Goal: Information Seeking & Learning: Learn about a topic

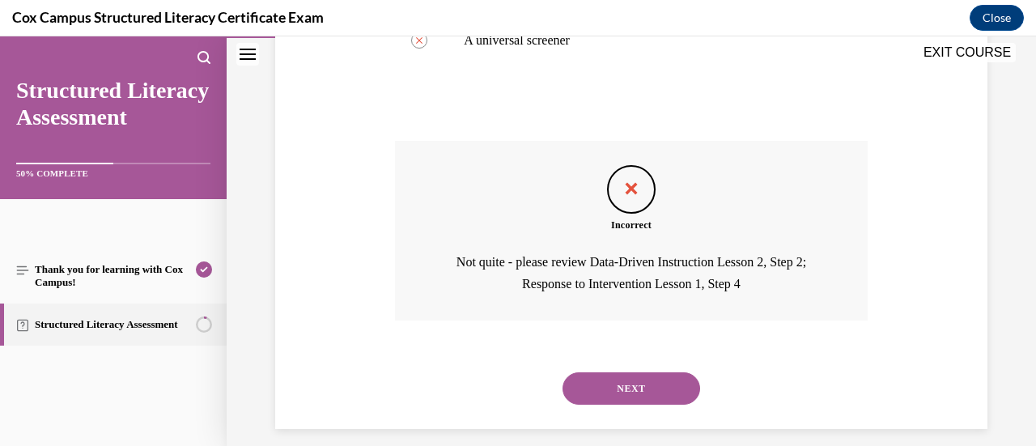
scroll to position [664, 0]
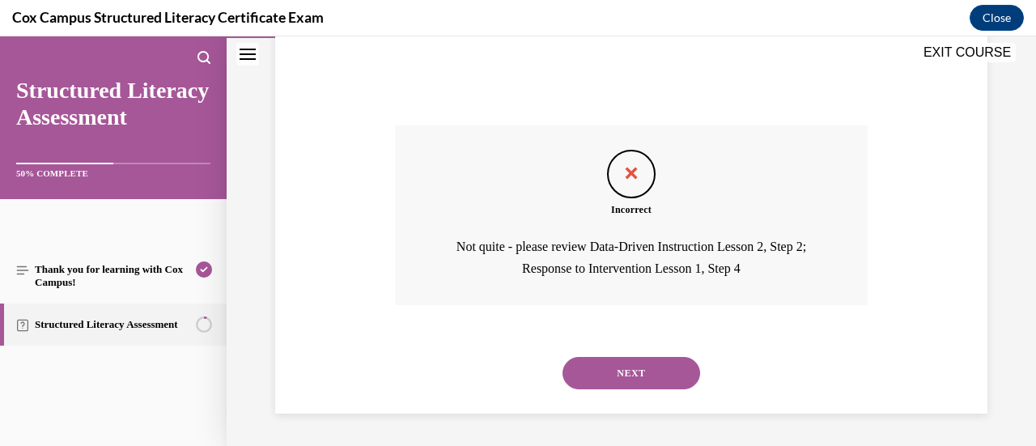
click at [584, 376] on button "NEXT" at bounding box center [632, 373] width 138 height 32
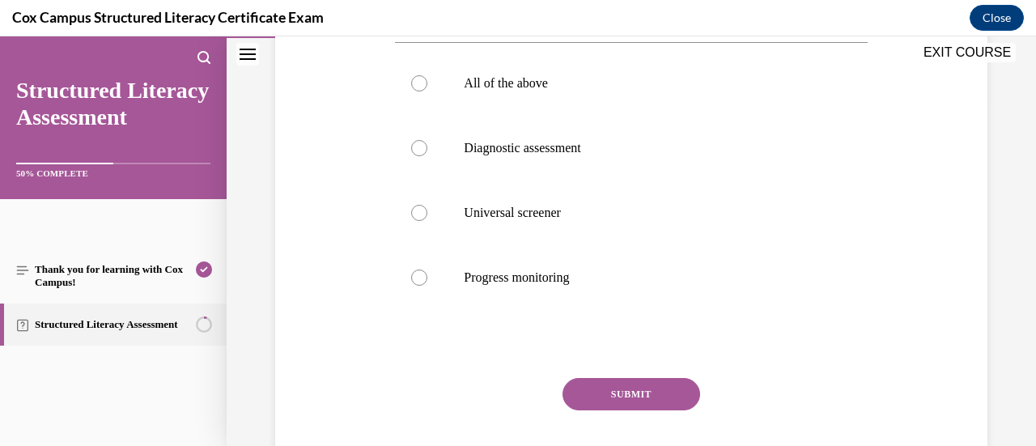
scroll to position [346, 0]
click at [499, 271] on p "Progress monitoring" at bounding box center [645, 278] width 363 height 16
click at [427, 271] on input "Progress monitoring" at bounding box center [419, 278] width 16 height 16
radio input "true"
click at [592, 401] on button "SUBMIT" at bounding box center [632, 395] width 138 height 32
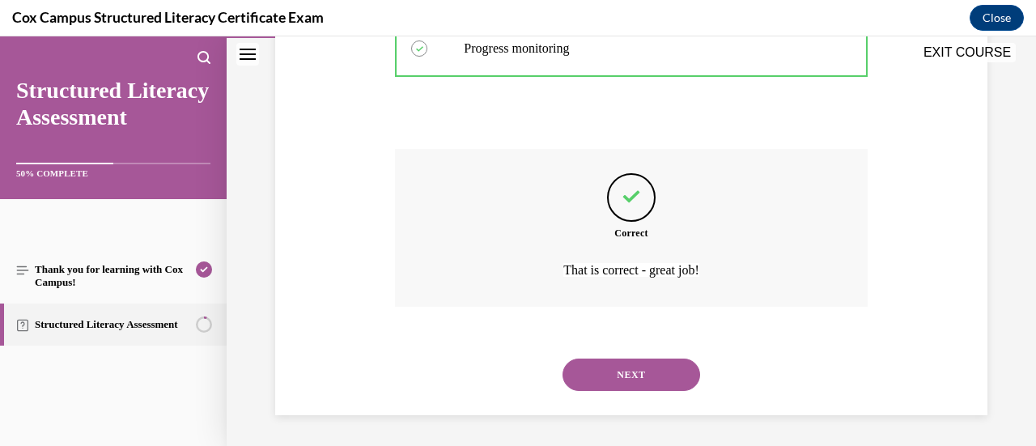
scroll to position [577, 0]
click at [622, 371] on button "NEXT" at bounding box center [632, 374] width 138 height 32
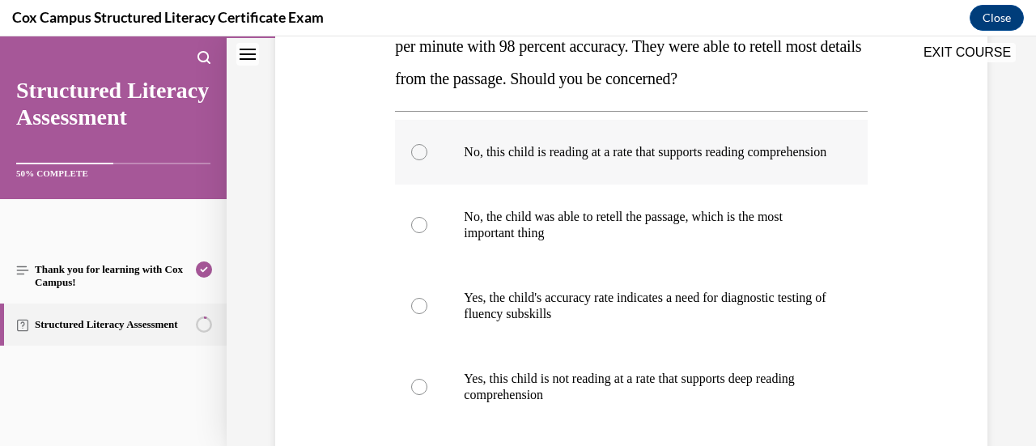
scroll to position [349, 0]
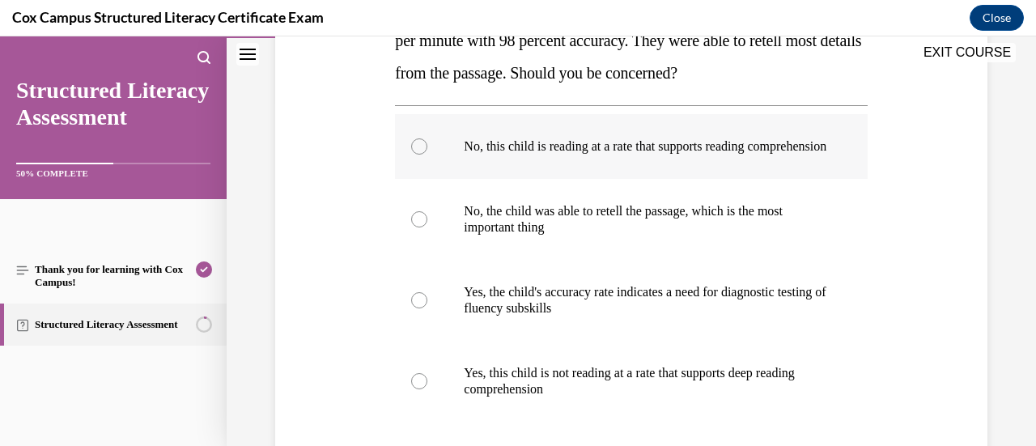
click at [635, 155] on p "No, this child is reading at a rate that supports reading comprehension" at bounding box center [645, 146] width 363 height 16
click at [427, 155] on input "No, this child is reading at a rate that supports reading comprehension" at bounding box center [419, 146] width 16 height 16
radio input "true"
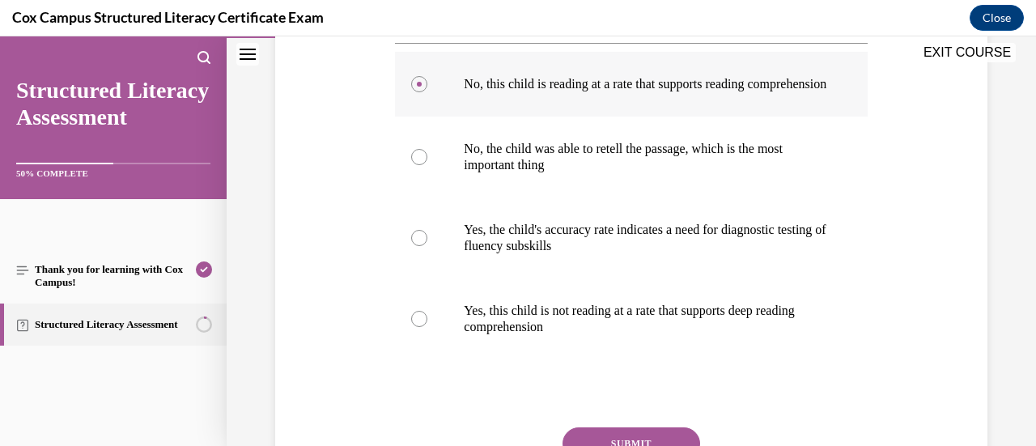
scroll to position [410, 0]
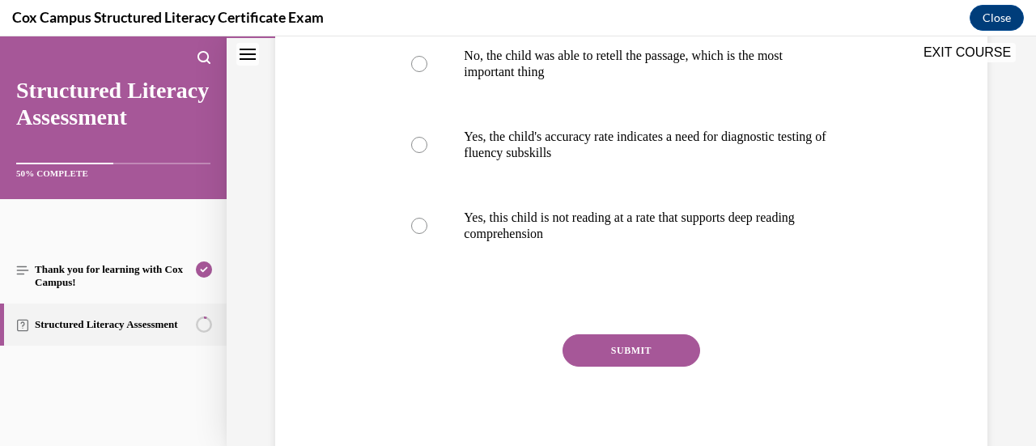
click at [641, 364] on button "SUBMIT" at bounding box center [632, 350] width 138 height 32
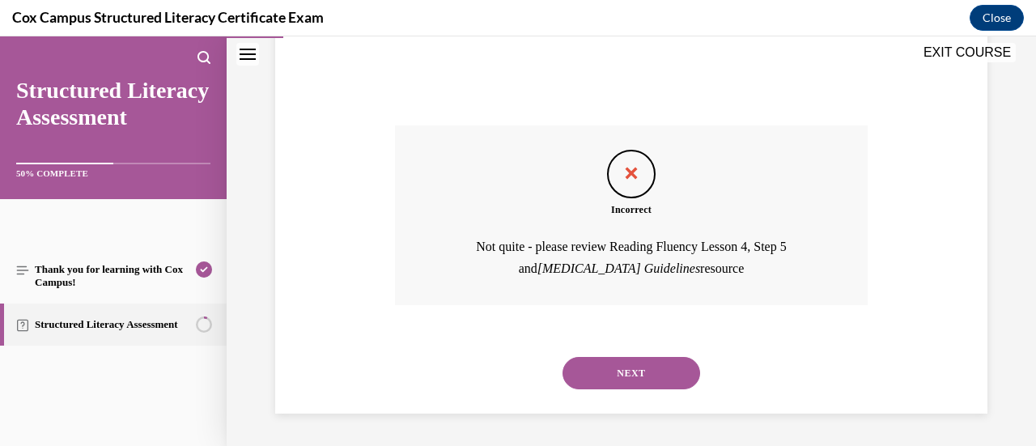
scroll to position [728, 0]
click at [649, 376] on button "NEXT" at bounding box center [632, 373] width 138 height 32
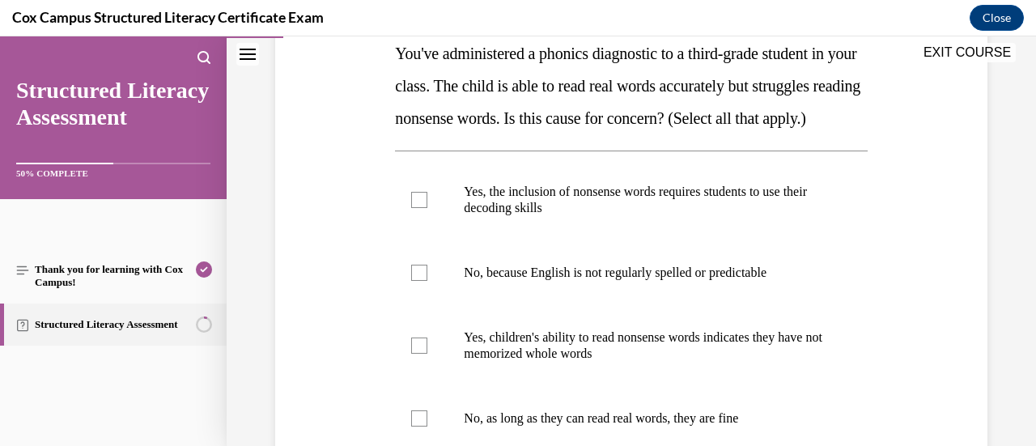
scroll to position [272, 0]
click at [649, 361] on p "Yes, children's ability to read nonsense words indicates they have not memorize…" at bounding box center [645, 345] width 363 height 32
click at [427, 353] on input "Yes, children's ability to read nonsense words indicates they have not memorize…" at bounding box center [419, 345] width 16 height 16
checkbox input "true"
click at [690, 286] on label "No, because English is not regularly spelled or predictable" at bounding box center [631, 272] width 472 height 65
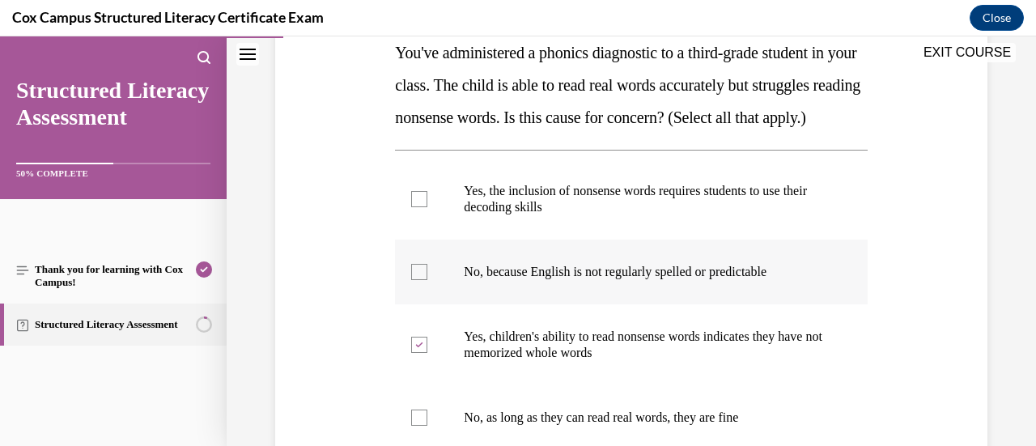
click at [427, 280] on input "No, because English is not regularly spelled or predictable" at bounding box center [419, 272] width 16 height 16
checkbox input "true"
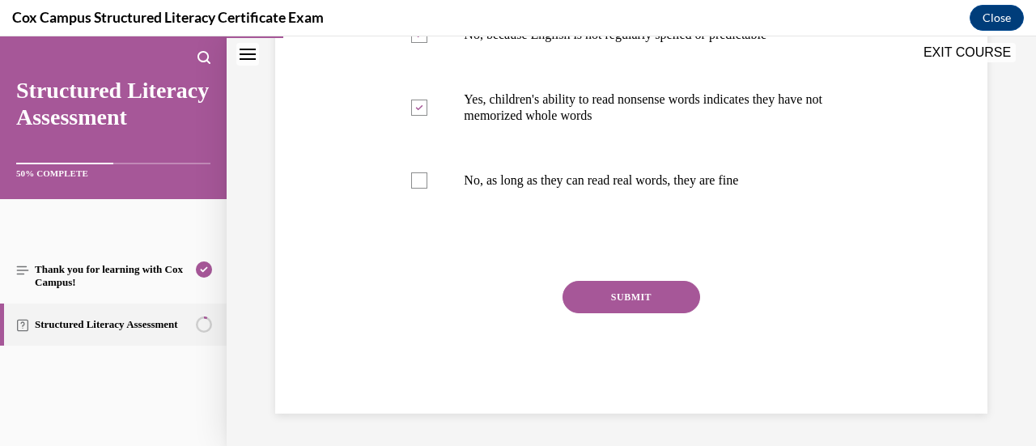
click at [645, 293] on button "SUBMIT" at bounding box center [632, 297] width 138 height 32
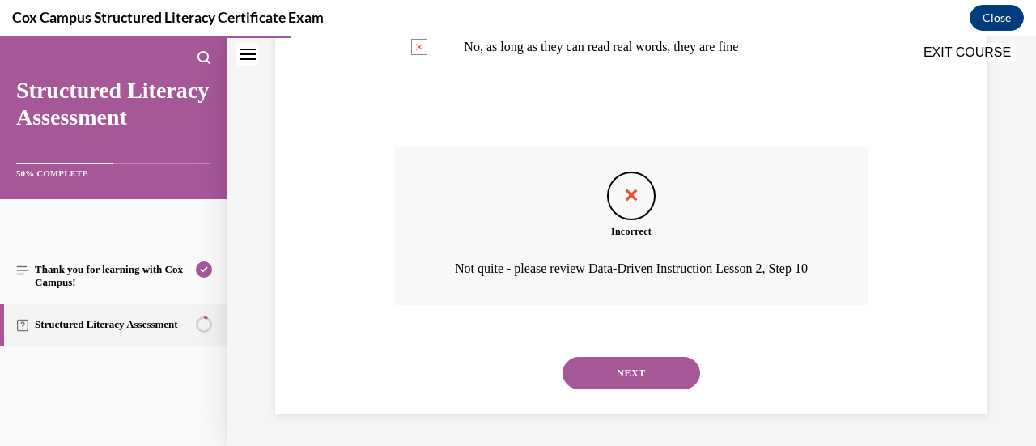
scroll to position [696, 0]
click at [628, 368] on button "NEXT" at bounding box center [632, 373] width 138 height 32
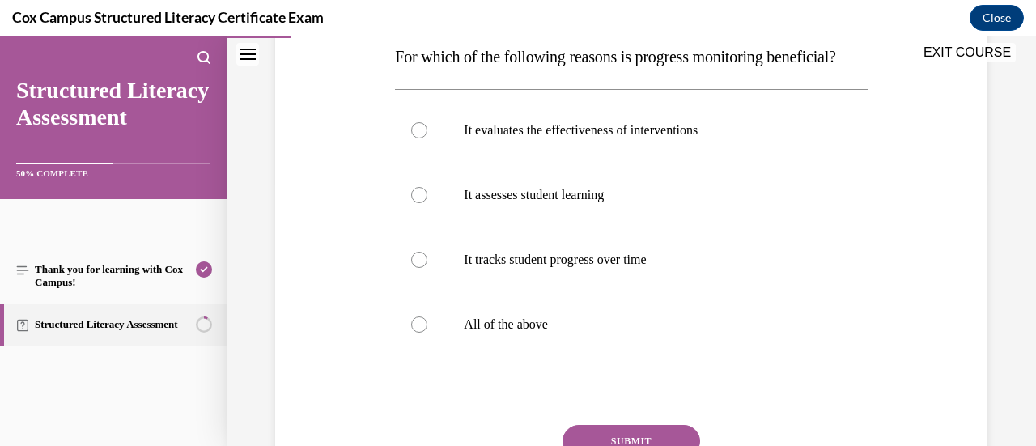
scroll to position [269, 0]
click at [584, 340] on label "All of the above" at bounding box center [631, 323] width 472 height 65
click at [427, 332] on input "All of the above" at bounding box center [419, 324] width 16 height 16
radio input "true"
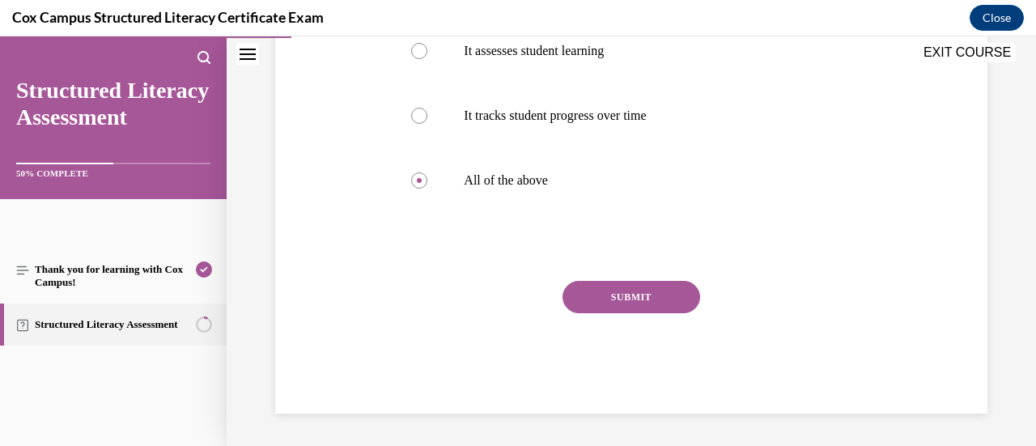
click at [616, 299] on button "SUBMIT" at bounding box center [632, 297] width 138 height 32
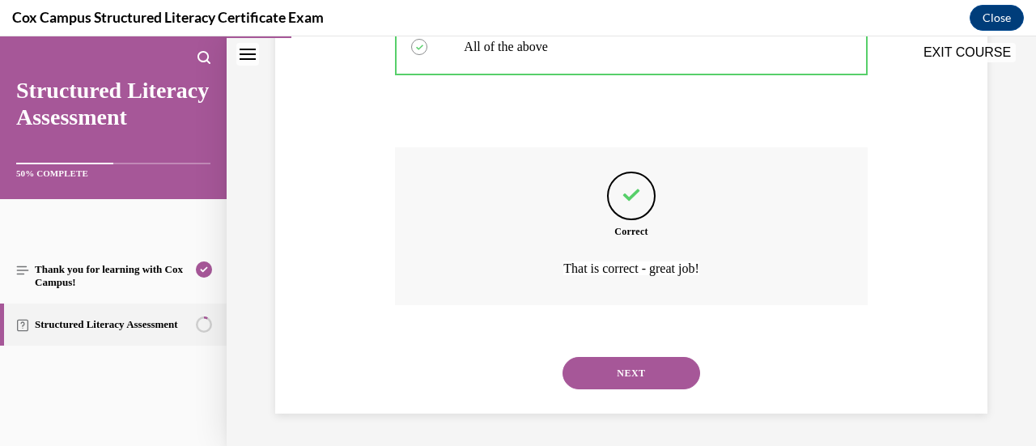
scroll to position [577, 0]
click at [633, 383] on button "NEXT" at bounding box center [632, 373] width 138 height 32
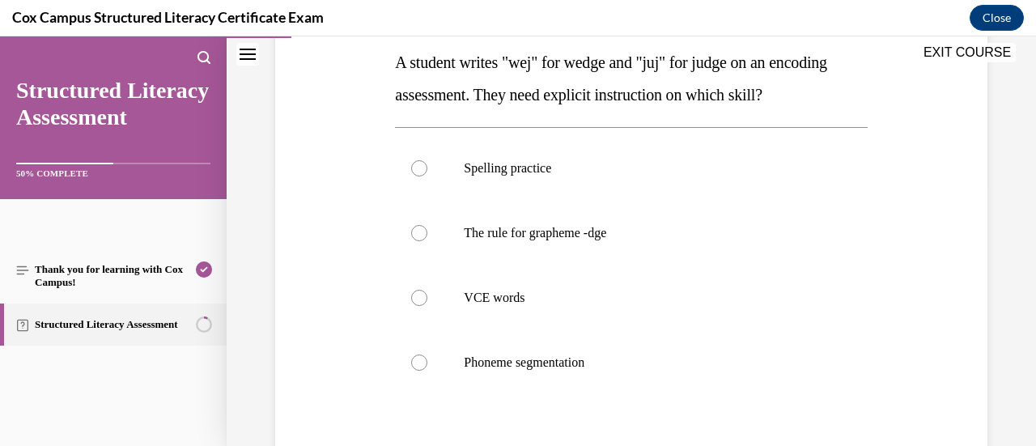
scroll to position [262, 0]
click at [602, 245] on label "The rule for grapheme -dge" at bounding box center [631, 233] width 472 height 65
click at [427, 241] on input "The rule for grapheme -dge" at bounding box center [419, 233] width 16 height 16
radio input "true"
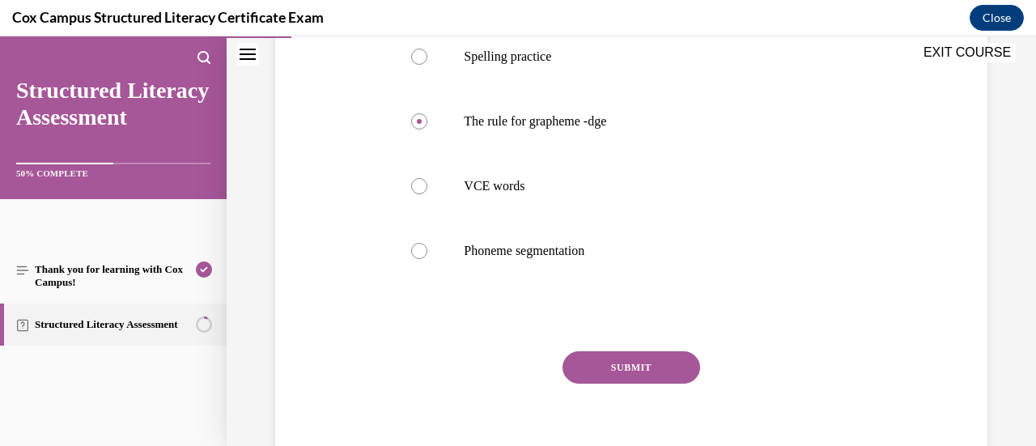
click at [600, 355] on button "SUBMIT" at bounding box center [632, 367] width 138 height 32
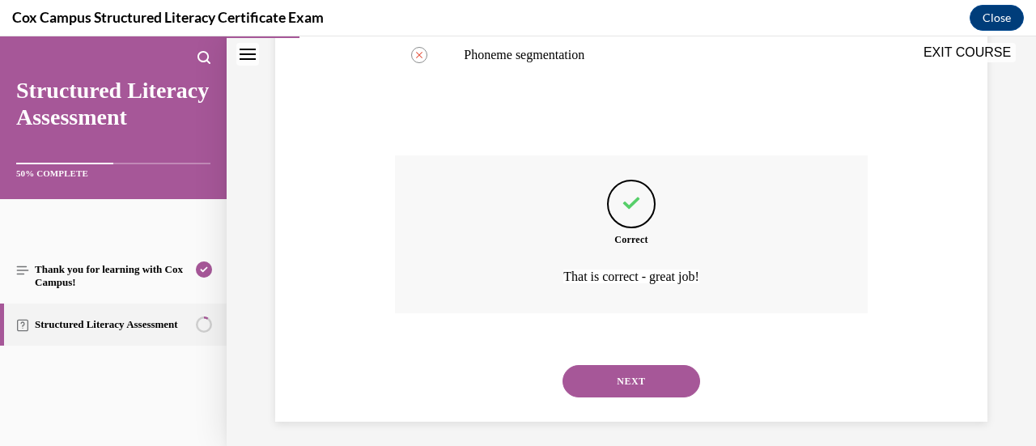
scroll to position [577, 0]
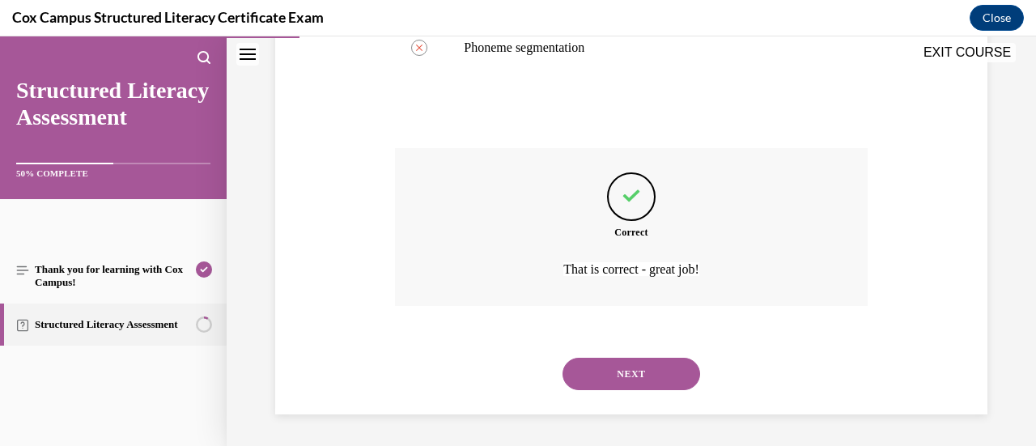
click at [605, 376] on button "NEXT" at bounding box center [632, 374] width 138 height 32
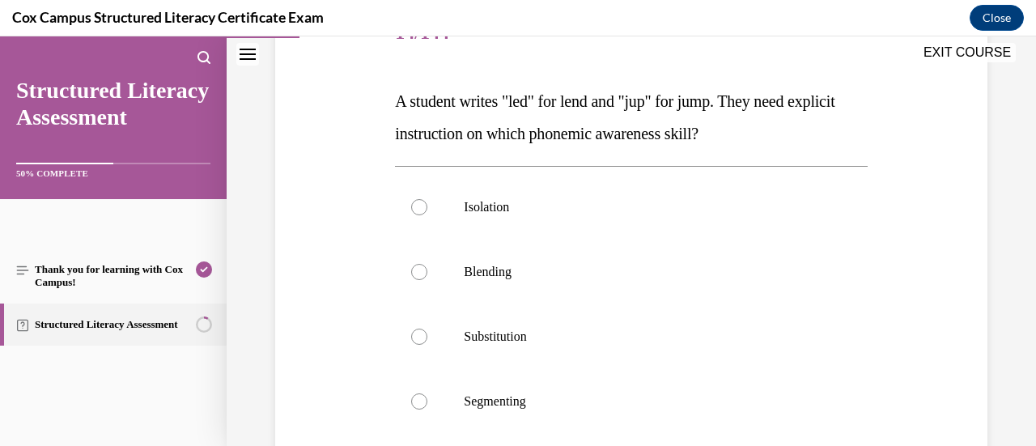
scroll to position [223, 0]
click at [638, 298] on label "Blending" at bounding box center [631, 272] width 472 height 65
click at [427, 281] on input "Blending" at bounding box center [419, 273] width 16 height 16
radio input "true"
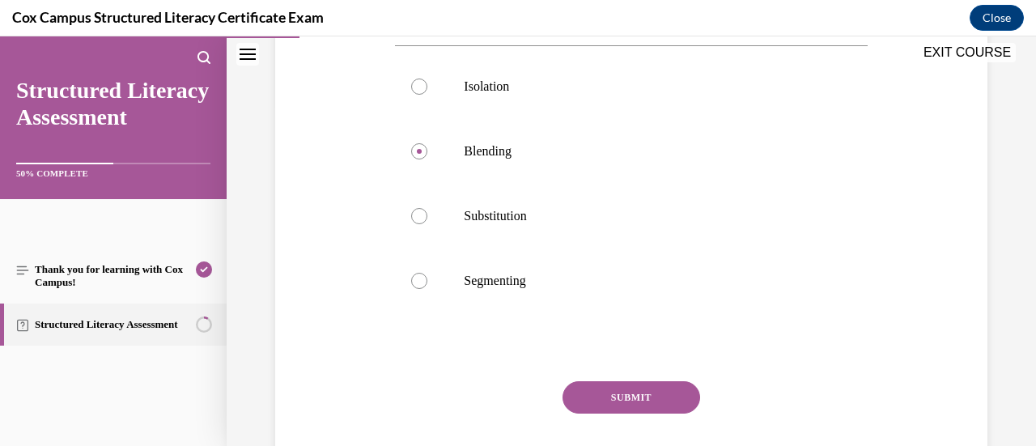
click at [636, 401] on button "SUBMIT" at bounding box center [632, 397] width 138 height 32
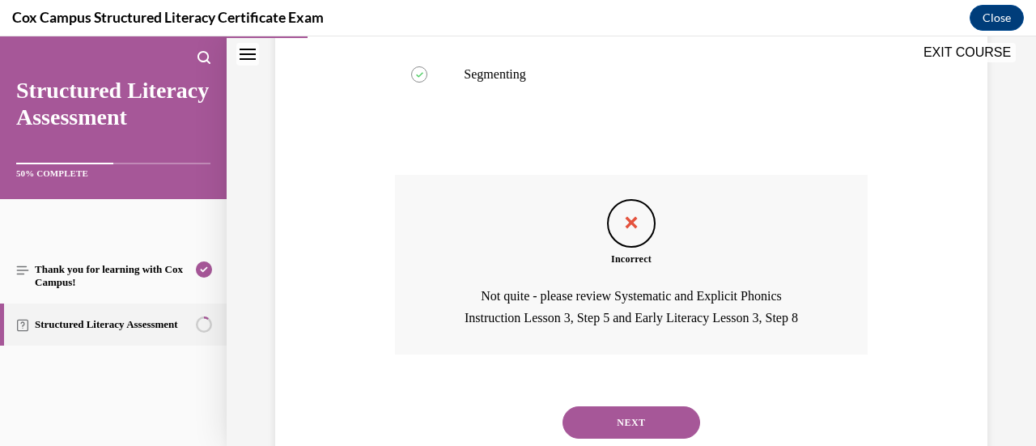
scroll to position [550, 0]
click at [636, 414] on button "NEXT" at bounding box center [632, 422] width 138 height 32
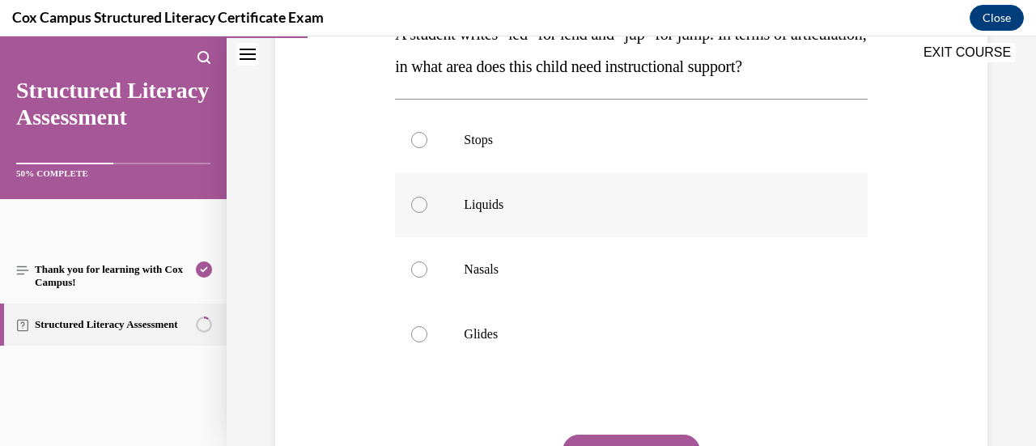
scroll to position [292, 0]
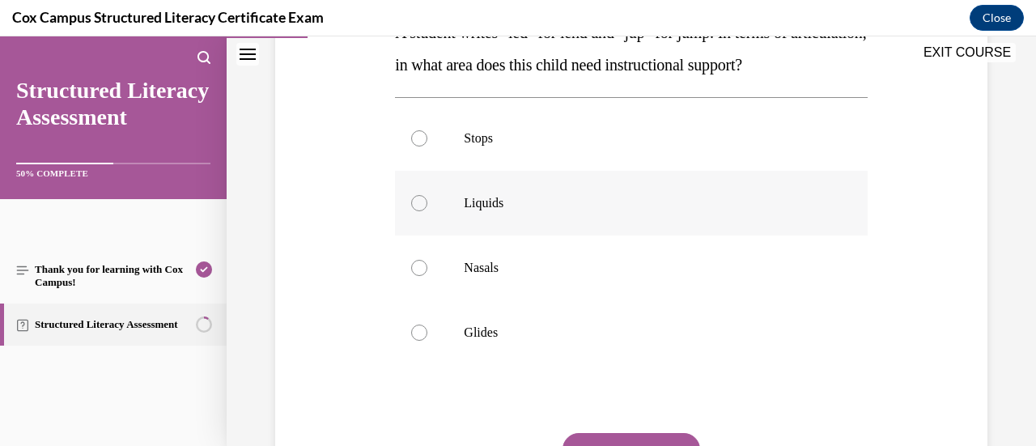
click at [638, 211] on p "Liquids" at bounding box center [645, 203] width 363 height 16
click at [427, 211] on input "Liquids" at bounding box center [419, 203] width 16 height 16
radio input "true"
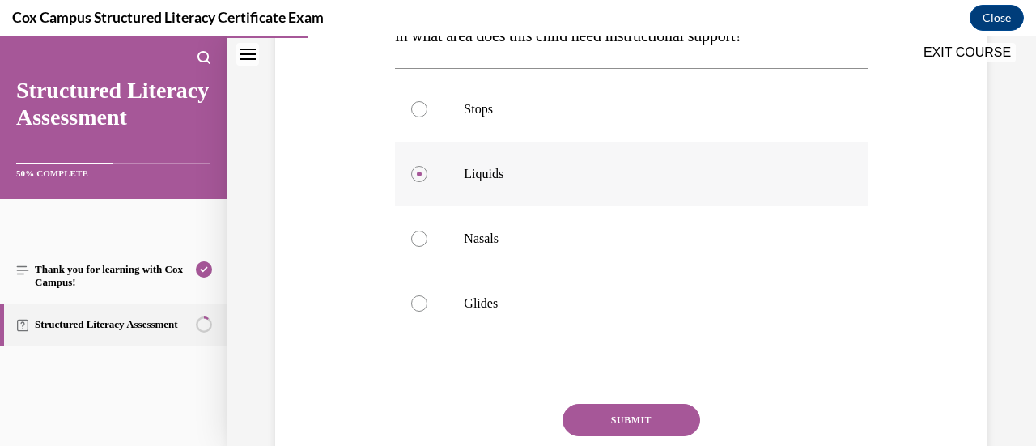
scroll to position [304, 0]
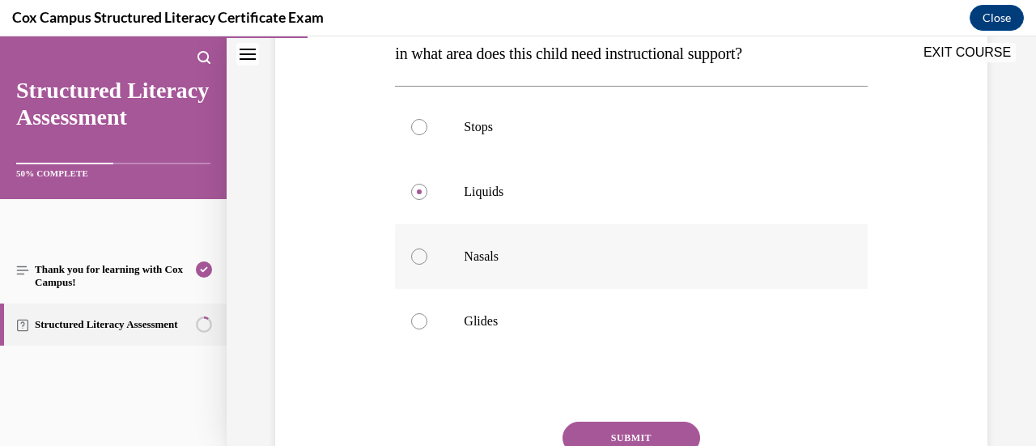
click at [550, 265] on p "Nasals" at bounding box center [645, 256] width 363 height 16
click at [427, 265] on input "Nasals" at bounding box center [419, 256] width 16 height 16
radio input "true"
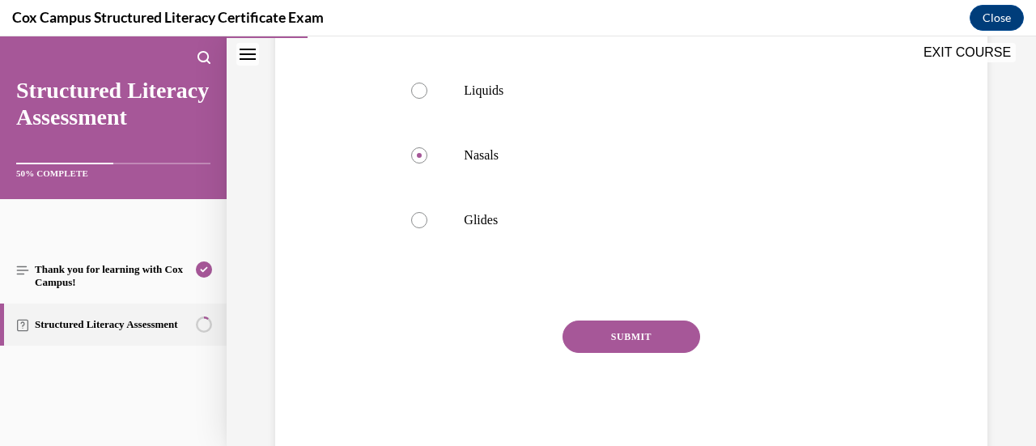
click at [601, 353] on button "SUBMIT" at bounding box center [632, 337] width 138 height 32
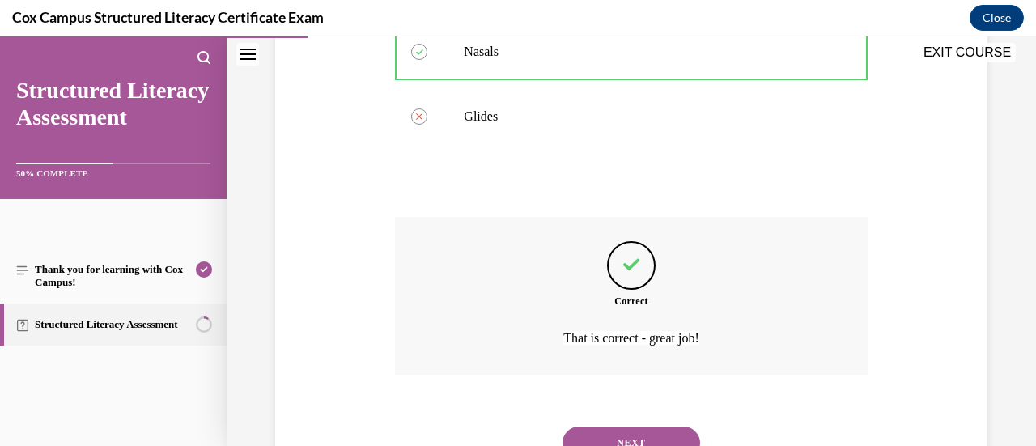
scroll to position [609, 0]
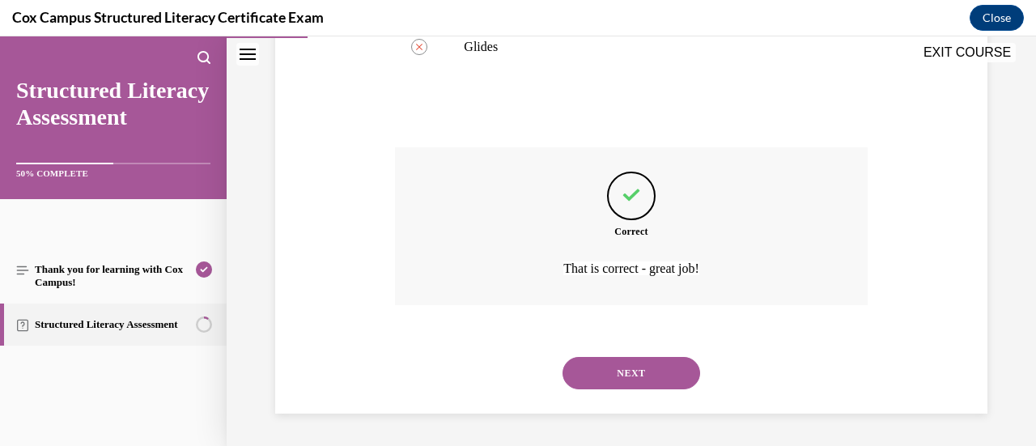
click at [601, 371] on button "NEXT" at bounding box center [632, 373] width 138 height 32
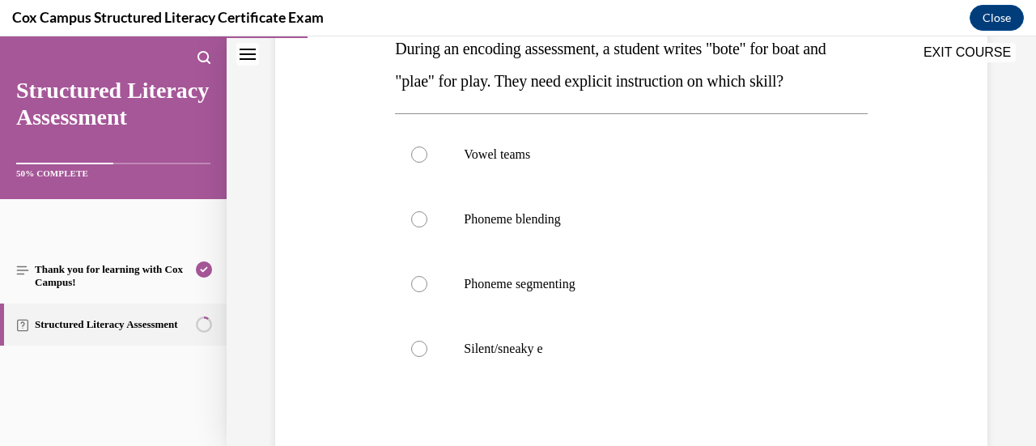
scroll to position [275, 0]
click at [554, 162] on p "Vowel teams" at bounding box center [645, 155] width 363 height 16
click at [427, 162] on input "Vowel teams" at bounding box center [419, 155] width 16 height 16
radio input "true"
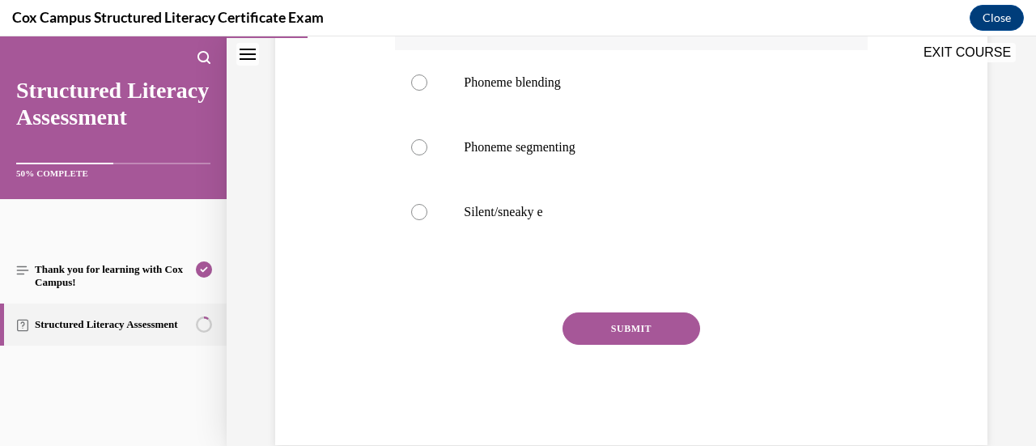
scroll to position [444, 0]
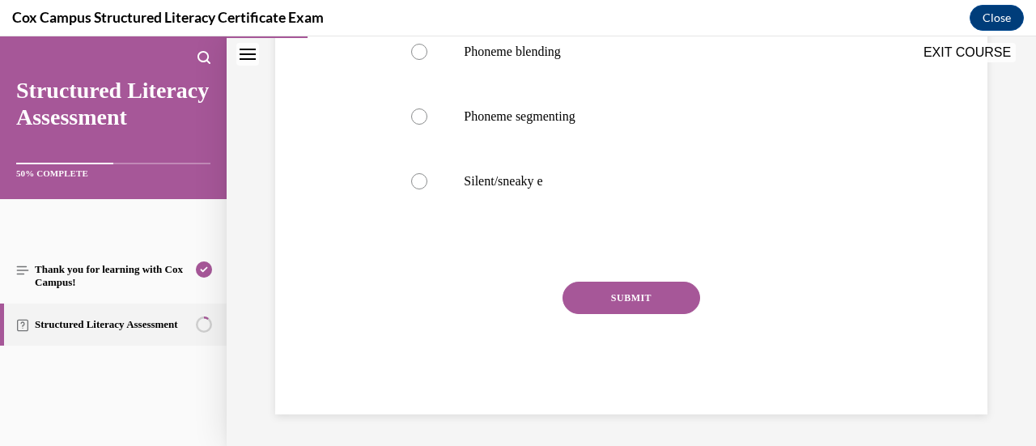
click at [628, 326] on div "SUBMIT" at bounding box center [631, 322] width 472 height 81
click at [644, 304] on button "SUBMIT" at bounding box center [632, 298] width 138 height 32
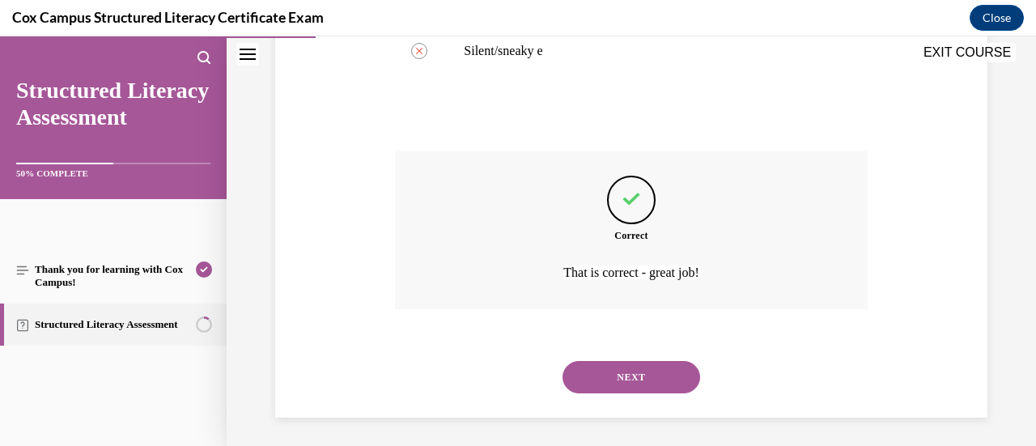
scroll to position [577, 0]
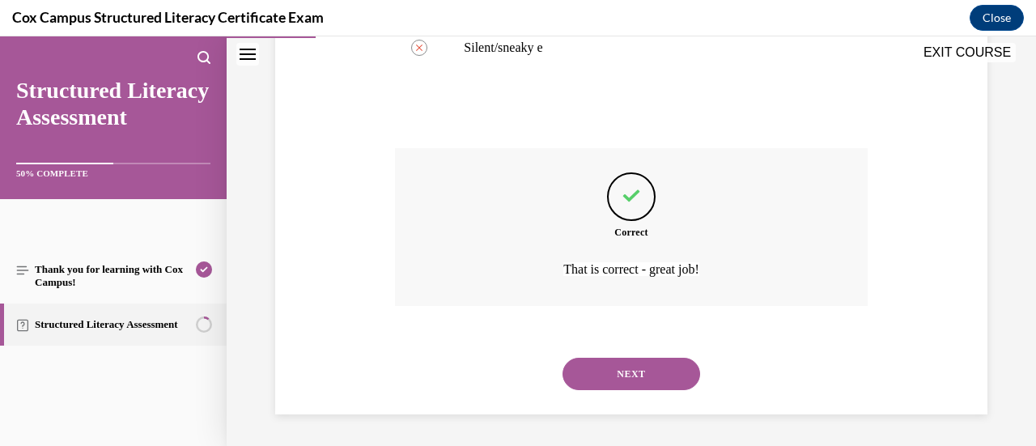
click at [657, 373] on button "NEXT" at bounding box center [632, 374] width 138 height 32
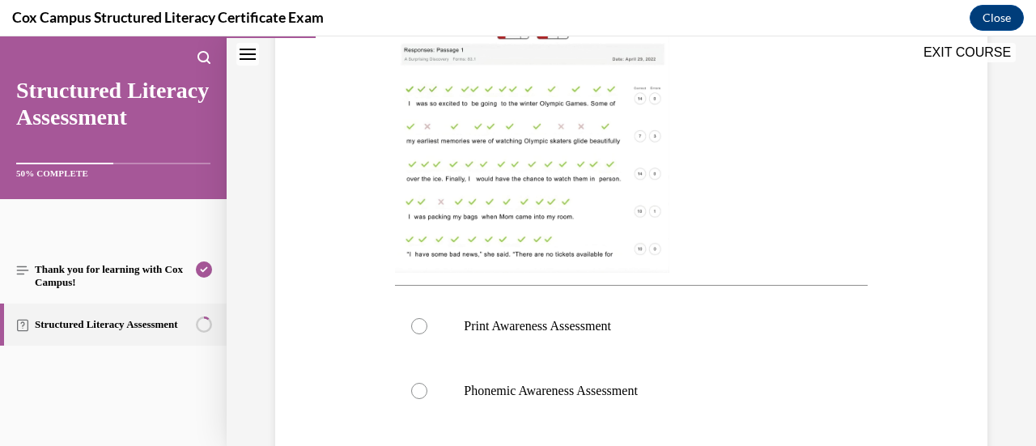
scroll to position [462, 0]
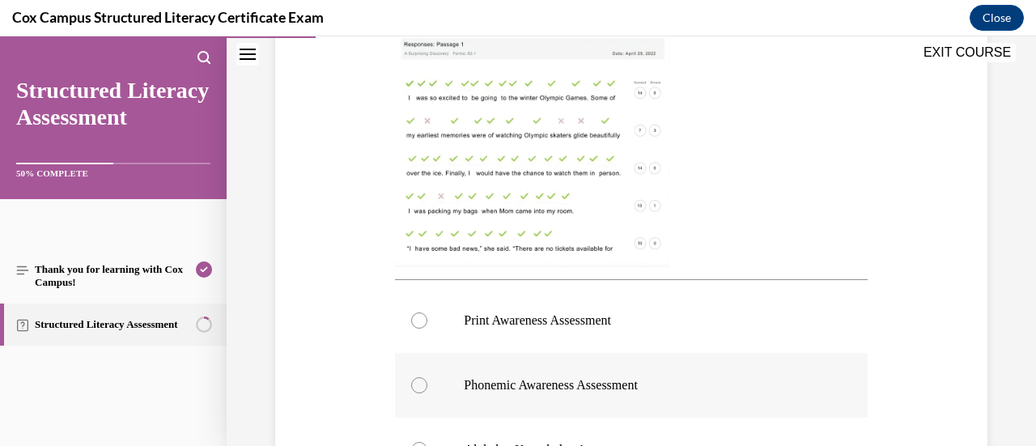
click at [571, 367] on label "Phonemic Awareness Assessment" at bounding box center [631, 385] width 472 height 65
click at [427, 377] on input "Phonemic Awareness Assessment" at bounding box center [419, 385] width 16 height 16
radio input "true"
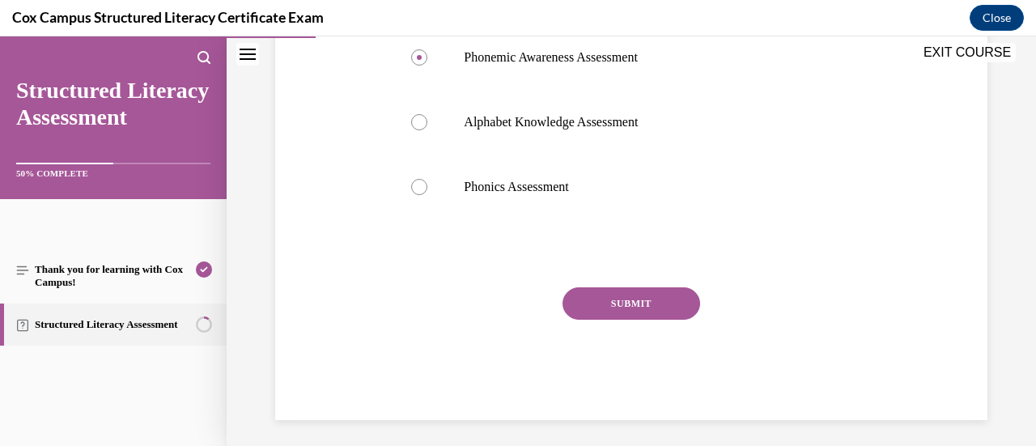
scroll to position [796, 0]
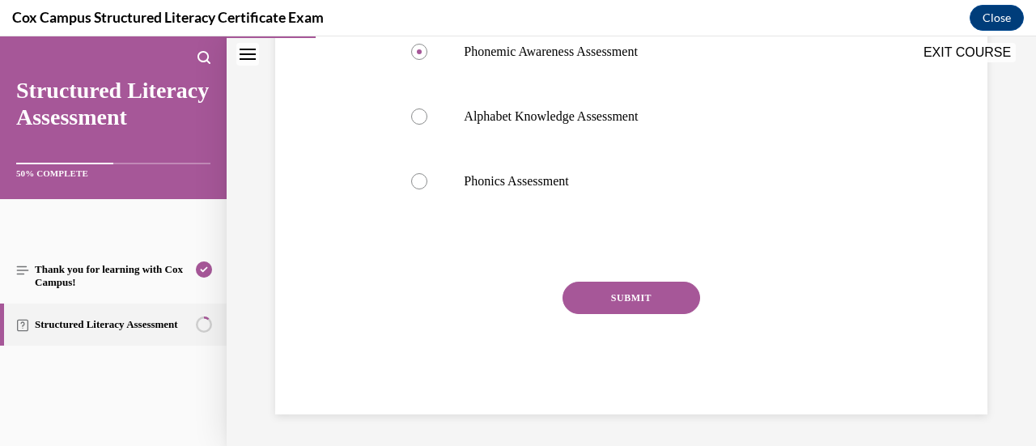
click at [644, 316] on div "SUBMIT" at bounding box center [631, 322] width 472 height 81
click at [647, 310] on button "SUBMIT" at bounding box center [632, 298] width 138 height 32
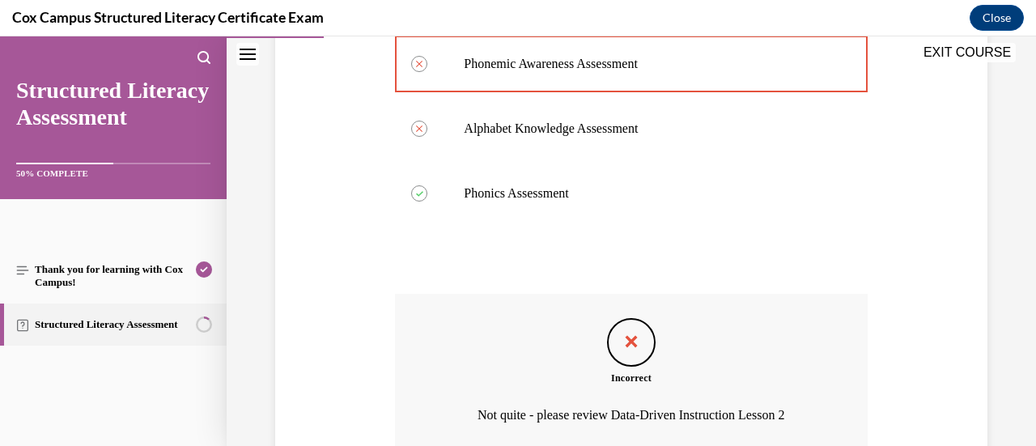
scroll to position [783, 0]
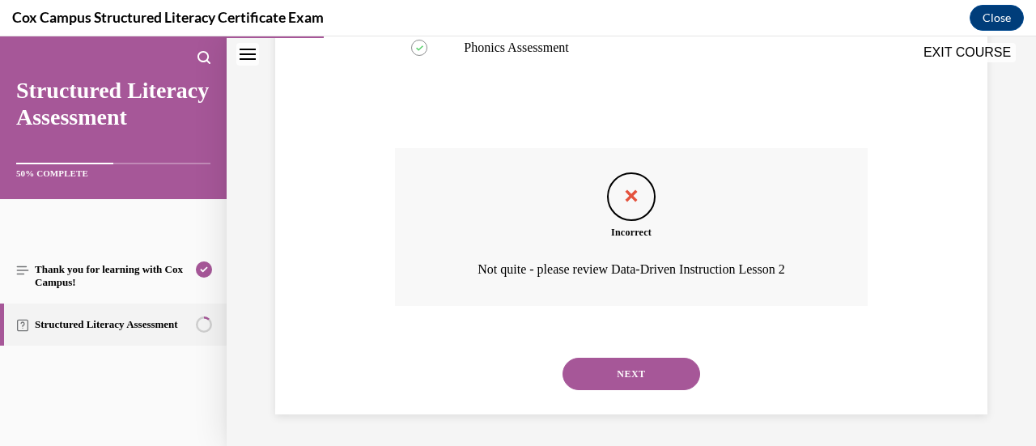
click at [633, 376] on button "NEXT" at bounding box center [632, 374] width 138 height 32
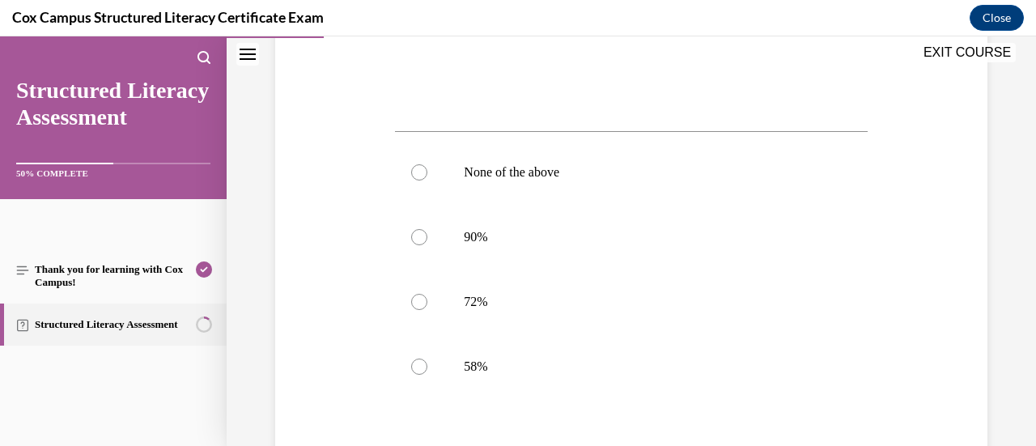
scroll to position [640, 0]
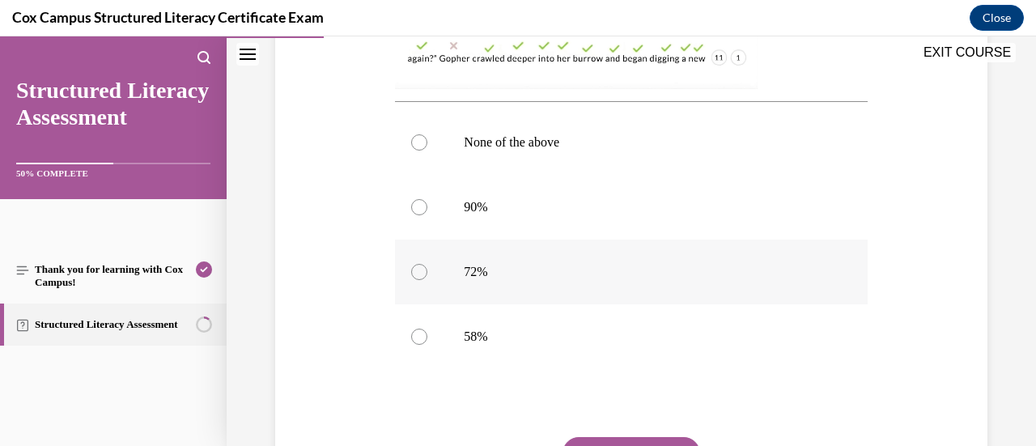
click at [425, 266] on label "72%" at bounding box center [631, 272] width 472 height 65
click at [425, 266] on input "72%" at bounding box center [419, 272] width 16 height 16
radio input "true"
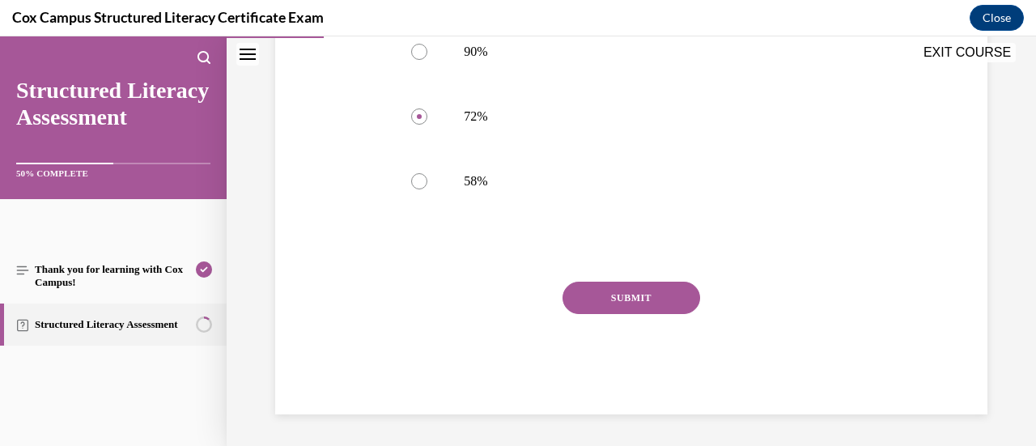
click at [626, 292] on button "SUBMIT" at bounding box center [632, 298] width 138 height 32
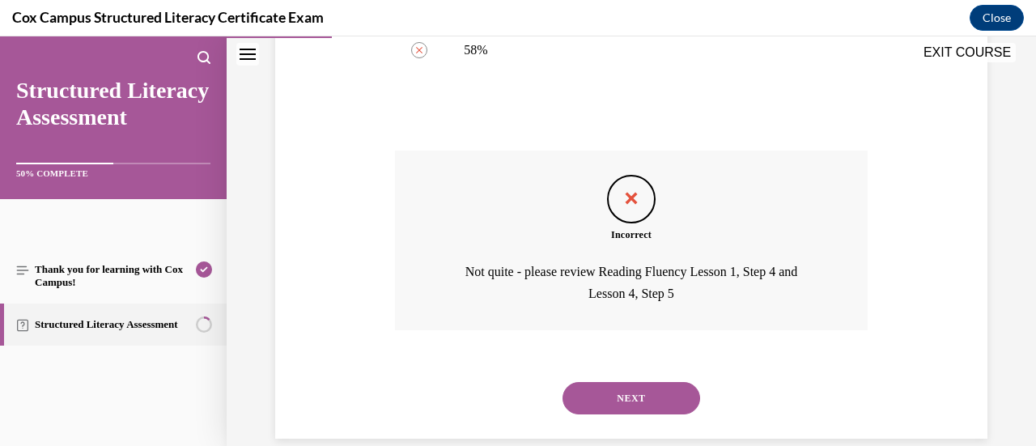
scroll to position [951, 0]
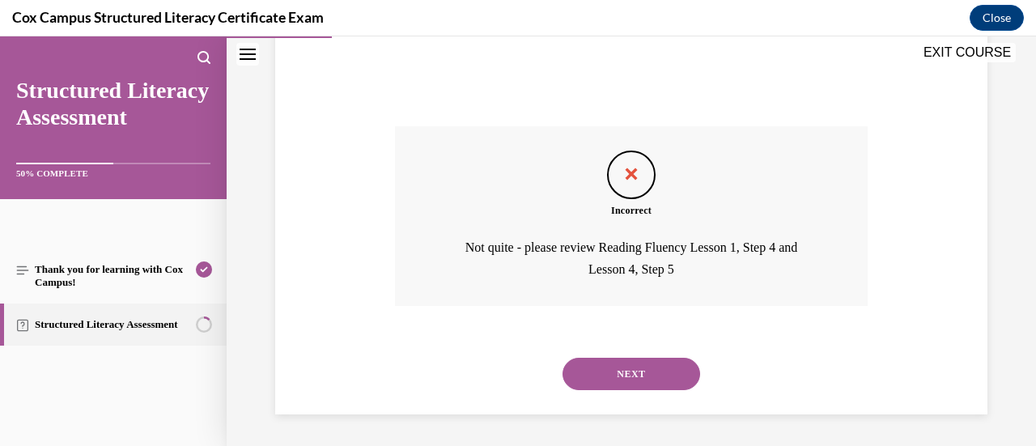
click at [620, 367] on button "NEXT" at bounding box center [632, 374] width 138 height 32
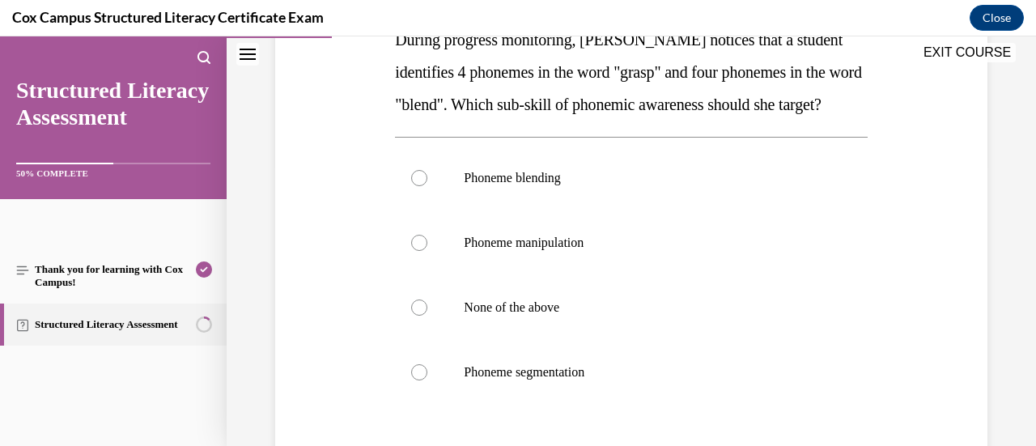
scroll to position [286, 0]
click at [686, 210] on label "Phoneme blending" at bounding box center [631, 177] width 472 height 65
click at [427, 185] on input "Phoneme blending" at bounding box center [419, 177] width 16 height 16
radio input "true"
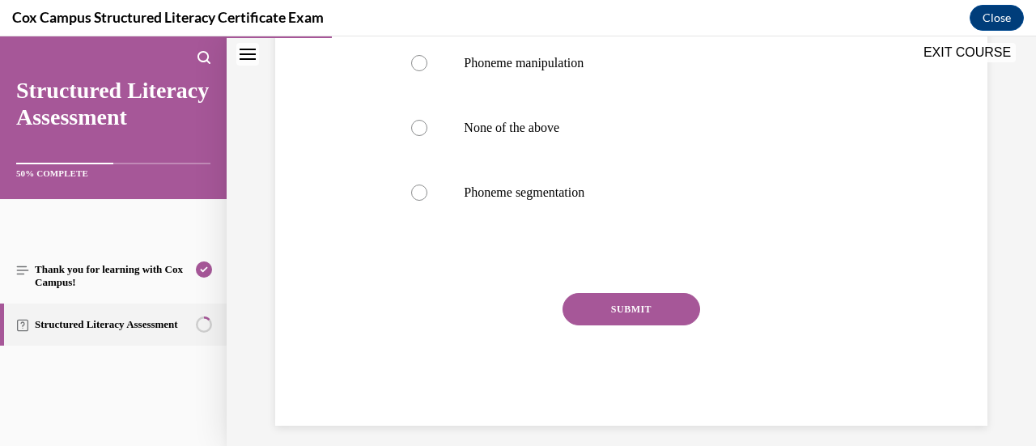
scroll to position [469, 0]
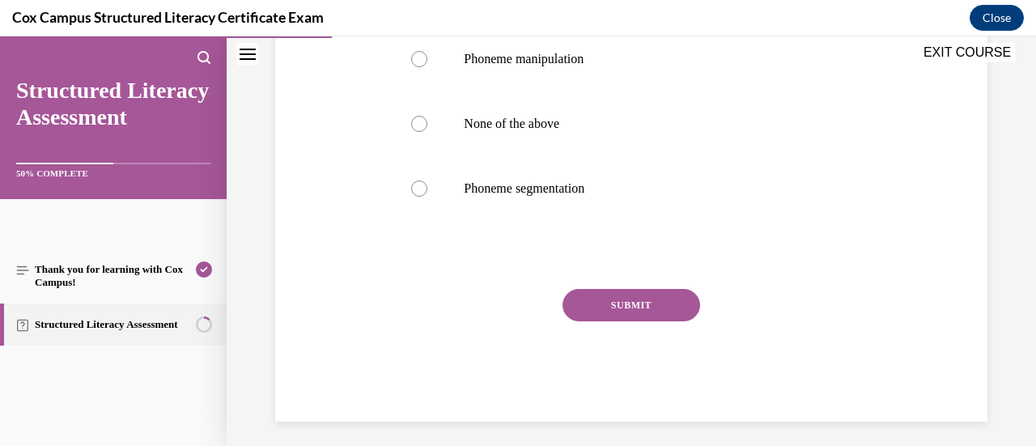
click at [605, 321] on button "SUBMIT" at bounding box center [632, 305] width 138 height 32
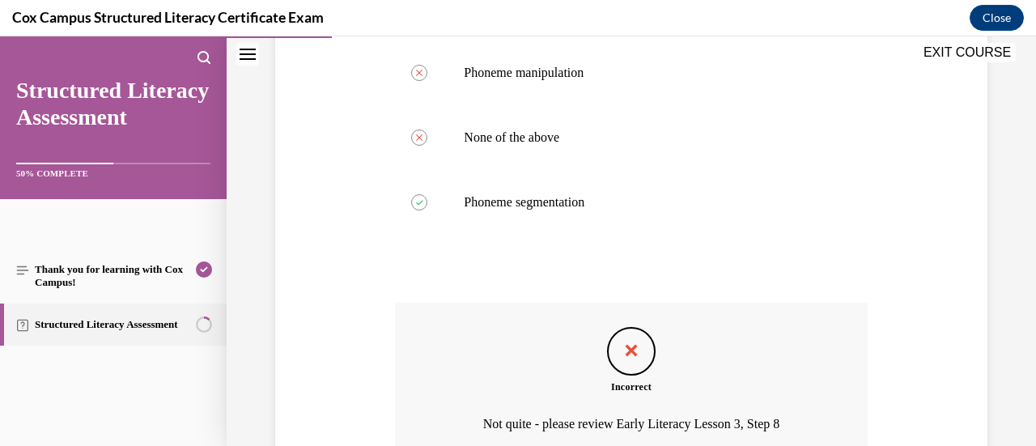
scroll to position [642, 0]
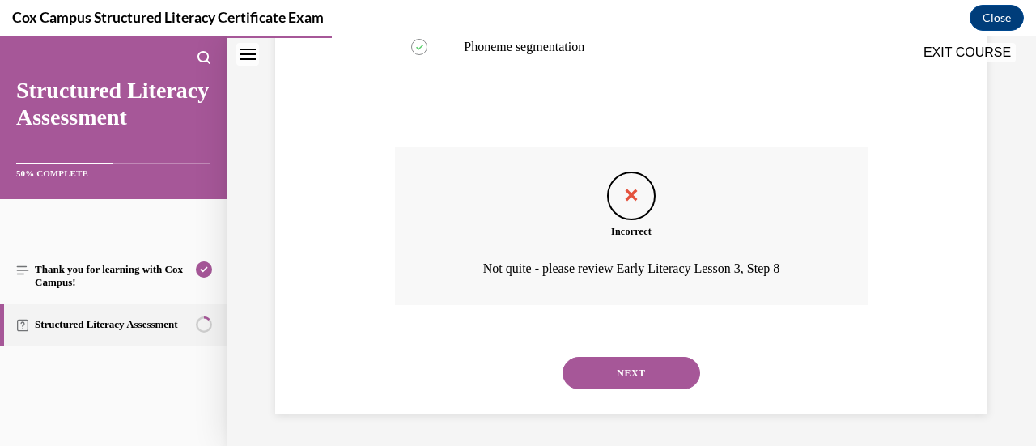
click at [617, 371] on button "NEXT" at bounding box center [632, 373] width 138 height 32
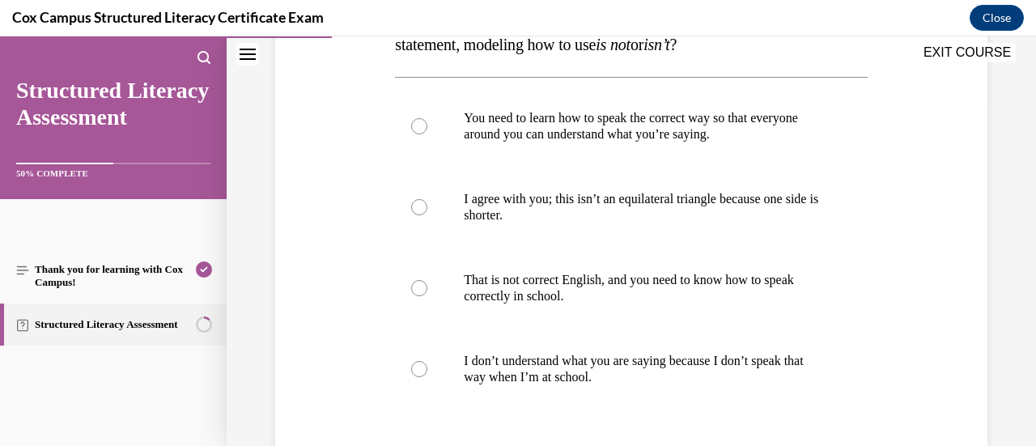
scroll to position [346, 0]
click at [630, 229] on label "I agree with you; this isn’t an equilateral triangle because one side is shorte…" at bounding box center [631, 206] width 472 height 81
click at [427, 214] on input "I agree with you; this isn’t an equilateral triangle because one side is shorte…" at bounding box center [419, 206] width 16 height 16
radio input "true"
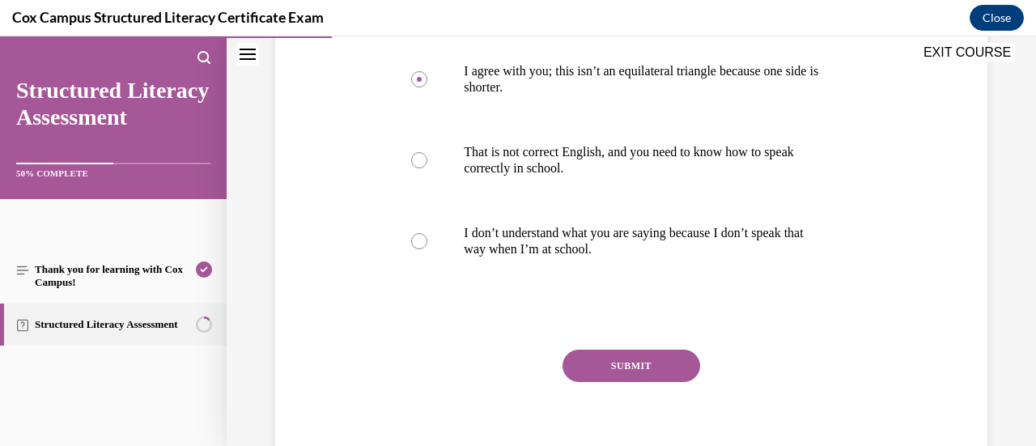
click at [603, 358] on button "SUBMIT" at bounding box center [632, 366] width 138 height 32
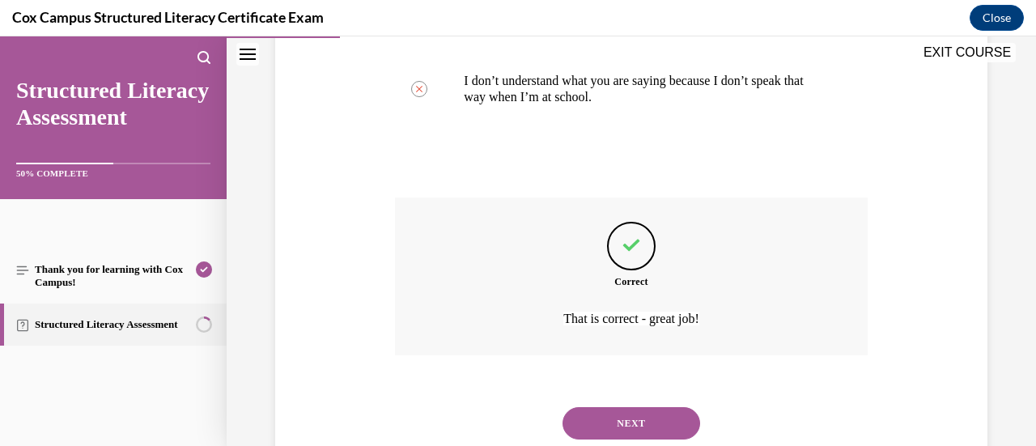
scroll to position [674, 0]
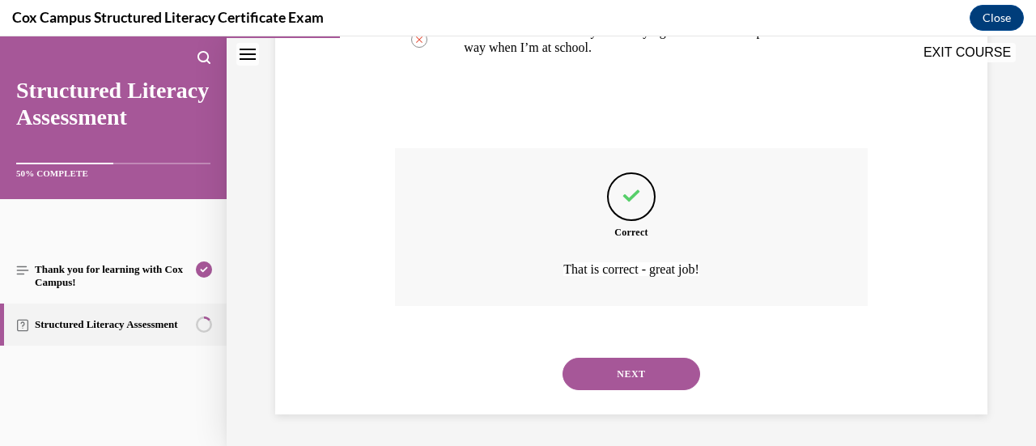
click at [603, 358] on button "NEXT" at bounding box center [632, 374] width 138 height 32
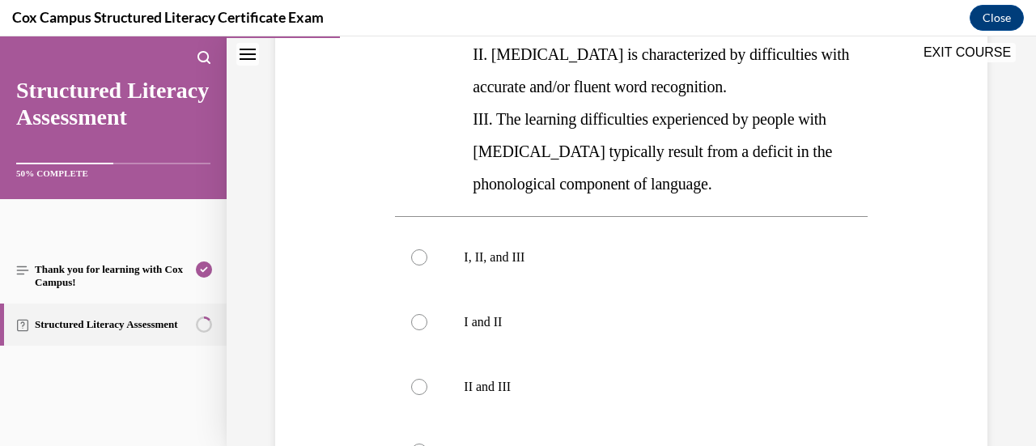
scroll to position [405, 0]
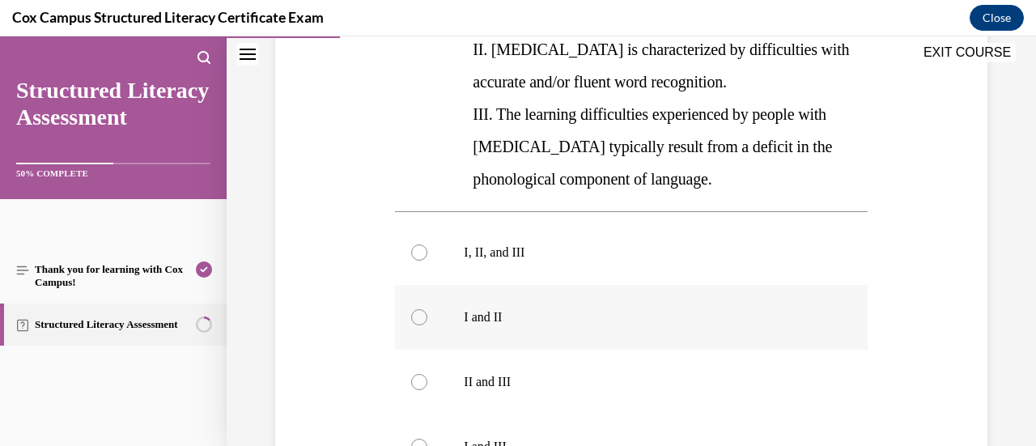
click at [635, 307] on label "I and II" at bounding box center [631, 317] width 472 height 65
click at [427, 309] on input "I and II" at bounding box center [419, 317] width 16 height 16
radio input "true"
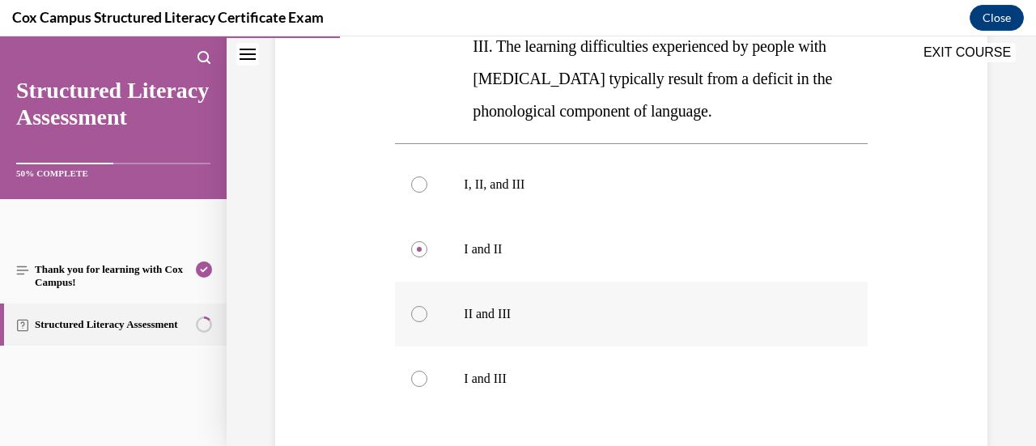
scroll to position [670, 0]
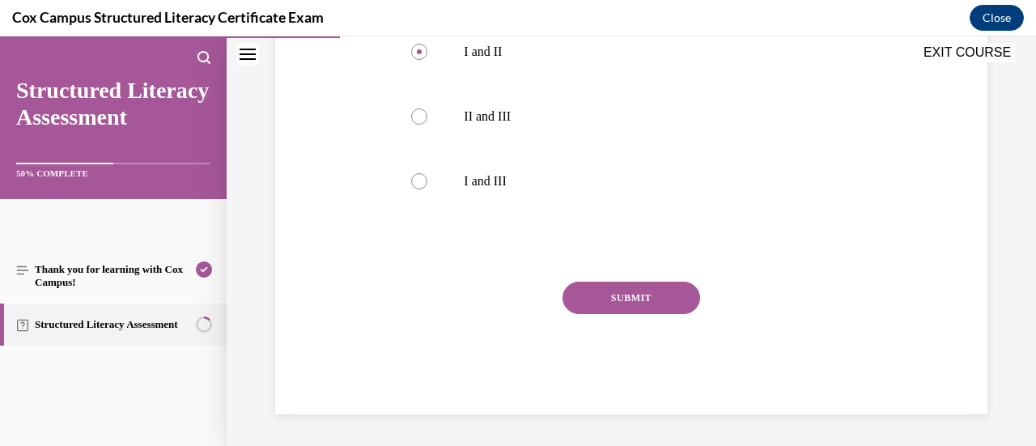
click at [658, 299] on button "SUBMIT" at bounding box center [632, 298] width 138 height 32
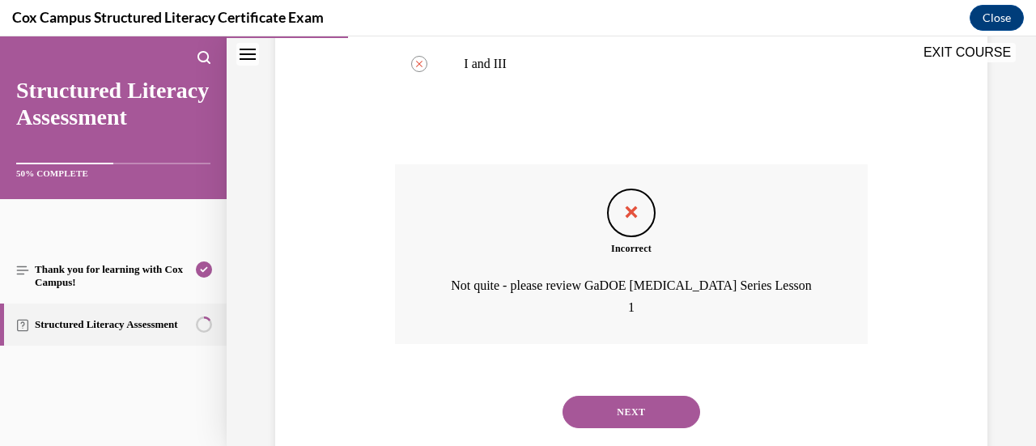
scroll to position [792, 0]
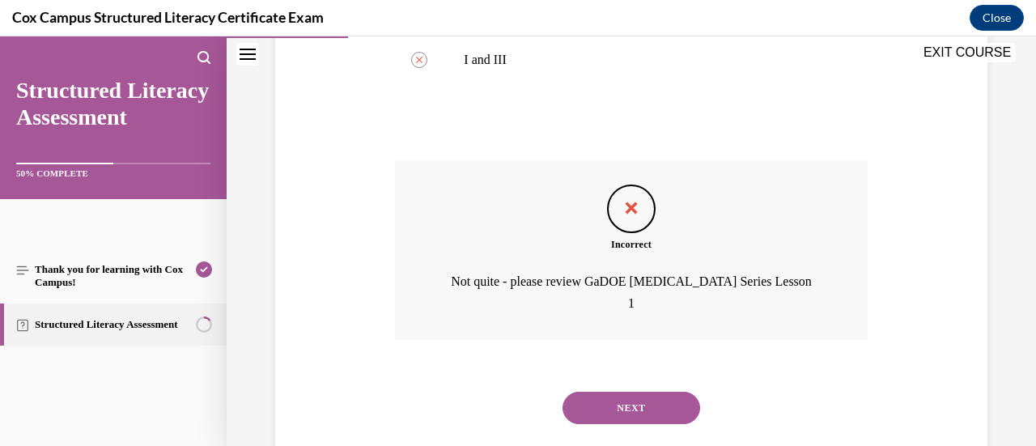
click at [612, 376] on div "NEXT" at bounding box center [631, 408] width 472 height 65
click at [612, 392] on button "NEXT" at bounding box center [632, 408] width 138 height 32
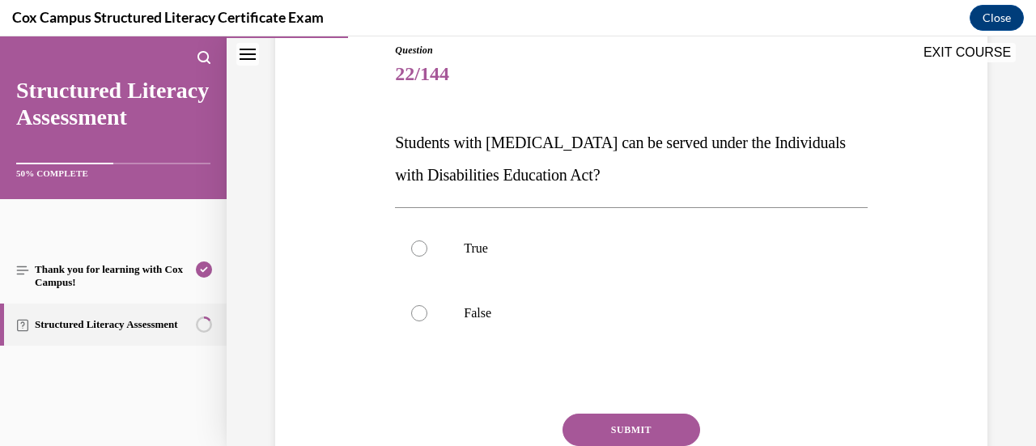
scroll to position [181, 0]
click at [470, 260] on label "True" at bounding box center [631, 249] width 472 height 65
click at [427, 257] on input "True" at bounding box center [419, 249] width 16 height 16
radio input "true"
click at [592, 423] on button "SUBMIT" at bounding box center [632, 430] width 138 height 32
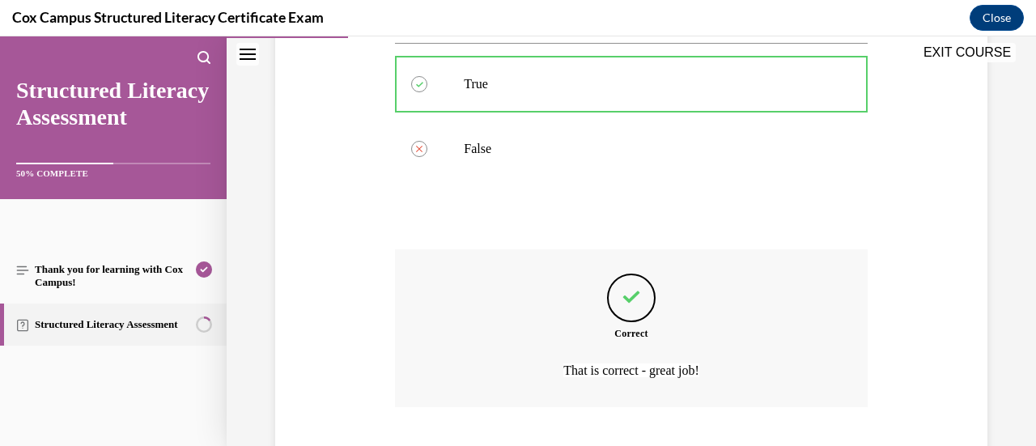
scroll to position [448, 0]
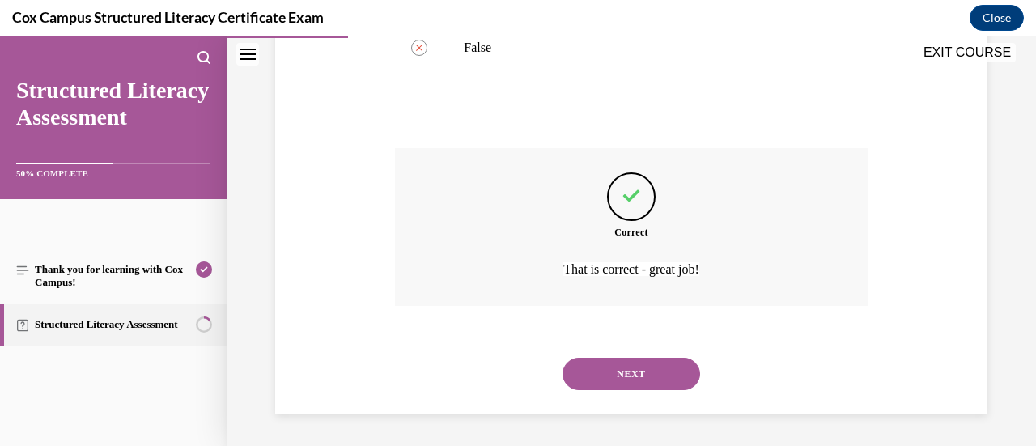
click at [635, 378] on button "NEXT" at bounding box center [632, 374] width 138 height 32
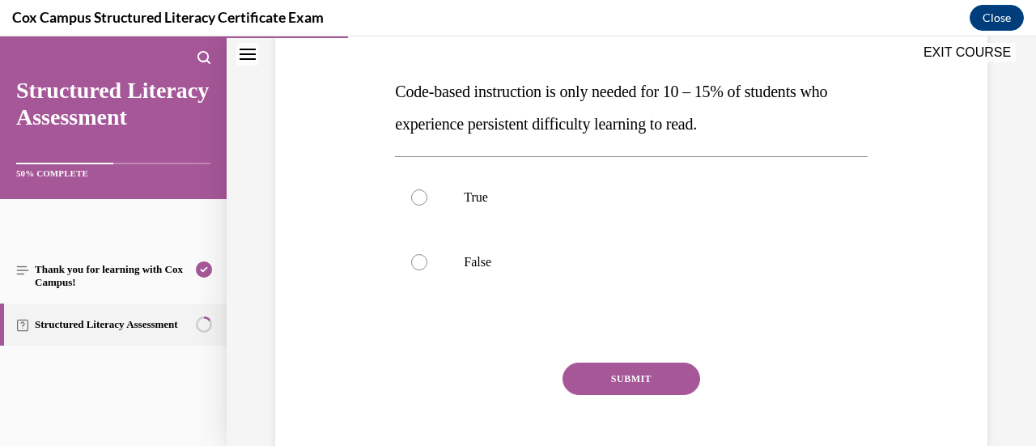
scroll to position [233, 0]
click at [609, 245] on label "False" at bounding box center [631, 262] width 472 height 65
click at [427, 254] on input "False" at bounding box center [419, 262] width 16 height 16
radio input "true"
click at [635, 396] on div "SUBMIT" at bounding box center [631, 403] width 472 height 81
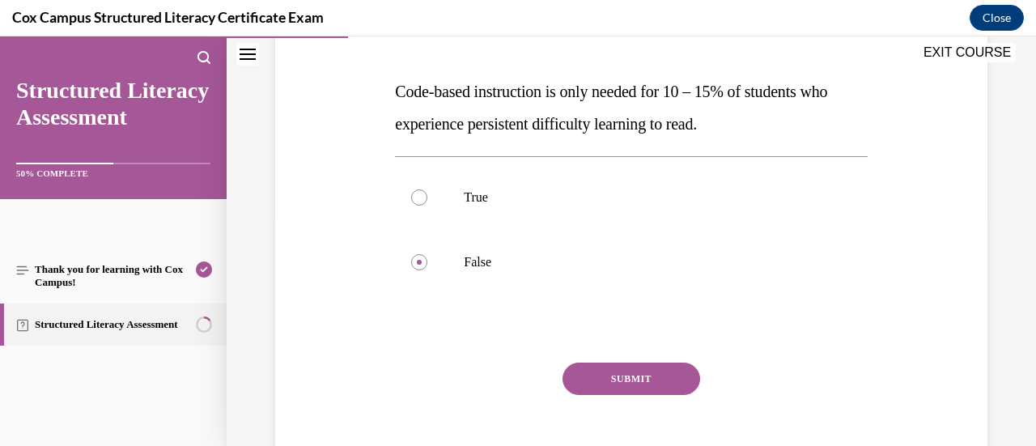
click at [651, 376] on button "SUBMIT" at bounding box center [632, 379] width 138 height 32
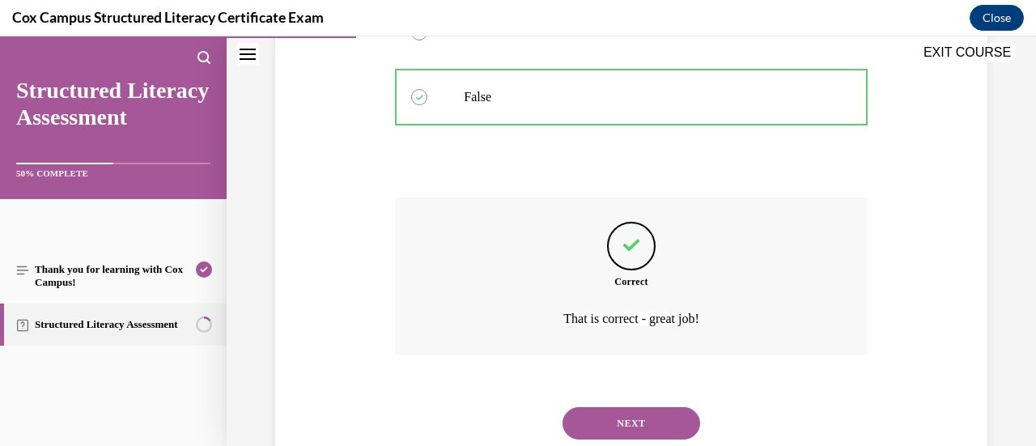
scroll to position [448, 0]
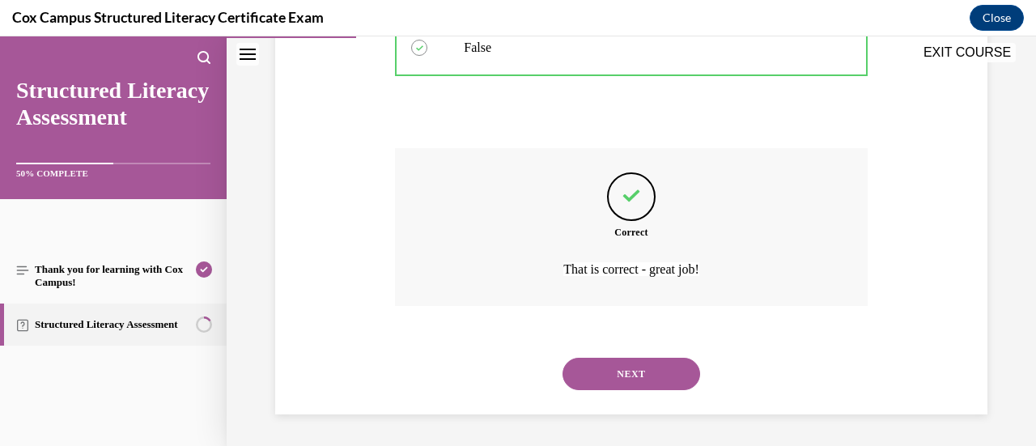
click at [651, 376] on button "NEXT" at bounding box center [632, 374] width 138 height 32
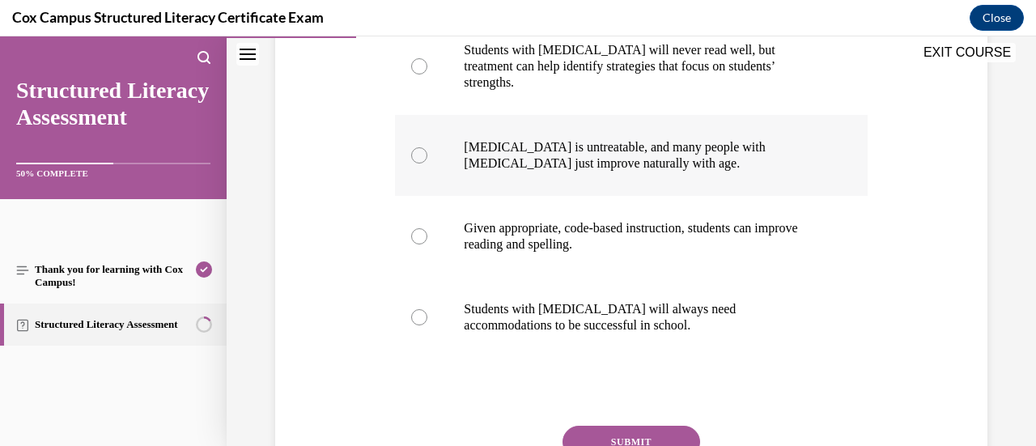
scroll to position [393, 0]
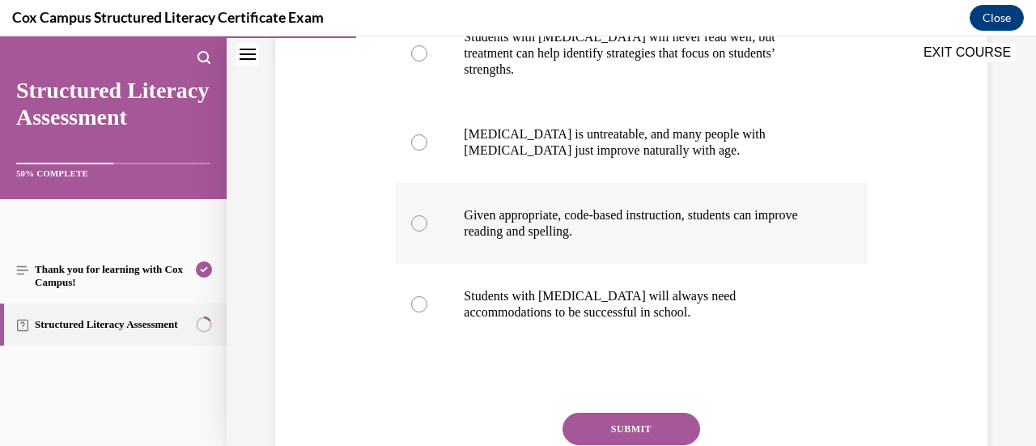
click at [622, 209] on span "Given appropriate, code-based instruction, students can improve reading and spe…" at bounding box center [630, 223] width 333 height 30
click at [427, 215] on input "Given appropriate, code-based instruction, students can improve reading and spe…" at bounding box center [419, 223] width 16 height 16
radio input "true"
click at [618, 413] on button "SUBMIT" at bounding box center [632, 429] width 138 height 32
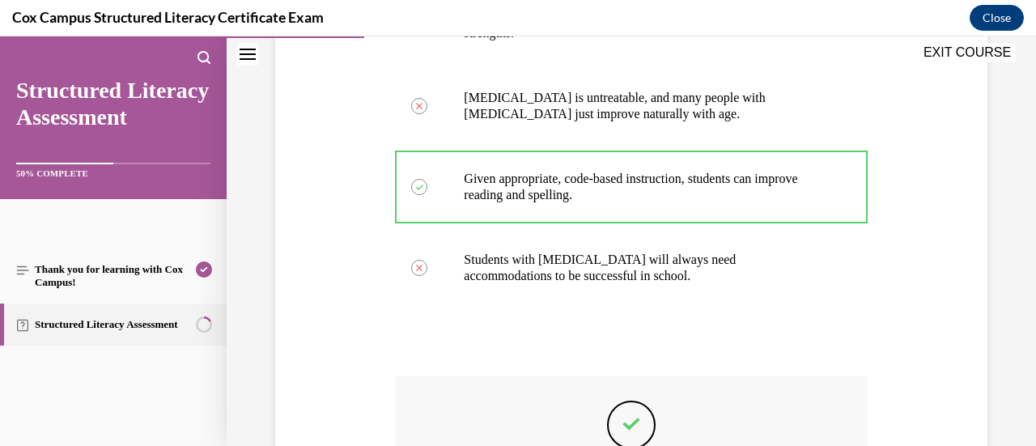
scroll to position [642, 0]
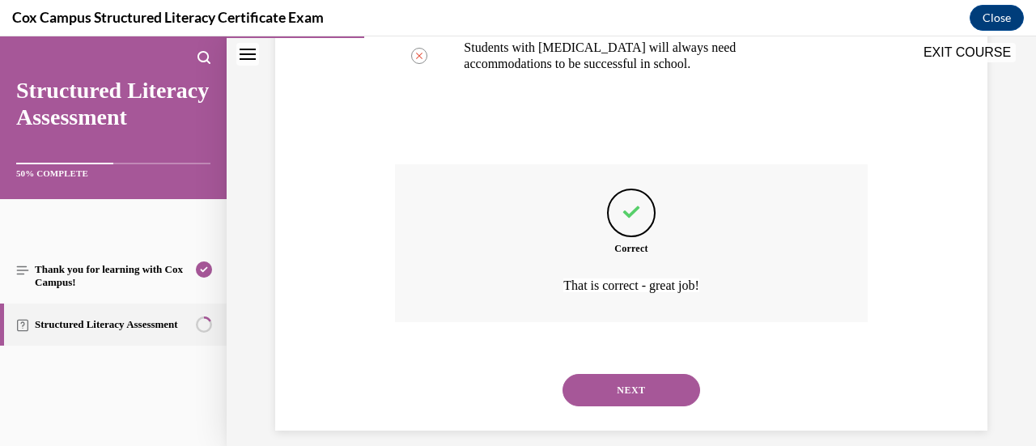
click at [641, 374] on button "NEXT" at bounding box center [632, 390] width 138 height 32
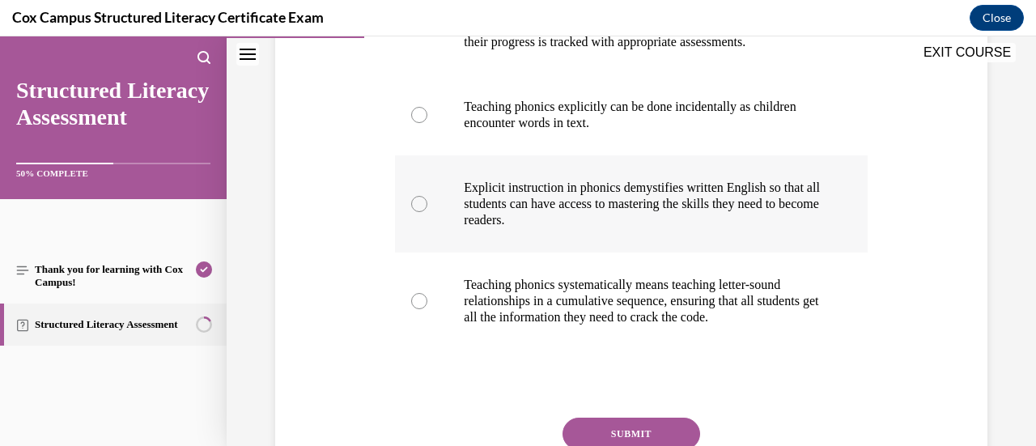
scroll to position [422, 0]
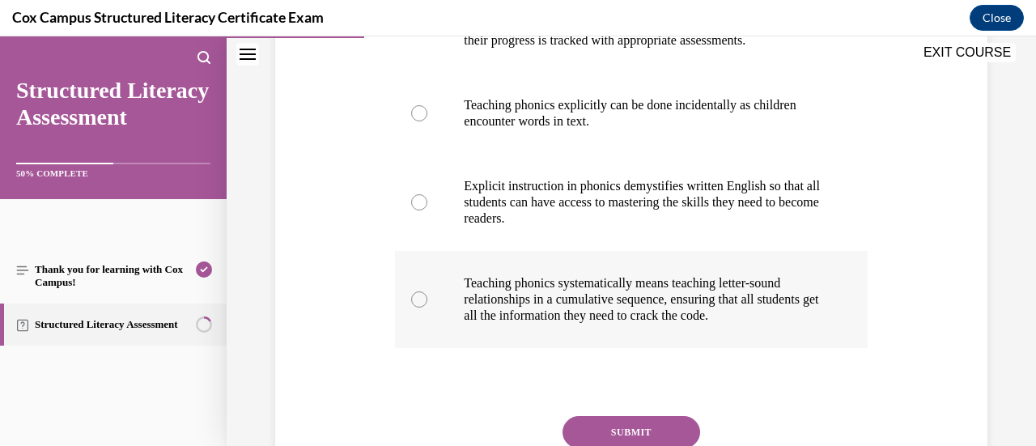
click at [580, 291] on p "Teaching phonics systematically means teaching letter-sound relationships in a …" at bounding box center [645, 299] width 363 height 49
click at [427, 291] on input "Teaching phonics systematically means teaching letter-sound relationships in a …" at bounding box center [419, 299] width 16 height 16
radio input "true"
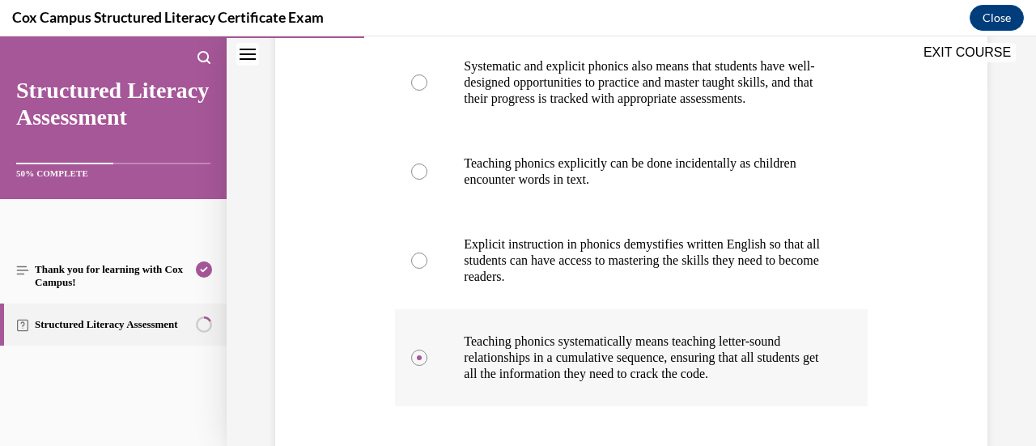
scroll to position [365, 0]
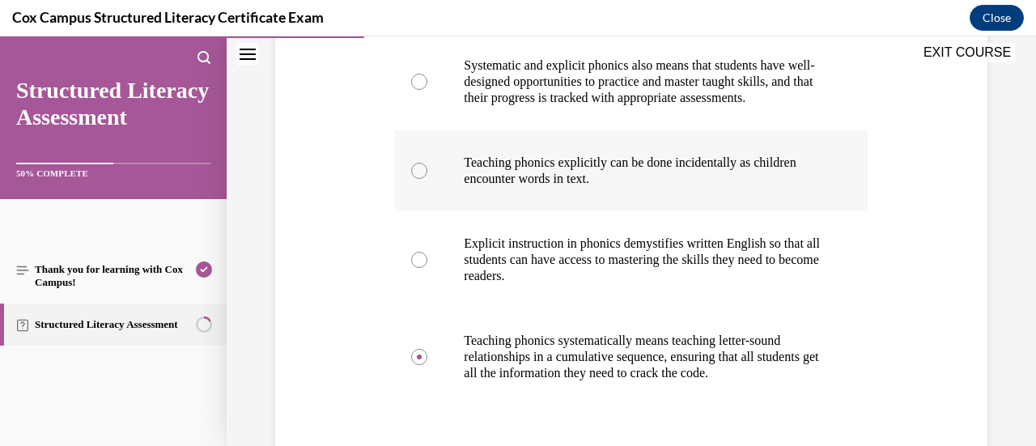
click at [538, 204] on label "Teaching phonics explicitly can be done incidentally as children encounter word…" at bounding box center [631, 170] width 472 height 81
click at [427, 179] on input "Teaching phonics explicitly can be done incidentally as children encounter word…" at bounding box center [419, 171] width 16 height 16
radio input "true"
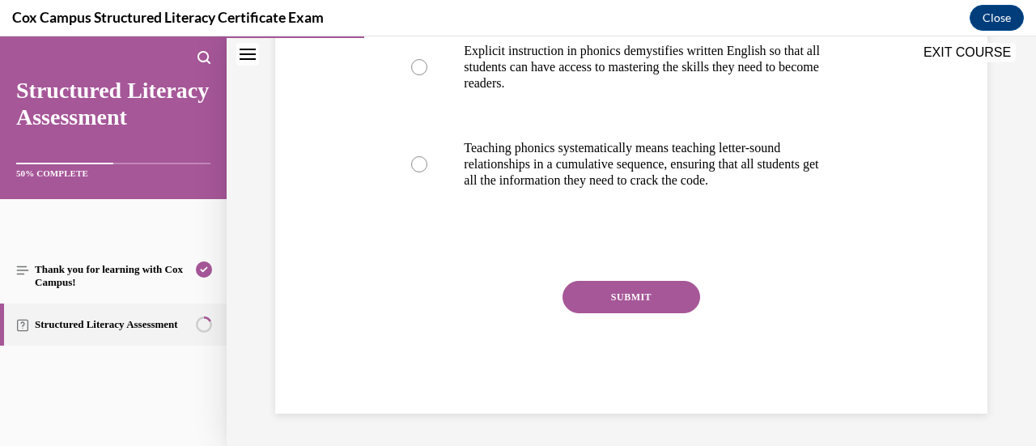
click at [609, 291] on button "SUBMIT" at bounding box center [632, 297] width 138 height 32
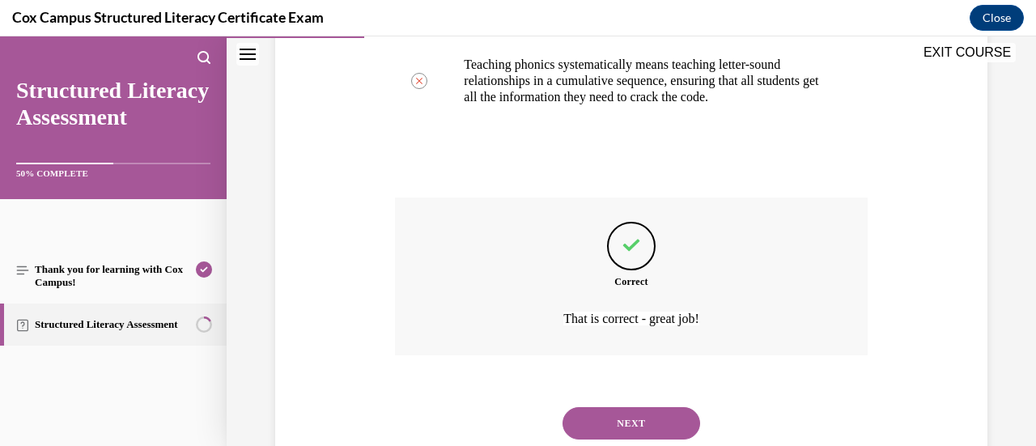
scroll to position [643, 0]
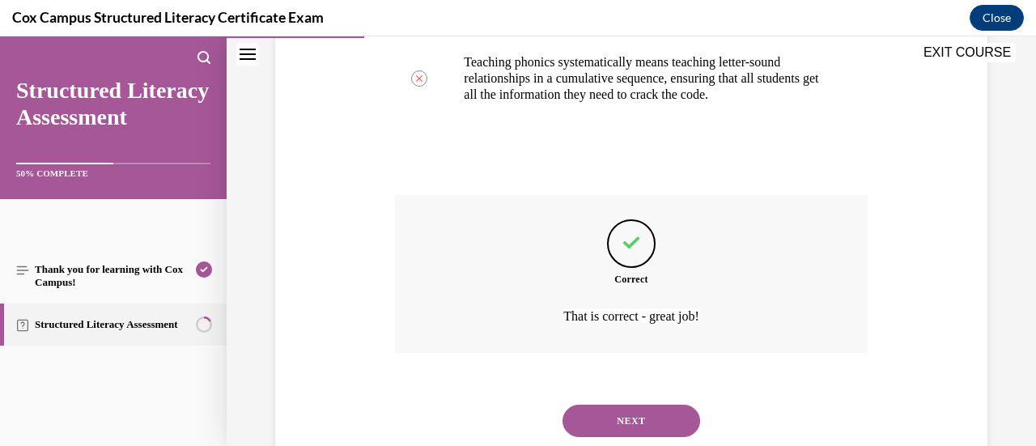
click at [616, 433] on button "NEXT" at bounding box center [632, 421] width 138 height 32
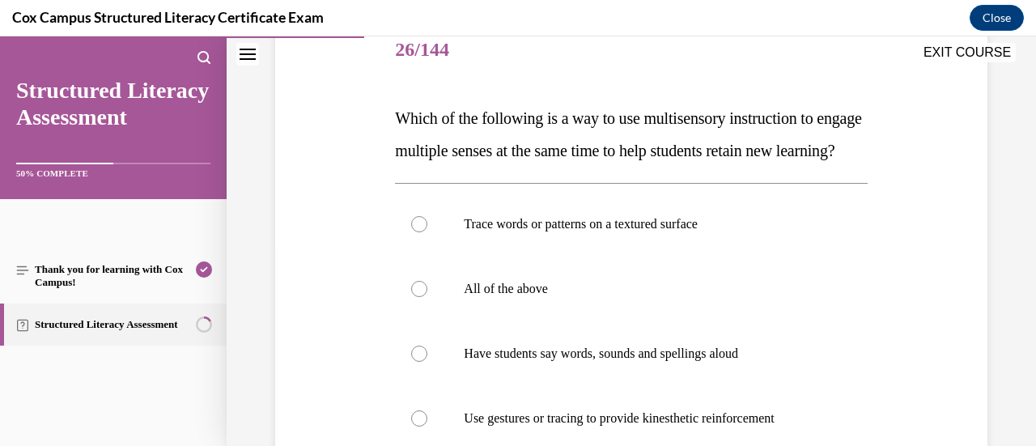
scroll to position [282, 0]
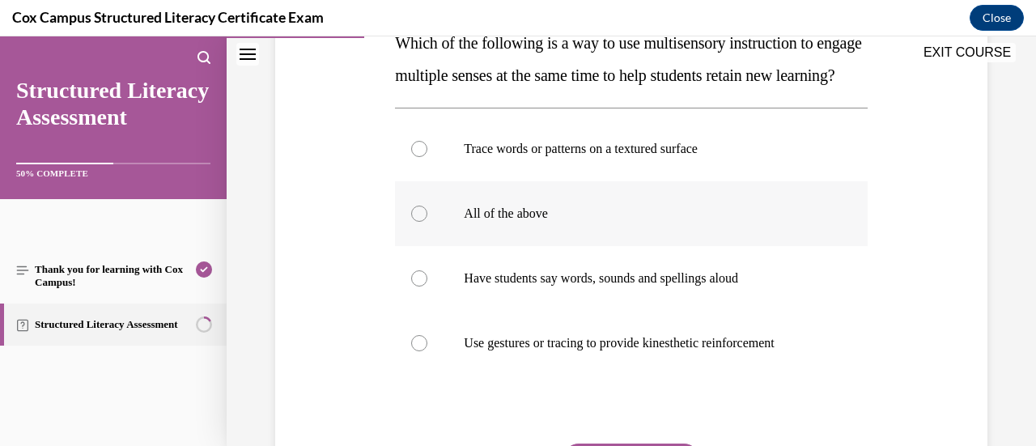
click at [683, 233] on label "All of the above" at bounding box center [631, 213] width 472 height 65
click at [427, 222] on input "All of the above" at bounding box center [419, 214] width 16 height 16
radio input "true"
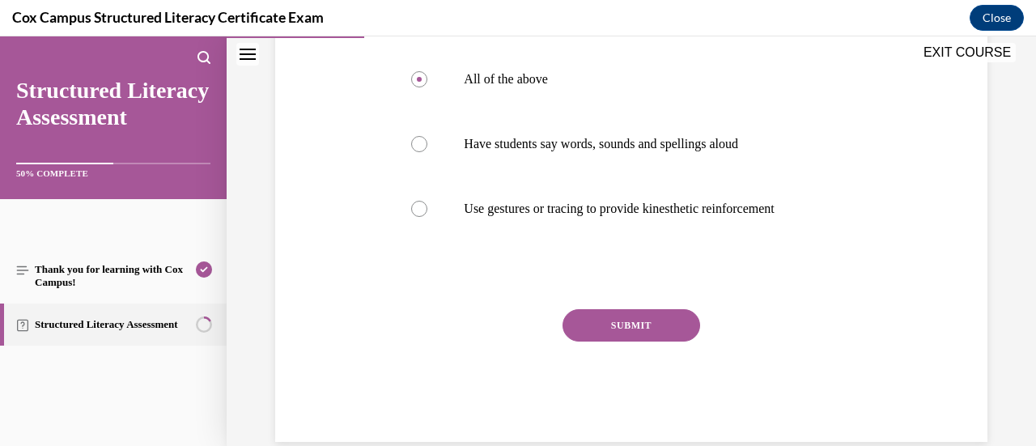
click at [639, 342] on button "SUBMIT" at bounding box center [632, 325] width 138 height 32
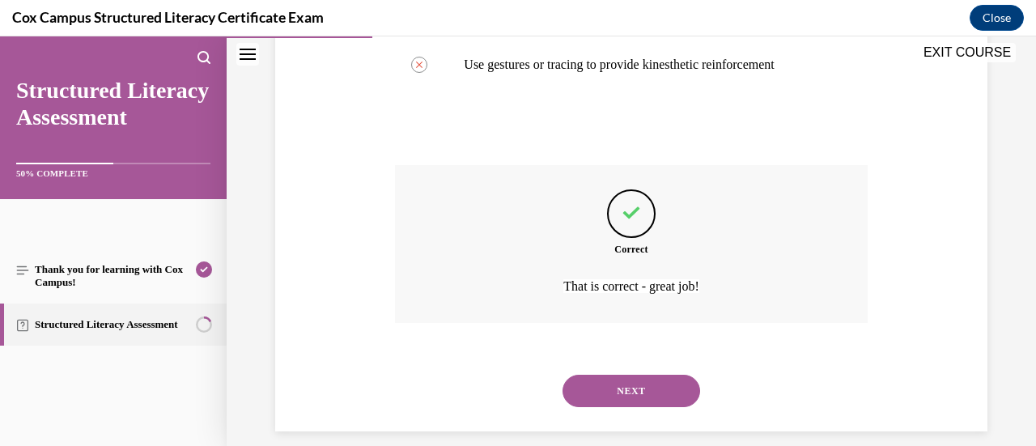
scroll to position [609, 0]
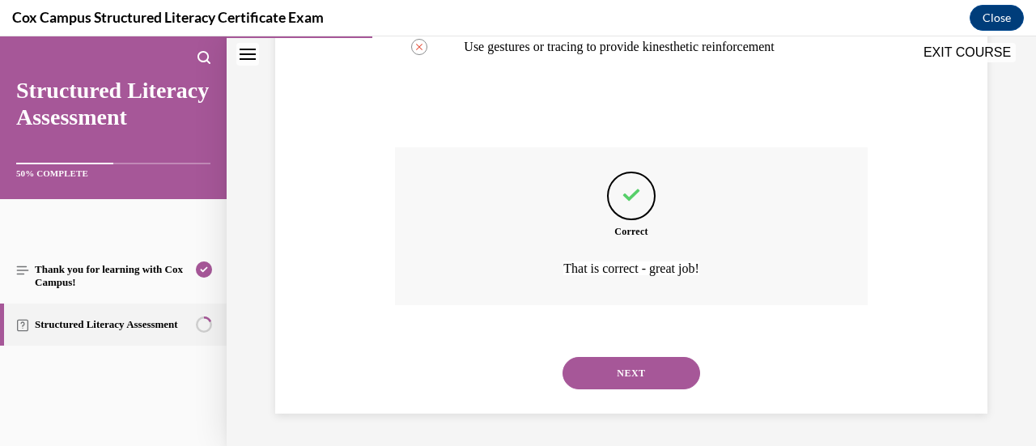
click at [639, 364] on button "NEXT" at bounding box center [632, 373] width 138 height 32
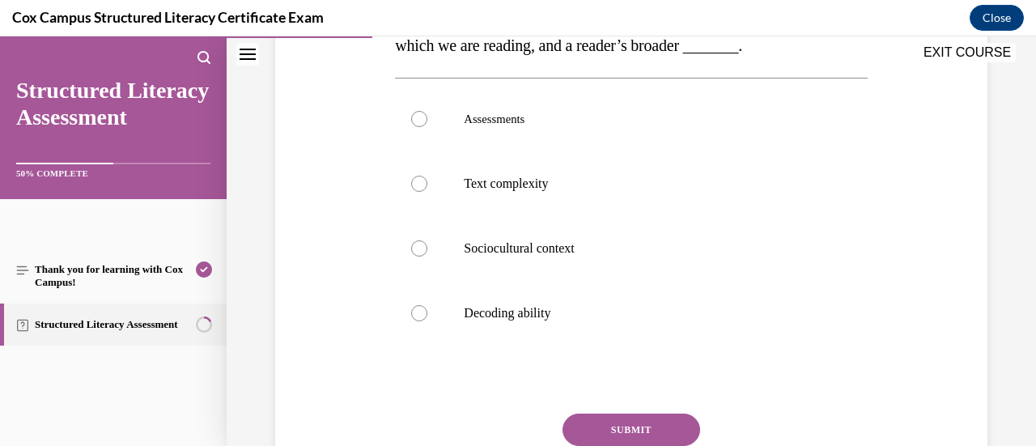
scroll to position [347, 0]
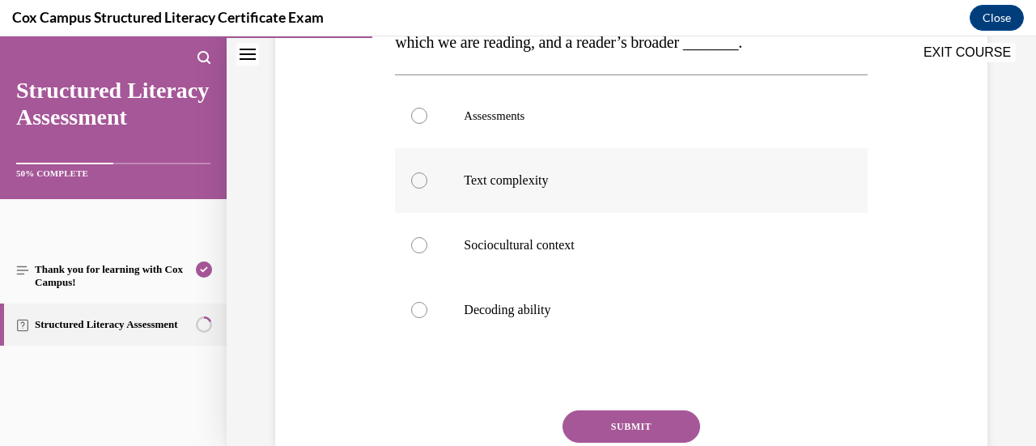
click at [631, 196] on label "Text complexity" at bounding box center [631, 180] width 472 height 65
click at [427, 189] on input "Text complexity" at bounding box center [419, 180] width 16 height 16
radio input "true"
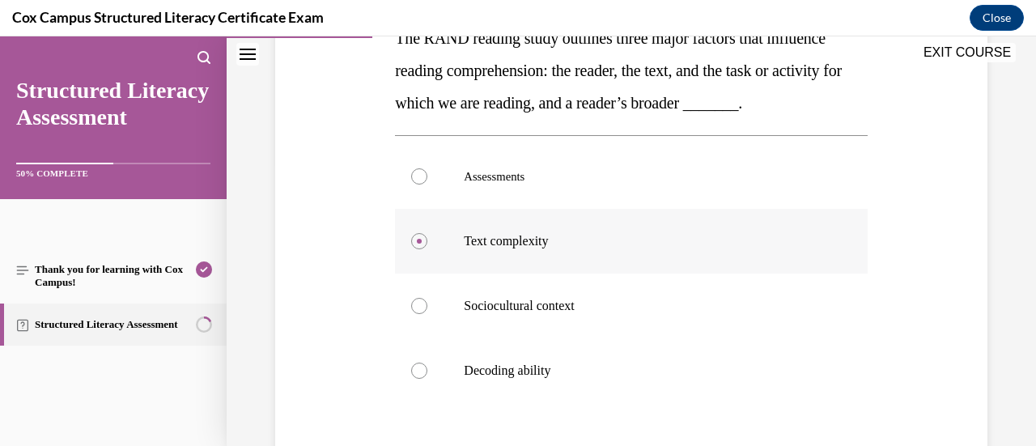
scroll to position [374, 0]
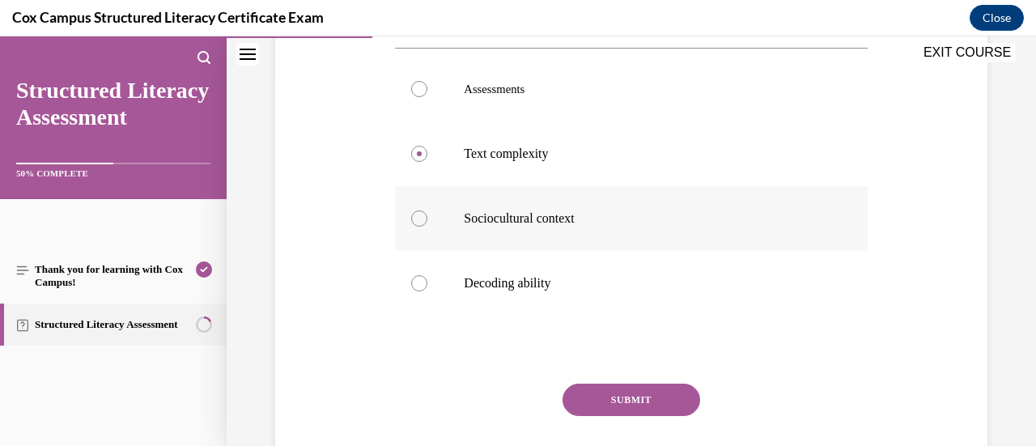
click at [523, 251] on label "Sociocultural context" at bounding box center [631, 218] width 472 height 65
click at [427, 227] on input "Sociocultural context" at bounding box center [419, 218] width 16 height 16
radio input "true"
click at [593, 416] on button "SUBMIT" at bounding box center [632, 400] width 138 height 32
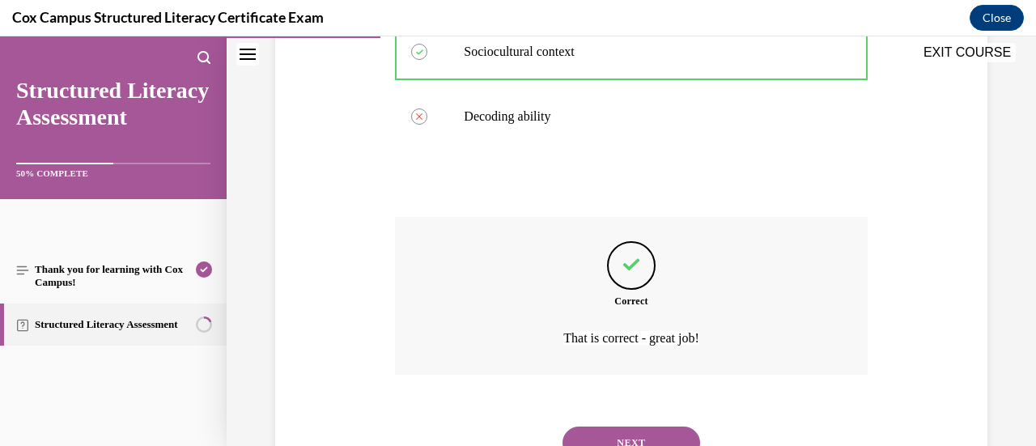
scroll to position [642, 0]
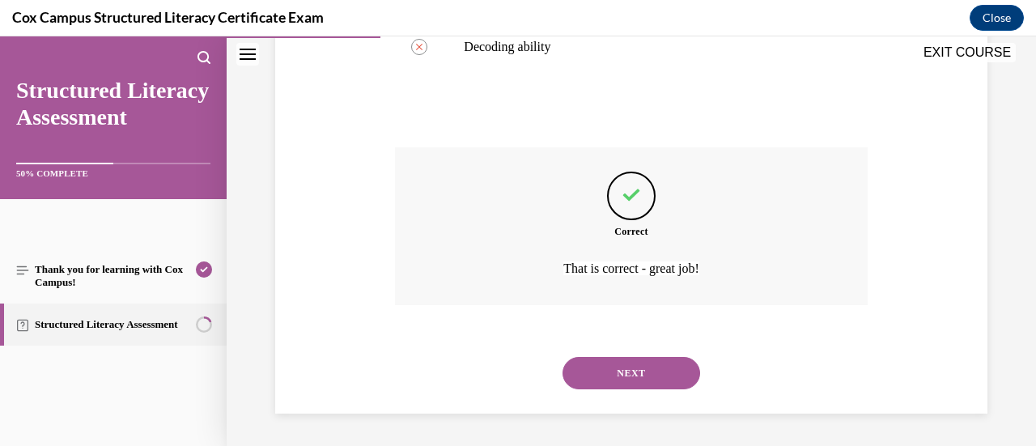
click at [630, 371] on button "NEXT" at bounding box center [632, 373] width 138 height 32
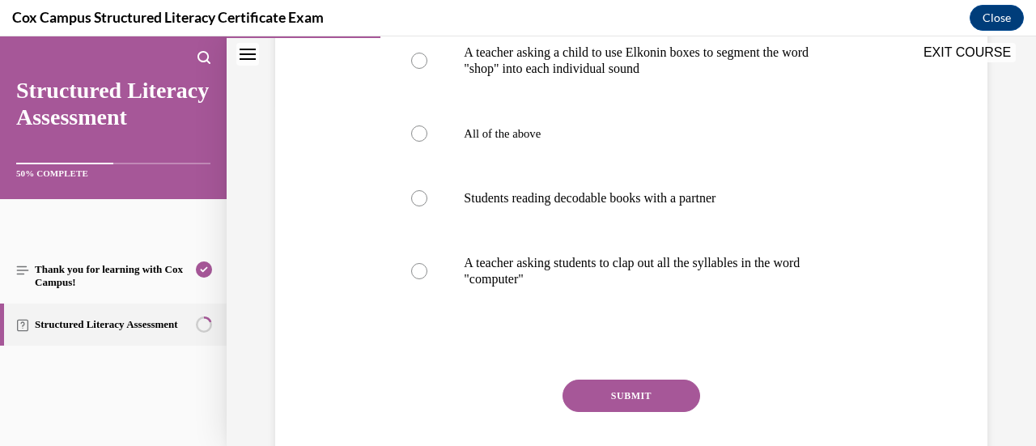
scroll to position [345, 0]
click at [513, 148] on label "All of the above" at bounding box center [631, 134] width 472 height 65
click at [427, 142] on input "All of the above" at bounding box center [419, 134] width 16 height 16
radio input "true"
click at [597, 399] on button "SUBMIT" at bounding box center [632, 396] width 138 height 32
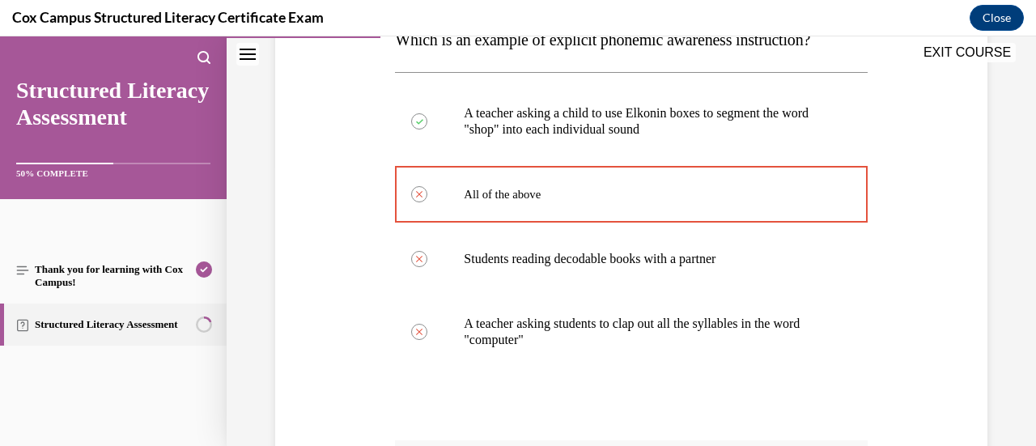
scroll to position [599, 0]
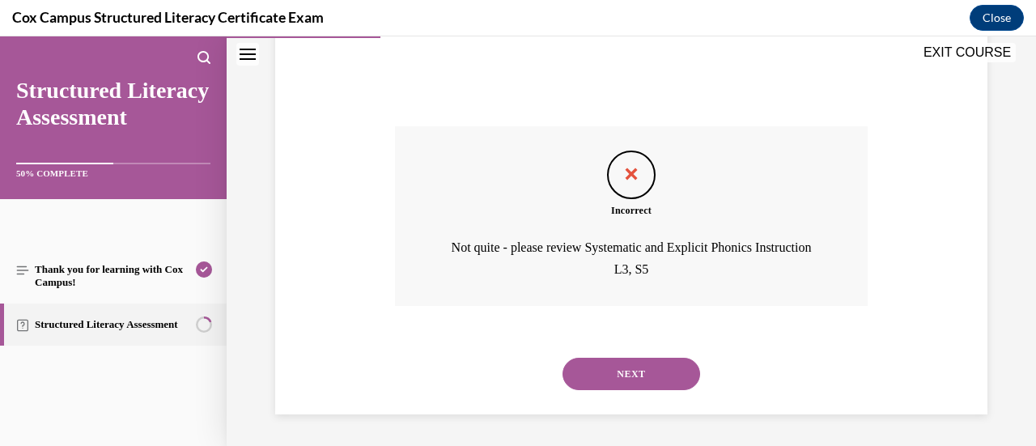
click at [620, 384] on button "NEXT" at bounding box center [632, 374] width 138 height 32
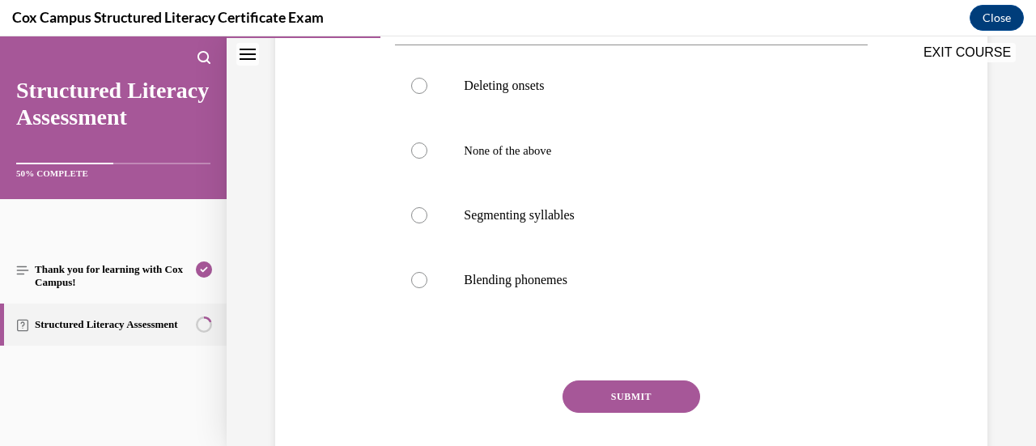
scroll to position [313, 0]
click at [548, 312] on label "Blending phonemes" at bounding box center [631, 279] width 472 height 65
click at [427, 287] on input "Blending phonemes" at bounding box center [419, 279] width 16 height 16
radio input "true"
click at [613, 412] on button "SUBMIT" at bounding box center [632, 396] width 138 height 32
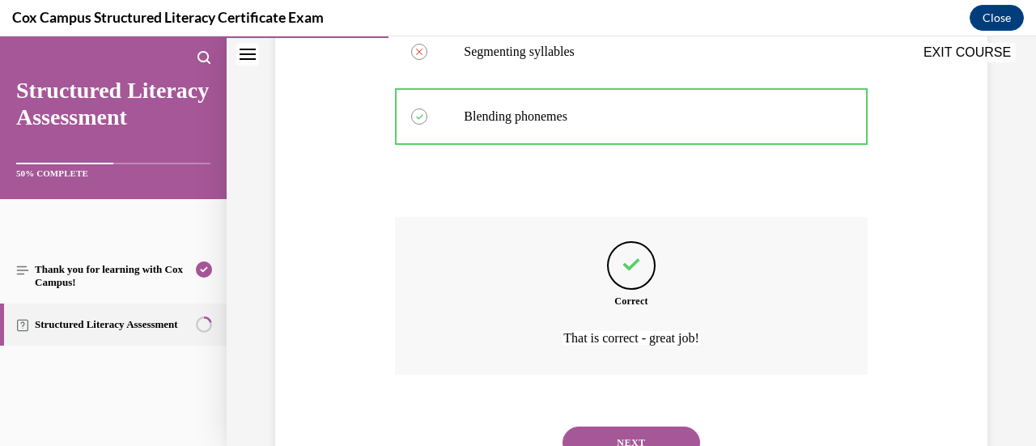
scroll to position [577, 0]
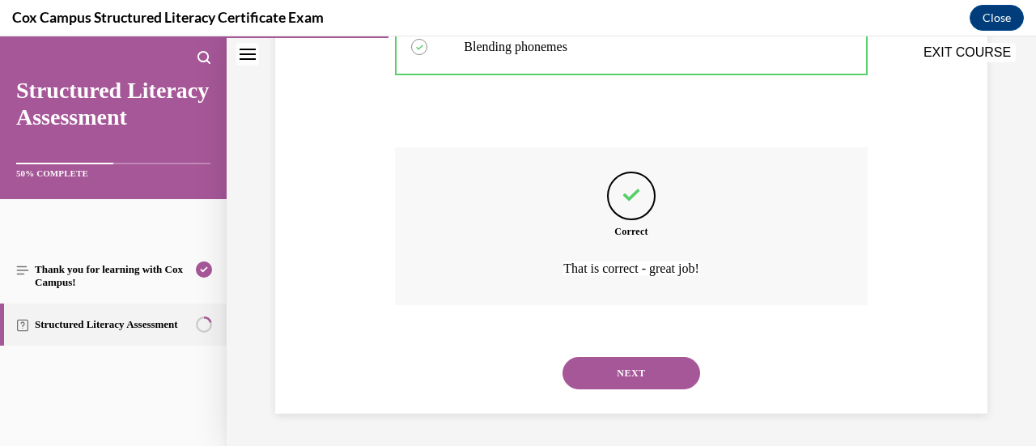
click at [636, 376] on button "NEXT" at bounding box center [632, 373] width 138 height 32
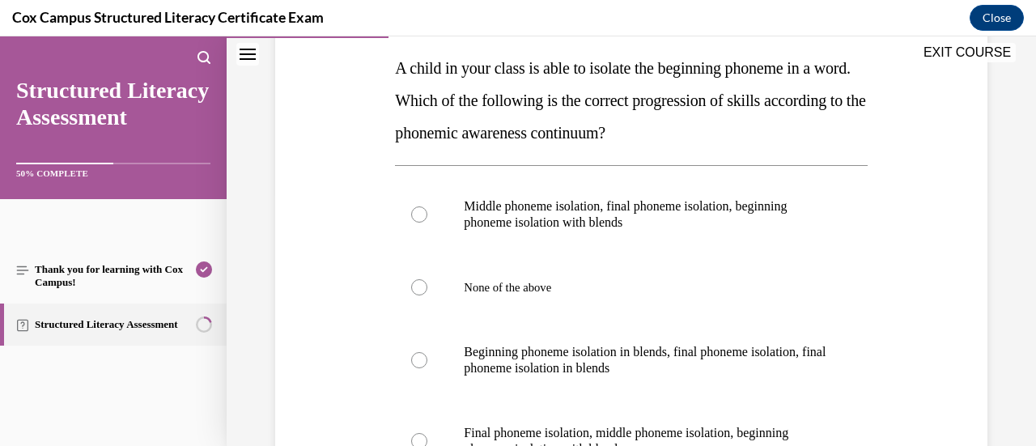
scroll to position [268, 0]
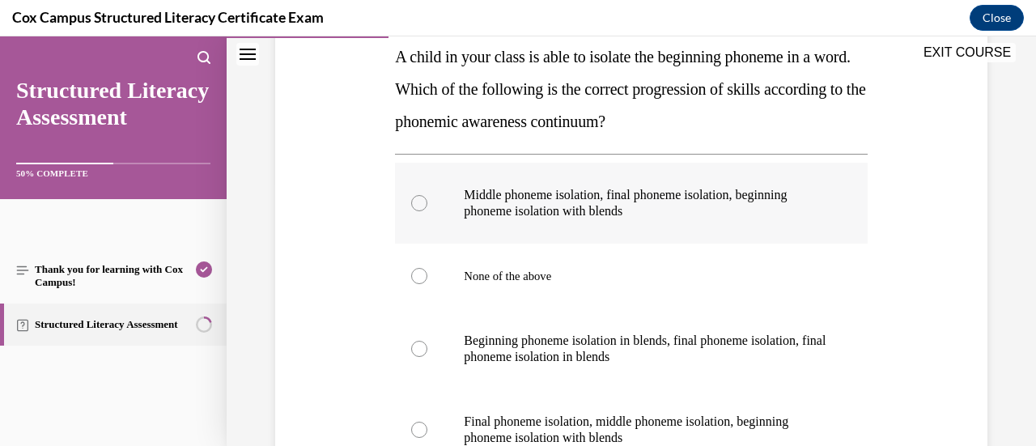
click at [594, 190] on p "Middle phoneme isolation, final phoneme isolation, beginning phoneme isolation …" at bounding box center [645, 203] width 363 height 32
click at [427, 195] on input "Middle phoneme isolation, final phoneme isolation, beginning phoneme isolation …" at bounding box center [419, 203] width 16 height 16
radio input "true"
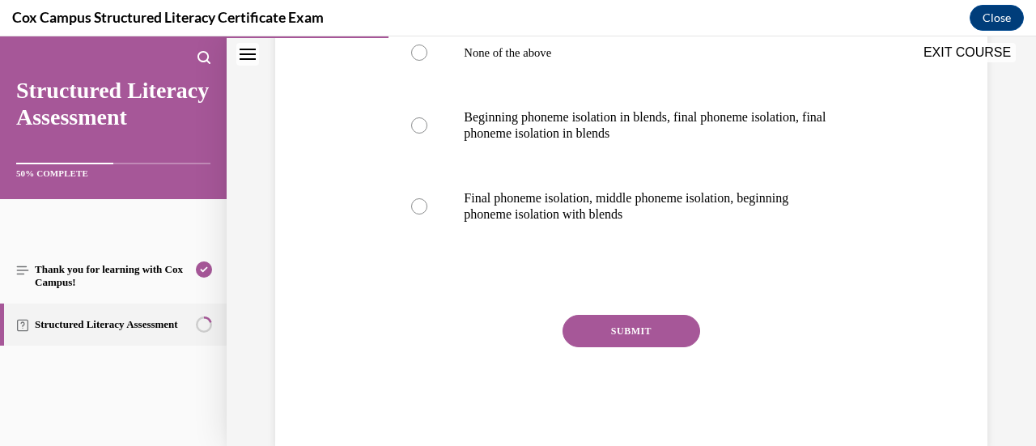
click at [617, 336] on button "SUBMIT" at bounding box center [632, 331] width 138 height 32
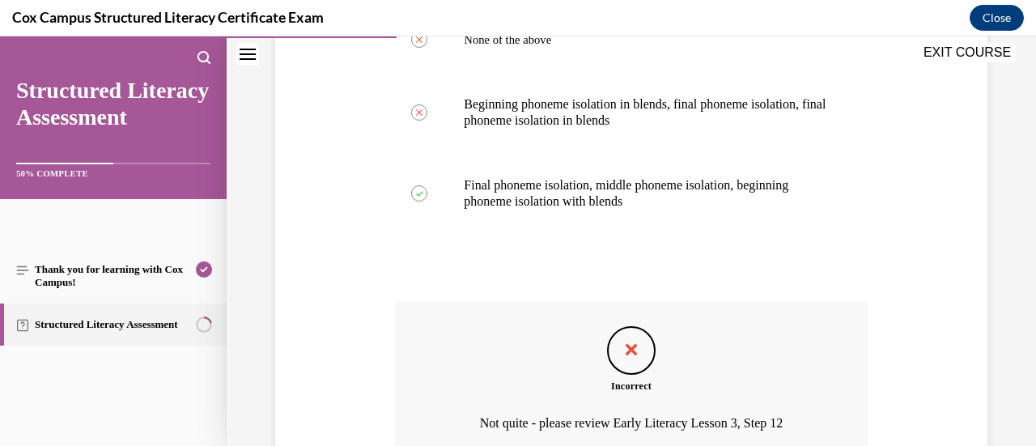
scroll to position [658, 0]
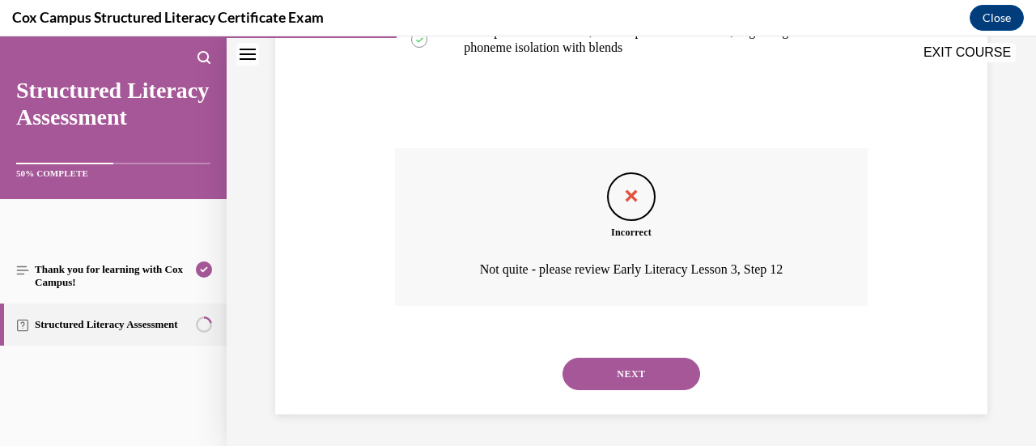
click at [615, 396] on div "NEXT" at bounding box center [631, 374] width 472 height 65
click at [626, 385] on button "NEXT" at bounding box center [632, 374] width 138 height 32
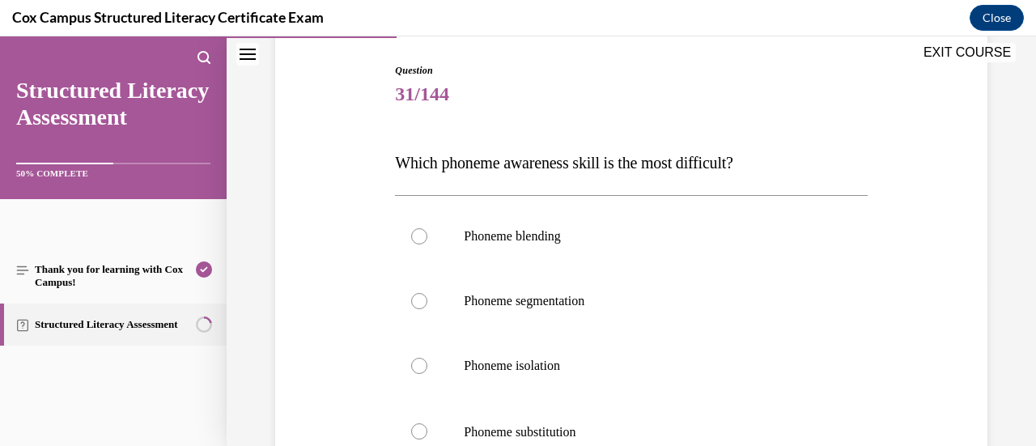
scroll to position [235, 0]
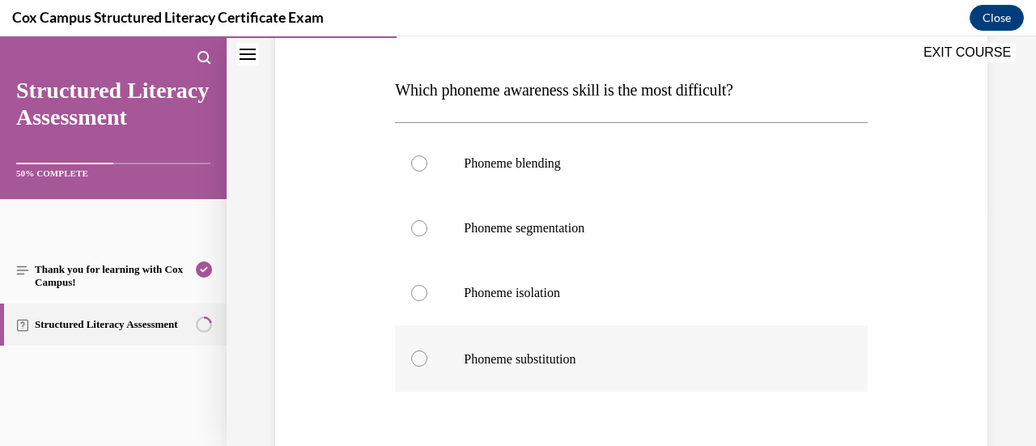
click at [552, 338] on label "Phoneme substitution" at bounding box center [631, 358] width 472 height 66
click at [427, 350] on input "Phoneme substitution" at bounding box center [419, 358] width 16 height 16
radio input "true"
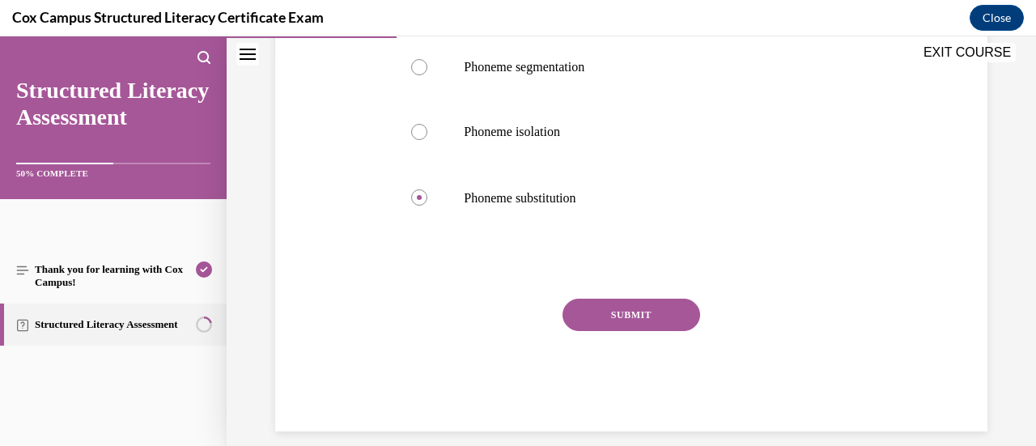
click at [613, 314] on button "SUBMIT" at bounding box center [632, 315] width 138 height 32
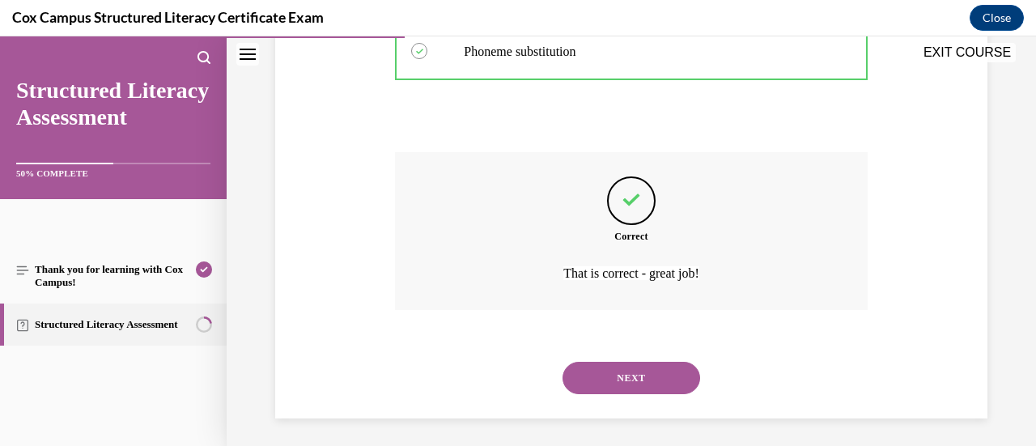
scroll to position [546, 0]
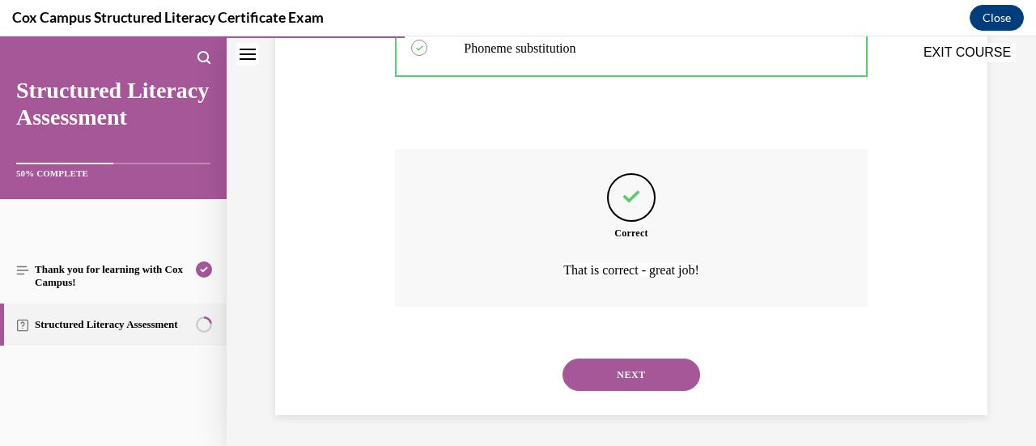
click at [635, 386] on button "NEXT" at bounding box center [632, 375] width 138 height 32
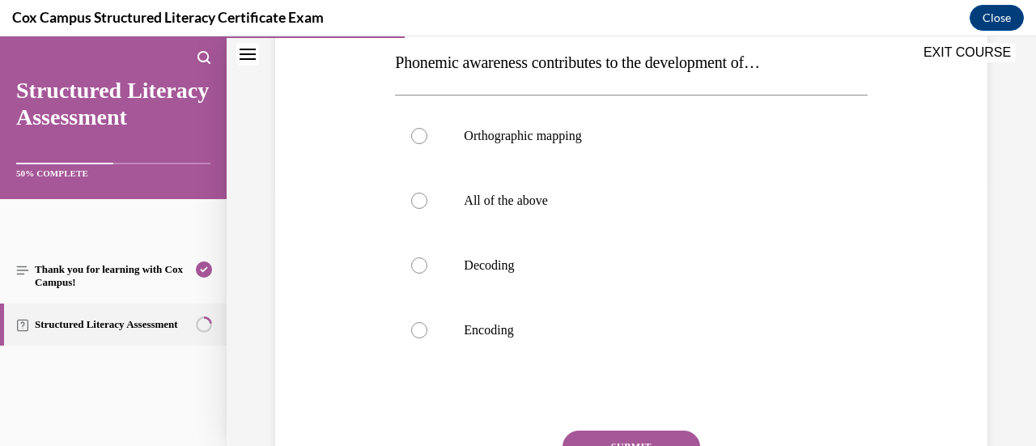
scroll to position [269, 0]
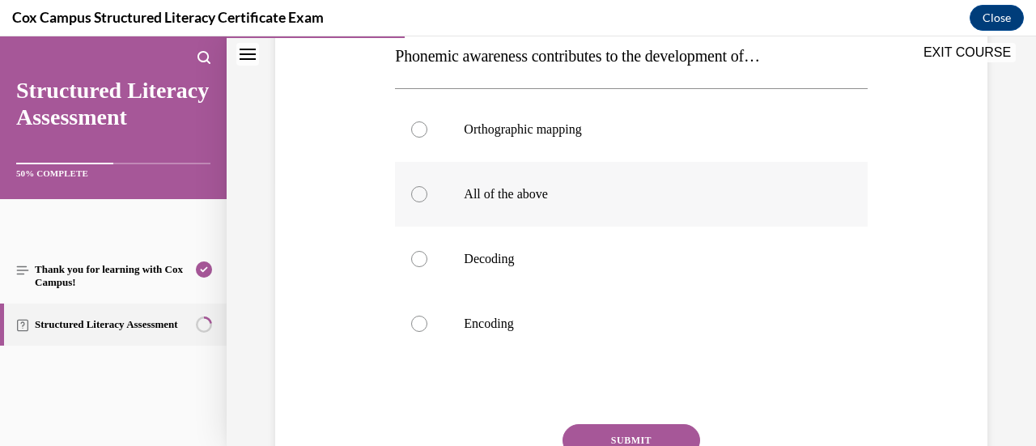
click at [523, 211] on label "All of the above" at bounding box center [631, 194] width 472 height 65
click at [427, 202] on input "All of the above" at bounding box center [419, 194] width 16 height 16
radio input "true"
click at [626, 439] on button "SUBMIT" at bounding box center [632, 440] width 138 height 32
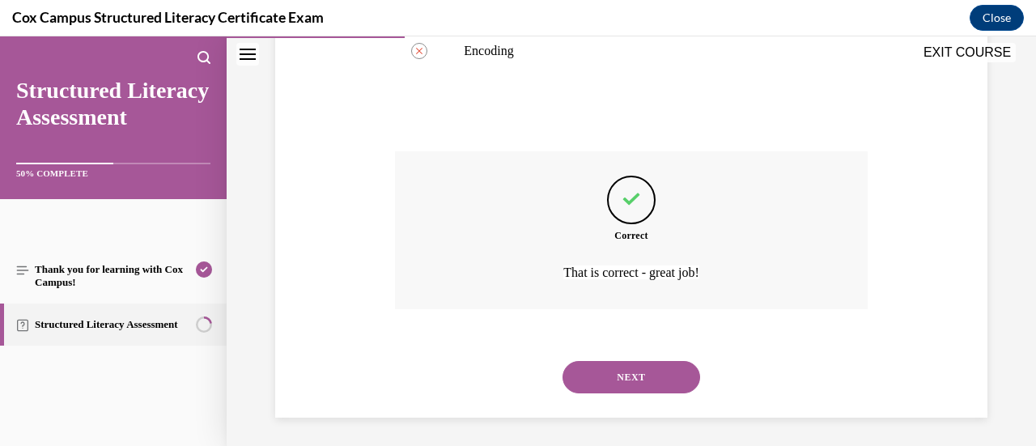
scroll to position [545, 0]
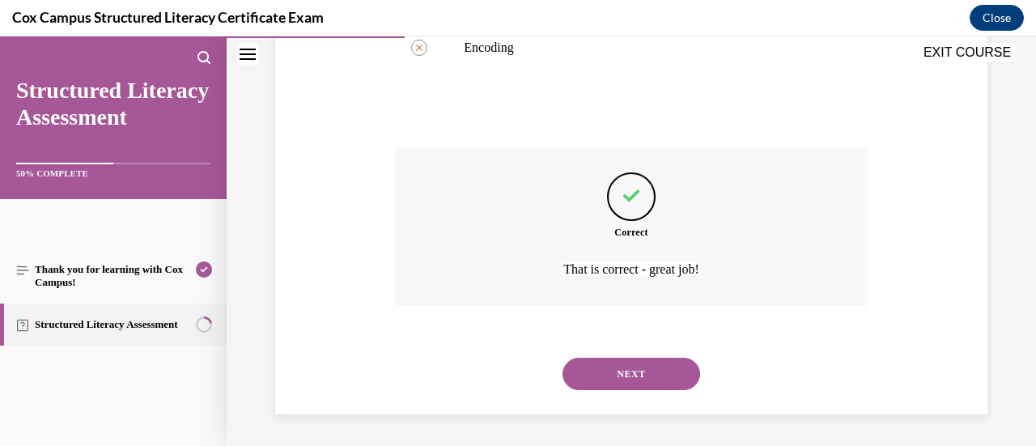
click at [615, 374] on button "NEXT" at bounding box center [632, 374] width 138 height 32
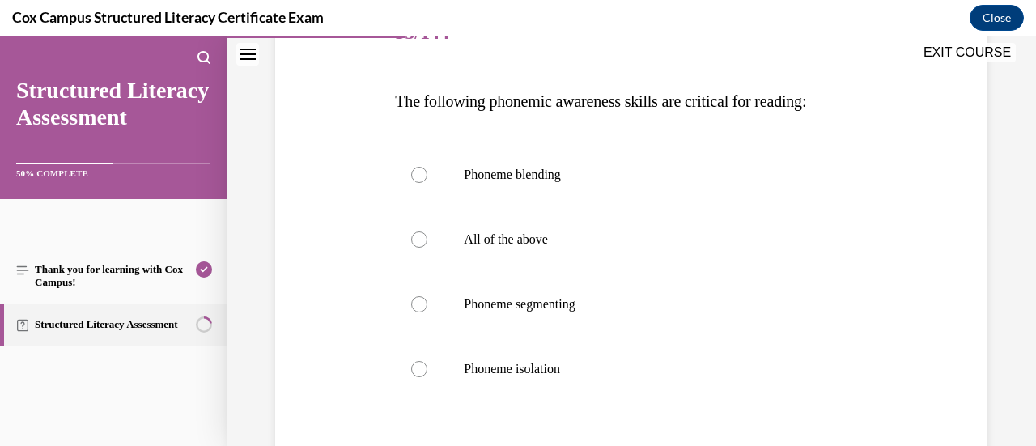
scroll to position [231, 0]
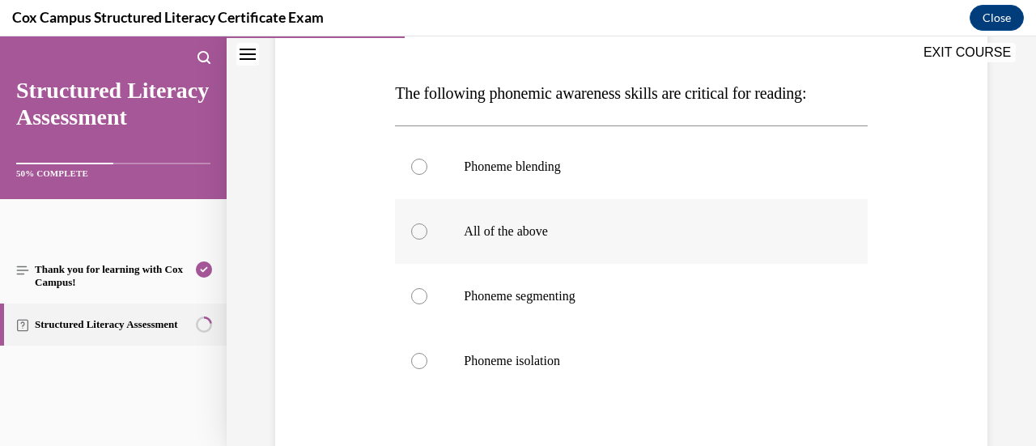
click at [528, 218] on label "All of the above" at bounding box center [631, 231] width 472 height 65
click at [427, 223] on input "All of the above" at bounding box center [419, 231] width 16 height 16
radio input "true"
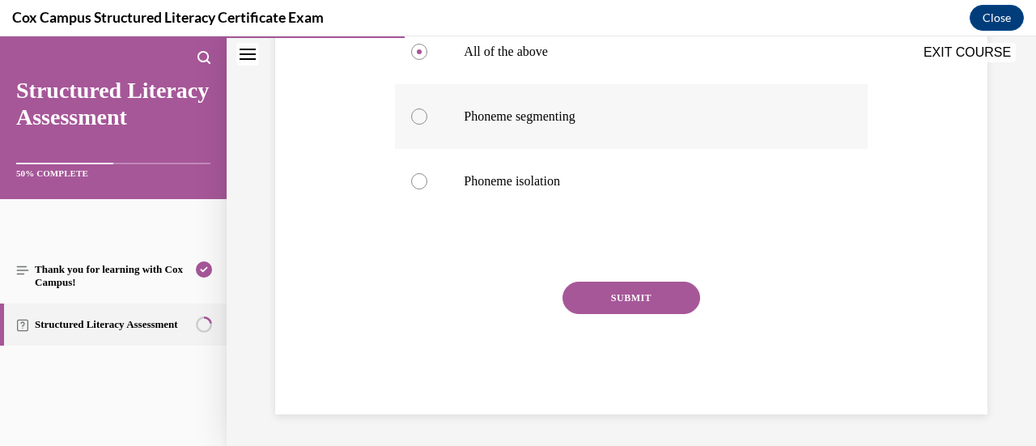
click at [675, 308] on button "SUBMIT" at bounding box center [632, 298] width 138 height 32
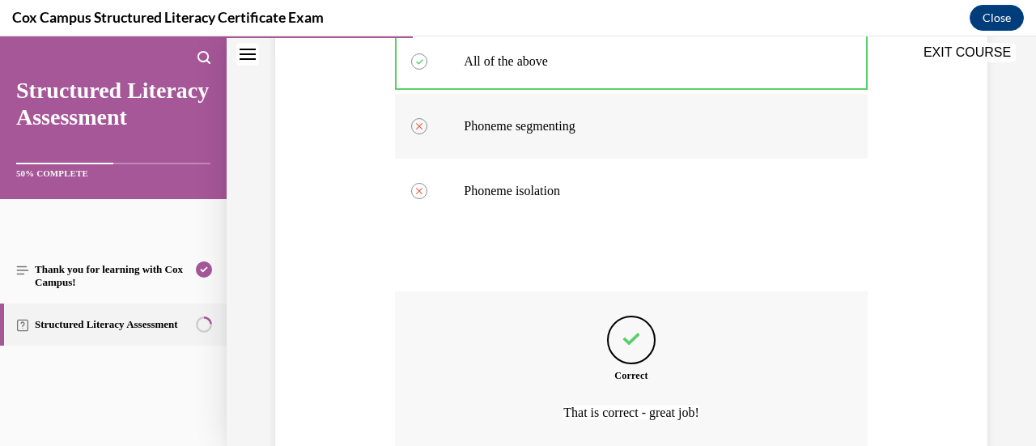
scroll to position [545, 0]
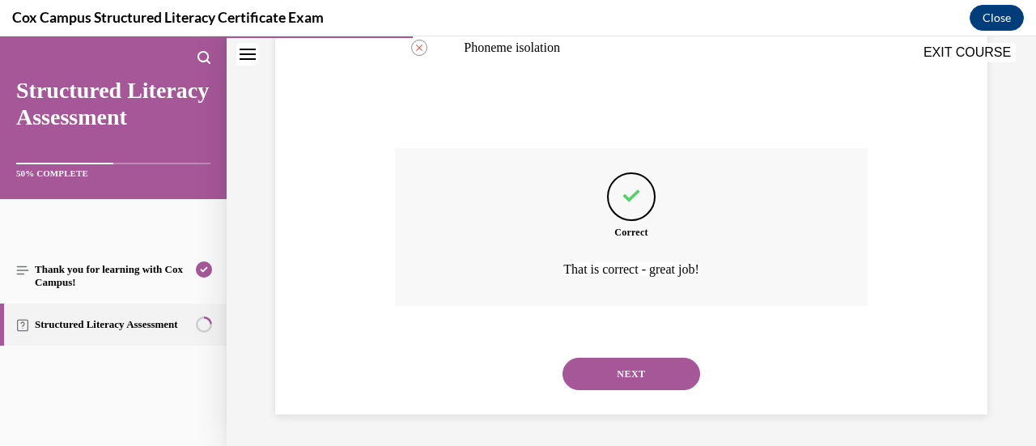
click at [636, 359] on button "NEXT" at bounding box center [632, 374] width 138 height 32
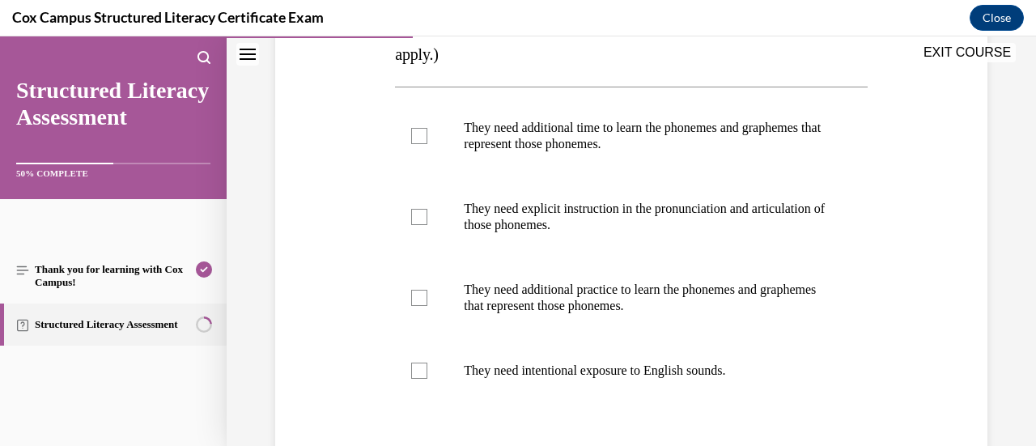
scroll to position [337, 0]
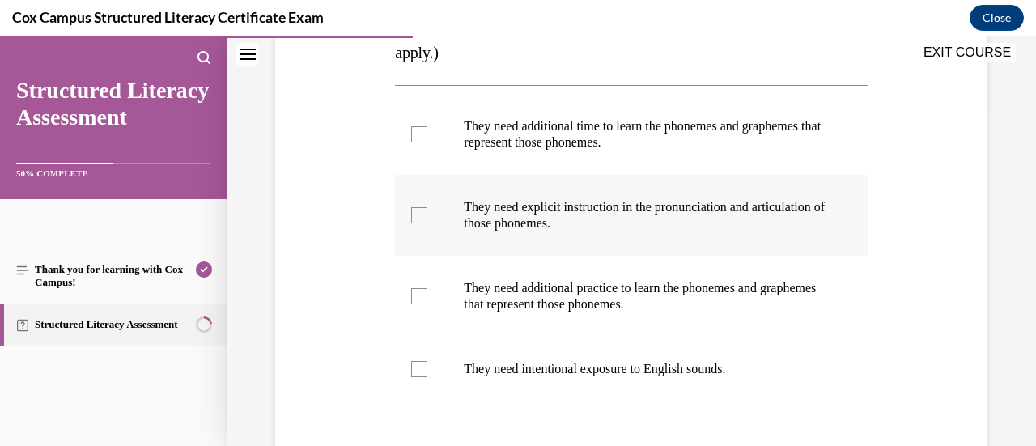
click at [508, 236] on label "They need explicit instruction in the pronunciation and articulation of those p…" at bounding box center [631, 215] width 472 height 81
click at [427, 223] on input "They need explicit instruction in the pronunciation and articulation of those p…" at bounding box center [419, 215] width 16 height 16
checkbox input "true"
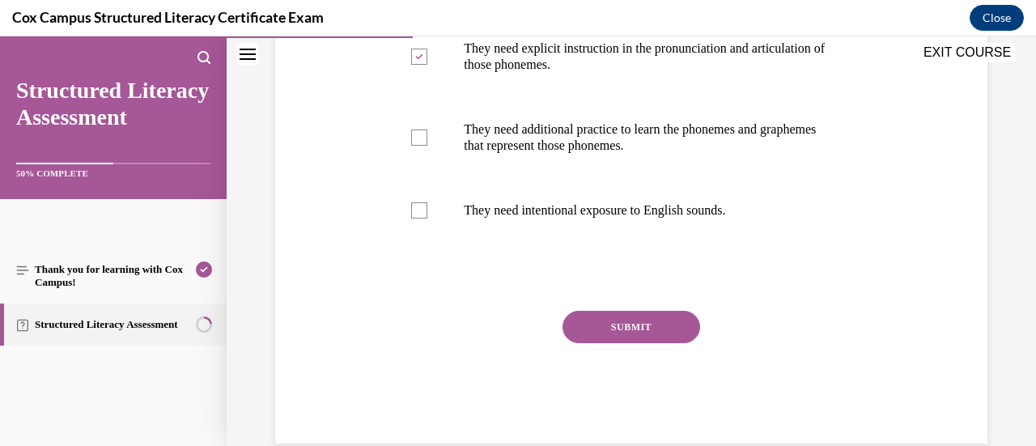
click at [623, 313] on button "SUBMIT" at bounding box center [632, 327] width 138 height 32
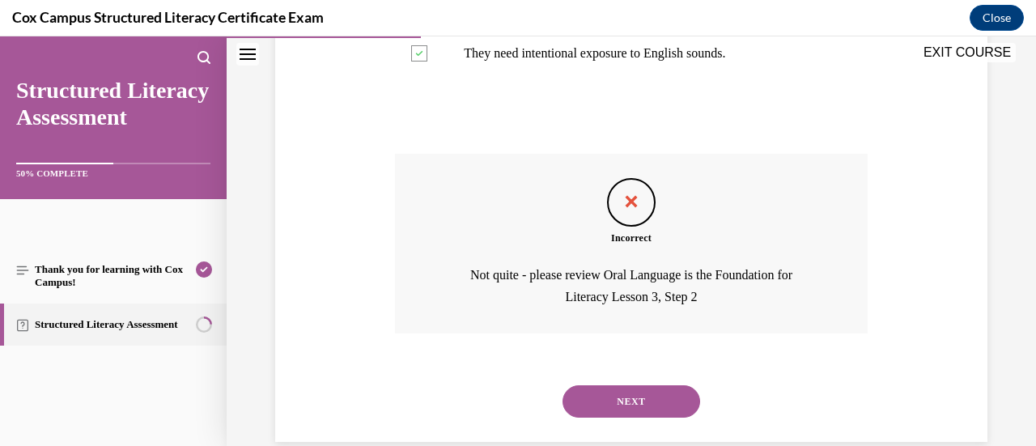
scroll to position [680, 0]
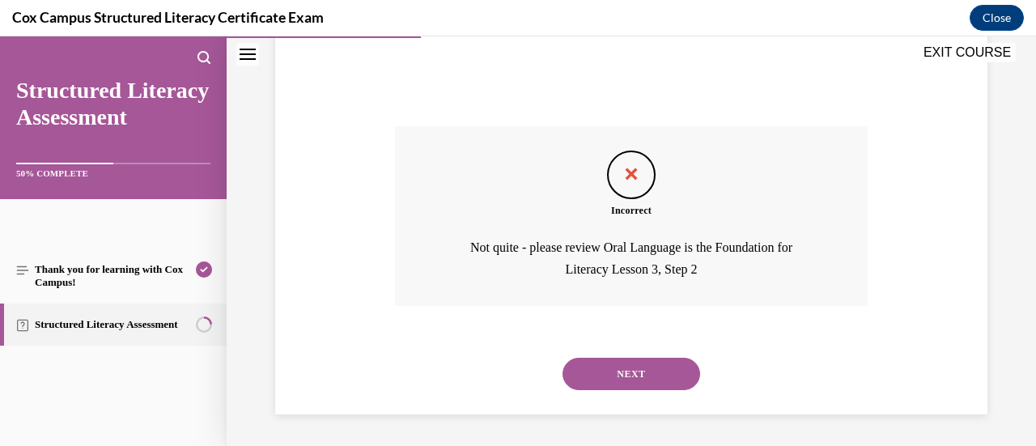
click at [614, 359] on button "NEXT" at bounding box center [632, 374] width 138 height 32
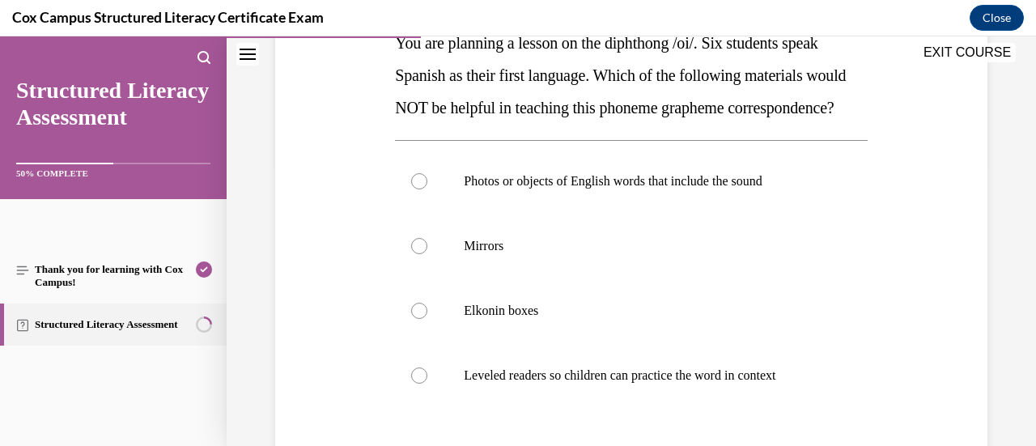
scroll to position [281, 0]
click at [614, 344] on label "Elkonin boxes" at bounding box center [631, 311] width 472 height 65
click at [427, 320] on input "Elkonin boxes" at bounding box center [419, 312] width 16 height 16
radio input "true"
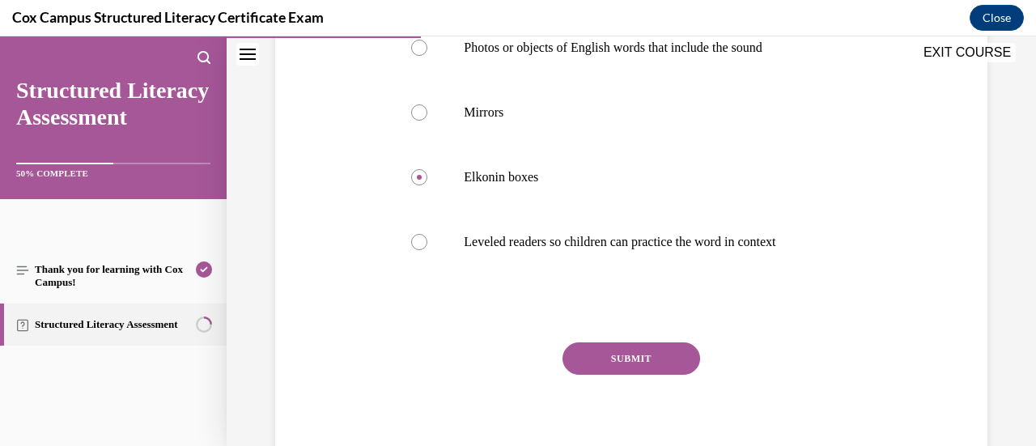
scroll to position [414, 0]
click at [630, 264] on label "Leveled readers so children can practice the word in context" at bounding box center [631, 242] width 472 height 65
click at [427, 251] on input "Leveled readers so children can practice the word in context" at bounding box center [419, 243] width 16 height 16
radio input "true"
click at [548, 186] on p "Elkonin boxes" at bounding box center [645, 178] width 363 height 16
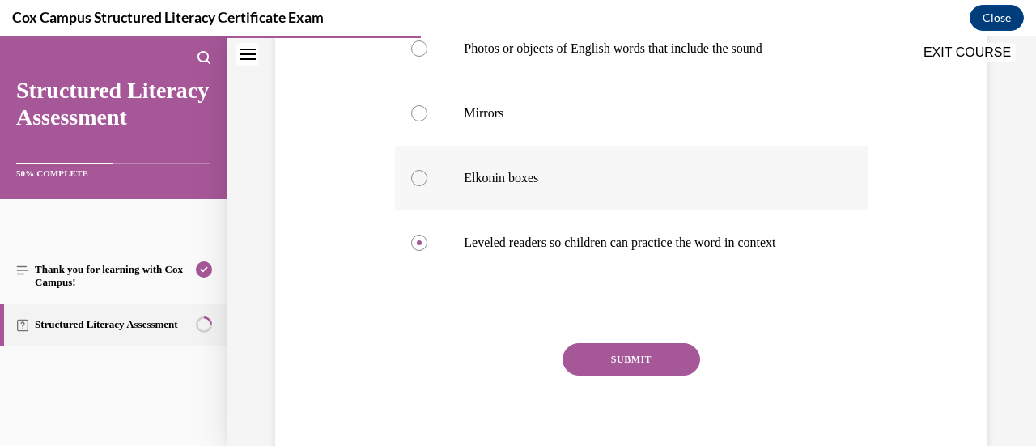
click at [427, 186] on input "Elkonin boxes" at bounding box center [419, 178] width 16 height 16
radio input "true"
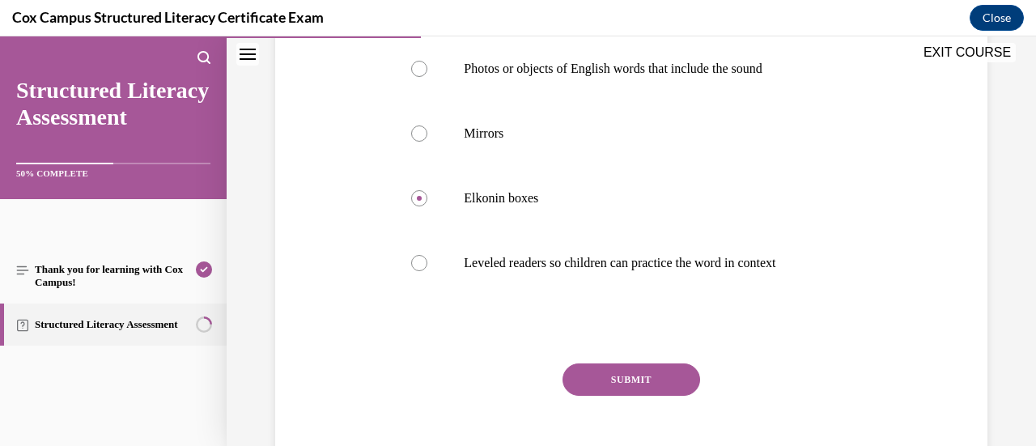
click at [604, 396] on button "SUBMIT" at bounding box center [632, 379] width 138 height 32
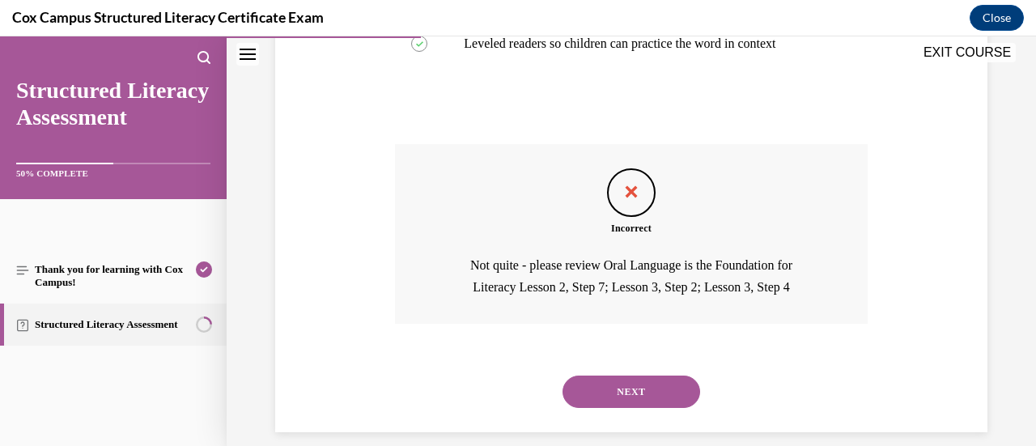
scroll to position [664, 0]
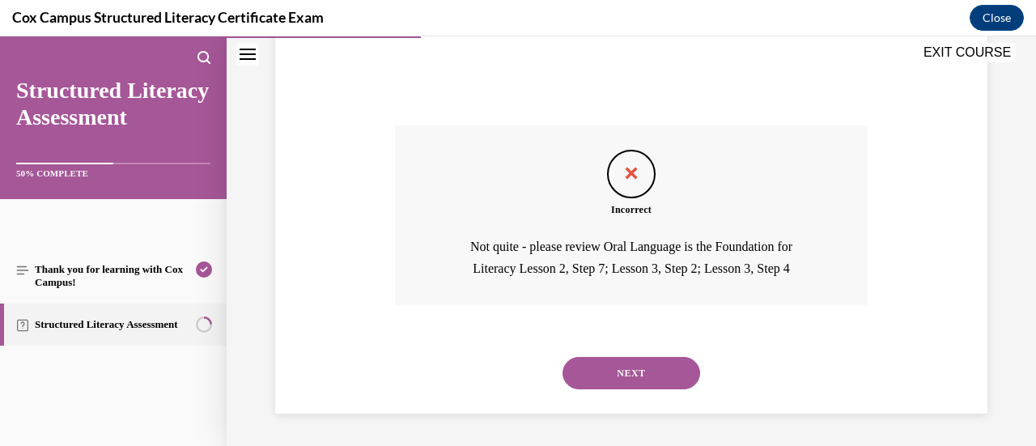
click at [607, 376] on button "NEXT" at bounding box center [632, 373] width 138 height 32
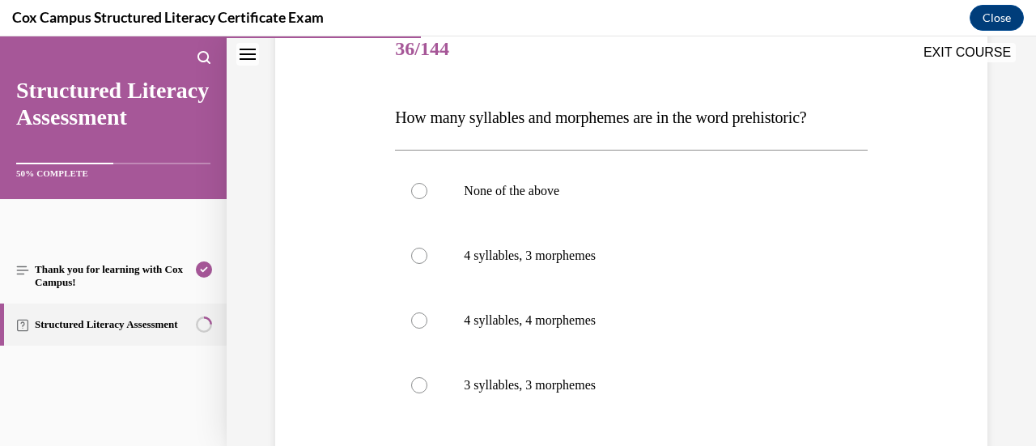
scroll to position [209, 0]
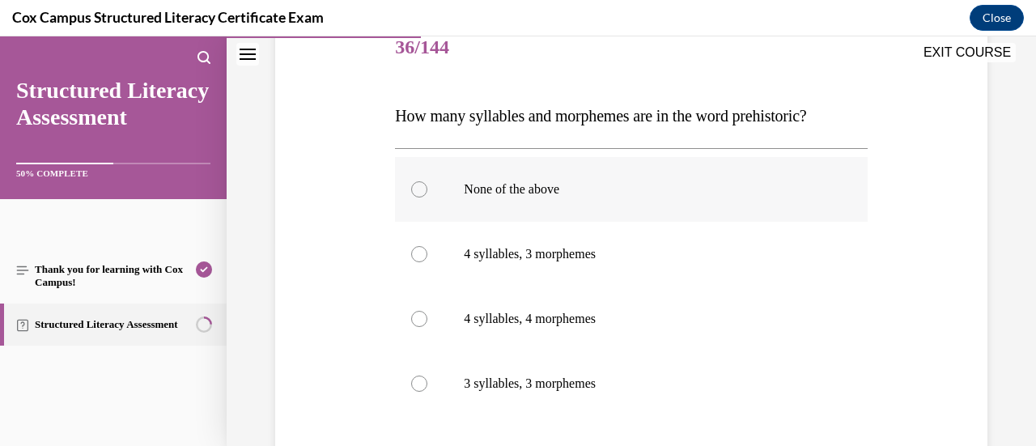
click at [529, 198] on label "None of the above" at bounding box center [631, 189] width 472 height 65
click at [427, 197] on input "None of the above" at bounding box center [419, 189] width 16 height 16
radio input "true"
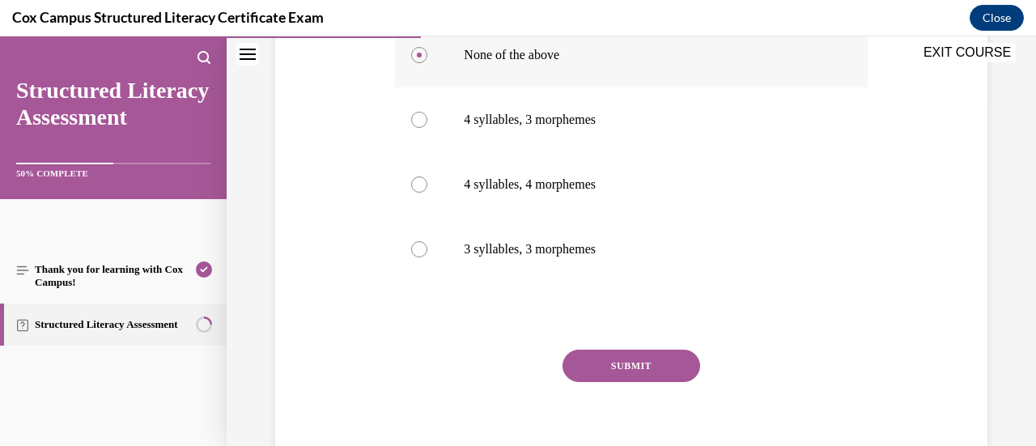
scroll to position [344, 0]
click at [597, 370] on button "SUBMIT" at bounding box center [632, 365] width 138 height 32
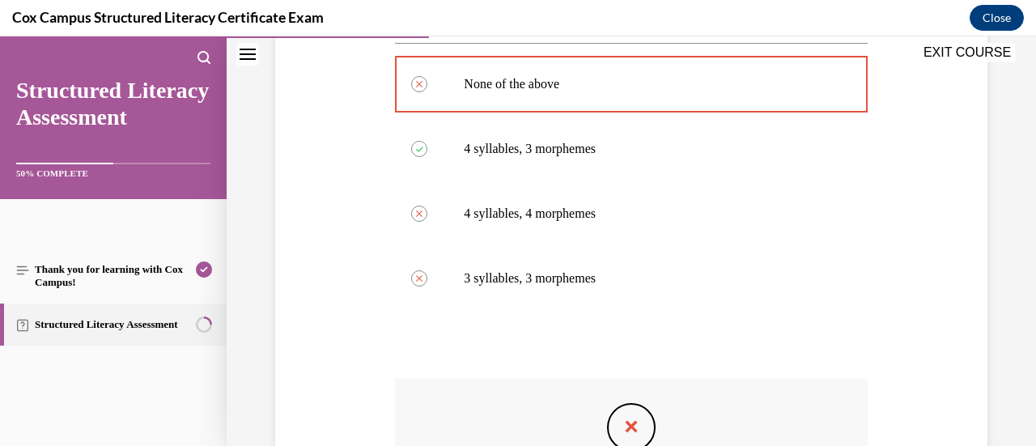
scroll to position [610, 0]
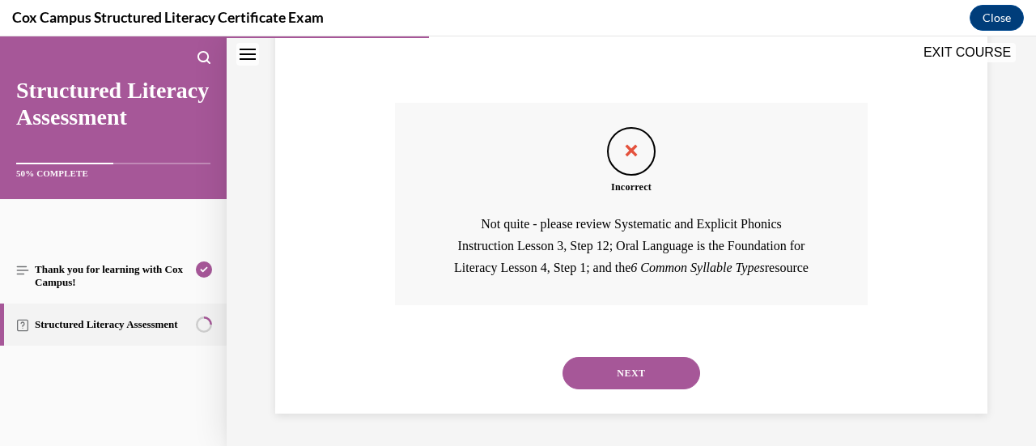
click at [624, 376] on button "NEXT" at bounding box center [632, 373] width 138 height 32
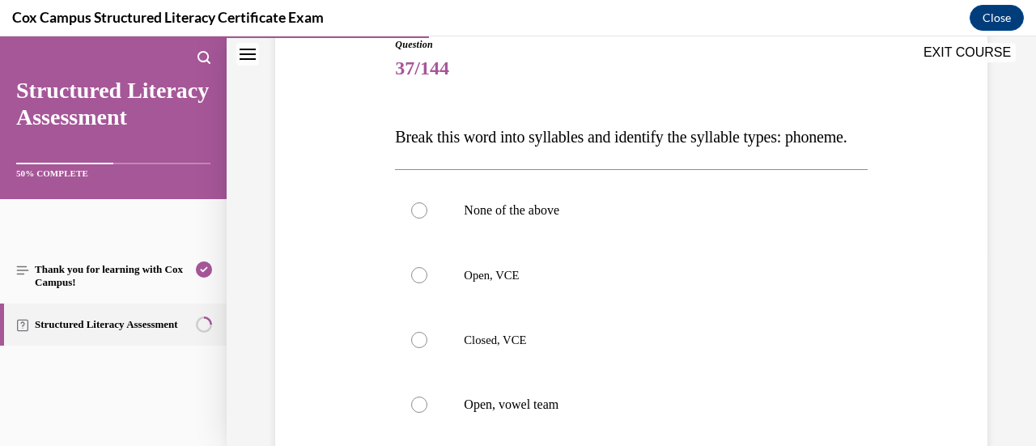
scroll to position [227, 0]
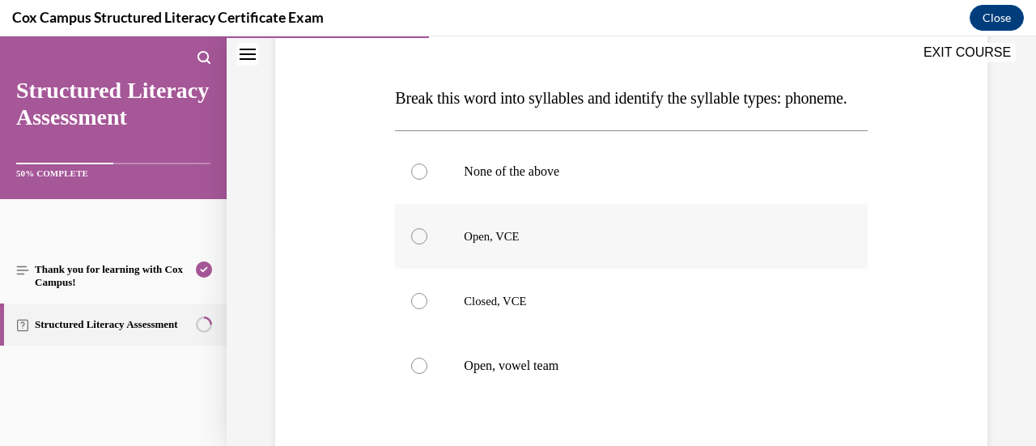
click at [437, 261] on label "Open, VCE" at bounding box center [631, 236] width 472 height 65
click at [427, 244] on input "Open, VCE" at bounding box center [419, 236] width 16 height 16
radio input "true"
click at [486, 309] on p "Closed, VCE" at bounding box center [645, 301] width 363 height 16
click at [427, 309] on input "Closed, VCE" at bounding box center [419, 301] width 16 height 16
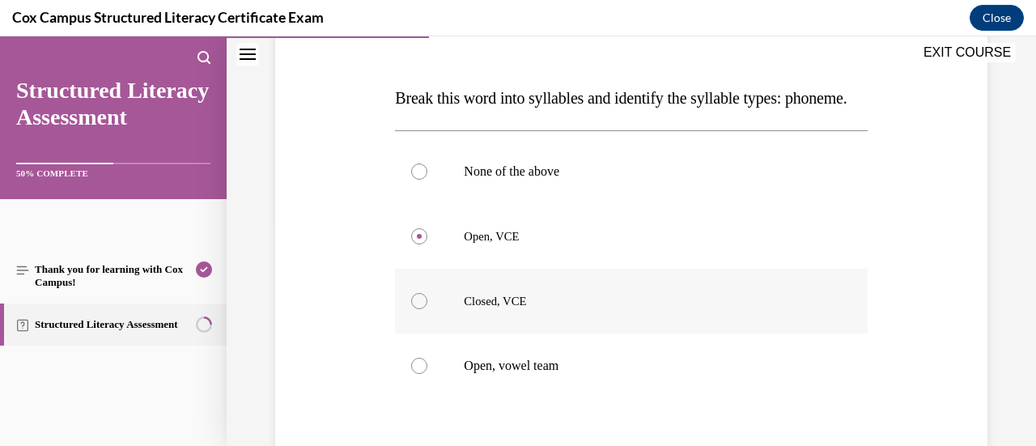
radio input "true"
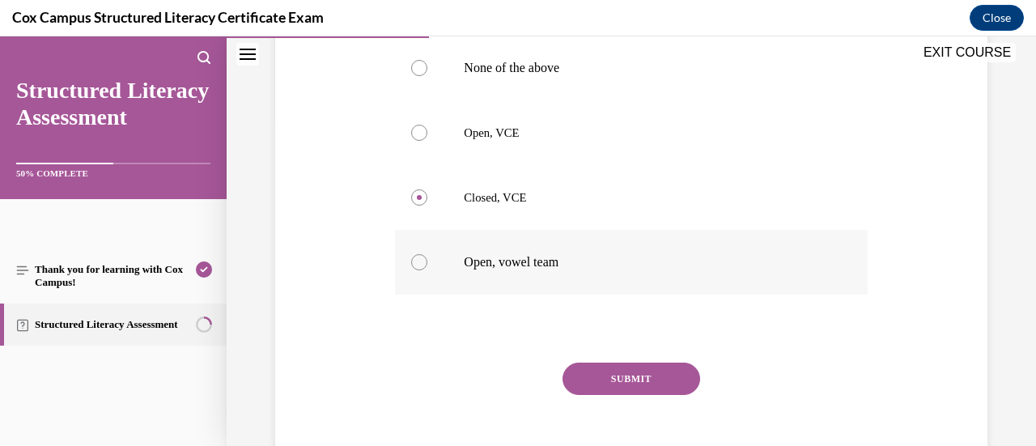
scroll to position [329, 0]
click at [619, 396] on button "SUBMIT" at bounding box center [632, 379] width 138 height 32
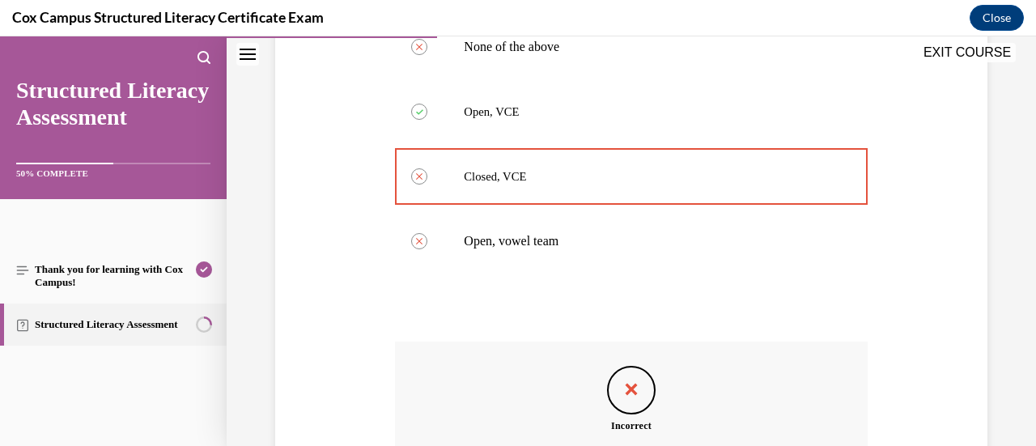
scroll to position [599, 0]
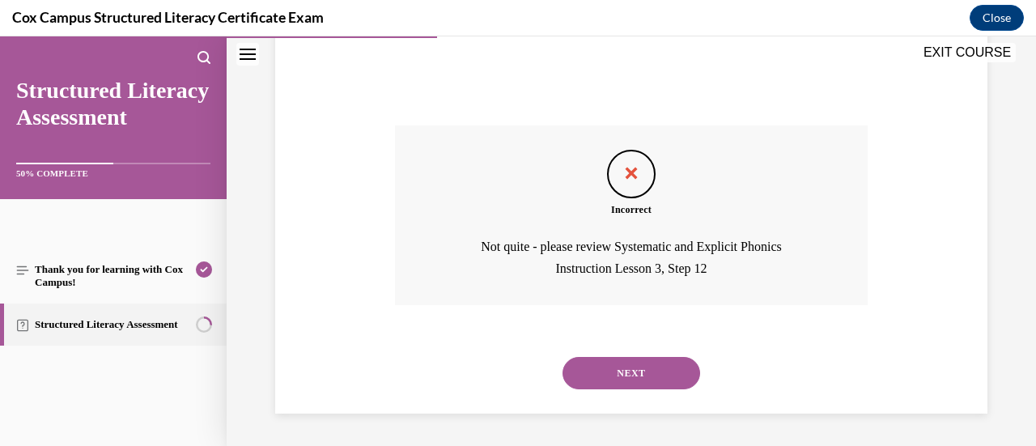
click at [638, 384] on button "NEXT" at bounding box center [632, 373] width 138 height 32
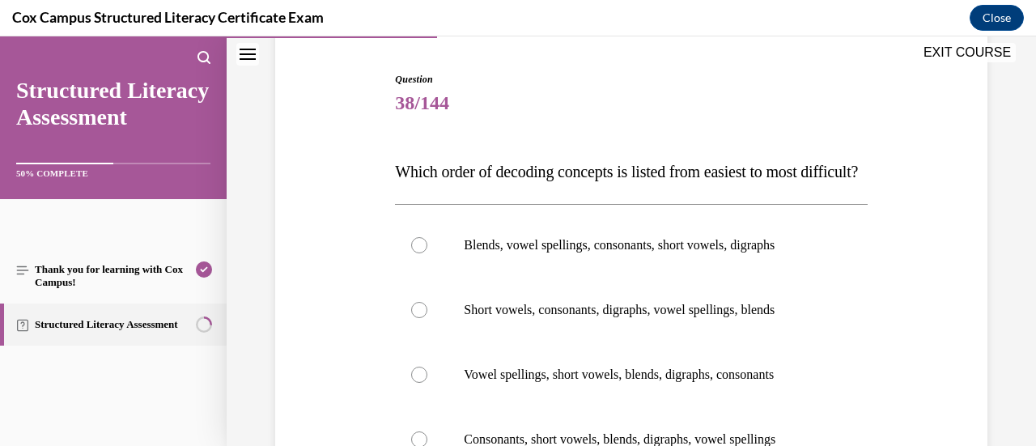
scroll to position [209, 0]
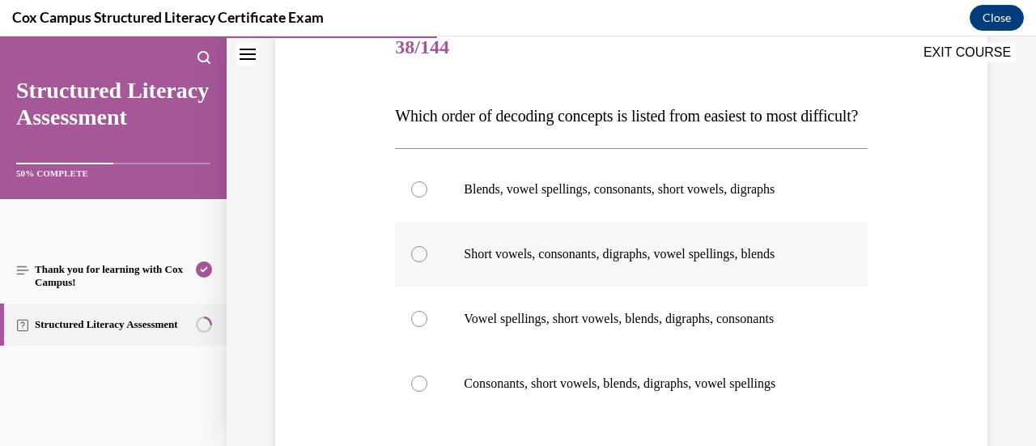
click at [575, 265] on label "Short vowels, consonants, digraphs, vowel spellings, blends" at bounding box center [631, 254] width 472 height 65
click at [427, 262] on input "Short vowels, consonants, digraphs, vowel spellings, blends" at bounding box center [419, 254] width 16 height 16
radio input "true"
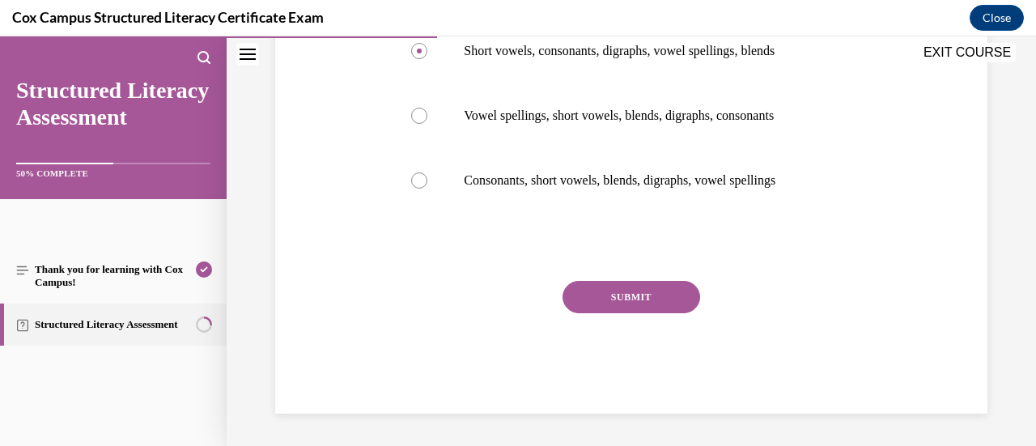
click at [583, 308] on button "SUBMIT" at bounding box center [632, 297] width 138 height 32
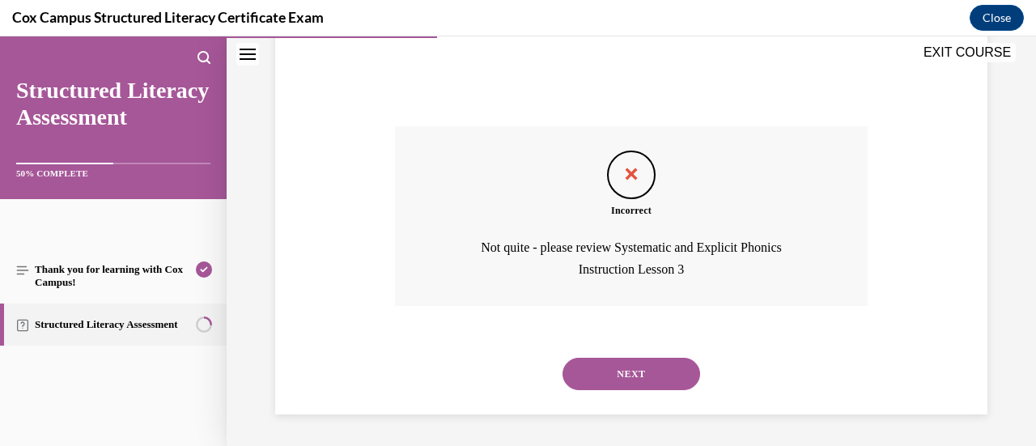
scroll to position [599, 0]
click at [609, 371] on button "NEXT" at bounding box center [632, 373] width 138 height 32
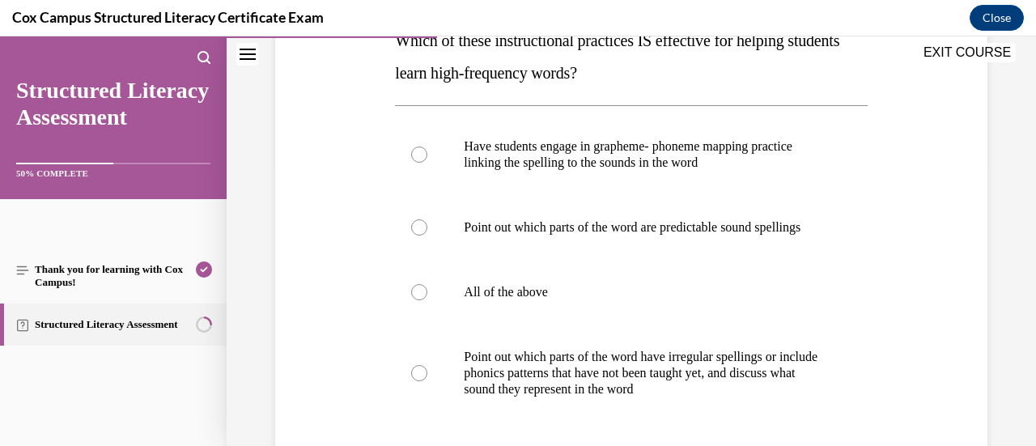
scroll to position [285, 0]
click at [503, 299] on p "All of the above" at bounding box center [645, 291] width 363 height 16
click at [427, 299] on input "All of the above" at bounding box center [419, 291] width 16 height 16
radio input "true"
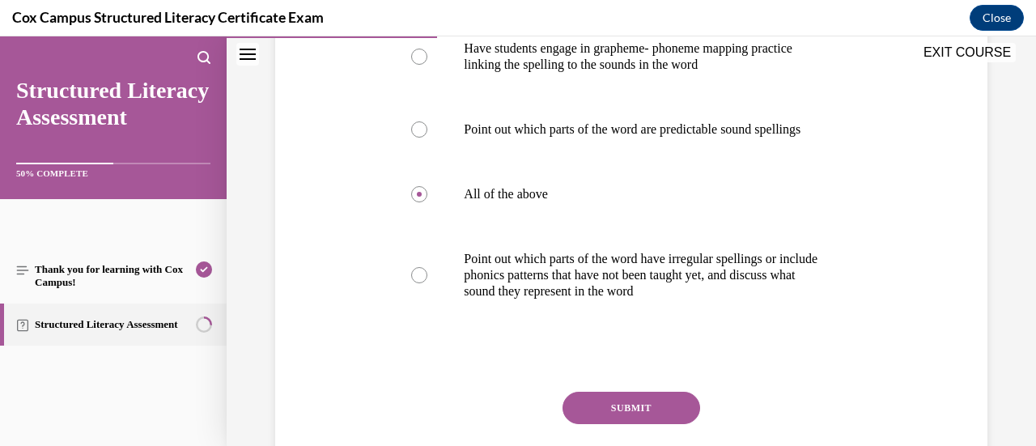
click at [603, 417] on button "SUBMIT" at bounding box center [632, 408] width 138 height 32
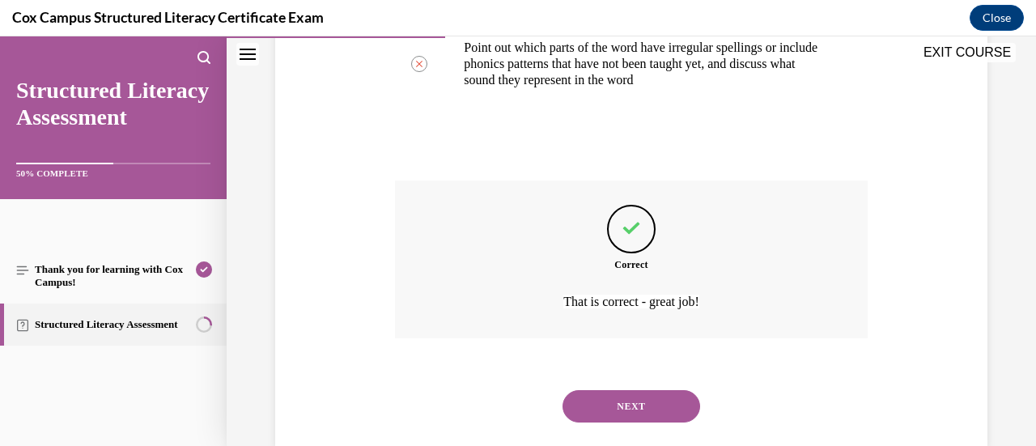
scroll to position [642, 0]
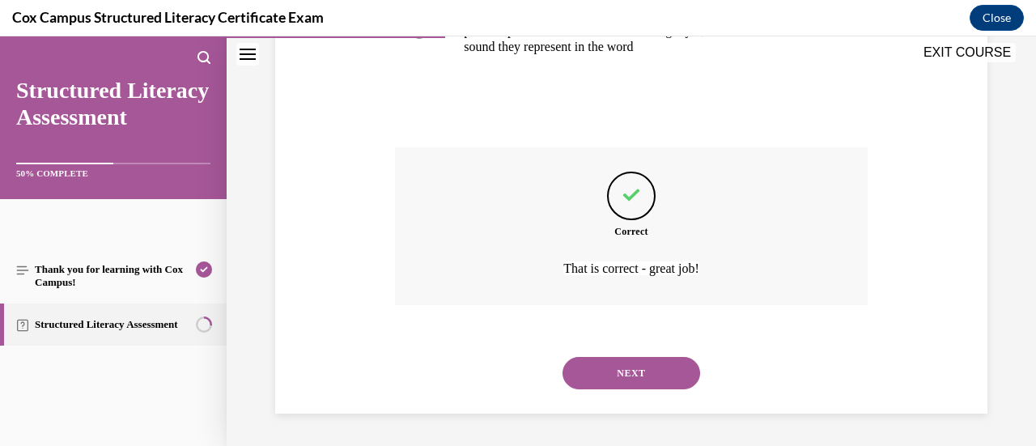
click at [650, 377] on button "NEXT" at bounding box center [632, 373] width 138 height 32
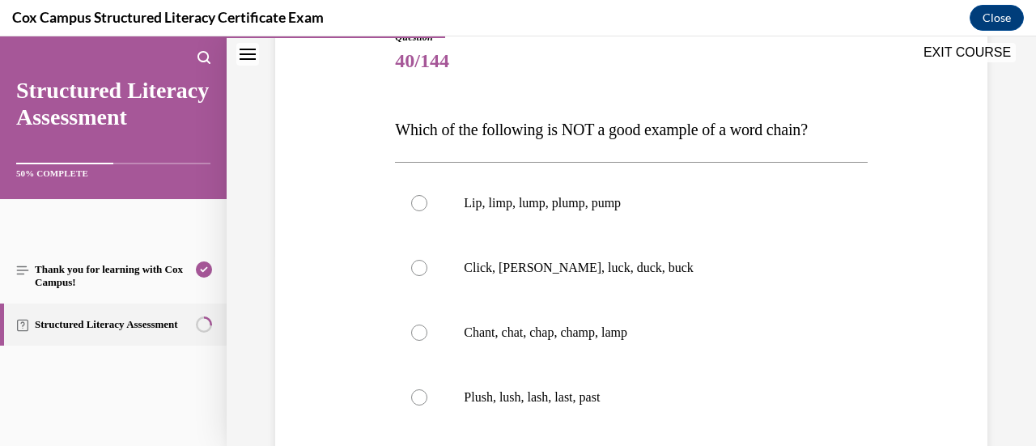
scroll to position [194, 0]
click at [546, 398] on p "Plush, lush, lash, last, past" at bounding box center [645, 398] width 363 height 16
click at [427, 398] on input "Plush, lush, lash, last, past" at bounding box center [419, 398] width 16 height 16
radio input "true"
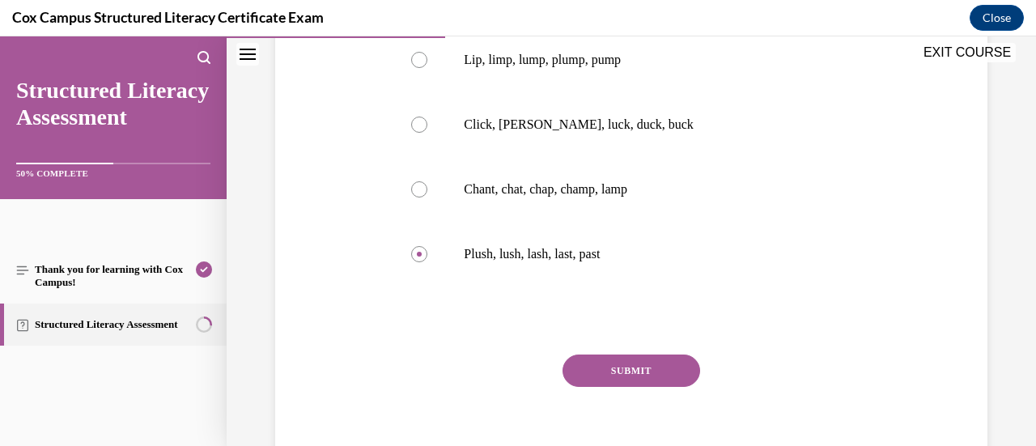
click at [611, 364] on button "SUBMIT" at bounding box center [632, 370] width 138 height 32
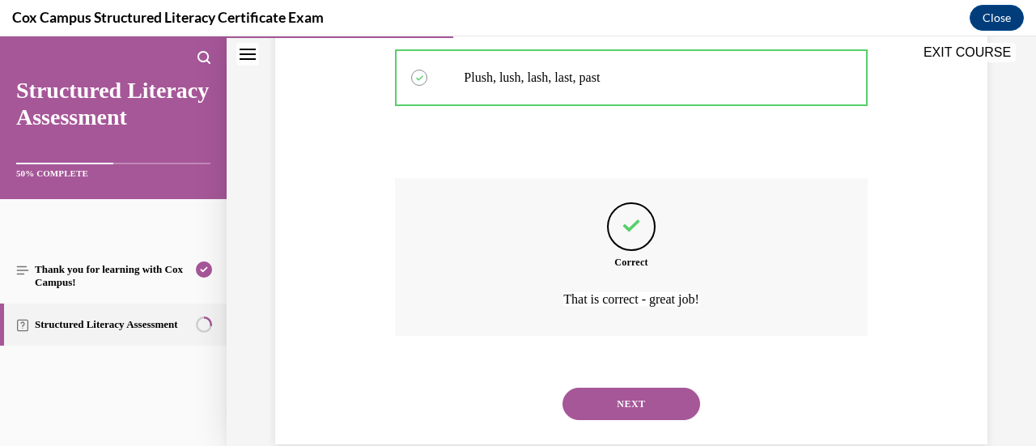
scroll to position [516, 0]
click at [624, 402] on button "NEXT" at bounding box center [632, 403] width 138 height 32
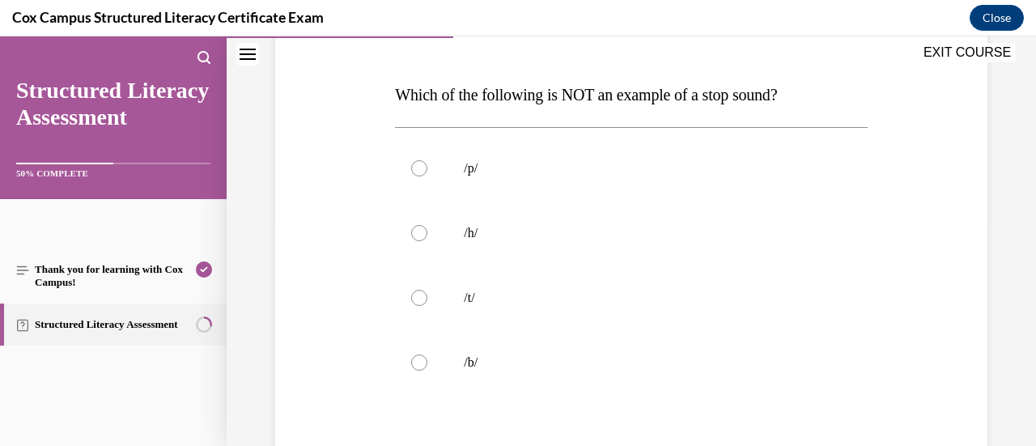
scroll to position [229, 0]
click at [571, 252] on label "/h/" at bounding box center [631, 234] width 472 height 65
click at [427, 242] on input "/h/" at bounding box center [419, 234] width 16 height 16
radio input "true"
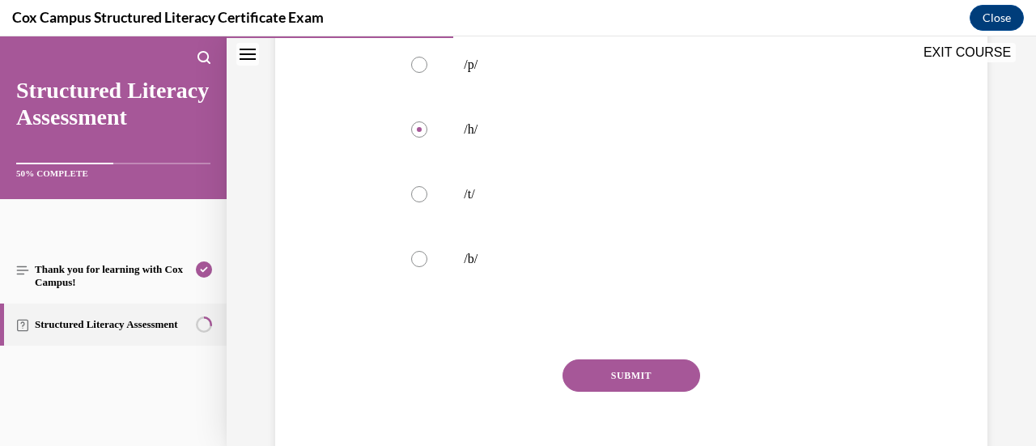
click at [612, 381] on button "SUBMIT" at bounding box center [632, 375] width 138 height 32
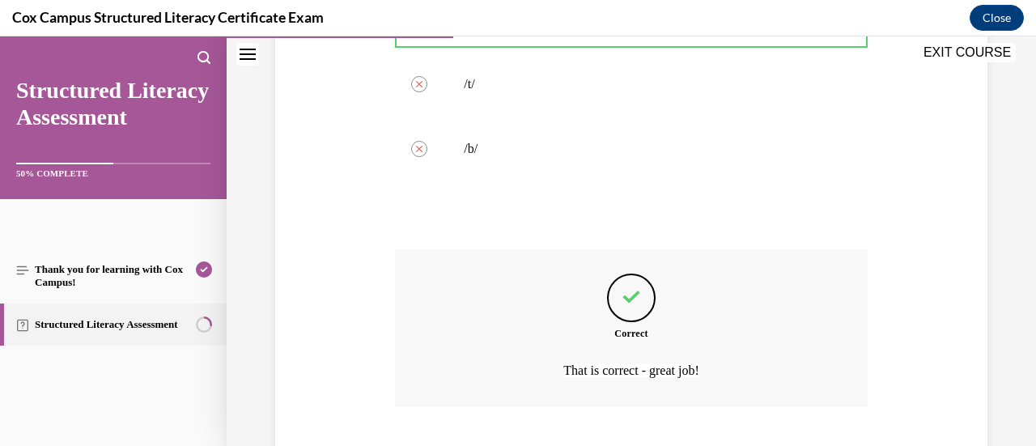
scroll to position [545, 0]
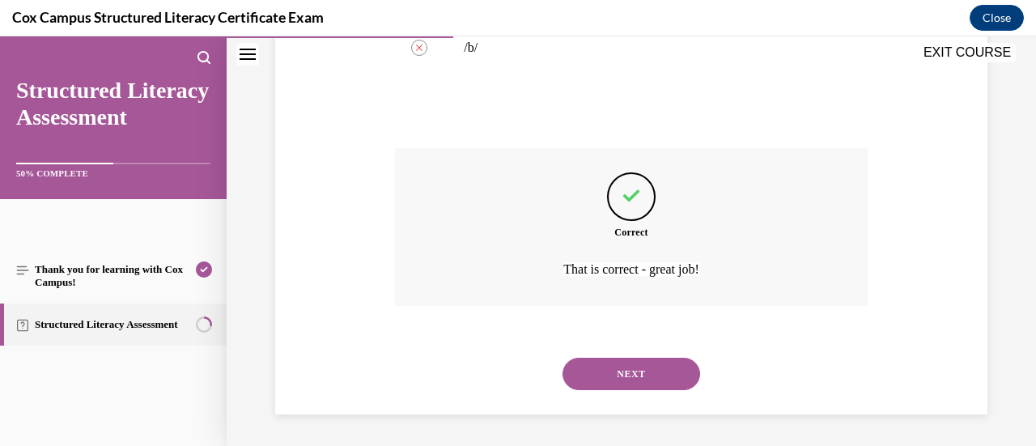
click at [612, 381] on button "NEXT" at bounding box center [632, 374] width 138 height 32
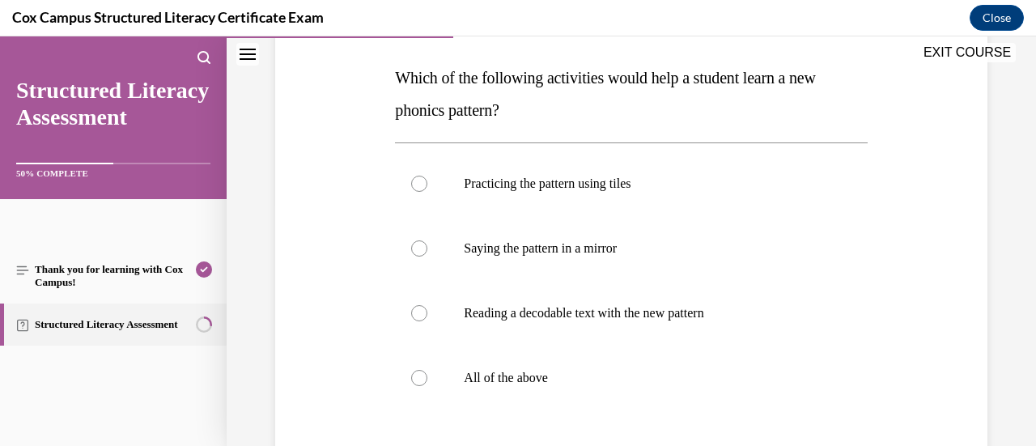
scroll to position [271, 0]
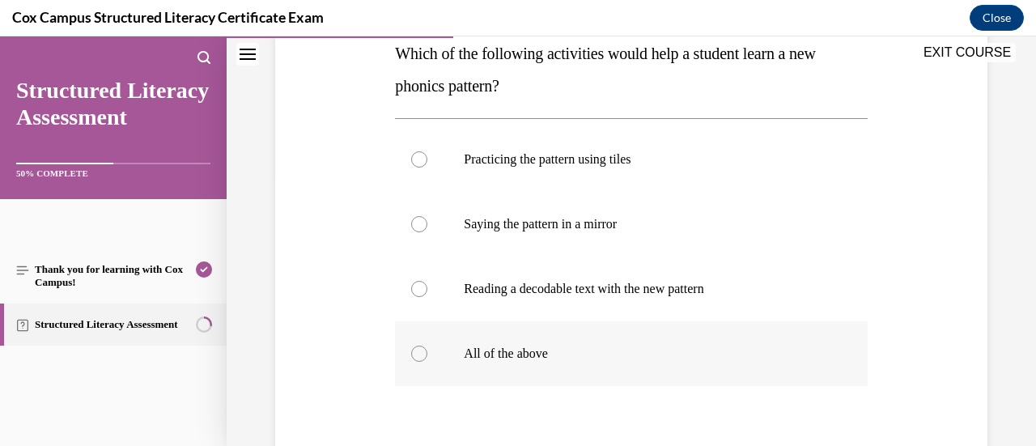
click at [507, 352] on p "All of the above" at bounding box center [645, 354] width 363 height 16
click at [427, 352] on input "All of the above" at bounding box center [419, 354] width 16 height 16
radio input "true"
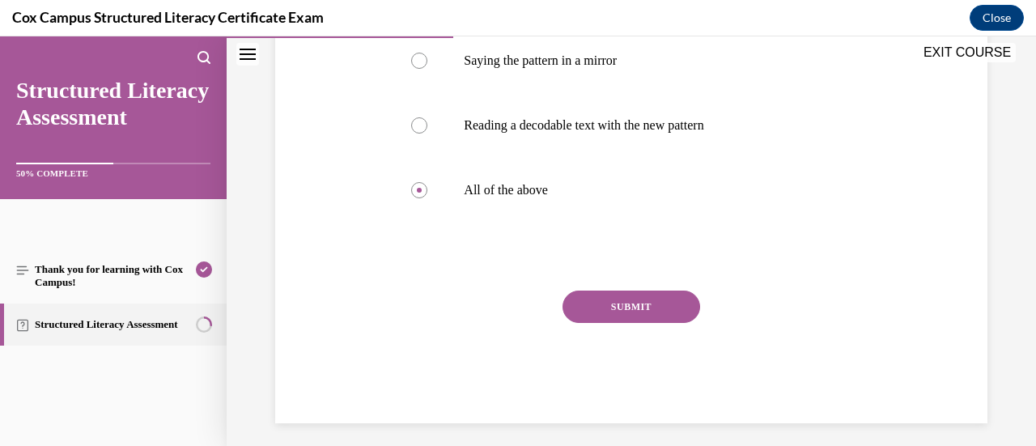
click at [645, 313] on button "SUBMIT" at bounding box center [632, 307] width 138 height 32
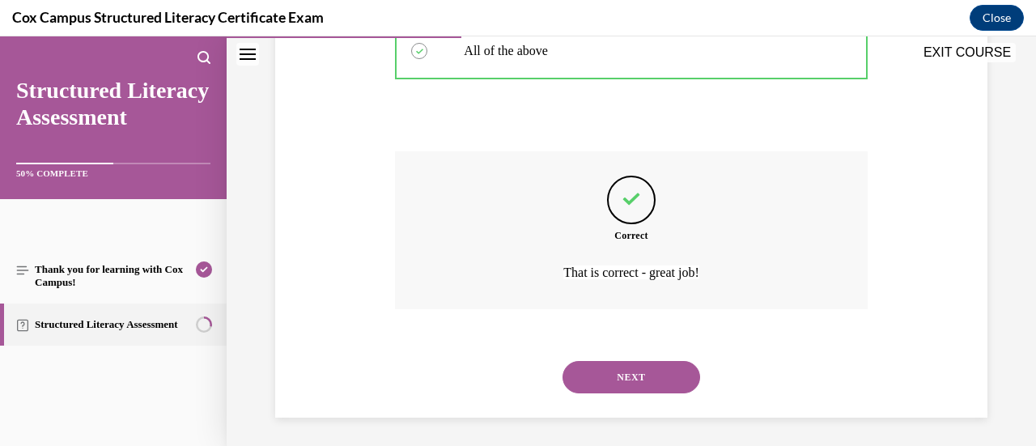
scroll to position [577, 0]
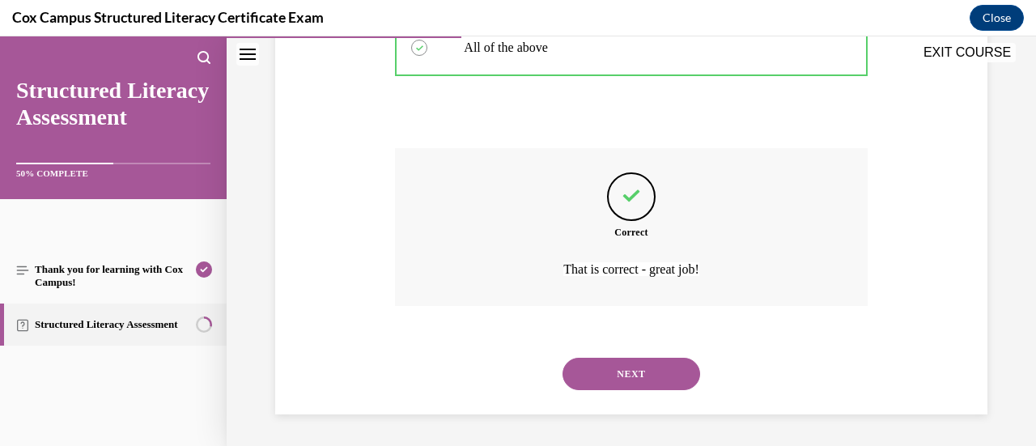
click at [622, 376] on button "NEXT" at bounding box center [632, 374] width 138 height 32
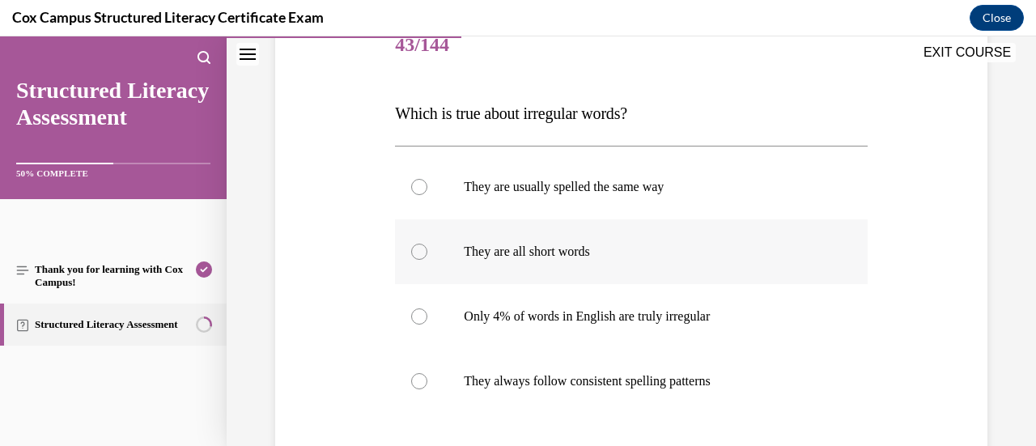
scroll to position [210, 0]
click at [511, 383] on p "They always follow consistent spelling patterns" at bounding box center [645, 382] width 363 height 16
click at [427, 383] on input "They always follow consistent spelling patterns" at bounding box center [419, 382] width 16 height 16
radio input "true"
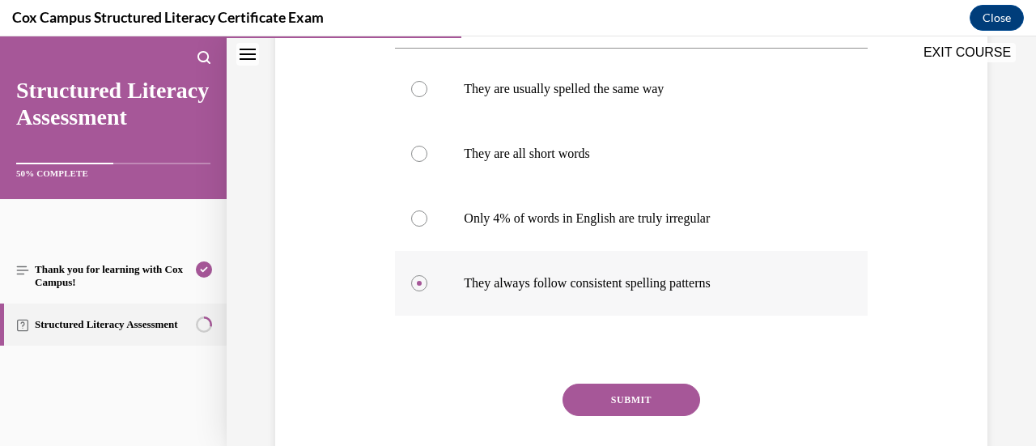
scroll to position [309, 0]
click at [610, 244] on label "Only 4% of words in English are truly irregular" at bounding box center [631, 218] width 472 height 65
click at [427, 227] on input "Only 4% of words in English are truly irregular" at bounding box center [419, 218] width 16 height 16
radio input "true"
click at [613, 399] on button "SUBMIT" at bounding box center [632, 400] width 138 height 32
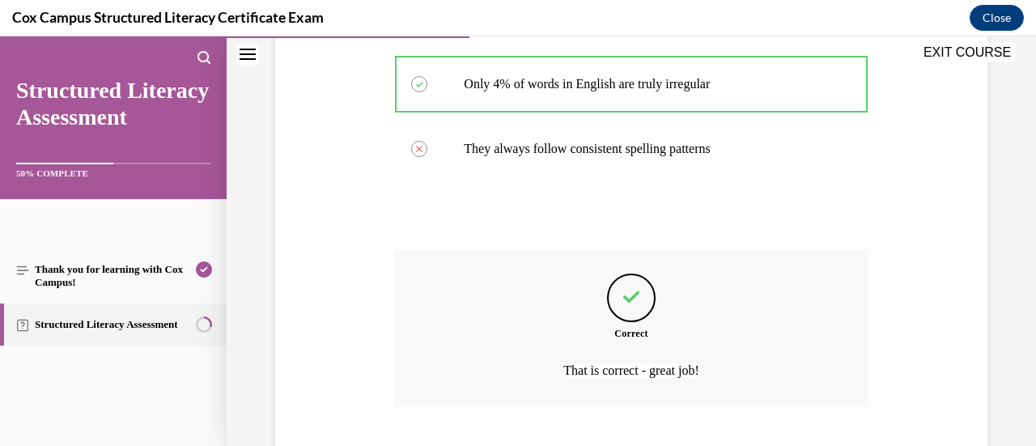
scroll to position [545, 0]
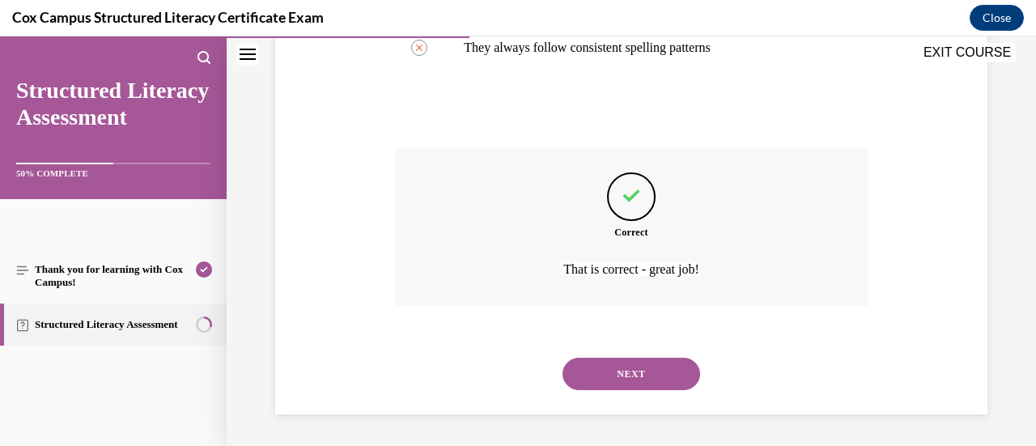
click at [642, 373] on button "NEXT" at bounding box center [632, 374] width 138 height 32
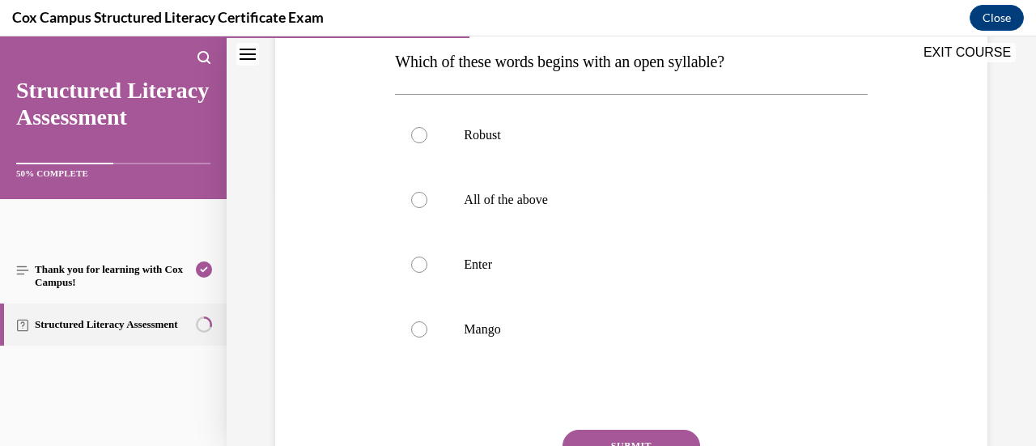
scroll to position [264, 0]
click at [515, 252] on label "Enter" at bounding box center [631, 263] width 472 height 65
click at [427, 256] on input "Enter" at bounding box center [419, 264] width 16 height 16
radio input "true"
click at [610, 429] on button "SUBMIT" at bounding box center [632, 445] width 138 height 32
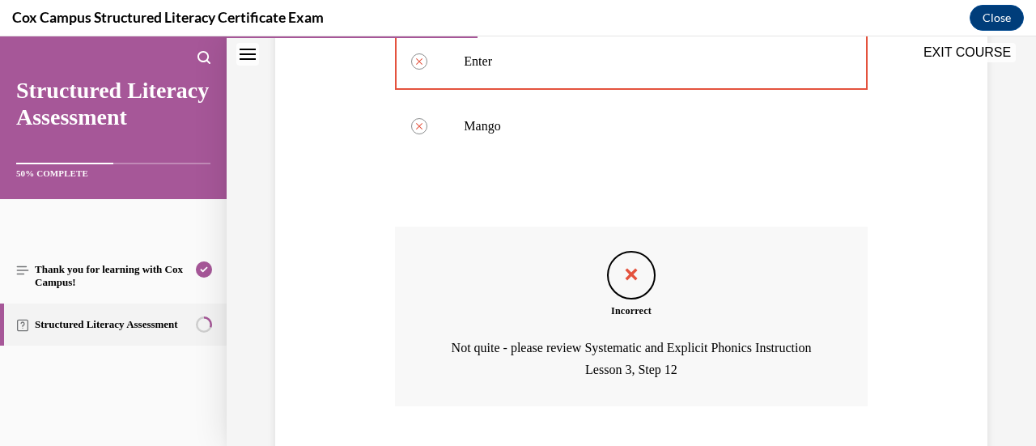
scroll to position [567, 0]
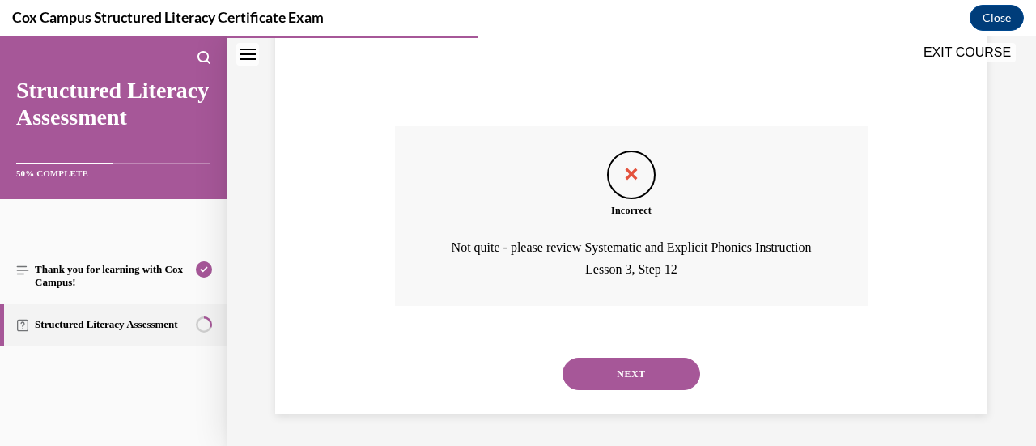
click at [657, 373] on button "NEXT" at bounding box center [632, 374] width 138 height 32
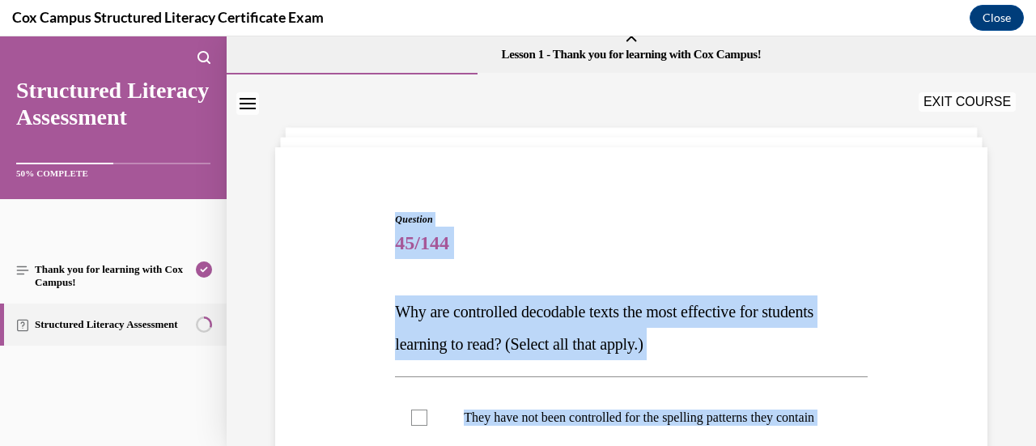
scroll to position [20, 0]
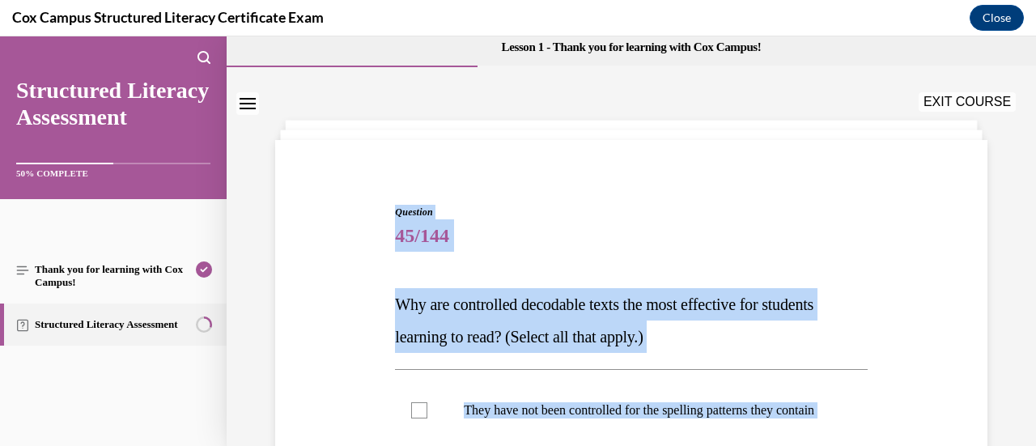
click at [691, 299] on span "Why are controlled decodable texts the most effective for students learning to …" at bounding box center [604, 320] width 418 height 50
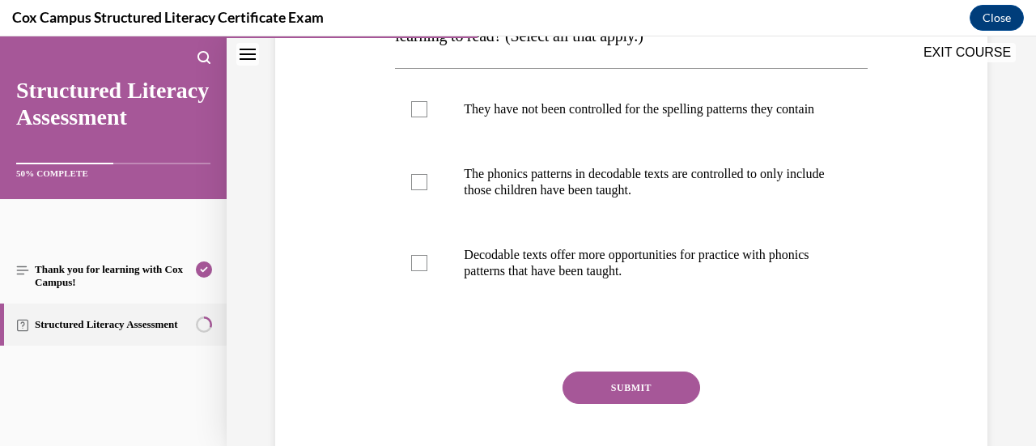
scroll to position [321, 0]
click at [555, 135] on label "They have not been controlled for the spelling patterns they contain" at bounding box center [631, 110] width 472 height 65
click at [427, 118] on input "They have not been controlled for the spelling patterns they contain" at bounding box center [419, 110] width 16 height 16
checkbox input "true"
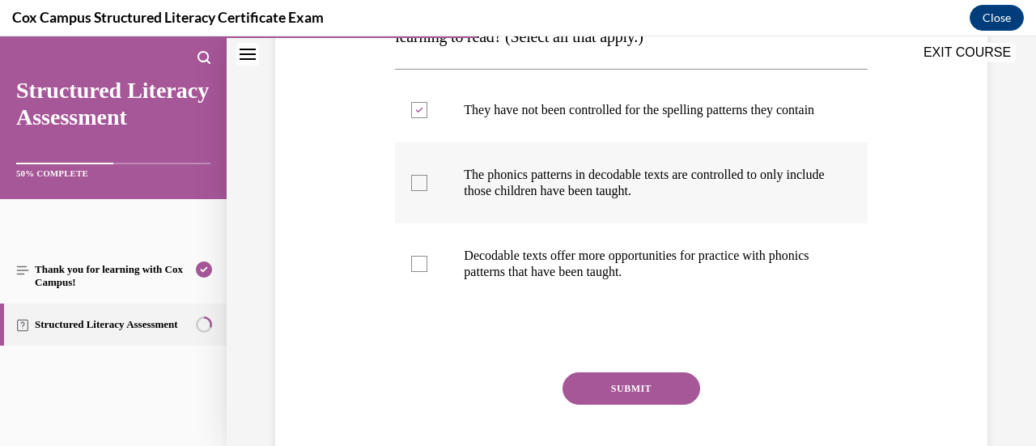
click at [549, 189] on p "The phonics patterns in decodable texts are controlled to only include those ch…" at bounding box center [645, 183] width 363 height 32
click at [427, 189] on input "The phonics patterns in decodable texts are controlled to only include those ch…" at bounding box center [419, 183] width 16 height 16
checkbox input "true"
click at [543, 268] on p "Decodable texts offer more opportunities for practice with phonics patterns tha…" at bounding box center [645, 264] width 363 height 32
click at [427, 268] on input "Decodable texts offer more opportunities for practice with phonics patterns tha…" at bounding box center [419, 264] width 16 height 16
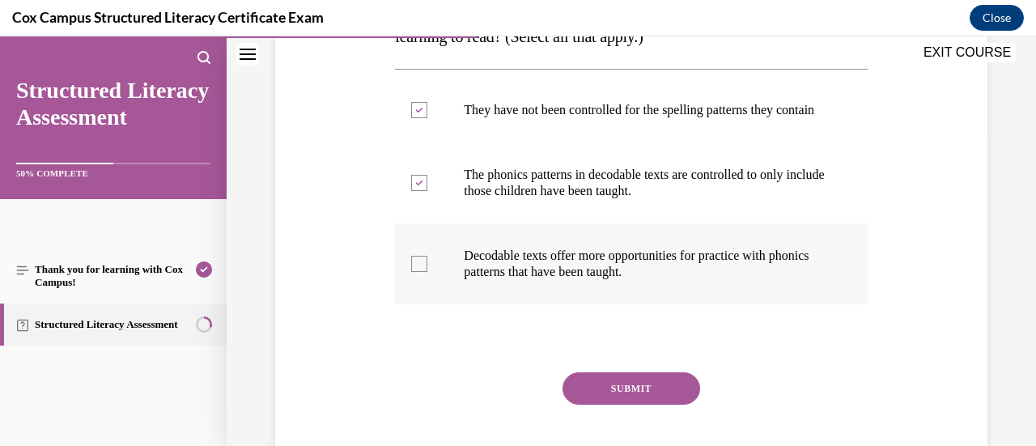
checkbox input "true"
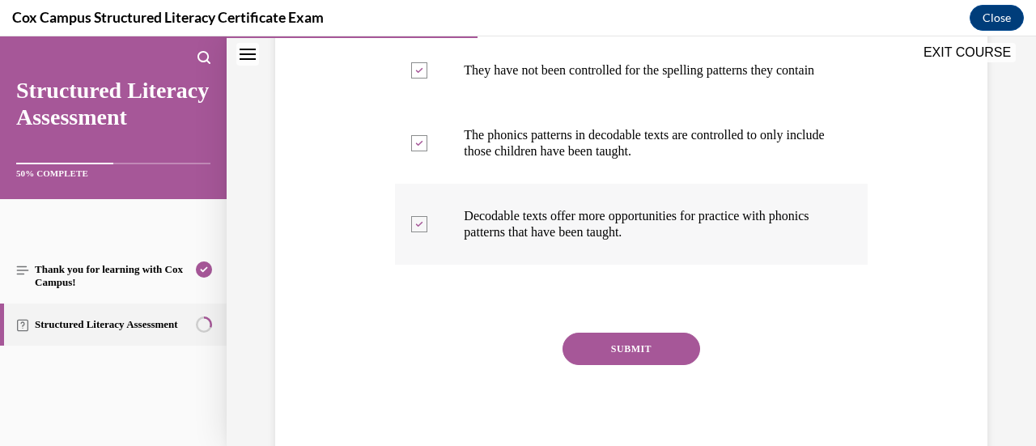
scroll to position [361, 0]
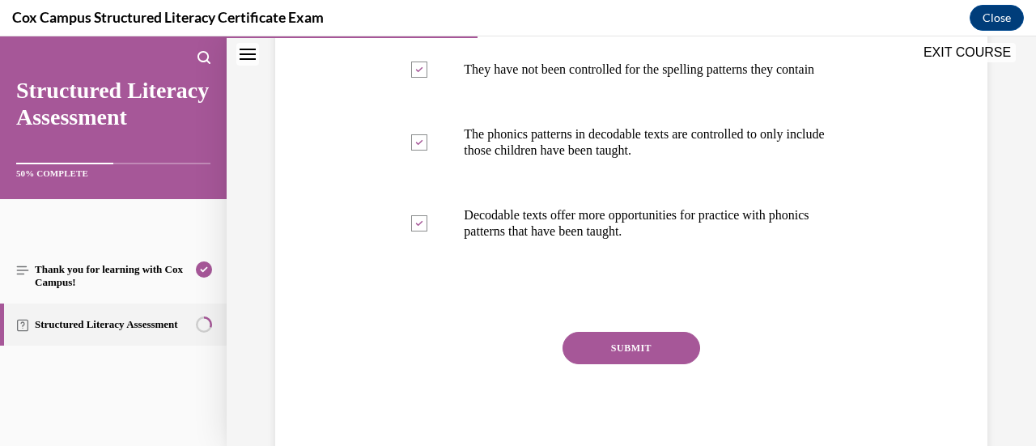
click at [596, 345] on div "Question 45/144 Why are controlled decodable texts the most effective for stude…" at bounding box center [631, 164] width 472 height 601
click at [604, 364] on button "SUBMIT" at bounding box center [632, 348] width 138 height 32
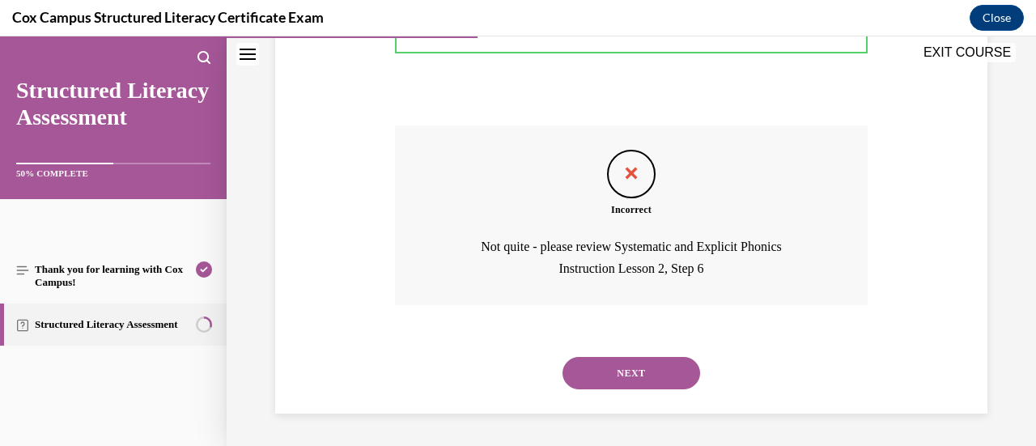
scroll to position [583, 0]
click at [604, 365] on button "NEXT" at bounding box center [632, 373] width 138 height 32
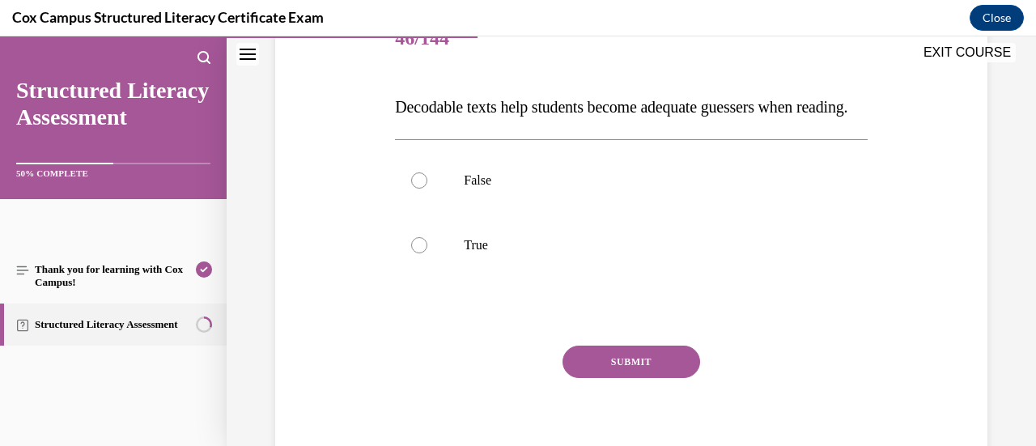
scroll to position [217, 0]
click at [609, 326] on div "Question 46/144 Decodable texts help students become adequate guessers when rea…" at bounding box center [631, 243] width 472 height 471
click at [673, 254] on p "True" at bounding box center [645, 246] width 363 height 16
click at [427, 254] on input "True" at bounding box center [419, 246] width 16 height 16
radio input "true"
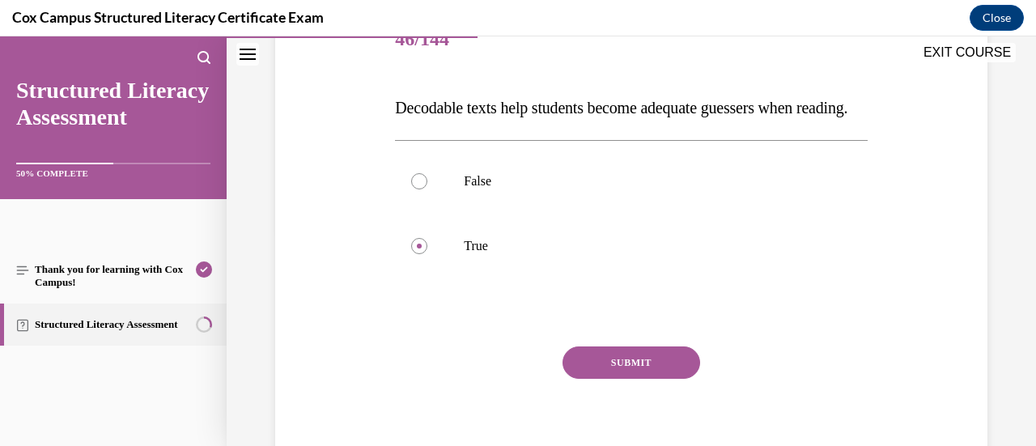
click at [656, 379] on button "SUBMIT" at bounding box center [632, 362] width 138 height 32
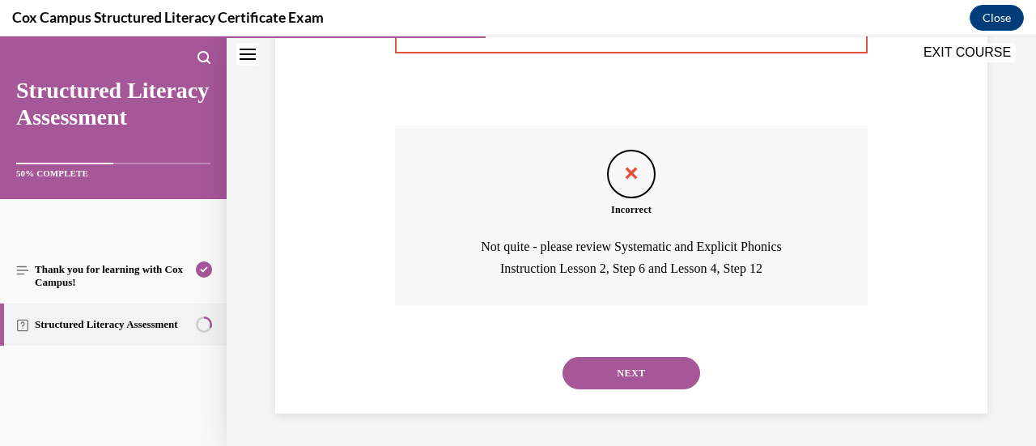
scroll to position [469, 0]
drag, startPoint x: 656, startPoint y: 394, endPoint x: 605, endPoint y: 379, distance: 54.0
click at [605, 379] on button "NEXT" at bounding box center [632, 373] width 138 height 32
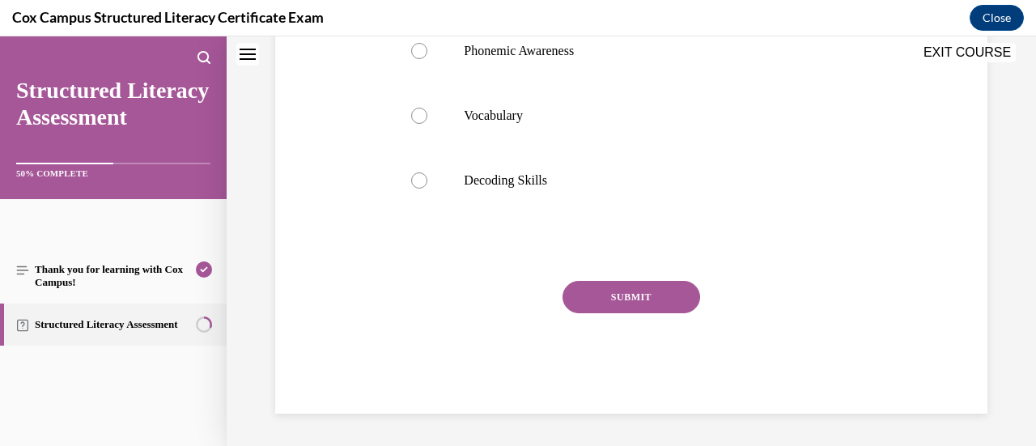
scroll to position [0, 0]
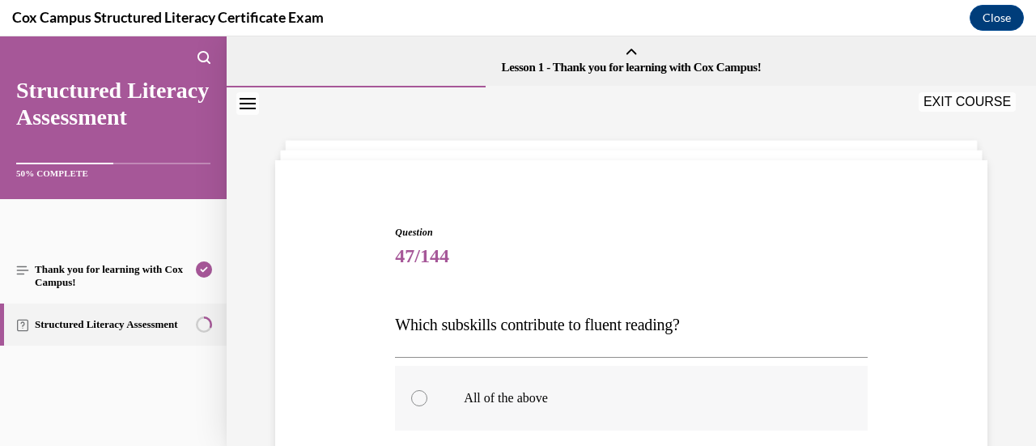
click at [605, 379] on label "All of the above" at bounding box center [631, 398] width 472 height 65
click at [427, 390] on input "All of the above" at bounding box center [419, 398] width 16 height 16
radio input "true"
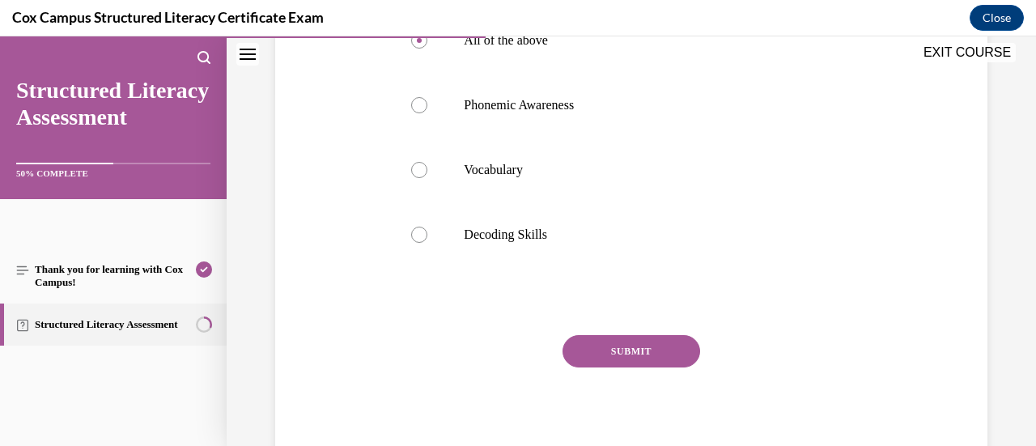
click at [626, 345] on button "SUBMIT" at bounding box center [632, 351] width 138 height 32
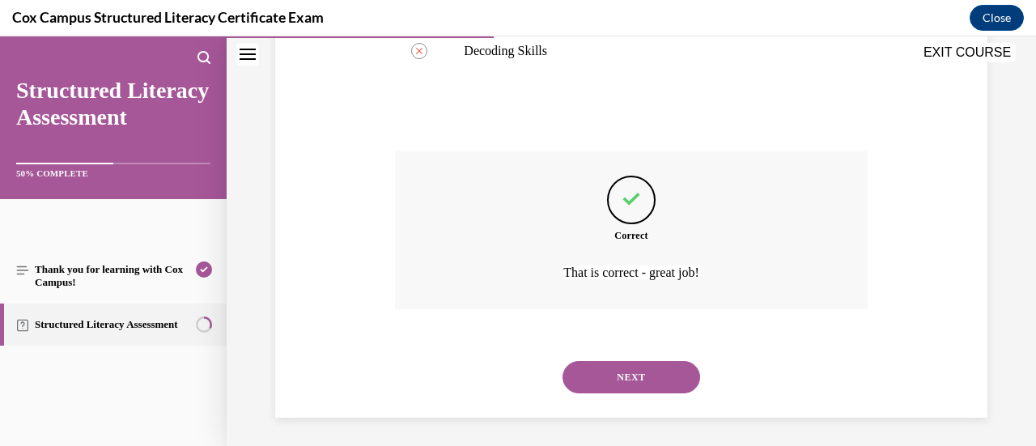
scroll to position [545, 0]
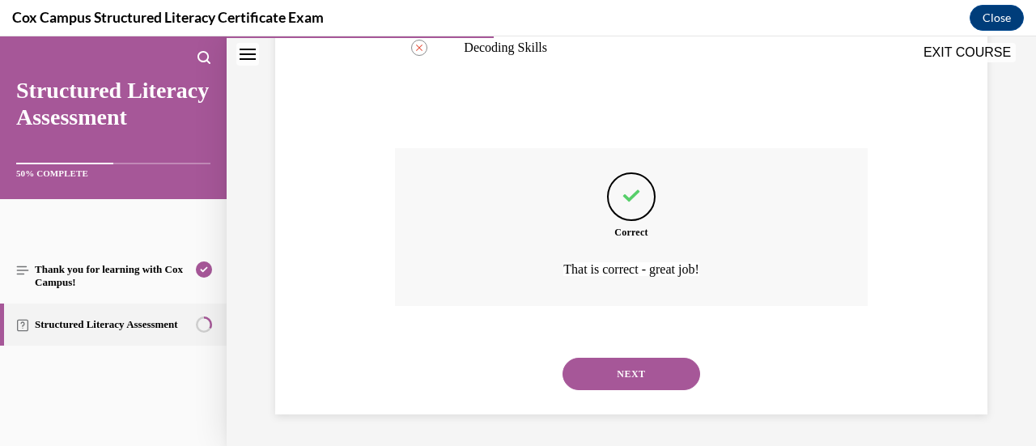
click at [628, 362] on button "NEXT" at bounding box center [632, 374] width 138 height 32
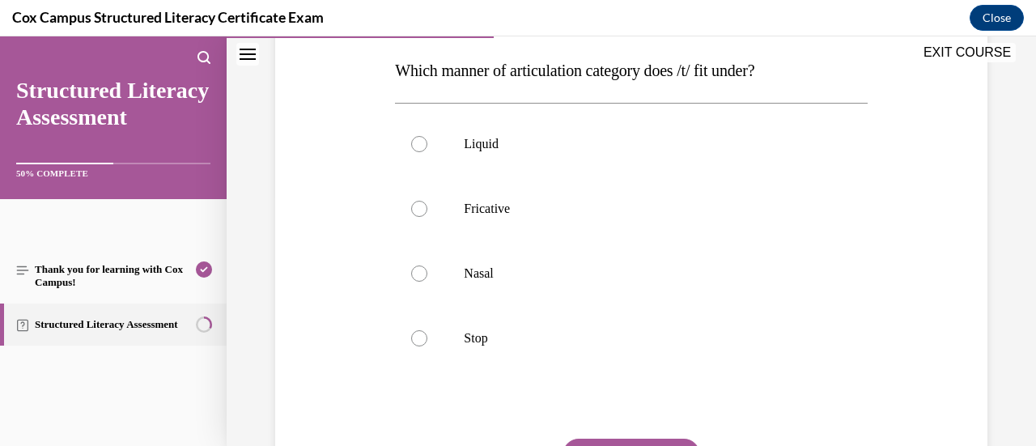
scroll to position [261, 0]
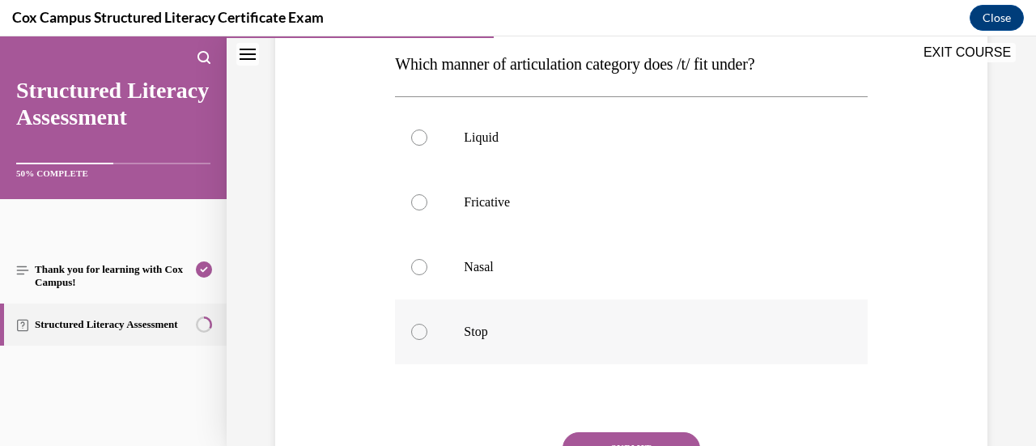
click at [563, 325] on p "Stop" at bounding box center [645, 332] width 363 height 16
click at [427, 325] on input "Stop" at bounding box center [419, 332] width 16 height 16
radio input "true"
click at [652, 443] on button "SUBMIT" at bounding box center [632, 448] width 138 height 32
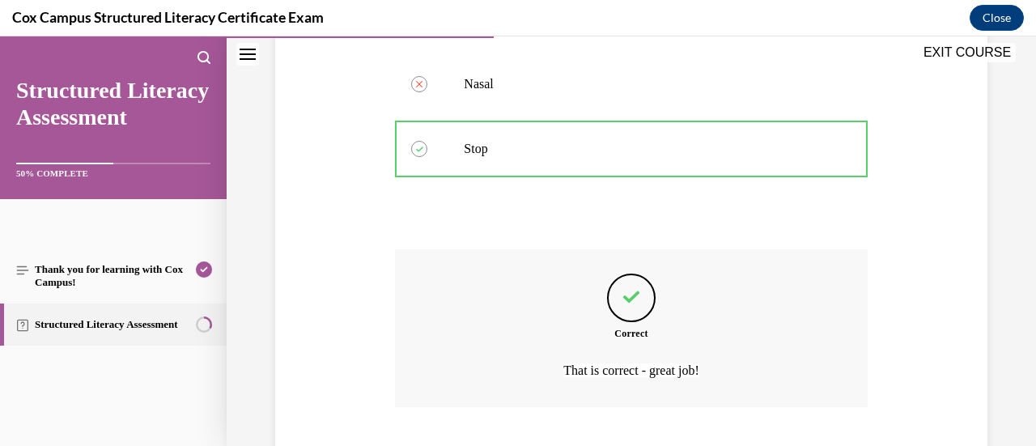
scroll to position [545, 0]
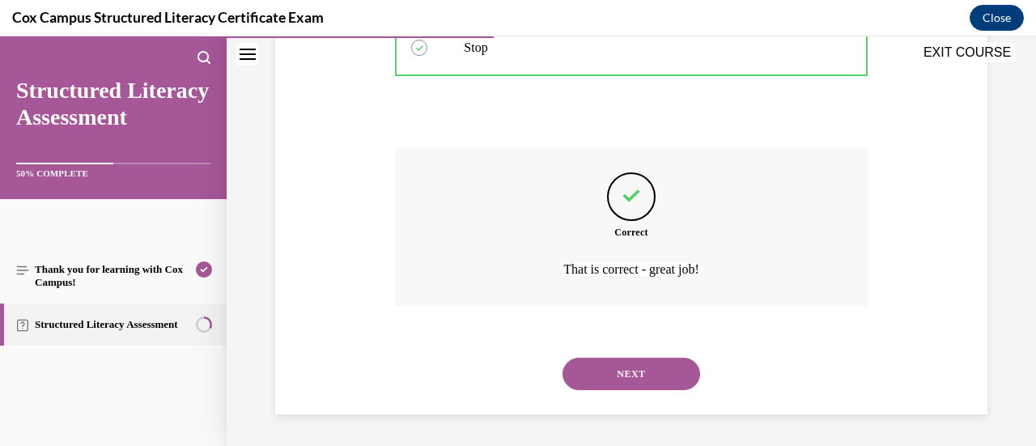
click at [625, 373] on button "NEXT" at bounding box center [632, 374] width 138 height 32
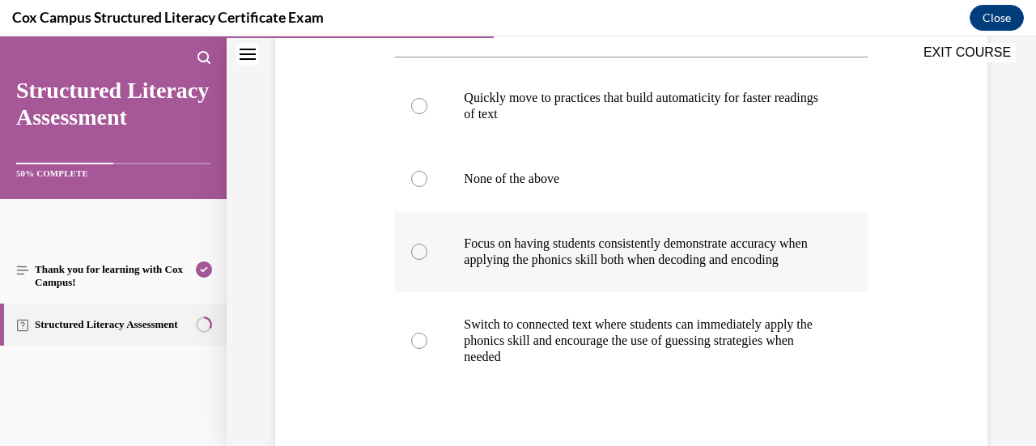
scroll to position [332, 0]
click at [669, 247] on p "Focus on having students consistently demonstrate accuracy when applying the ph…" at bounding box center [645, 252] width 363 height 32
click at [427, 247] on input "Focus on having students consistently demonstrate accuracy when applying the ph…" at bounding box center [419, 252] width 16 height 16
radio input "true"
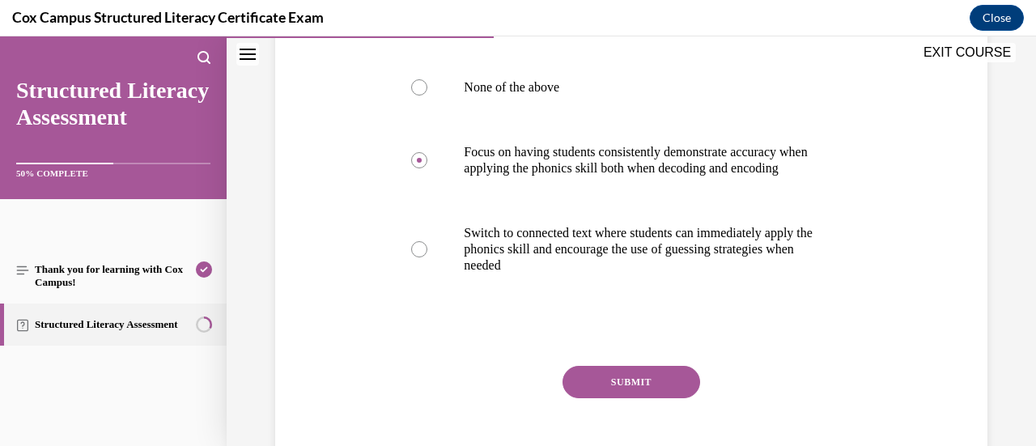
click at [628, 398] on button "SUBMIT" at bounding box center [632, 382] width 138 height 32
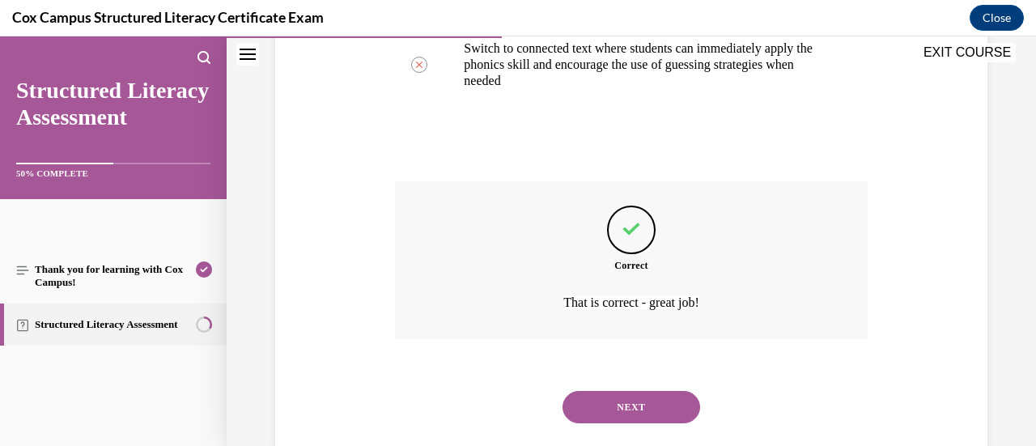
scroll to position [658, 0]
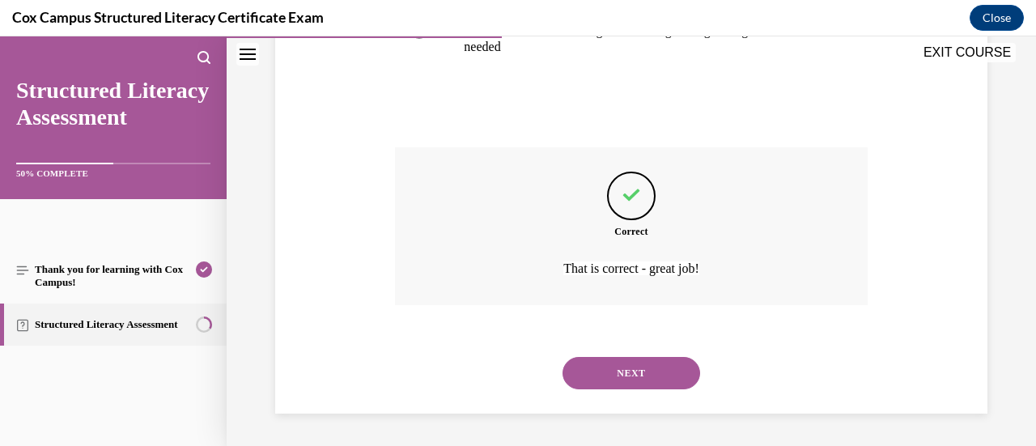
click at [623, 380] on button "NEXT" at bounding box center [632, 373] width 138 height 32
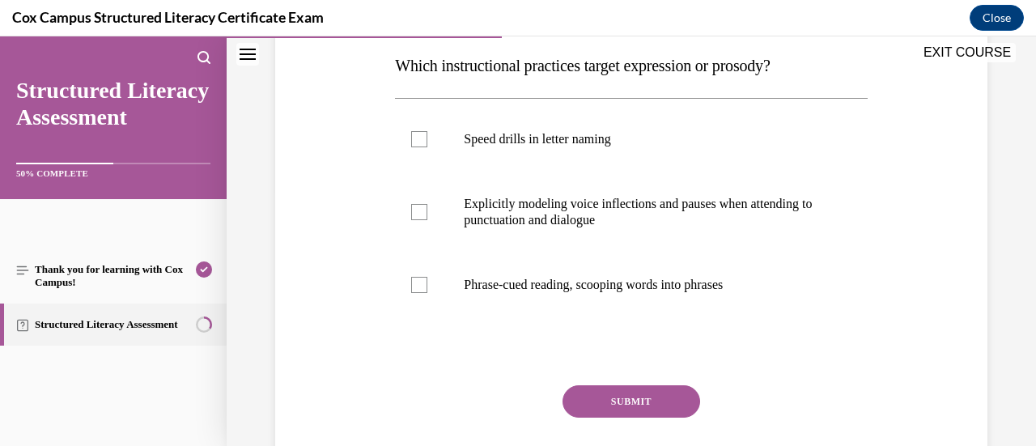
scroll to position [257, 0]
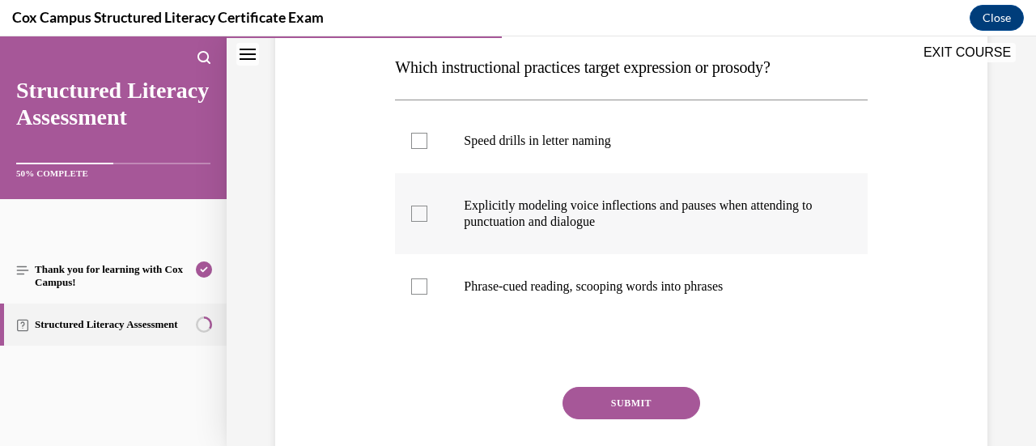
click at [513, 226] on p "Explicitly modeling voice inflections and pauses when attending to punctuation …" at bounding box center [645, 213] width 363 height 32
click at [427, 222] on input "Explicitly modeling voice inflections and pauses when attending to punctuation …" at bounding box center [419, 214] width 16 height 16
checkbox input "true"
click at [612, 393] on button "SUBMIT" at bounding box center [632, 403] width 138 height 32
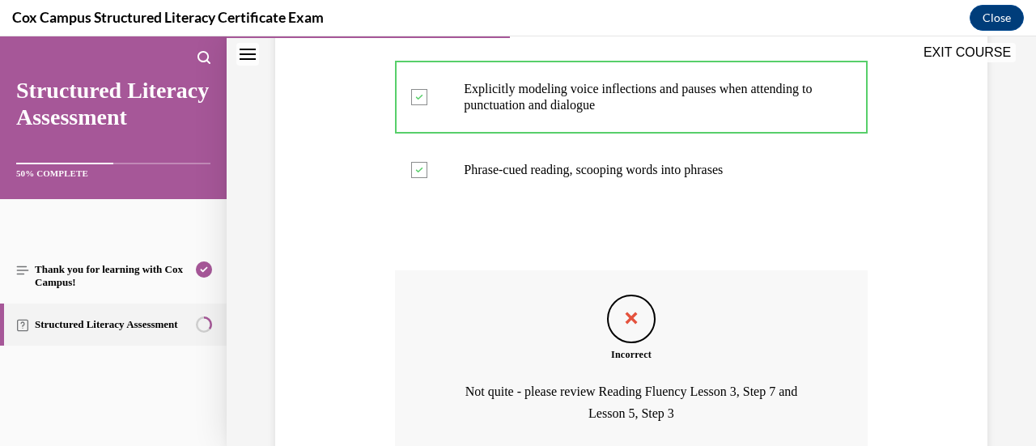
scroll to position [518, 0]
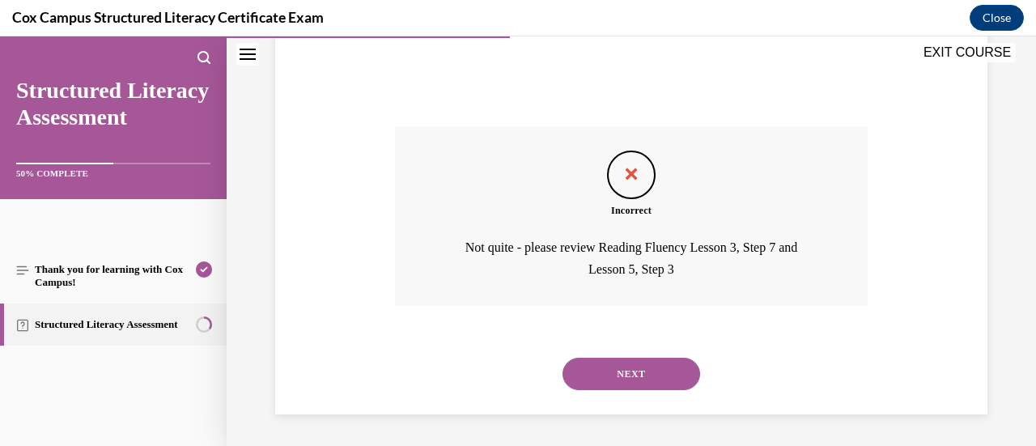
click at [653, 370] on button "NEXT" at bounding box center [632, 374] width 138 height 32
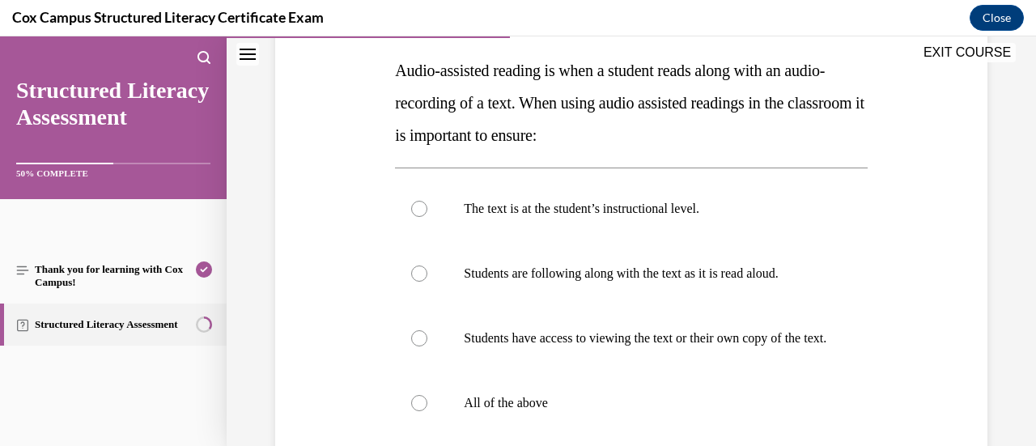
scroll to position [277, 0]
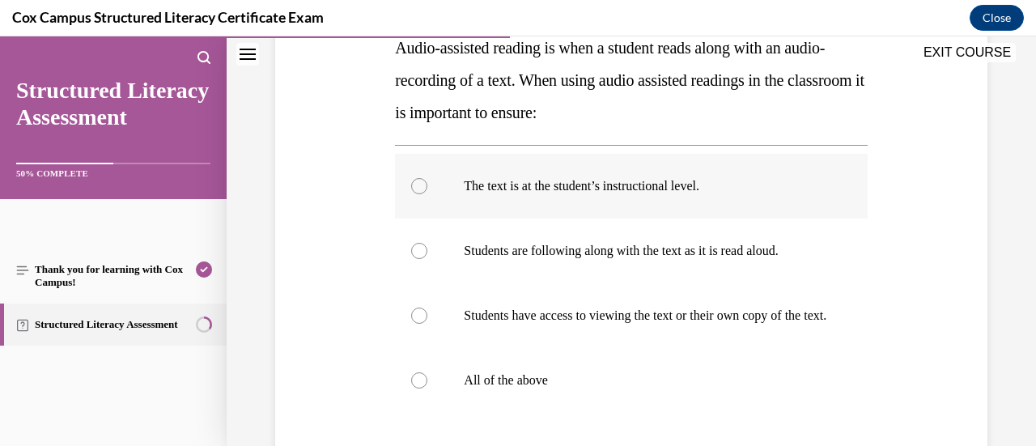
click at [535, 189] on p "The text is at the student’s instructional level." at bounding box center [645, 186] width 363 height 16
click at [427, 189] on input "The text is at the student’s instructional level." at bounding box center [419, 186] width 16 height 16
radio input "true"
click at [533, 243] on p "Students are following along with the text as it is read aloud." at bounding box center [645, 251] width 363 height 16
click at [427, 243] on input "Students are following along with the text as it is read aloud." at bounding box center [419, 251] width 16 height 16
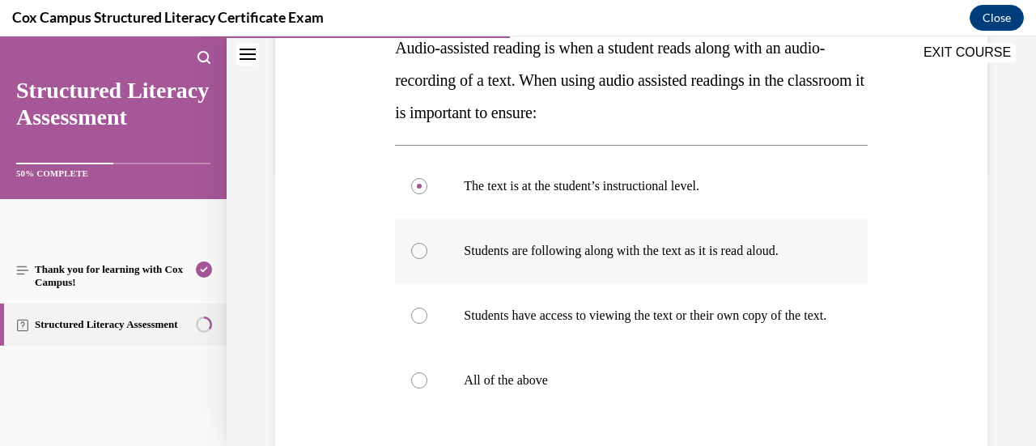
radio input "true"
click at [510, 388] on p "All of the above" at bounding box center [645, 380] width 363 height 16
click at [427, 388] on input "All of the above" at bounding box center [419, 380] width 16 height 16
radio input "true"
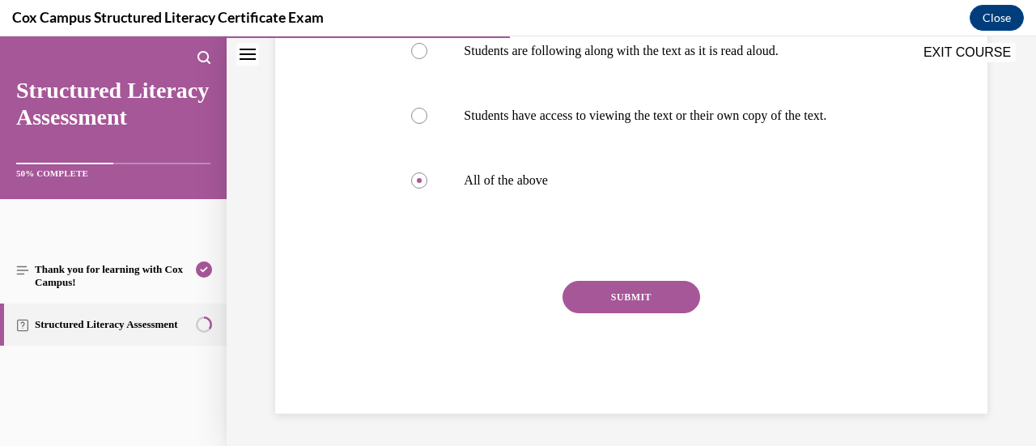
click at [620, 304] on button "SUBMIT" at bounding box center [632, 297] width 138 height 32
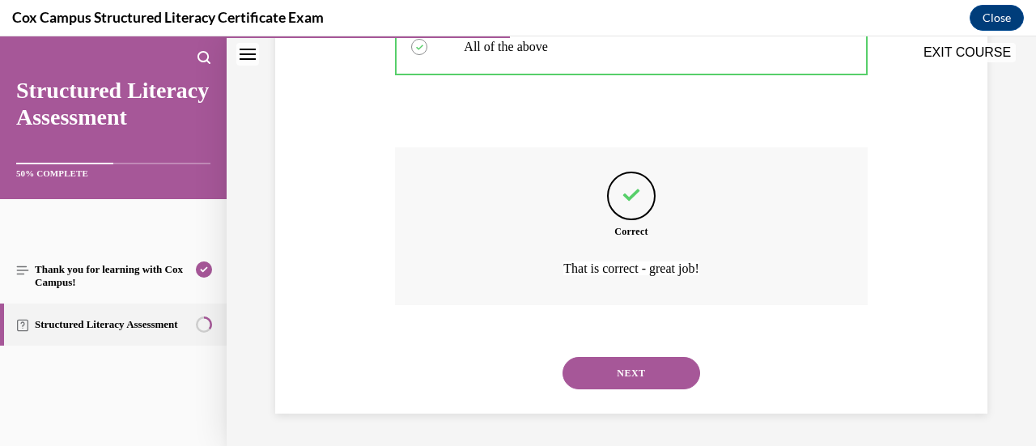
scroll to position [626, 0]
click at [624, 384] on button "NEXT" at bounding box center [632, 373] width 138 height 32
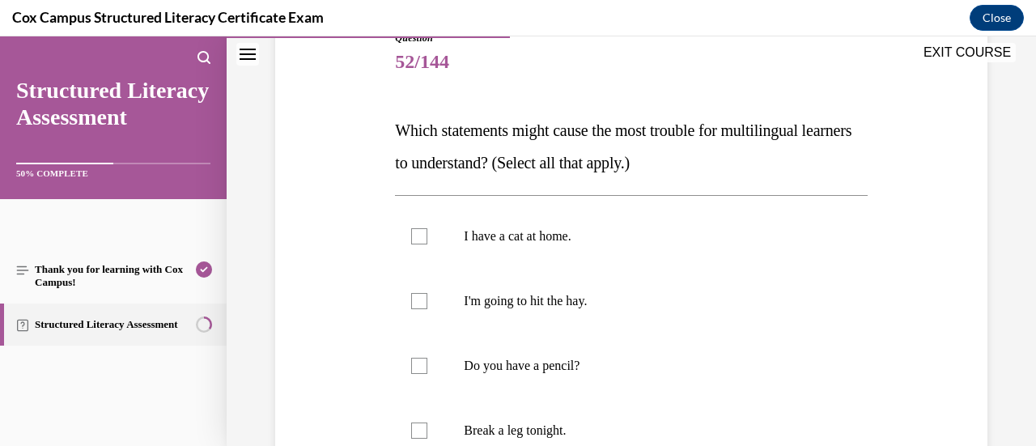
scroll to position [265, 0]
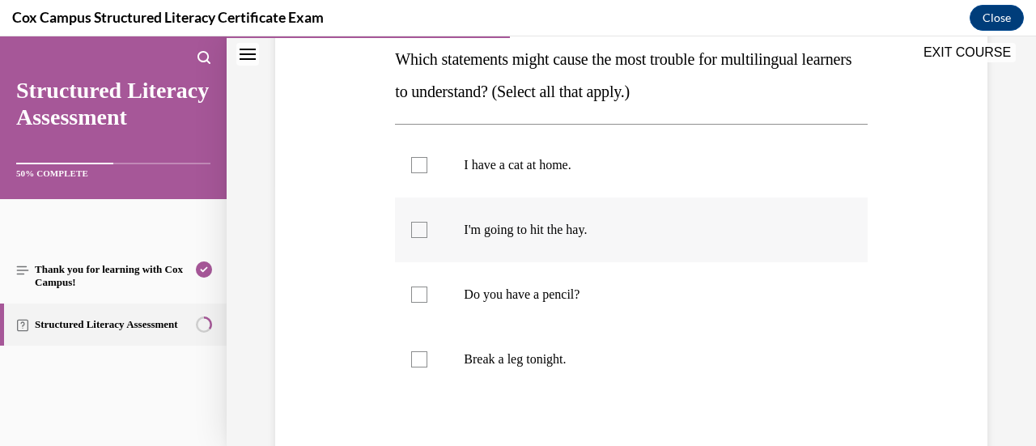
click at [573, 245] on label "I'm going to hit the hay." at bounding box center [631, 229] width 472 height 65
click at [427, 238] on input "I'm going to hit the hay." at bounding box center [419, 230] width 16 height 16
checkbox input "true"
click at [549, 349] on label "Break a leg tonight." at bounding box center [631, 359] width 472 height 65
click at [427, 351] on input "Break a leg tonight." at bounding box center [419, 359] width 16 height 16
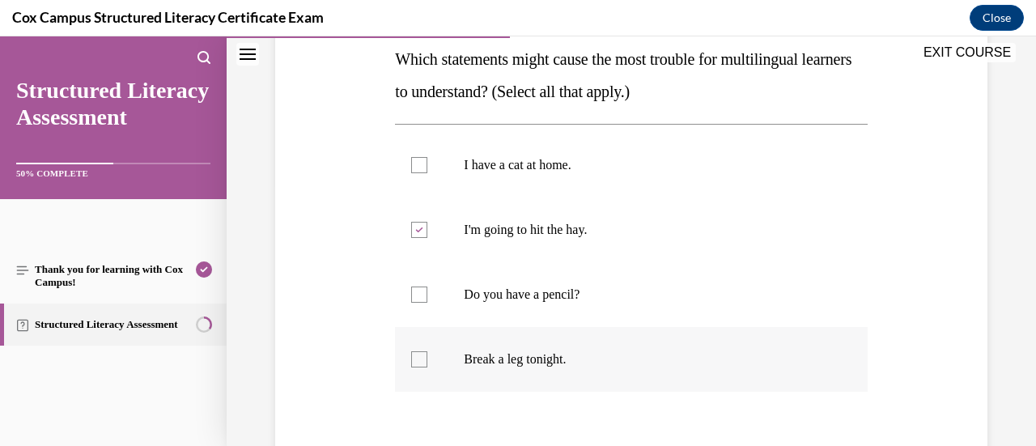
checkbox input "true"
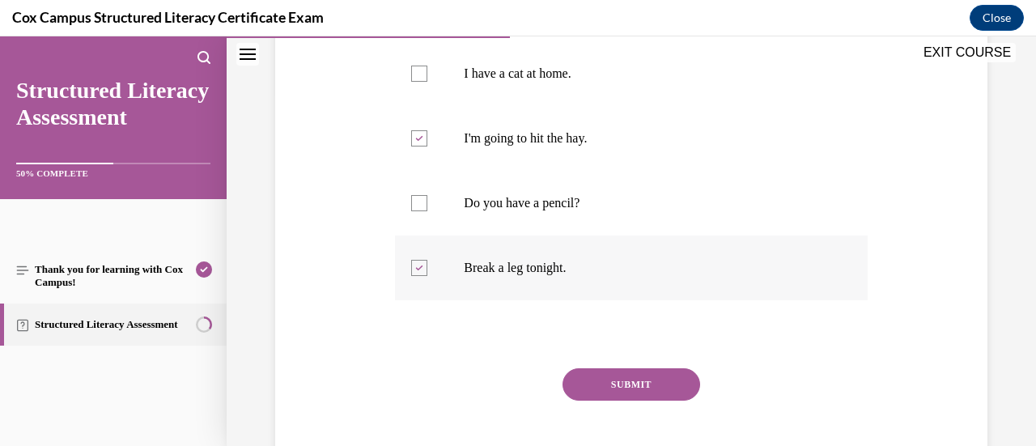
scroll to position [358, 0]
click at [635, 408] on div "SUBMIT" at bounding box center [631, 407] width 472 height 81
click at [649, 393] on button "SUBMIT" at bounding box center [632, 383] width 138 height 32
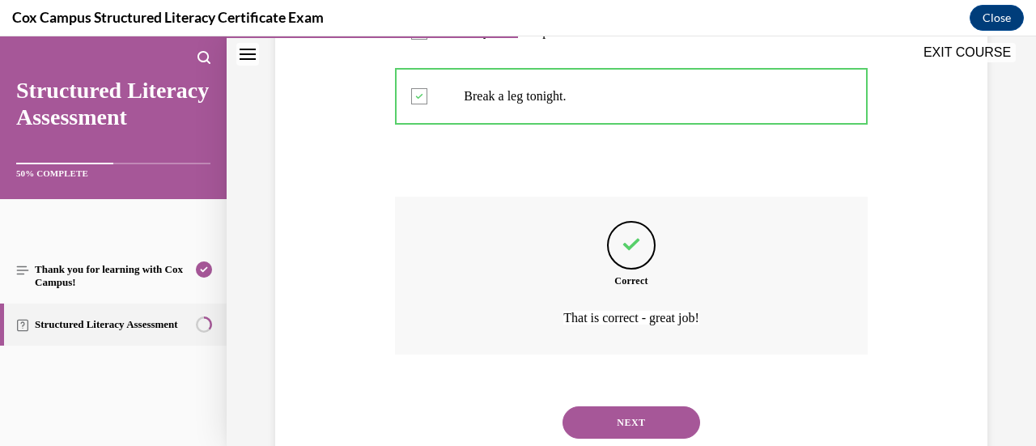
scroll to position [577, 0]
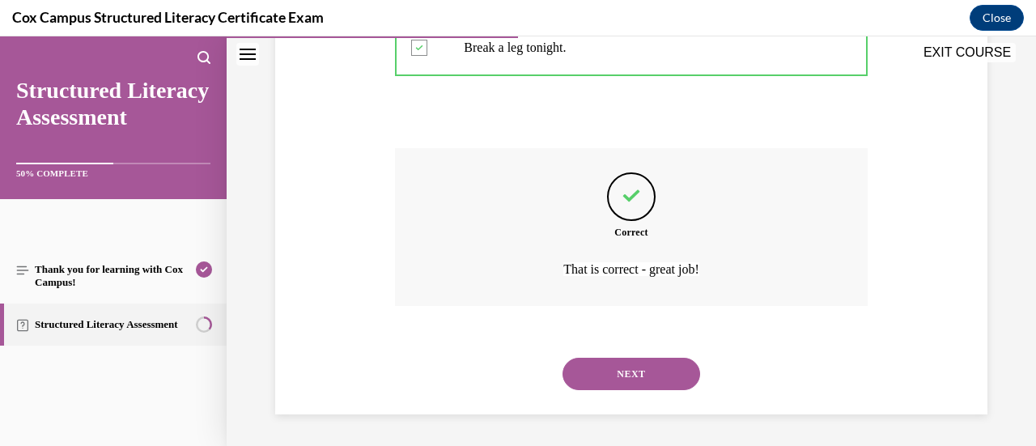
click at [649, 393] on div "NEXT" at bounding box center [631, 374] width 472 height 65
click at [660, 371] on button "NEXT" at bounding box center [632, 374] width 138 height 32
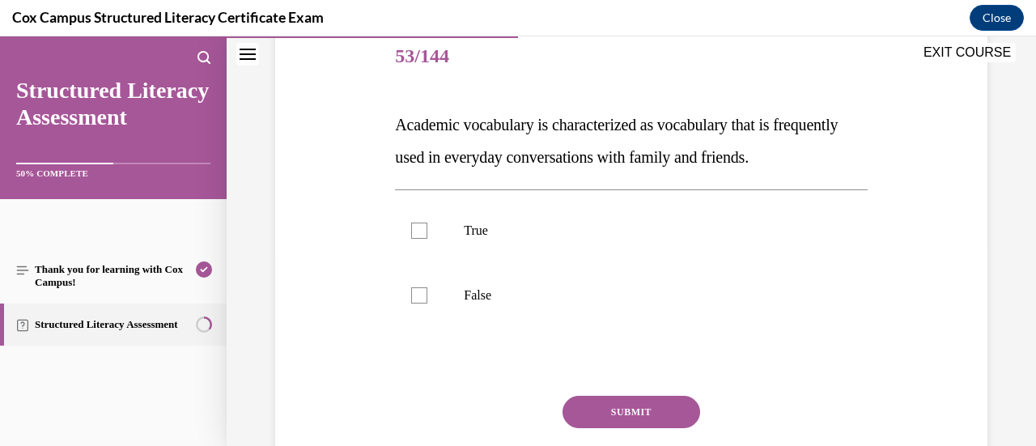
scroll to position [199, 0]
click at [499, 240] on p "True" at bounding box center [645, 231] width 363 height 16
click at [427, 240] on input "True" at bounding box center [419, 231] width 16 height 16
checkbox input "true"
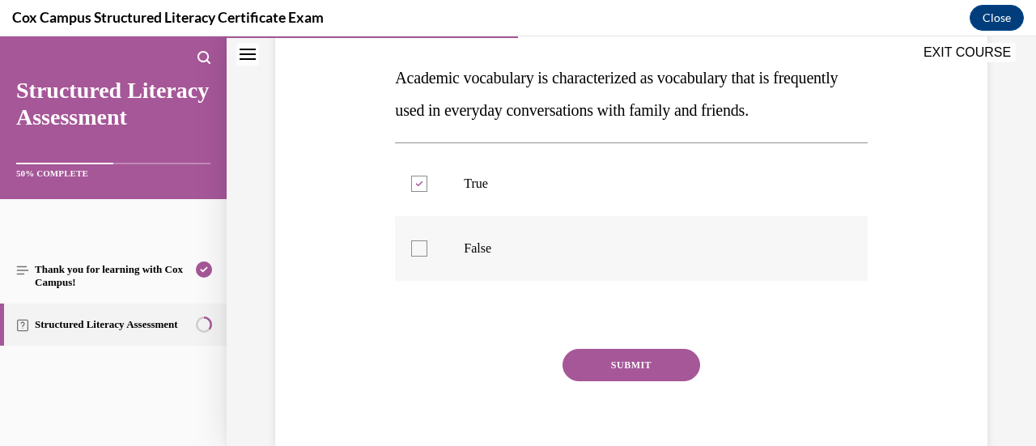
click at [505, 257] on p "False" at bounding box center [645, 248] width 363 height 16
click at [427, 257] on input "False" at bounding box center [419, 248] width 16 height 16
checkbox input "true"
click at [466, 192] on p "True" at bounding box center [645, 184] width 363 height 16
click at [427, 192] on input "True" at bounding box center [419, 184] width 16 height 16
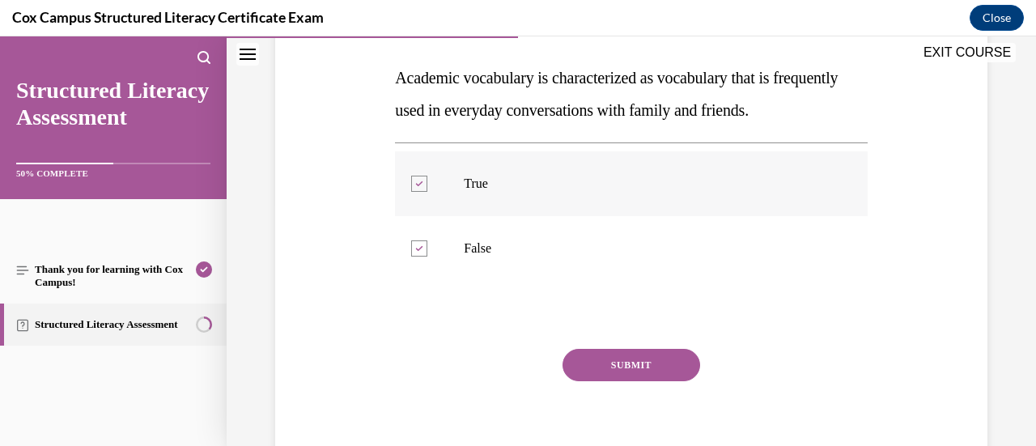
checkbox input "false"
click at [614, 381] on button "SUBMIT" at bounding box center [632, 365] width 138 height 32
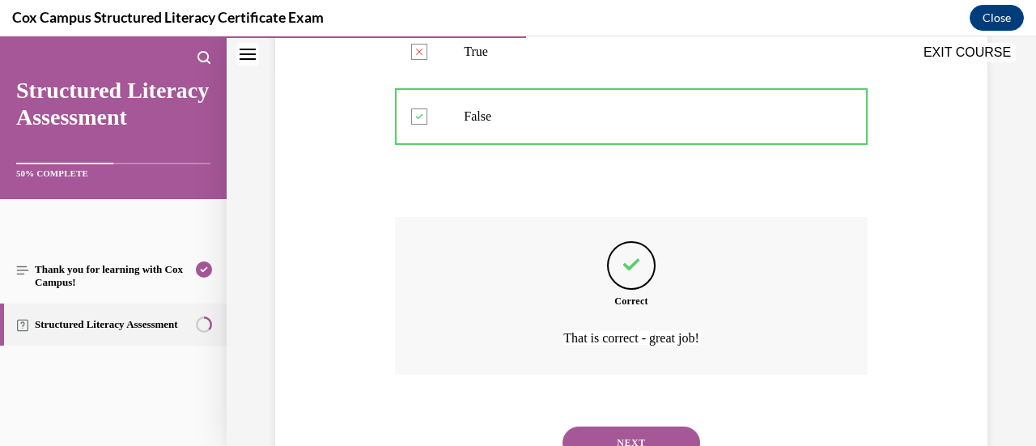
scroll to position [480, 0]
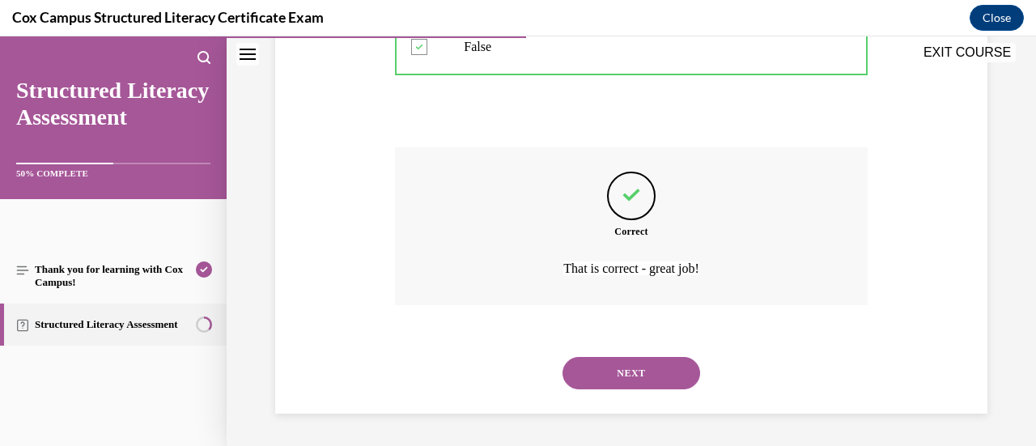
click at [626, 377] on button "NEXT" at bounding box center [632, 373] width 138 height 32
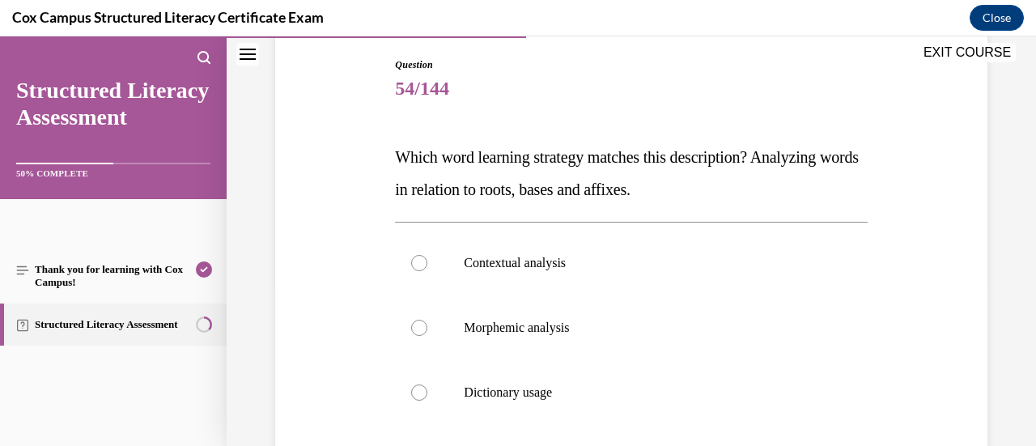
scroll to position [168, 0]
click at [494, 332] on p "Morphemic analysis" at bounding box center [645, 327] width 363 height 16
click at [427, 332] on input "Morphemic analysis" at bounding box center [419, 327] width 16 height 16
radio input "true"
click at [484, 405] on label "Dictionary usage" at bounding box center [631, 391] width 472 height 65
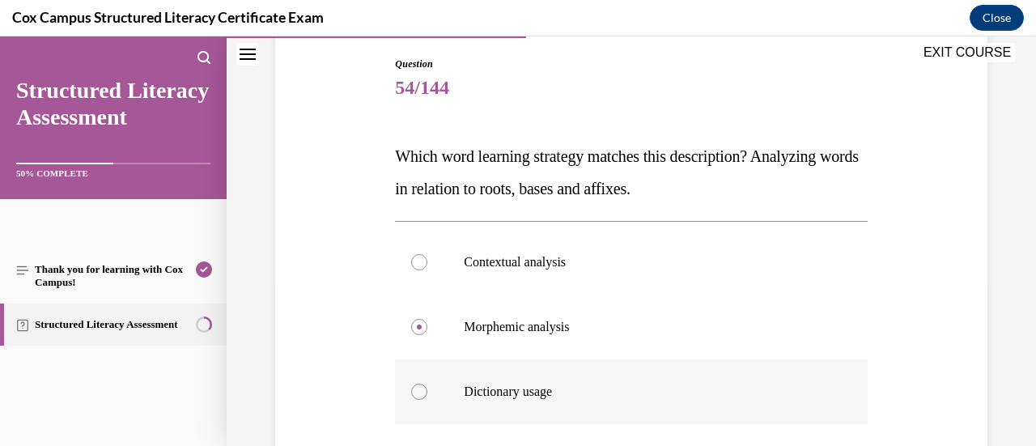
click at [427, 400] on input "Dictionary usage" at bounding box center [419, 392] width 16 height 16
radio input "true"
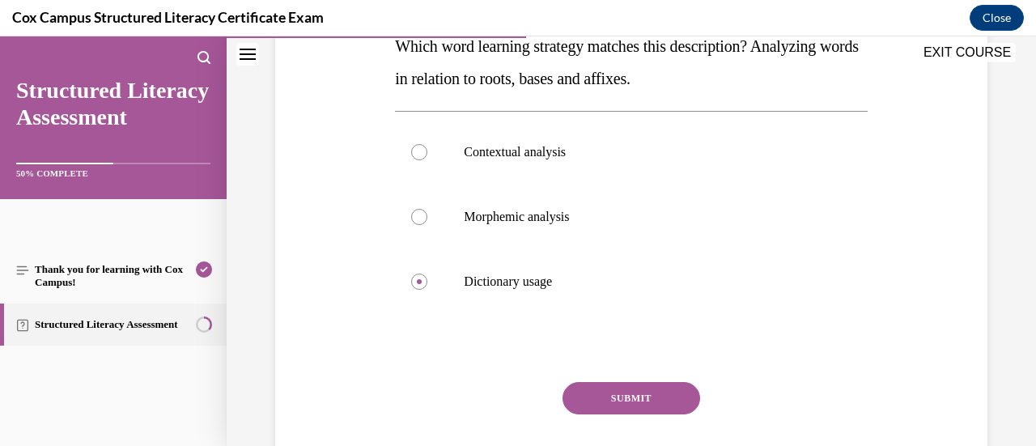
click at [649, 397] on button "SUBMIT" at bounding box center [632, 398] width 138 height 32
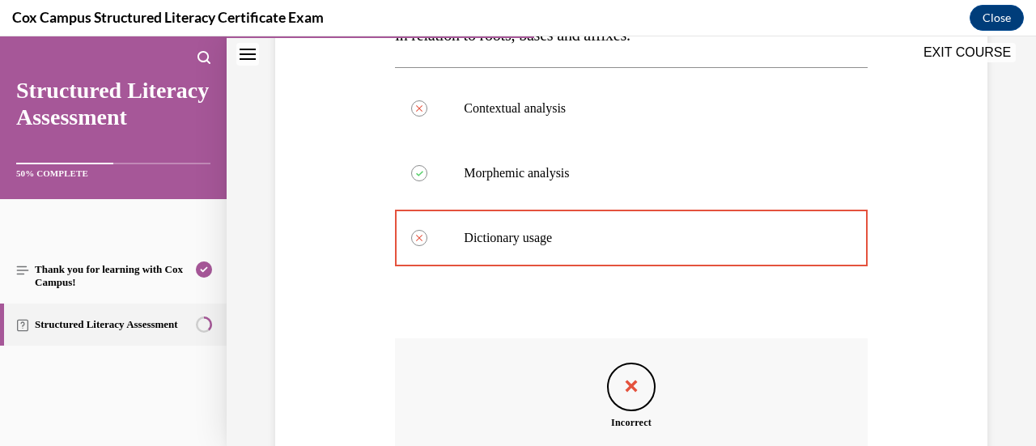
scroll to position [534, 0]
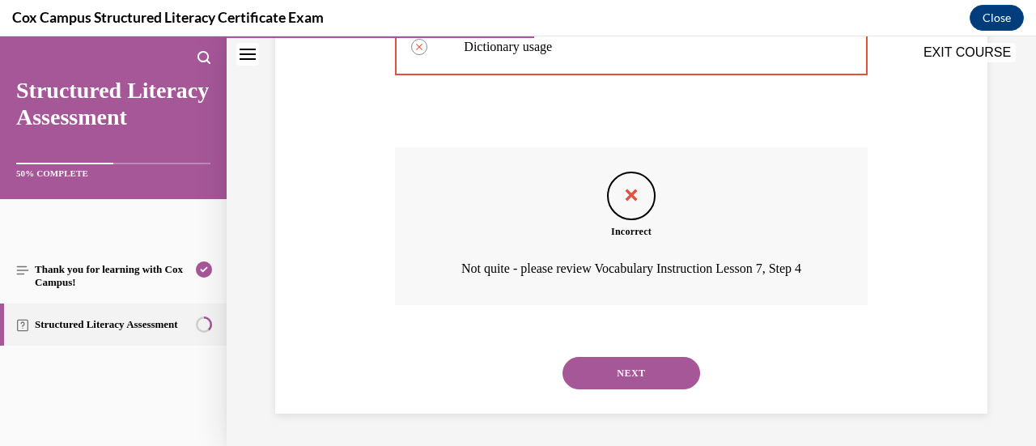
click at [660, 384] on button "NEXT" at bounding box center [632, 373] width 138 height 32
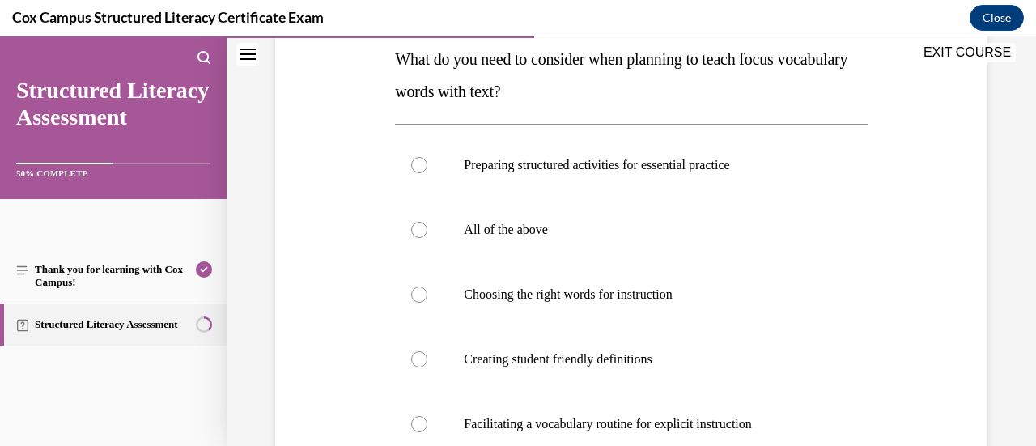
scroll to position [266, 0]
click at [567, 241] on label "All of the above" at bounding box center [631, 229] width 472 height 65
click at [427, 237] on input "All of the above" at bounding box center [419, 229] width 16 height 16
radio input "true"
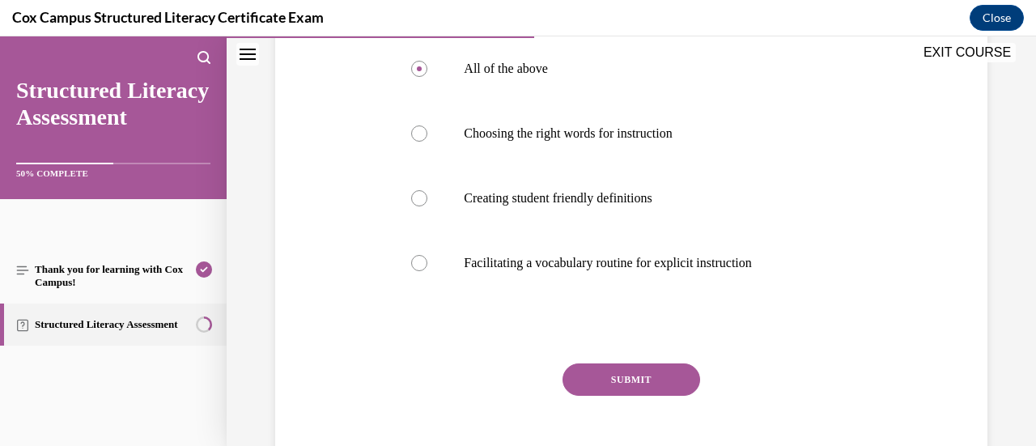
click at [598, 376] on button "SUBMIT" at bounding box center [632, 379] width 138 height 32
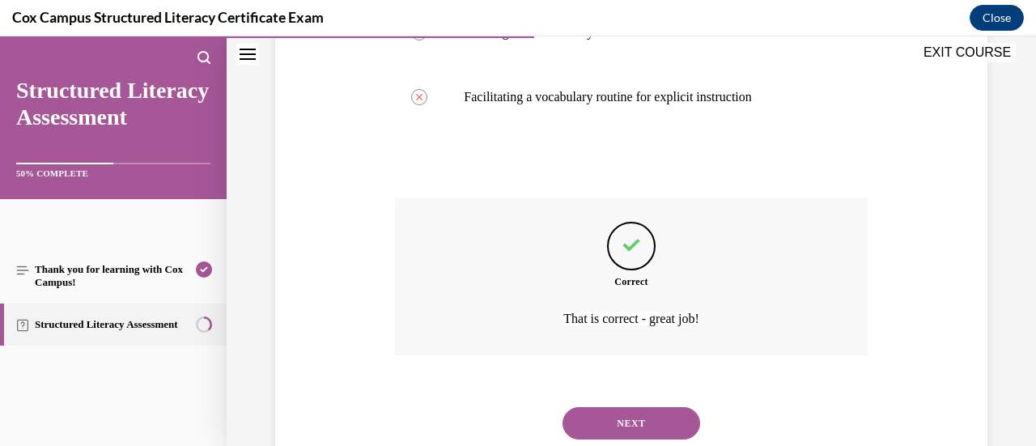
scroll to position [642, 0]
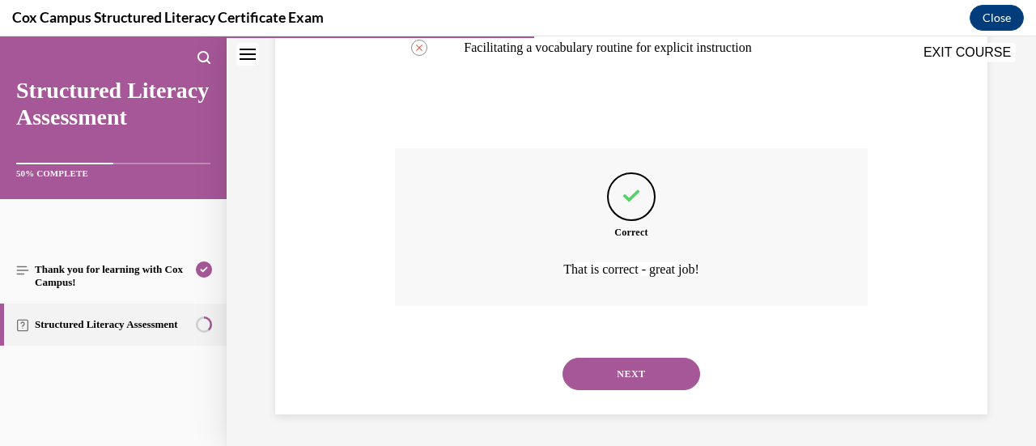
click at [607, 380] on button "NEXT" at bounding box center [632, 374] width 138 height 32
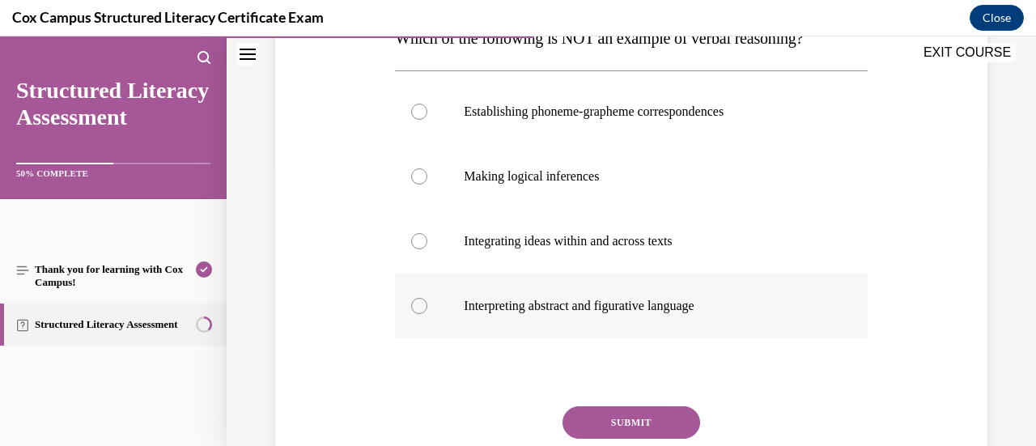
scroll to position [300, 0]
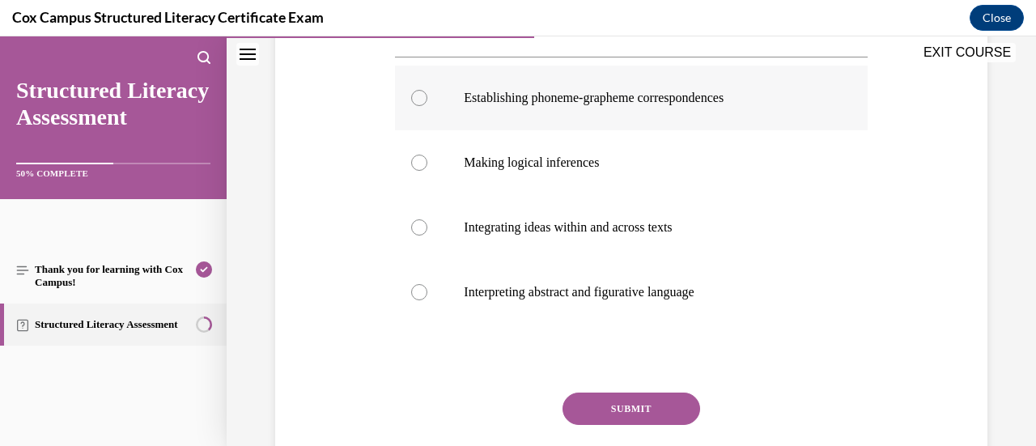
click at [620, 106] on label "Establishing phoneme-grapheme correspondences" at bounding box center [631, 98] width 472 height 65
click at [427, 106] on input "Establishing phoneme-grapheme correspondences" at bounding box center [419, 98] width 16 height 16
radio input "true"
click at [639, 412] on button "SUBMIT" at bounding box center [632, 409] width 138 height 32
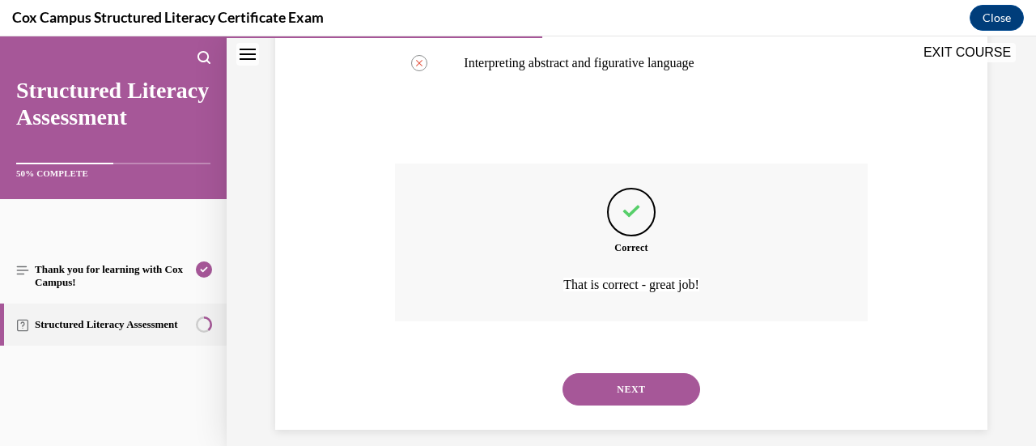
scroll to position [545, 0]
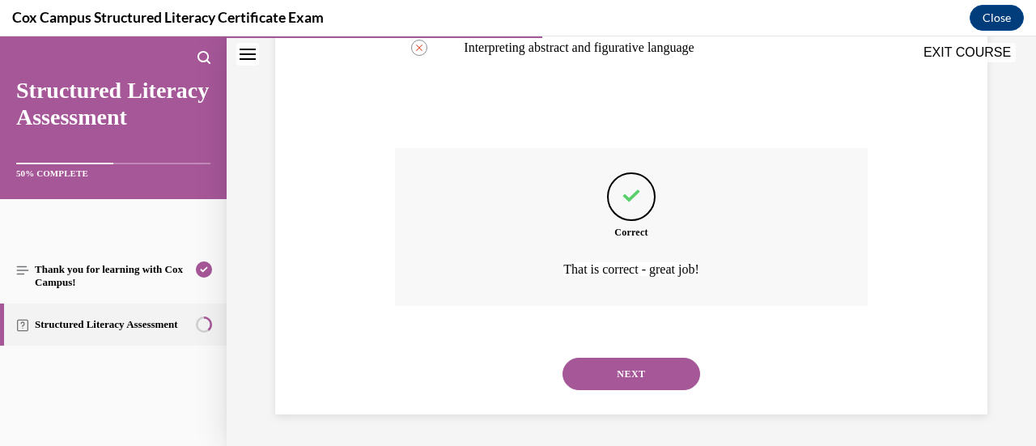
click at [657, 390] on div "NEXT" at bounding box center [631, 374] width 472 height 65
click at [665, 383] on button "NEXT" at bounding box center [632, 374] width 138 height 32
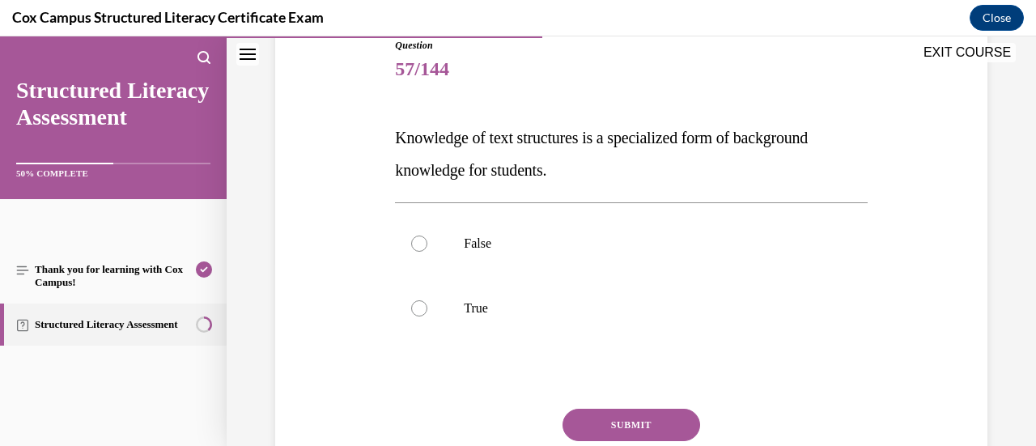
scroll to position [187, 0]
click at [469, 287] on label "True" at bounding box center [631, 308] width 472 height 65
click at [427, 300] on input "True" at bounding box center [419, 308] width 16 height 16
radio input "true"
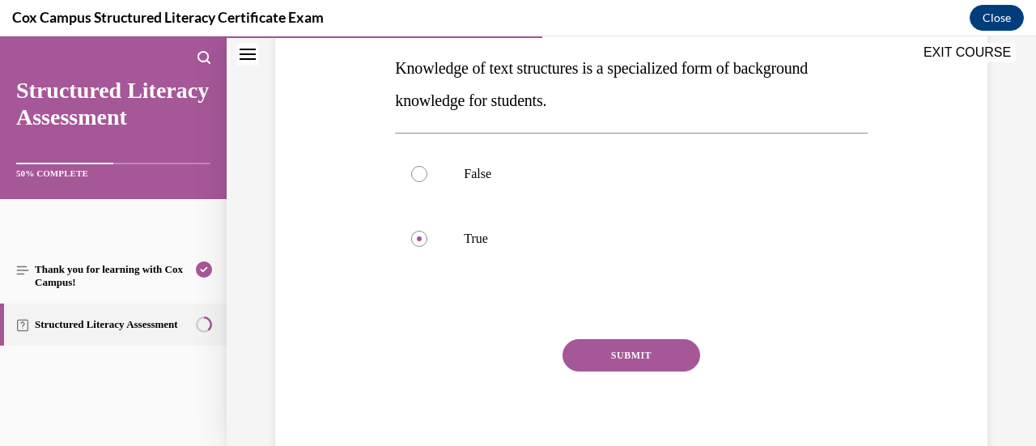
click at [630, 369] on button "SUBMIT" at bounding box center [632, 355] width 138 height 32
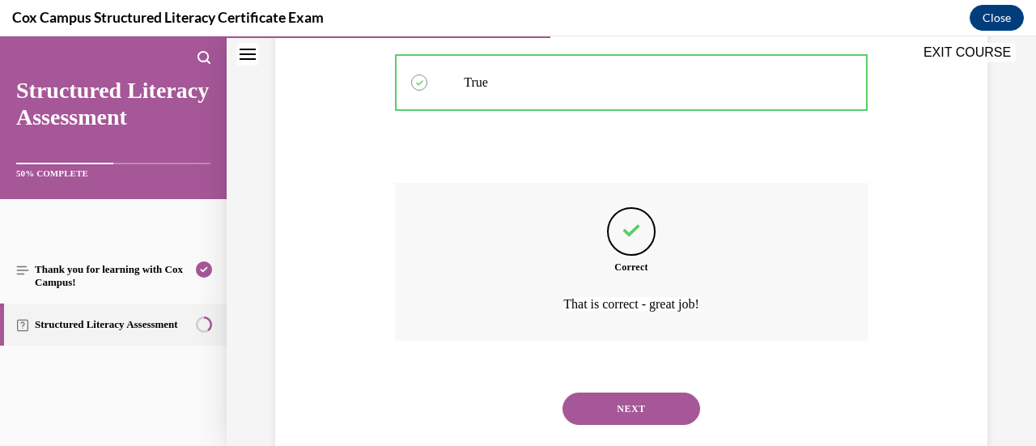
scroll to position [448, 0]
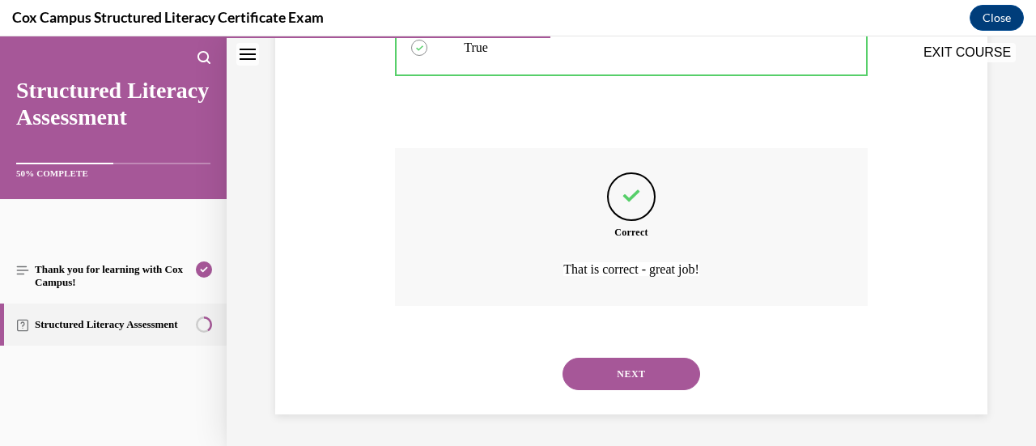
click at [630, 369] on button "NEXT" at bounding box center [632, 374] width 138 height 32
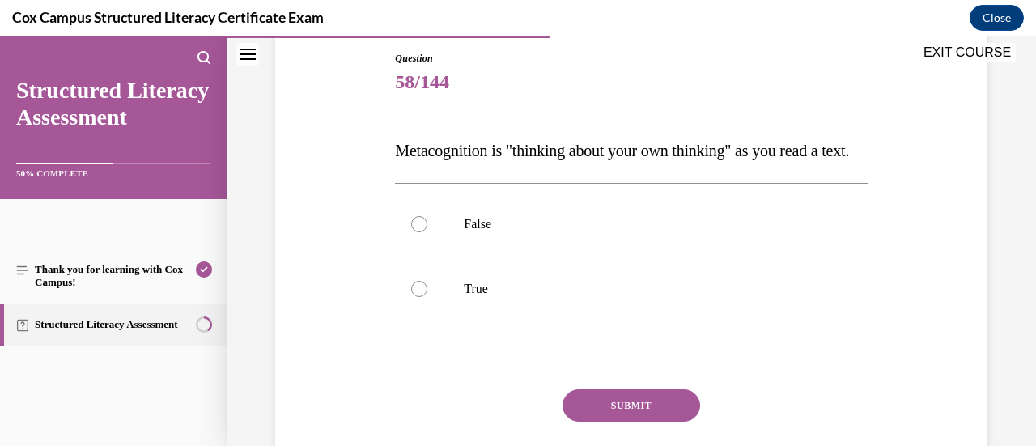
scroll to position [186, 0]
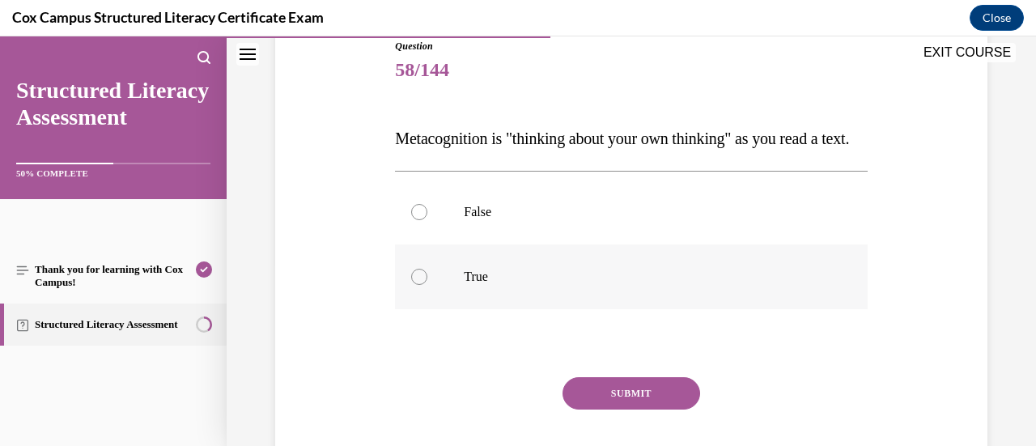
click at [479, 309] on label "True" at bounding box center [631, 276] width 472 height 65
click at [427, 285] on input "True" at bounding box center [419, 277] width 16 height 16
radio input "true"
click at [670, 410] on button "SUBMIT" at bounding box center [632, 393] width 138 height 32
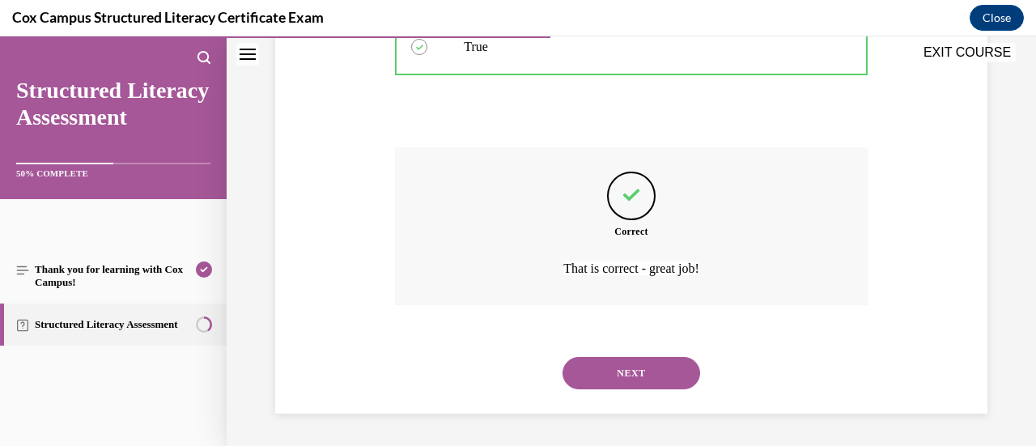
scroll to position [448, 0]
click at [619, 370] on button "NEXT" at bounding box center [632, 373] width 138 height 32
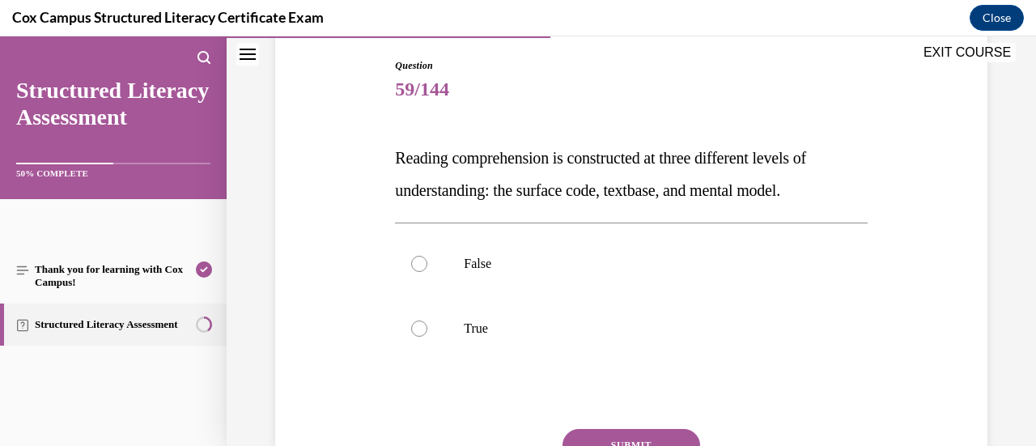
scroll to position [166, 0]
click at [484, 318] on label "True" at bounding box center [631, 329] width 472 height 65
click at [427, 321] on input "True" at bounding box center [419, 329] width 16 height 16
radio input "true"
click at [575, 267] on p "False" at bounding box center [645, 265] width 363 height 16
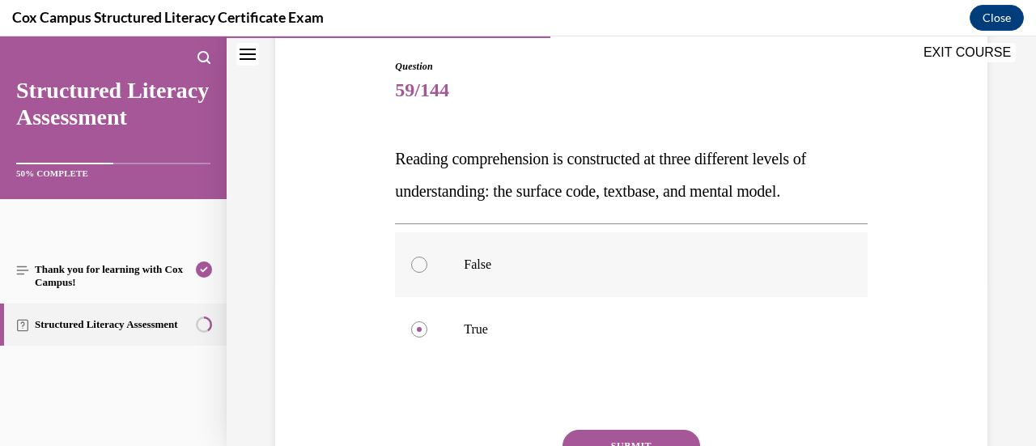
click at [427, 267] on input "False" at bounding box center [419, 265] width 16 height 16
radio input "true"
click at [552, 319] on label "True" at bounding box center [631, 329] width 472 height 65
click at [427, 321] on input "True" at bounding box center [419, 329] width 16 height 16
radio input "true"
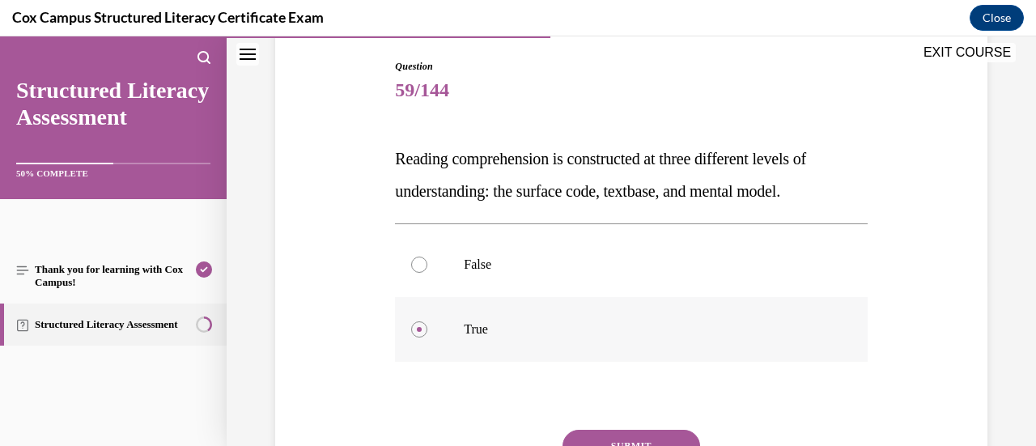
scroll to position [189, 0]
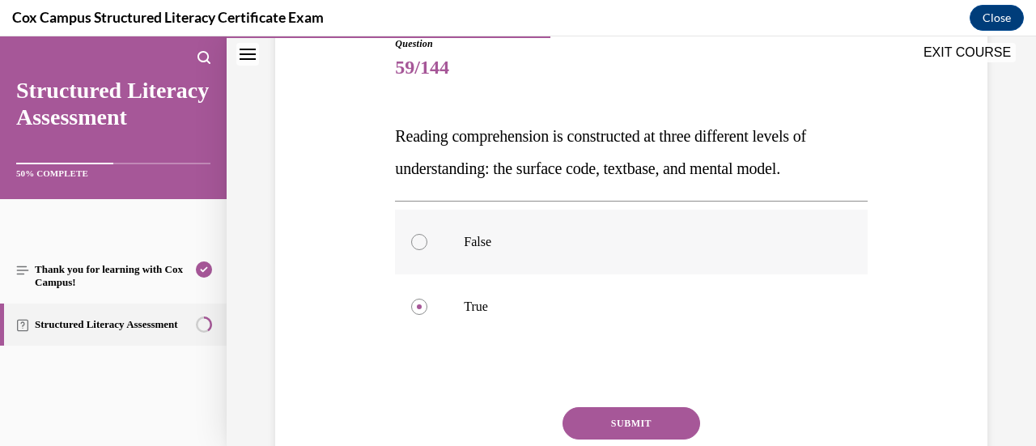
click at [594, 268] on label "False" at bounding box center [631, 242] width 472 height 65
click at [427, 250] on input "False" at bounding box center [419, 242] width 16 height 16
radio input "true"
click at [601, 330] on label "True" at bounding box center [631, 306] width 472 height 65
click at [427, 315] on input "True" at bounding box center [419, 307] width 16 height 16
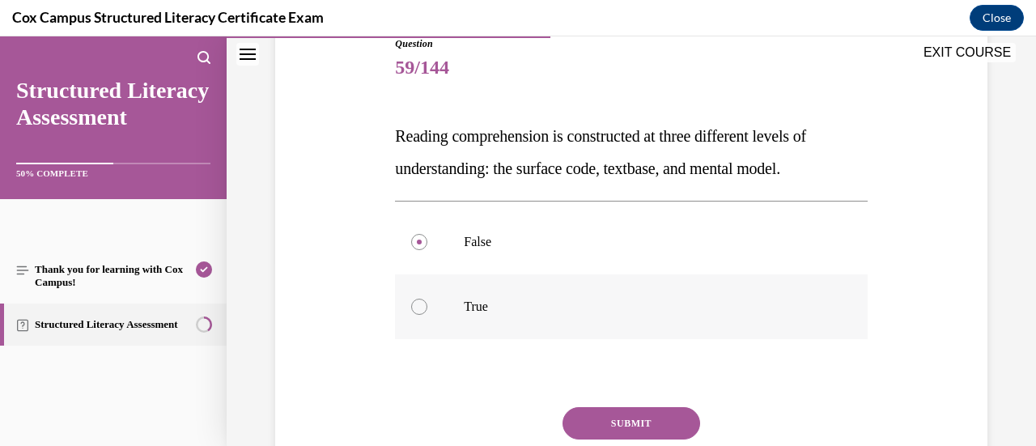
radio input "true"
click at [619, 412] on button "SUBMIT" at bounding box center [632, 423] width 138 height 32
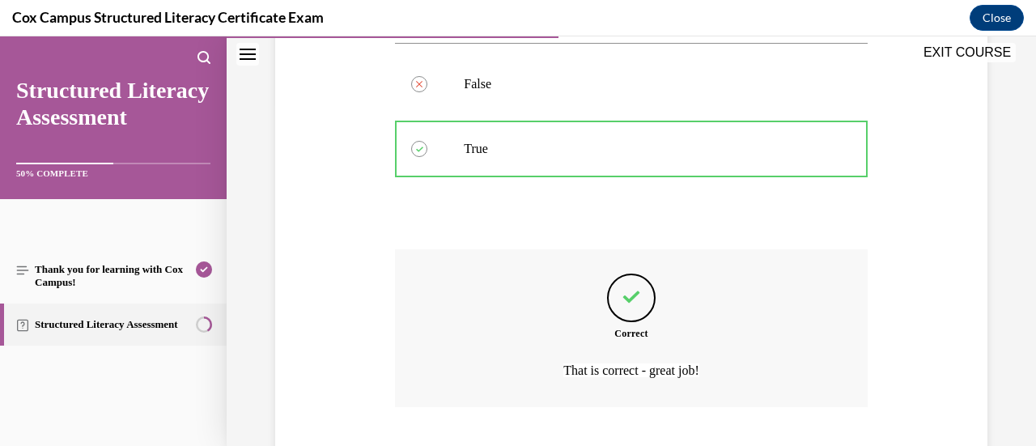
scroll to position [448, 0]
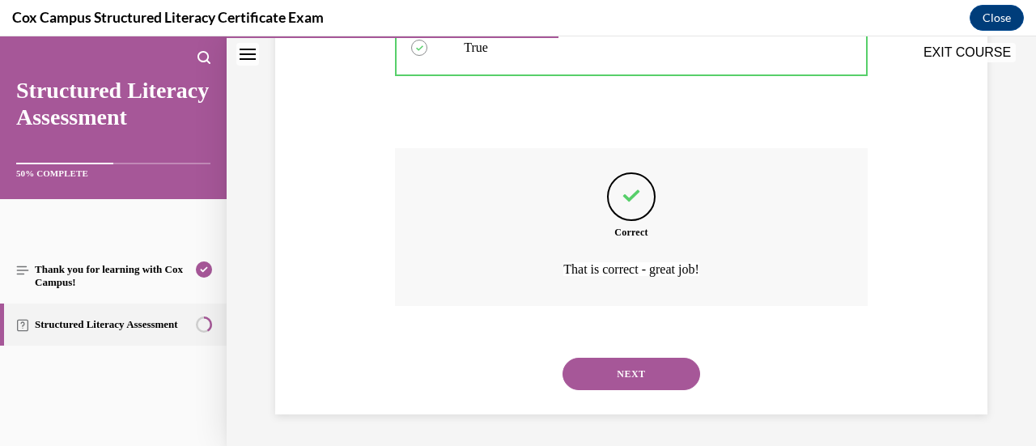
click at [644, 384] on button "NEXT" at bounding box center [632, 374] width 138 height 32
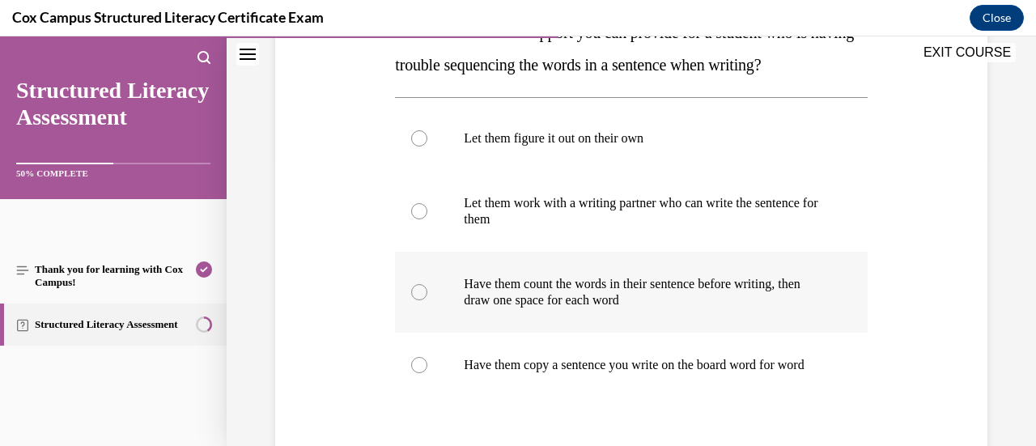
scroll to position [319, 0]
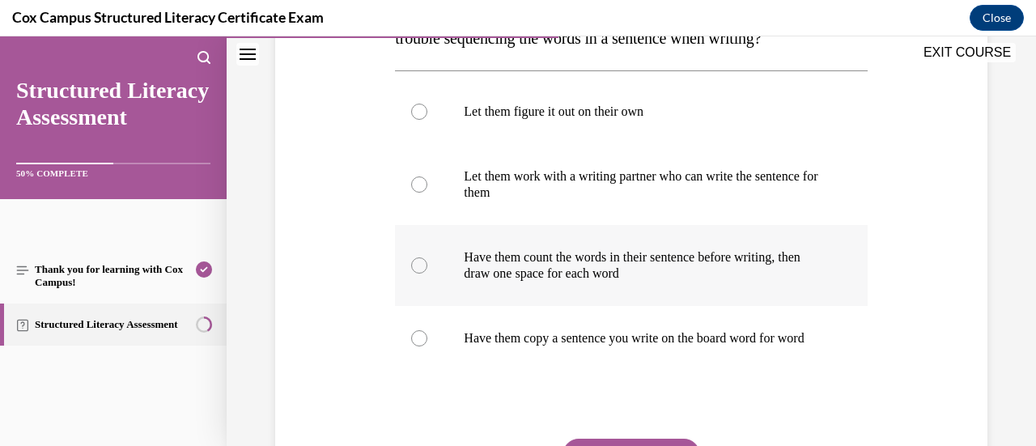
click at [643, 285] on label "Have them count the words in their sentence before writing, then draw one space…" at bounding box center [631, 265] width 472 height 81
click at [427, 274] on input "Have them count the words in their sentence before writing, then draw one space…" at bounding box center [419, 265] width 16 height 16
radio input "true"
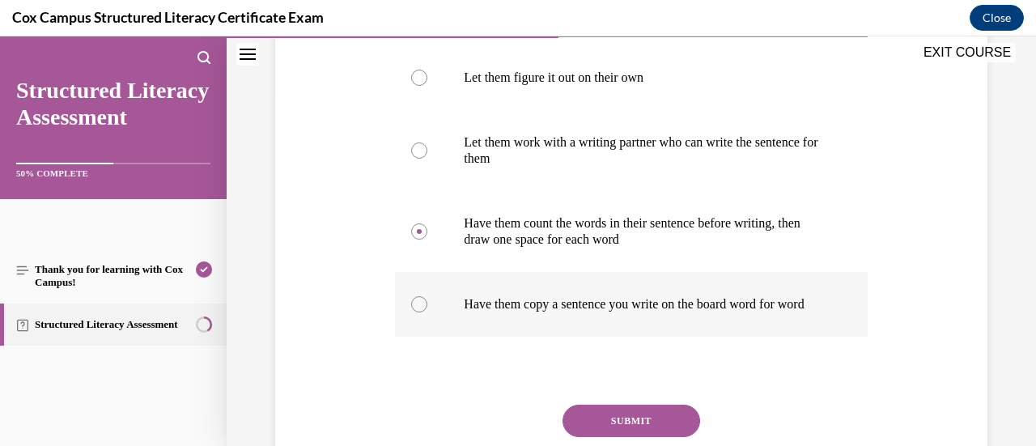
click at [645, 302] on p "Have them copy a sentence you write on the board word for word" at bounding box center [645, 304] width 363 height 16
click at [427, 302] on input "Have them copy a sentence you write on the board word for word" at bounding box center [419, 304] width 16 height 16
radio input "true"
click at [632, 435] on button "SUBMIT" at bounding box center [632, 421] width 138 height 32
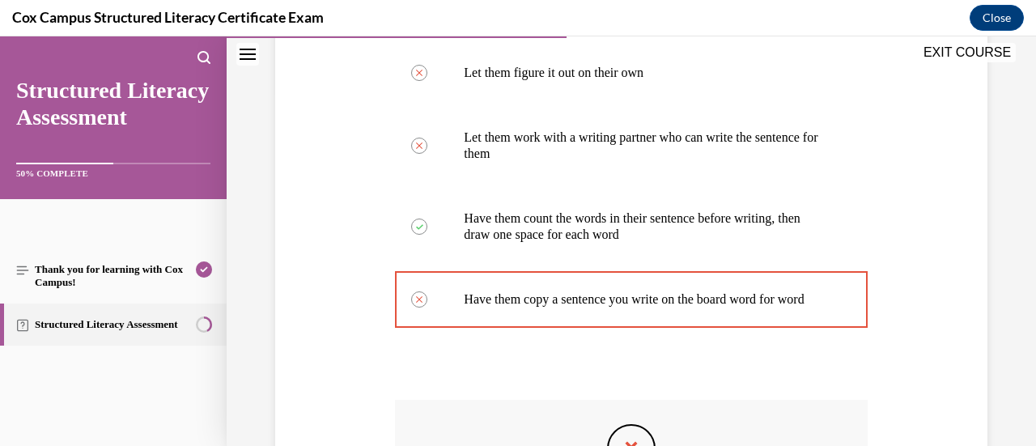
scroll to position [647, 0]
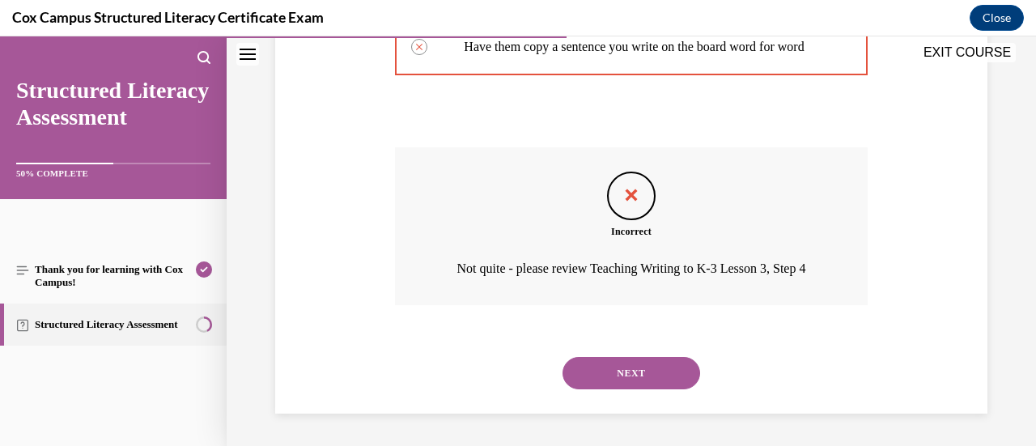
click at [652, 375] on button "NEXT" at bounding box center [632, 373] width 138 height 32
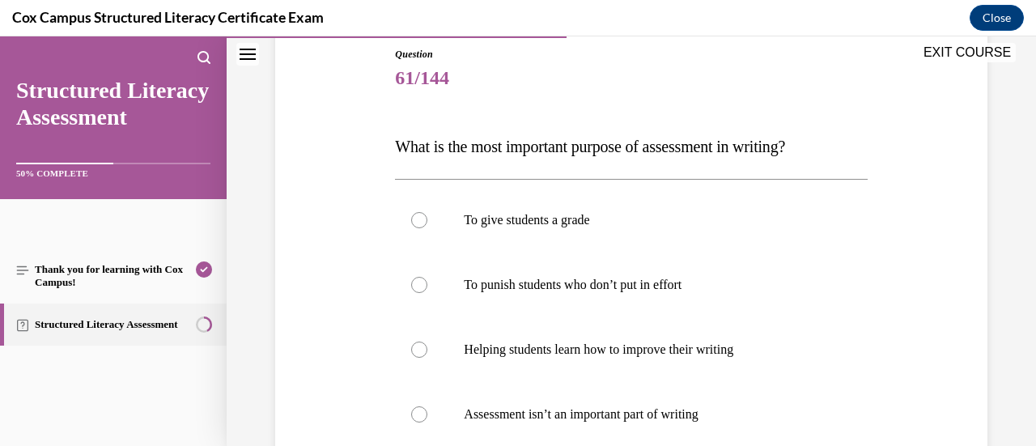
scroll to position [177, 0]
click at [558, 346] on p "Helping students learn how to improve their writing" at bounding box center [645, 350] width 363 height 16
click at [427, 346] on input "Helping students learn how to improve their writing" at bounding box center [419, 350] width 16 height 16
radio input "true"
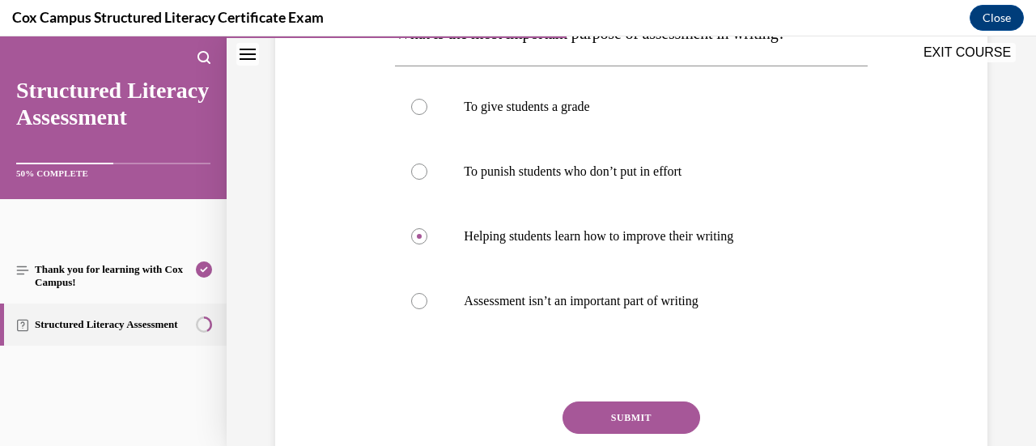
click at [607, 419] on button "SUBMIT" at bounding box center [632, 417] width 138 height 32
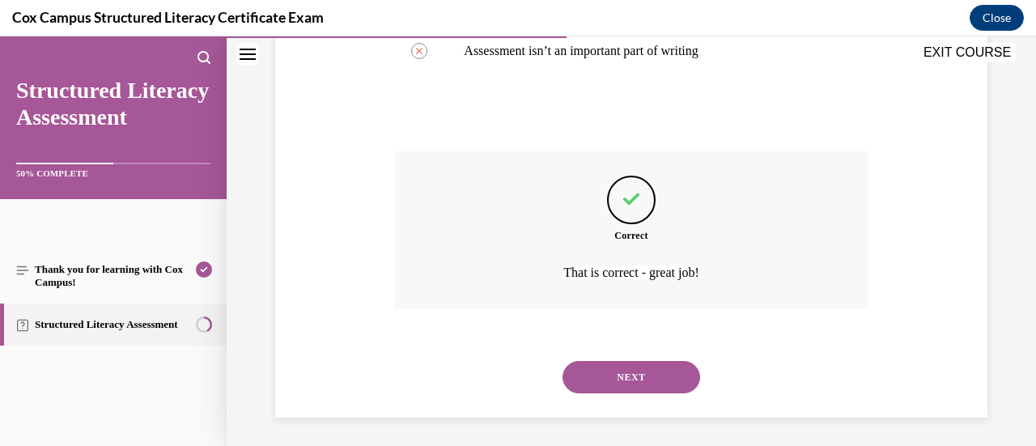
scroll to position [545, 0]
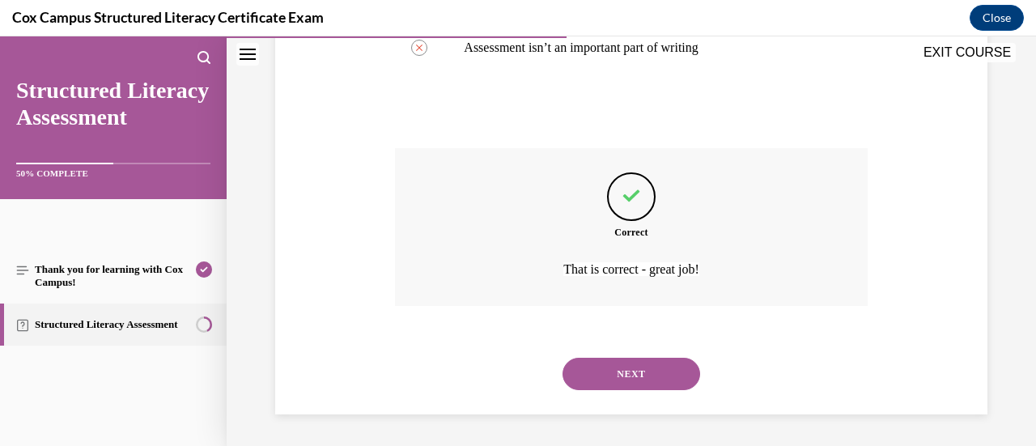
click at [665, 378] on button "NEXT" at bounding box center [632, 374] width 138 height 32
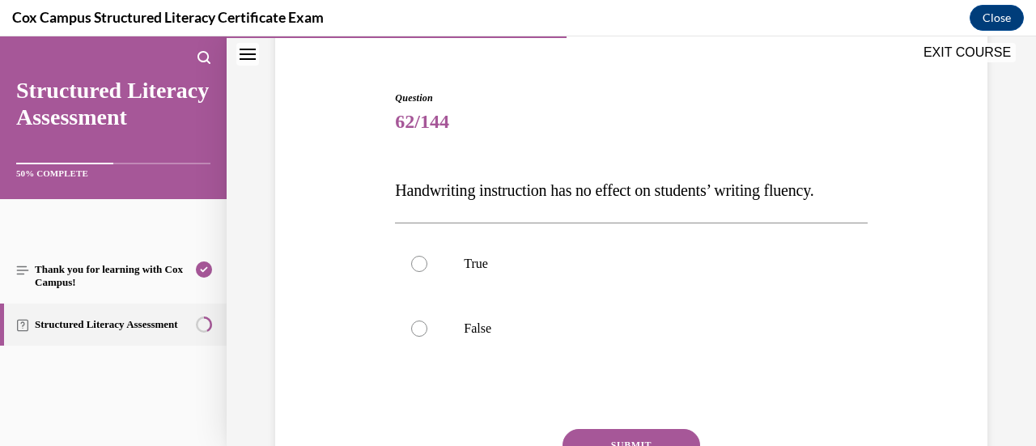
scroll to position [193, 0]
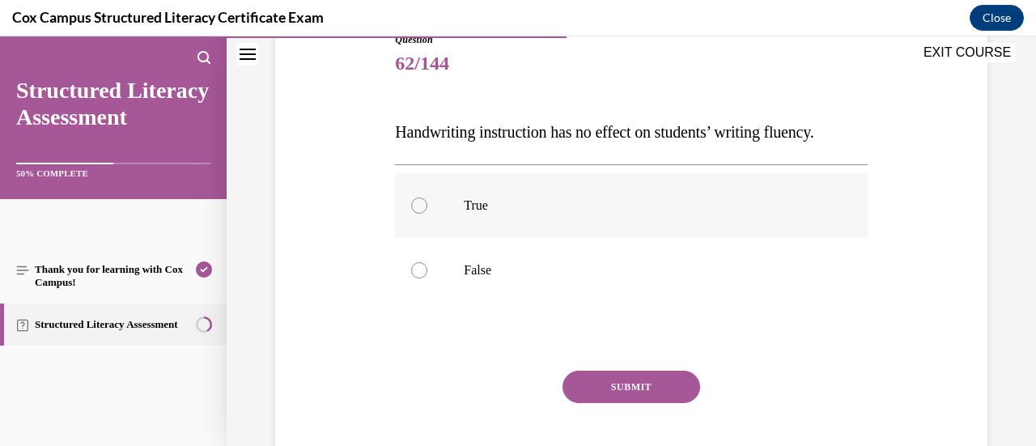
click at [581, 238] on label "True" at bounding box center [631, 205] width 472 height 65
click at [427, 214] on input "True" at bounding box center [419, 205] width 16 height 16
radio input "true"
click at [570, 281] on label "False" at bounding box center [631, 270] width 472 height 65
click at [427, 278] on input "False" at bounding box center [419, 270] width 16 height 16
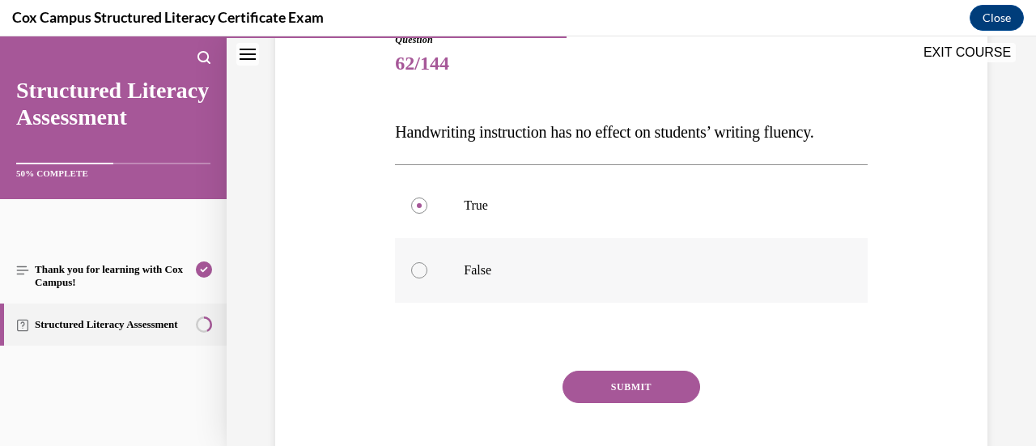
radio input "true"
click at [636, 403] on button "SUBMIT" at bounding box center [632, 387] width 138 height 32
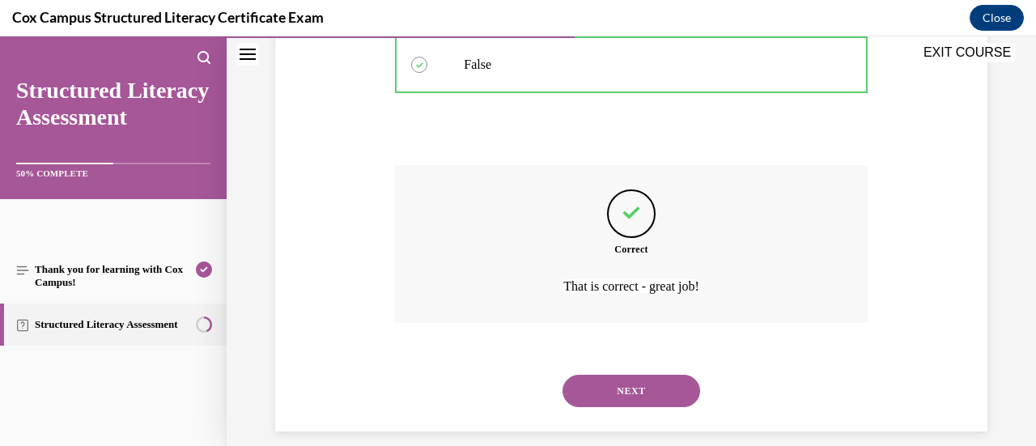
scroll to position [448, 0]
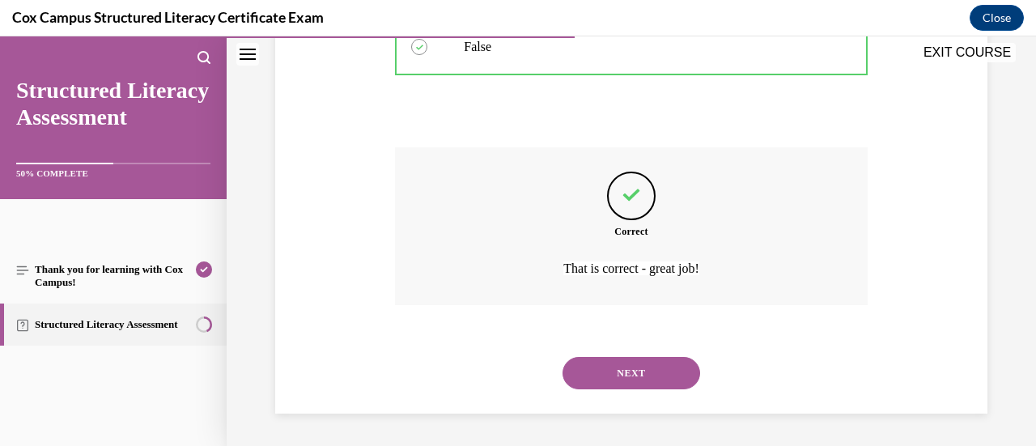
click at [656, 381] on button "NEXT" at bounding box center [632, 373] width 138 height 32
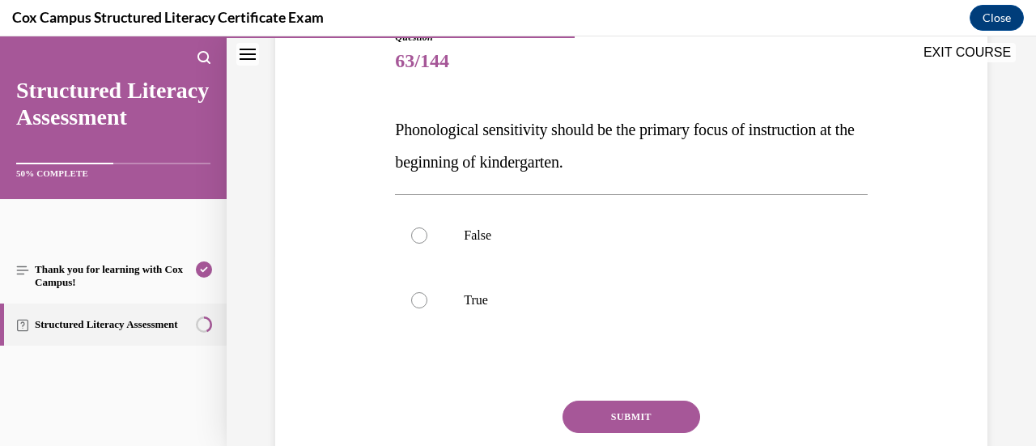
scroll to position [173, 0]
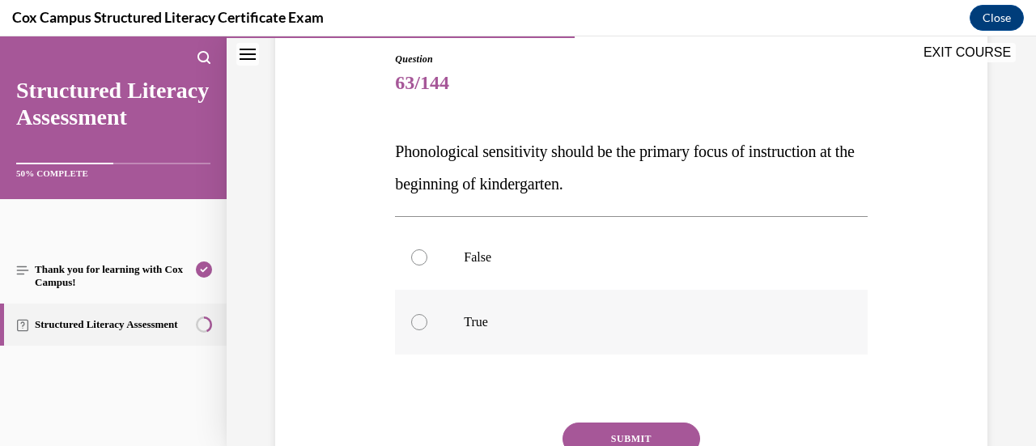
click at [526, 325] on p "True" at bounding box center [645, 322] width 363 height 16
click at [427, 325] on input "True" at bounding box center [419, 322] width 16 height 16
radio input "true"
click at [617, 430] on button "SUBMIT" at bounding box center [632, 438] width 138 height 32
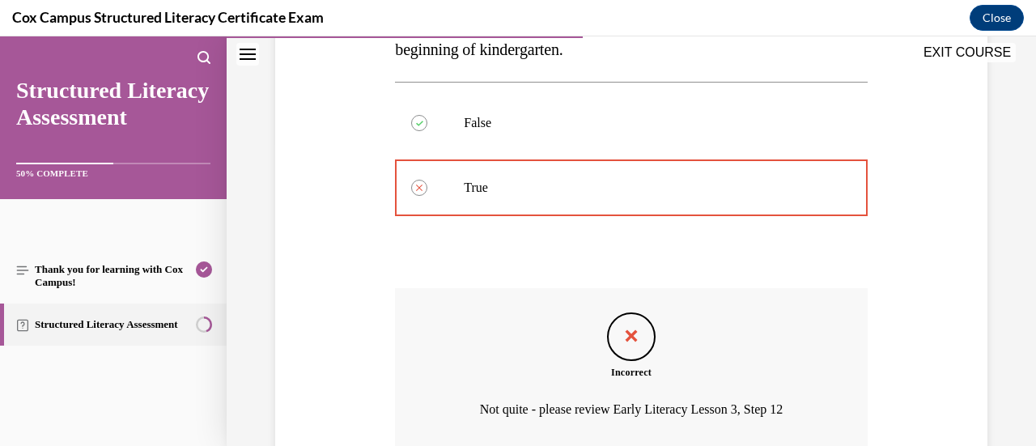
scroll to position [448, 0]
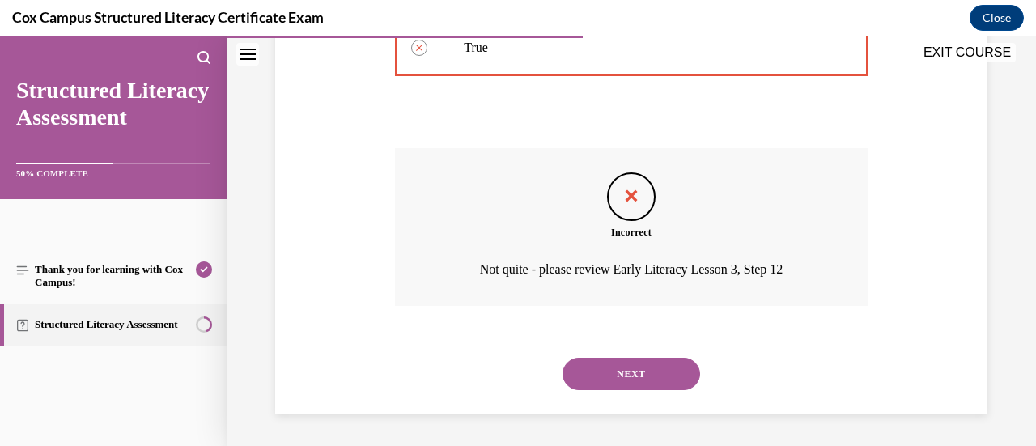
click at [658, 376] on button "NEXT" at bounding box center [632, 374] width 138 height 32
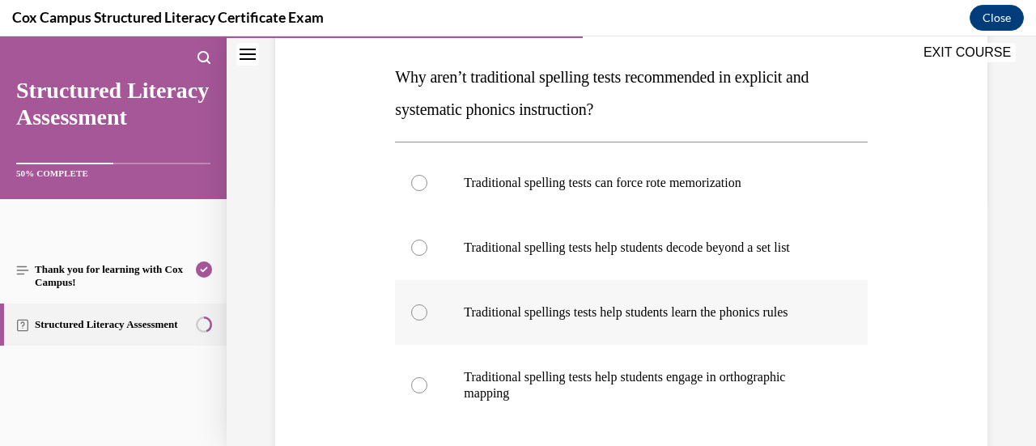
scroll to position [314, 0]
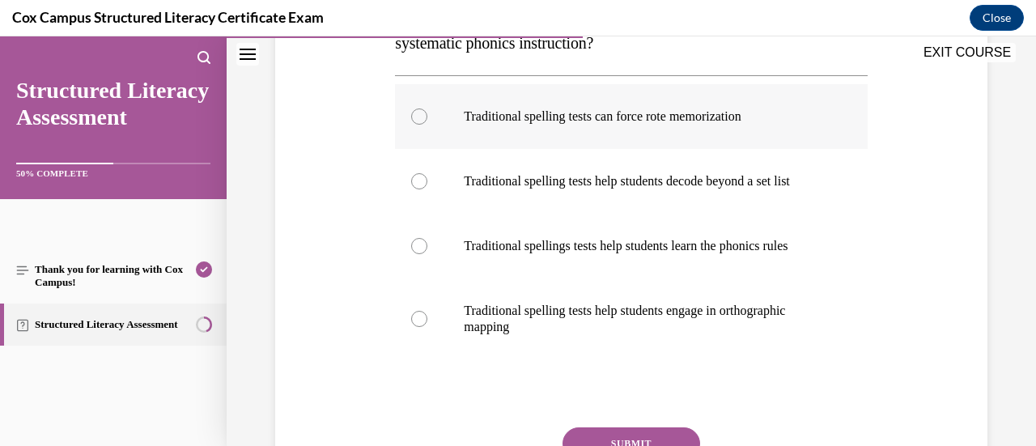
click at [580, 143] on label "Traditional spelling tests can force rote memorization" at bounding box center [631, 116] width 472 height 65
click at [427, 125] on input "Traditional spelling tests can force rote memorization" at bounding box center [419, 116] width 16 height 16
radio input "true"
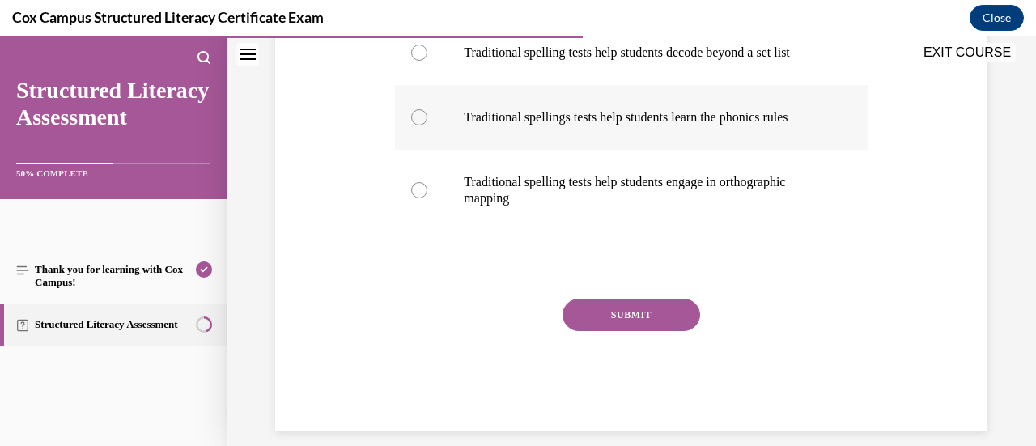
scroll to position [445, 0]
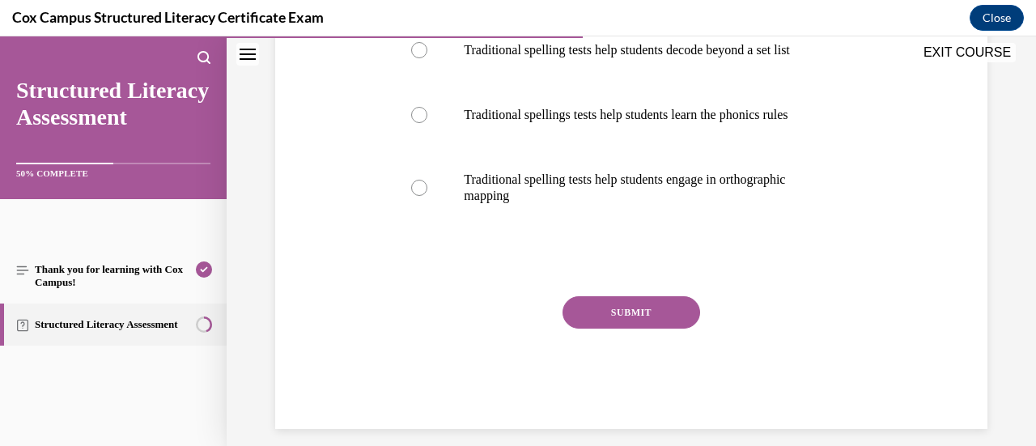
click at [588, 367] on div "SUBMIT" at bounding box center [631, 336] width 472 height 81
click at [617, 329] on button "SUBMIT" at bounding box center [632, 312] width 138 height 32
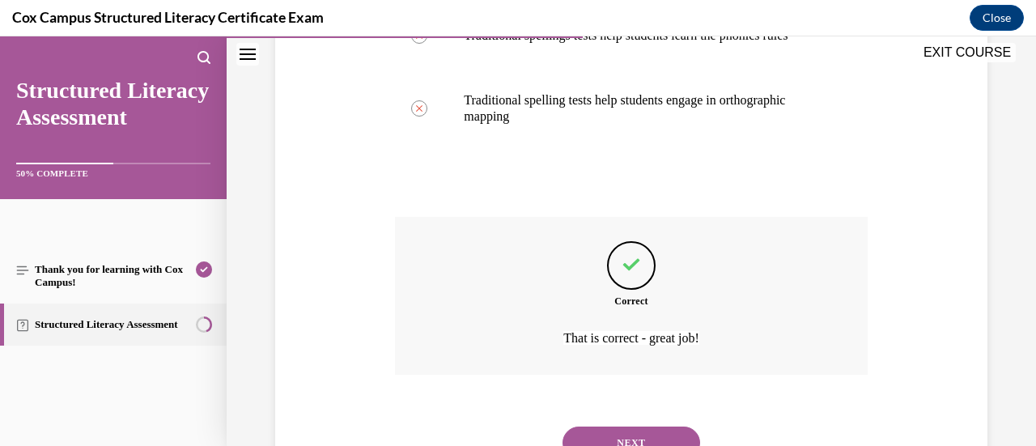
scroll to position [626, 0]
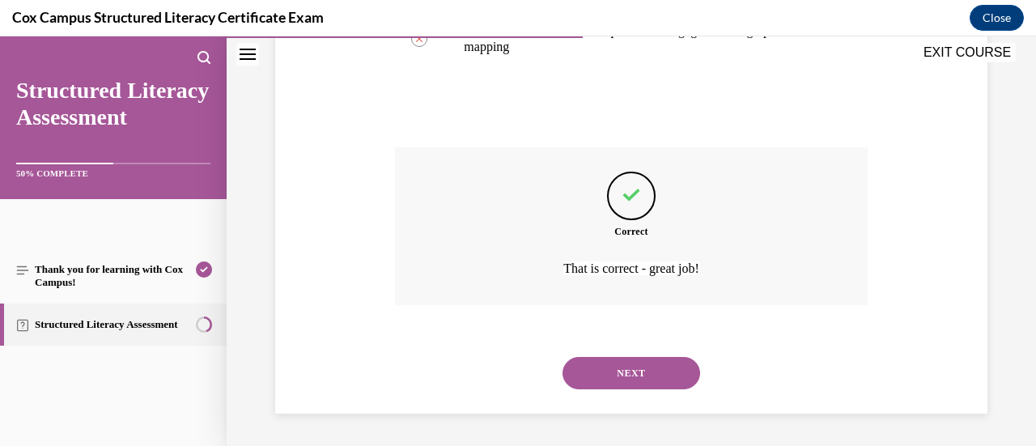
click at [621, 368] on button "NEXT" at bounding box center [632, 373] width 138 height 32
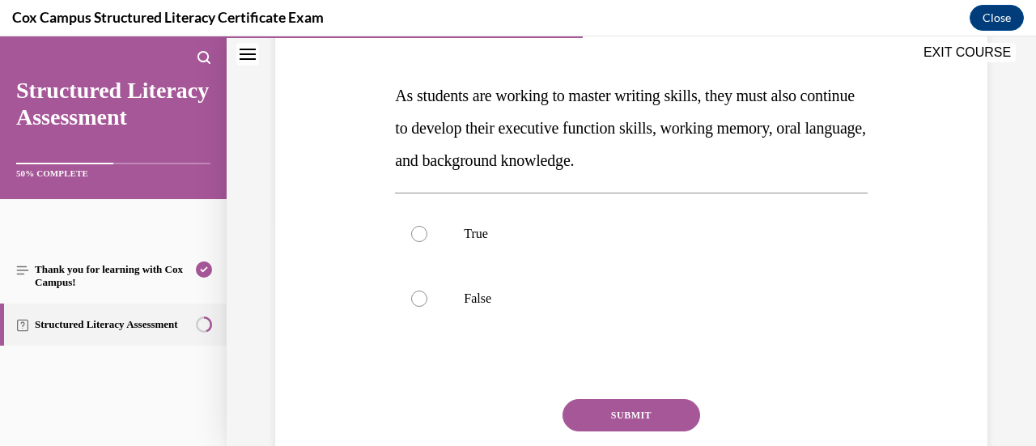
scroll to position [230, 0]
click at [426, 223] on label "True" at bounding box center [631, 233] width 472 height 65
click at [426, 225] on input "True" at bounding box center [419, 233] width 16 height 16
radio input "true"
click at [588, 405] on button "SUBMIT" at bounding box center [632, 414] width 138 height 32
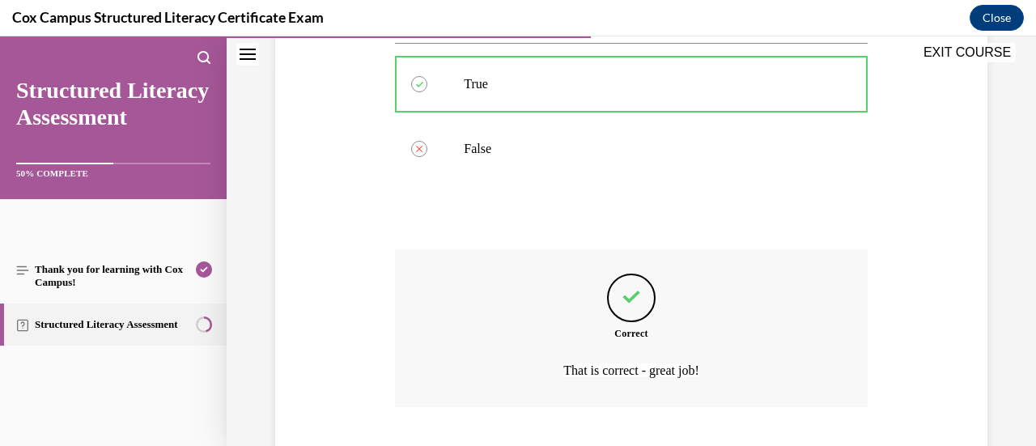
scroll to position [480, 0]
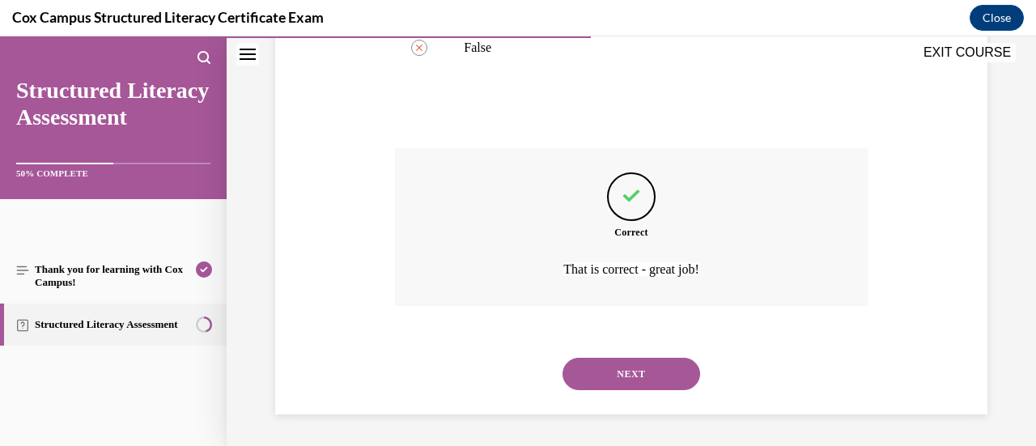
click at [621, 384] on button "NEXT" at bounding box center [632, 374] width 138 height 32
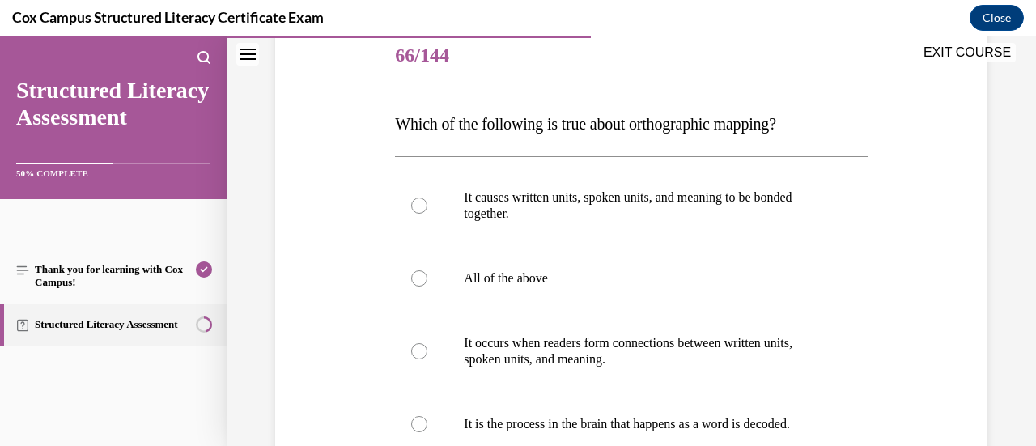
scroll to position [201, 0]
click at [573, 266] on label "All of the above" at bounding box center [631, 278] width 472 height 65
click at [427, 270] on input "All of the above" at bounding box center [419, 278] width 16 height 16
radio input "true"
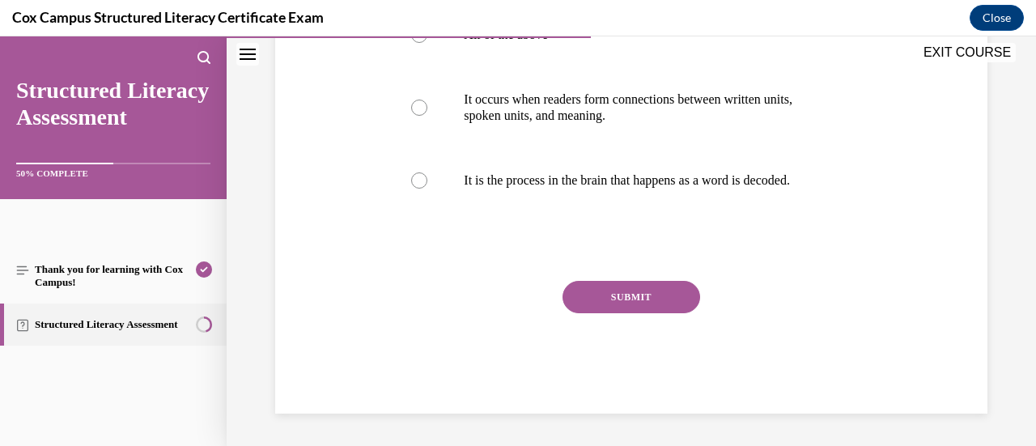
click at [610, 295] on button "SUBMIT" at bounding box center [632, 297] width 138 height 32
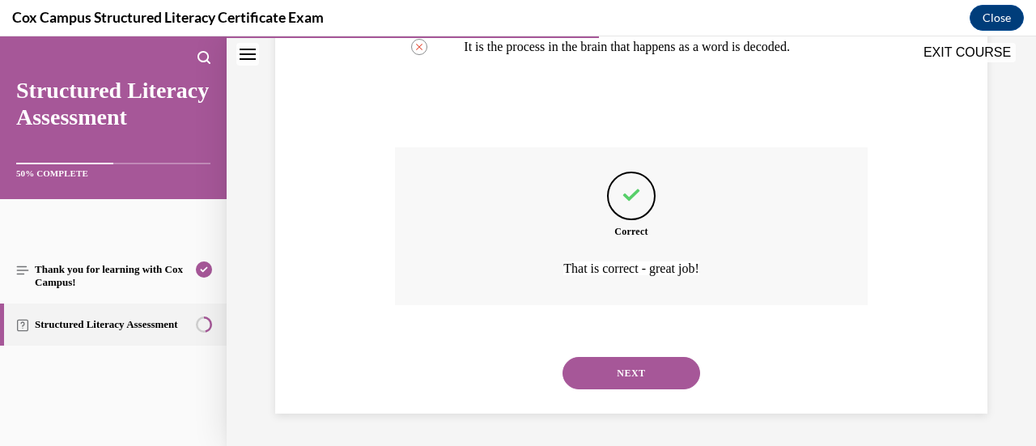
scroll to position [593, 0]
click at [632, 360] on button "NEXT" at bounding box center [632, 373] width 138 height 32
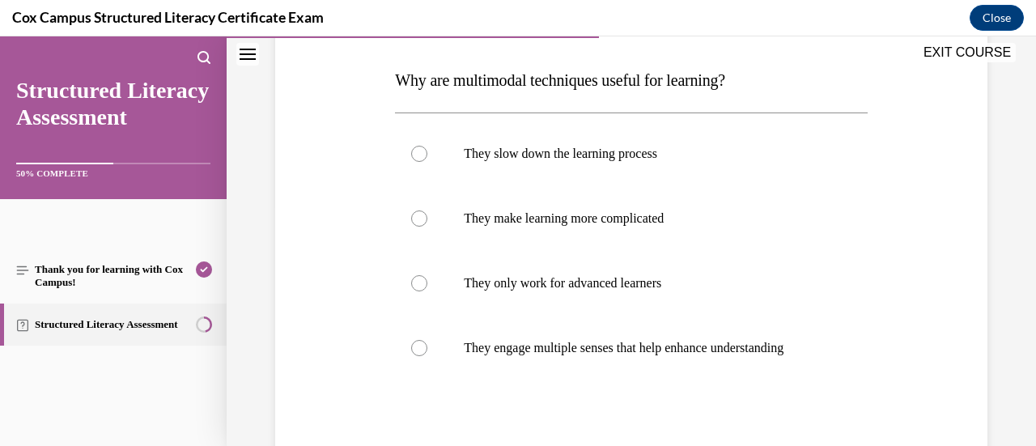
scroll to position [249, 0]
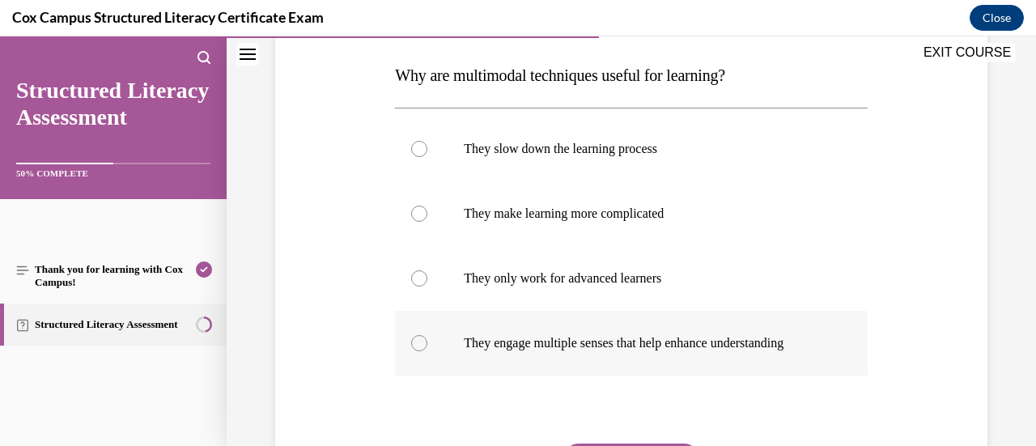
click at [557, 333] on label "They engage multiple senses that help enhance understanding" at bounding box center [631, 343] width 472 height 65
click at [427, 335] on input "They engage multiple senses that help enhance understanding" at bounding box center [419, 343] width 16 height 16
radio input "true"
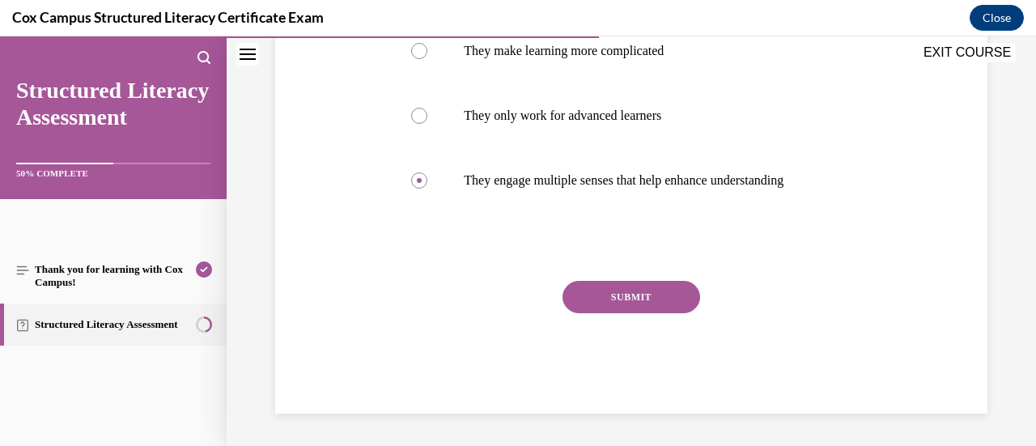
click at [613, 313] on button "SUBMIT" at bounding box center [632, 297] width 138 height 32
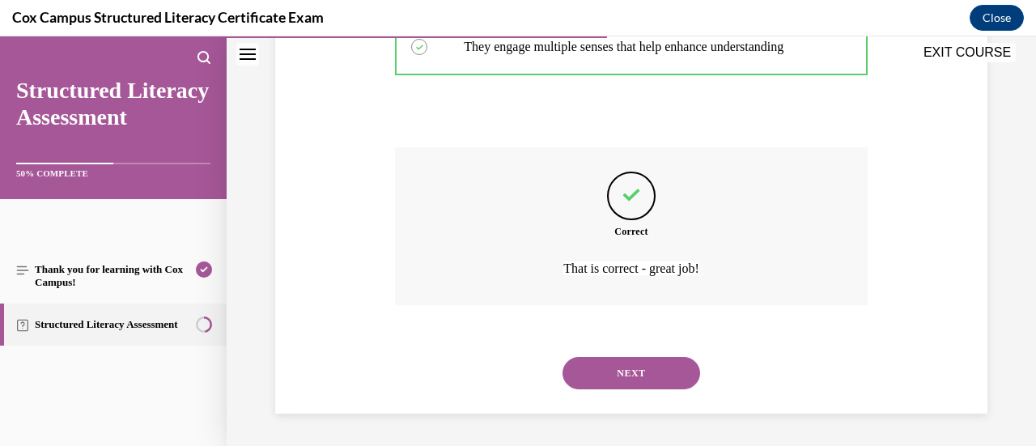
scroll to position [561, 0]
click at [619, 391] on div "NEXT" at bounding box center [631, 373] width 472 height 65
click at [626, 384] on button "NEXT" at bounding box center [632, 373] width 138 height 32
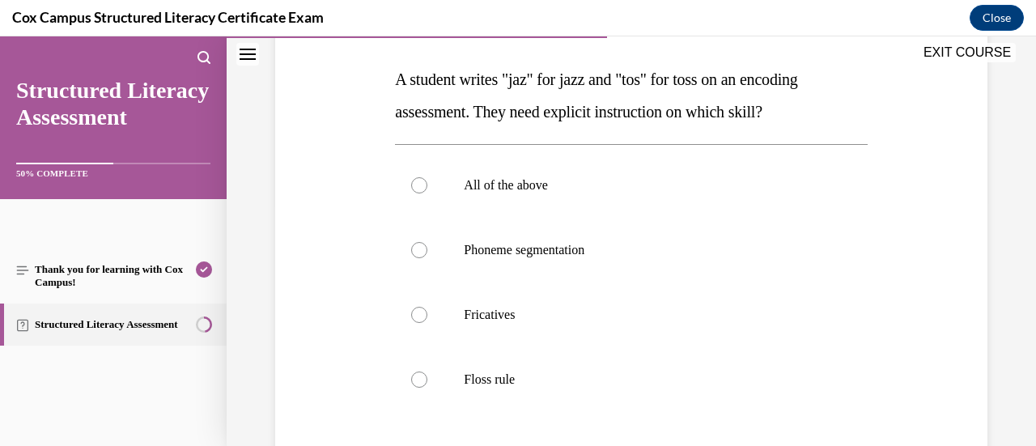
scroll to position [246, 0]
click at [625, 179] on p "All of the above" at bounding box center [645, 184] width 363 height 16
click at [427, 179] on input "All of the above" at bounding box center [419, 184] width 16 height 16
radio input "true"
click at [590, 250] on p "Phoneme segmentation" at bounding box center [645, 249] width 363 height 16
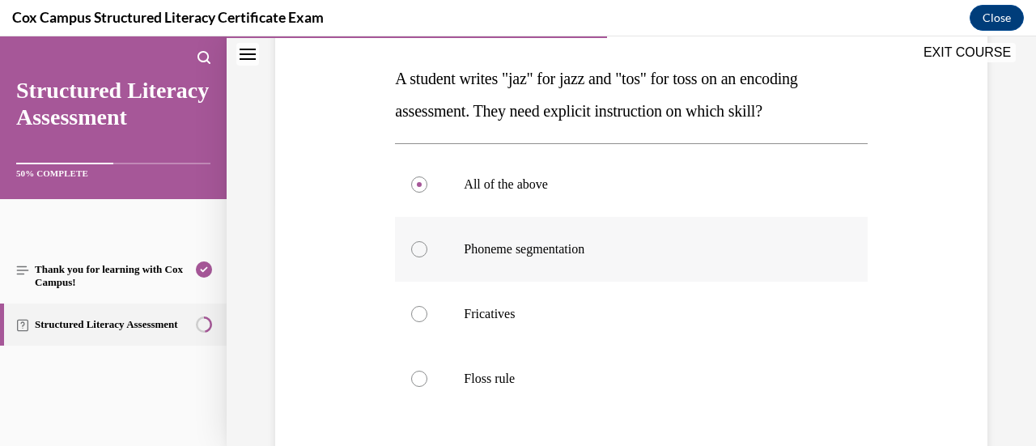
click at [427, 250] on input "Phoneme segmentation" at bounding box center [419, 249] width 16 height 16
radio input "true"
click at [563, 291] on label "Fricatives" at bounding box center [631, 313] width 472 height 65
click at [427, 305] on input "Fricatives" at bounding box center [419, 313] width 16 height 16
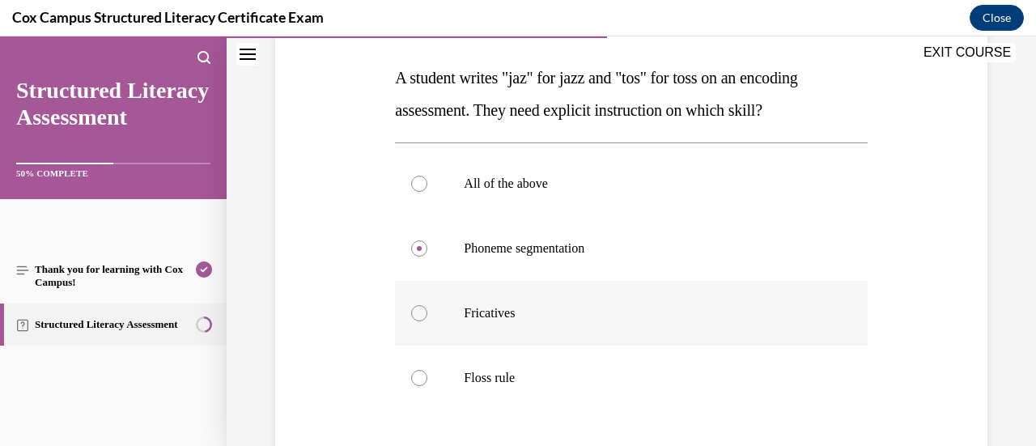
radio input "true"
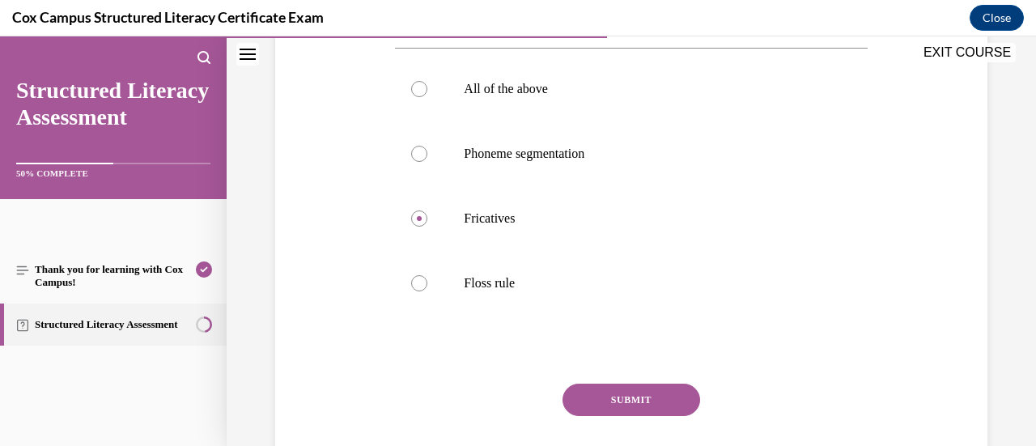
click at [599, 398] on button "SUBMIT" at bounding box center [632, 400] width 138 height 32
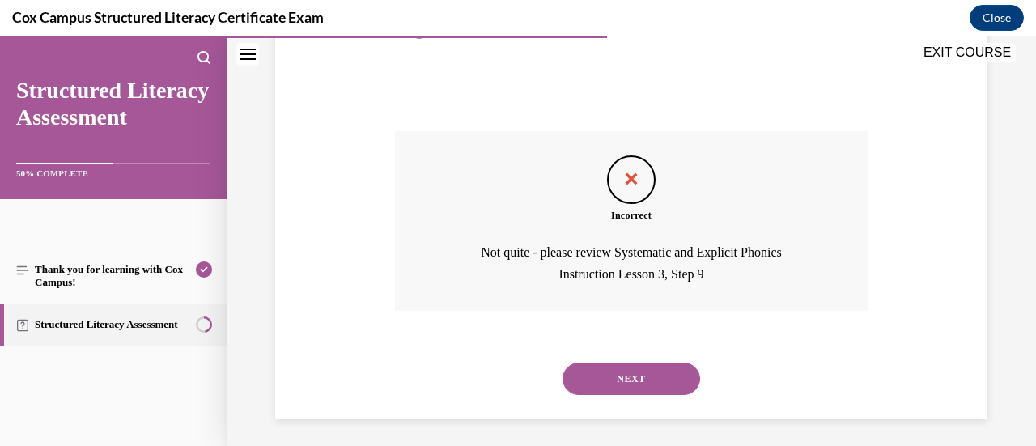
scroll to position [599, 0]
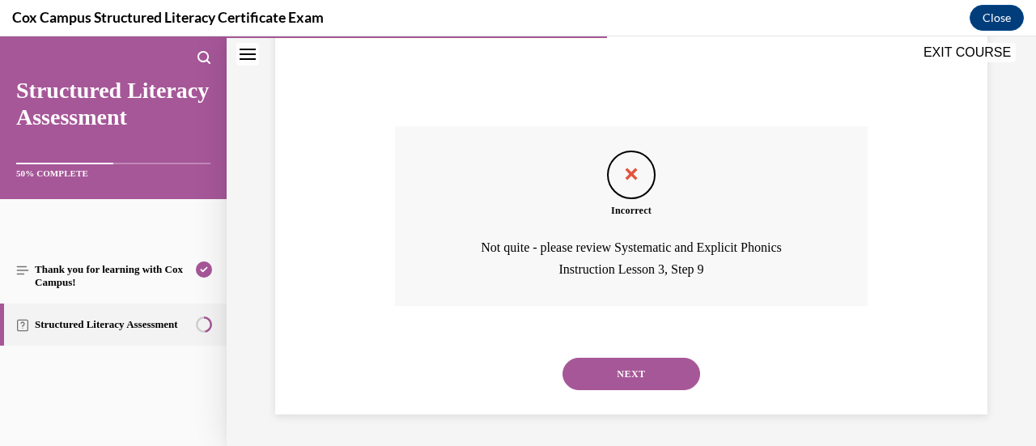
click at [618, 380] on button "NEXT" at bounding box center [632, 374] width 138 height 32
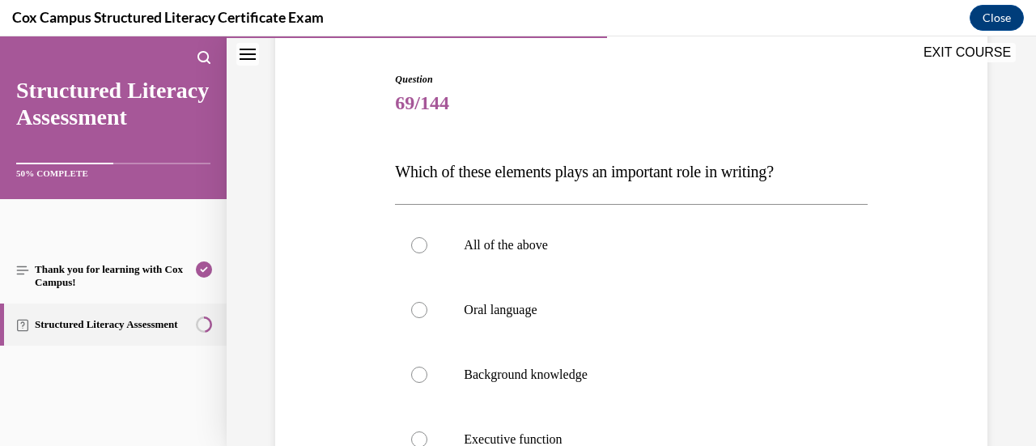
scroll to position [206, 0]
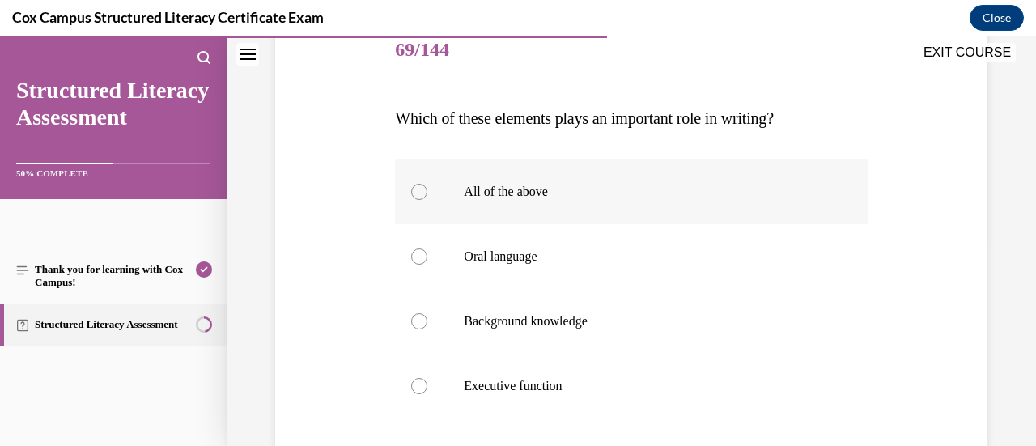
click at [571, 210] on label "All of the above" at bounding box center [631, 191] width 472 height 65
click at [427, 200] on input "All of the above" at bounding box center [419, 192] width 16 height 16
radio input "true"
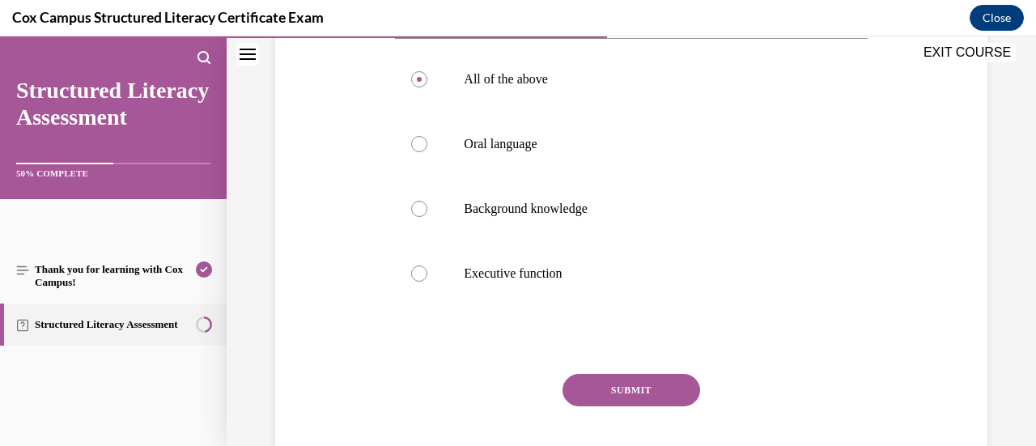
click at [605, 395] on button "SUBMIT" at bounding box center [632, 390] width 138 height 32
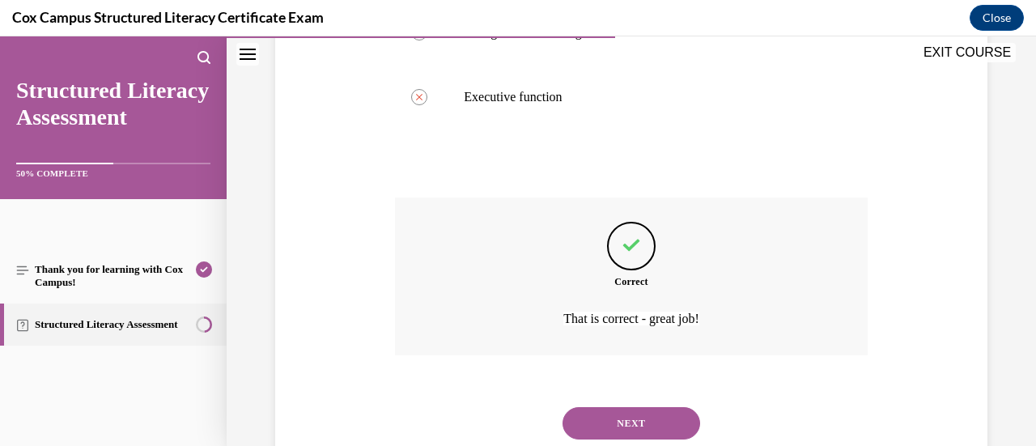
scroll to position [545, 0]
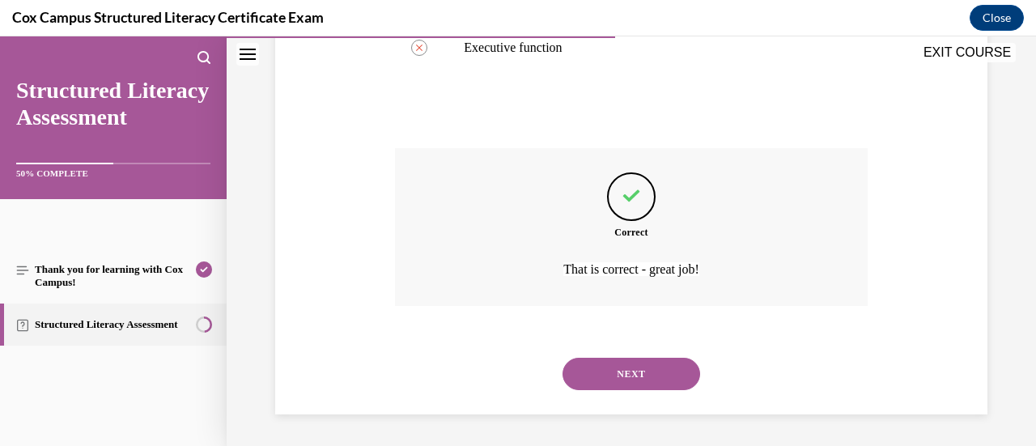
click at [630, 379] on button "NEXT" at bounding box center [632, 374] width 138 height 32
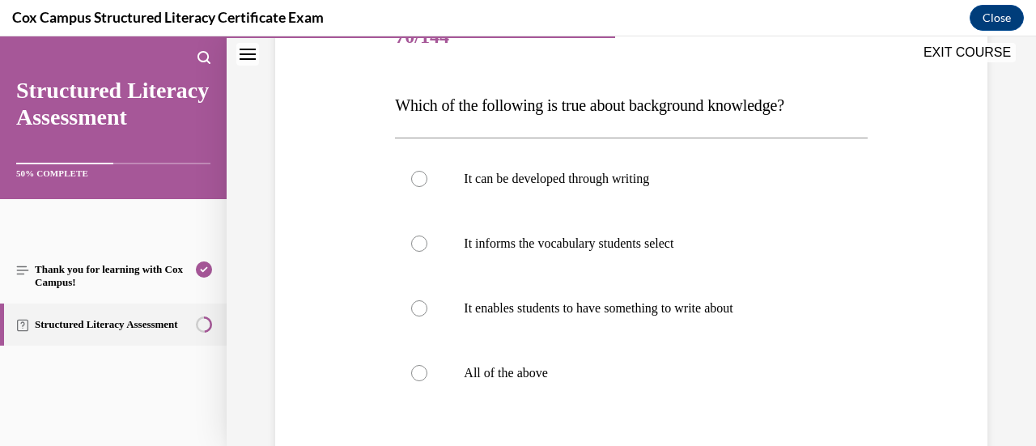
scroll to position [229, 0]
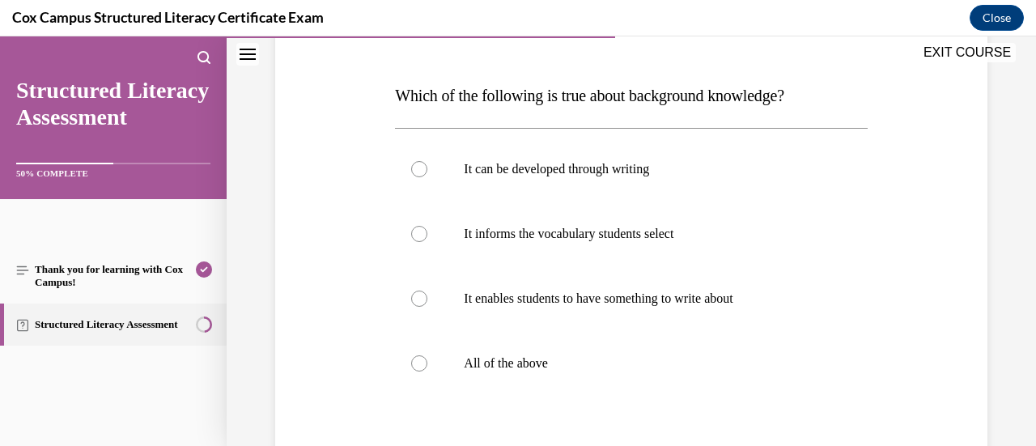
click at [630, 379] on label "All of the above" at bounding box center [631, 363] width 472 height 65
click at [427, 371] on input "All of the above" at bounding box center [419, 363] width 16 height 16
radio input "true"
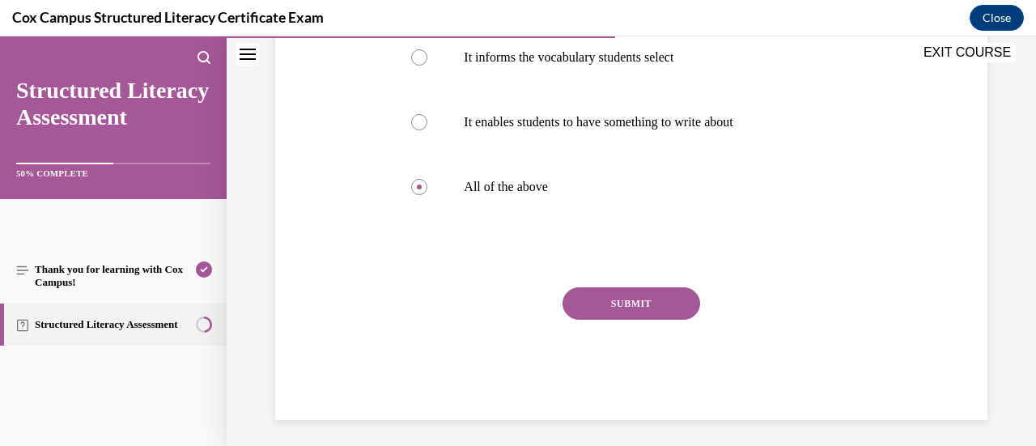
click at [644, 313] on button "SUBMIT" at bounding box center [632, 303] width 138 height 32
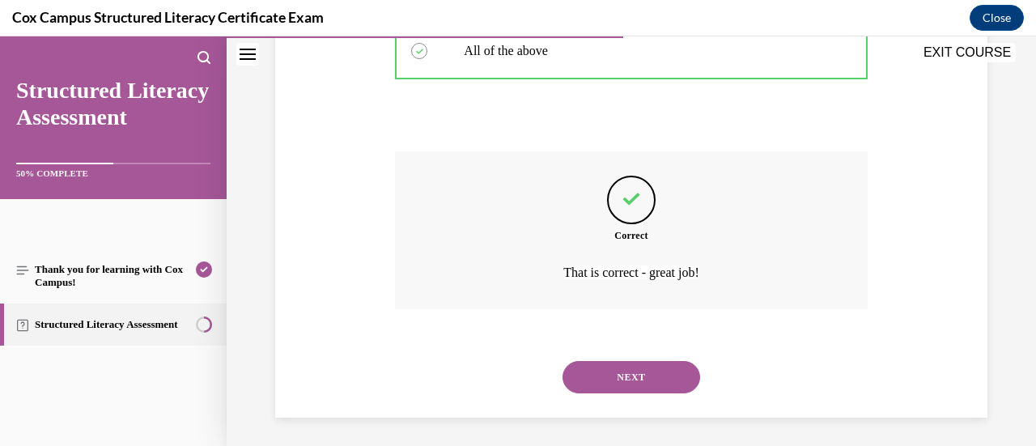
scroll to position [545, 0]
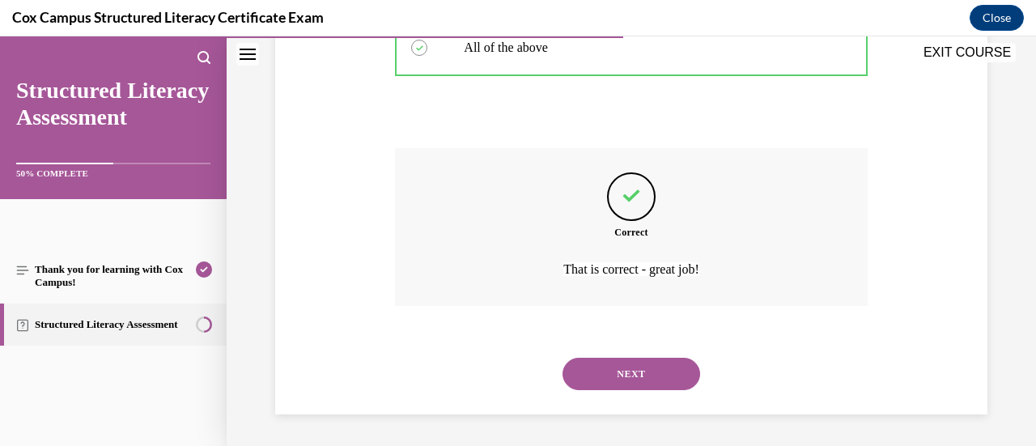
click at [618, 358] on button "NEXT" at bounding box center [632, 374] width 138 height 32
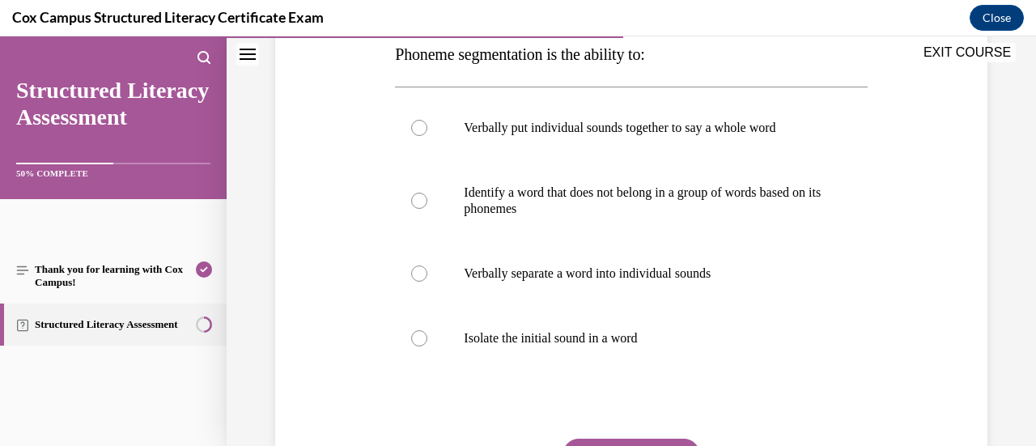
scroll to position [270, 0]
click at [554, 283] on label "Verbally separate a word into individual sounds" at bounding box center [631, 274] width 472 height 65
click at [427, 282] on input "Verbally separate a word into individual sounds" at bounding box center [419, 274] width 16 height 16
radio input "true"
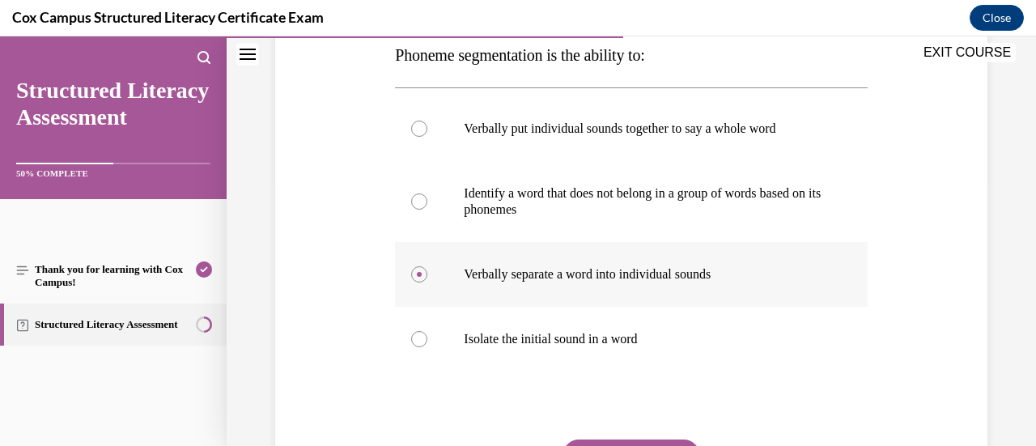
scroll to position [318, 0]
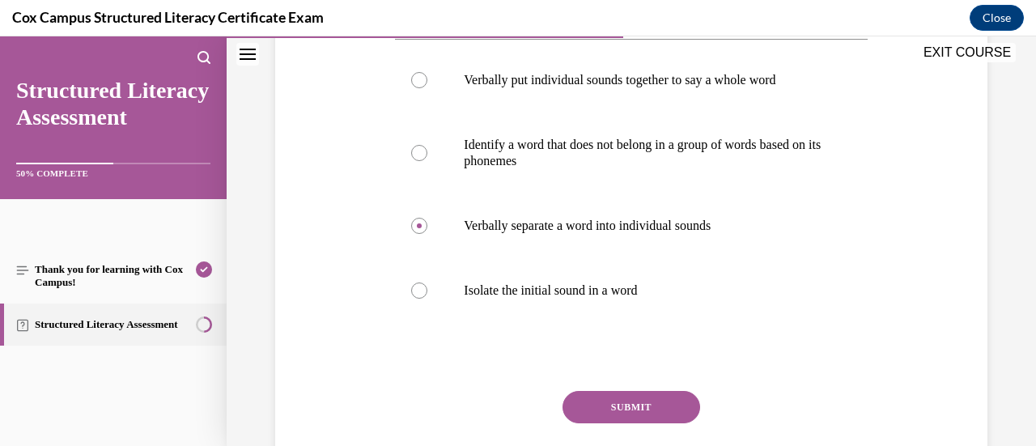
click at [599, 414] on button "SUBMIT" at bounding box center [632, 407] width 138 height 32
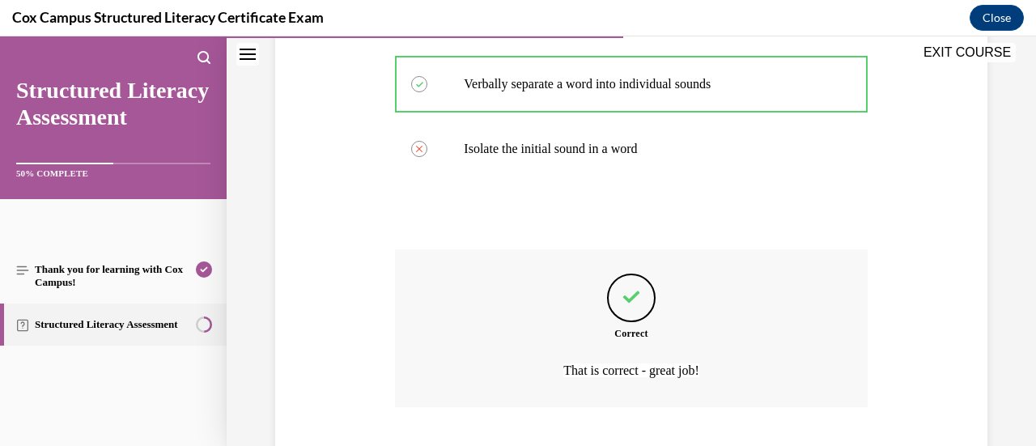
scroll to position [561, 0]
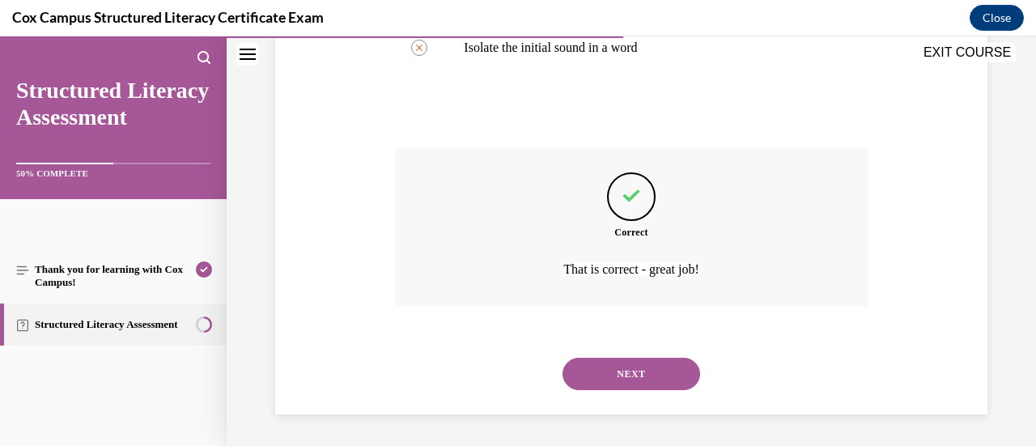
click at [634, 366] on button "NEXT" at bounding box center [632, 374] width 138 height 32
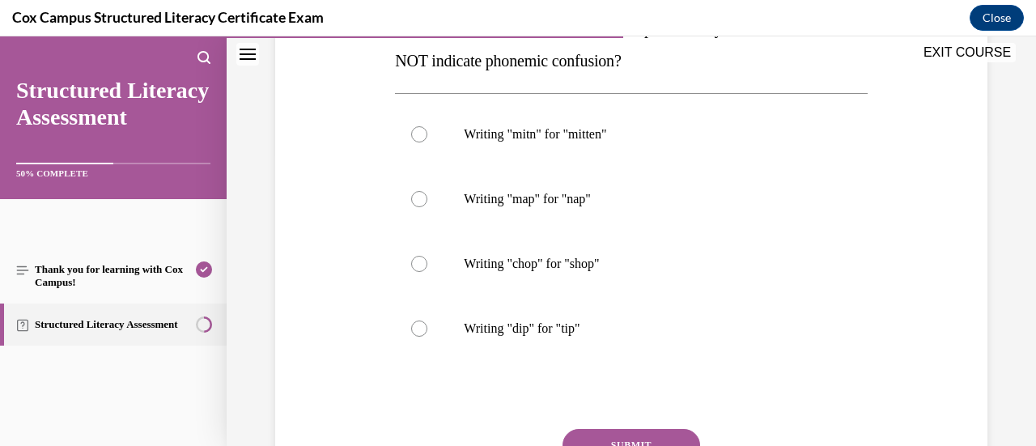
scroll to position [296, 0]
click at [555, 158] on label "Writing "mitn" for "mitten"" at bounding box center [631, 134] width 472 height 65
click at [427, 142] on input "Writing "mitn" for "mitten"" at bounding box center [419, 134] width 16 height 16
radio input "true"
click at [599, 436] on button "SUBMIT" at bounding box center [632, 445] width 138 height 32
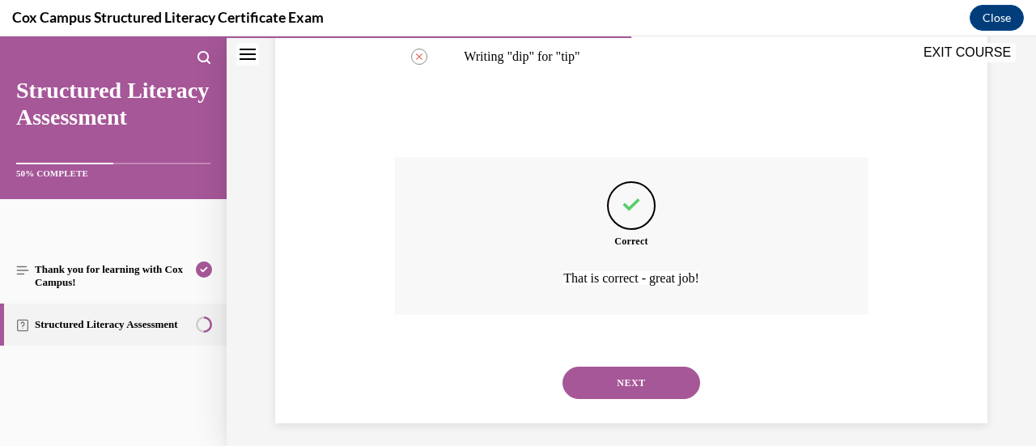
scroll to position [569, 0]
click at [671, 375] on button "NEXT" at bounding box center [632, 382] width 138 height 32
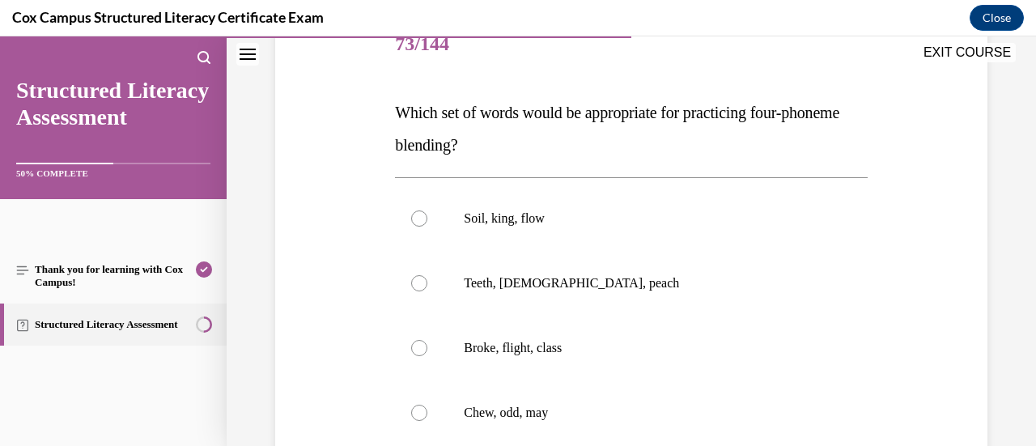
scroll to position [211, 0]
click at [585, 290] on p "Teeth, chick, peach" at bounding box center [645, 284] width 363 height 16
click at [427, 290] on input "Teeth, chick, peach" at bounding box center [419, 284] width 16 height 16
radio input "true"
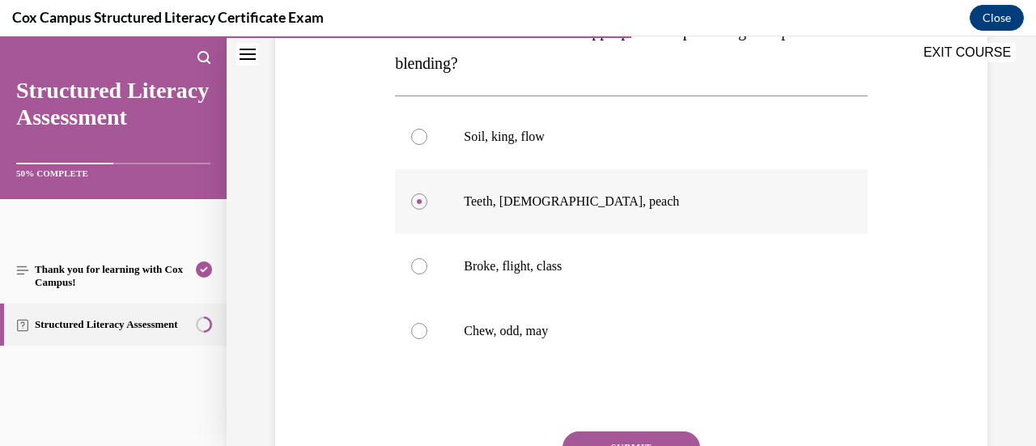
scroll to position [312, 0]
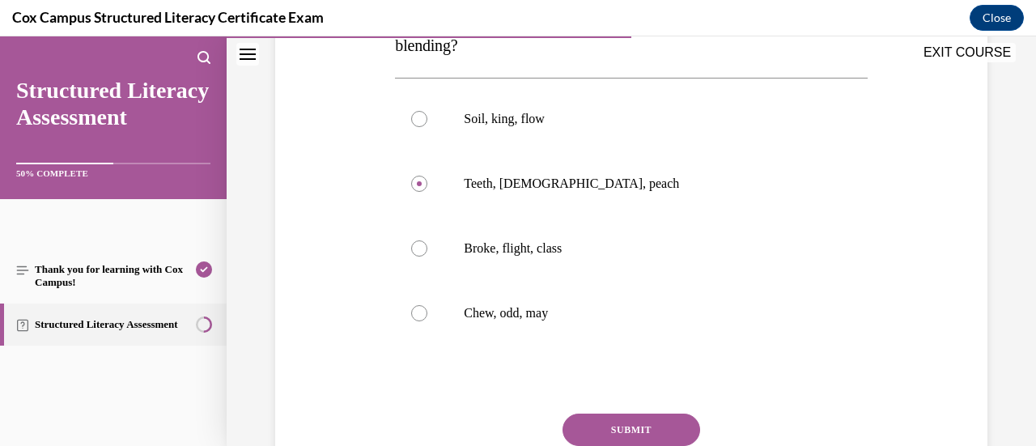
click at [627, 433] on button "SUBMIT" at bounding box center [632, 430] width 138 height 32
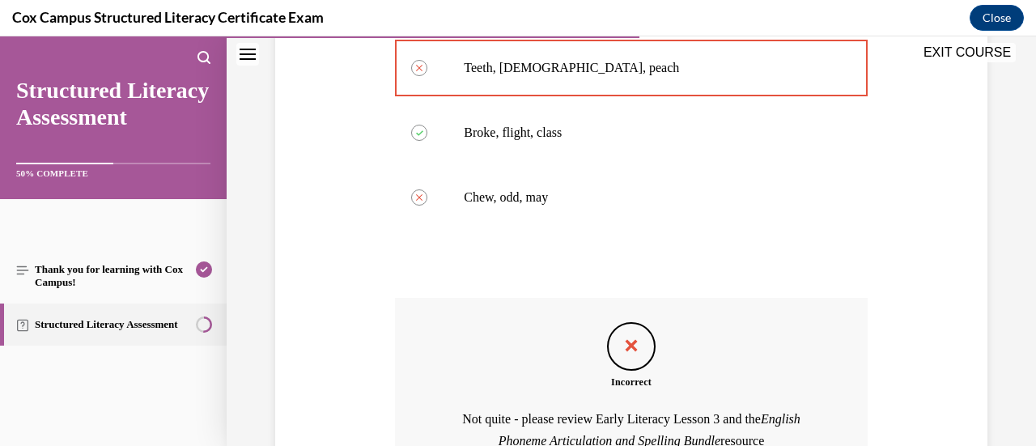
scroll to position [599, 0]
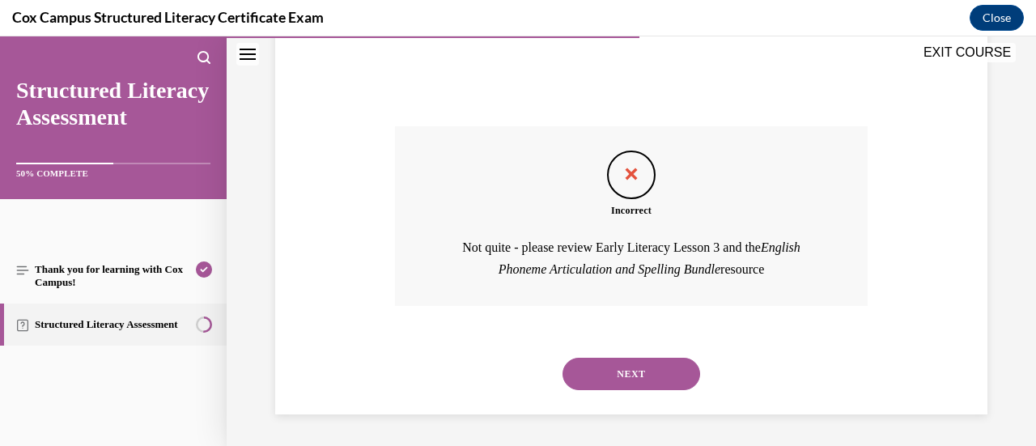
click at [643, 391] on div "NEXT" at bounding box center [631, 374] width 472 height 65
click at [646, 385] on button "NEXT" at bounding box center [632, 374] width 138 height 32
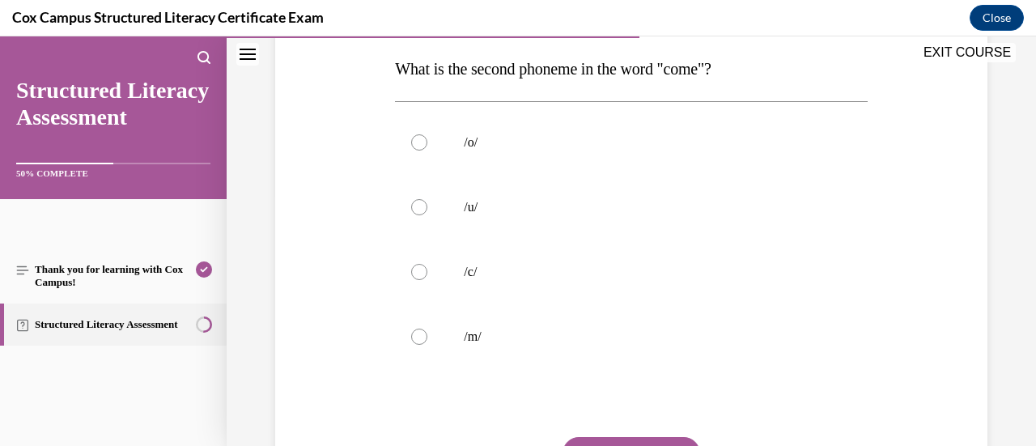
scroll to position [255, 0]
click at [469, 147] on p "/o/" at bounding box center [645, 143] width 363 height 16
click at [427, 147] on input "/o/" at bounding box center [419, 143] width 16 height 16
radio input "true"
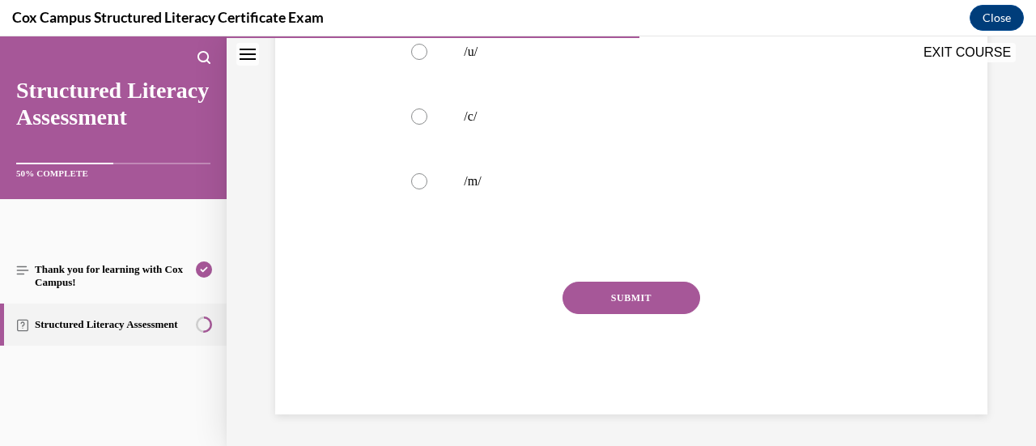
click at [584, 307] on button "SUBMIT" at bounding box center [632, 298] width 138 height 32
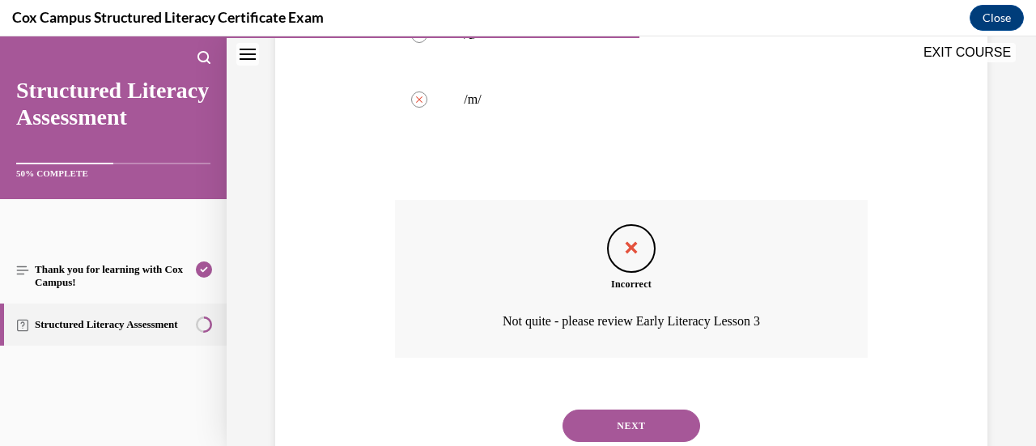
scroll to position [495, 0]
click at [625, 424] on button "NEXT" at bounding box center [632, 423] width 138 height 32
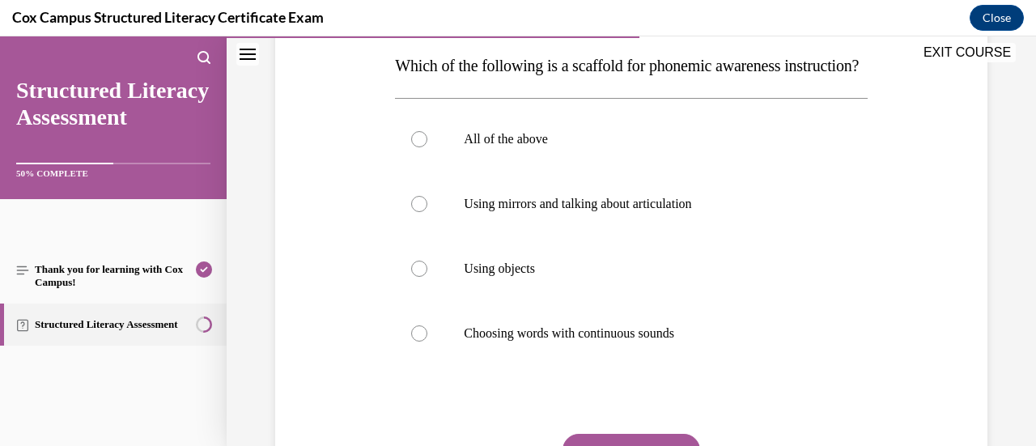
scroll to position [261, 0]
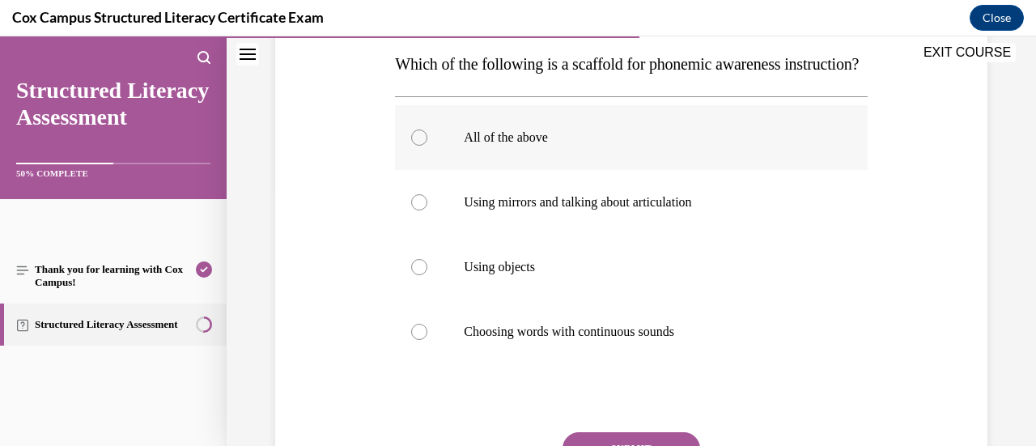
click at [620, 170] on label "All of the above" at bounding box center [631, 137] width 472 height 65
click at [427, 146] on input "All of the above" at bounding box center [419, 137] width 16 height 16
radio input "true"
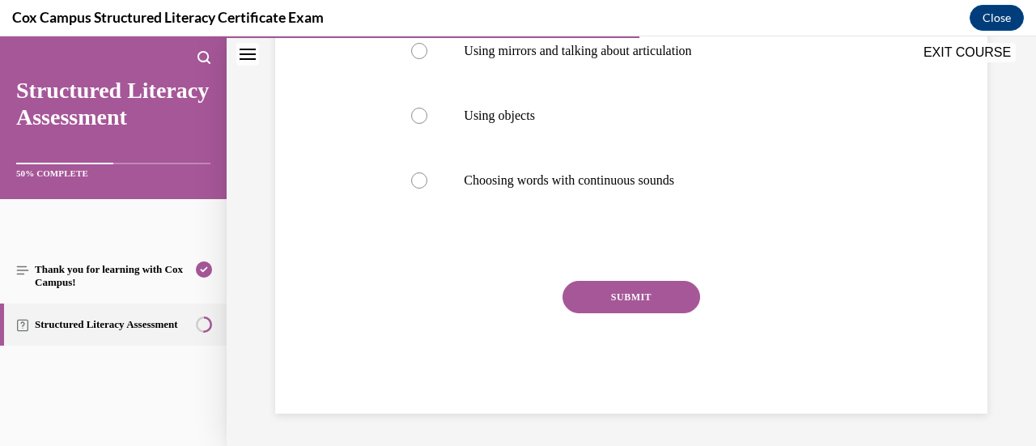
click at [601, 296] on button "SUBMIT" at bounding box center [632, 297] width 138 height 32
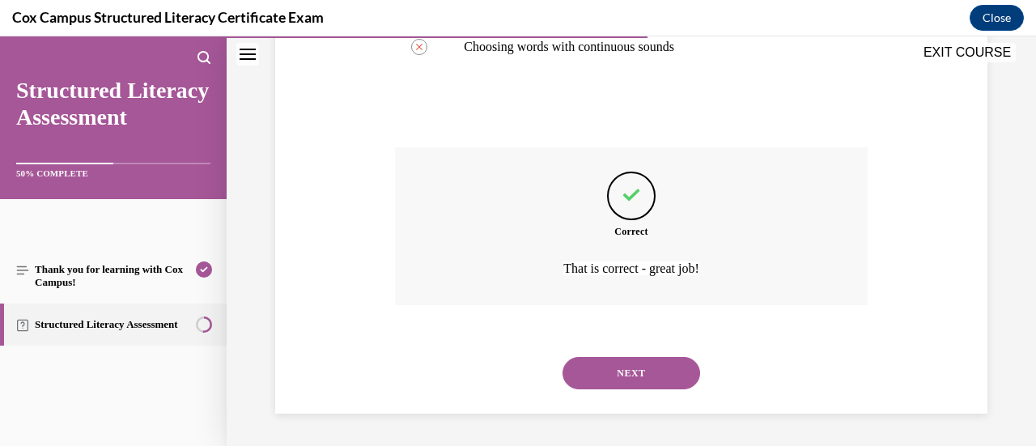
scroll to position [577, 0]
click at [596, 380] on button "NEXT" at bounding box center [632, 373] width 138 height 32
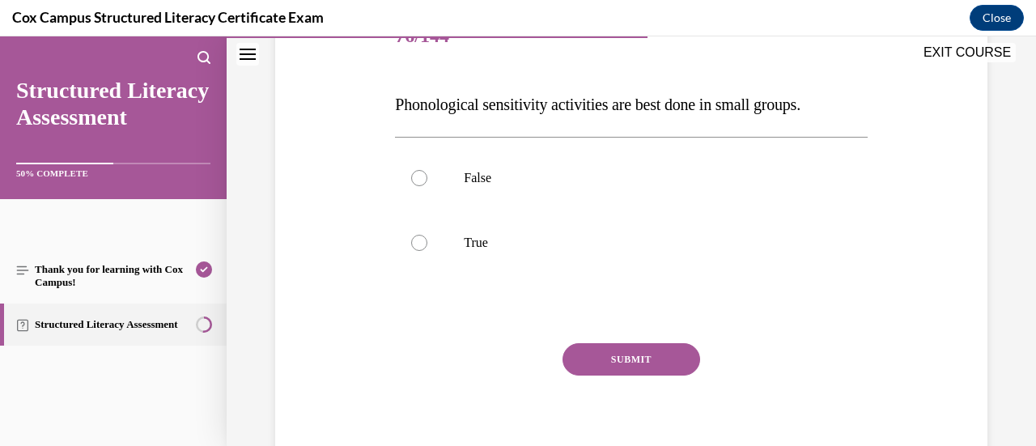
scroll to position [214, 0]
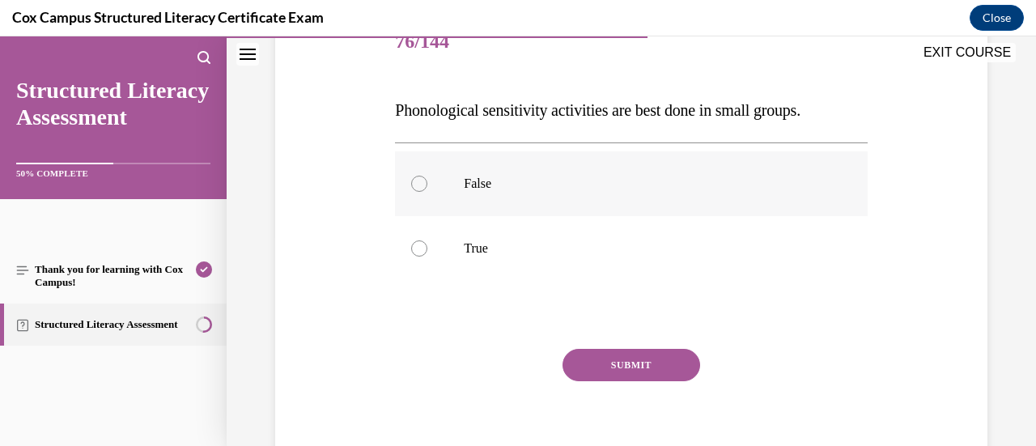
click at [563, 194] on label "False" at bounding box center [631, 183] width 472 height 65
click at [427, 192] on input "False" at bounding box center [419, 184] width 16 height 16
radio input "true"
click at [586, 367] on button "SUBMIT" at bounding box center [632, 365] width 138 height 32
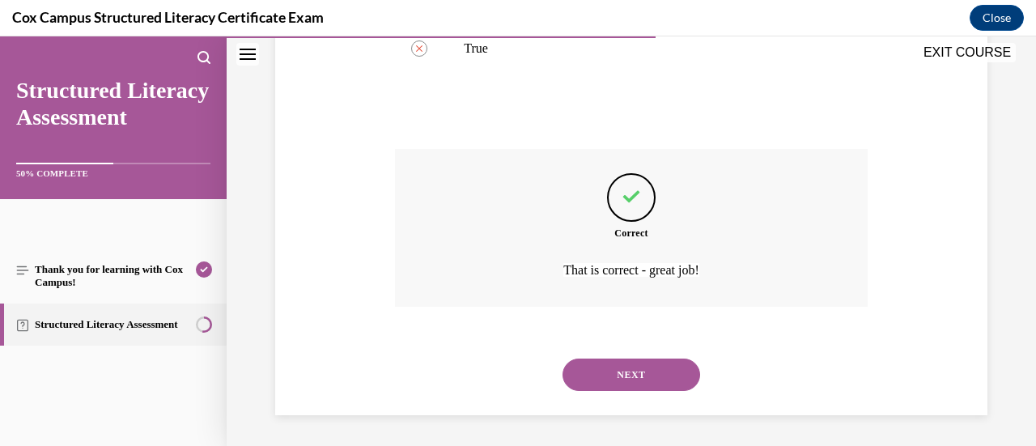
scroll to position [415, 0]
click at [631, 380] on button "NEXT" at bounding box center [632, 374] width 138 height 32
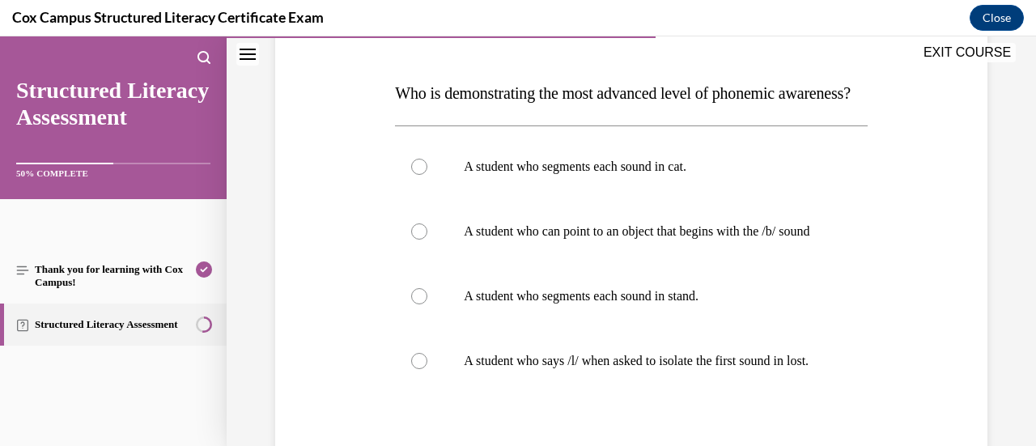
scroll to position [326, 0]
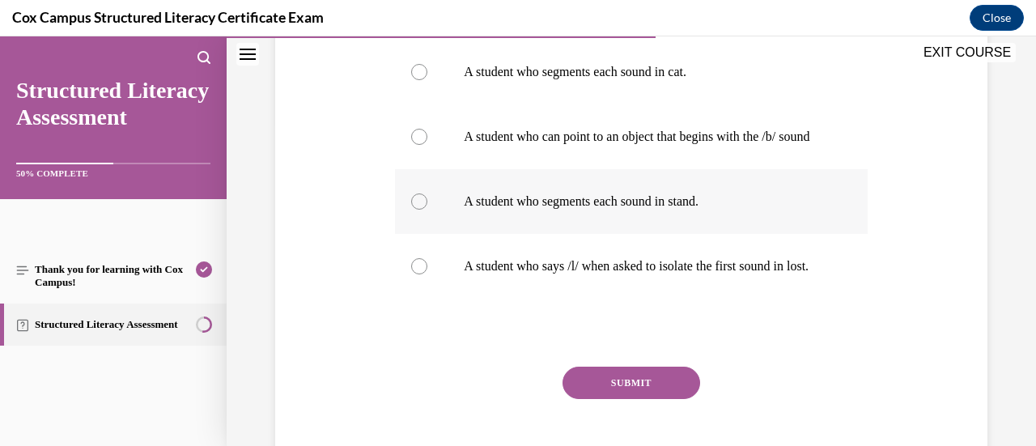
click at [624, 210] on p "A student who segments each sound in stand." at bounding box center [645, 201] width 363 height 16
click at [427, 210] on input "A student who segments each sound in stand." at bounding box center [419, 201] width 16 height 16
radio input "true"
click at [626, 399] on button "SUBMIT" at bounding box center [632, 383] width 138 height 32
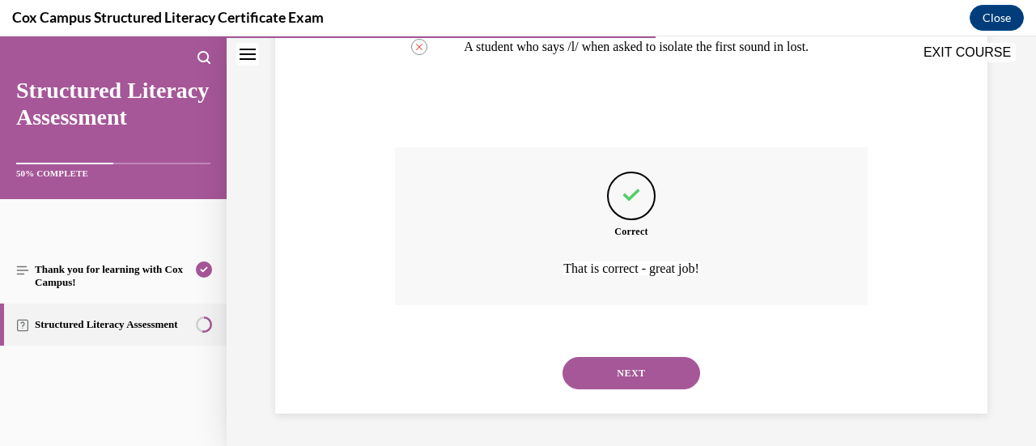
scroll to position [609, 0]
click at [657, 376] on button "NEXT" at bounding box center [632, 373] width 138 height 32
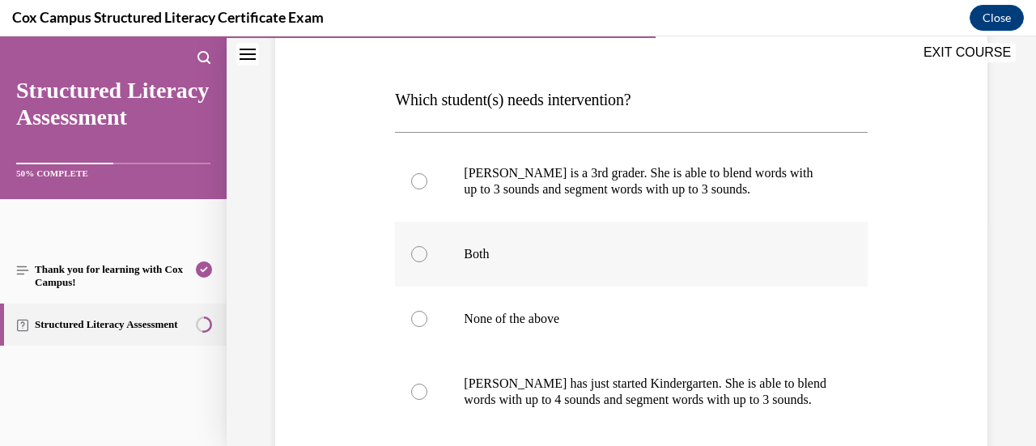
scroll to position [225, 0]
click at [597, 404] on p "Mary has just started Kindergarten. She is able to blend words with up to 4 sou…" at bounding box center [645, 392] width 363 height 32
click at [427, 400] on input "Mary has just started Kindergarten. She is able to blend words with up to 4 sou…" at bounding box center [419, 392] width 16 height 16
radio input "true"
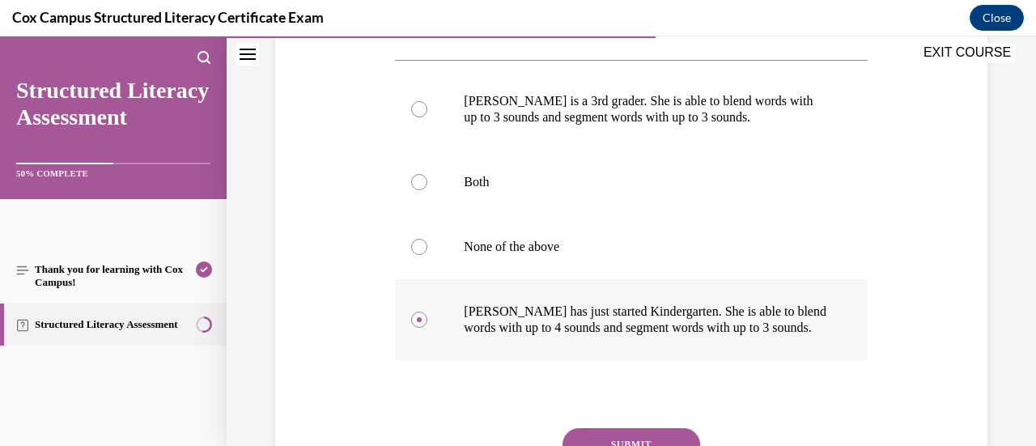
scroll to position [296, 0]
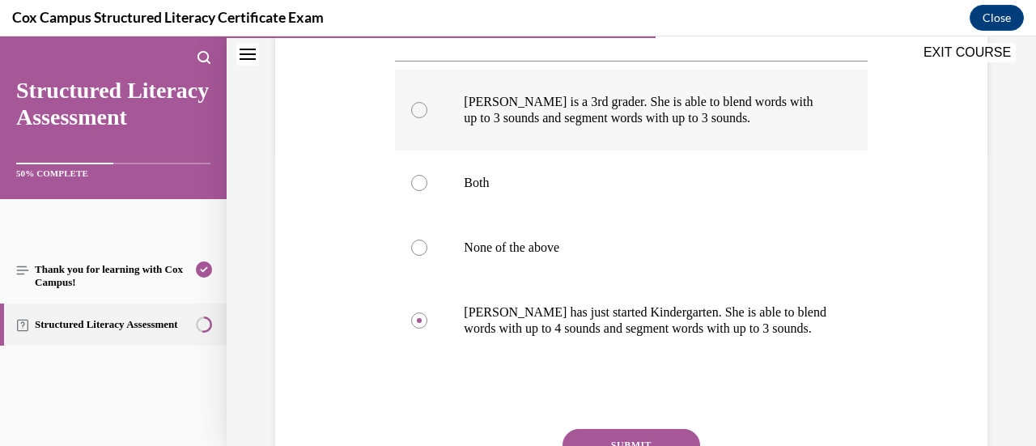
click at [571, 121] on p "Ella is a 3rd grader. She is able to blend words with up to 3 sounds and segmen…" at bounding box center [645, 110] width 363 height 32
click at [427, 118] on input "Ella is a 3rd grader. She is able to blend words with up to 3 sounds and segmen…" at bounding box center [419, 110] width 16 height 16
radio input "true"
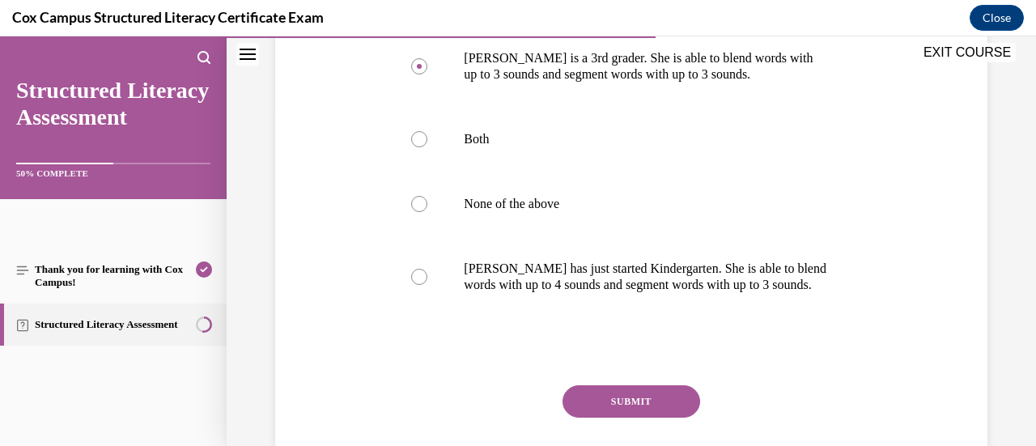
scroll to position [339, 0]
click at [536, 193] on label "None of the above" at bounding box center [631, 204] width 472 height 65
click at [427, 197] on input "None of the above" at bounding box center [419, 205] width 16 height 16
radio input "true"
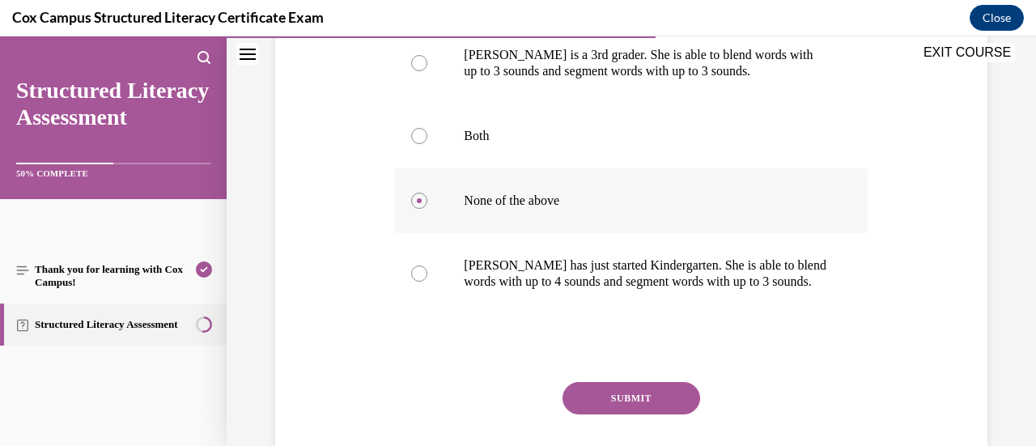
scroll to position [344, 0]
click at [620, 390] on button "SUBMIT" at bounding box center [632, 397] width 138 height 32
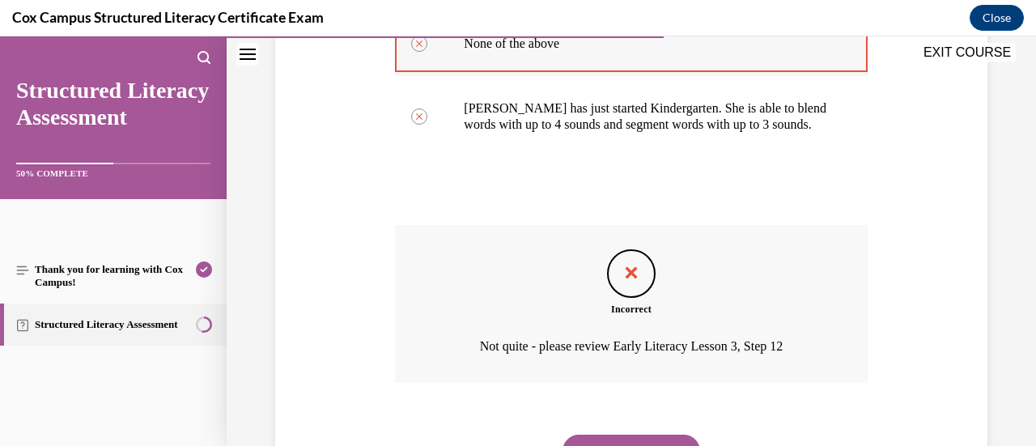
scroll to position [504, 0]
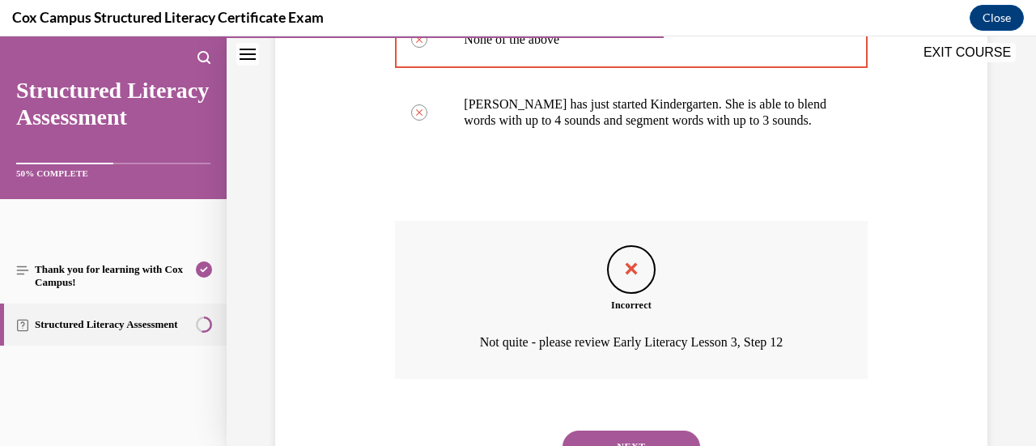
click at [626, 438] on button "NEXT" at bounding box center [632, 447] width 138 height 32
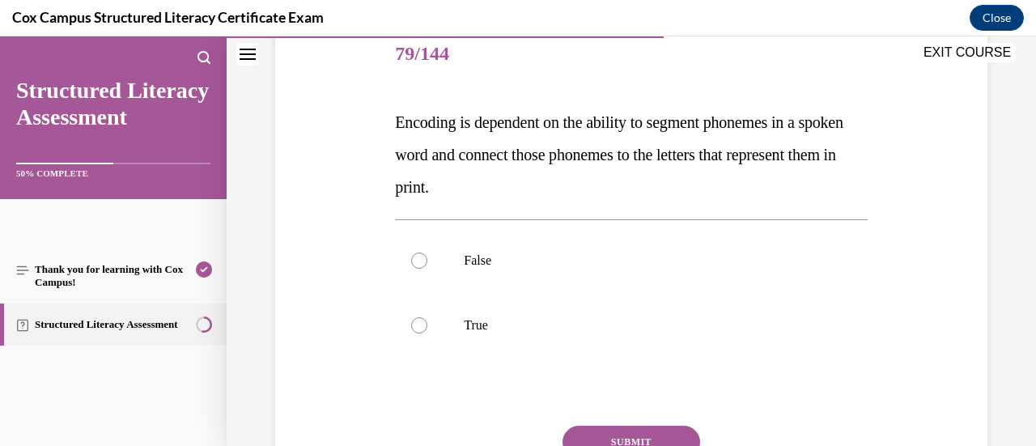
scroll to position [202, 0]
click at [478, 333] on p "True" at bounding box center [645, 326] width 363 height 16
click at [427, 333] on input "True" at bounding box center [419, 326] width 16 height 16
radio input "true"
click at [591, 438] on button "SUBMIT" at bounding box center [632, 443] width 138 height 32
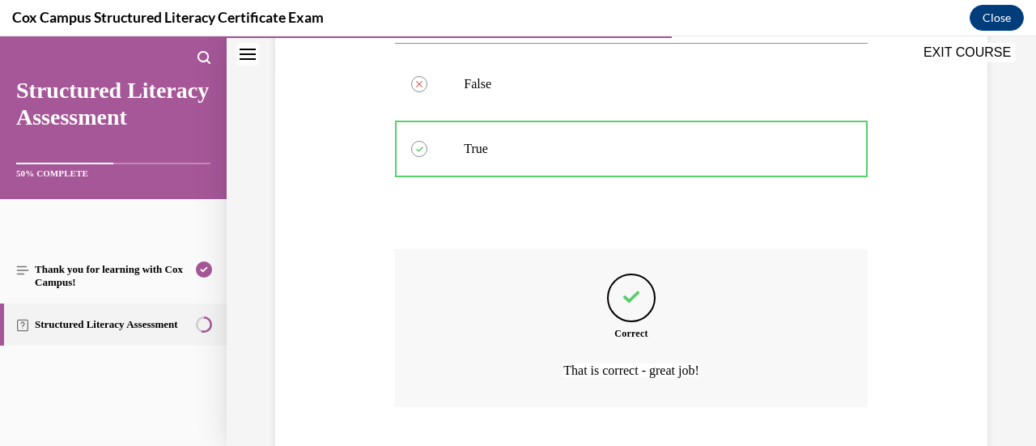
scroll to position [480, 0]
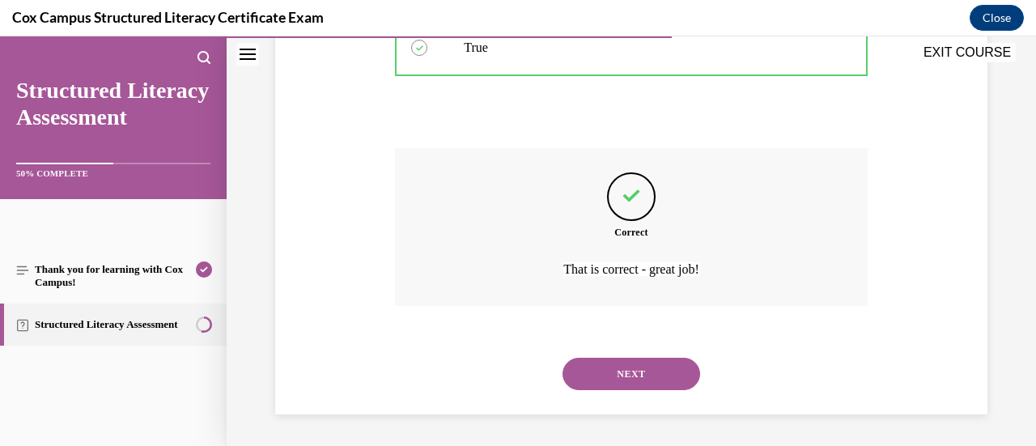
click at [591, 438] on div "Question 79/144 Encoding is dependent on the ability to segment phonemes in a s…" at bounding box center [631, 26] width 809 height 839
click at [611, 384] on button "NEXT" at bounding box center [632, 374] width 138 height 32
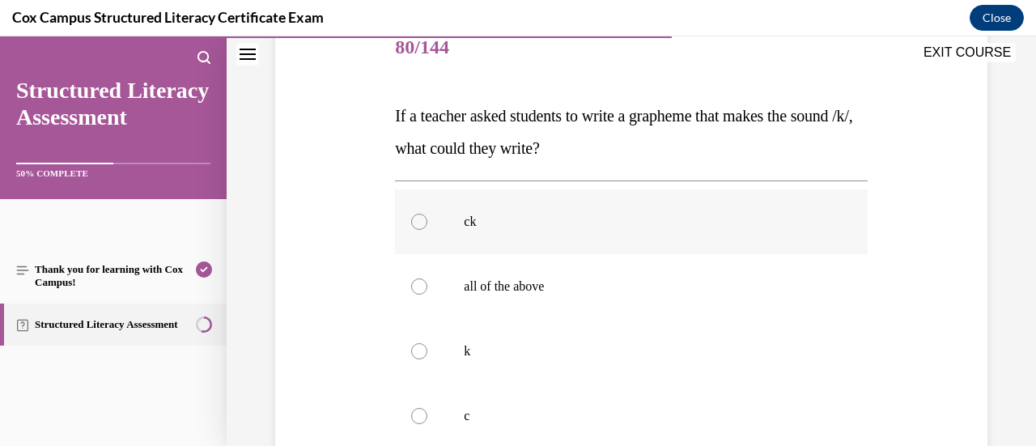
scroll to position [261, 0]
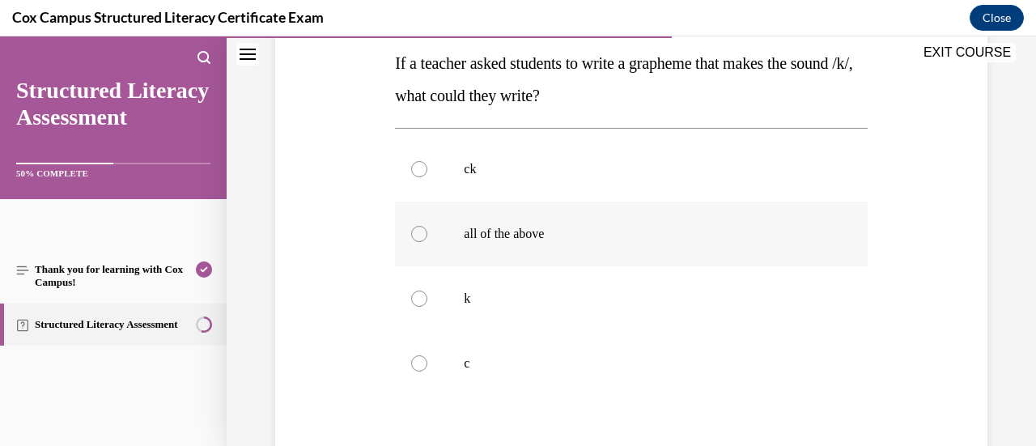
click at [528, 237] on p "all of the above" at bounding box center [645, 234] width 363 height 16
click at [427, 237] on input "all of the above" at bounding box center [419, 234] width 16 height 16
radio input "true"
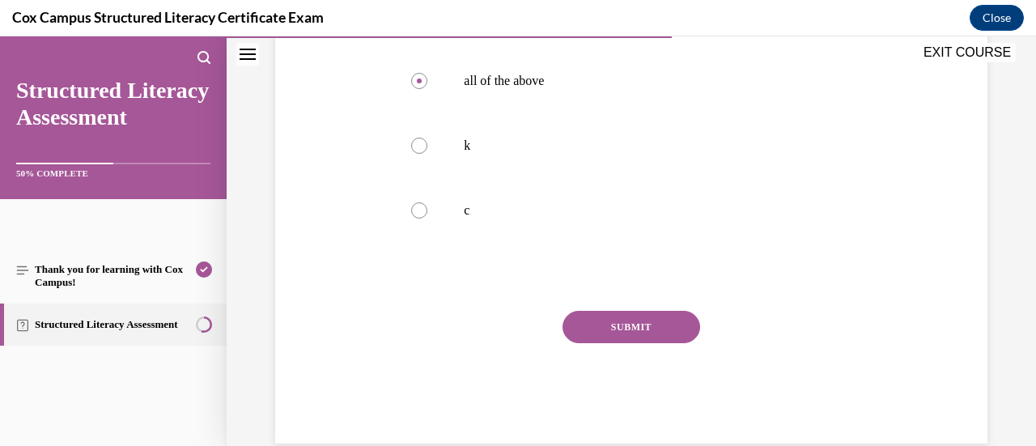
click at [624, 320] on button "SUBMIT" at bounding box center [632, 327] width 138 height 32
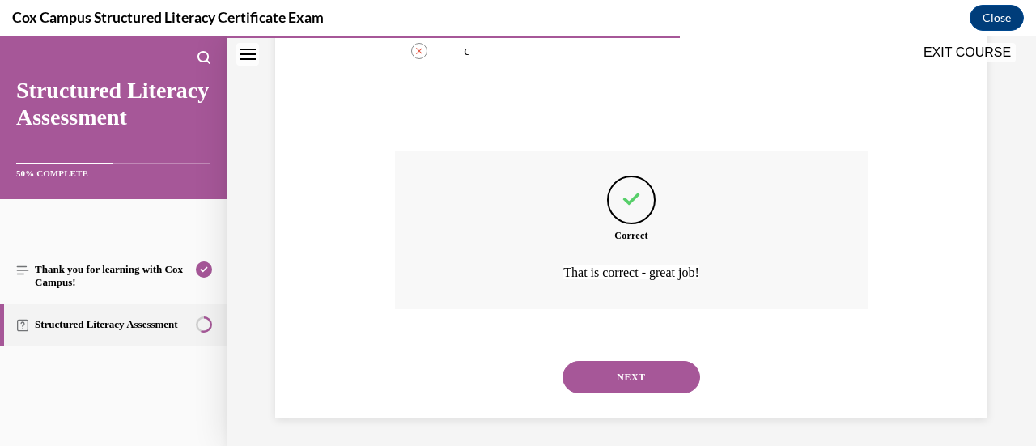
scroll to position [577, 0]
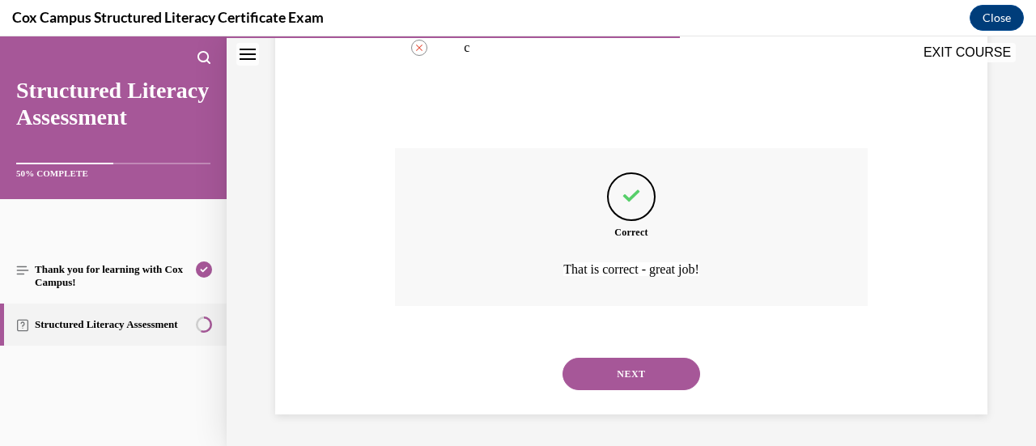
click at [623, 372] on button "NEXT" at bounding box center [632, 374] width 138 height 32
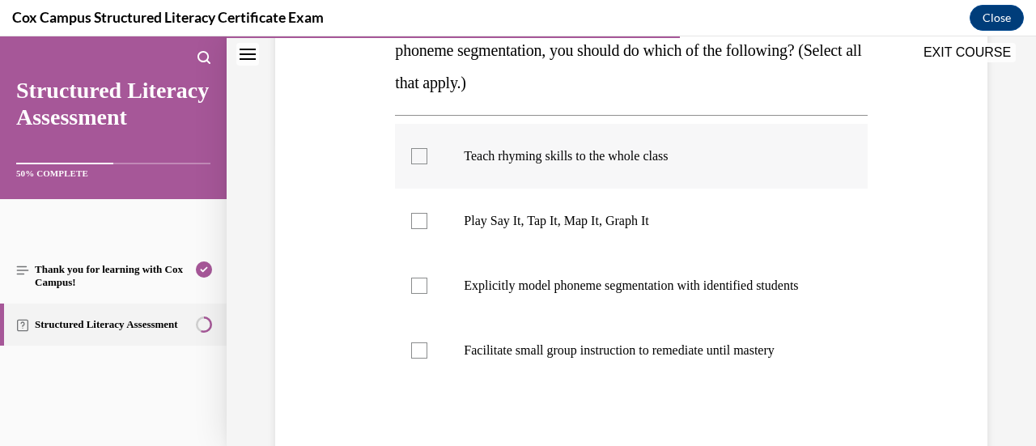
scroll to position [308, 0]
click at [613, 237] on label "Play Say It, Tap It, Map It, Graph It" at bounding box center [631, 220] width 472 height 65
click at [427, 228] on input "Play Say It, Tap It, Map It, Graph It" at bounding box center [419, 220] width 16 height 16
checkbox input "true"
click at [600, 270] on label "Explicitly model phoneme segmentation with identified students" at bounding box center [631, 285] width 472 height 65
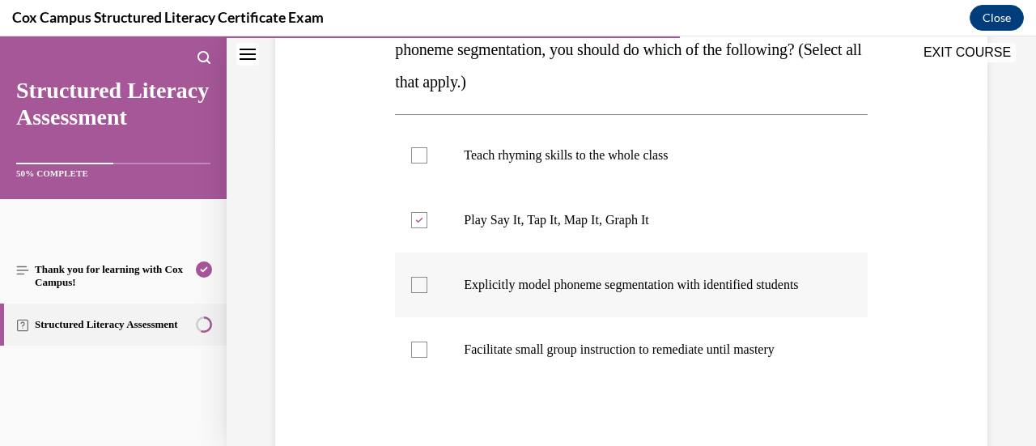
click at [427, 277] on input "Explicitly model phoneme segmentation with identified students" at bounding box center [419, 285] width 16 height 16
checkbox input "true"
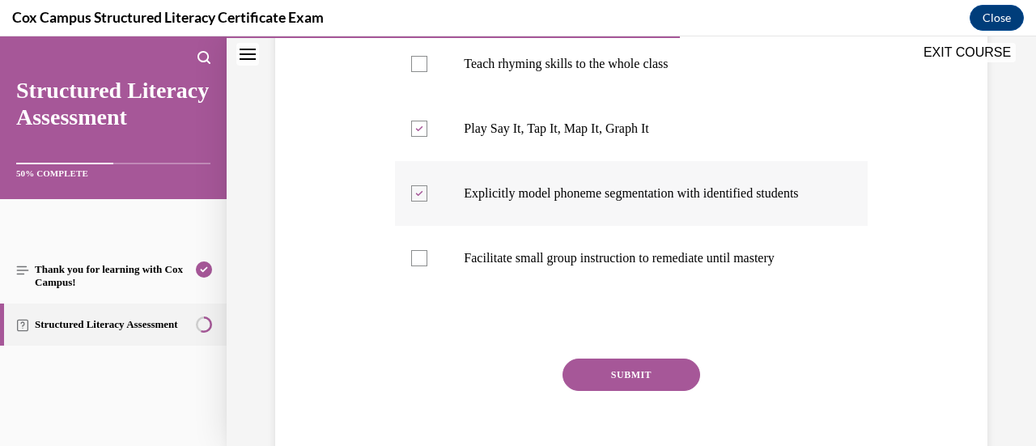
scroll to position [398, 0]
click at [600, 267] on p "Facilitate small group instruction to remediate until mastery" at bounding box center [645, 259] width 363 height 16
click at [427, 267] on input "Facilitate small group instruction to remediate until mastery" at bounding box center [419, 259] width 16 height 16
checkbox input "true"
click at [605, 384] on button "SUBMIT" at bounding box center [632, 375] width 138 height 32
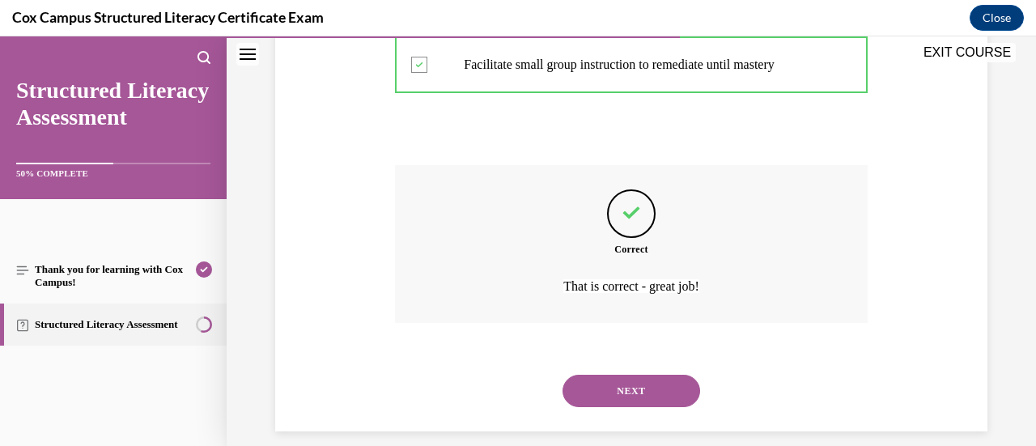
scroll to position [626, 0]
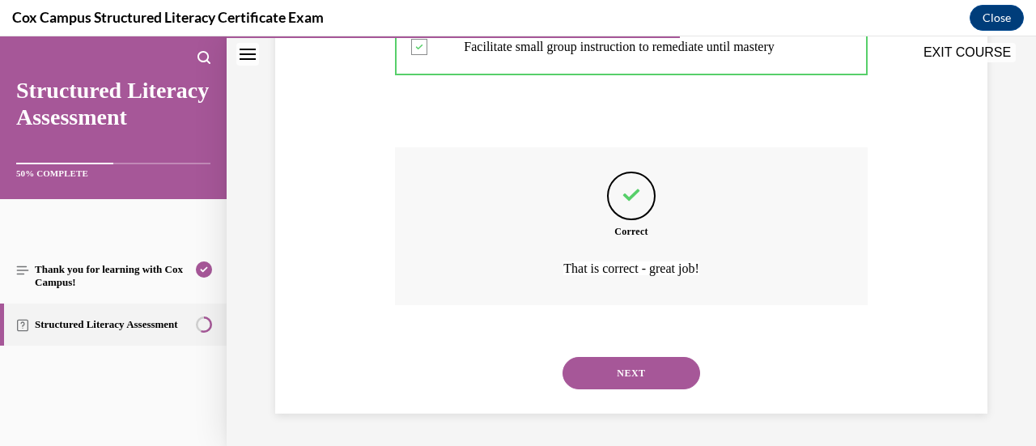
click at [647, 372] on button "NEXT" at bounding box center [632, 373] width 138 height 32
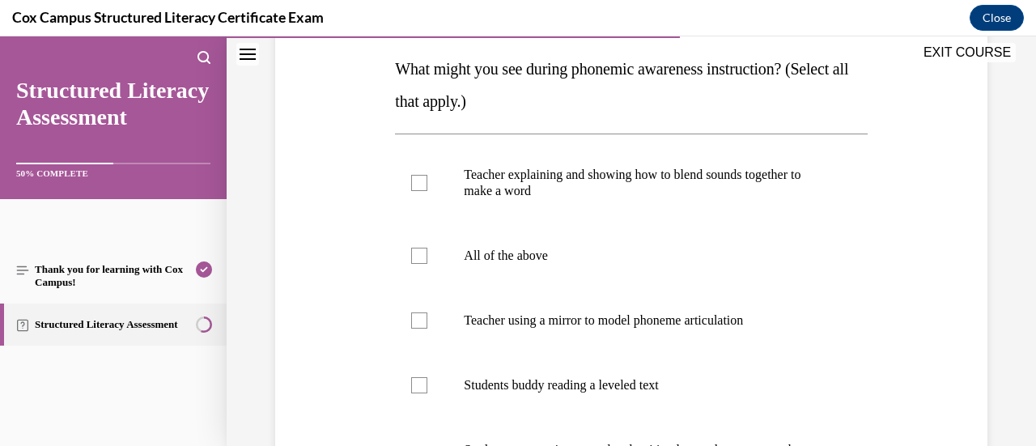
scroll to position [266, 0]
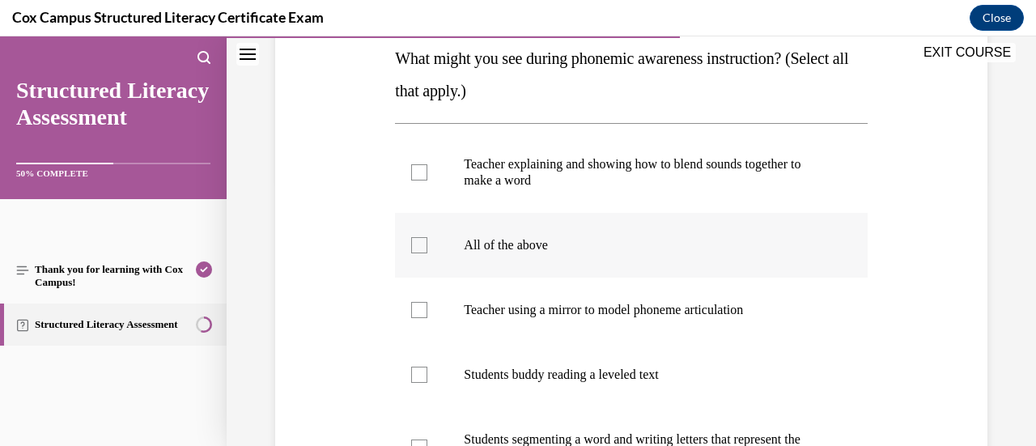
click at [585, 258] on label "All of the above" at bounding box center [631, 245] width 472 height 65
click at [427, 253] on input "All of the above" at bounding box center [419, 245] width 16 height 16
checkbox input "true"
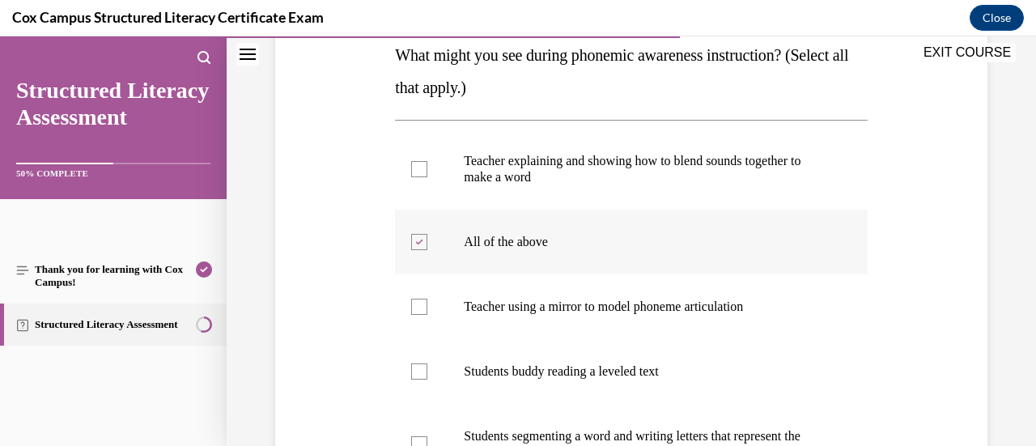
scroll to position [271, 0]
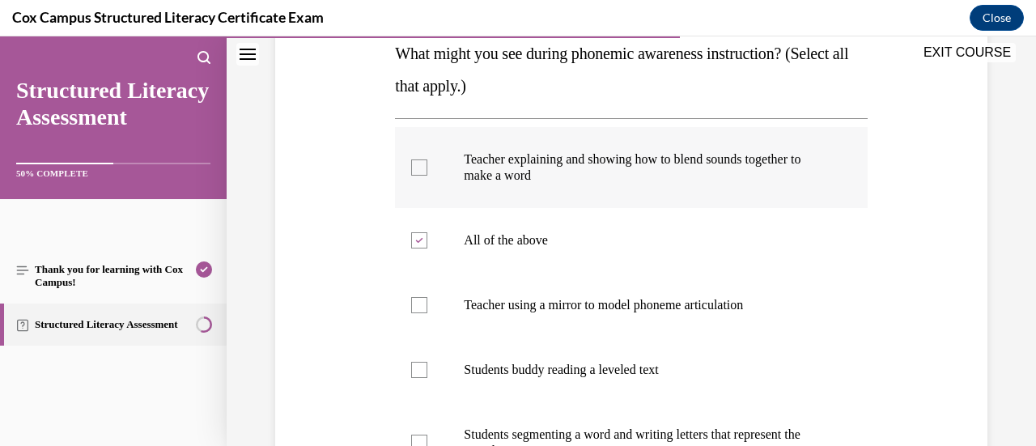
click at [601, 182] on p "Teacher explaining and showing how to blend sounds together to make a word" at bounding box center [645, 167] width 363 height 32
click at [427, 176] on input "Teacher explaining and showing how to blend sounds together to make a word" at bounding box center [419, 167] width 16 height 16
checkbox input "true"
click at [562, 294] on label "Teacher using a mirror to model phoneme articulation" at bounding box center [631, 305] width 472 height 65
click at [427, 297] on input "Teacher using a mirror to model phoneme articulation" at bounding box center [419, 305] width 16 height 16
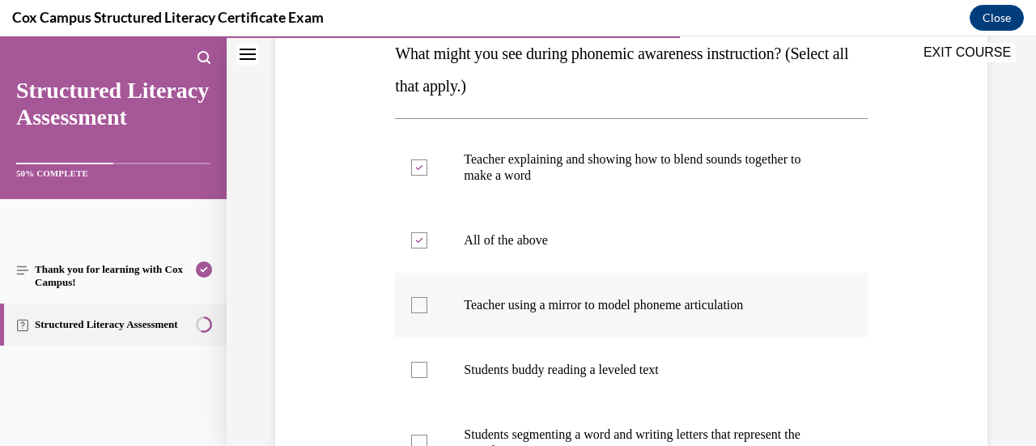
checkbox input "true"
click at [554, 368] on p "Students buddy reading a leveled text" at bounding box center [645, 370] width 363 height 16
click at [427, 368] on input "Students buddy reading a leveled text" at bounding box center [419, 370] width 16 height 16
checkbox input "true"
click at [561, 415] on label "Students segmenting a word and writing letters that represent the sounds" at bounding box center [631, 442] width 472 height 81
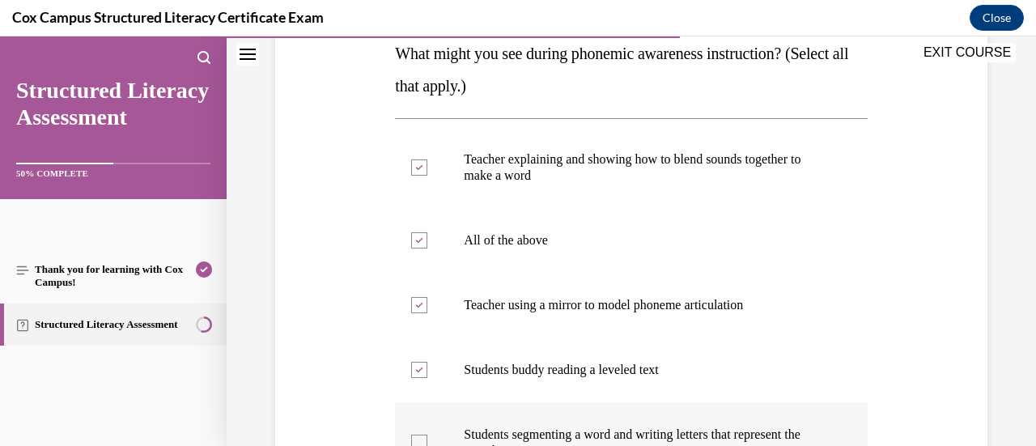
click at [427, 435] on input "Students segmenting a word and writing letters that represent the sounds" at bounding box center [419, 443] width 16 height 16
checkbox input "true"
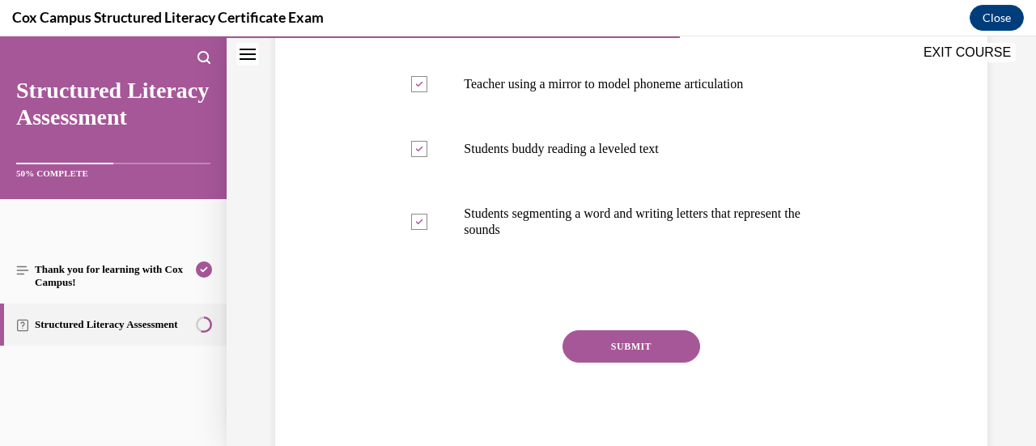
click at [628, 347] on button "SUBMIT" at bounding box center [632, 346] width 138 height 32
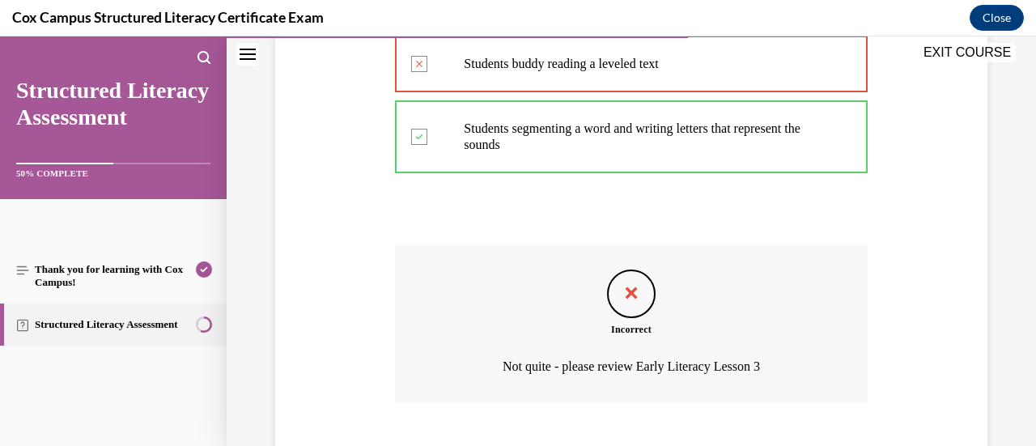
scroll to position [674, 0]
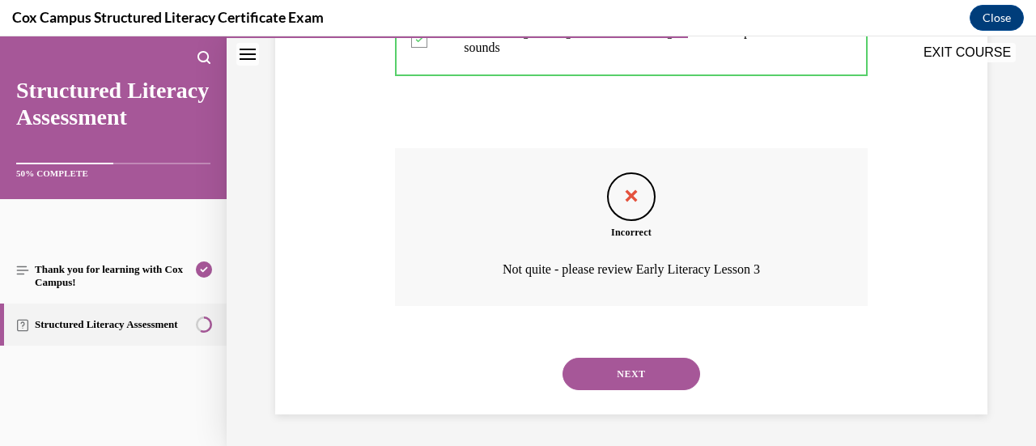
click at [642, 384] on button "NEXT" at bounding box center [632, 374] width 138 height 32
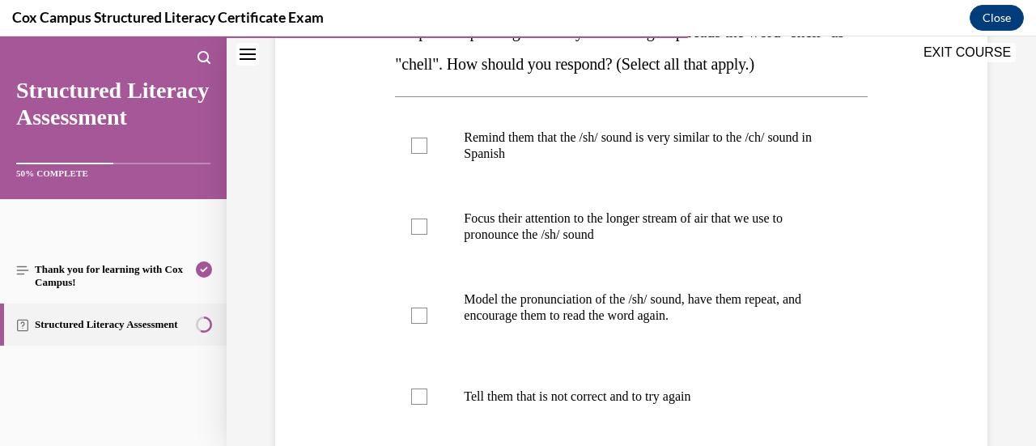
scroll to position [292, 0]
click at [554, 135] on p "Remind them that the /sh/ sound is very similar to the /ch/ sound in Spanish" at bounding box center [645, 146] width 363 height 32
click at [427, 138] on input "Remind them that the /sh/ sound is very similar to the /ch/ sound in Spanish" at bounding box center [419, 146] width 16 height 16
checkbox input "true"
click at [593, 321] on p "Model the pronunciation of the /sh/ sound, have them repeat, and encourage them…" at bounding box center [645, 308] width 363 height 32
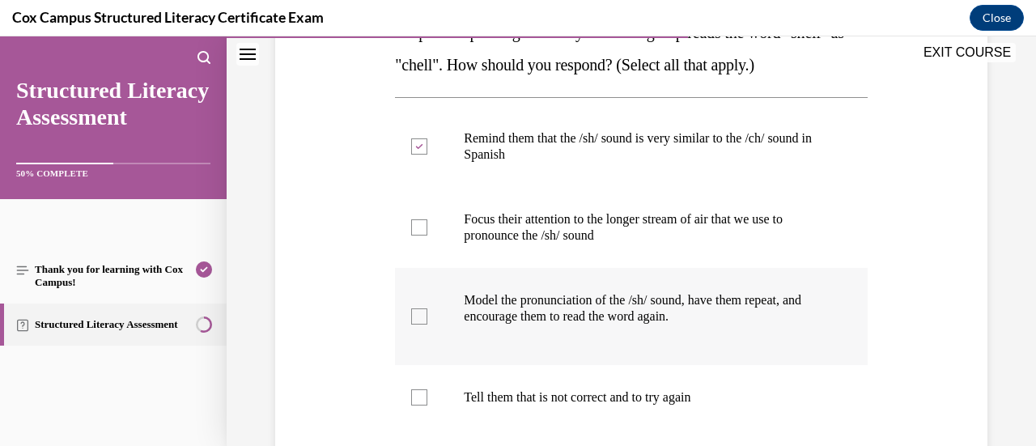
click at [427, 321] on input "Model the pronunciation of the /sh/ sound, have them repeat, and encourage them…" at bounding box center [419, 316] width 16 height 16
checkbox input "true"
click at [584, 224] on p "Focus their attention to the longer stream of air that we use to pronounce the …" at bounding box center [645, 227] width 363 height 32
click at [427, 224] on input "Focus their attention to the longer stream of air that we use to pronounce the …" at bounding box center [419, 227] width 16 height 16
checkbox input "true"
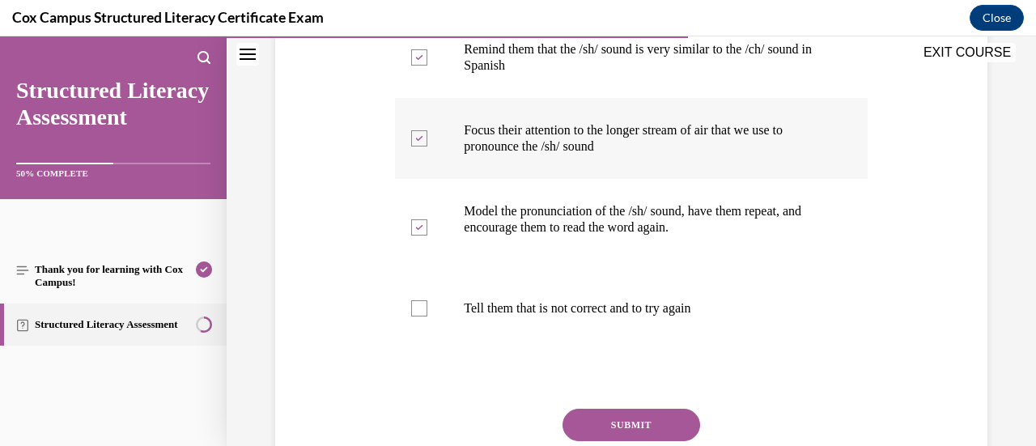
scroll to position [383, 0]
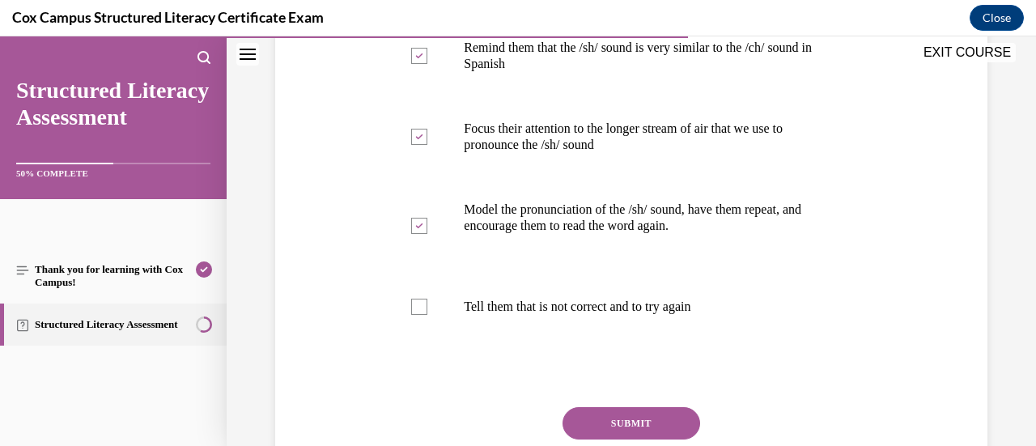
click at [634, 425] on button "SUBMIT" at bounding box center [632, 423] width 138 height 32
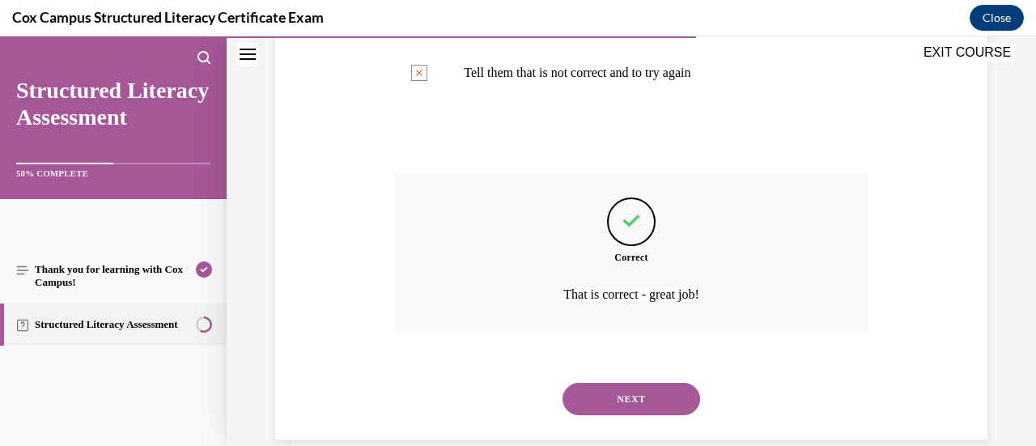
scroll to position [642, 0]
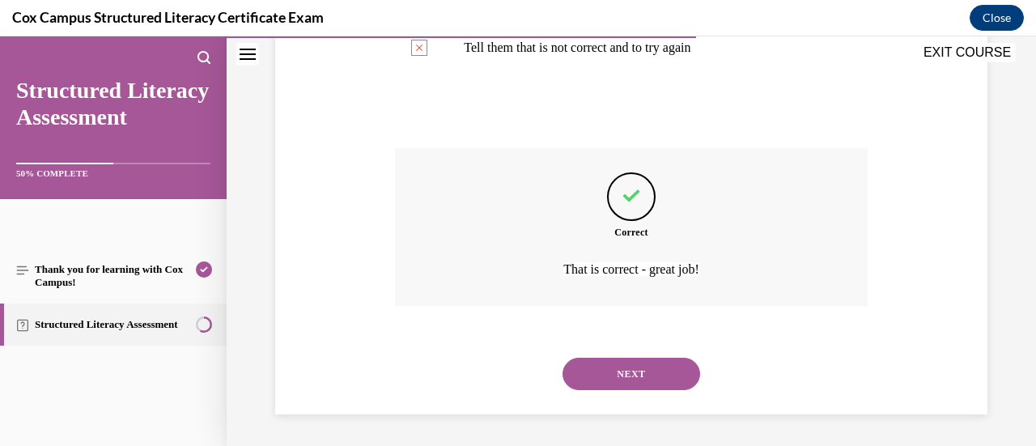
click at [669, 325] on div "Correct That is correct - great job!" at bounding box center [631, 239] width 472 height 182
click at [667, 381] on button "NEXT" at bounding box center [632, 374] width 138 height 32
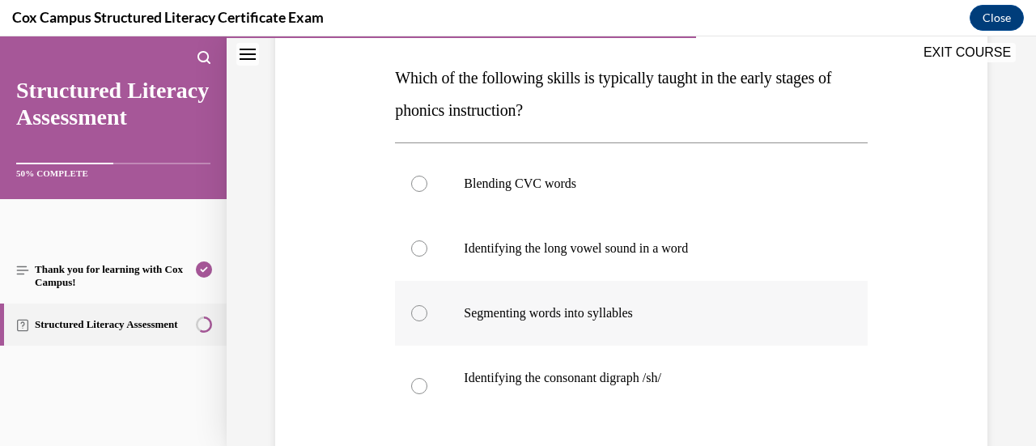
scroll to position [246, 0]
click at [611, 204] on label "Blending CVC words" at bounding box center [631, 184] width 472 height 65
click at [427, 193] on input "Blending CVC words" at bounding box center [419, 184] width 16 height 16
radio input "true"
click at [571, 252] on p "Identifying the long vowel sound in a word" at bounding box center [645, 249] width 363 height 16
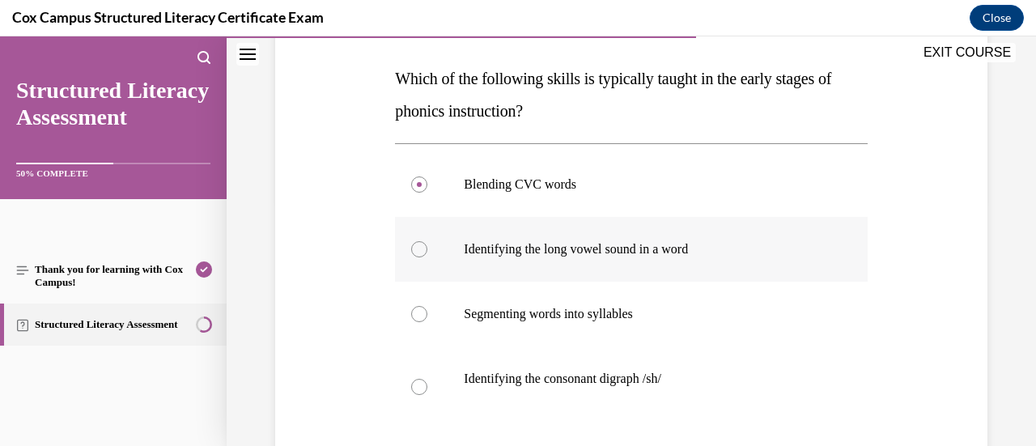
click at [427, 252] on input "Identifying the long vowel sound in a word" at bounding box center [419, 249] width 16 height 16
radio input "true"
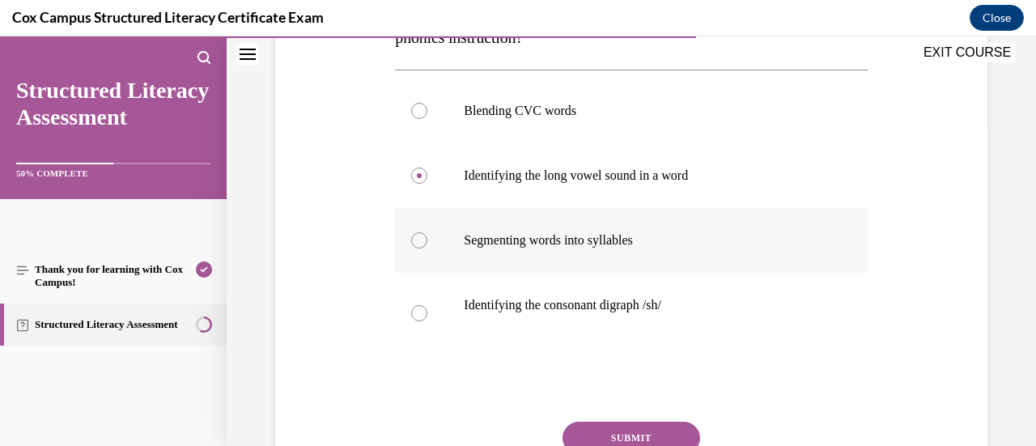
scroll to position [325, 0]
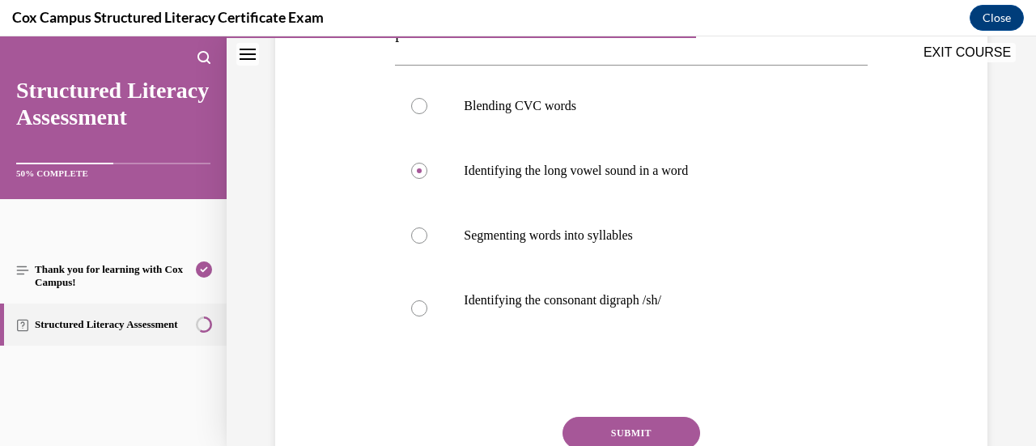
click at [612, 437] on button "SUBMIT" at bounding box center [632, 433] width 138 height 32
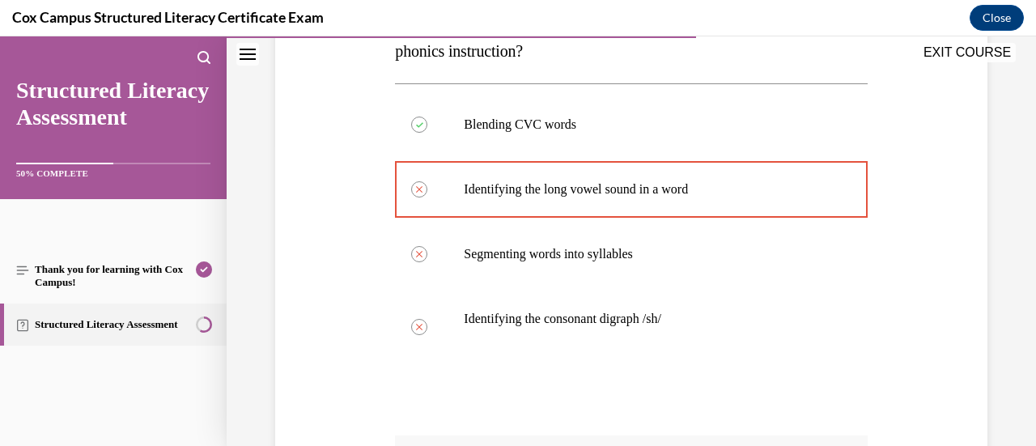
scroll to position [615, 0]
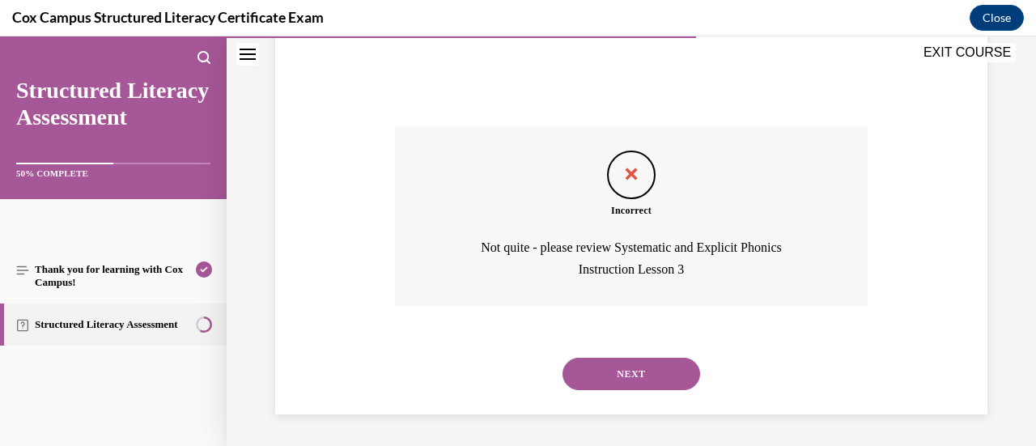
click at [637, 368] on button "NEXT" at bounding box center [632, 374] width 138 height 32
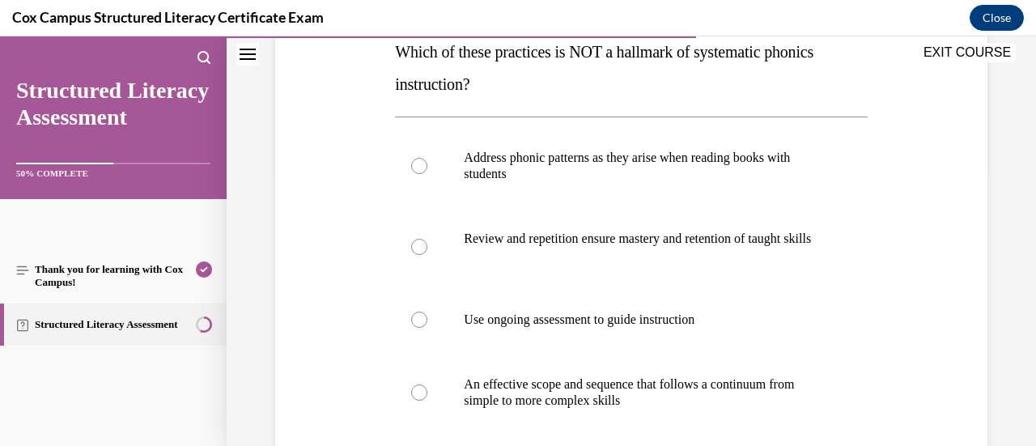
scroll to position [363, 0]
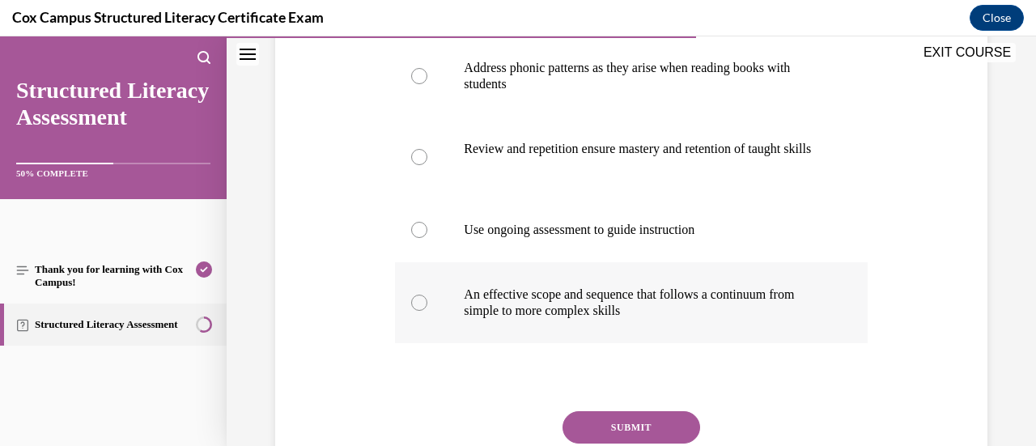
click at [675, 299] on label "An effective scope and sequence that follows a continuum from simple to more co…" at bounding box center [631, 302] width 472 height 81
click at [427, 299] on input "An effective scope and sequence that follows a continuum from simple to more co…" at bounding box center [419, 303] width 16 height 16
radio input "true"
click at [582, 151] on p "Review and repetition ensure mastery and retention of taught skills" at bounding box center [645, 149] width 363 height 16
click at [427, 151] on input "Review and repetition ensure mastery and retention of taught skills" at bounding box center [419, 157] width 16 height 16
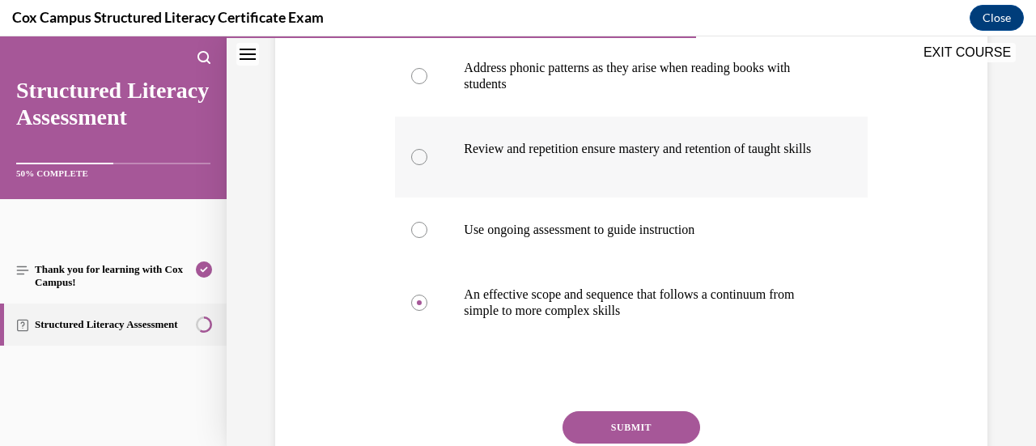
radio input "true"
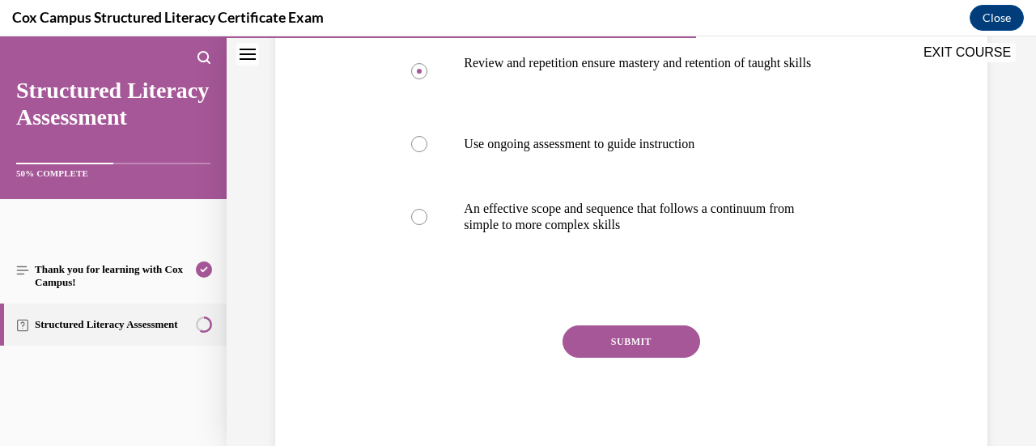
click at [626, 358] on button "SUBMIT" at bounding box center [632, 341] width 138 height 32
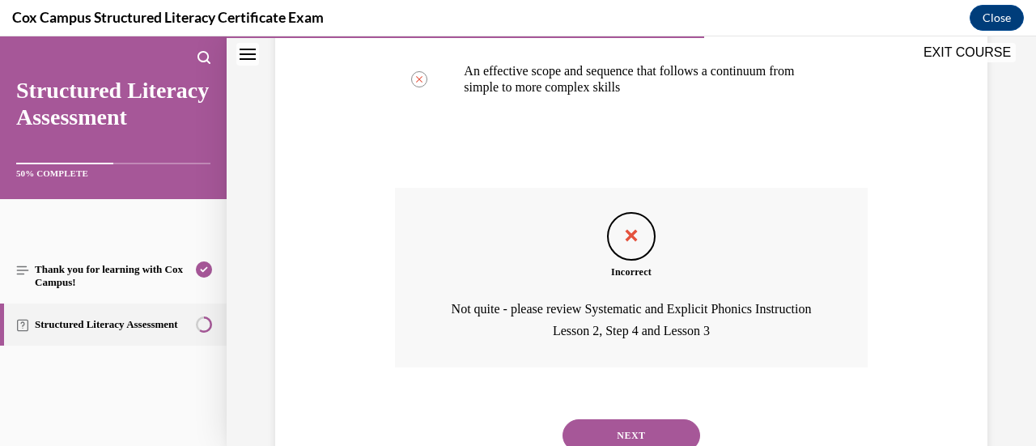
scroll to position [664, 0]
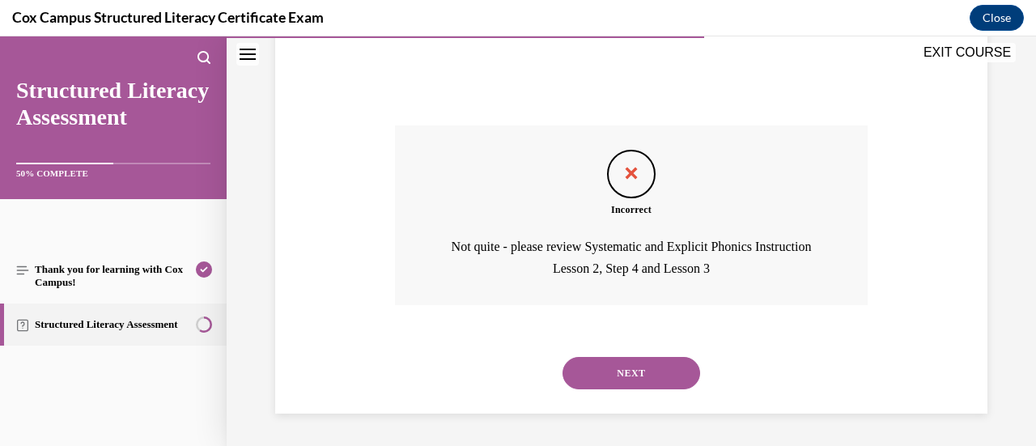
click at [626, 372] on button "NEXT" at bounding box center [632, 373] width 138 height 32
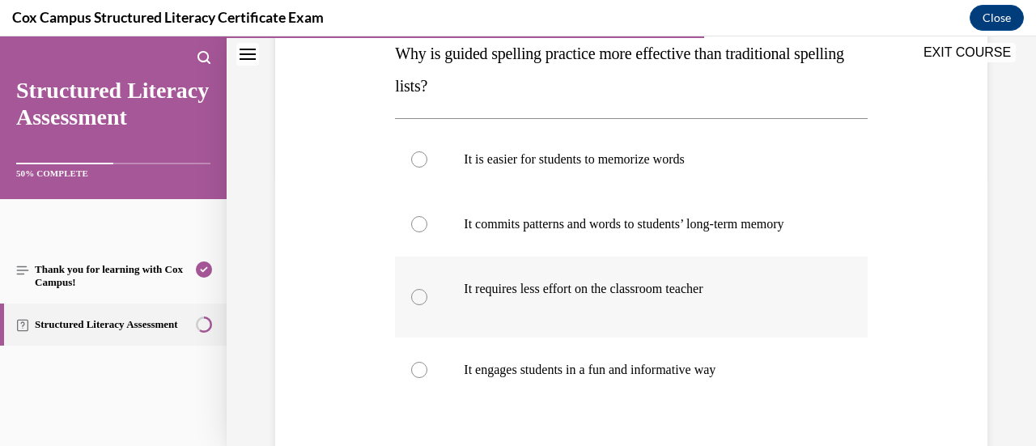
scroll to position [272, 0]
click at [473, 173] on label "It is easier for students to memorize words" at bounding box center [631, 158] width 472 height 65
click at [427, 167] on input "It is easier for students to memorize words" at bounding box center [419, 159] width 16 height 16
radio input "true"
click at [546, 250] on label "It commits patterns and words to students’ long-term memory" at bounding box center [631, 223] width 472 height 65
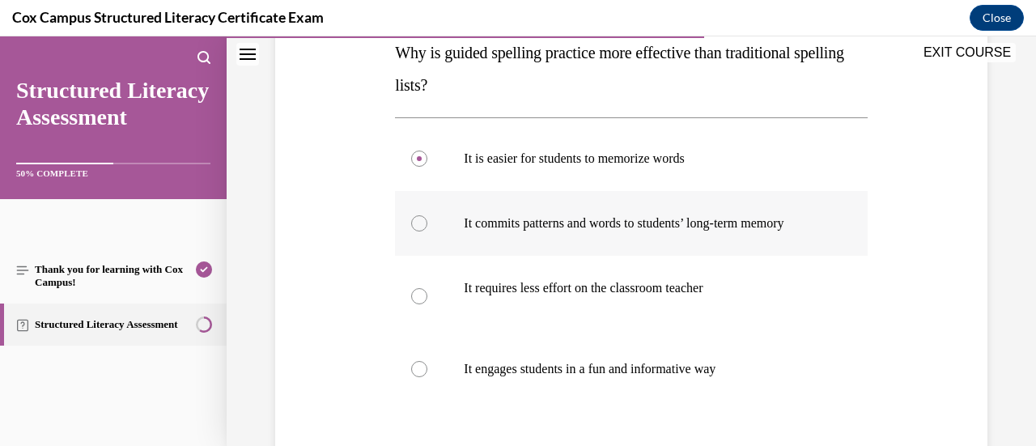
click at [427, 231] on input "It commits patterns and words to students’ long-term memory" at bounding box center [419, 223] width 16 height 16
radio input "true"
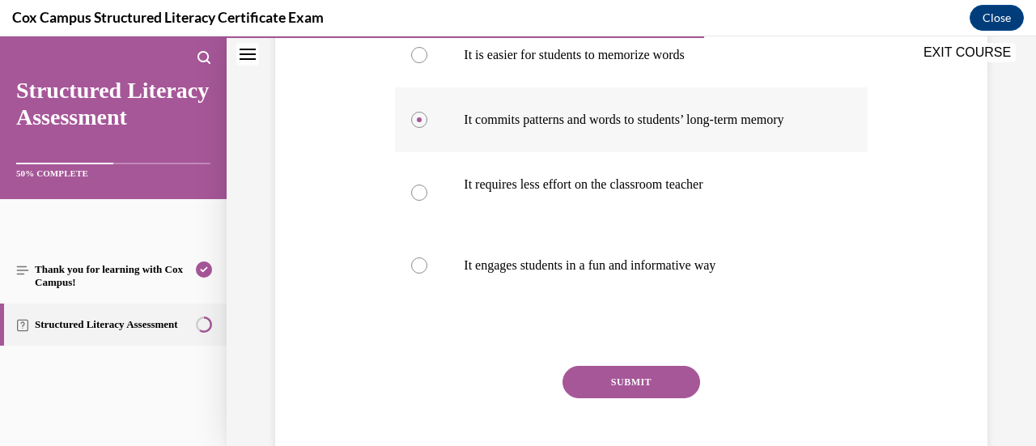
scroll to position [392, 0]
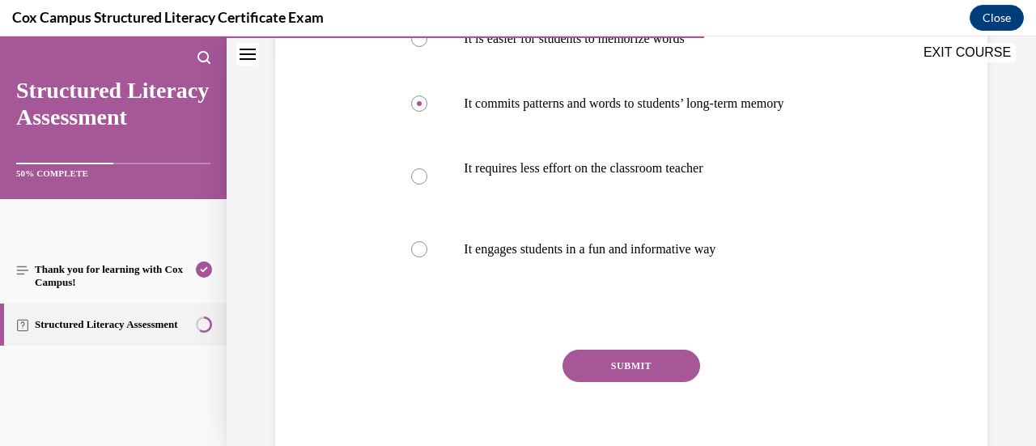
click at [613, 375] on button "SUBMIT" at bounding box center [632, 366] width 138 height 32
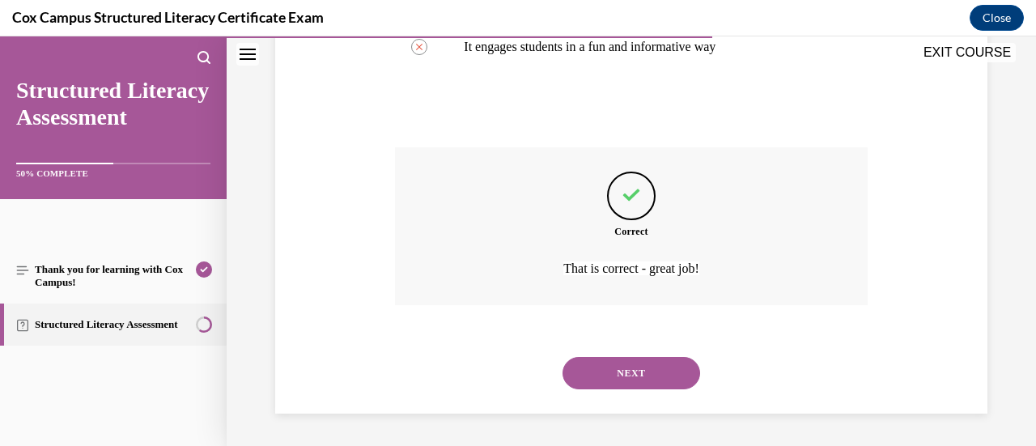
scroll to position [605, 0]
click at [613, 375] on button "NEXT" at bounding box center [632, 373] width 138 height 32
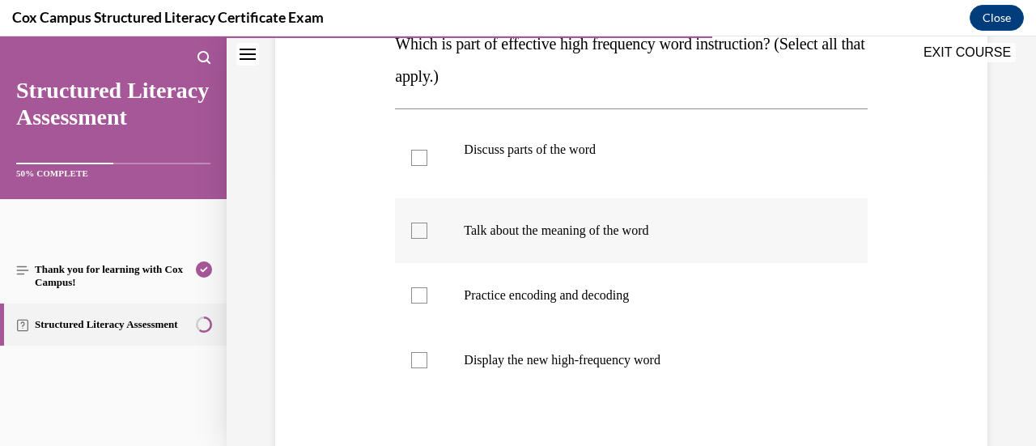
scroll to position [282, 0]
click at [547, 145] on p "Discuss parts of the word" at bounding box center [645, 149] width 363 height 16
click at [427, 149] on input "Discuss parts of the word" at bounding box center [419, 157] width 16 height 16
checkbox input "true"
click at [545, 214] on label "Talk about the meaning of the word" at bounding box center [631, 229] width 472 height 65
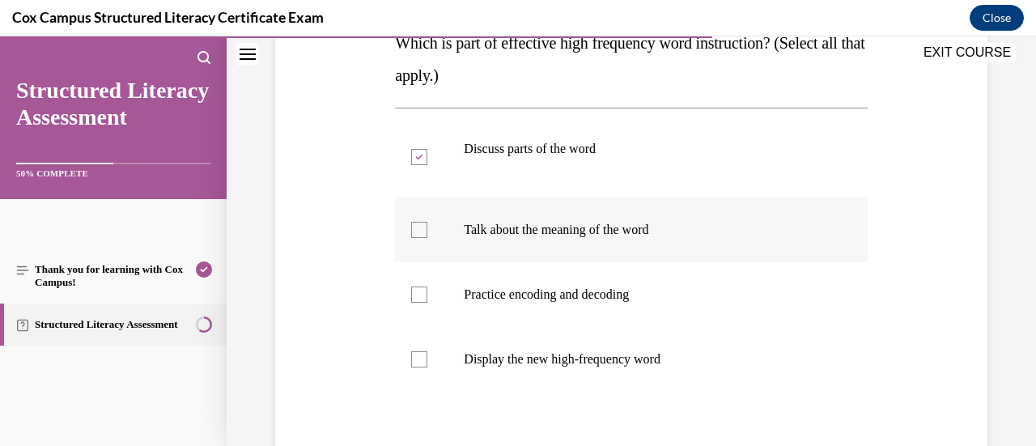
click at [427, 222] on input "Talk about the meaning of the word" at bounding box center [419, 230] width 16 height 16
checkbox input "true"
click at [536, 282] on label "Practice encoding and decoding" at bounding box center [631, 294] width 472 height 65
click at [427, 287] on input "Practice encoding and decoding" at bounding box center [419, 295] width 16 height 16
checkbox input "true"
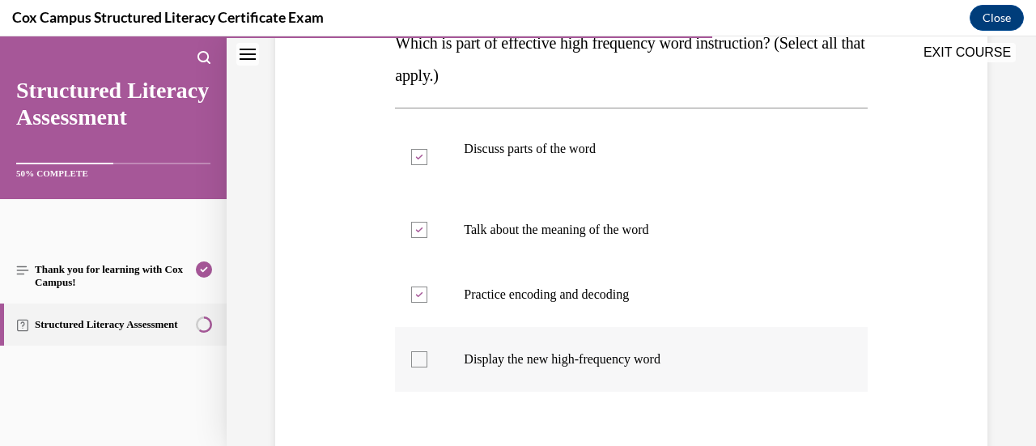
click at [532, 346] on label "Display the new high-frequency word" at bounding box center [631, 359] width 472 height 65
click at [427, 351] on input "Display the new high-frequency word" at bounding box center [419, 359] width 16 height 16
checkbox input "true"
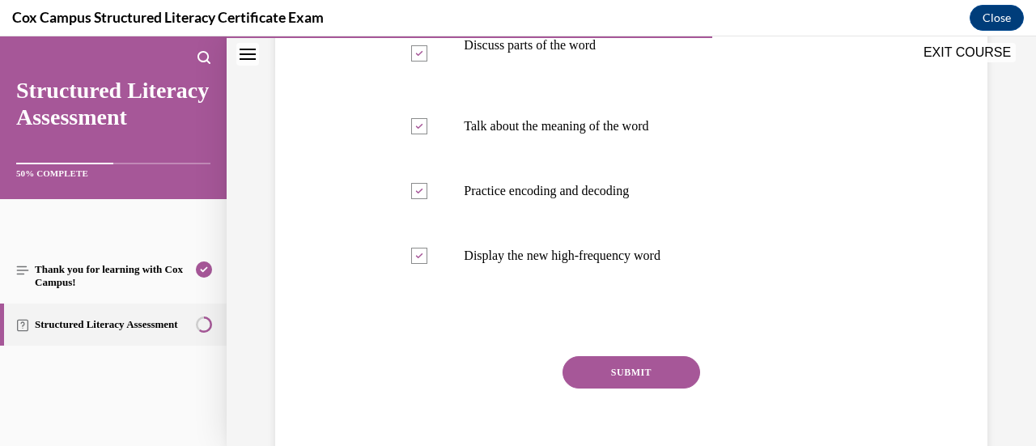
click at [626, 362] on button "SUBMIT" at bounding box center [632, 372] width 138 height 32
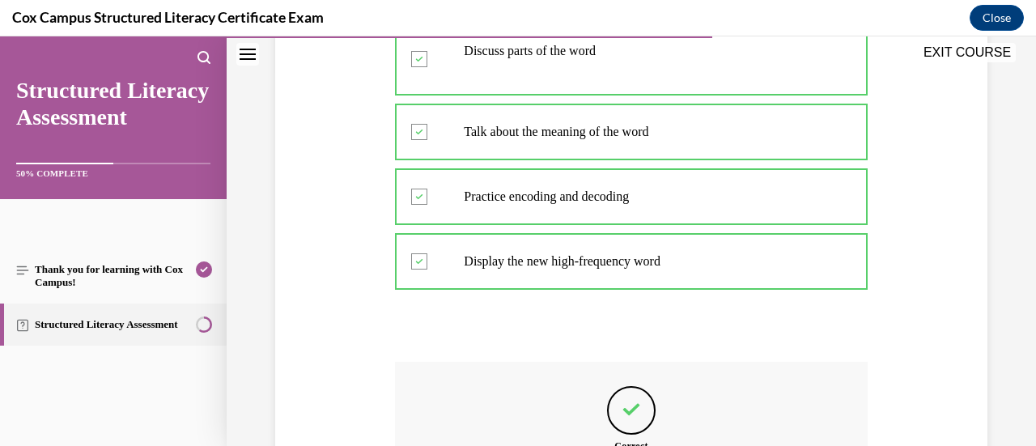
scroll to position [593, 0]
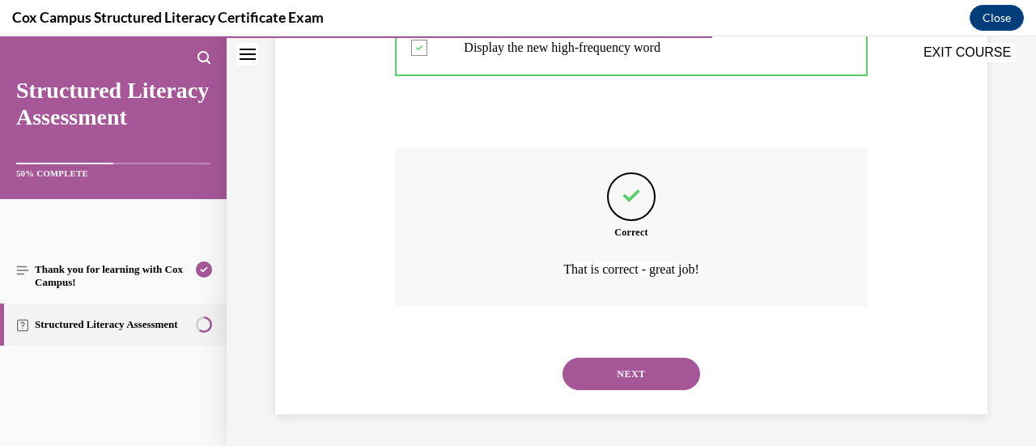
click at [631, 400] on div "NEXT" at bounding box center [631, 374] width 472 height 65
click at [646, 384] on button "NEXT" at bounding box center [632, 374] width 138 height 32
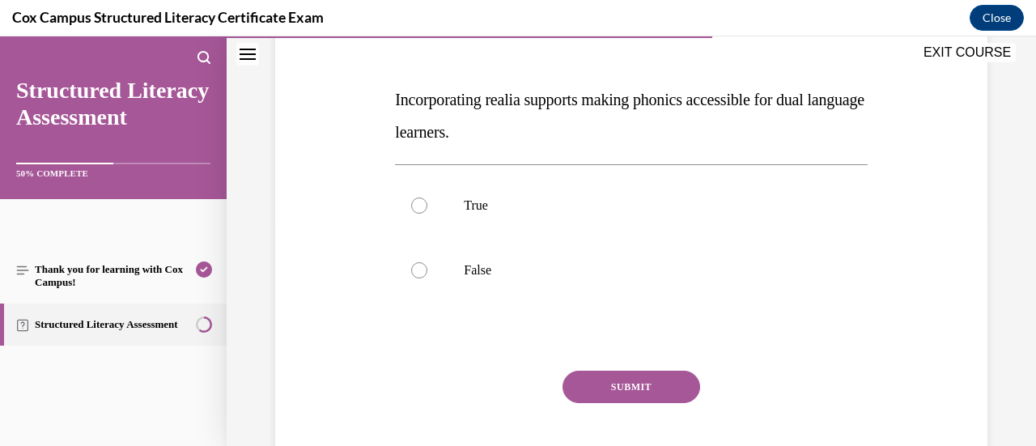
scroll to position [225, 0]
click at [560, 241] on label "False" at bounding box center [631, 270] width 472 height 65
click at [427, 262] on input "False" at bounding box center [419, 270] width 16 height 16
radio input "true"
click at [557, 202] on p "True" at bounding box center [645, 205] width 363 height 16
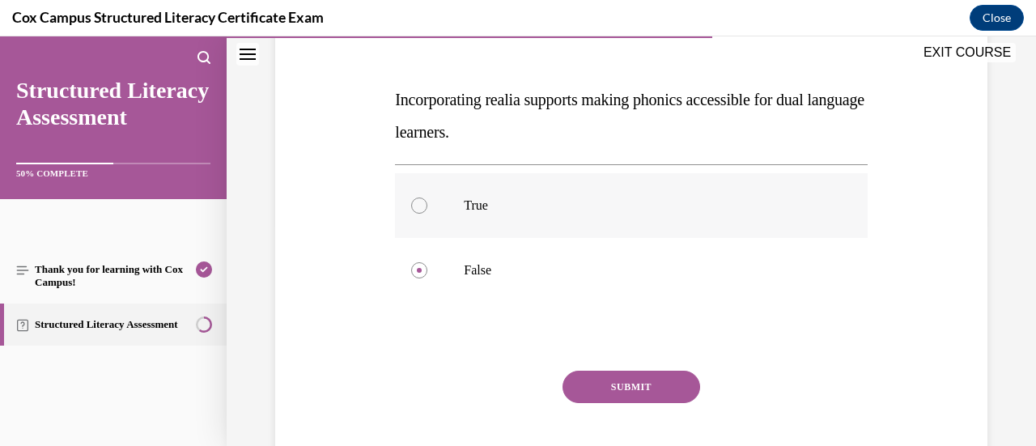
click at [427, 202] on input "True" at bounding box center [419, 205] width 16 height 16
radio input "true"
click at [631, 371] on button "SUBMIT" at bounding box center [632, 387] width 138 height 32
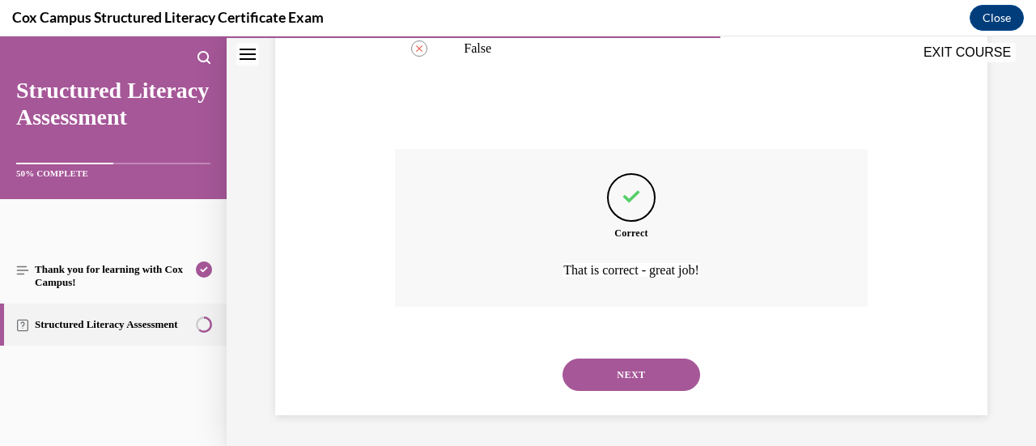
scroll to position [448, 0]
click at [631, 371] on button "NEXT" at bounding box center [632, 374] width 138 height 32
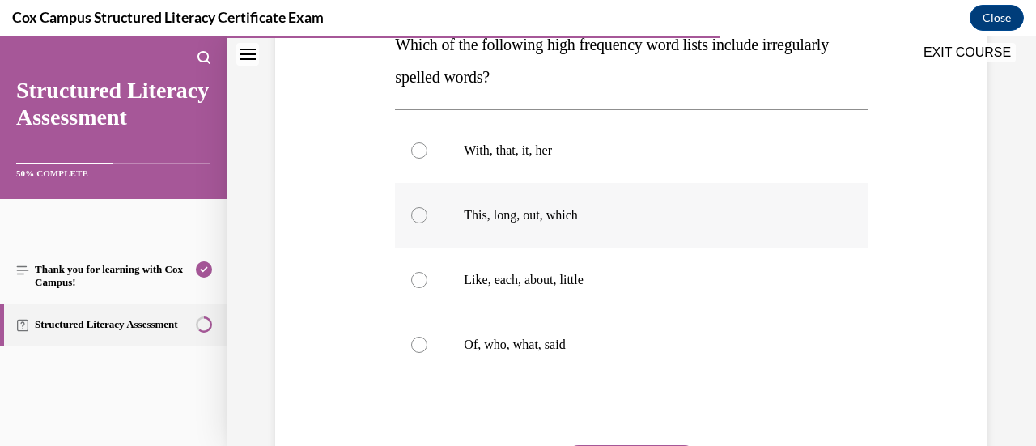
scroll to position [281, 0]
click at [706, 152] on p "With, that, it, her" at bounding box center [645, 150] width 363 height 16
click at [427, 152] on input "With, that, it, her" at bounding box center [419, 150] width 16 height 16
radio input "true"
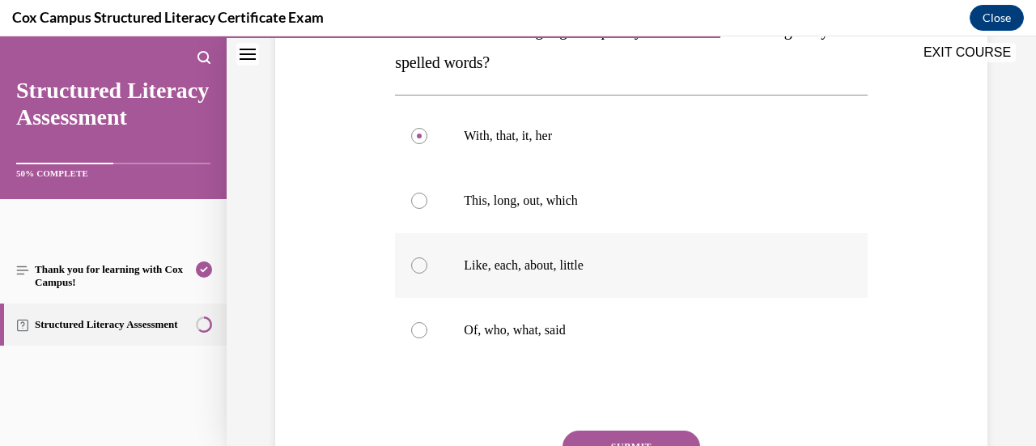
scroll to position [295, 0]
click at [642, 336] on p "Of, who, what, said" at bounding box center [645, 329] width 363 height 16
click at [427, 336] on input "Of, who, what, said" at bounding box center [419, 329] width 16 height 16
radio input "true"
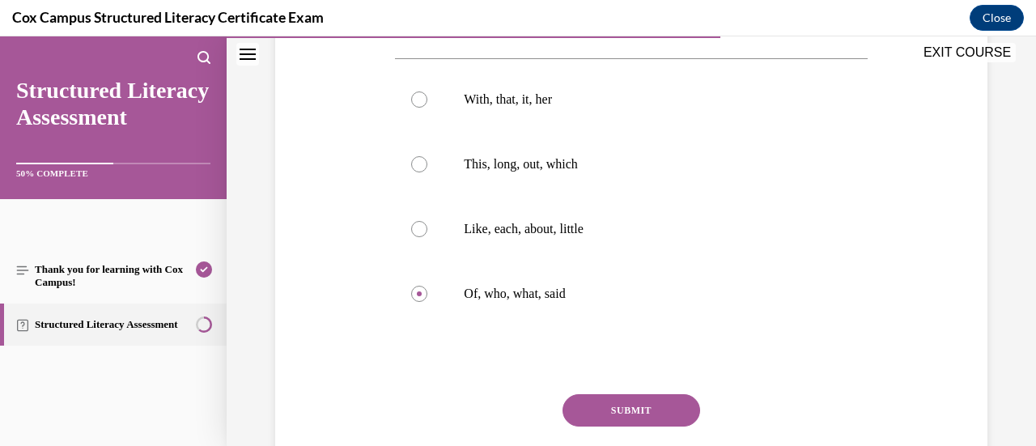
click at [652, 404] on button "SUBMIT" at bounding box center [632, 410] width 138 height 32
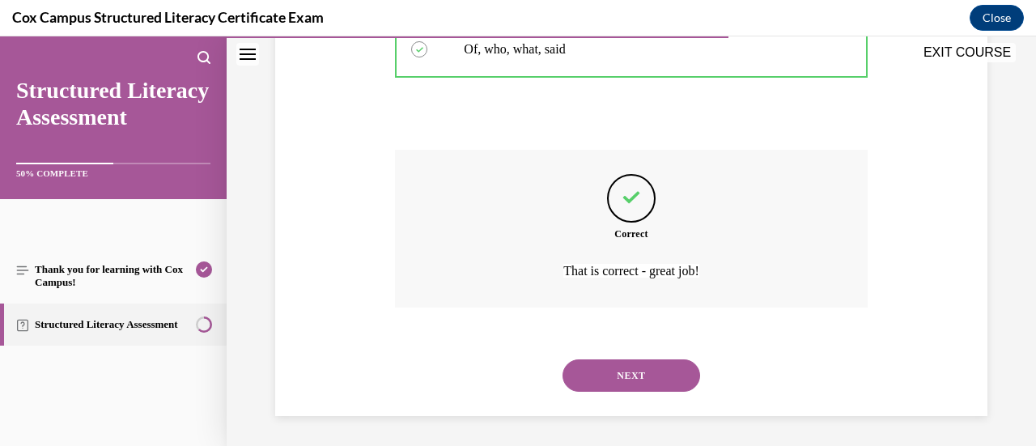
scroll to position [577, 0]
click at [663, 359] on button "NEXT" at bounding box center [632, 374] width 138 height 32
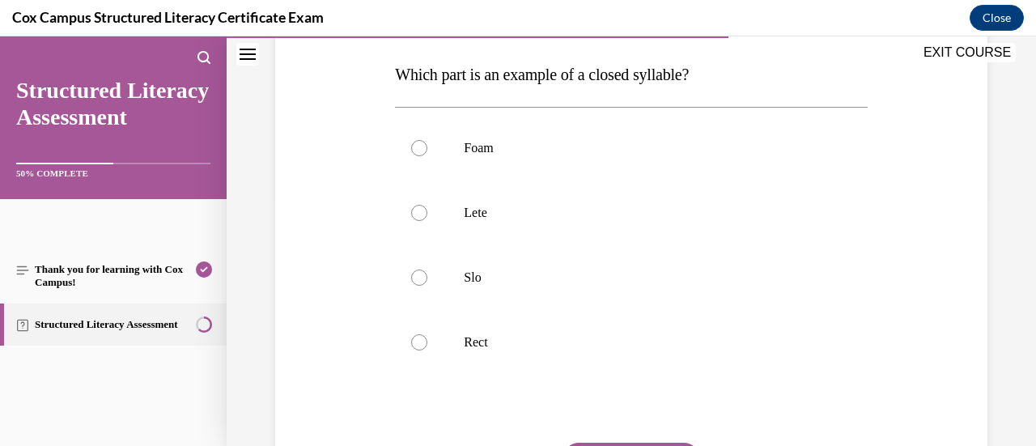
scroll to position [249, 0]
click at [609, 167] on label "Foam" at bounding box center [631, 149] width 472 height 65
click at [427, 157] on input "Foam" at bounding box center [419, 149] width 16 height 16
radio input "true"
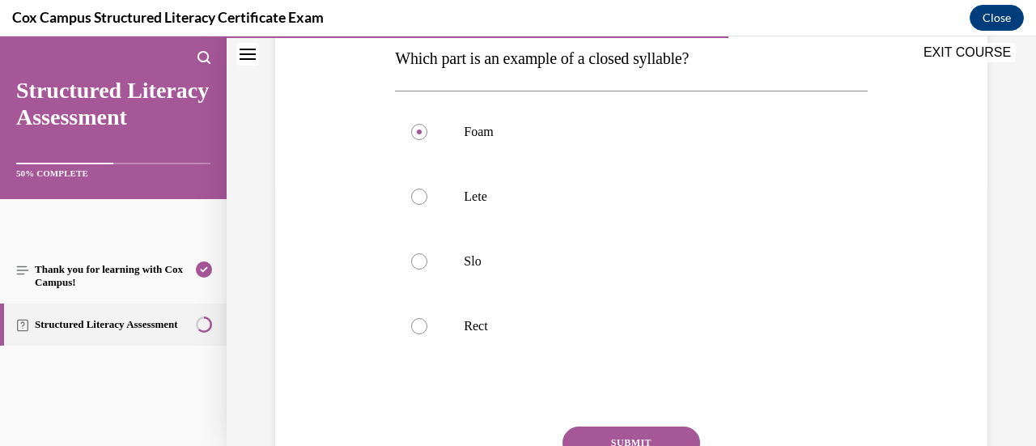
scroll to position [268, 0]
click at [610, 429] on button "SUBMIT" at bounding box center [632, 441] width 138 height 32
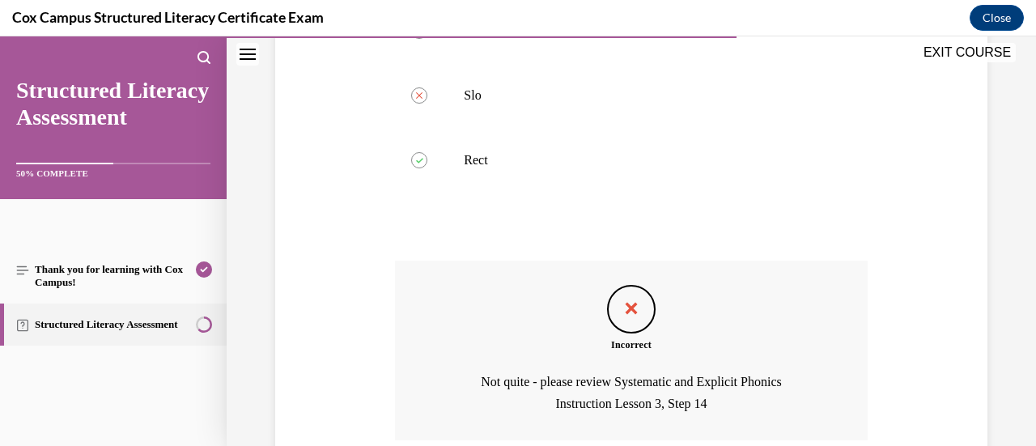
scroll to position [567, 0]
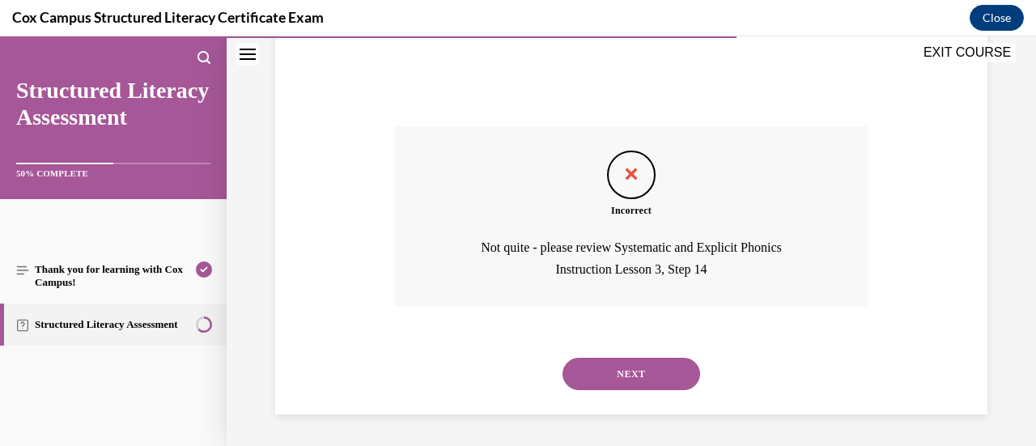
click at [633, 360] on button "NEXT" at bounding box center [632, 374] width 138 height 32
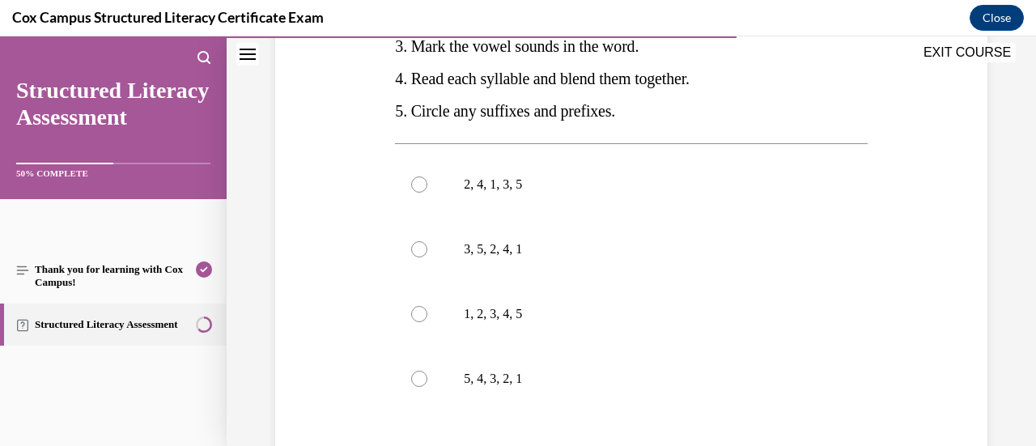
scroll to position [406, 0]
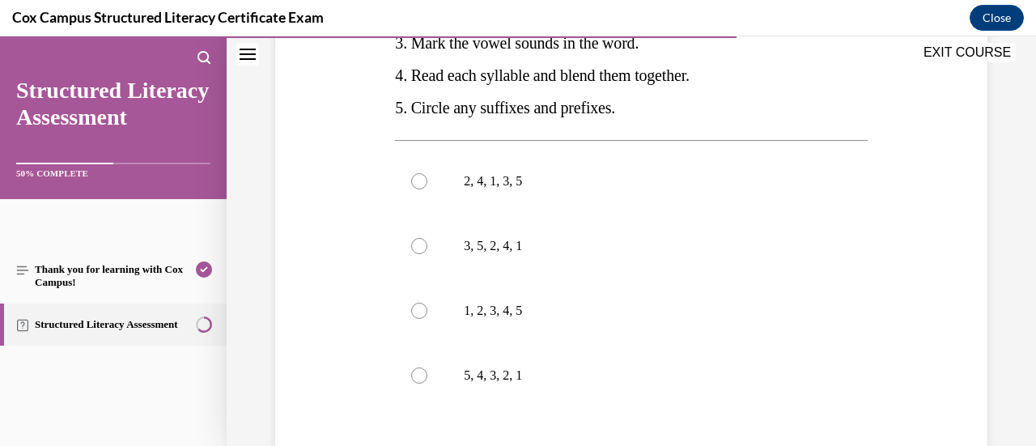
click at [633, 343] on label "1, 2, 3, 4, 5" at bounding box center [631, 310] width 472 height 65
click at [427, 319] on input "1, 2, 3, 4, 5" at bounding box center [419, 311] width 16 height 16
radio input "true"
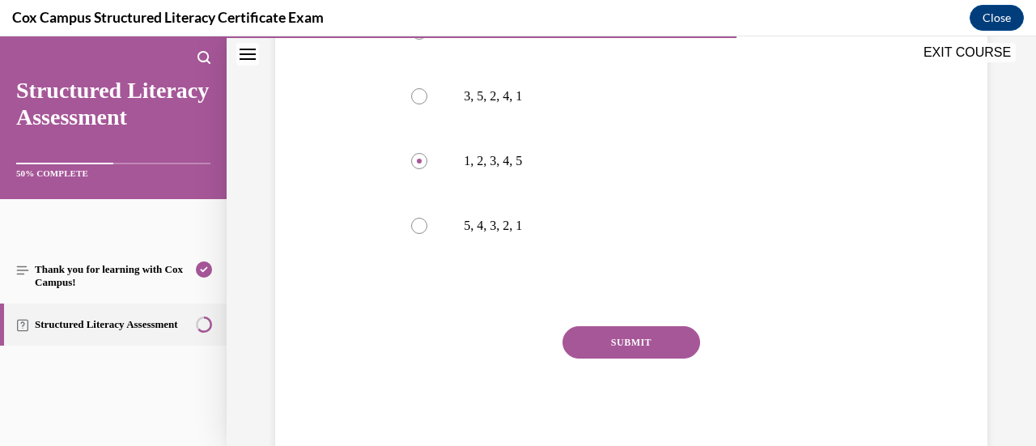
click at [617, 359] on button "SUBMIT" at bounding box center [632, 342] width 138 height 32
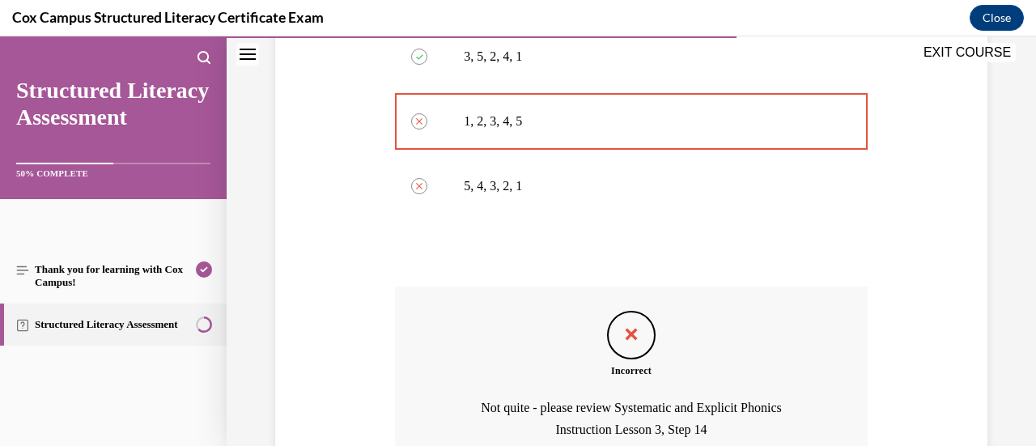
scroll to position [788, 0]
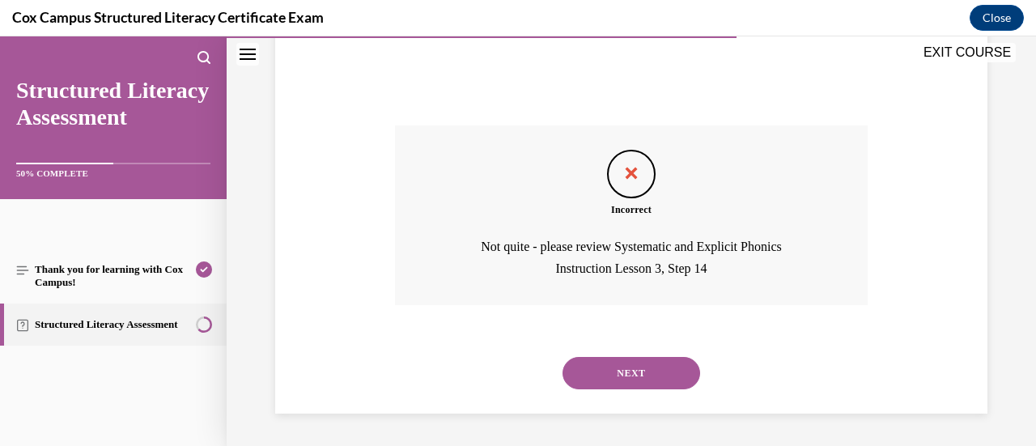
click at [626, 373] on button "NEXT" at bounding box center [632, 373] width 138 height 32
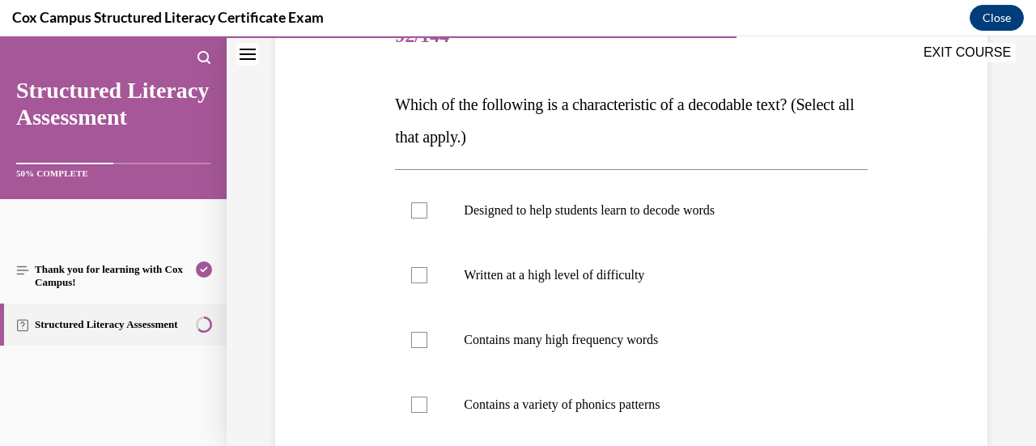
scroll to position [219, 0]
click at [630, 325] on label "Contains many high frequency words" at bounding box center [631, 340] width 472 height 65
click at [427, 333] on input "Contains many high frequency words" at bounding box center [419, 341] width 16 height 16
checkbox input "true"
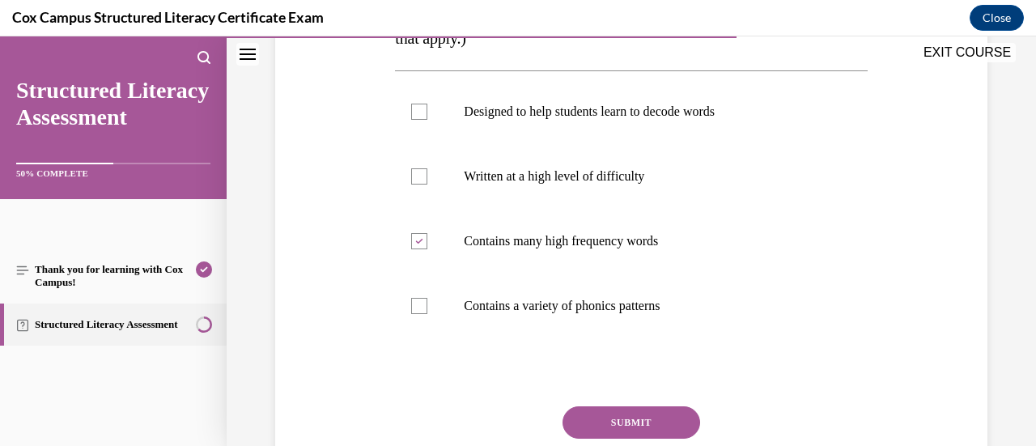
click at [629, 434] on button "SUBMIT" at bounding box center [632, 422] width 138 height 32
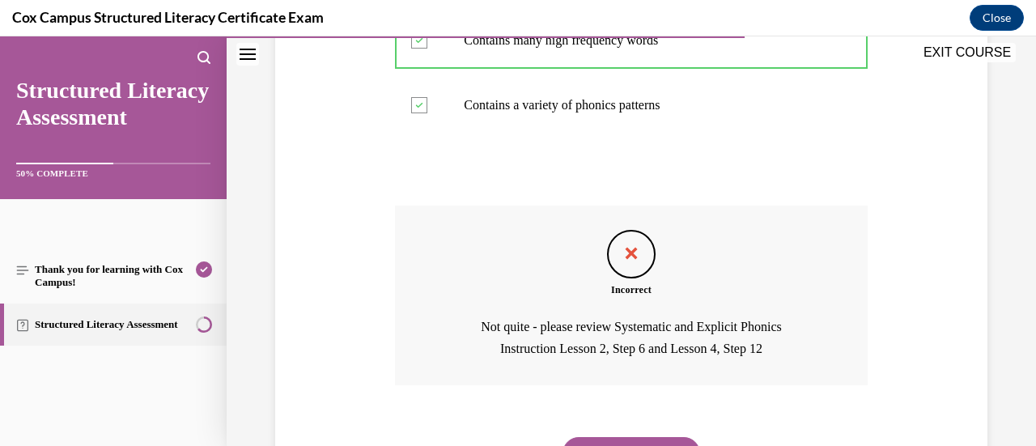
scroll to position [599, 0]
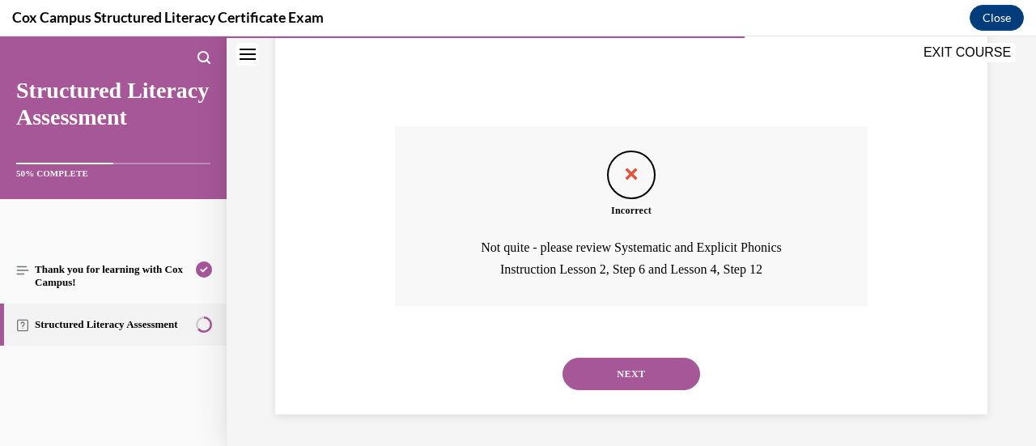
click at [632, 365] on button "NEXT" at bounding box center [632, 374] width 138 height 32
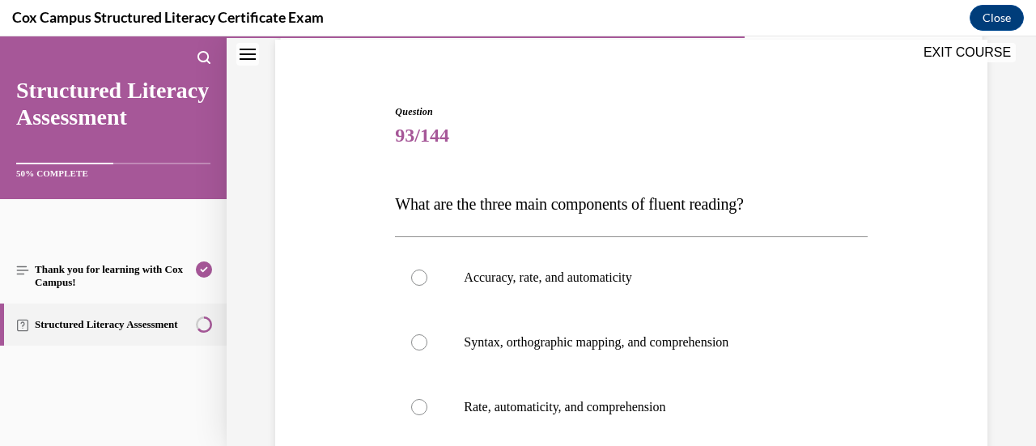
scroll to position [121, 0]
click at [613, 284] on label "Accuracy, rate, and automaticity" at bounding box center [631, 276] width 472 height 65
click at [427, 284] on input "Accuracy, rate, and automaticity" at bounding box center [419, 277] width 16 height 16
radio input "true"
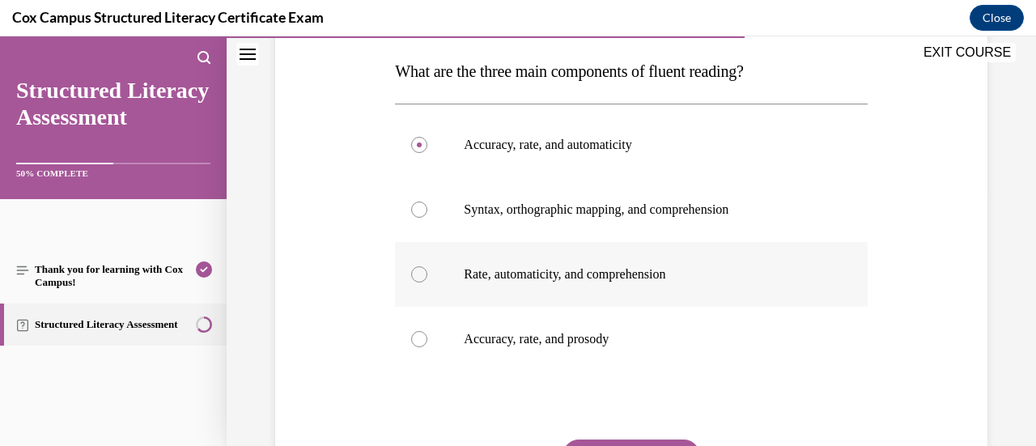
click at [606, 274] on p "Rate, automaticity, and comprehension" at bounding box center [645, 274] width 363 height 16
click at [427, 274] on input "Rate, automaticity, and comprehension" at bounding box center [419, 274] width 16 height 16
radio input "true"
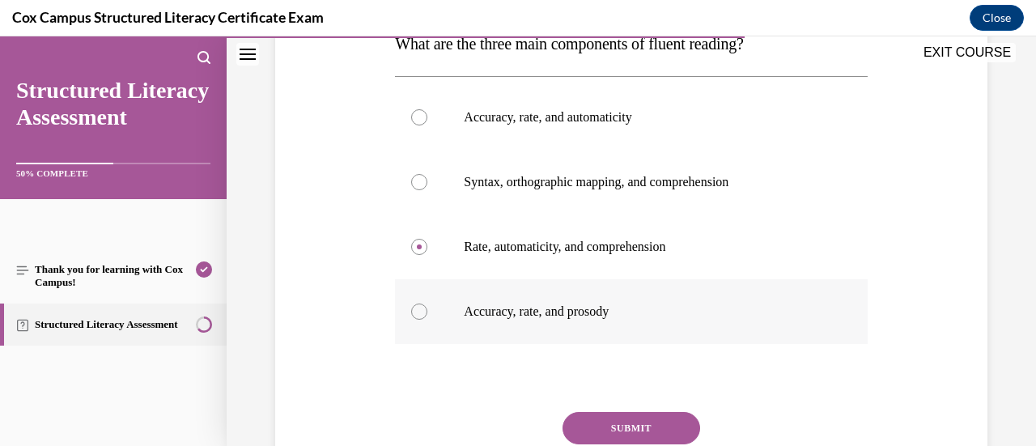
click at [597, 301] on label "Accuracy, rate, and prosody" at bounding box center [631, 311] width 472 height 65
click at [427, 304] on input "Accuracy, rate, and prosody" at bounding box center [419, 312] width 16 height 16
radio input "true"
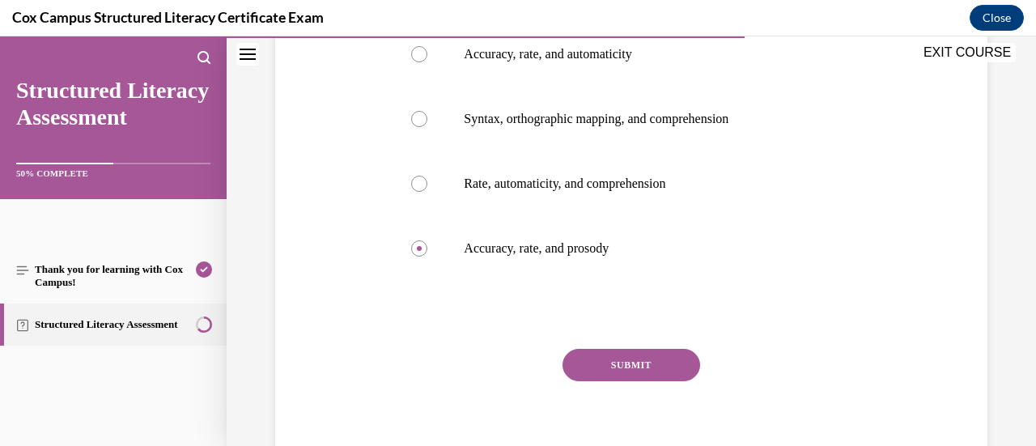
click at [615, 367] on button "SUBMIT" at bounding box center [632, 365] width 138 height 32
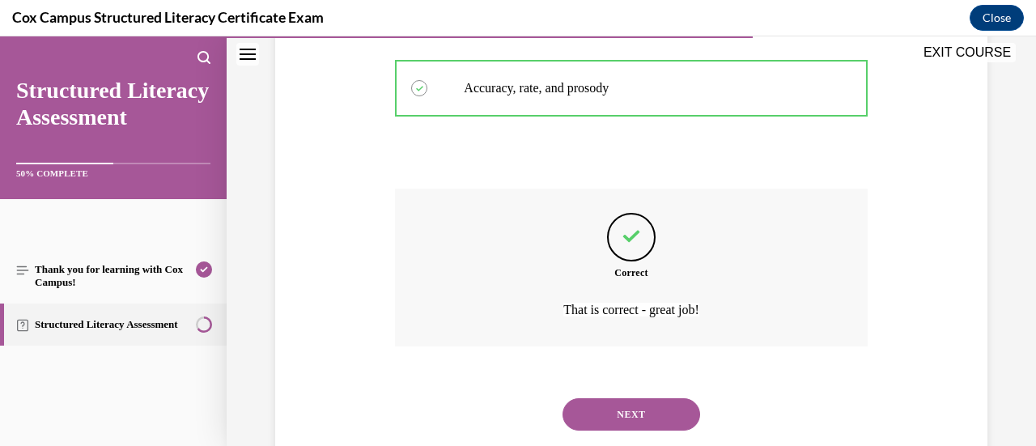
scroll to position [520, 0]
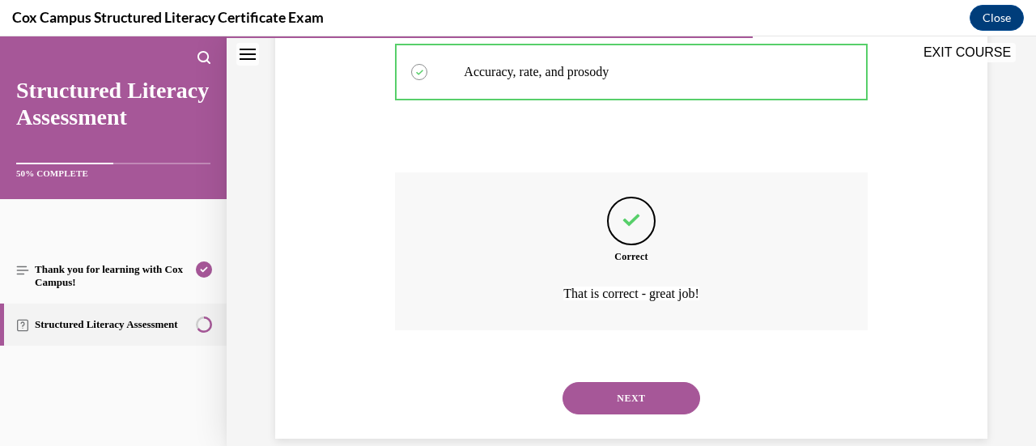
click at [615, 367] on div "NEXT" at bounding box center [631, 398] width 472 height 65
click at [630, 415] on div "NEXT" at bounding box center [631, 398] width 472 height 65
click at [646, 399] on button "NEXT" at bounding box center [632, 398] width 138 height 32
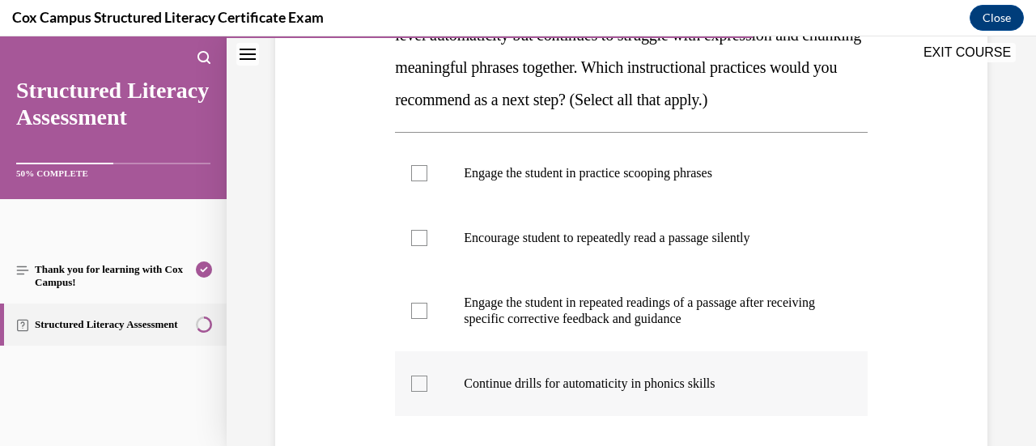
scroll to position [357, 0]
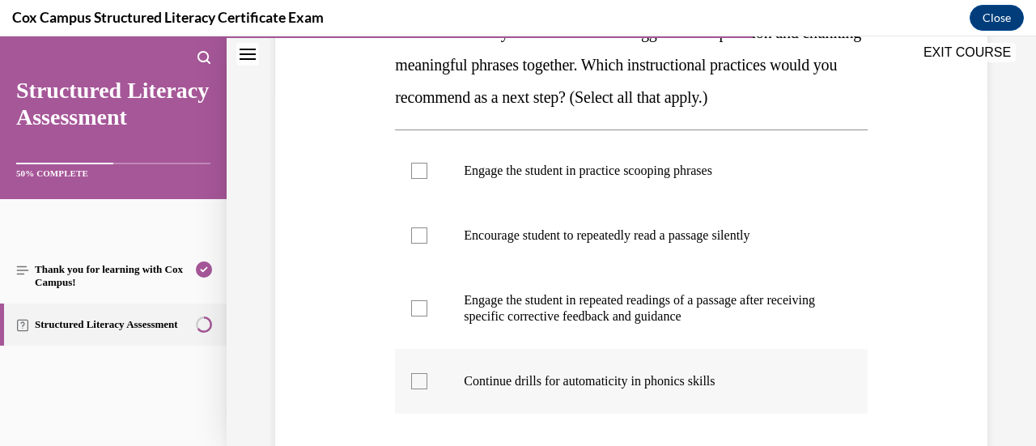
click at [594, 268] on label "Encourage student to repeatedly read a passage silently" at bounding box center [631, 235] width 472 height 65
click at [427, 244] on input "Encourage student to repeatedly read a passage silently" at bounding box center [419, 235] width 16 height 16
checkbox input "true"
click at [596, 325] on p "Engage the student in repeated readings of a passage after receiving specific c…" at bounding box center [645, 308] width 363 height 32
click at [427, 316] on input "Engage the student in repeated readings of a passage after receiving specific c…" at bounding box center [419, 308] width 16 height 16
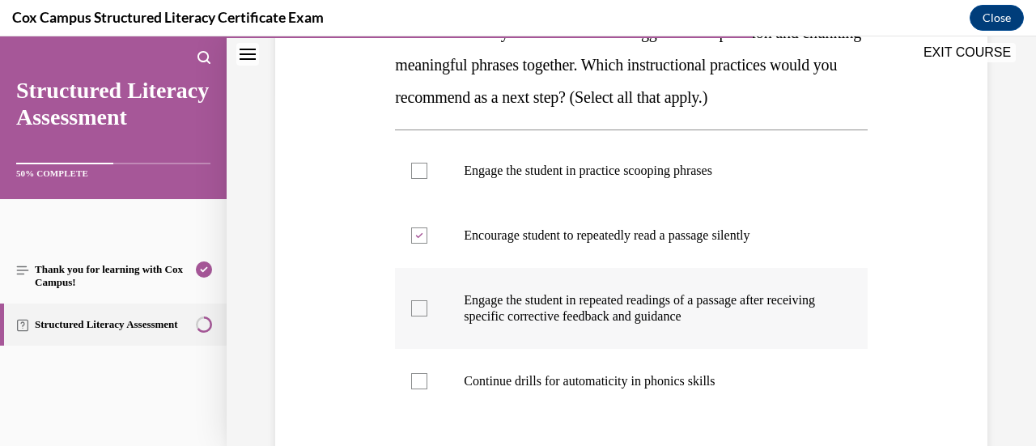
checkbox input "true"
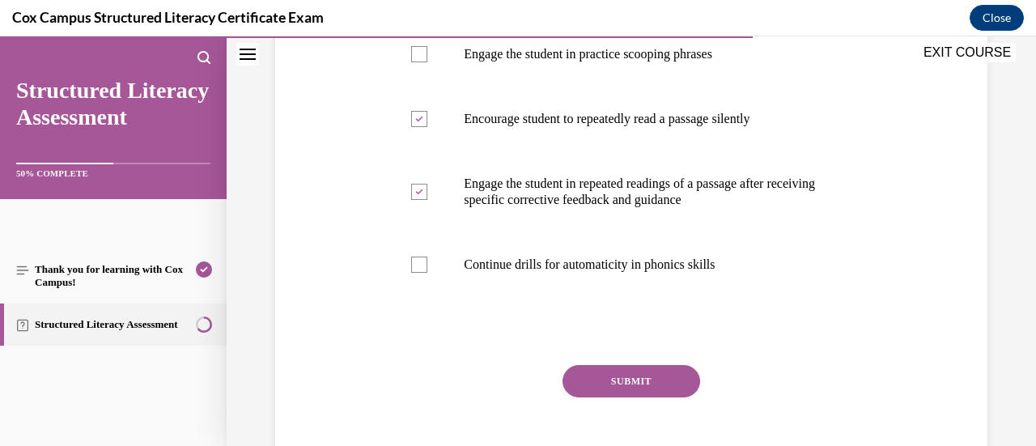
click at [610, 397] on button "SUBMIT" at bounding box center [632, 381] width 138 height 32
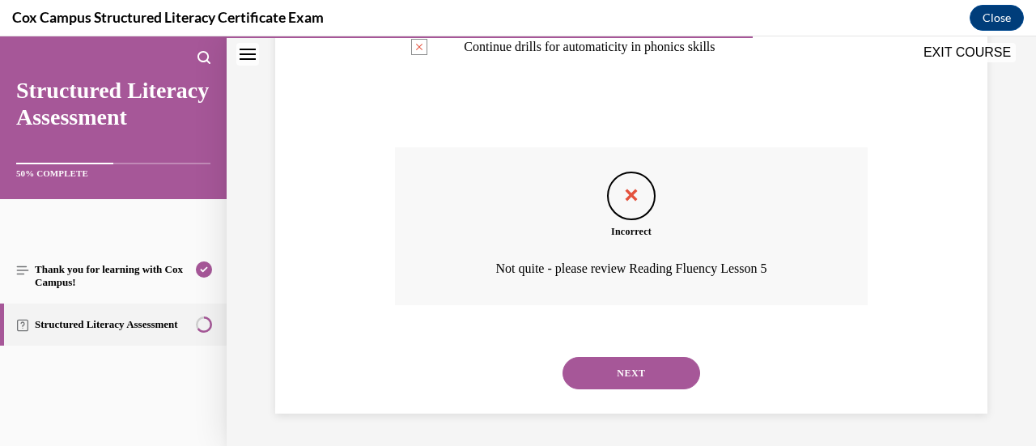
scroll to position [722, 0]
click at [628, 376] on button "NEXT" at bounding box center [632, 373] width 138 height 32
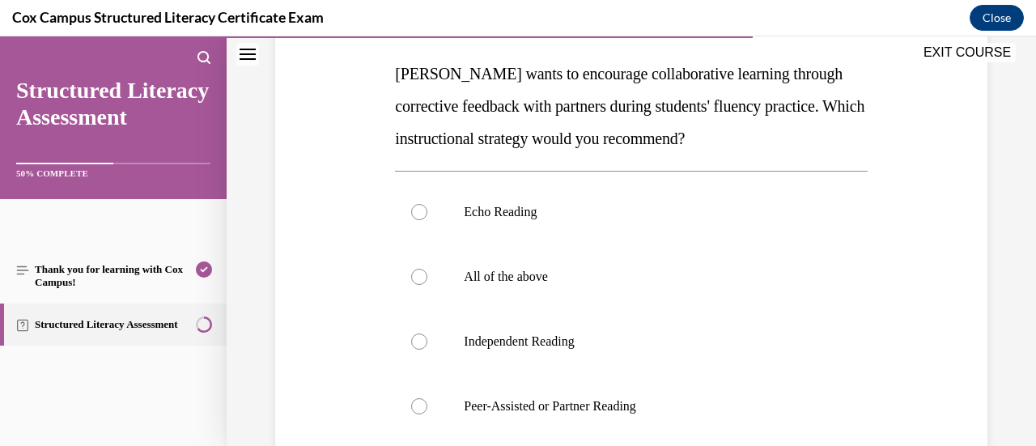
scroll to position [252, 0]
click at [626, 244] on label "All of the above" at bounding box center [631, 276] width 472 height 65
click at [427, 268] on input "All of the above" at bounding box center [419, 276] width 16 height 16
radio input "true"
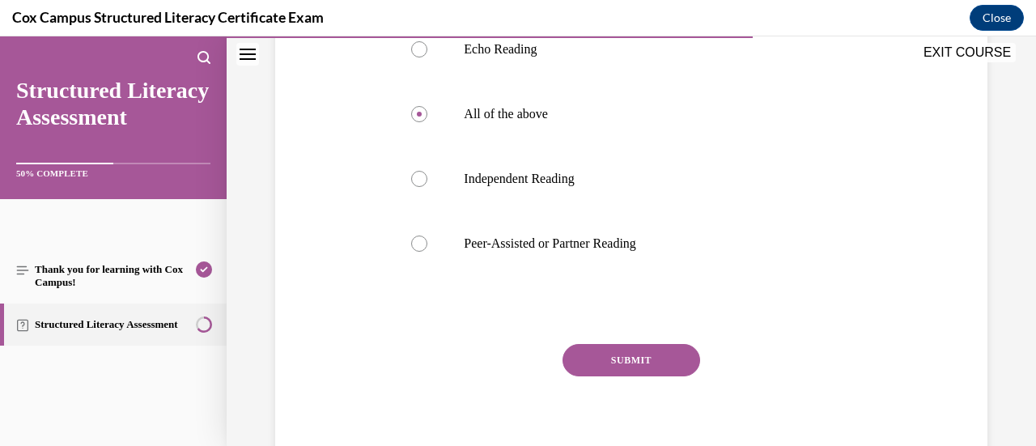
click at [647, 370] on button "SUBMIT" at bounding box center [632, 360] width 138 height 32
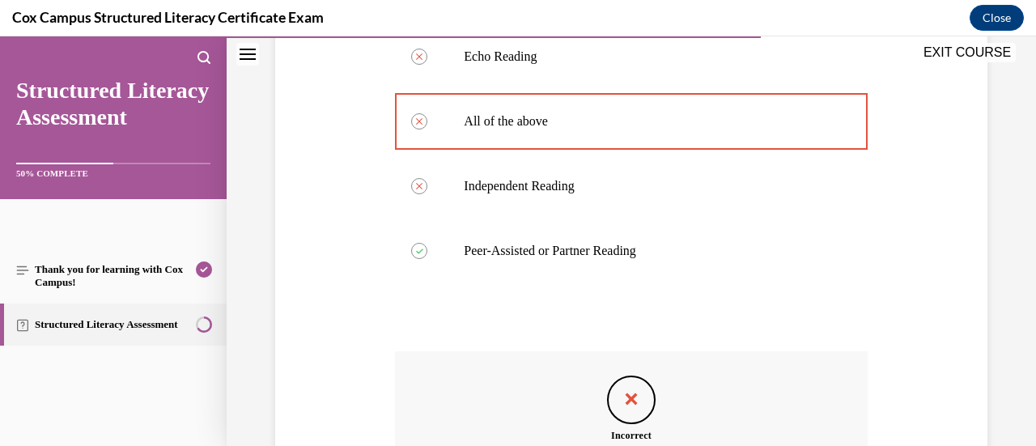
scroll to position [609, 0]
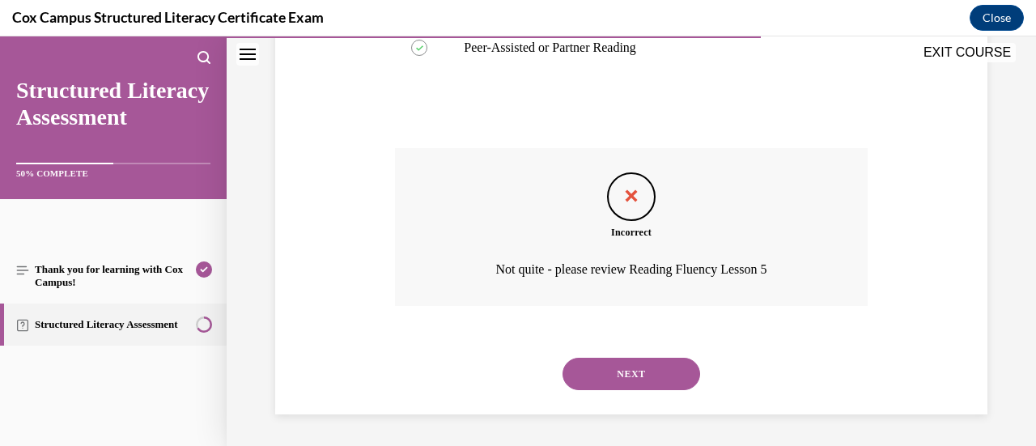
click at [650, 368] on button "NEXT" at bounding box center [632, 374] width 138 height 32
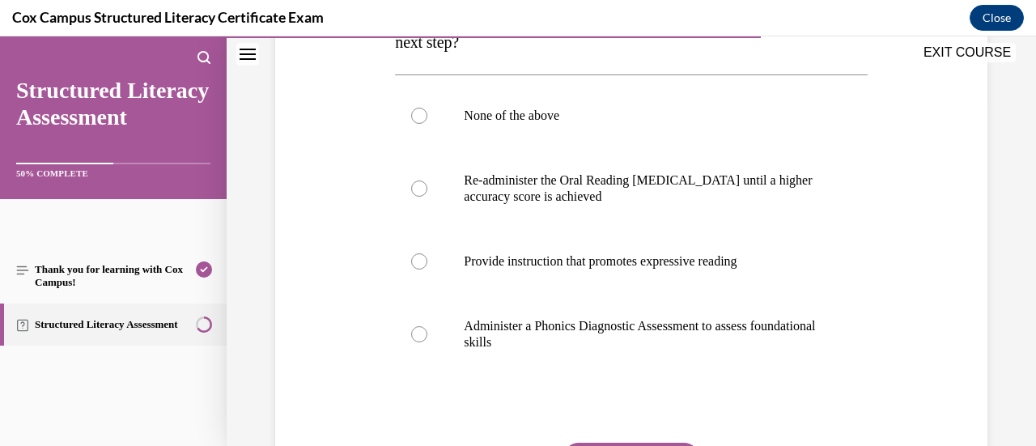
scroll to position [348, 0]
click at [702, 274] on label "Provide instruction that promotes expressive reading" at bounding box center [631, 260] width 472 height 65
click at [427, 269] on input "Provide instruction that promotes expressive reading" at bounding box center [419, 261] width 16 height 16
radio input "true"
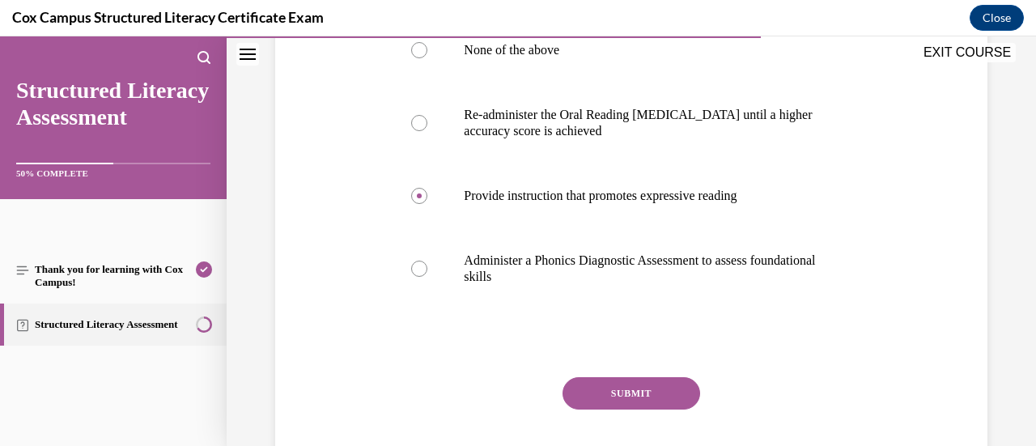
click at [630, 386] on button "SUBMIT" at bounding box center [632, 393] width 138 height 32
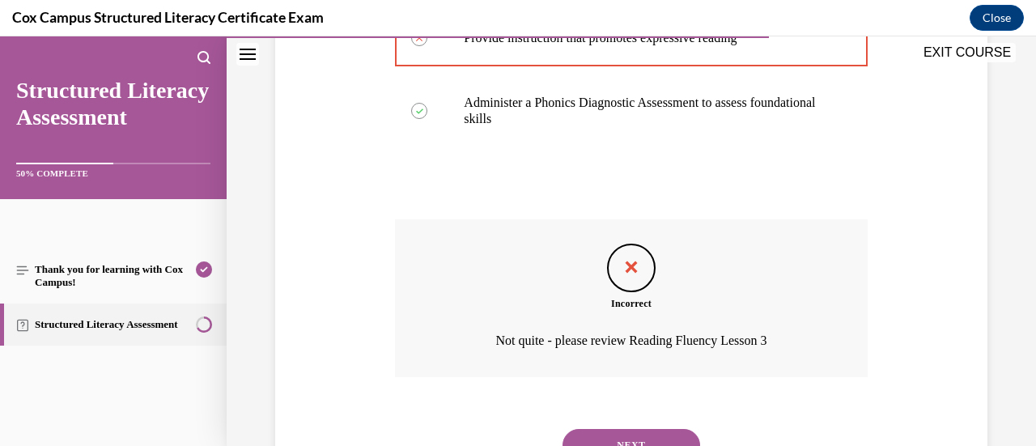
scroll to position [642, 0]
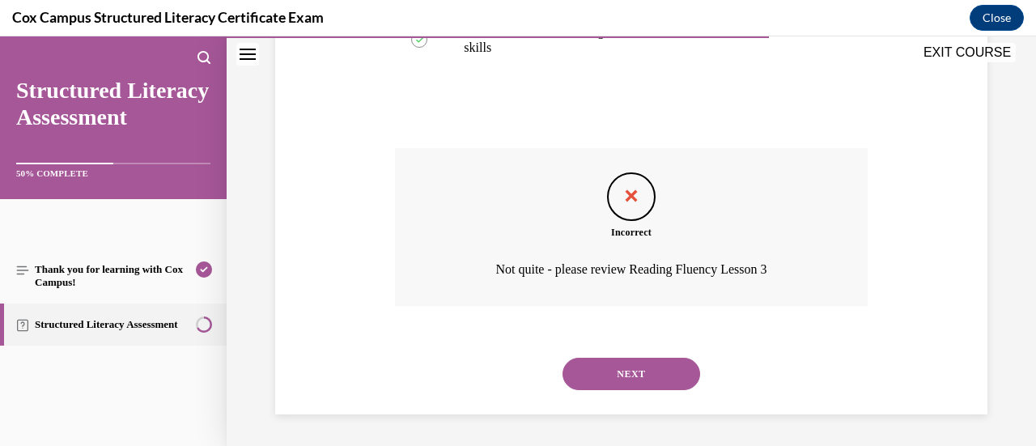
click at [670, 371] on button "NEXT" at bounding box center [632, 374] width 138 height 32
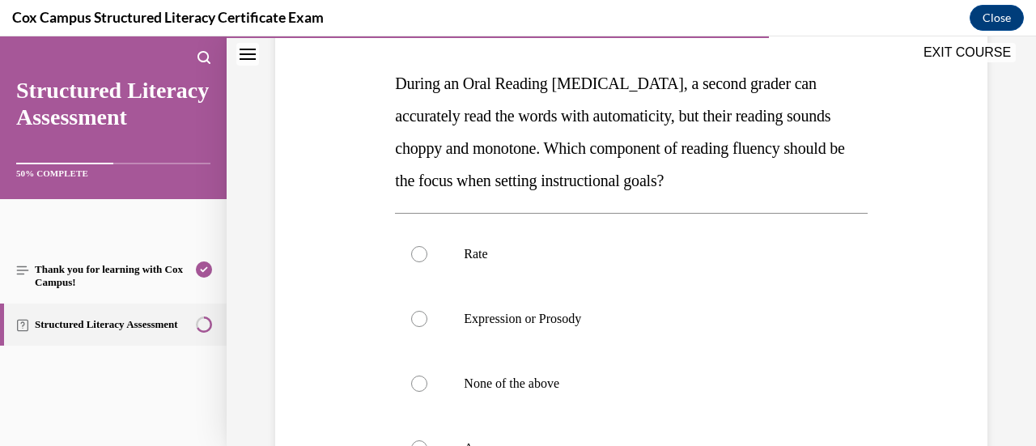
scroll to position [240, 0]
click at [520, 323] on p "Expression or Prosody" at bounding box center [645, 320] width 363 height 16
click at [427, 323] on input "Expression or Prosody" at bounding box center [419, 320] width 16 height 16
radio input "true"
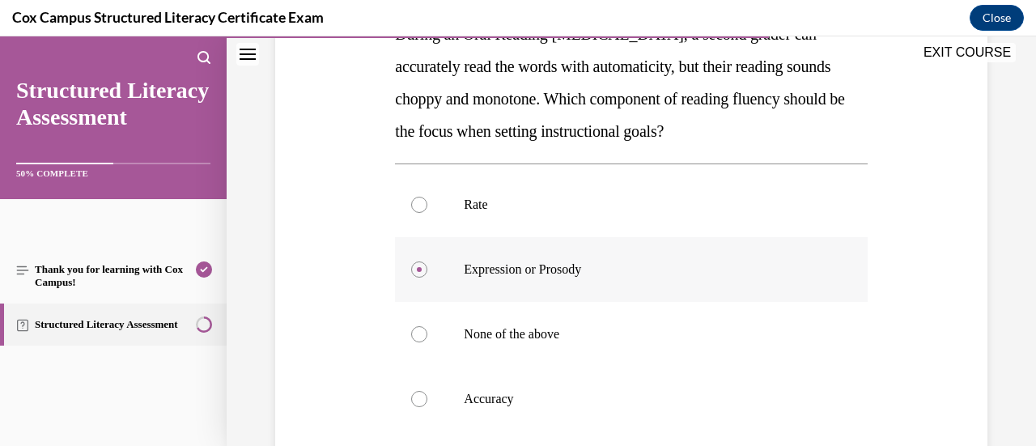
scroll to position [300, 0]
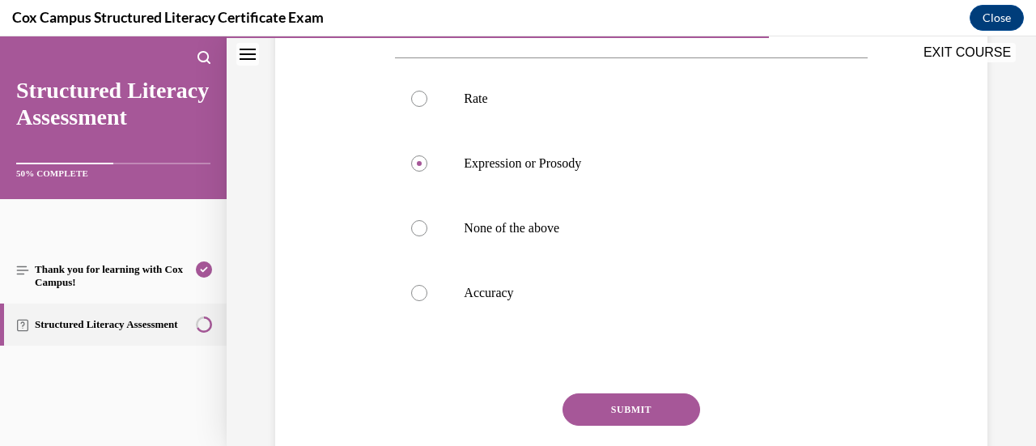
click at [628, 407] on button "SUBMIT" at bounding box center [632, 409] width 138 height 32
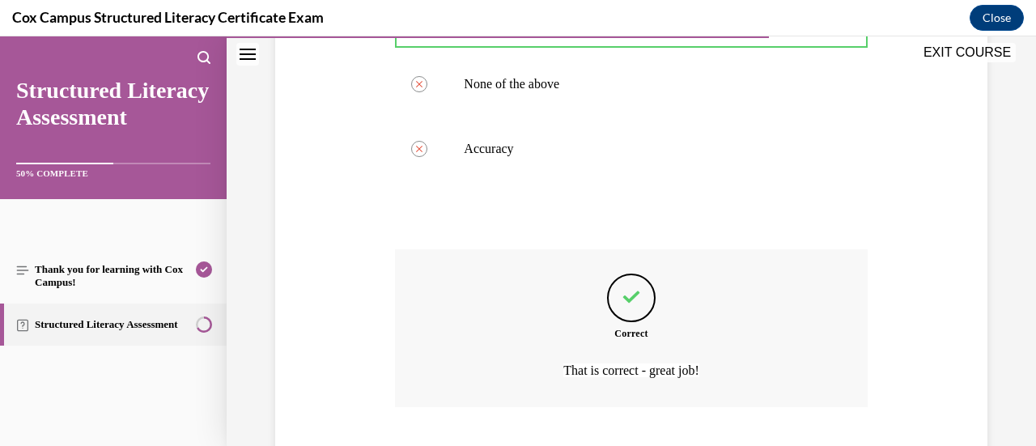
scroll to position [642, 0]
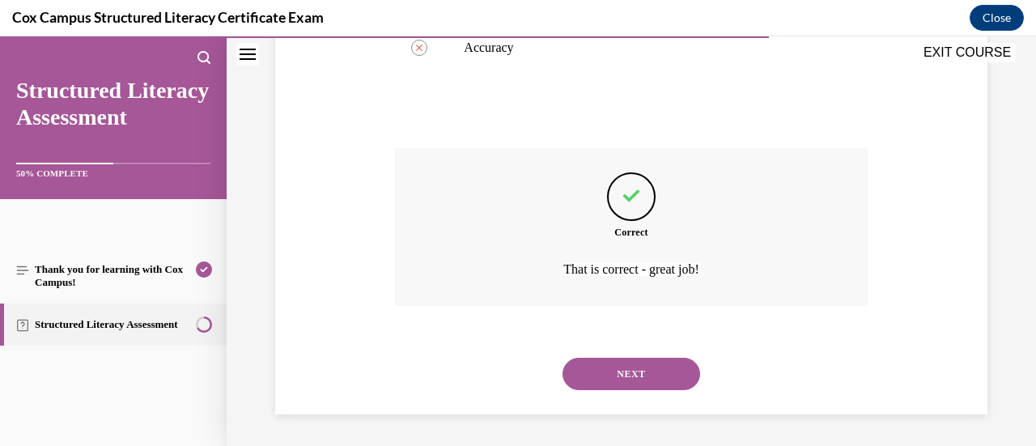
click at [672, 358] on button "NEXT" at bounding box center [632, 374] width 138 height 32
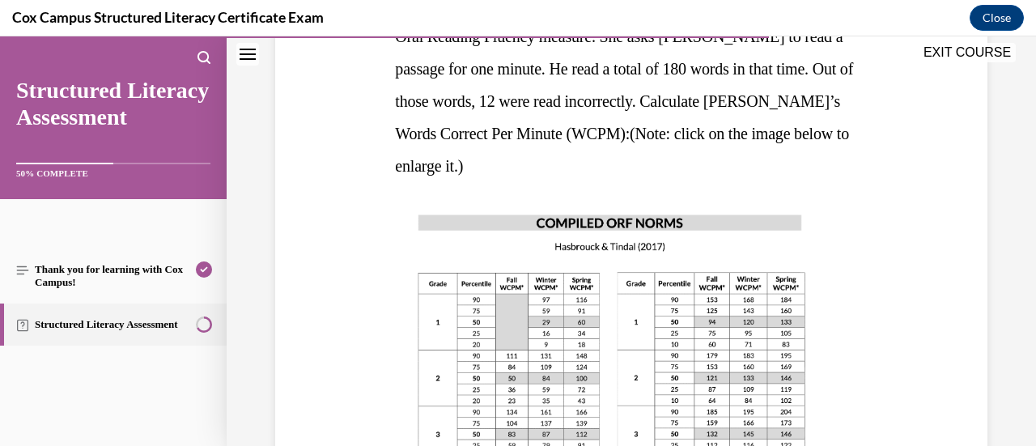
scroll to position [321, 0]
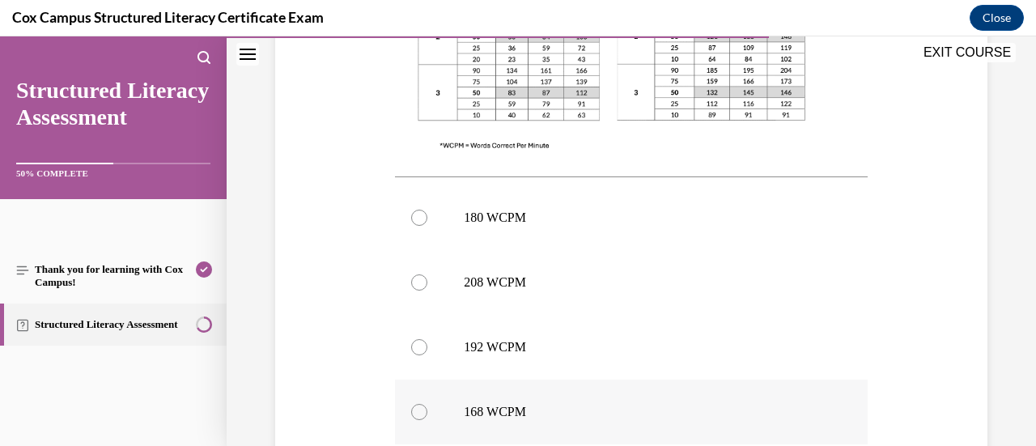
click at [644, 380] on label "168 WCPM" at bounding box center [631, 412] width 472 height 65
click at [427, 404] on input "168 WCPM" at bounding box center [419, 412] width 16 height 16
radio input "true"
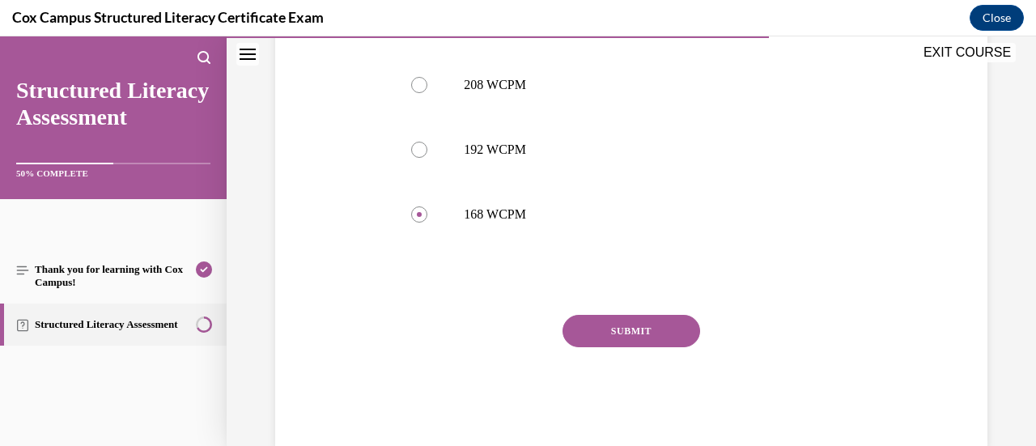
click at [635, 315] on button "SUBMIT" at bounding box center [632, 331] width 138 height 32
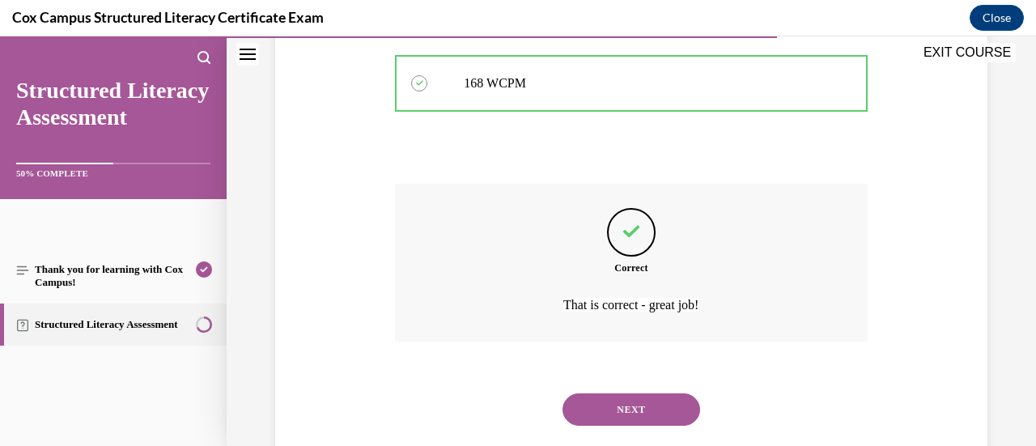
scroll to position [994, 0]
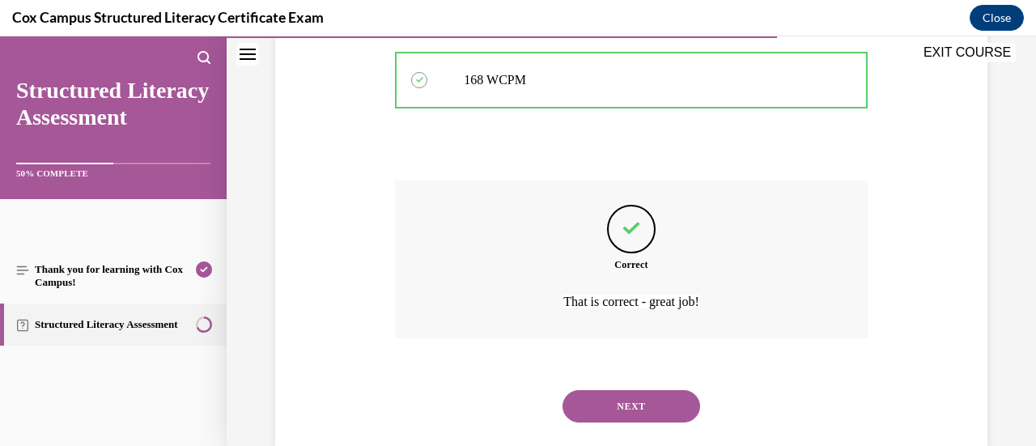
click at [652, 390] on button "NEXT" at bounding box center [632, 406] width 138 height 32
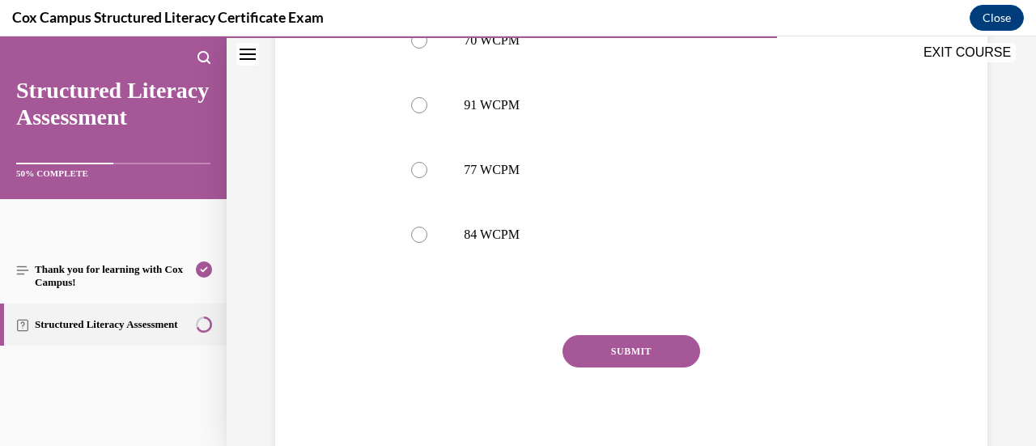
scroll to position [813, 0]
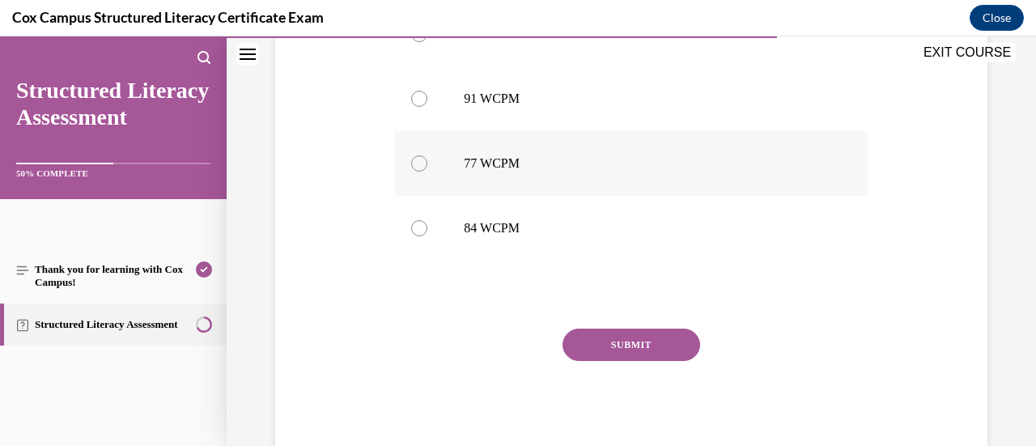
click at [638, 194] on label "77 WCPM" at bounding box center [631, 163] width 472 height 65
click at [427, 172] on input "77 WCPM" at bounding box center [419, 163] width 16 height 16
radio input "true"
click at [636, 344] on button "SUBMIT" at bounding box center [632, 345] width 138 height 32
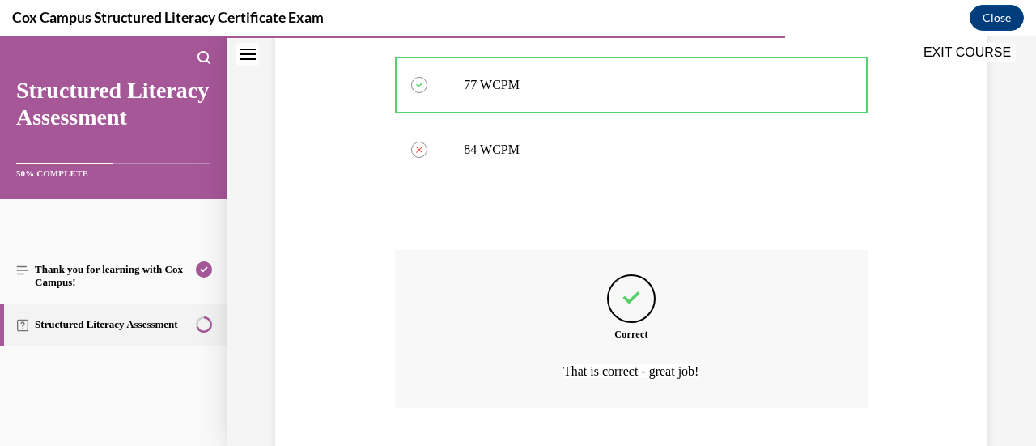
scroll to position [994, 0]
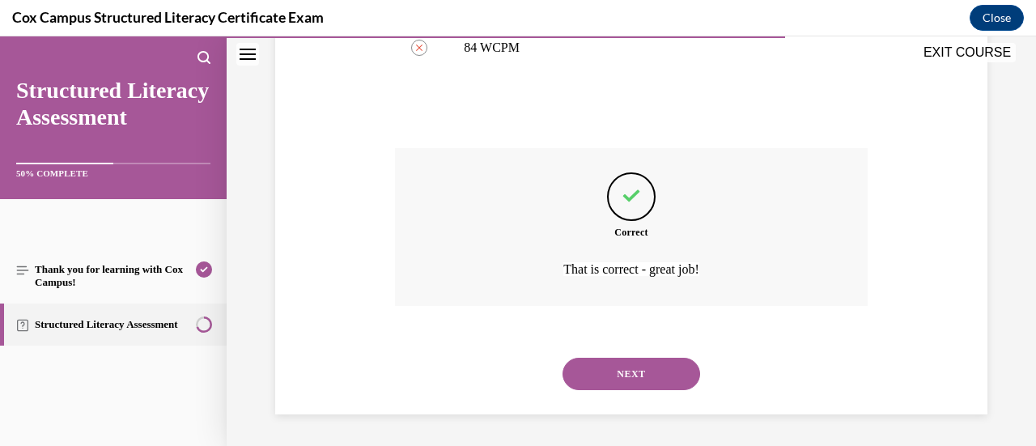
click at [629, 365] on button "NEXT" at bounding box center [632, 374] width 138 height 32
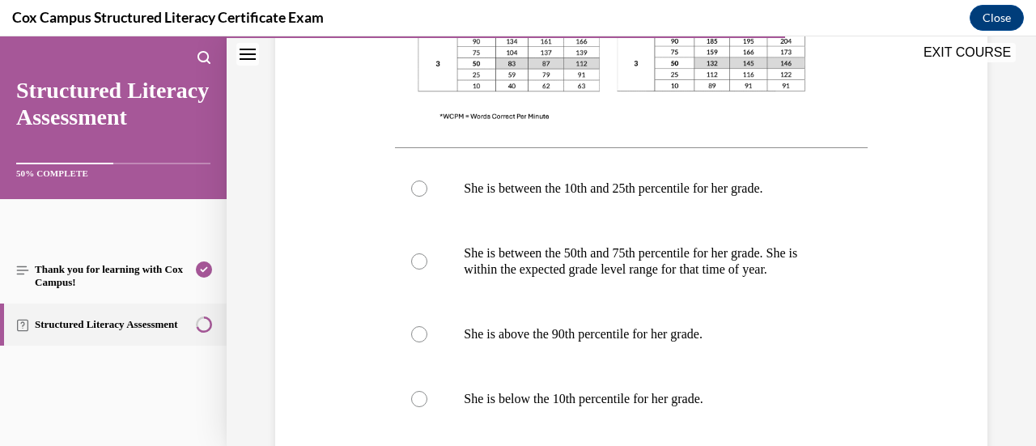
scroll to position [725, 0]
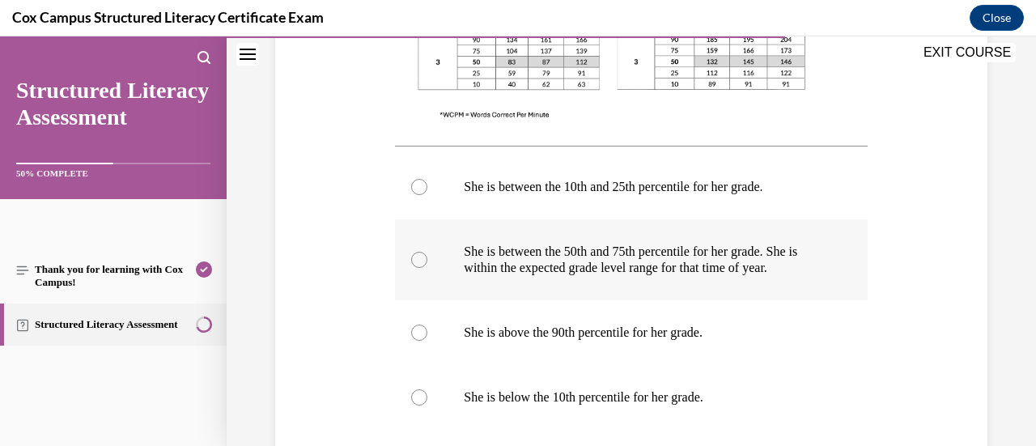
click at [576, 244] on p "She is between the 50th and 75th percentile for her grade. She is within the ex…" at bounding box center [645, 260] width 363 height 32
click at [427, 252] on input "She is between the 50th and 75th percentile for her grade. She is within the ex…" at bounding box center [419, 260] width 16 height 16
radio input "true"
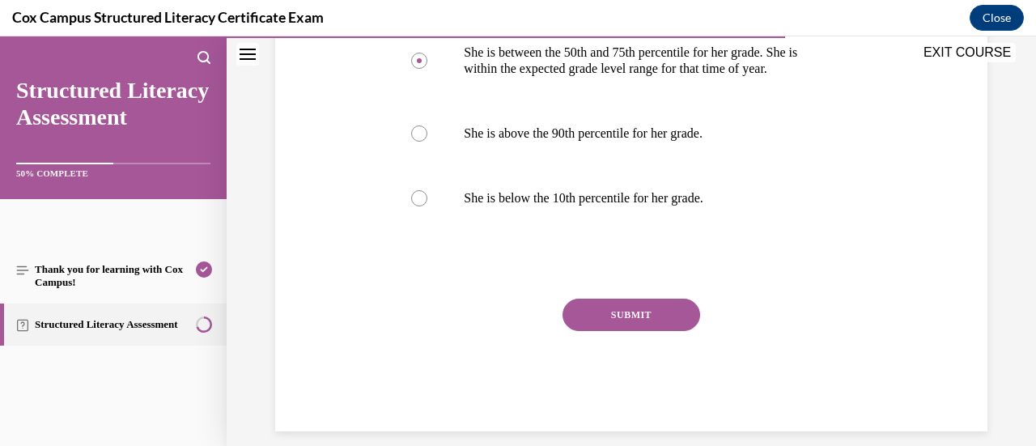
click at [615, 328] on button "SUBMIT" at bounding box center [632, 315] width 138 height 32
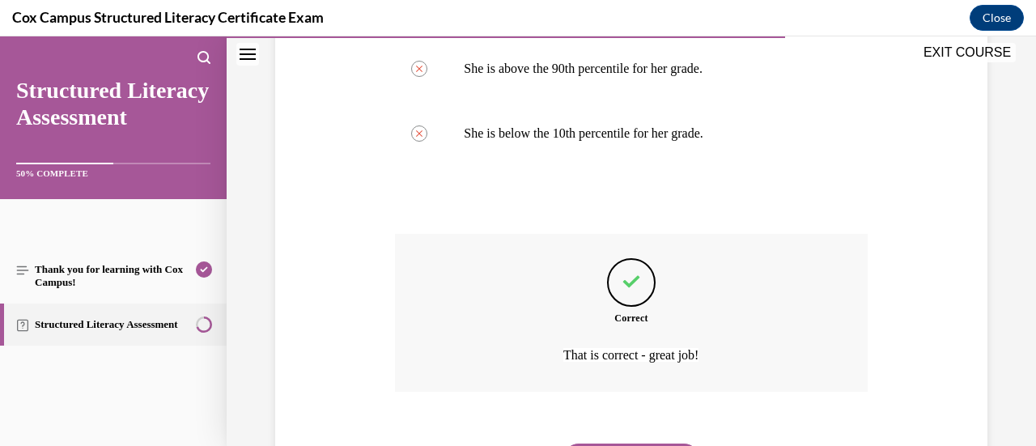
scroll to position [1091, 0]
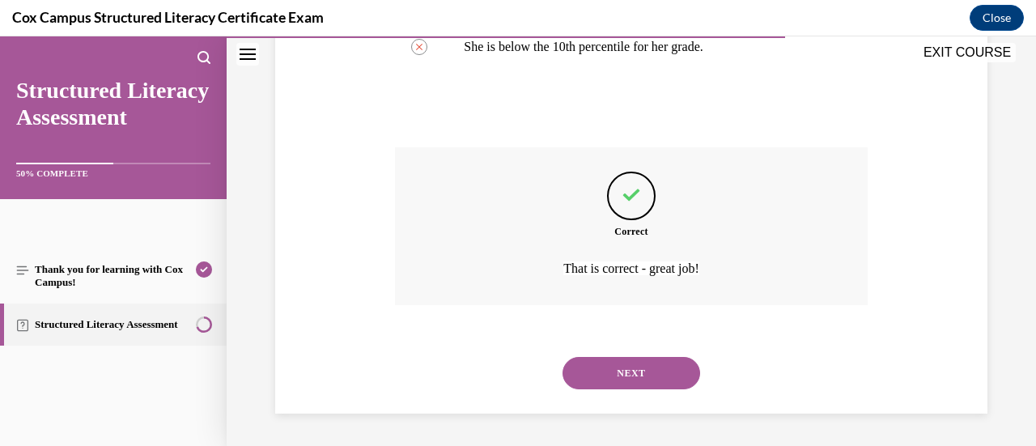
click at [621, 368] on button "NEXT" at bounding box center [632, 373] width 138 height 32
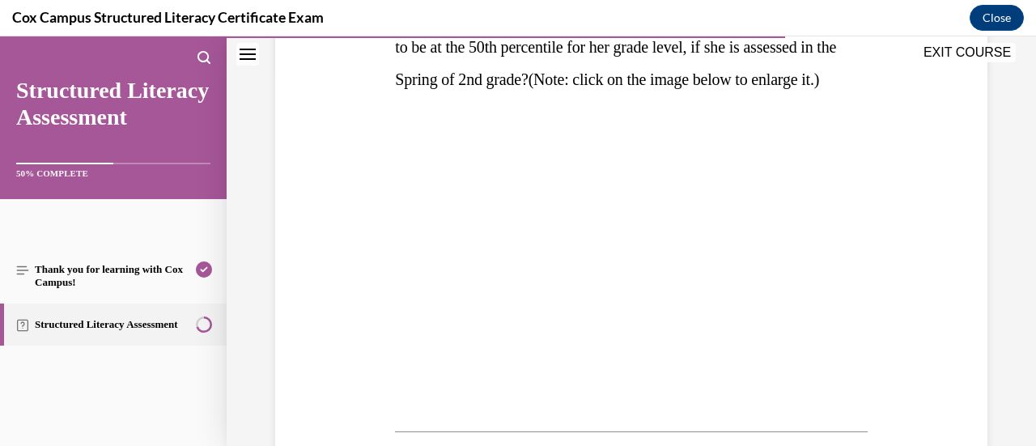
scroll to position [376, 0]
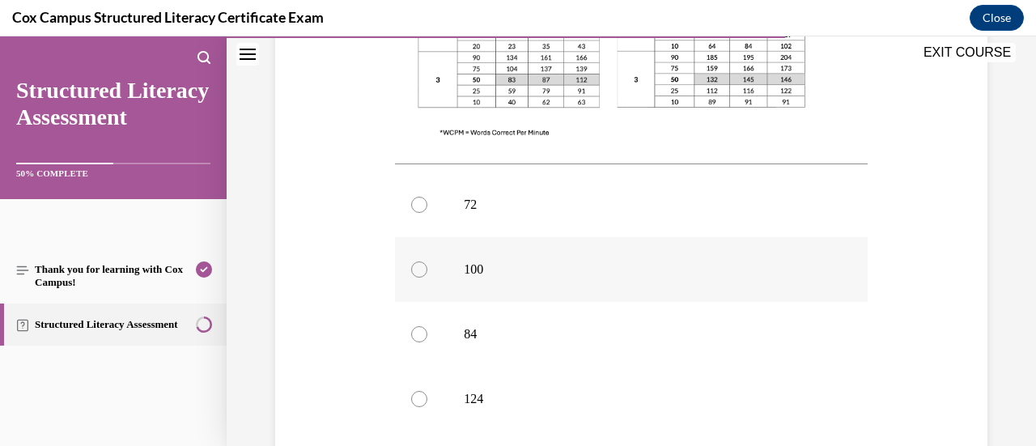
click at [515, 274] on p "100" at bounding box center [645, 269] width 363 height 16
click at [427, 274] on input "100" at bounding box center [419, 269] width 16 height 16
radio input "true"
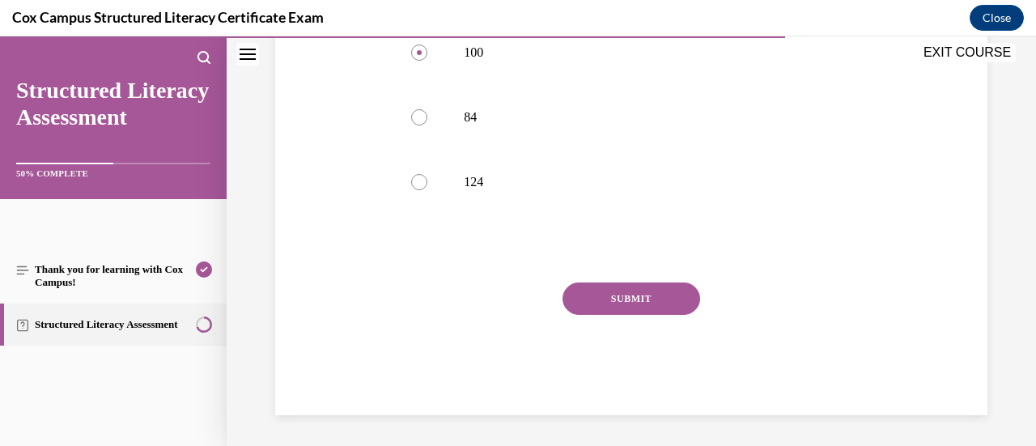
click at [625, 301] on button "SUBMIT" at bounding box center [632, 298] width 138 height 32
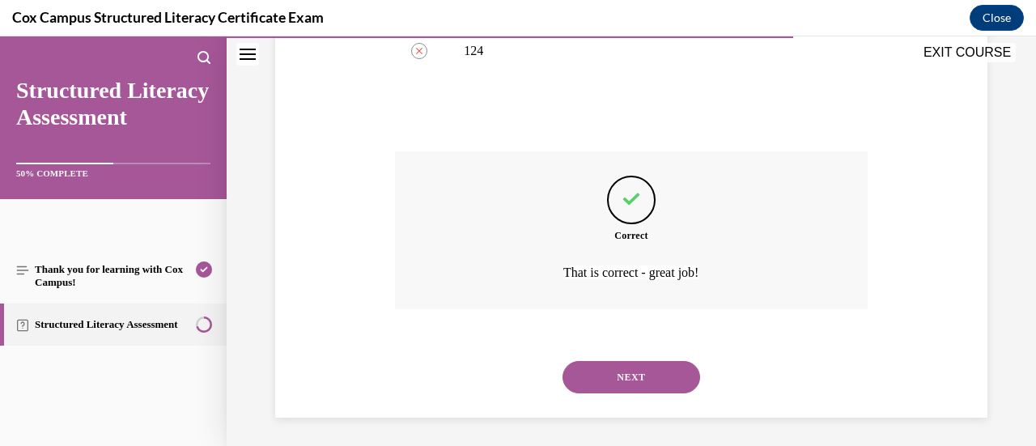
scroll to position [994, 0]
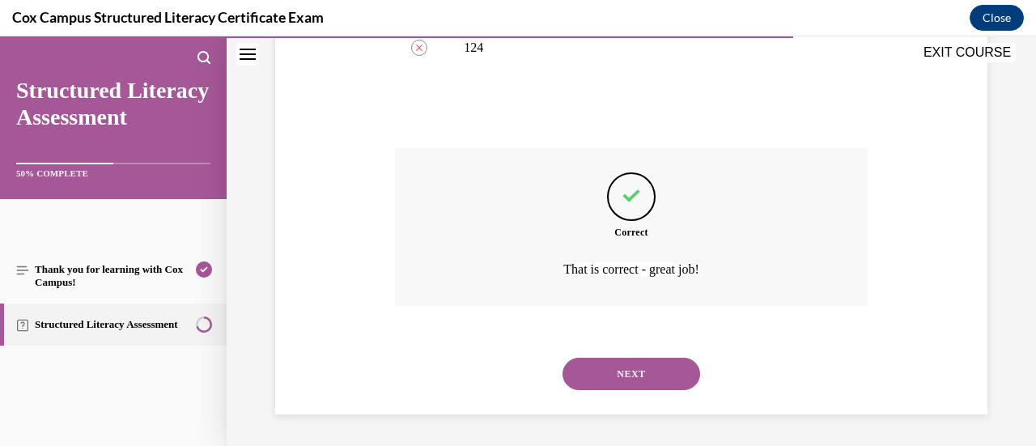
click at [618, 380] on button "NEXT" at bounding box center [632, 374] width 138 height 32
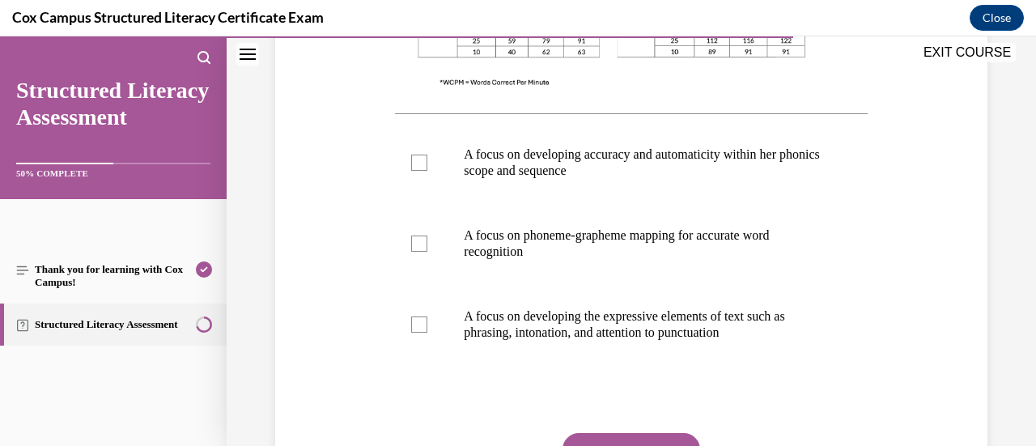
scroll to position [660, 0]
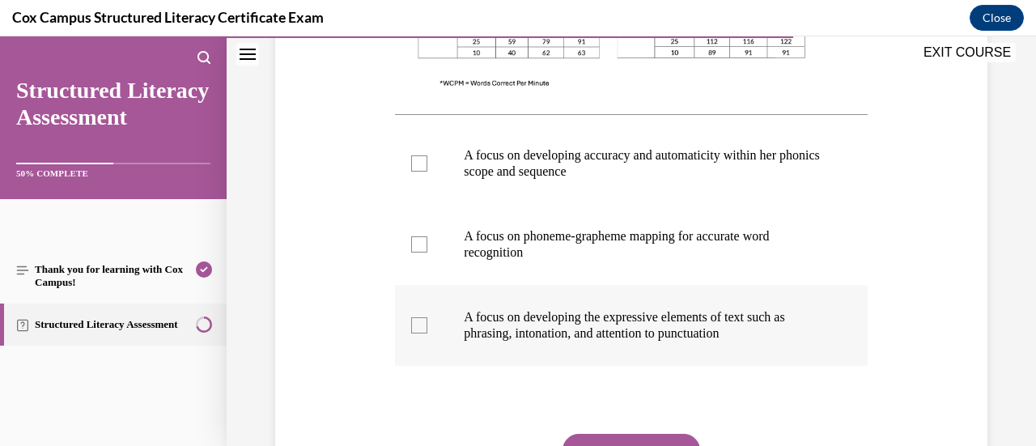
click at [642, 346] on label "A focus on developing the expressive elements of text such as phrasing, intonat…" at bounding box center [631, 325] width 472 height 81
click at [427, 333] on input "A focus on developing the expressive elements of text such as phrasing, intonat…" at bounding box center [419, 325] width 16 height 16
checkbox input "true"
click at [712, 177] on p "A focus on developing accuracy and automaticity within her phonics scope and se…" at bounding box center [645, 163] width 363 height 32
click at [427, 172] on input "A focus on developing accuracy and automaticity within her phonics scope and se…" at bounding box center [419, 163] width 16 height 16
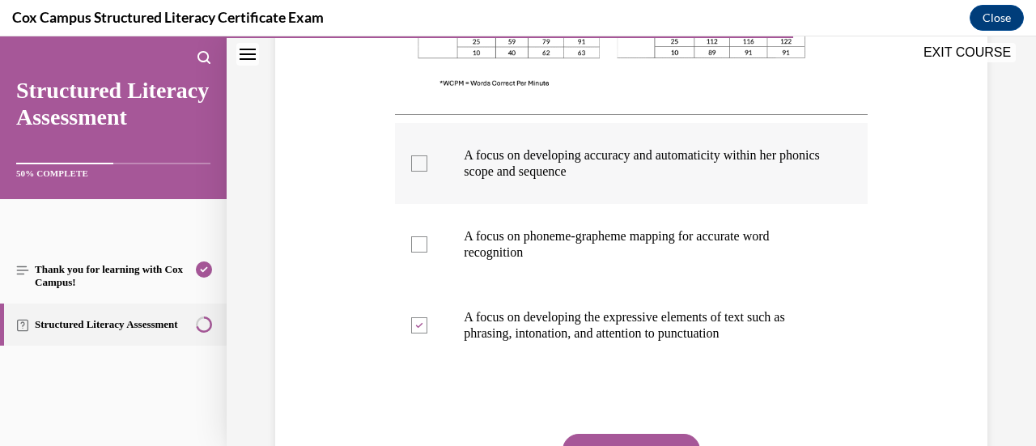
checkbox input "true"
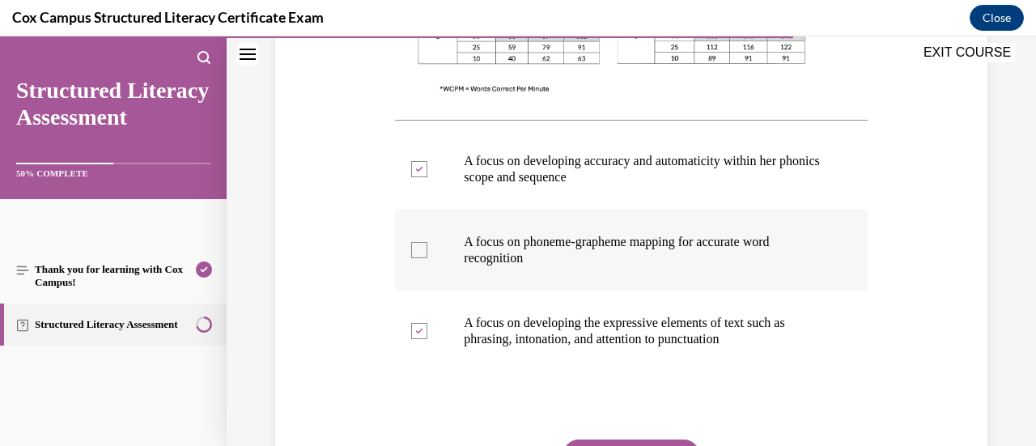
click at [681, 242] on p "A focus on phoneme-grapheme mapping for accurate word recognition" at bounding box center [645, 250] width 363 height 32
click at [427, 242] on input "A focus on phoneme-grapheme mapping for accurate word recognition" at bounding box center [419, 250] width 16 height 16
checkbox input "true"
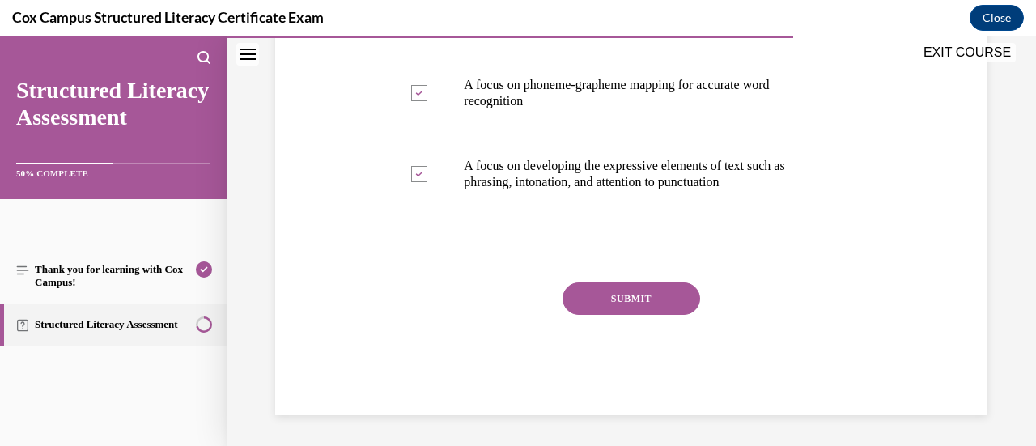
click at [649, 304] on button "SUBMIT" at bounding box center [632, 298] width 138 height 32
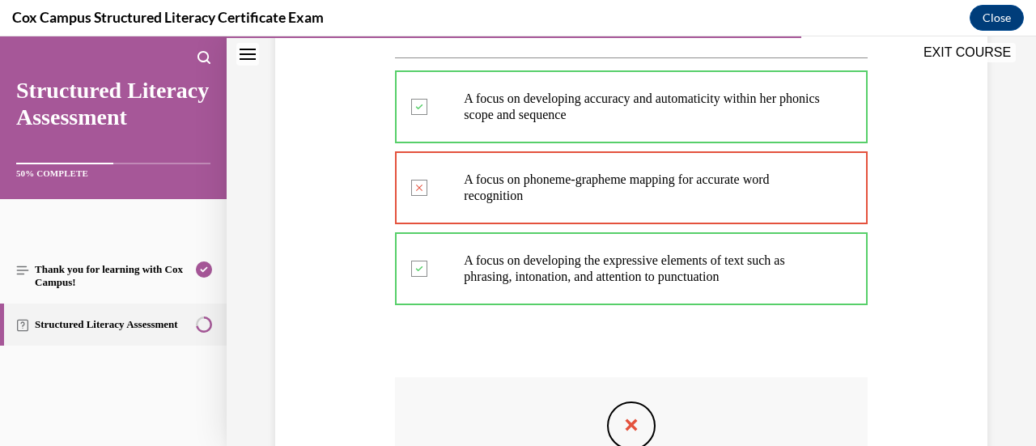
scroll to position [945, 0]
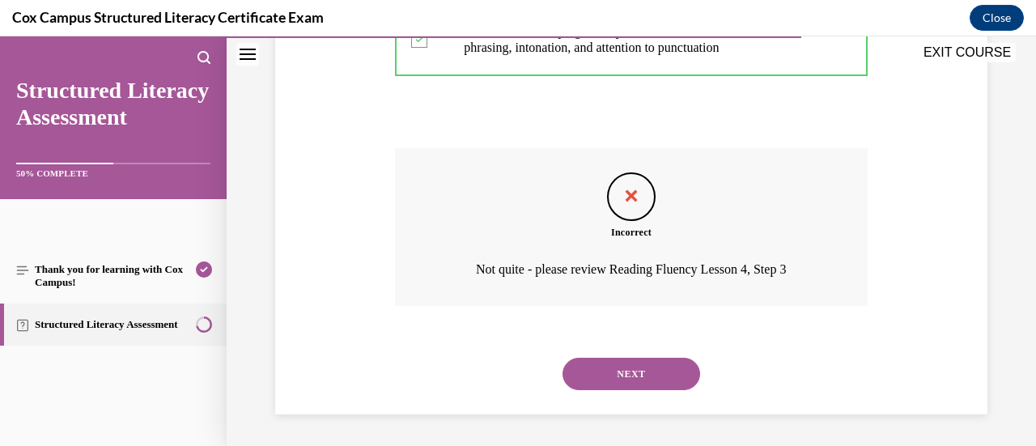
click at [622, 396] on div "NEXT" at bounding box center [631, 374] width 472 height 65
click at [636, 382] on button "NEXT" at bounding box center [632, 374] width 138 height 32
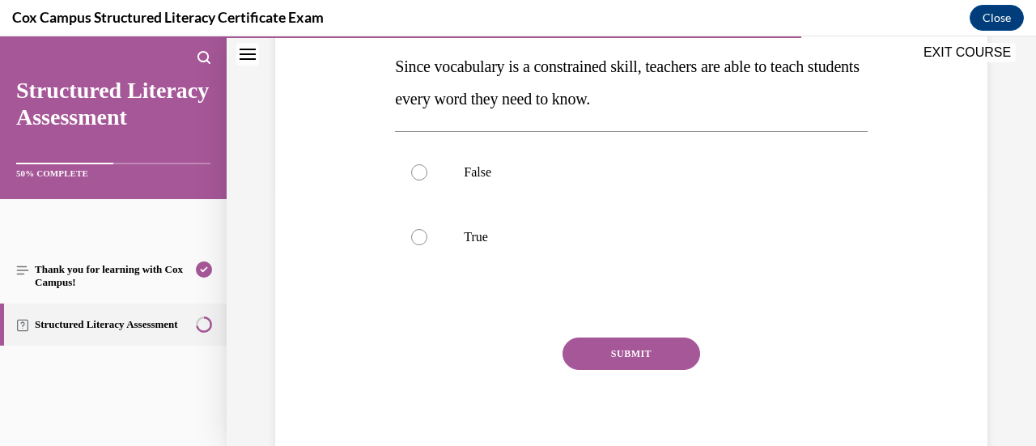
scroll to position [257, 0]
click at [563, 189] on label "False" at bounding box center [631, 173] width 472 height 65
click at [427, 181] on input "False" at bounding box center [419, 173] width 16 height 16
radio input "true"
click at [609, 352] on button "SUBMIT" at bounding box center [632, 354] width 138 height 32
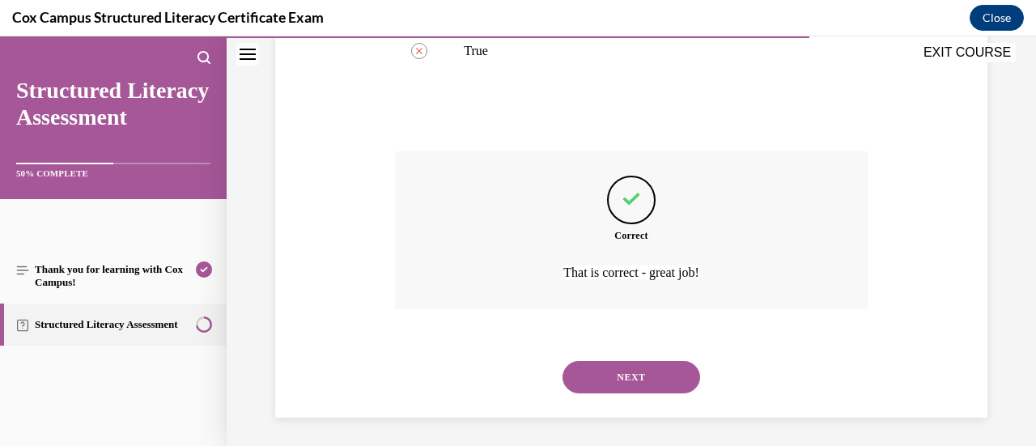
scroll to position [448, 0]
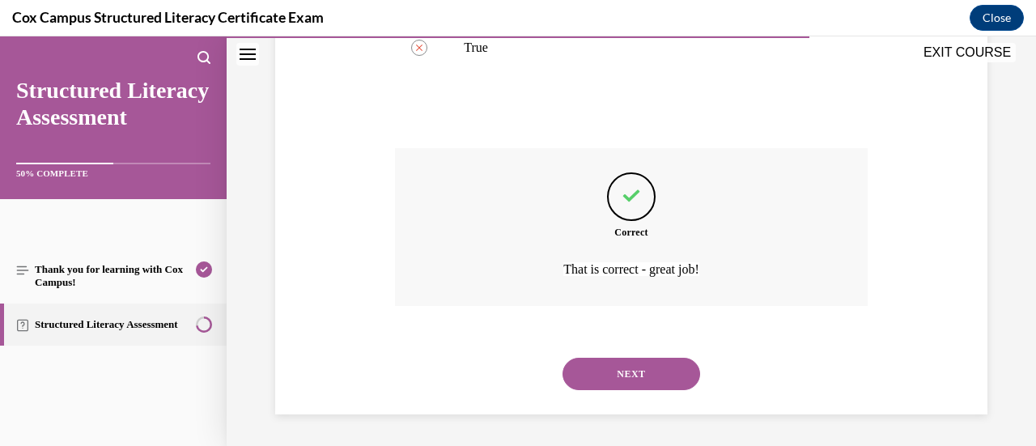
click at [631, 378] on button "NEXT" at bounding box center [632, 374] width 138 height 32
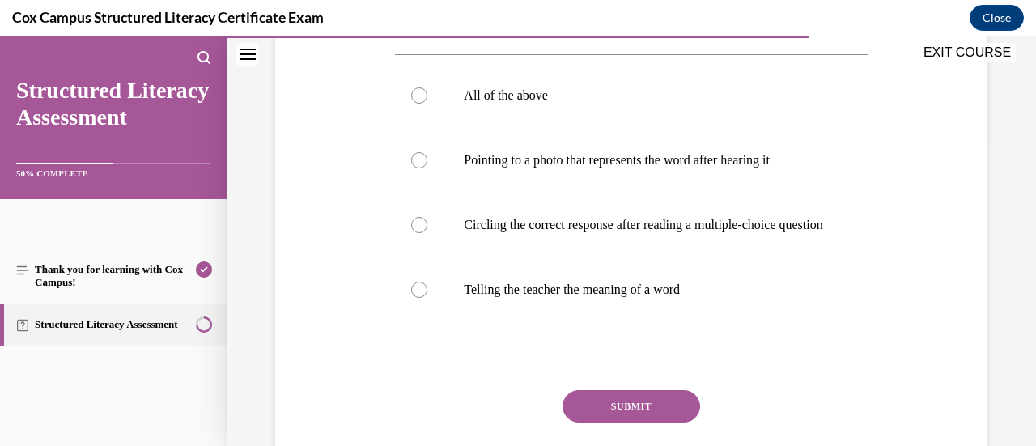
scroll to position [302, 0]
click at [606, 119] on label "All of the above" at bounding box center [631, 96] width 472 height 65
click at [427, 104] on input "All of the above" at bounding box center [419, 96] width 16 height 16
radio input "true"
click at [630, 414] on button "SUBMIT" at bounding box center [632, 407] width 138 height 32
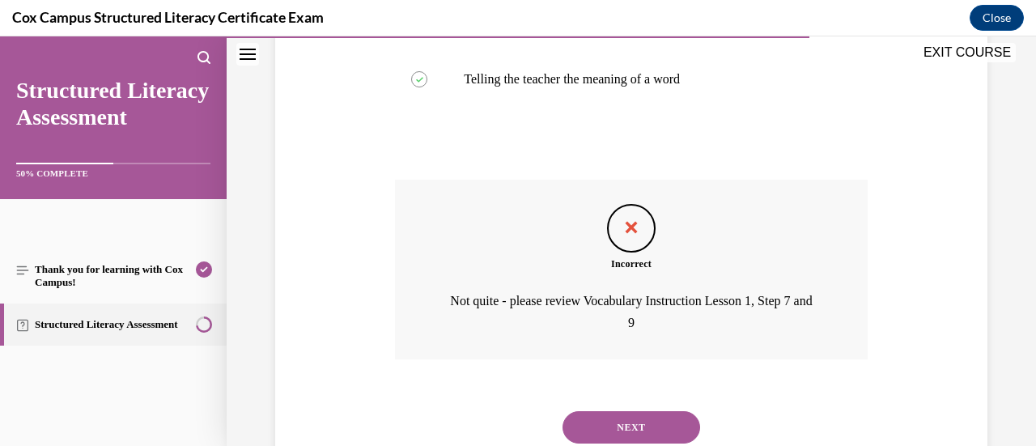
scroll to position [583, 0]
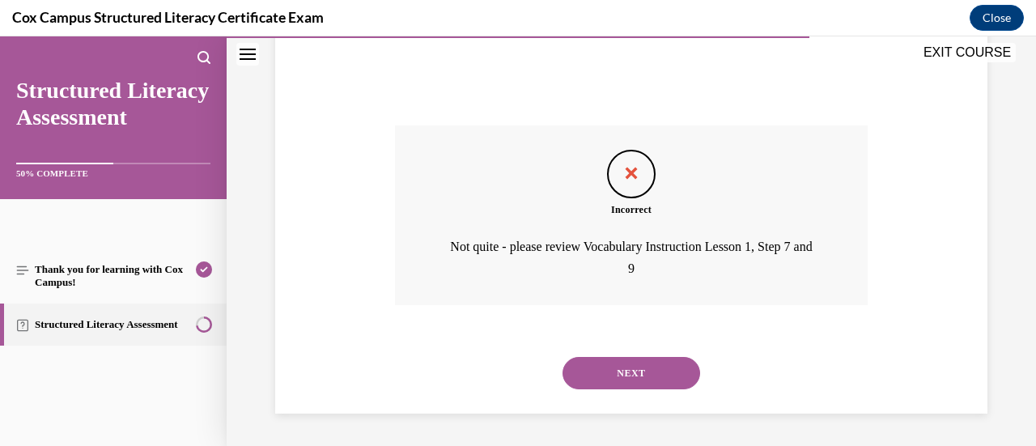
click at [630, 377] on button "NEXT" at bounding box center [632, 373] width 138 height 32
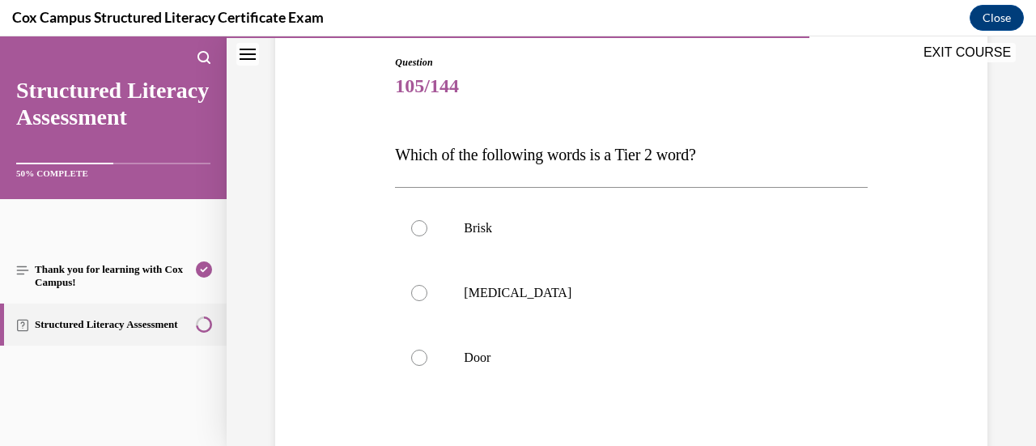
scroll to position [169, 0]
click at [597, 255] on label "Brisk" at bounding box center [631, 229] width 472 height 65
click at [427, 237] on input "Brisk" at bounding box center [419, 229] width 16 height 16
radio input "true"
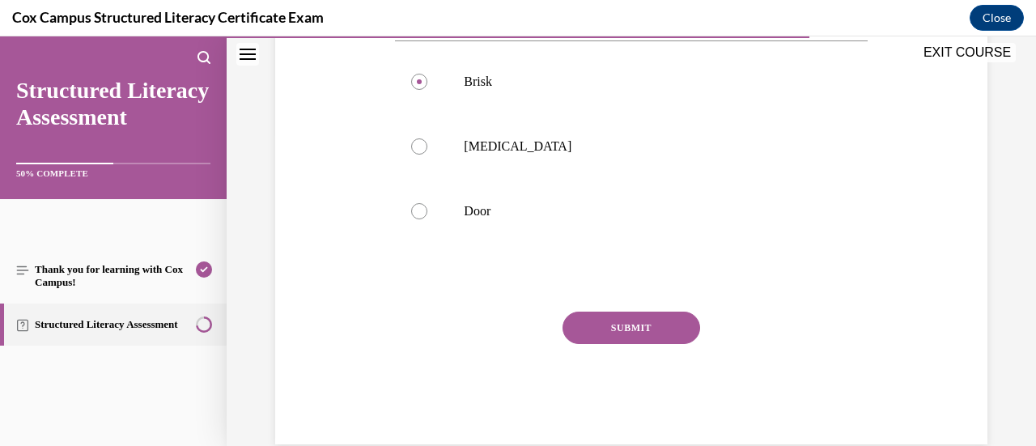
click at [622, 322] on button "SUBMIT" at bounding box center [632, 328] width 138 height 32
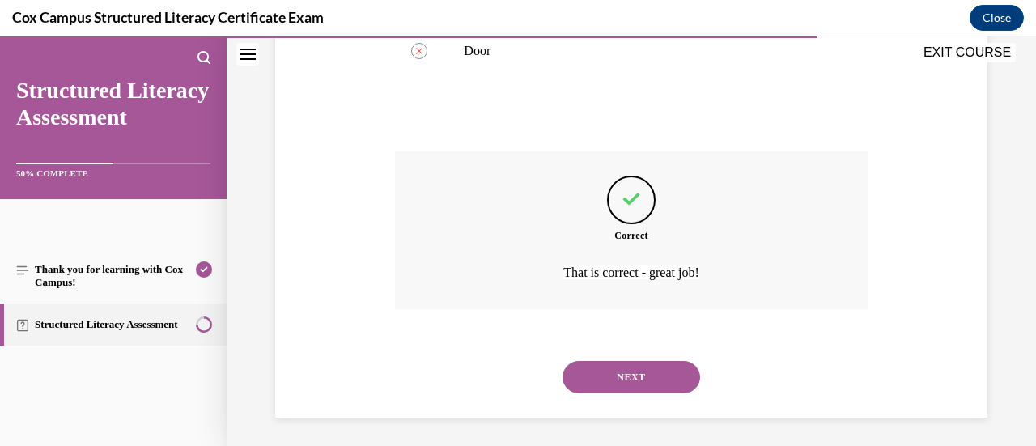
scroll to position [480, 0]
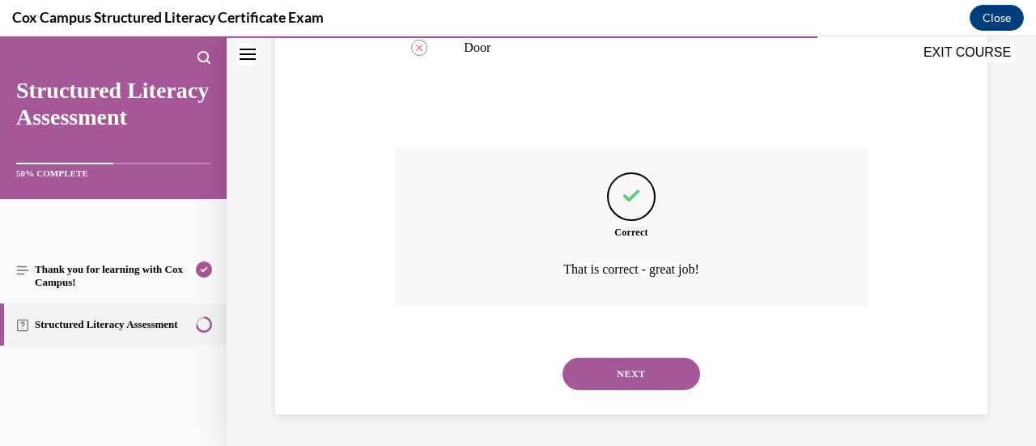
click at [634, 373] on button "NEXT" at bounding box center [632, 374] width 138 height 32
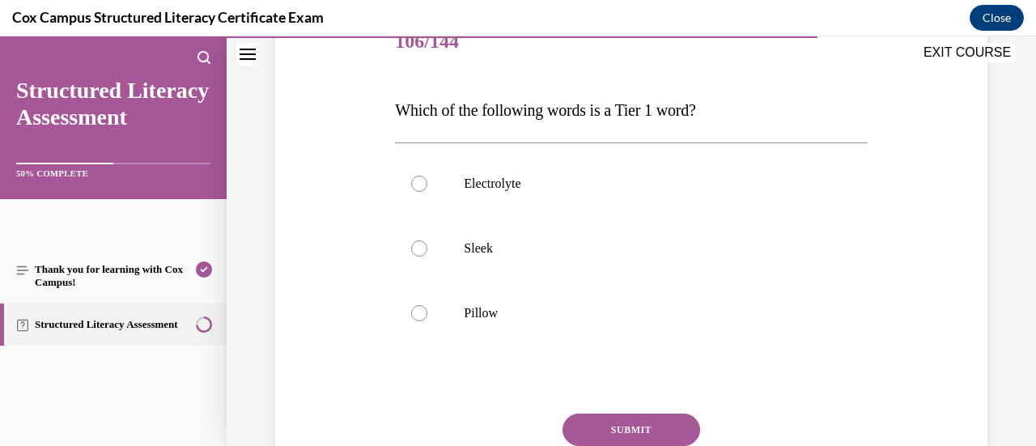
scroll to position [219, 0]
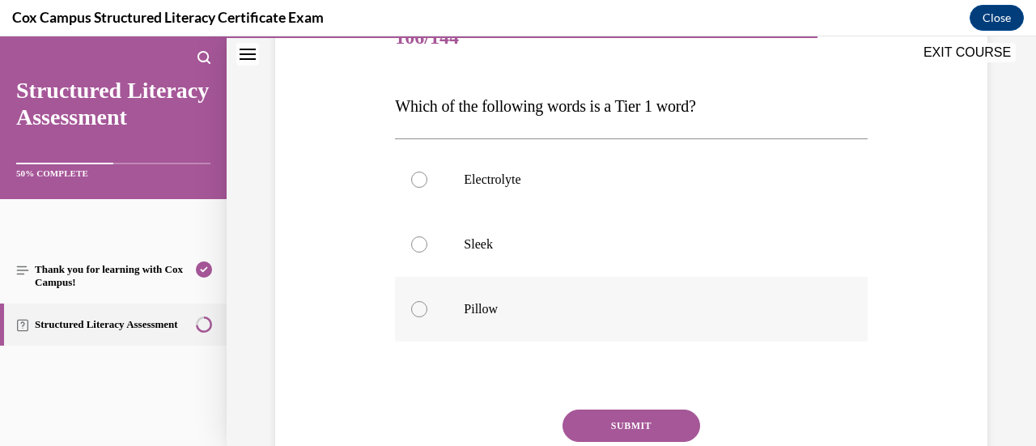
click at [552, 301] on p "Pillow" at bounding box center [645, 309] width 363 height 16
click at [427, 301] on input "Pillow" at bounding box center [419, 309] width 16 height 16
radio input "true"
click at [608, 430] on button "SUBMIT" at bounding box center [632, 426] width 138 height 32
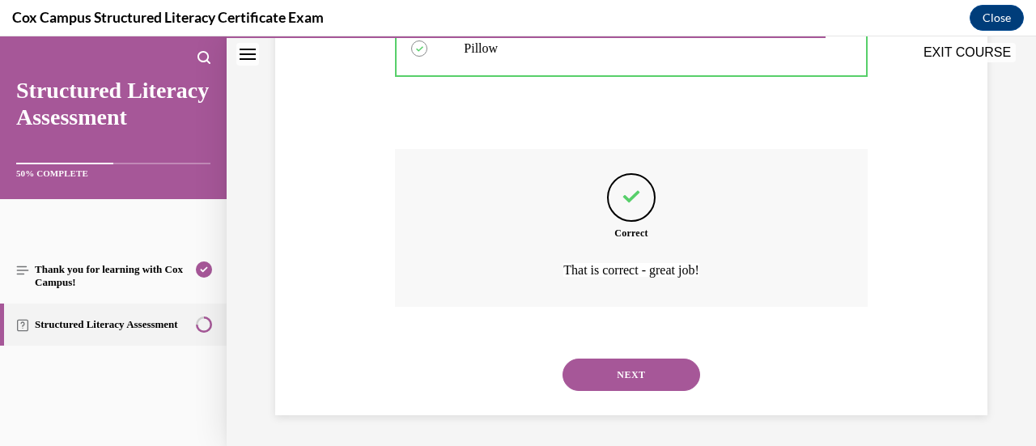
scroll to position [480, 0]
click at [615, 385] on button "NEXT" at bounding box center [632, 374] width 138 height 32
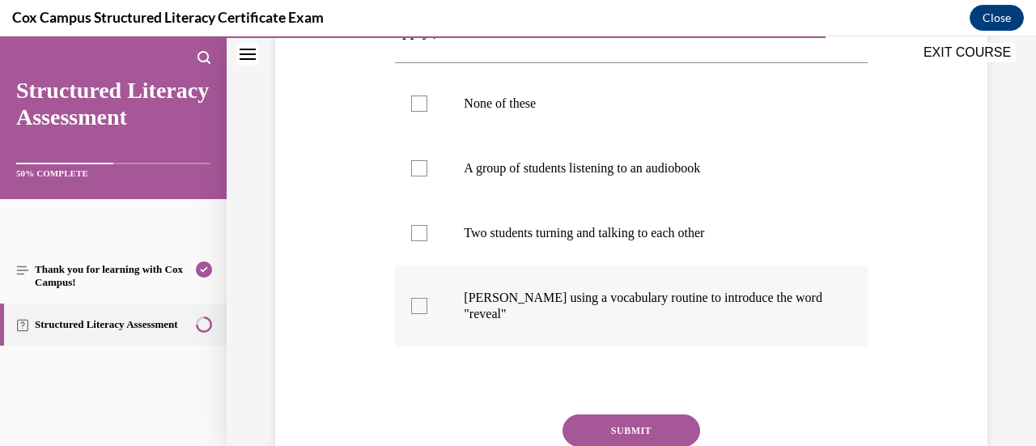
scroll to position [326, 0]
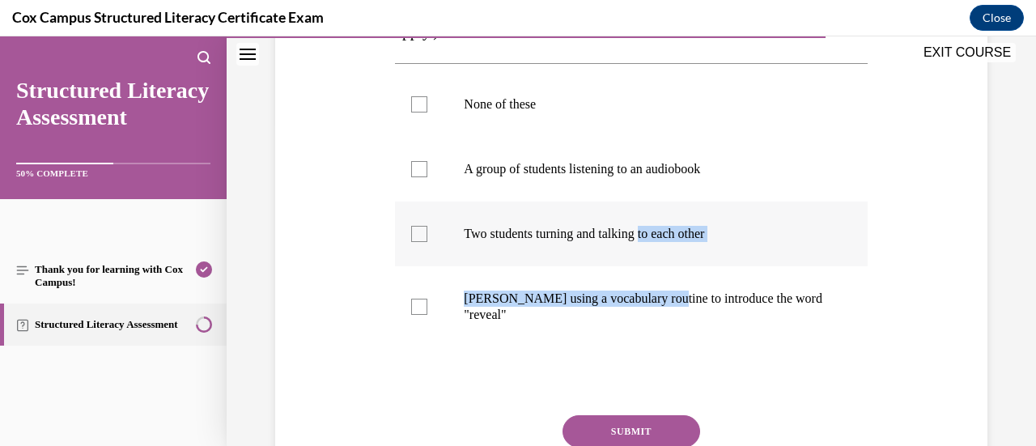
drag, startPoint x: 673, startPoint y: 278, endPoint x: 649, endPoint y: 244, distance: 42.0
click at [649, 244] on ul "None of these A group of students listening to an audiobook   Two students turn…" at bounding box center [631, 209] width 472 height 275
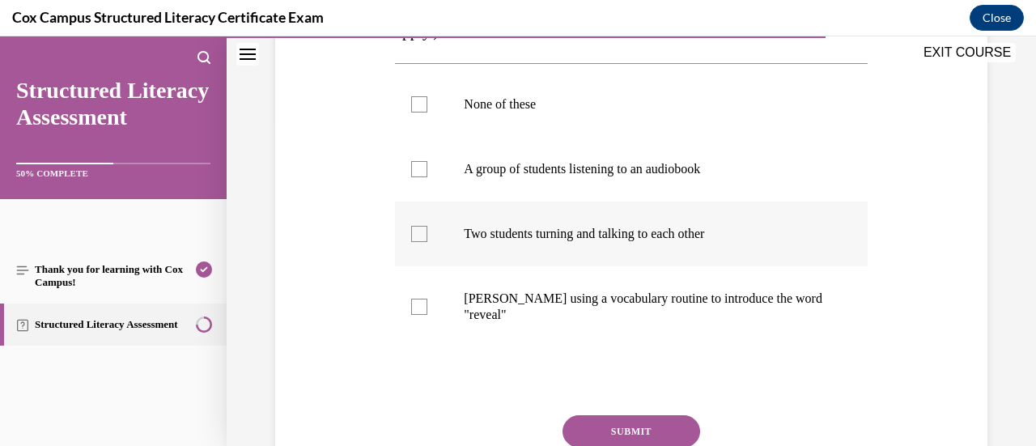
click at [643, 237] on p "Two students turning and talking to each other" at bounding box center [645, 234] width 363 height 16
click at [427, 237] on input "Two students turning and talking to each other" at bounding box center [419, 234] width 16 height 16
click at [643, 237] on p "Two students turning and talking to each other" at bounding box center [645, 234] width 363 height 16
click at [427, 237] on input "Two students turning and talking to each other" at bounding box center [419, 234] width 16 height 16
click at [643, 237] on p "Two students turning and talking to each other" at bounding box center [645, 234] width 363 height 16
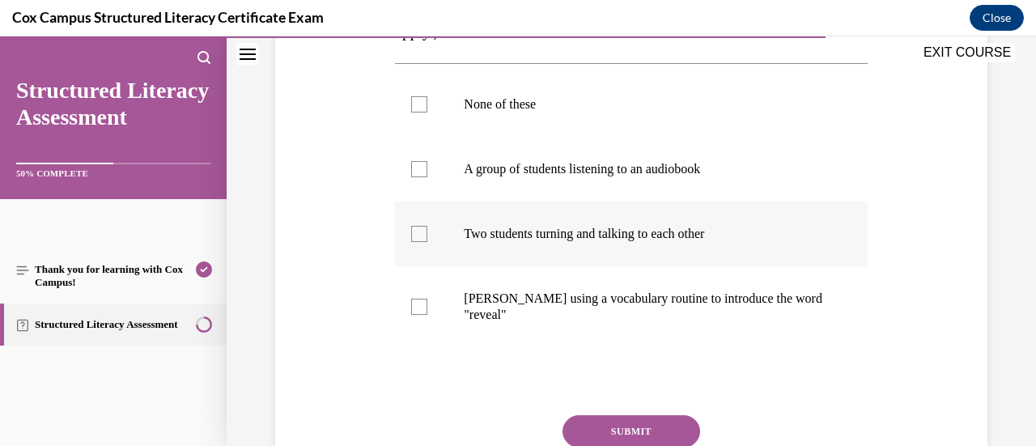
click at [427, 237] on input "Two students turning and talking to each other" at bounding box center [419, 234] width 16 height 16
checkbox input "true"
click at [667, 197] on label "A group of students listening to an audiobook" at bounding box center [631, 169] width 472 height 65
click at [427, 177] on input "A group of students listening to an audiobook" at bounding box center [419, 169] width 16 height 16
checkbox input "true"
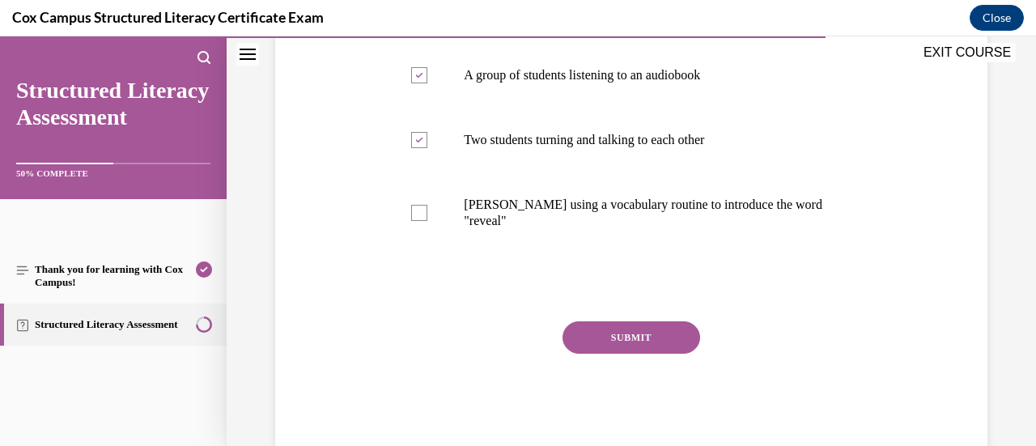
click at [651, 338] on button "SUBMIT" at bounding box center [632, 337] width 138 height 32
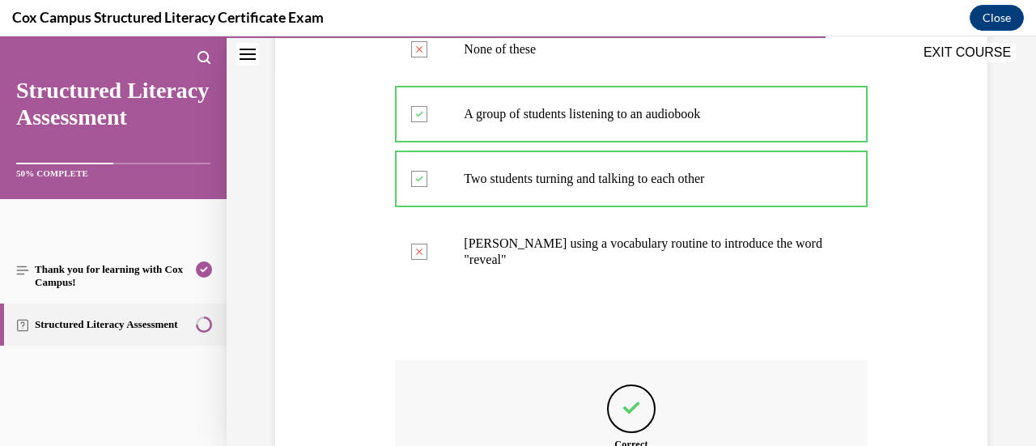
scroll to position [593, 0]
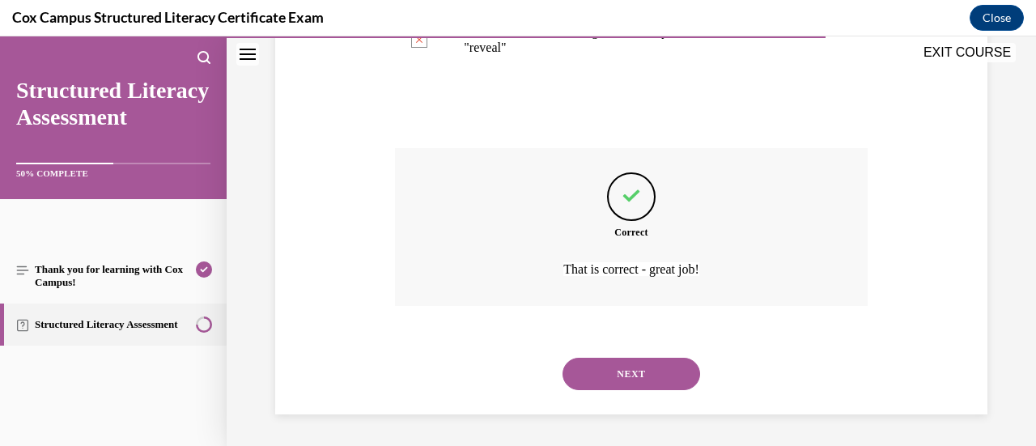
click at [644, 371] on button "NEXT" at bounding box center [632, 374] width 138 height 32
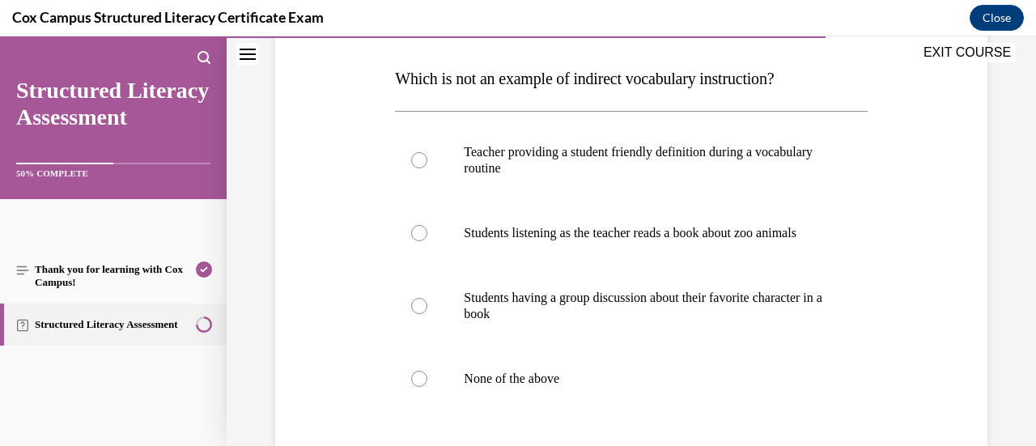
scroll to position [245, 0]
click at [500, 388] on p "None of the above" at bounding box center [645, 379] width 363 height 16
click at [427, 388] on input "None of the above" at bounding box center [419, 379] width 16 height 16
radio input "true"
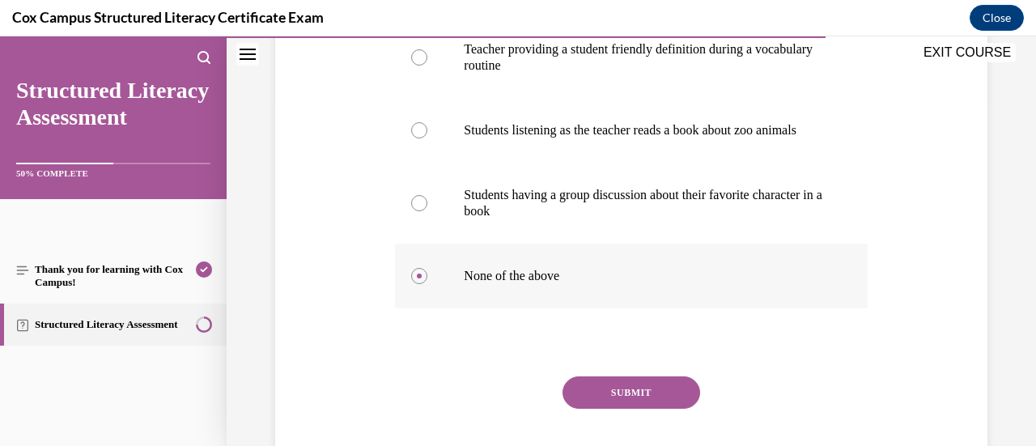
scroll to position [348, 0]
click at [589, 409] on button "SUBMIT" at bounding box center [632, 393] width 138 height 32
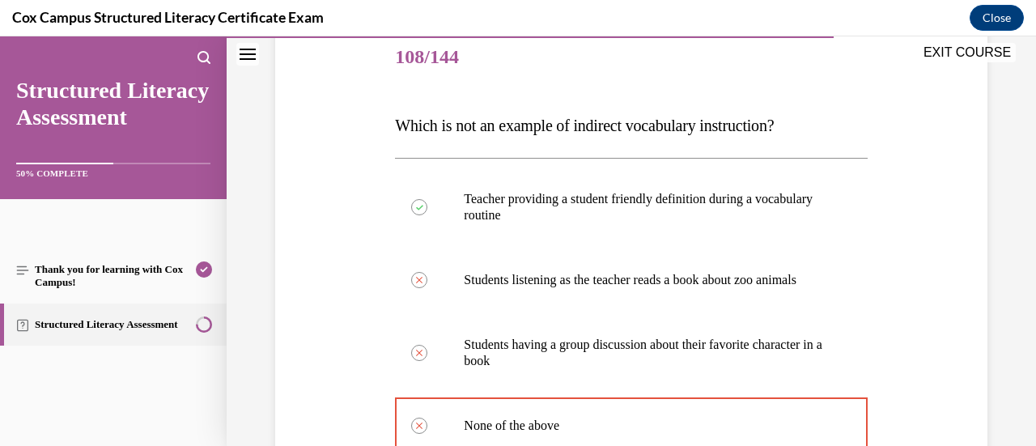
scroll to position [615, 0]
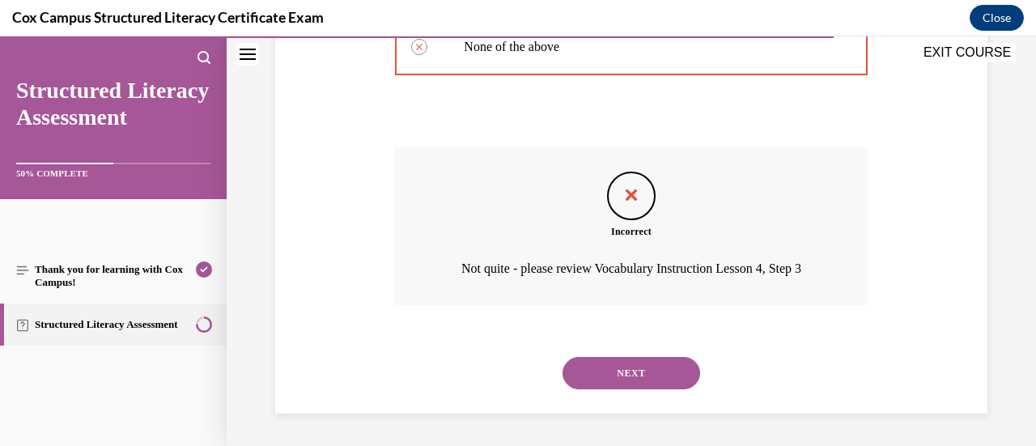
click at [660, 354] on div "NEXT" at bounding box center [631, 373] width 472 height 65
click at [651, 371] on button "NEXT" at bounding box center [632, 373] width 138 height 32
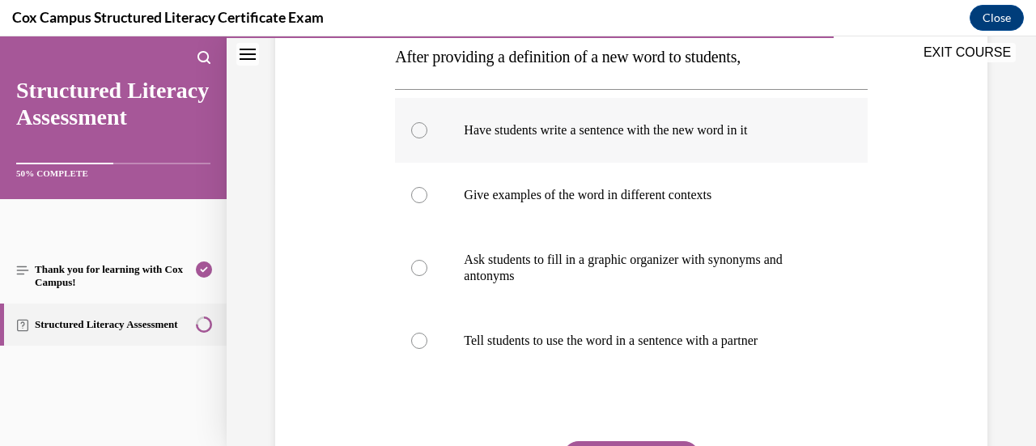
scroll to position [305, 0]
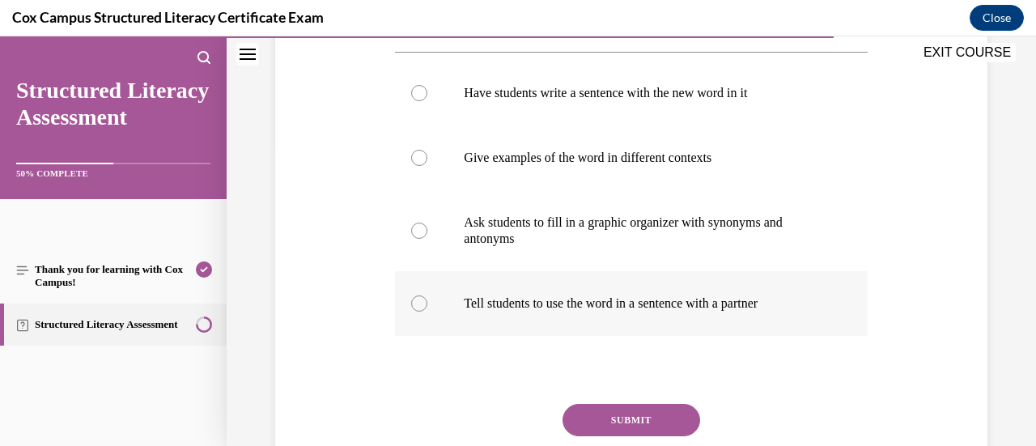
click at [609, 282] on label "Tell students to use the word in a sentence with a partner" at bounding box center [631, 303] width 472 height 65
click at [427, 295] on input "Tell students to use the word in a sentence with a partner" at bounding box center [419, 303] width 16 height 16
radio input "true"
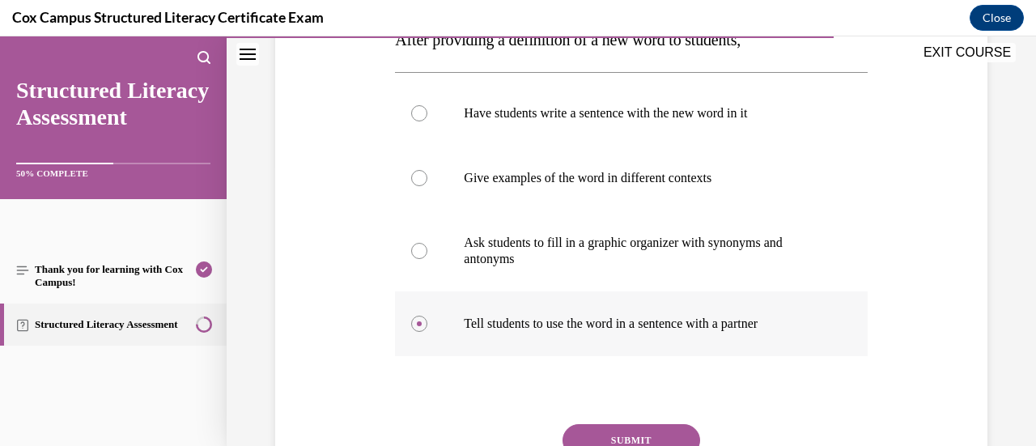
scroll to position [289, 0]
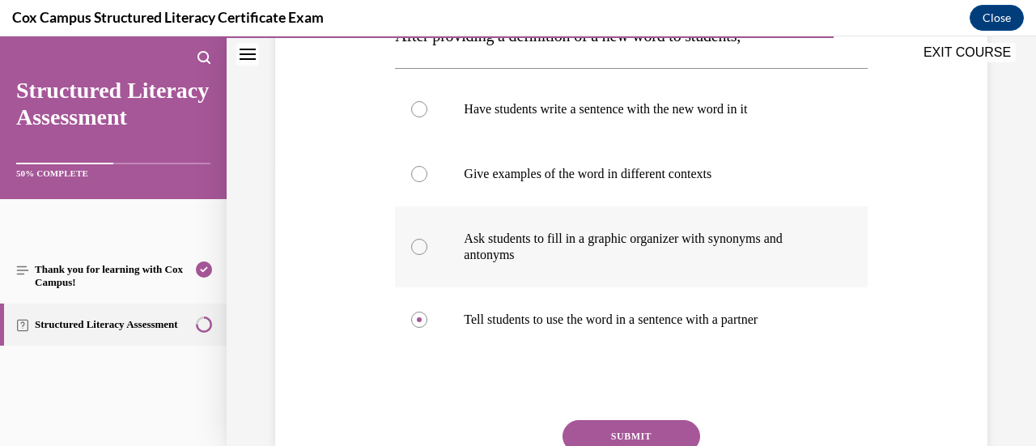
click at [611, 274] on label "Ask students to fill in a graphic organizer with synonyms and antonyms" at bounding box center [631, 246] width 472 height 81
click at [427, 255] on input "Ask students to fill in a graphic organizer with synonyms and antonyms" at bounding box center [419, 247] width 16 height 16
radio input "true"
click at [605, 321] on p "Tell students to use the word in a sentence with a partner" at bounding box center [645, 320] width 363 height 16
click at [427, 321] on input "Tell students to use the word in a sentence with a partner" at bounding box center [419, 320] width 16 height 16
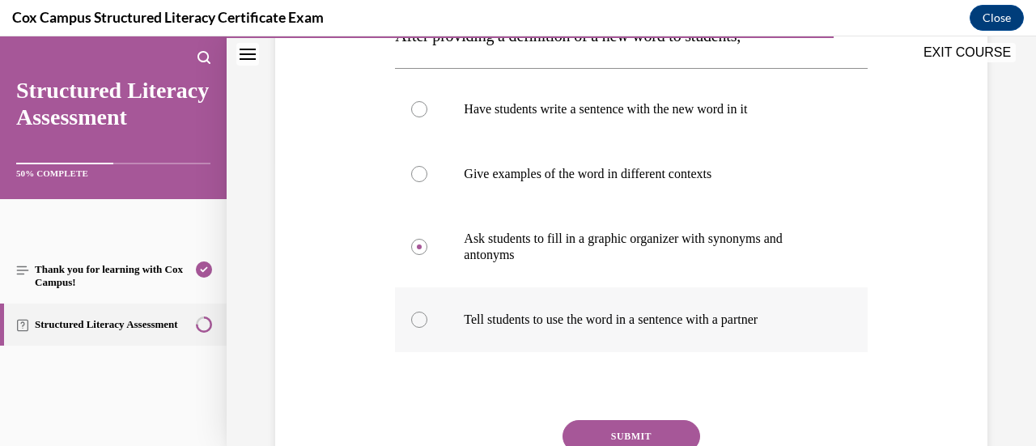
radio input "true"
click at [651, 433] on button "SUBMIT" at bounding box center [632, 436] width 138 height 32
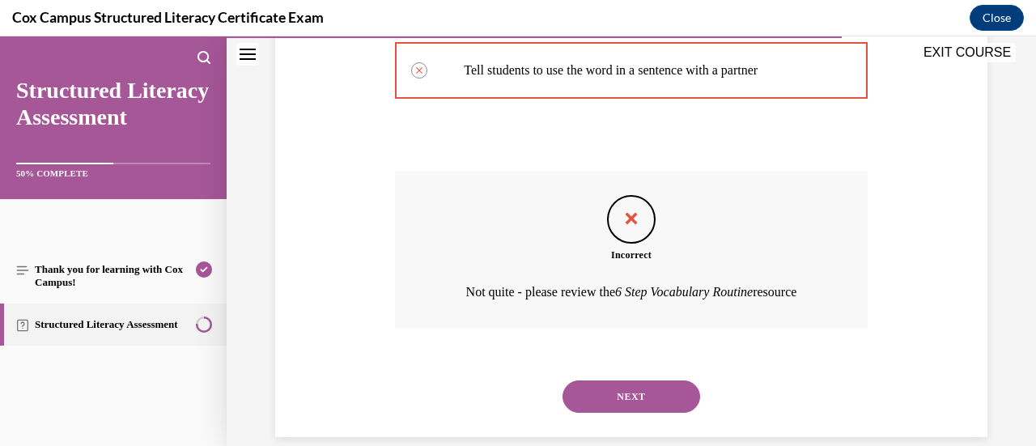
scroll to position [539, 0]
click at [589, 392] on button "NEXT" at bounding box center [632, 396] width 138 height 32
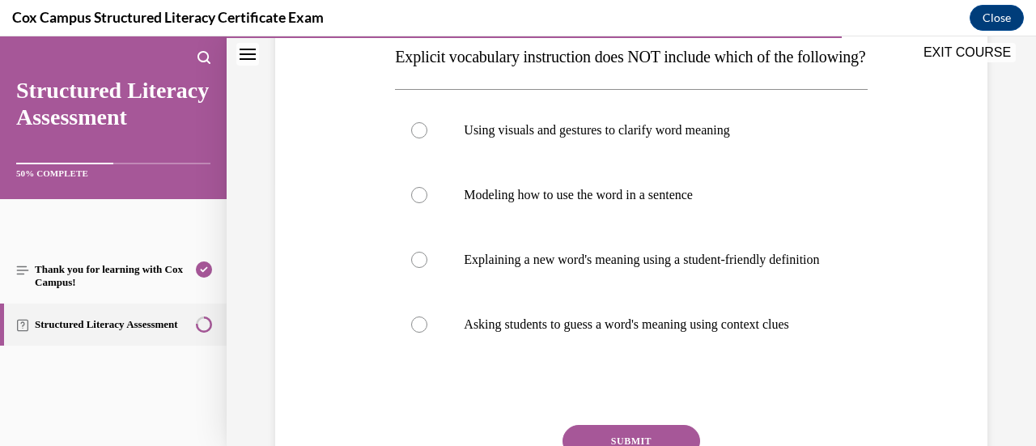
scroll to position [267, 0]
click at [624, 350] on label "Asking students to guess a word's meaning using context clues" at bounding box center [631, 325] width 472 height 65
click at [427, 333] on input "Asking students to guess a word's meaning using context clues" at bounding box center [419, 325] width 16 height 16
radio input "true"
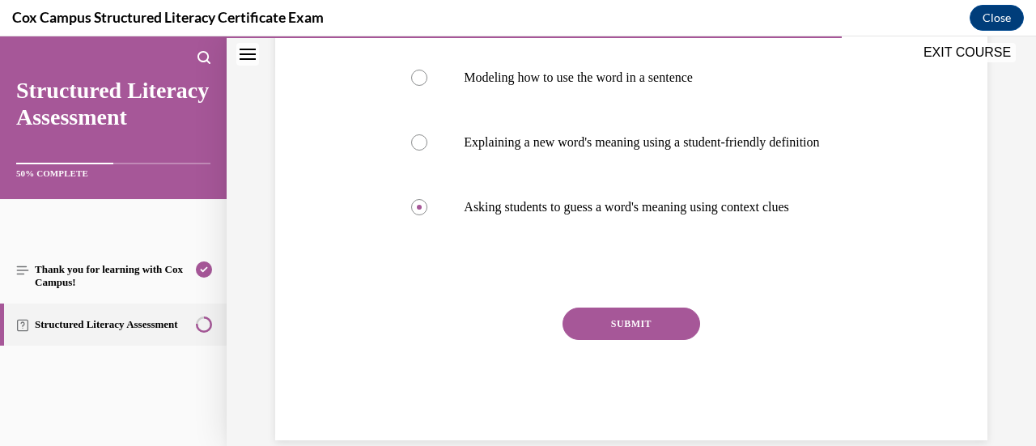
click at [626, 340] on button "SUBMIT" at bounding box center [632, 324] width 138 height 32
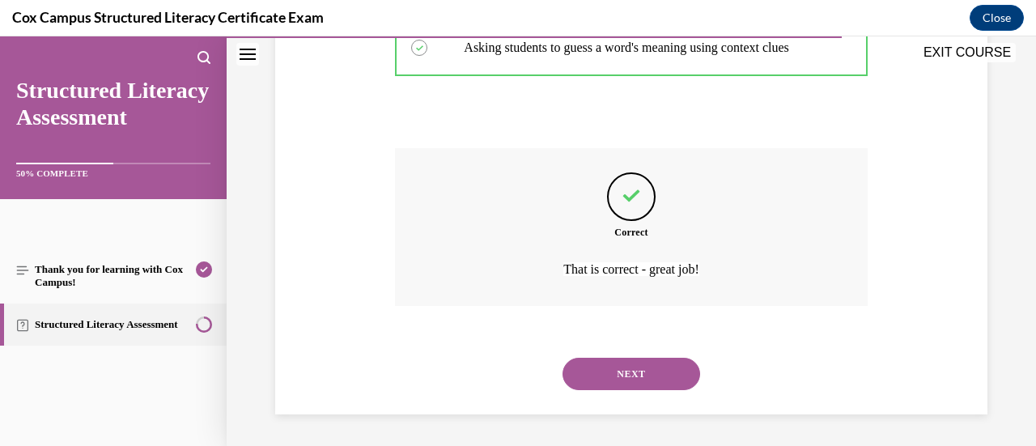
scroll to position [593, 0]
click at [626, 367] on button "NEXT" at bounding box center [632, 373] width 138 height 32
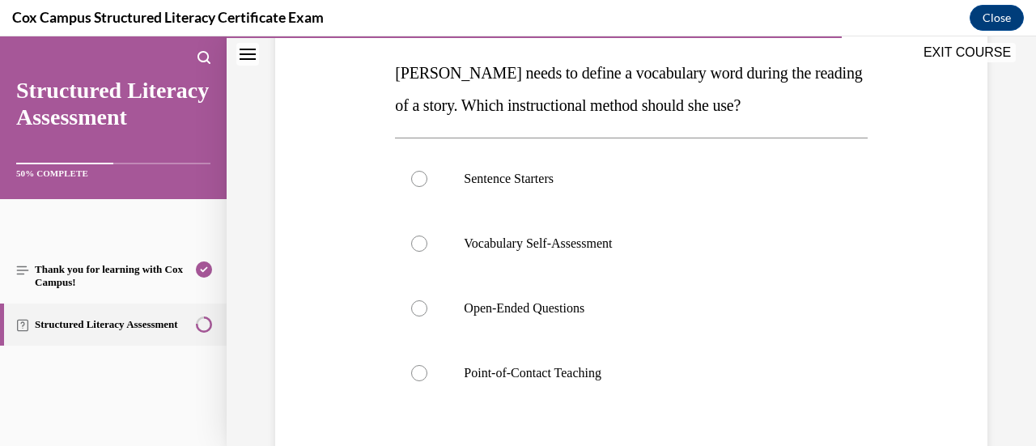
scroll to position [253, 0]
click at [616, 312] on p "Open-Ended Questions" at bounding box center [645, 307] width 363 height 16
click at [427, 312] on input "Open-Ended Questions" at bounding box center [419, 307] width 16 height 16
radio input "true"
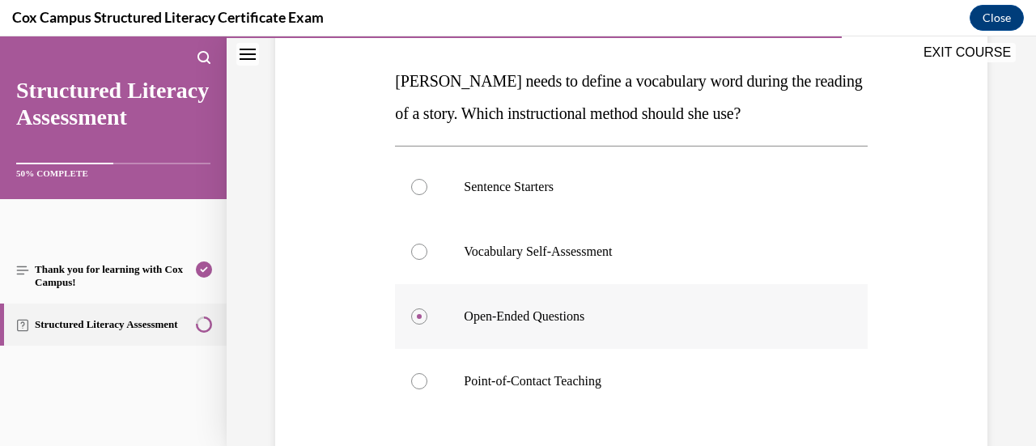
scroll to position [243, 0]
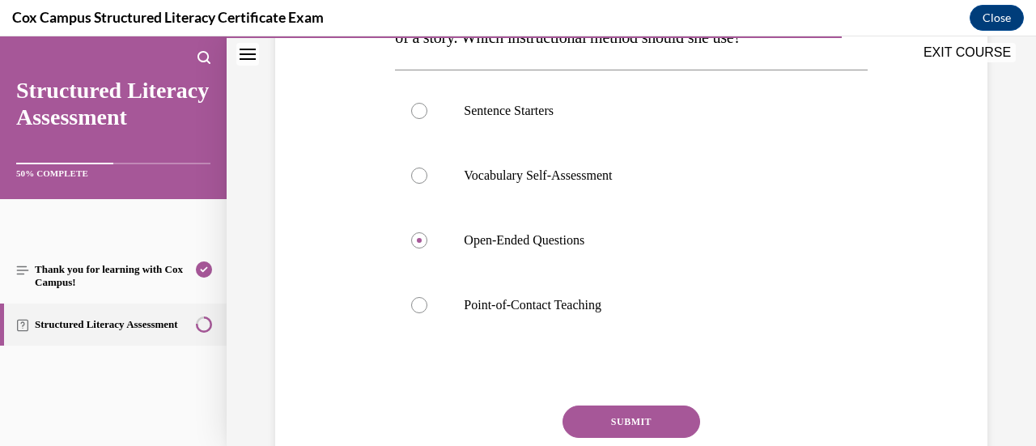
click at [607, 426] on button "SUBMIT" at bounding box center [632, 421] width 138 height 32
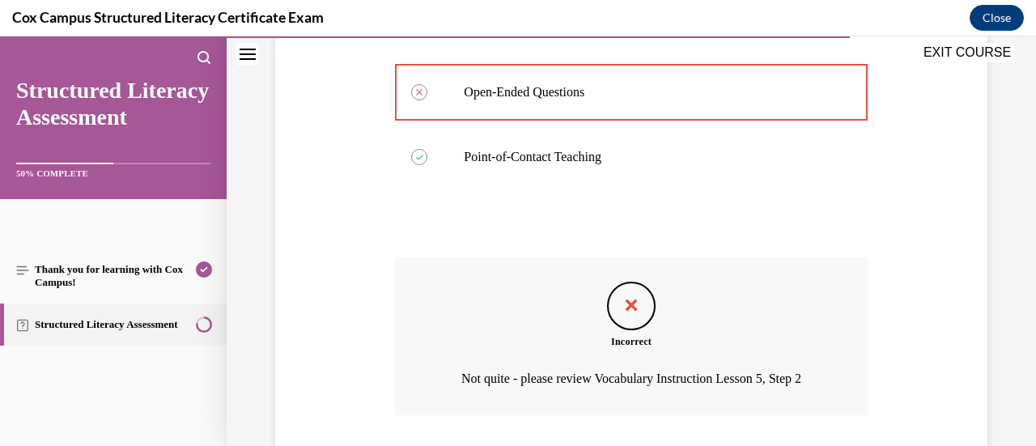
scroll to position [599, 0]
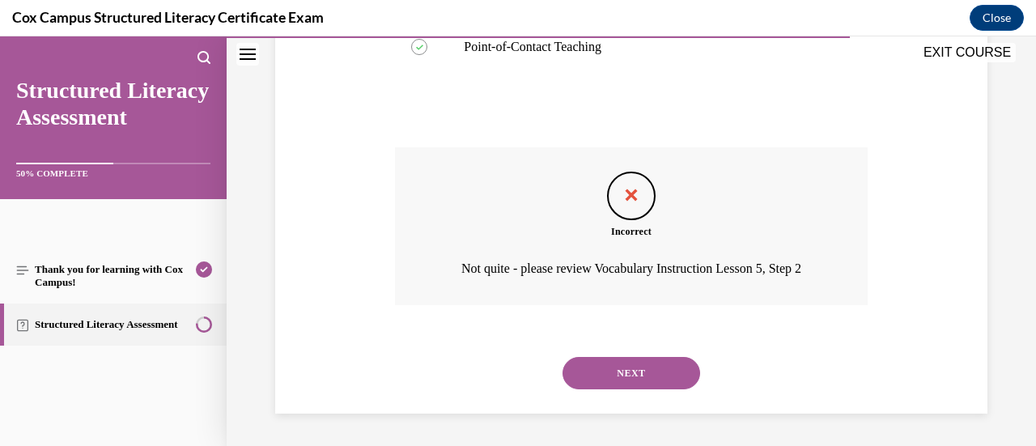
click at [649, 365] on button "NEXT" at bounding box center [632, 373] width 138 height 32
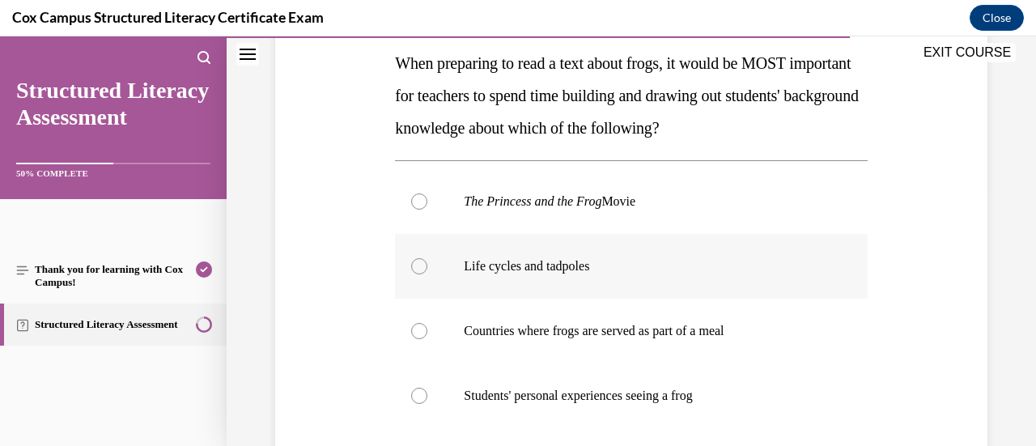
scroll to position [290, 0]
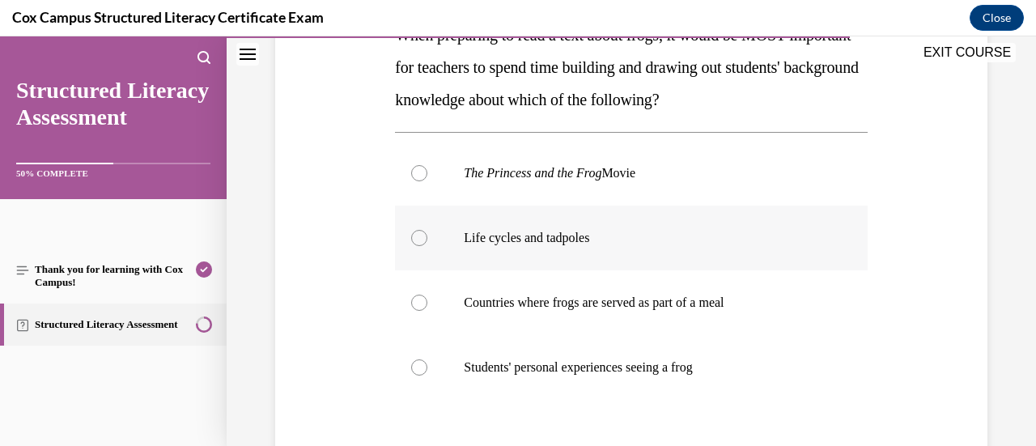
click at [625, 257] on label "Life cycles and tadpoles" at bounding box center [631, 238] width 472 height 65
click at [427, 246] on input "Life cycles and tadpoles" at bounding box center [419, 238] width 16 height 16
radio input "true"
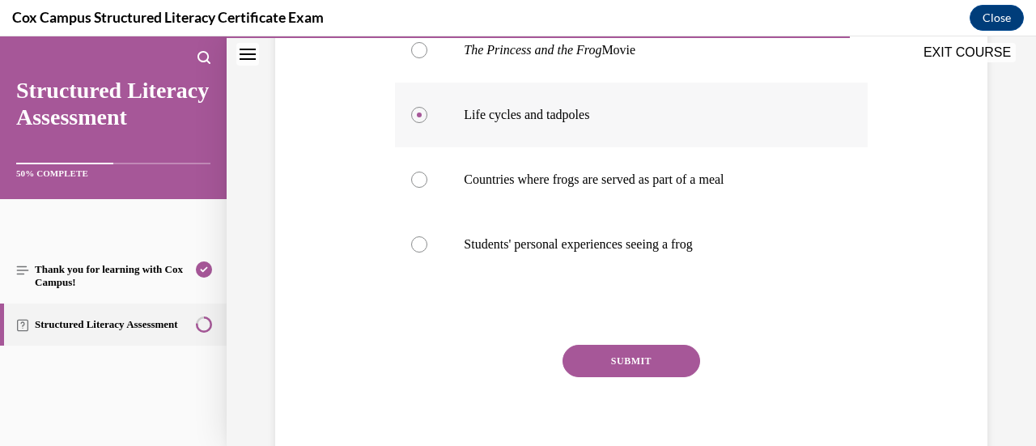
scroll to position [414, 0]
click at [608, 379] on div "SUBMIT" at bounding box center [631, 384] width 472 height 81
click at [624, 360] on button "SUBMIT" at bounding box center [632, 360] width 138 height 32
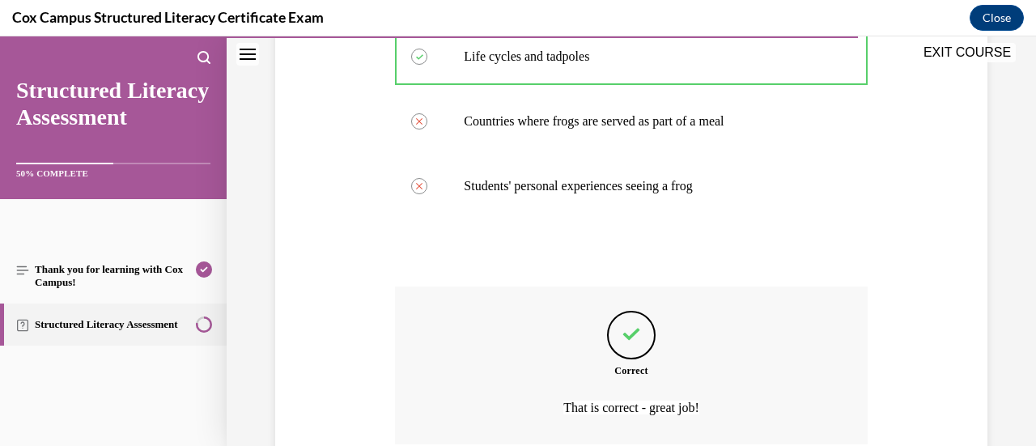
scroll to position [609, 0]
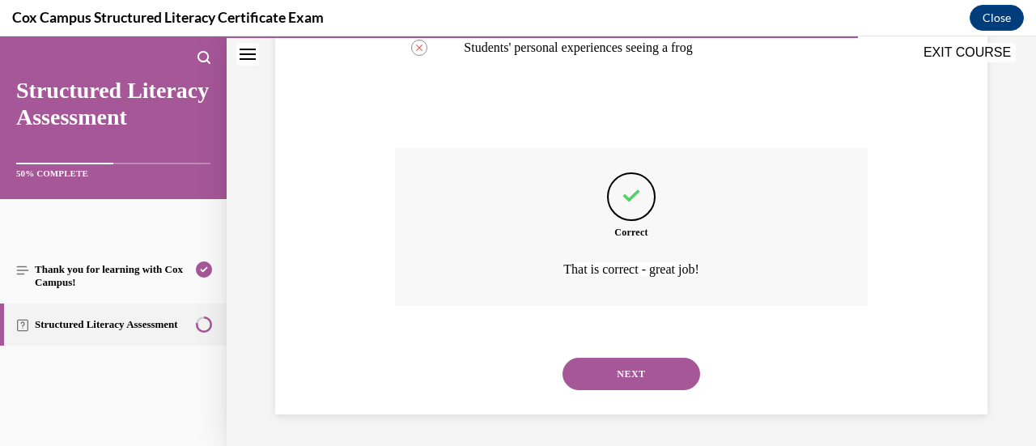
click at [625, 368] on button "NEXT" at bounding box center [632, 374] width 138 height 32
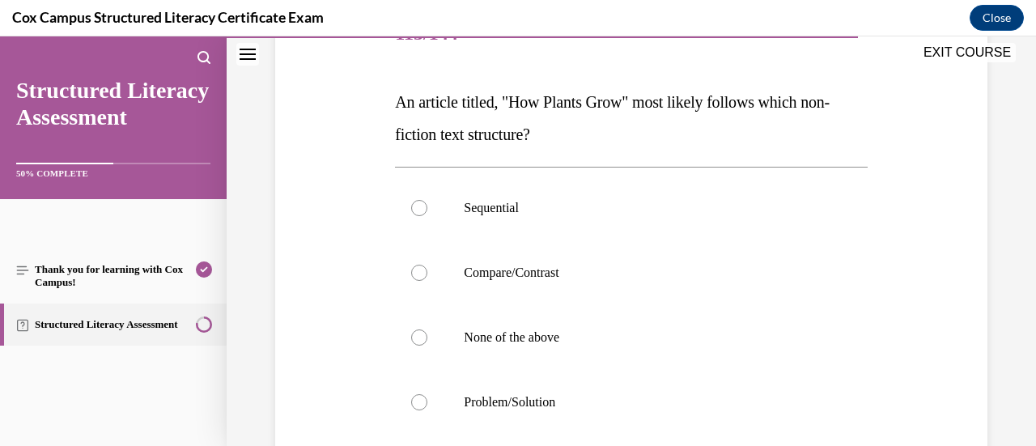
scroll to position [223, 0]
click at [550, 343] on p "None of the above" at bounding box center [645, 337] width 363 height 16
click at [427, 343] on input "None of the above" at bounding box center [419, 337] width 16 height 16
radio input "true"
click at [583, 221] on label "Sequential" at bounding box center [631, 207] width 472 height 65
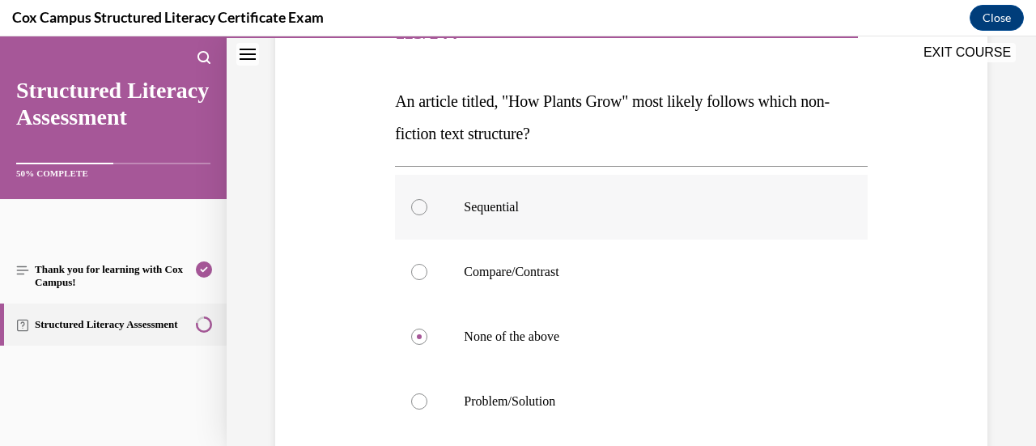
click at [427, 215] on input "Sequential" at bounding box center [419, 207] width 16 height 16
radio input "true"
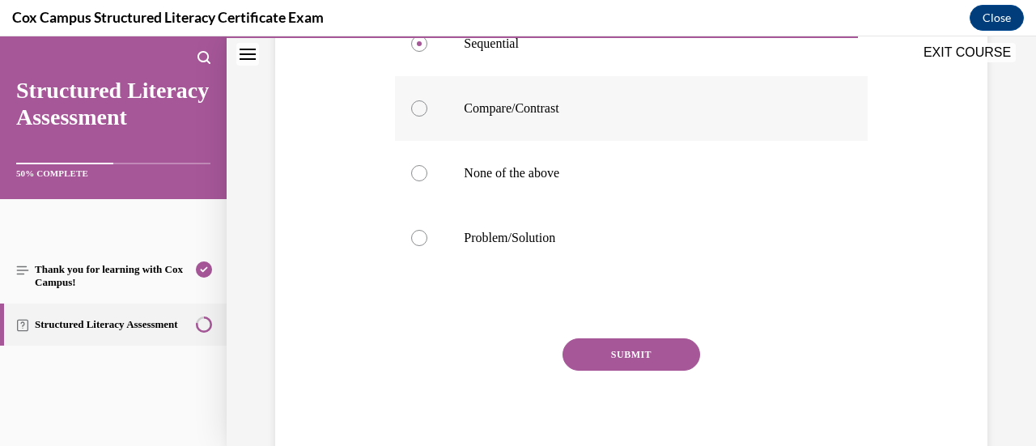
scroll to position [398, 0]
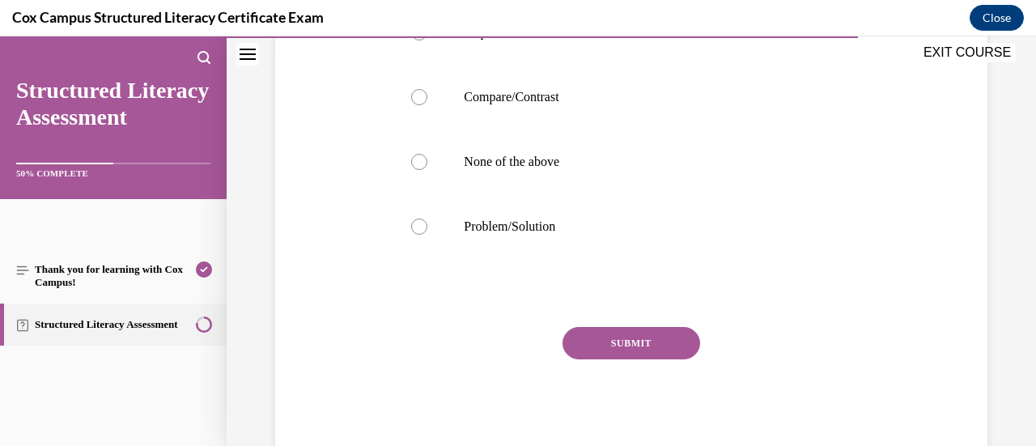
click at [624, 359] on div "SUBMIT" at bounding box center [631, 367] width 472 height 81
click at [626, 357] on button "SUBMIT" at bounding box center [632, 343] width 138 height 32
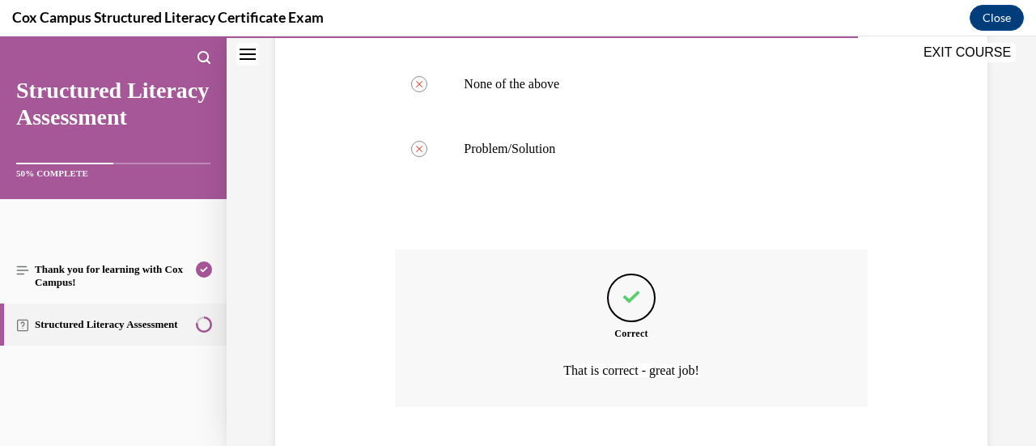
scroll to position [577, 0]
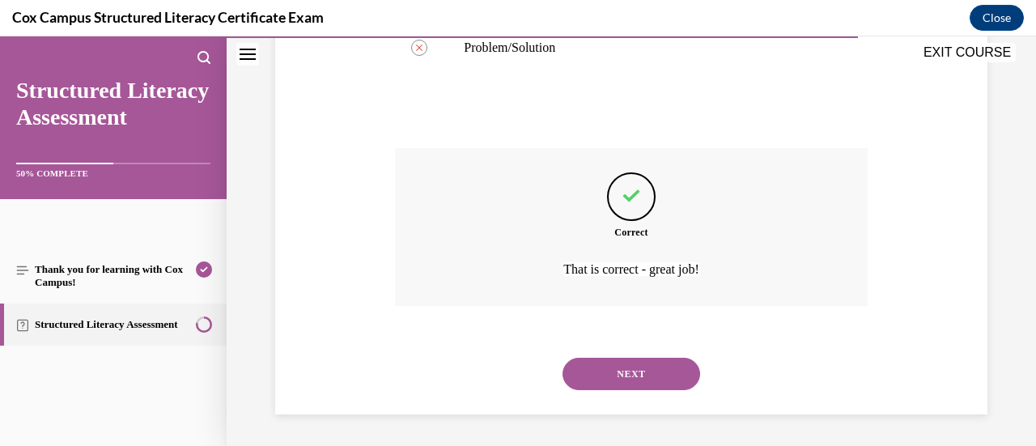
click at [632, 356] on div "NEXT" at bounding box center [631, 374] width 472 height 65
click at [628, 381] on button "NEXT" at bounding box center [632, 374] width 138 height 32
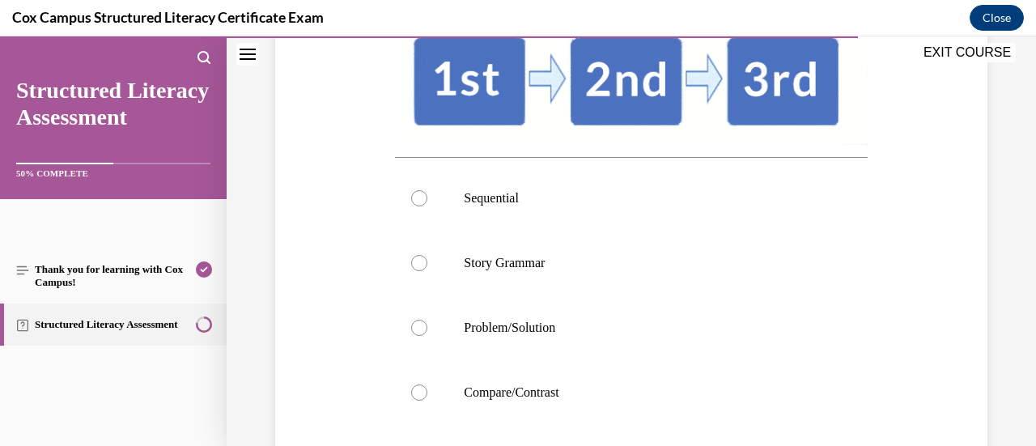
scroll to position [356, 0]
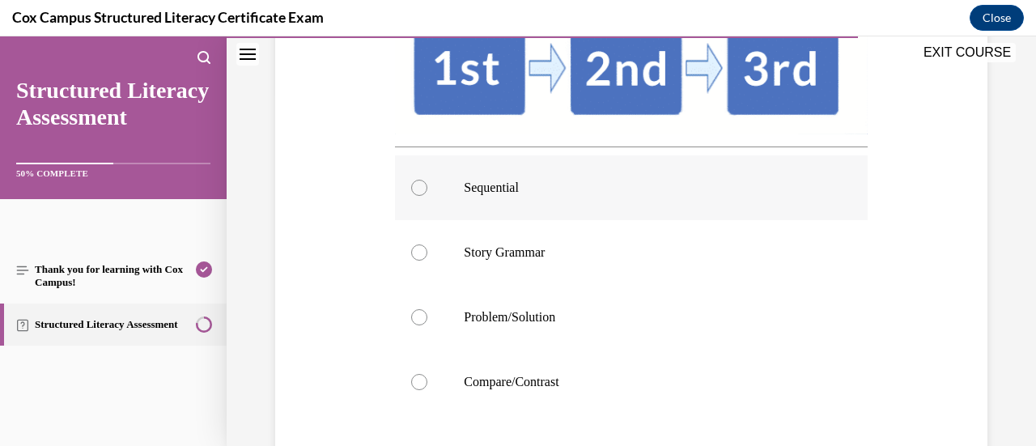
click at [646, 197] on label "Sequential" at bounding box center [631, 187] width 472 height 65
click at [427, 196] on input "Sequential" at bounding box center [419, 188] width 16 height 16
radio input "true"
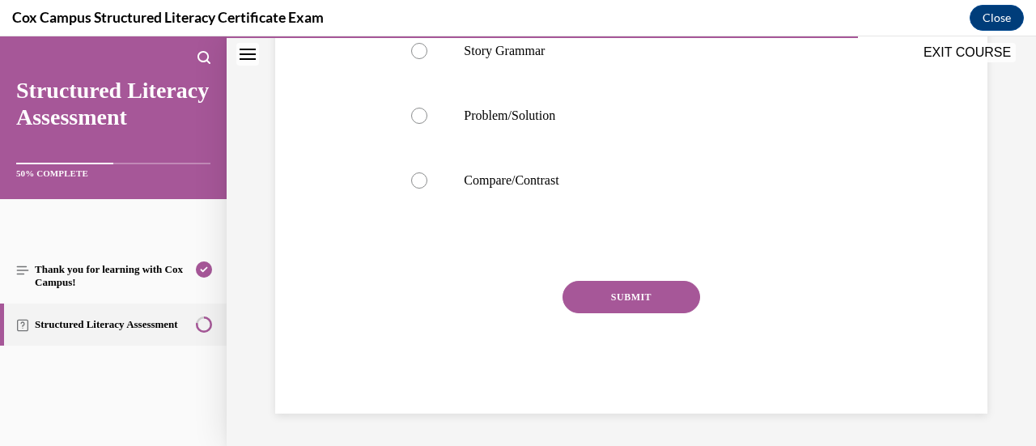
click at [623, 310] on button "SUBMIT" at bounding box center [632, 297] width 138 height 32
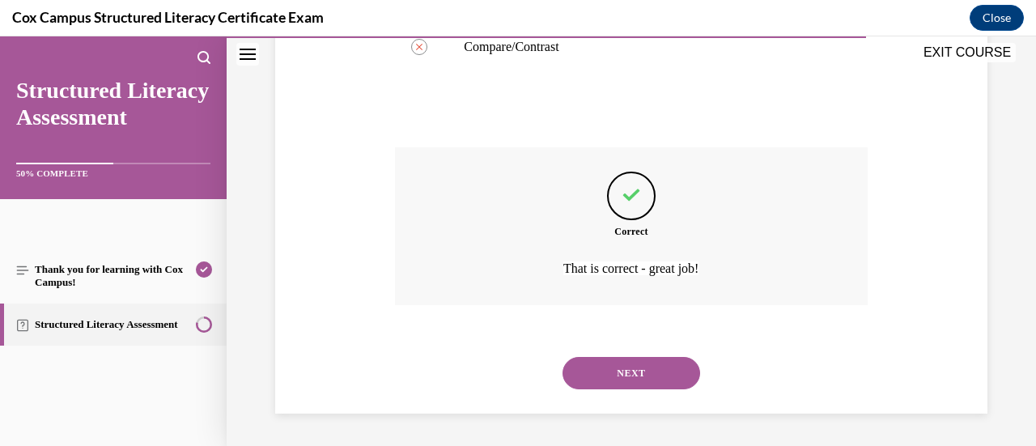
scroll to position [720, 0]
click at [604, 384] on button "NEXT" at bounding box center [632, 373] width 138 height 32
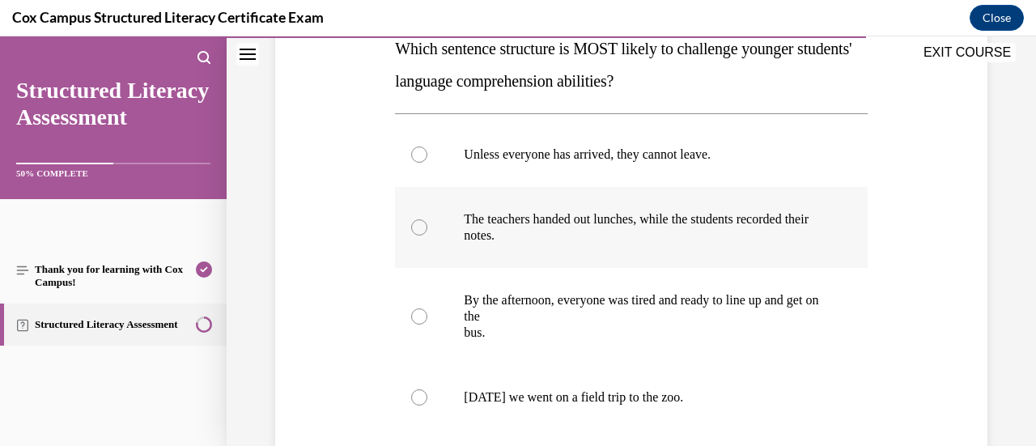
scroll to position [275, 0]
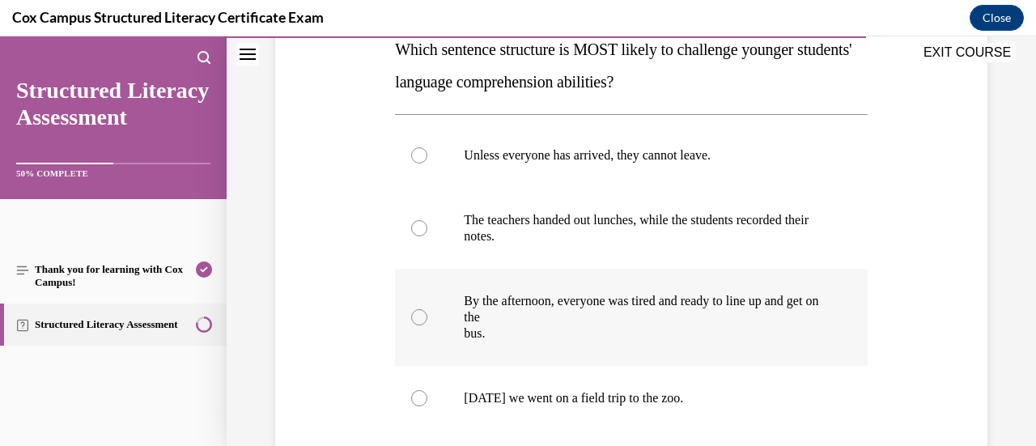
click at [659, 310] on p "By the afternoon, everyone was tired and ready to line up and get on the" at bounding box center [645, 309] width 363 height 32
click at [427, 310] on input "By the afternoon, everyone was tired and ready to line up and get on the bus." at bounding box center [419, 317] width 16 height 16
radio input "true"
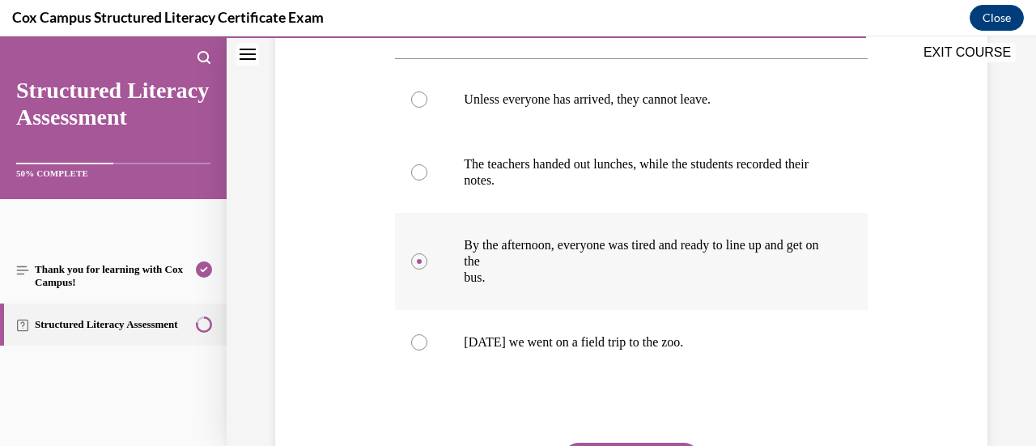
scroll to position [332, 0]
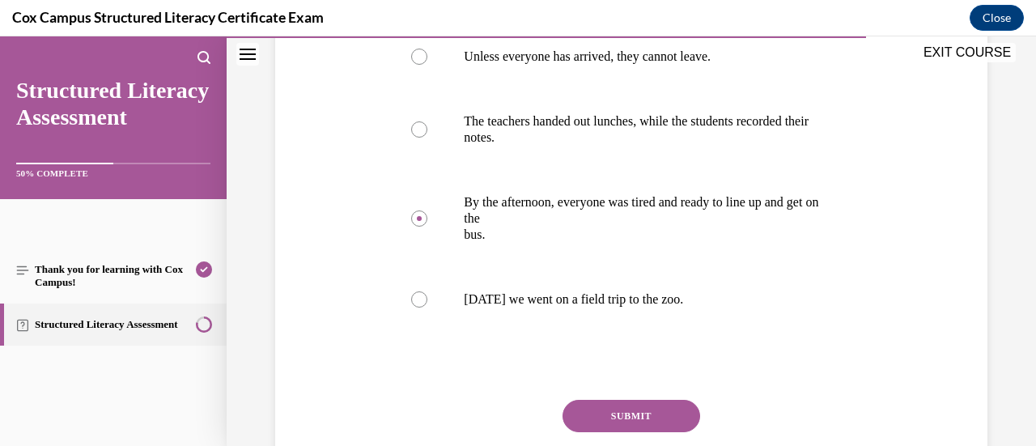
click at [626, 416] on button "SUBMIT" at bounding box center [632, 416] width 138 height 32
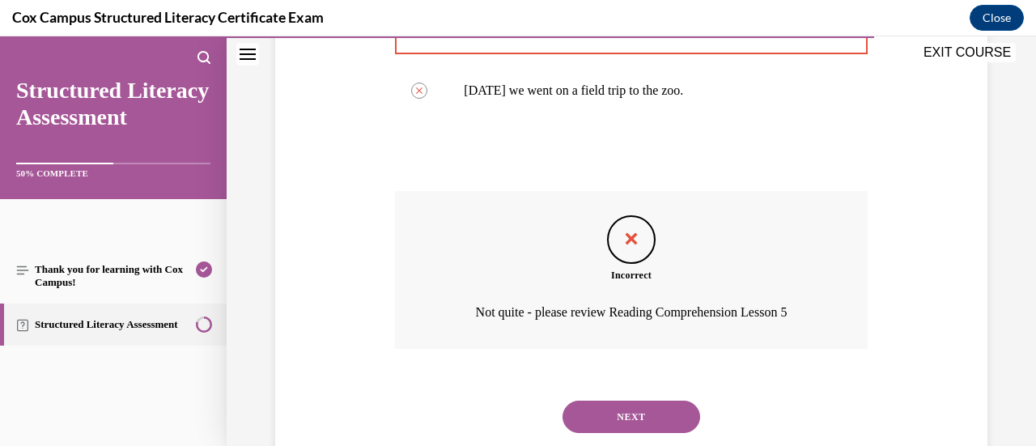
scroll to position [626, 0]
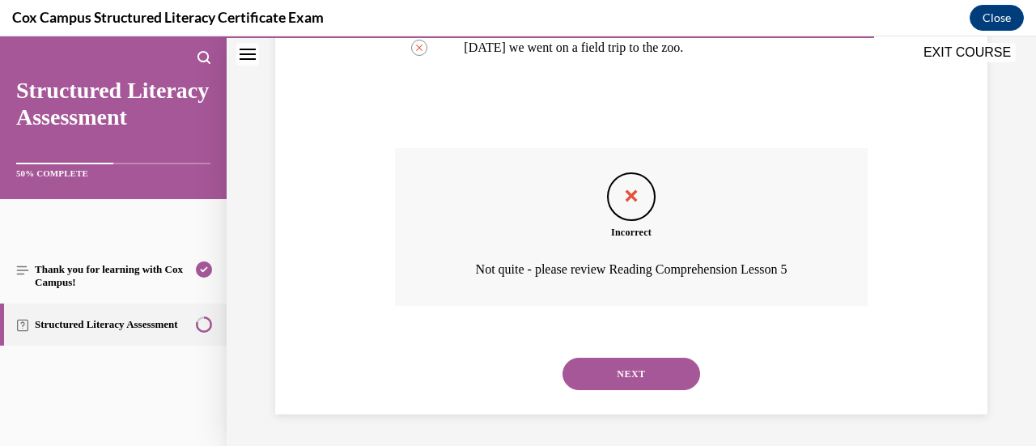
click at [677, 356] on div "NEXT" at bounding box center [631, 374] width 472 height 65
click at [664, 375] on button "NEXT" at bounding box center [632, 374] width 138 height 32
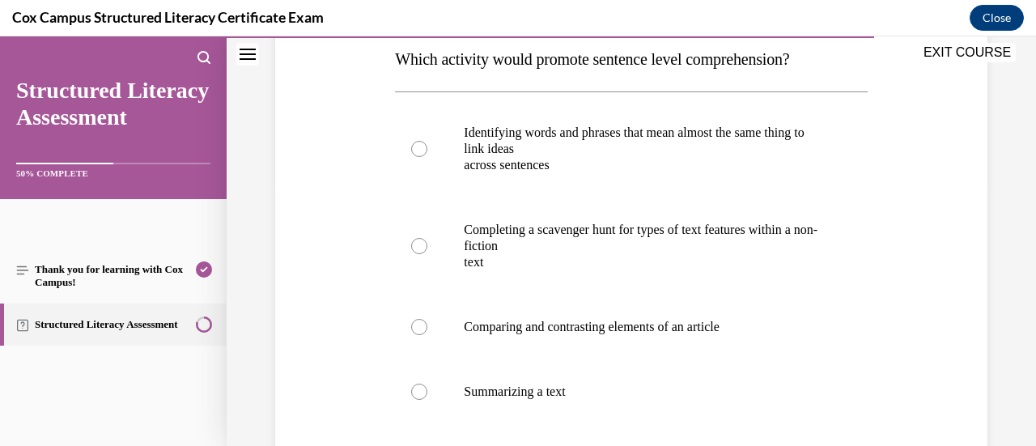
scroll to position [266, 0]
click at [664, 375] on label "Summarizing a text" at bounding box center [631, 391] width 472 height 65
click at [427, 383] on input "Summarizing a text" at bounding box center [419, 391] width 16 height 16
radio input "true"
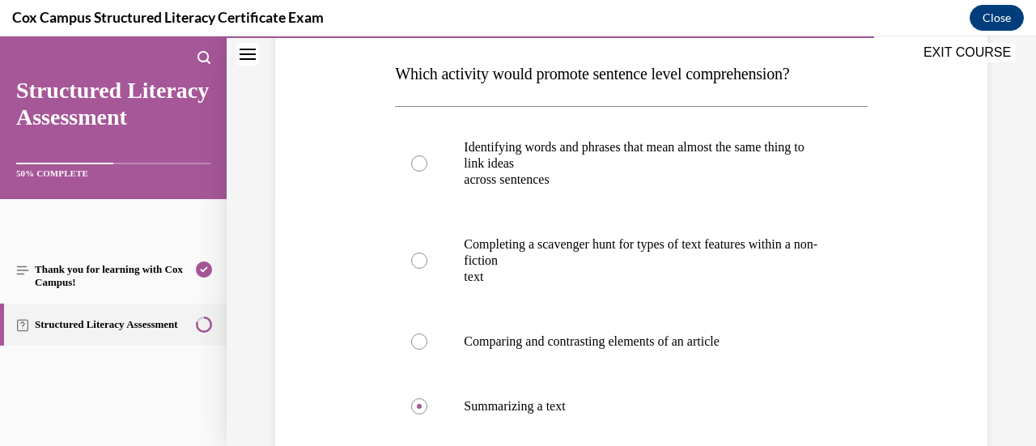
scroll to position [253, 0]
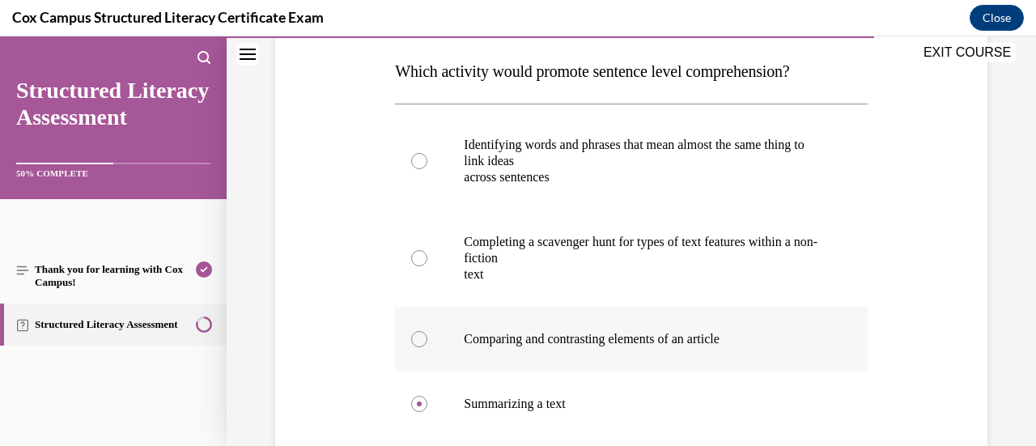
click at [677, 343] on p "Comparing and contrasting elements of an article" at bounding box center [645, 339] width 363 height 16
click at [427, 343] on input "Comparing and contrasting elements of an article" at bounding box center [419, 339] width 16 height 16
radio input "true"
click at [719, 266] on p "text" at bounding box center [645, 274] width 363 height 16
click at [427, 266] on input "Completing a scavenger hunt for types of text features within a non-fiction text" at bounding box center [419, 258] width 16 height 16
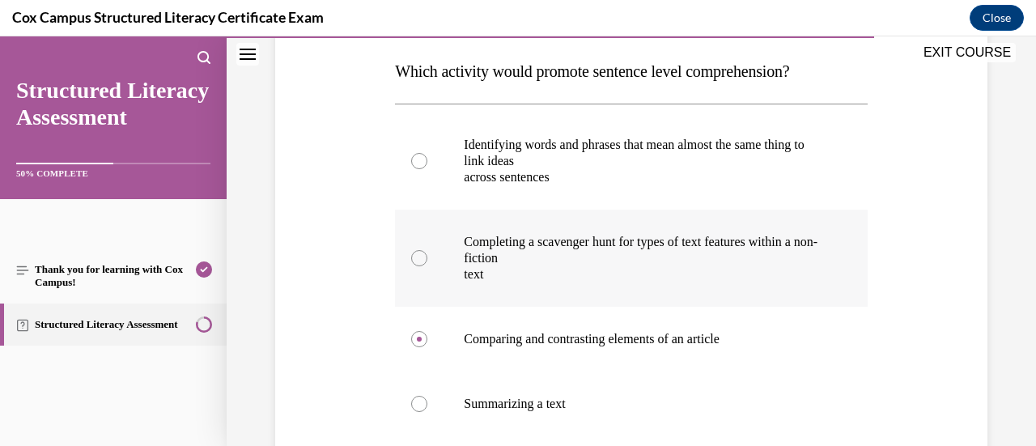
radio input "true"
click at [720, 174] on p "across sentences" at bounding box center [645, 177] width 363 height 16
click at [427, 169] on input "Identifying words and phrases that mean almost the same thing to link ideas acr…" at bounding box center [419, 161] width 16 height 16
radio input "true"
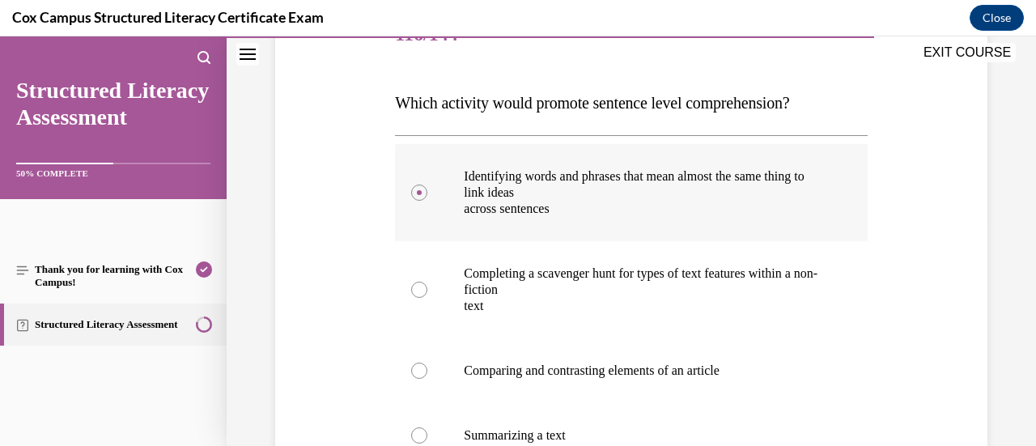
scroll to position [221, 0]
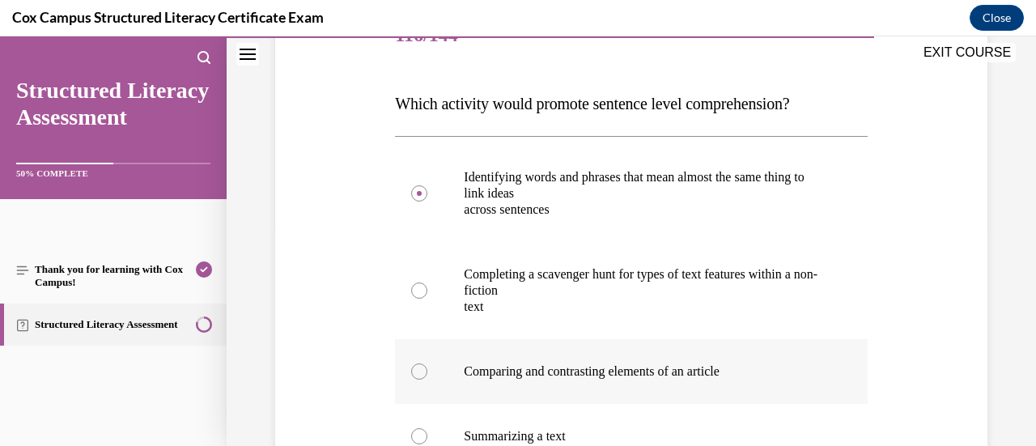
click at [626, 342] on label "Comparing and contrasting elements of an article" at bounding box center [631, 371] width 472 height 65
click at [427, 363] on input "Comparing and contrasting elements of an article" at bounding box center [419, 371] width 16 height 16
radio input "true"
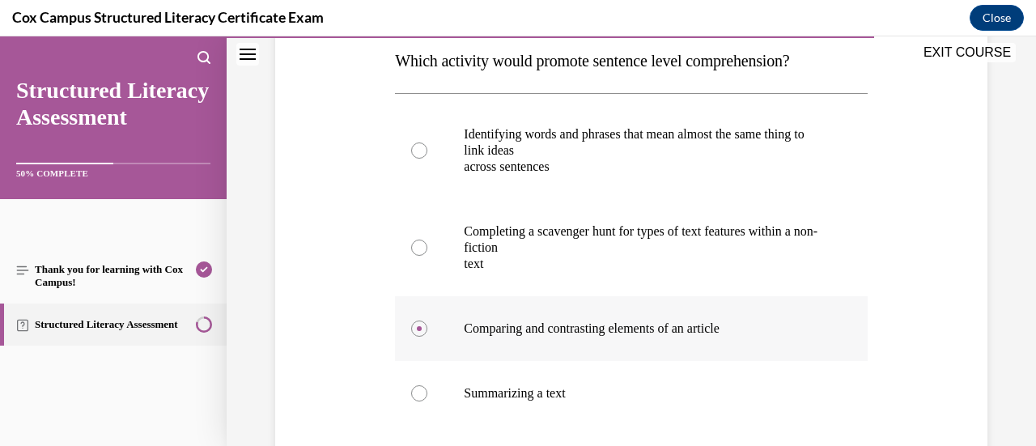
scroll to position [263, 0]
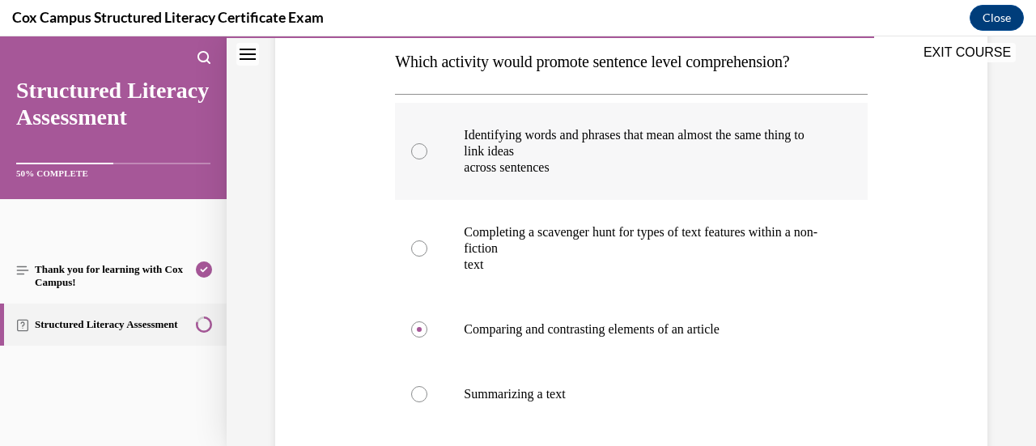
click at [626, 178] on label "Identifying words and phrases that mean almost the same thing to link ideas acr…" at bounding box center [631, 151] width 472 height 97
click at [427, 159] on input "Identifying words and phrases that mean almost the same thing to link ideas acr…" at bounding box center [419, 151] width 16 height 16
radio input "true"
click at [591, 257] on p "text" at bounding box center [645, 265] width 363 height 16
click at [427, 256] on input "Completing a scavenger hunt for types of text features within a non-fiction text" at bounding box center [419, 248] width 16 height 16
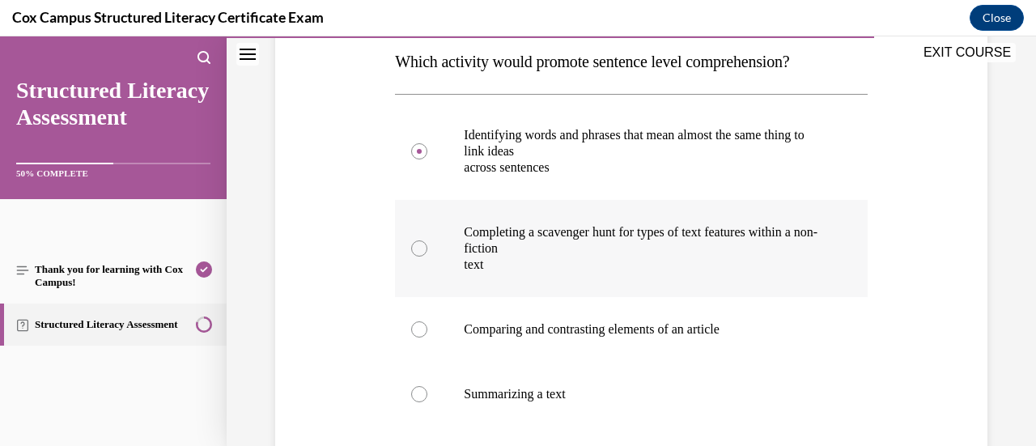
radio input "true"
click at [636, 179] on label "Identifying words and phrases that mean almost the same thing to link ideas acr…" at bounding box center [631, 151] width 472 height 97
click at [427, 159] on input "Identifying words and phrases that mean almost the same thing to link ideas acr…" at bounding box center [419, 151] width 16 height 16
radio input "true"
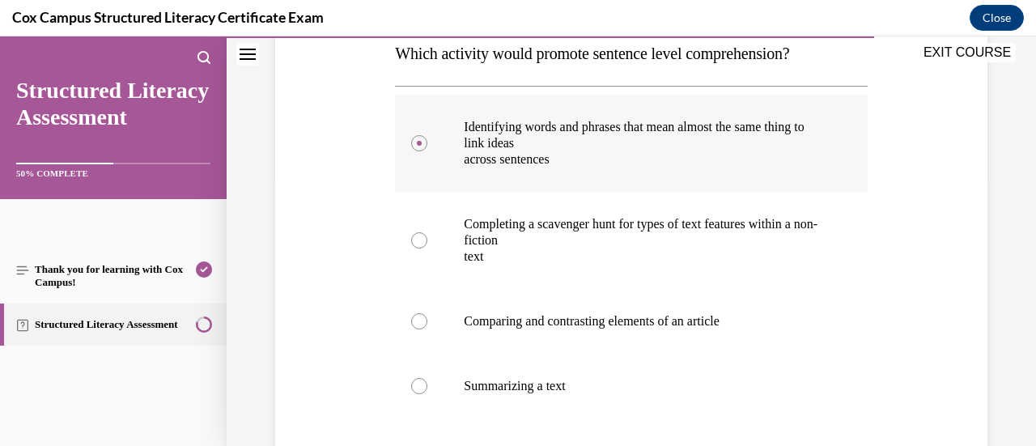
scroll to position [296, 0]
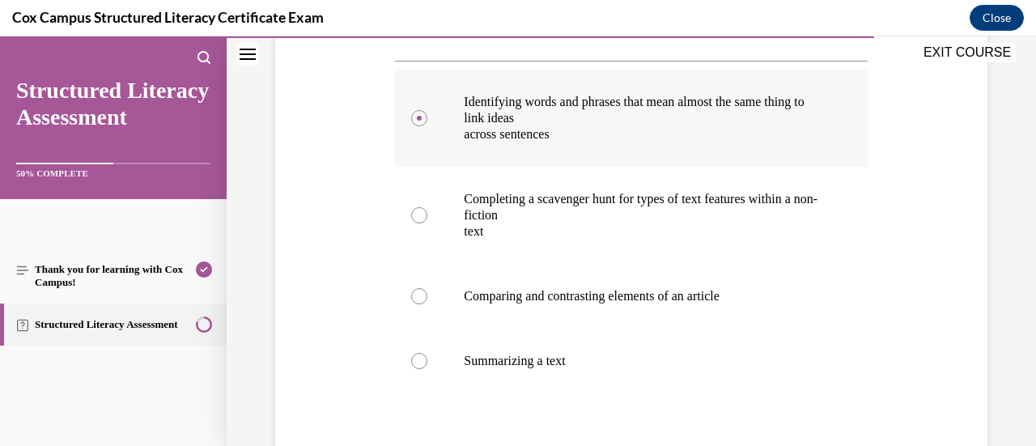
click at [636, 179] on label "Completing a scavenger hunt for types of text features within a non-fiction text" at bounding box center [631, 215] width 472 height 97
click at [427, 207] on input "Completing a scavenger hunt for types of text features within a non-fiction text" at bounding box center [419, 215] width 16 height 16
radio input "true"
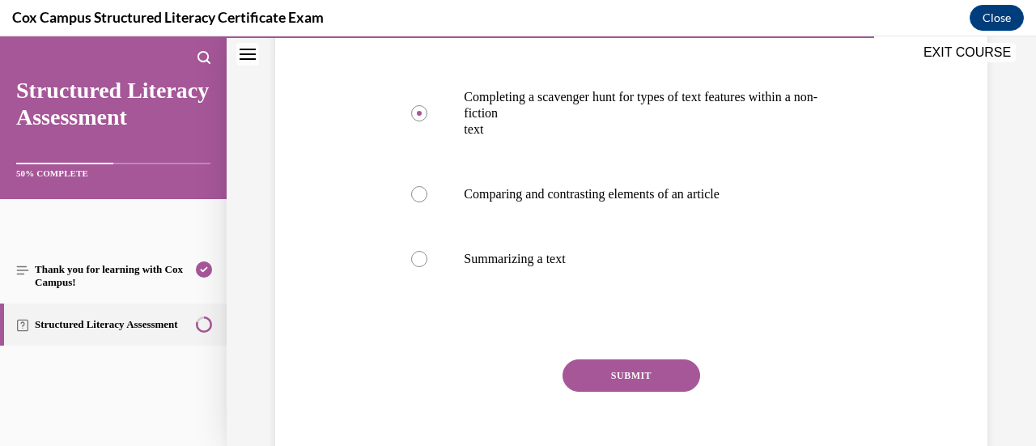
click at [659, 376] on button "SUBMIT" at bounding box center [632, 375] width 138 height 32
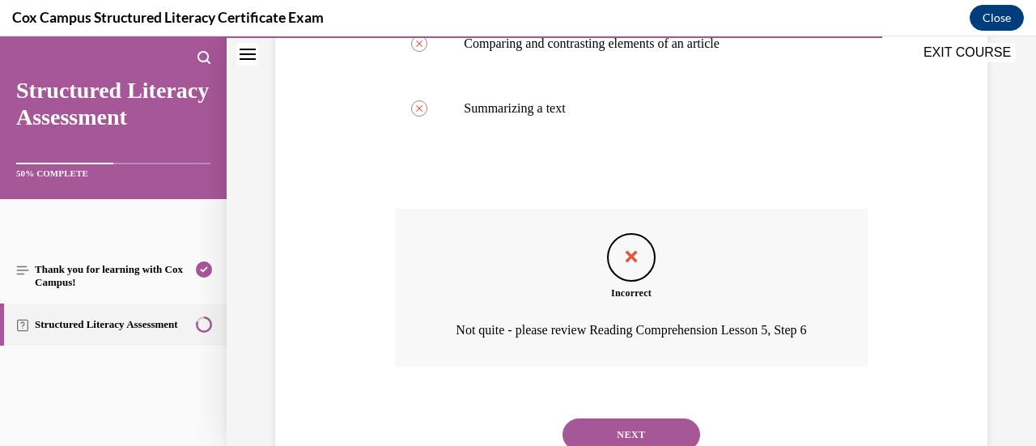
scroll to position [631, 0]
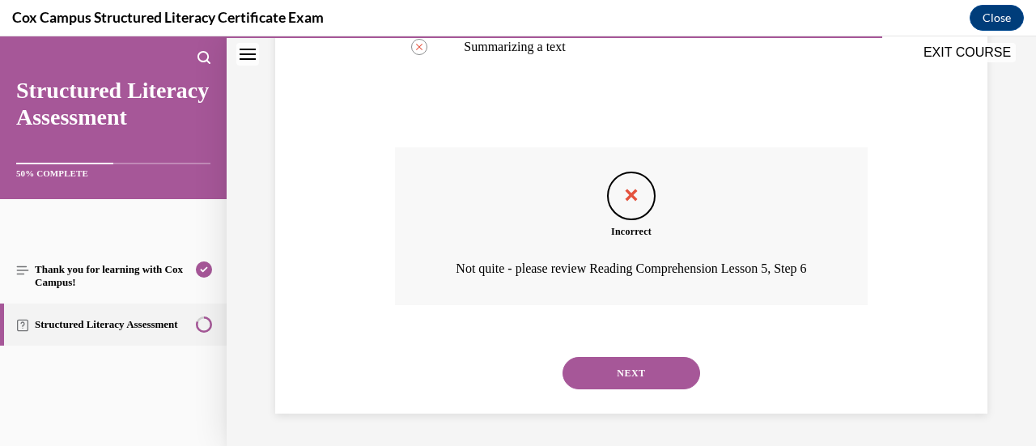
click at [663, 367] on button "NEXT" at bounding box center [632, 373] width 138 height 32
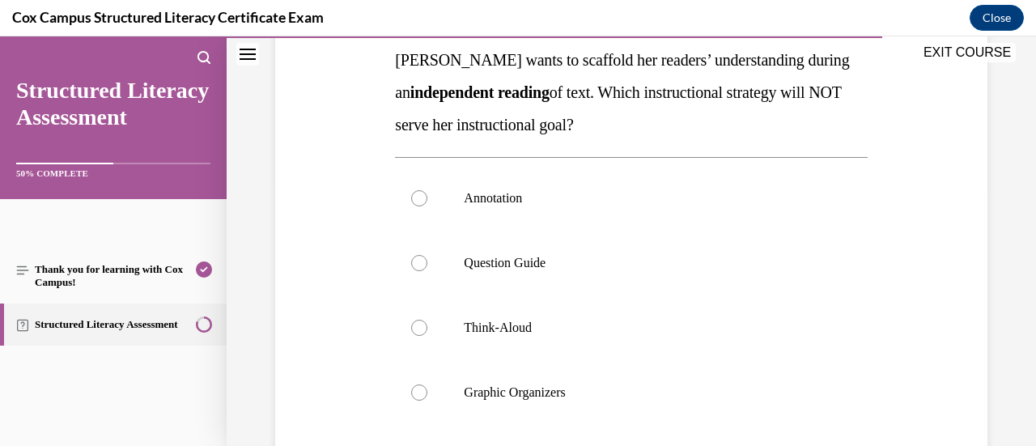
scroll to position [264, 0]
click at [624, 287] on label "Question Guide" at bounding box center [631, 263] width 472 height 65
click at [427, 272] on input "Question Guide" at bounding box center [419, 264] width 16 height 16
radio input "true"
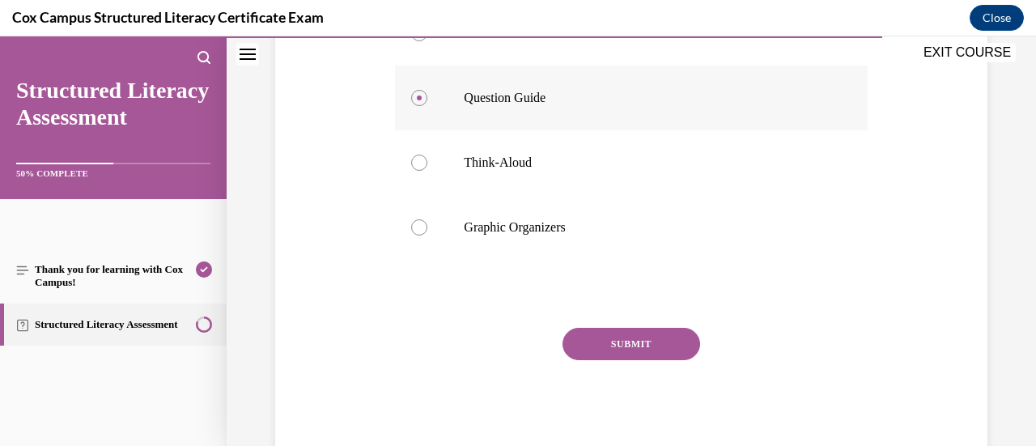
scroll to position [430, 0]
click at [629, 375] on div "SUBMIT" at bounding box center [631, 368] width 472 height 81
click at [650, 338] on button "SUBMIT" at bounding box center [632, 344] width 138 height 32
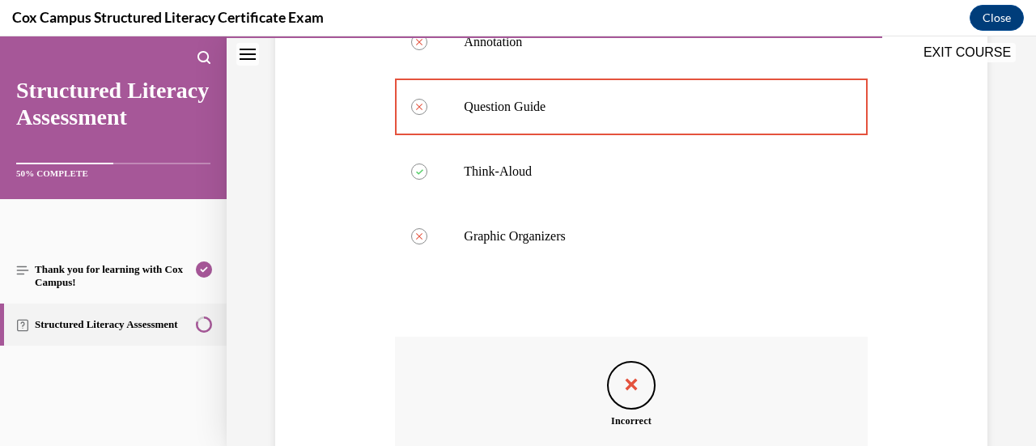
scroll to position [631, 0]
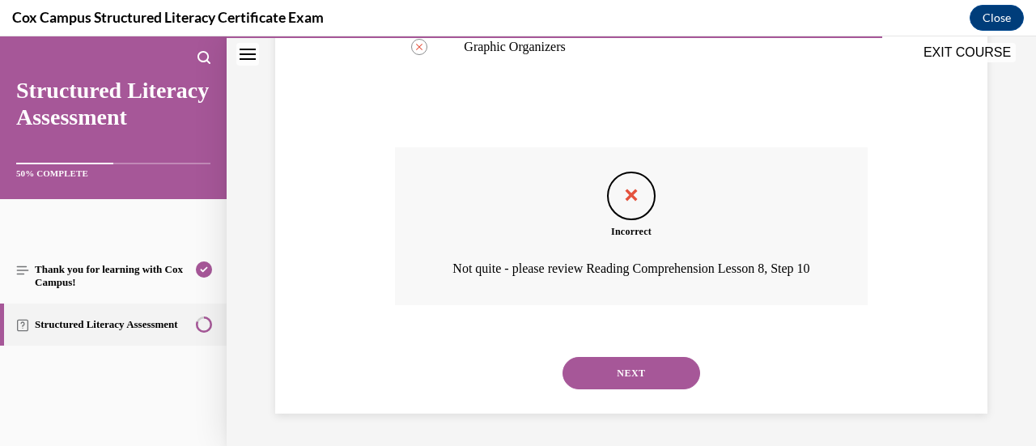
click at [643, 364] on button "NEXT" at bounding box center [632, 373] width 138 height 32
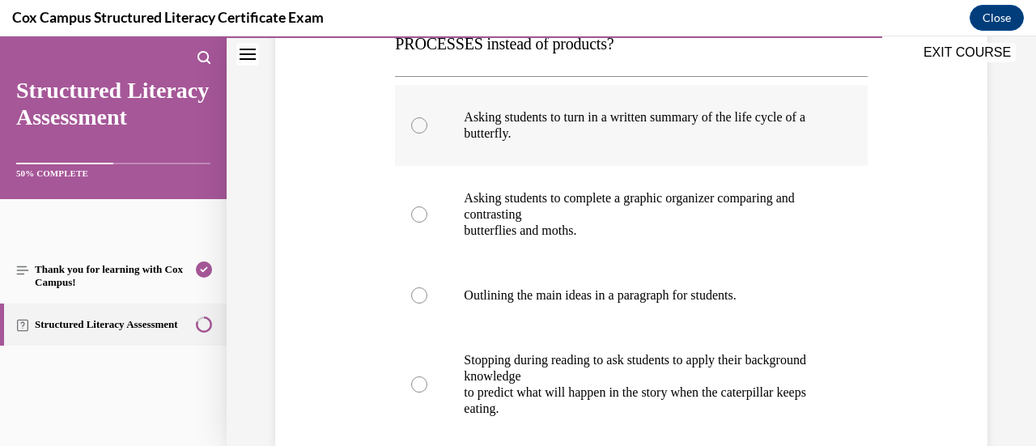
scroll to position [313, 0]
click at [669, 131] on p "Asking students to turn in a written summary of the life cycle of a butterfly." at bounding box center [645, 125] width 363 height 32
click at [427, 131] on input "Asking students to turn in a written summary of the life cycle of a butterfly." at bounding box center [419, 125] width 16 height 16
radio input "true"
click at [577, 357] on p "Stopping during reading to ask students to apply their background knowledge" at bounding box center [645, 368] width 363 height 32
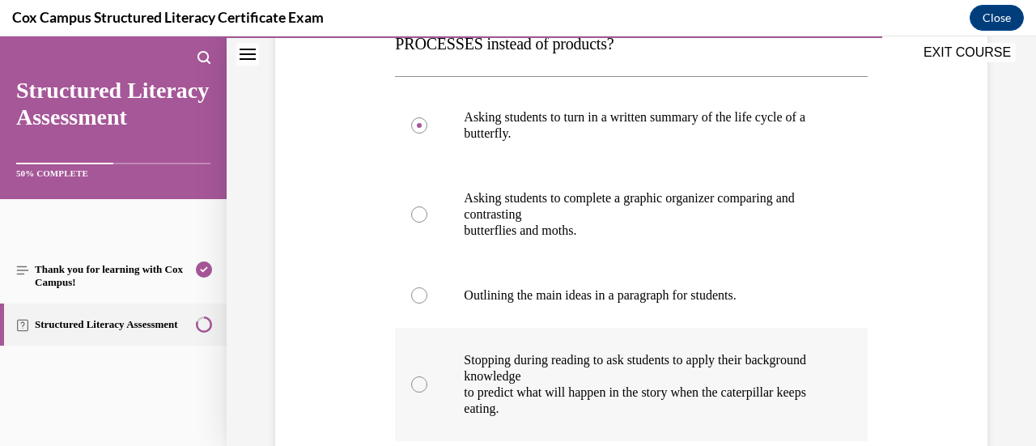
click at [427, 376] on input "Stopping during reading to ask students to apply their background knowledge to …" at bounding box center [419, 384] width 16 height 16
radio input "true"
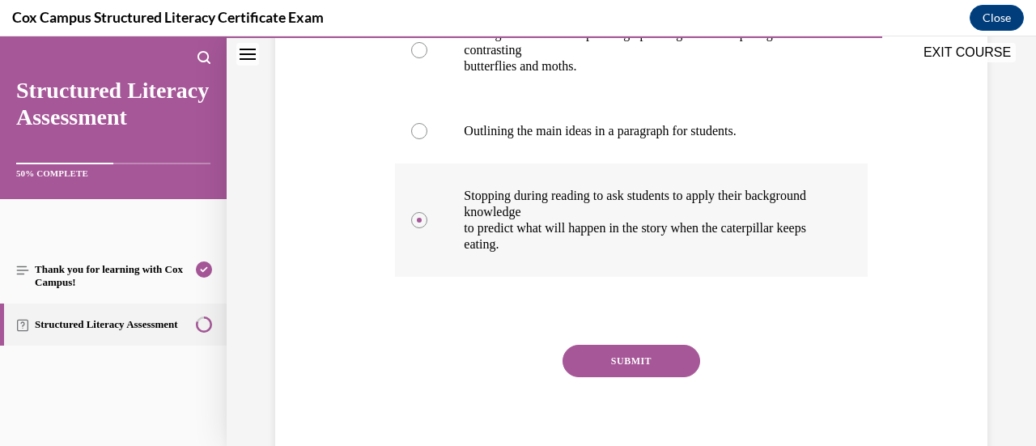
scroll to position [478, 0]
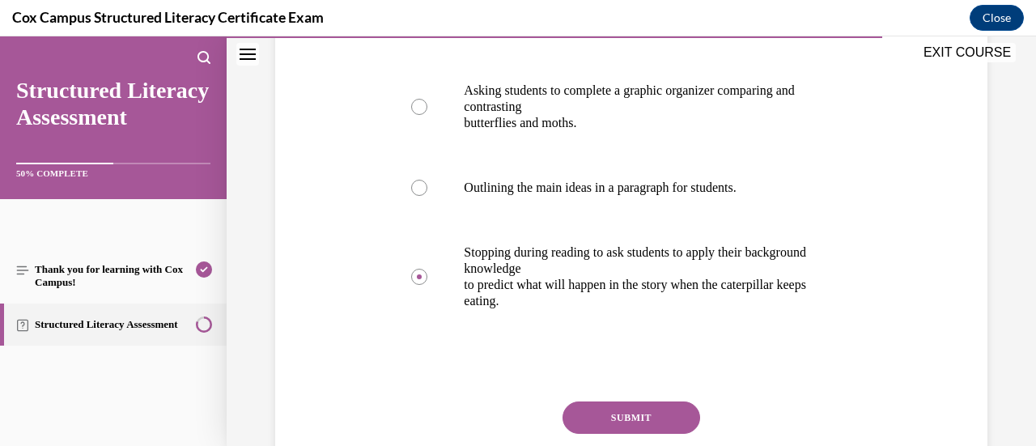
click at [630, 412] on button "SUBMIT" at bounding box center [632, 417] width 138 height 32
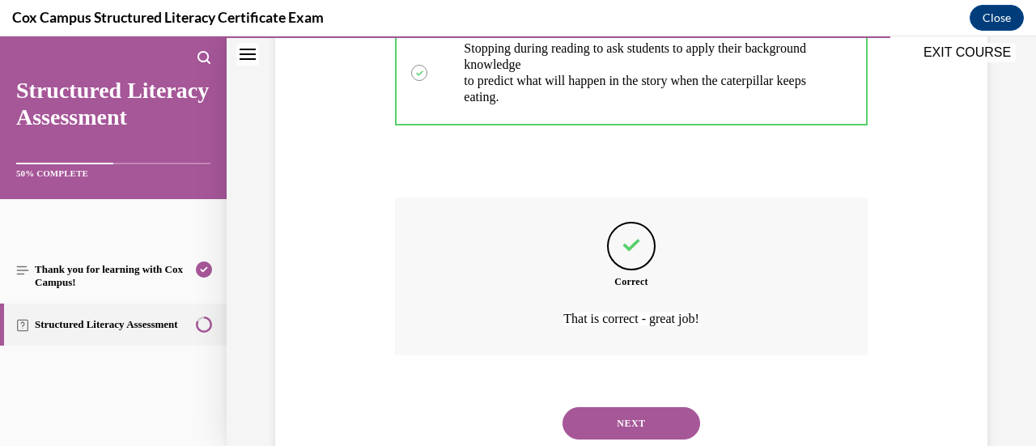
scroll to position [674, 0]
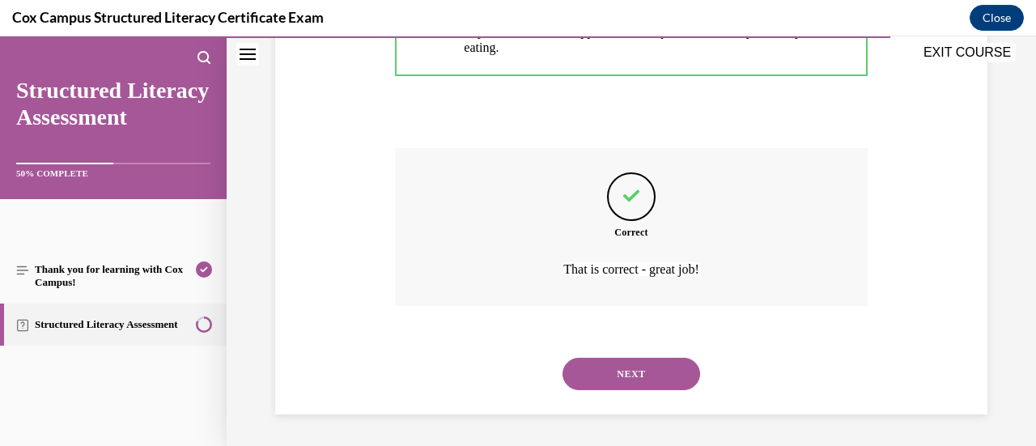
click at [664, 359] on button "NEXT" at bounding box center [632, 374] width 138 height 32
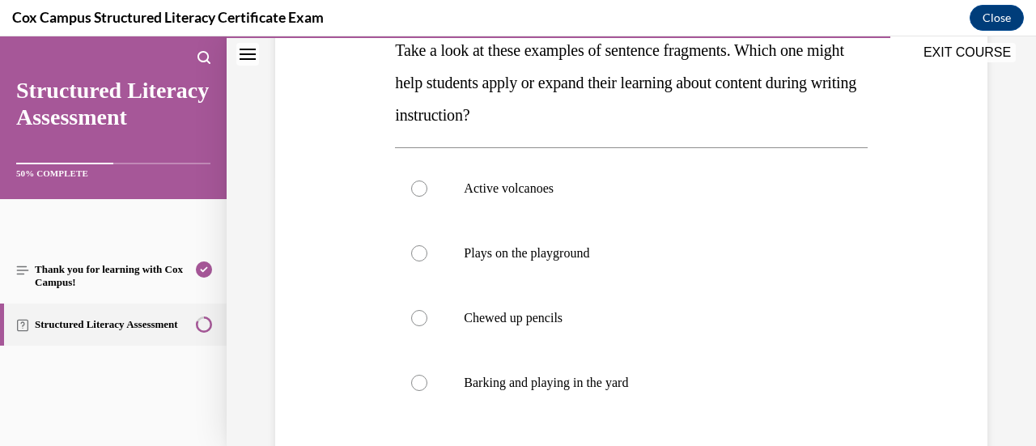
scroll to position [274, 0]
click at [575, 219] on label "Active volcanoes" at bounding box center [631, 189] width 472 height 65
click at [427, 197] on input "Active volcanoes" at bounding box center [419, 189] width 16 height 16
radio input "true"
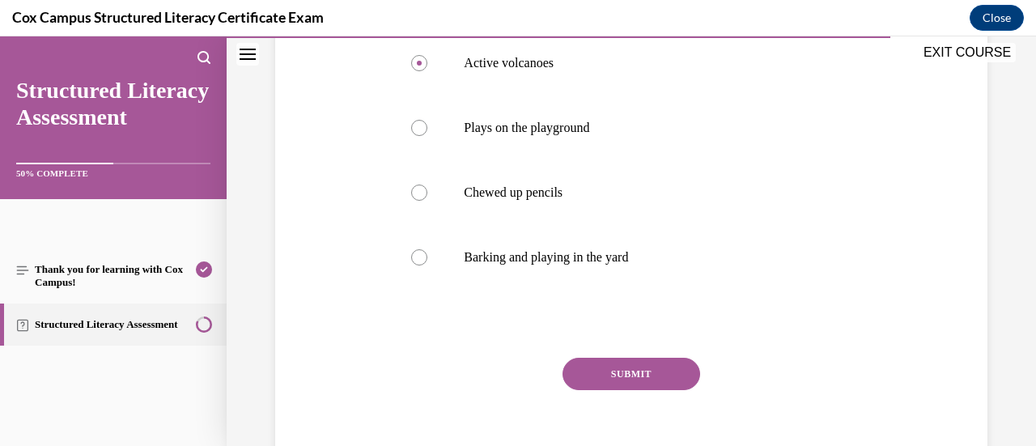
click at [623, 368] on button "SUBMIT" at bounding box center [632, 374] width 138 height 32
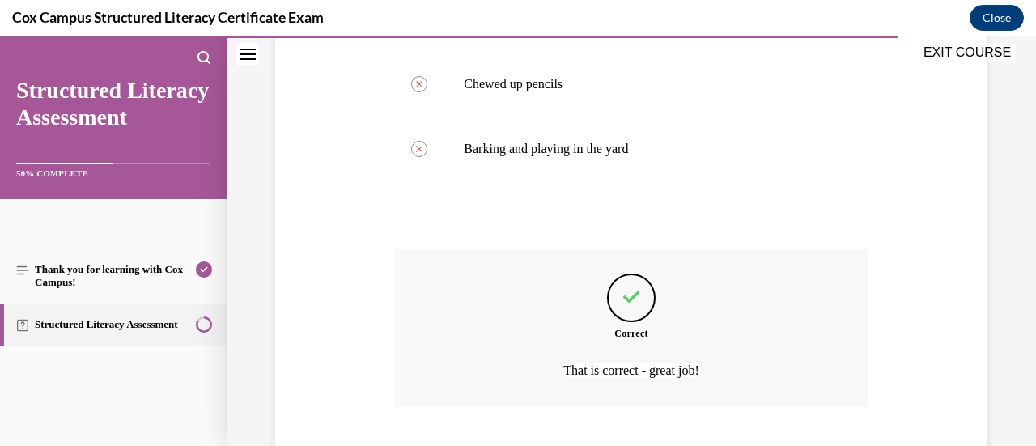
scroll to position [609, 0]
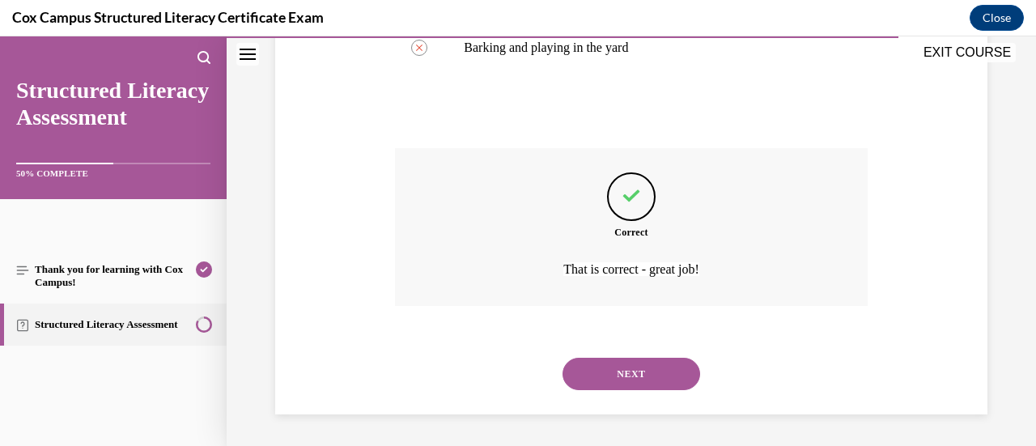
click at [623, 368] on button "NEXT" at bounding box center [632, 374] width 138 height 32
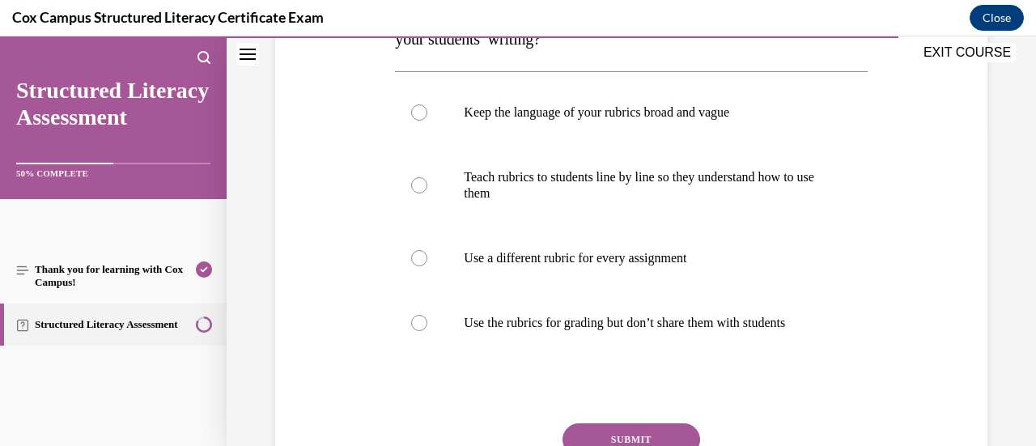
scroll to position [317, 0]
click at [571, 211] on label "Teach rubrics to students line by line so they understand how to use them" at bounding box center [631, 186] width 472 height 81
click at [427, 194] on input "Teach rubrics to students line by line so they understand how to use them" at bounding box center [419, 186] width 16 height 16
radio input "true"
click at [585, 418] on div "Question 120/144 What can you do to increase the effectiveness of rubrics for i…" at bounding box center [631, 232] width 472 height 649
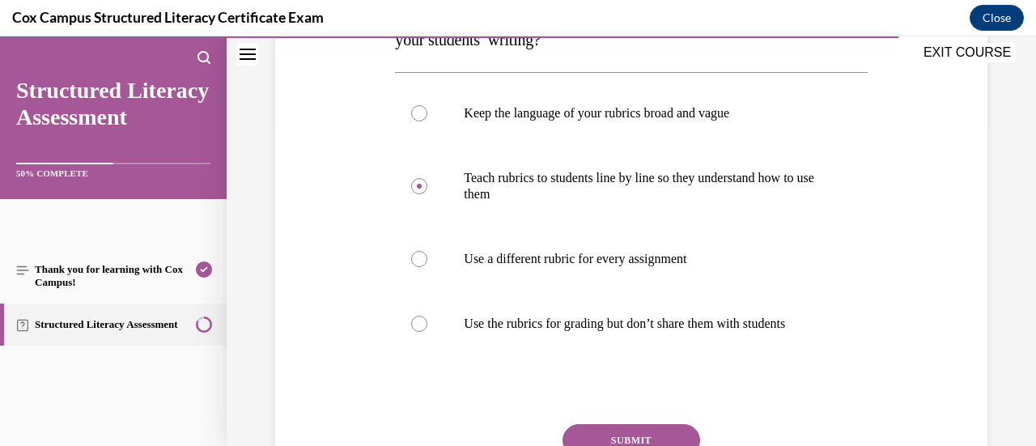
click at [588, 431] on button "SUBMIT" at bounding box center [632, 440] width 138 height 32
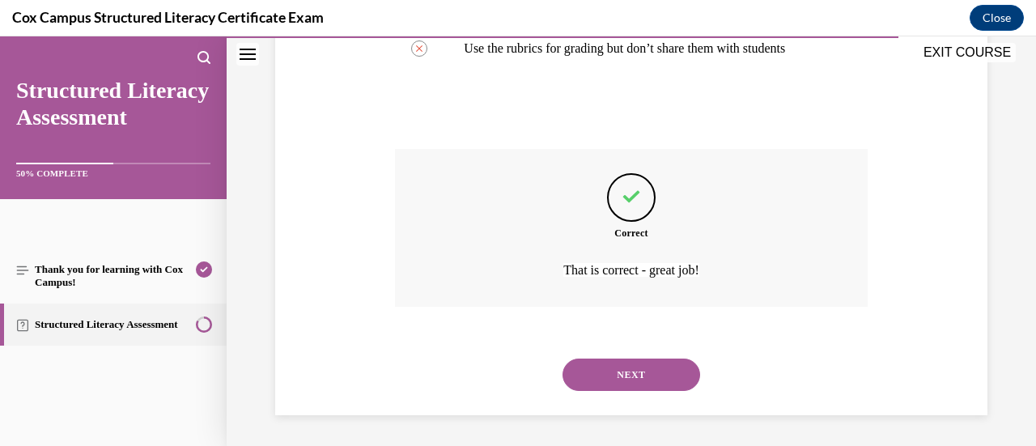
scroll to position [593, 0]
click at [639, 380] on button "NEXT" at bounding box center [632, 374] width 138 height 32
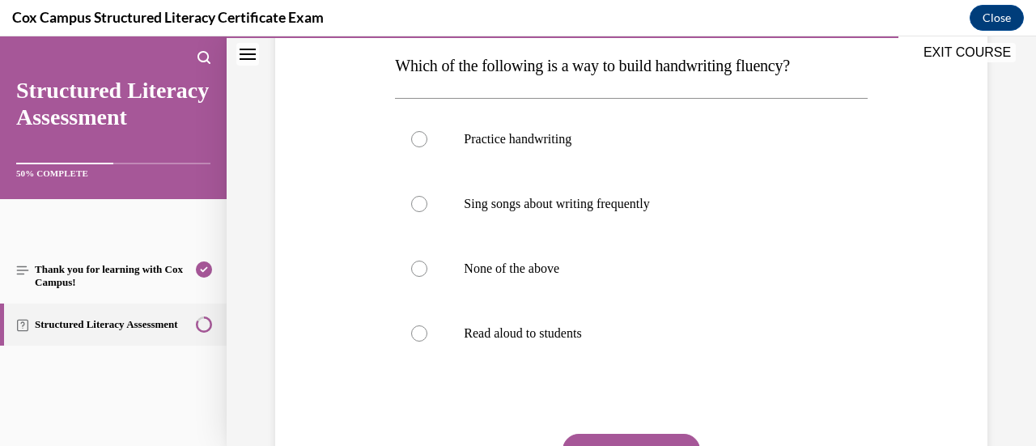
scroll to position [259, 0]
click at [547, 155] on label "Practice handwriting" at bounding box center [631, 139] width 472 height 65
click at [427, 147] on input "Practice handwriting" at bounding box center [419, 139] width 16 height 16
radio input "true"
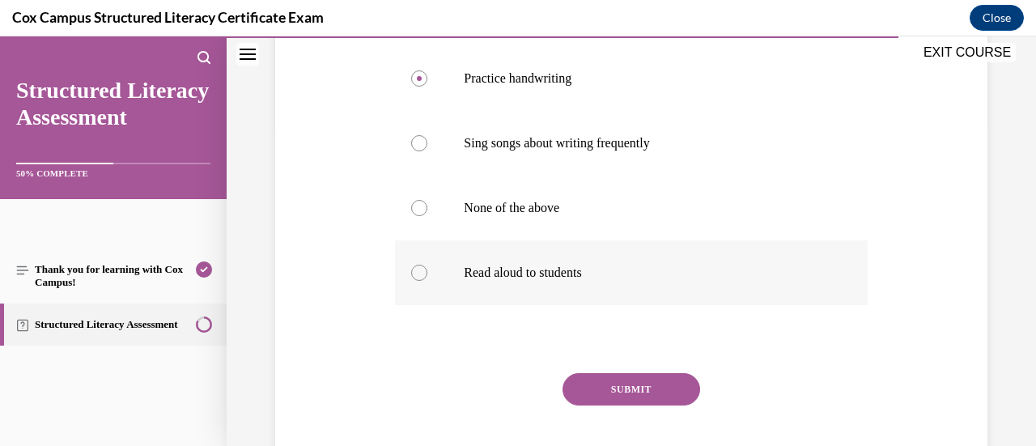
scroll to position [321, 0]
click at [615, 371] on div "Question 121/144 Which of the following is a way to build handwriting fluency? …" at bounding box center [631, 204] width 472 height 601
click at [620, 391] on button "SUBMIT" at bounding box center [632, 388] width 138 height 32
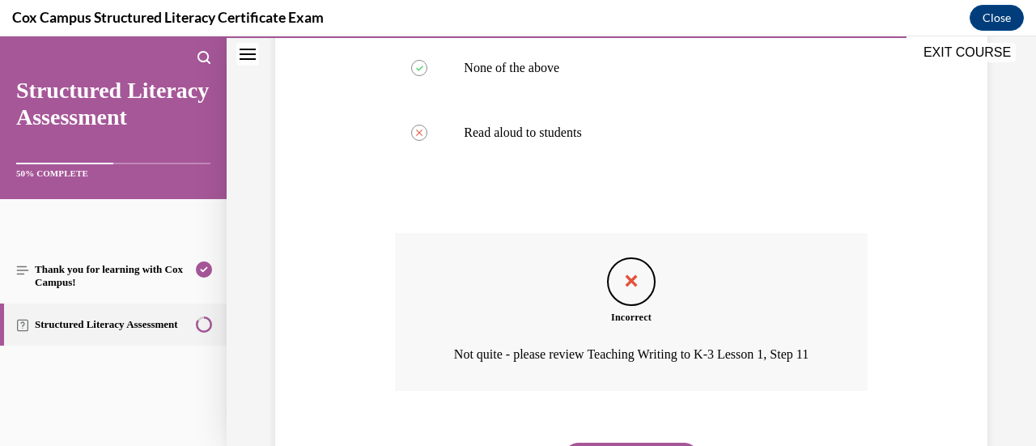
scroll to position [567, 0]
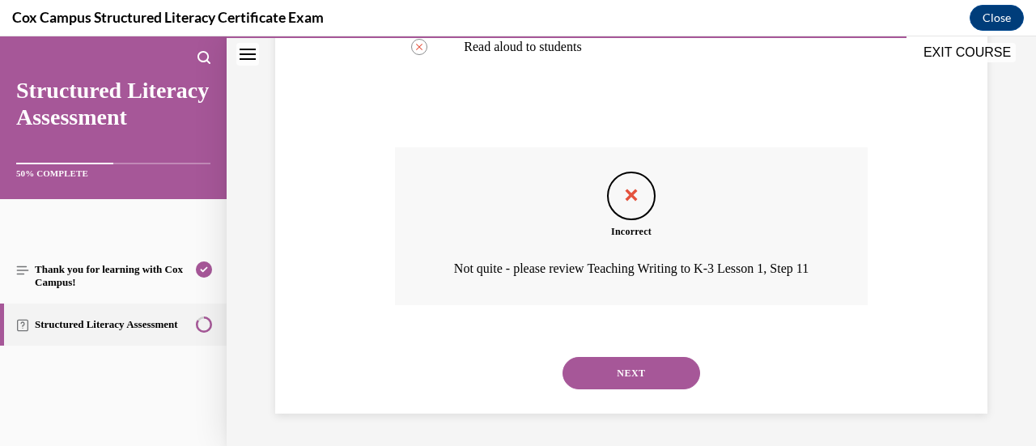
click at [623, 376] on button "NEXT" at bounding box center [632, 373] width 138 height 32
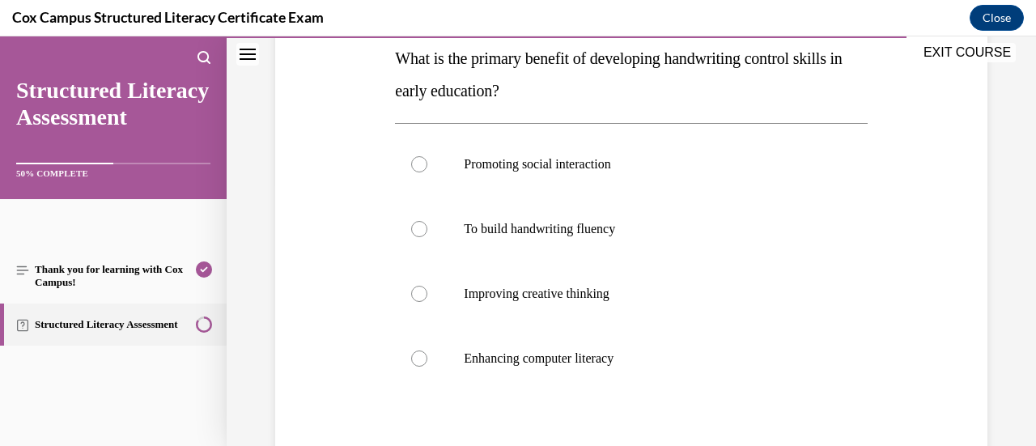
scroll to position [267, 0]
click at [677, 248] on label "To build handwriting fluency" at bounding box center [631, 228] width 472 height 65
click at [427, 236] on input "To build handwriting fluency" at bounding box center [419, 228] width 16 height 16
radio input "true"
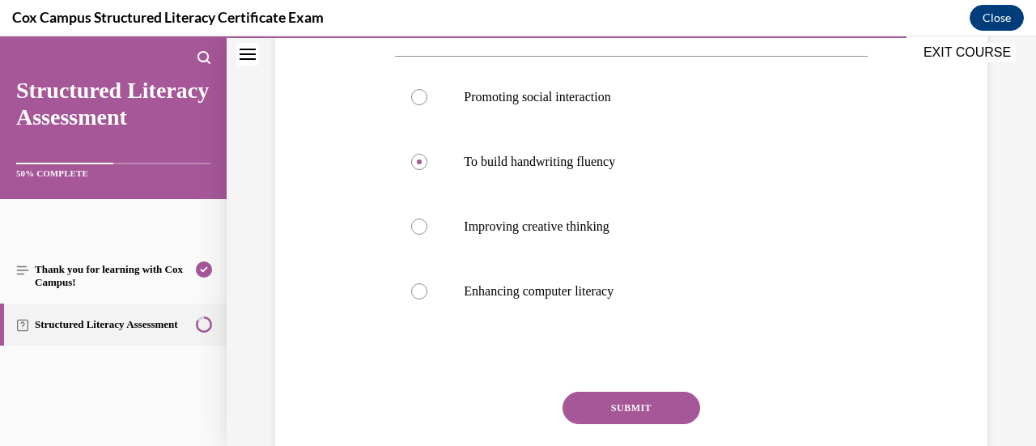
click at [627, 408] on button "SUBMIT" at bounding box center [632, 408] width 138 height 32
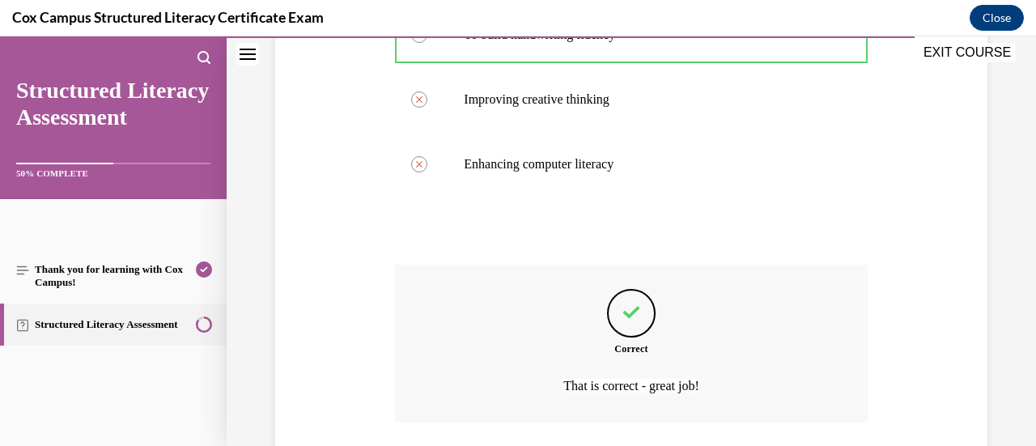
scroll to position [577, 0]
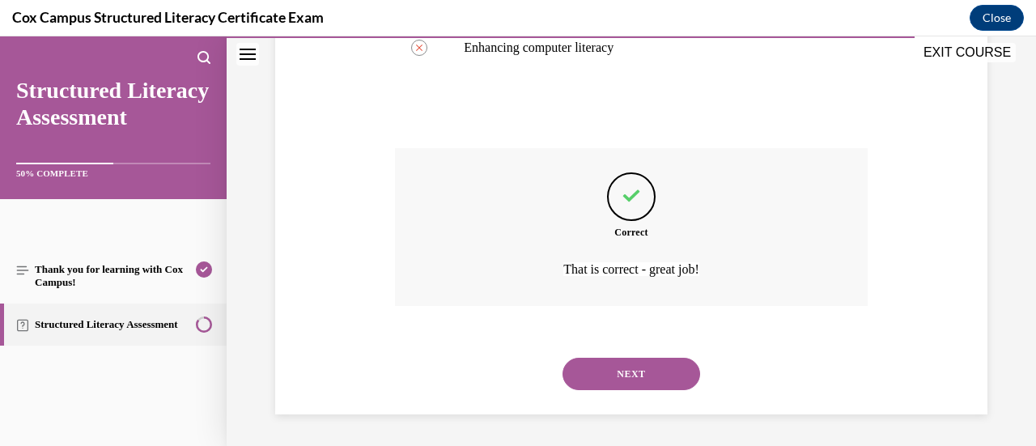
click at [644, 372] on button "NEXT" at bounding box center [632, 374] width 138 height 32
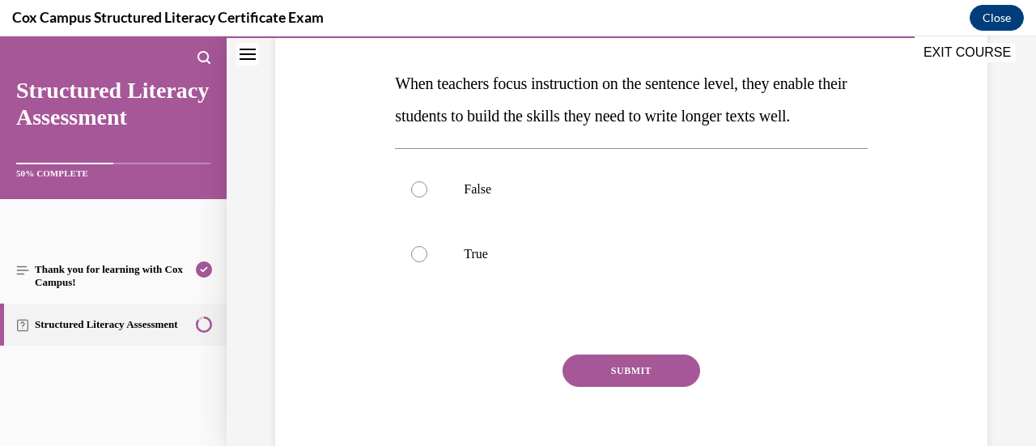
scroll to position [240, 0]
click at [547, 223] on label "False" at bounding box center [631, 190] width 472 height 65
click at [427, 198] on input "False" at bounding box center [419, 190] width 16 height 16
radio input "true"
click at [536, 263] on p "True" at bounding box center [645, 255] width 363 height 16
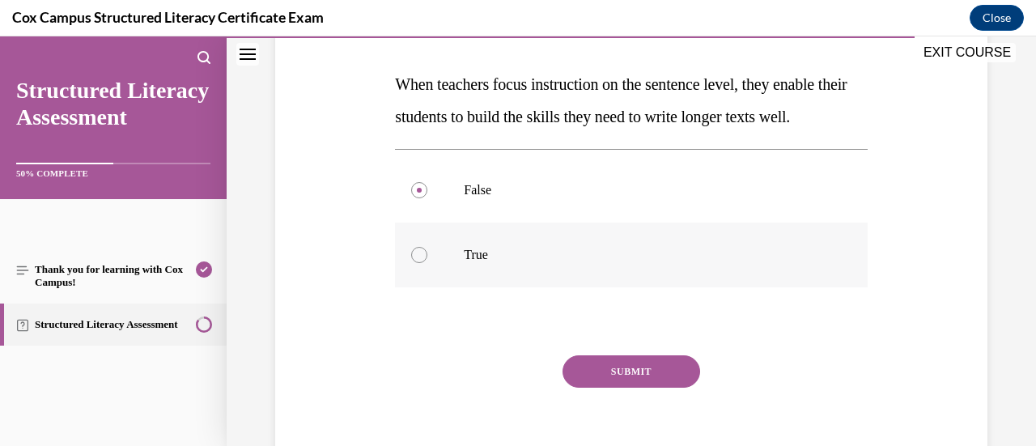
click at [427, 263] on input "True" at bounding box center [419, 255] width 16 height 16
radio input "true"
click at [619, 388] on button "SUBMIT" at bounding box center [632, 371] width 138 height 32
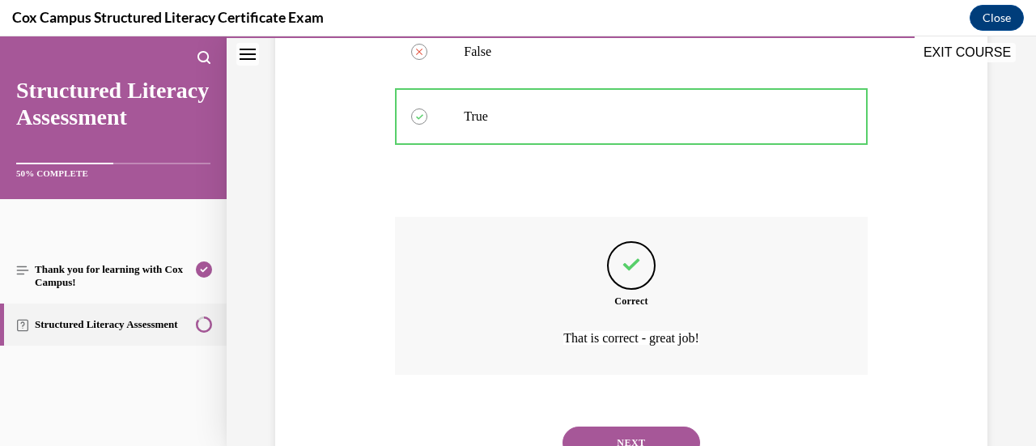
scroll to position [480, 0]
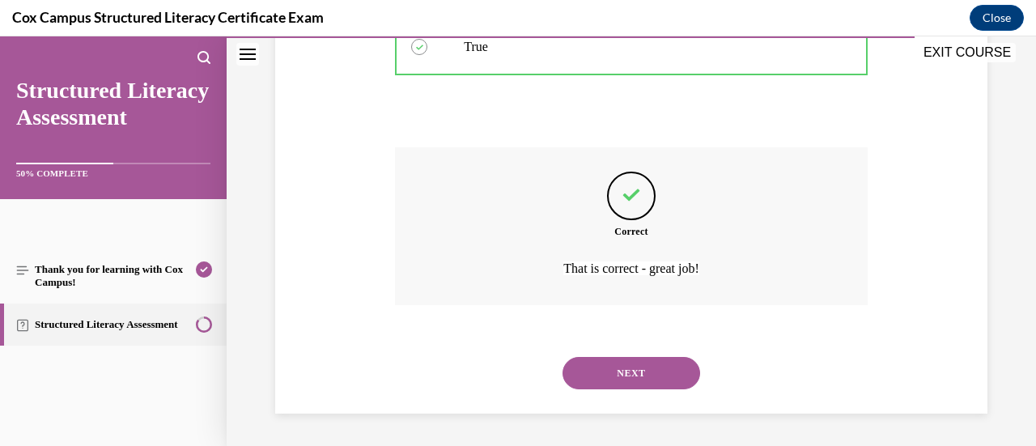
click at [625, 384] on button "NEXT" at bounding box center [632, 373] width 138 height 32
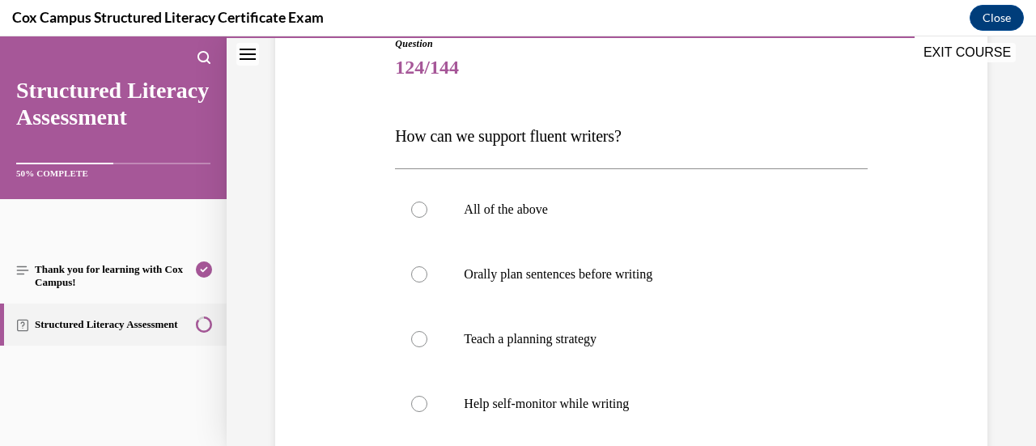
scroll to position [237, 0]
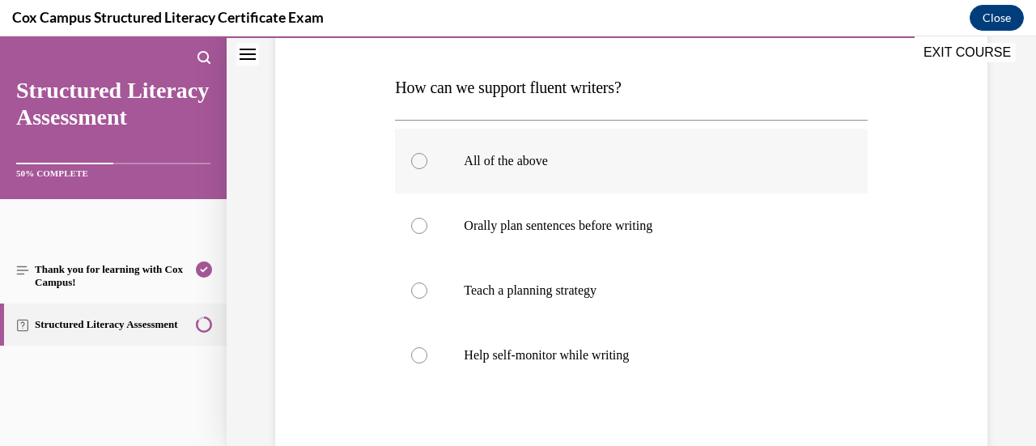
click at [571, 192] on label "All of the above" at bounding box center [631, 161] width 472 height 65
click at [427, 169] on input "All of the above" at bounding box center [419, 161] width 16 height 16
radio input "true"
click at [571, 226] on p "Orally plan sentences before writing" at bounding box center [645, 226] width 363 height 16
click at [427, 226] on input "Orally plan sentences before writing" at bounding box center [419, 226] width 16 height 16
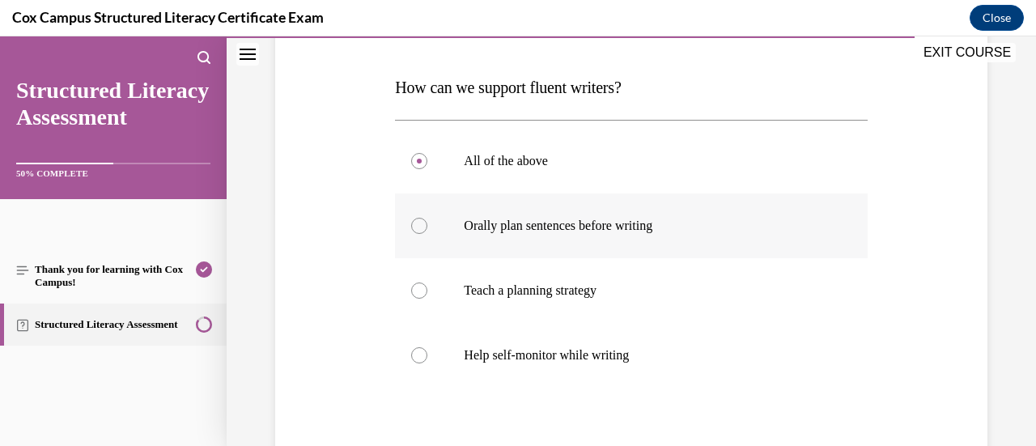
radio input "true"
click at [601, 305] on label "Teach a planning strategy" at bounding box center [631, 290] width 472 height 65
click at [427, 299] on input "Teach a planning strategy" at bounding box center [419, 290] width 16 height 16
radio input "true"
click at [566, 191] on label "All of the above" at bounding box center [631, 161] width 472 height 65
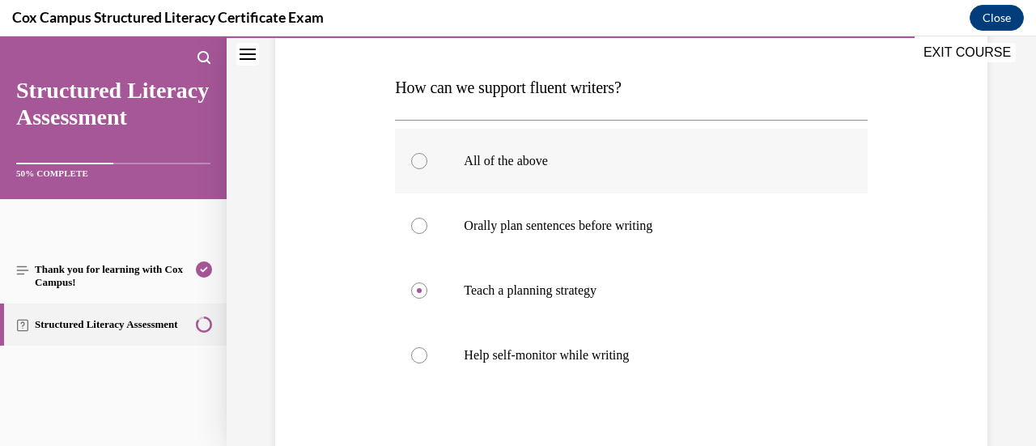
click at [427, 169] on input "All of the above" at bounding box center [419, 161] width 16 height 16
radio input "true"
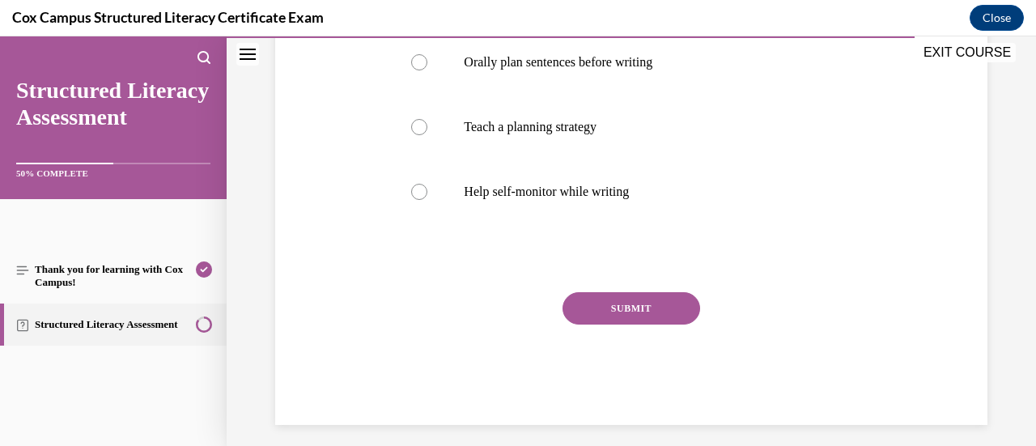
click at [622, 318] on button "SUBMIT" at bounding box center [632, 308] width 138 height 32
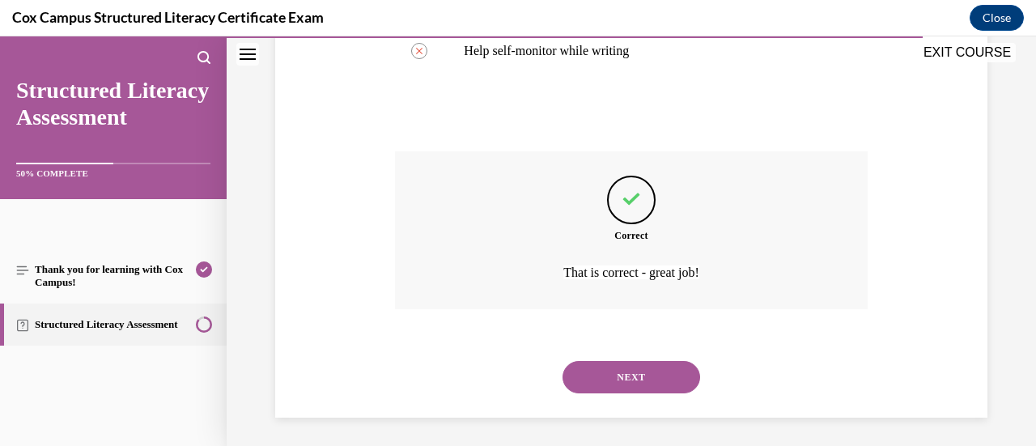
scroll to position [545, 0]
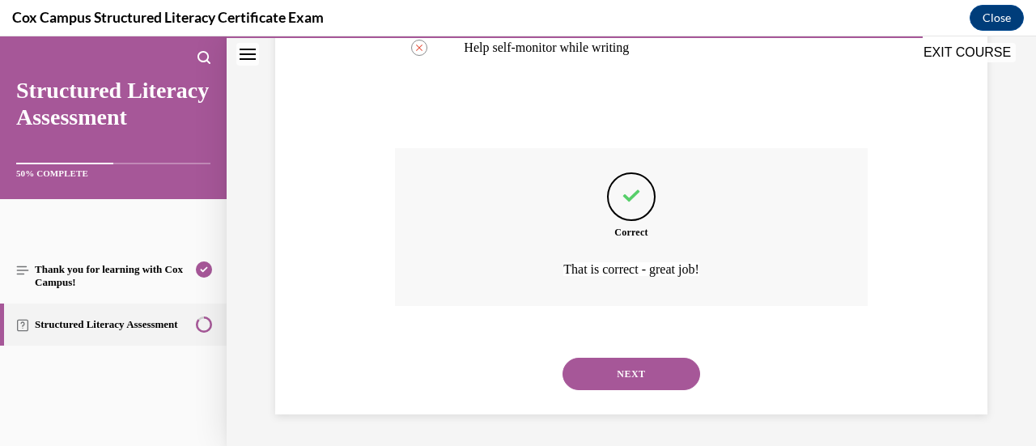
click at [623, 383] on button "NEXT" at bounding box center [632, 374] width 138 height 32
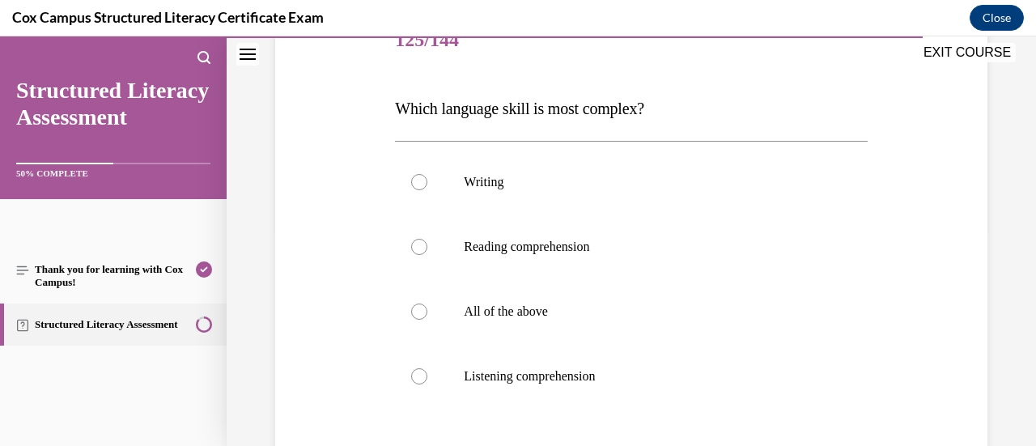
scroll to position [215, 0]
click at [634, 310] on p "All of the above" at bounding box center [645, 312] width 363 height 16
click at [427, 310] on input "All of the above" at bounding box center [419, 312] width 16 height 16
radio input "true"
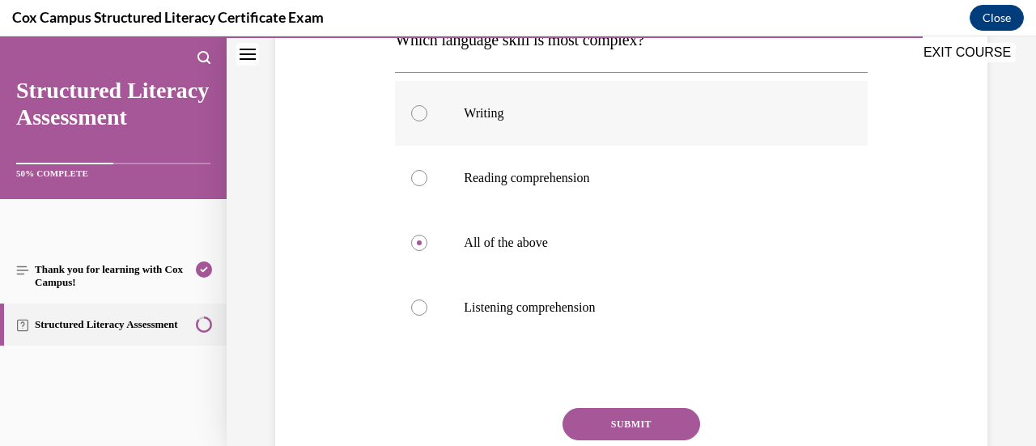
scroll to position [315, 0]
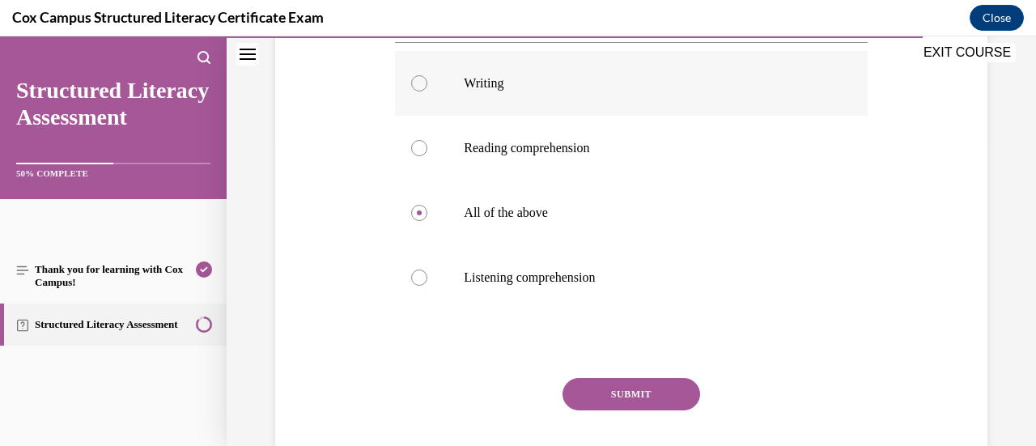
click at [584, 90] on p "Writing" at bounding box center [645, 83] width 363 height 16
click at [427, 90] on input "Writing" at bounding box center [419, 83] width 16 height 16
radio input "true"
click at [611, 393] on button "SUBMIT" at bounding box center [632, 394] width 138 height 32
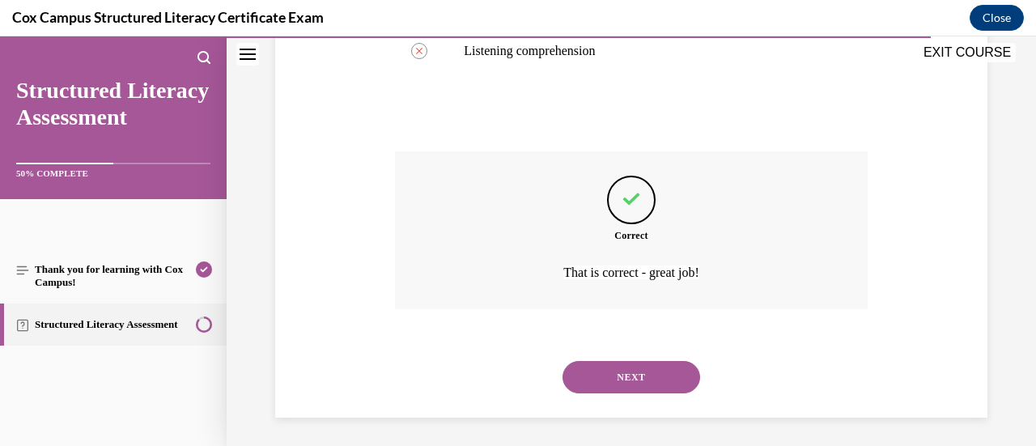
scroll to position [545, 0]
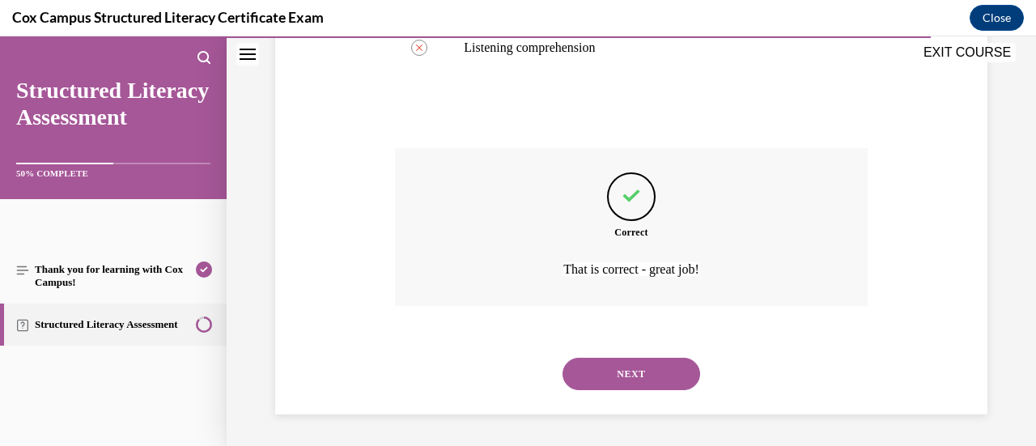
click at [616, 388] on button "NEXT" at bounding box center [632, 374] width 138 height 32
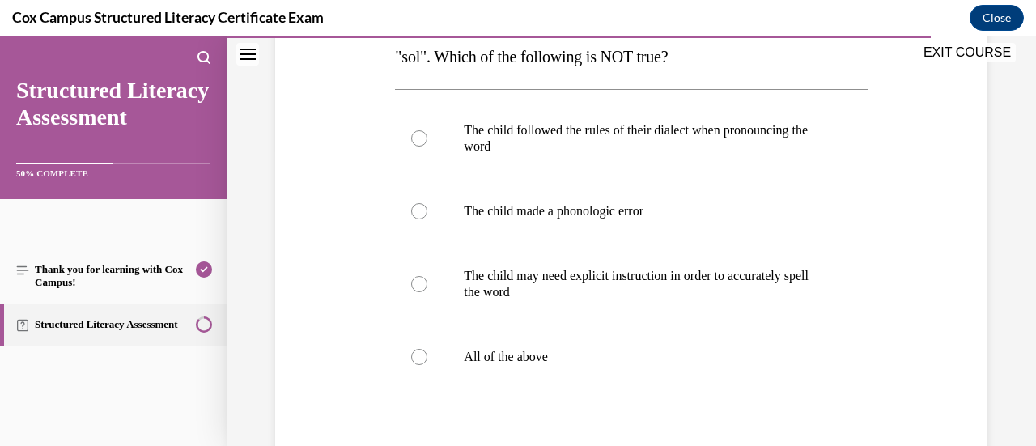
scroll to position [299, 0]
click at [635, 169] on label "The child followed the rules of their dialect when pronouncing the word" at bounding box center [631, 139] width 472 height 81
click at [427, 147] on input "The child followed the rules of their dialect when pronouncing the word" at bounding box center [419, 139] width 16 height 16
radio input "true"
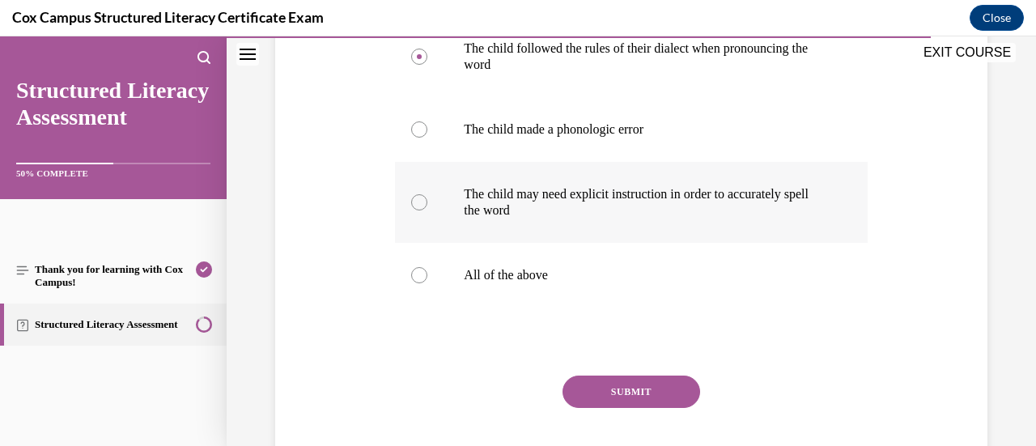
scroll to position [384, 0]
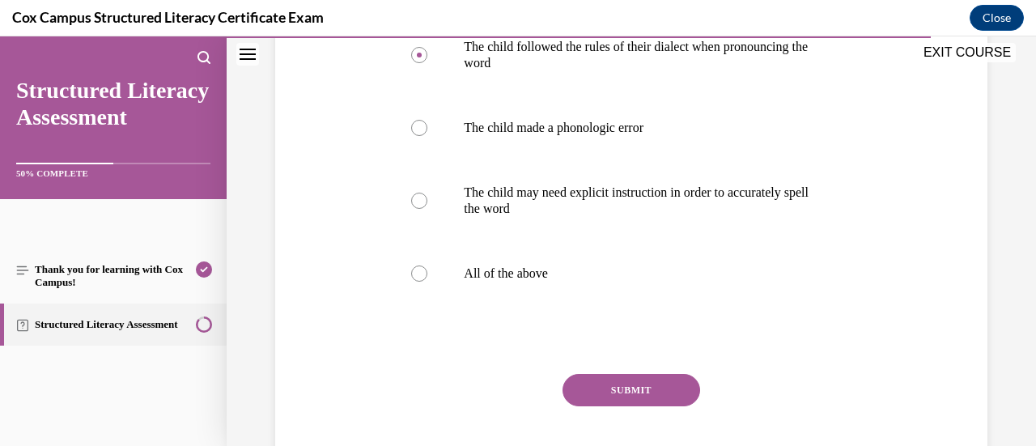
click at [633, 388] on button "SUBMIT" at bounding box center [632, 390] width 138 height 32
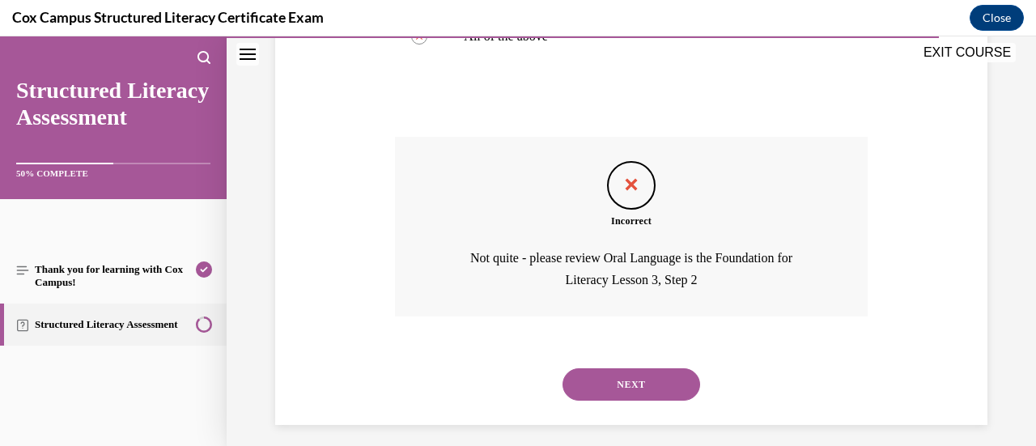
scroll to position [631, 0]
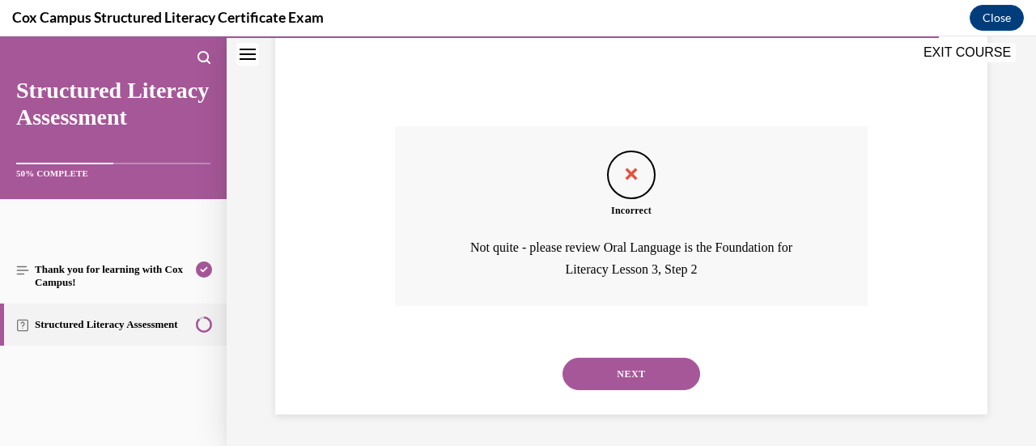
click at [633, 388] on button "NEXT" at bounding box center [632, 374] width 138 height 32
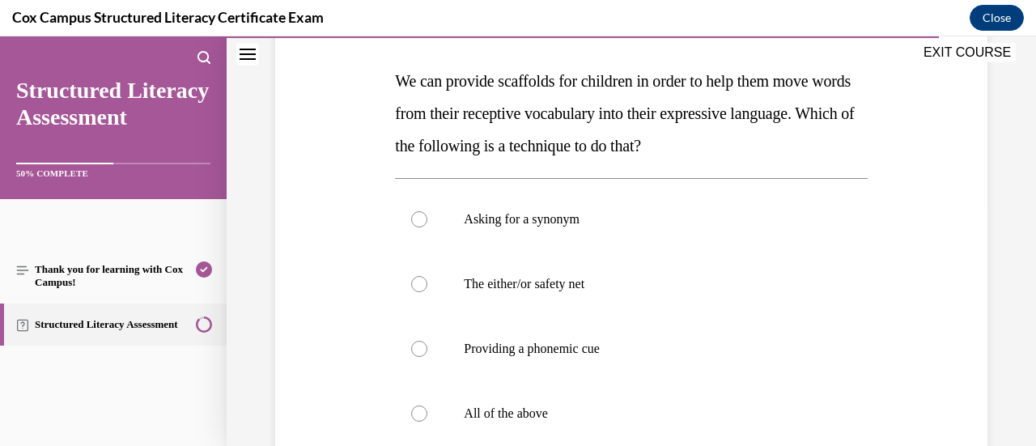
scroll to position [243, 0]
click at [605, 360] on label "Providing a phonemic cue" at bounding box center [631, 349] width 472 height 65
click at [427, 358] on input "Providing a phonemic cue" at bounding box center [419, 350] width 16 height 16
radio input "true"
click at [558, 413] on p "All of the above" at bounding box center [645, 414] width 363 height 16
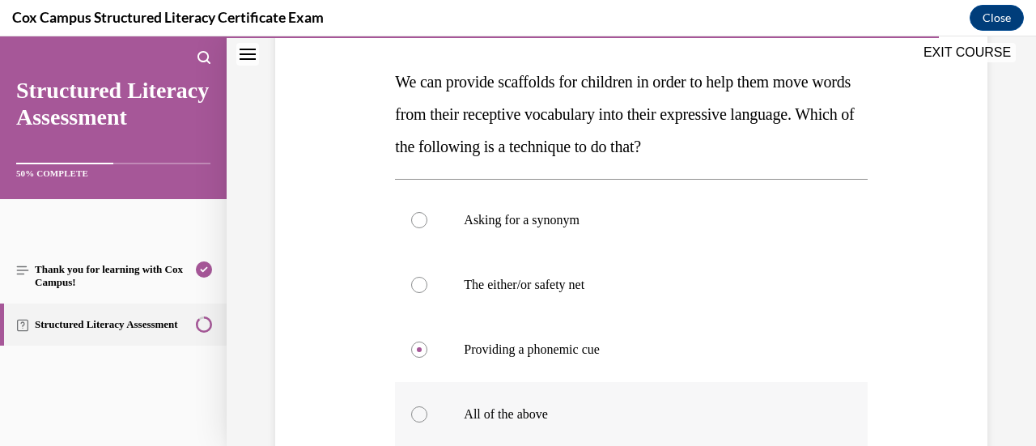
click at [427, 413] on input "All of the above" at bounding box center [419, 414] width 16 height 16
radio input "true"
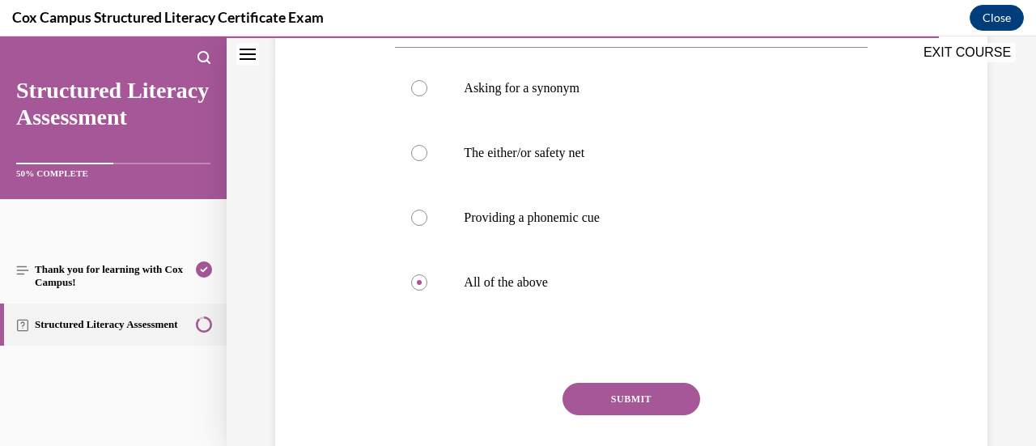
click at [613, 388] on button "SUBMIT" at bounding box center [632, 399] width 138 height 32
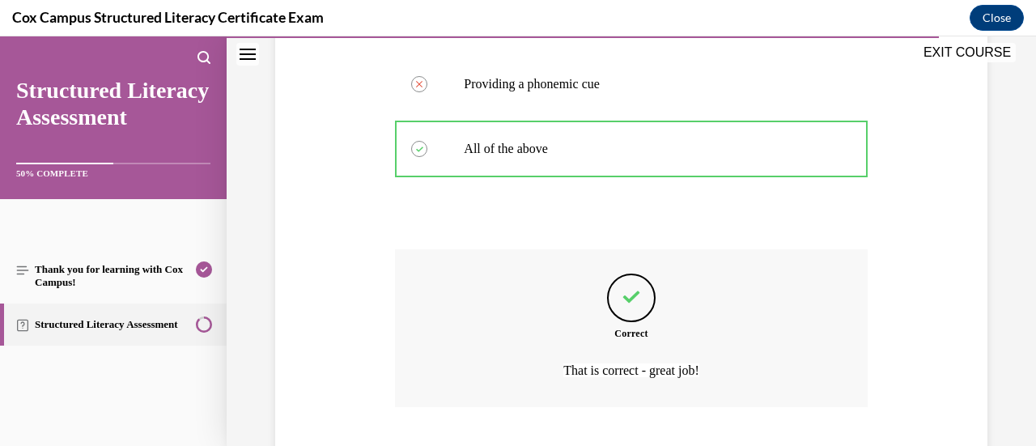
scroll to position [609, 0]
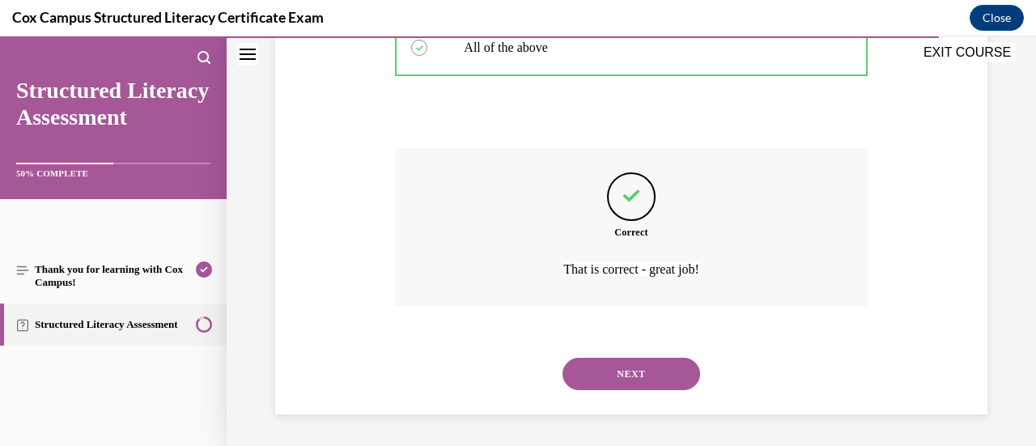
click at [626, 373] on button "NEXT" at bounding box center [632, 374] width 138 height 32
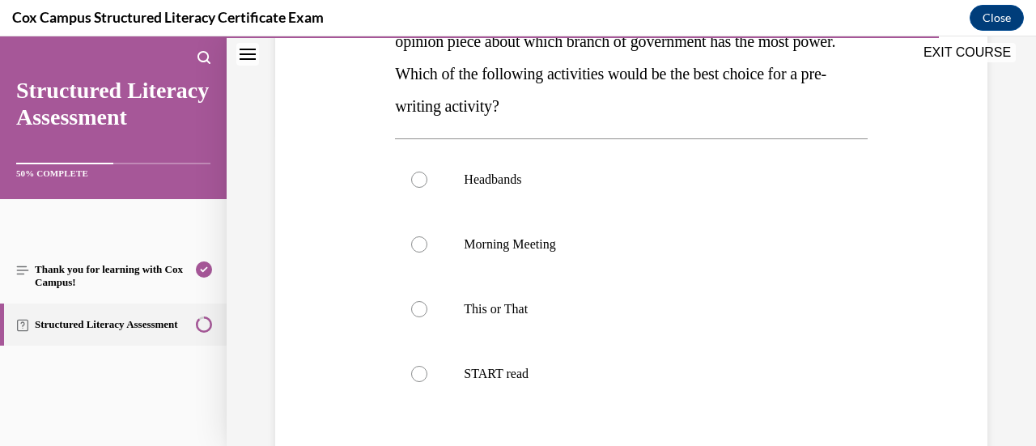
scroll to position [319, 0]
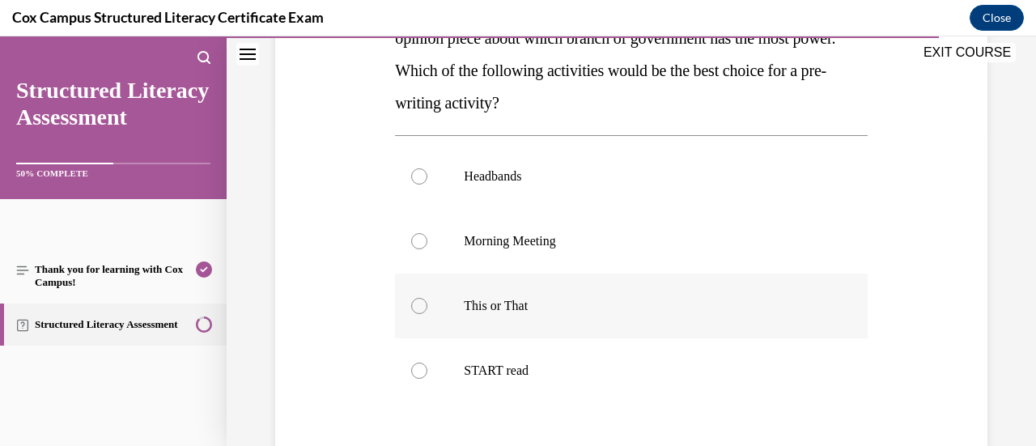
click at [633, 331] on label "This or That" at bounding box center [631, 306] width 472 height 65
click at [427, 314] on input "This or That" at bounding box center [419, 306] width 16 height 16
radio input "true"
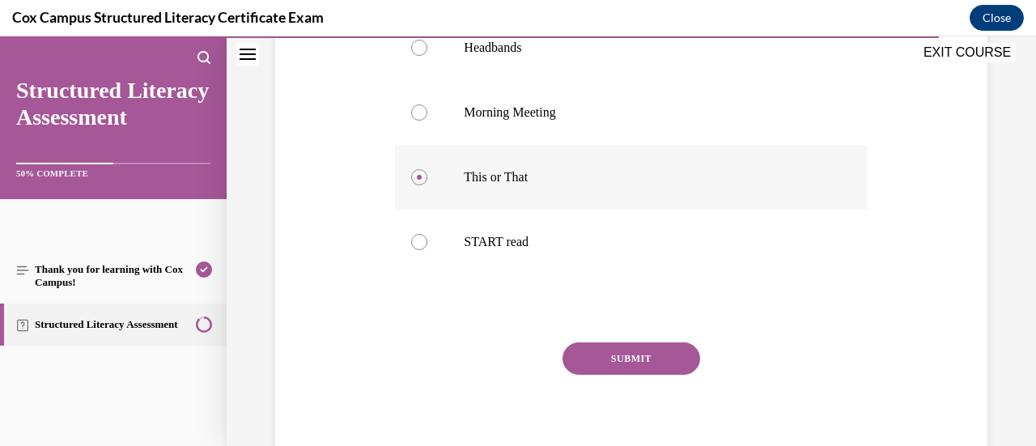
scroll to position [448, 0]
click at [635, 351] on button "SUBMIT" at bounding box center [632, 358] width 138 height 32
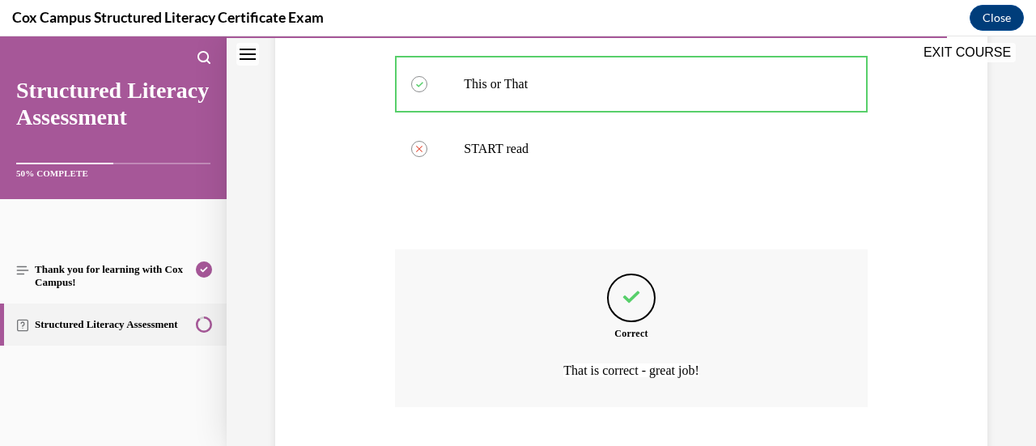
scroll to position [642, 0]
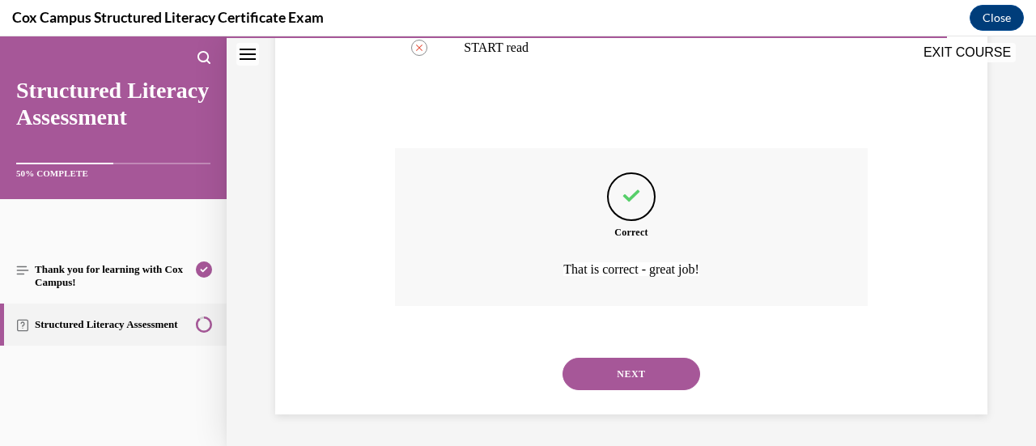
click at [635, 361] on button "NEXT" at bounding box center [632, 374] width 138 height 32
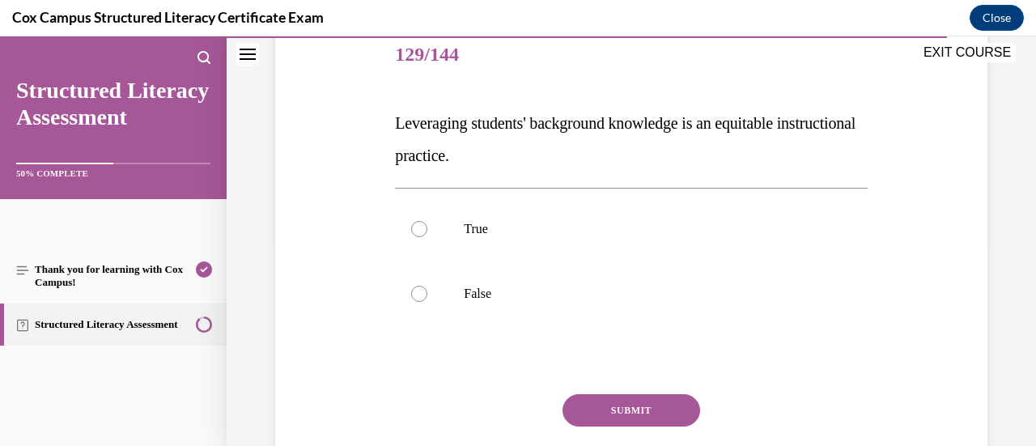
scroll to position [202, 0]
click at [525, 237] on label "True" at bounding box center [631, 229] width 472 height 65
click at [427, 237] on input "True" at bounding box center [419, 229] width 16 height 16
radio input "true"
click at [590, 402] on button "SUBMIT" at bounding box center [632, 410] width 138 height 32
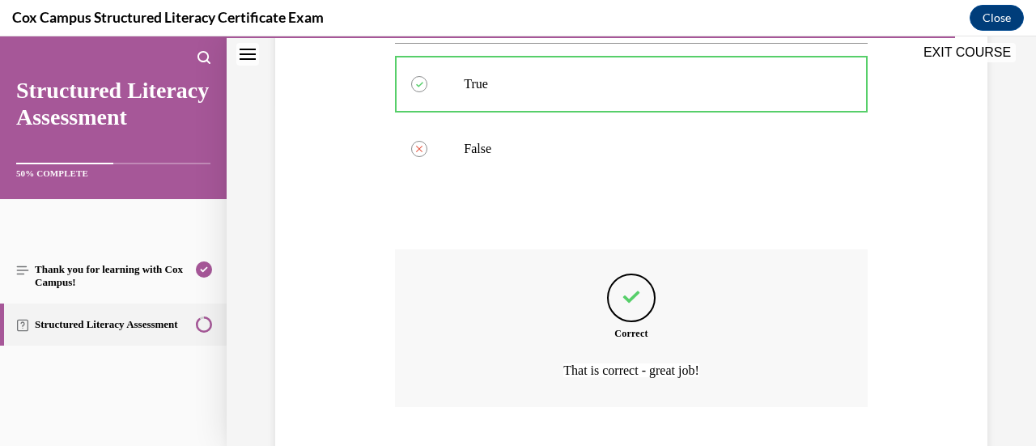
scroll to position [448, 0]
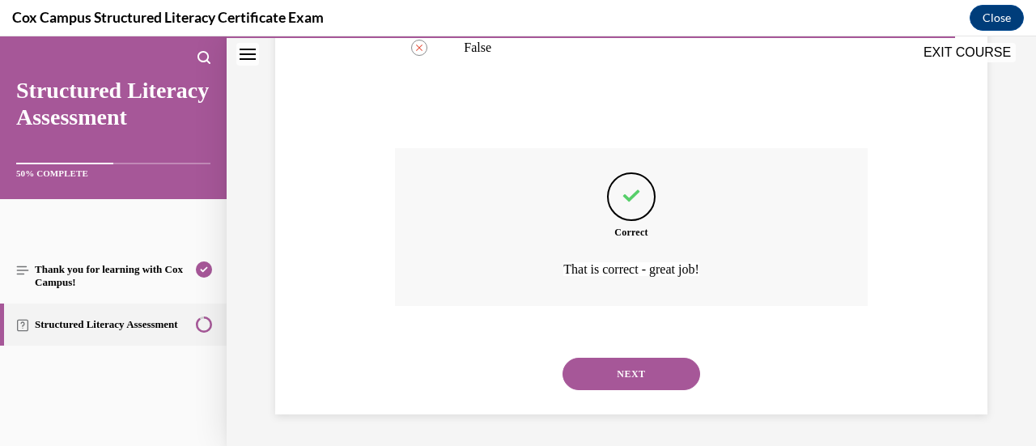
click at [617, 382] on button "NEXT" at bounding box center [632, 374] width 138 height 32
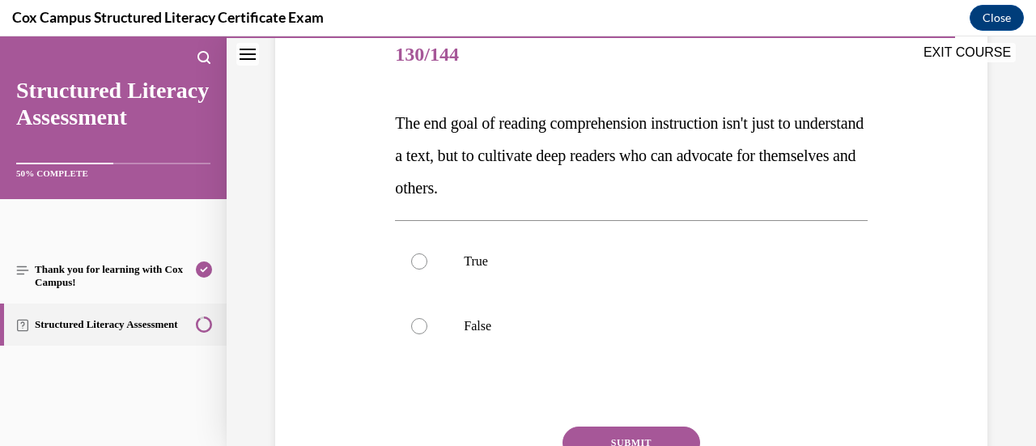
scroll to position [210, 0]
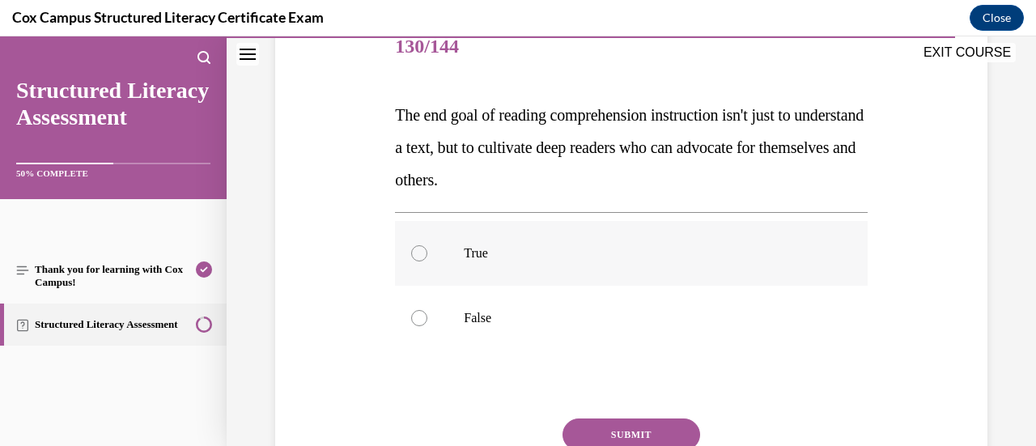
click at [662, 253] on p "True" at bounding box center [645, 253] width 363 height 16
click at [427, 253] on input "True" at bounding box center [419, 253] width 16 height 16
radio input "true"
click at [639, 431] on button "SUBMIT" at bounding box center [632, 434] width 138 height 32
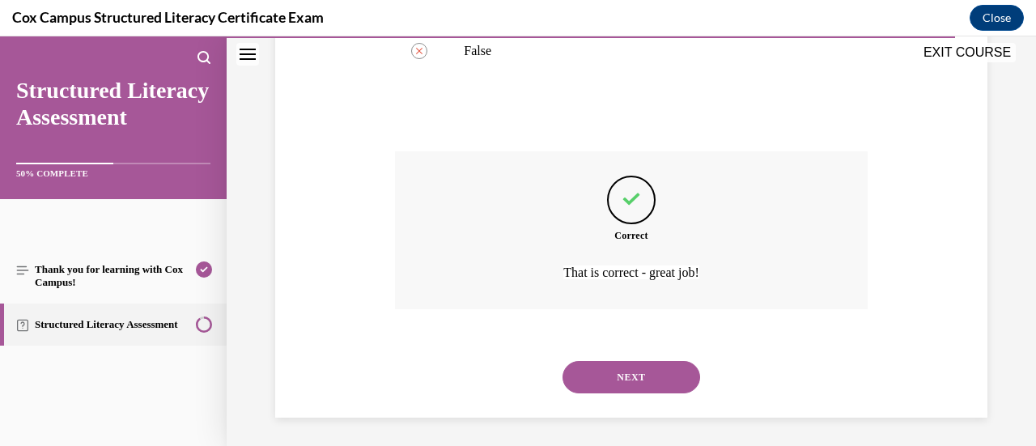
scroll to position [480, 0]
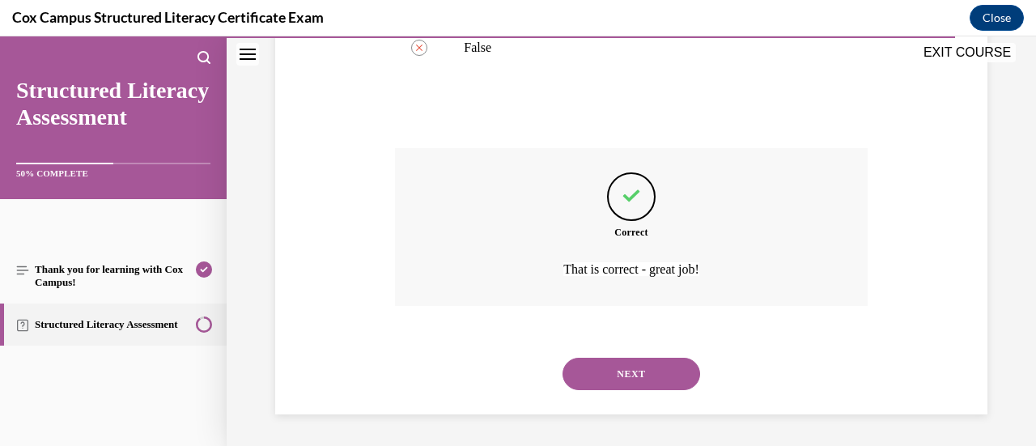
click at [673, 380] on button "NEXT" at bounding box center [632, 374] width 138 height 32
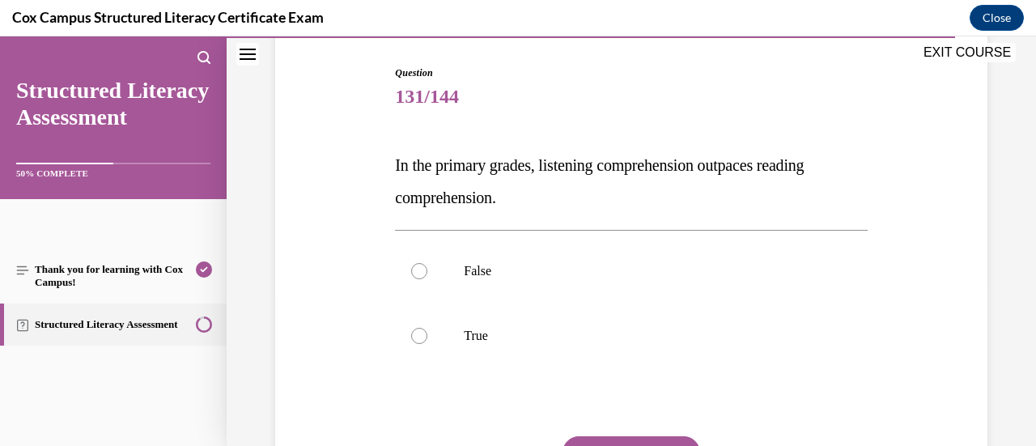
scroll to position [160, 0]
click at [555, 345] on label "True" at bounding box center [631, 335] width 472 height 65
click at [427, 343] on input "True" at bounding box center [419, 335] width 16 height 16
radio input "true"
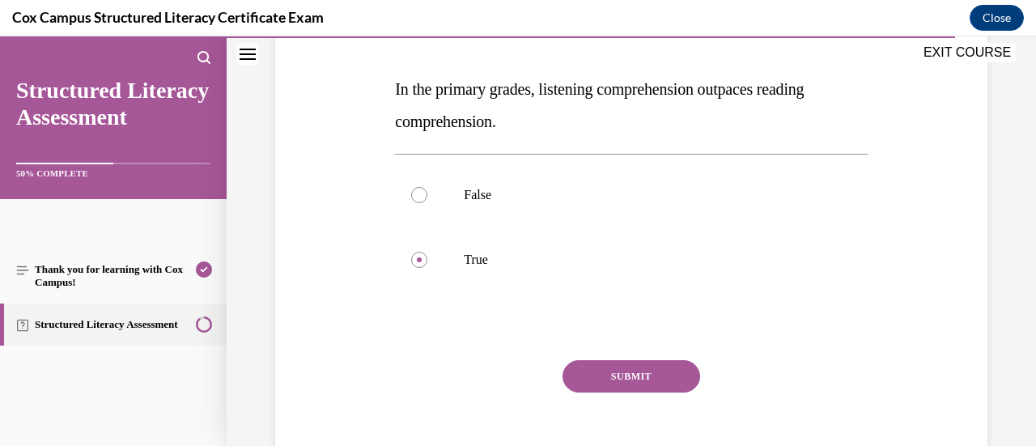
click at [605, 372] on button "SUBMIT" at bounding box center [632, 376] width 138 height 32
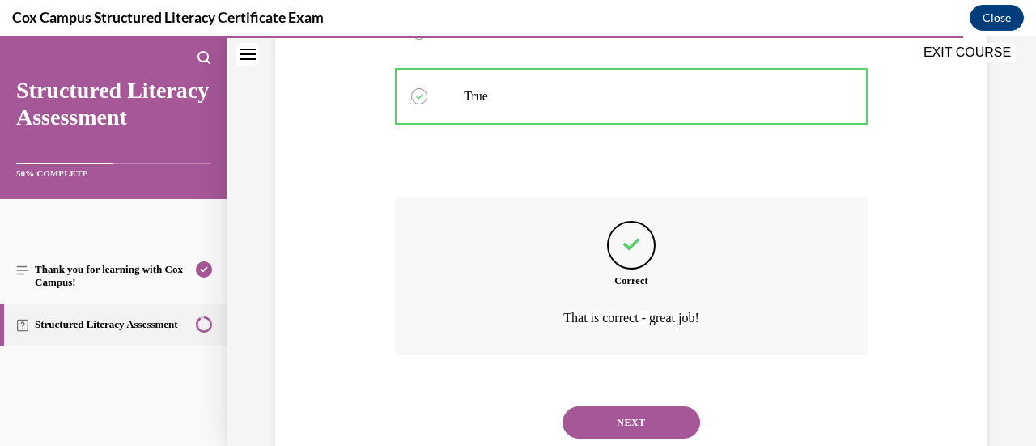
scroll to position [448, 0]
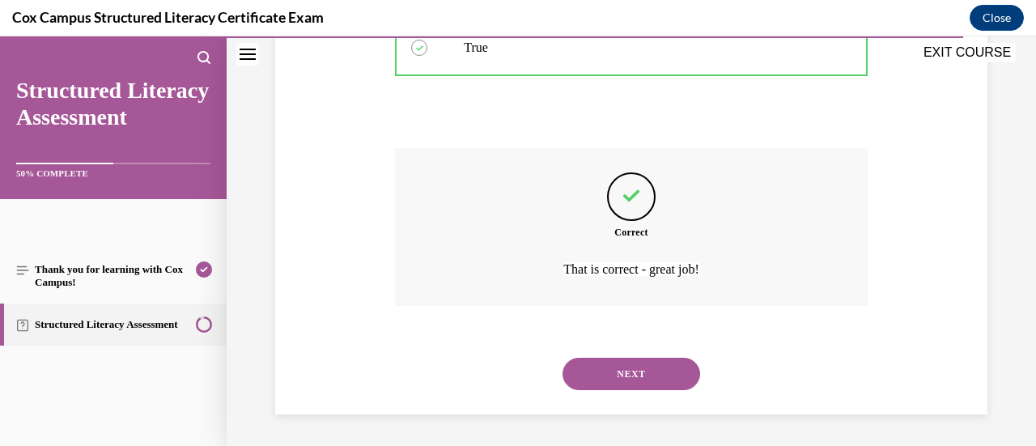
click at [613, 371] on button "NEXT" at bounding box center [632, 374] width 138 height 32
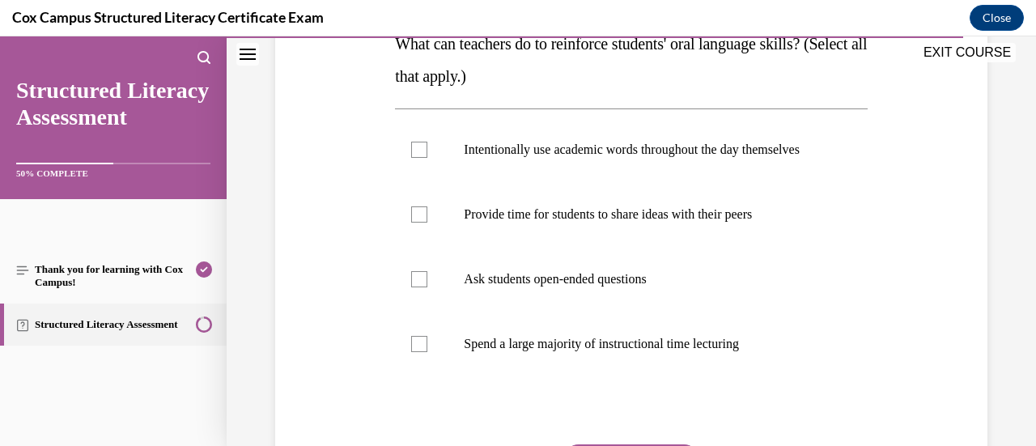
scroll to position [276, 0]
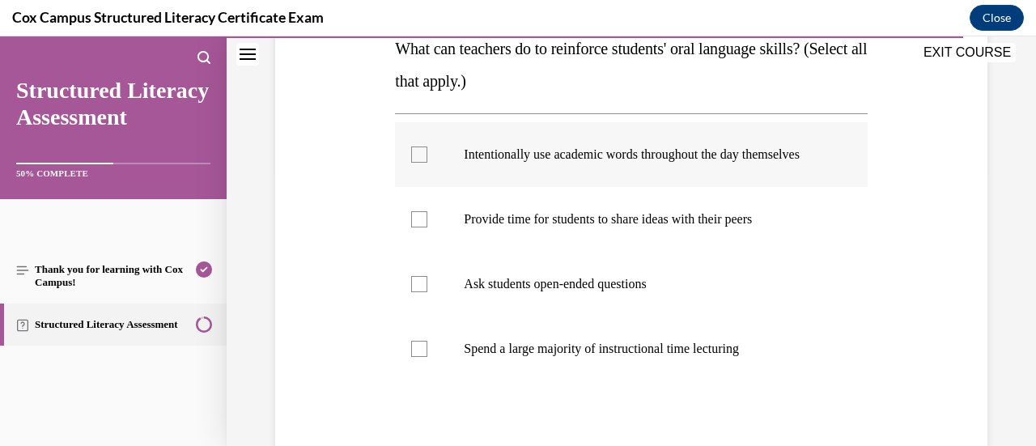
click at [618, 163] on p "Intentionally use academic words throughout the day themselves" at bounding box center [645, 154] width 363 height 16
click at [427, 163] on input "Intentionally use academic words throughout the day themselves" at bounding box center [419, 154] width 16 height 16
checkbox input "true"
click at [626, 252] on label "Provide time for students to share ideas with their peers" at bounding box center [631, 219] width 472 height 65
click at [427, 227] on input "Provide time for students to share ideas with their peers" at bounding box center [419, 219] width 16 height 16
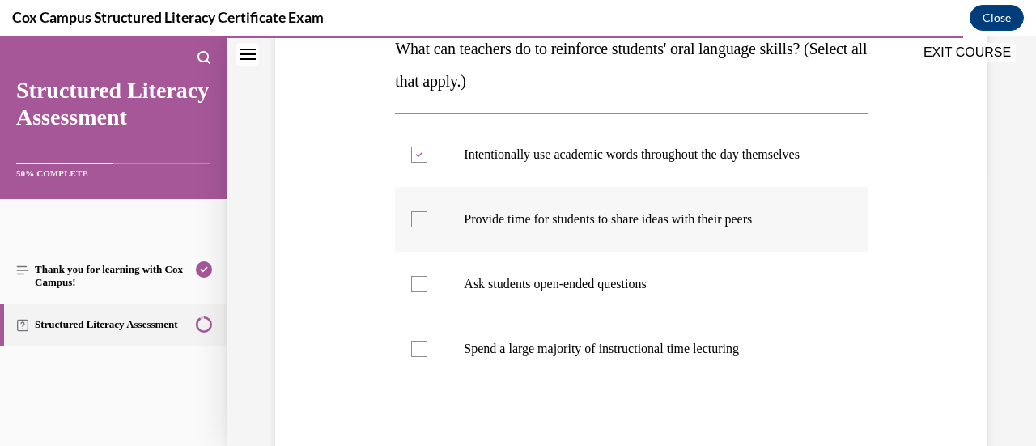
checkbox input "true"
click at [608, 292] on p "Ask students open-ended questions" at bounding box center [645, 284] width 363 height 16
click at [427, 292] on input "Ask students open-ended questions" at bounding box center [419, 284] width 16 height 16
checkbox input "true"
click at [596, 355] on label "Spend a large majority of instructional time lecturing" at bounding box center [631, 348] width 472 height 65
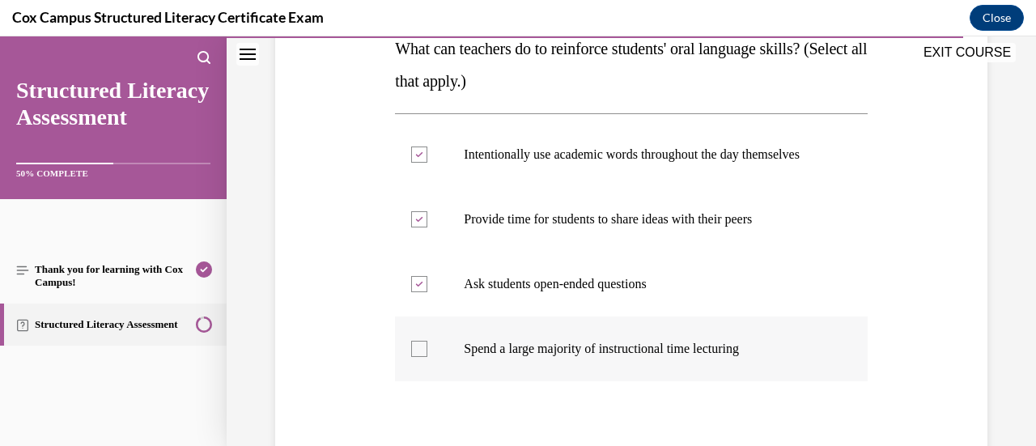
click at [427, 355] on input "Spend a large majority of instructional time lecturing" at bounding box center [419, 349] width 16 height 16
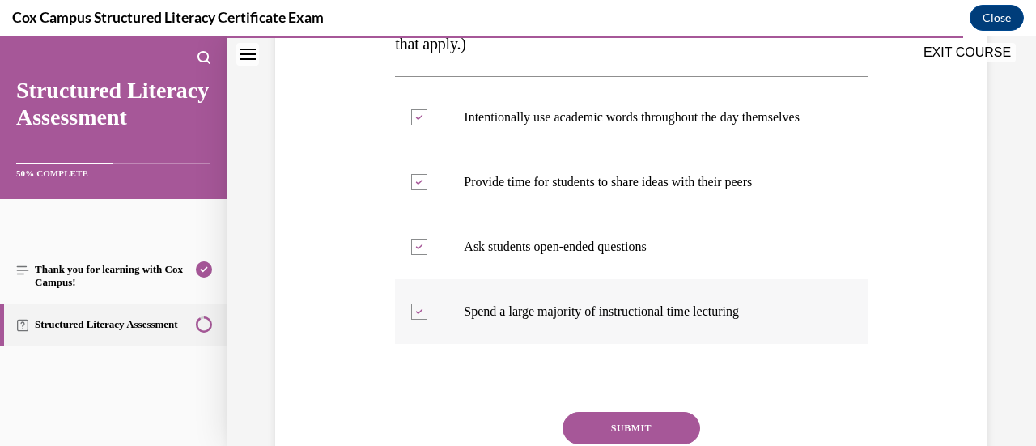
scroll to position [316, 0]
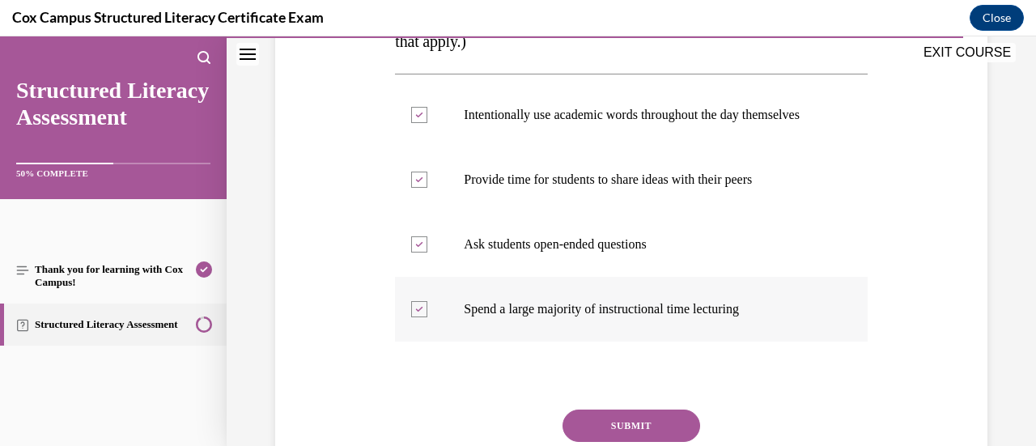
click at [602, 342] on label "Spend a large majority of instructional time lecturing" at bounding box center [631, 309] width 472 height 65
click at [427, 317] on input "Spend a large majority of instructional time lecturing" at bounding box center [419, 309] width 16 height 16
checkbox input "false"
click at [609, 439] on button "SUBMIT" at bounding box center [632, 426] width 138 height 32
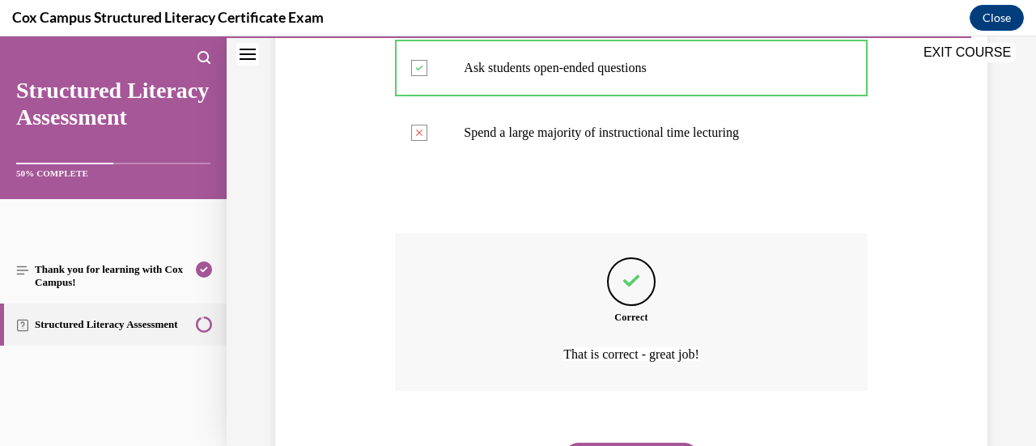
scroll to position [593, 0]
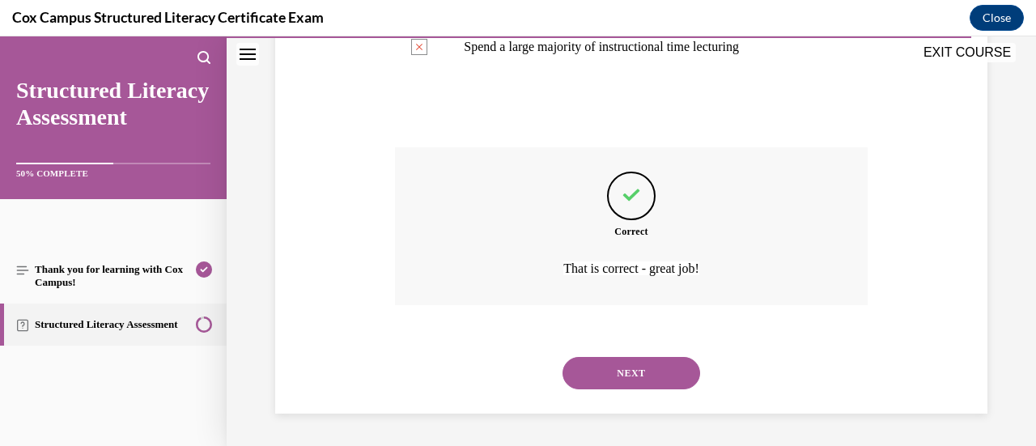
click at [659, 365] on button "NEXT" at bounding box center [632, 373] width 138 height 32
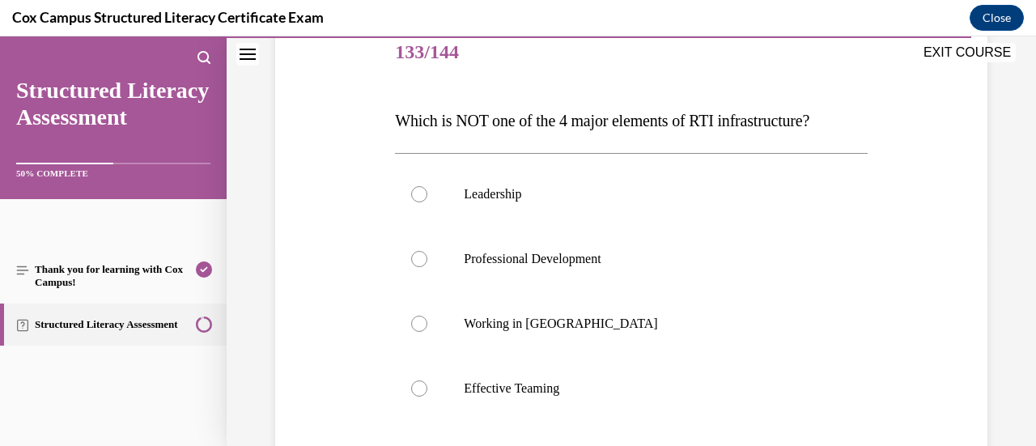
scroll to position [241, 0]
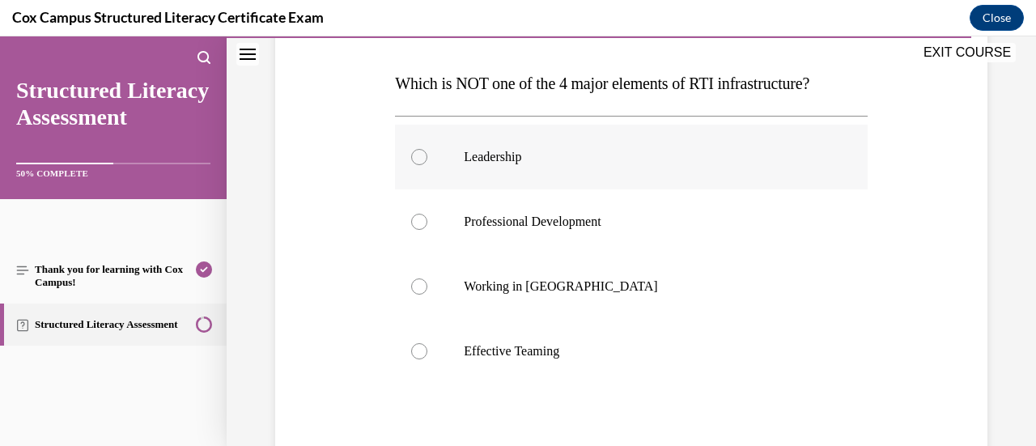
click at [580, 182] on label "Leadership" at bounding box center [631, 157] width 472 height 65
click at [427, 165] on input "Leadership" at bounding box center [419, 157] width 16 height 16
radio input "true"
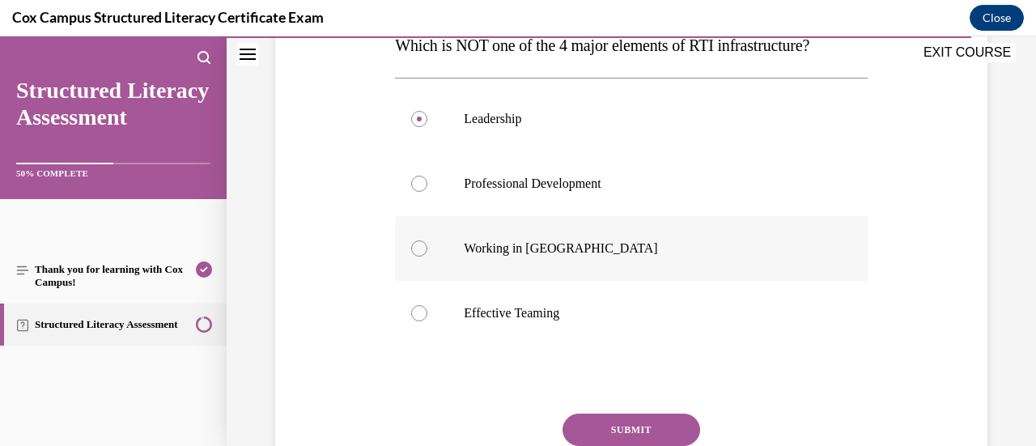
scroll to position [280, 0]
click at [597, 420] on button "SUBMIT" at bounding box center [632, 429] width 138 height 32
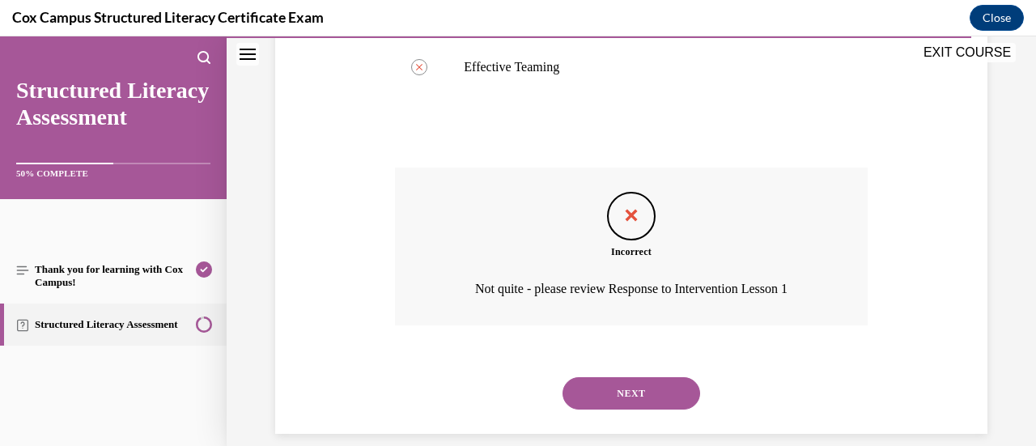
scroll to position [545, 0]
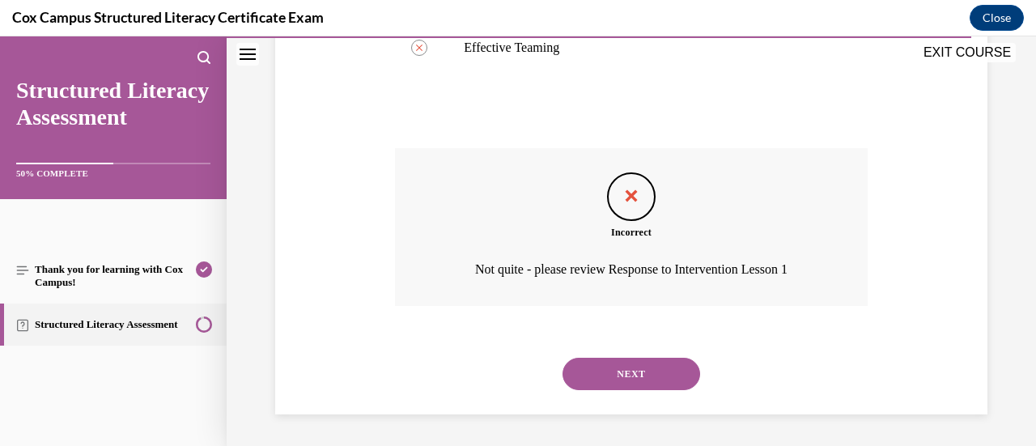
click at [643, 389] on button "NEXT" at bounding box center [632, 374] width 138 height 32
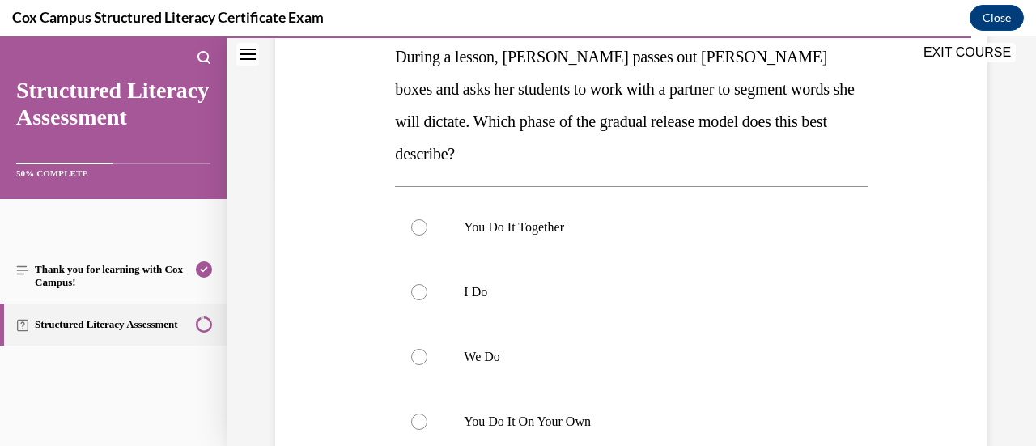
scroll to position [265, 0]
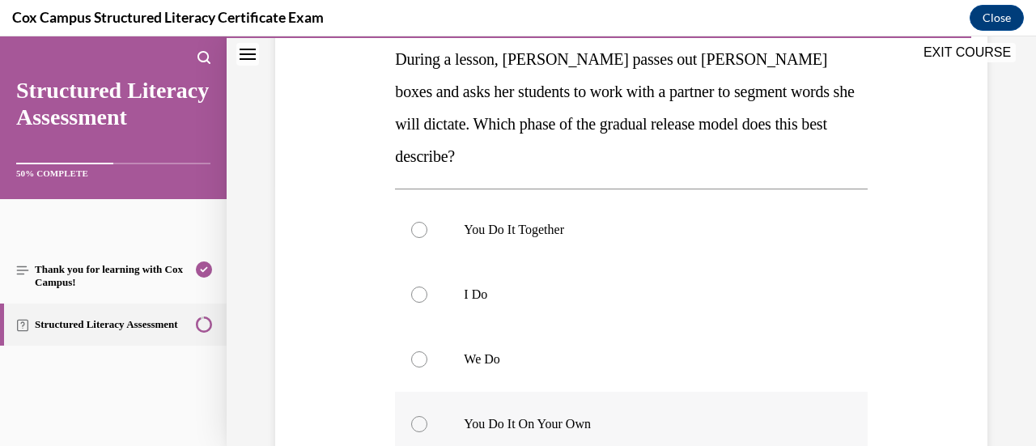
click at [746, 392] on label "You Do It On Your Own" at bounding box center [631, 424] width 472 height 65
click at [427, 416] on input "You Do It On Your Own" at bounding box center [419, 424] width 16 height 16
radio input "true"
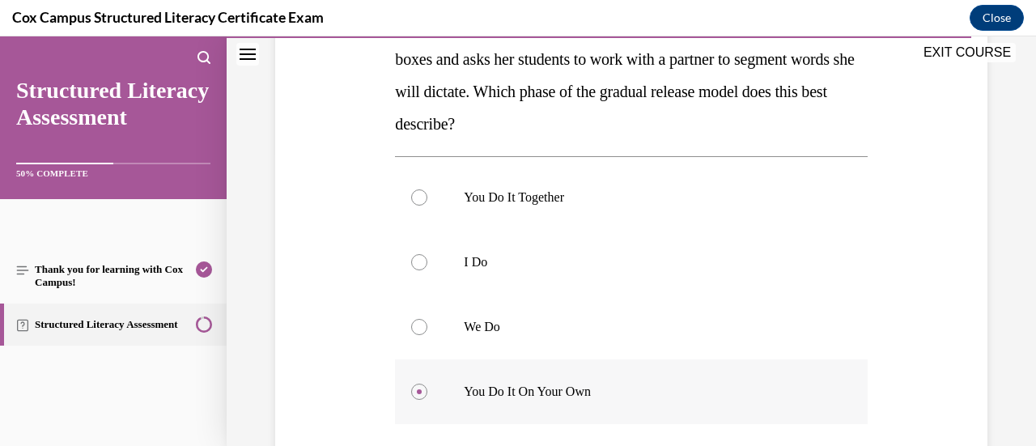
scroll to position [297, 0]
click at [707, 194] on label "You Do It Together" at bounding box center [631, 198] width 472 height 65
click at [427, 194] on input "You Do It Together" at bounding box center [419, 198] width 16 height 16
radio input "true"
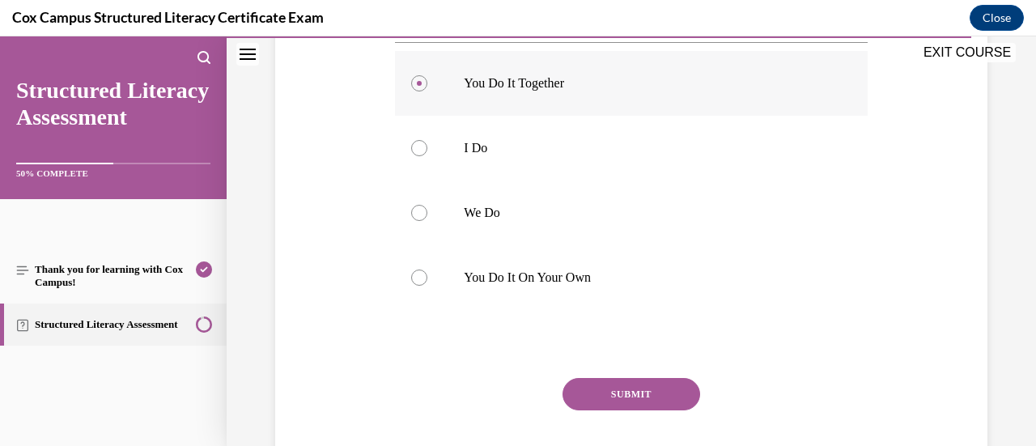
scroll to position [476, 0]
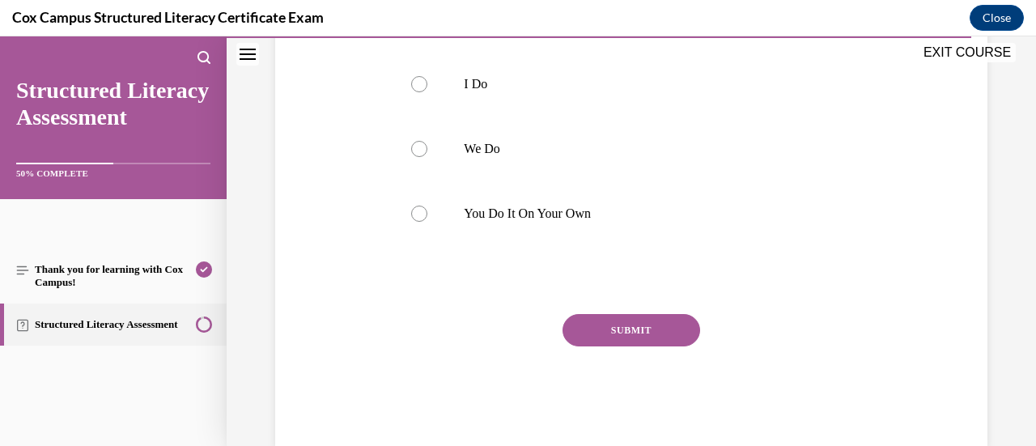
click at [630, 314] on button "SUBMIT" at bounding box center [632, 330] width 138 height 32
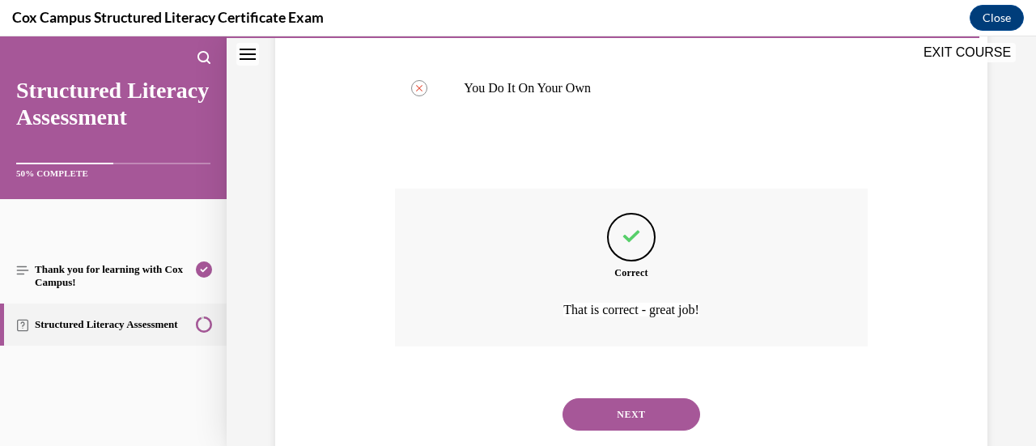
scroll to position [609, 0]
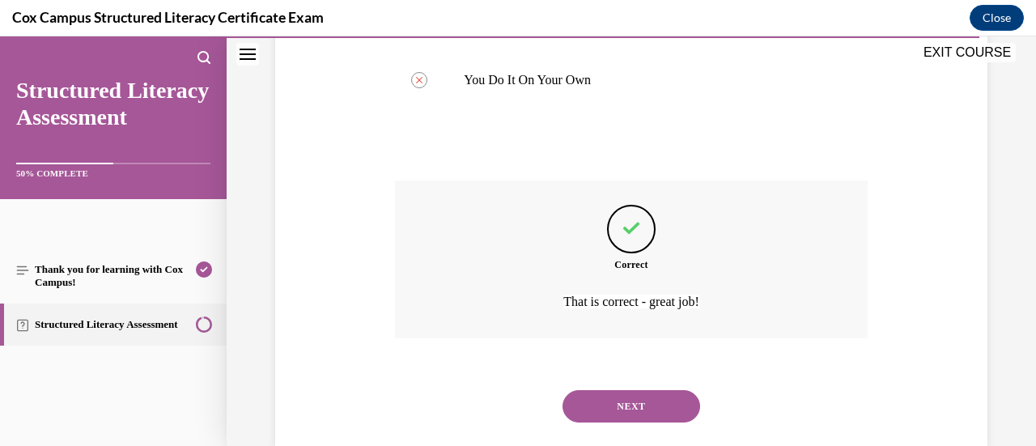
click at [618, 390] on button "NEXT" at bounding box center [632, 406] width 138 height 32
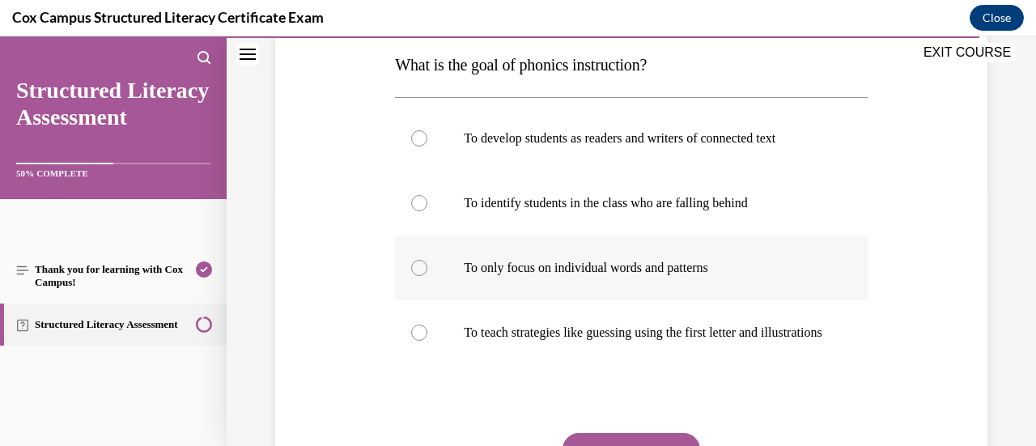
scroll to position [259, 0]
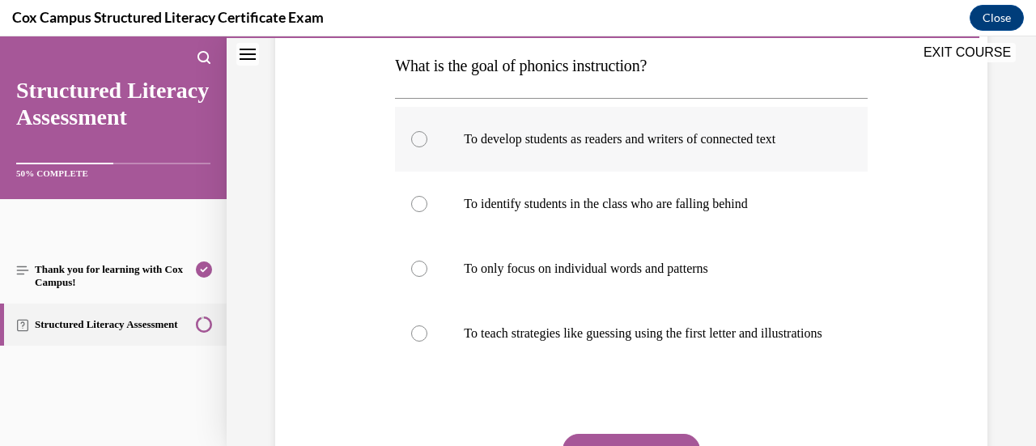
click at [636, 162] on label "To develop students as readers and writers of connected text" at bounding box center [631, 139] width 472 height 65
click at [427, 147] on input "To develop students as readers and writers of connected text" at bounding box center [419, 139] width 16 height 16
radio input "true"
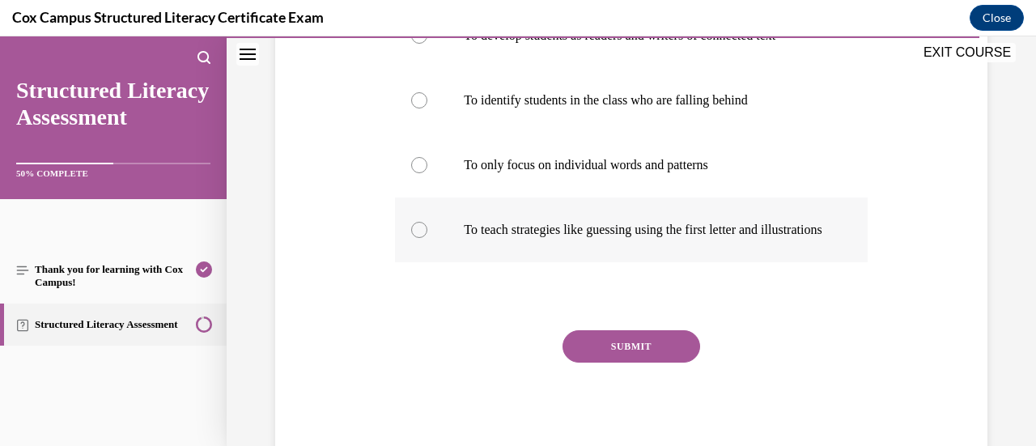
click at [601, 354] on button "SUBMIT" at bounding box center [632, 346] width 138 height 32
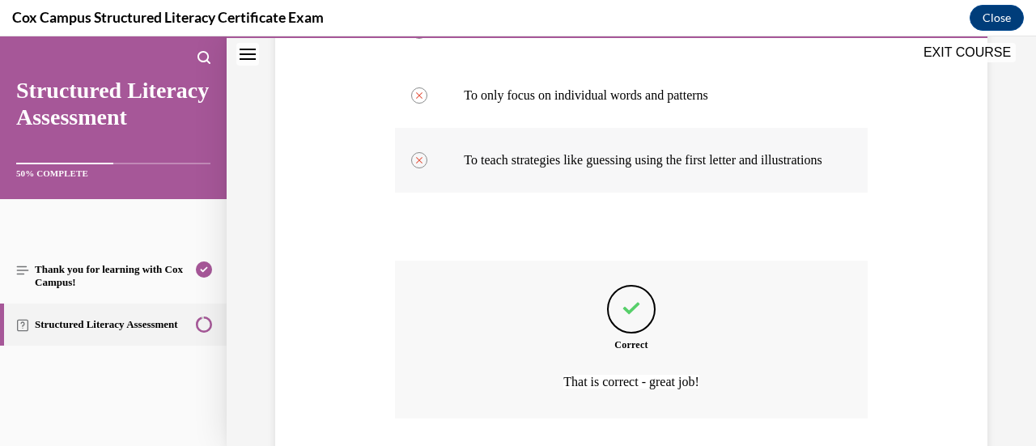
scroll to position [561, 0]
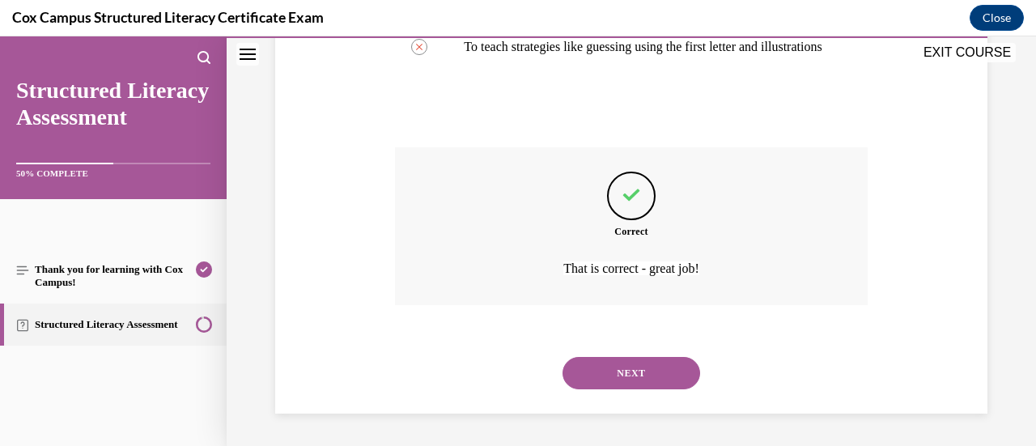
click at [620, 373] on button "NEXT" at bounding box center [632, 373] width 138 height 32
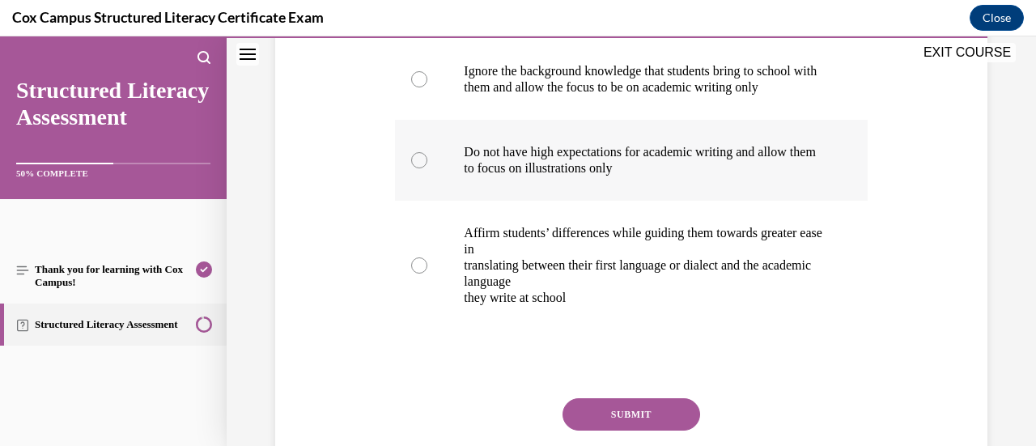
scroll to position [456, 0]
click at [609, 306] on p "they write at school" at bounding box center [645, 298] width 363 height 16
click at [427, 274] on input "Affirm students’ differences while guiding them towards greater ease in transla…" at bounding box center [419, 265] width 16 height 16
radio input "true"
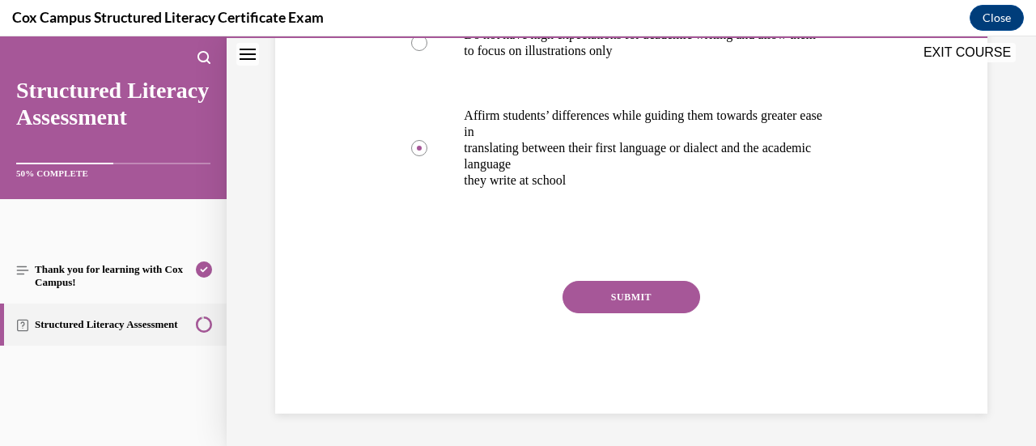
click at [644, 310] on button "SUBMIT" at bounding box center [632, 297] width 138 height 32
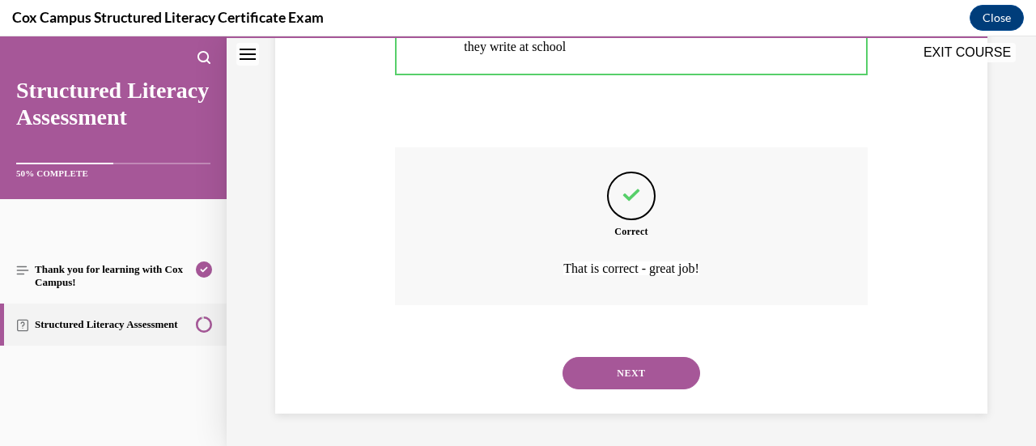
scroll to position [755, 0]
click at [649, 376] on button "NEXT" at bounding box center [632, 373] width 138 height 32
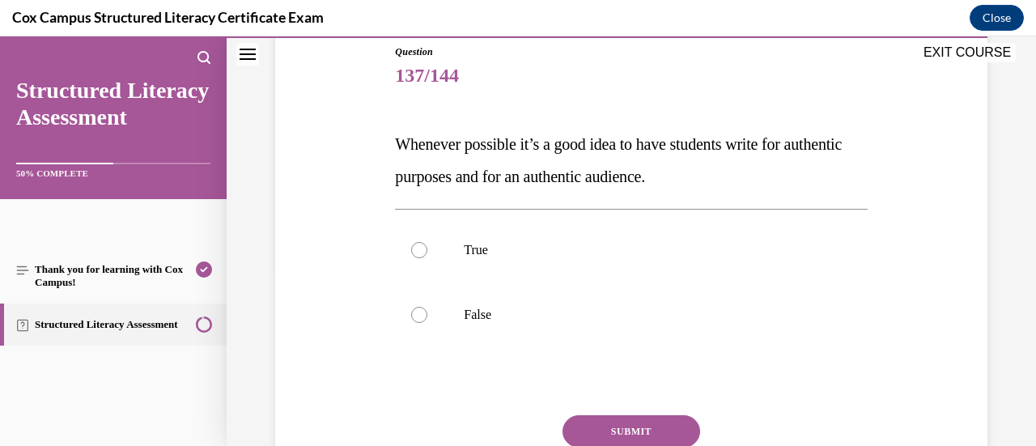
scroll to position [180, 0]
click at [565, 245] on p "True" at bounding box center [645, 250] width 363 height 16
click at [427, 245] on input "True" at bounding box center [419, 250] width 16 height 16
radio input "true"
click at [634, 425] on button "SUBMIT" at bounding box center [632, 431] width 138 height 32
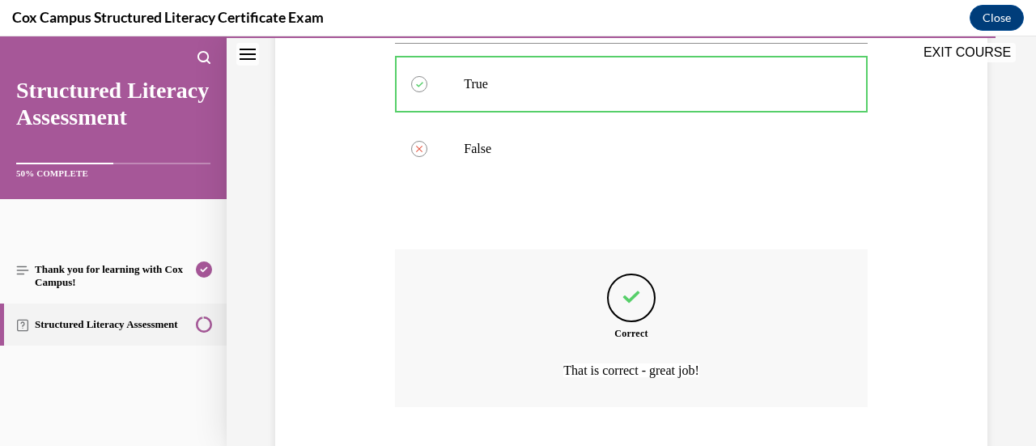
scroll to position [448, 0]
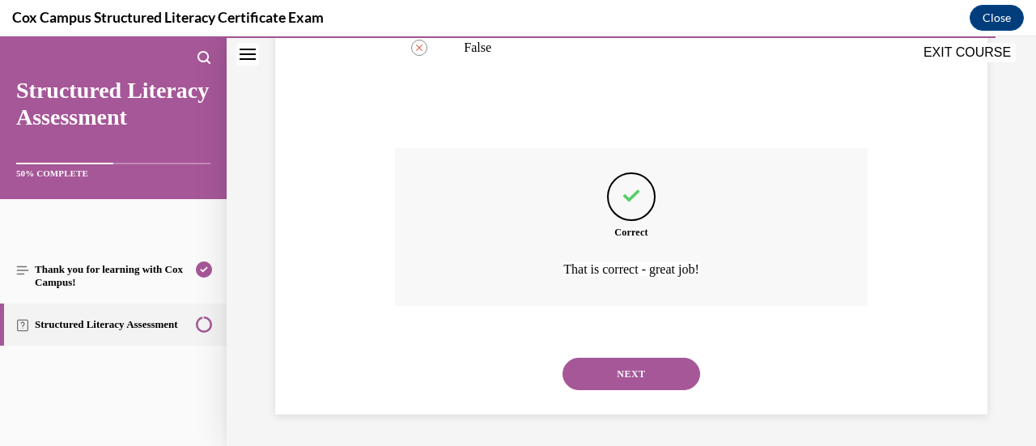
click at [657, 351] on div "NEXT" at bounding box center [631, 374] width 472 height 65
click at [657, 371] on button "NEXT" at bounding box center [632, 374] width 138 height 32
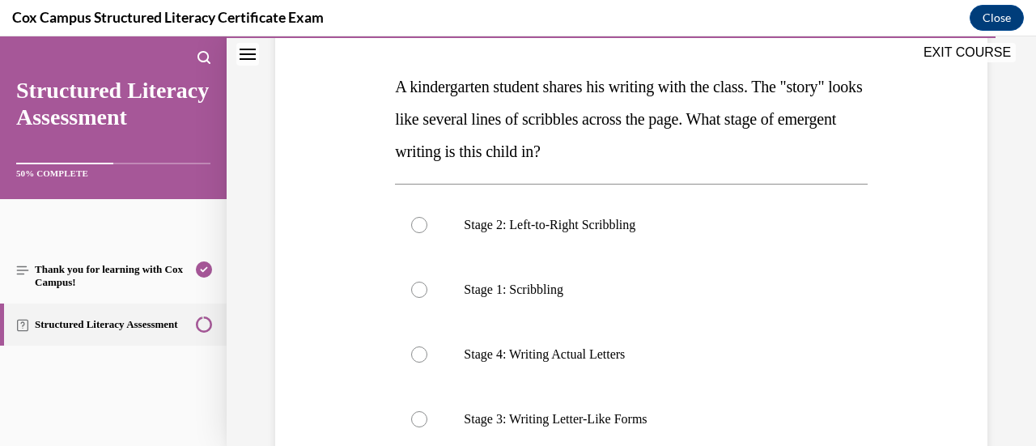
scroll to position [239, 0]
click at [575, 213] on label "Stage 2: Left-to-Right Scribbling" at bounding box center [631, 224] width 472 height 65
click at [427, 216] on input "Stage 2: Left-to-Right Scribbling" at bounding box center [419, 224] width 16 height 16
radio input "true"
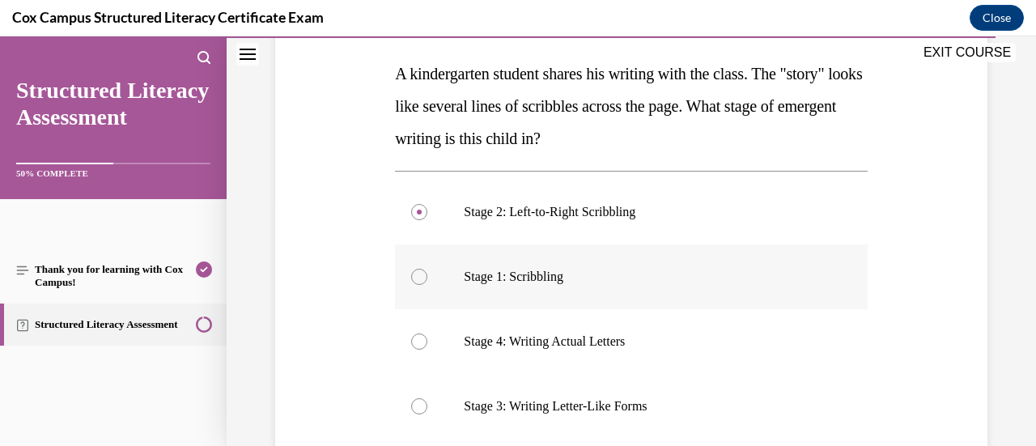
scroll to position [253, 0]
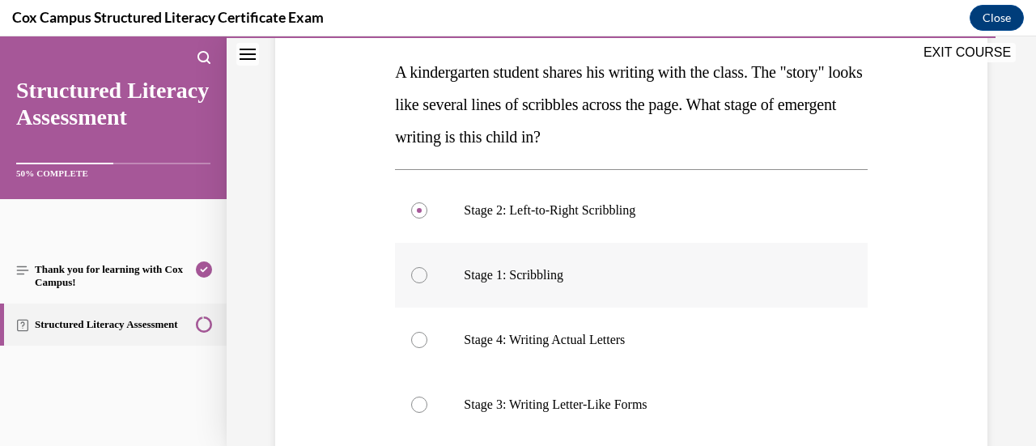
click at [700, 289] on label "Stage 1: Scribbling" at bounding box center [631, 275] width 472 height 65
click at [427, 283] on input "Stage 1: Scribbling" at bounding box center [419, 275] width 16 height 16
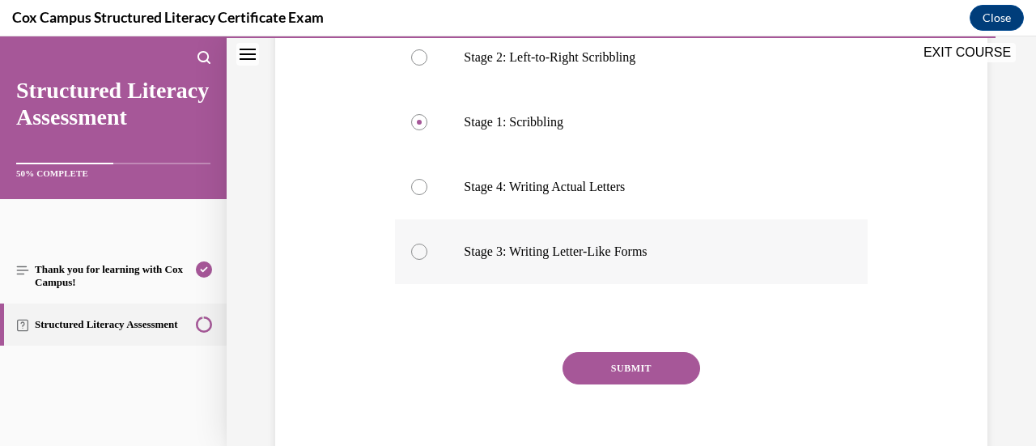
scroll to position [406, 0]
click at [636, 369] on button "SUBMIT" at bounding box center [632, 367] width 138 height 32
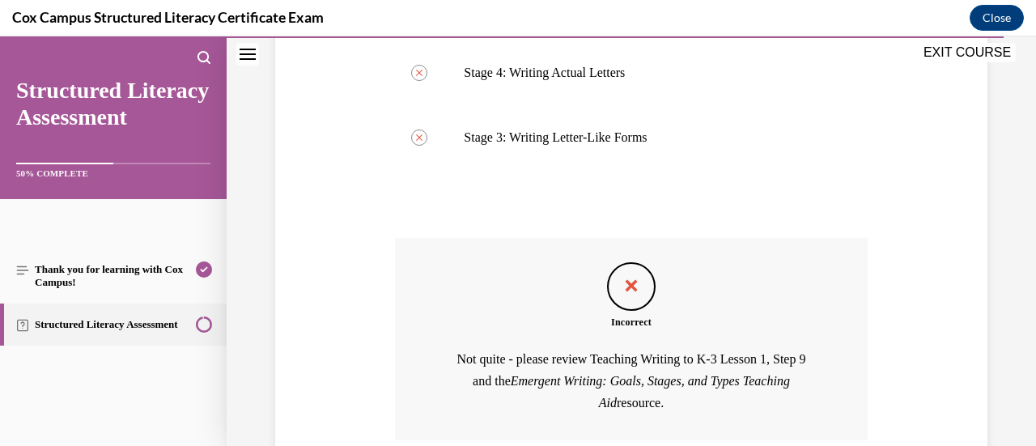
scroll to position [520, 0]
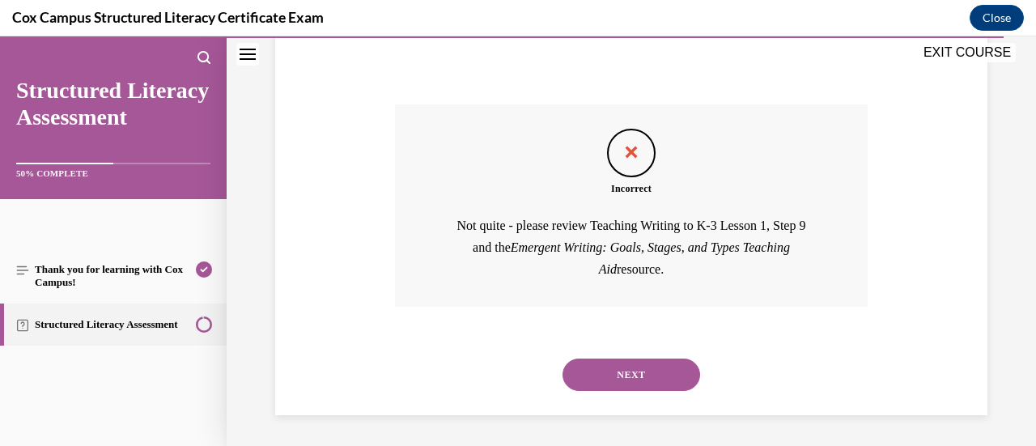
click at [639, 364] on button "NEXT" at bounding box center [632, 375] width 138 height 32
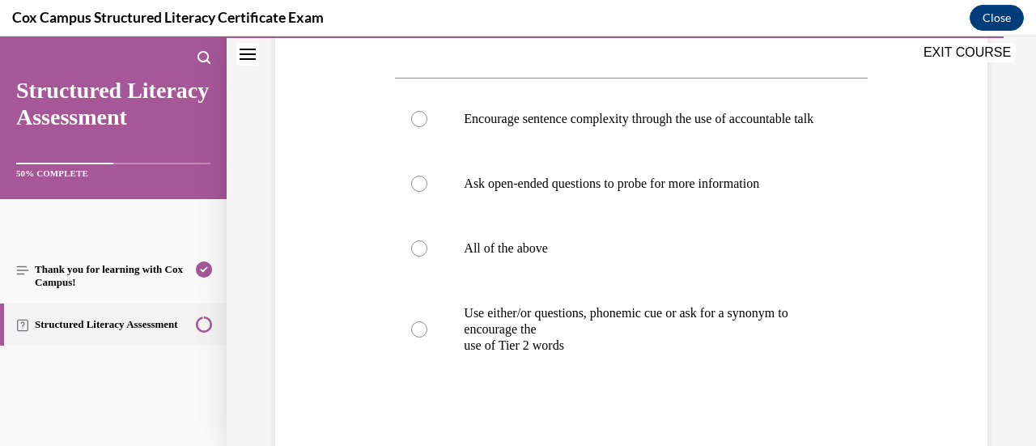
scroll to position [728, 0]
click at [643, 257] on p "All of the above" at bounding box center [645, 248] width 363 height 16
click at [427, 257] on input "All of the above" at bounding box center [419, 248] width 16 height 16
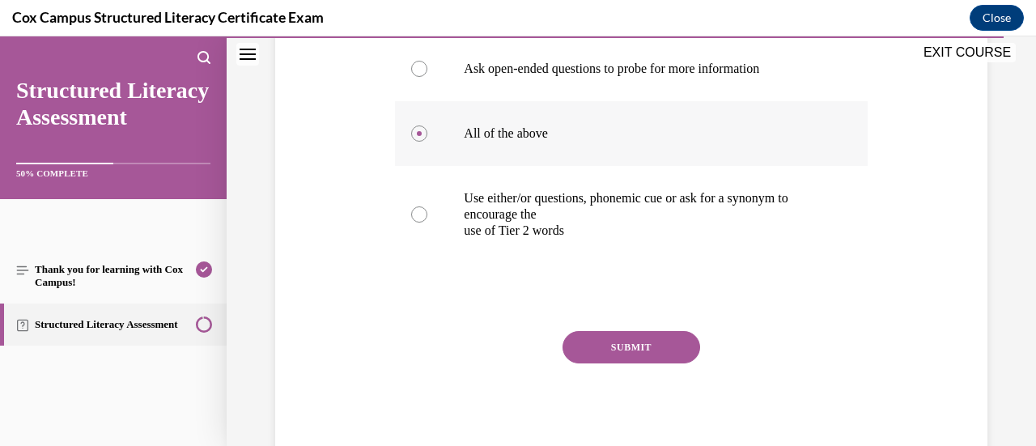
scroll to position [842, 0]
click at [633, 365] on button "SUBMIT" at bounding box center [632, 349] width 138 height 32
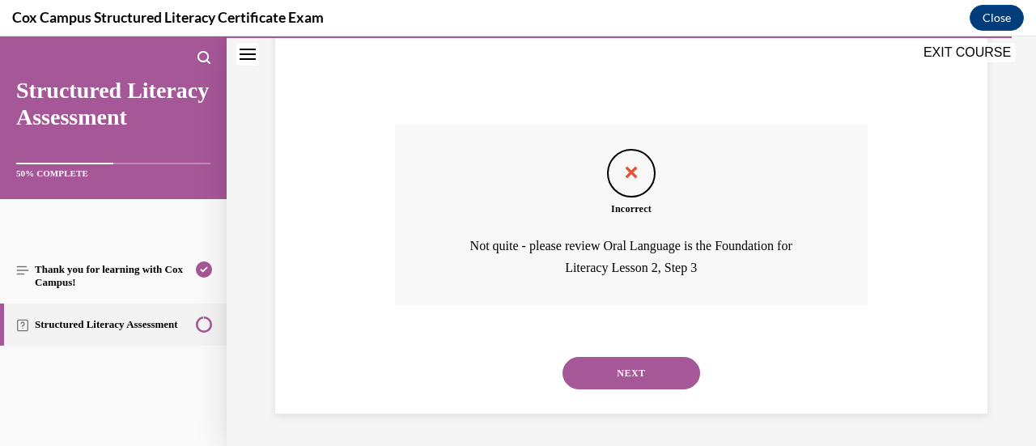
scroll to position [1055, 0]
click at [641, 389] on button "NEXT" at bounding box center [632, 373] width 138 height 32
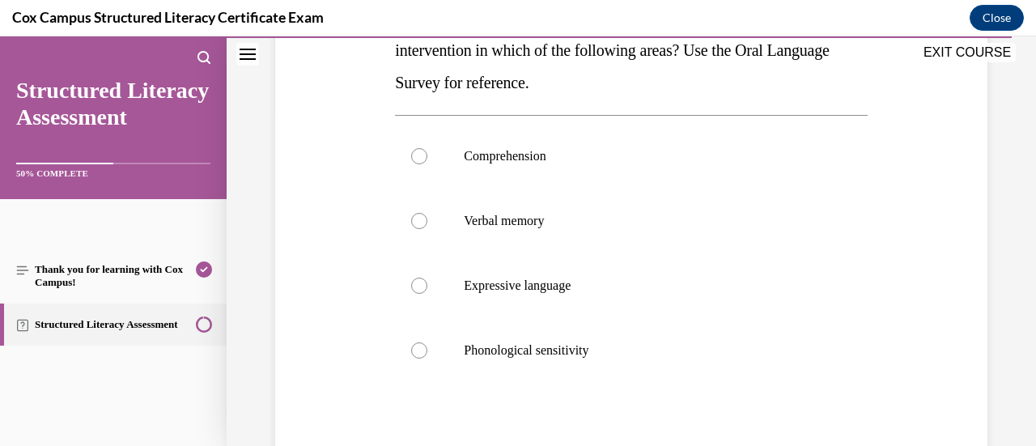
scroll to position [340, 0]
click at [562, 254] on label "Expressive language" at bounding box center [631, 285] width 472 height 65
click at [427, 277] on input "Expressive language" at bounding box center [419, 285] width 16 height 16
click at [571, 227] on p "Verbal memory" at bounding box center [645, 220] width 363 height 16
click at [427, 227] on input "Verbal memory" at bounding box center [419, 220] width 16 height 16
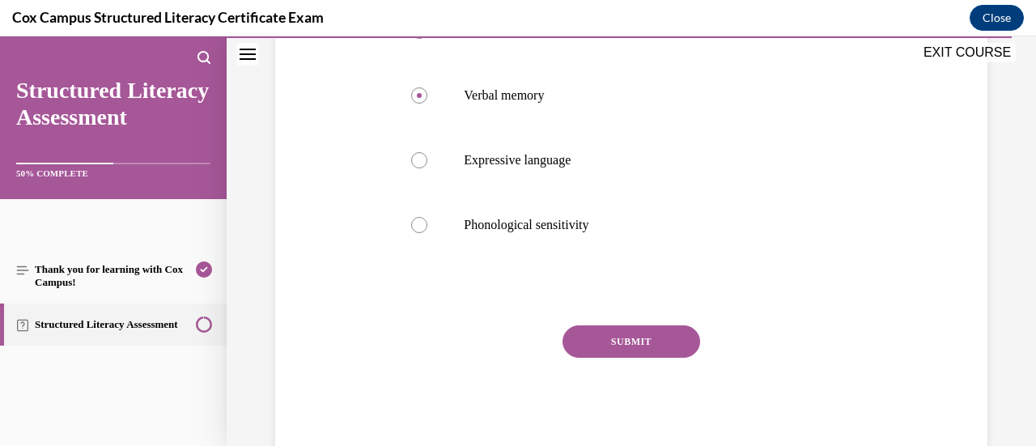
click at [620, 339] on button "SUBMIT" at bounding box center [632, 341] width 138 height 32
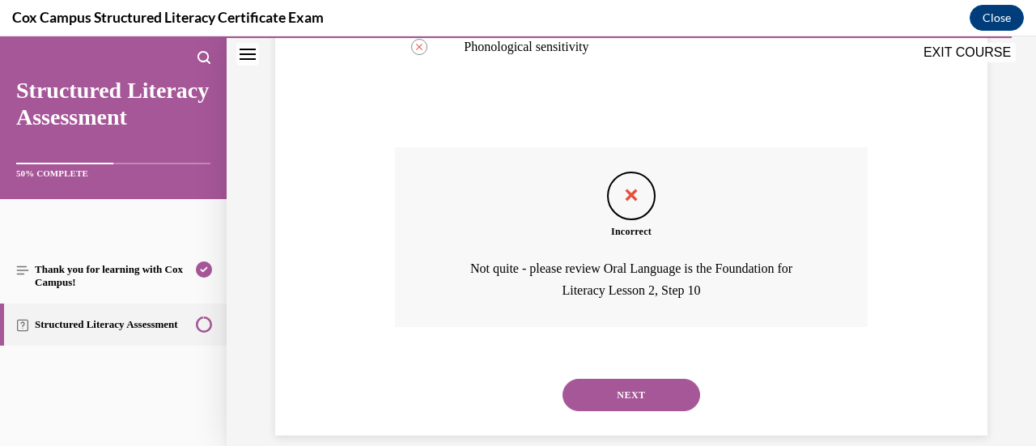
scroll to position [664, 0]
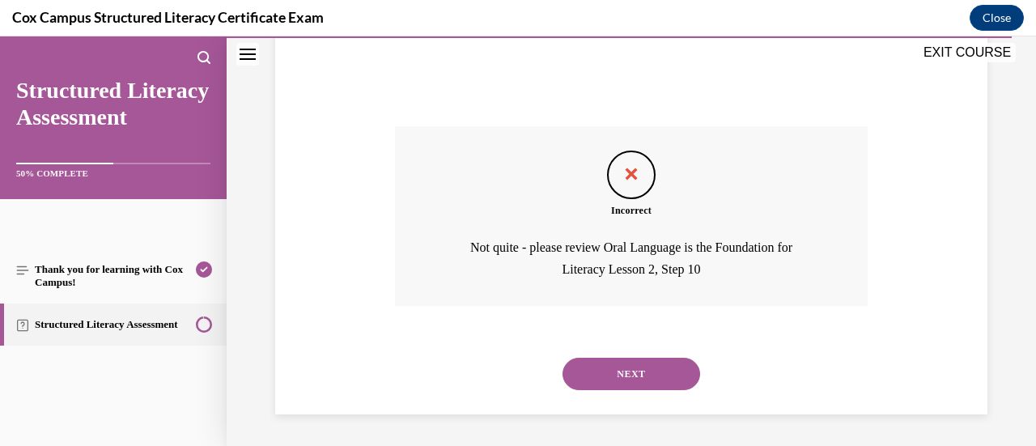
click at [636, 371] on button "NEXT" at bounding box center [632, 374] width 138 height 32
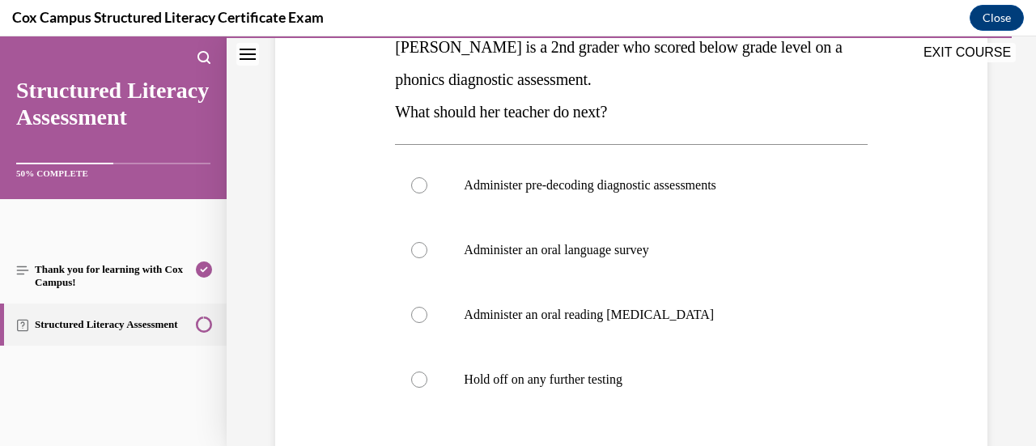
scroll to position [279, 0]
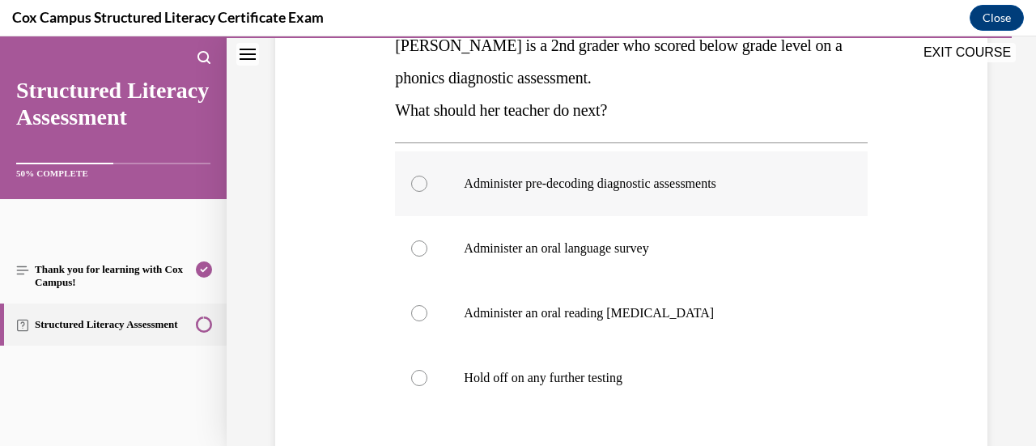
click at [628, 191] on label "Administer pre-decoding diagnostic assessments" at bounding box center [631, 183] width 472 height 65
click at [427, 191] on input "Administer pre-decoding diagnostic assessments" at bounding box center [419, 184] width 16 height 16
click at [647, 294] on label "Administer an oral reading fluency assessment" at bounding box center [631, 313] width 472 height 65
click at [427, 305] on input "Administer an oral reading fluency assessment" at bounding box center [419, 313] width 16 height 16
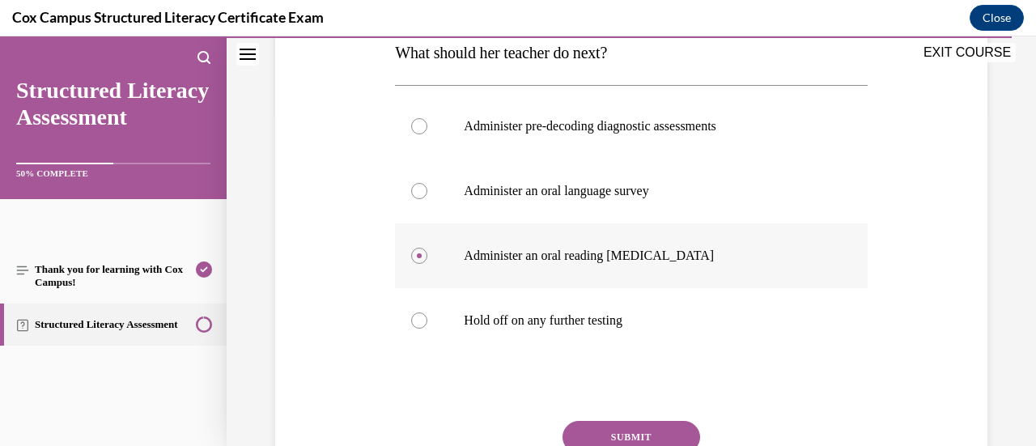
scroll to position [347, 0]
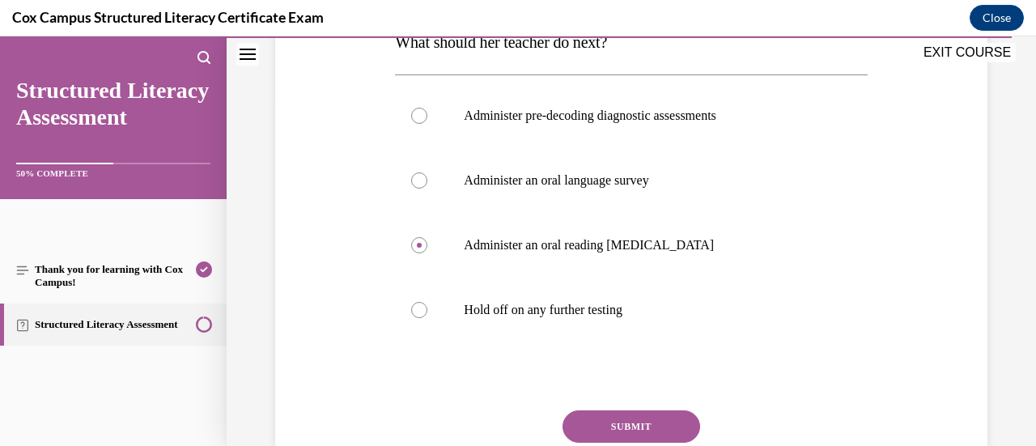
click at [619, 436] on button "SUBMIT" at bounding box center [632, 426] width 138 height 32
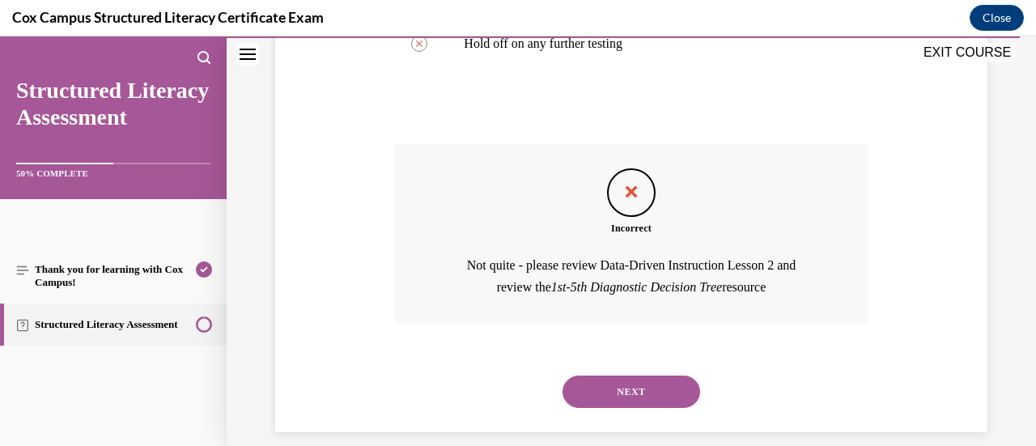
scroll to position [631, 0]
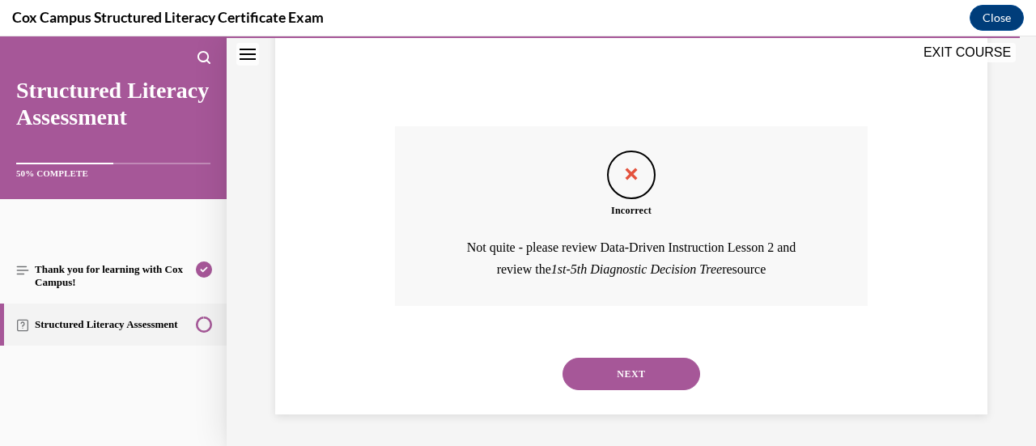
drag, startPoint x: 753, startPoint y: 248, endPoint x: 628, endPoint y: 381, distance: 182.7
click at [628, 381] on button "NEXT" at bounding box center [632, 374] width 138 height 32
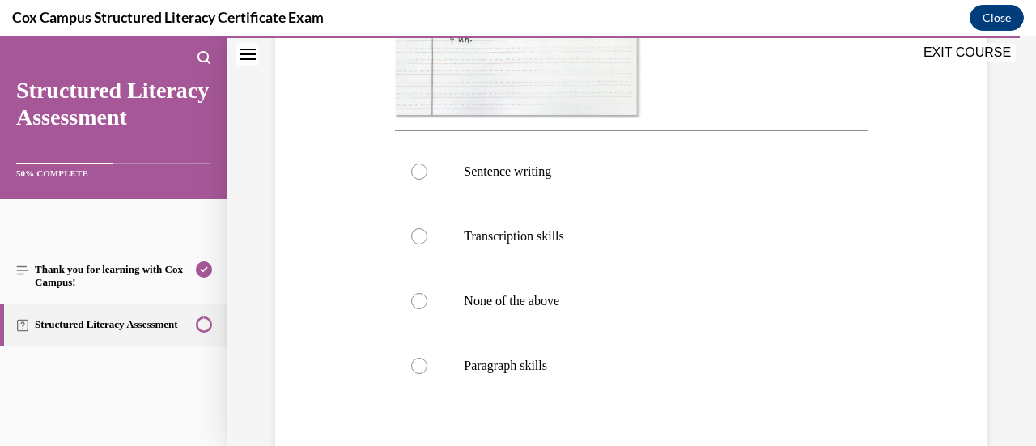
scroll to position [616, 0]
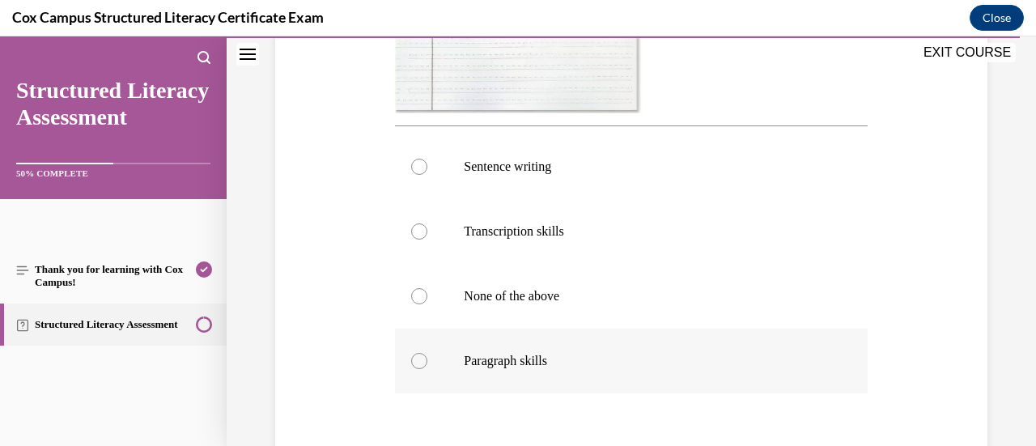
click at [587, 369] on p "Paragraph skills" at bounding box center [645, 361] width 363 height 16
click at [427, 369] on input "Paragraph skills" at bounding box center [419, 361] width 16 height 16
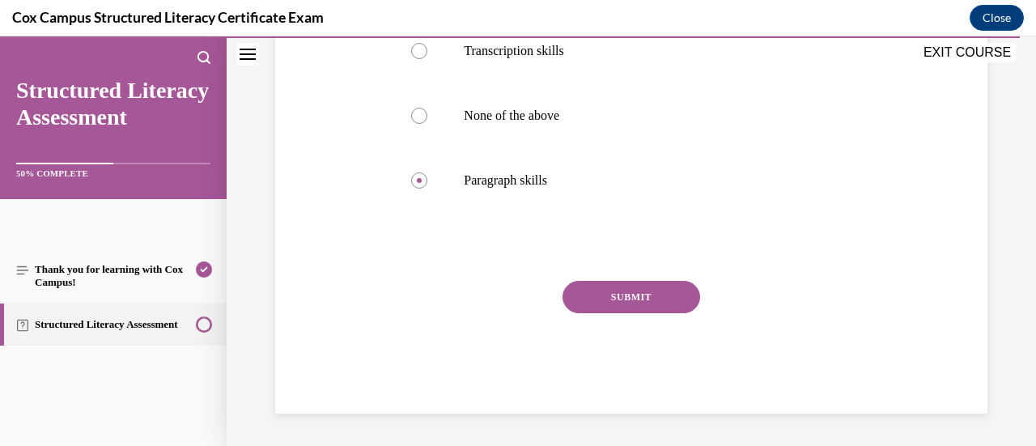
click at [657, 302] on button "SUBMIT" at bounding box center [632, 297] width 138 height 32
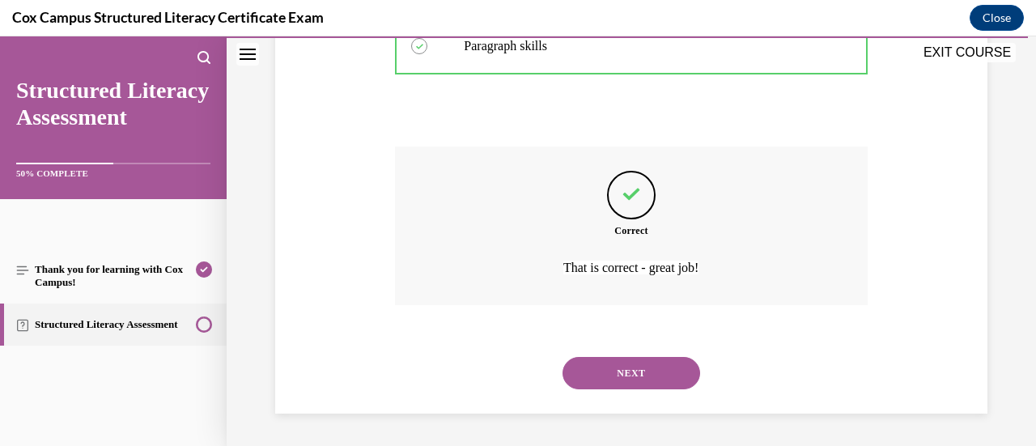
scroll to position [962, 0]
click at [625, 387] on button "NEXT" at bounding box center [632, 373] width 138 height 32
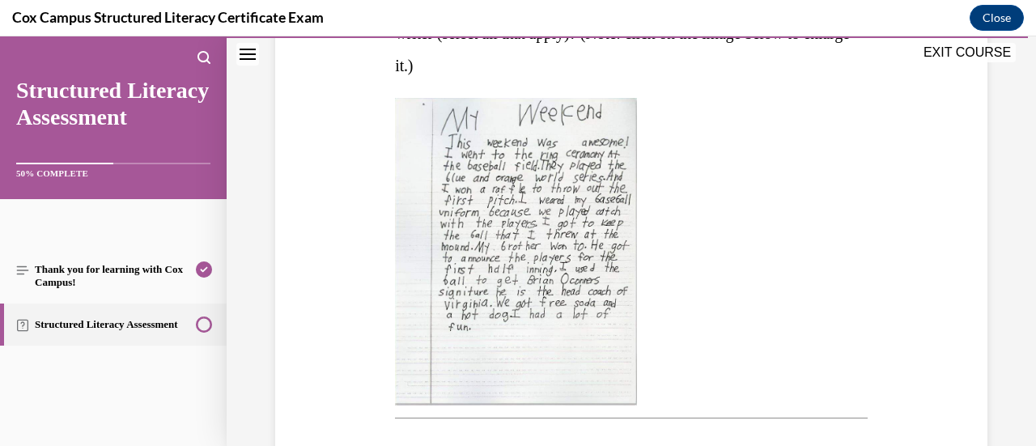
scroll to position [348, 0]
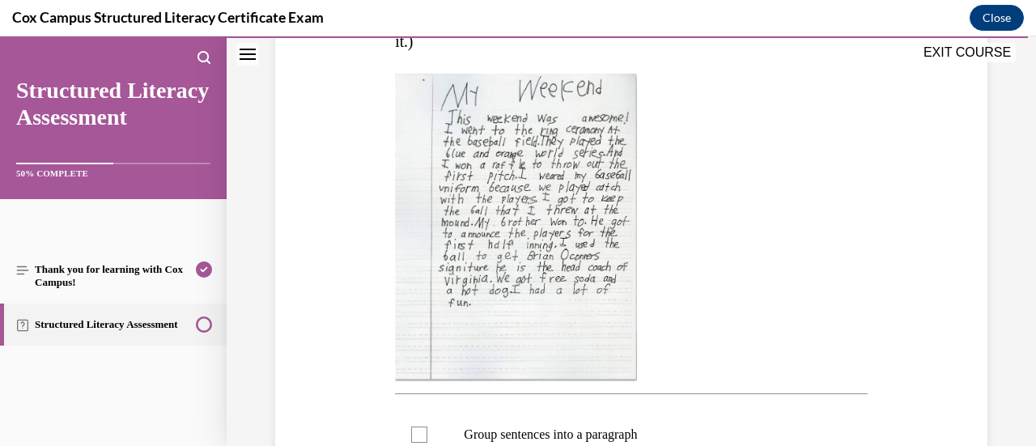
click at [539, 208] on img at bounding box center [516, 228] width 242 height 308
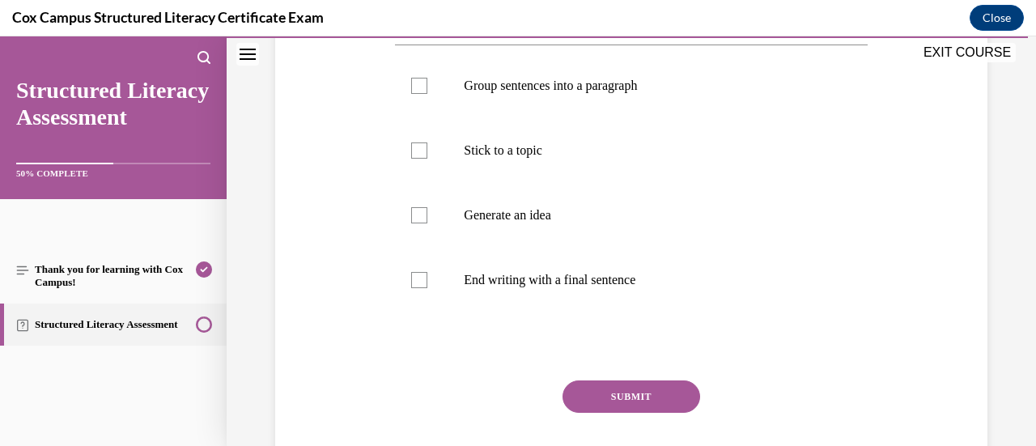
scroll to position [690, 0]
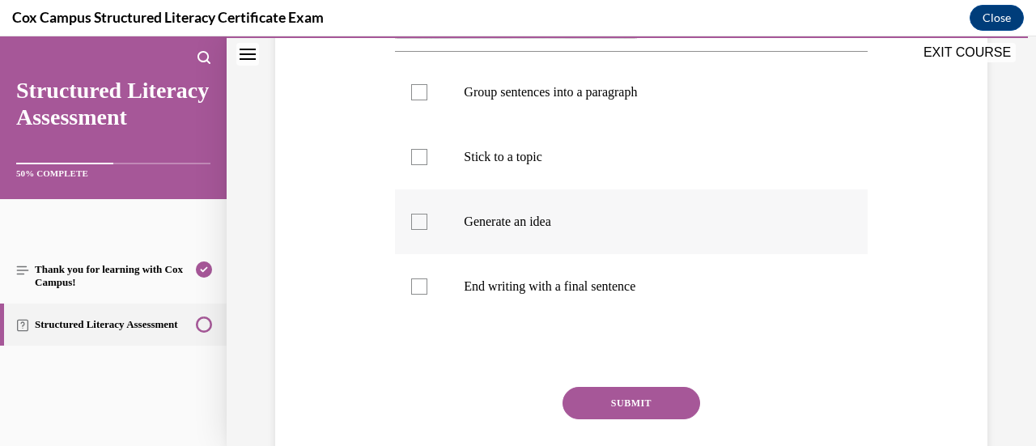
click at [609, 236] on label "Generate an idea" at bounding box center [631, 221] width 472 height 65
click at [427, 230] on input "Generate an idea" at bounding box center [419, 222] width 16 height 16
click at [612, 391] on button "SUBMIT" at bounding box center [632, 403] width 138 height 32
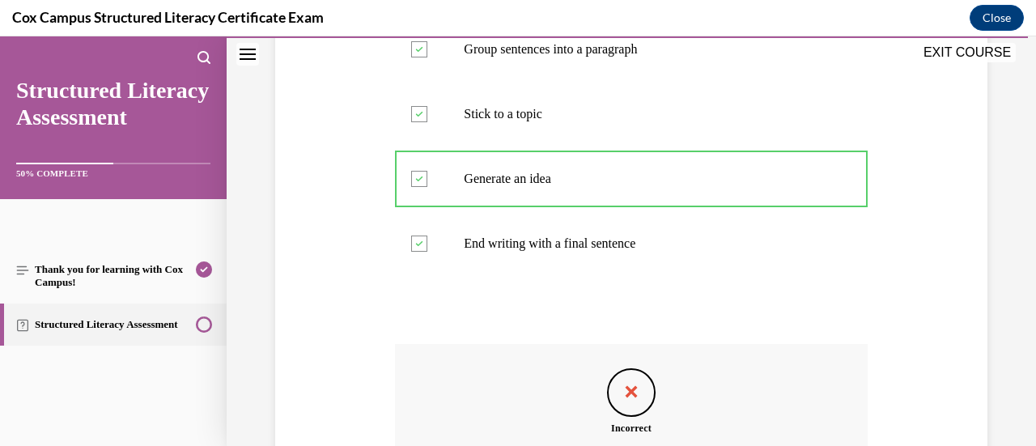
scroll to position [950, 0]
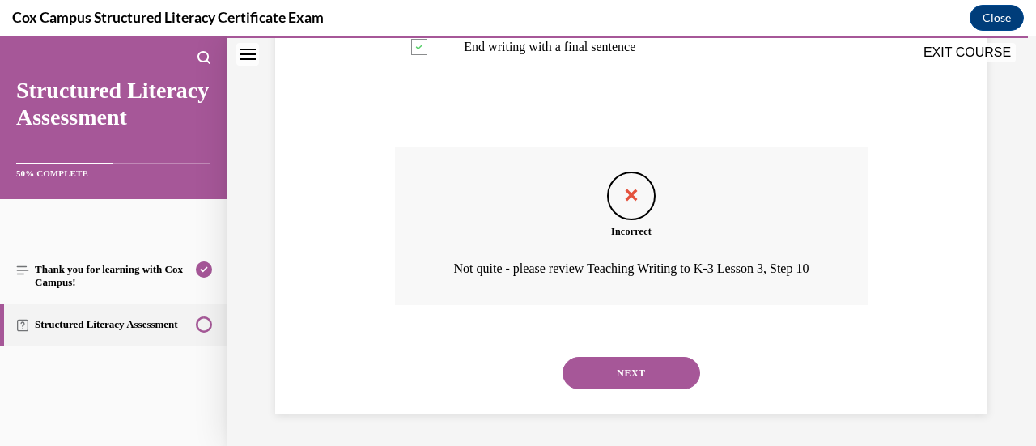
click at [653, 367] on button "NEXT" at bounding box center [632, 373] width 138 height 32
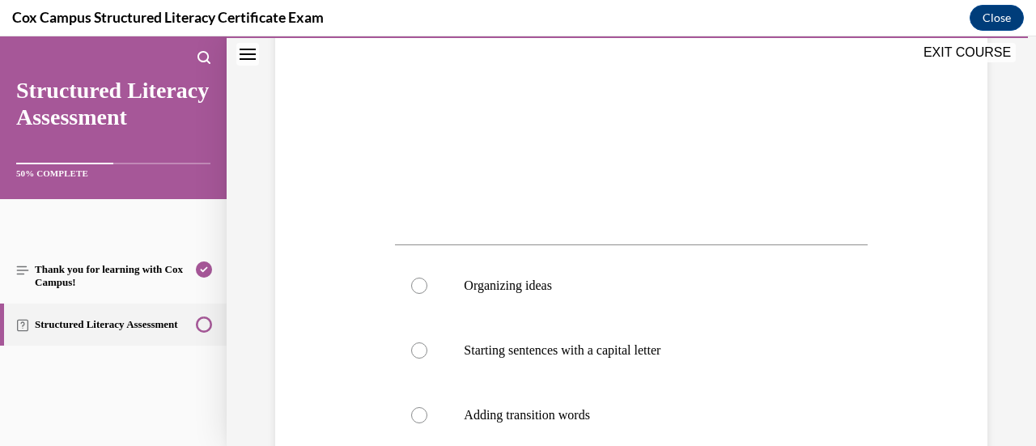
scroll to position [481, 0]
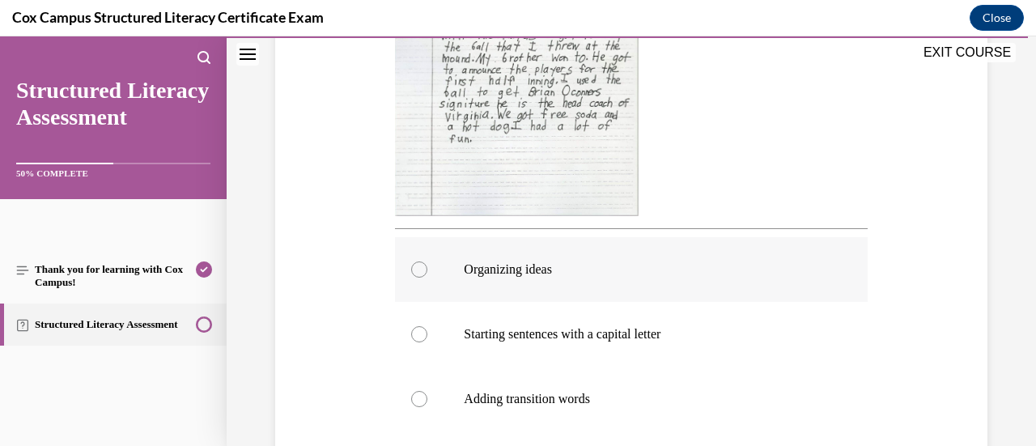
click at [583, 285] on label "Organizing ideas" at bounding box center [631, 269] width 472 height 65
click at [427, 278] on input "Organizing ideas" at bounding box center [419, 269] width 16 height 16
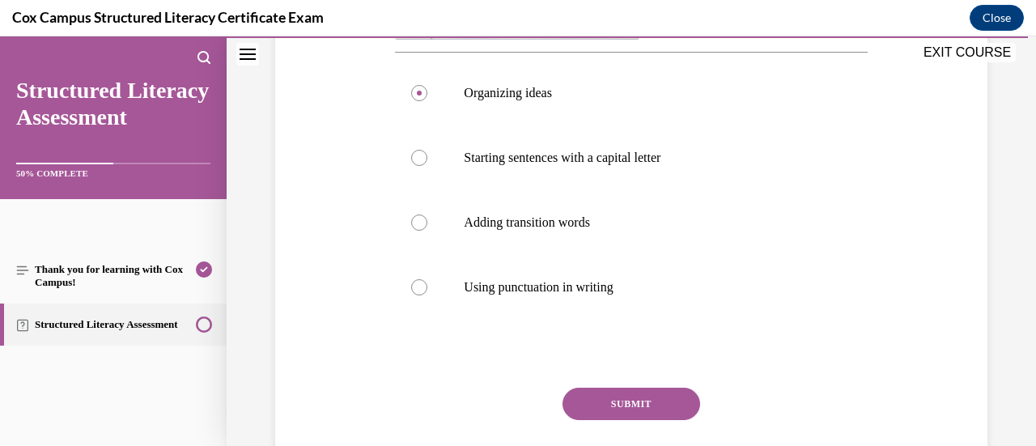
click at [608, 393] on button "SUBMIT" at bounding box center [632, 404] width 138 height 32
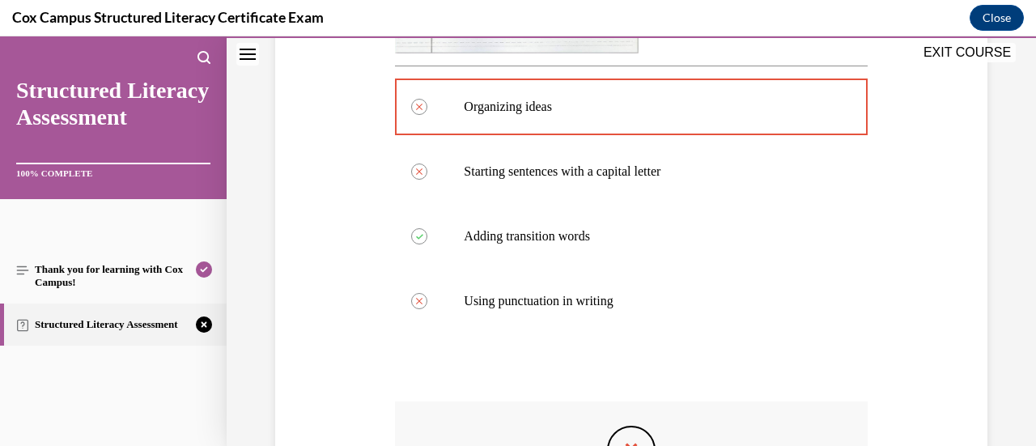
scroll to position [649, 0]
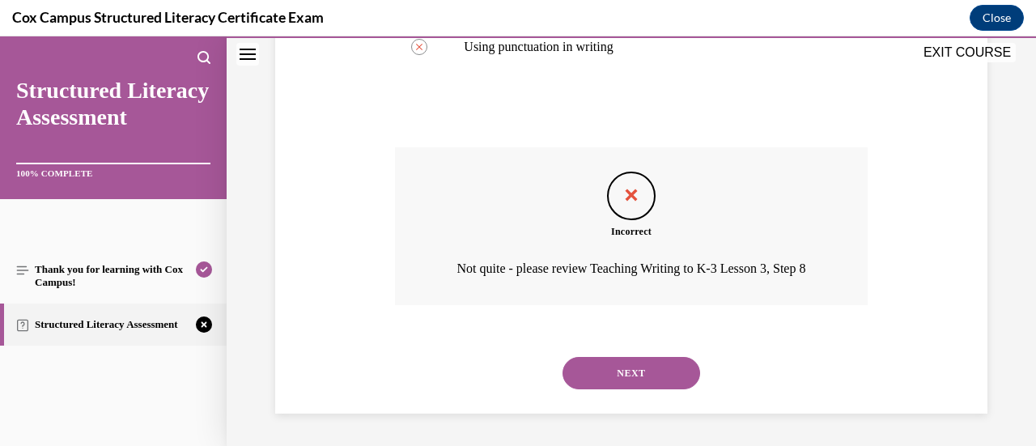
click at [622, 380] on button "NEXT" at bounding box center [632, 373] width 138 height 32
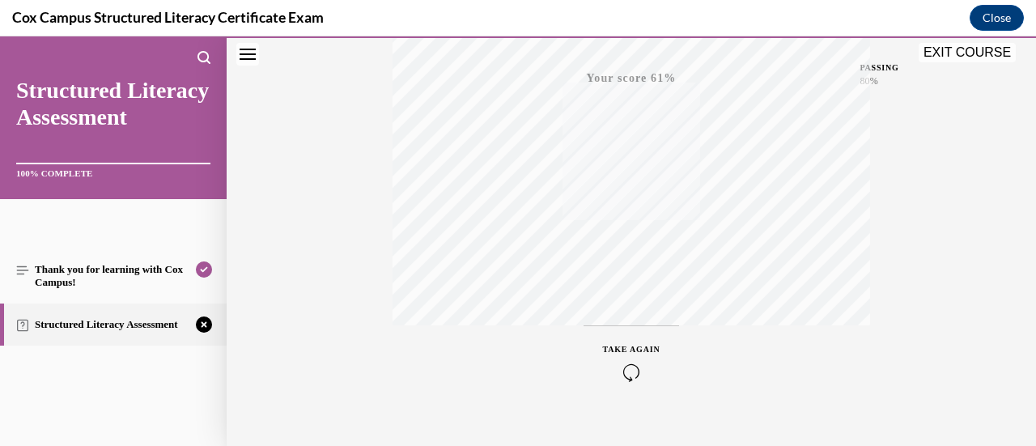
scroll to position [419, 0]
click at [617, 342] on icon "button" at bounding box center [631, 348] width 57 height 18
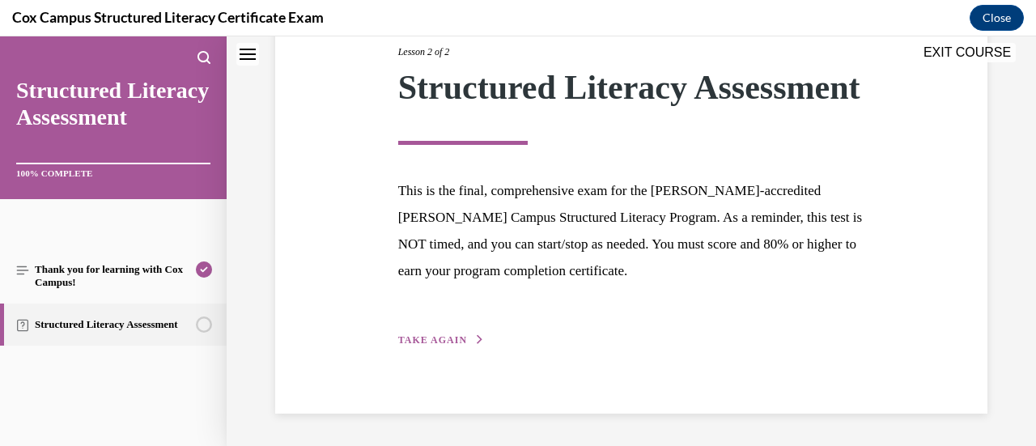
scroll to position [210, 0]
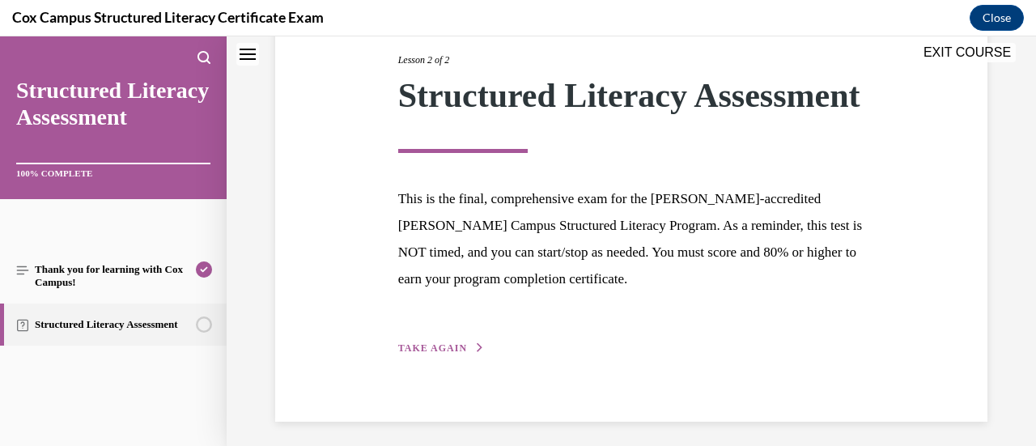
click at [444, 357] on div "Lesson 2 of 2 Structured Literacy Assessment This is the final, comprehensive e…" at bounding box center [631, 186] width 491 height 342
click at [450, 354] on span "TAKE AGAIN" at bounding box center [432, 347] width 69 height 11
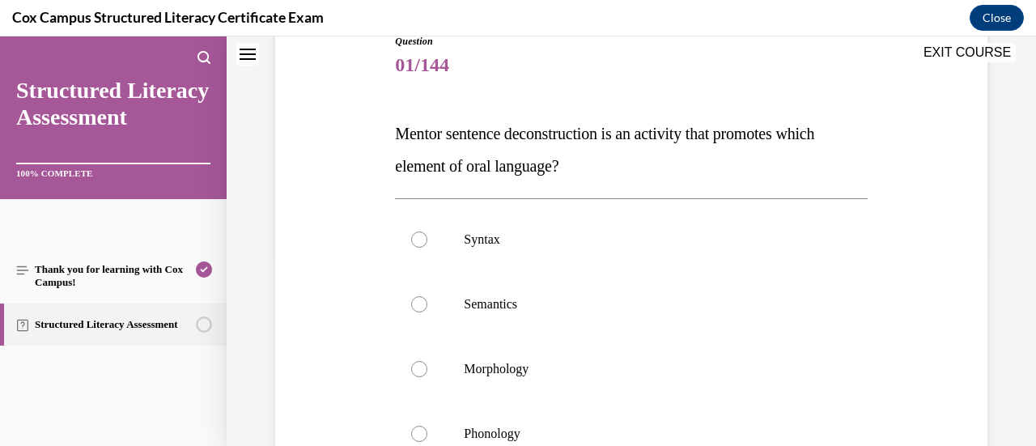
scroll to position [192, 0]
click at [498, 239] on p "Syntax" at bounding box center [645, 239] width 363 height 16
click at [427, 239] on input "Syntax" at bounding box center [419, 239] width 16 height 16
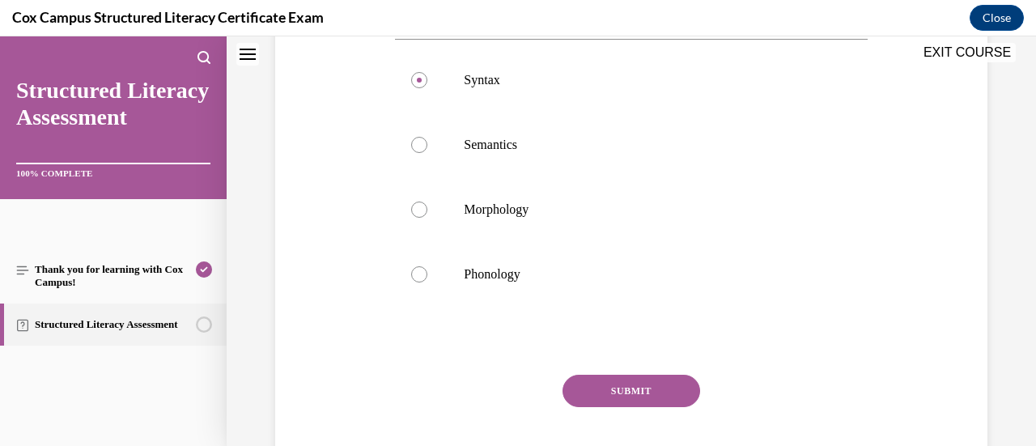
click at [626, 386] on button "SUBMIT" at bounding box center [632, 391] width 138 height 32
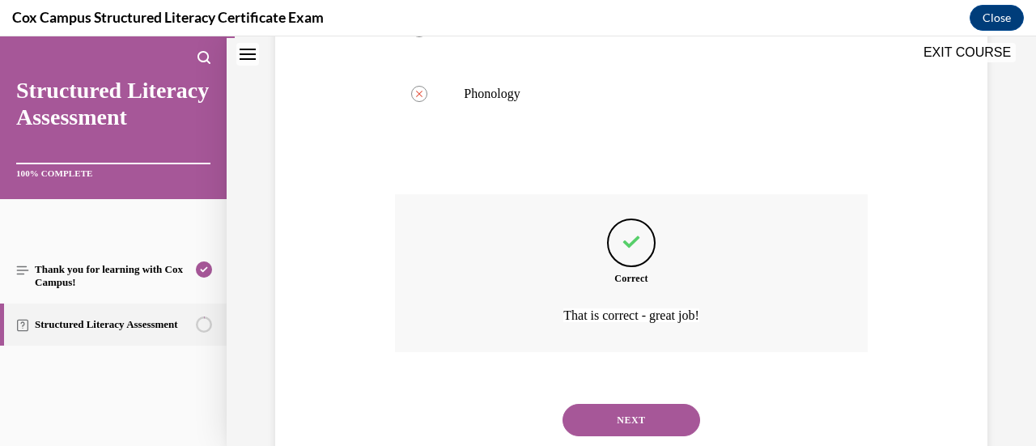
scroll to position [577, 0]
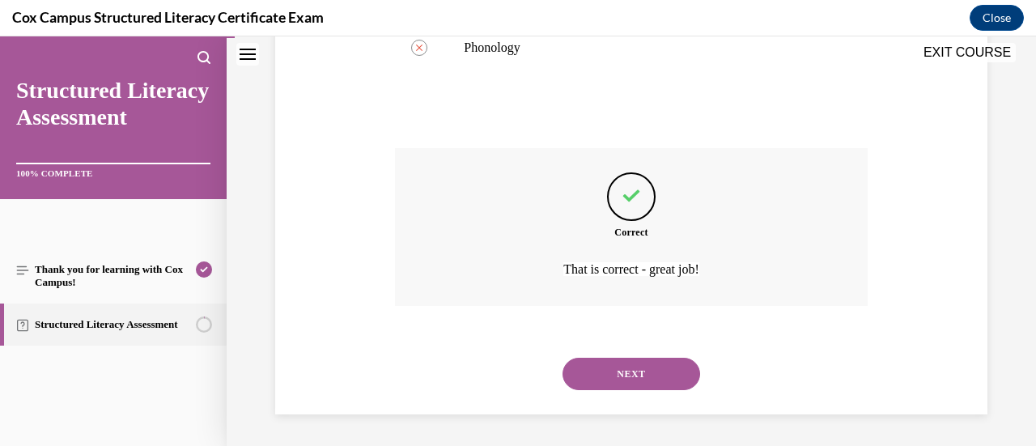
click at [626, 386] on button "NEXT" at bounding box center [632, 374] width 138 height 32
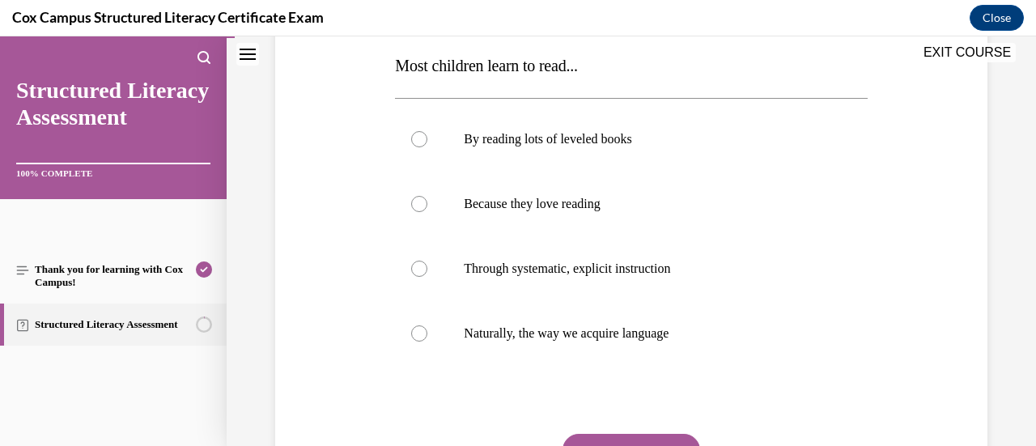
scroll to position [260, 0]
click at [574, 282] on label "Through systematic, explicit instruction" at bounding box center [631, 268] width 472 height 65
click at [427, 276] on input "Through systematic, explicit instruction" at bounding box center [419, 268] width 16 height 16
click at [668, 347] on label "Naturally, the way we acquire language" at bounding box center [631, 332] width 472 height 65
click at [427, 341] on input "Naturally, the way we acquire language" at bounding box center [419, 333] width 16 height 16
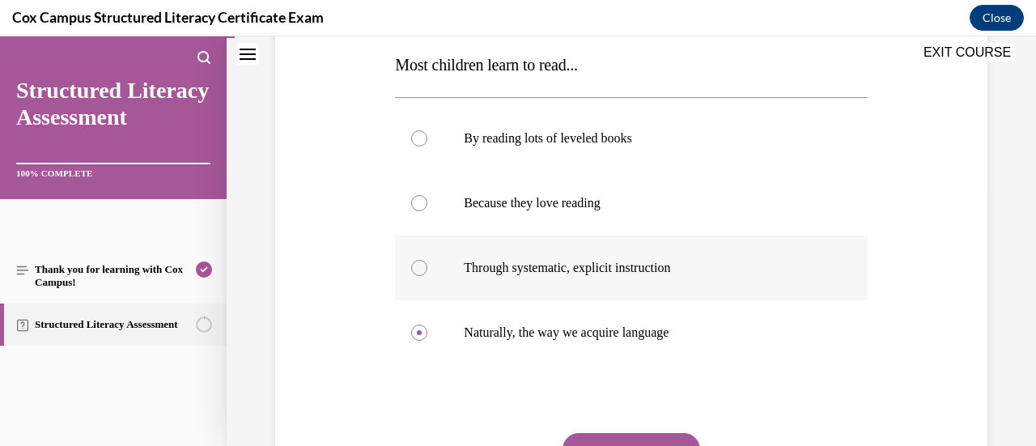
click at [631, 287] on label "Through systematic, explicit instruction" at bounding box center [631, 268] width 472 height 65
click at [427, 276] on input "Through systematic, explicit instruction" at bounding box center [419, 268] width 16 height 16
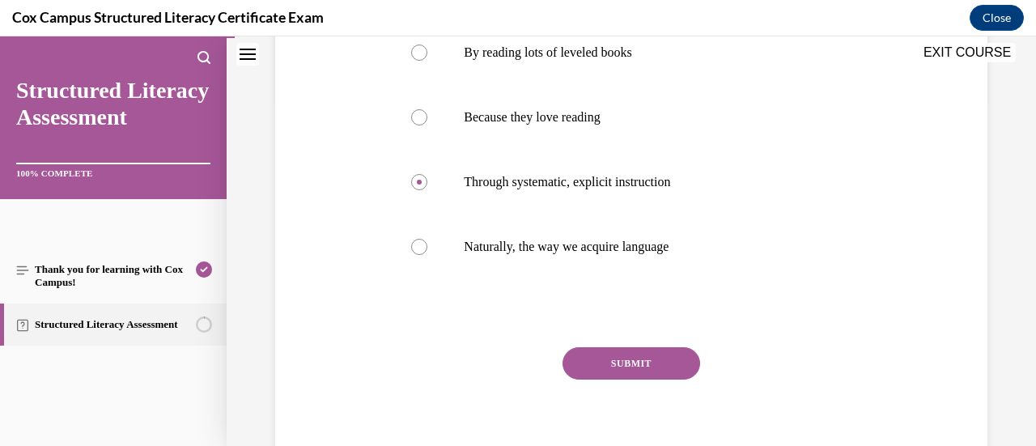
click at [638, 364] on button "SUBMIT" at bounding box center [632, 363] width 138 height 32
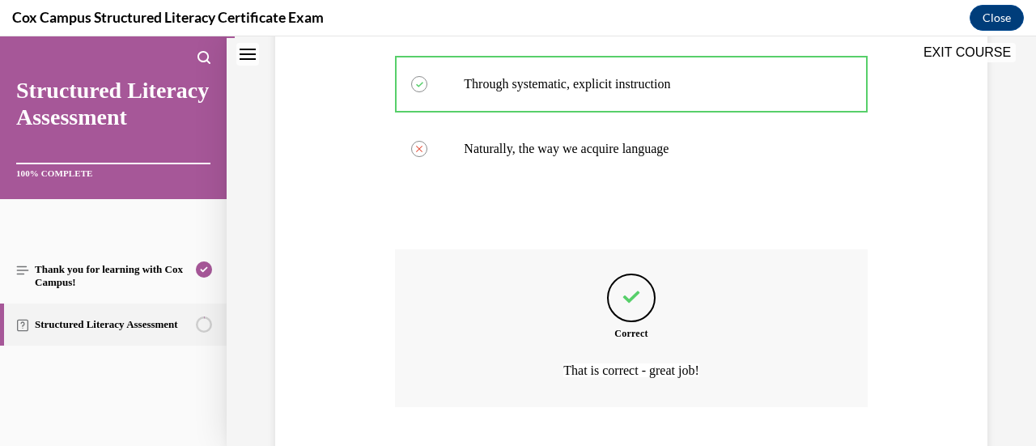
scroll to position [545, 0]
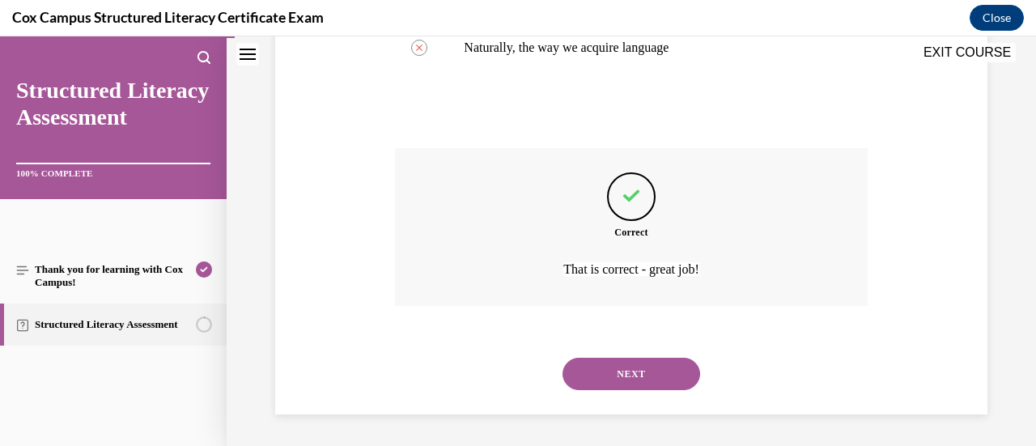
click at [638, 384] on button "NEXT" at bounding box center [632, 374] width 138 height 32
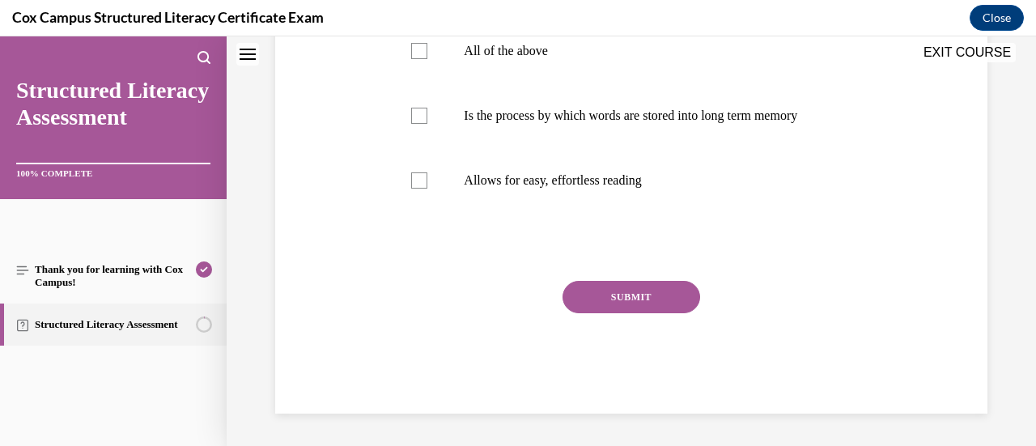
scroll to position [0, 0]
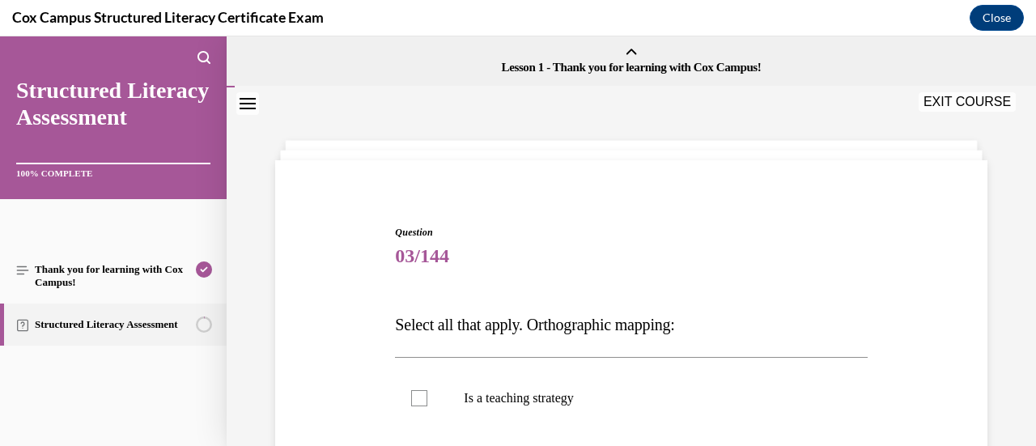
click at [638, 384] on label "Is a teaching strategy" at bounding box center [631, 398] width 472 height 65
click at [427, 390] on input "Is a teaching strategy" at bounding box center [419, 398] width 16 height 16
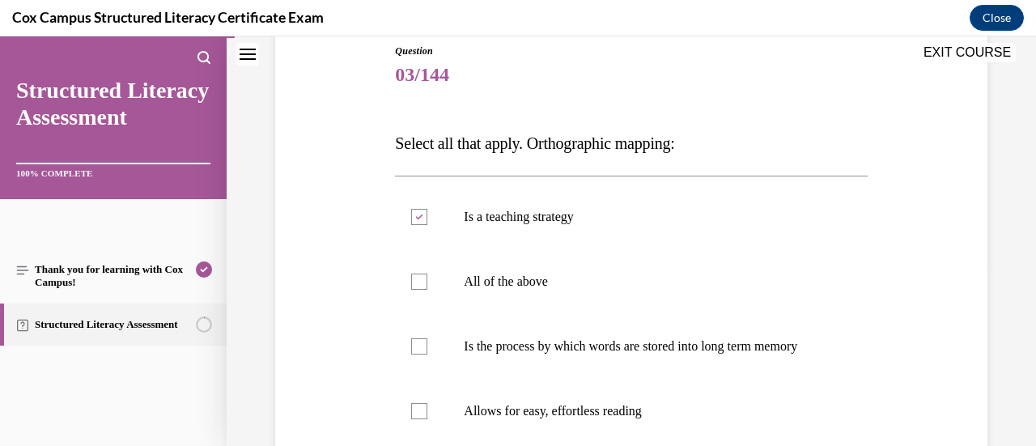
scroll to position [185, 0]
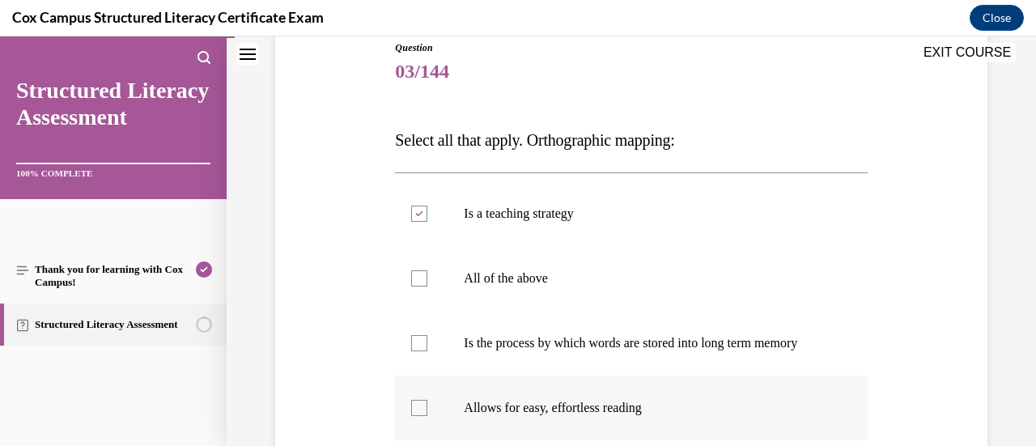
click at [544, 411] on label "Allows for easy, effortless reading" at bounding box center [631, 408] width 472 height 65
click at [427, 411] on input "Allows for easy, effortless reading" at bounding box center [419, 408] width 16 height 16
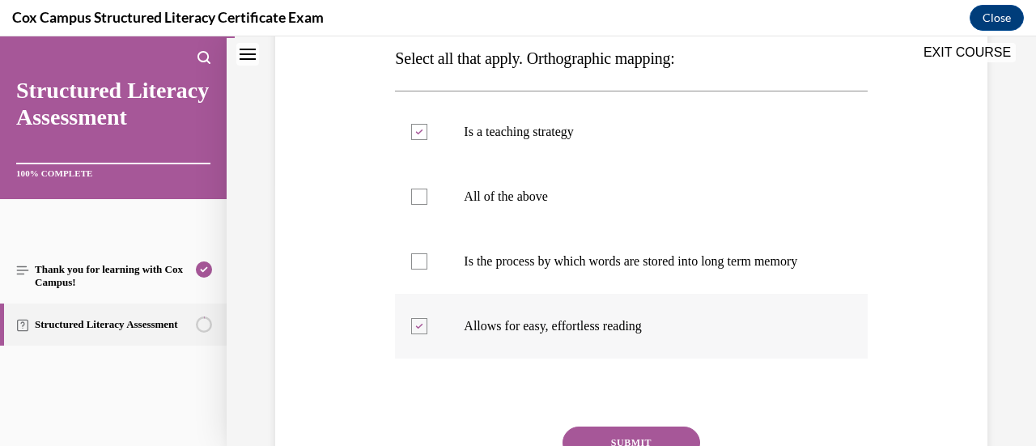
scroll to position [272, 0]
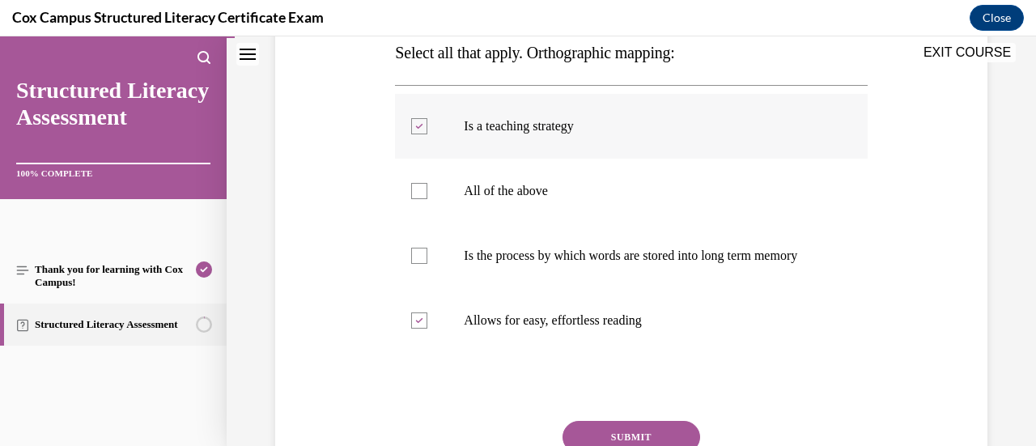
click at [531, 140] on label "Is a teaching strategy" at bounding box center [631, 126] width 472 height 65
click at [427, 134] on input "Is a teaching strategy" at bounding box center [419, 126] width 16 height 16
click at [517, 264] on p "Is the process by which words are stored into long term memory" at bounding box center [645, 256] width 363 height 16
click at [427, 264] on input "Is the process by which words are stored into long term memory" at bounding box center [419, 256] width 16 height 16
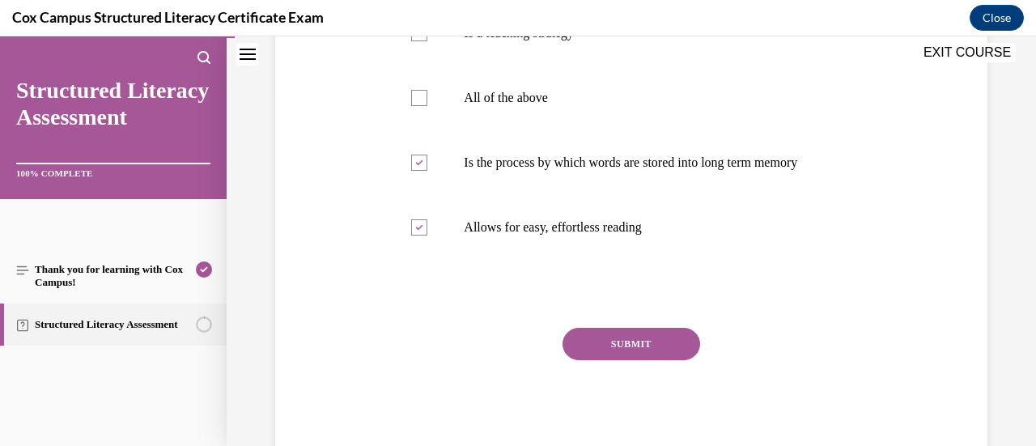
click at [584, 360] on button "SUBMIT" at bounding box center [632, 344] width 138 height 32
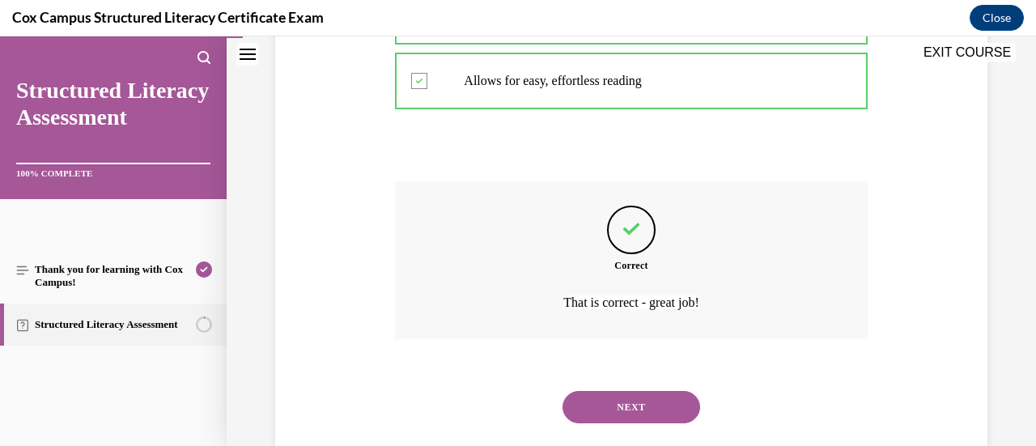
scroll to position [561, 0]
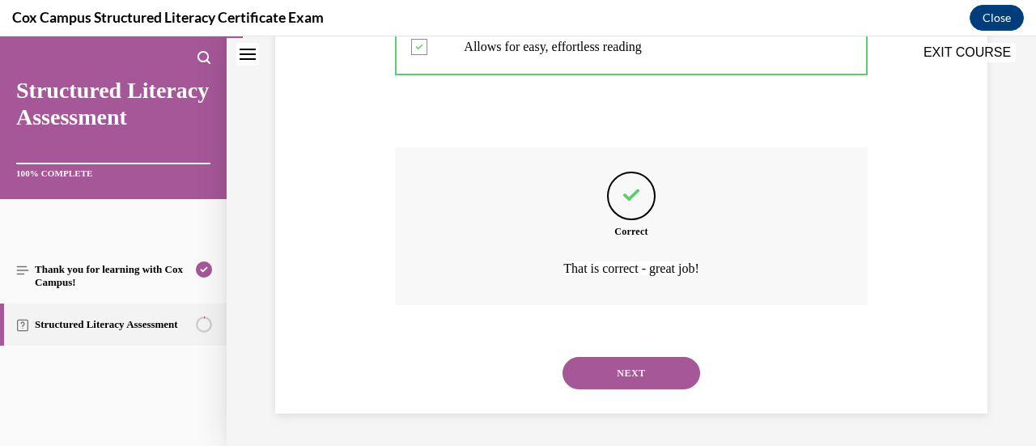
click at [584, 363] on button "NEXT" at bounding box center [632, 373] width 138 height 32
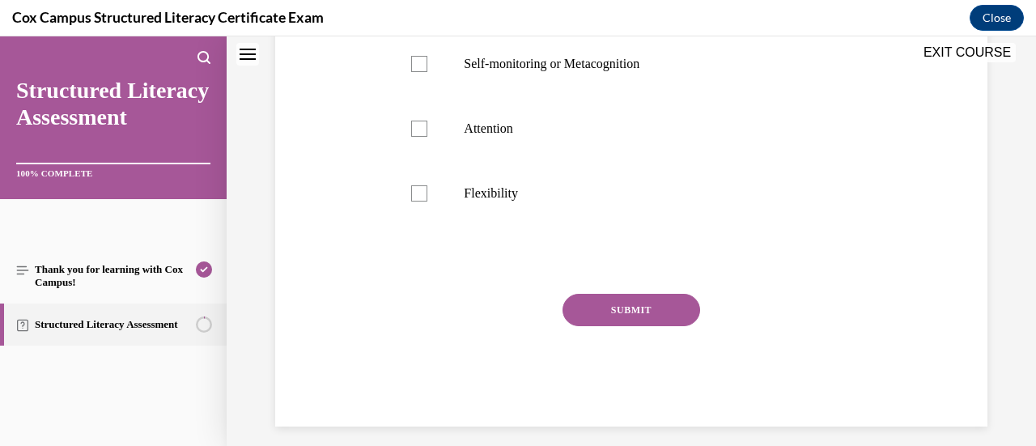
scroll to position [0, 0]
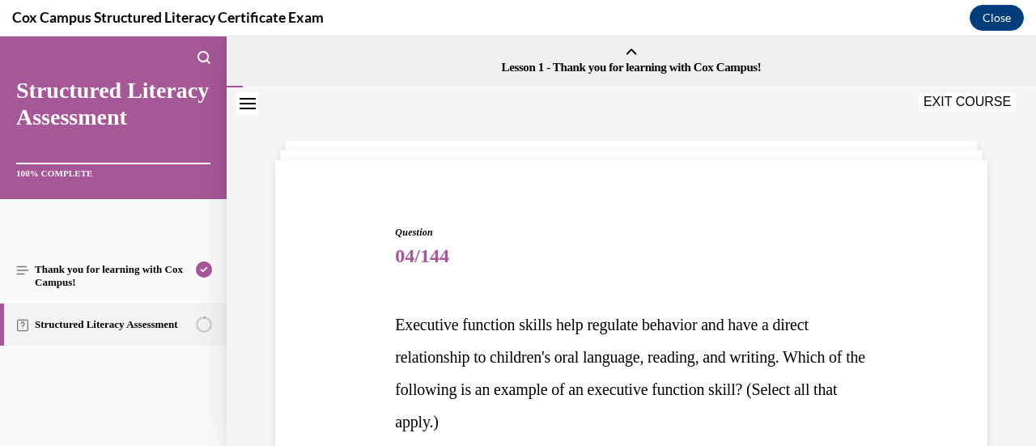
click at [584, 363] on span "Executive function skills help regulate behavior and have a direct relationship…" at bounding box center [630, 373] width 470 height 115
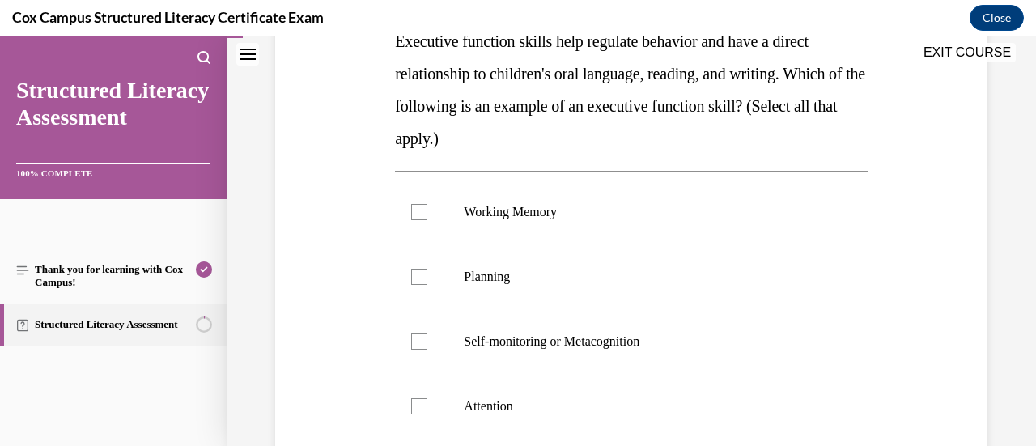
scroll to position [301, 0]
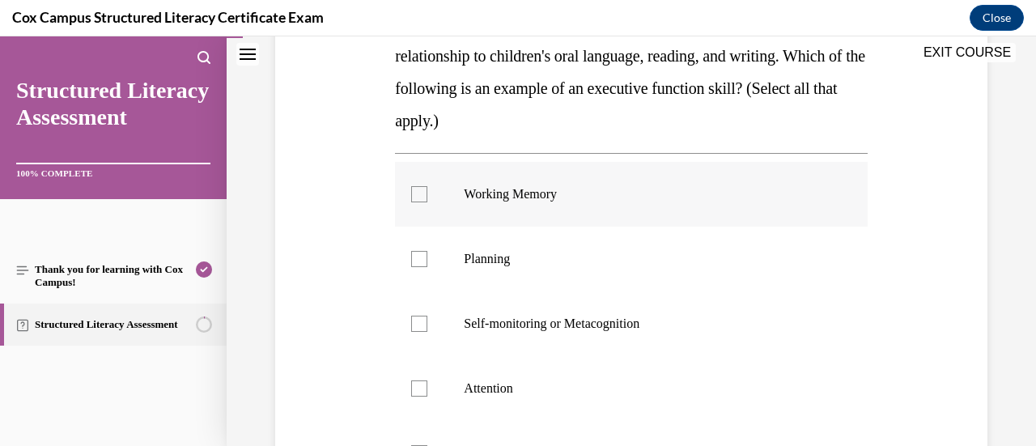
click at [497, 212] on label "Working Memory" at bounding box center [631, 194] width 472 height 65
click at [427, 202] on input "Working Memory" at bounding box center [419, 194] width 16 height 16
click at [492, 260] on span "Planning" at bounding box center [487, 259] width 46 height 14
click at [427, 260] on input "Planning" at bounding box center [419, 259] width 16 height 16
click at [491, 312] on label "Self-monitoring or Metacognition" at bounding box center [631, 323] width 472 height 65
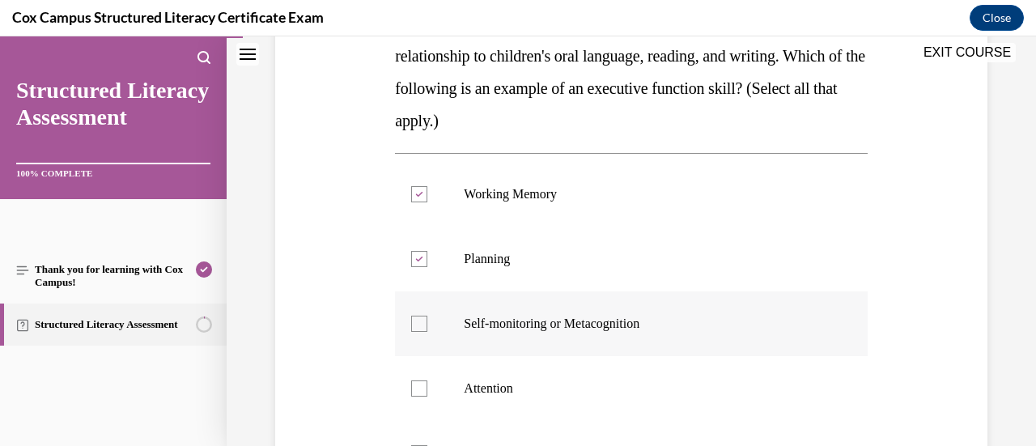
click at [427, 316] on input "Self-monitoring or Metacognition" at bounding box center [419, 324] width 16 height 16
click at [484, 388] on span "Attention" at bounding box center [488, 388] width 49 height 14
click at [427, 388] on input "Attention" at bounding box center [419, 388] width 16 height 16
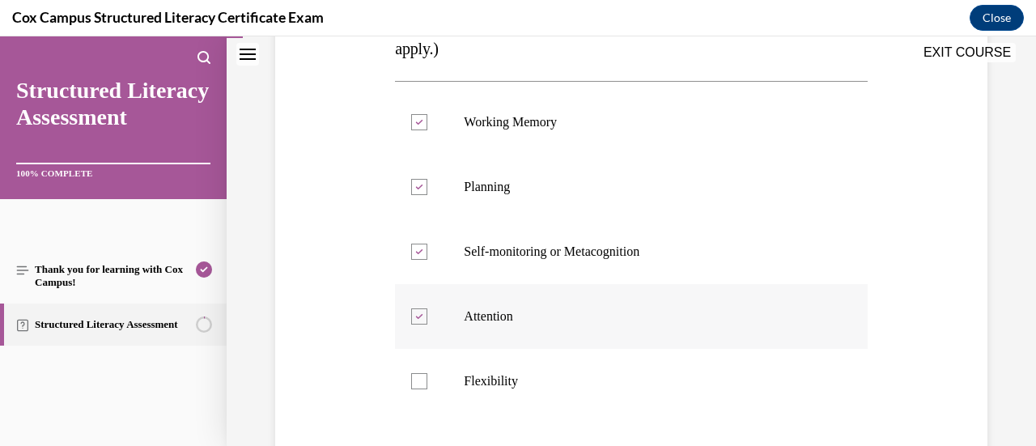
click at [484, 388] on p "Flexibility" at bounding box center [645, 381] width 363 height 16
click at [427, 388] on input "Flexibility" at bounding box center [419, 381] width 16 height 16
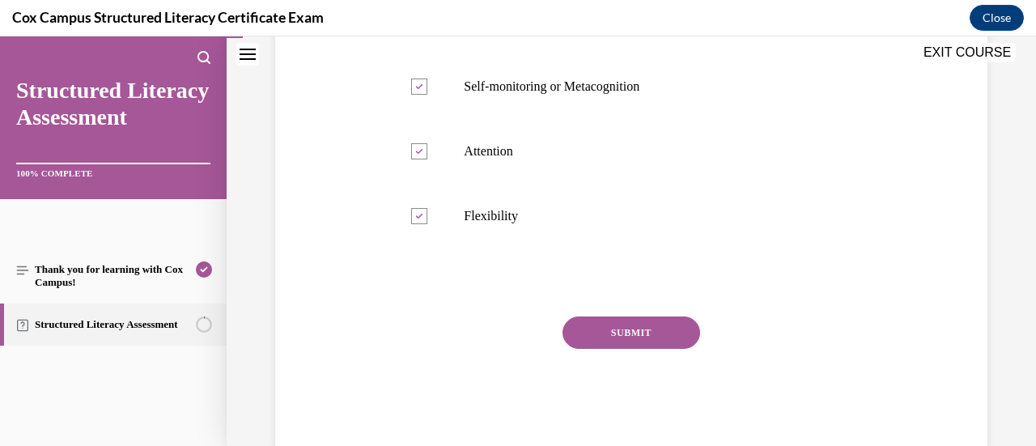
click at [605, 328] on button "SUBMIT" at bounding box center [632, 332] width 138 height 32
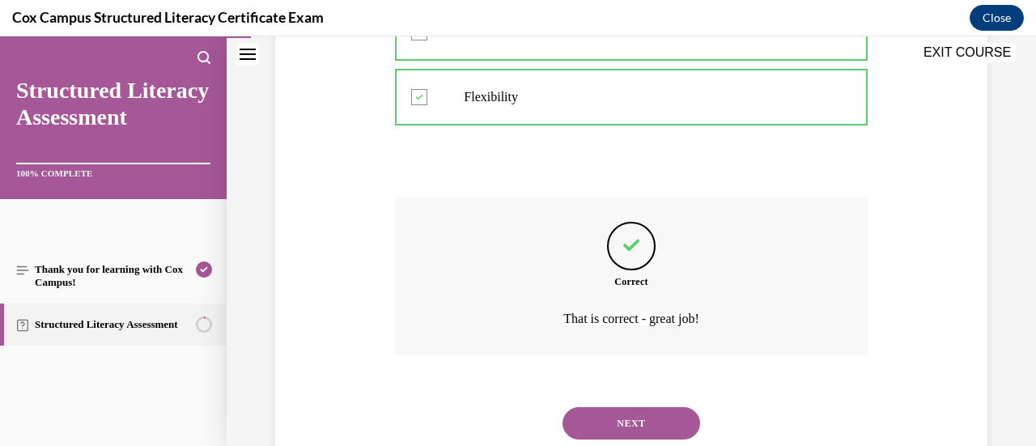
scroll to position [707, 0]
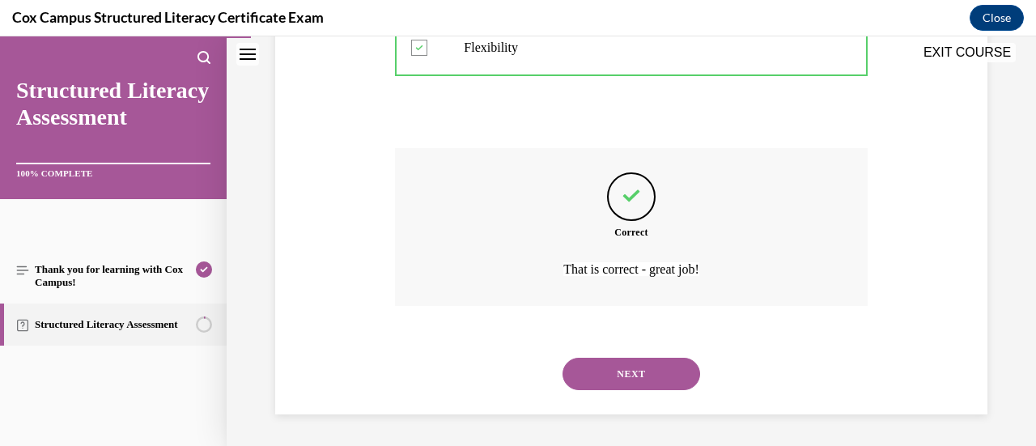
click at [622, 363] on button "NEXT" at bounding box center [632, 374] width 138 height 32
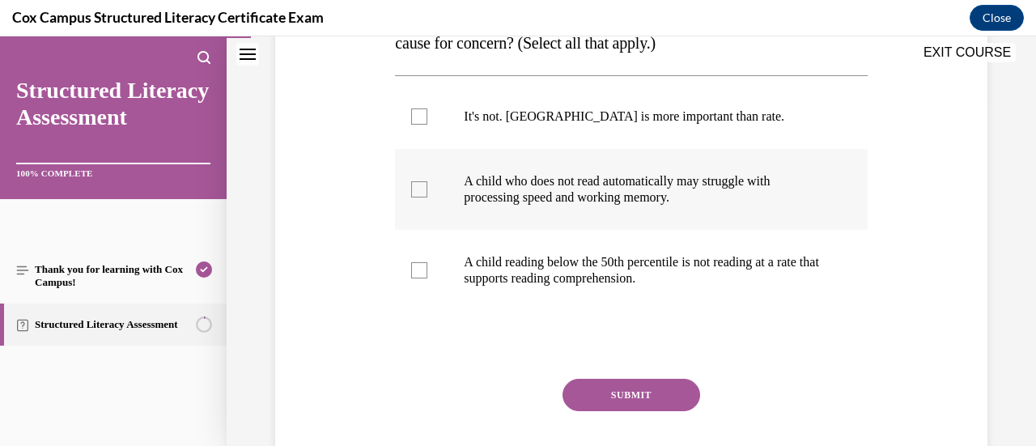
scroll to position [347, 0]
click at [522, 170] on label "A child who does not read automatically may struggle with processing speed and …" at bounding box center [631, 188] width 472 height 81
click at [427, 180] on input "A child who does not read automatically may struggle with processing speed and …" at bounding box center [419, 188] width 16 height 16
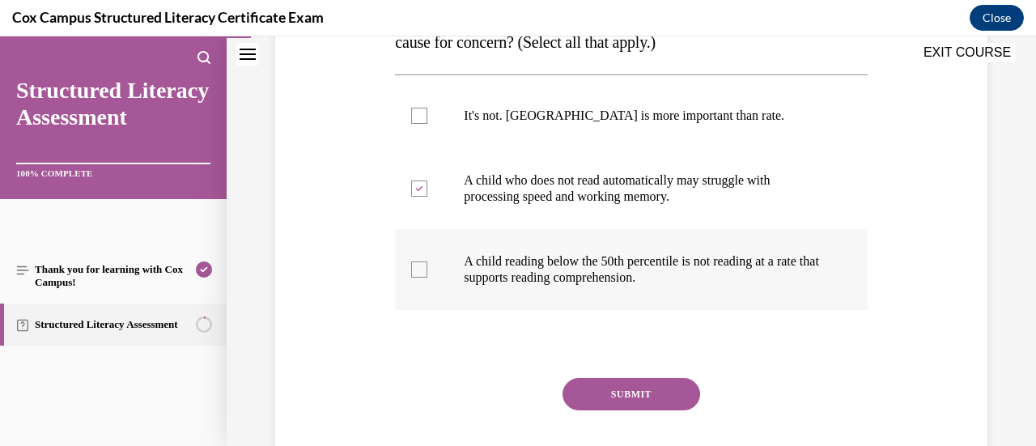
click at [517, 269] on p "A child reading below the 50th percentile is not reading at a rate that support…" at bounding box center [645, 269] width 363 height 32
click at [427, 269] on input "A child reading below the 50th percentile is not reading at a rate that support…" at bounding box center [419, 269] width 16 height 16
click at [623, 414] on div "SUBMIT" at bounding box center [631, 418] width 472 height 81
click at [636, 401] on button "SUBMIT" at bounding box center [632, 394] width 138 height 32
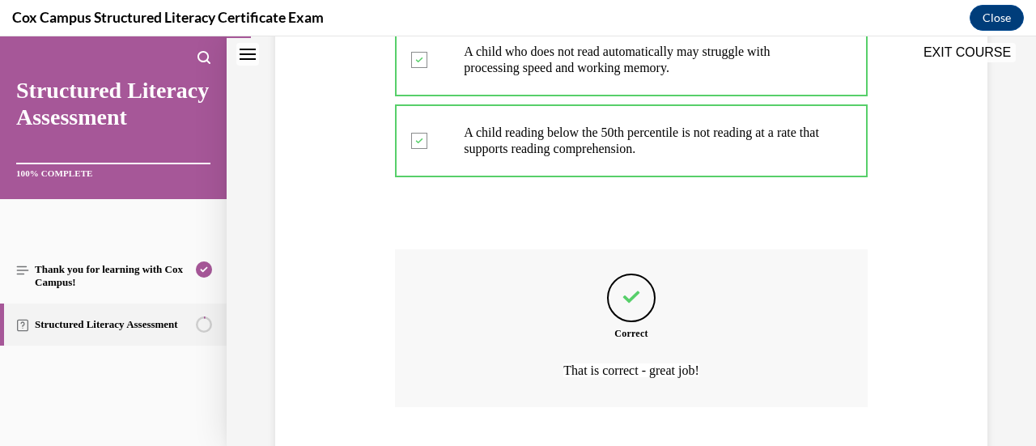
scroll to position [577, 0]
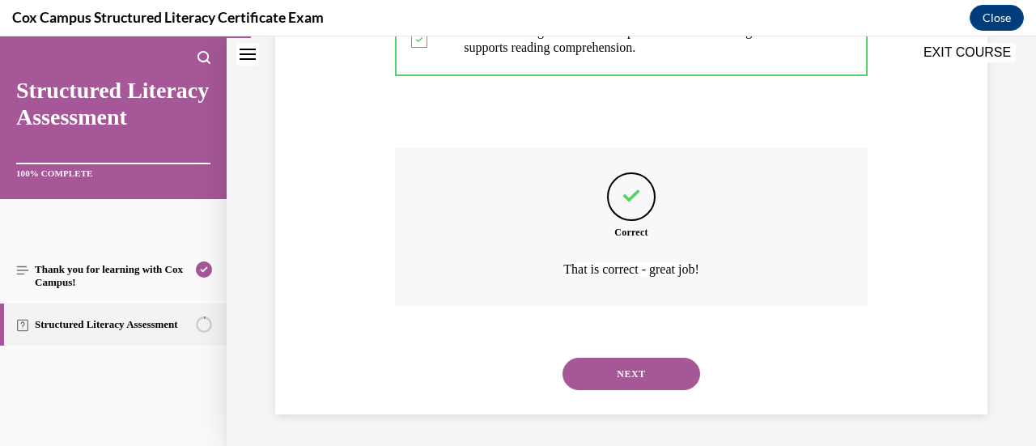
click at [650, 376] on button "NEXT" at bounding box center [632, 374] width 138 height 32
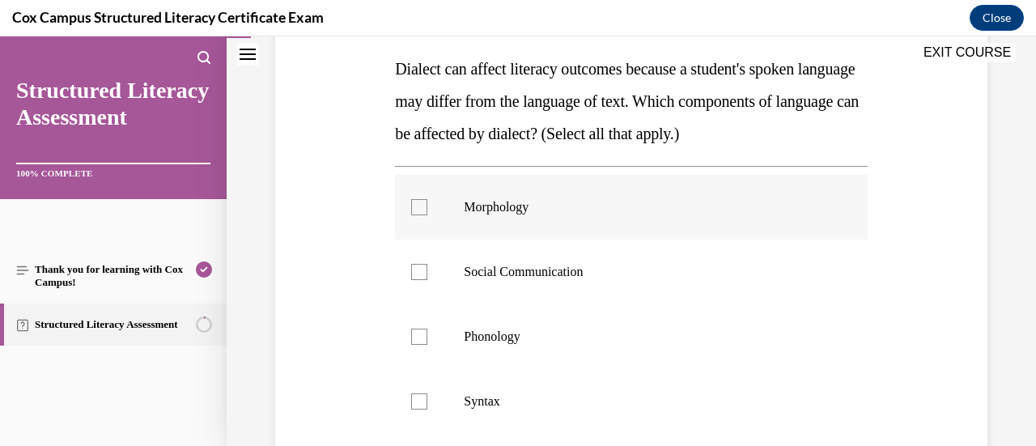
scroll to position [257, 0]
click at [511, 215] on label "Morphology" at bounding box center [631, 205] width 472 height 65
click at [427, 214] on input "Morphology" at bounding box center [419, 205] width 16 height 16
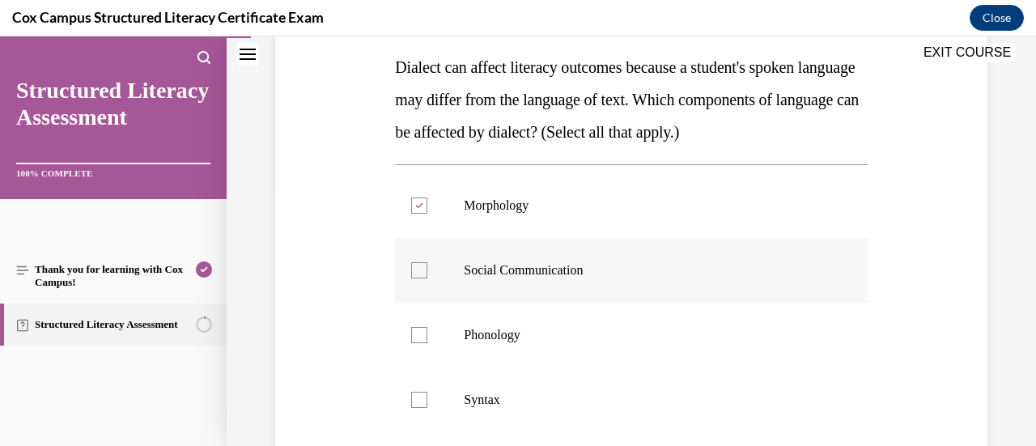
click at [499, 274] on p "Social Communication" at bounding box center [645, 270] width 363 height 16
click at [427, 274] on input "Social Communication" at bounding box center [419, 270] width 16 height 16
click at [489, 312] on label "Phonology" at bounding box center [631, 335] width 472 height 65
click at [427, 327] on input "Phonology" at bounding box center [419, 335] width 16 height 16
click at [470, 399] on p "Syntax" at bounding box center [645, 400] width 363 height 16
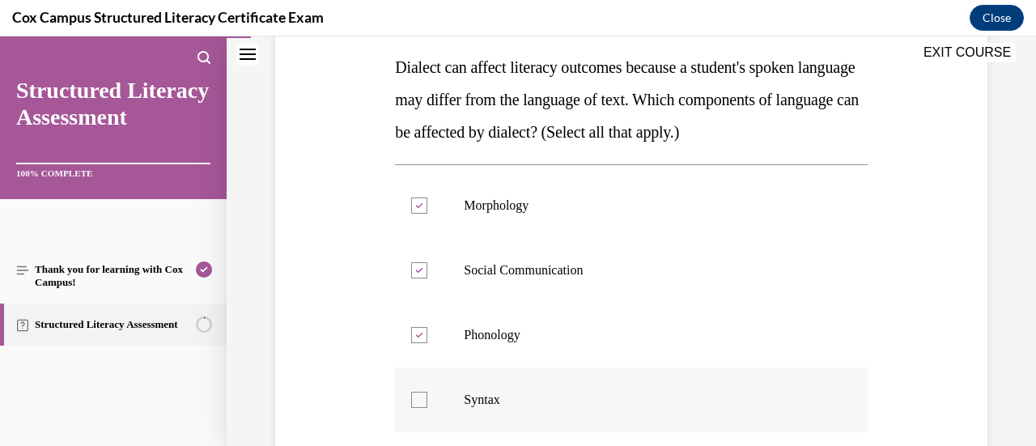
click at [427, 399] on input "Syntax" at bounding box center [419, 400] width 16 height 16
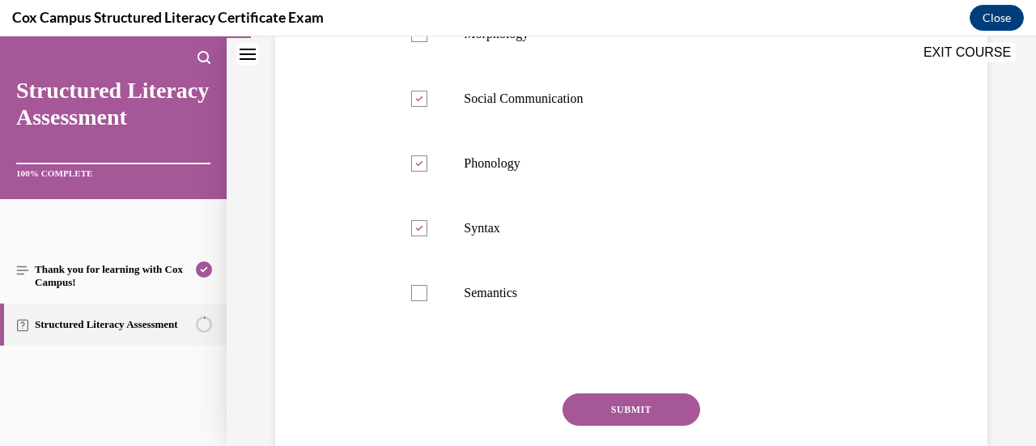
scroll to position [430, 0]
click at [490, 304] on label "Semantics" at bounding box center [631, 292] width 472 height 65
click at [427, 300] on input "Semantics" at bounding box center [419, 292] width 16 height 16
click at [592, 412] on button "SUBMIT" at bounding box center [632, 409] width 138 height 32
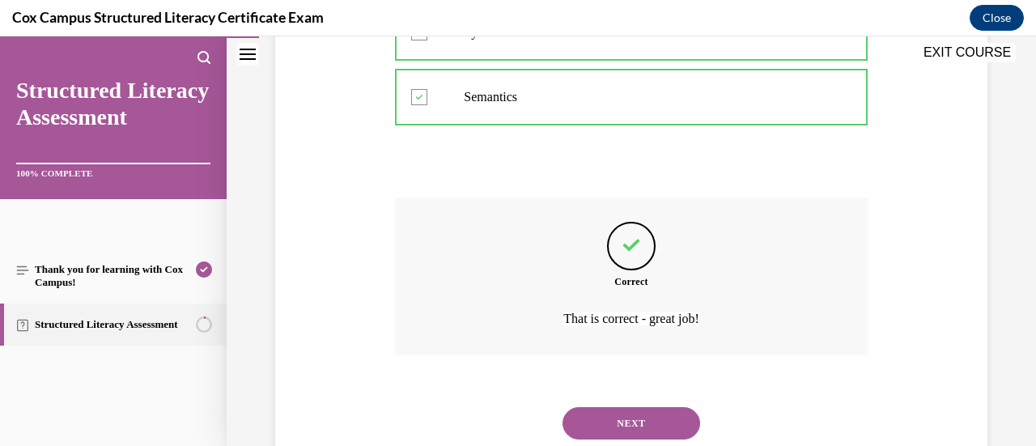
scroll to position [674, 0]
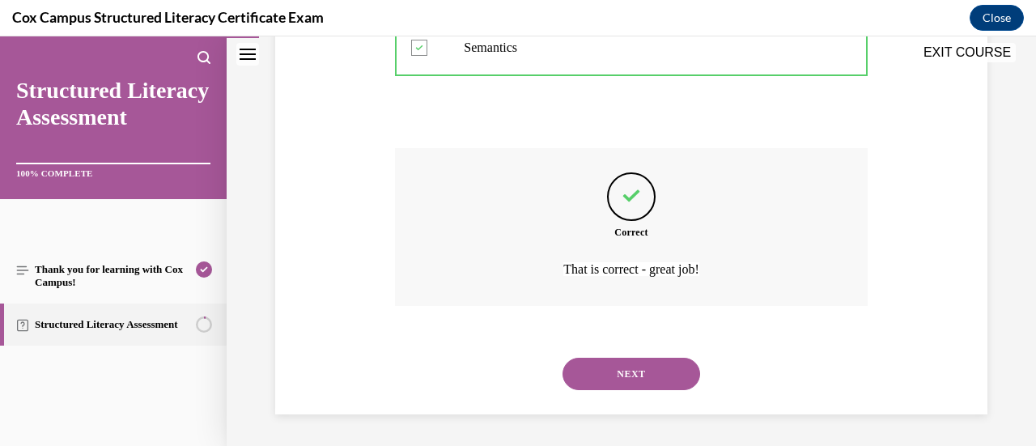
click at [615, 382] on button "NEXT" at bounding box center [632, 374] width 138 height 32
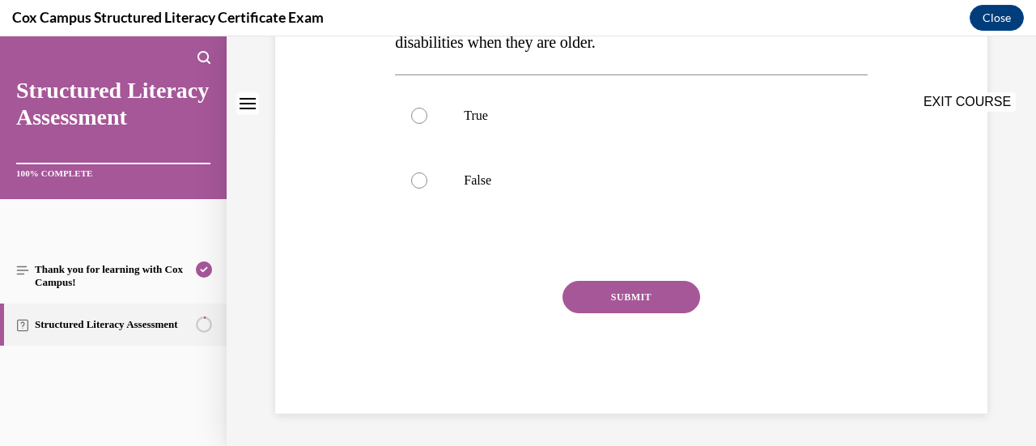
scroll to position [0, 0]
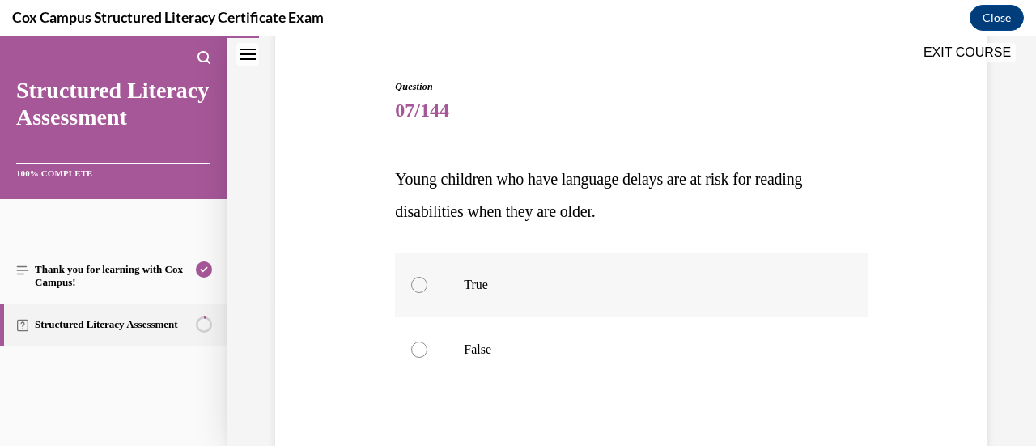
click at [503, 294] on label "True" at bounding box center [631, 285] width 472 height 65
click at [427, 293] on input "True" at bounding box center [419, 285] width 16 height 16
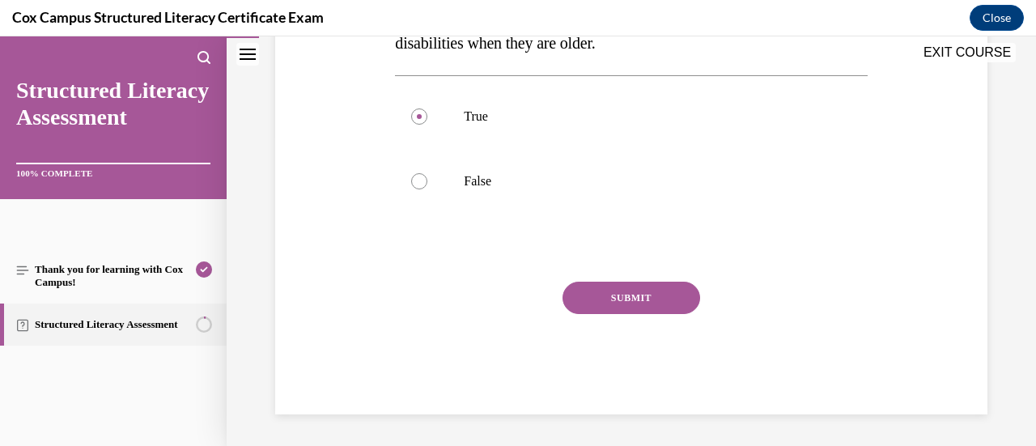
click at [604, 294] on button "SUBMIT" at bounding box center [632, 298] width 138 height 32
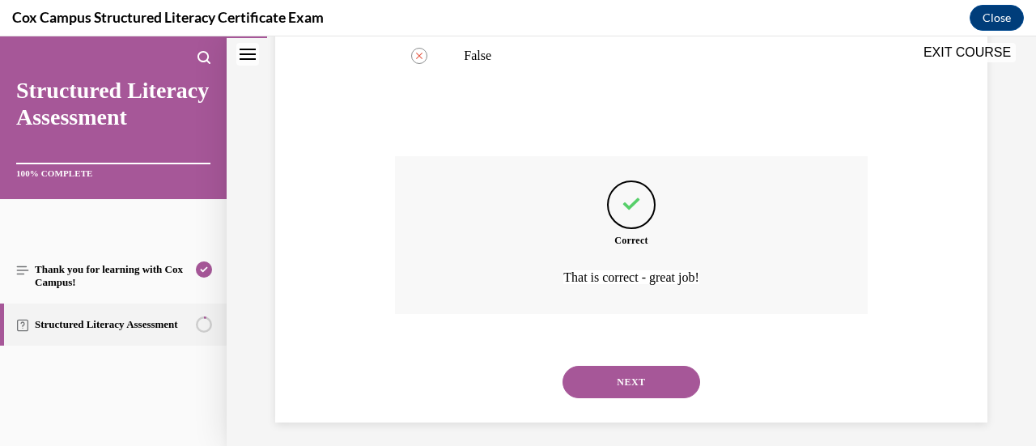
scroll to position [448, 0]
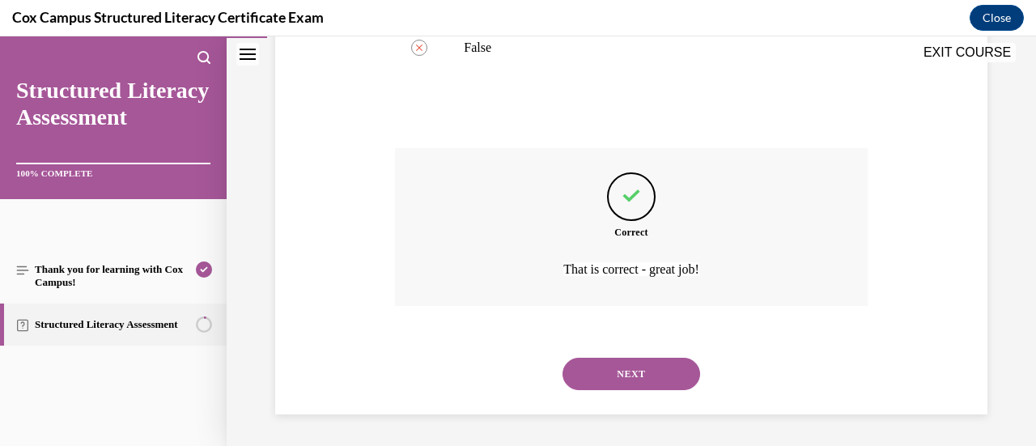
click at [618, 386] on button "NEXT" at bounding box center [632, 374] width 138 height 32
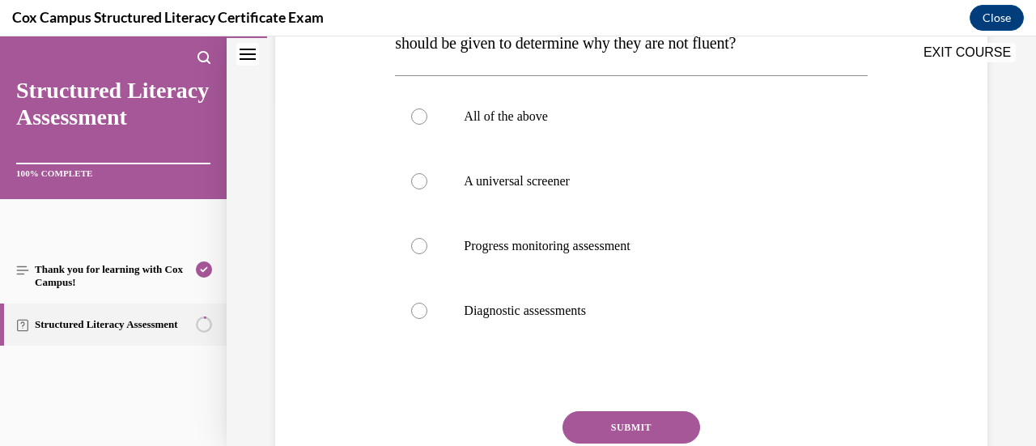
scroll to position [413, 0]
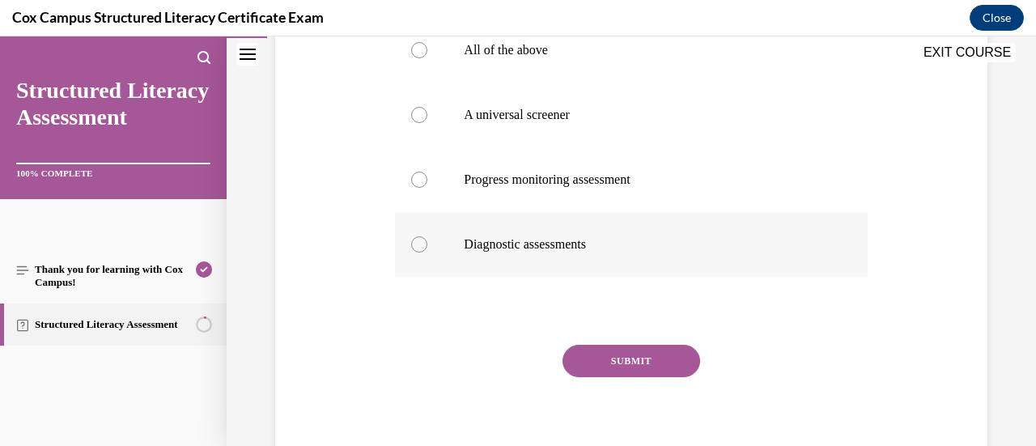
click at [570, 277] on label "Diagnostic assessments" at bounding box center [631, 244] width 472 height 65
click at [427, 253] on input "Diagnostic assessments" at bounding box center [419, 244] width 16 height 16
click at [604, 377] on button "SUBMIT" at bounding box center [632, 361] width 138 height 32
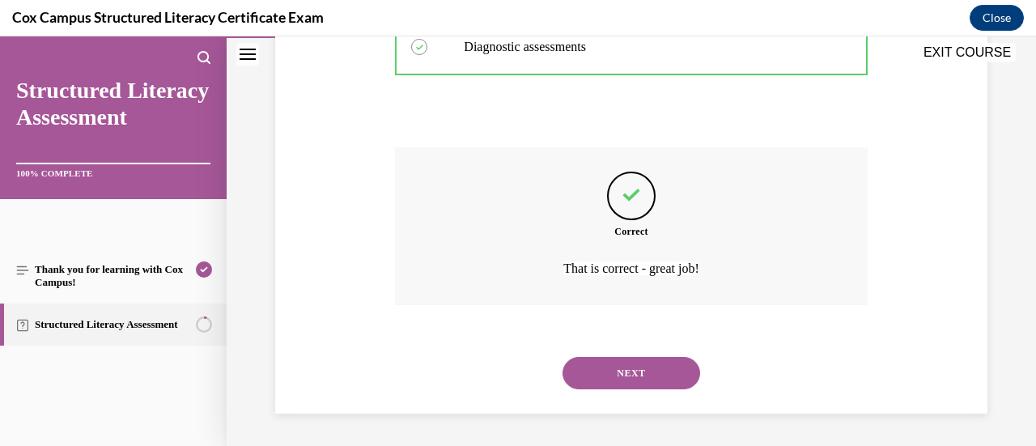
scroll to position [642, 0]
click at [599, 370] on button "NEXT" at bounding box center [632, 373] width 138 height 32
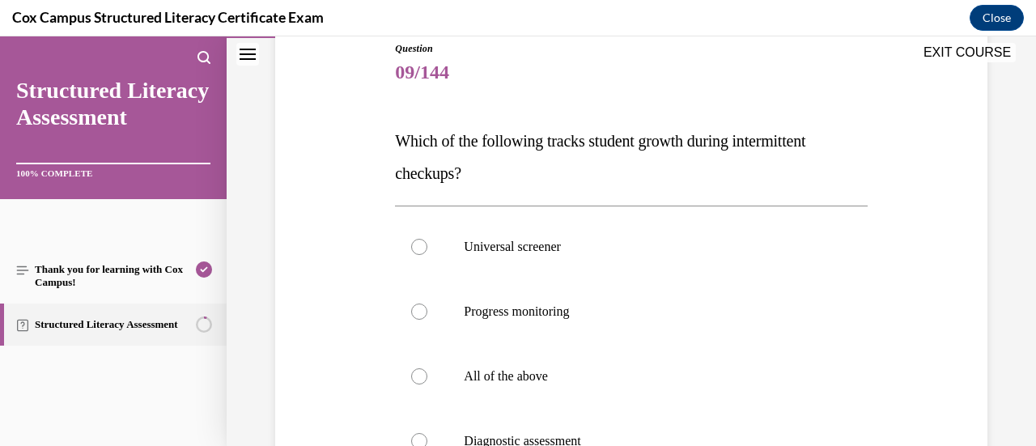
scroll to position [185, 0]
click at [613, 315] on p "Progress monitoring" at bounding box center [645, 311] width 363 height 16
click at [427, 315] on input "Progress monitoring" at bounding box center [419, 311] width 16 height 16
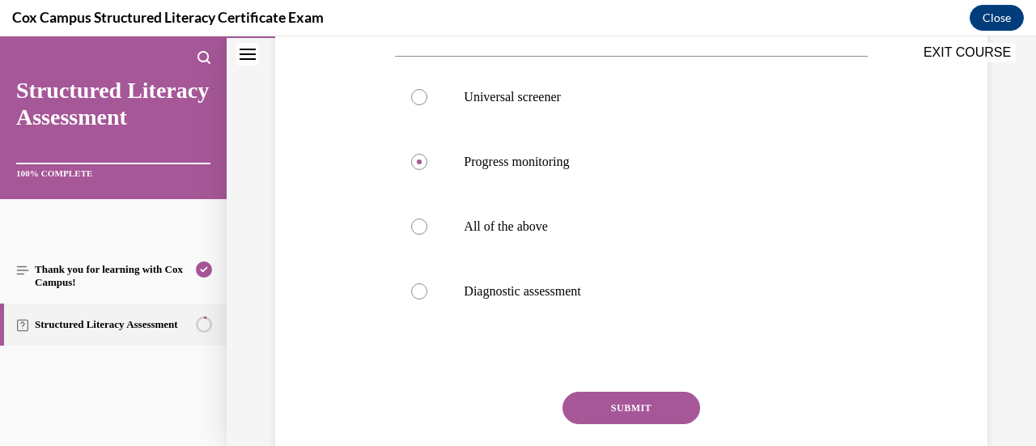
click at [622, 399] on button "SUBMIT" at bounding box center [632, 408] width 138 height 32
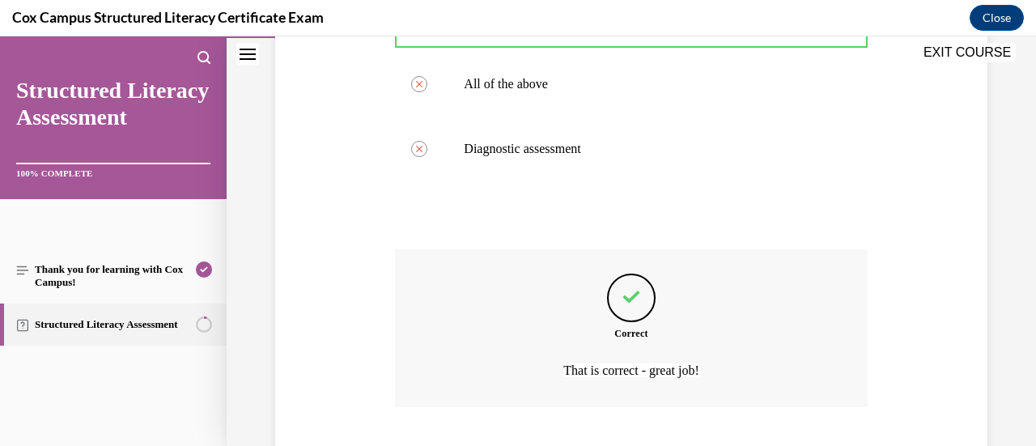
scroll to position [577, 0]
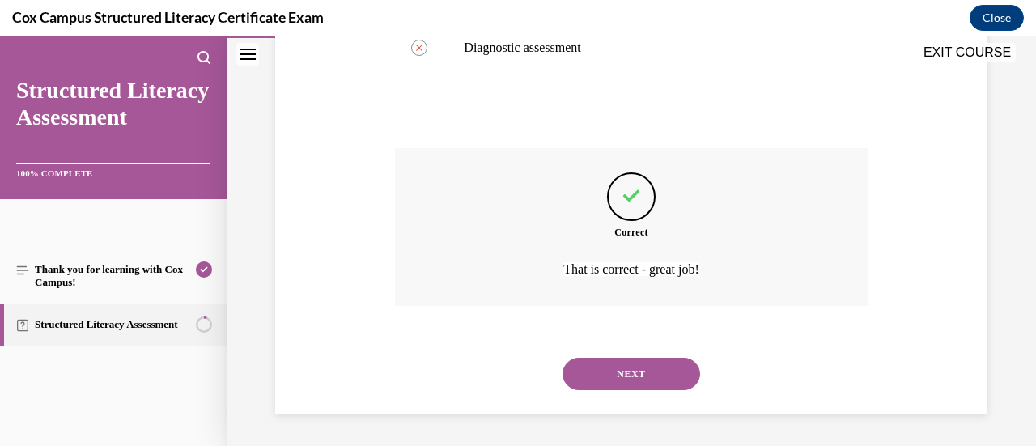
click at [635, 369] on button "NEXT" at bounding box center [632, 374] width 138 height 32
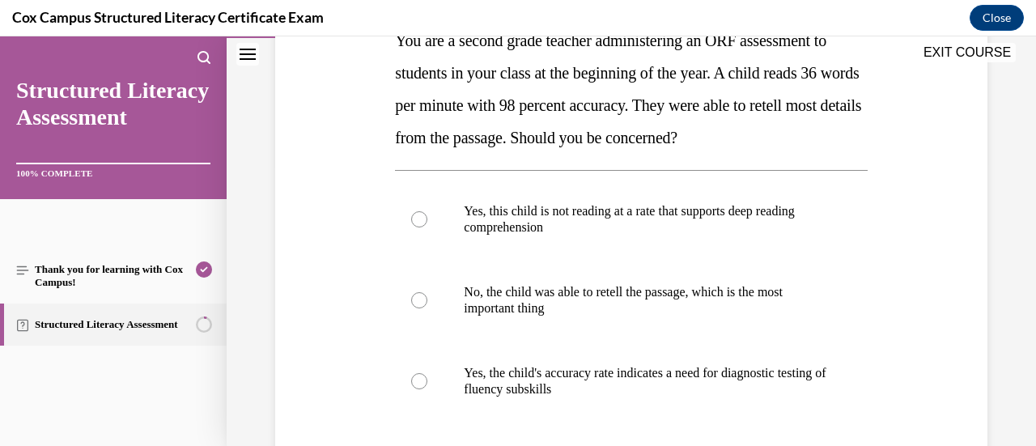
scroll to position [291, 0]
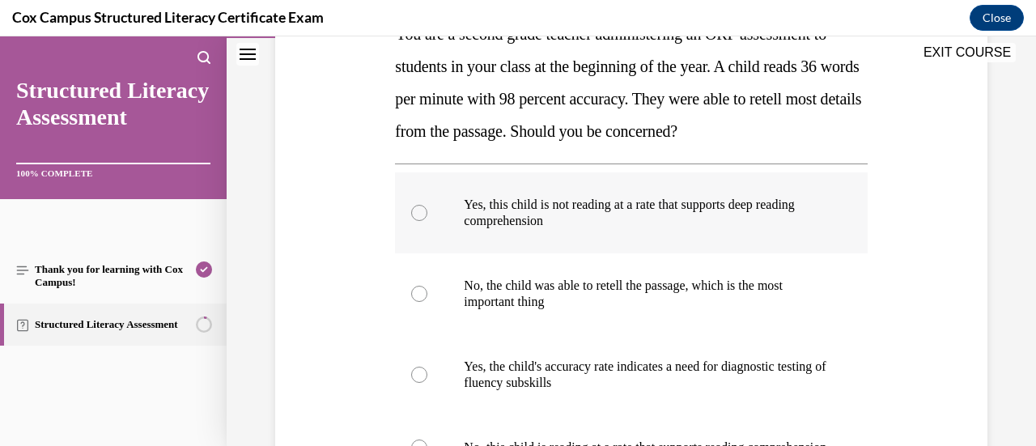
click at [571, 244] on label "Yes, this child is not reading at a rate that supports deep reading comprehensi…" at bounding box center [631, 212] width 472 height 81
click at [427, 221] on input "Yes, this child is not reading at a rate that supports deep reading comprehensi…" at bounding box center [419, 213] width 16 height 16
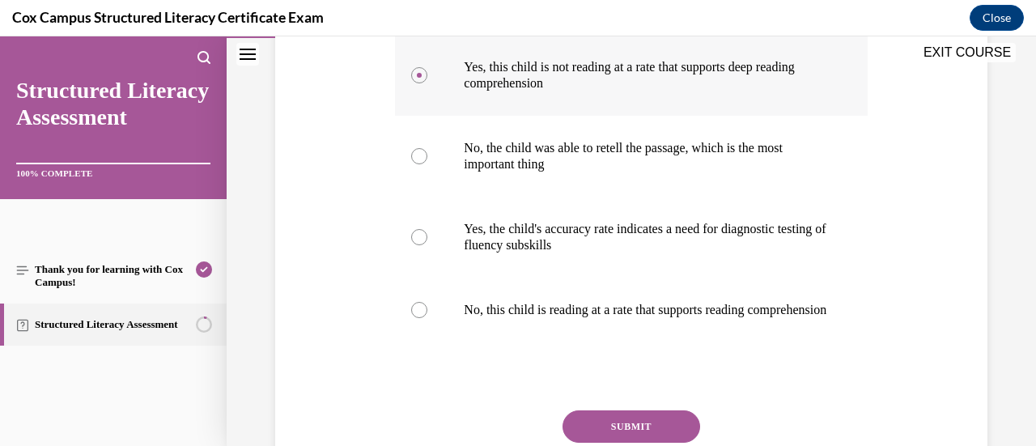
scroll to position [432, 0]
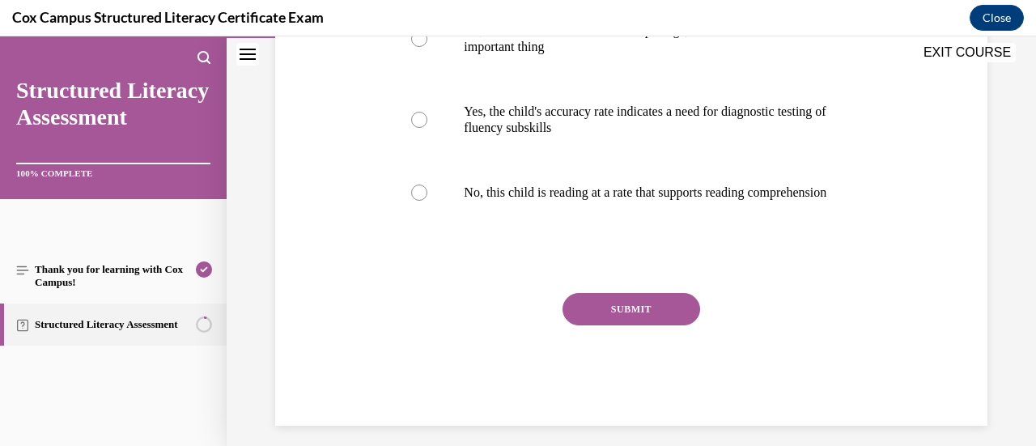
click at [627, 325] on button "SUBMIT" at bounding box center [632, 309] width 138 height 32
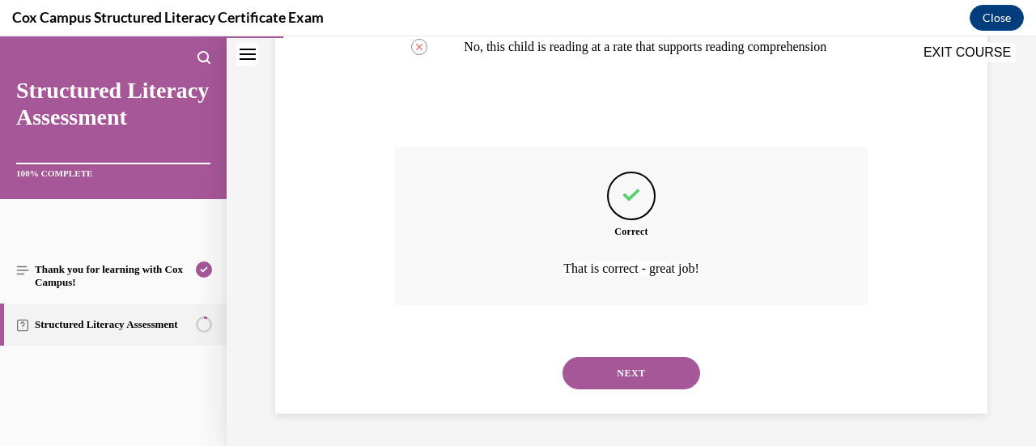
scroll to position [707, 0]
click at [628, 359] on button "NEXT" at bounding box center [632, 373] width 138 height 32
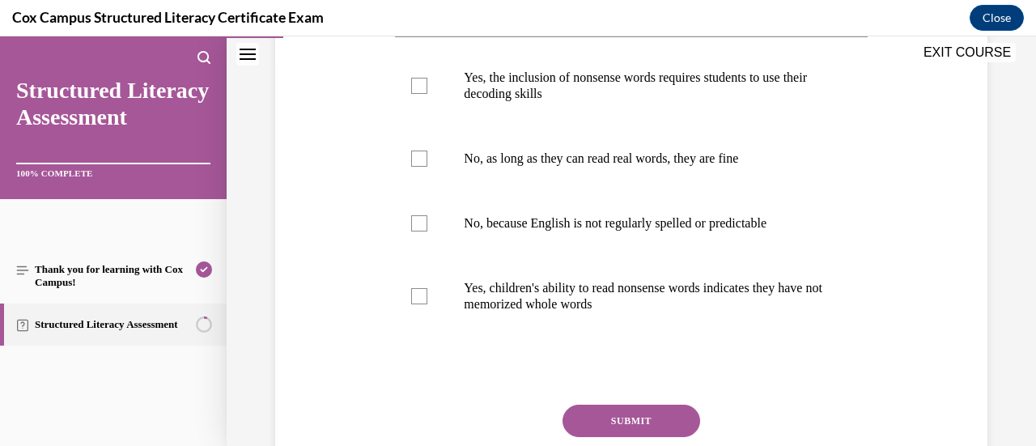
scroll to position [387, 0]
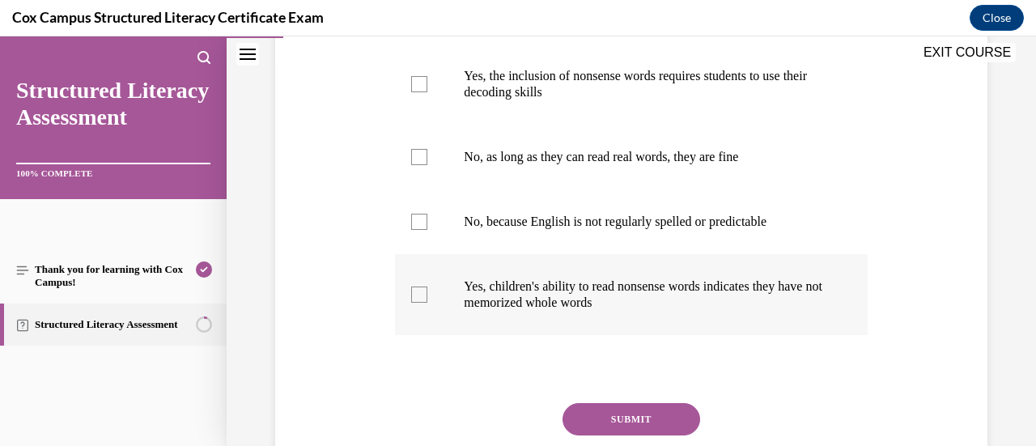
click at [541, 335] on label "Yes, children's ability to read nonsense words indicates they have not memorize…" at bounding box center [631, 294] width 472 height 81
click at [427, 303] on input "Yes, children's ability to read nonsense words indicates they have not memorize…" at bounding box center [419, 295] width 16 height 16
click at [561, 99] on span "Yes, the inclusion of nonsense words requires students to use their decoding sk…" at bounding box center [635, 84] width 343 height 30
click at [427, 92] on input "Yes, the inclusion of nonsense words requires students to use their decoding sk…" at bounding box center [419, 84] width 16 height 16
click at [589, 435] on button "SUBMIT" at bounding box center [632, 419] width 138 height 32
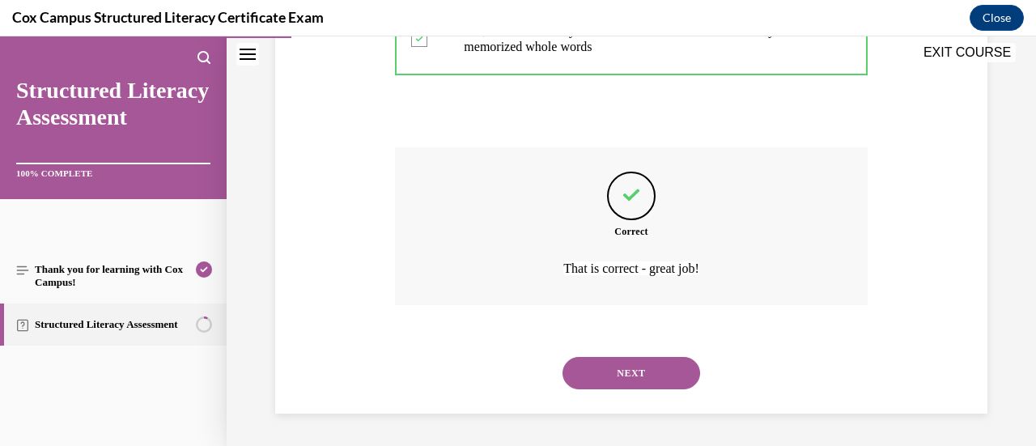
scroll to position [674, 0]
click at [626, 378] on button "NEXT" at bounding box center [632, 373] width 138 height 32
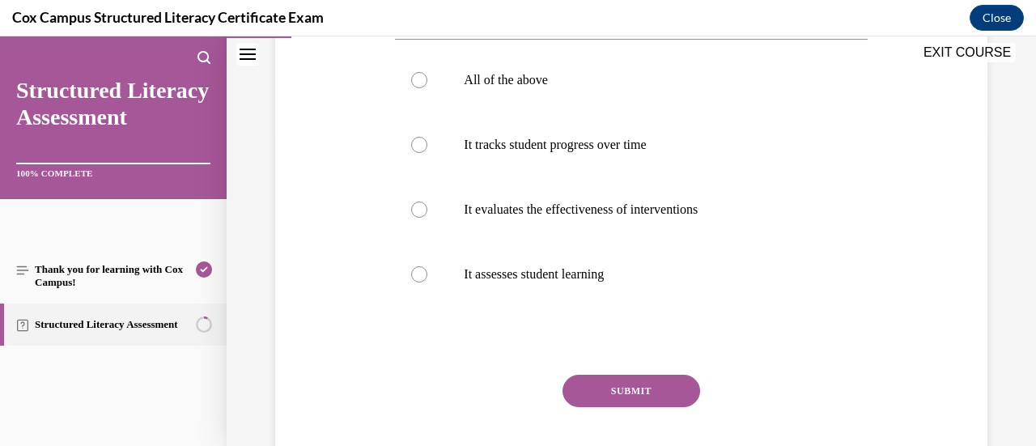
scroll to position [319, 0]
click at [546, 87] on p "All of the above" at bounding box center [645, 79] width 363 height 16
click at [427, 87] on input "All of the above" at bounding box center [419, 79] width 16 height 16
click at [606, 406] on button "SUBMIT" at bounding box center [632, 390] width 138 height 32
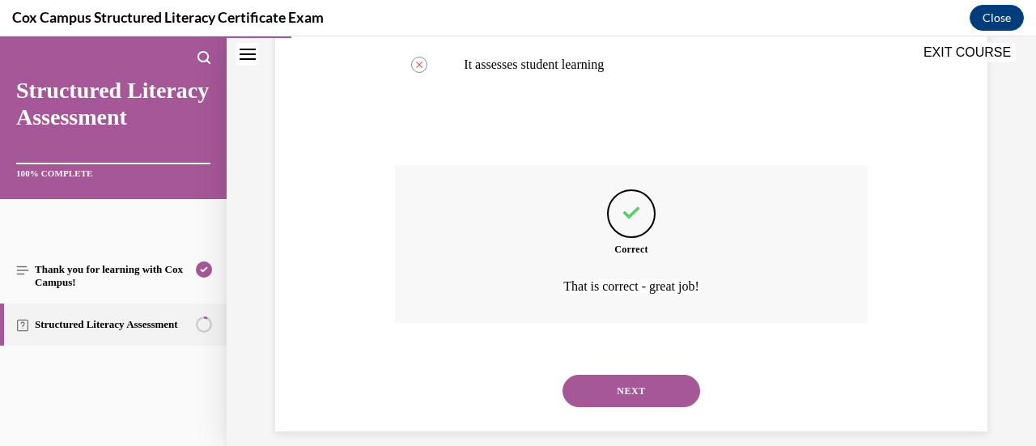
scroll to position [577, 0]
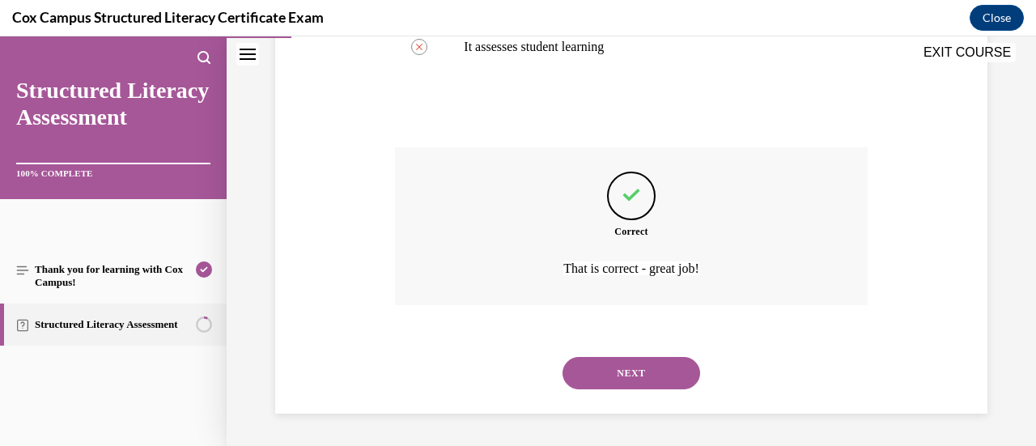
click at [631, 373] on button "NEXT" at bounding box center [632, 373] width 138 height 32
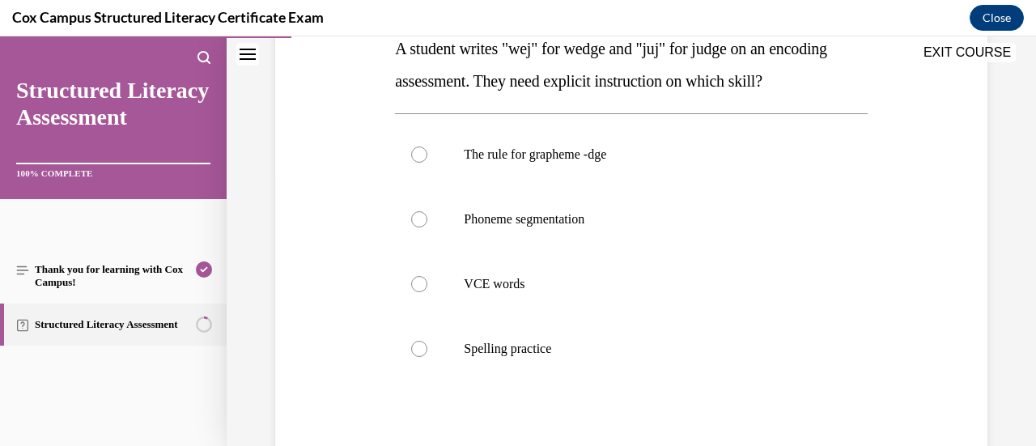
scroll to position [304, 0]
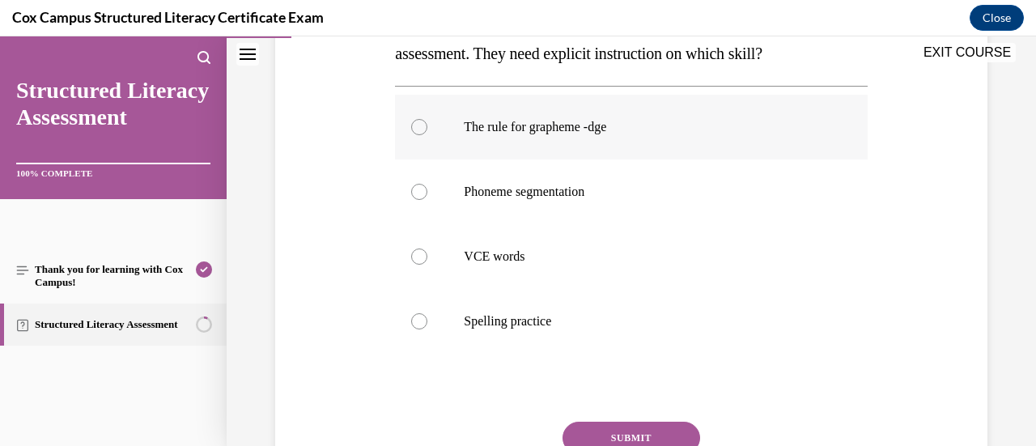
click at [606, 129] on span "The rule for grapheme -dge" at bounding box center [535, 127] width 142 height 14
click at [427, 129] on input "The rule for grapheme -dge" at bounding box center [419, 127] width 16 height 16
click at [628, 430] on button "SUBMIT" at bounding box center [632, 438] width 138 height 32
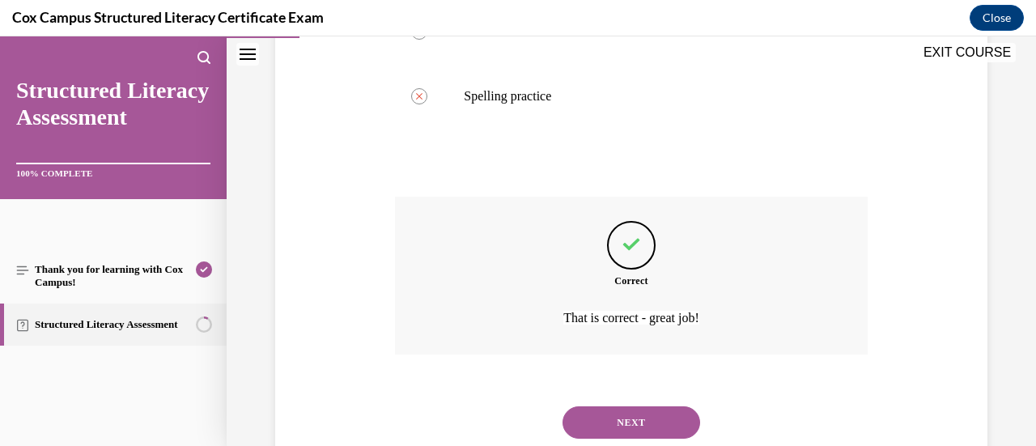
scroll to position [577, 0]
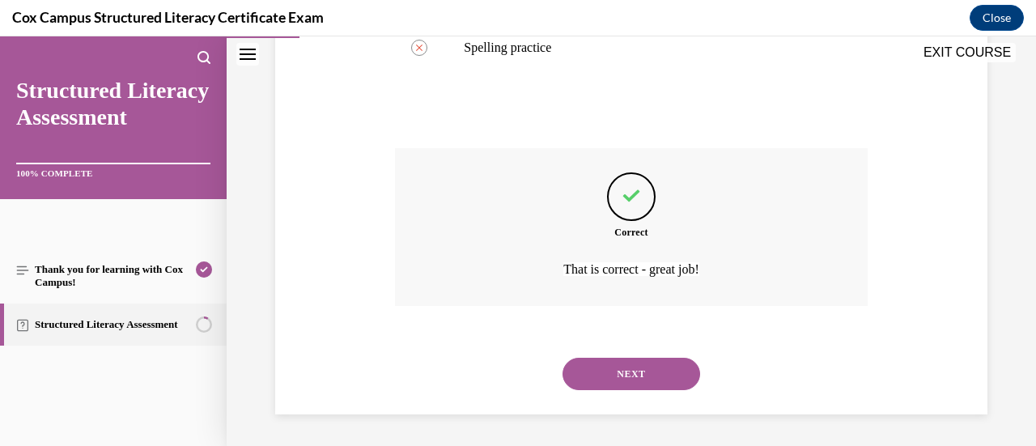
click at [634, 373] on button "NEXT" at bounding box center [632, 374] width 138 height 32
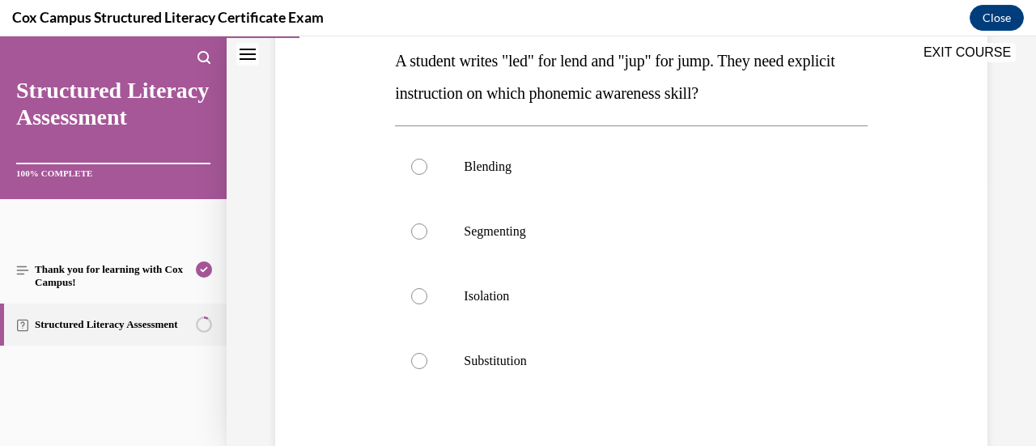
scroll to position [271, 0]
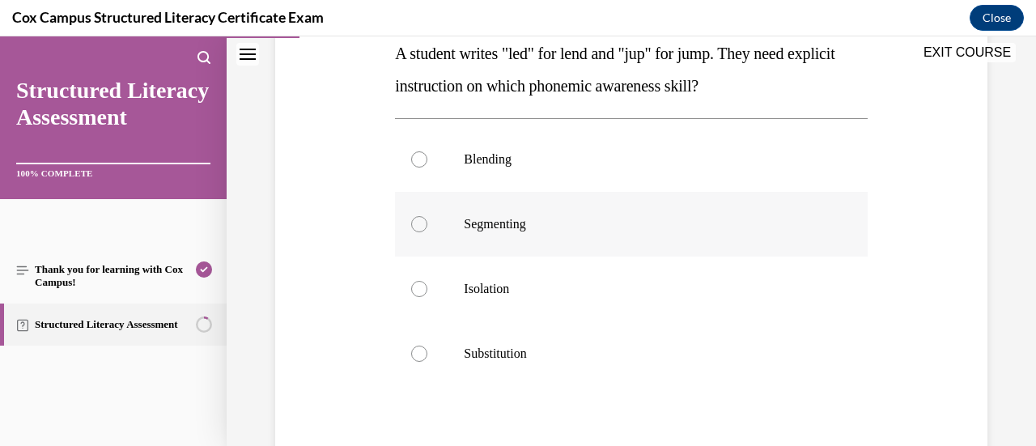
click at [558, 229] on p "Segmenting" at bounding box center [645, 224] width 363 height 16
click at [427, 229] on input "Segmenting" at bounding box center [419, 224] width 16 height 16
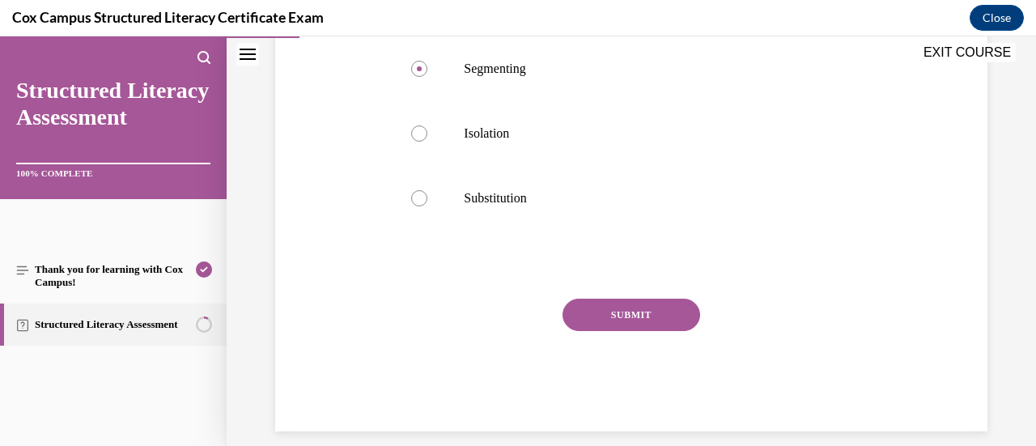
click at [600, 318] on button "SUBMIT" at bounding box center [632, 315] width 138 height 32
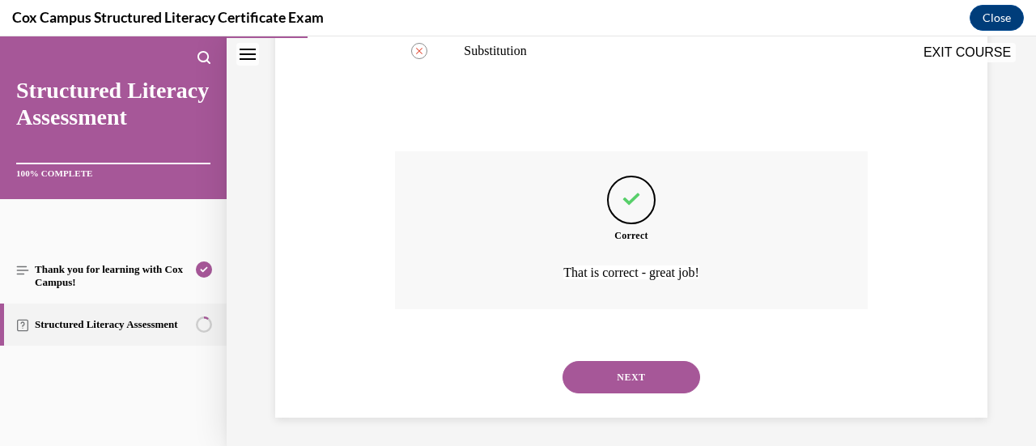
scroll to position [577, 0]
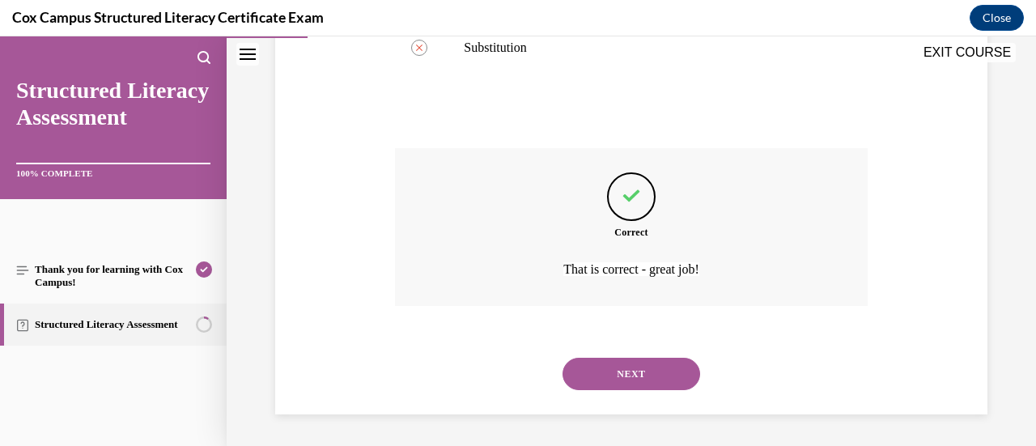
click at [621, 375] on button "NEXT" at bounding box center [632, 374] width 138 height 32
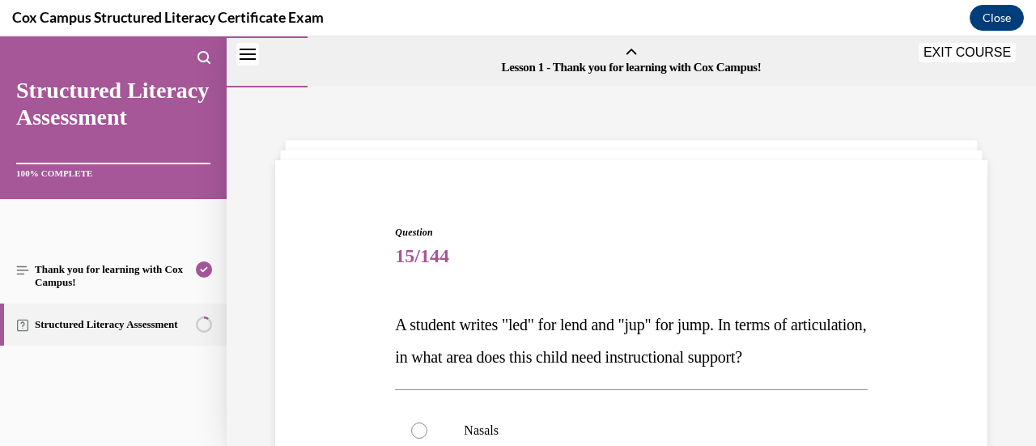
scroll to position [226, 0]
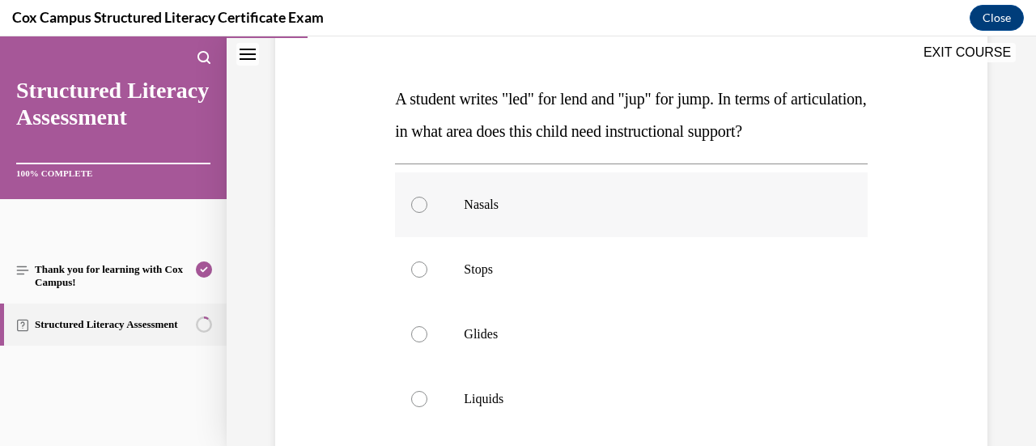
click at [577, 213] on p "Nasals" at bounding box center [645, 205] width 363 height 16
click at [427, 213] on input "Nasals" at bounding box center [419, 205] width 16 height 16
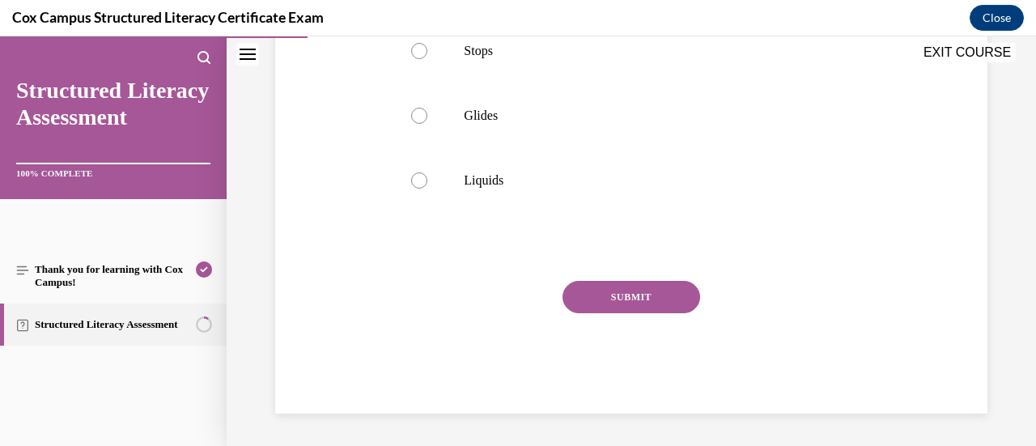
click at [638, 270] on div "Question 15/144 A student writes "led" for lend and "jup" for jump. In terms of…" at bounding box center [631, 97] width 472 height 633
click at [636, 302] on button "SUBMIT" at bounding box center [632, 297] width 138 height 32
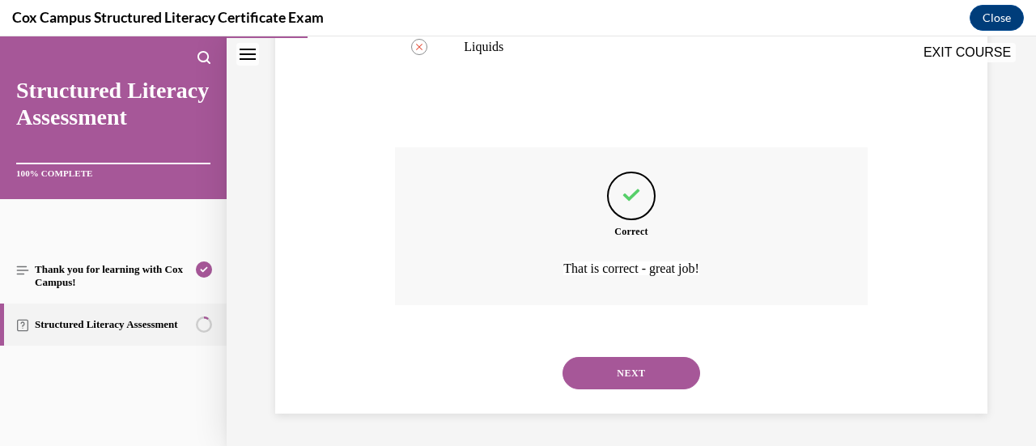
scroll to position [609, 0]
click at [622, 375] on button "NEXT" at bounding box center [632, 373] width 138 height 32
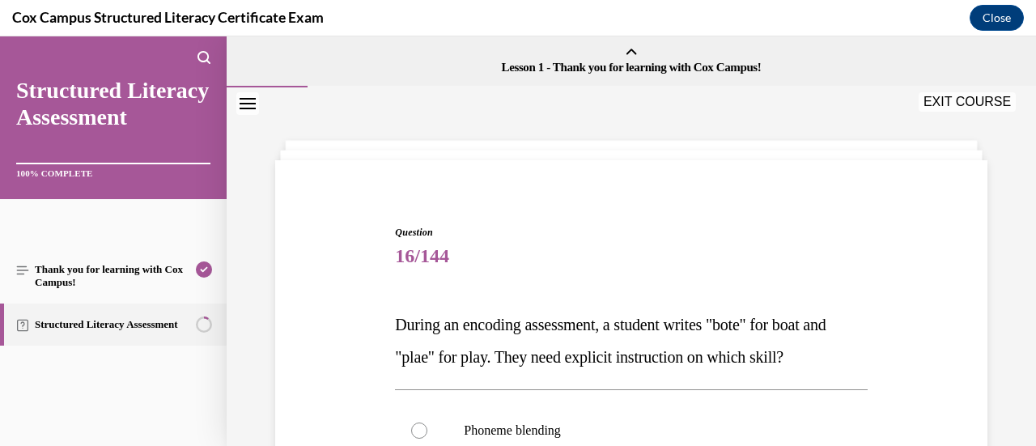
scroll to position [236, 0]
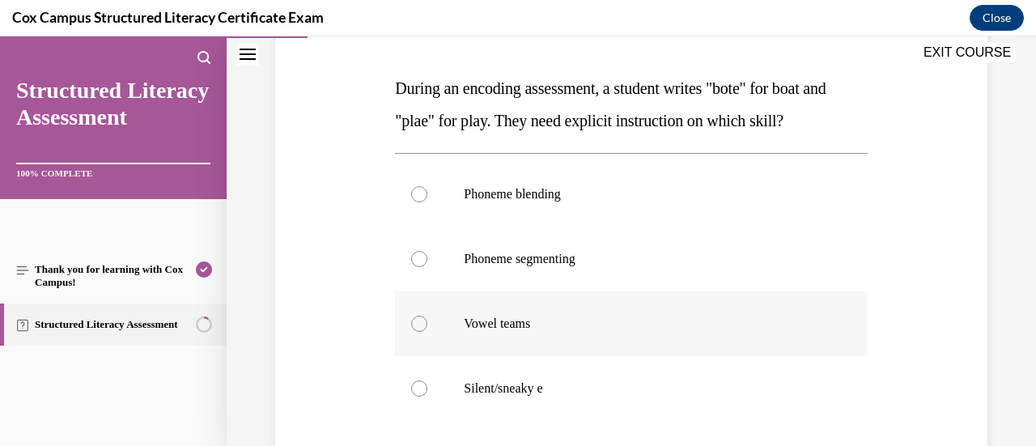
click at [605, 345] on label "Vowel teams" at bounding box center [631, 323] width 472 height 65
click at [427, 332] on input "Vowel teams" at bounding box center [419, 324] width 16 height 16
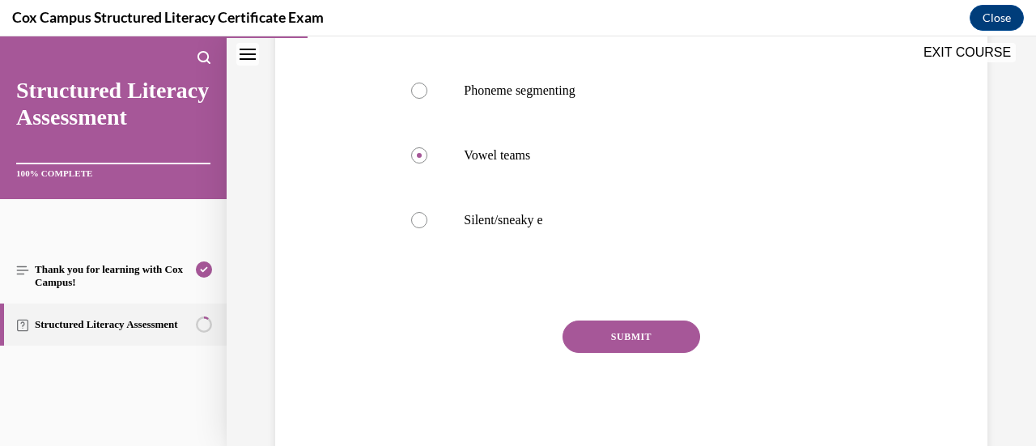
click at [644, 344] on button "SUBMIT" at bounding box center [632, 337] width 138 height 32
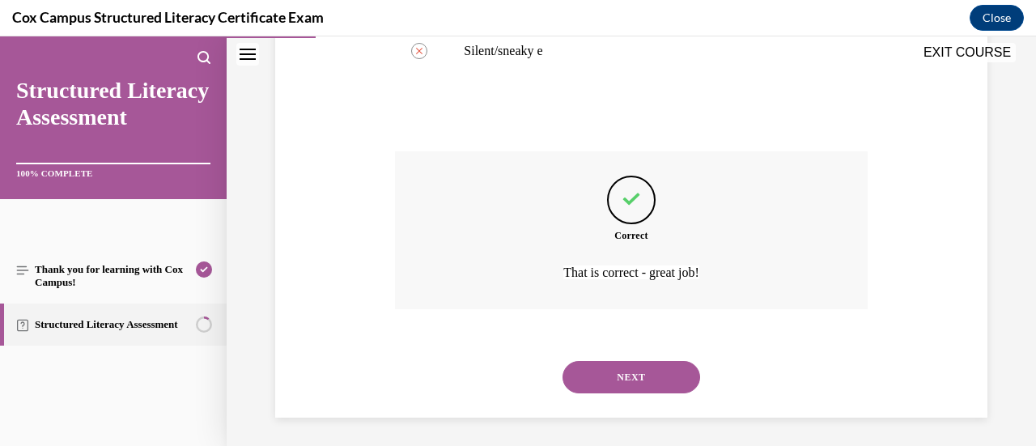
scroll to position [577, 0]
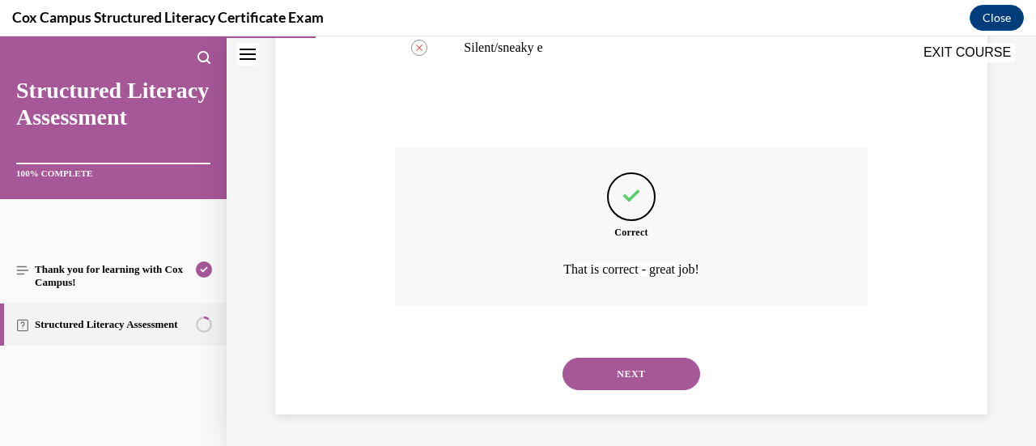
click at [682, 392] on div "NEXT" at bounding box center [631, 374] width 472 height 65
click at [669, 386] on button "NEXT" at bounding box center [632, 374] width 138 height 32
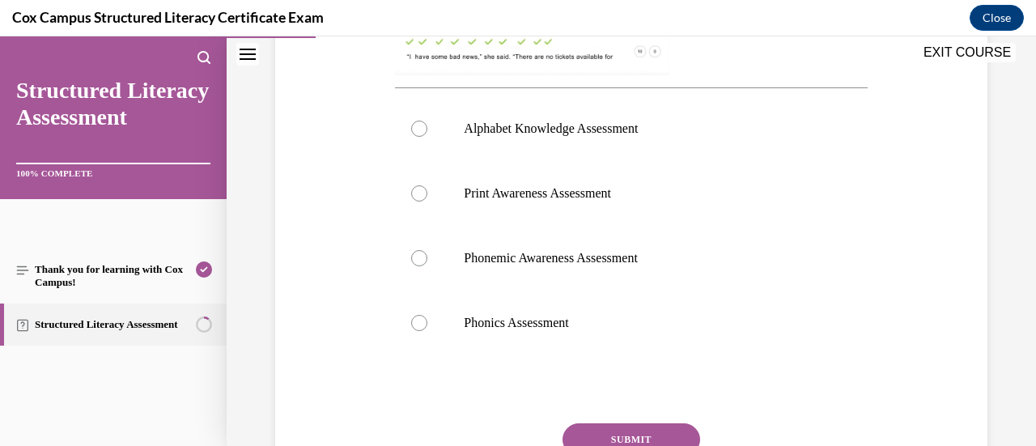
scroll to position [655, 0]
click at [622, 349] on label "Phonics Assessment" at bounding box center [631, 322] width 472 height 65
click at [427, 330] on input "Phonics Assessment" at bounding box center [419, 322] width 16 height 16
click at [611, 433] on button "SUBMIT" at bounding box center [632, 438] width 138 height 32
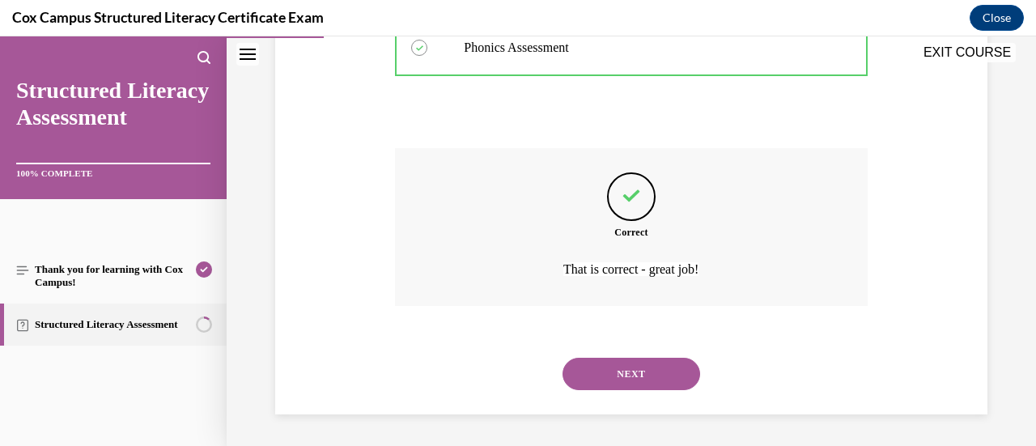
scroll to position [929, 0]
click at [633, 368] on button "NEXT" at bounding box center [632, 374] width 138 height 32
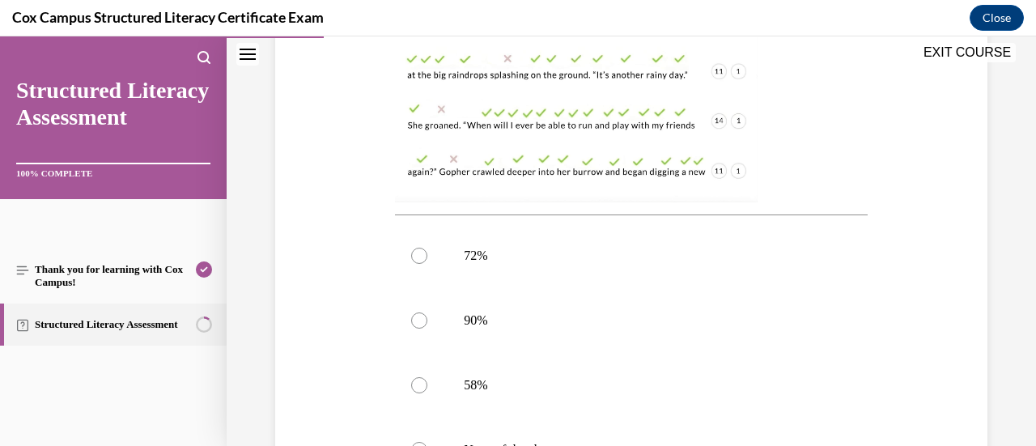
scroll to position [639, 0]
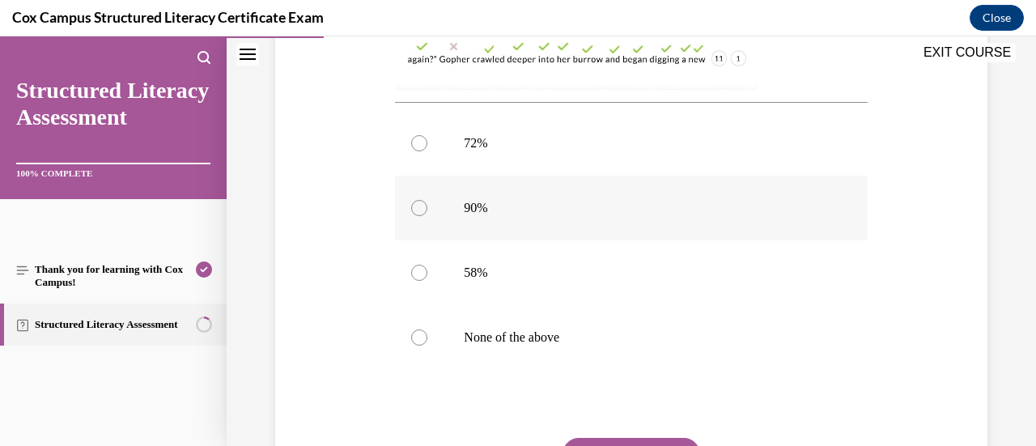
click at [526, 231] on label "90%" at bounding box center [631, 208] width 472 height 65
click at [427, 216] on input "90%" at bounding box center [419, 208] width 16 height 16
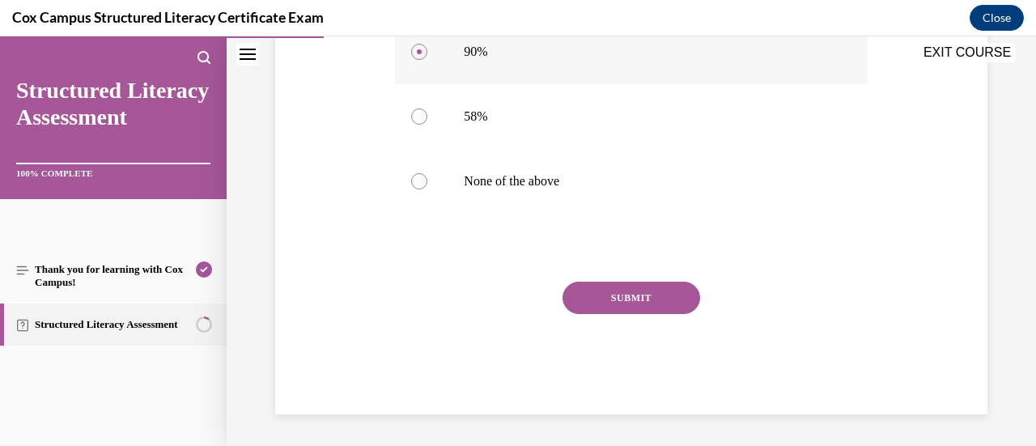
scroll to position [796, 0]
click at [596, 305] on button "SUBMIT" at bounding box center [632, 298] width 138 height 32
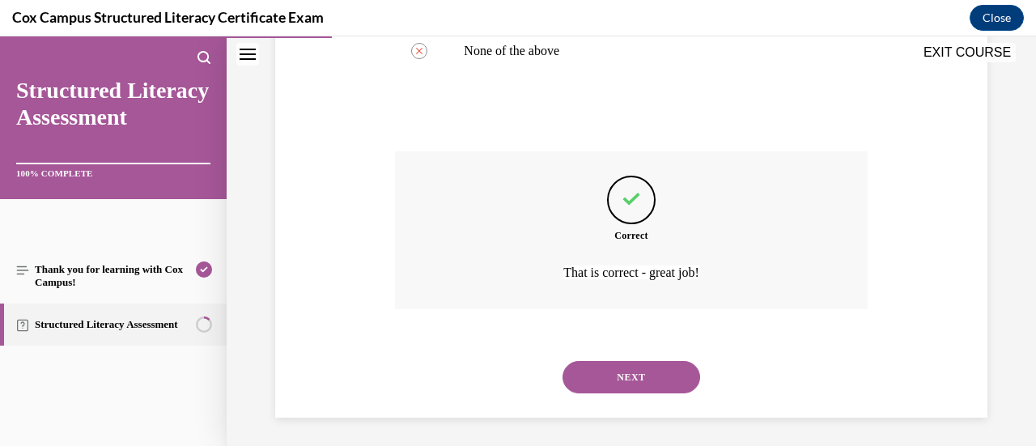
scroll to position [929, 0]
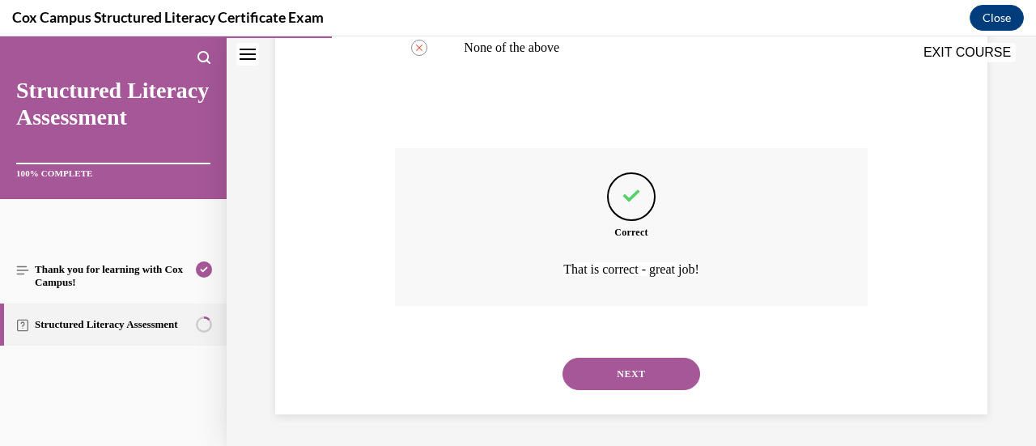
click at [607, 373] on button "NEXT" at bounding box center [632, 374] width 138 height 32
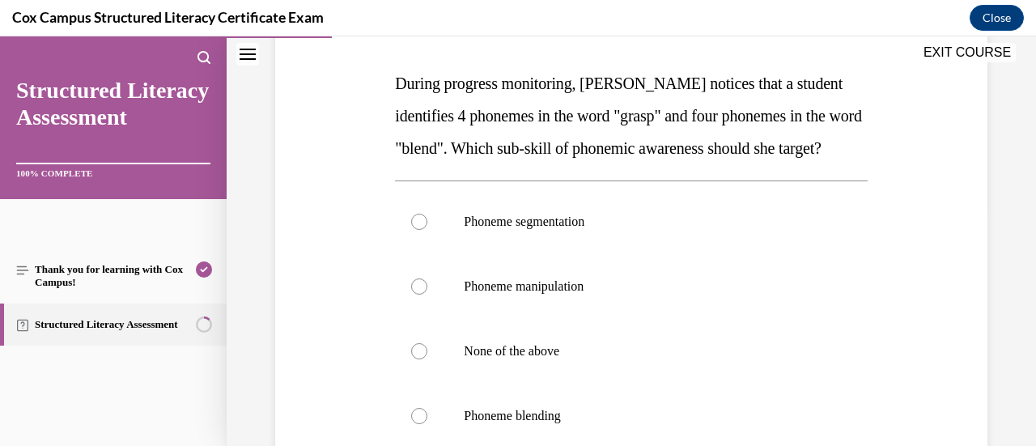
scroll to position [248, 0]
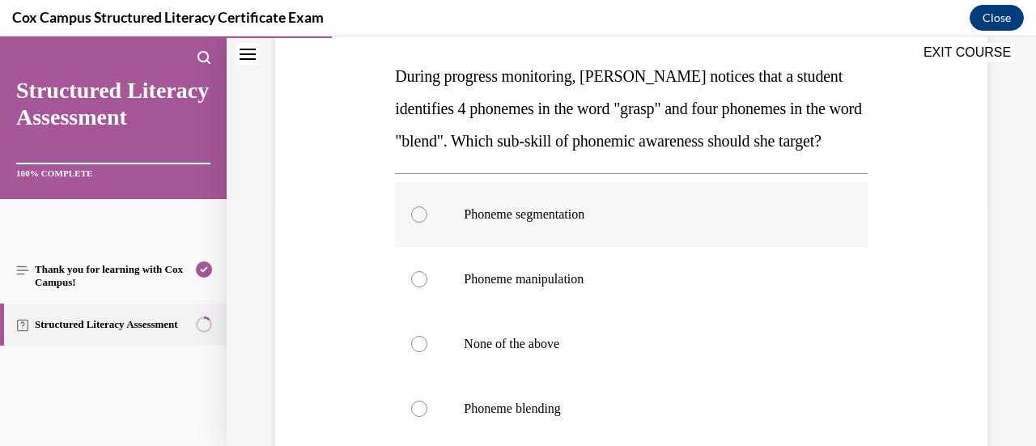
click at [576, 221] on span "Phoneme segmentation" at bounding box center [524, 214] width 121 height 14
click at [427, 223] on input "Phoneme segmentation" at bounding box center [419, 214] width 16 height 16
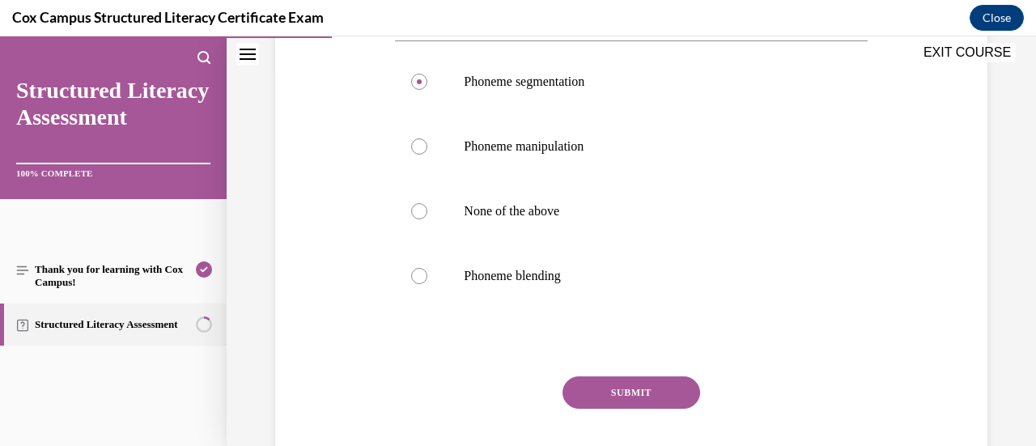
click at [613, 409] on button "SUBMIT" at bounding box center [632, 392] width 138 height 32
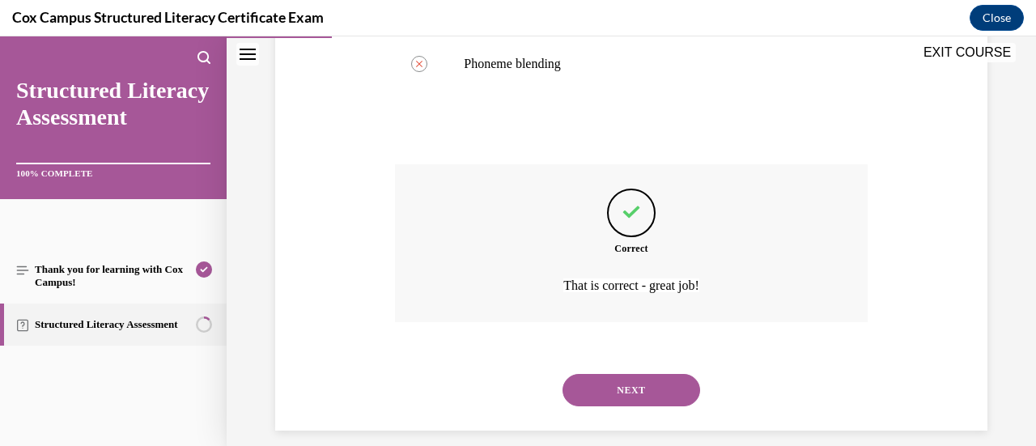
scroll to position [642, 0]
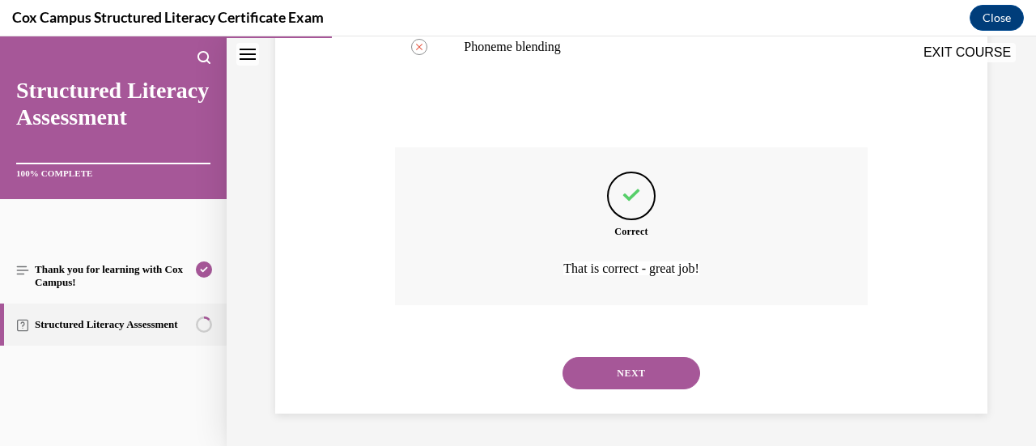
click at [635, 379] on button "NEXT" at bounding box center [632, 373] width 138 height 32
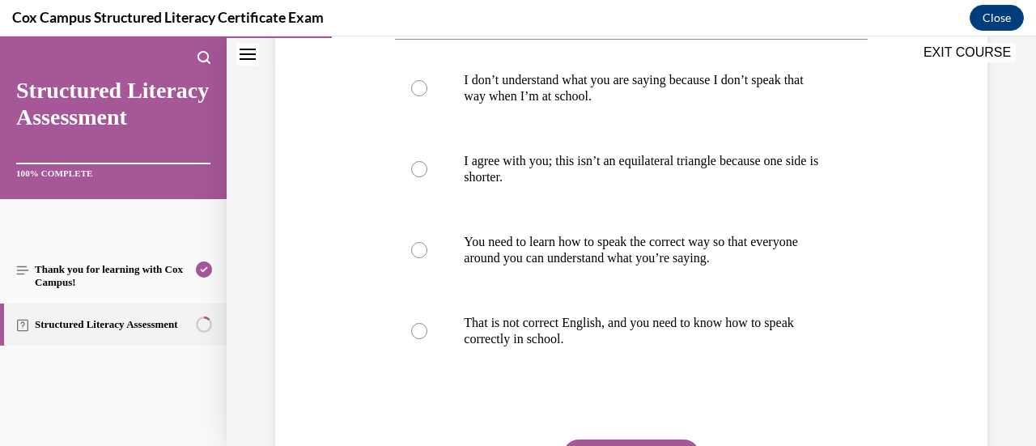
scroll to position [384, 0]
click at [604, 193] on label "I agree with you; this isn’t an equilateral triangle because one side is shorte…" at bounding box center [631, 168] width 472 height 81
click at [427, 176] on input "I agree with you; this isn’t an equilateral triangle because one side is shorte…" at bounding box center [419, 168] width 16 height 16
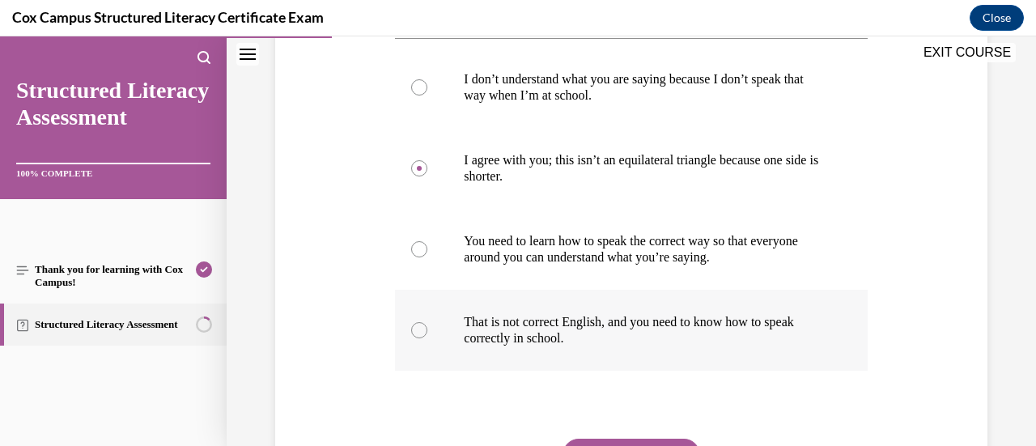
scroll to position [541, 0]
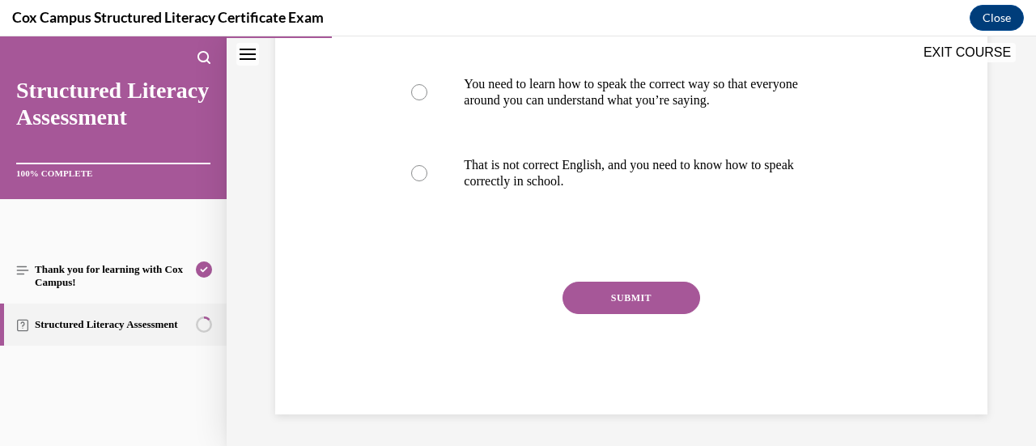
click at [622, 302] on button "SUBMIT" at bounding box center [632, 298] width 138 height 32
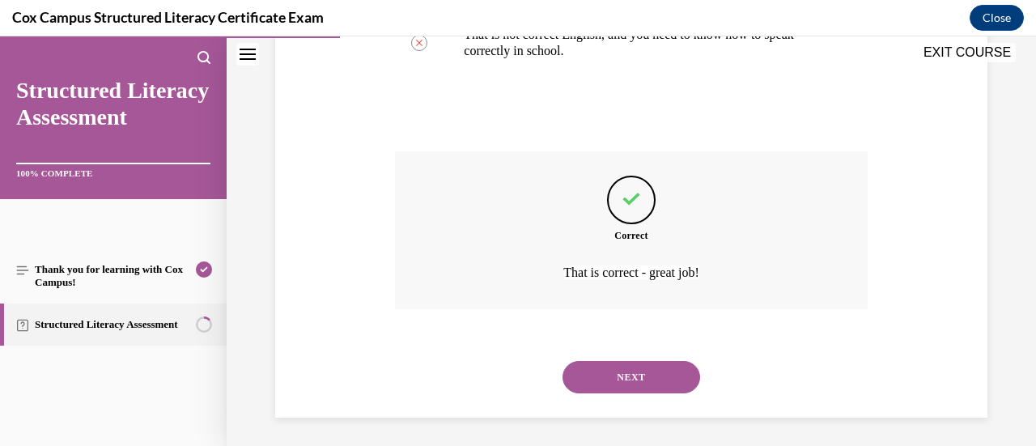
scroll to position [674, 0]
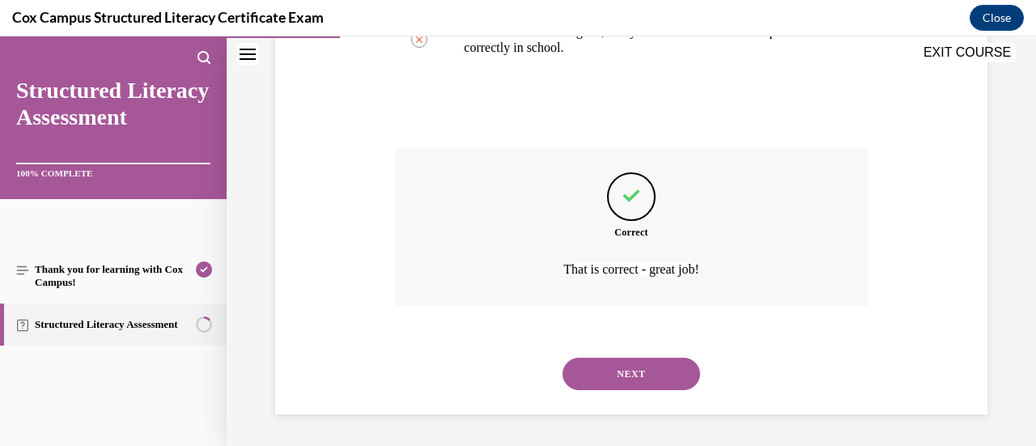
click at [625, 380] on button "NEXT" at bounding box center [632, 374] width 138 height 32
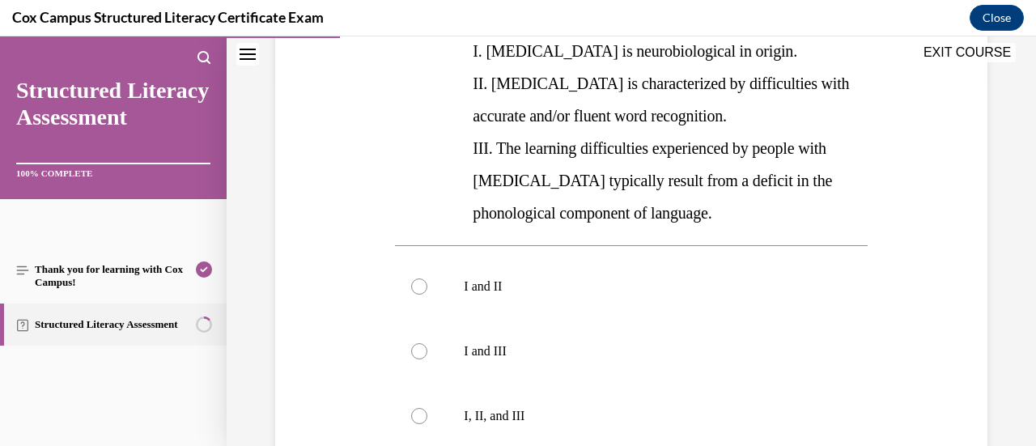
scroll to position [418, 0]
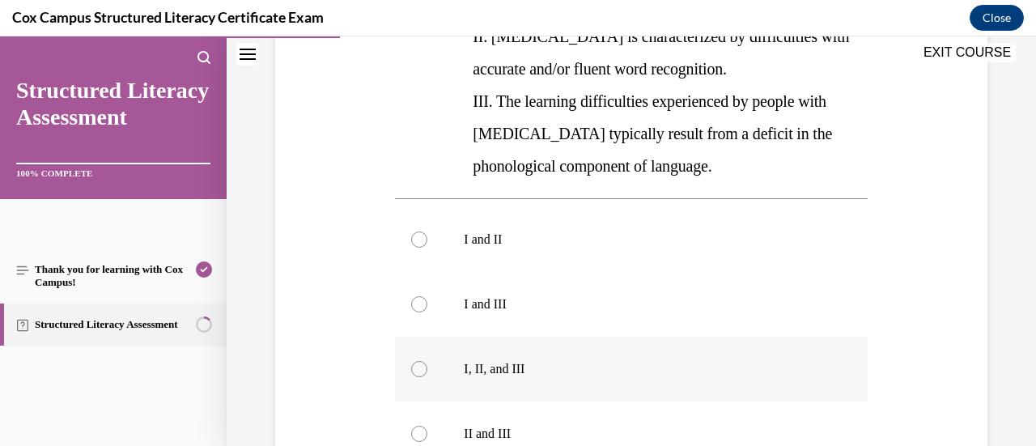
drag, startPoint x: 625, startPoint y: 380, endPoint x: 531, endPoint y: 367, distance: 94.7
click at [531, 367] on p "I, II, and III" at bounding box center [645, 369] width 363 height 16
click at [427, 367] on input "I, II, and III" at bounding box center [419, 369] width 16 height 16
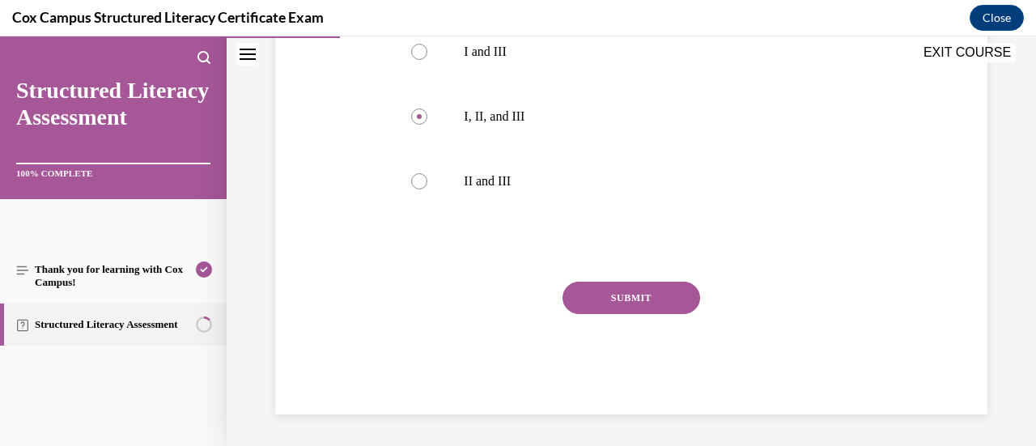
click at [638, 305] on button "SUBMIT" at bounding box center [632, 298] width 138 height 32
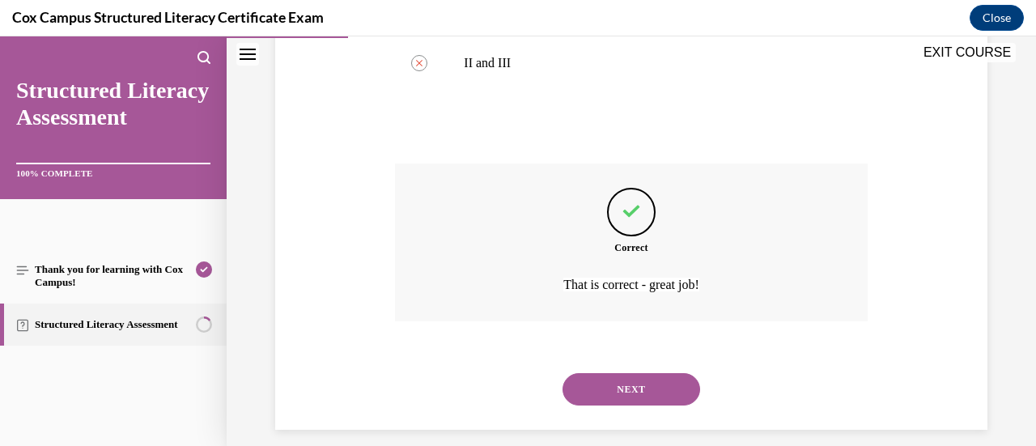
scroll to position [804, 0]
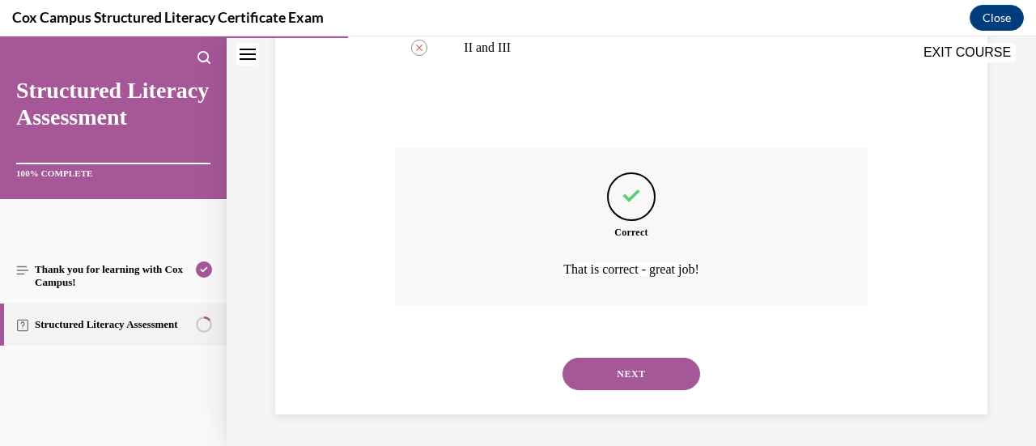
click at [620, 386] on button "NEXT" at bounding box center [632, 374] width 138 height 32
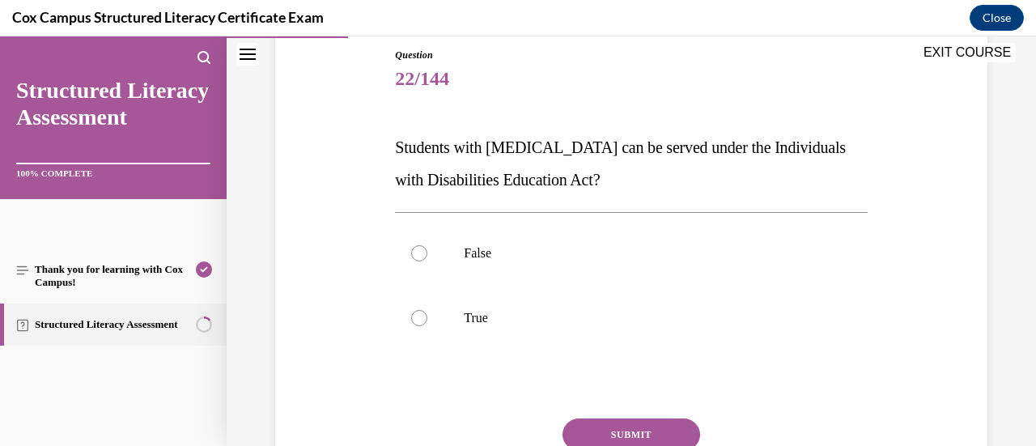
scroll to position [179, 0]
click at [603, 315] on p "True" at bounding box center [645, 316] width 363 height 16
click at [427, 315] on input "True" at bounding box center [419, 316] width 16 height 16
click at [640, 422] on button "SUBMIT" at bounding box center [632, 433] width 138 height 32
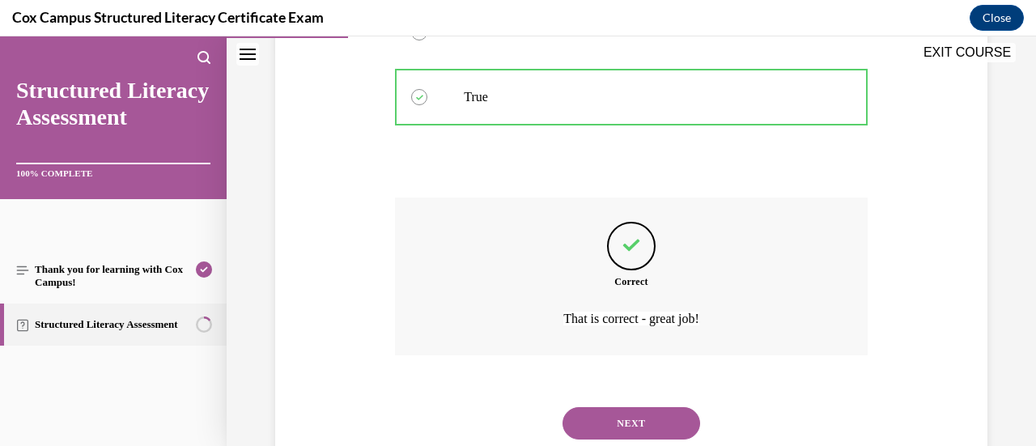
scroll to position [448, 0]
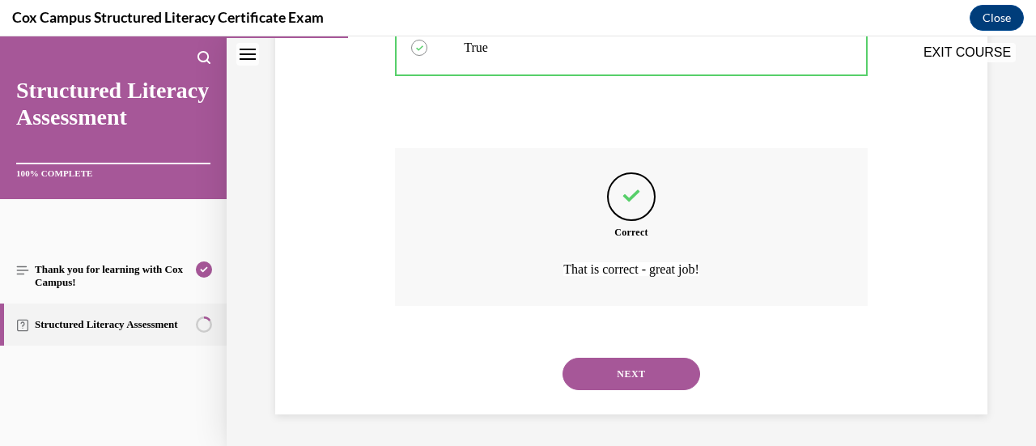
click at [649, 404] on div "NEXT" at bounding box center [631, 374] width 472 height 65
click at [674, 367] on button "NEXT" at bounding box center [632, 374] width 138 height 32
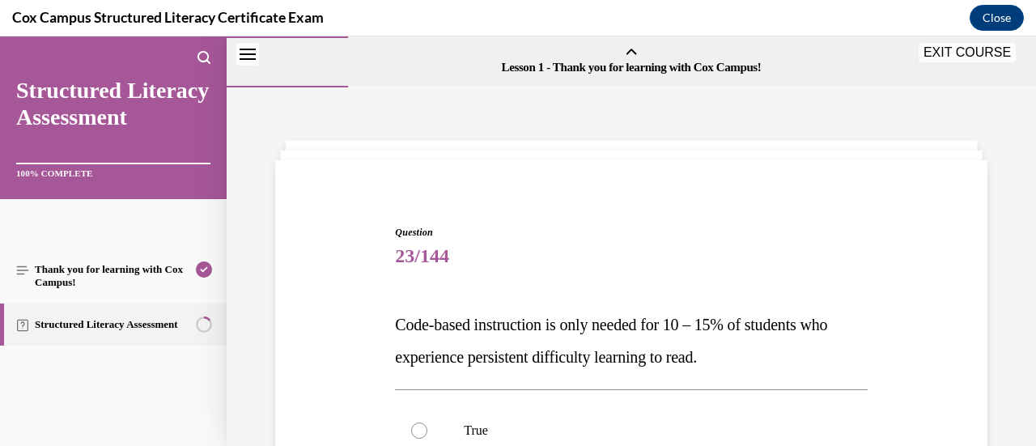
scroll to position [221, 0]
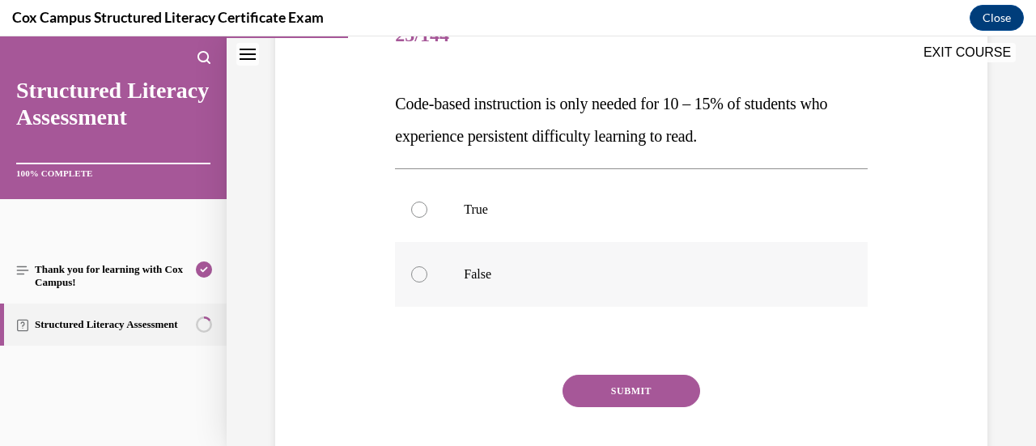
click at [602, 272] on p "False" at bounding box center [645, 274] width 363 height 16
click at [427, 272] on input "False" at bounding box center [419, 274] width 16 height 16
click at [618, 386] on button "SUBMIT" at bounding box center [632, 391] width 138 height 32
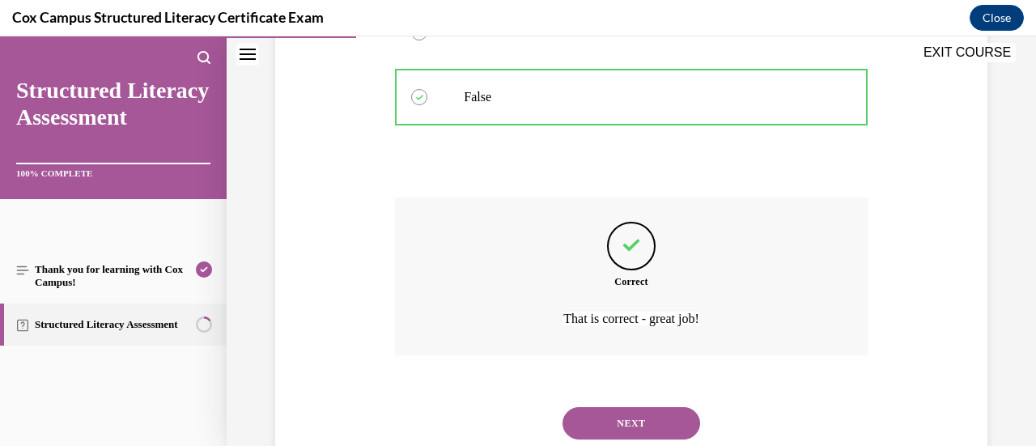
scroll to position [448, 0]
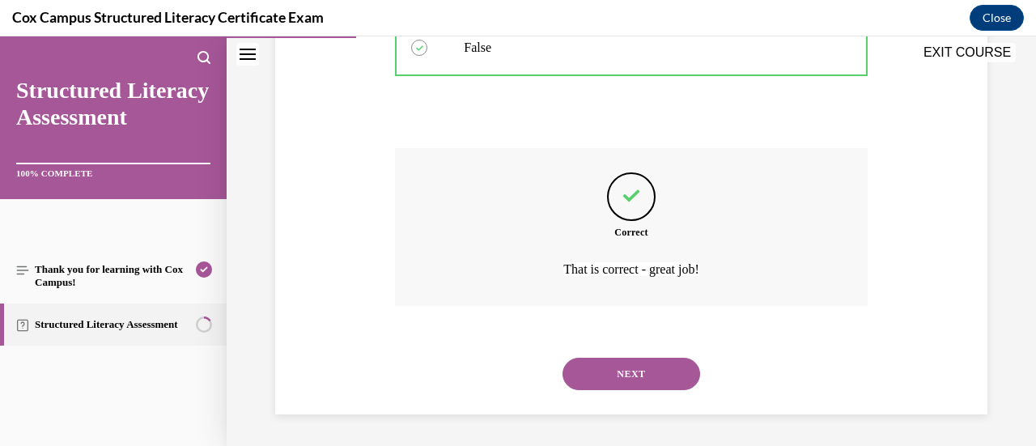
click at [644, 378] on button "NEXT" at bounding box center [632, 374] width 138 height 32
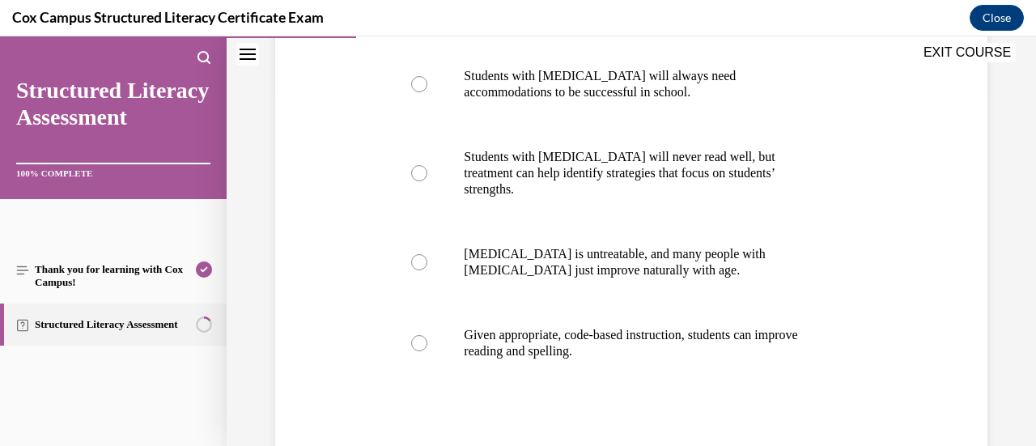
scroll to position [354, 0]
click at [601, 332] on span "Given appropriate, code-based instruction, students can improve reading and spe…" at bounding box center [630, 343] width 333 height 30
click at [427, 335] on input "Given appropriate, code-based instruction, students can improve reading and spe…" at bounding box center [419, 343] width 16 height 16
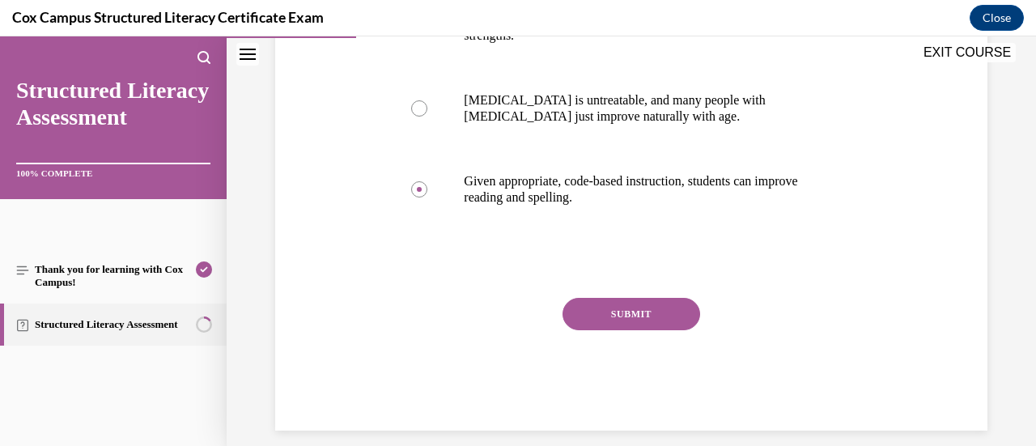
click at [626, 298] on button "SUBMIT" at bounding box center [632, 314] width 138 height 32
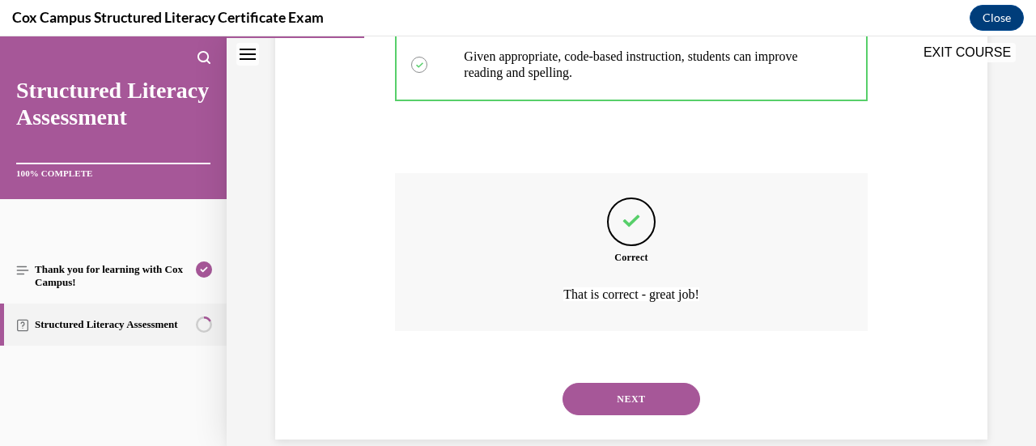
scroll to position [642, 0]
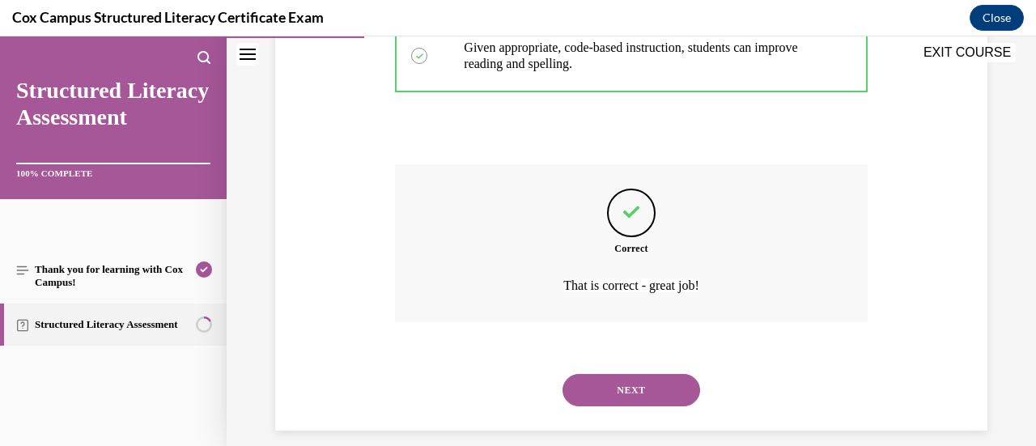
click at [622, 374] on button "NEXT" at bounding box center [632, 390] width 138 height 32
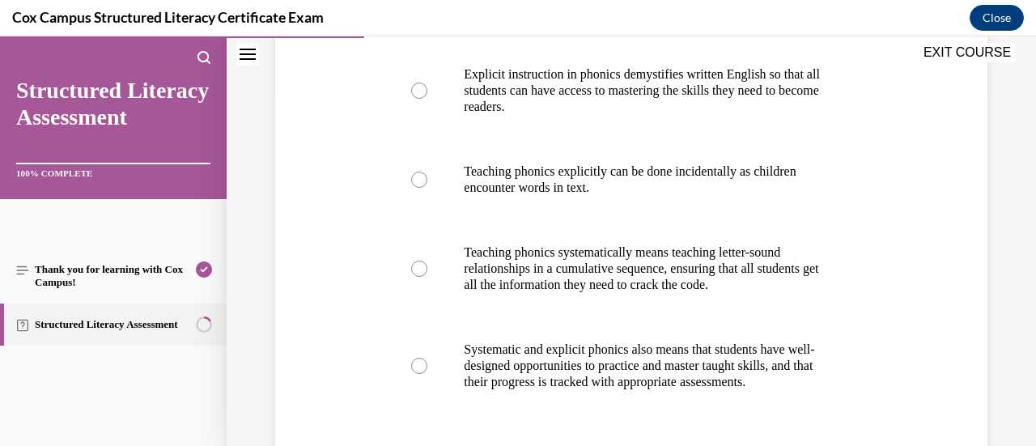
scroll to position [363, 0]
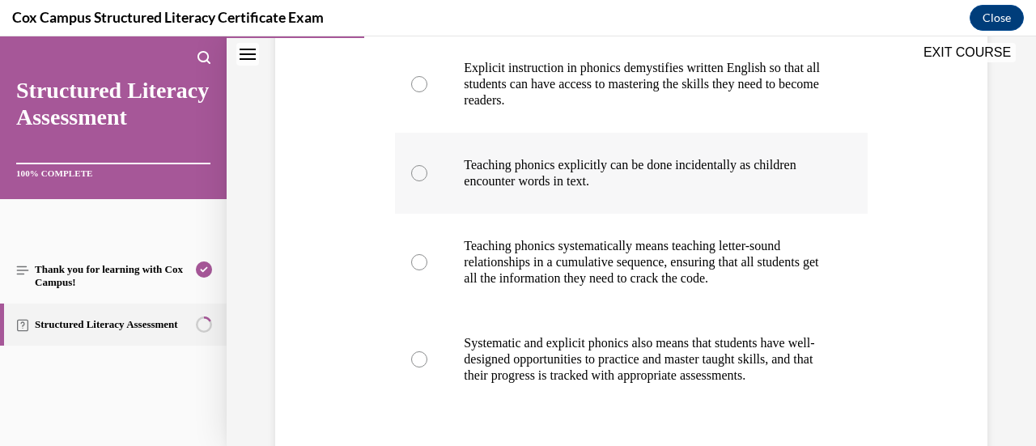
click at [605, 174] on p "Teaching phonics explicitly can be done incidentally as children encounter word…" at bounding box center [645, 173] width 363 height 32
click at [427, 174] on input "Teaching phonics explicitly can be done incidentally as children encounter word…" at bounding box center [419, 173] width 16 height 16
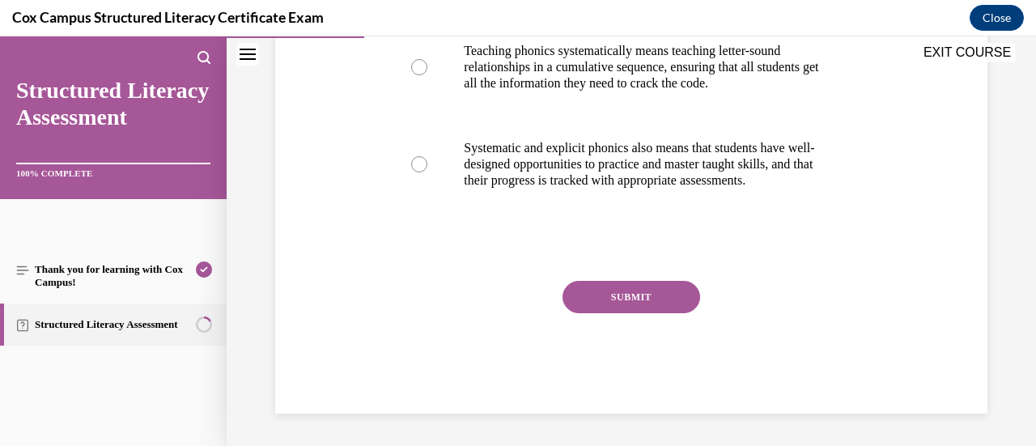
scroll to position [573, 0]
click at [616, 292] on button "SUBMIT" at bounding box center [632, 297] width 138 height 32
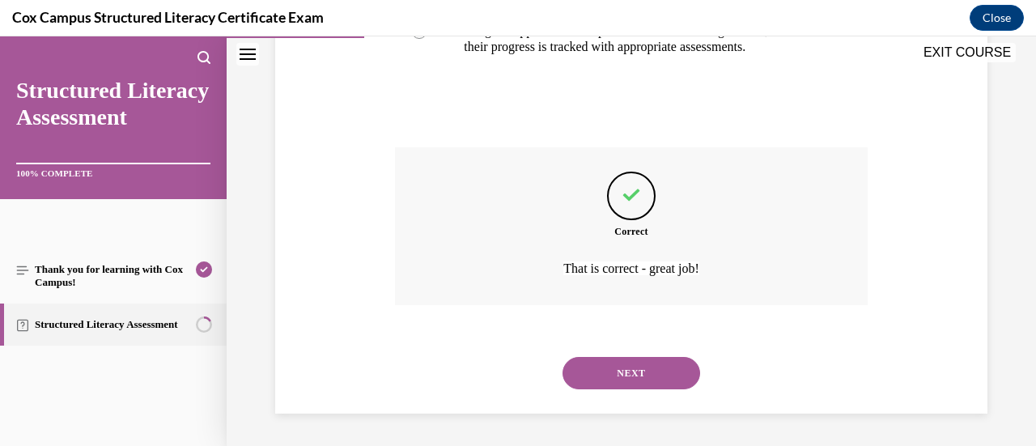
scroll to position [707, 0]
click at [611, 373] on button "NEXT" at bounding box center [632, 373] width 138 height 32
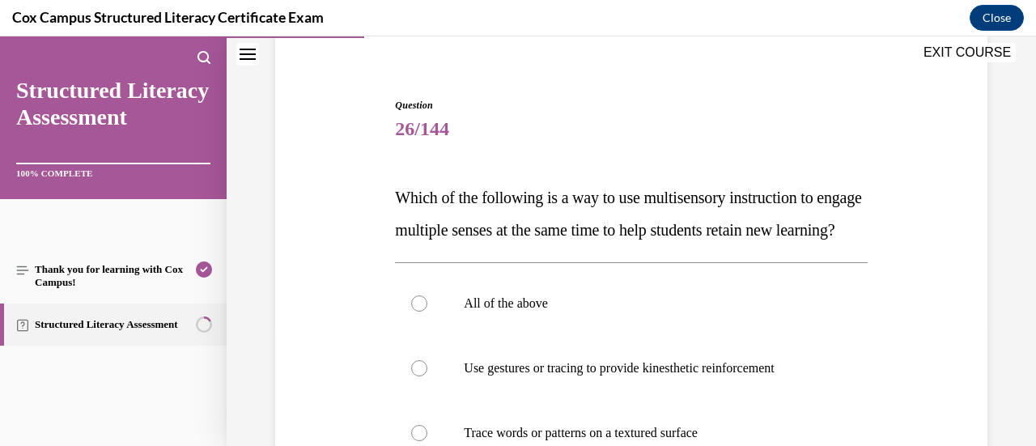
scroll to position [128, 0]
click at [610, 335] on label "All of the above" at bounding box center [631, 302] width 472 height 65
click at [427, 311] on input "All of the above" at bounding box center [419, 303] width 16 height 16
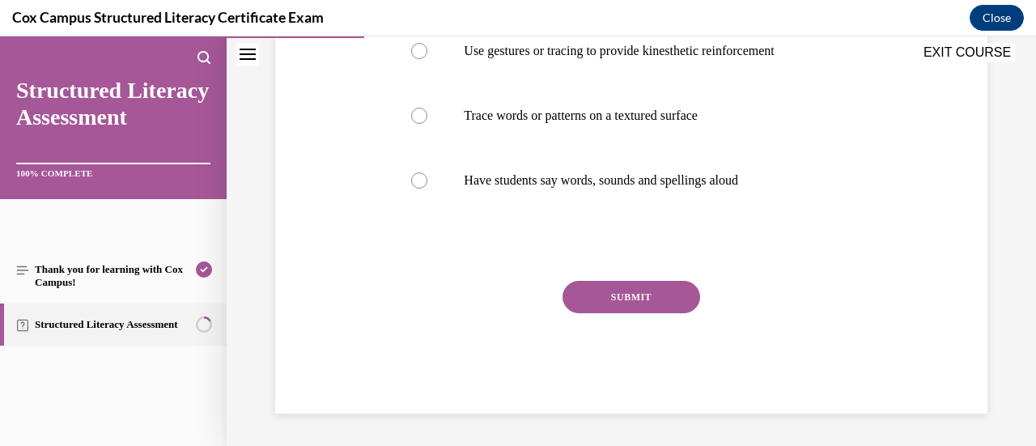
click at [652, 312] on button "SUBMIT" at bounding box center [632, 297] width 138 height 32
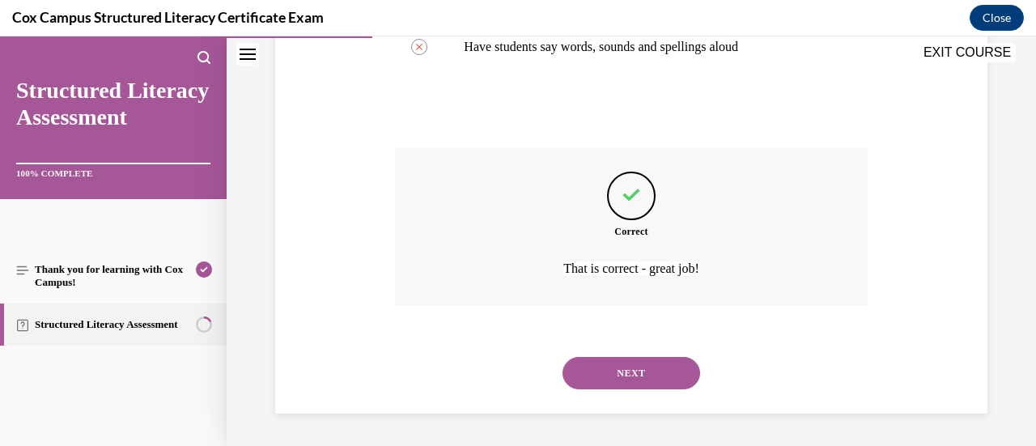
scroll to position [609, 0]
click at [629, 376] on button "NEXT" at bounding box center [632, 373] width 138 height 32
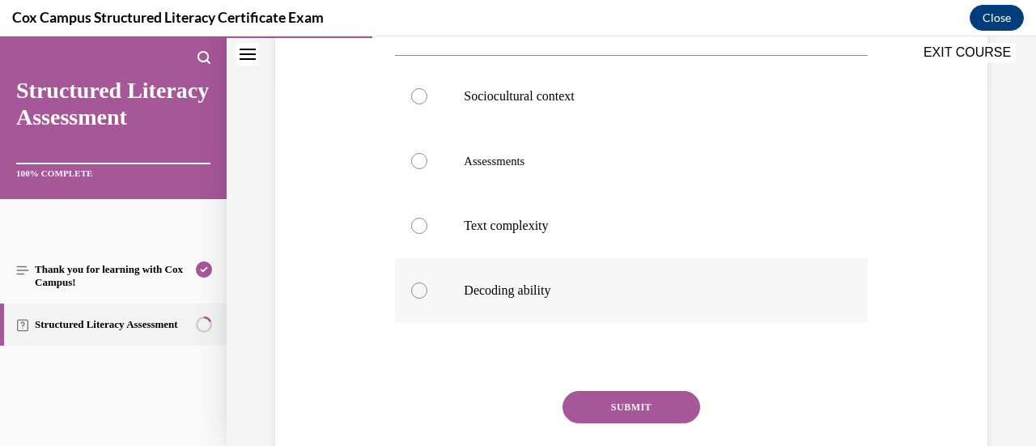
scroll to position [367, 0]
click at [574, 128] on label "Sociocultural context" at bounding box center [631, 95] width 472 height 65
click at [427, 104] on input "Sociocultural context" at bounding box center [419, 95] width 16 height 16
click at [613, 422] on button "SUBMIT" at bounding box center [632, 406] width 138 height 32
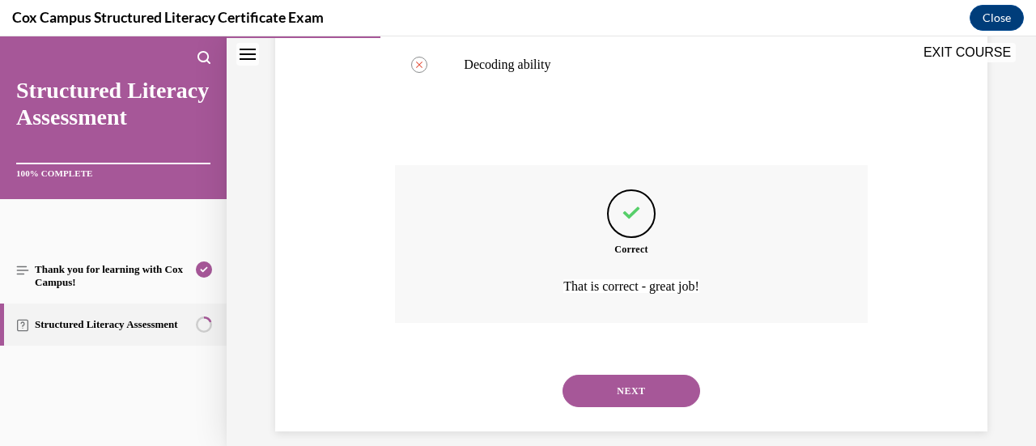
scroll to position [642, 0]
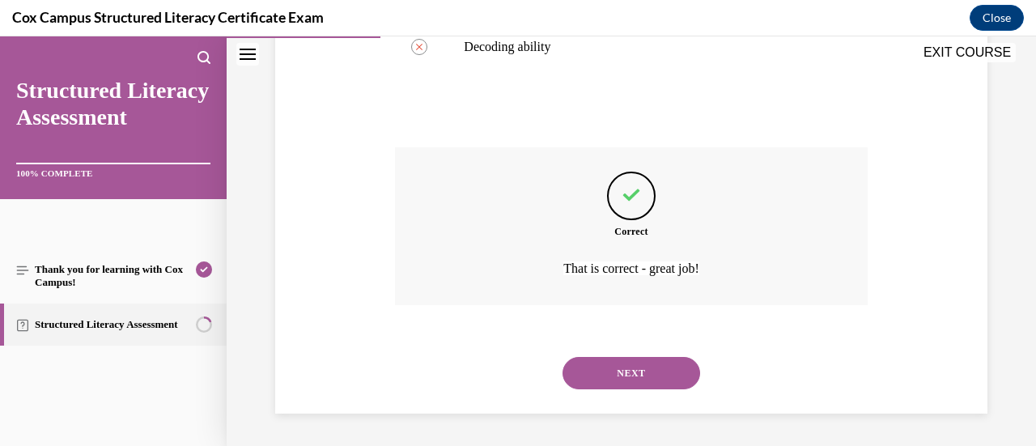
click at [637, 367] on button "NEXT" at bounding box center [632, 373] width 138 height 32
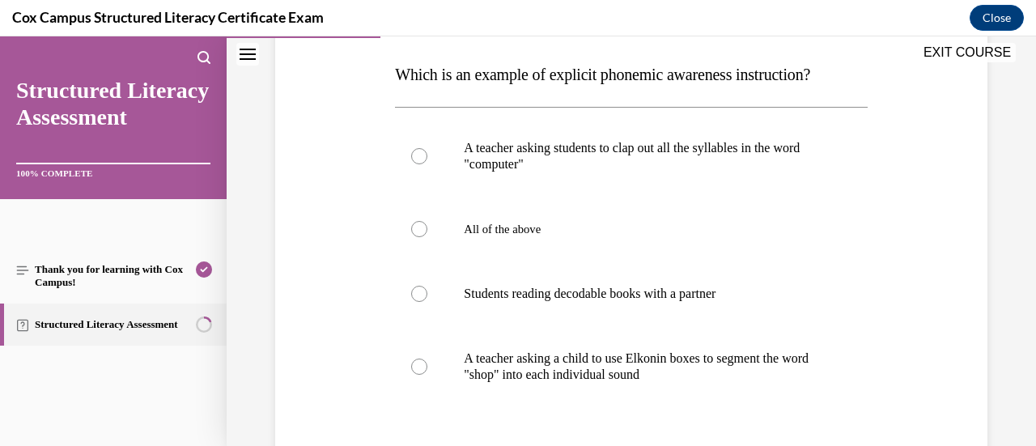
scroll to position [251, 0]
click at [635, 186] on label "A teacher asking students to clap out all the syllables in the word "computer"" at bounding box center [631, 155] width 472 height 81
click at [427, 163] on input "A teacher asking students to clap out all the syllables in the word "computer"" at bounding box center [419, 155] width 16 height 16
click at [735, 367] on p "A teacher asking a child to use Elkonin boxes to segment the word "shop" into e…" at bounding box center [645, 366] width 363 height 32
click at [427, 367] on input "A teacher asking a child to use Elkonin boxes to segment the word "shop" into e…" at bounding box center [419, 366] width 16 height 16
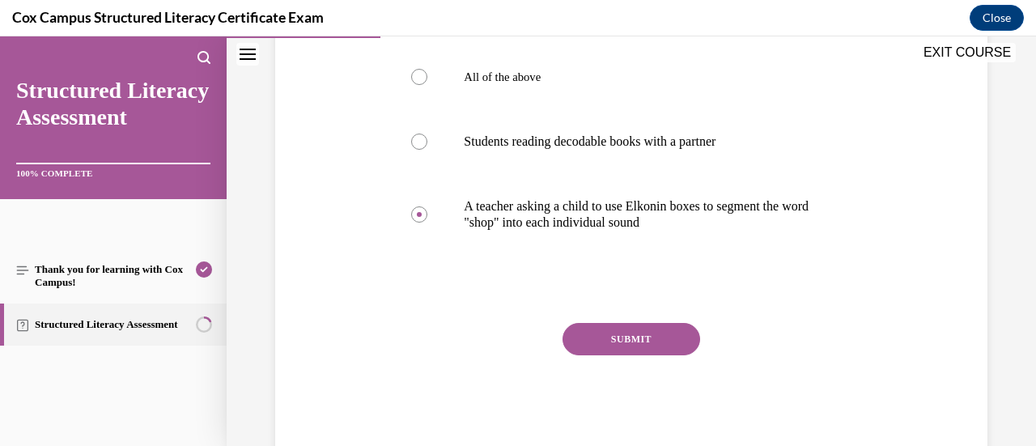
click at [659, 338] on button "SUBMIT" at bounding box center [632, 339] width 138 height 32
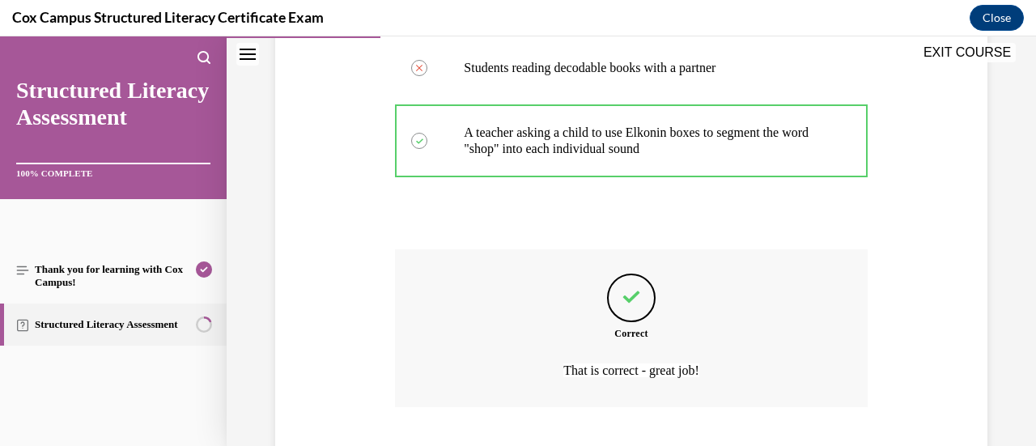
scroll to position [577, 0]
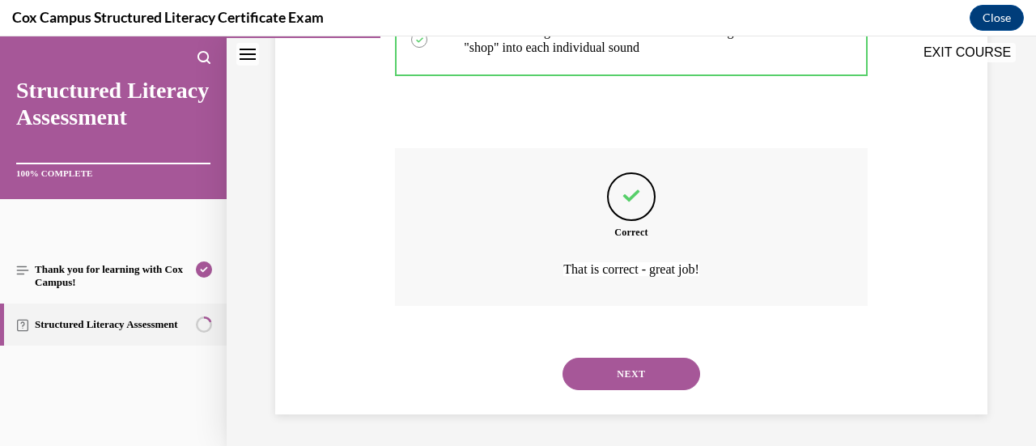
click at [644, 373] on button "NEXT" at bounding box center [632, 374] width 138 height 32
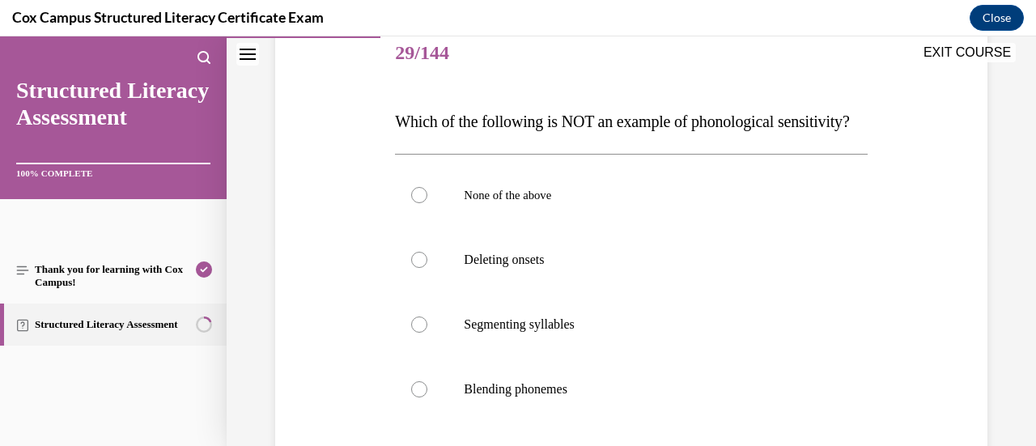
scroll to position [205, 0]
click at [612, 396] on p "Blending phonemes" at bounding box center [645, 388] width 363 height 16
click at [427, 396] on input "Blending phonemes" at bounding box center [419, 388] width 16 height 16
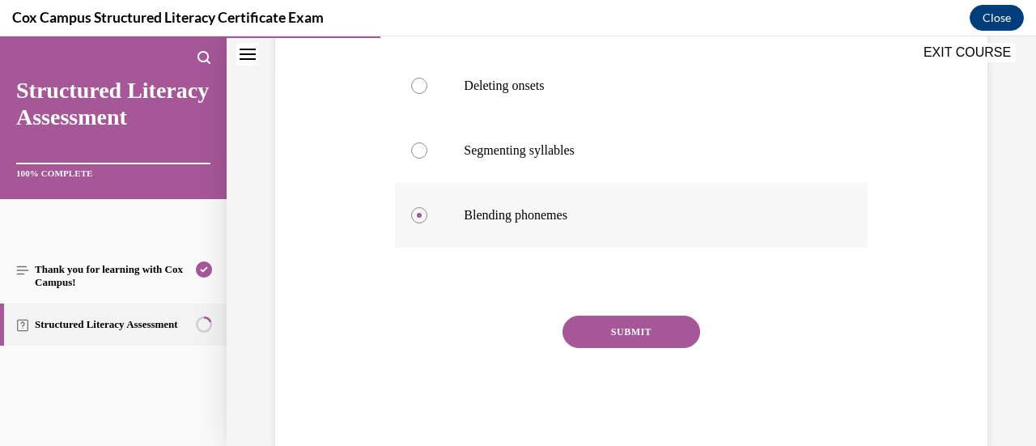
scroll to position [378, 0]
click at [624, 347] on button "SUBMIT" at bounding box center [632, 331] width 138 height 32
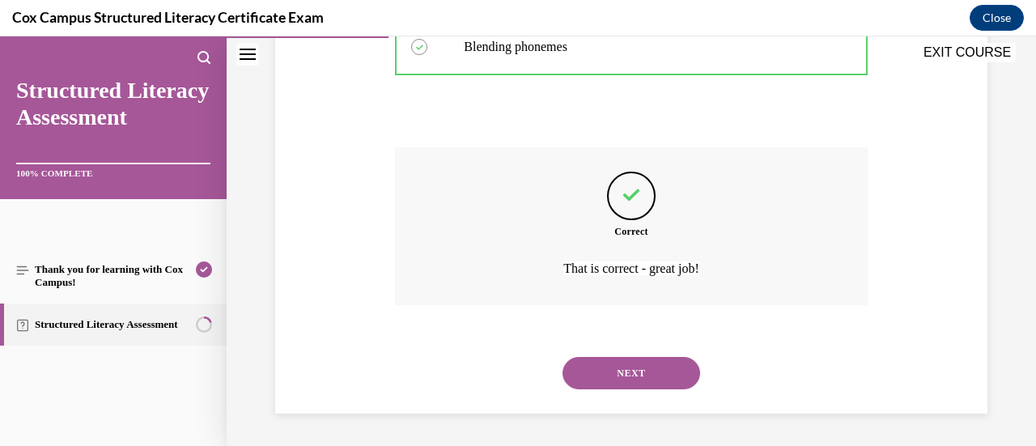
scroll to position [577, 0]
click at [630, 373] on button "NEXT" at bounding box center [632, 373] width 138 height 32
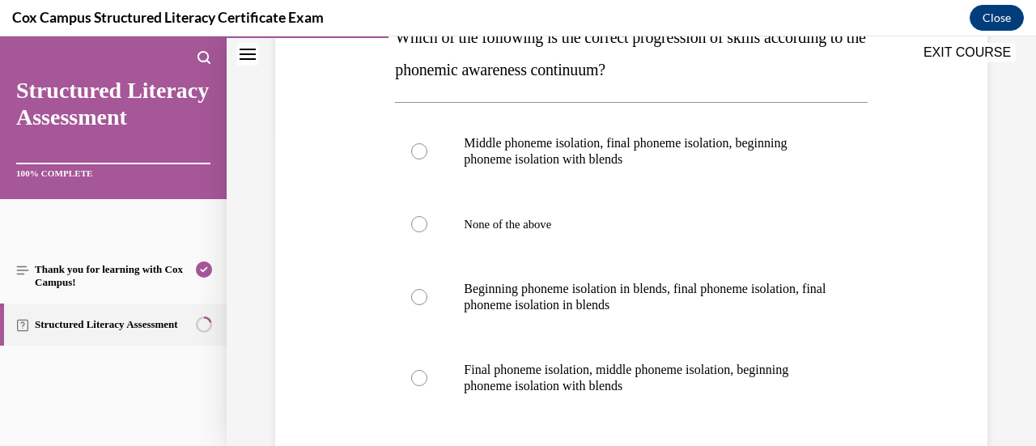
scroll to position [354, 0]
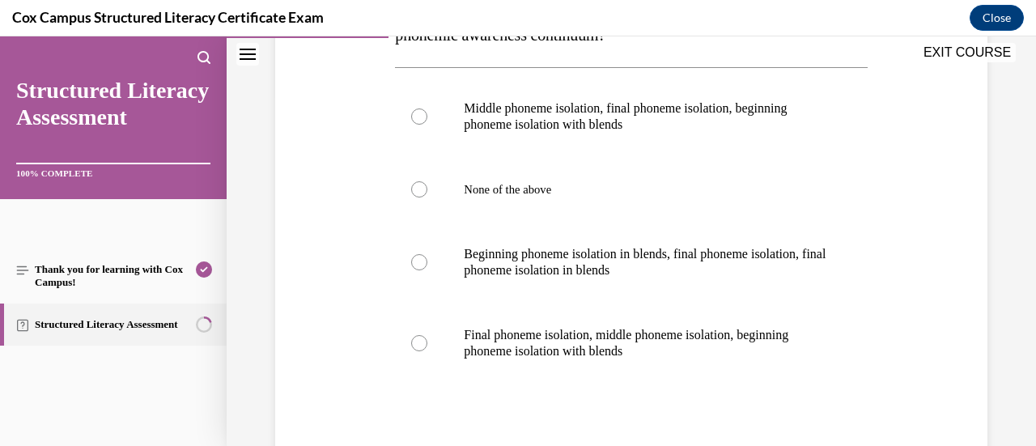
click at [630, 373] on label "Final phoneme isolation, middle phoneme isolation, beginning phoneme isolation …" at bounding box center [631, 343] width 472 height 81
click at [427, 351] on input "Final phoneme isolation, middle phoneme isolation, beginning phoneme isolation …" at bounding box center [419, 343] width 16 height 16
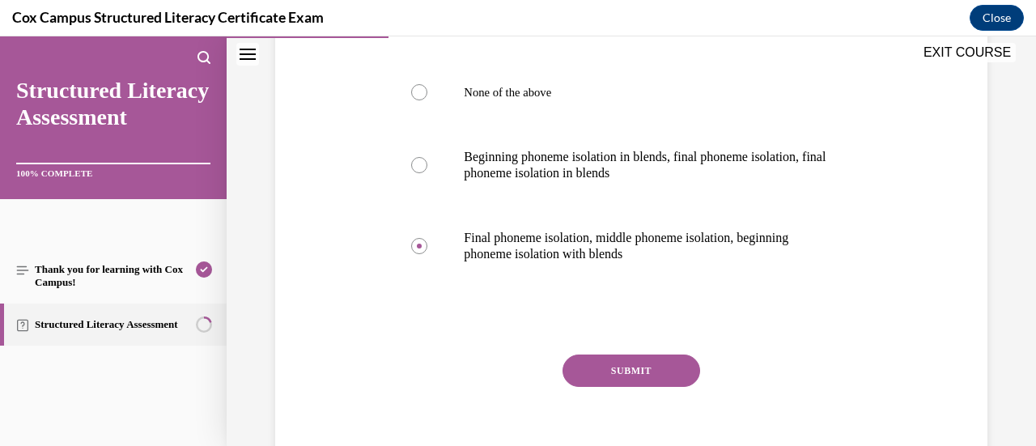
click at [630, 373] on button "SUBMIT" at bounding box center [632, 370] width 138 height 32
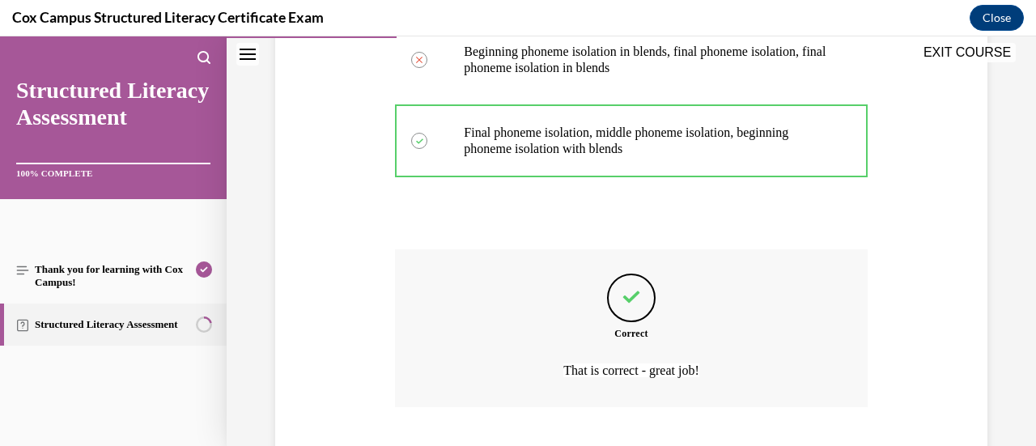
scroll to position [658, 0]
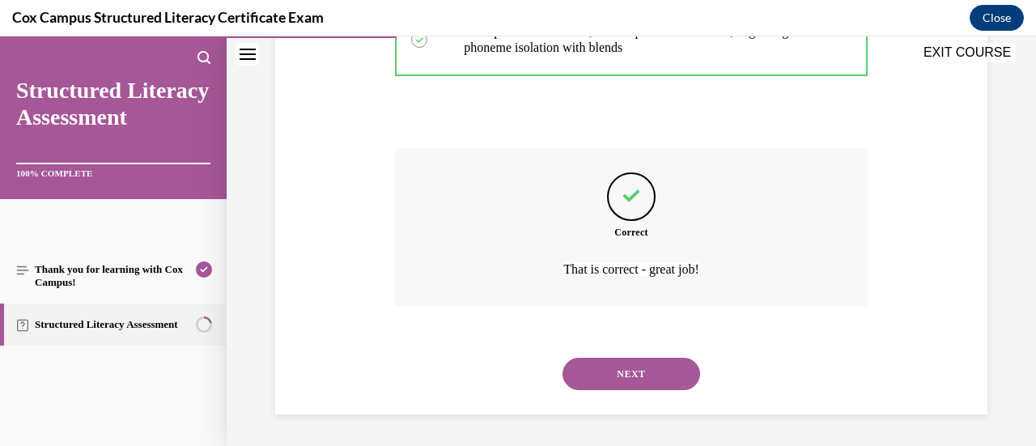
click at [630, 373] on button "NEXT" at bounding box center [632, 374] width 138 height 32
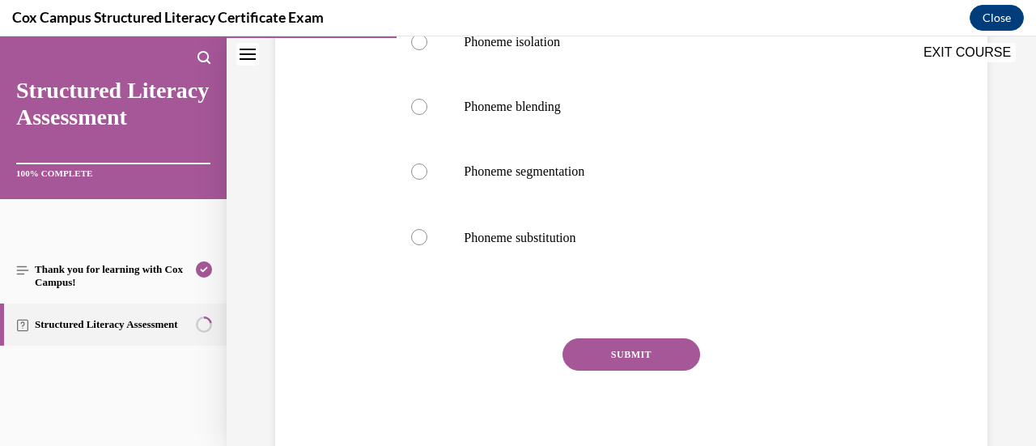
scroll to position [358, 0]
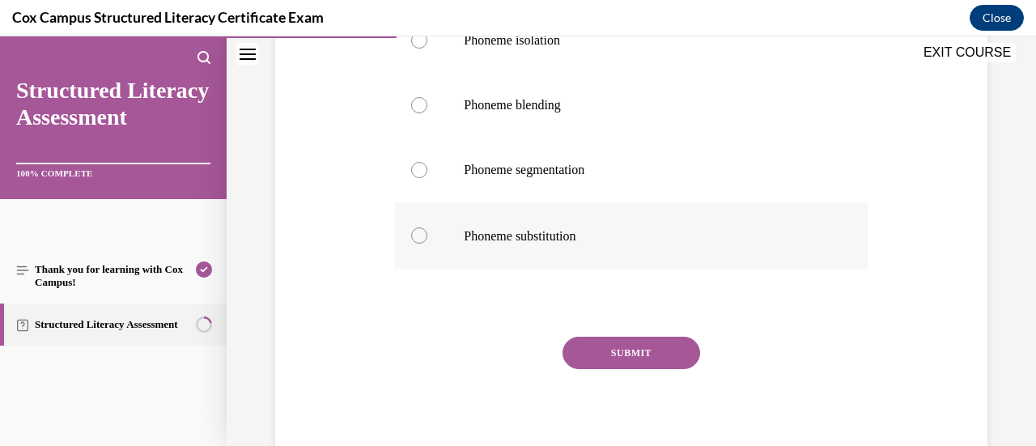
click at [588, 223] on label "Phoneme substitution" at bounding box center [631, 235] width 472 height 66
click at [427, 227] on input "Phoneme substitution" at bounding box center [419, 235] width 16 height 16
click at [606, 347] on button "SUBMIT" at bounding box center [632, 353] width 138 height 32
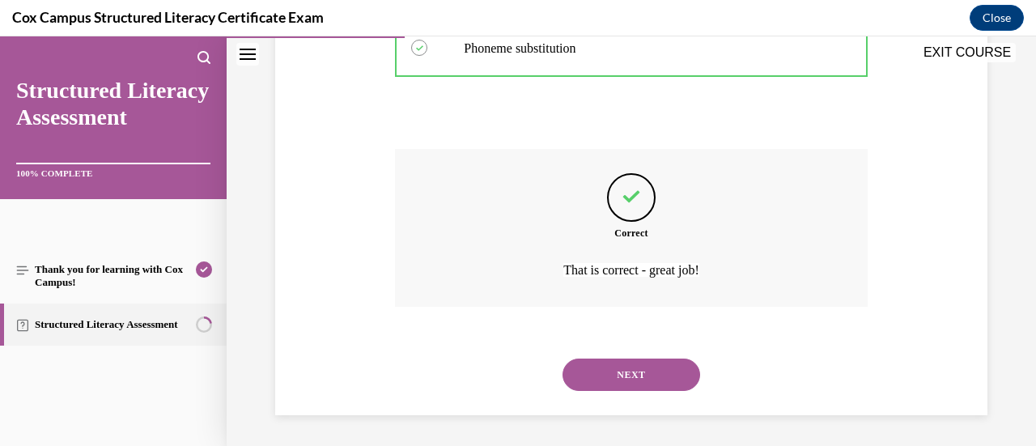
scroll to position [546, 0]
click at [631, 373] on button "NEXT" at bounding box center [632, 375] width 138 height 32
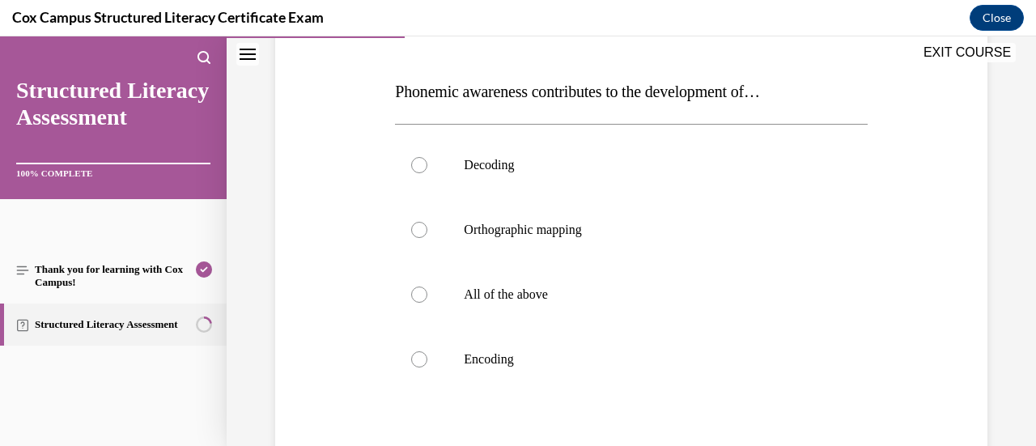
scroll to position [238, 0]
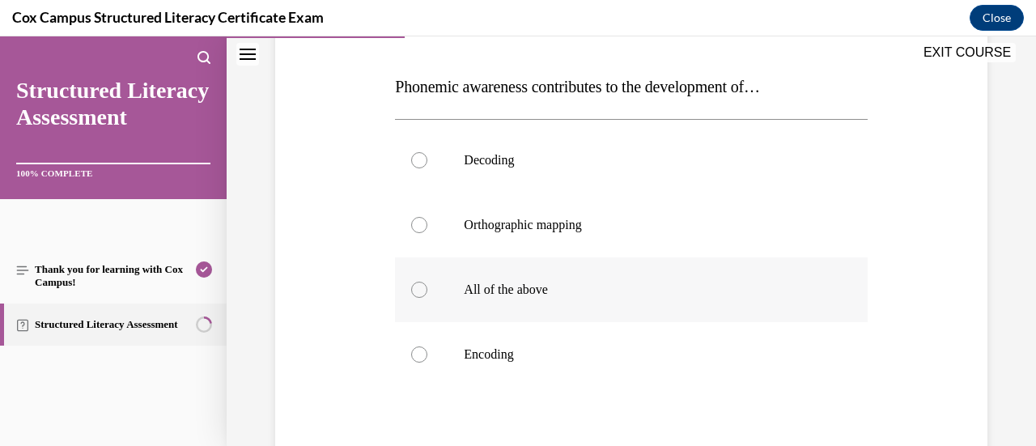
click at [635, 304] on label "All of the above" at bounding box center [631, 289] width 472 height 65
click at [427, 298] on input "All of the above" at bounding box center [419, 290] width 16 height 16
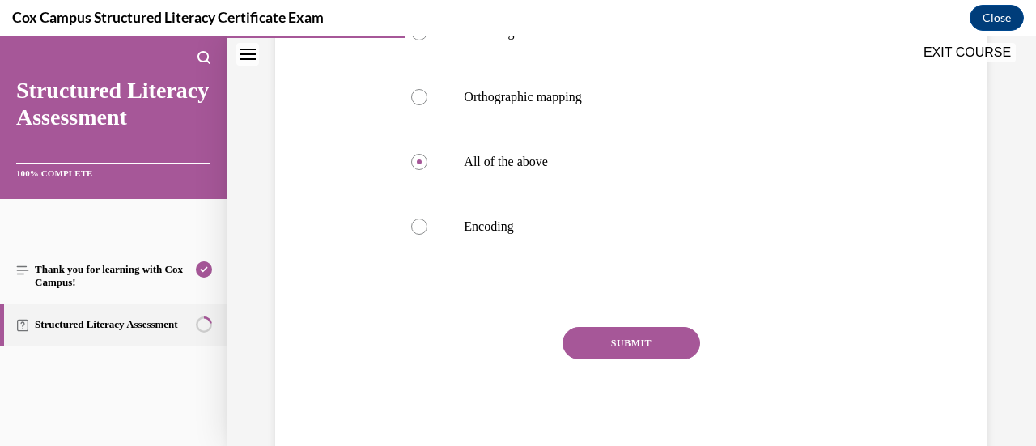
click at [648, 347] on button "SUBMIT" at bounding box center [632, 343] width 138 height 32
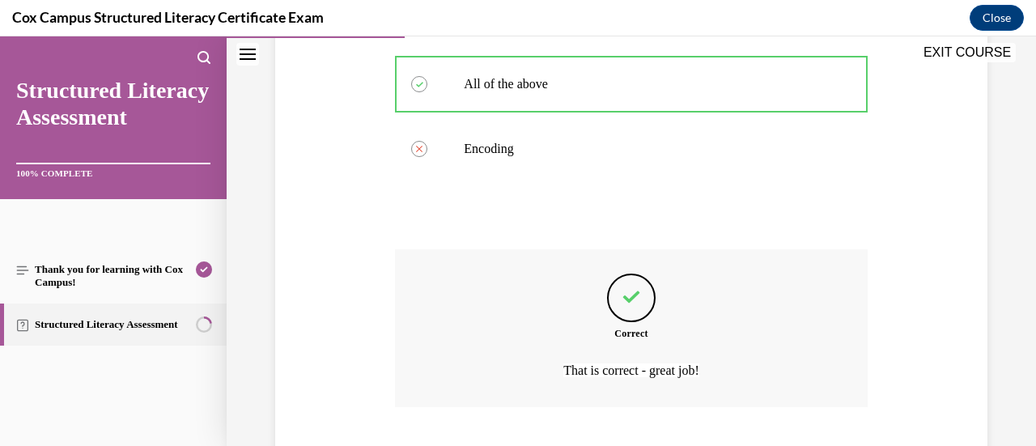
scroll to position [545, 0]
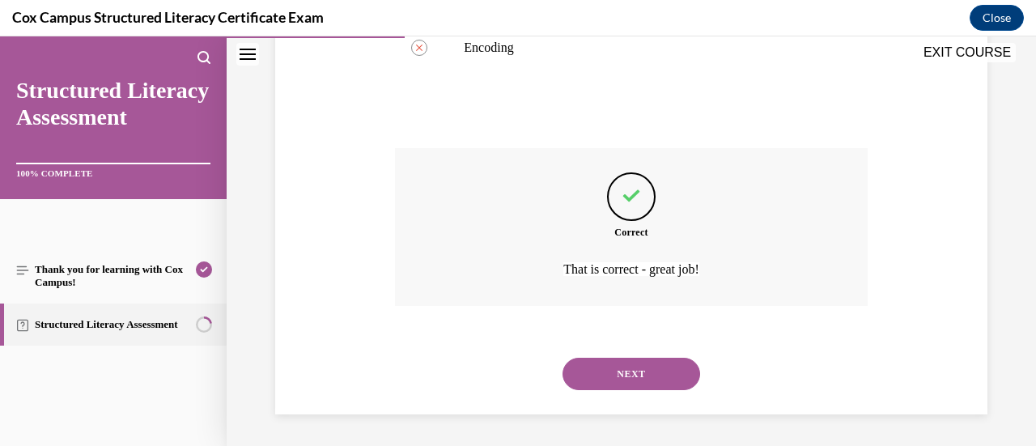
click at [649, 377] on button "NEXT" at bounding box center [632, 374] width 138 height 32
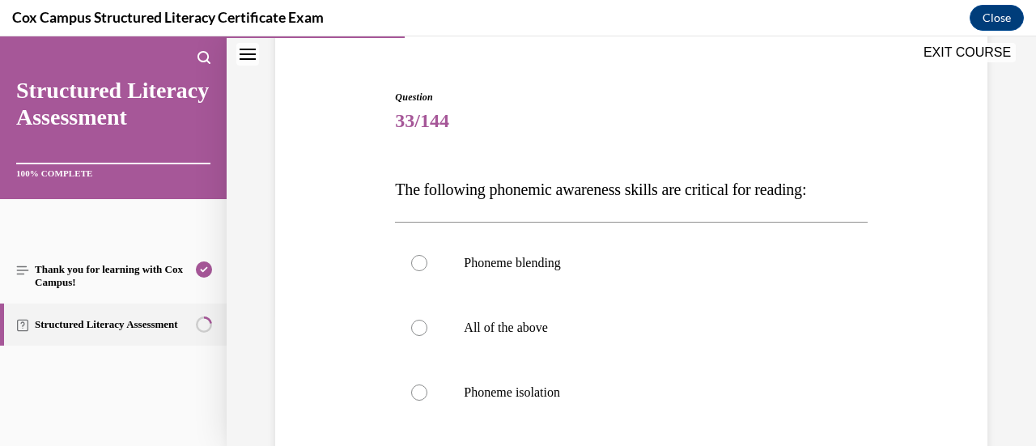
scroll to position [134, 0]
click at [631, 340] on label "All of the above" at bounding box center [631, 328] width 472 height 65
click at [427, 337] on input "All of the above" at bounding box center [419, 329] width 16 height 16
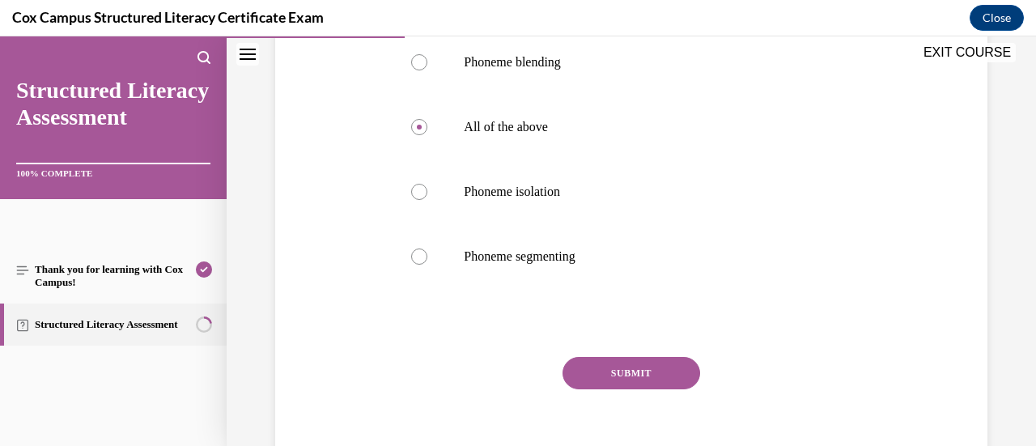
click at [627, 376] on button "SUBMIT" at bounding box center [632, 373] width 138 height 32
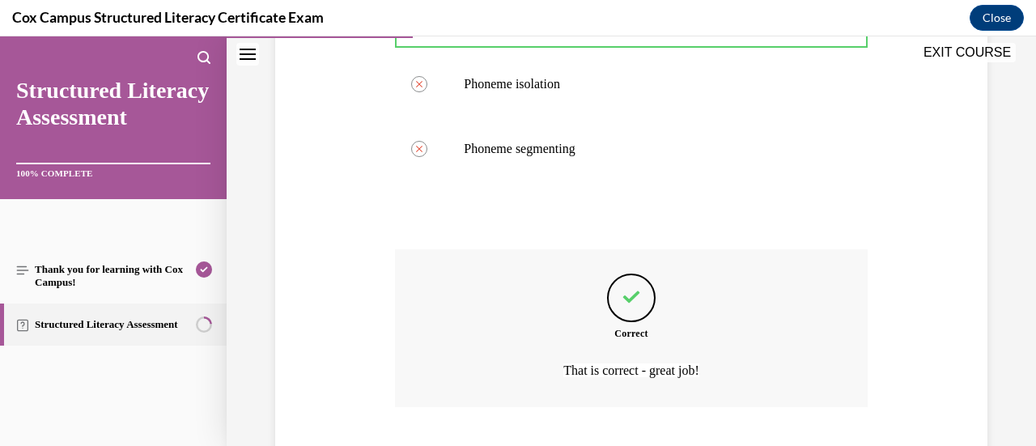
scroll to position [545, 0]
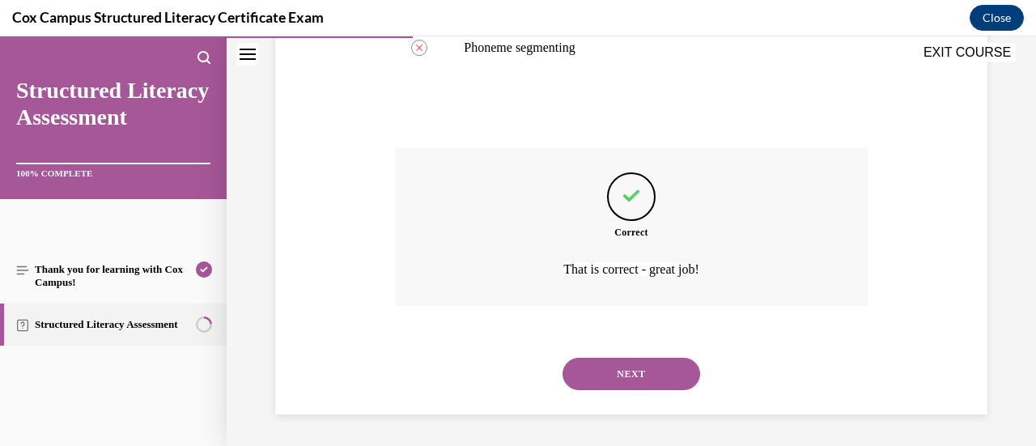
click at [627, 376] on button "NEXT" at bounding box center [632, 374] width 138 height 32
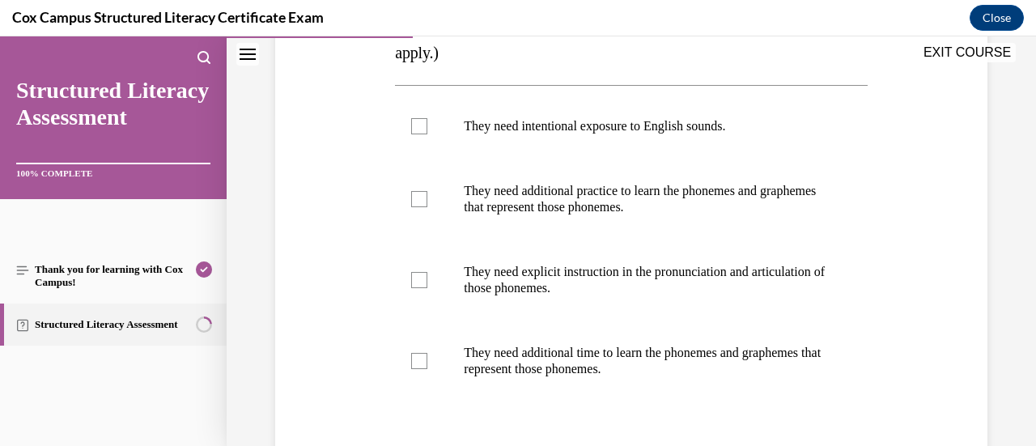
scroll to position [354, 0]
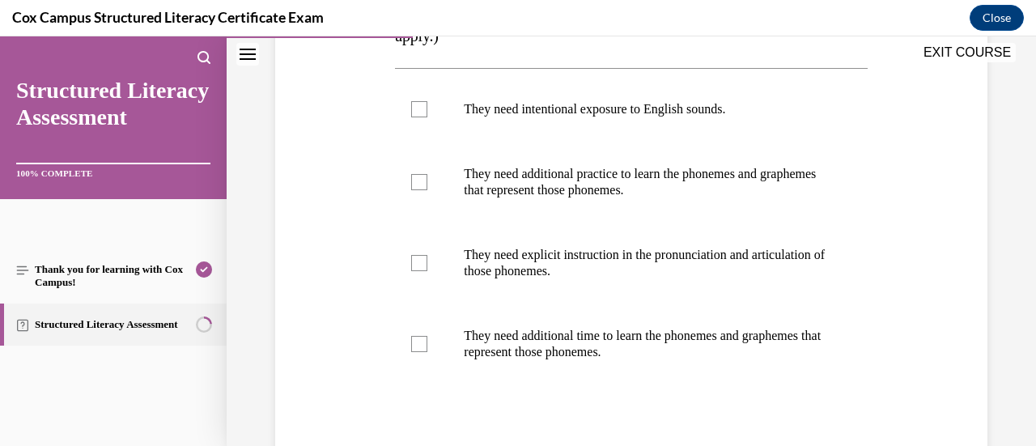
click at [627, 376] on label "They need additional time to learn the phonemes and graphemes that represent th…" at bounding box center [631, 344] width 472 height 81
click at [427, 352] on input "They need additional time to learn the phonemes and graphemes that represent th…" at bounding box center [419, 344] width 16 height 16
click at [596, 265] on p "They need explicit instruction in the pronunciation and articulation of those p…" at bounding box center [645, 263] width 363 height 32
click at [427, 265] on input "They need explicit instruction in the pronunciation and articulation of those p…" at bounding box center [419, 263] width 16 height 16
click at [596, 223] on label "They need explicit instruction in the pronunciation and articulation of those p…" at bounding box center [631, 263] width 472 height 81
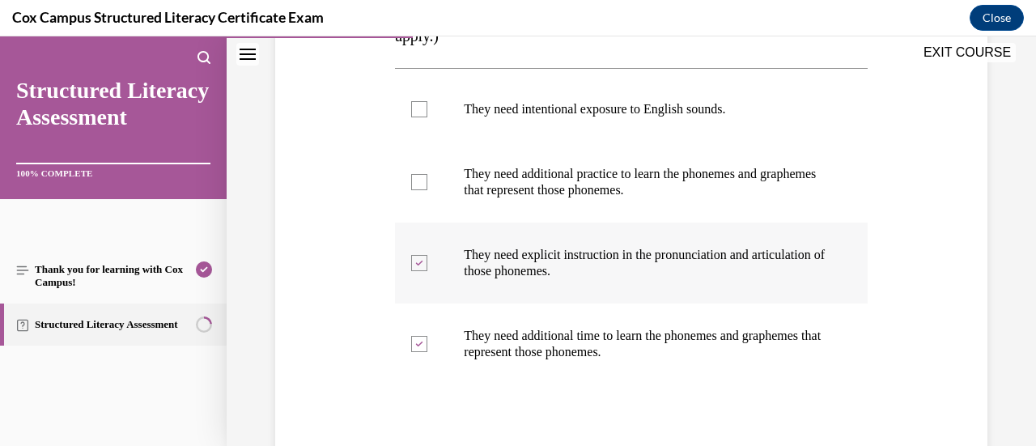
click at [427, 255] on input "They need explicit instruction in the pronunciation and articulation of those p…" at bounding box center [419, 263] width 16 height 16
click at [594, 197] on label "They need additional practice to learn the phonemes and graphemes that represen…" at bounding box center [631, 182] width 472 height 81
click at [427, 190] on input "They need additional practice to learn the phonemes and graphemes that represen…" at bounding box center [419, 182] width 16 height 16
click at [557, 93] on label "They need intentional exposure to English sounds." at bounding box center [631, 109] width 472 height 65
click at [427, 101] on input "They need intentional exposure to English sounds." at bounding box center [419, 109] width 16 height 16
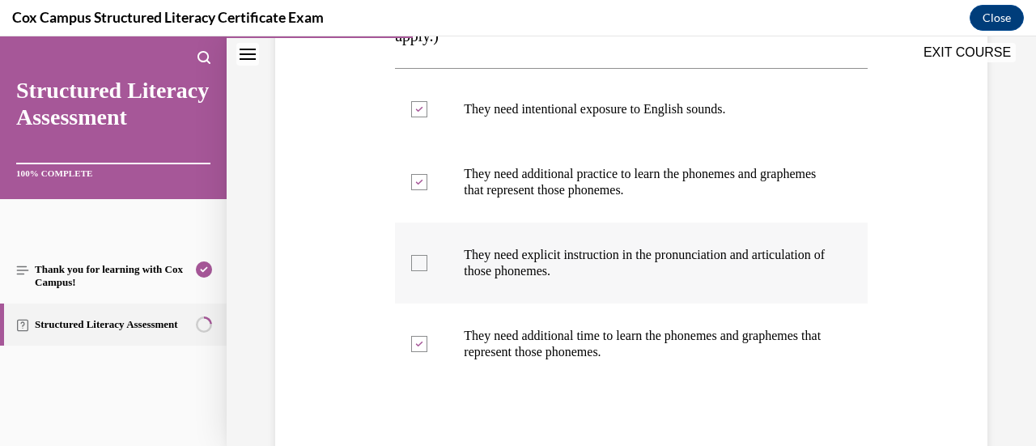
click at [558, 236] on label "They need explicit instruction in the pronunciation and articulation of those p…" at bounding box center [631, 263] width 472 height 81
click at [427, 255] on input "They need explicit instruction in the pronunciation and articulation of those p…" at bounding box center [419, 263] width 16 height 16
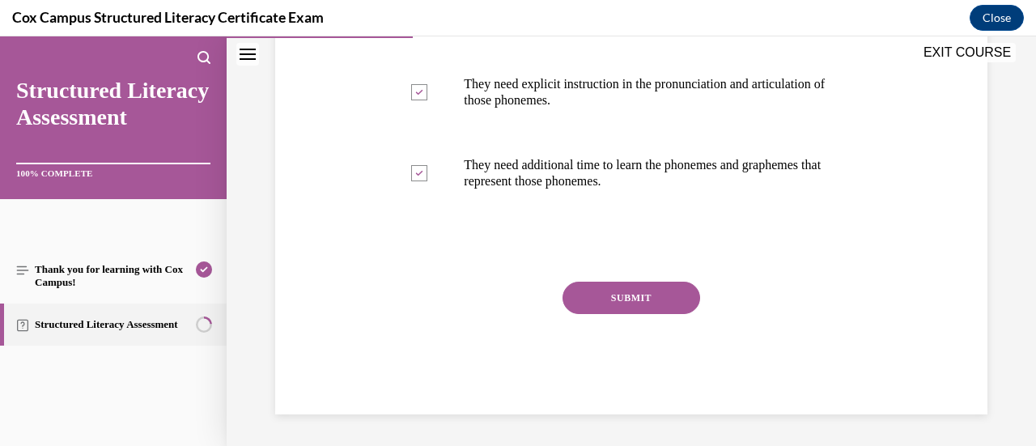
click at [608, 299] on button "SUBMIT" at bounding box center [632, 298] width 138 height 32
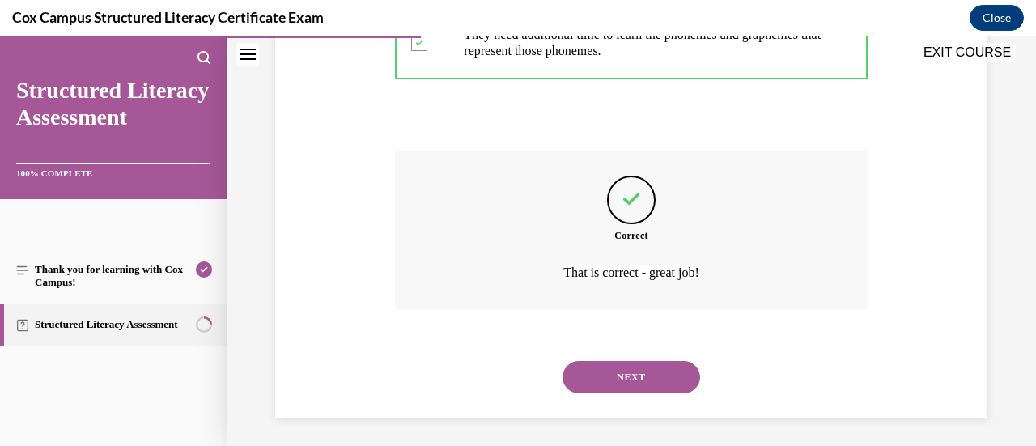
scroll to position [658, 0]
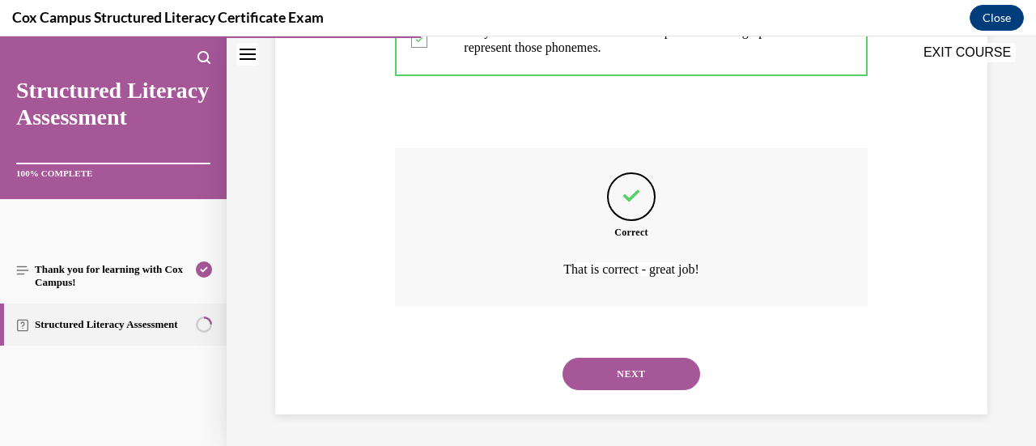
click at [614, 363] on button "NEXT" at bounding box center [632, 374] width 138 height 32
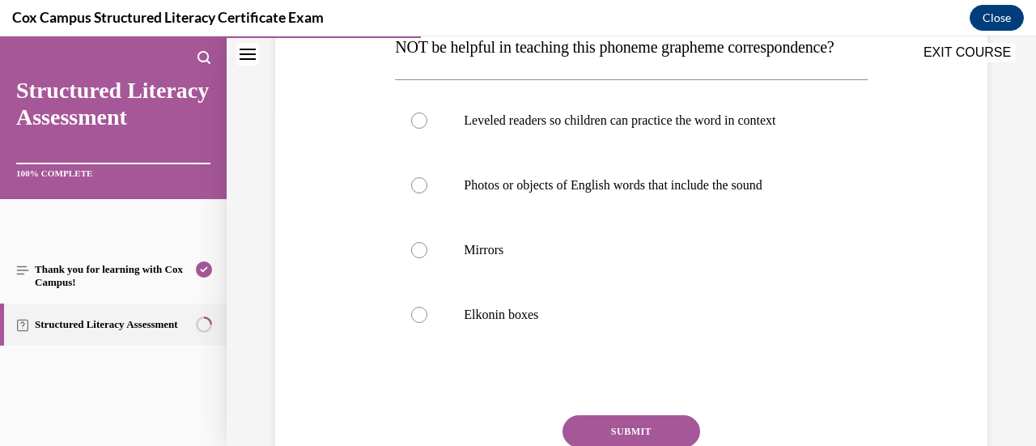
scroll to position [343, 0]
click at [570, 334] on label "Elkonin boxes" at bounding box center [631, 314] width 472 height 65
click at [427, 322] on input "Elkonin boxes" at bounding box center [419, 314] width 16 height 16
click at [577, 257] on p "Mirrors" at bounding box center [645, 249] width 363 height 16
click at [427, 257] on input "Mirrors" at bounding box center [419, 249] width 16 height 16
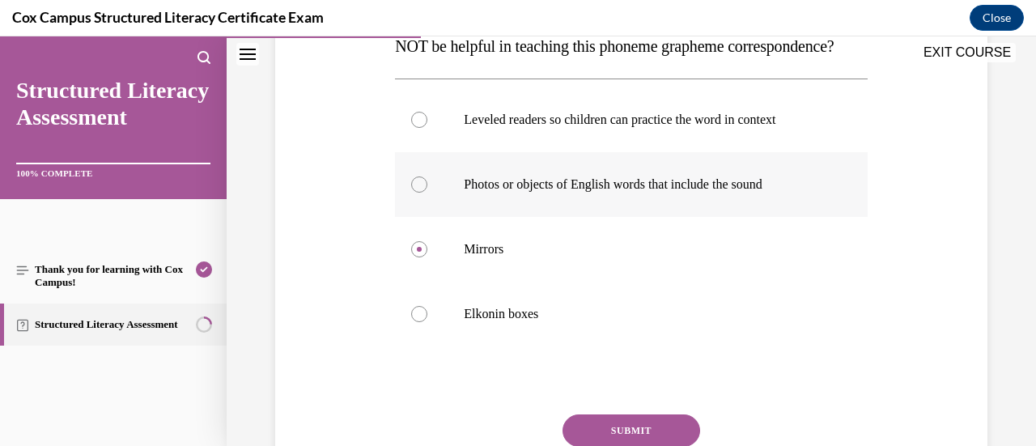
click at [601, 206] on label "Photos or objects of English words that include the sound" at bounding box center [631, 184] width 472 height 65
click at [427, 193] on input "Photos or objects of English words that include the sound" at bounding box center [419, 184] width 16 height 16
click at [604, 152] on label "Leveled readers so children can practice the word in context" at bounding box center [631, 119] width 472 height 65
click at [427, 128] on input "Leveled readers so children can practice the word in context" at bounding box center [419, 120] width 16 height 16
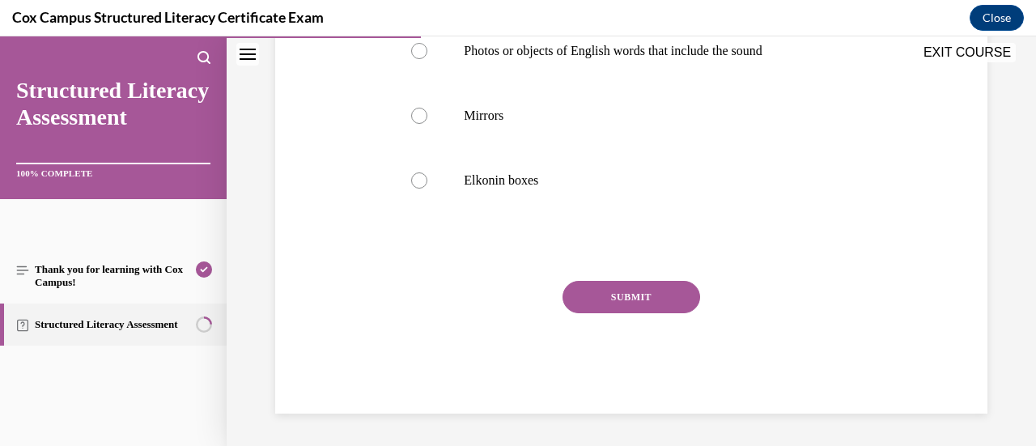
scroll to position [508, 0]
click at [605, 193] on label "Elkonin boxes" at bounding box center [631, 180] width 472 height 65
click at [427, 189] on input "Elkonin boxes" at bounding box center [419, 180] width 16 height 16
click at [580, 124] on p "Mirrors" at bounding box center [645, 116] width 363 height 16
click at [427, 124] on input "Mirrors" at bounding box center [419, 116] width 16 height 16
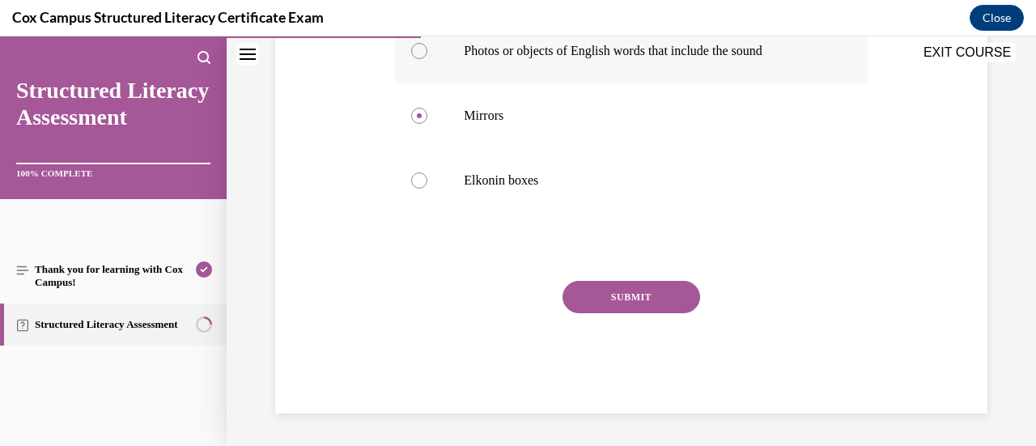
click at [586, 72] on label "Photos or objects of English words that include the sound" at bounding box center [631, 51] width 472 height 65
click at [427, 59] on input "Photos or objects of English words that include the sound" at bounding box center [419, 51] width 16 height 16
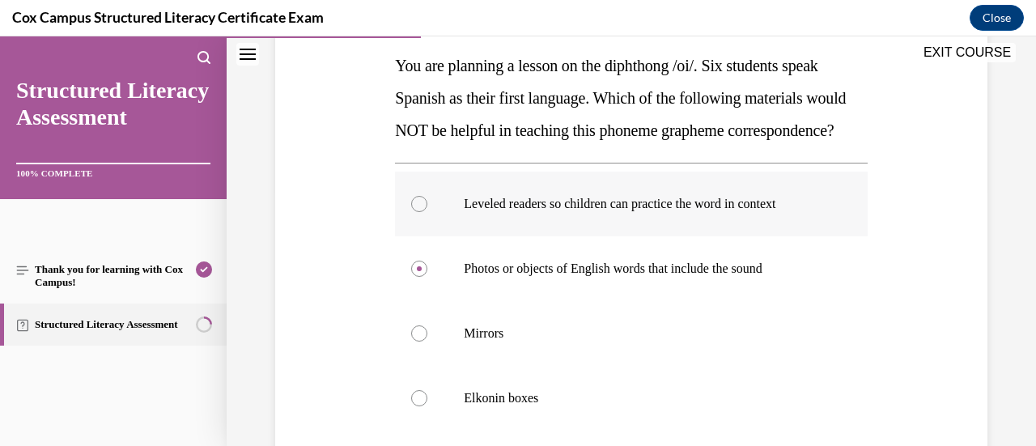
scroll to position [270, 0]
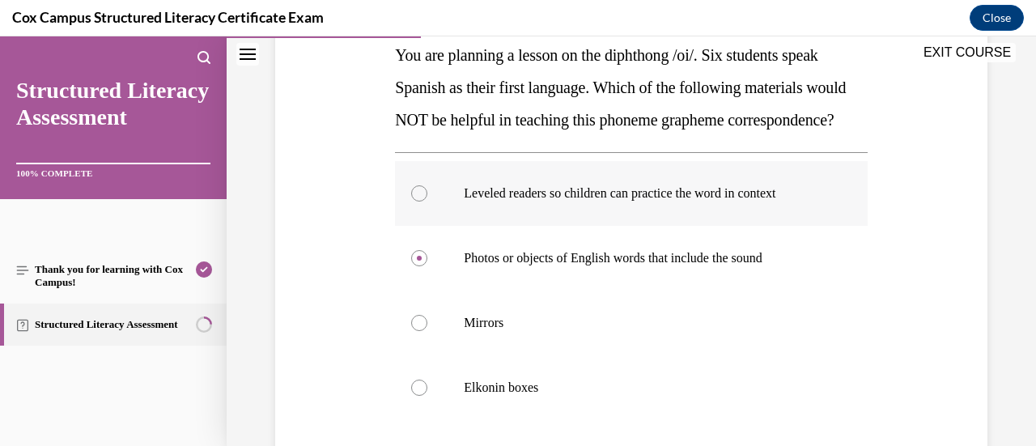
click at [613, 202] on p "Leveled readers so children can practice the word in context" at bounding box center [645, 193] width 363 height 16
click at [427, 202] on input "Leveled readers so children can practice the word in context" at bounding box center [419, 193] width 16 height 16
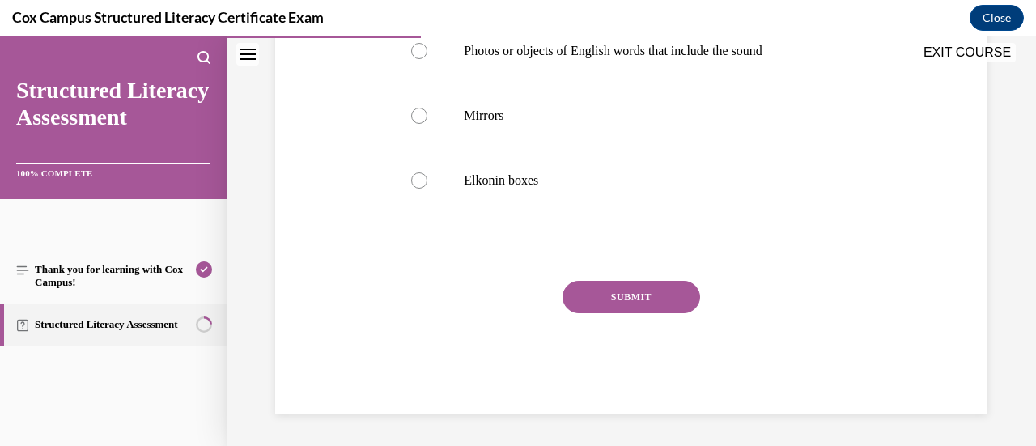
click at [623, 313] on button "SUBMIT" at bounding box center [632, 297] width 138 height 32
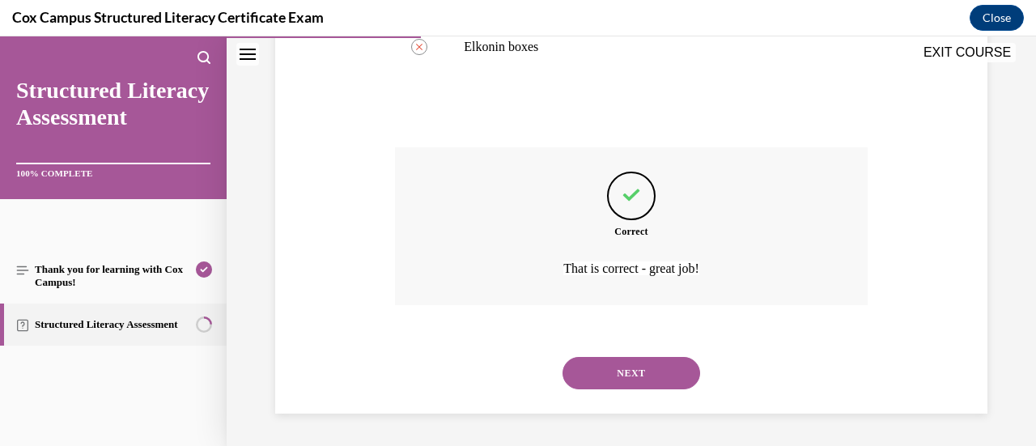
scroll to position [642, 0]
click at [626, 350] on div "NEXT" at bounding box center [631, 373] width 472 height 65
click at [630, 382] on button "NEXT" at bounding box center [632, 373] width 138 height 32
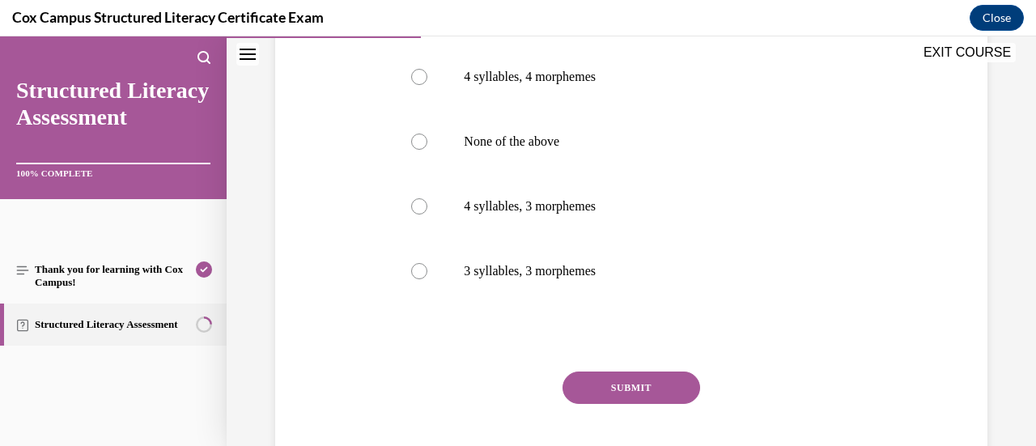
scroll to position [323, 0]
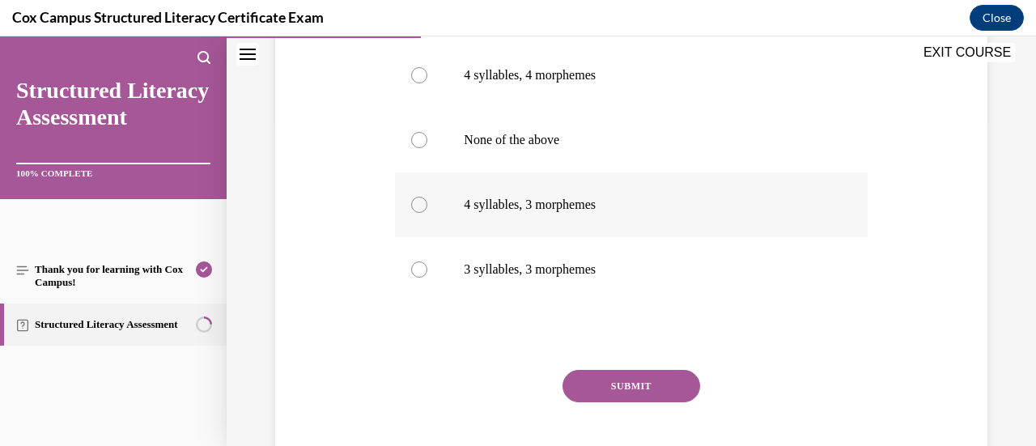
click at [565, 216] on label "4 syllables, 3 morphemes" at bounding box center [631, 204] width 472 height 65
click at [427, 213] on input "4 syllables, 3 morphemes" at bounding box center [419, 205] width 16 height 16
click at [609, 373] on button "SUBMIT" at bounding box center [632, 386] width 138 height 32
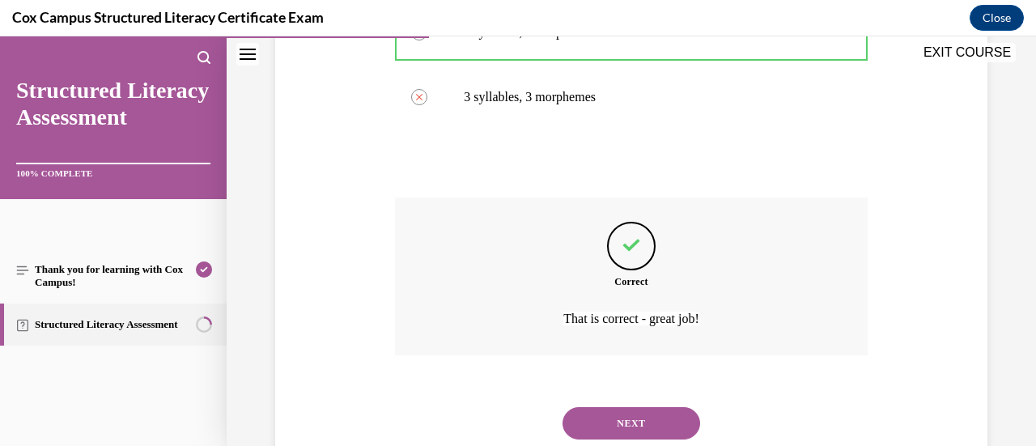
scroll to position [545, 0]
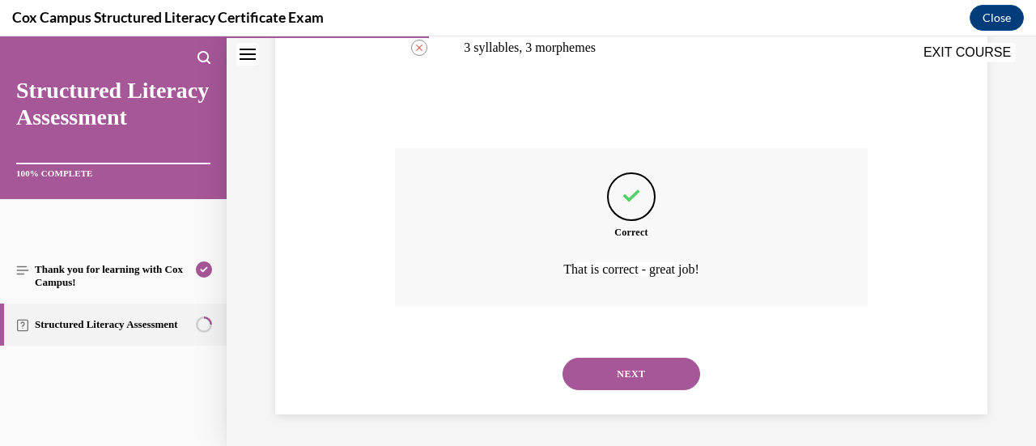
click at [609, 373] on button "NEXT" at bounding box center [632, 374] width 138 height 32
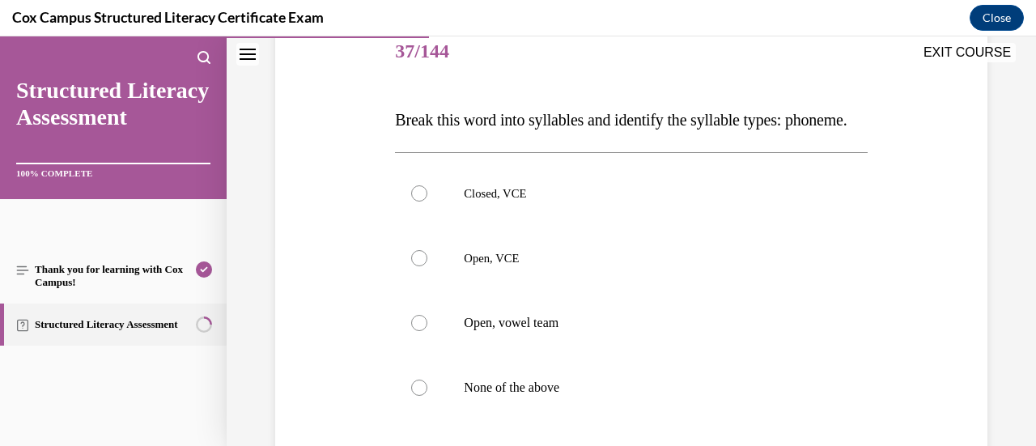
scroll to position [240, 0]
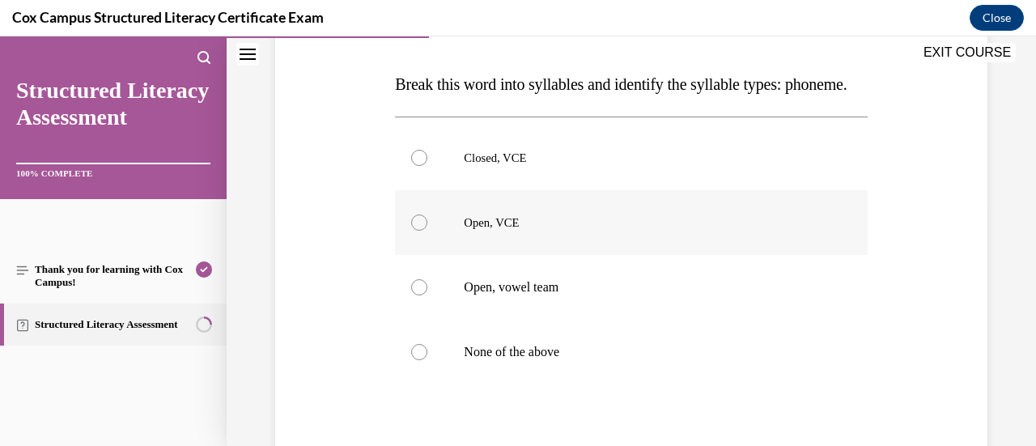
click at [610, 255] on label "Open, VCE" at bounding box center [631, 222] width 472 height 65
click at [427, 231] on input "Open, VCE" at bounding box center [419, 222] width 16 height 16
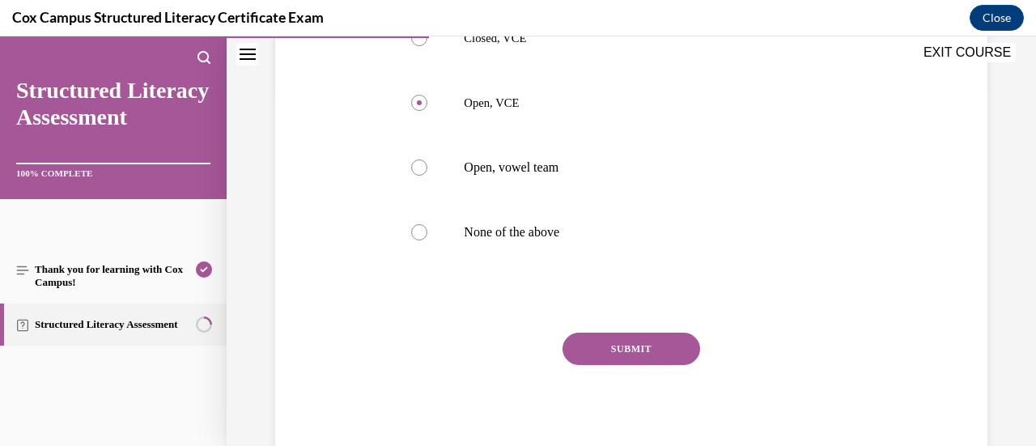
click at [612, 365] on button "SUBMIT" at bounding box center [632, 349] width 138 height 32
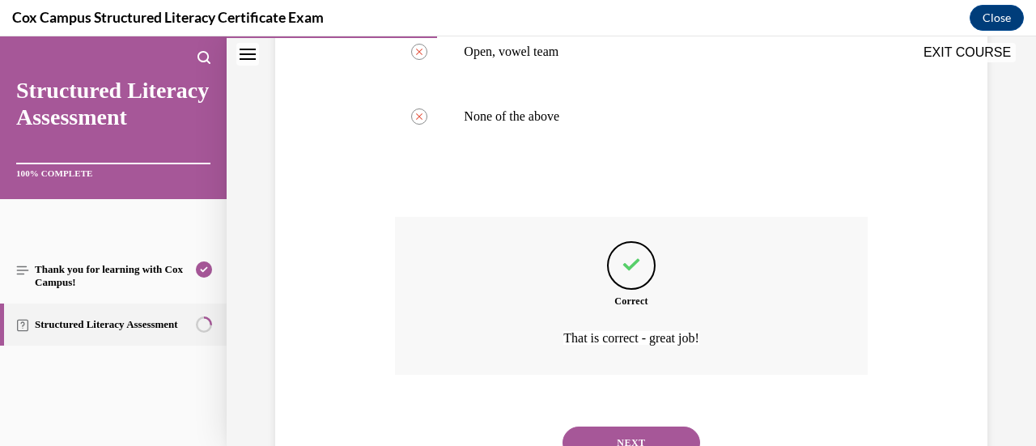
scroll to position [577, 0]
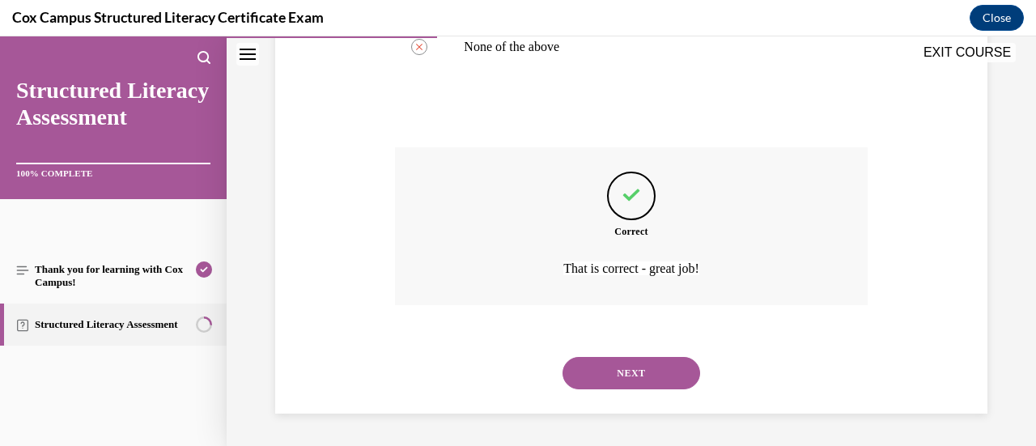
click at [612, 378] on button "NEXT" at bounding box center [632, 373] width 138 height 32
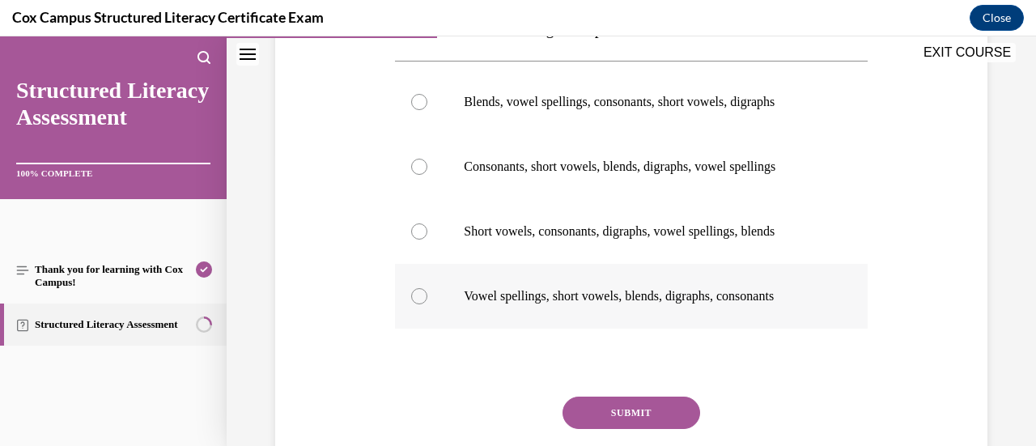
scroll to position [297, 0]
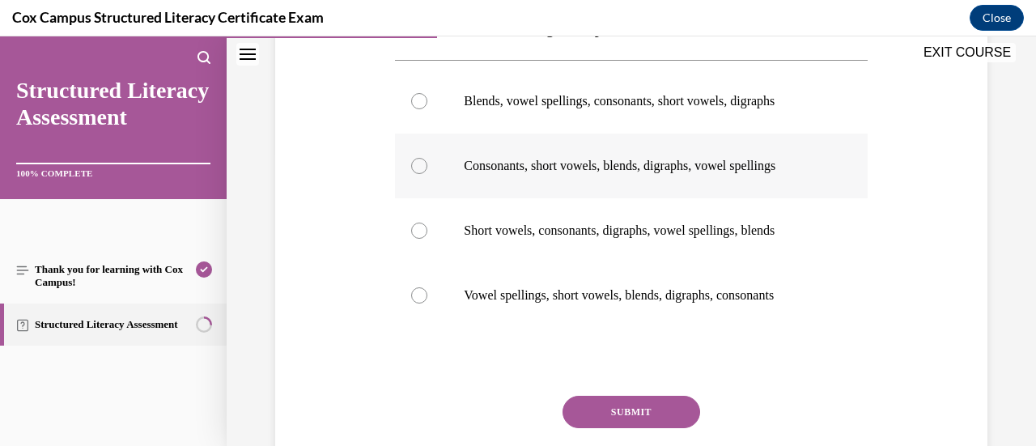
click at [624, 198] on label "Consonants, short vowels, blends, digraphs, vowel spellings" at bounding box center [631, 166] width 472 height 65
click at [427, 174] on input "Consonants, short vowels, blends, digraphs, vowel spellings" at bounding box center [419, 166] width 16 height 16
click at [602, 428] on button "SUBMIT" at bounding box center [632, 412] width 138 height 32
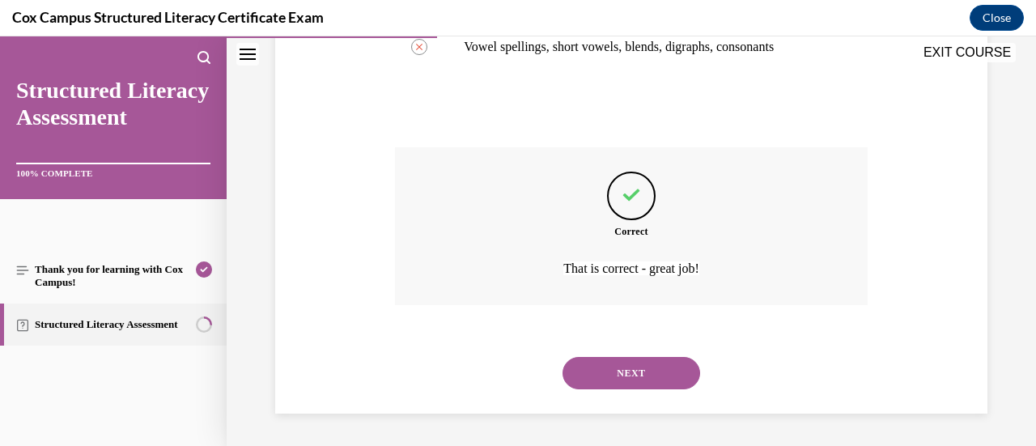
scroll to position [577, 0]
click at [635, 376] on button "NEXT" at bounding box center [632, 373] width 138 height 32
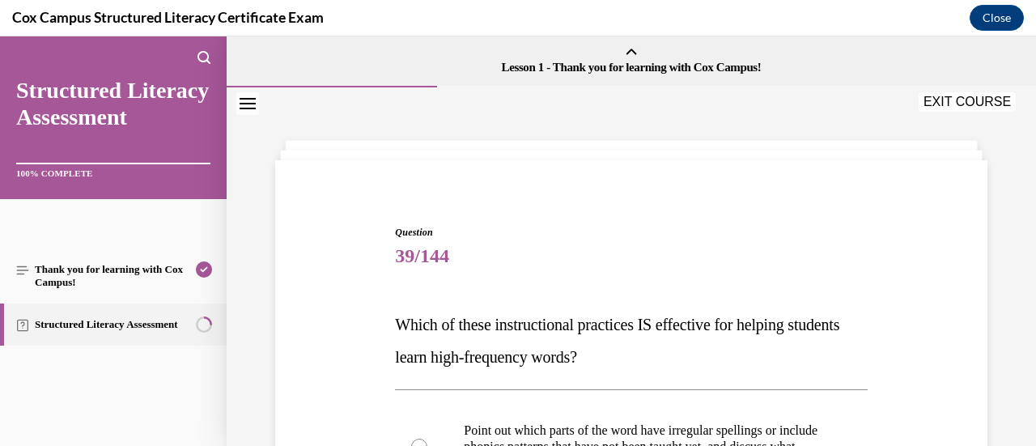
scroll to position [240, 0]
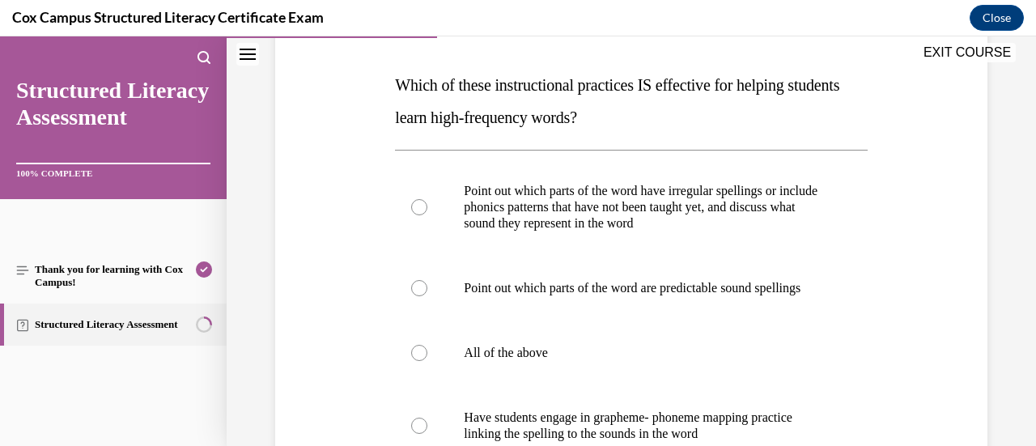
click at [635, 361] on p "All of the above" at bounding box center [645, 353] width 363 height 16
click at [427, 361] on input "All of the above" at bounding box center [419, 353] width 16 height 16
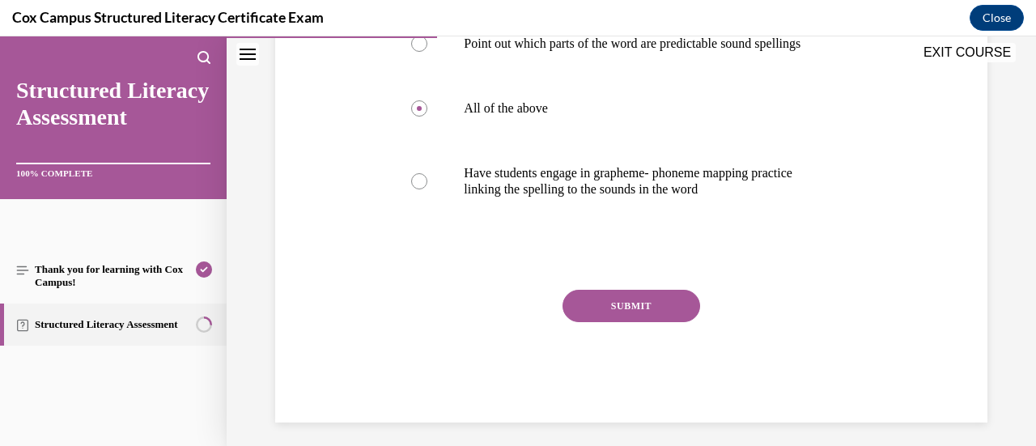
click at [656, 312] on button "SUBMIT" at bounding box center [632, 306] width 138 height 32
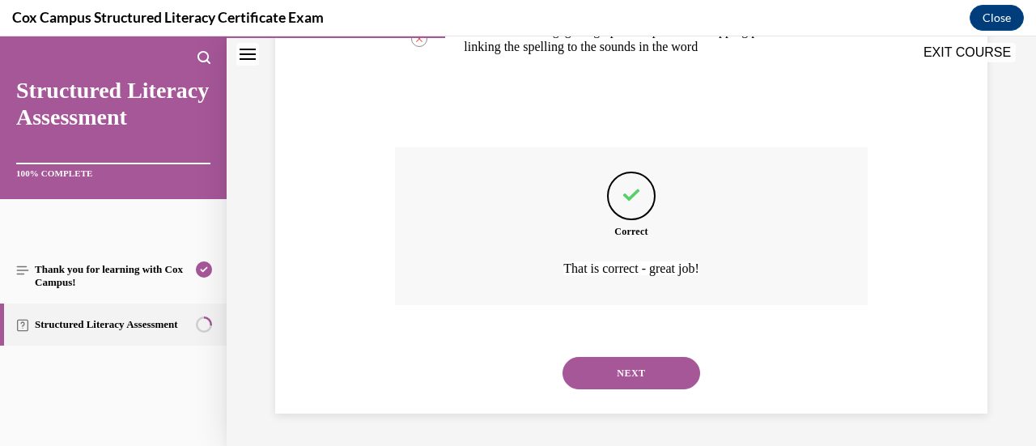
scroll to position [642, 0]
click at [639, 388] on button "NEXT" at bounding box center [632, 373] width 138 height 32
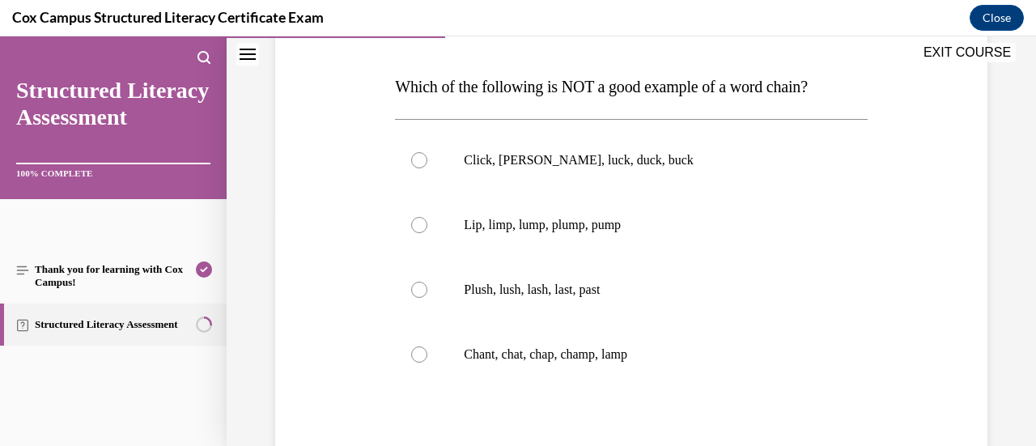
scroll to position [240, 0]
click at [610, 299] on label "Plush, lush, lash, last, past" at bounding box center [631, 288] width 472 height 65
click at [427, 296] on input "Plush, lush, lash, last, past" at bounding box center [419, 288] width 16 height 16
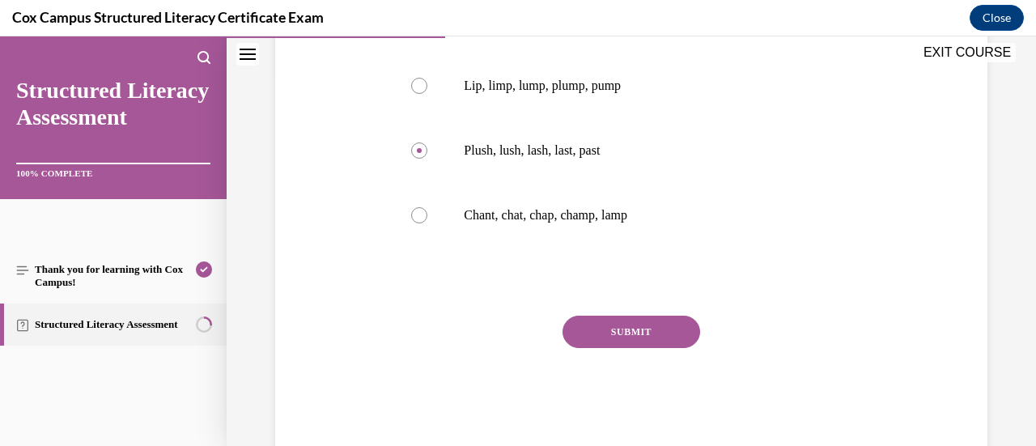
click at [610, 329] on button "SUBMIT" at bounding box center [632, 332] width 138 height 32
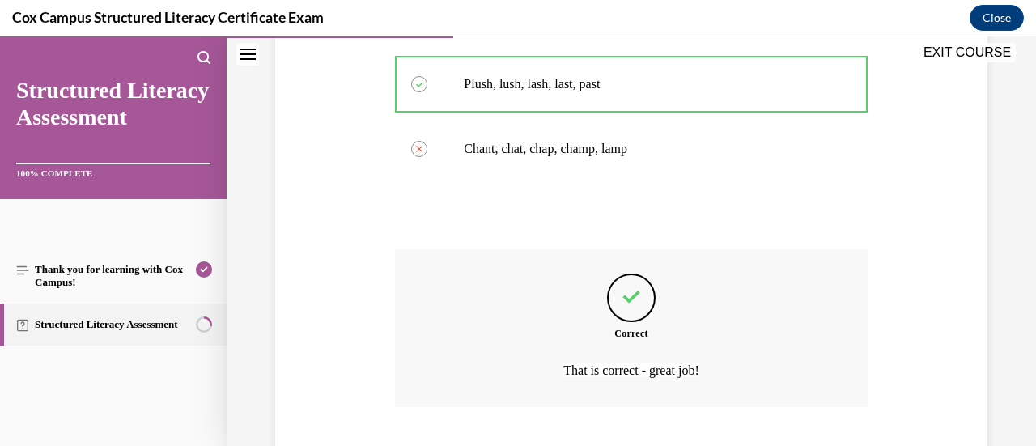
scroll to position [545, 0]
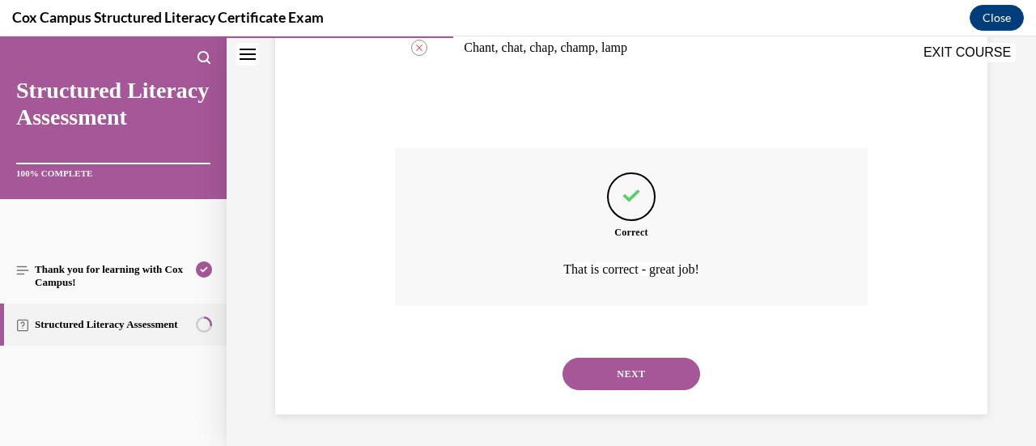
click at [618, 373] on button "NEXT" at bounding box center [632, 374] width 138 height 32
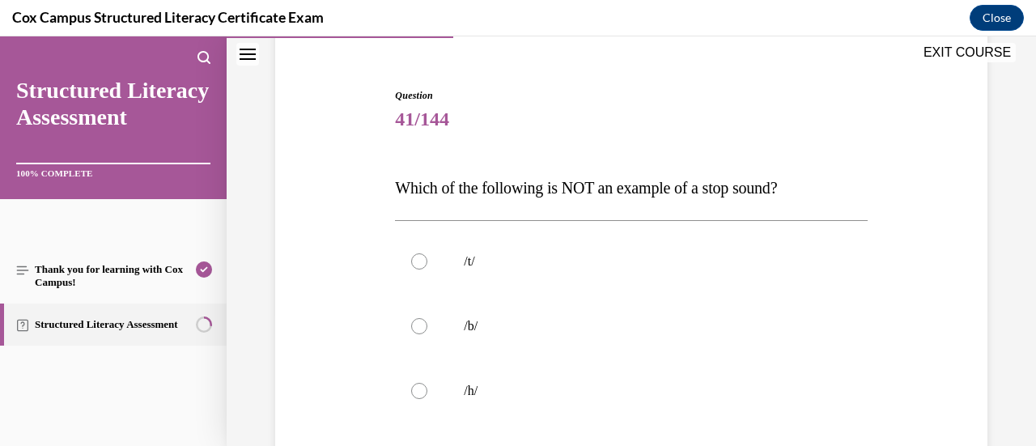
scroll to position [142, 0]
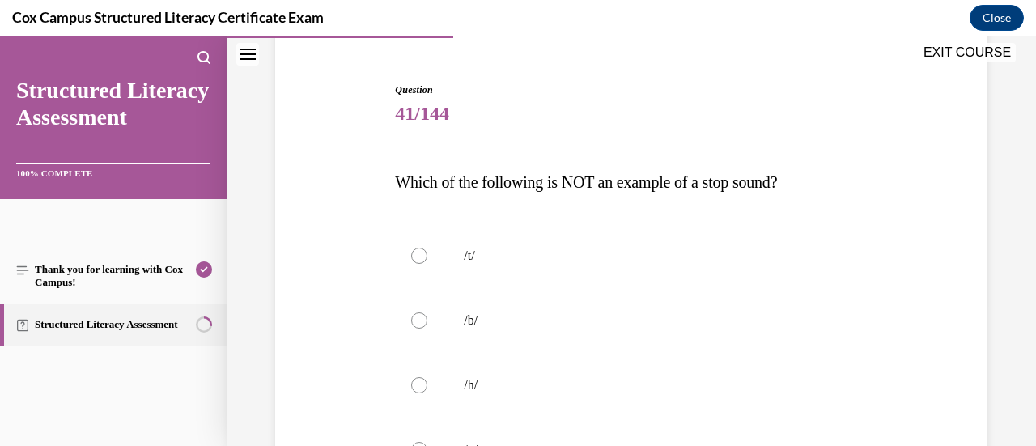
click at [618, 373] on label "/h/" at bounding box center [631, 385] width 472 height 65
click at [427, 377] on input "/h/" at bounding box center [419, 385] width 16 height 16
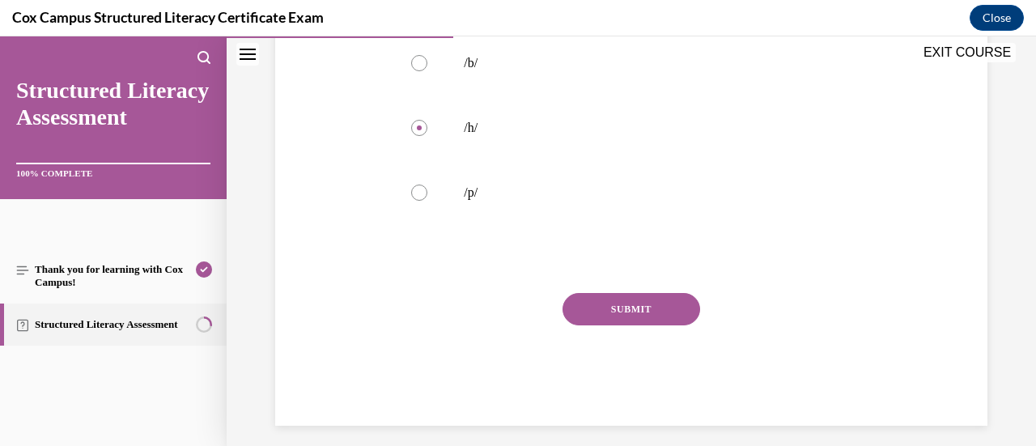
click at [636, 308] on button "SUBMIT" at bounding box center [632, 309] width 138 height 32
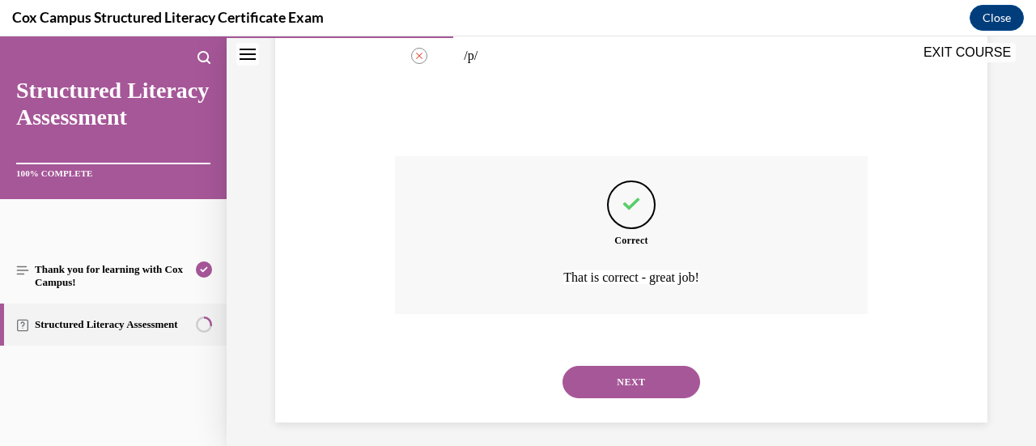
scroll to position [545, 0]
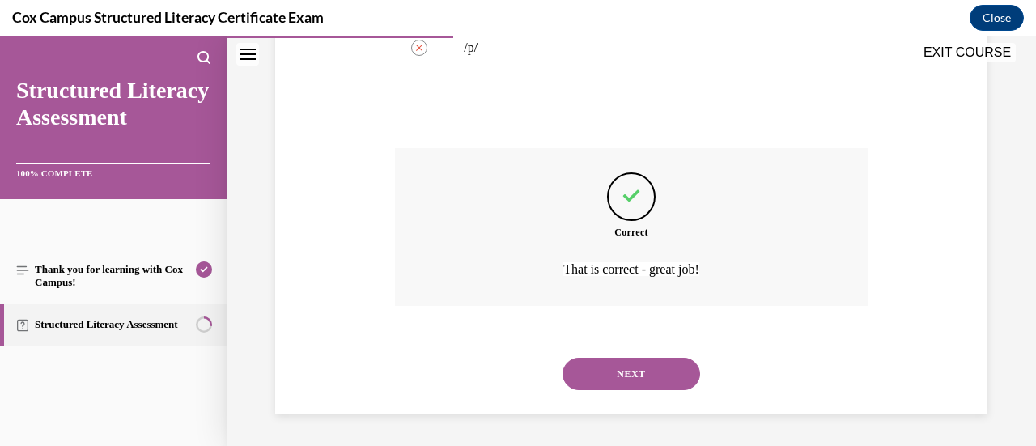
click at [630, 366] on button "NEXT" at bounding box center [632, 374] width 138 height 32
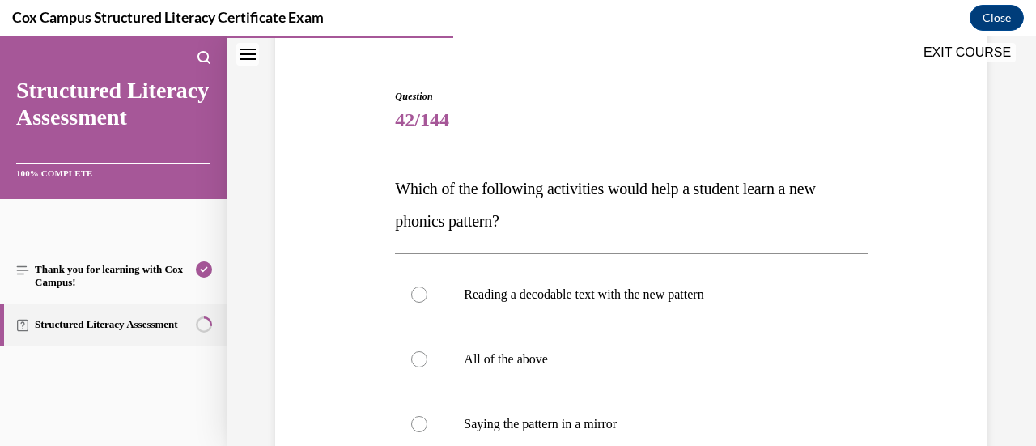
scroll to position [141, 0]
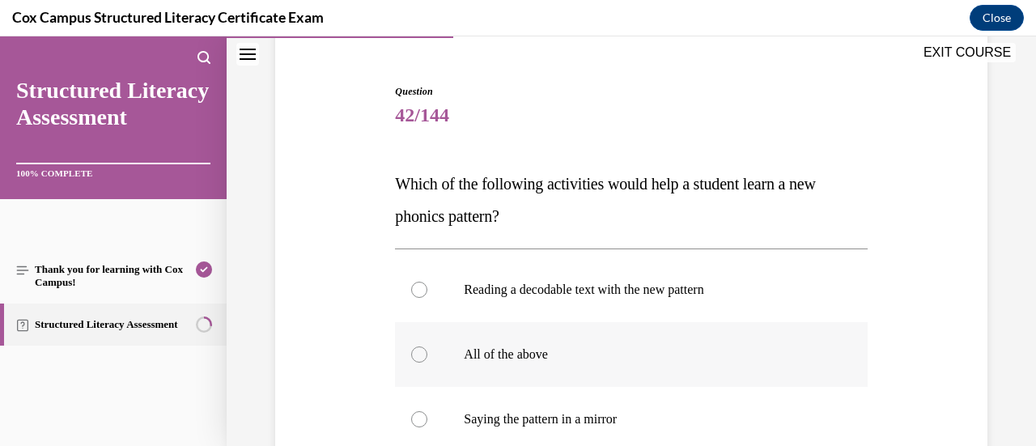
click at [633, 348] on p "All of the above" at bounding box center [645, 354] width 363 height 16
click at [427, 348] on input "All of the above" at bounding box center [419, 354] width 16 height 16
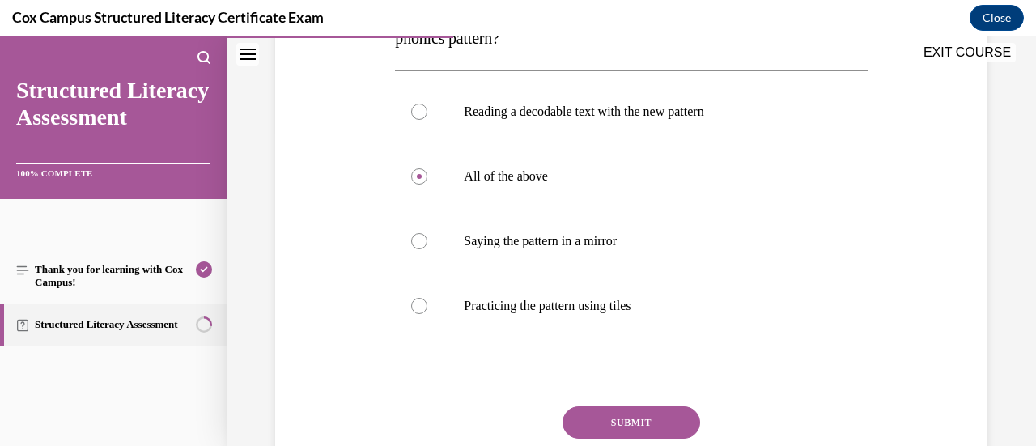
click at [633, 424] on button "SUBMIT" at bounding box center [632, 422] width 138 height 32
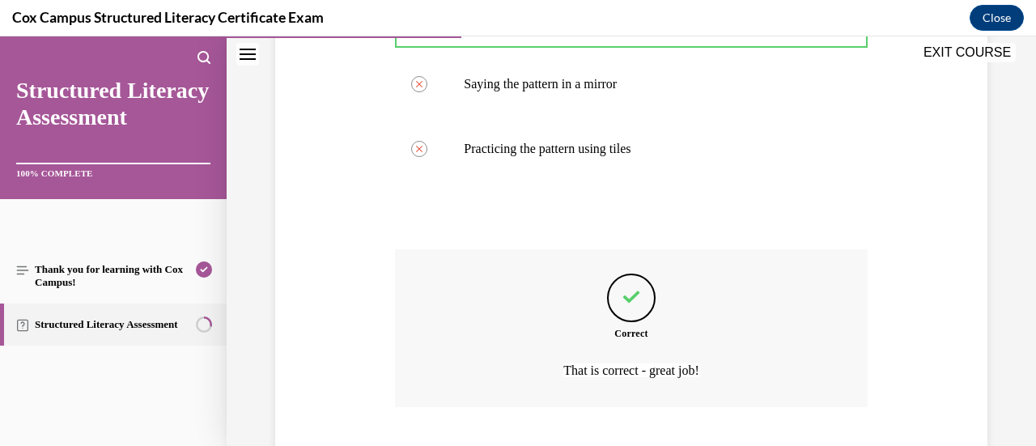
scroll to position [577, 0]
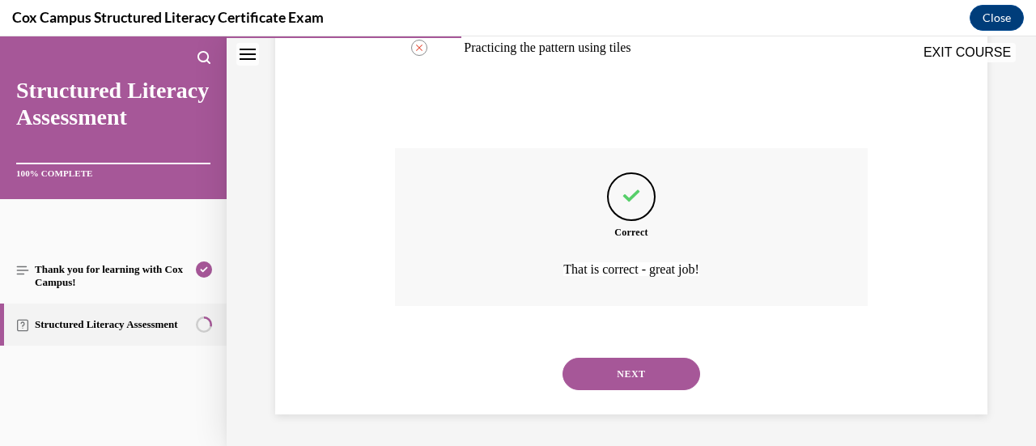
click at [647, 369] on button "NEXT" at bounding box center [632, 374] width 138 height 32
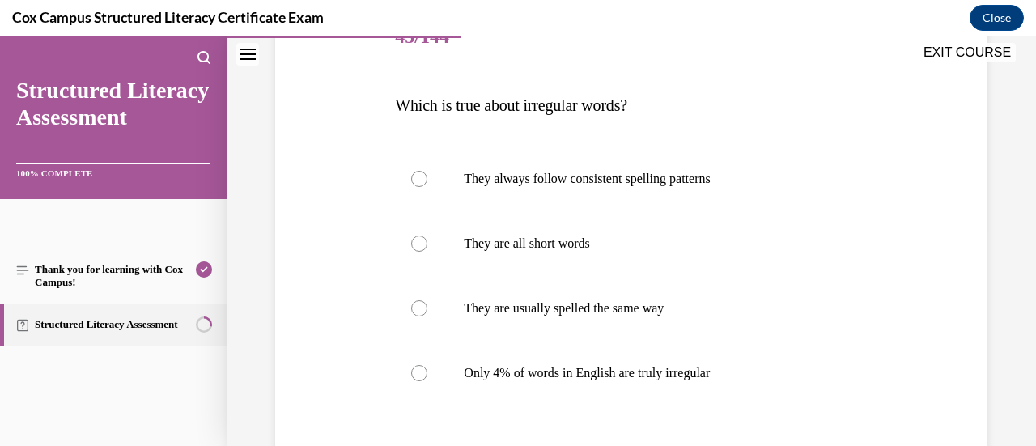
scroll to position [220, 0]
click at [654, 352] on label "Only 4% of words in English are truly irregular" at bounding box center [631, 372] width 472 height 65
click at [427, 364] on input "Only 4% of words in English are truly irregular" at bounding box center [419, 372] width 16 height 16
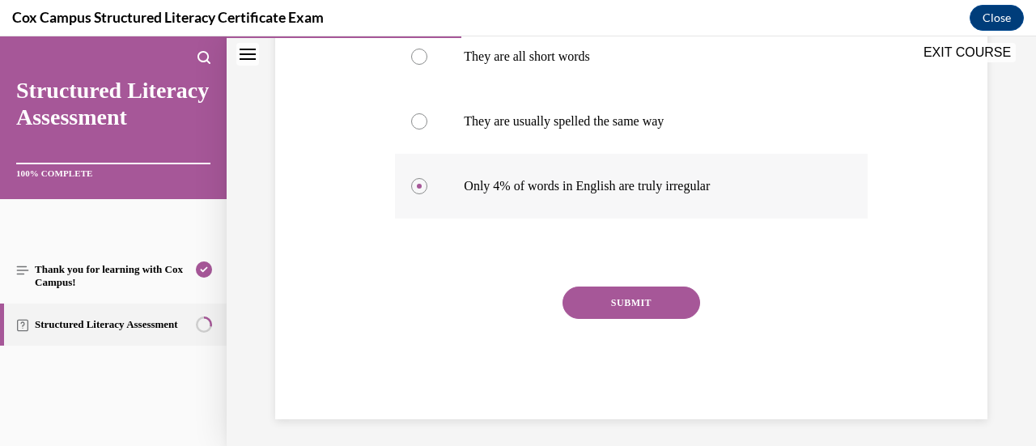
scroll to position [408, 0]
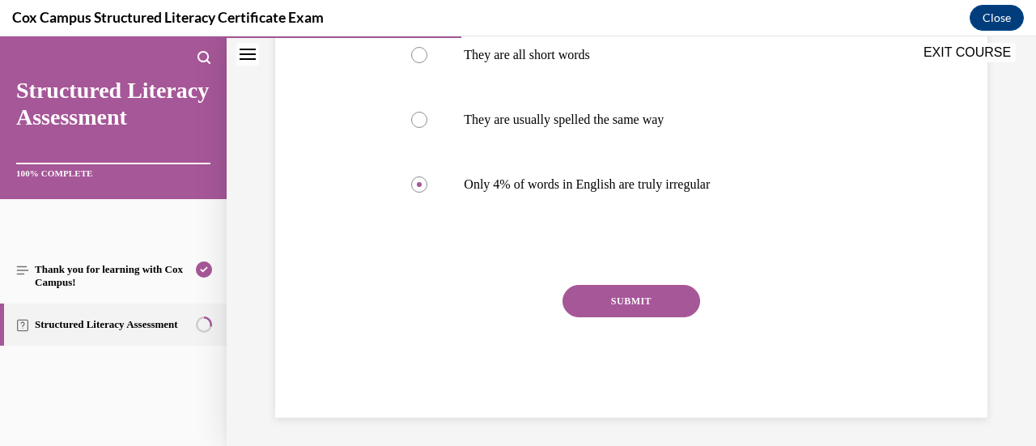
click at [660, 313] on button "SUBMIT" at bounding box center [632, 301] width 138 height 32
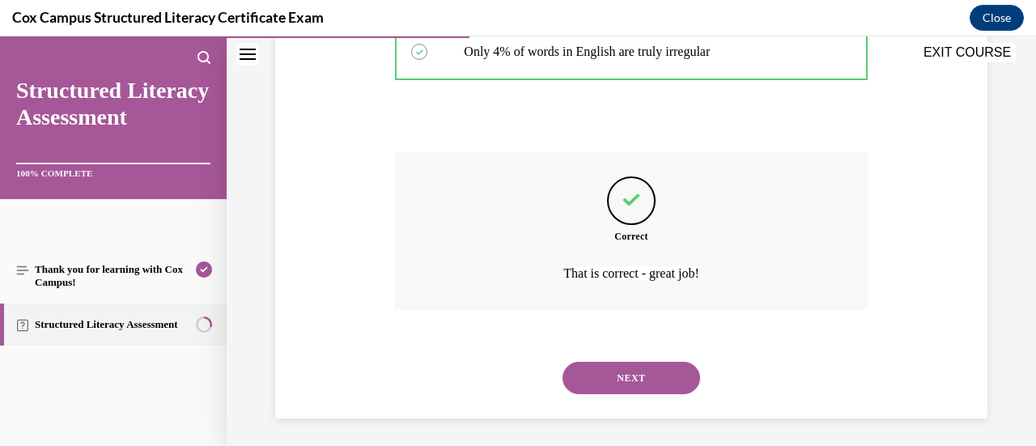
scroll to position [545, 0]
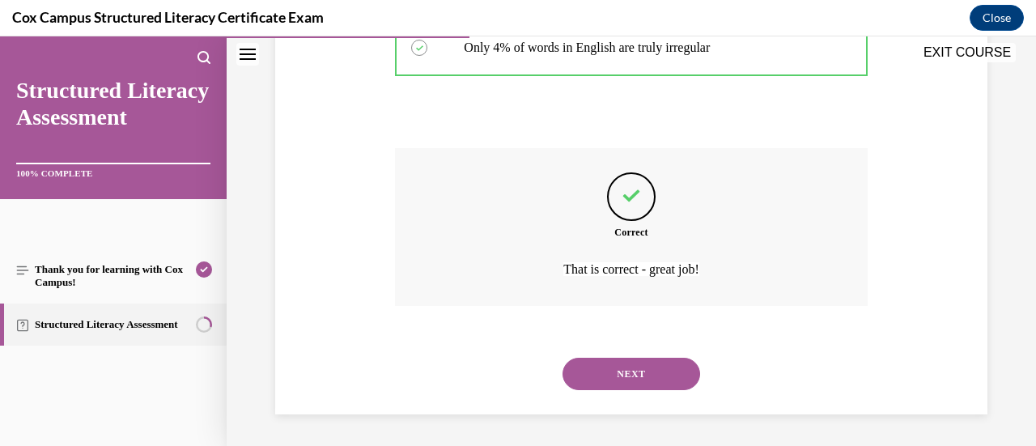
click at [636, 370] on button "NEXT" at bounding box center [632, 374] width 138 height 32
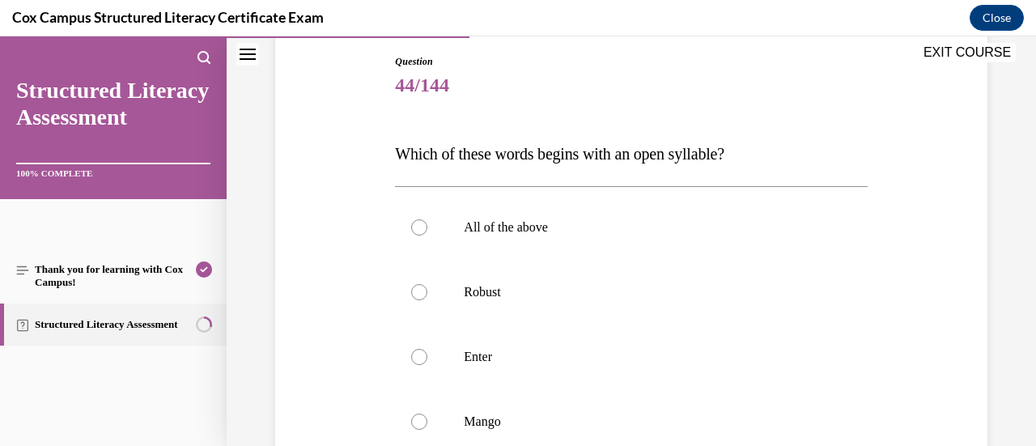
scroll to position [0, 0]
click at [652, 290] on p "Robust" at bounding box center [645, 290] width 363 height 16
click at [427, 290] on input "Robust" at bounding box center [419, 290] width 16 height 16
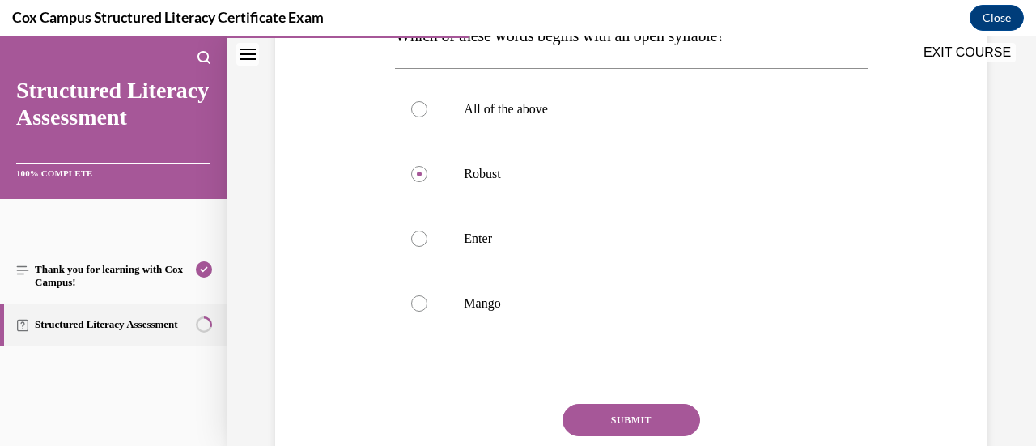
click at [643, 425] on button "SUBMIT" at bounding box center [632, 420] width 138 height 32
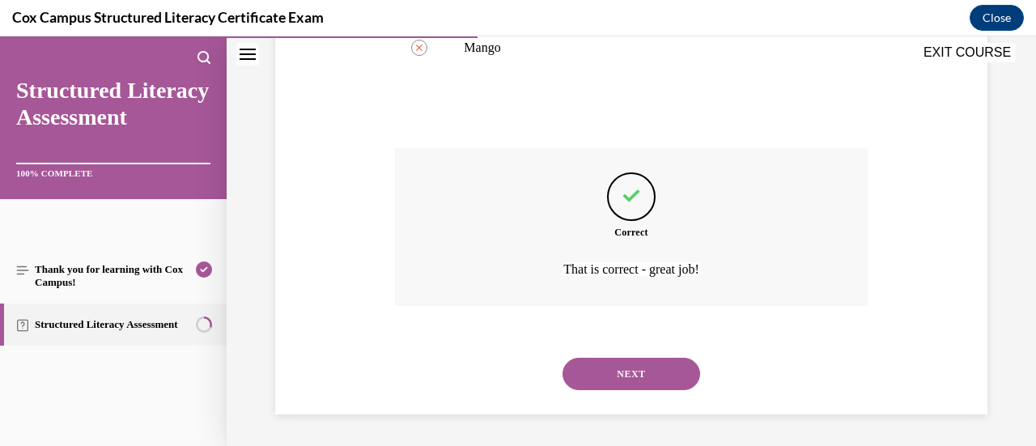
click at [647, 370] on button "NEXT" at bounding box center [632, 374] width 138 height 32
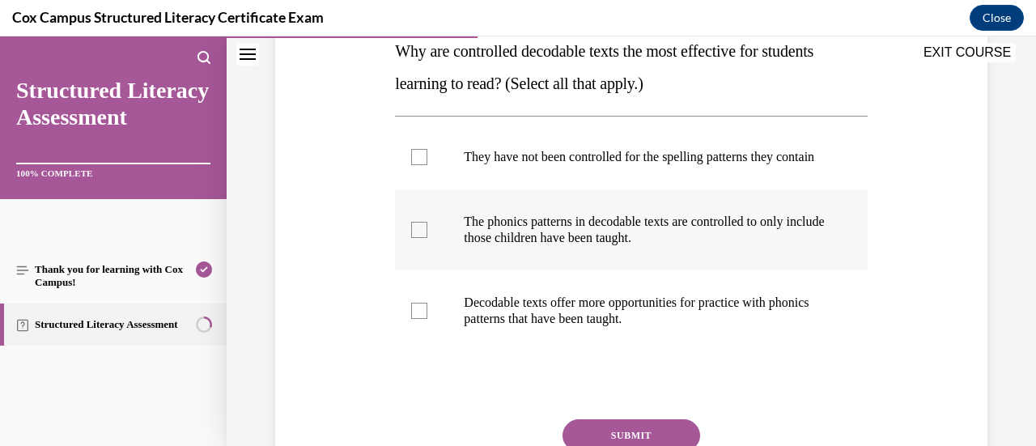
click at [604, 270] on label "The phonics patterns in decodable texts are controlled to only include those ch…" at bounding box center [631, 229] width 472 height 81
click at [427, 238] on input "The phonics patterns in decodable texts are controlled to only include those ch…" at bounding box center [419, 230] width 16 height 16
click at [615, 418] on div "Question 45/144 Why are controlled decodable texts the most effective for stude…" at bounding box center [631, 251] width 472 height 601
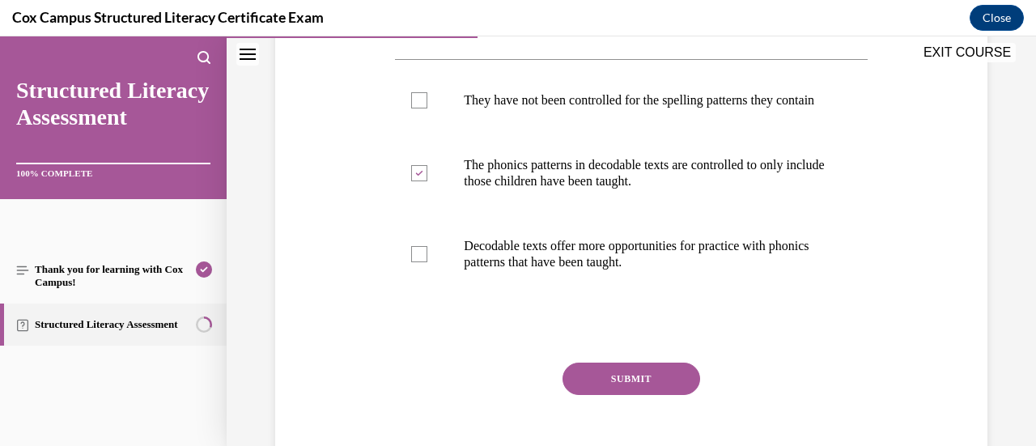
click at [621, 395] on button "SUBMIT" at bounding box center [632, 379] width 138 height 32
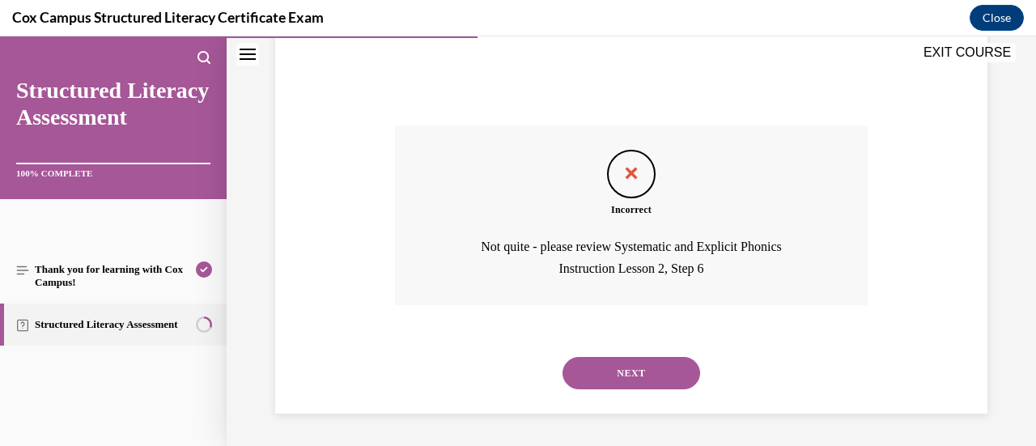
click at [635, 350] on div "NEXT" at bounding box center [631, 373] width 472 height 65
click at [634, 367] on button "NEXT" at bounding box center [632, 373] width 138 height 32
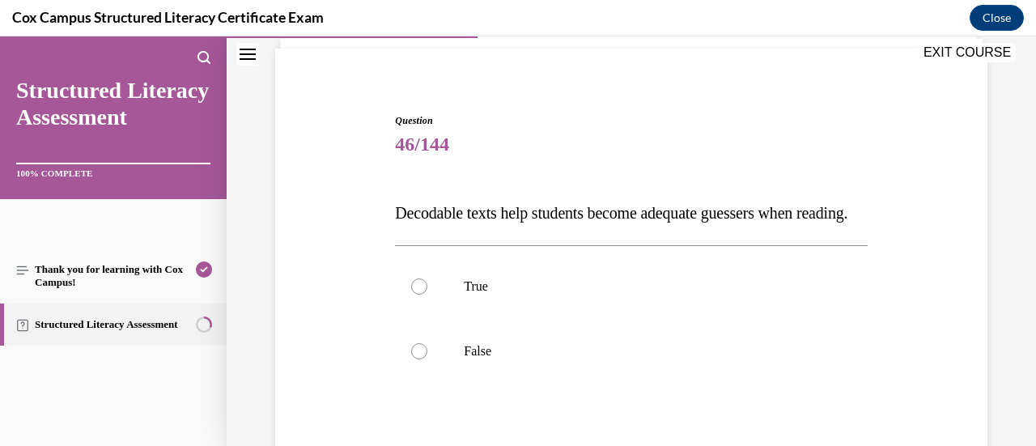
click at [634, 367] on label "False" at bounding box center [631, 351] width 472 height 65
click at [427, 359] on input "False" at bounding box center [419, 351] width 16 height 16
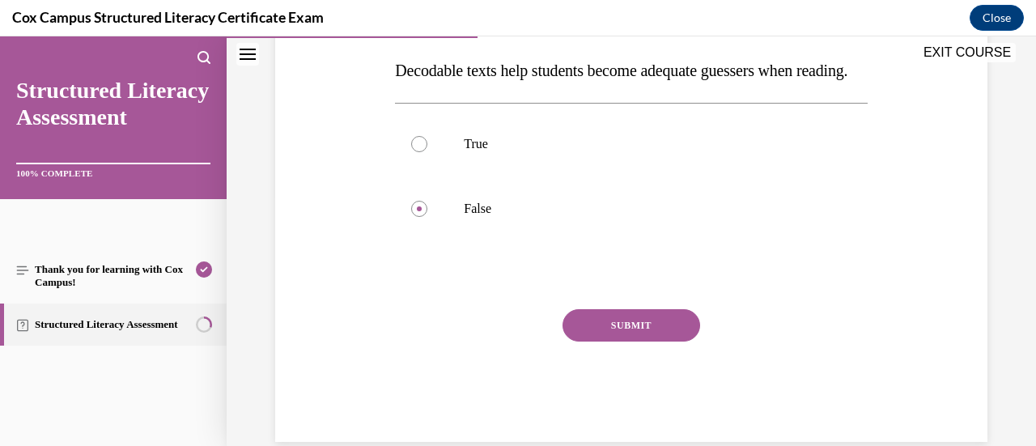
click at [634, 342] on button "SUBMIT" at bounding box center [632, 325] width 138 height 32
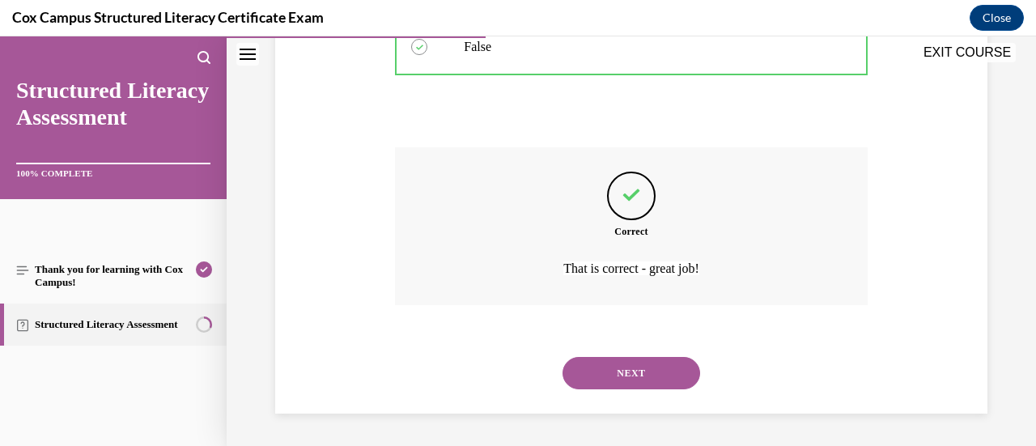
click at [634, 367] on button "NEXT" at bounding box center [632, 373] width 138 height 32
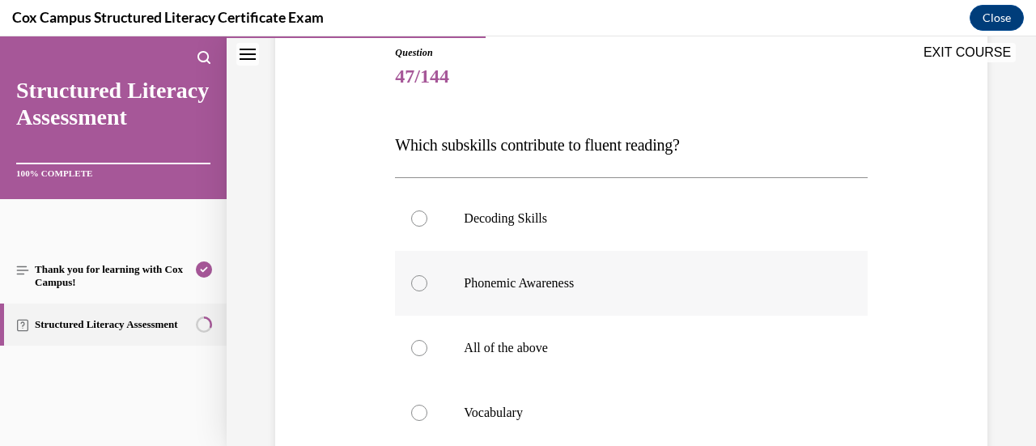
click at [643, 330] on label "All of the above" at bounding box center [631, 348] width 472 height 65
click at [427, 340] on input "All of the above" at bounding box center [419, 348] width 16 height 16
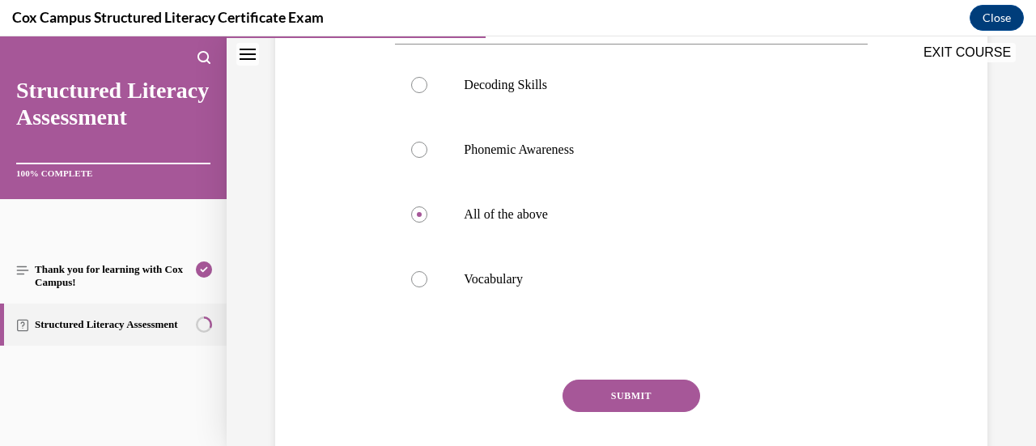
click at [630, 384] on button "SUBMIT" at bounding box center [632, 396] width 138 height 32
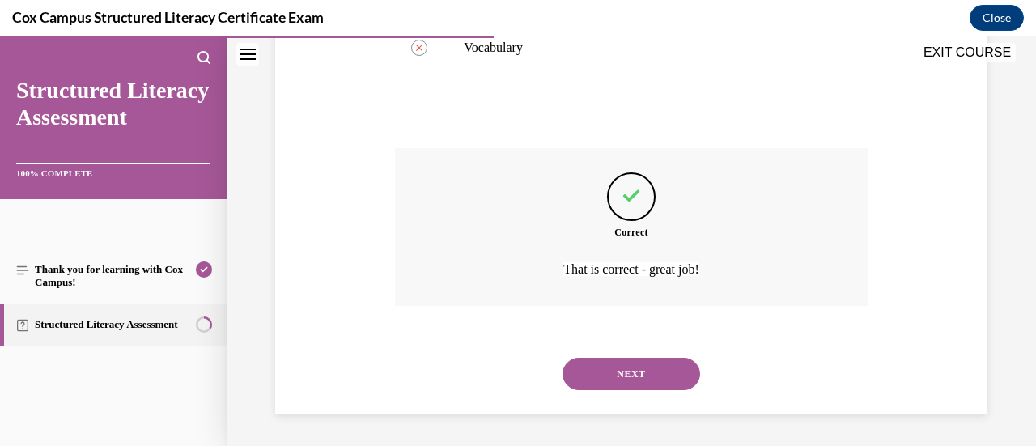
click at [630, 384] on button "NEXT" at bounding box center [632, 374] width 138 height 32
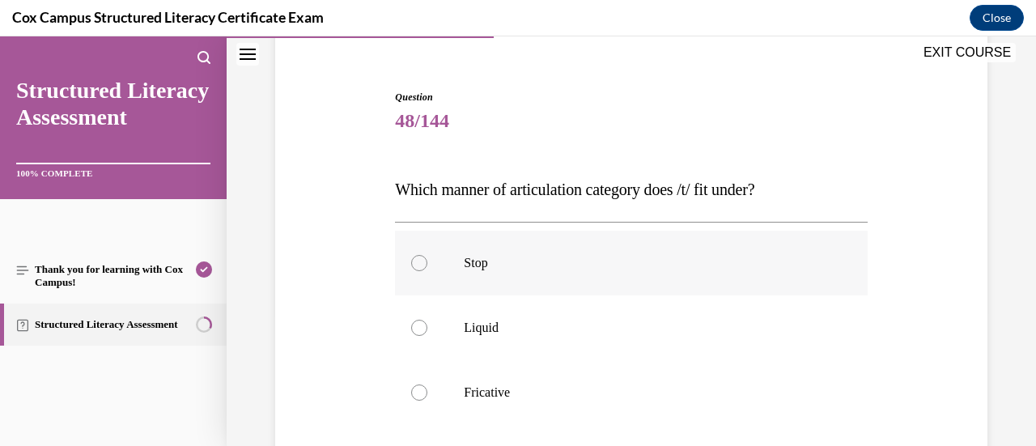
click at [599, 261] on p "Stop" at bounding box center [645, 263] width 363 height 16
click at [427, 261] on input "Stop" at bounding box center [419, 263] width 16 height 16
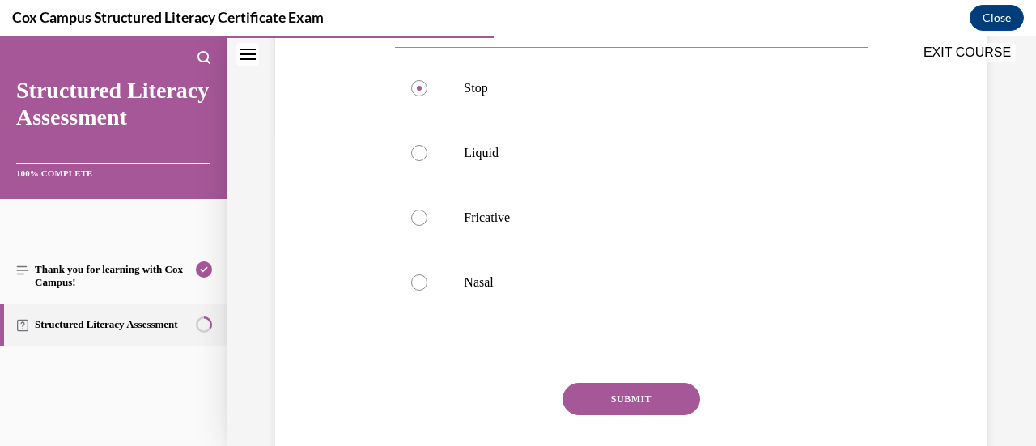
click at [618, 397] on button "SUBMIT" at bounding box center [632, 399] width 138 height 32
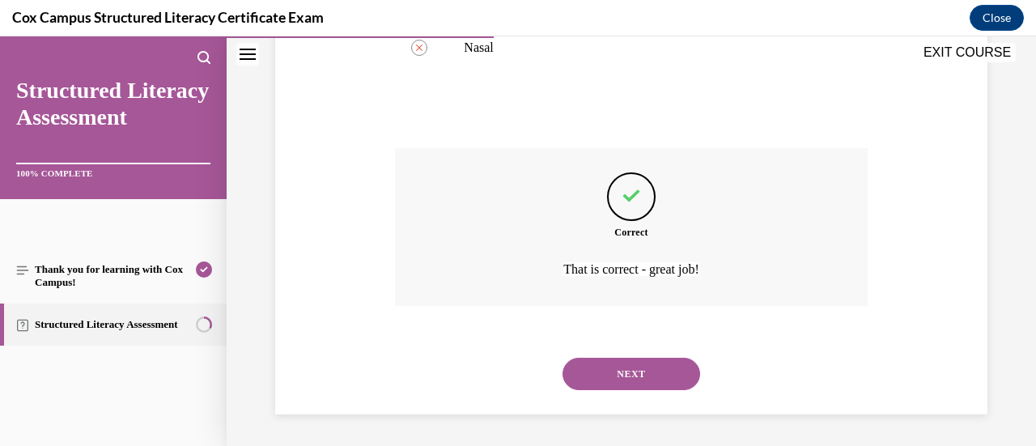
click at [618, 397] on div "NEXT" at bounding box center [631, 374] width 472 height 65
click at [623, 367] on button "NEXT" at bounding box center [632, 374] width 138 height 32
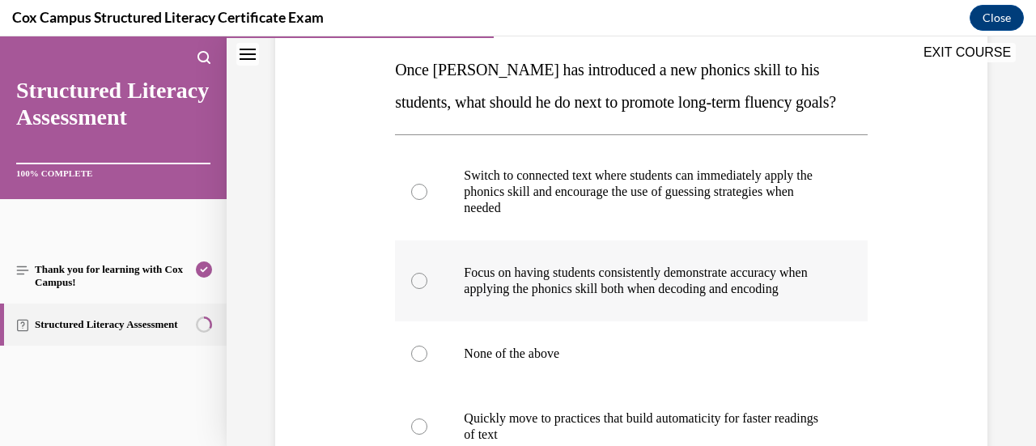
click at [648, 275] on p "Focus on having students consistently demonstrate accuracy when applying the ph…" at bounding box center [645, 281] width 363 height 32
click at [427, 275] on input "Focus on having students consistently demonstrate accuracy when applying the ph…" at bounding box center [419, 281] width 16 height 16
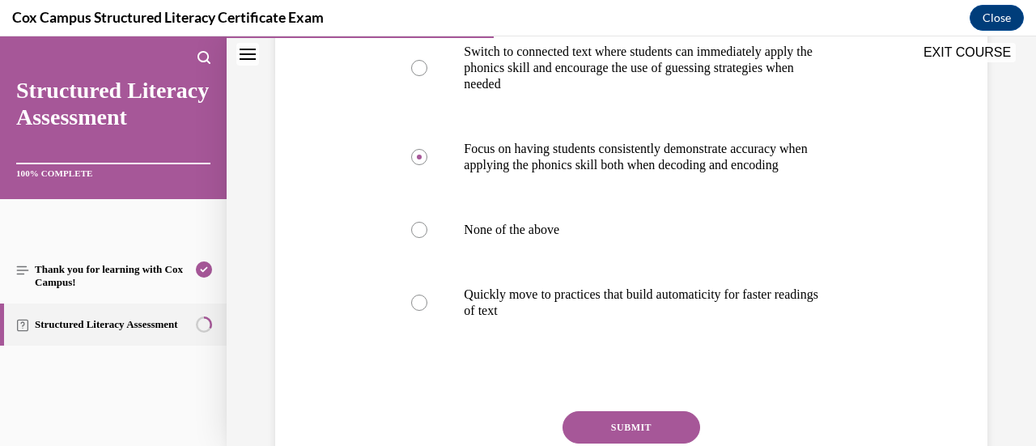
click at [639, 437] on button "SUBMIT" at bounding box center [632, 427] width 138 height 32
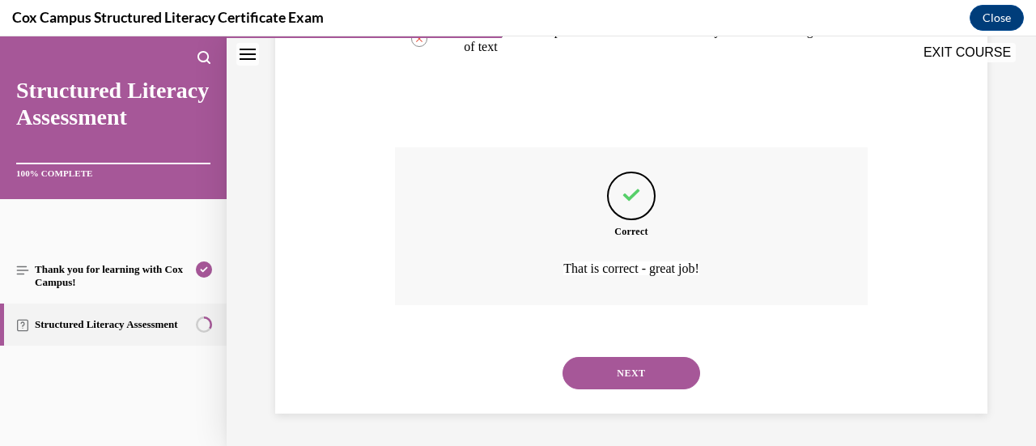
click at [643, 374] on button "NEXT" at bounding box center [632, 373] width 138 height 32
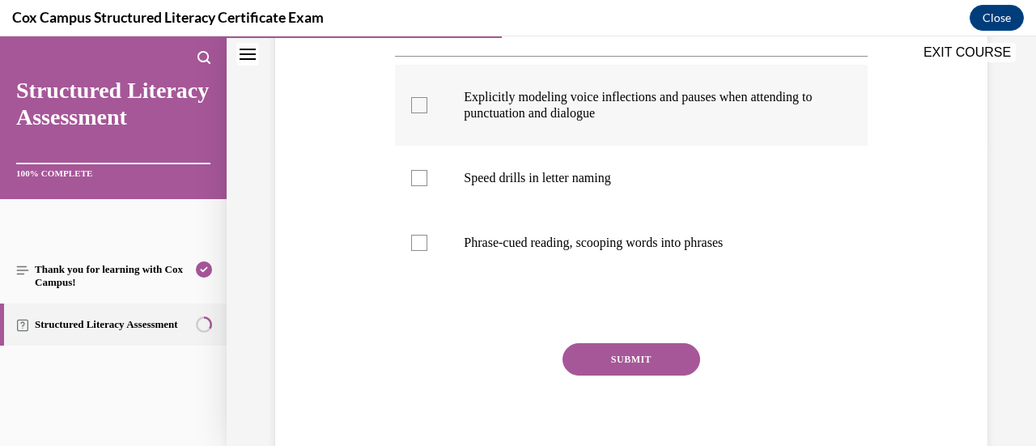
click at [604, 107] on p "Explicitly modeling voice inflections and pauses when attending to punctuation …" at bounding box center [645, 105] width 363 height 32
click at [427, 107] on input "Explicitly modeling voice inflections and pauses when attending to punctuation …" at bounding box center [419, 105] width 16 height 16
click at [602, 365] on button "SUBMIT" at bounding box center [632, 359] width 138 height 32
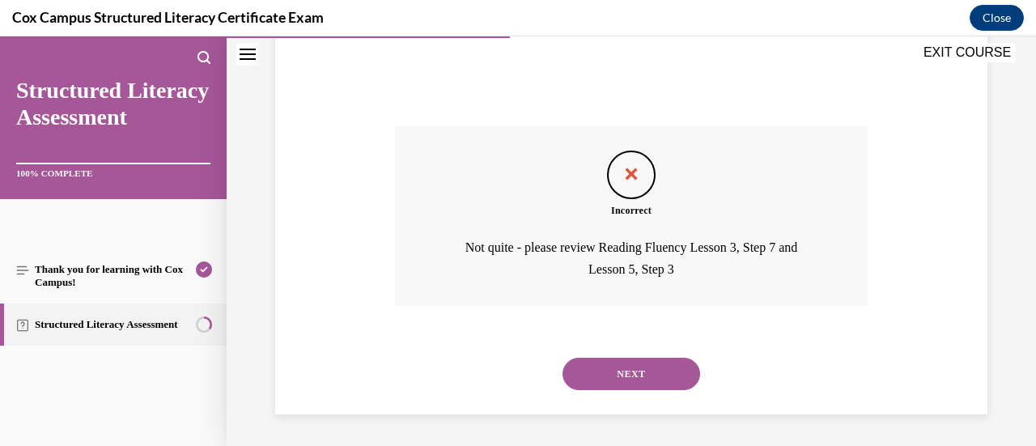
click at [614, 369] on button "NEXT" at bounding box center [632, 374] width 138 height 32
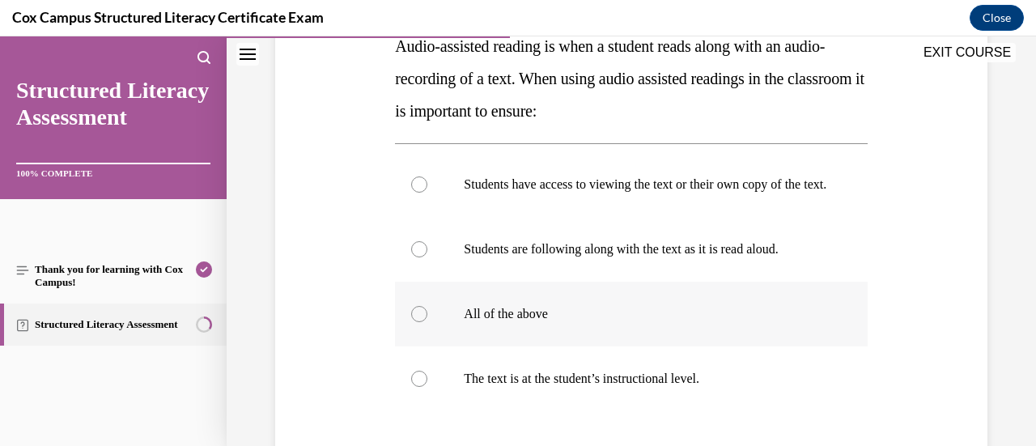
click at [619, 342] on label "All of the above" at bounding box center [631, 314] width 472 height 65
click at [427, 322] on input "All of the above" at bounding box center [419, 314] width 16 height 16
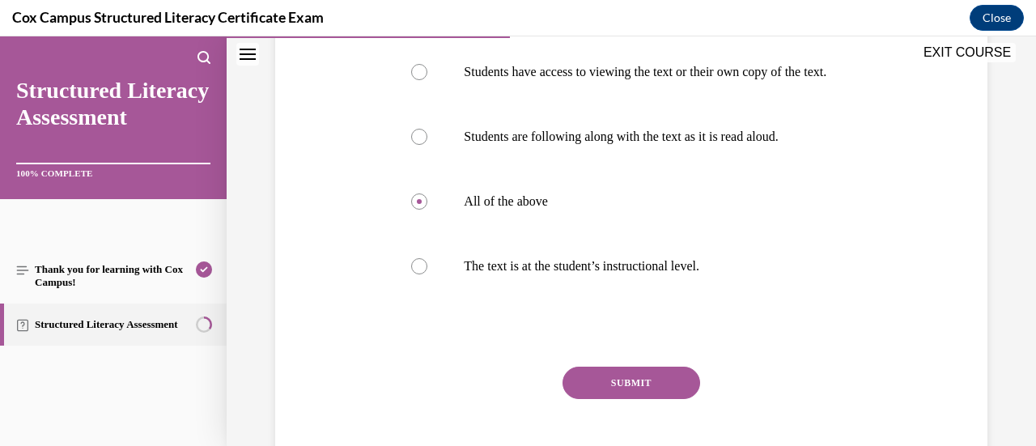
click at [618, 380] on div "Question 51/144 Audio-assisted reading is when a student reads along with an au…" at bounding box center [631, 166] width 472 height 665
click at [620, 382] on button "SUBMIT" at bounding box center [632, 383] width 138 height 32
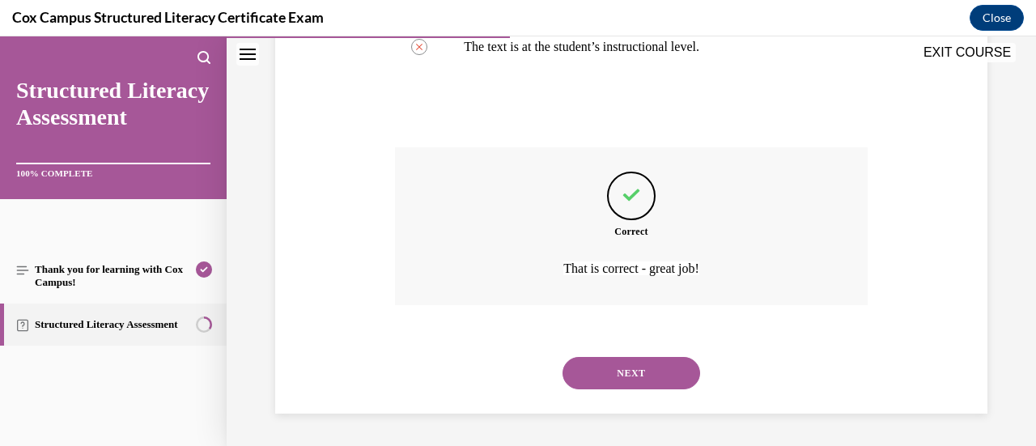
click at [630, 389] on button "NEXT" at bounding box center [632, 373] width 138 height 32
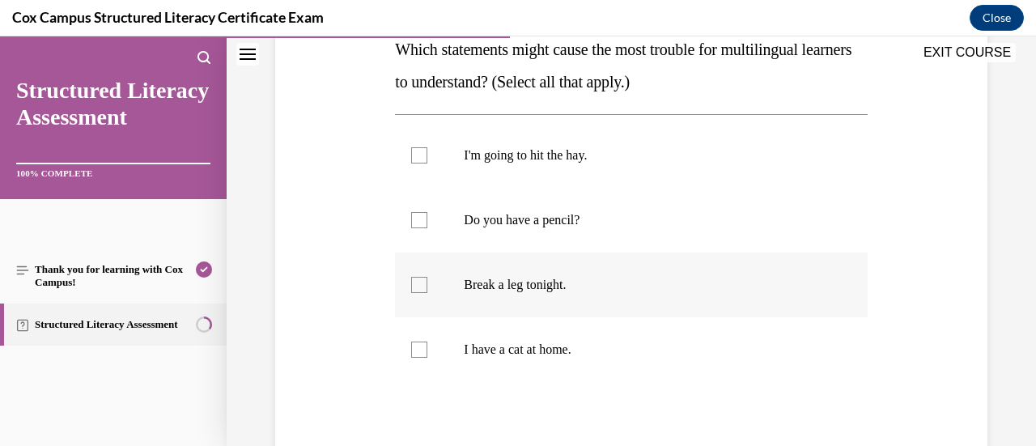
click at [601, 273] on label "Break a leg tonight." at bounding box center [631, 285] width 472 height 65
click at [427, 277] on input "Break a leg tonight." at bounding box center [419, 285] width 16 height 16
click at [605, 185] on label "I'm going to hit the hay." at bounding box center [631, 155] width 472 height 65
click at [427, 163] on input "I'm going to hit the hay." at bounding box center [419, 155] width 16 height 16
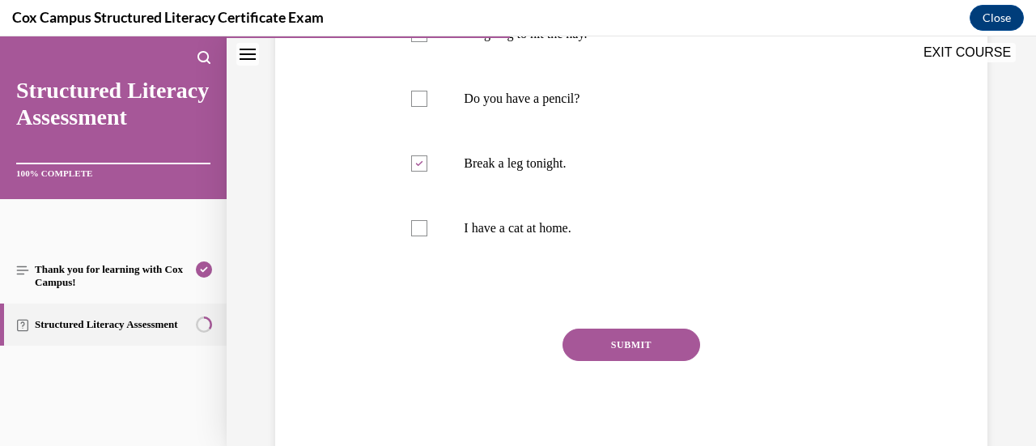
click at [627, 328] on div "Question 52/144 Which statements might cause the most trouble for multilingual …" at bounding box center [631, 144] width 472 height 633
click at [631, 339] on button "SUBMIT" at bounding box center [632, 345] width 138 height 32
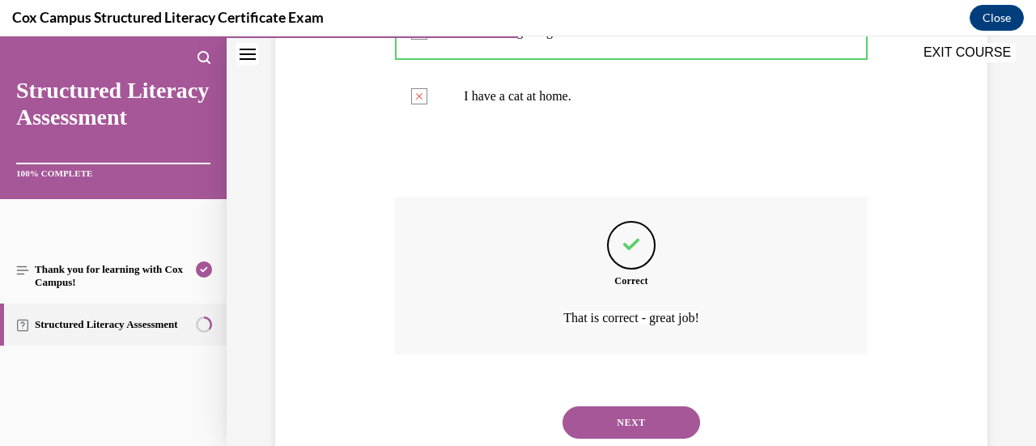
scroll to position [577, 0]
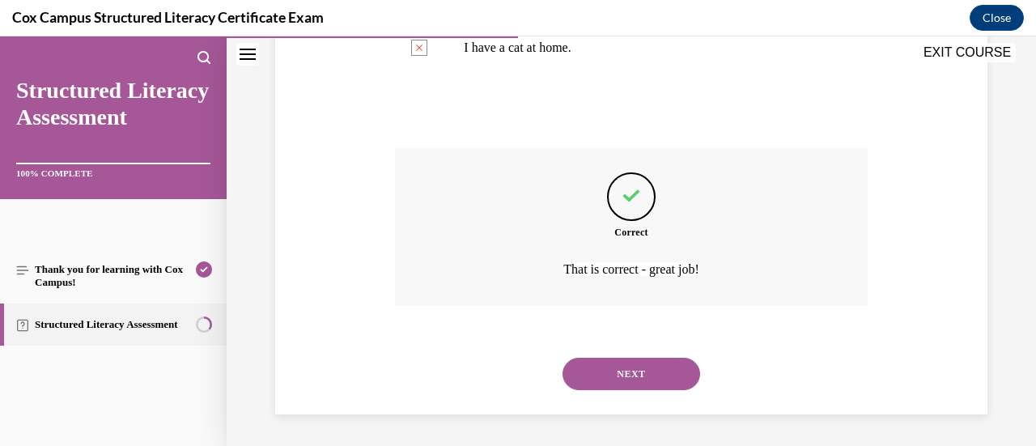
click at [635, 380] on button "NEXT" at bounding box center [632, 374] width 138 height 32
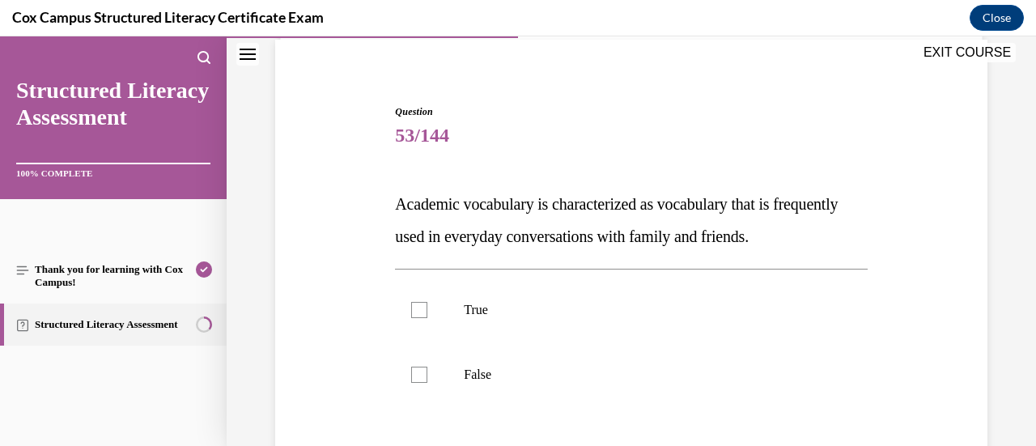
scroll to position [148, 0]
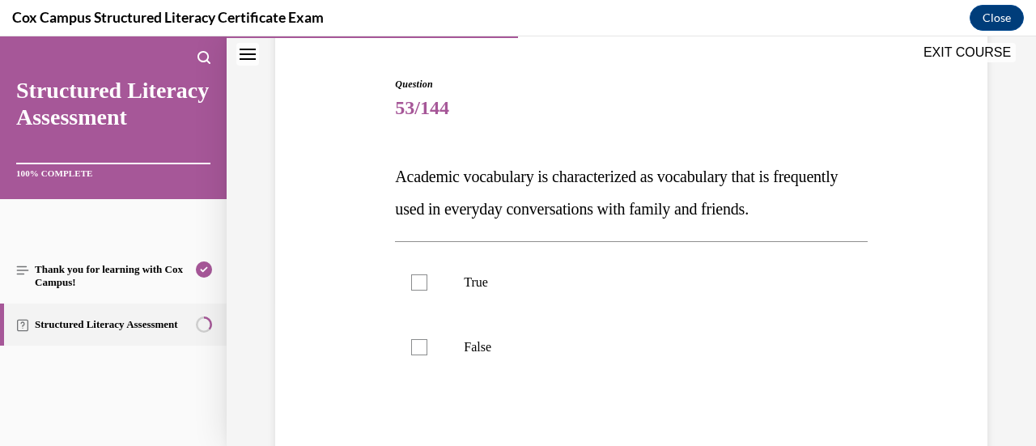
click at [635, 355] on p "False" at bounding box center [645, 347] width 363 height 16
click at [427, 355] on input "False" at bounding box center [419, 347] width 16 height 16
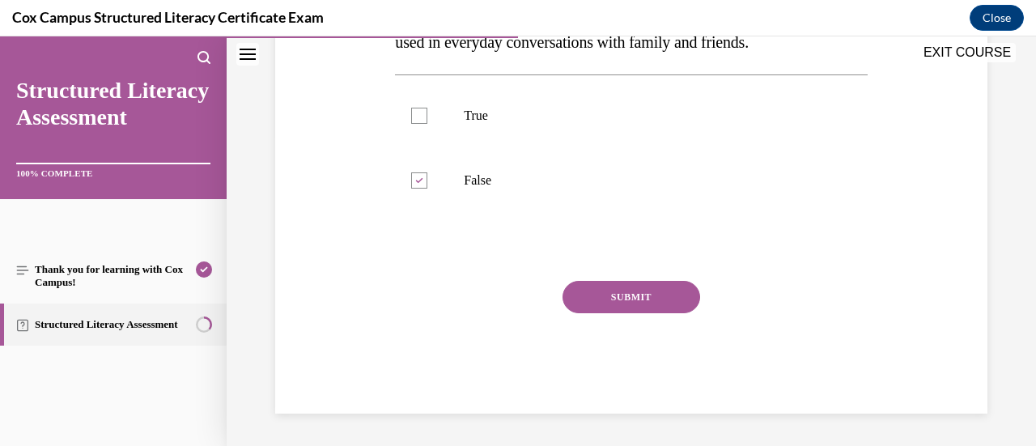
click at [651, 299] on button "SUBMIT" at bounding box center [632, 297] width 138 height 32
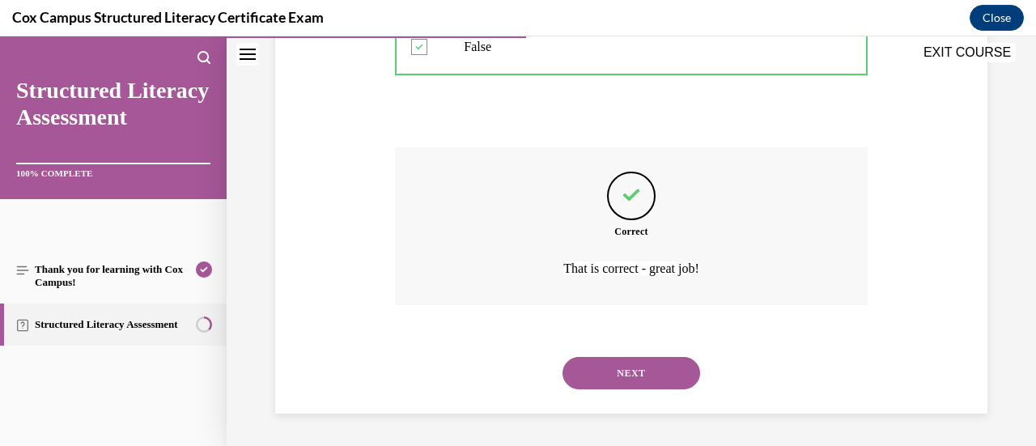
scroll to position [480, 0]
click at [634, 376] on button "NEXT" at bounding box center [632, 373] width 138 height 32
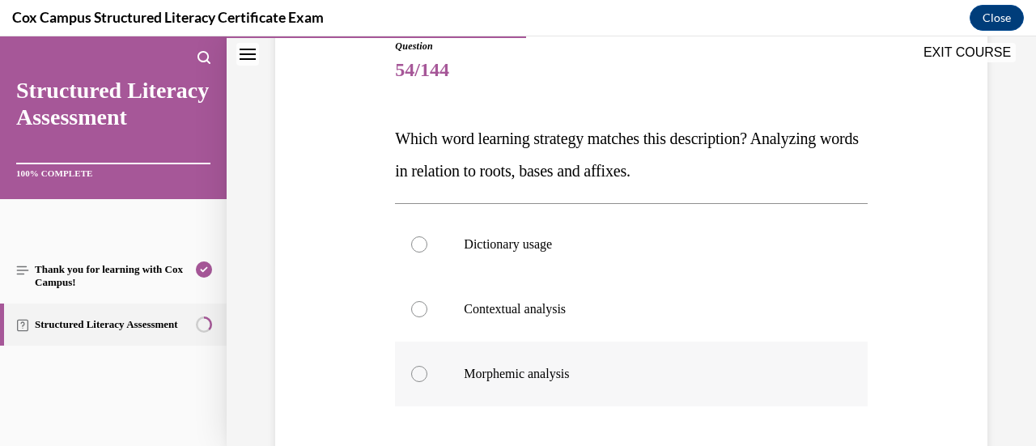
click at [634, 367] on p "Morphemic analysis" at bounding box center [645, 374] width 363 height 16
click at [427, 367] on input "Morphemic analysis" at bounding box center [419, 374] width 16 height 16
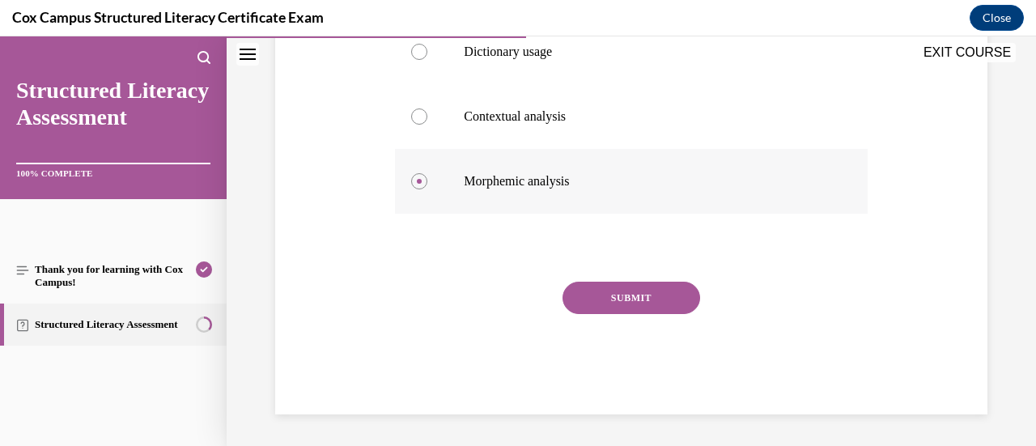
scroll to position [379, 0]
click at [639, 292] on button "SUBMIT" at bounding box center [632, 298] width 138 height 32
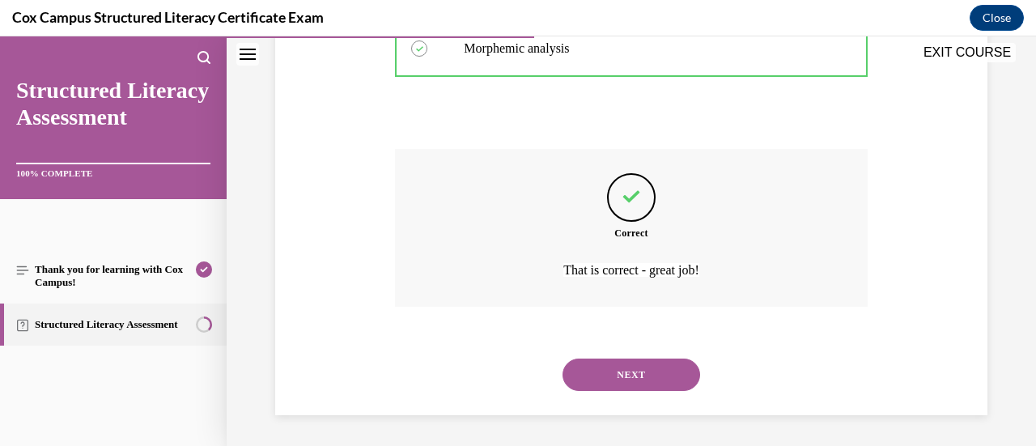
scroll to position [512, 0]
click at [639, 363] on button "NEXT" at bounding box center [632, 374] width 138 height 32
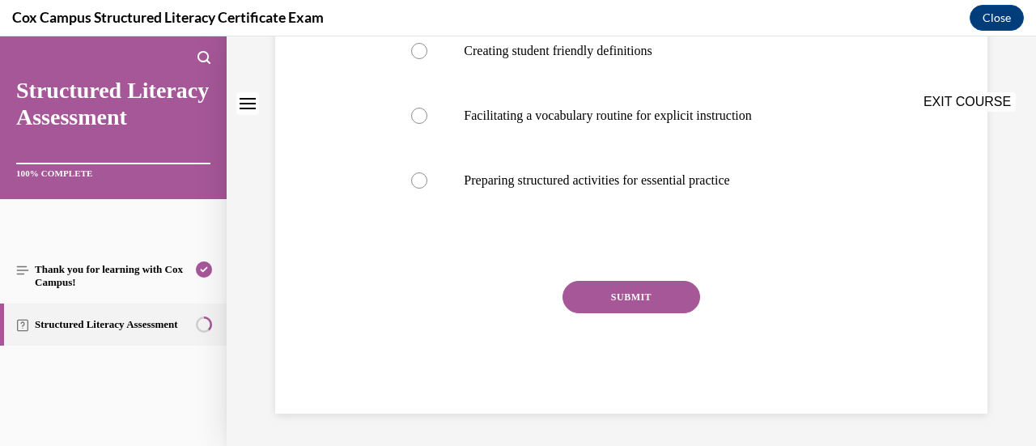
scroll to position [0, 0]
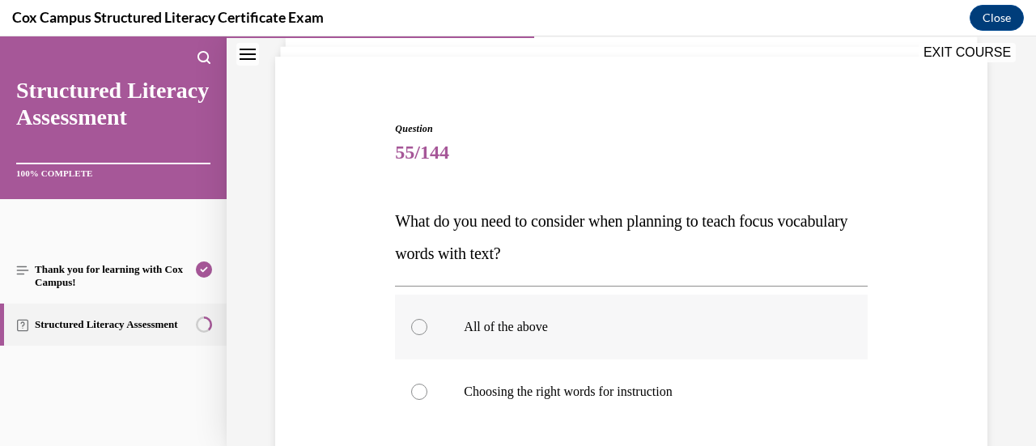
click at [657, 325] on p "All of the above" at bounding box center [645, 327] width 363 height 16
click at [427, 325] on input "All of the above" at bounding box center [419, 327] width 16 height 16
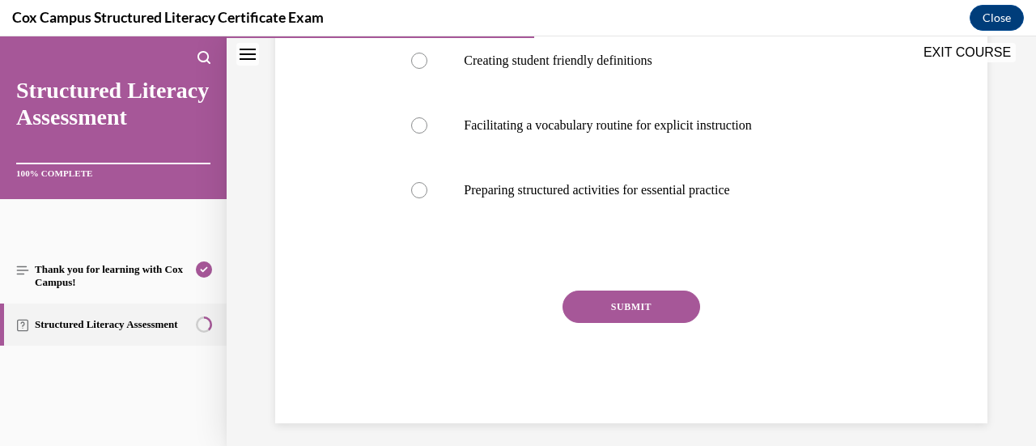
click at [666, 301] on button "SUBMIT" at bounding box center [632, 307] width 138 height 32
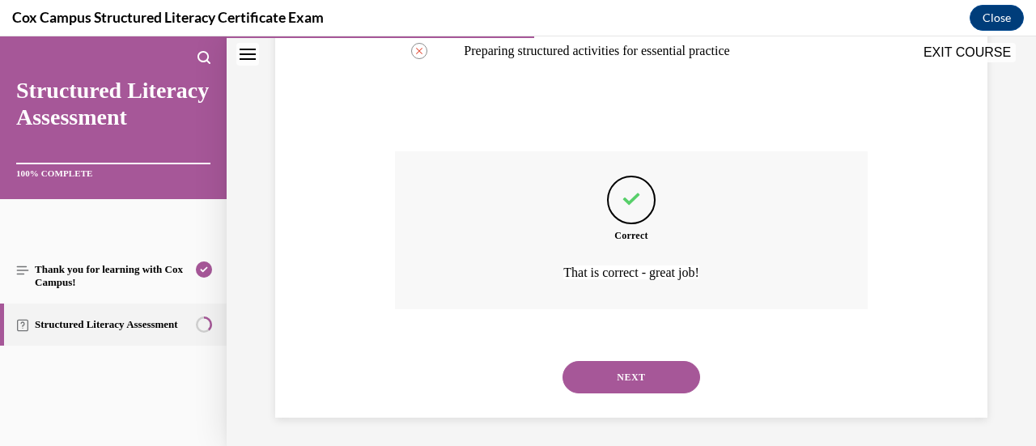
scroll to position [642, 0]
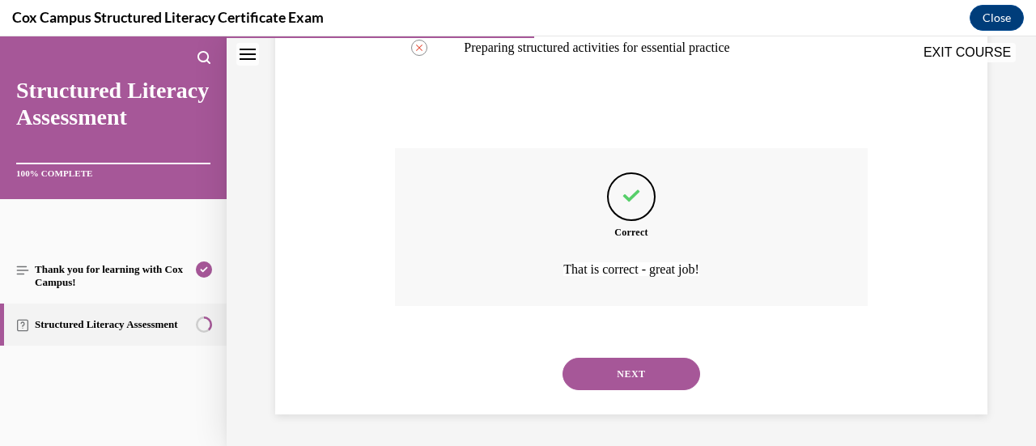
click at [647, 365] on button "NEXT" at bounding box center [632, 374] width 138 height 32
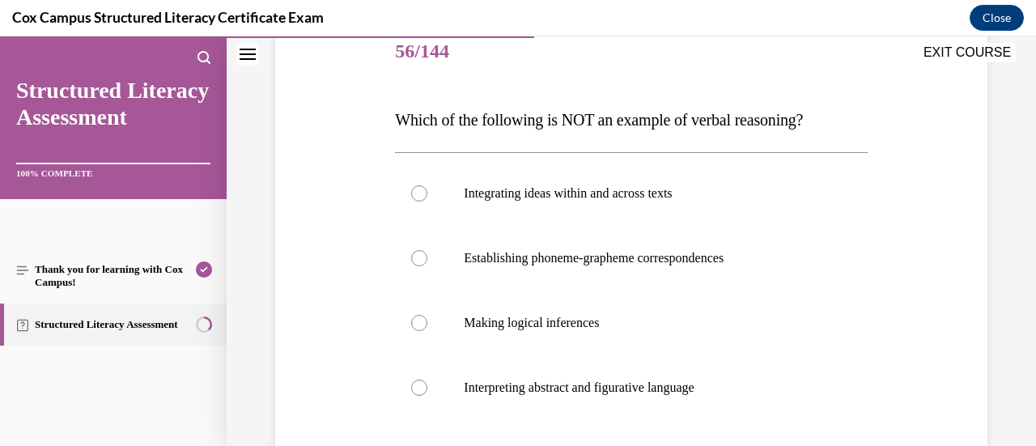
scroll to position [219, 0]
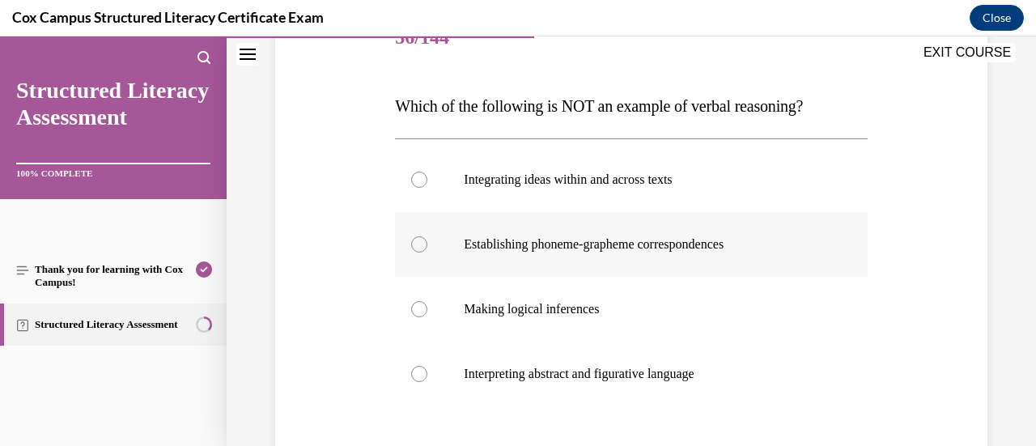
click at [644, 267] on label "Establishing phoneme-grapheme correspondences" at bounding box center [631, 244] width 472 height 65
click at [427, 253] on input "Establishing phoneme-grapheme correspondences" at bounding box center [419, 244] width 16 height 16
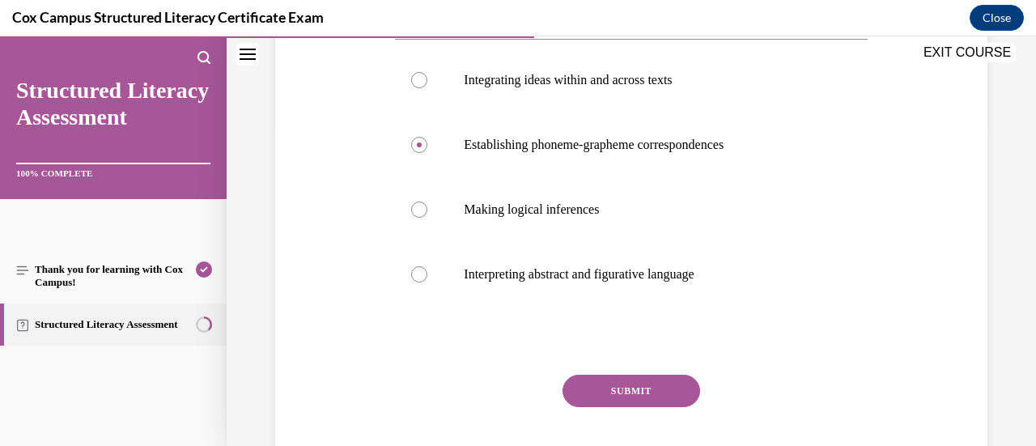
click at [638, 377] on button "SUBMIT" at bounding box center [632, 391] width 138 height 32
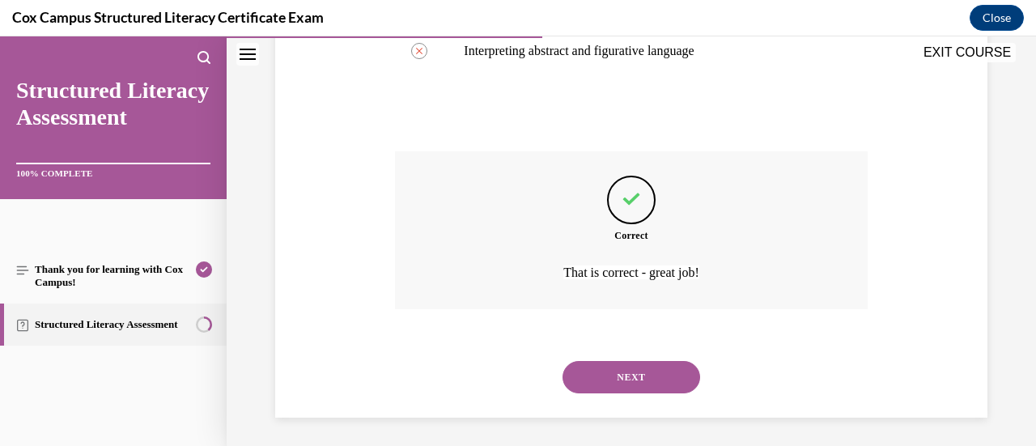
scroll to position [545, 0]
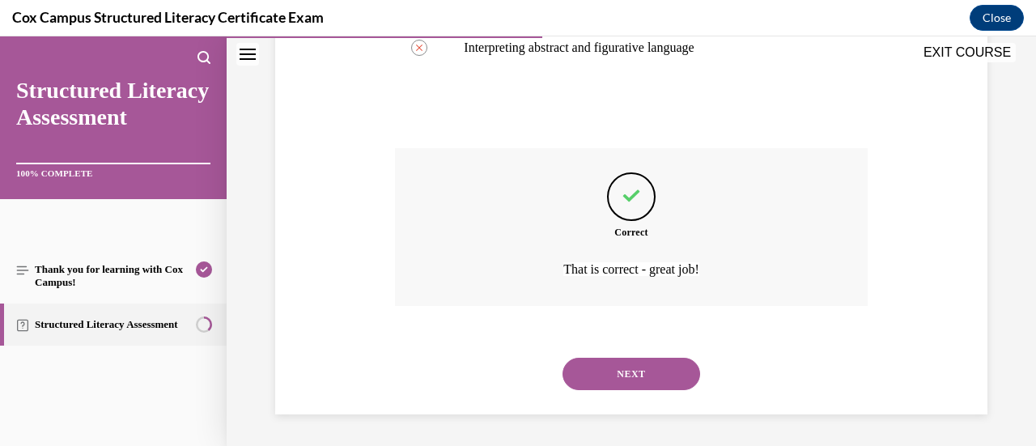
click at [638, 389] on div "NEXT" at bounding box center [631, 374] width 472 height 65
click at [647, 371] on button "NEXT" at bounding box center [632, 374] width 138 height 32
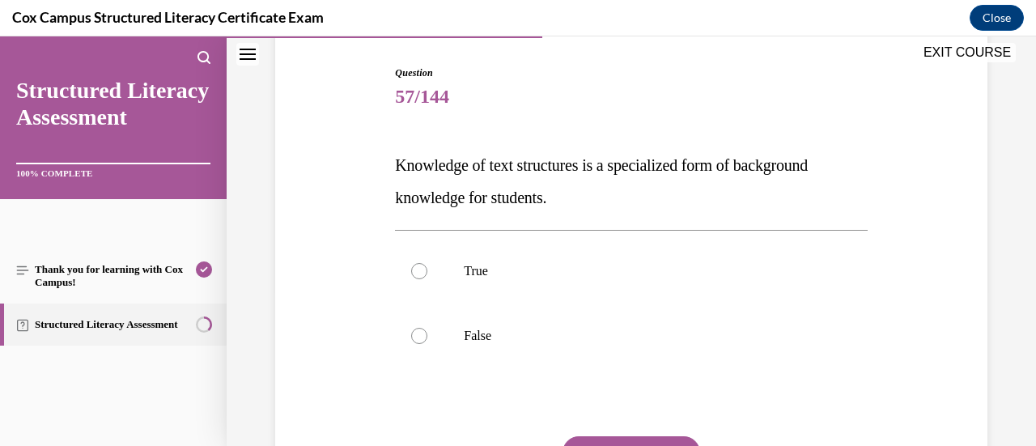
scroll to position [160, 0]
click at [625, 286] on label "True" at bounding box center [631, 270] width 472 height 65
click at [427, 278] on input "True" at bounding box center [419, 270] width 16 height 16
click at [639, 441] on button "SUBMIT" at bounding box center [632, 451] width 138 height 32
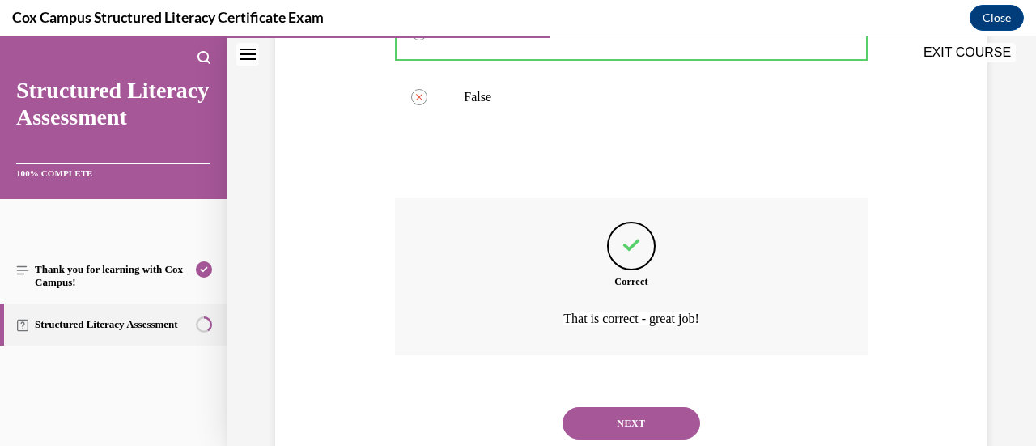
scroll to position [448, 0]
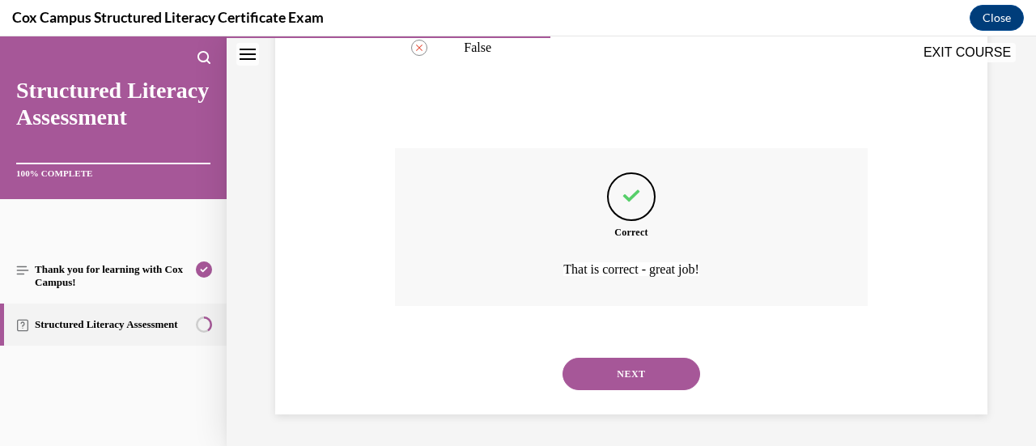
click at [656, 370] on button "NEXT" at bounding box center [632, 374] width 138 height 32
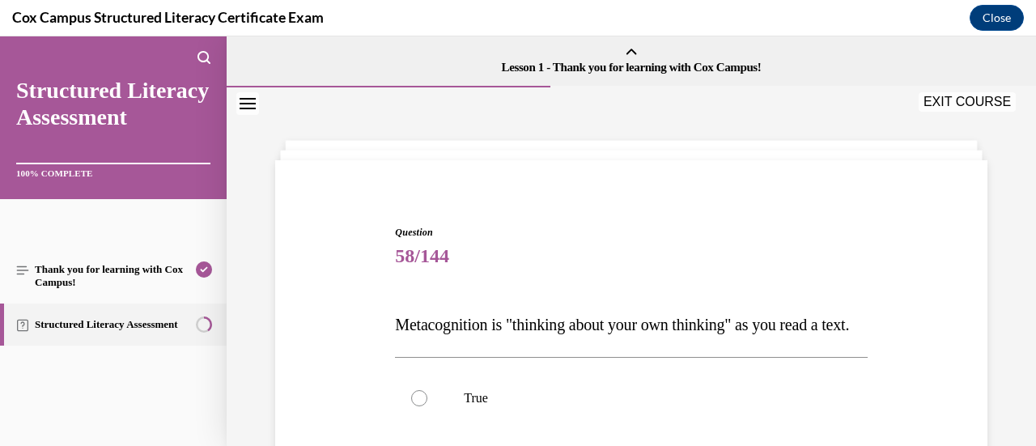
click at [571, 392] on div "True False" at bounding box center [631, 430] width 472 height 146
click at [571, 399] on label "True" at bounding box center [631, 398] width 472 height 65
click at [427, 399] on input "True" at bounding box center [419, 398] width 16 height 16
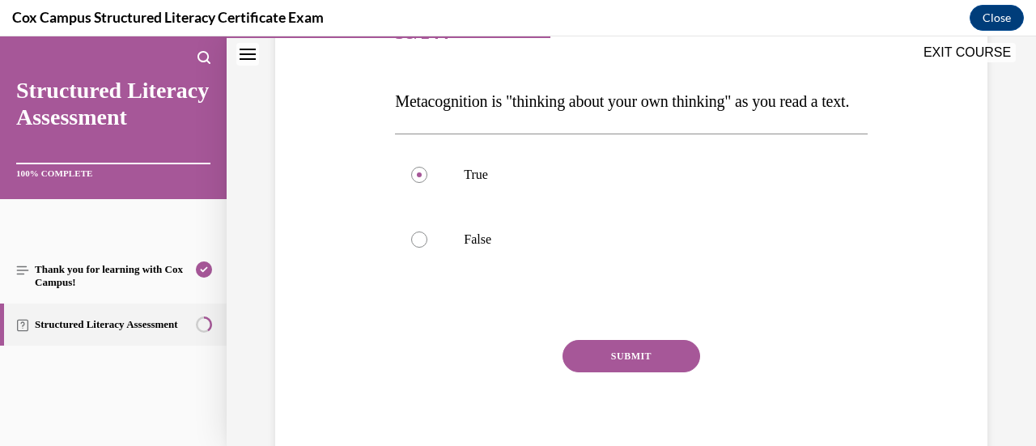
click at [588, 372] on button "SUBMIT" at bounding box center [632, 356] width 138 height 32
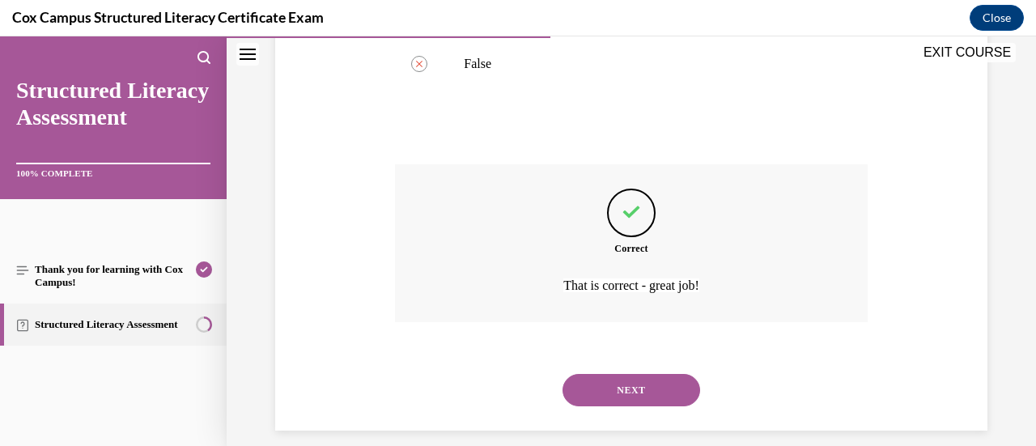
scroll to position [448, 0]
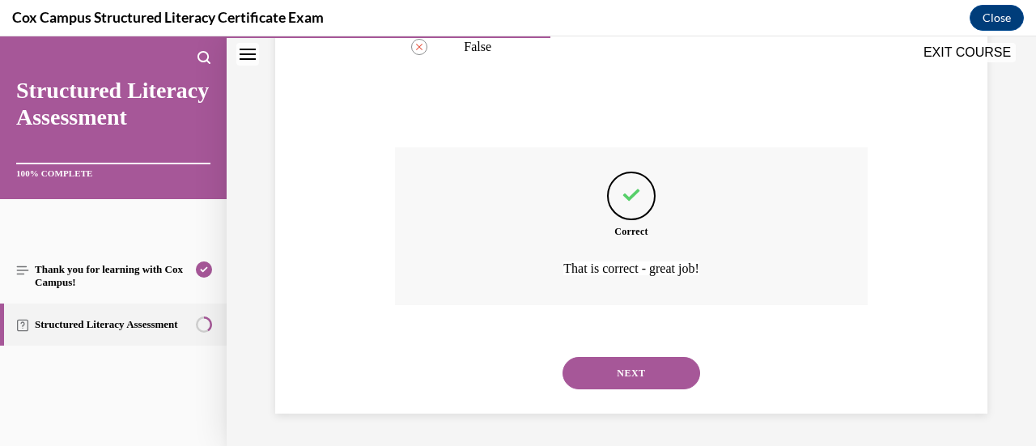
click at [588, 381] on button "NEXT" at bounding box center [632, 373] width 138 height 32
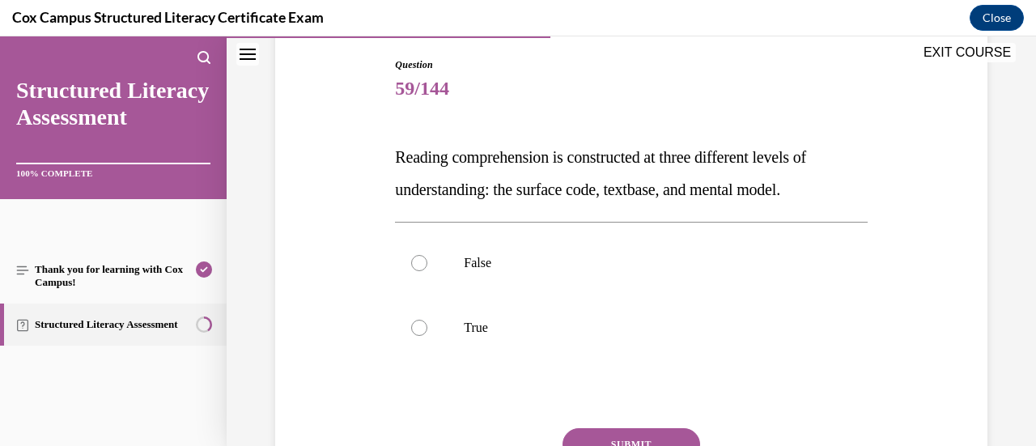
scroll to position [210, 0]
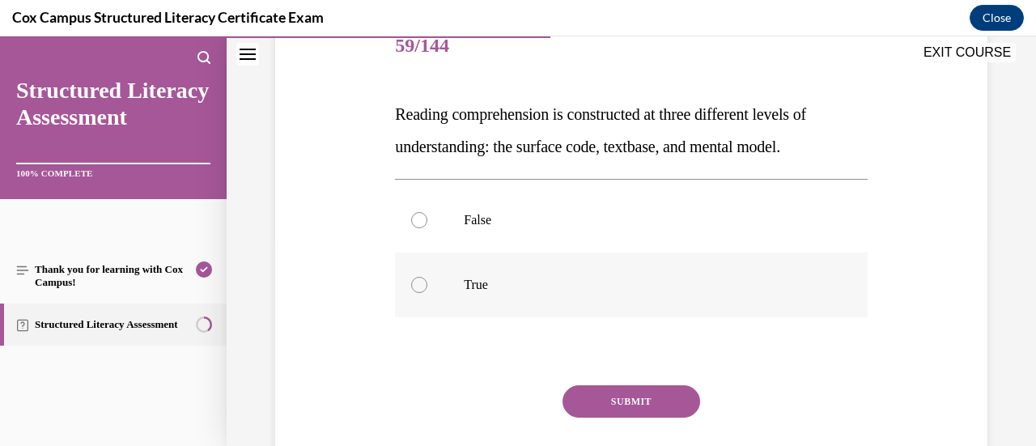
click at [576, 265] on label "True" at bounding box center [631, 285] width 472 height 65
click at [427, 277] on input "True" at bounding box center [419, 285] width 16 height 16
click at [620, 396] on button "SUBMIT" at bounding box center [632, 401] width 138 height 32
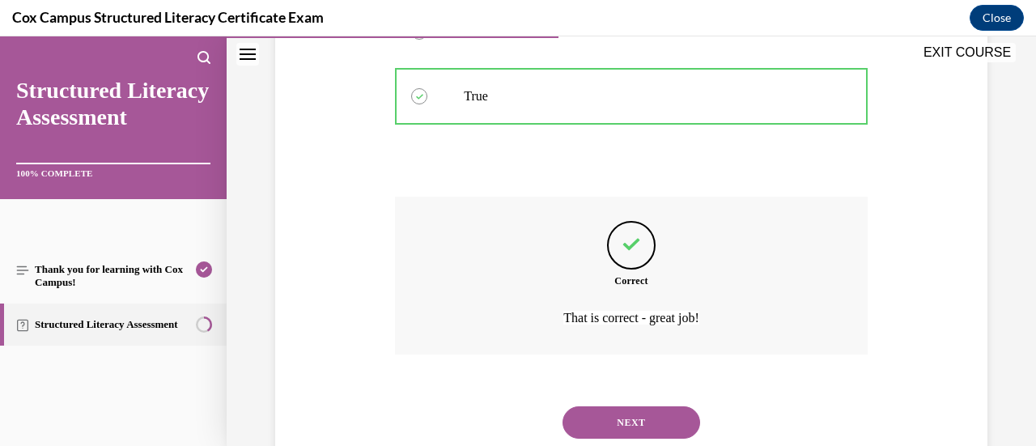
scroll to position [448, 0]
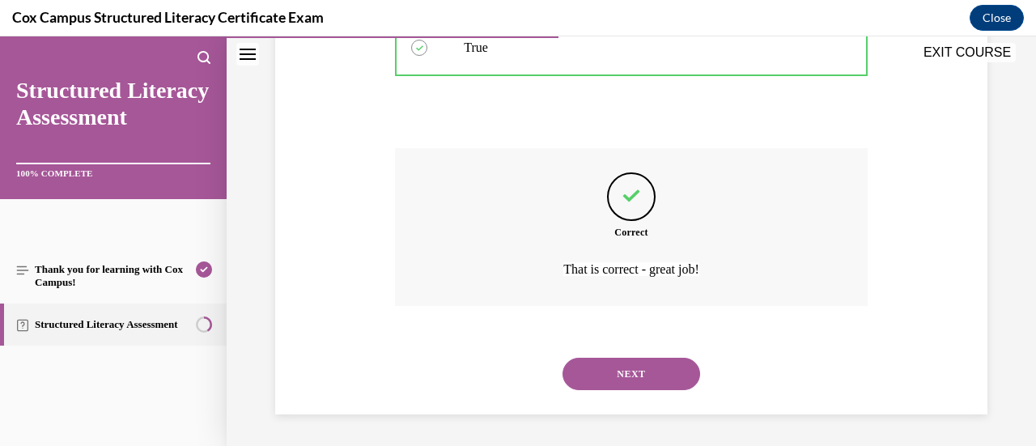
drag, startPoint x: 620, startPoint y: 396, endPoint x: 620, endPoint y: 386, distance: 9.7
click at [620, 386] on button "NEXT" at bounding box center [632, 374] width 138 height 32
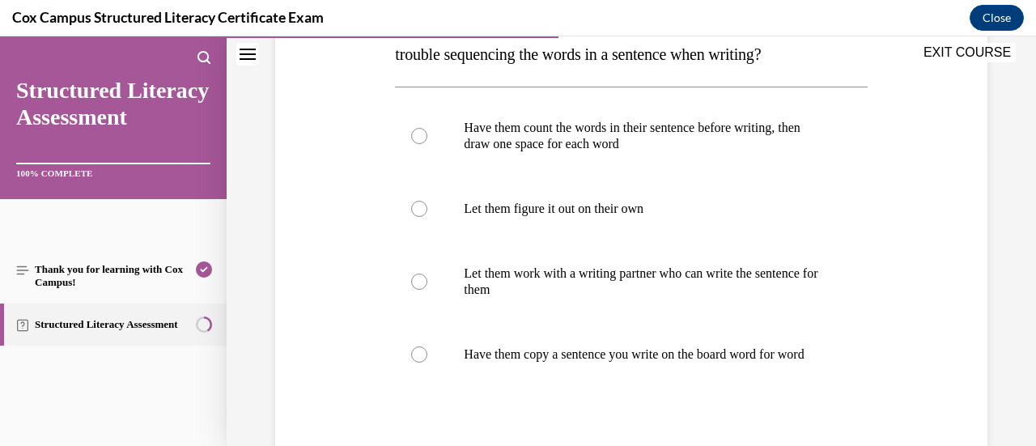
scroll to position [321, 0]
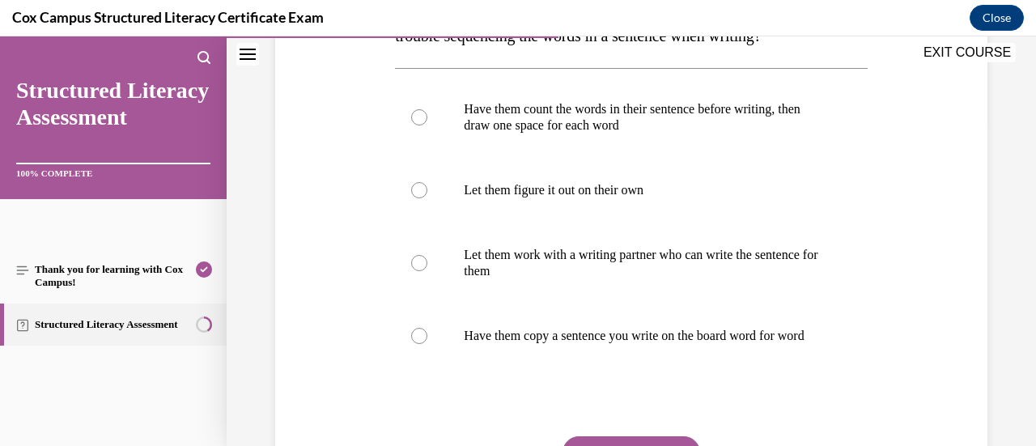
click at [602, 75] on div "Have them count the words in their sentence before writing, then draw one space…" at bounding box center [631, 222] width 472 height 308
click at [590, 151] on label "Have them count the words in their sentence before writing, then draw one space…" at bounding box center [631, 117] width 472 height 81
click at [427, 125] on input "Have them count the words in their sentence before writing, then draw one space…" at bounding box center [419, 117] width 16 height 16
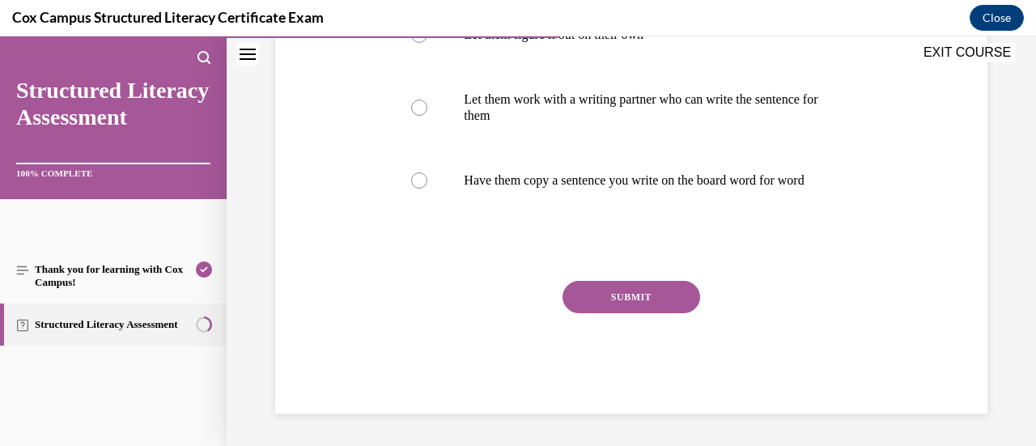
click at [613, 317] on div "SUBMIT" at bounding box center [631, 321] width 472 height 81
click at [641, 301] on button "SUBMIT" at bounding box center [632, 297] width 138 height 32
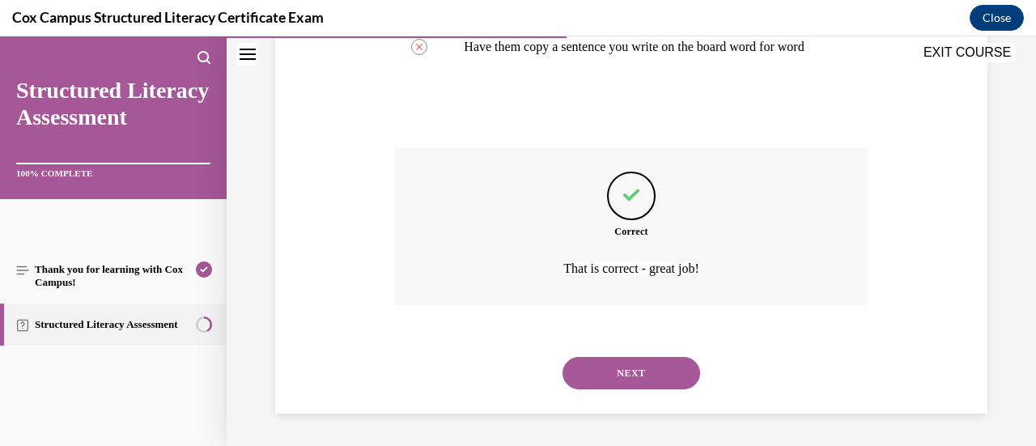
scroll to position [626, 0]
drag, startPoint x: 641, startPoint y: 301, endPoint x: 623, endPoint y: 378, distance: 78.9
click at [623, 378] on button "NEXT" at bounding box center [632, 373] width 138 height 32
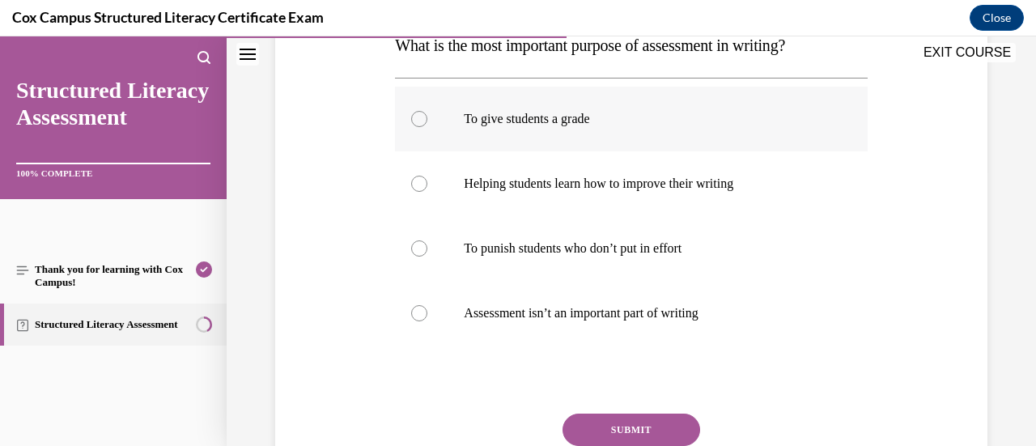
scroll to position [280, 0]
click at [719, 175] on p "Helping students learn how to improve their writing" at bounding box center [645, 183] width 363 height 16
click at [427, 175] on input "Helping students learn how to improve their writing" at bounding box center [419, 183] width 16 height 16
click at [622, 420] on button "SUBMIT" at bounding box center [632, 429] width 138 height 32
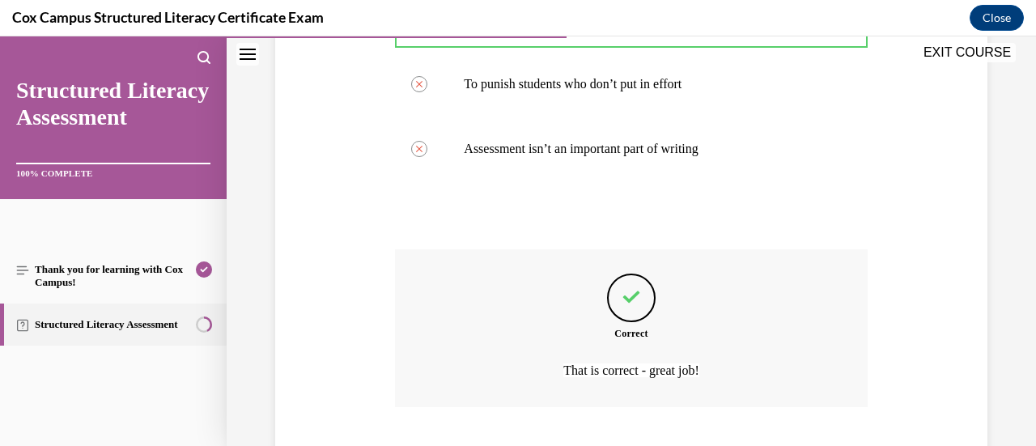
scroll to position [545, 0]
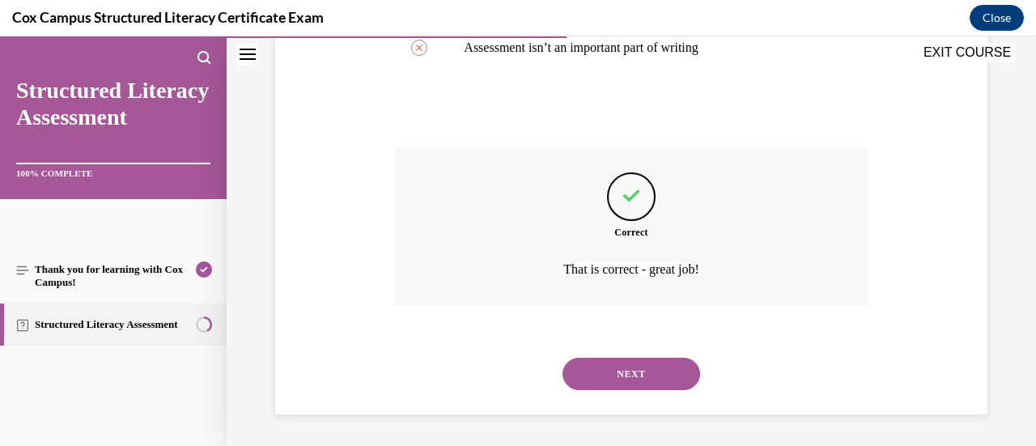
click at [658, 372] on button "NEXT" at bounding box center [632, 374] width 138 height 32
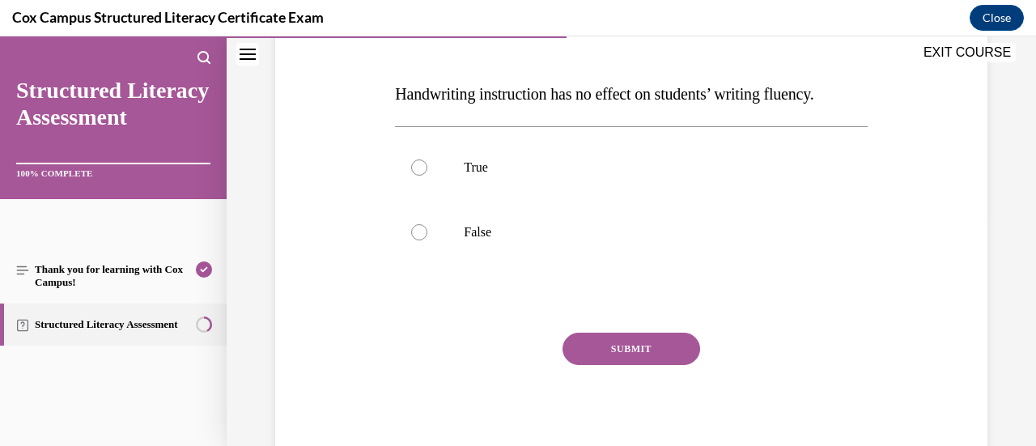
scroll to position [235, 0]
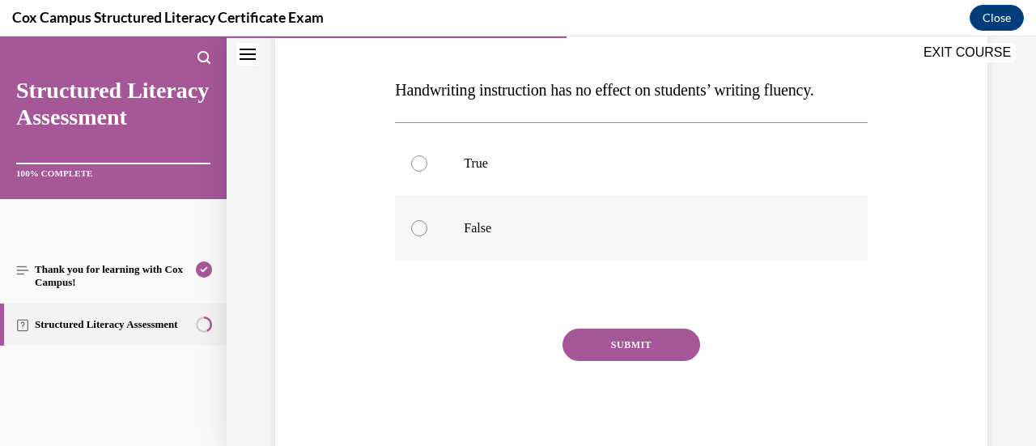
click at [603, 261] on label "False" at bounding box center [631, 228] width 472 height 65
click at [427, 236] on input "False" at bounding box center [419, 228] width 16 height 16
click at [618, 361] on button "SUBMIT" at bounding box center [632, 345] width 138 height 32
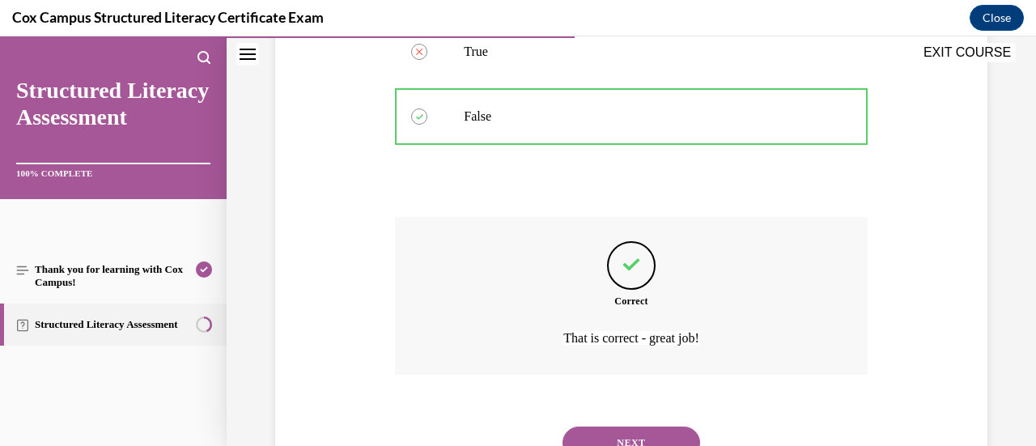
scroll to position [448, 0]
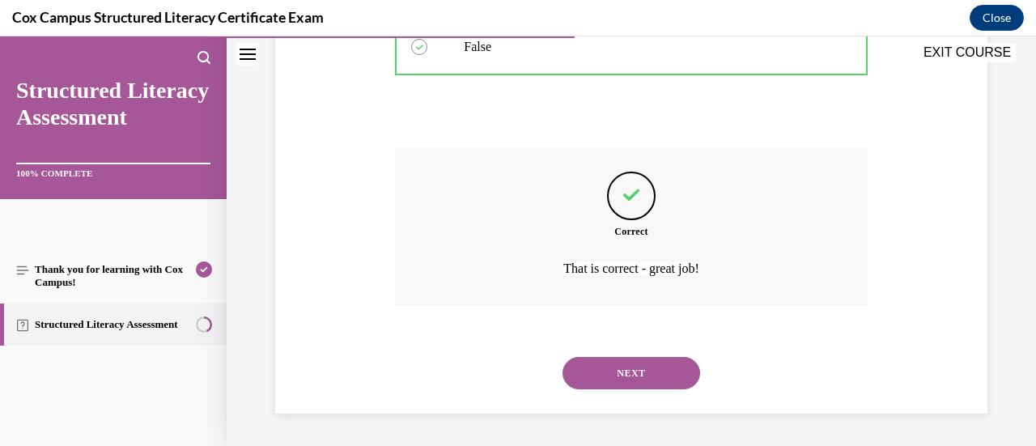
click at [651, 376] on button "NEXT" at bounding box center [632, 373] width 138 height 32
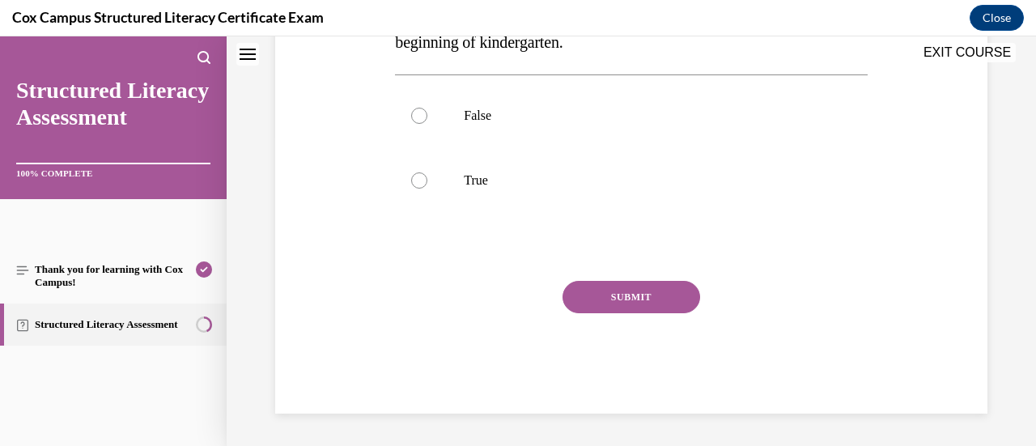
scroll to position [0, 0]
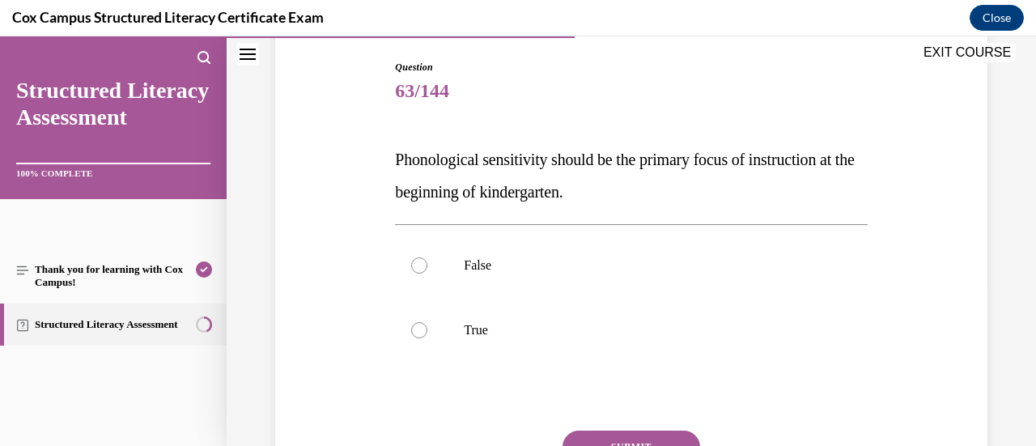
scroll to position [170, 0]
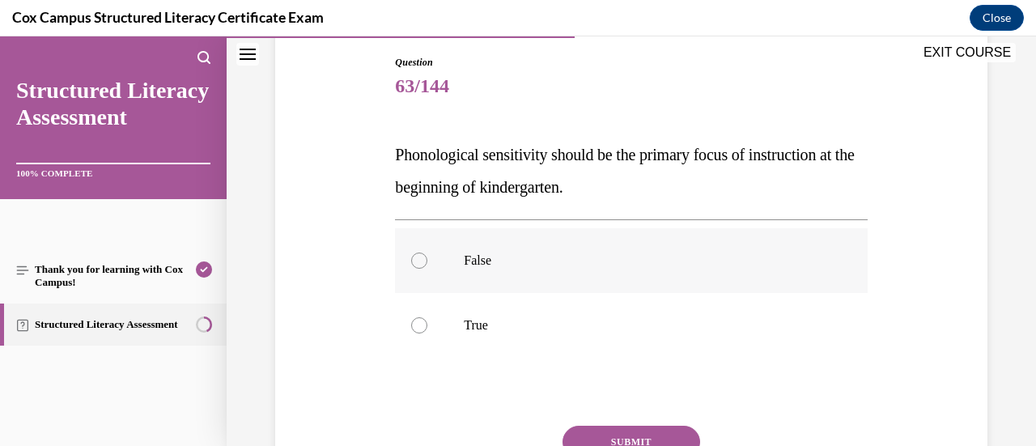
click at [612, 260] on p "False" at bounding box center [645, 261] width 363 height 16
click at [427, 260] on input "False" at bounding box center [419, 261] width 16 height 16
click at [635, 431] on button "SUBMIT" at bounding box center [632, 442] width 138 height 32
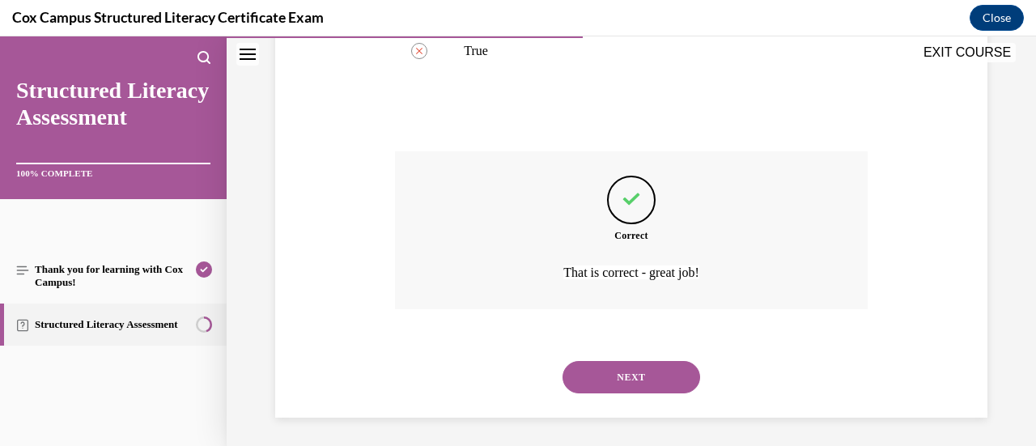
scroll to position [448, 0]
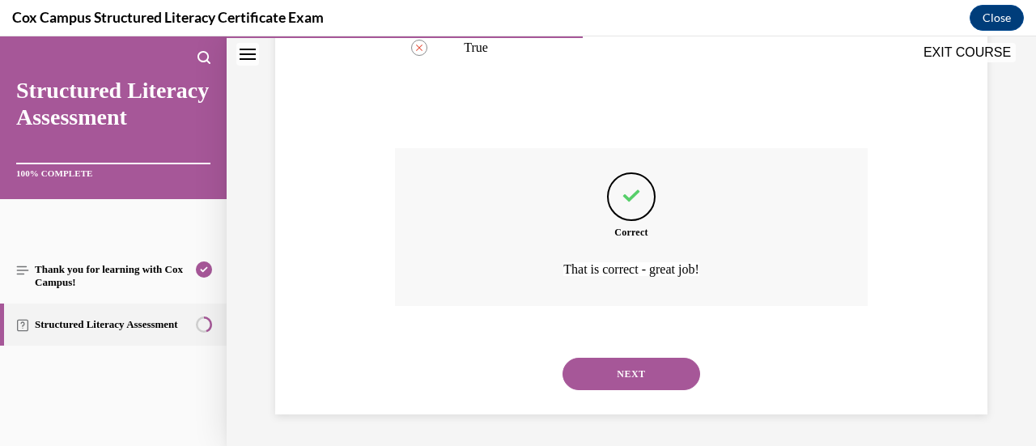
click at [657, 379] on button "NEXT" at bounding box center [632, 374] width 138 height 32
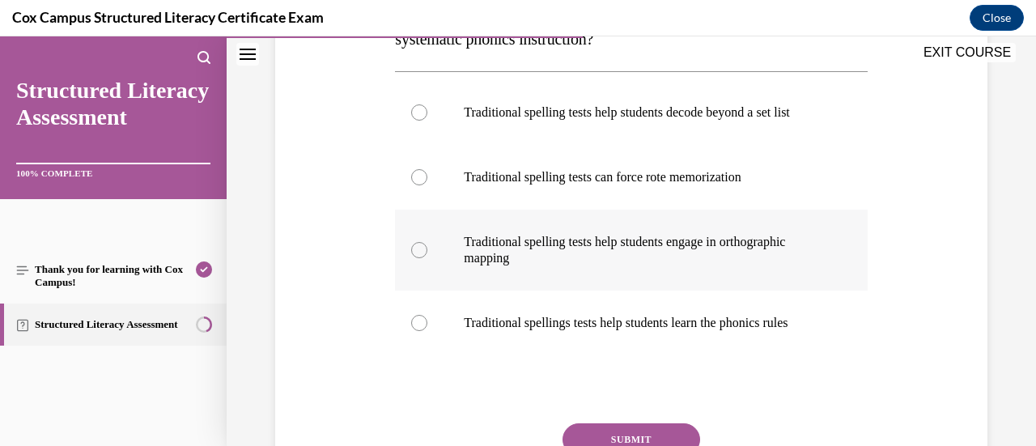
scroll to position [324, 0]
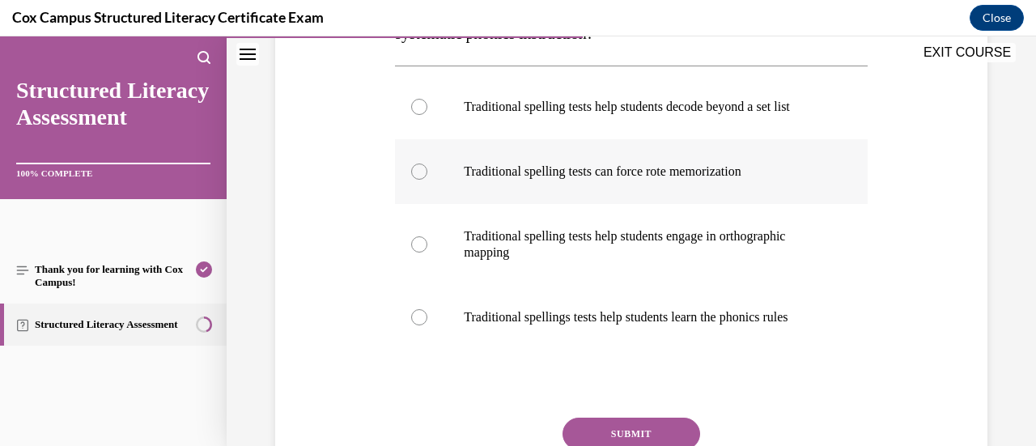
click at [662, 180] on p "Traditional spelling tests can force rote memorization" at bounding box center [645, 171] width 363 height 16
click at [427, 180] on input "Traditional spelling tests can force rote memorization" at bounding box center [419, 171] width 16 height 16
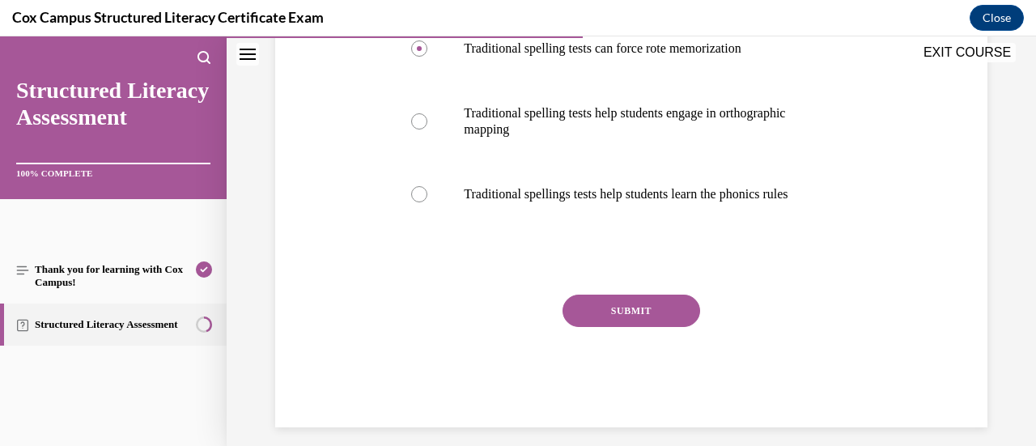
click at [635, 327] on button "SUBMIT" at bounding box center [632, 311] width 138 height 32
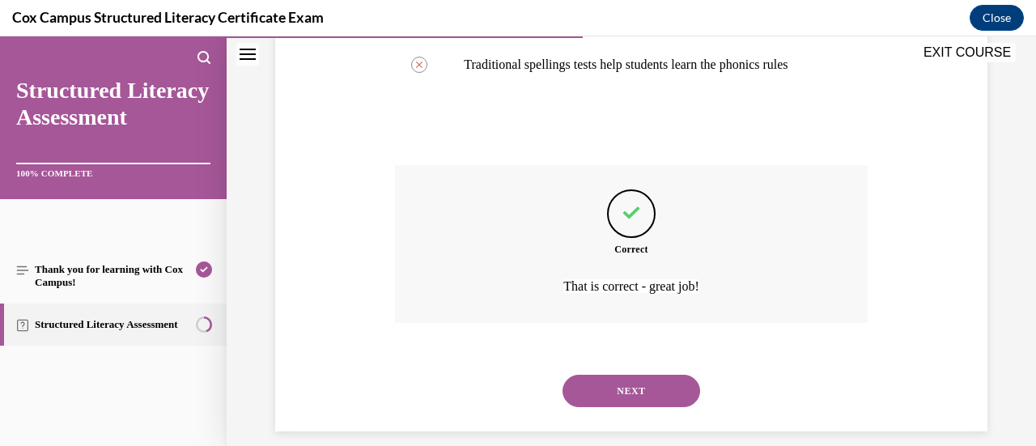
scroll to position [626, 0]
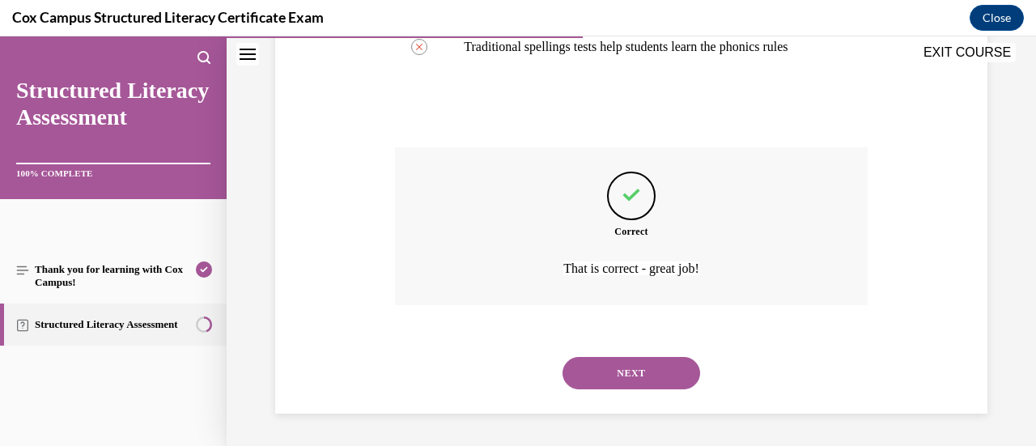
click at [631, 354] on div "NEXT" at bounding box center [631, 373] width 472 height 65
click at [633, 371] on button "NEXT" at bounding box center [632, 373] width 138 height 32
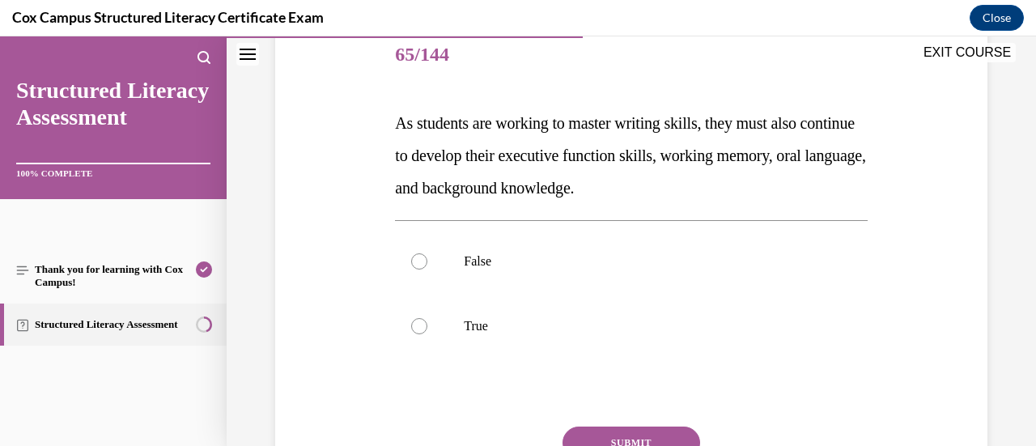
scroll to position [204, 0]
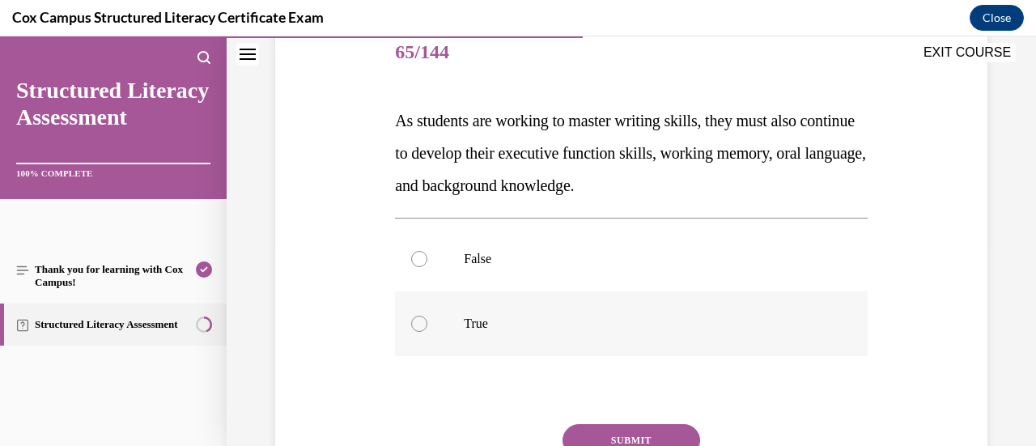
click at [586, 321] on p "True" at bounding box center [645, 324] width 363 height 16
click at [427, 321] on input "True" at bounding box center [419, 324] width 16 height 16
click at [604, 429] on button "SUBMIT" at bounding box center [632, 440] width 138 height 32
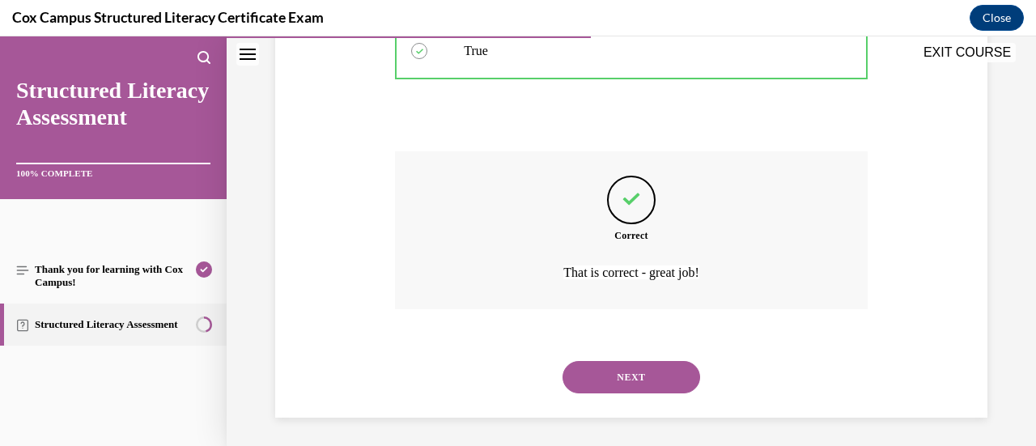
scroll to position [480, 0]
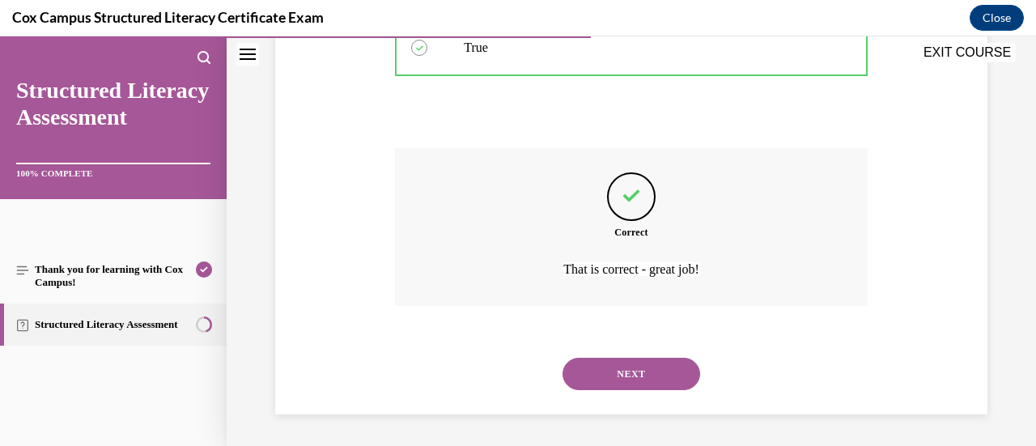
click at [654, 354] on div "NEXT" at bounding box center [631, 374] width 472 height 65
click at [652, 368] on button "NEXT" at bounding box center [632, 374] width 138 height 32
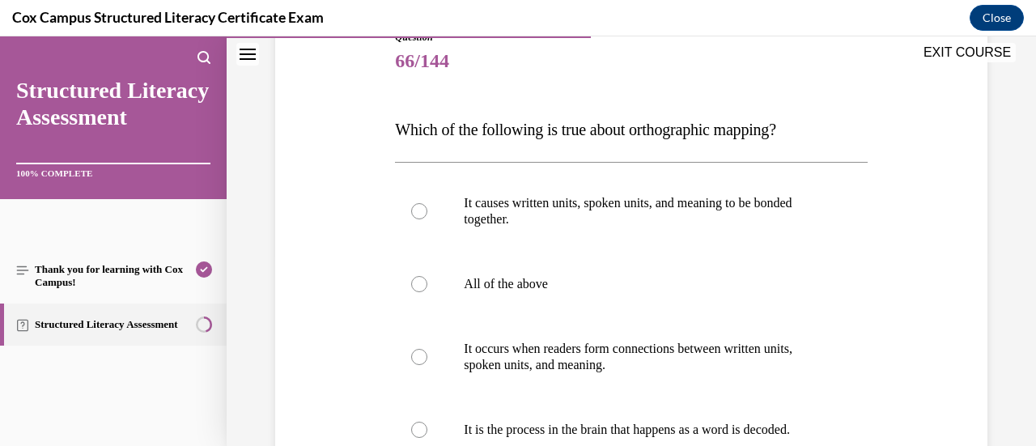
scroll to position [196, 0]
click at [644, 300] on label "All of the above" at bounding box center [631, 283] width 472 height 65
click at [427, 291] on input "All of the above" at bounding box center [419, 283] width 16 height 16
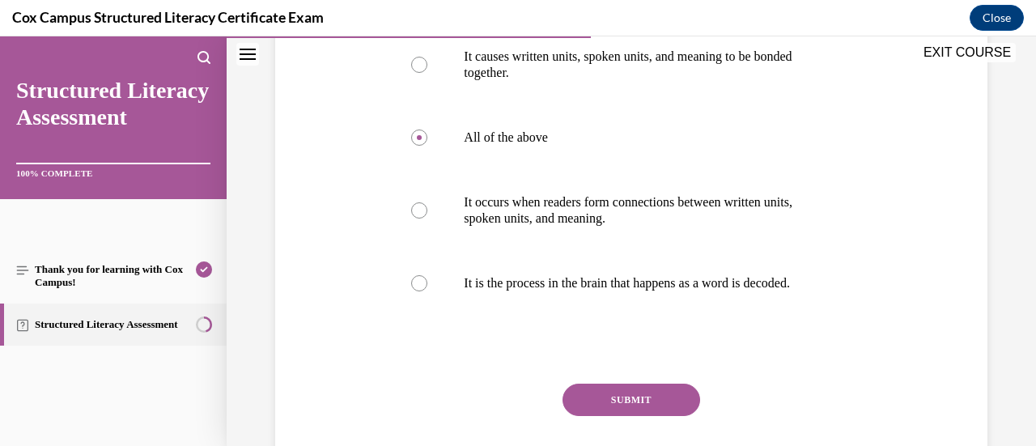
click at [627, 416] on button "SUBMIT" at bounding box center [632, 400] width 138 height 32
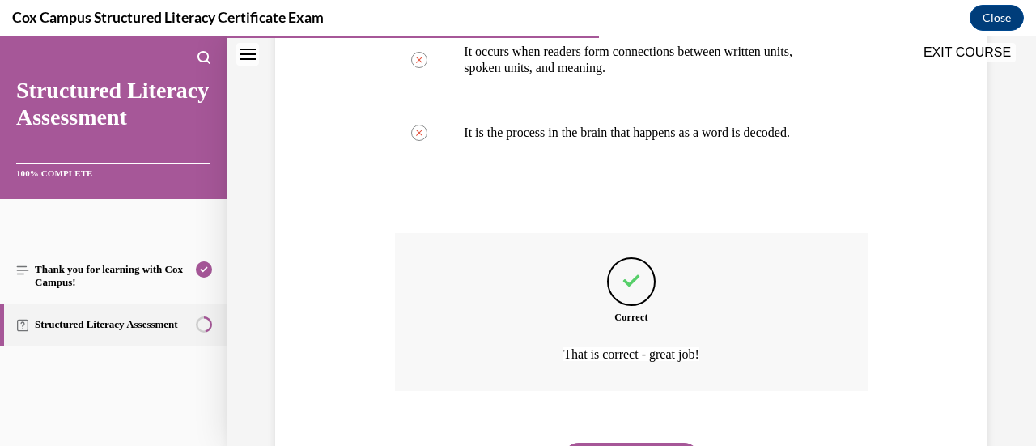
scroll to position [593, 0]
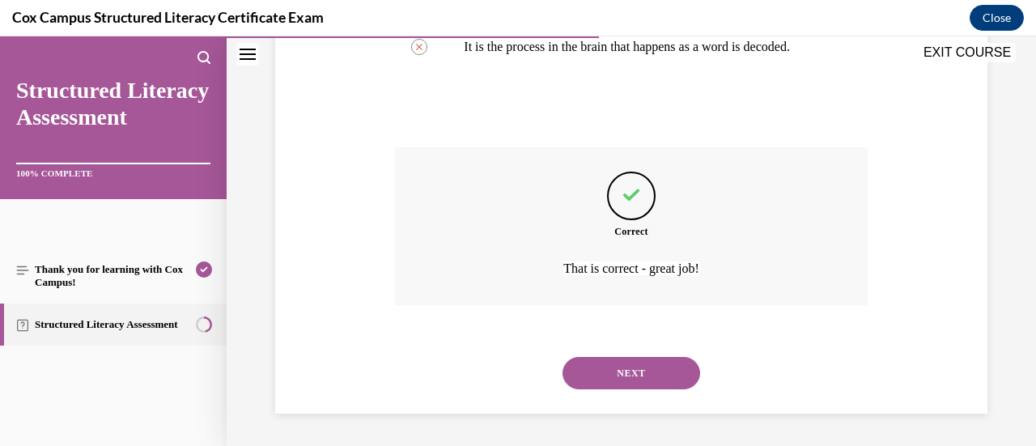
click at [641, 389] on button "NEXT" at bounding box center [632, 373] width 138 height 32
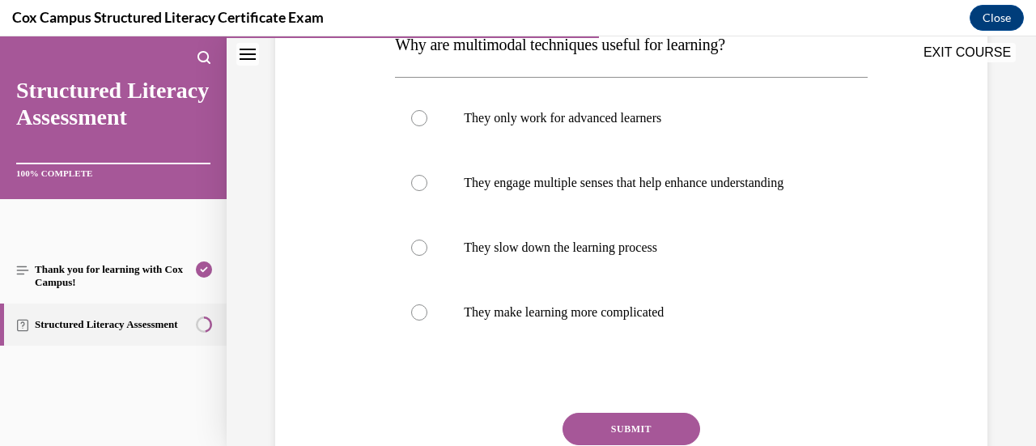
scroll to position [287, 0]
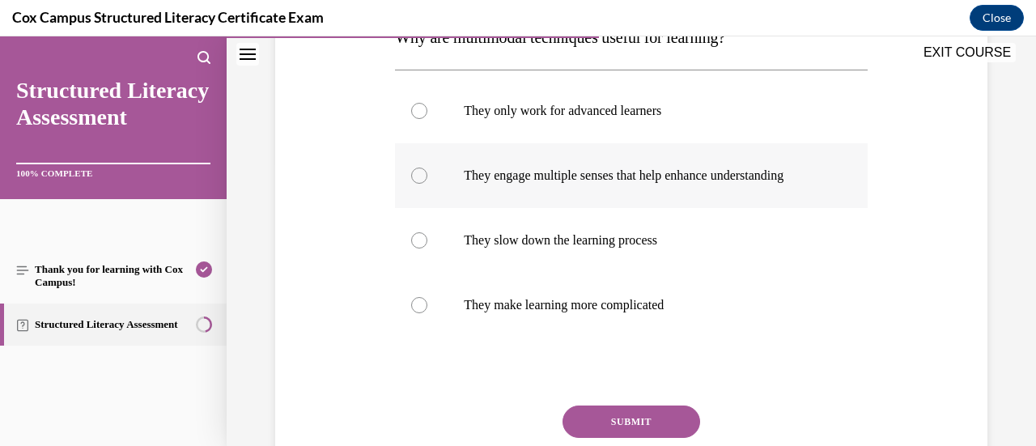
click at [576, 168] on p "They engage multiple senses that help enhance understanding" at bounding box center [645, 176] width 363 height 16
click at [427, 168] on input "They engage multiple senses that help enhance understanding" at bounding box center [419, 176] width 16 height 16
click at [625, 438] on button "SUBMIT" at bounding box center [632, 421] width 138 height 32
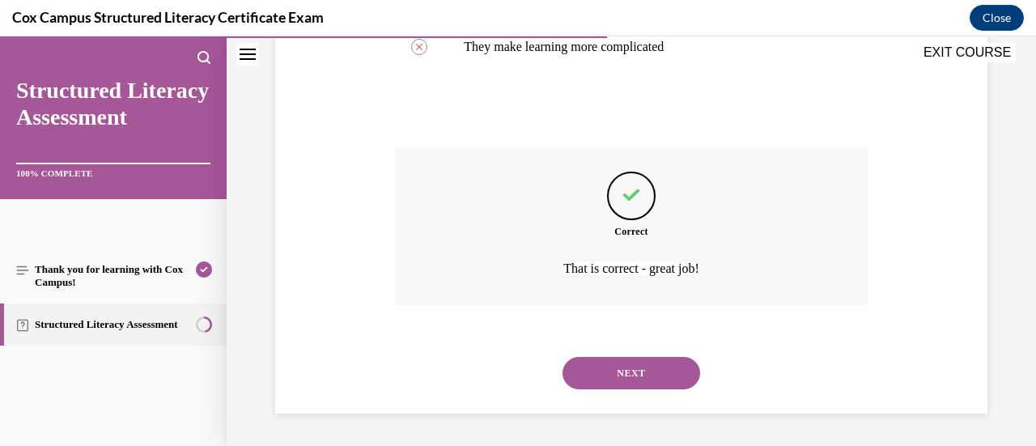
scroll to position [561, 0]
click at [647, 383] on button "NEXT" at bounding box center [632, 373] width 138 height 32
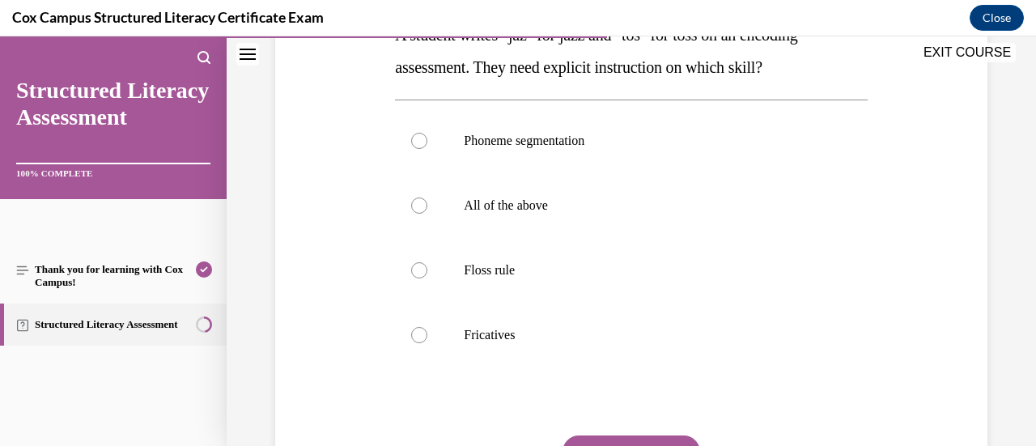
scroll to position [292, 0]
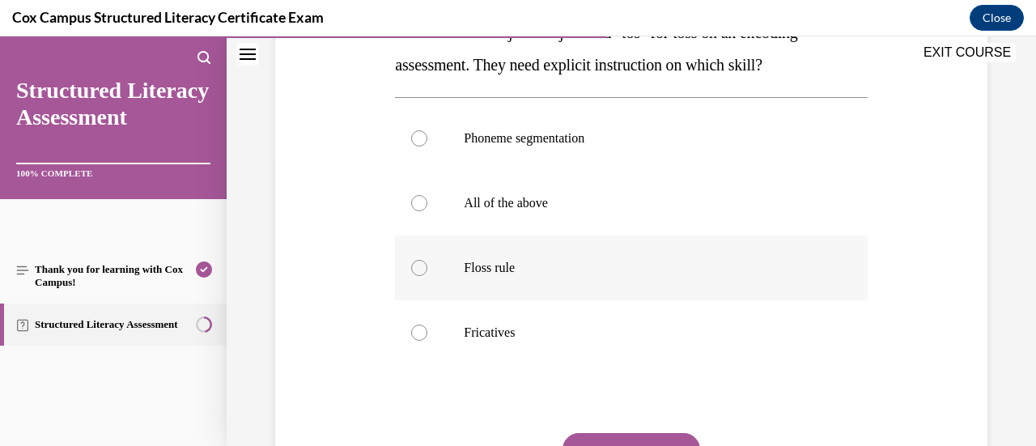
click at [614, 274] on p "Floss rule" at bounding box center [645, 268] width 363 height 16
click at [427, 274] on input "Floss rule" at bounding box center [419, 268] width 16 height 16
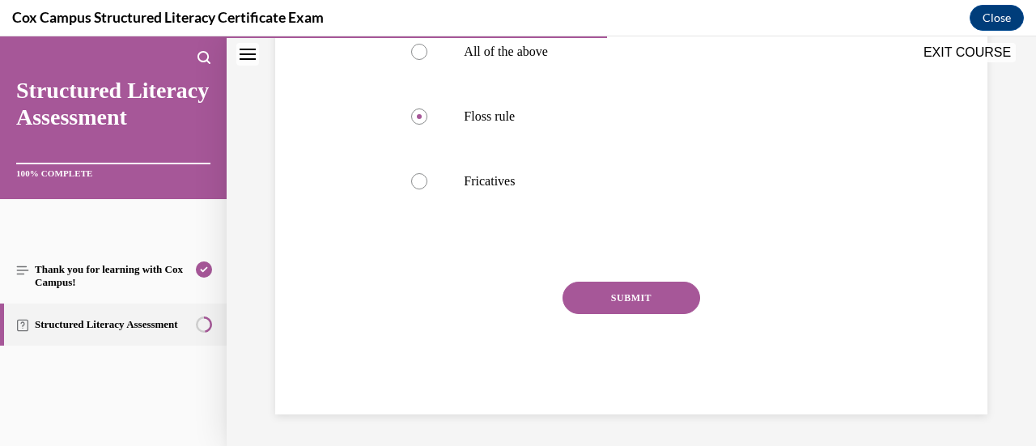
click at [621, 299] on button "SUBMIT" at bounding box center [632, 298] width 138 height 32
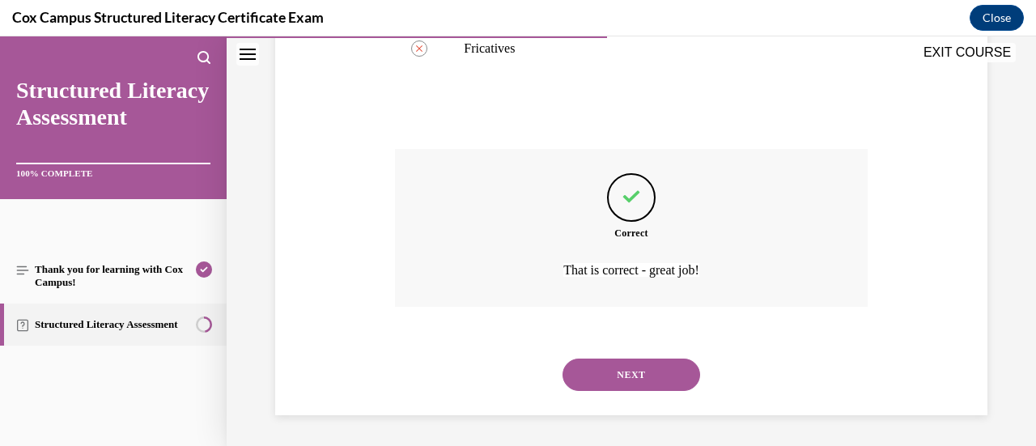
scroll to position [577, 0]
click at [622, 374] on button "NEXT" at bounding box center [632, 374] width 138 height 32
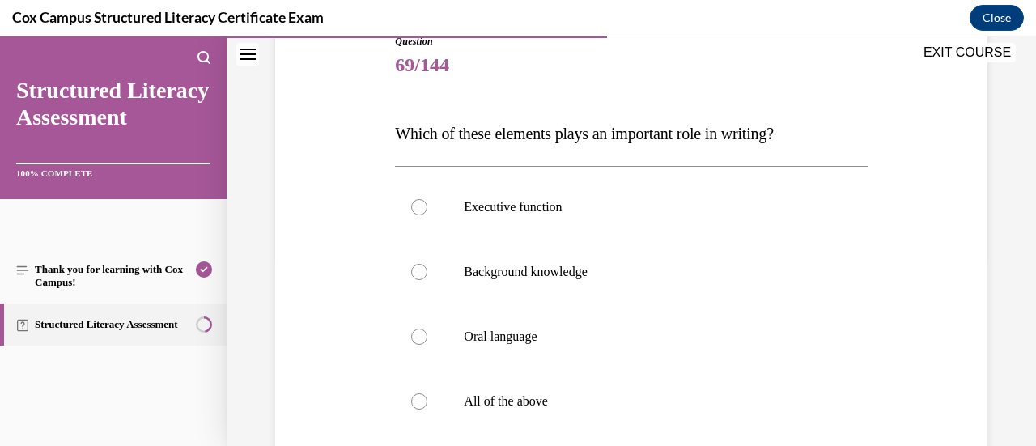
scroll to position [204, 0]
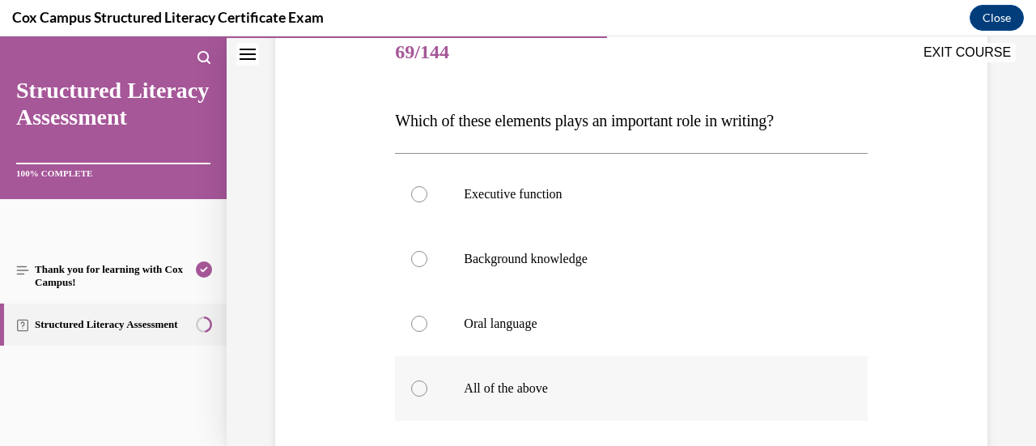
click at [605, 387] on p "All of the above" at bounding box center [645, 388] width 363 height 16
click at [427, 387] on input "All of the above" at bounding box center [419, 388] width 16 height 16
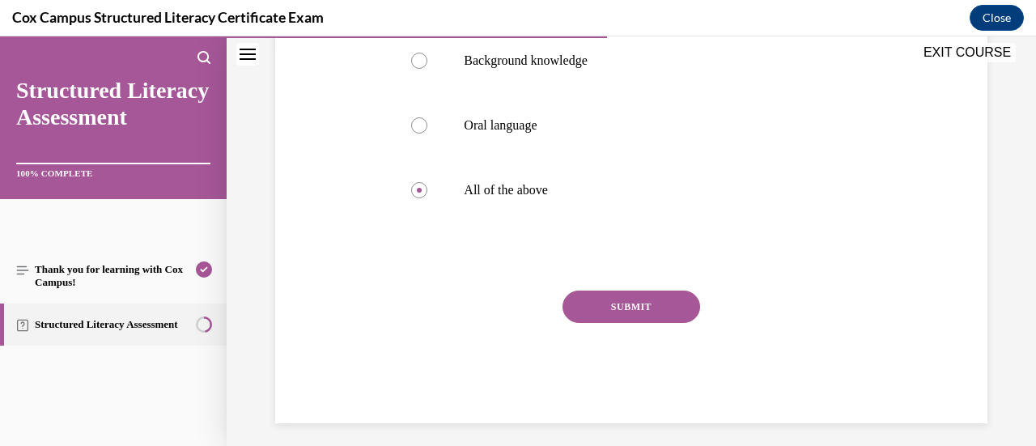
click at [626, 295] on button "SUBMIT" at bounding box center [632, 307] width 138 height 32
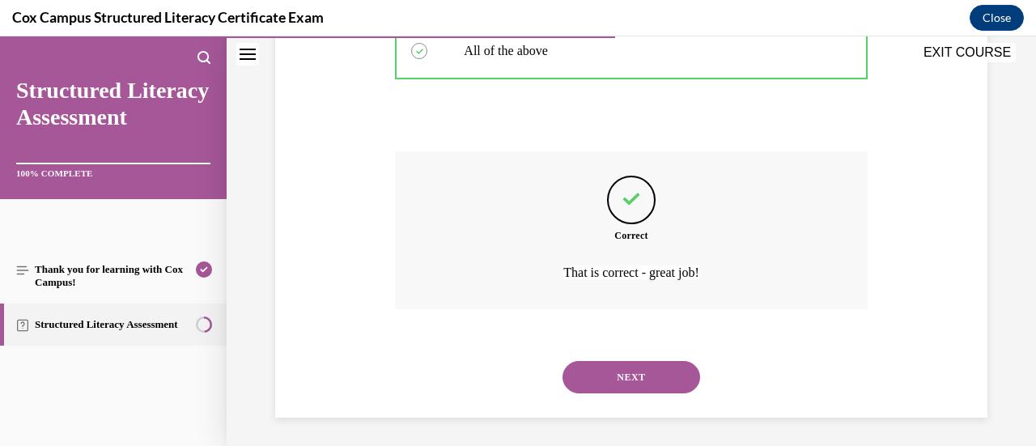
scroll to position [545, 0]
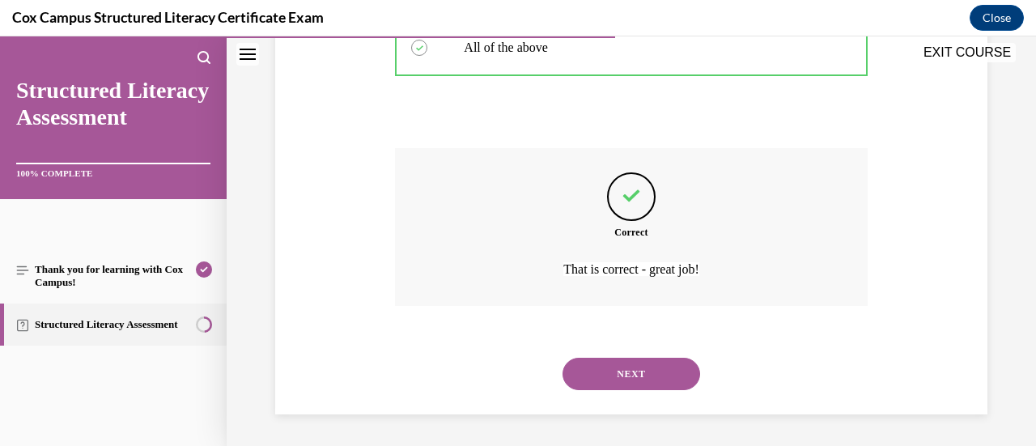
click at [620, 380] on button "NEXT" at bounding box center [632, 374] width 138 height 32
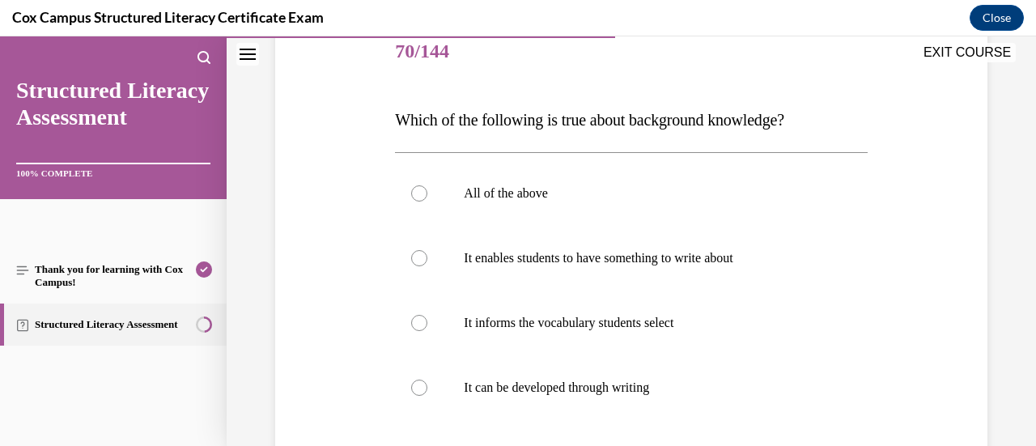
scroll to position [210, 0]
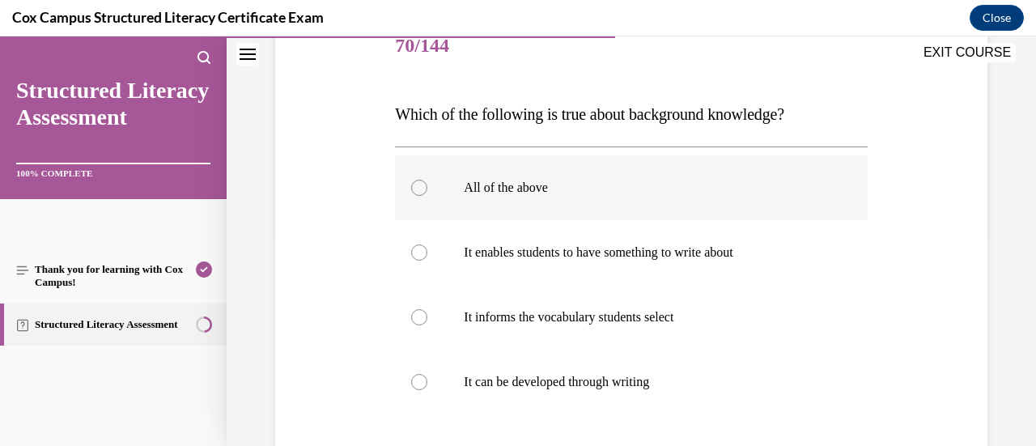
click at [578, 207] on label "All of the above" at bounding box center [631, 187] width 472 height 65
click at [427, 196] on input "All of the above" at bounding box center [419, 188] width 16 height 16
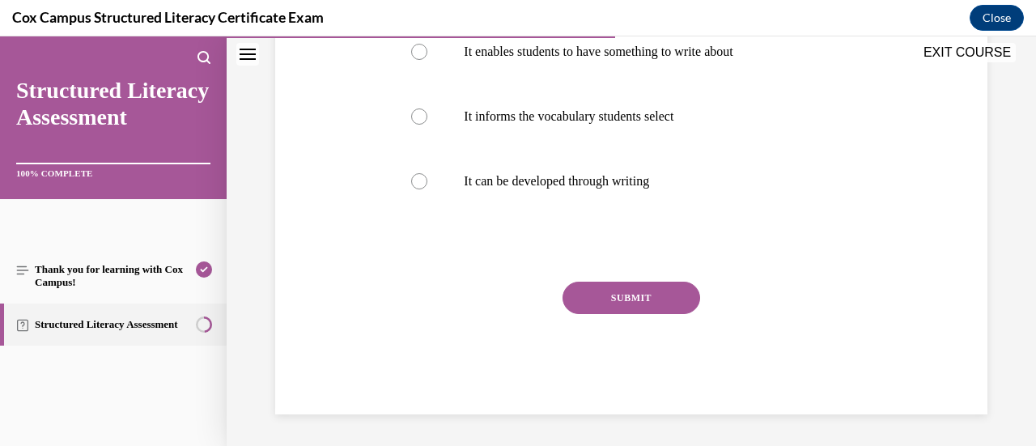
click at [609, 289] on button "SUBMIT" at bounding box center [632, 298] width 138 height 32
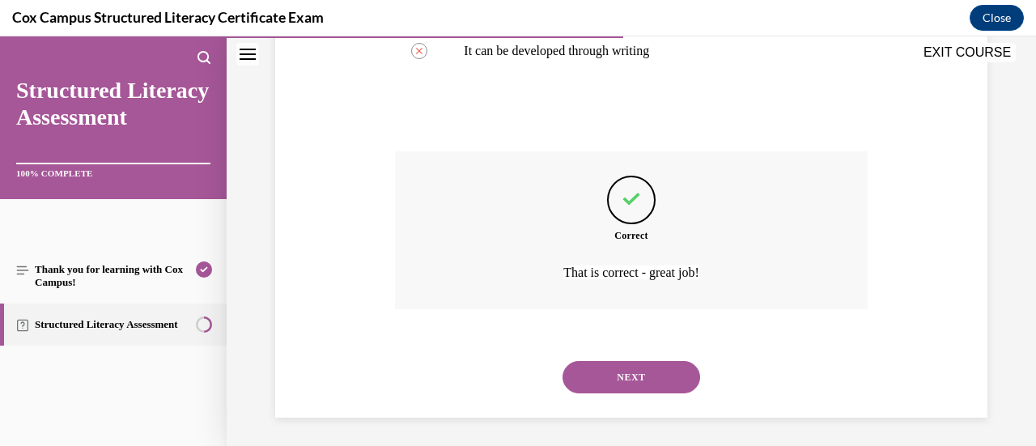
scroll to position [545, 0]
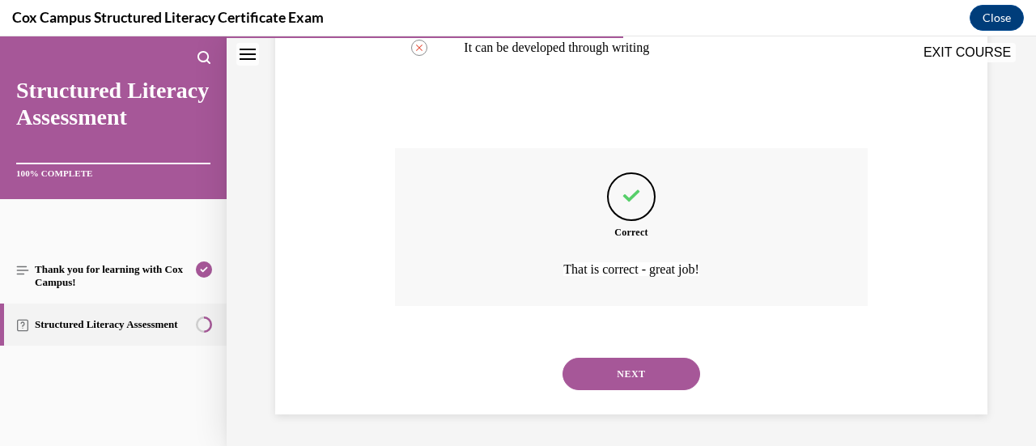
click at [626, 376] on button "NEXT" at bounding box center [632, 374] width 138 height 32
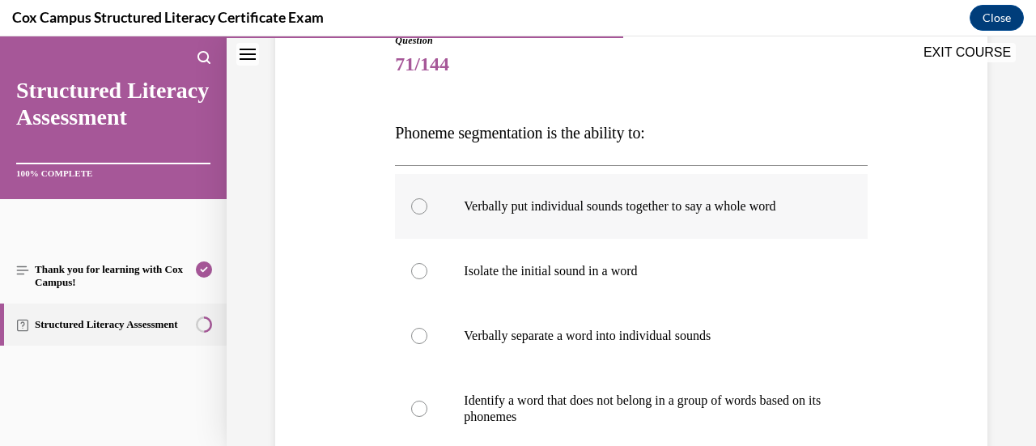
scroll to position [206, 0]
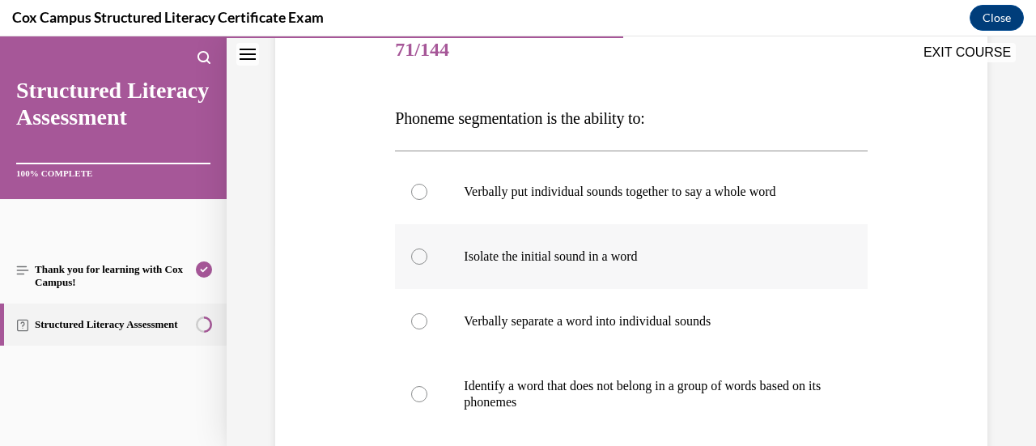
click at [605, 281] on label "Isolate the initial sound in a word" at bounding box center [631, 256] width 472 height 65
click at [427, 265] on input "Isolate the initial sound in a word" at bounding box center [419, 256] width 16 height 16
click at [591, 323] on p "Verbally separate a word into individual sounds" at bounding box center [645, 321] width 363 height 16
click at [427, 323] on input "Verbally separate a word into individual sounds" at bounding box center [419, 321] width 16 height 16
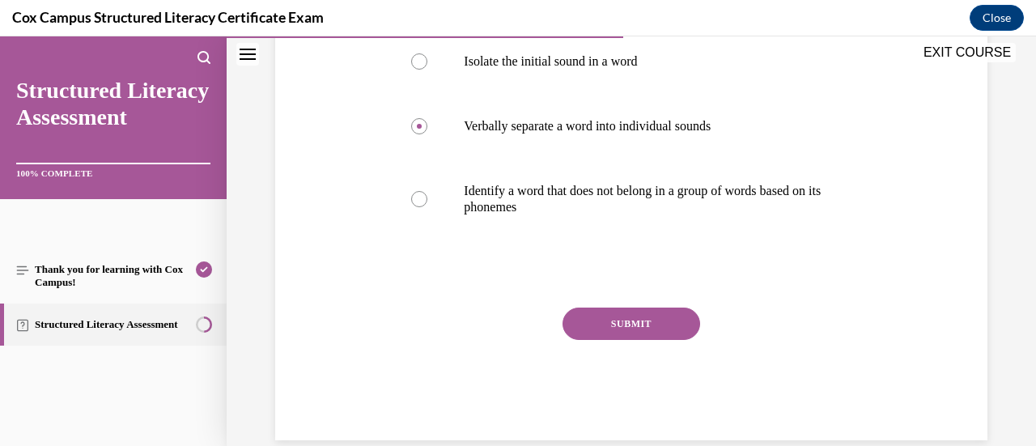
click at [591, 323] on button "SUBMIT" at bounding box center [632, 324] width 138 height 32
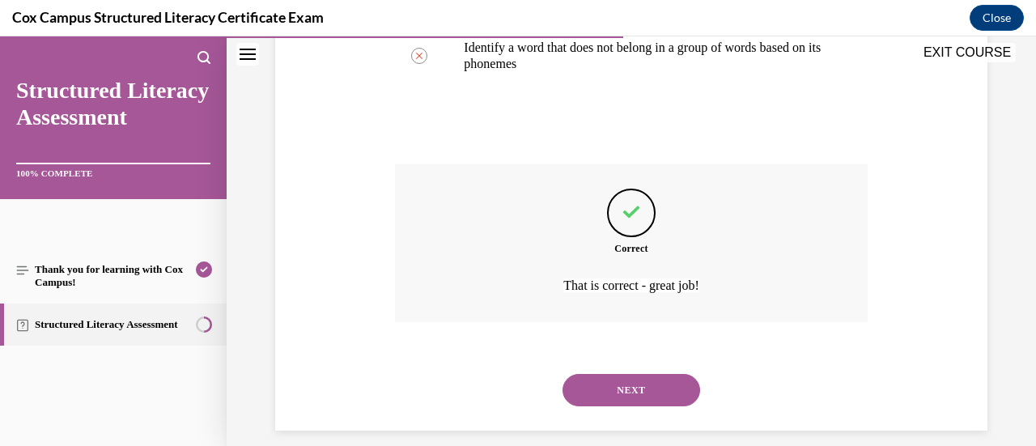
scroll to position [561, 0]
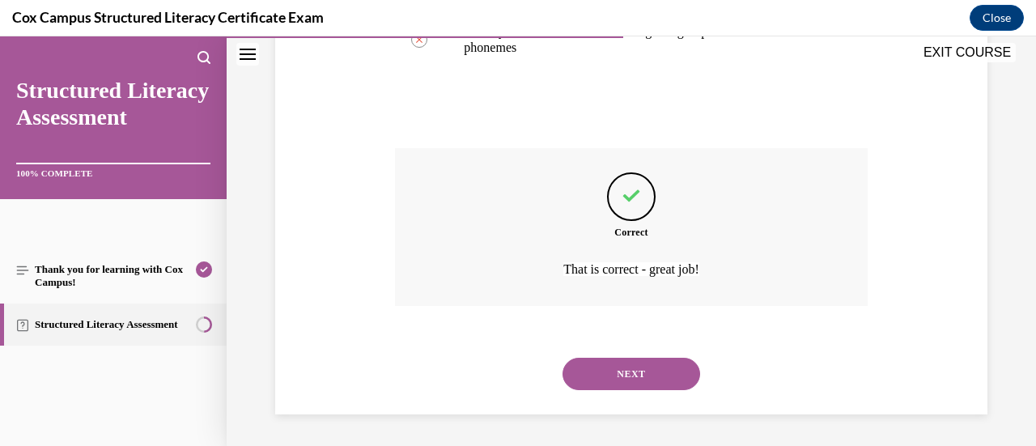
click at [636, 378] on button "NEXT" at bounding box center [632, 374] width 138 height 32
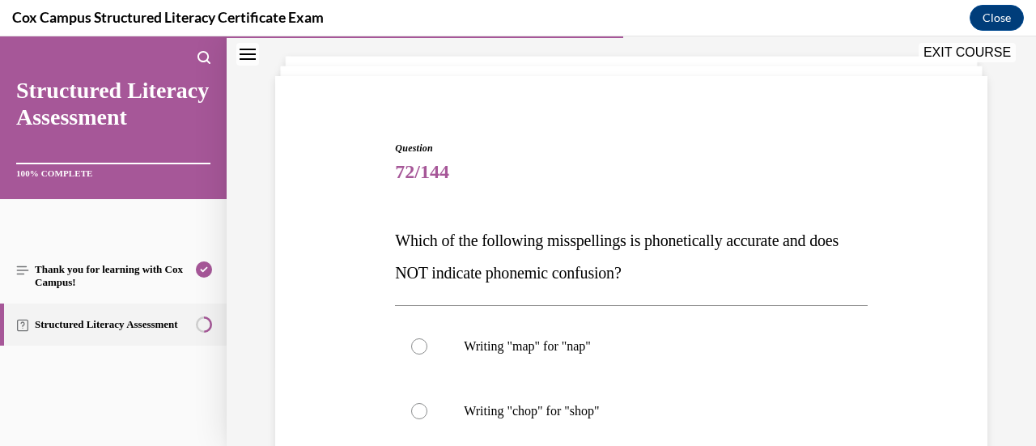
scroll to position [86, 0]
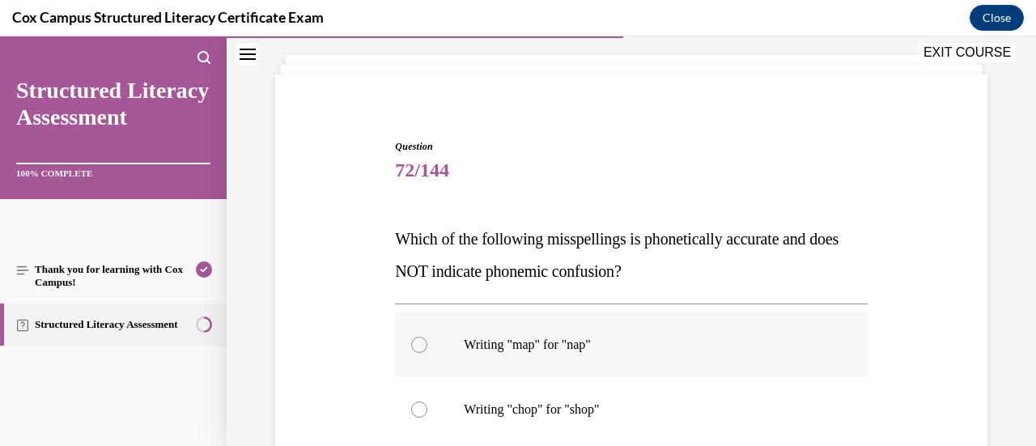
click at [643, 354] on label "Writing "map" for "nap"" at bounding box center [631, 344] width 472 height 65
click at [427, 353] on input "Writing "map" for "nap"" at bounding box center [419, 345] width 16 height 16
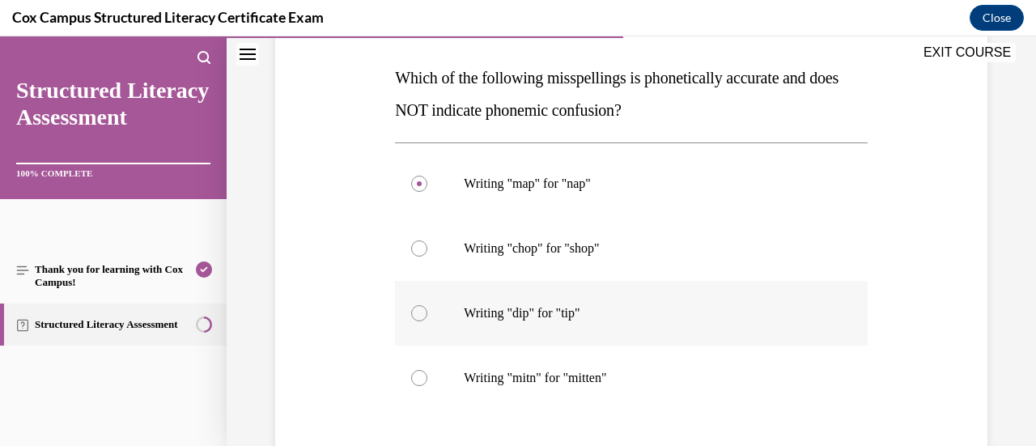
scroll to position [250, 0]
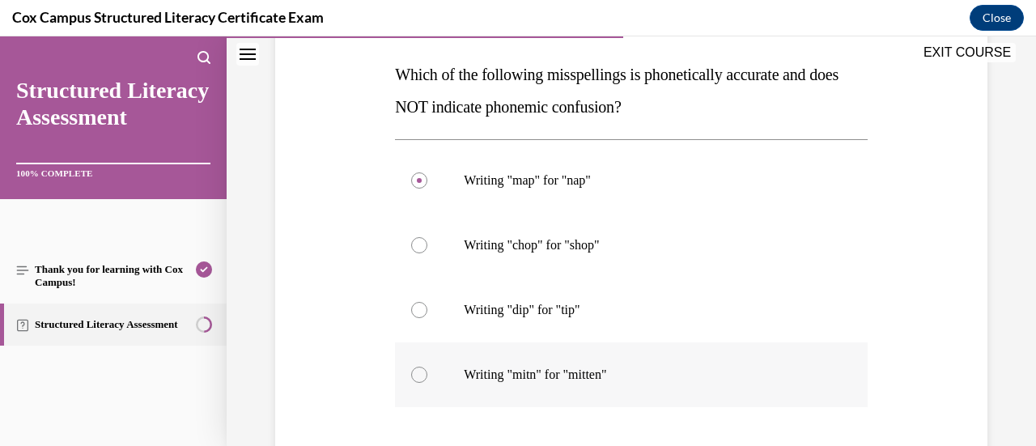
click at [636, 384] on label "Writing "mitn" for "mitten"" at bounding box center [631, 374] width 472 height 65
click at [427, 383] on input "Writing "mitn" for "mitten"" at bounding box center [419, 375] width 16 height 16
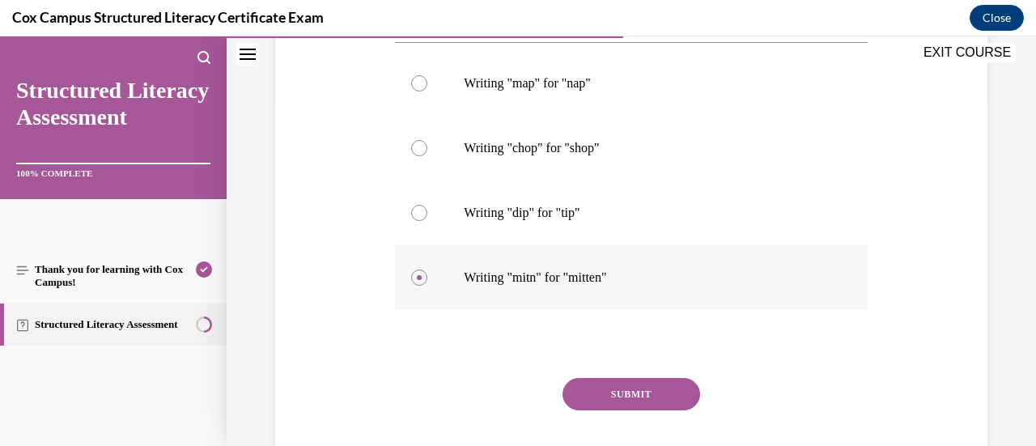
click at [636, 384] on button "SUBMIT" at bounding box center [632, 394] width 138 height 32
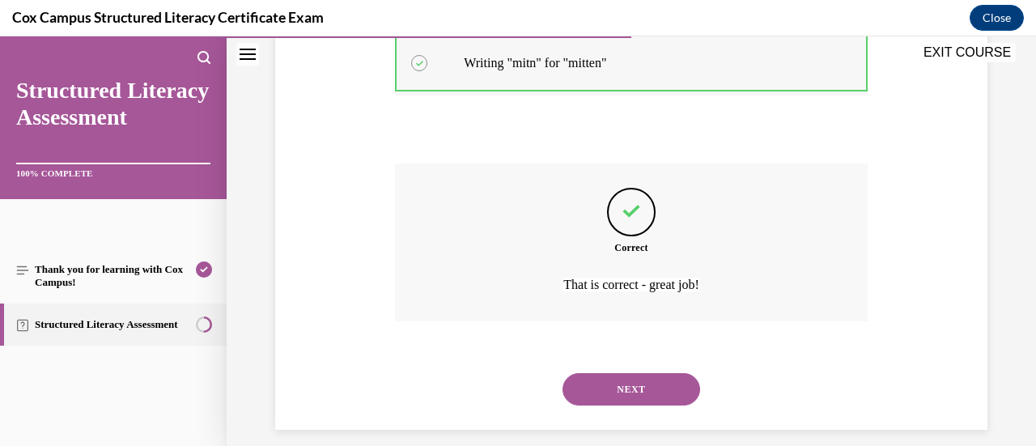
scroll to position [577, 0]
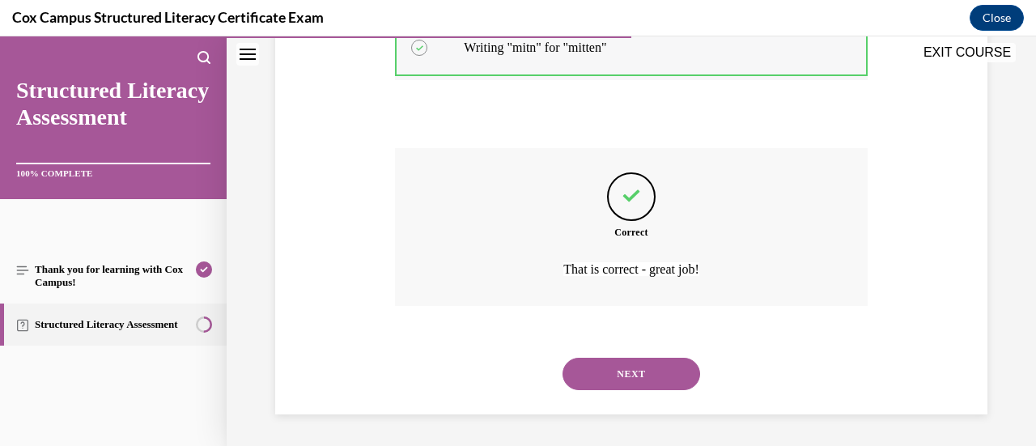
click at [636, 384] on button "NEXT" at bounding box center [632, 374] width 138 height 32
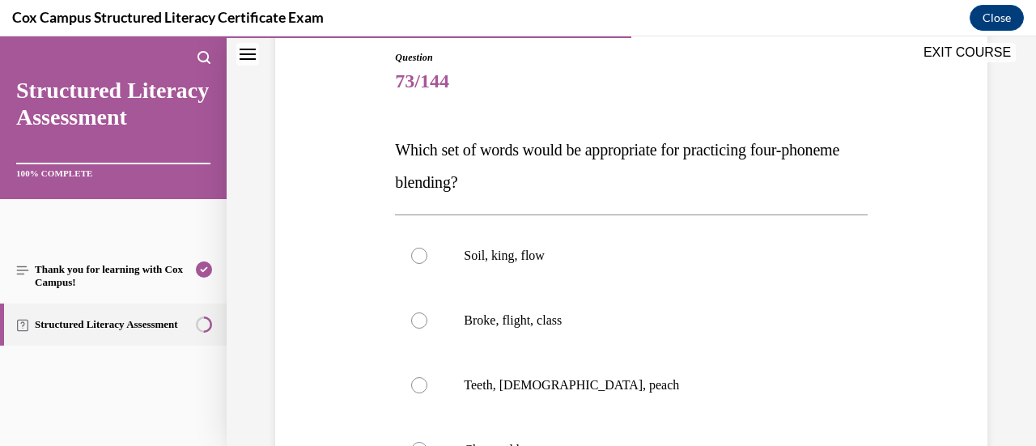
scroll to position [193, 0]
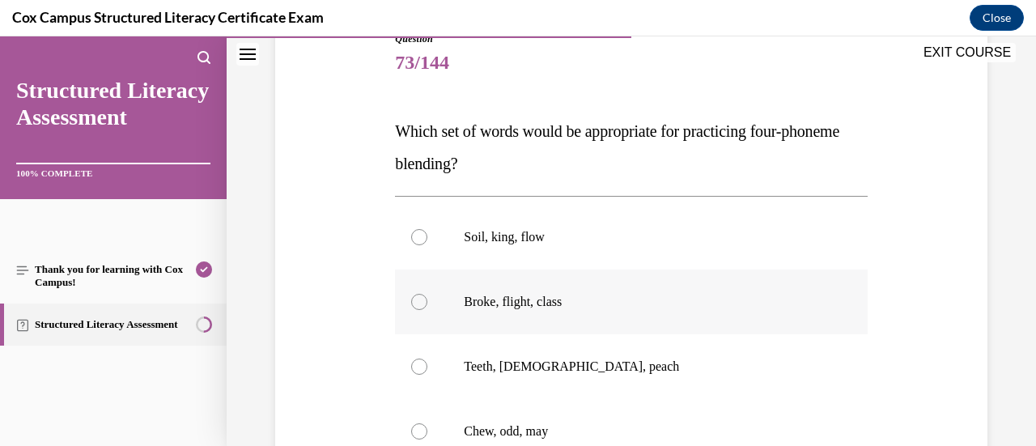
click at [652, 290] on label "Broke, flight, class" at bounding box center [631, 302] width 472 height 65
click at [427, 294] on input "Broke, flight, class" at bounding box center [419, 302] width 16 height 16
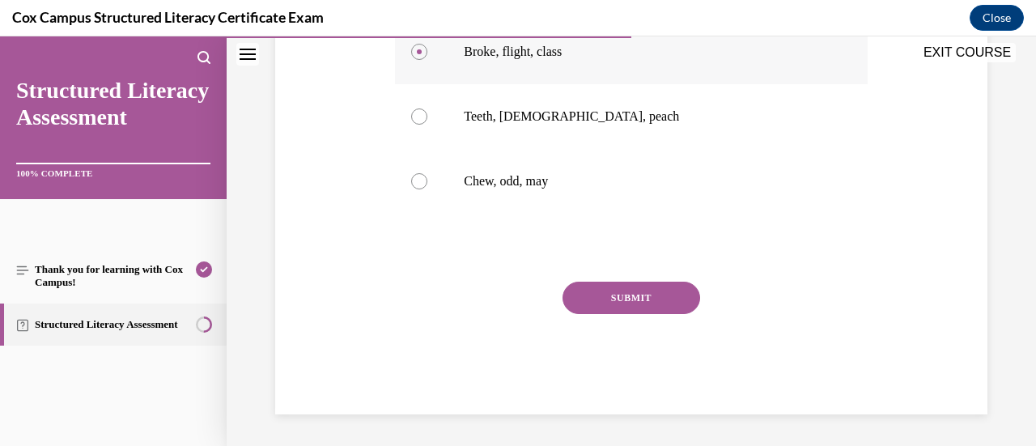
click at [652, 290] on button "SUBMIT" at bounding box center [632, 298] width 138 height 32
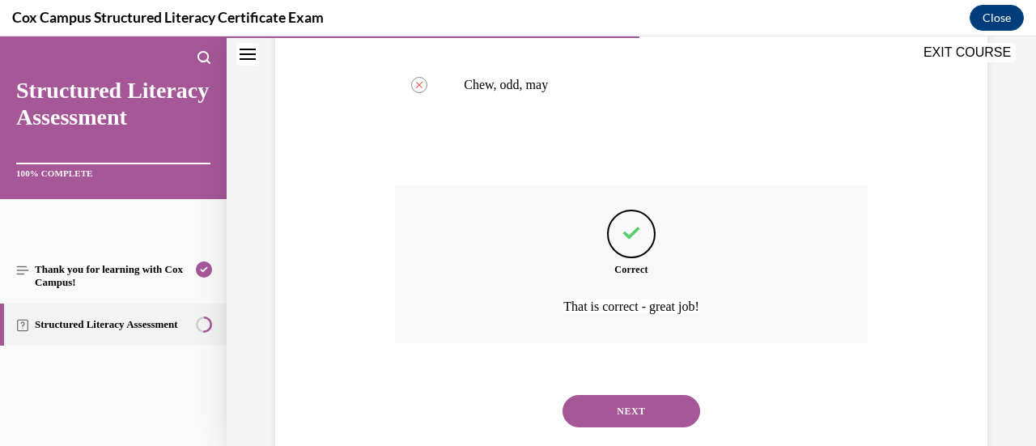
scroll to position [577, 0]
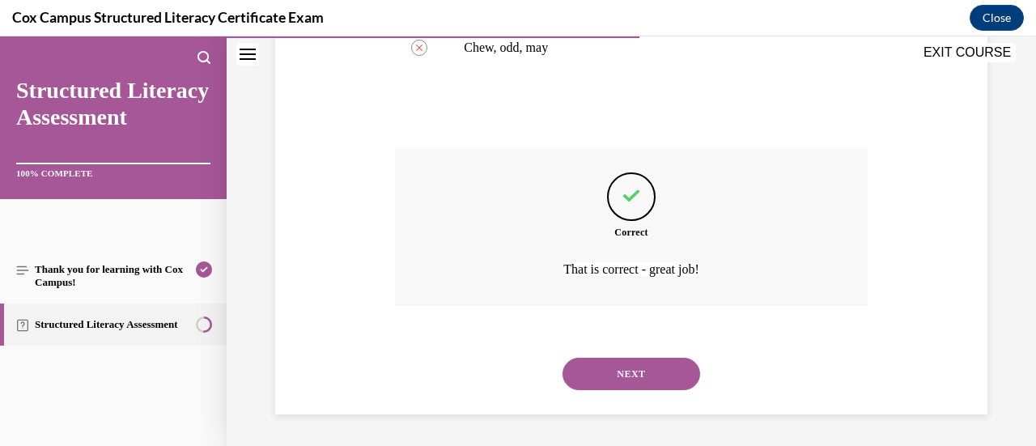
click at [630, 373] on button "NEXT" at bounding box center [632, 374] width 138 height 32
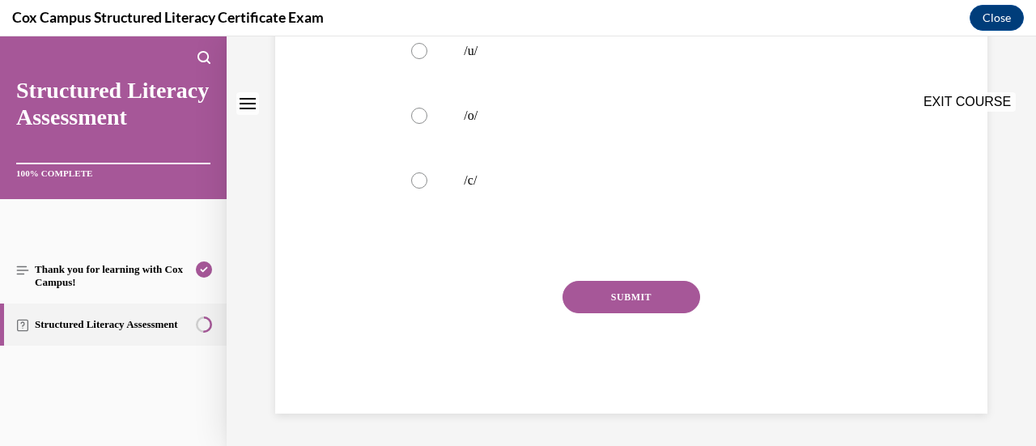
scroll to position [0, 0]
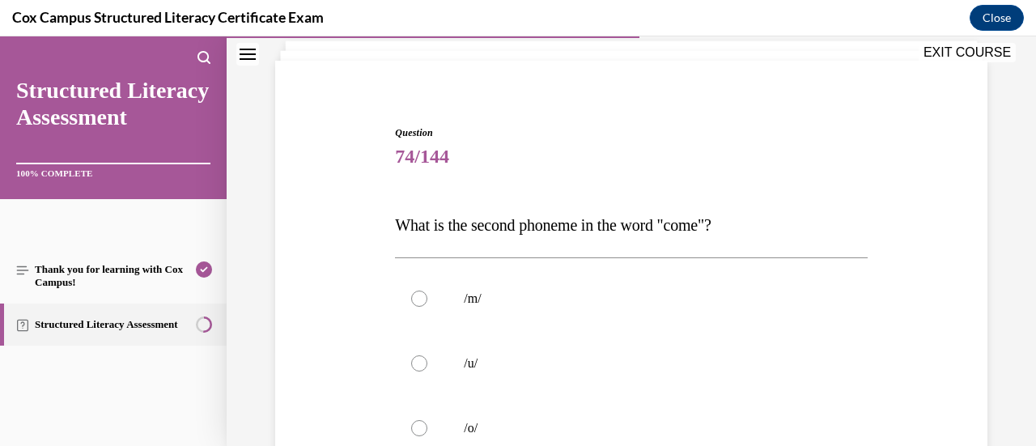
click at [630, 373] on label "/u/" at bounding box center [631, 363] width 472 height 65
click at [427, 371] on input "/u/" at bounding box center [419, 363] width 16 height 16
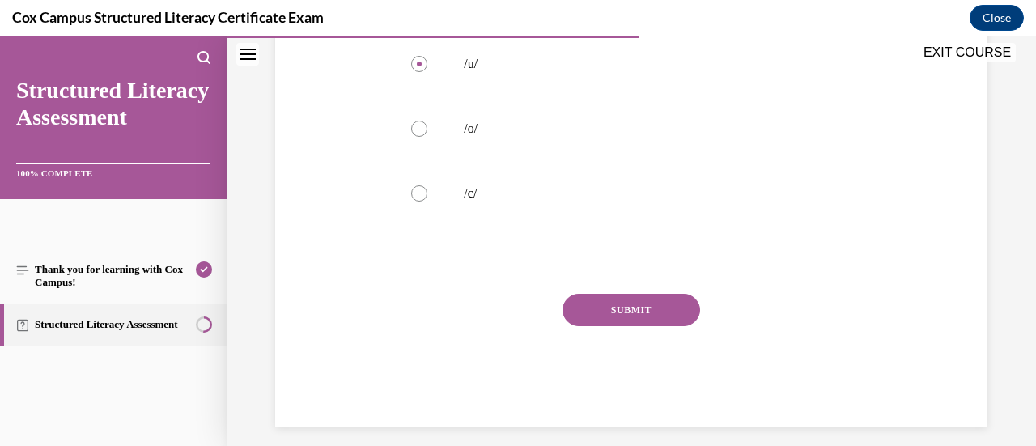
click at [655, 318] on button "SUBMIT" at bounding box center [632, 310] width 138 height 32
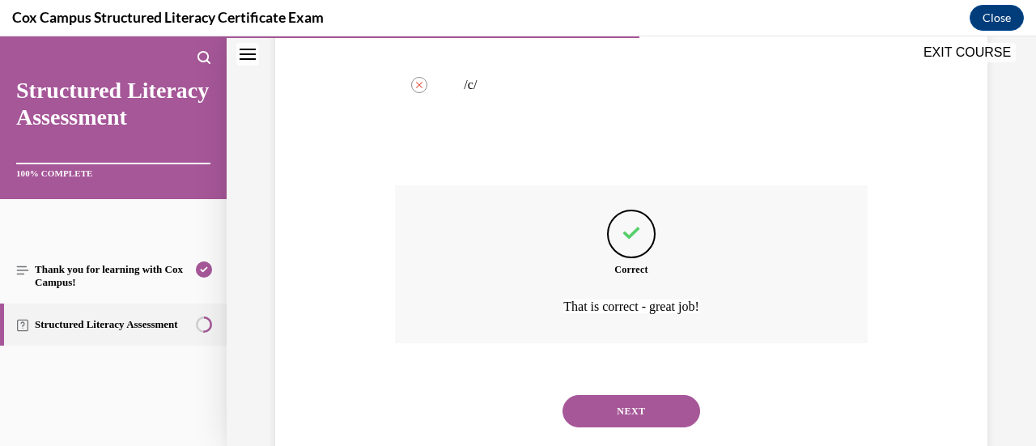
scroll to position [545, 0]
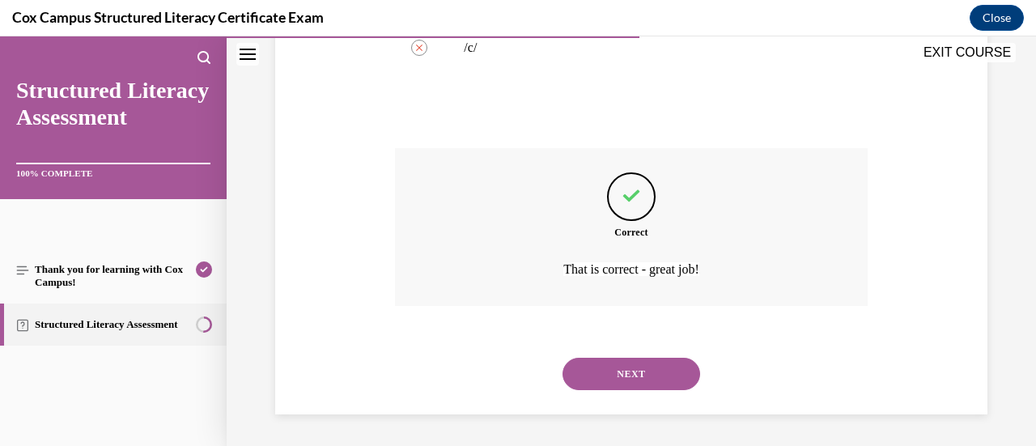
click at [641, 374] on button "NEXT" at bounding box center [632, 374] width 138 height 32
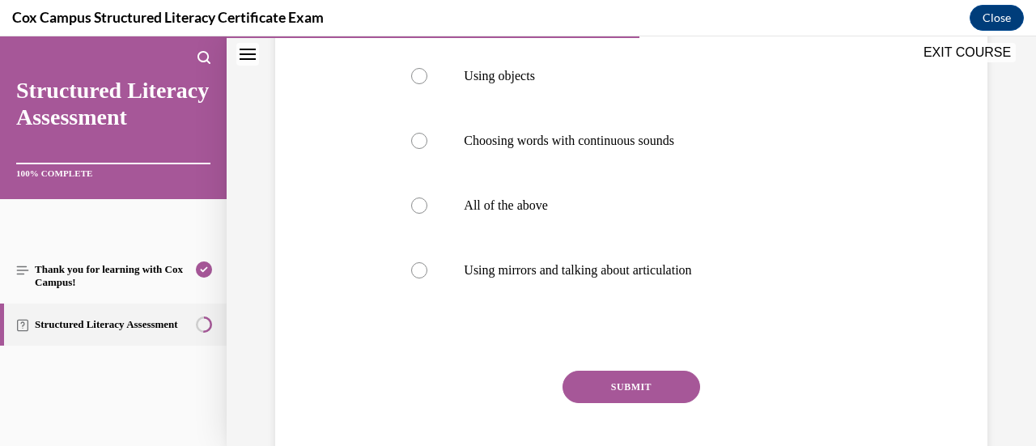
scroll to position [331, 0]
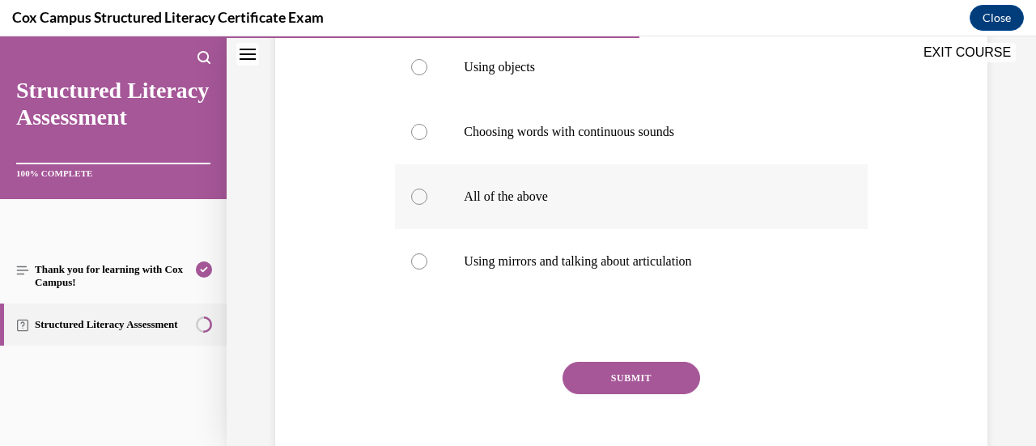
click at [610, 229] on label "All of the above" at bounding box center [631, 196] width 472 height 65
click at [427, 205] on input "All of the above" at bounding box center [419, 197] width 16 height 16
click at [620, 394] on button "SUBMIT" at bounding box center [632, 378] width 138 height 32
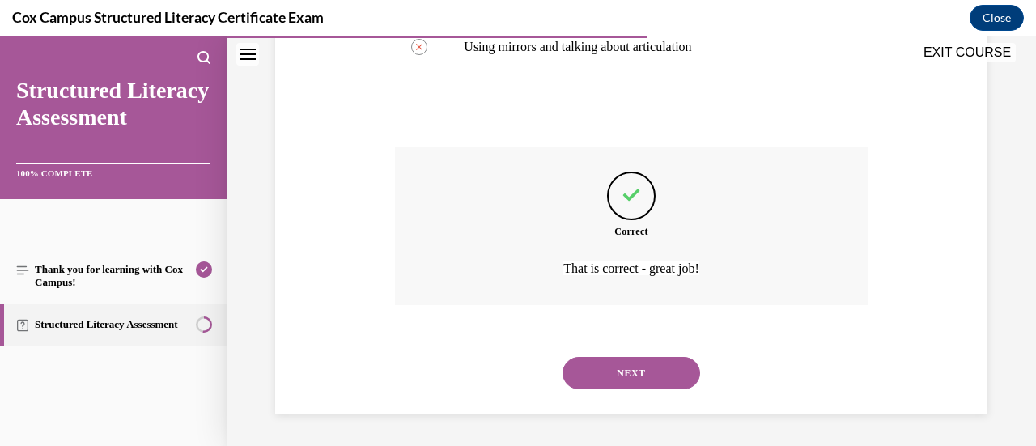
scroll to position [577, 0]
click at [662, 383] on button "NEXT" at bounding box center [632, 373] width 138 height 32
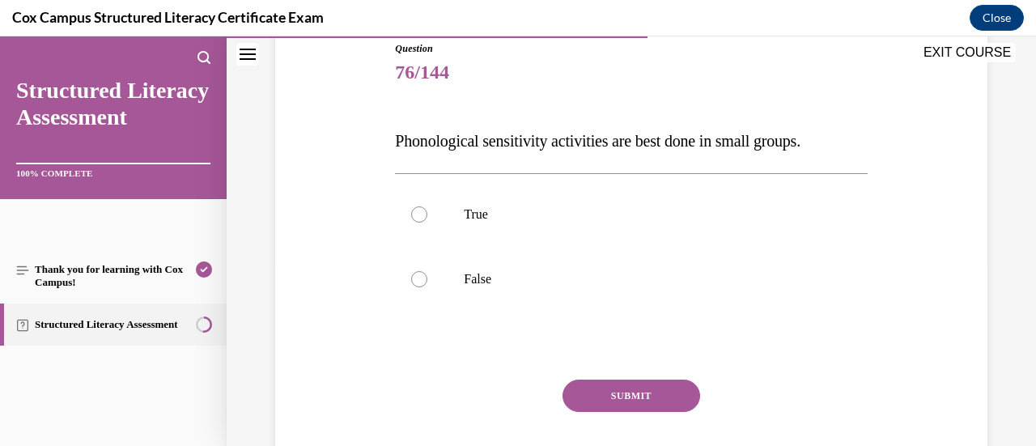
scroll to position [185, 0]
click at [594, 236] on label "True" at bounding box center [631, 213] width 472 height 65
click at [427, 222] on input "True" at bounding box center [419, 214] width 16 height 16
click at [588, 271] on p "False" at bounding box center [645, 278] width 363 height 16
click at [427, 271] on input "False" at bounding box center [419, 278] width 16 height 16
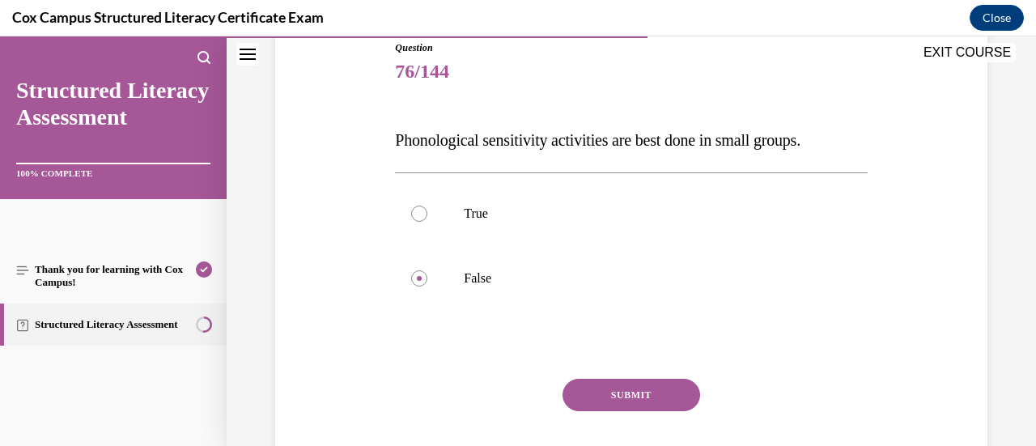
click at [615, 378] on div "Question 76/144 Phonological sensitivity activities are best done in small grou…" at bounding box center [631, 275] width 472 height 471
click at [618, 384] on button "SUBMIT" at bounding box center [632, 395] width 138 height 32
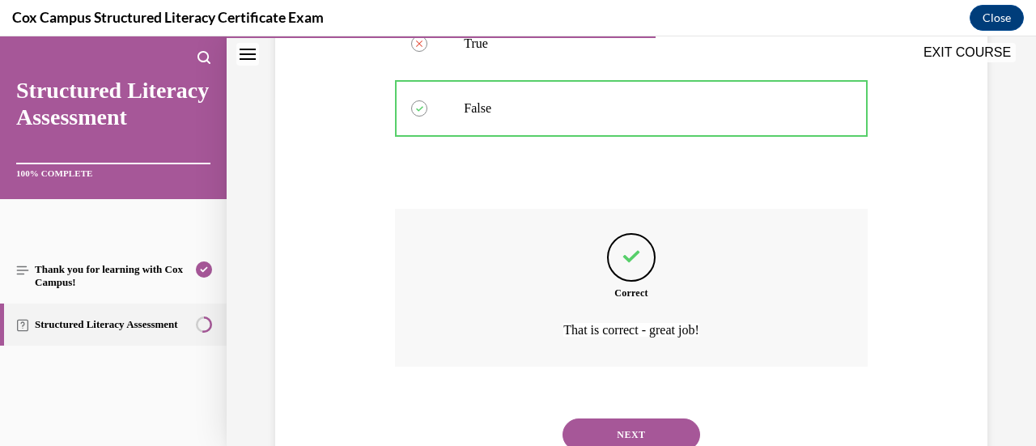
scroll to position [415, 0]
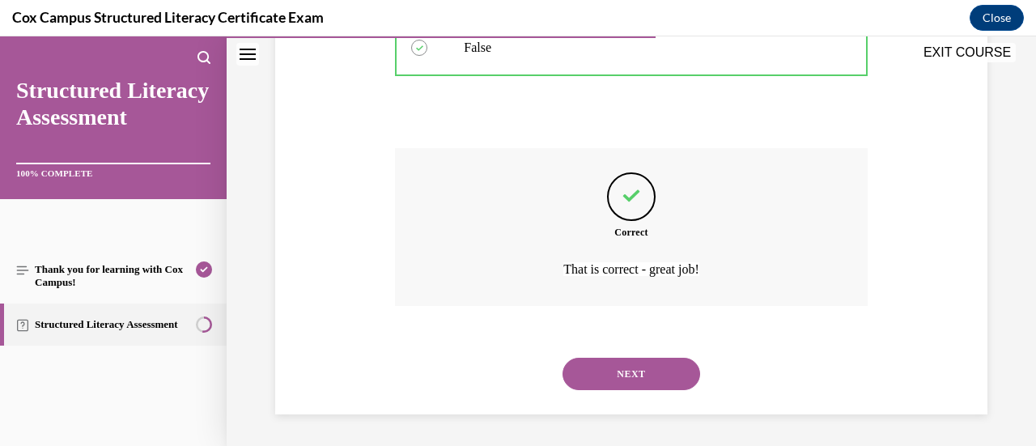
click at [625, 391] on div "NEXT" at bounding box center [631, 374] width 472 height 65
click at [642, 374] on button "NEXT" at bounding box center [632, 374] width 138 height 32
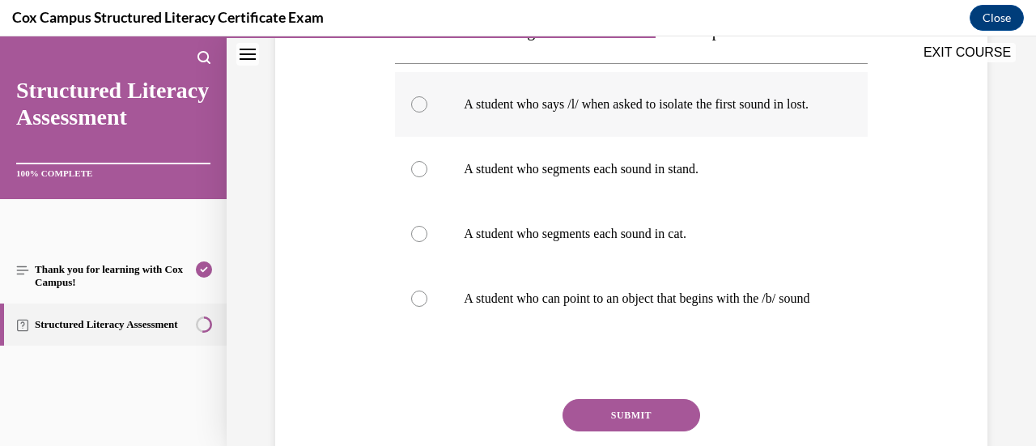
scroll to position [297, 0]
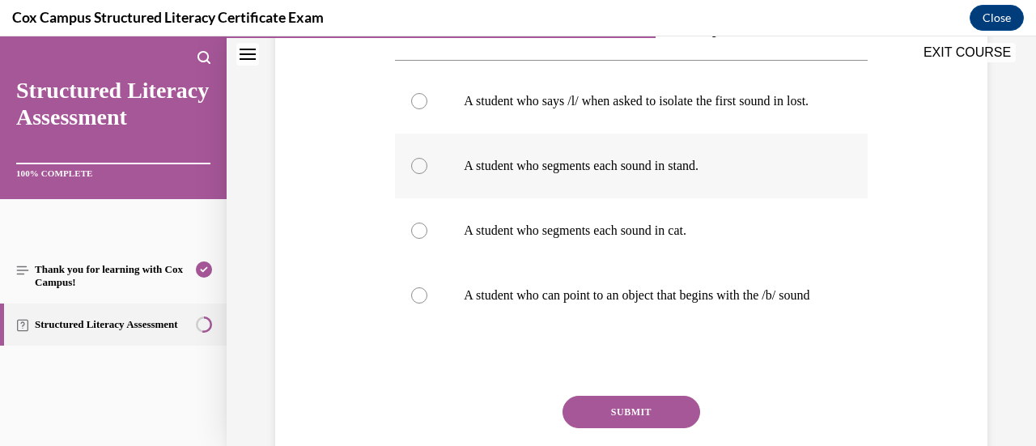
click at [657, 174] on p "A student who segments each sound in stand." at bounding box center [645, 166] width 363 height 16
click at [427, 174] on input "A student who segments each sound in stand." at bounding box center [419, 166] width 16 height 16
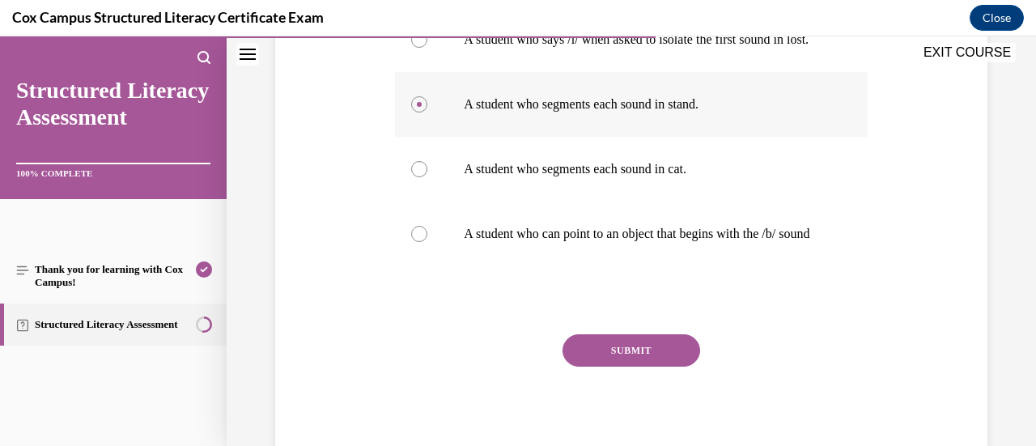
scroll to position [370, 0]
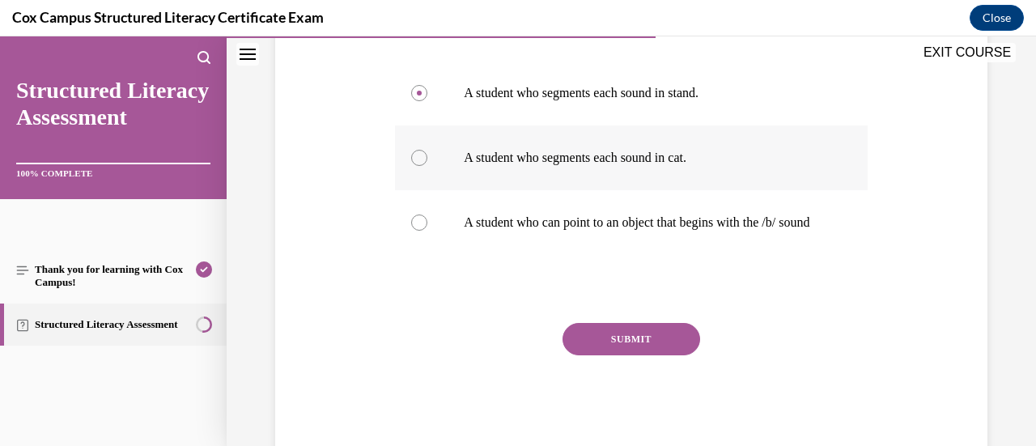
click at [514, 190] on label "A student who segments each sound in cat." at bounding box center [631, 157] width 472 height 65
click at [427, 166] on input "A student who segments each sound in cat." at bounding box center [419, 158] width 16 height 16
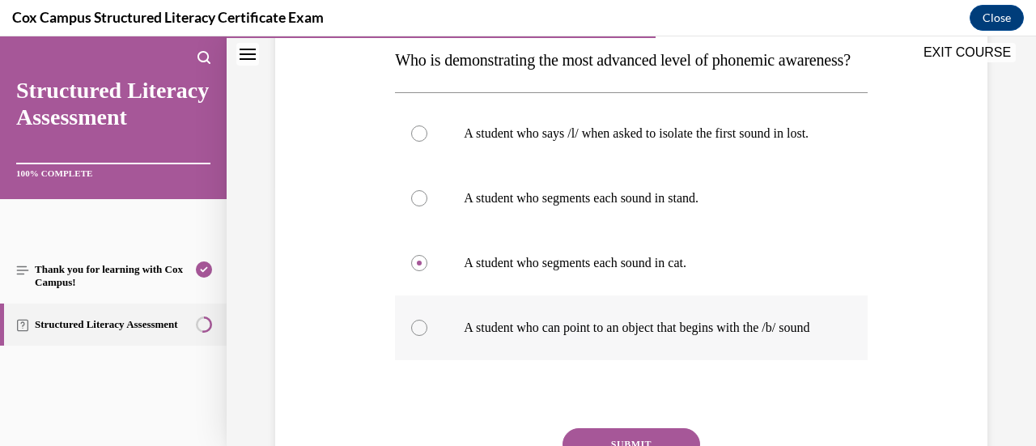
scroll to position [264, 0]
click at [641, 231] on label "A student who segments each sound in stand." at bounding box center [631, 199] width 472 height 65
click at [427, 207] on input "A student who segments each sound in stand." at bounding box center [419, 199] width 16 height 16
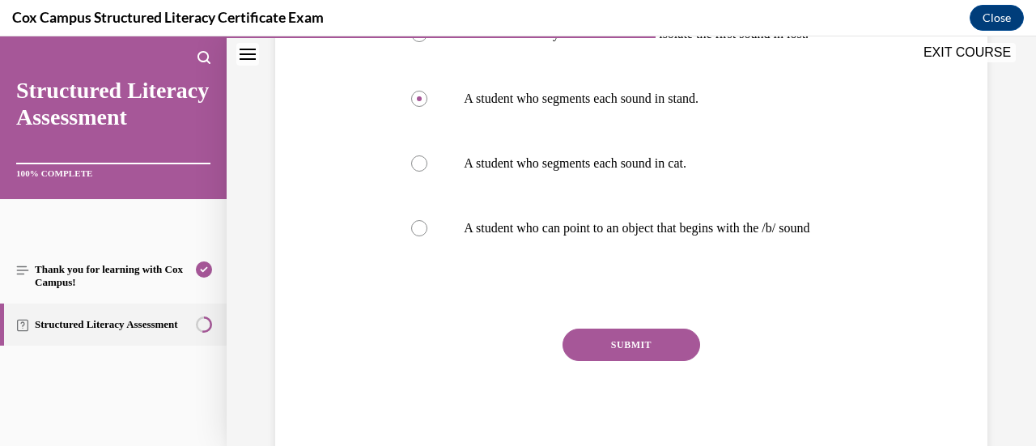
click at [652, 361] on button "SUBMIT" at bounding box center [632, 345] width 138 height 32
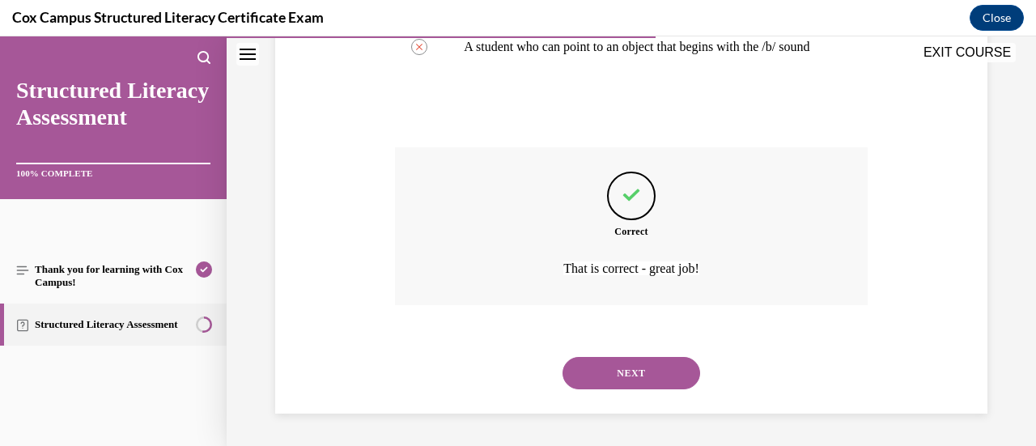
scroll to position [609, 0]
click at [658, 384] on button "NEXT" at bounding box center [632, 373] width 138 height 32
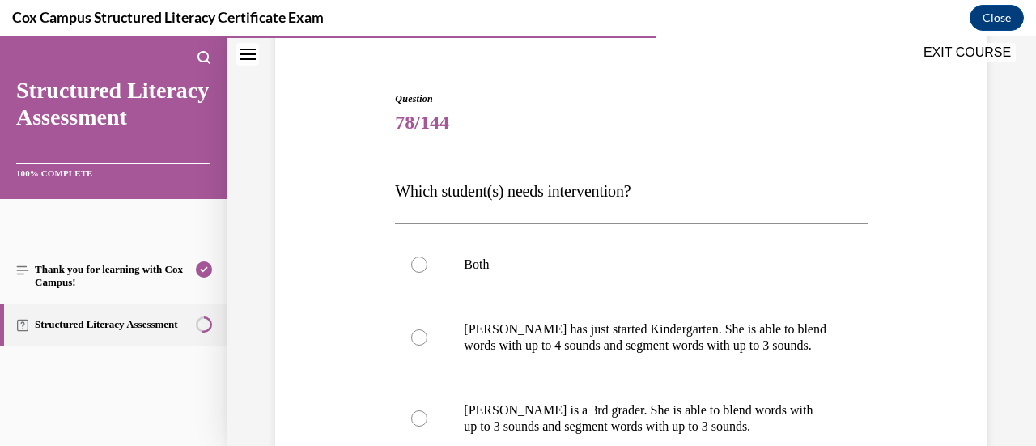
scroll to position [134, 0]
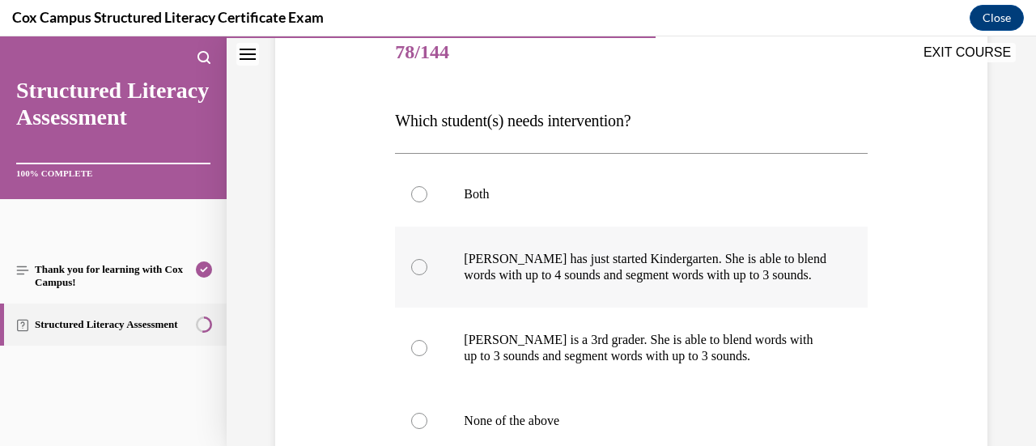
click at [646, 355] on p "Ella is a 3rd grader. She is able to blend words with up to 3 sounds and segmen…" at bounding box center [645, 348] width 363 height 32
click at [427, 355] on input "Ella is a 3rd grader. She is able to blend words with up to 3 sounds and segmen…" at bounding box center [419, 348] width 16 height 16
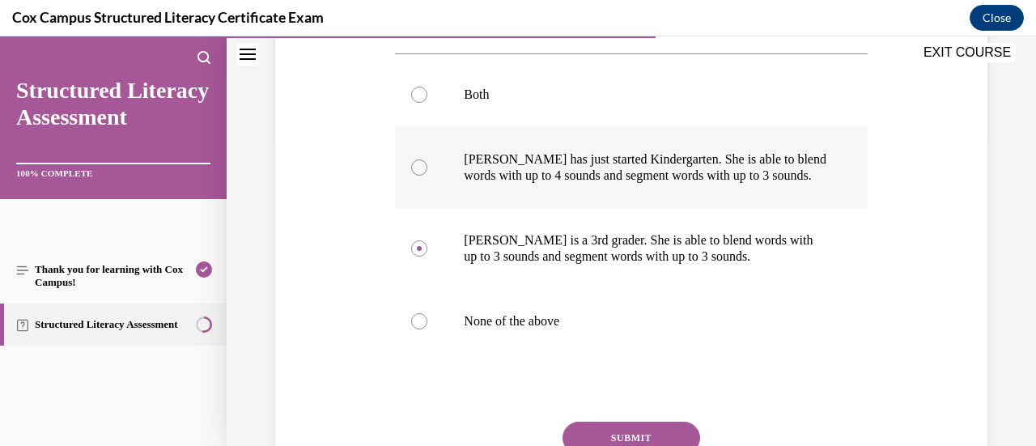
scroll to position [345, 0]
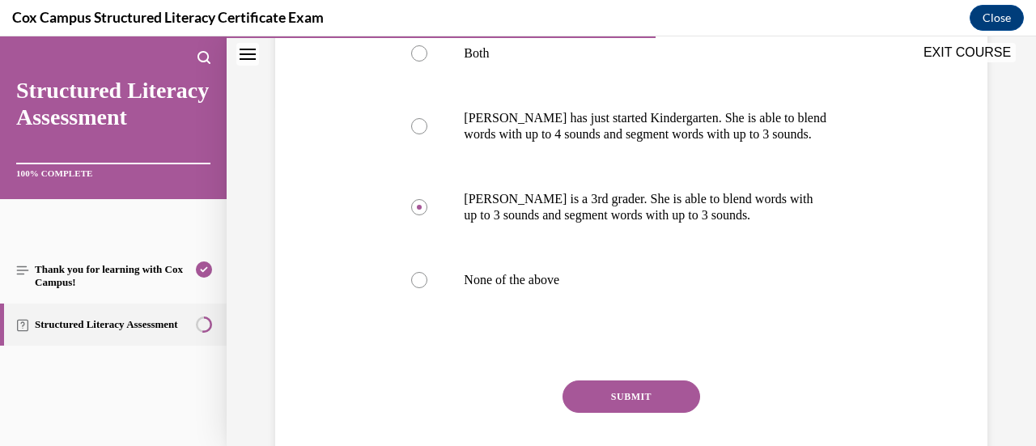
click at [642, 415] on div "SUBMIT" at bounding box center [631, 420] width 472 height 81
click at [643, 410] on button "SUBMIT" at bounding box center [632, 396] width 138 height 32
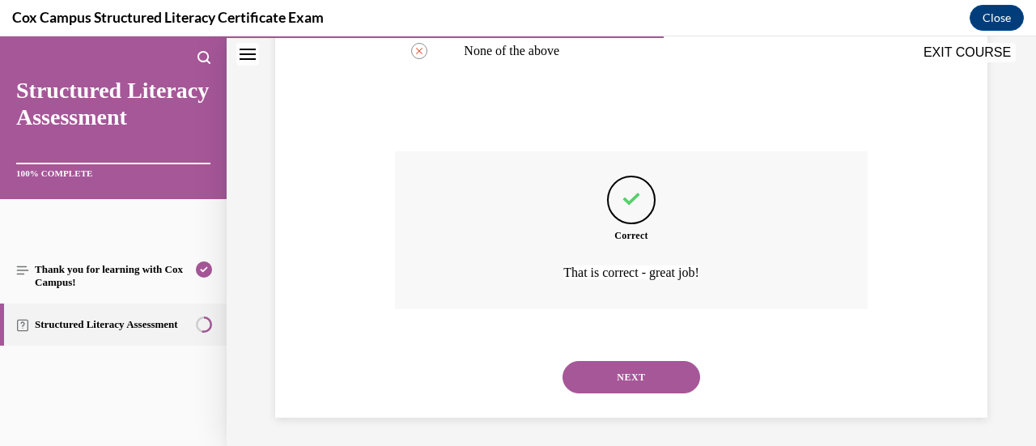
scroll to position [577, 0]
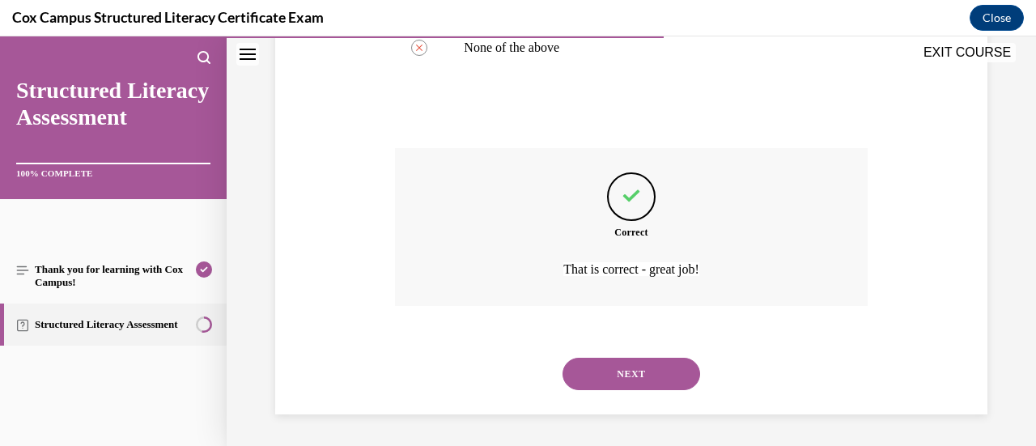
click at [650, 363] on button "NEXT" at bounding box center [632, 374] width 138 height 32
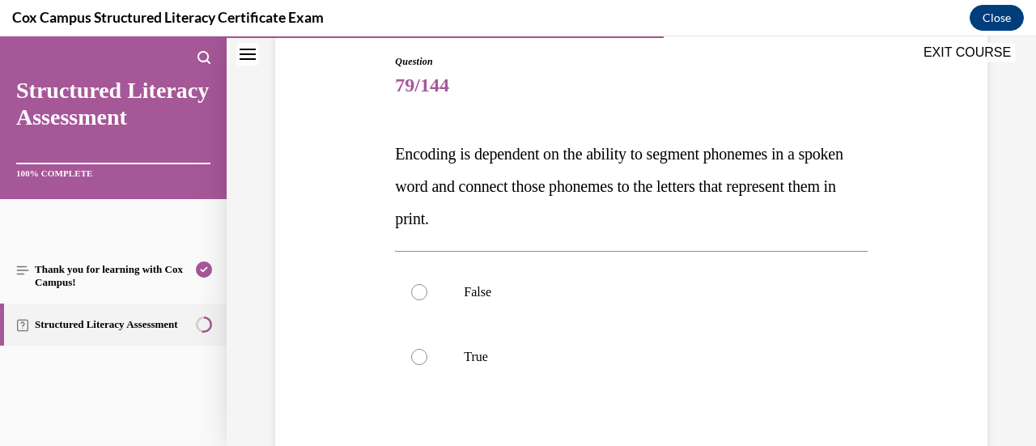
scroll to position [172, 0]
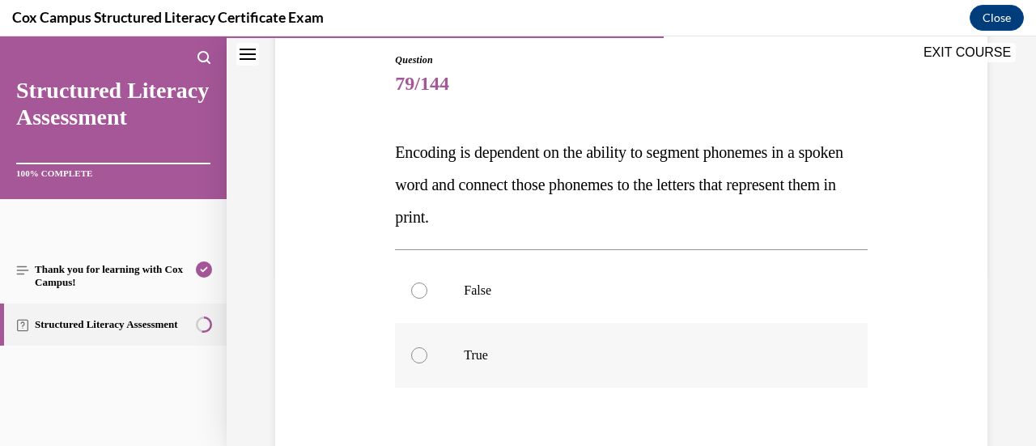
click at [641, 341] on label "True" at bounding box center [631, 355] width 472 height 65
click at [427, 347] on input "True" at bounding box center [419, 355] width 16 height 16
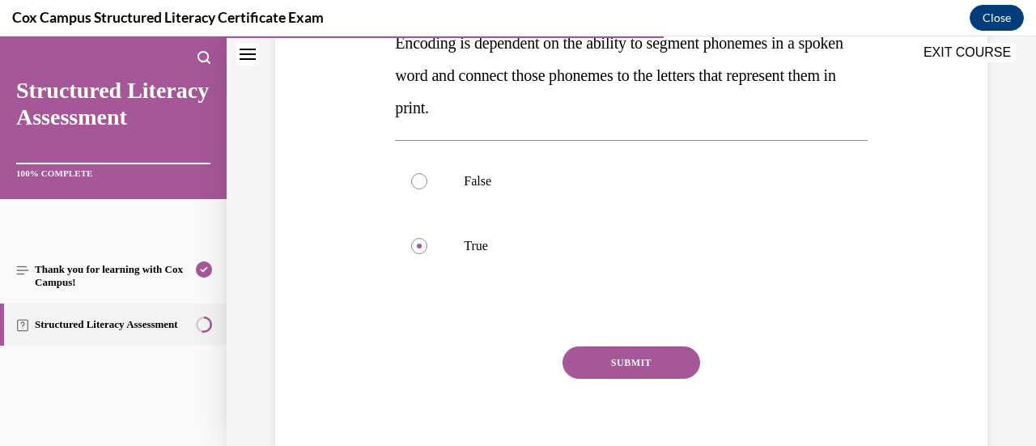
click at [644, 354] on button "SUBMIT" at bounding box center [632, 362] width 138 height 32
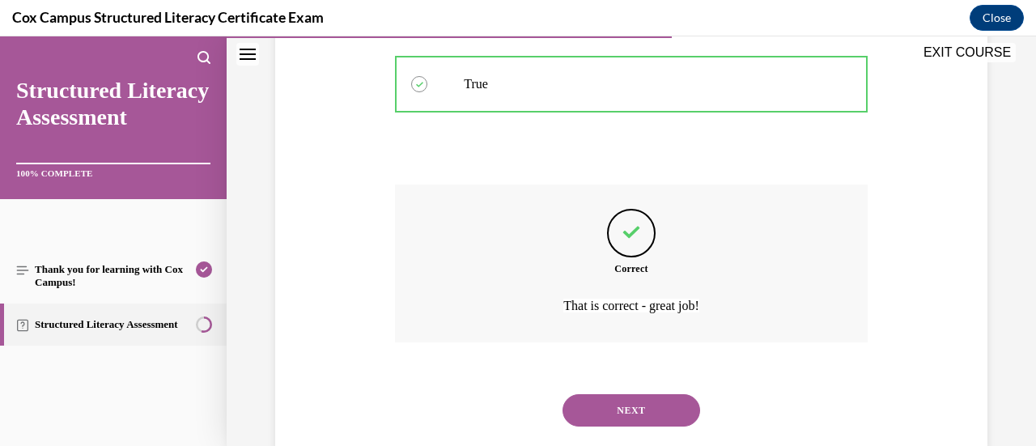
scroll to position [480, 0]
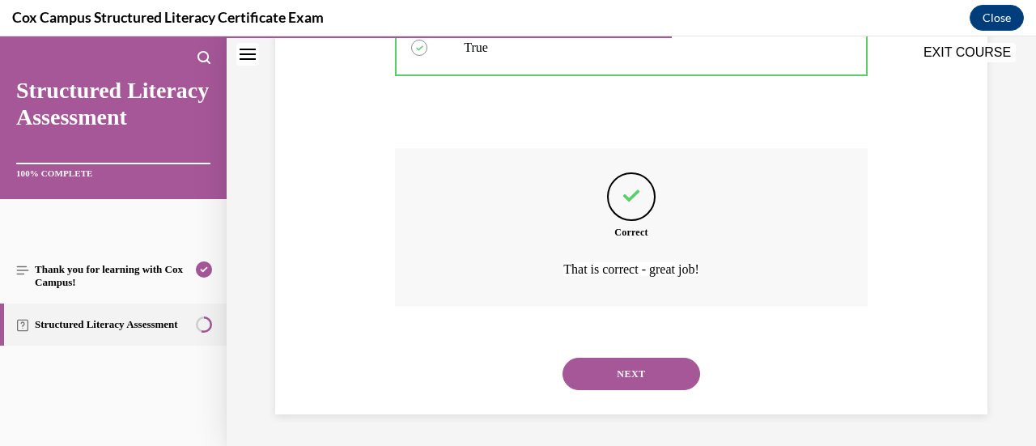
click at [644, 354] on div "NEXT" at bounding box center [631, 374] width 472 height 65
click at [647, 373] on button "NEXT" at bounding box center [632, 374] width 138 height 32
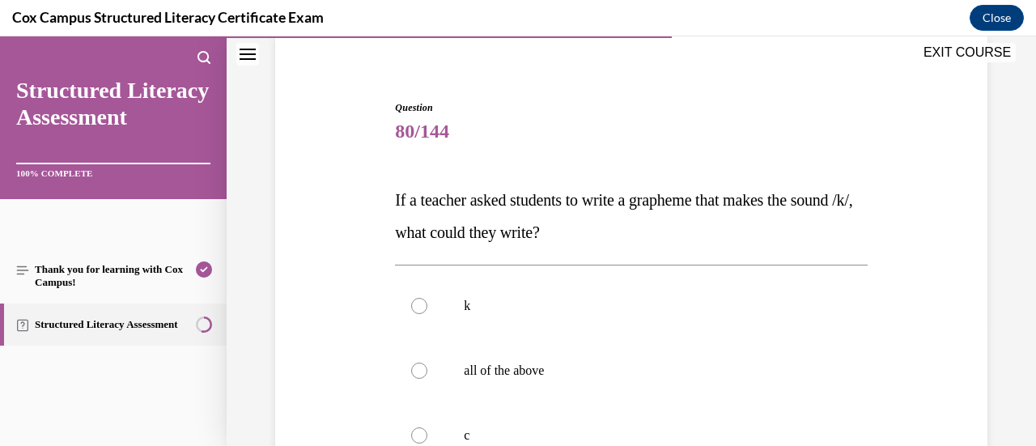
click at [647, 373] on p "all of the above" at bounding box center [645, 371] width 363 height 16
click at [427, 373] on input "all of the above" at bounding box center [419, 371] width 16 height 16
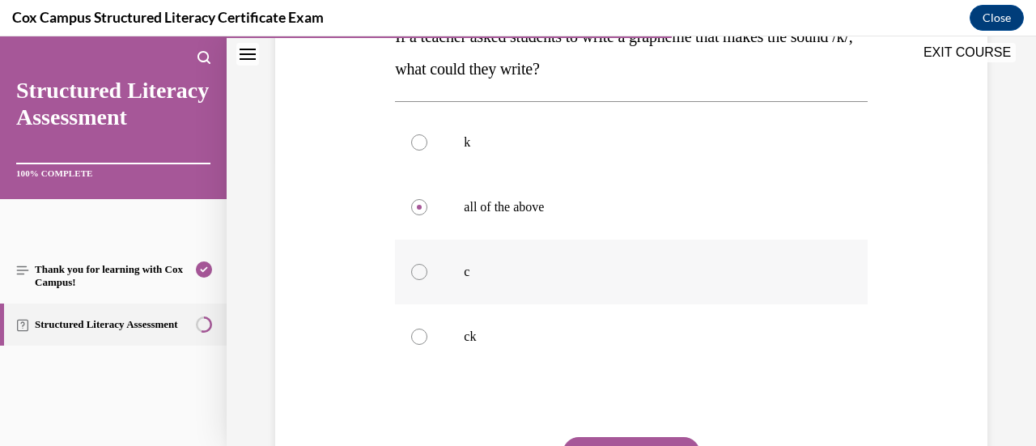
scroll to position [444, 0]
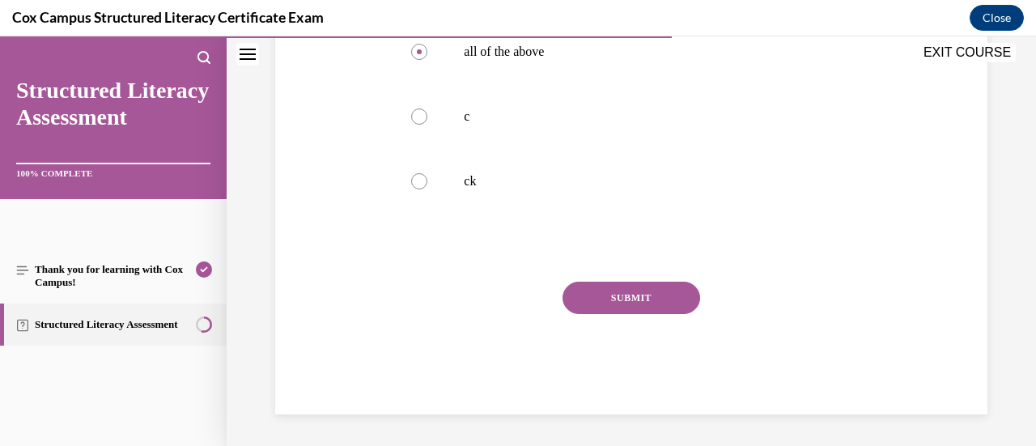
click at [622, 303] on button "SUBMIT" at bounding box center [632, 298] width 138 height 32
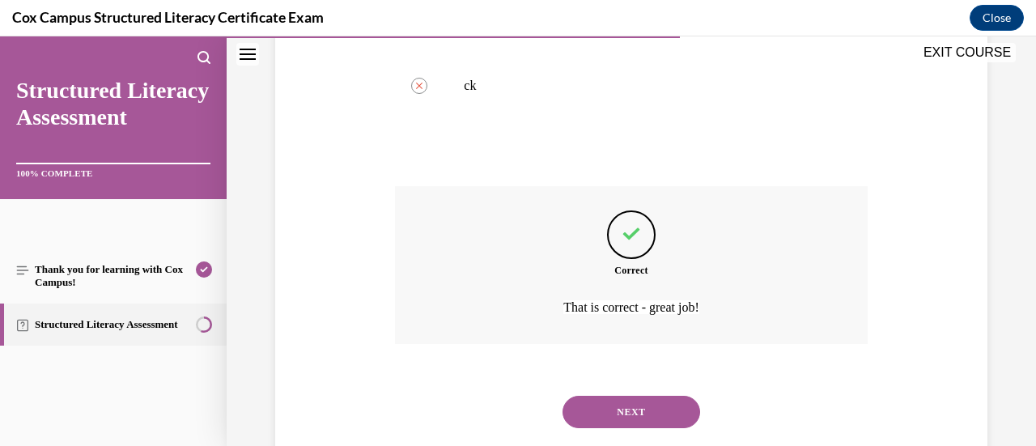
scroll to position [577, 0]
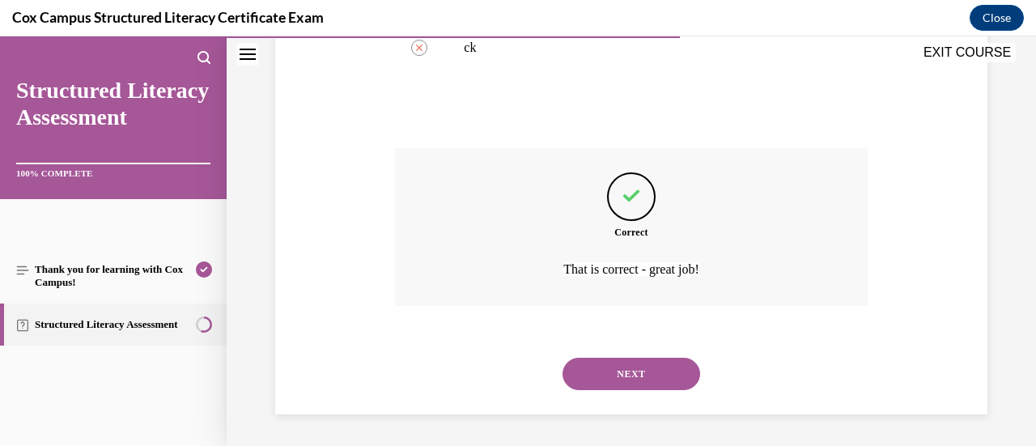
click at [652, 375] on button "NEXT" at bounding box center [632, 374] width 138 height 32
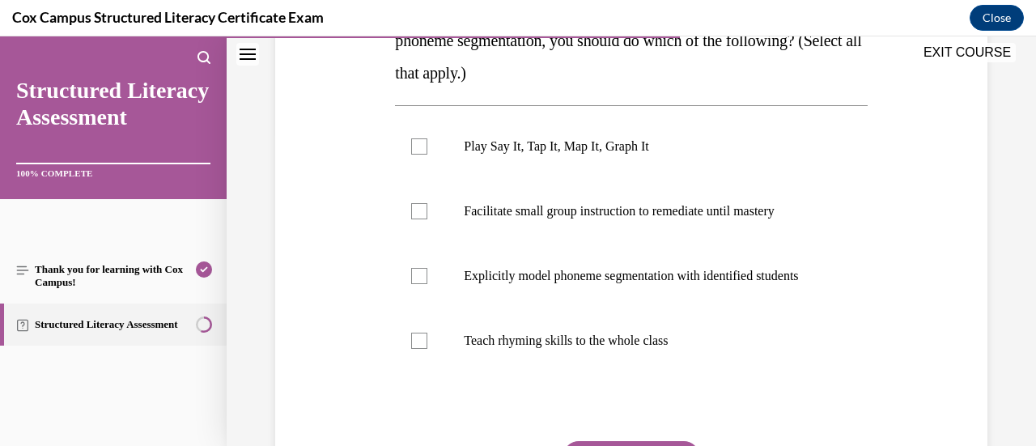
scroll to position [317, 0]
click at [504, 151] on p "Play Say It, Tap It, Map It, Graph It" at bounding box center [645, 146] width 363 height 16
click at [427, 151] on input "Play Say It, Tap It, Map It, Graph It" at bounding box center [419, 146] width 16 height 16
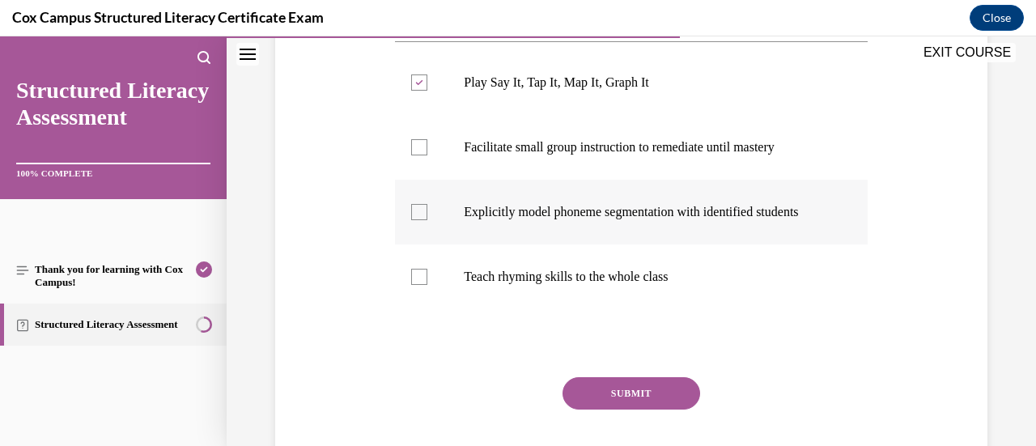
scroll to position [381, 0]
click at [652, 405] on button "SUBMIT" at bounding box center [632, 392] width 138 height 32
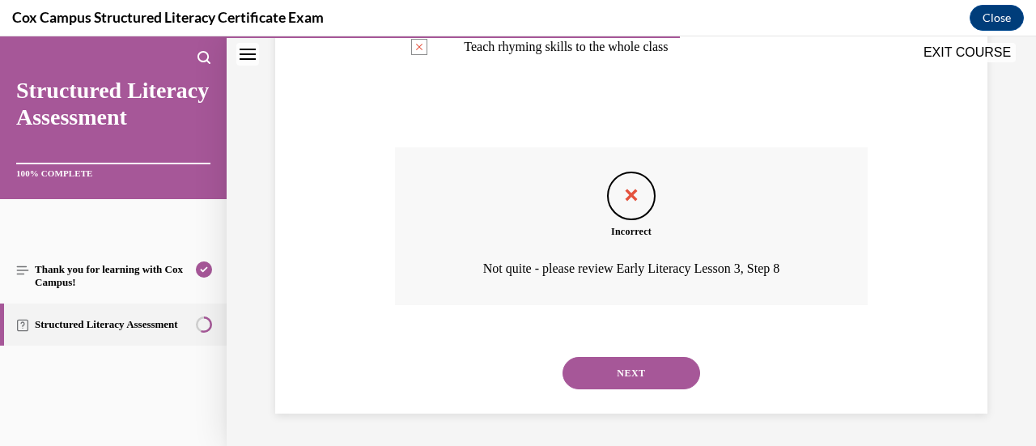
scroll to position [626, 0]
click at [654, 386] on button "NEXT" at bounding box center [632, 373] width 138 height 32
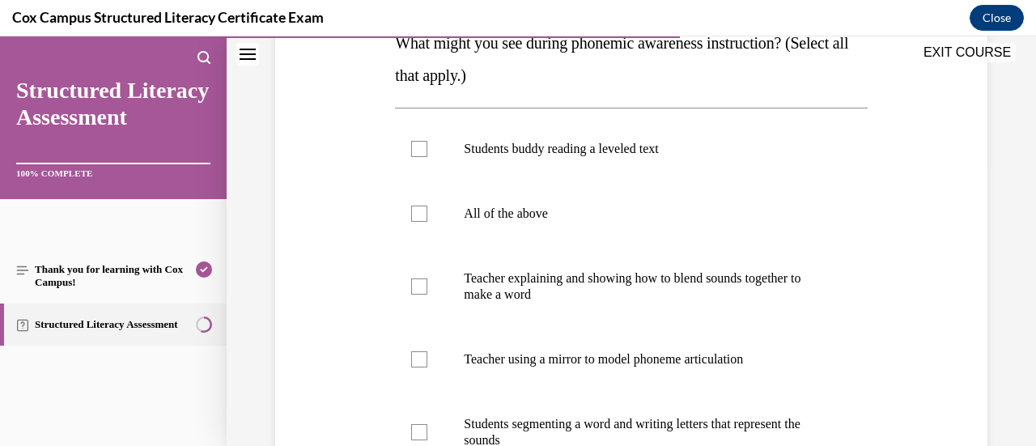
scroll to position [281, 0]
click at [578, 365] on p "Teacher using a mirror to model phoneme articulation" at bounding box center [645, 360] width 363 height 16
click at [427, 365] on input "Teacher using a mirror to model phoneme articulation" at bounding box center [419, 360] width 16 height 16
click at [529, 431] on p "Students segmenting a word and writing letters that represent the sounds" at bounding box center [645, 433] width 363 height 32
click at [427, 431] on input "Students segmenting a word and writing letters that represent the sounds" at bounding box center [419, 433] width 16 height 16
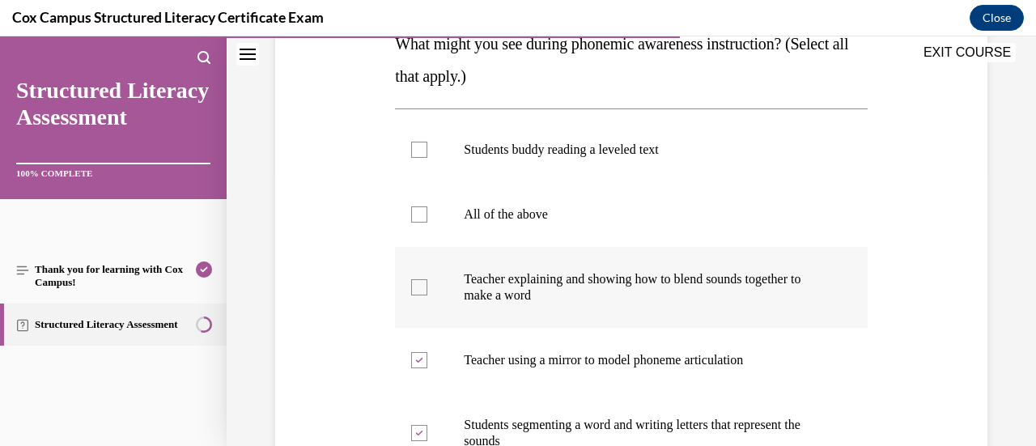
click at [549, 302] on p "Teacher explaining and showing how to blend sounds together to make a word" at bounding box center [645, 287] width 363 height 32
click at [427, 295] on input "Teacher explaining and showing how to blend sounds together to make a word" at bounding box center [419, 287] width 16 height 16
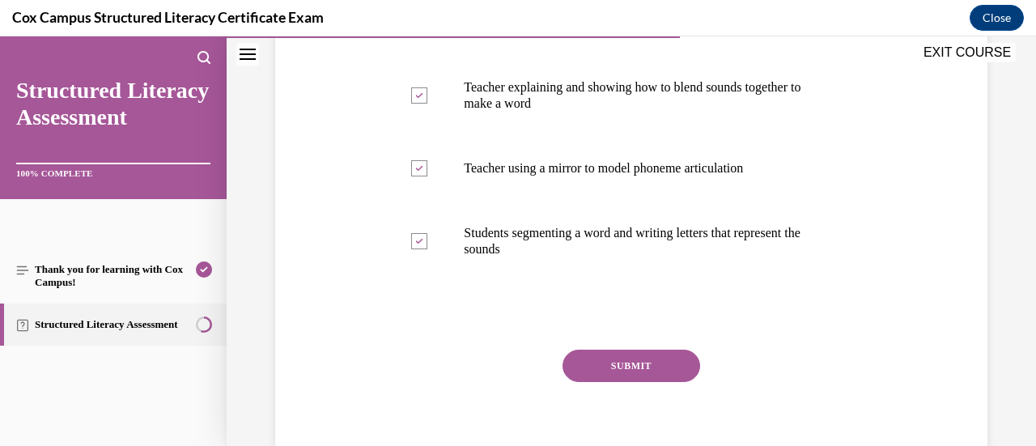
click at [630, 356] on button "SUBMIT" at bounding box center [632, 366] width 138 height 32
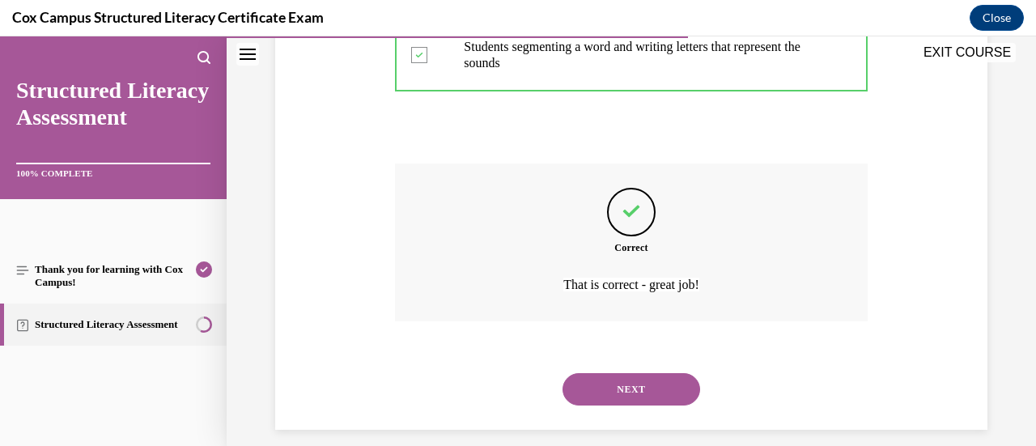
scroll to position [674, 0]
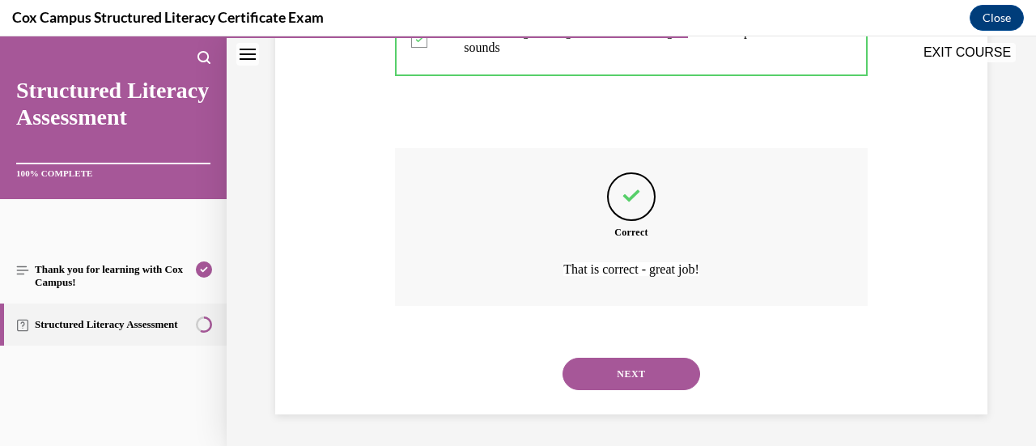
click at [639, 370] on button "NEXT" at bounding box center [632, 374] width 138 height 32
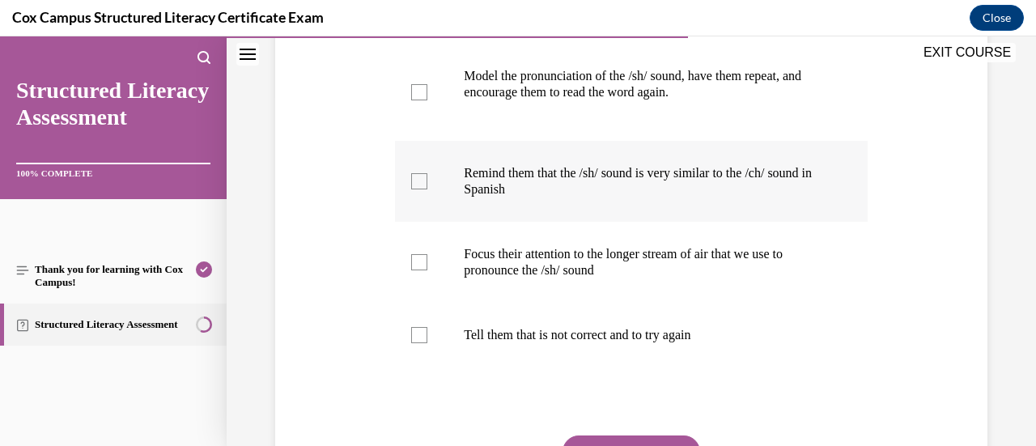
scroll to position [353, 0]
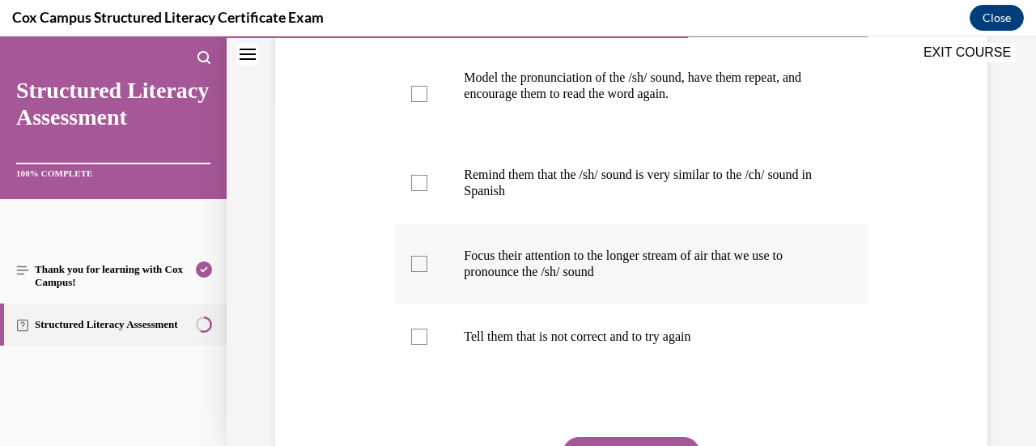
click at [609, 280] on label "Focus their attention to the longer stream of air that we use to pronounce the …" at bounding box center [631, 263] width 472 height 81
click at [427, 272] on input "Focus their attention to the longer stream of air that we use to pronounce the …" at bounding box center [419, 264] width 16 height 16
click at [604, 203] on label "Remind them that the /sh/ sound is very similar to the /ch/ sound in Spanish" at bounding box center [631, 182] width 472 height 81
click at [427, 191] on input "Remind them that the /sh/ sound is very similar to the /ch/ sound in Spanish" at bounding box center [419, 183] width 16 height 16
click at [599, 85] on p "Model the pronunciation of the /sh/ sound, have them repeat, and encourage them…" at bounding box center [645, 86] width 363 height 32
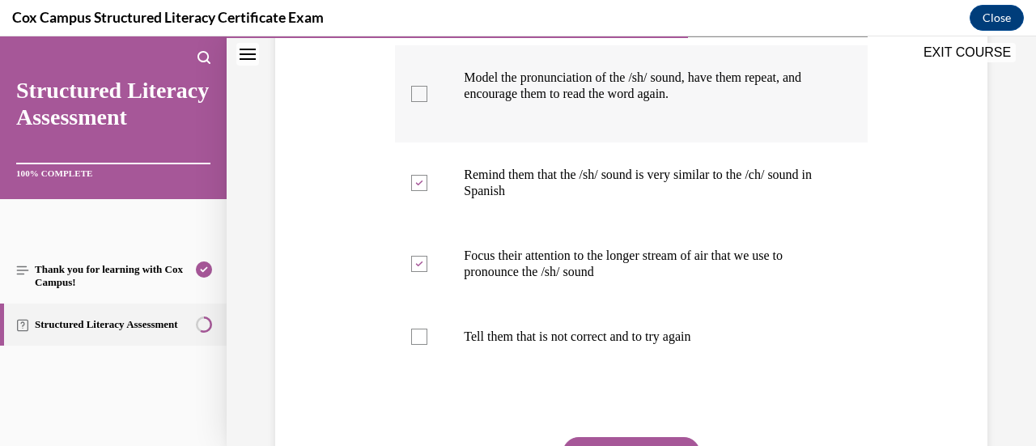
click at [427, 86] on input "Model the pronunciation of the /sh/ sound, have them repeat, and encourage them…" at bounding box center [419, 94] width 16 height 16
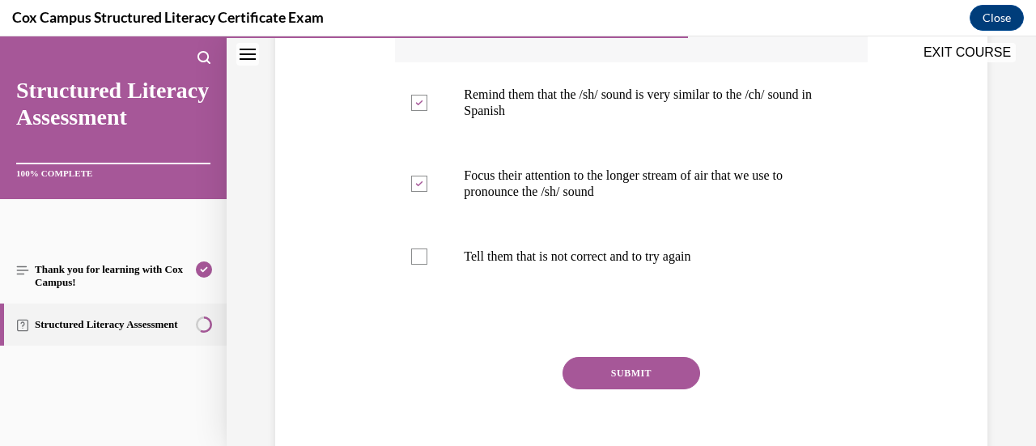
scroll to position [442, 0]
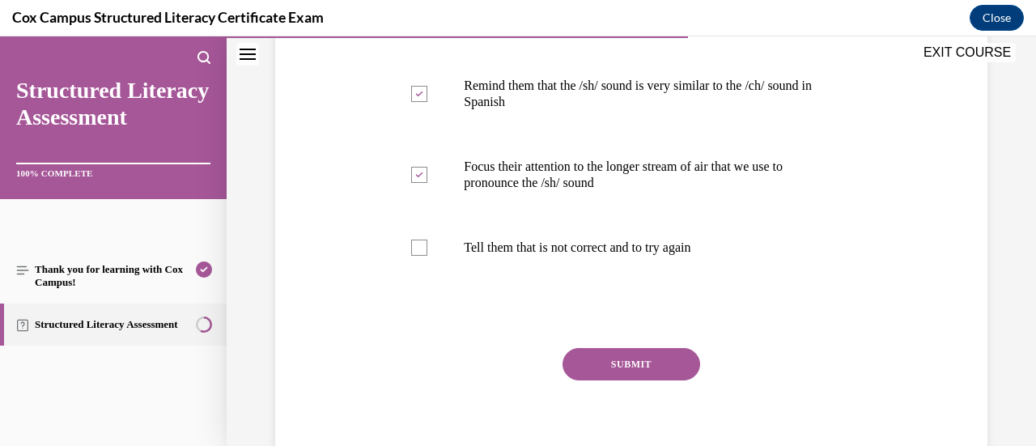
click at [609, 352] on button "SUBMIT" at bounding box center [632, 364] width 138 height 32
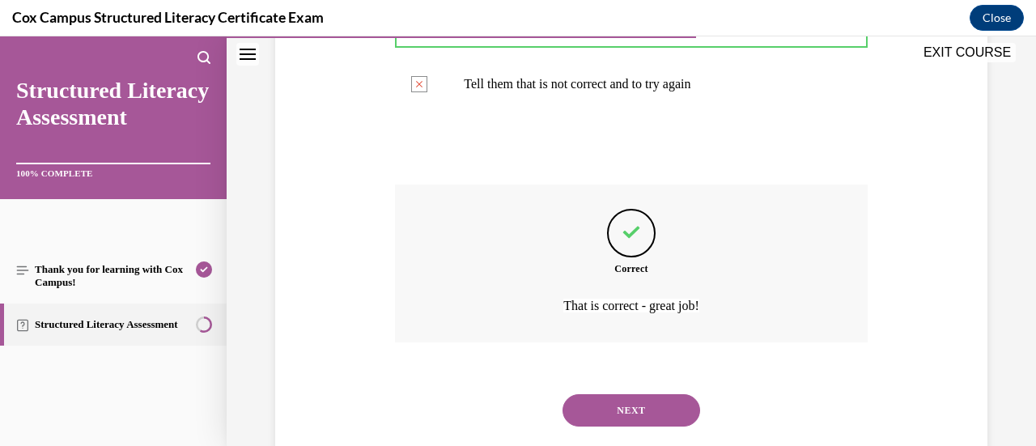
scroll to position [642, 0]
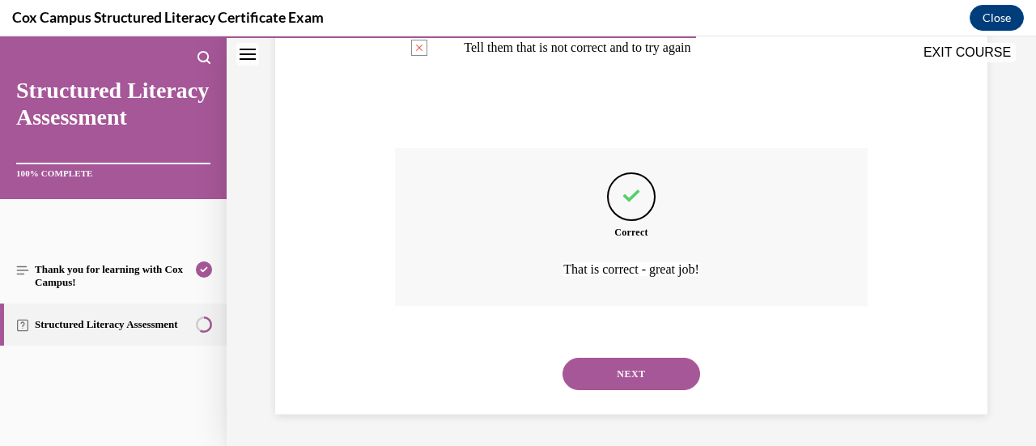
click at [627, 371] on button "NEXT" at bounding box center [632, 374] width 138 height 32
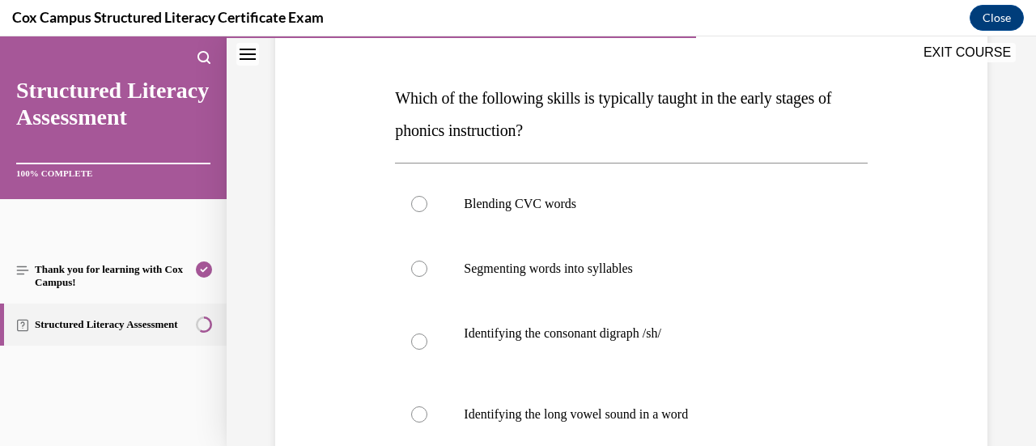
scroll to position [242, 0]
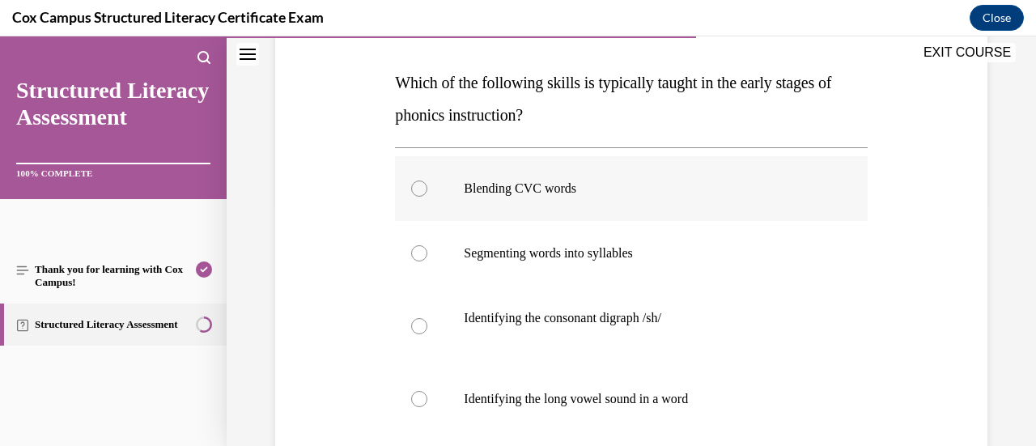
click at [607, 197] on label "Blending CVC words" at bounding box center [631, 188] width 472 height 65
click at [427, 197] on input "Blending CVC words" at bounding box center [419, 188] width 16 height 16
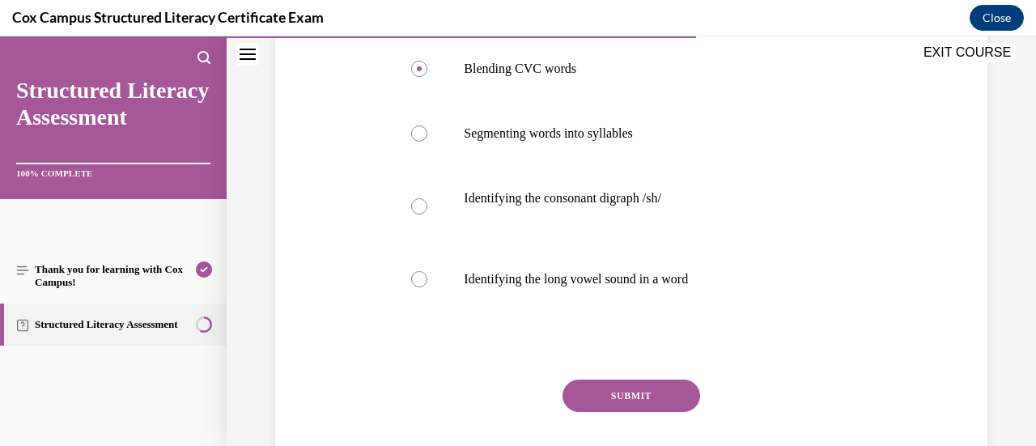
click at [626, 382] on button "SUBMIT" at bounding box center [632, 396] width 138 height 32
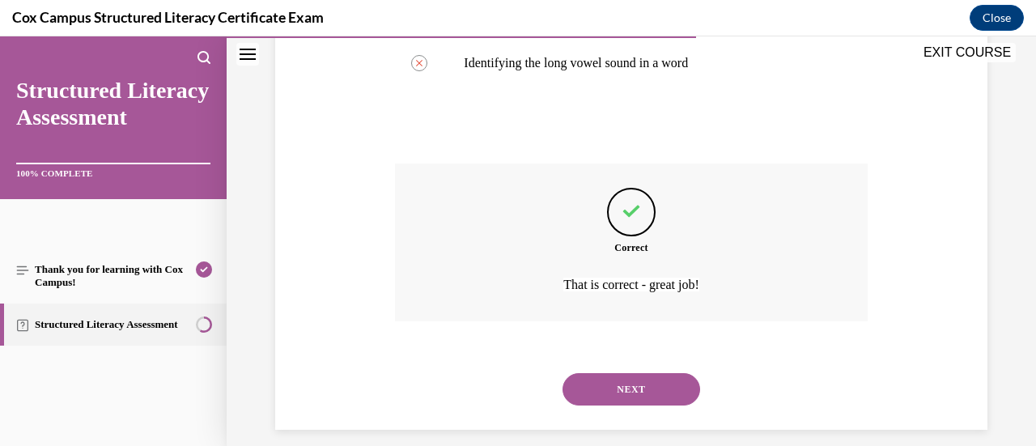
scroll to position [593, 0]
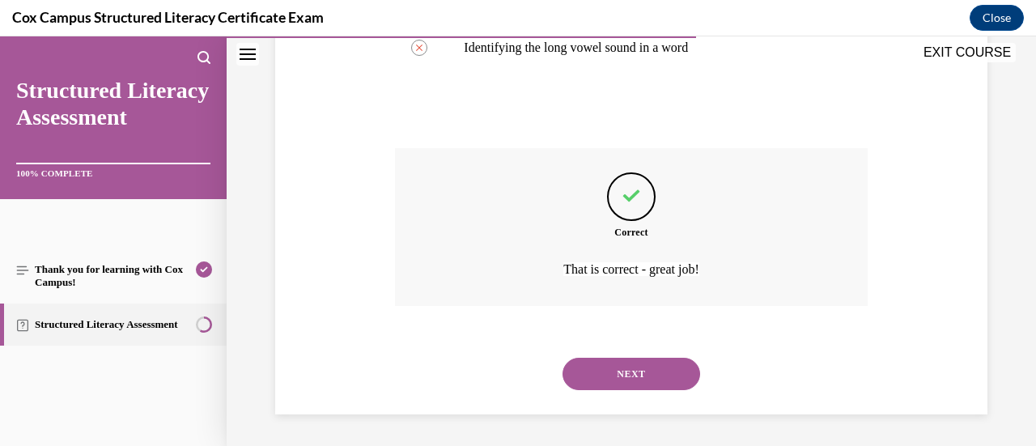
click at [626, 382] on button "NEXT" at bounding box center [632, 374] width 138 height 32
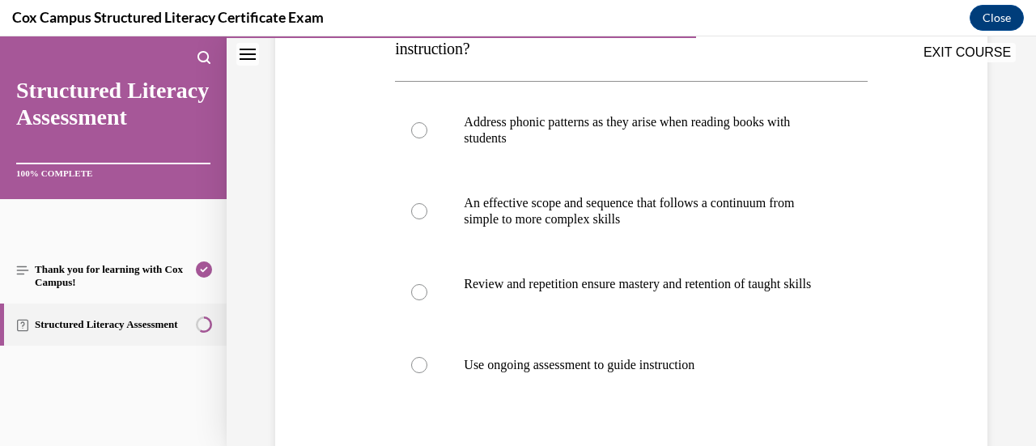
scroll to position [309, 0]
click at [574, 127] on p "Address phonic patterns as they arise when reading books with students" at bounding box center [645, 129] width 363 height 32
click at [427, 127] on input "Address phonic patterns as they arise when reading books with students" at bounding box center [419, 129] width 16 height 16
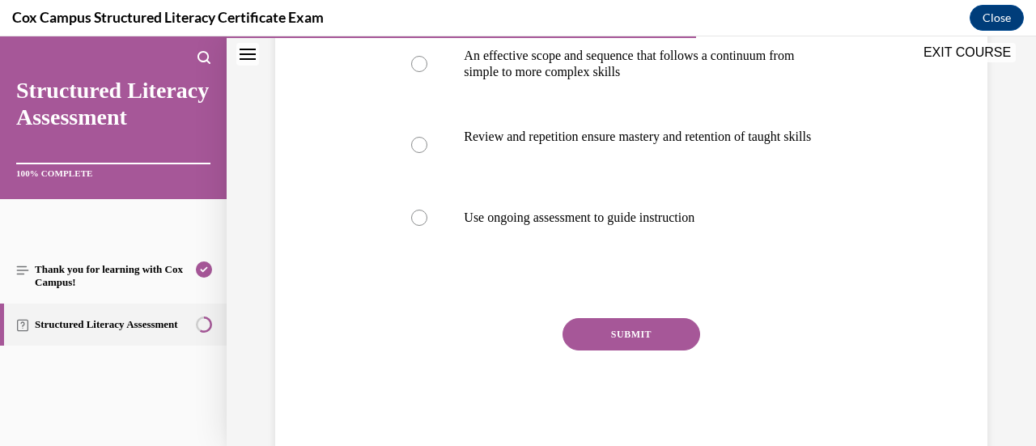
click at [626, 350] on button "SUBMIT" at bounding box center [632, 334] width 138 height 32
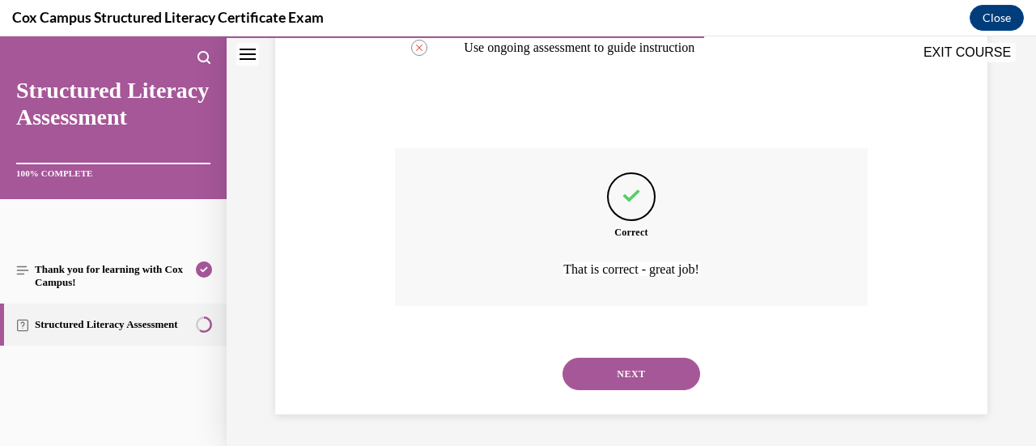
scroll to position [642, 0]
click at [623, 386] on button "NEXT" at bounding box center [632, 373] width 138 height 32
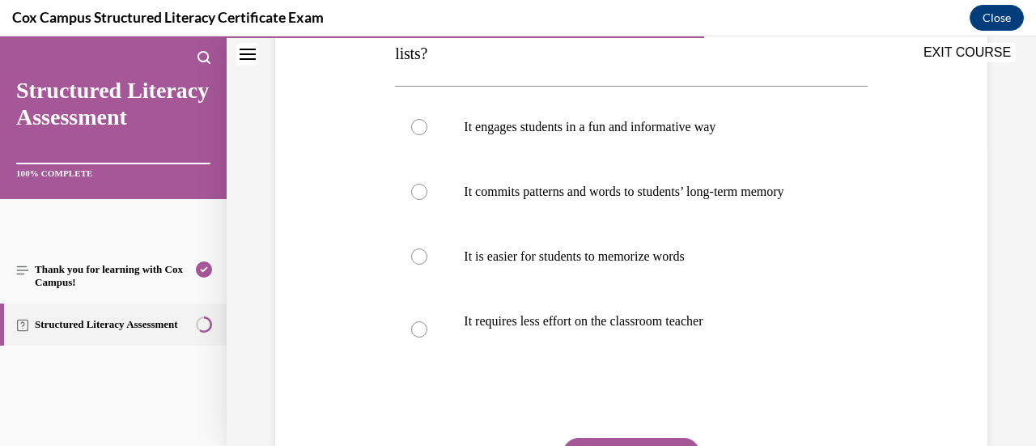
scroll to position [305, 0]
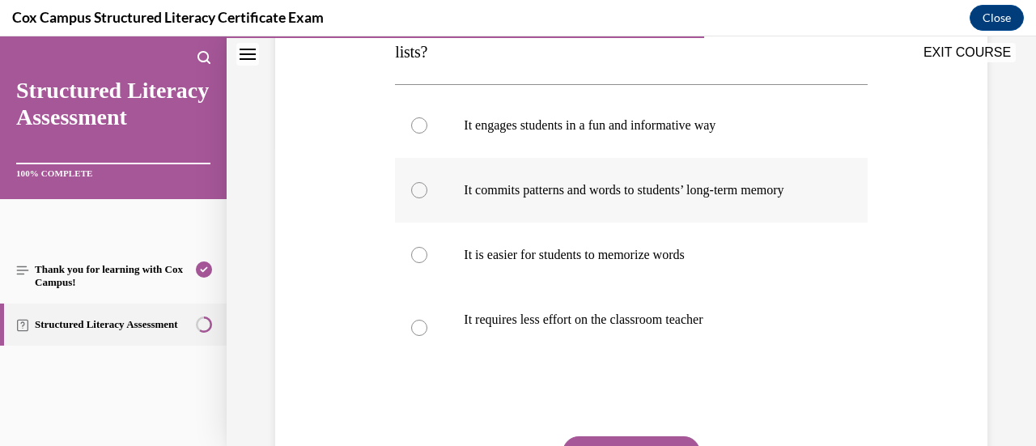
click at [593, 198] on p "It commits patterns and words to students’ long-term memory" at bounding box center [645, 190] width 363 height 16
click at [427, 198] on input "It commits patterns and words to students’ long-term memory" at bounding box center [419, 190] width 16 height 16
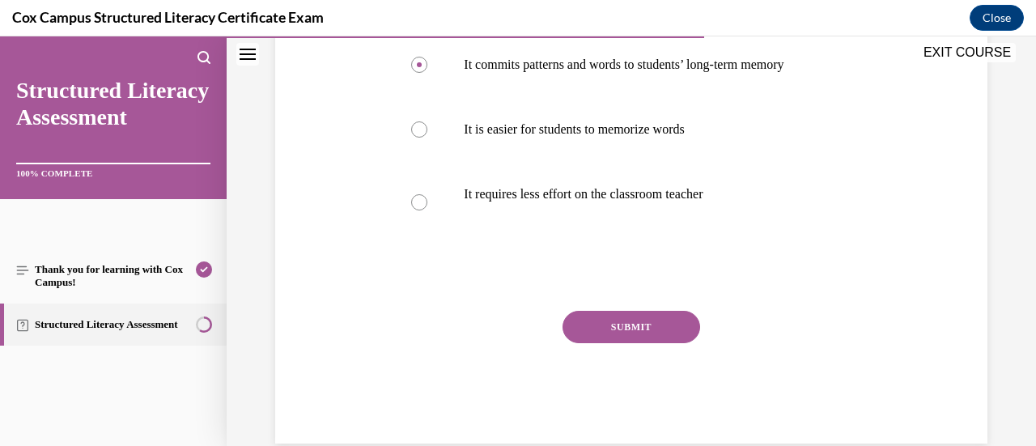
click at [628, 343] on button "SUBMIT" at bounding box center [632, 327] width 138 height 32
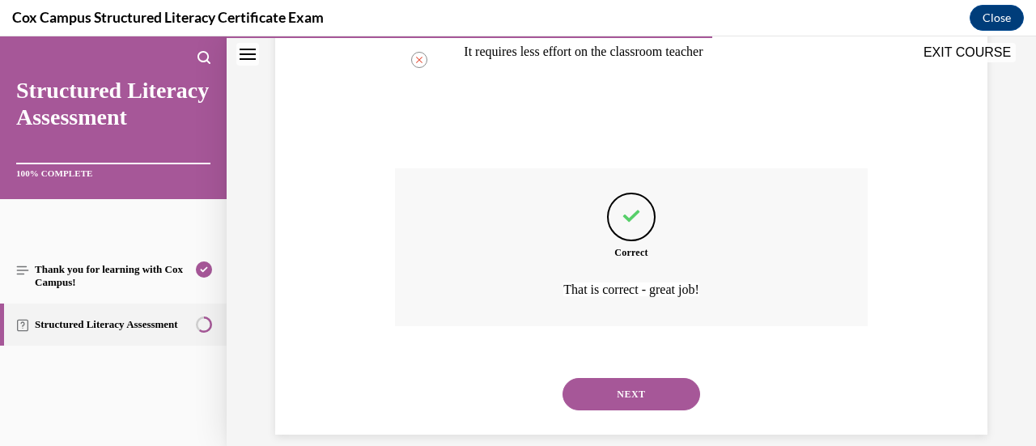
scroll to position [609, 0]
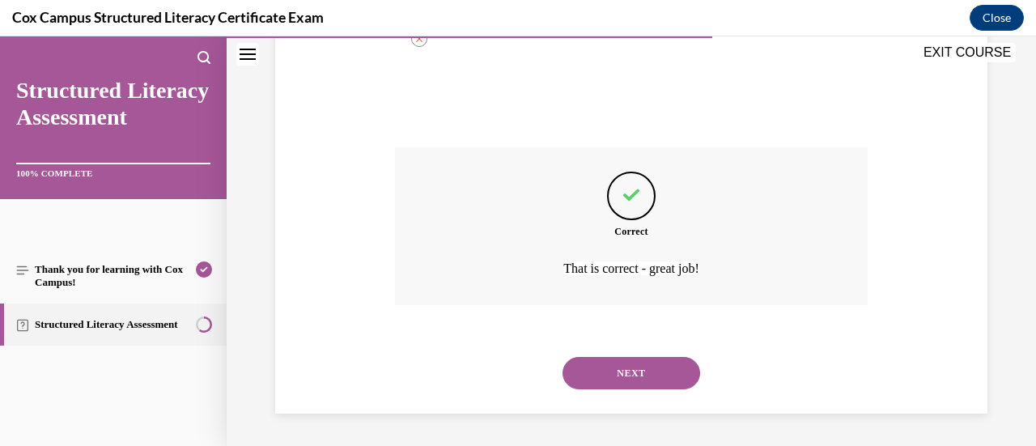
click at [630, 371] on button "NEXT" at bounding box center [632, 373] width 138 height 32
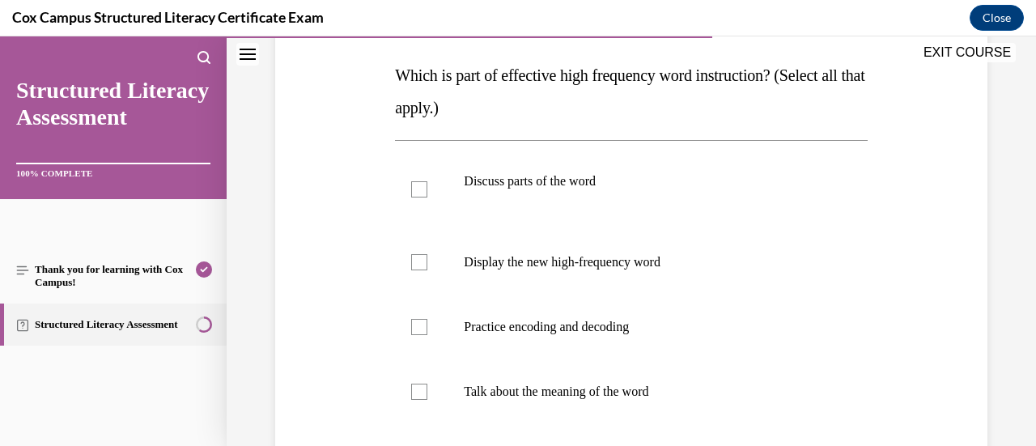
scroll to position [253, 0]
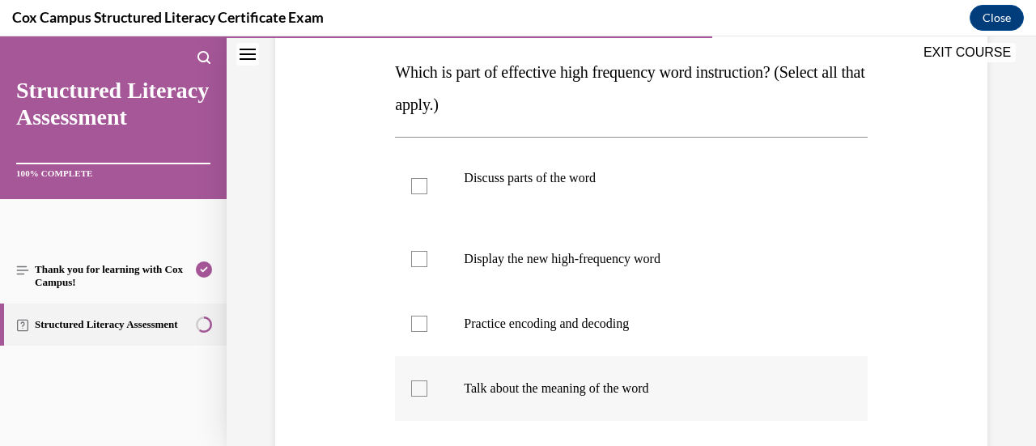
click at [616, 360] on label "Talk about the meaning of the word" at bounding box center [631, 388] width 472 height 65
click at [427, 380] on input "Talk about the meaning of the word" at bounding box center [419, 388] width 16 height 16
click at [618, 316] on p "Practice encoding and decoding" at bounding box center [645, 324] width 363 height 16
click at [427, 316] on input "Practice encoding and decoding" at bounding box center [419, 324] width 16 height 16
click at [596, 270] on label "Display the new high-frequency word" at bounding box center [631, 259] width 472 height 65
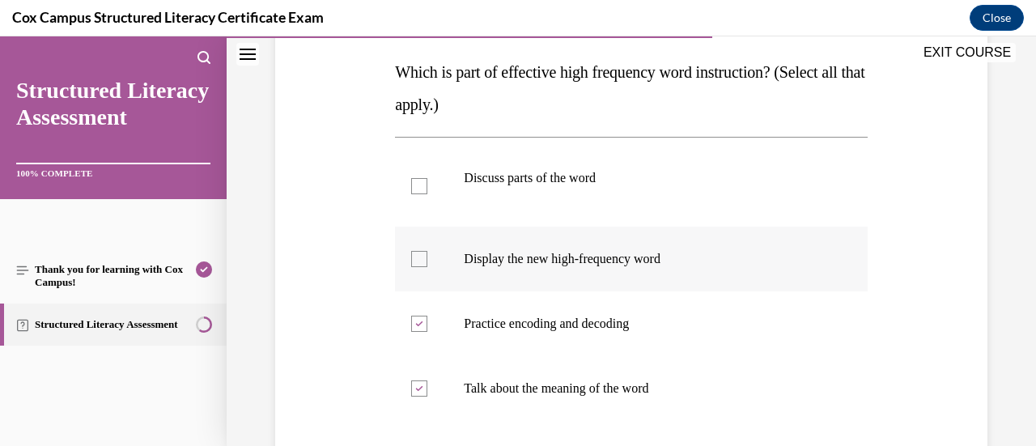
click at [427, 267] on input "Display the new high-frequency word" at bounding box center [419, 259] width 16 height 16
click at [567, 212] on label "Discuss parts of the word" at bounding box center [631, 186] width 472 height 81
click at [427, 194] on input "Discuss parts of the word" at bounding box center [419, 186] width 16 height 16
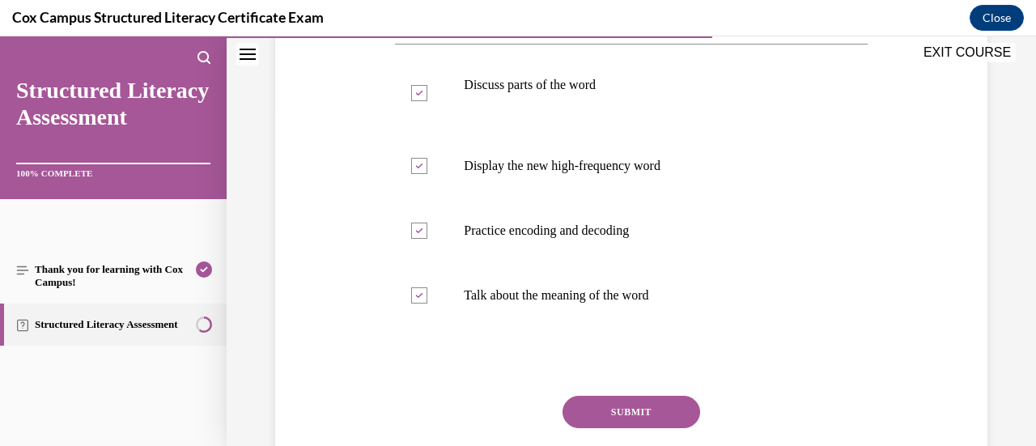
click at [622, 403] on button "SUBMIT" at bounding box center [632, 412] width 138 height 32
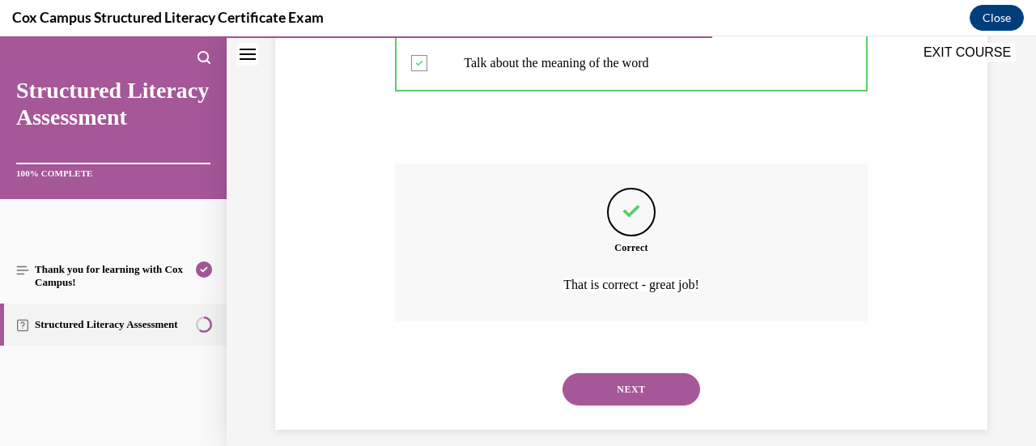
scroll to position [593, 0]
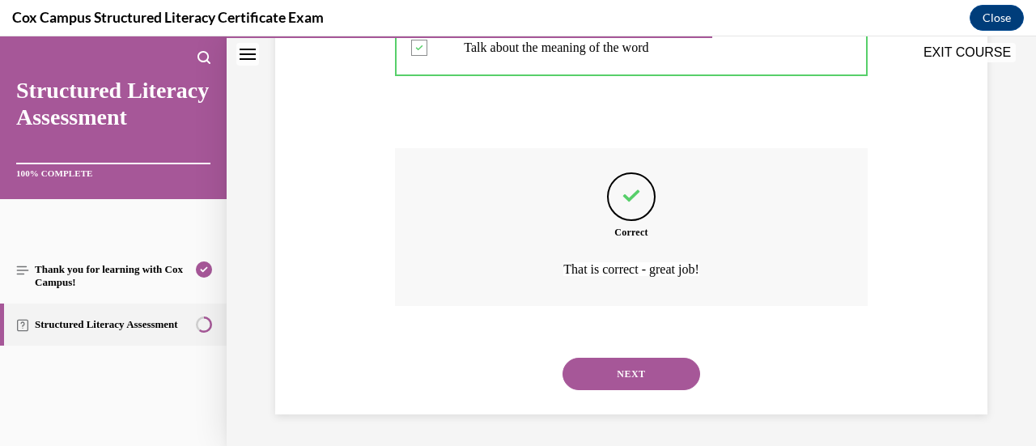
click at [644, 364] on button "NEXT" at bounding box center [632, 374] width 138 height 32
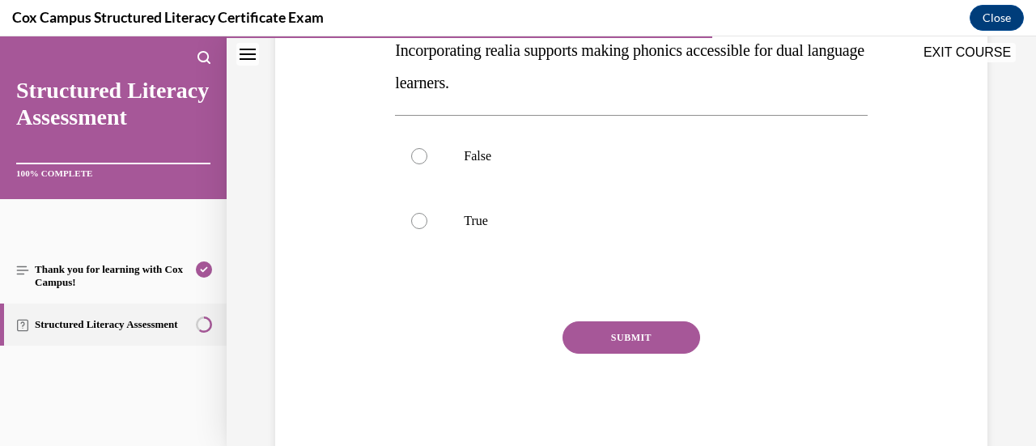
scroll to position [274, 0]
click at [571, 224] on p "True" at bounding box center [645, 222] width 363 height 16
click at [427, 224] on input "True" at bounding box center [419, 222] width 16 height 16
click at [604, 355] on div "SUBMIT" at bounding box center [631, 362] width 472 height 81
click at [617, 347] on button "SUBMIT" at bounding box center [632, 338] width 138 height 32
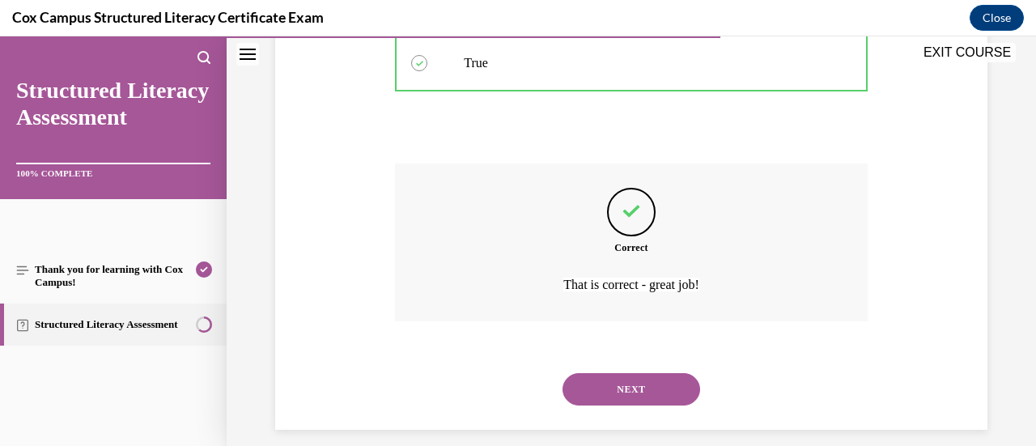
scroll to position [448, 0]
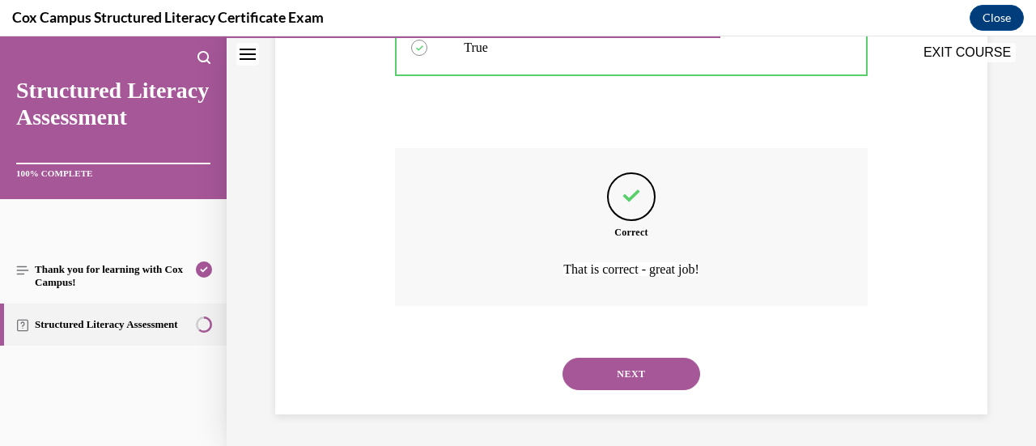
click at [651, 367] on button "NEXT" at bounding box center [632, 374] width 138 height 32
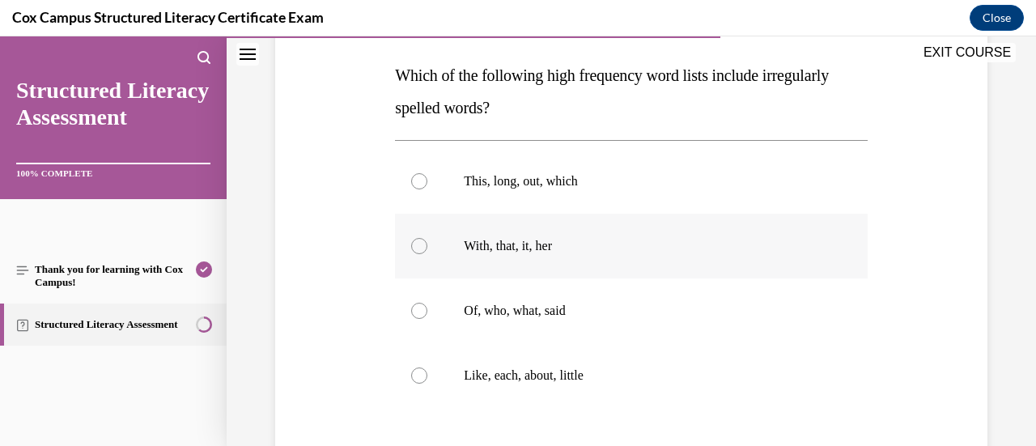
scroll to position [250, 0]
click at [652, 303] on p "Of, who, what, said" at bounding box center [645, 310] width 363 height 16
click at [427, 303] on input "Of, who, what, said" at bounding box center [419, 310] width 16 height 16
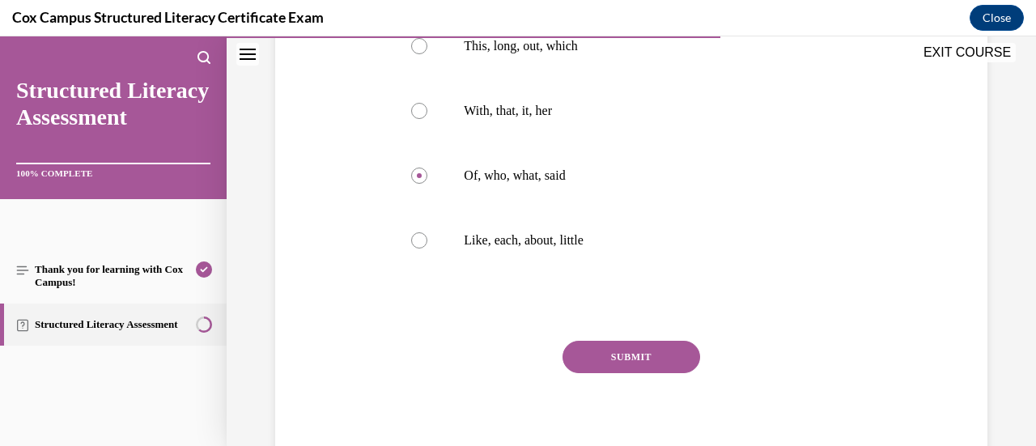
click at [641, 349] on button "SUBMIT" at bounding box center [632, 357] width 138 height 32
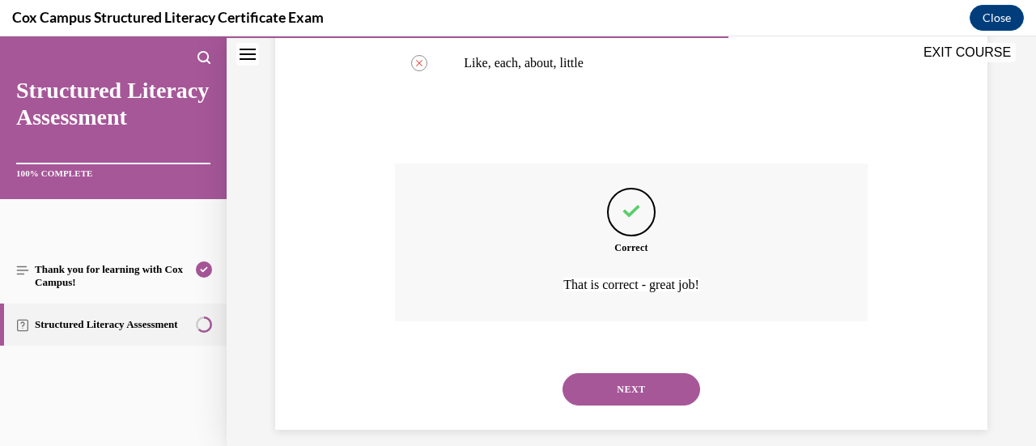
scroll to position [577, 0]
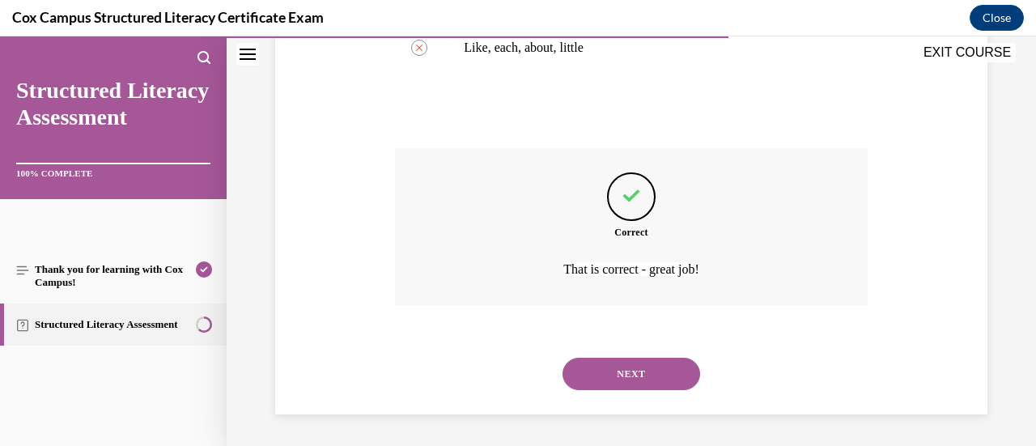
click at [641, 362] on button "NEXT" at bounding box center [632, 374] width 138 height 32
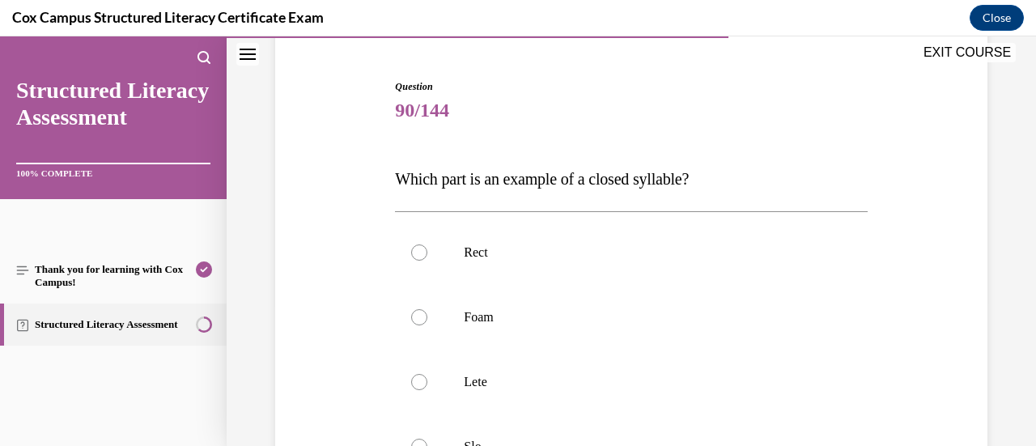
scroll to position [146, 0]
click at [628, 269] on label "Rect" at bounding box center [631, 251] width 472 height 65
click at [427, 260] on input "Rect" at bounding box center [419, 252] width 16 height 16
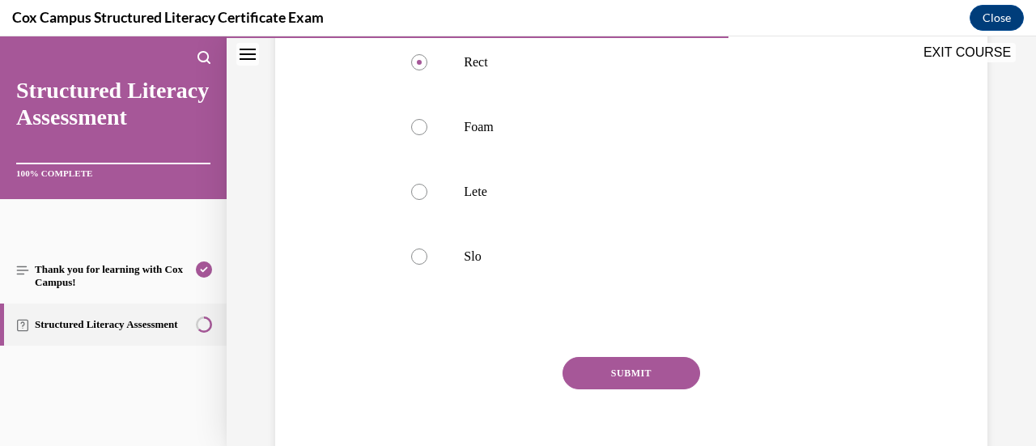
click at [617, 376] on button "SUBMIT" at bounding box center [632, 373] width 138 height 32
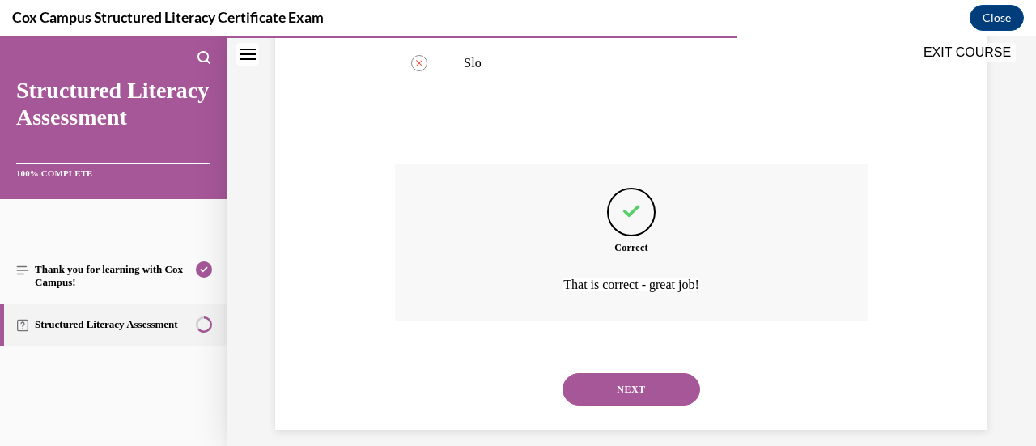
scroll to position [545, 0]
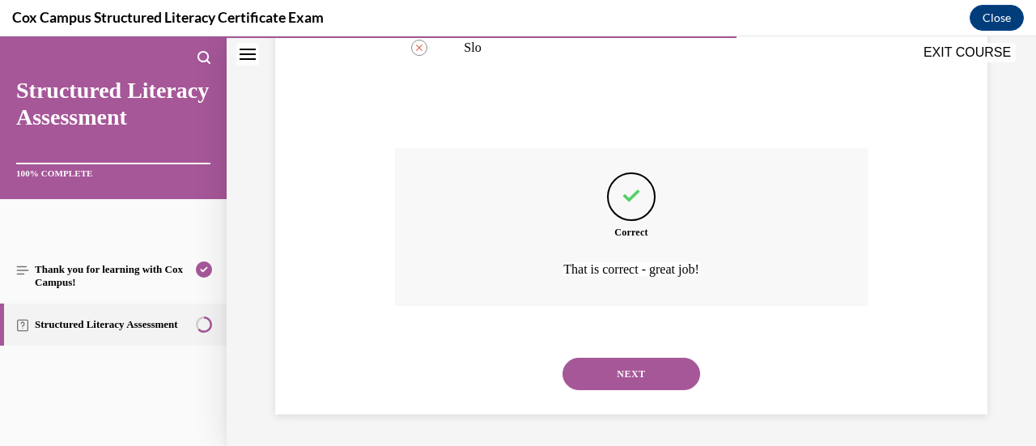
click at [623, 353] on div "NEXT" at bounding box center [631, 374] width 472 height 65
click at [625, 362] on button "NEXT" at bounding box center [632, 374] width 138 height 32
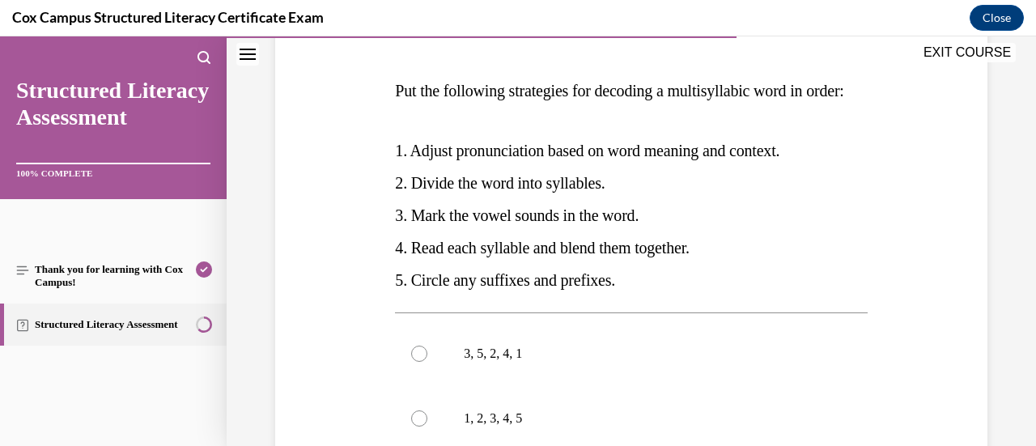
scroll to position [236, 0]
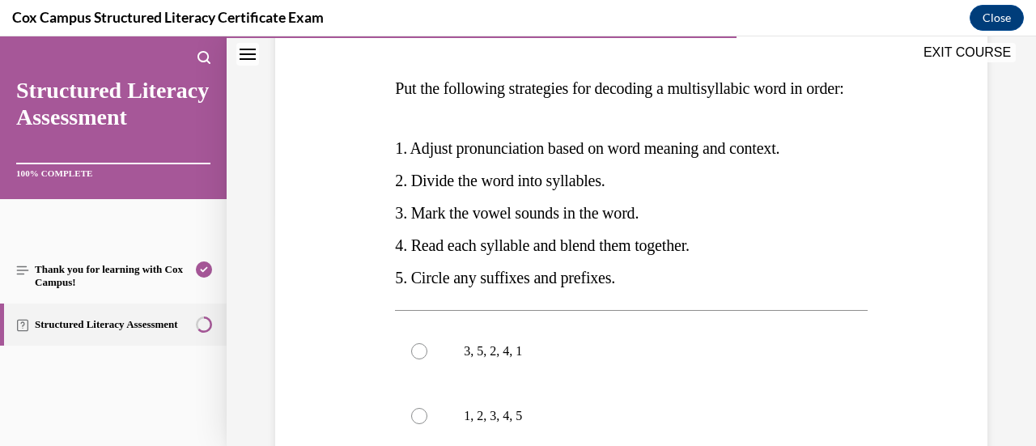
click at [625, 362] on label "3, 5, 2, 4, 1" at bounding box center [631, 351] width 472 height 65
click at [427, 359] on input "3, 5, 2, 4, 1" at bounding box center [419, 351] width 16 height 16
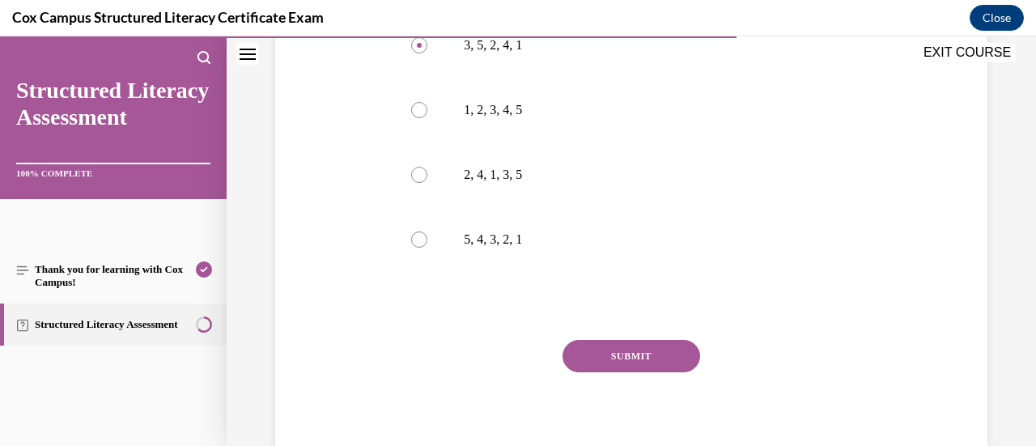
scroll to position [547, 0]
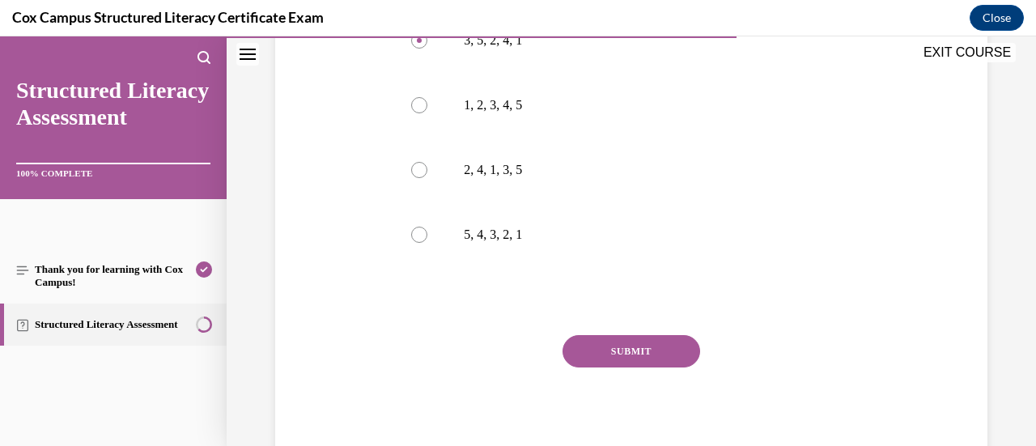
click at [625, 362] on div "Question 91/144 Put the following strategies for decoding a multisyllabic word …" at bounding box center [631, 73] width 472 height 790
click at [628, 367] on button "SUBMIT" at bounding box center [632, 351] width 138 height 32
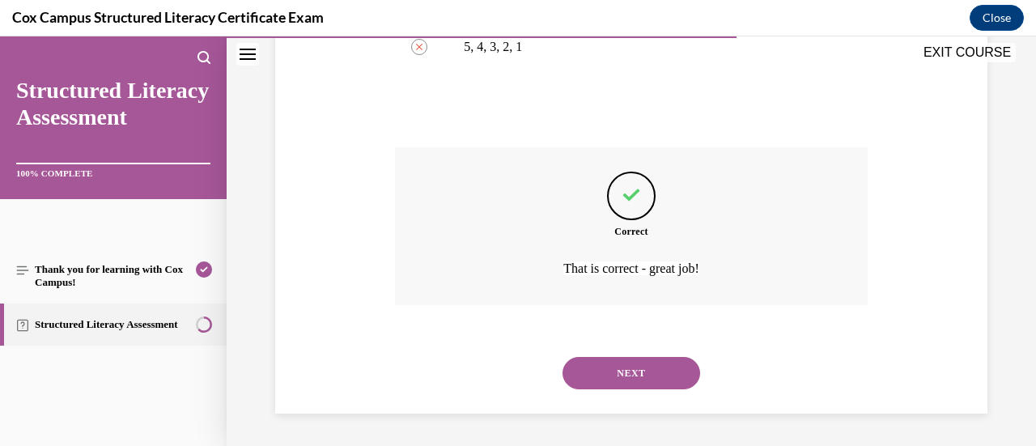
scroll to position [766, 0]
click at [633, 384] on button "NEXT" at bounding box center [632, 373] width 138 height 32
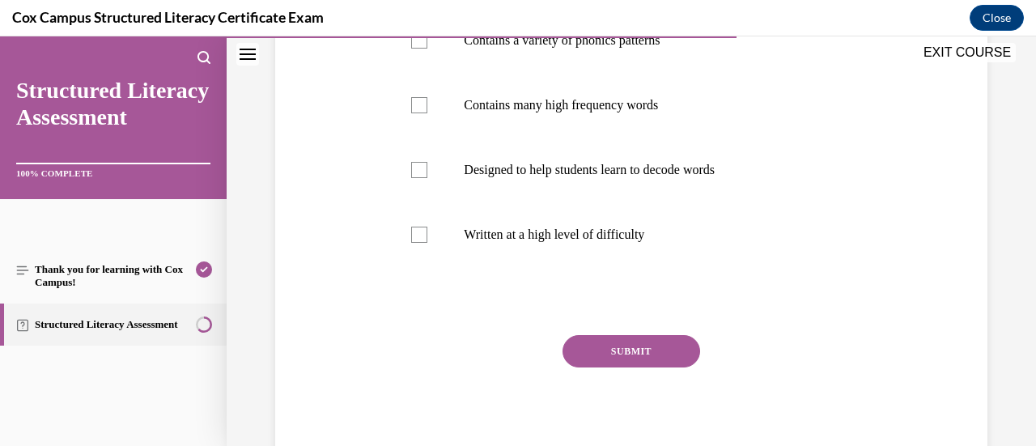
scroll to position [320, 0]
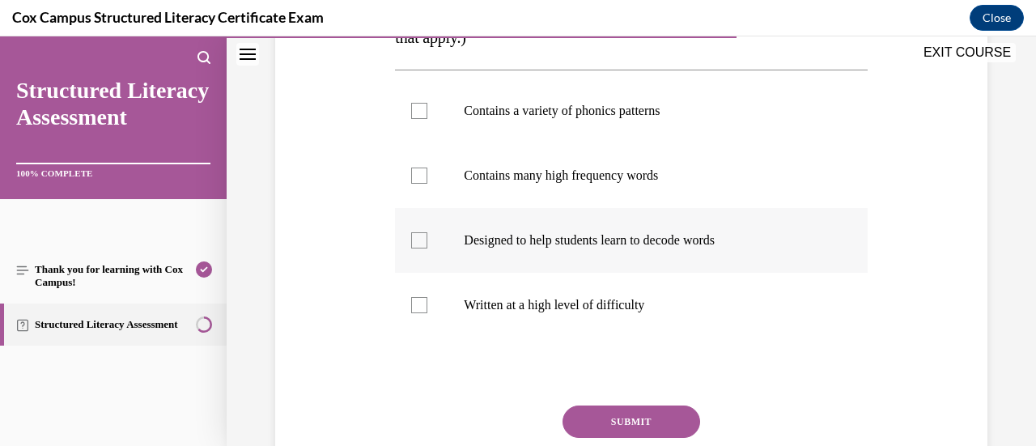
click at [610, 247] on p "Designed to help students learn to decode words" at bounding box center [645, 240] width 363 height 16
click at [427, 247] on input "Designed to help students learn to decode words" at bounding box center [419, 240] width 16 height 16
click at [601, 172] on p "Contains many high frequency words" at bounding box center [645, 176] width 363 height 16
click at [427, 172] on input "Contains many high frequency words" at bounding box center [419, 176] width 16 height 16
click at [596, 124] on label "Contains a variety of phonics patterns" at bounding box center [631, 111] width 472 height 65
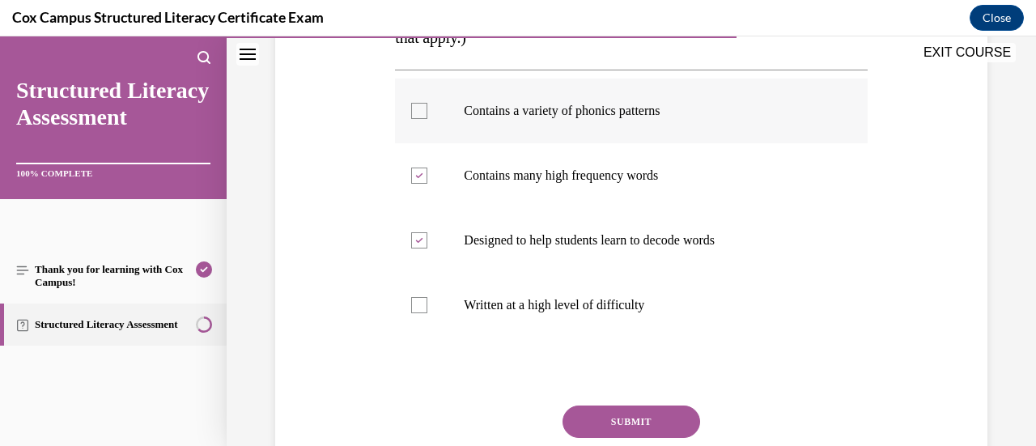
click at [427, 119] on input "Contains a variety of phonics patterns" at bounding box center [419, 111] width 16 height 16
click at [620, 418] on button "SUBMIT" at bounding box center [632, 421] width 138 height 32
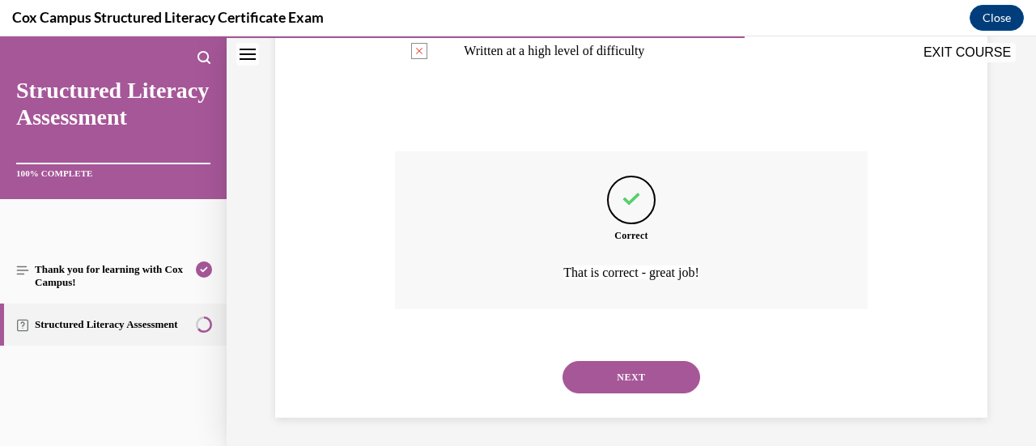
scroll to position [577, 0]
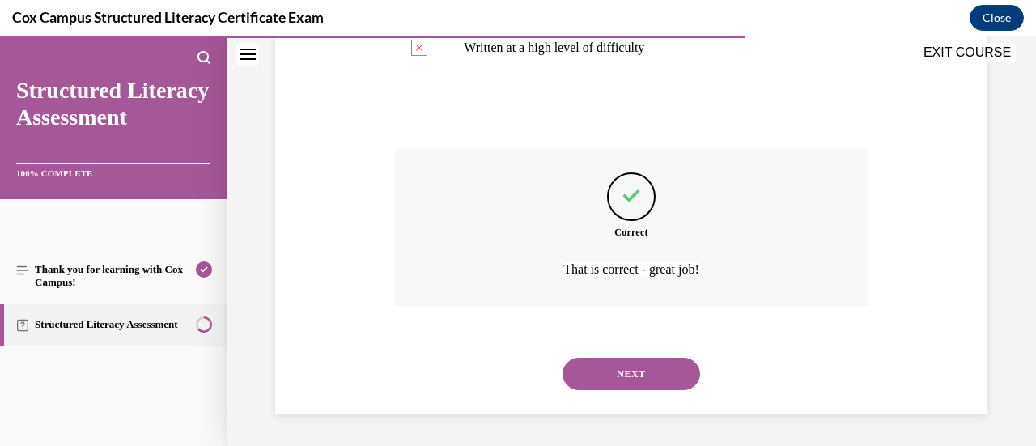
click at [635, 393] on div "NEXT" at bounding box center [631, 374] width 472 height 65
click at [665, 374] on button "NEXT" at bounding box center [632, 374] width 138 height 32
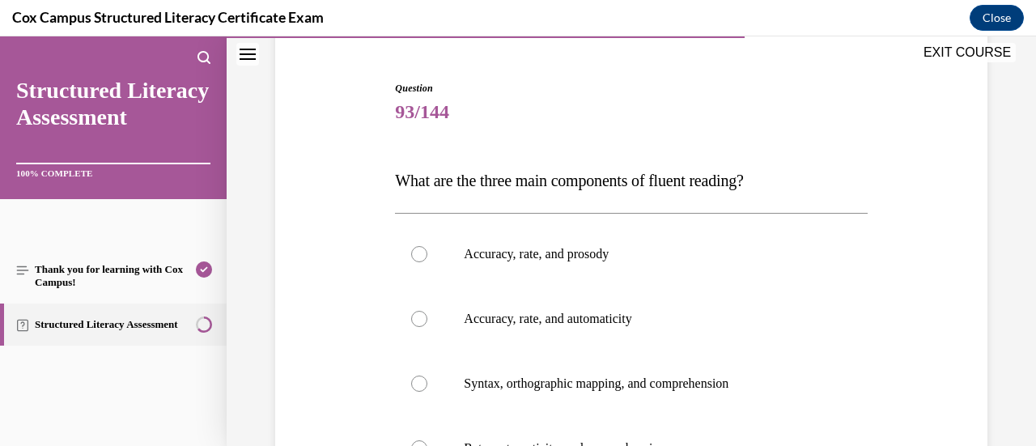
scroll to position [168, 0]
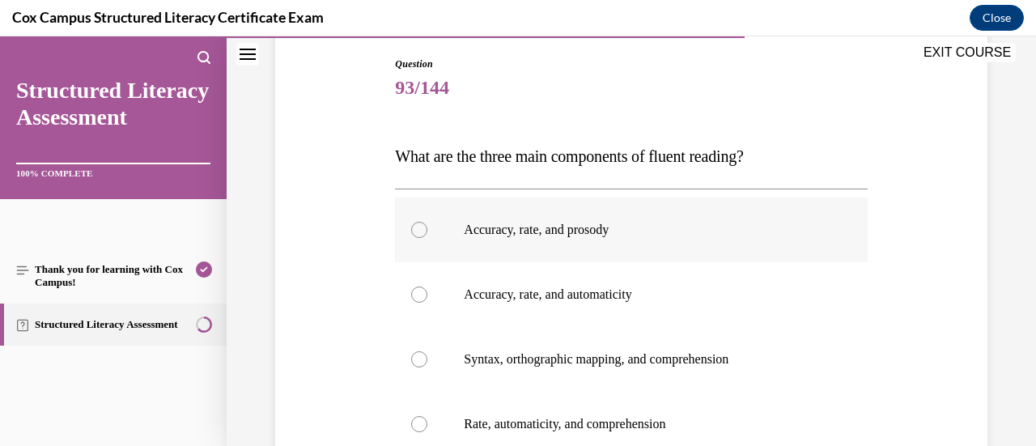
click at [592, 238] on label "Accuracy, rate, and prosody" at bounding box center [631, 229] width 472 height 65
click at [427, 238] on input "Accuracy, rate, and prosody" at bounding box center [419, 230] width 16 height 16
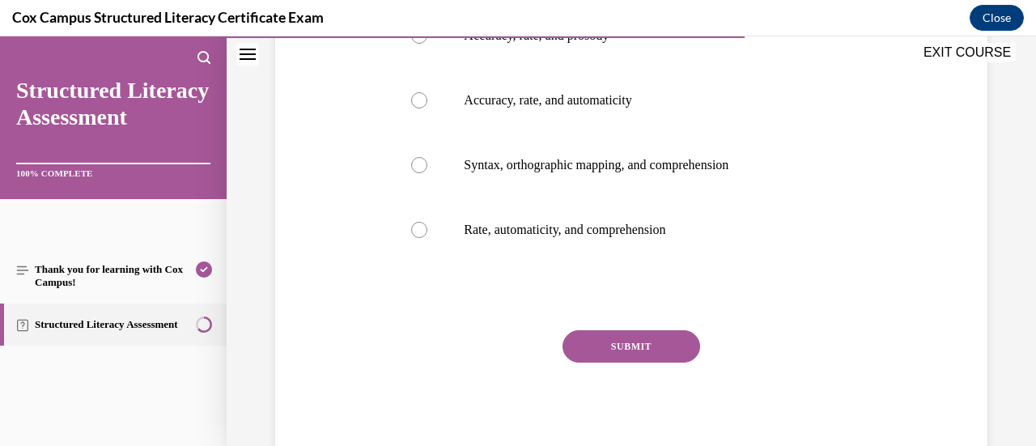
click at [677, 346] on button "SUBMIT" at bounding box center [632, 346] width 138 height 32
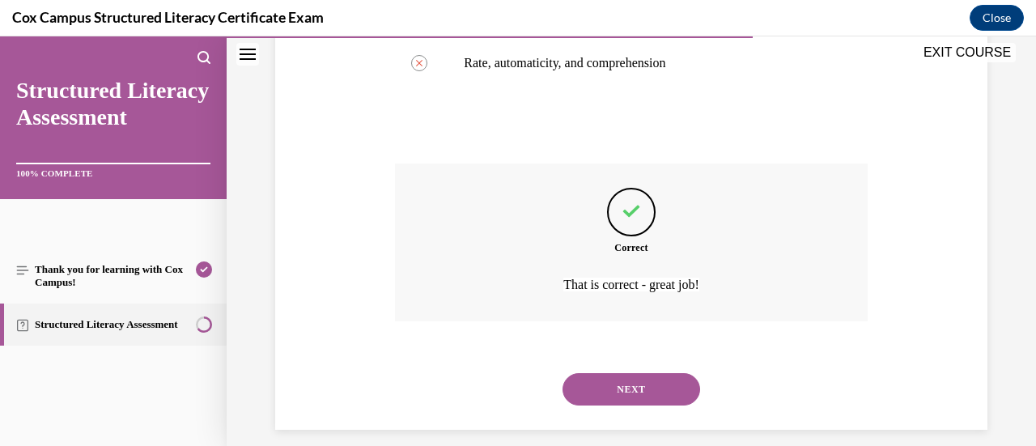
scroll to position [545, 0]
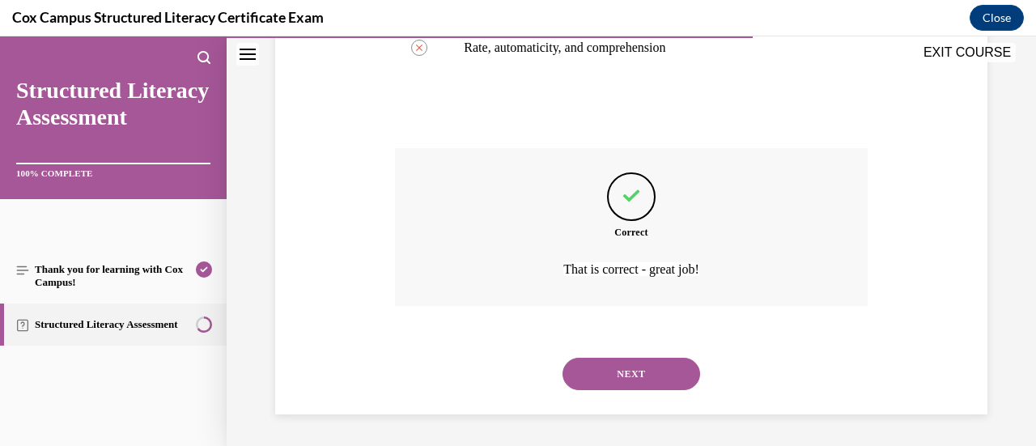
click at [660, 388] on button "NEXT" at bounding box center [632, 374] width 138 height 32
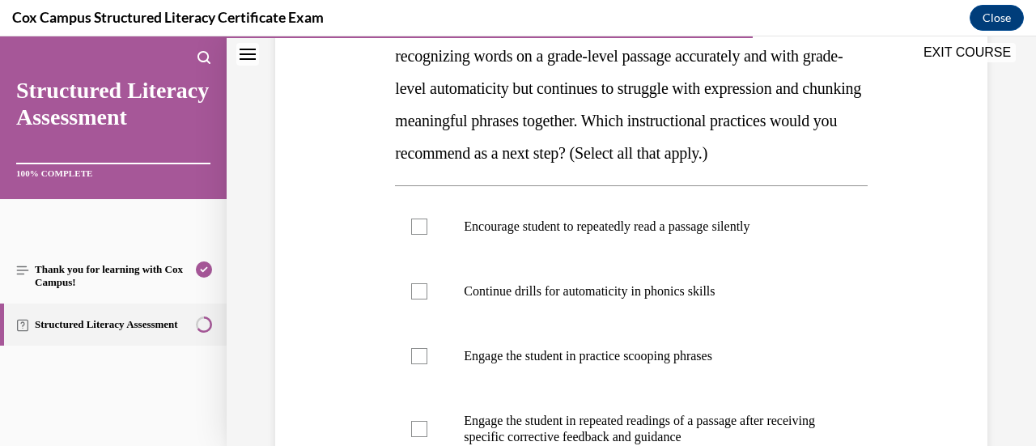
scroll to position [342, 0]
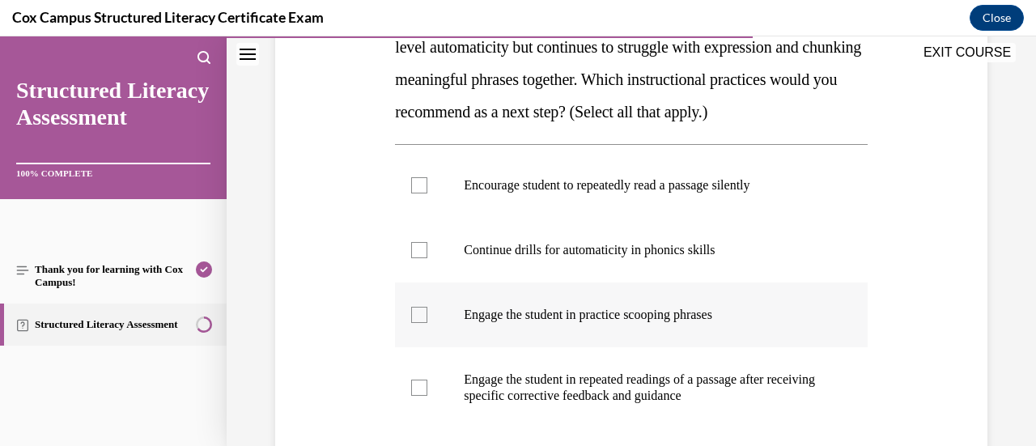
click at [669, 323] on p "Engage the student in practice scooping phrases" at bounding box center [645, 315] width 363 height 16
click at [427, 323] on input "Engage the student in practice scooping phrases" at bounding box center [419, 315] width 16 height 16
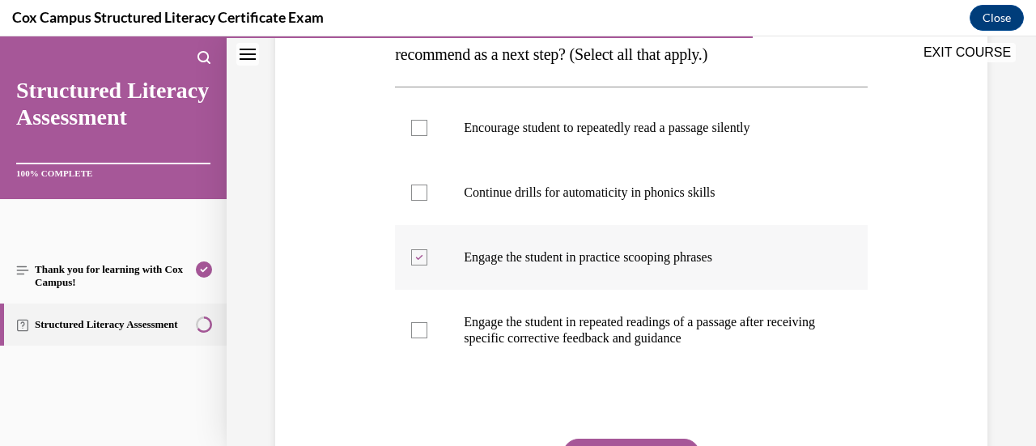
scroll to position [399, 0]
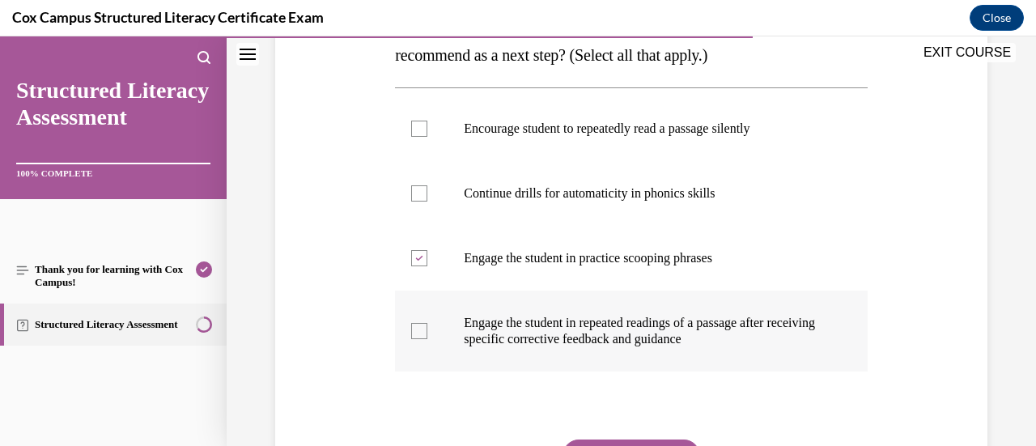
click at [539, 347] on p "Engage the student in repeated readings of a passage after receiving specific c…" at bounding box center [645, 331] width 363 height 32
click at [427, 339] on input "Engage the student in repeated readings of a passage after receiving specific c…" at bounding box center [419, 331] width 16 height 16
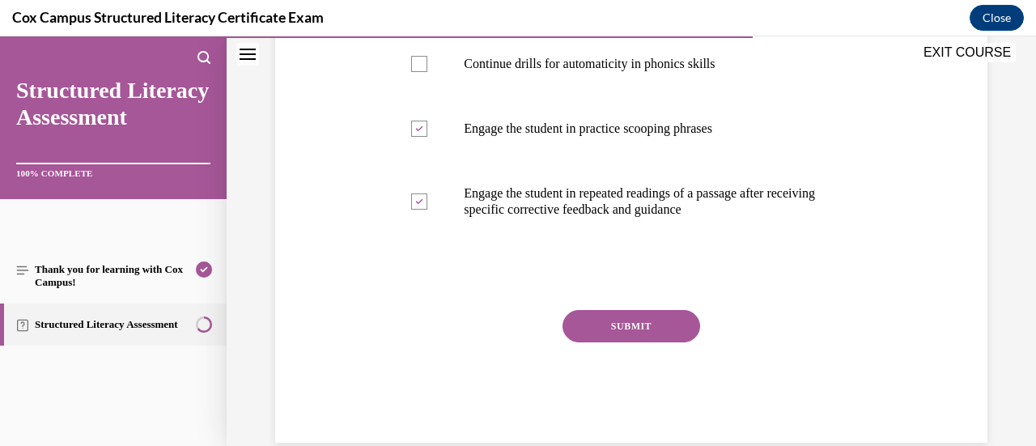
click at [612, 342] on button "SUBMIT" at bounding box center [632, 326] width 138 height 32
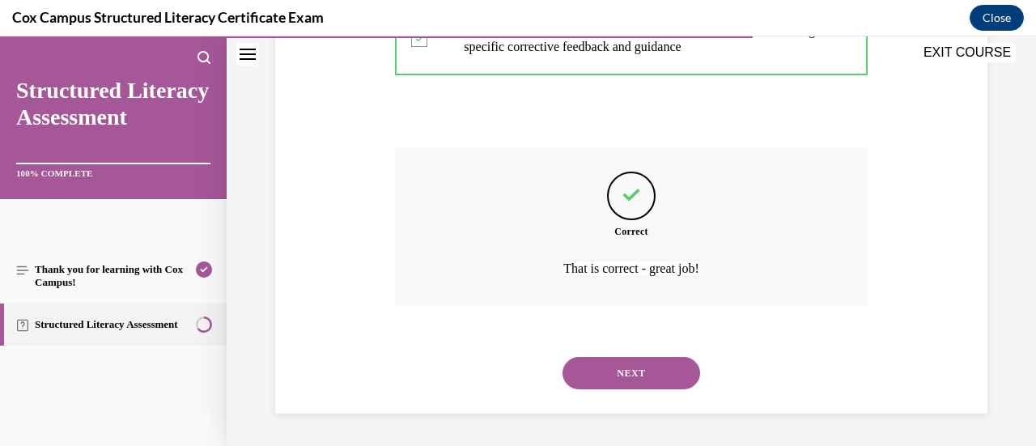
scroll to position [723, 0]
click at [612, 358] on button "NEXT" at bounding box center [632, 373] width 138 height 32
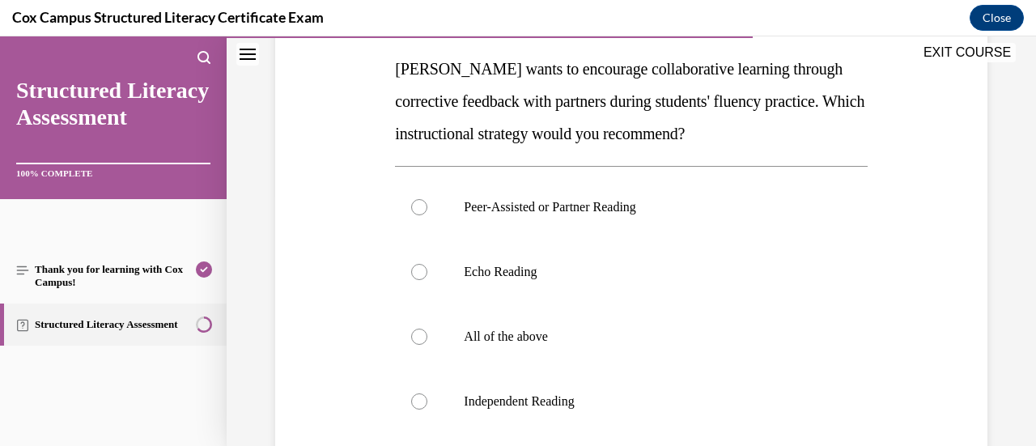
scroll to position [268, 0]
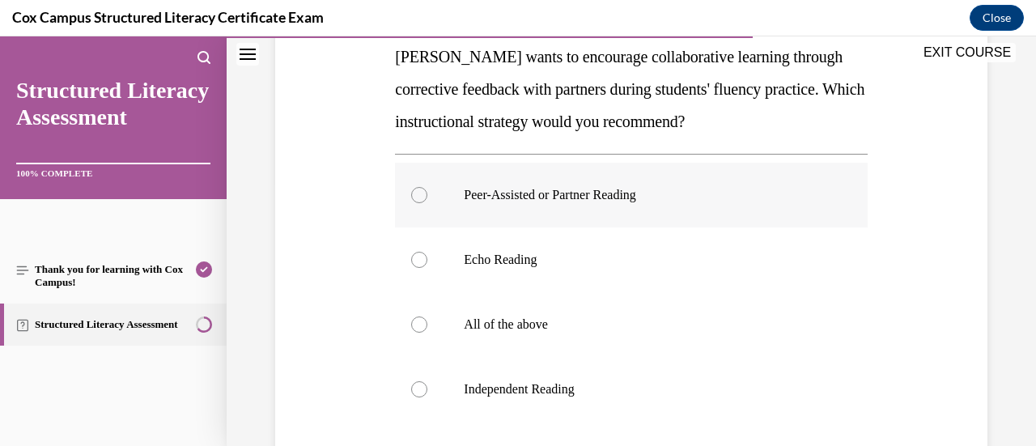
click at [558, 197] on p "Peer-Assisted or Partner Reading" at bounding box center [645, 195] width 363 height 16
click at [427, 197] on input "Peer-Assisted or Partner Reading" at bounding box center [419, 195] width 16 height 16
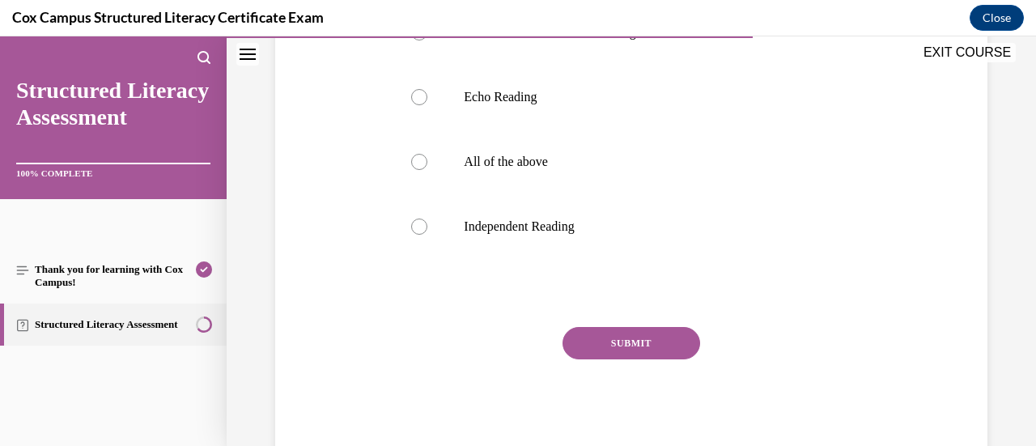
click at [617, 341] on button "SUBMIT" at bounding box center [632, 343] width 138 height 32
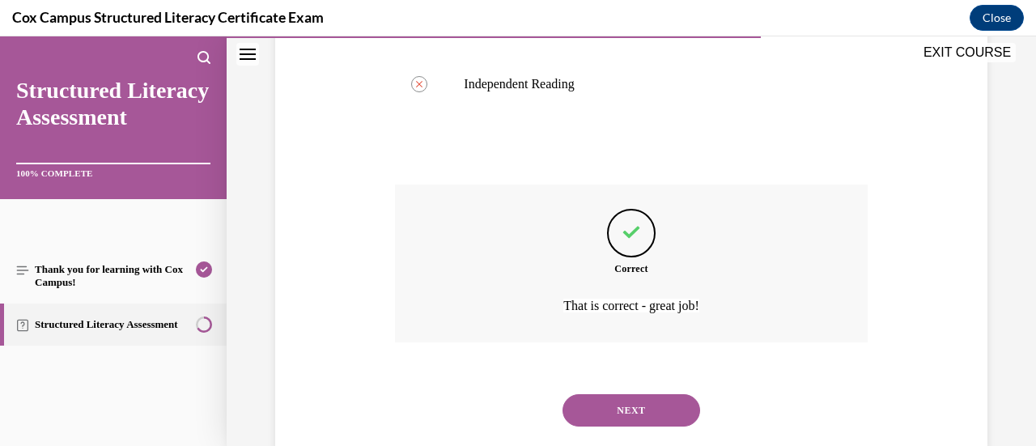
scroll to position [609, 0]
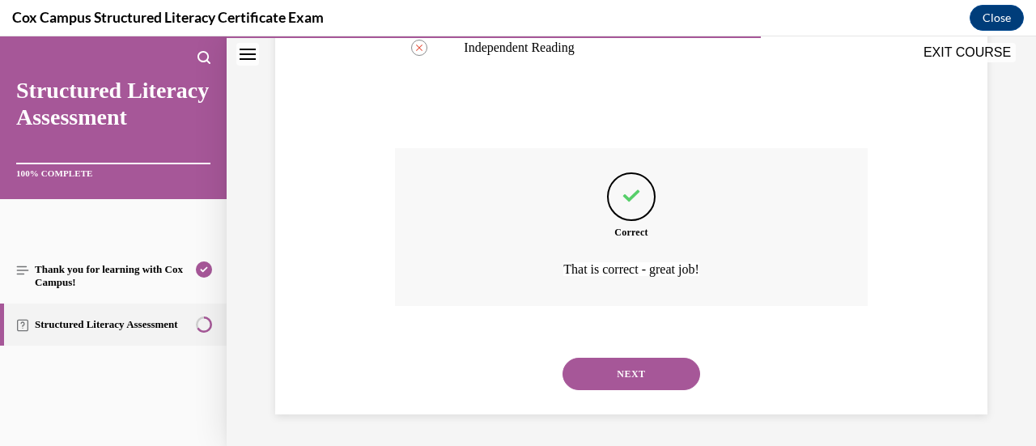
click at [636, 384] on button "NEXT" at bounding box center [632, 374] width 138 height 32
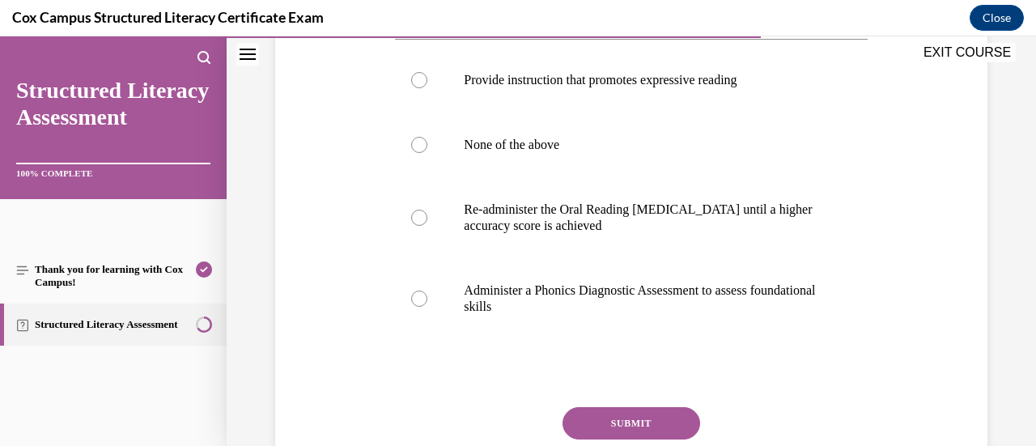
scroll to position [383, 0]
click at [626, 315] on label "Administer a Phonics Diagnostic Assessment to assess foundational skills" at bounding box center [631, 298] width 472 height 81
click at [427, 307] on input "Administer a Phonics Diagnostic Assessment to assess foundational skills" at bounding box center [419, 299] width 16 height 16
click at [630, 410] on button "SUBMIT" at bounding box center [632, 423] width 138 height 32
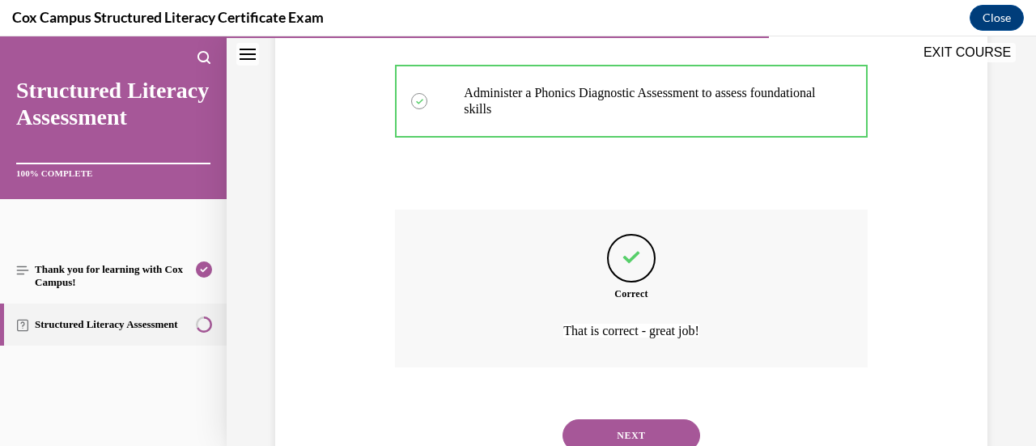
scroll to position [642, 0]
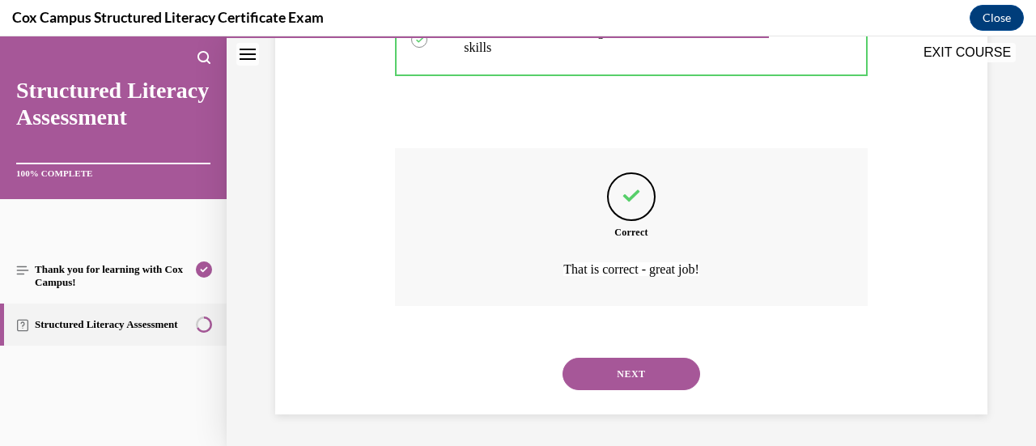
click at [635, 371] on button "NEXT" at bounding box center [632, 374] width 138 height 32
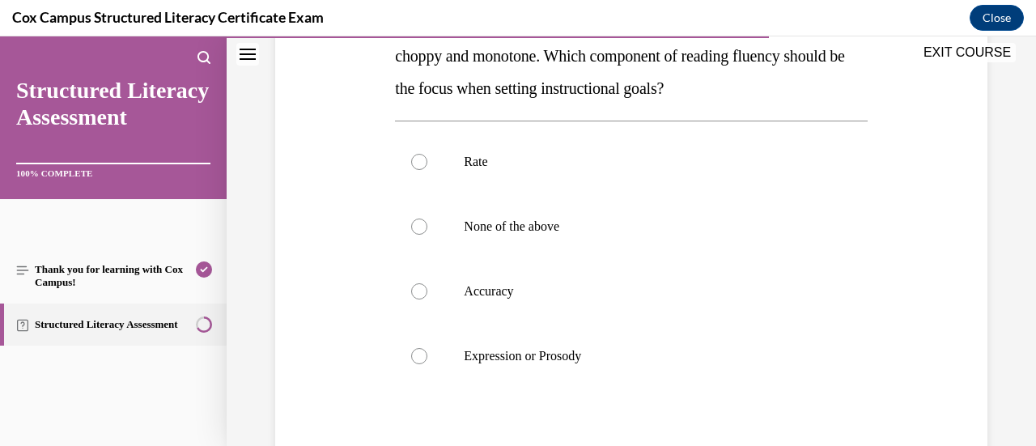
scroll to position [351, 0]
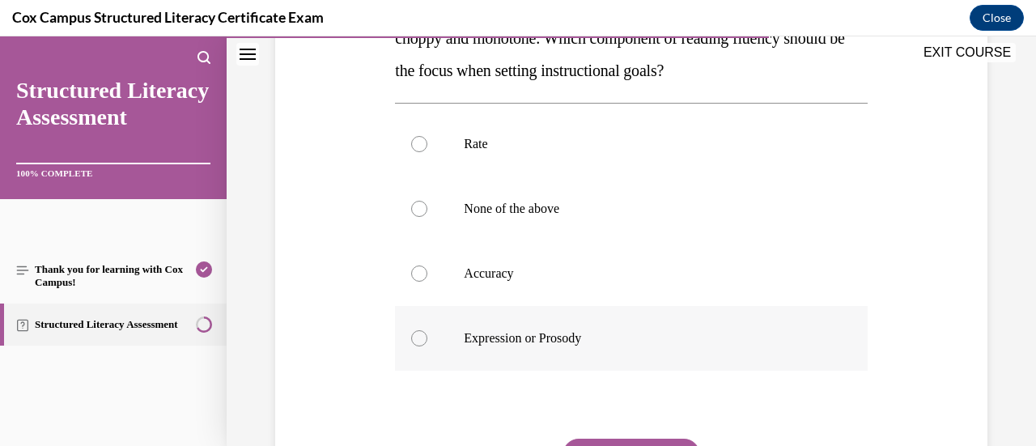
click at [635, 352] on label "Expression or Prosody" at bounding box center [631, 338] width 472 height 65
click at [427, 346] on input "Expression or Prosody" at bounding box center [419, 338] width 16 height 16
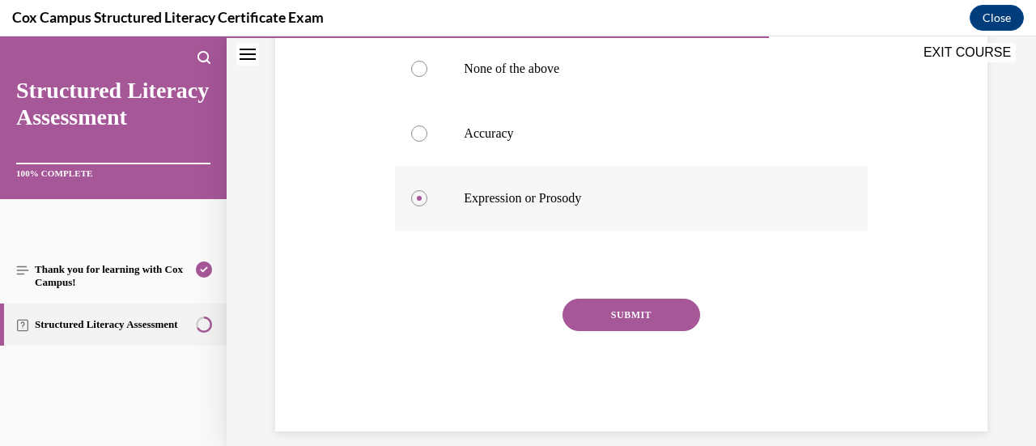
scroll to position [494, 0]
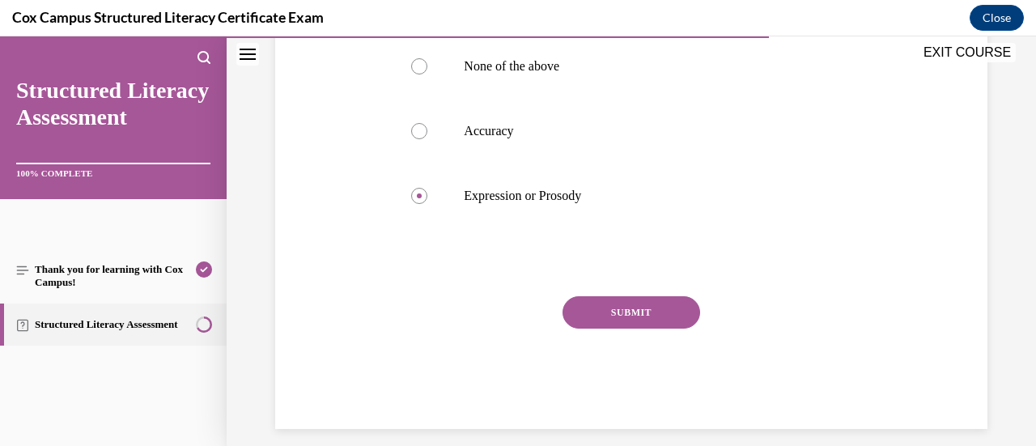
click at [642, 291] on div "Question 97/144 During an Oral Reading Fluency assessment, a second grader can …" at bounding box center [631, 80] width 472 height 698
click at [643, 302] on button "SUBMIT" at bounding box center [632, 312] width 138 height 32
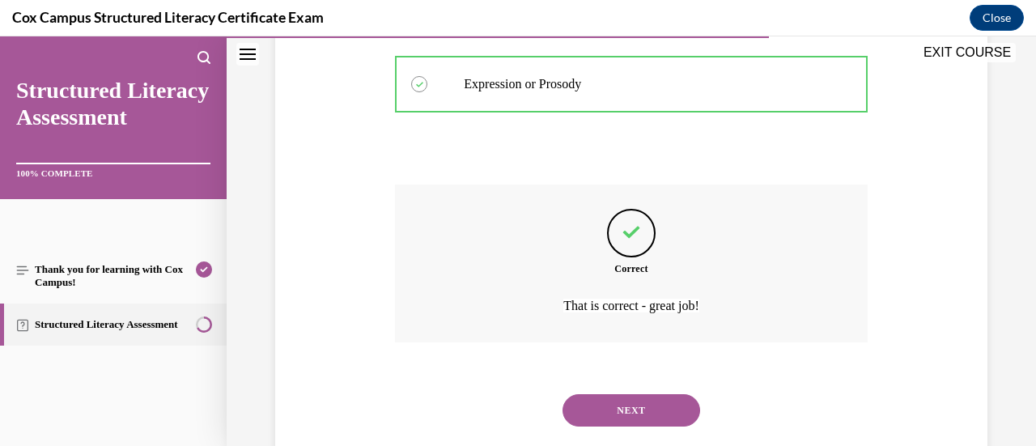
scroll to position [642, 0]
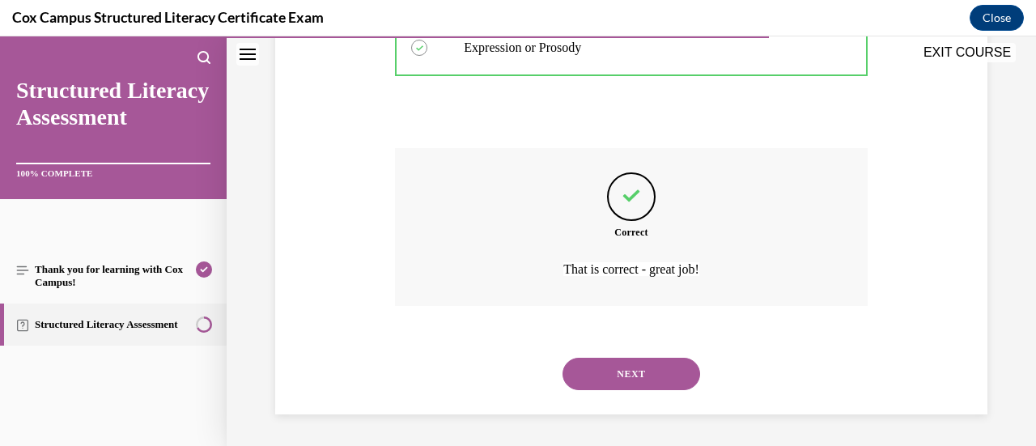
click at [638, 371] on button "NEXT" at bounding box center [632, 374] width 138 height 32
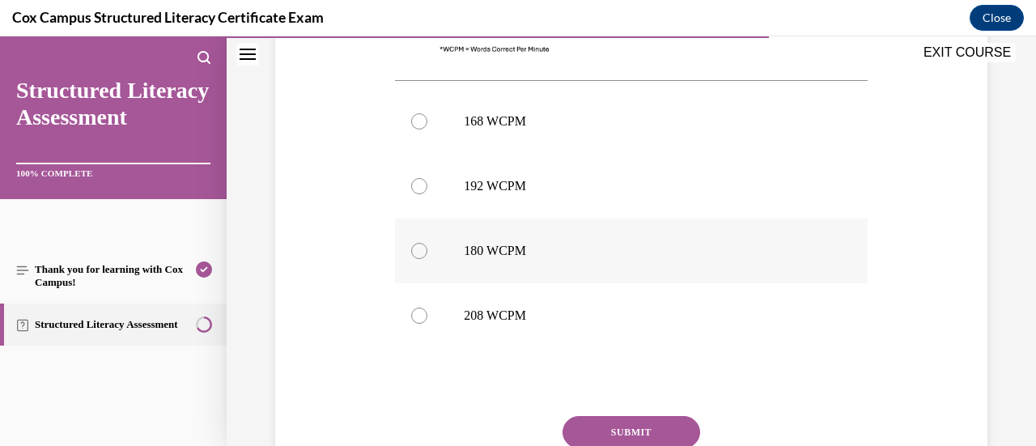
scroll to position [760, 0]
click at [531, 87] on label "168 WCPM" at bounding box center [631, 119] width 472 height 65
click at [427, 112] on input "168 WCPM" at bounding box center [419, 120] width 16 height 16
click at [622, 414] on button "SUBMIT" at bounding box center [632, 430] width 138 height 32
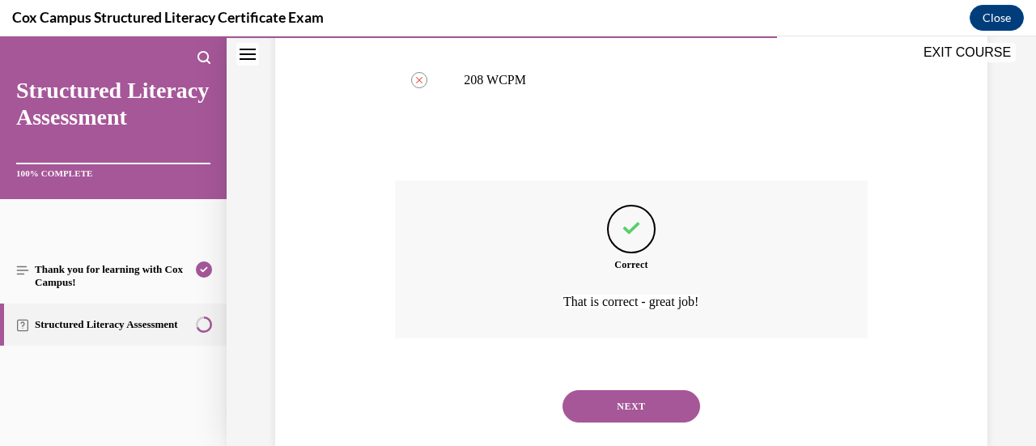
click at [636, 390] on button "NEXT" at bounding box center [632, 406] width 138 height 32
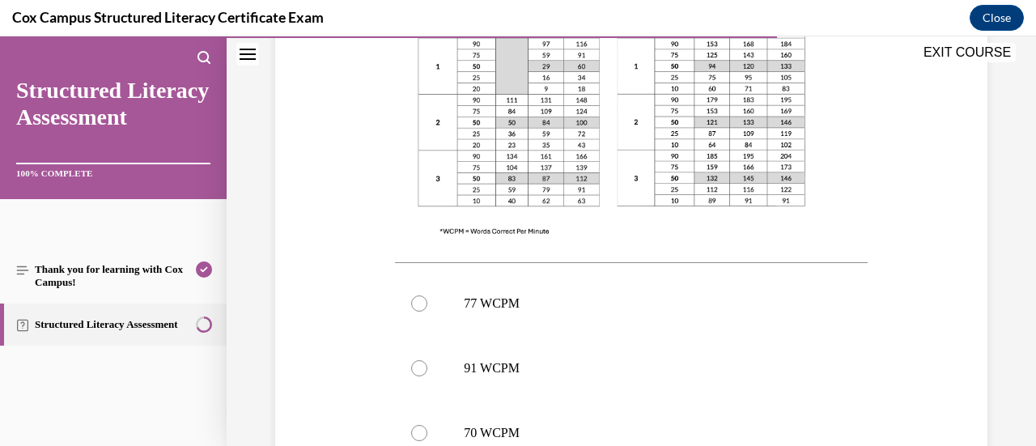
scroll to position [546, 0]
click at [669, 302] on p "77 WCPM" at bounding box center [645, 302] width 363 height 16
click at [427, 302] on input "77 WCPM" at bounding box center [419, 302] width 16 height 16
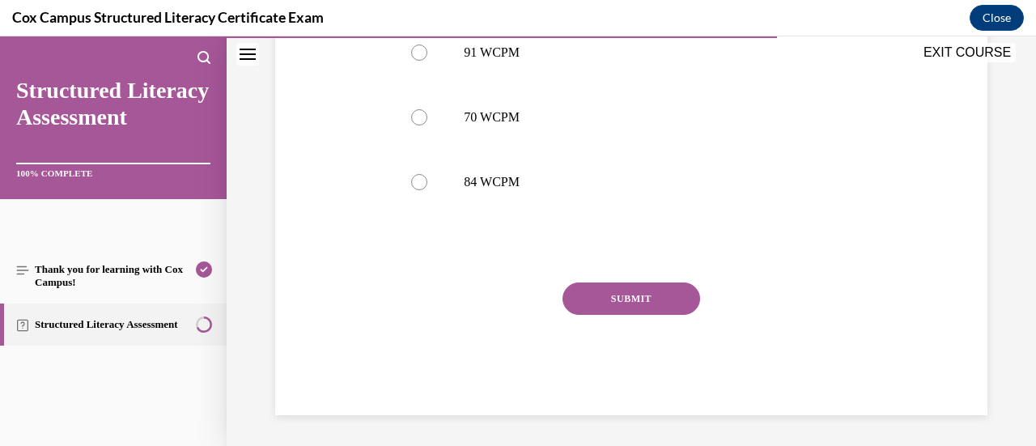
click at [669, 305] on button "SUBMIT" at bounding box center [632, 298] width 138 height 32
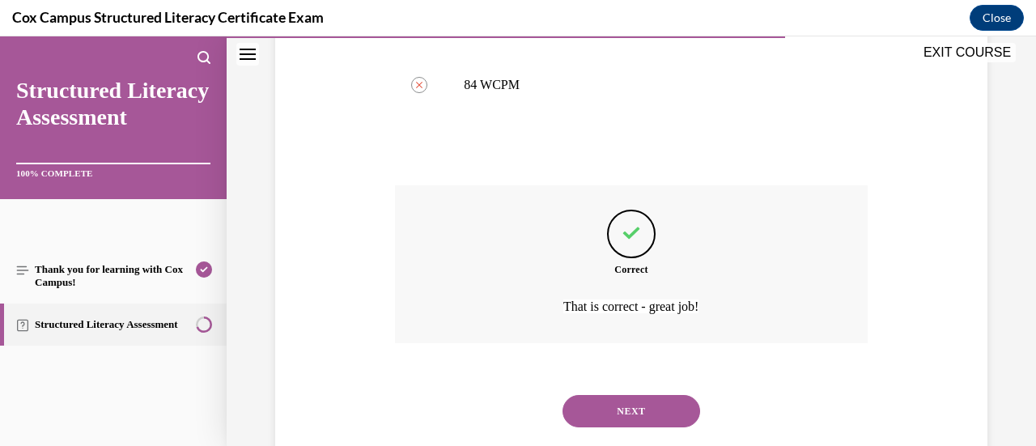
scroll to position [994, 0]
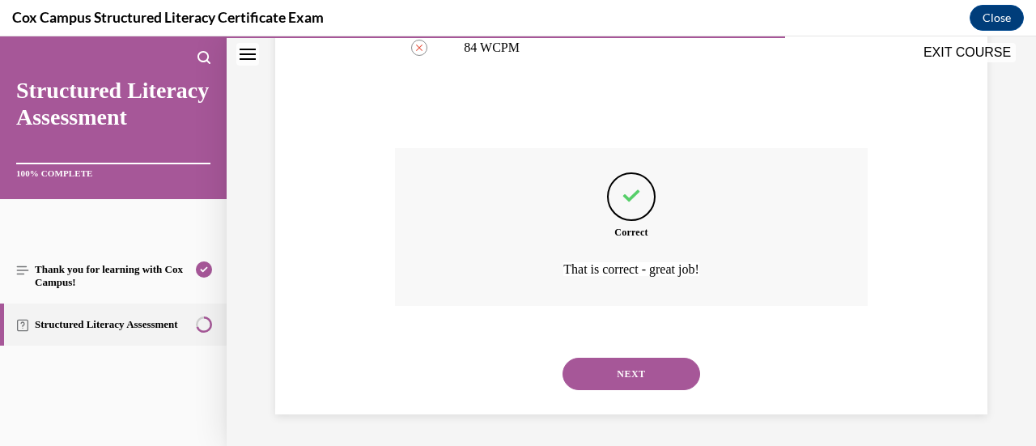
click at [642, 370] on button "NEXT" at bounding box center [632, 374] width 138 height 32
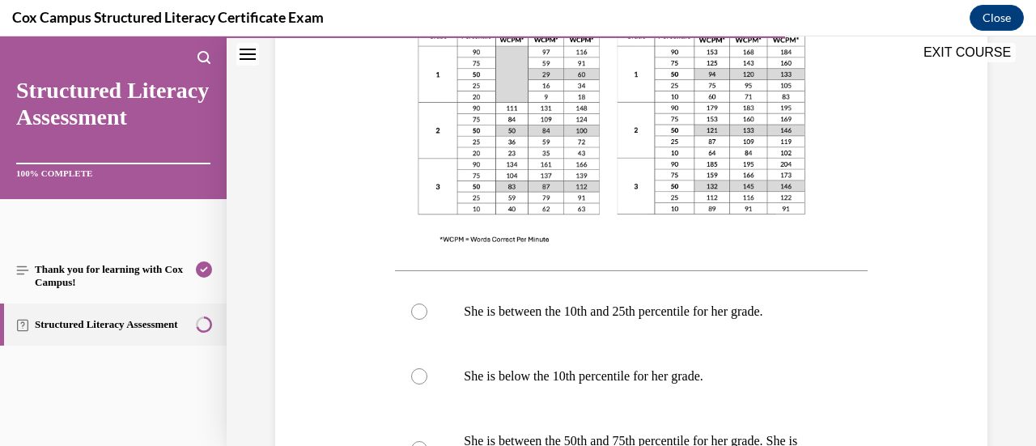
scroll to position [783, 0]
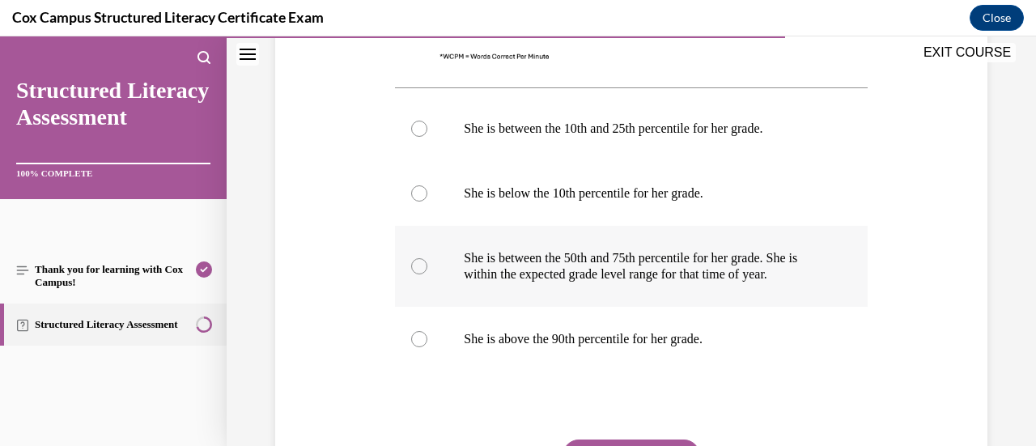
click at [620, 282] on p "She is between the 50th and 75th percentile for her grade. She is within the ex…" at bounding box center [645, 266] width 363 height 32
click at [427, 274] on input "She is between the 50th and 75th percentile for her grade. She is within the ex…" at bounding box center [419, 266] width 16 height 16
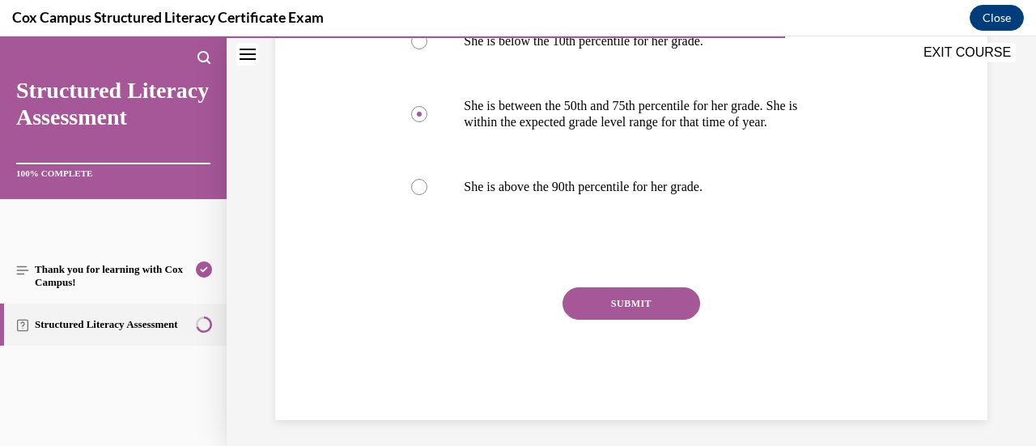
click at [620, 318] on button "SUBMIT" at bounding box center [632, 303] width 138 height 32
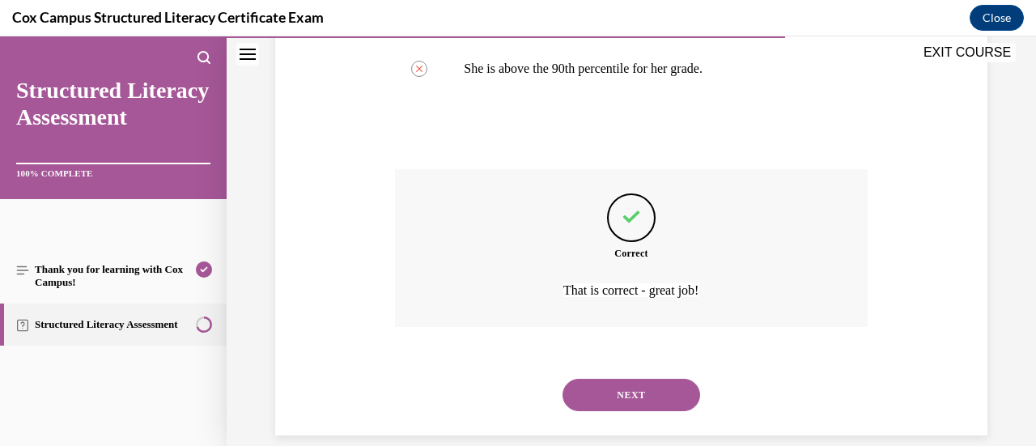
scroll to position [1091, 0]
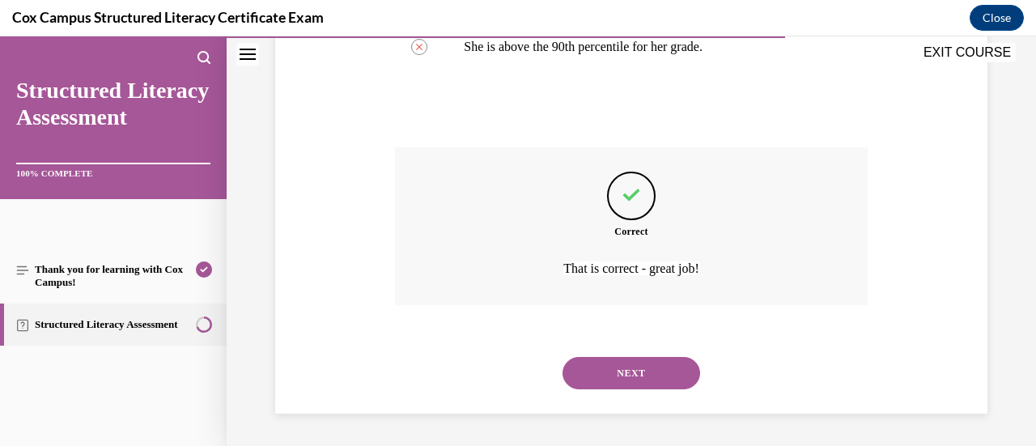
click at [631, 370] on button "NEXT" at bounding box center [632, 373] width 138 height 32
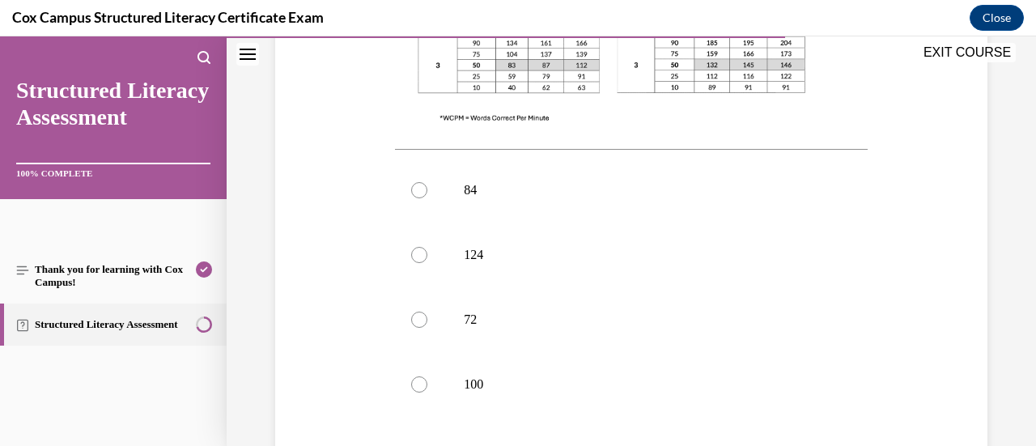
scroll to position [659, 0]
click at [631, 370] on label "100" at bounding box center [631, 382] width 472 height 65
click at [427, 375] on input "100" at bounding box center [419, 383] width 16 height 16
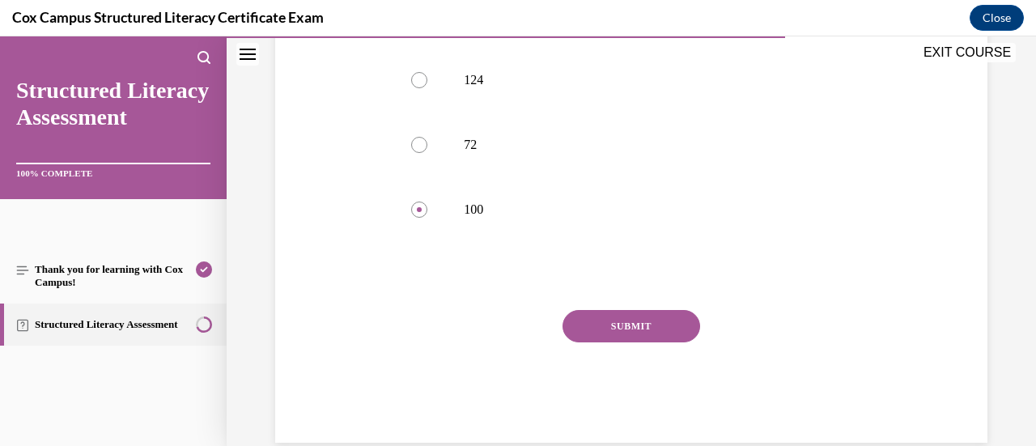
click at [635, 316] on button "SUBMIT" at bounding box center [632, 326] width 138 height 32
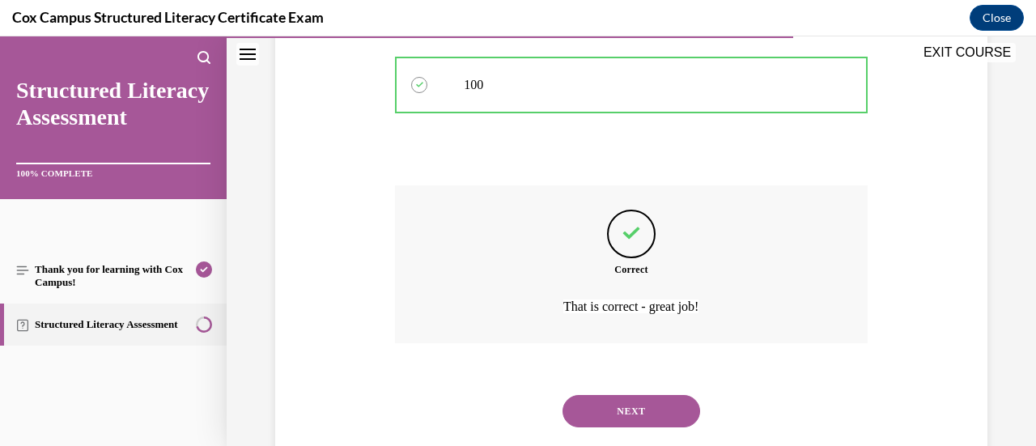
scroll to position [994, 0]
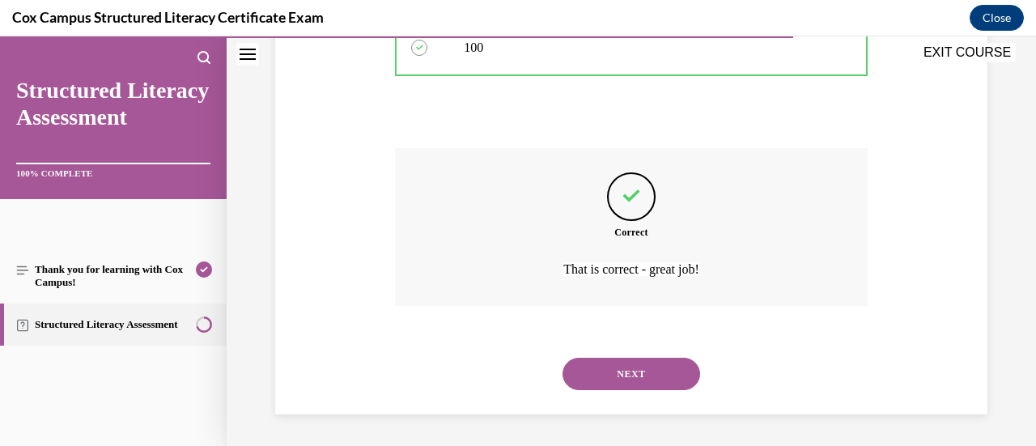
click at [631, 360] on button "NEXT" at bounding box center [632, 374] width 138 height 32
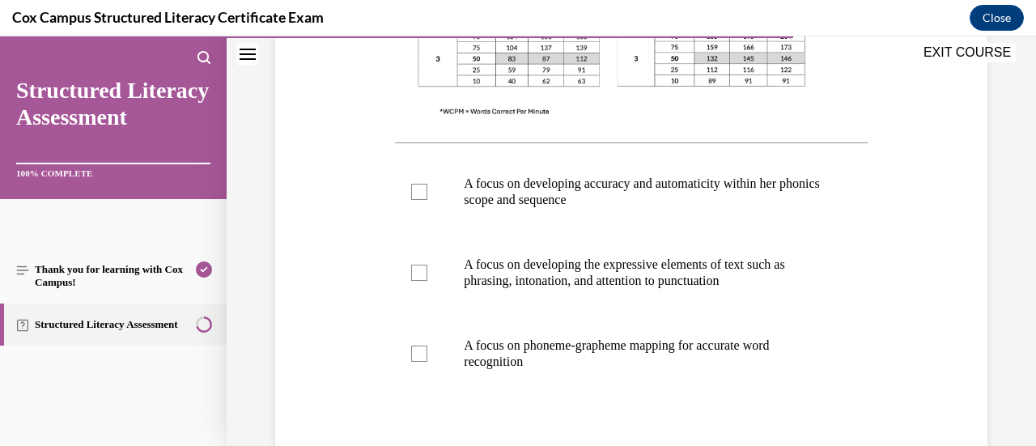
scroll to position [661, 0]
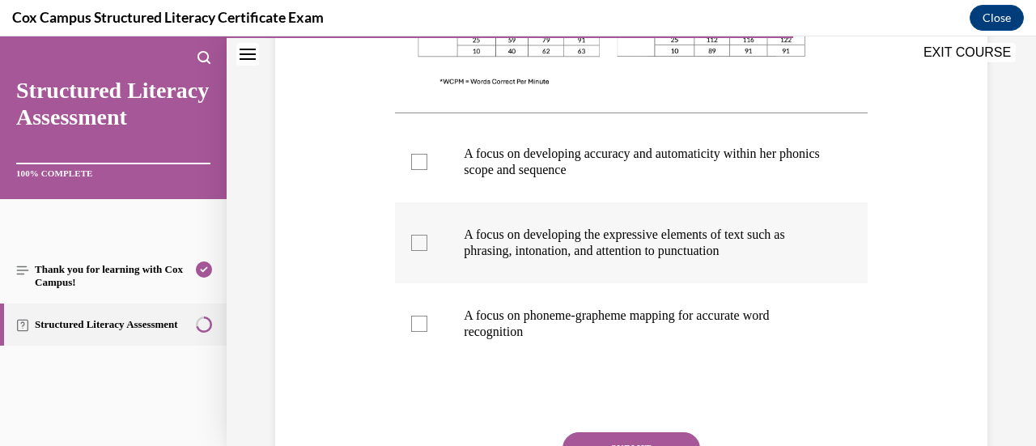
click at [599, 241] on p "A focus on developing the expressive elements of text such as phrasing, intonat…" at bounding box center [645, 243] width 363 height 32
click at [427, 241] on input "A focus on developing the expressive elements of text such as phrasing, intonat…" at bounding box center [419, 243] width 16 height 16
click at [576, 159] on p "A focus on developing accuracy and automaticity within her phonics scope and se…" at bounding box center [645, 162] width 363 height 32
click at [427, 159] on input "A focus on developing accuracy and automaticity within her phonics scope and se…" at bounding box center [419, 162] width 16 height 16
click at [604, 443] on button "SUBMIT" at bounding box center [632, 448] width 138 height 32
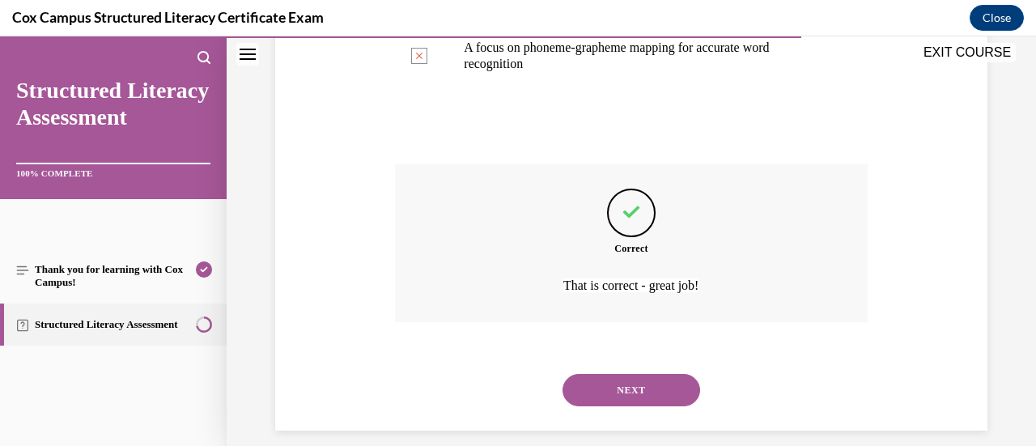
scroll to position [945, 0]
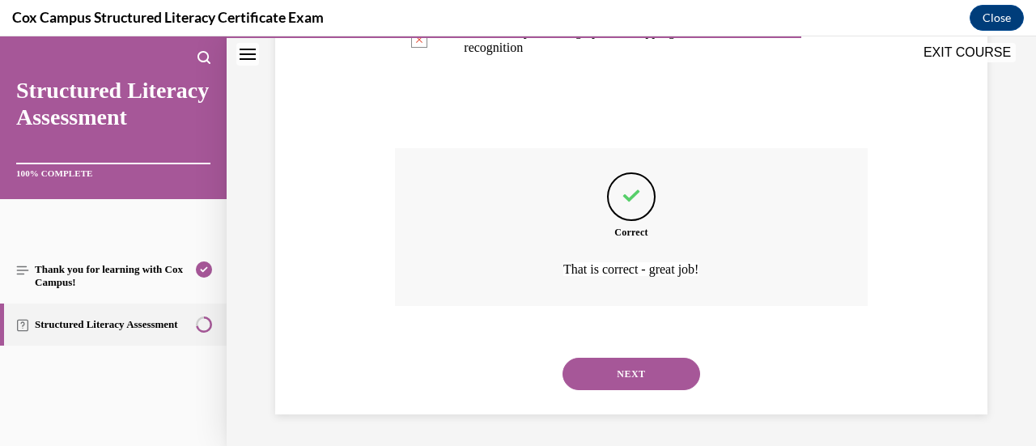
click at [649, 373] on button "NEXT" at bounding box center [632, 374] width 138 height 32
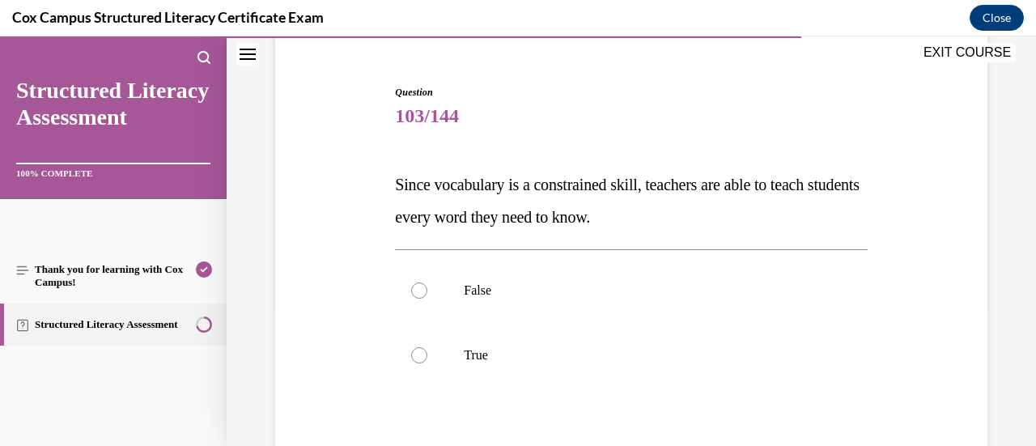
scroll to position [139, 0]
click at [643, 307] on label "False" at bounding box center [631, 291] width 472 height 65
click at [427, 299] on input "False" at bounding box center [419, 291] width 16 height 16
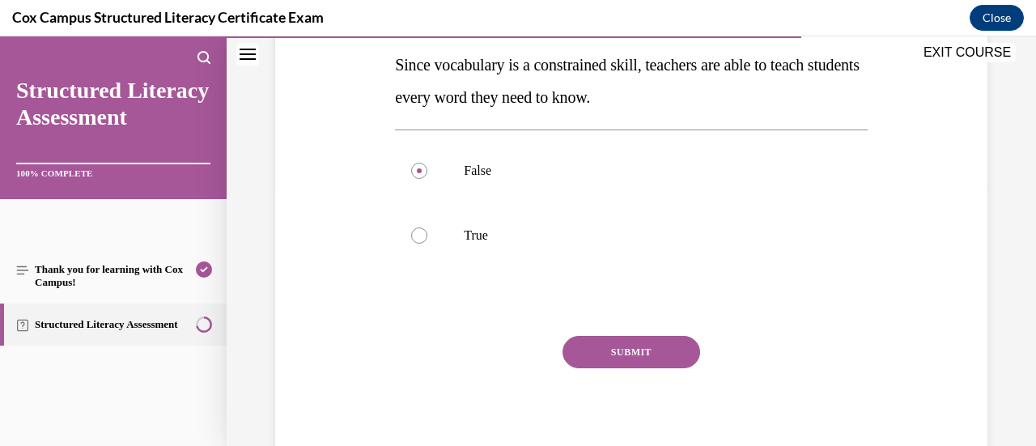
click at [663, 352] on button "SUBMIT" at bounding box center [632, 352] width 138 height 32
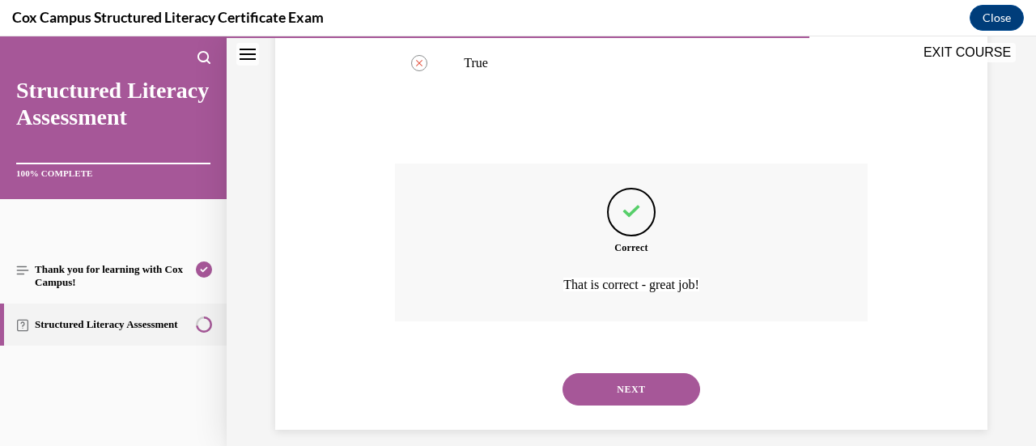
scroll to position [448, 0]
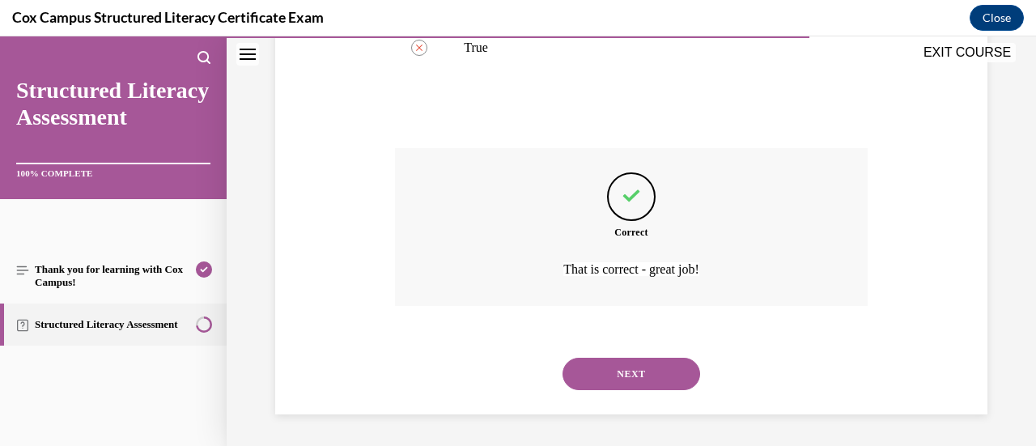
click at [656, 360] on button "NEXT" at bounding box center [632, 374] width 138 height 32
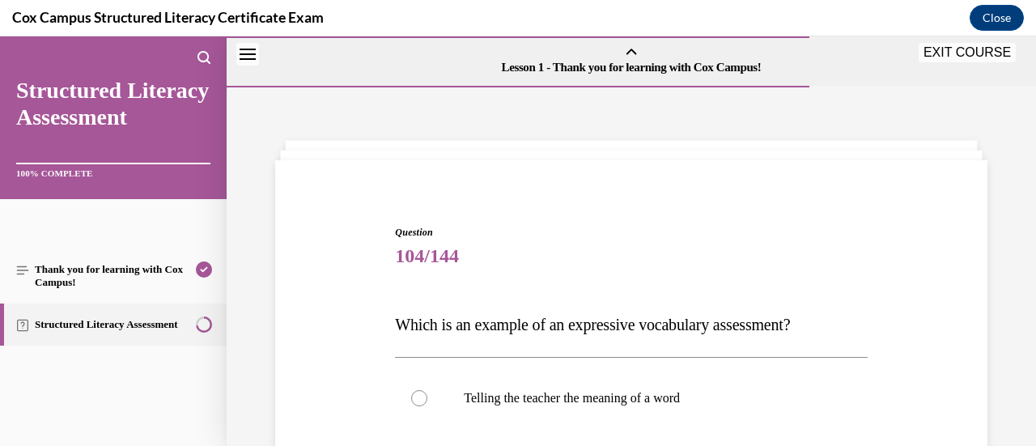
scroll to position [188, 0]
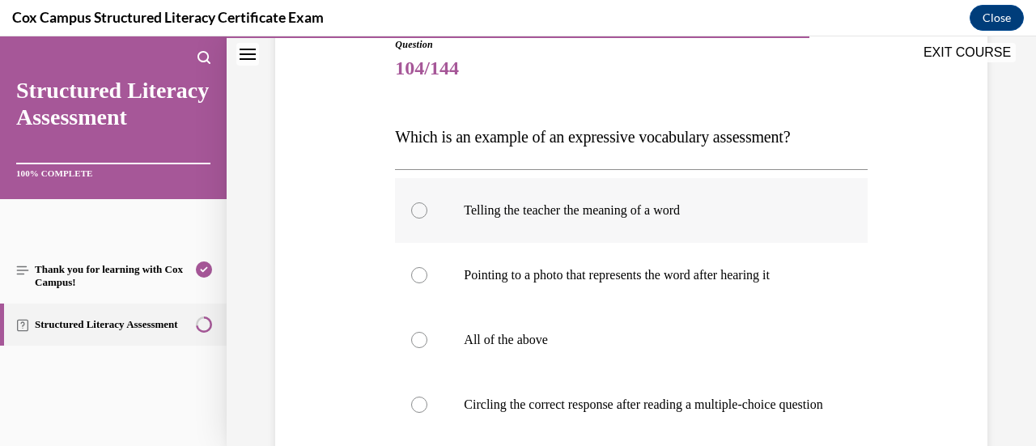
click at [610, 208] on p "Telling the teacher the meaning of a word" at bounding box center [645, 210] width 363 height 16
click at [427, 208] on input "Telling the teacher the meaning of a word" at bounding box center [419, 210] width 16 height 16
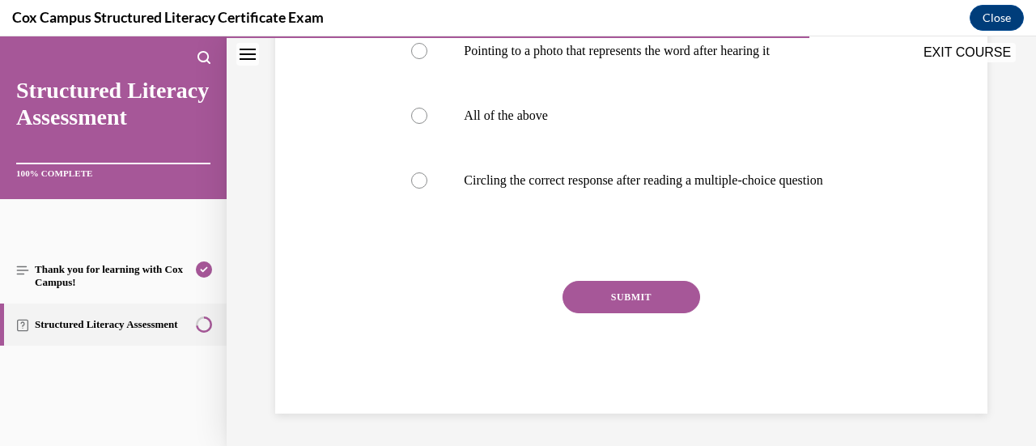
click at [612, 294] on button "SUBMIT" at bounding box center [632, 297] width 138 height 32
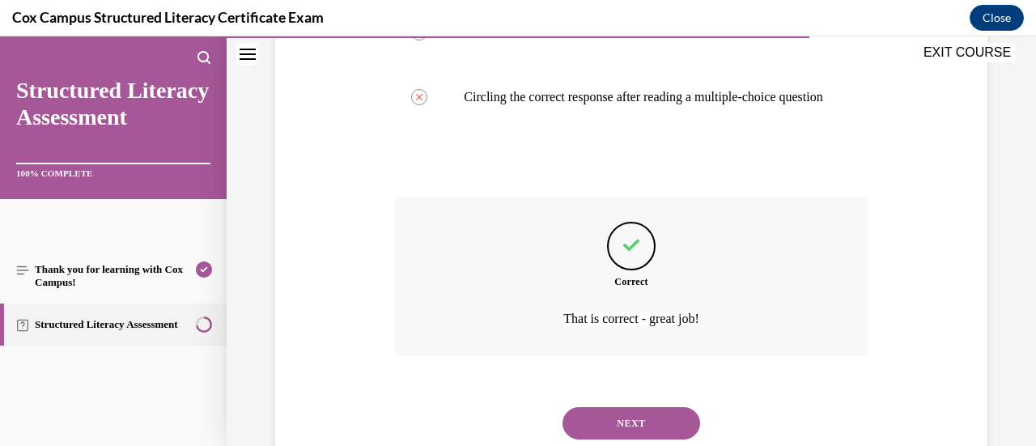
scroll to position [561, 0]
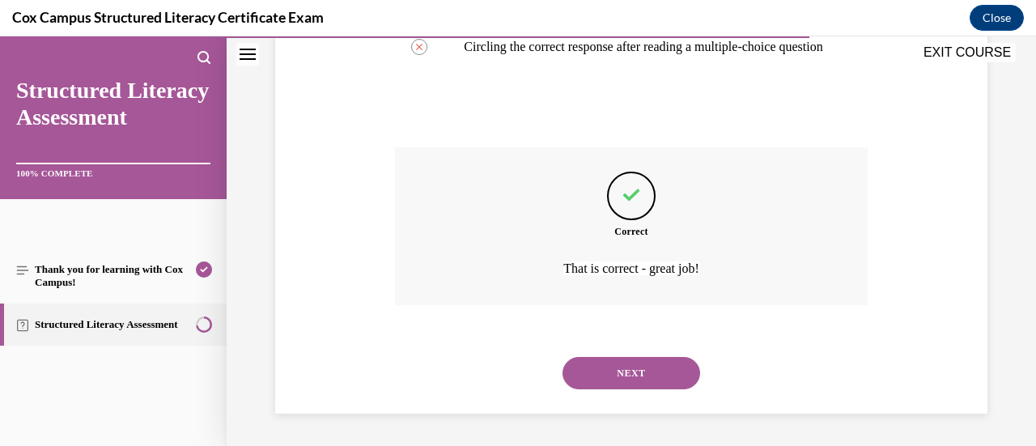
click at [617, 371] on button "NEXT" at bounding box center [632, 373] width 138 height 32
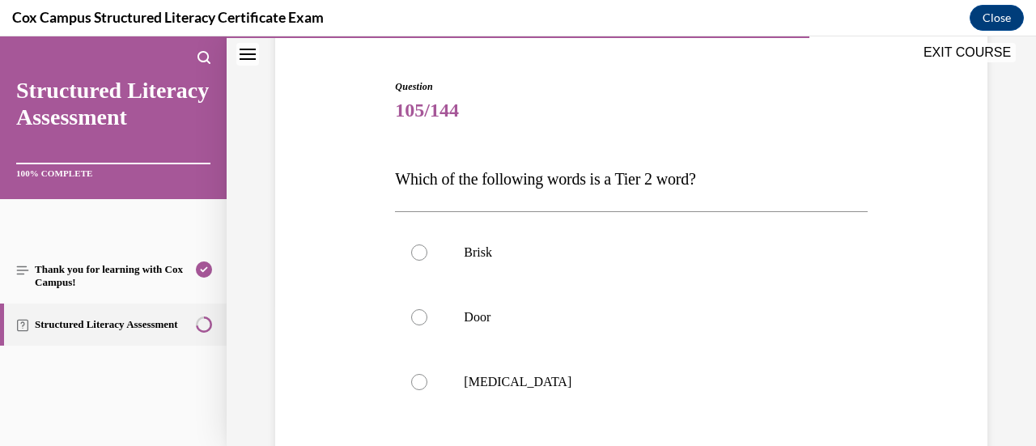
scroll to position [172, 0]
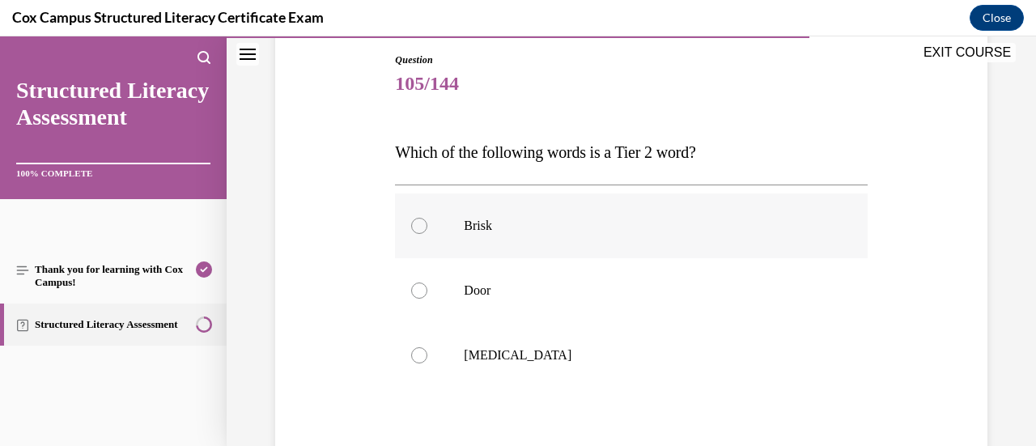
click at [571, 252] on label "Brisk" at bounding box center [631, 225] width 472 height 65
click at [427, 234] on input "Brisk" at bounding box center [419, 226] width 16 height 16
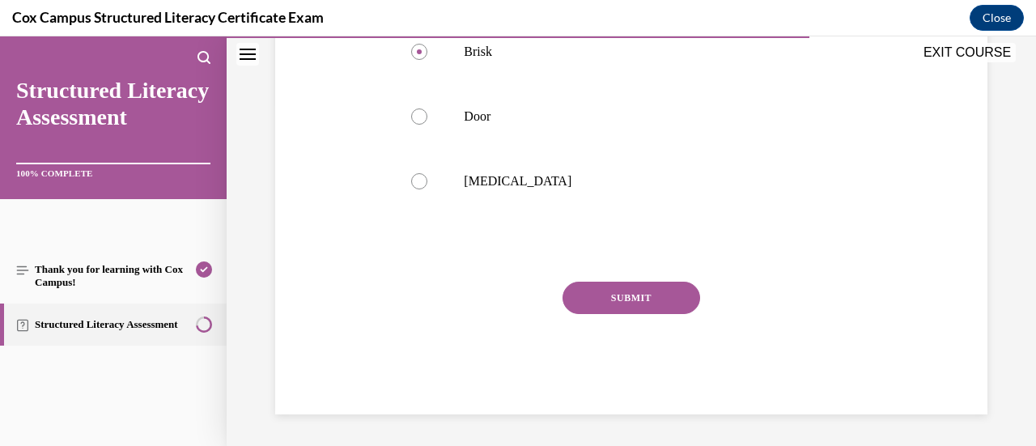
click at [599, 290] on button "SUBMIT" at bounding box center [632, 298] width 138 height 32
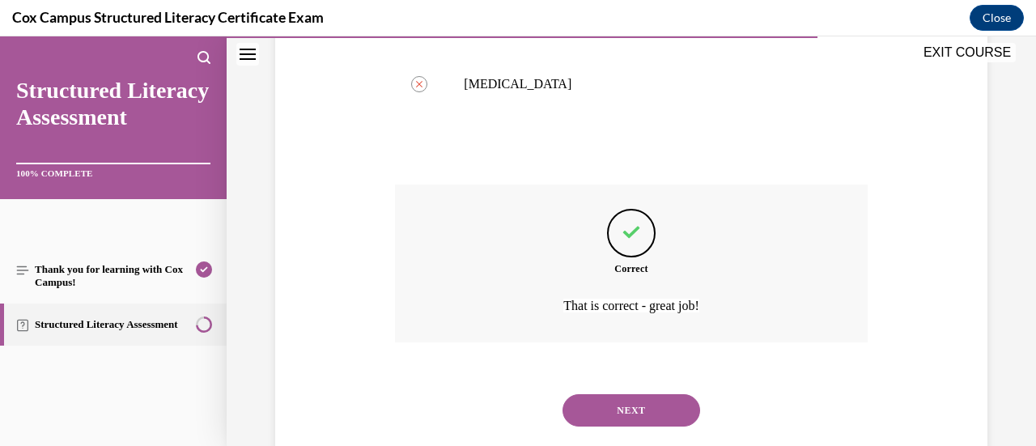
scroll to position [480, 0]
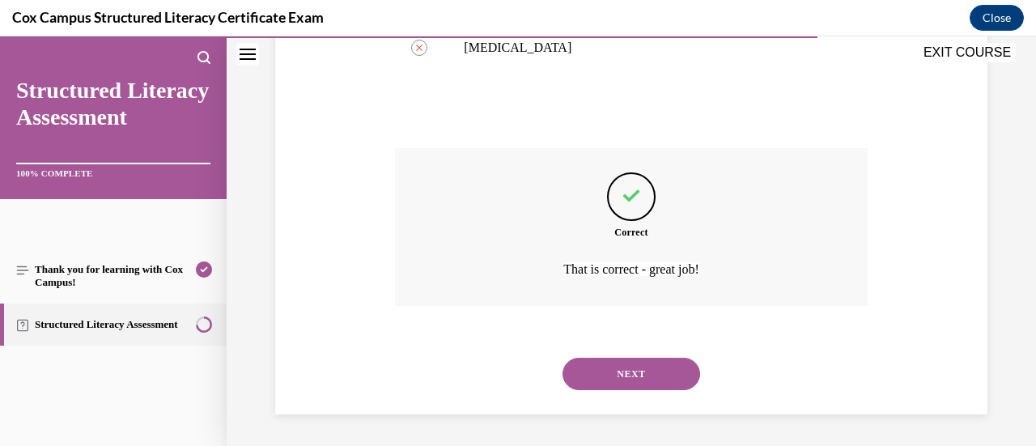
click at [643, 366] on button "NEXT" at bounding box center [632, 374] width 138 height 32
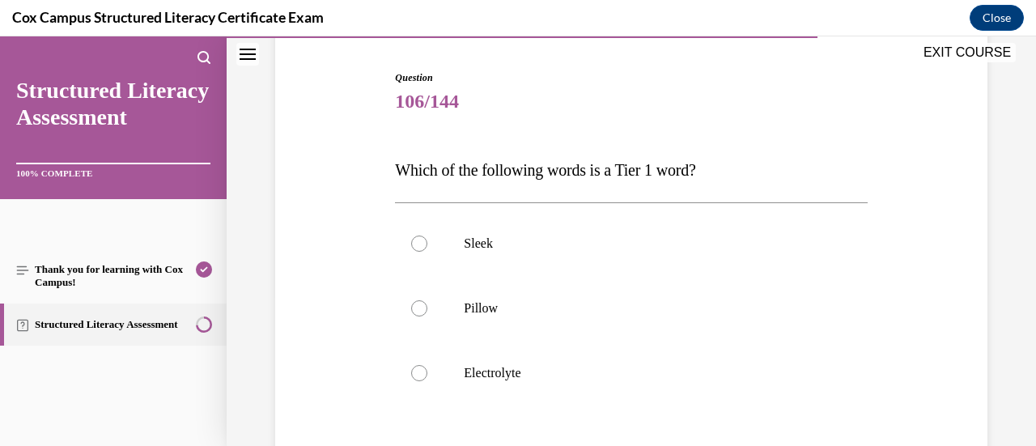
scroll to position [155, 0]
click at [656, 317] on label "Pillow" at bounding box center [631, 307] width 472 height 65
click at [427, 316] on input "Pillow" at bounding box center [419, 307] width 16 height 16
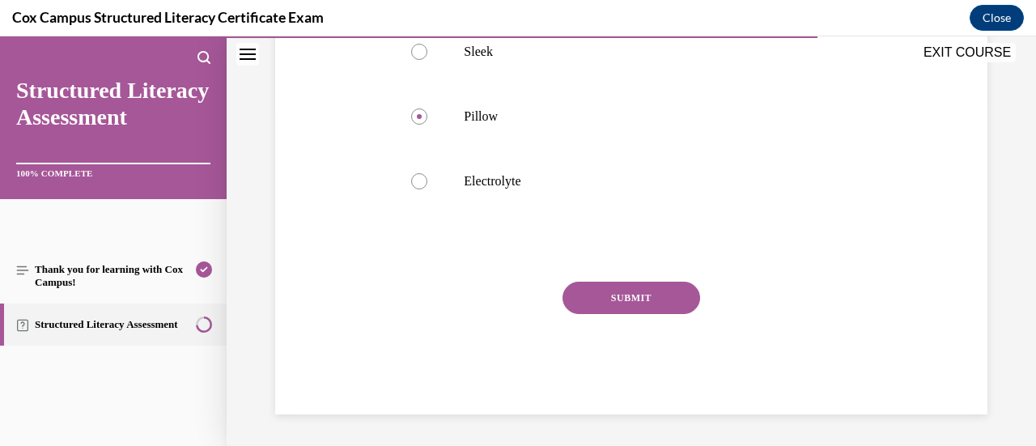
click at [658, 302] on button "SUBMIT" at bounding box center [632, 298] width 138 height 32
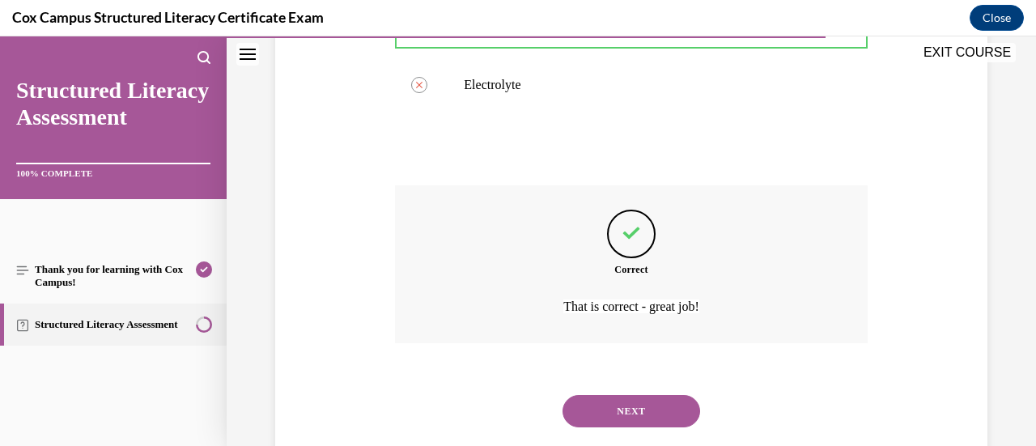
scroll to position [480, 0]
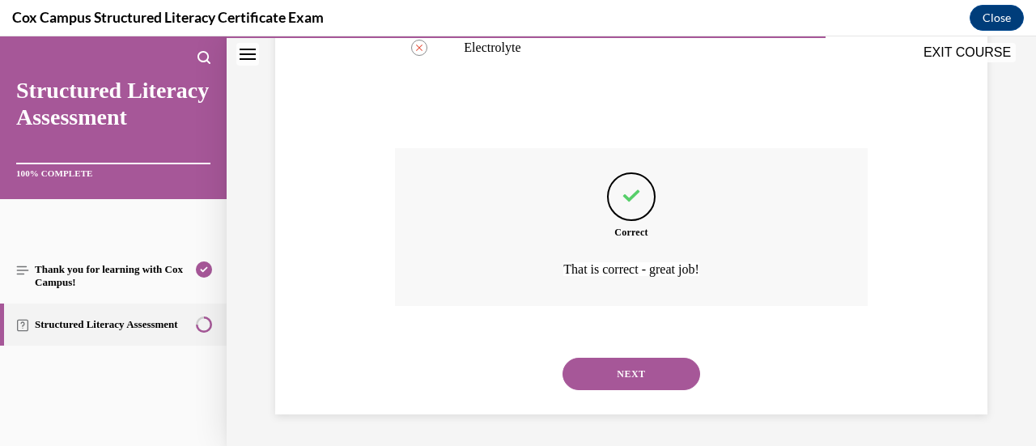
click at [658, 302] on div "Correct That is correct - great job!" at bounding box center [631, 227] width 472 height 158
click at [649, 368] on button "NEXT" at bounding box center [632, 374] width 138 height 32
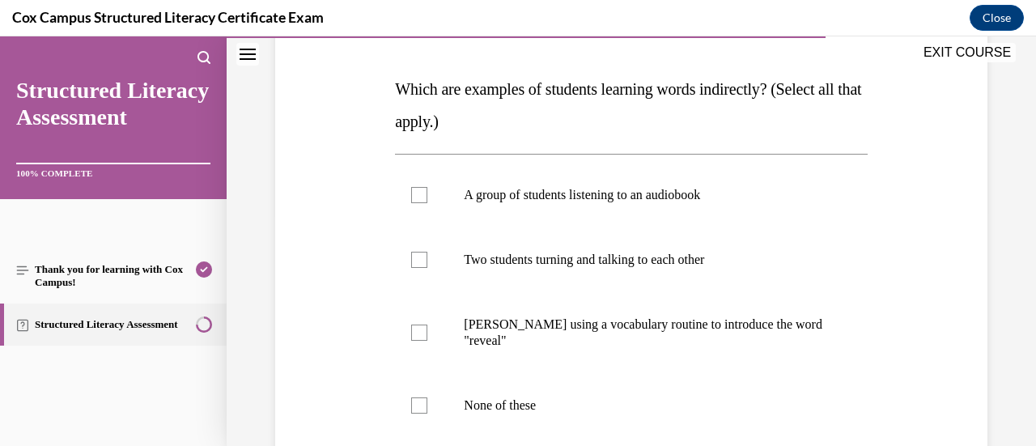
scroll to position [236, 0]
click at [598, 219] on label "A group of students listening to an audiobook" at bounding box center [631, 194] width 472 height 65
click at [427, 202] on input "A group of students listening to an audiobook" at bounding box center [419, 194] width 16 height 16
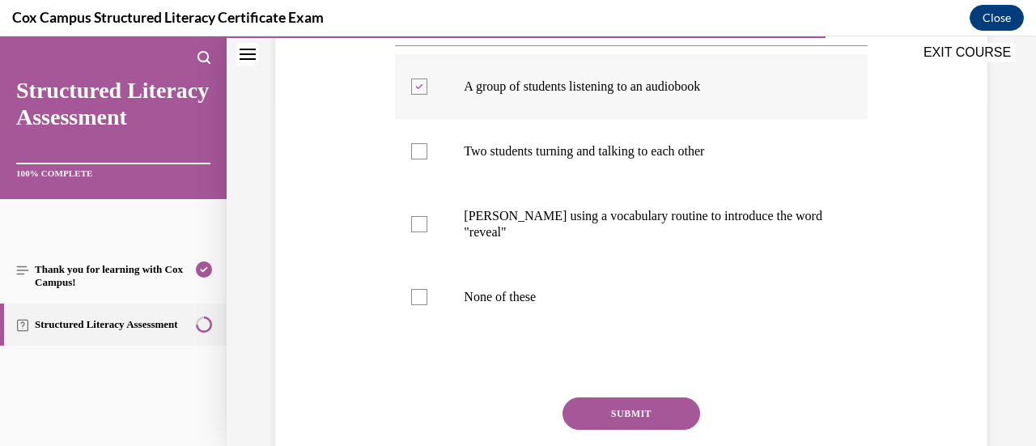
scroll to position [360, 0]
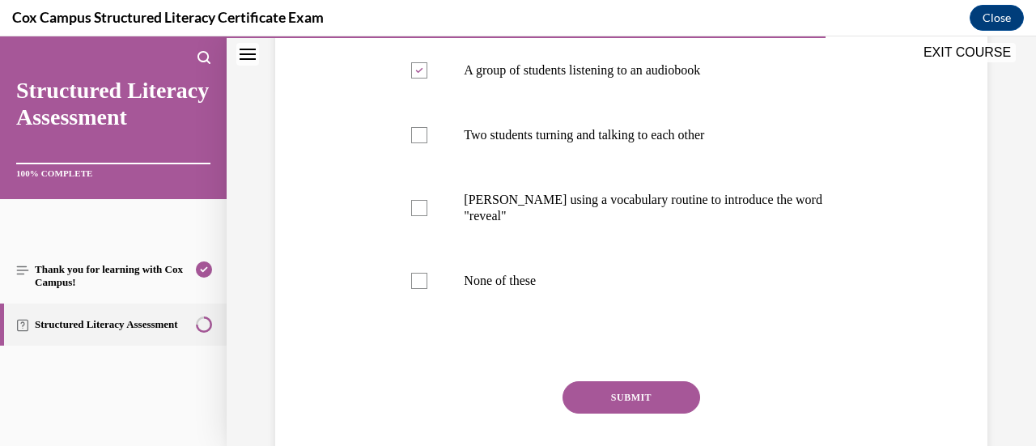
click at [632, 404] on button "SUBMIT" at bounding box center [632, 397] width 138 height 32
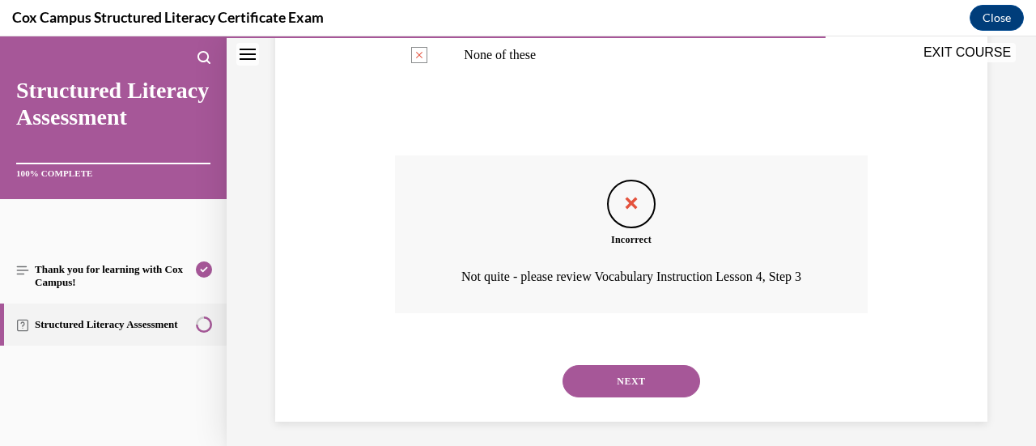
scroll to position [615, 0]
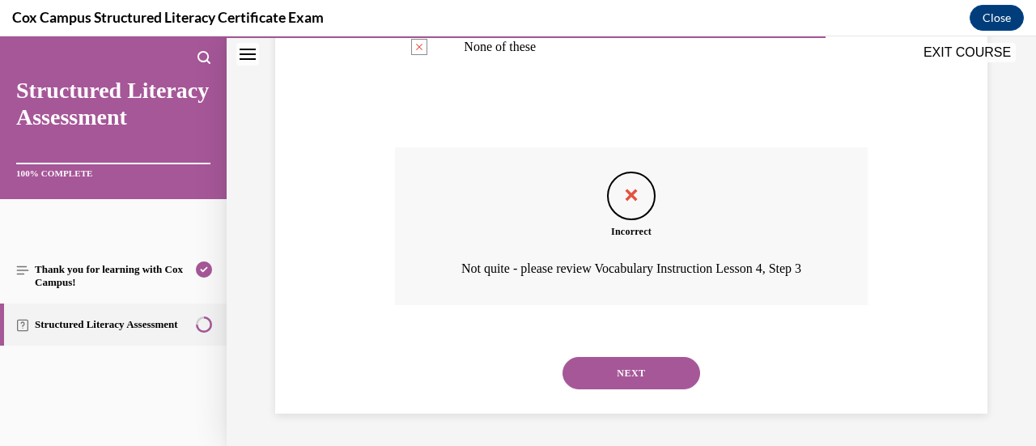
click at [643, 389] on button "NEXT" at bounding box center [632, 373] width 138 height 32
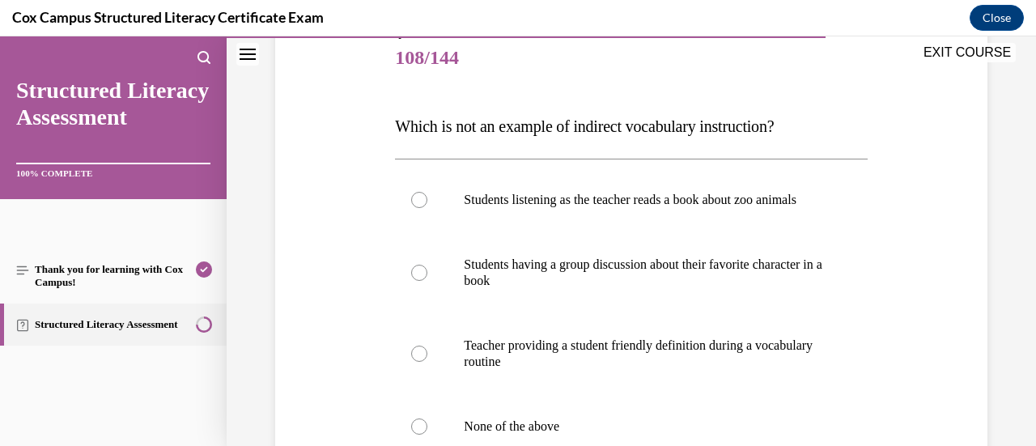
scroll to position [199, 0]
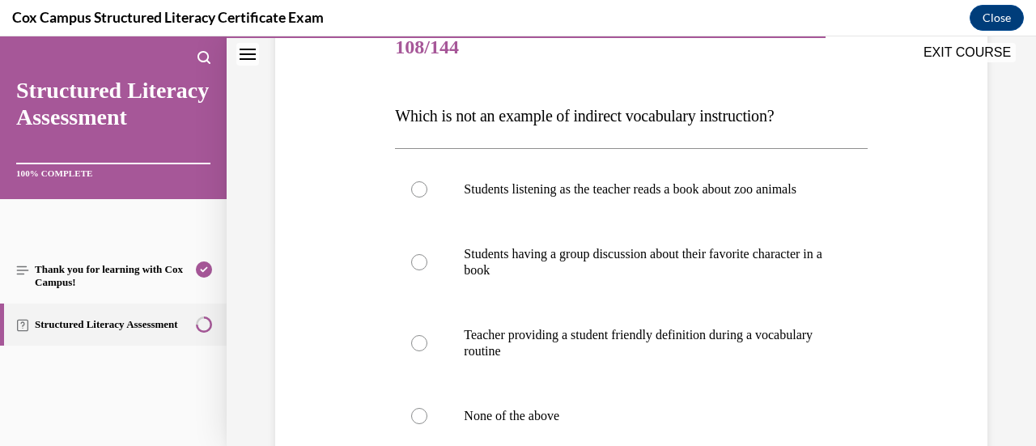
click at [643, 384] on label "Teacher providing a student friendly definition during a vocabulary routine" at bounding box center [631, 343] width 472 height 81
click at [427, 351] on input "Teacher providing a student friendly definition during a vocabulary routine" at bounding box center [419, 343] width 16 height 16
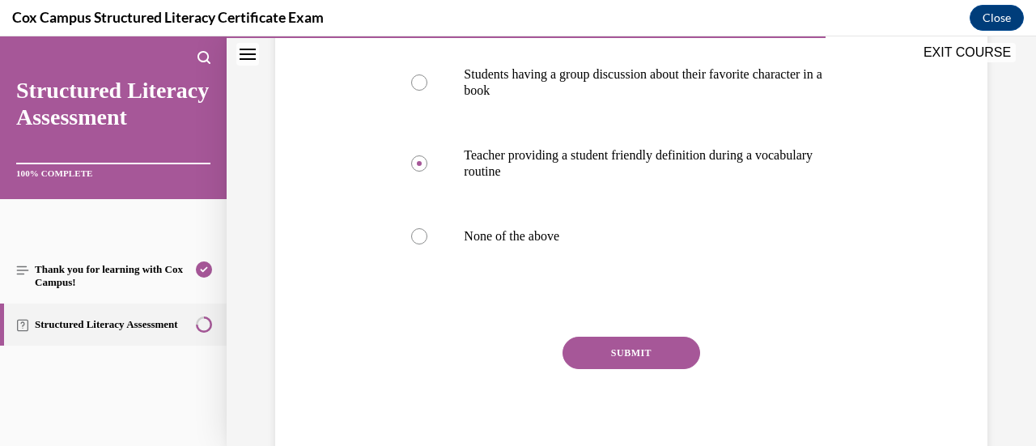
scroll to position [389, 0]
click at [642, 348] on div "Question 108/144 Which is not an example of indirect vocabulary instruction?   …" at bounding box center [631, 152] width 472 height 633
click at [641, 367] on button "SUBMIT" at bounding box center [632, 352] width 138 height 32
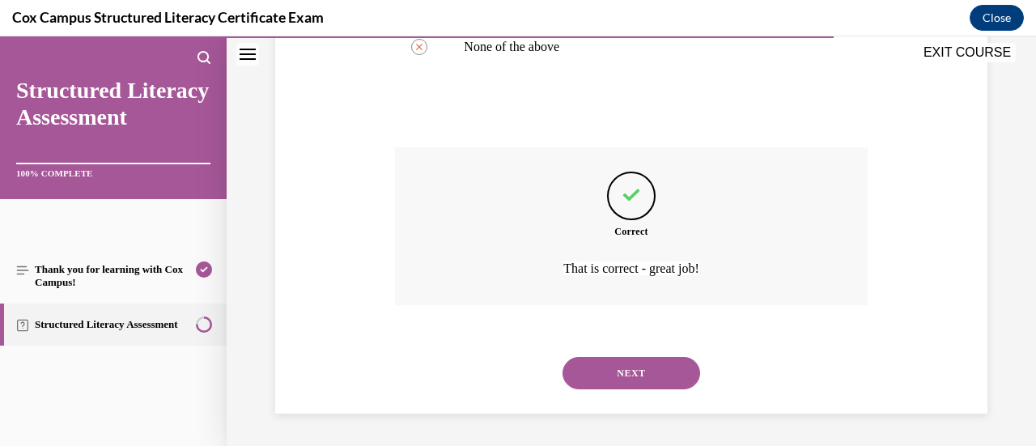
scroll to position [593, 0]
click at [641, 367] on button "NEXT" at bounding box center [632, 373] width 138 height 32
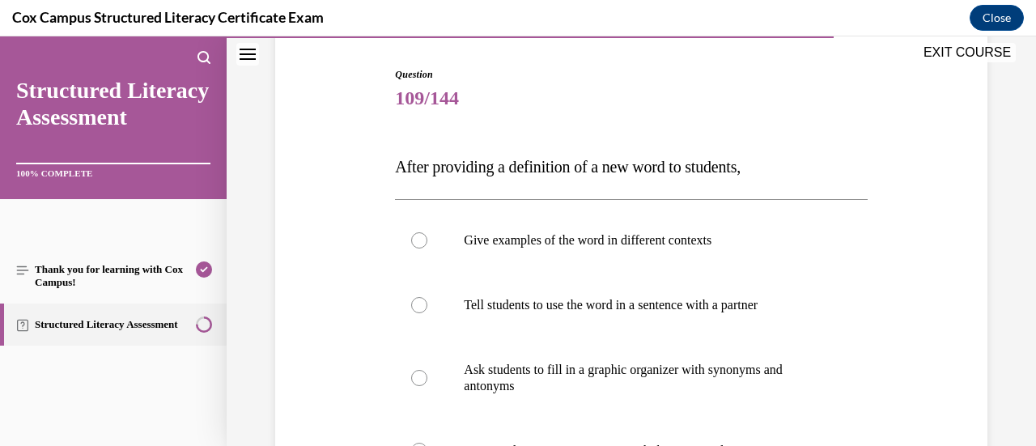
scroll to position [160, 0]
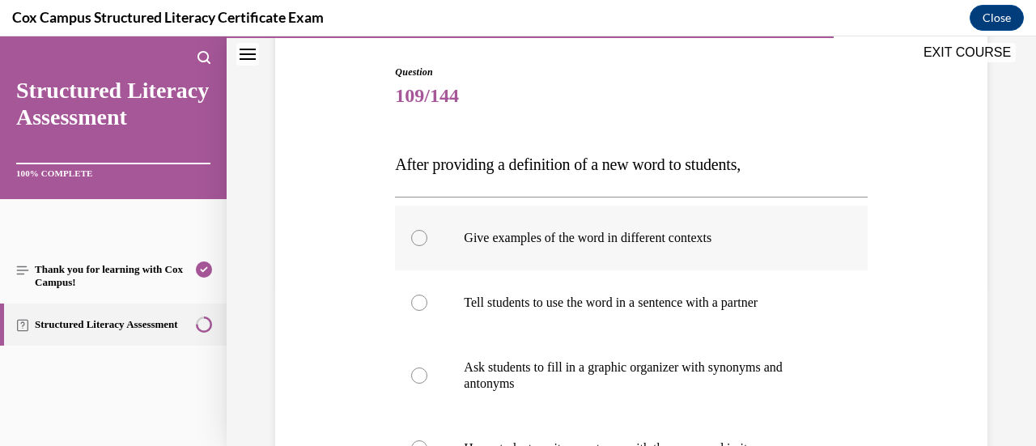
click at [605, 240] on p "Give examples of the word in different contexts" at bounding box center [645, 238] width 363 height 16
click at [427, 240] on input "Give examples of the word in different contexts" at bounding box center [419, 238] width 16 height 16
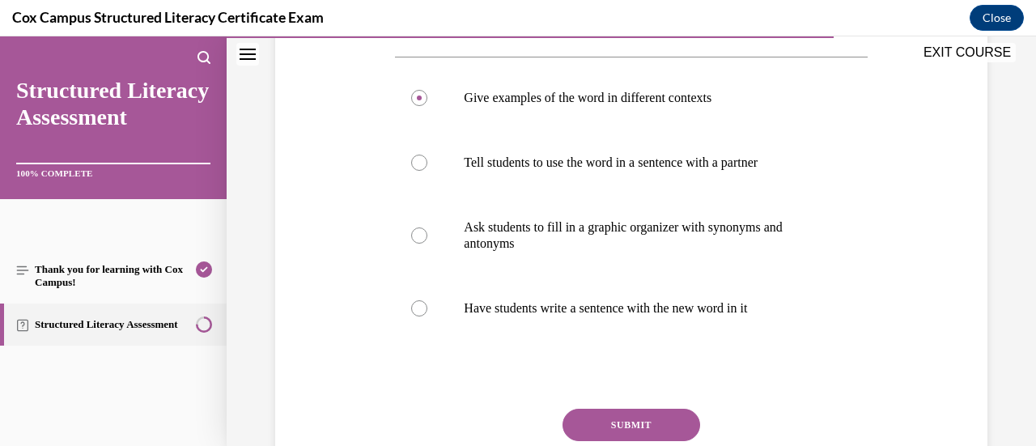
click at [620, 420] on button "SUBMIT" at bounding box center [632, 425] width 138 height 32
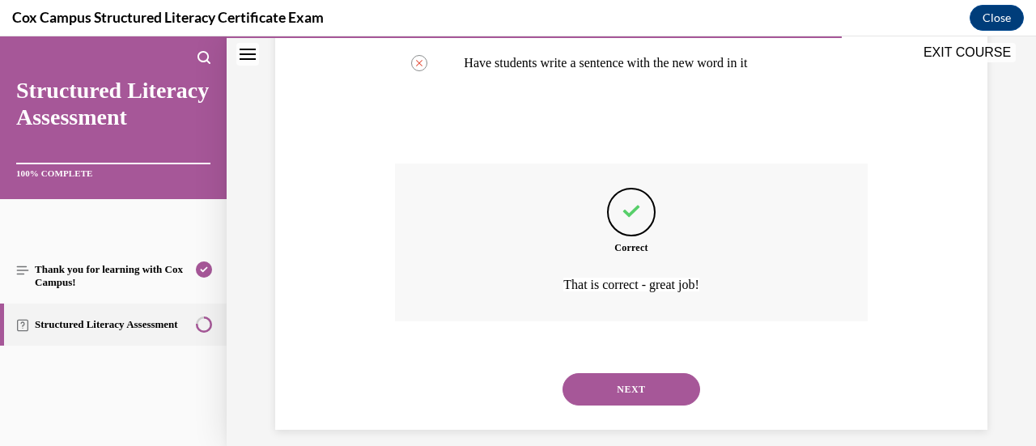
scroll to position [561, 0]
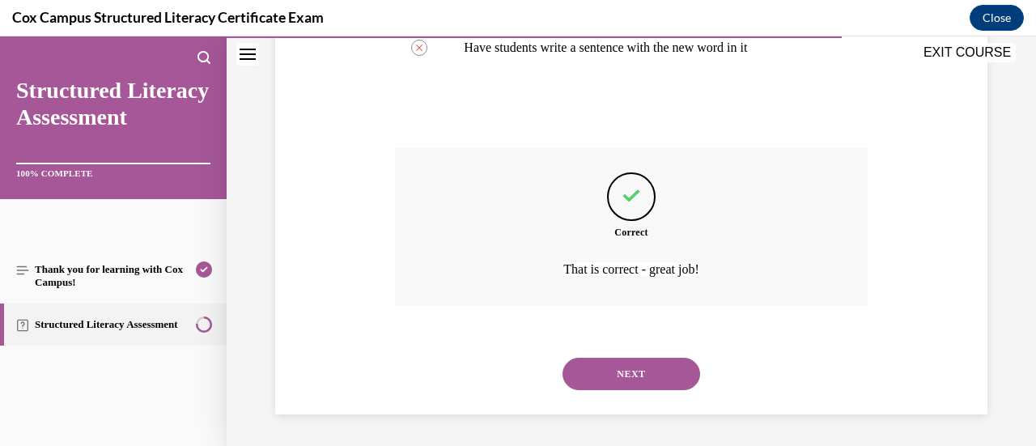
click at [635, 384] on button "NEXT" at bounding box center [632, 374] width 138 height 32
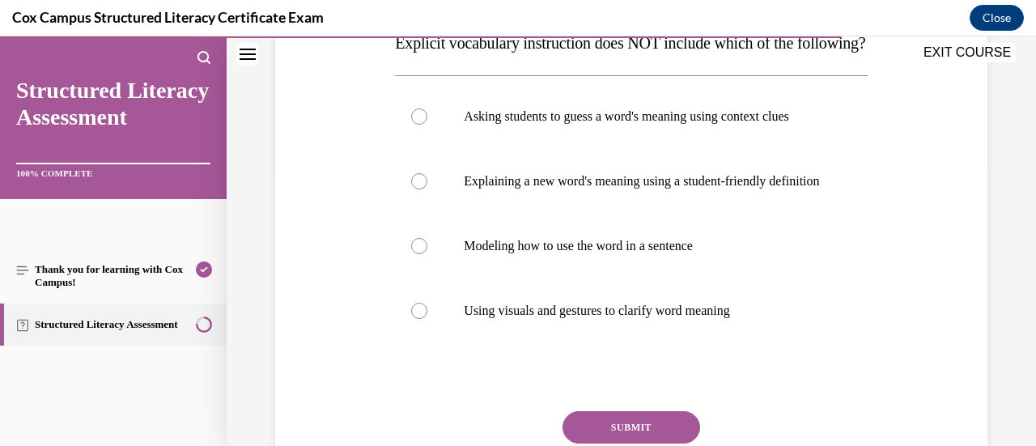
scroll to position [305, 0]
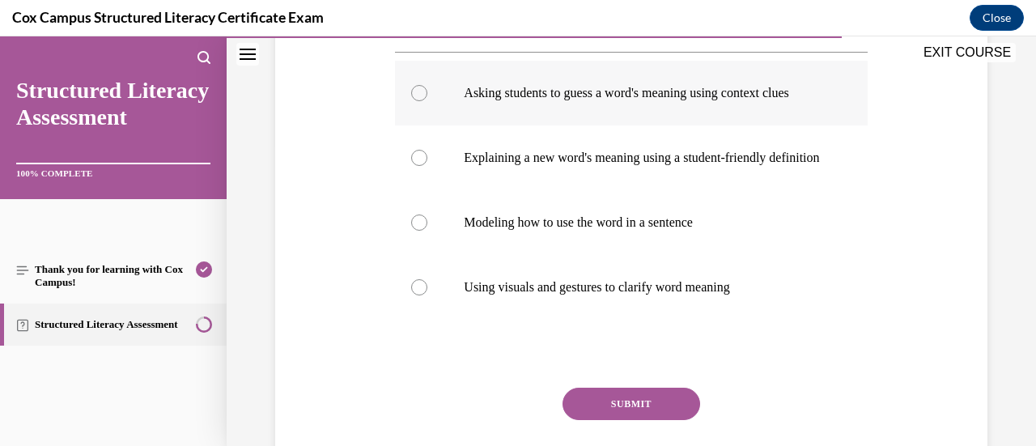
click at [588, 101] on p "Asking students to guess a word's meaning using context clues" at bounding box center [645, 93] width 363 height 16
click at [427, 101] on input "Asking students to guess a word's meaning using context clues" at bounding box center [419, 93] width 16 height 16
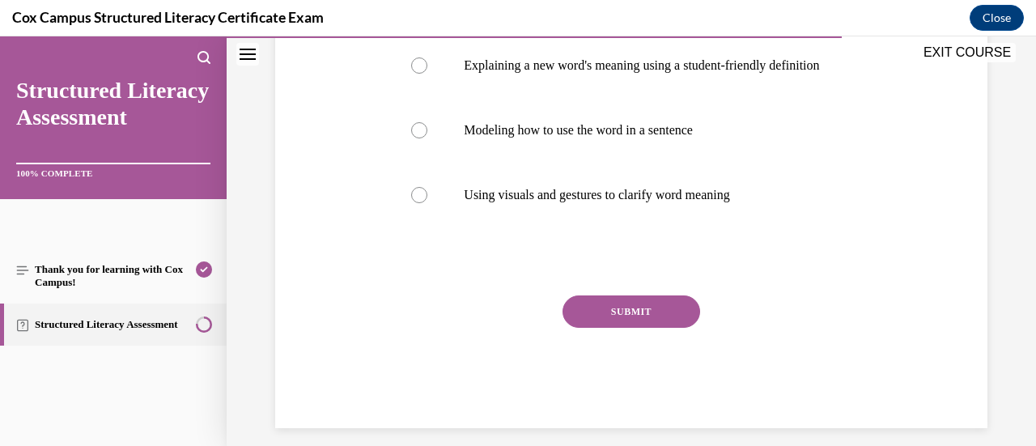
click at [650, 328] on button "SUBMIT" at bounding box center [632, 311] width 138 height 32
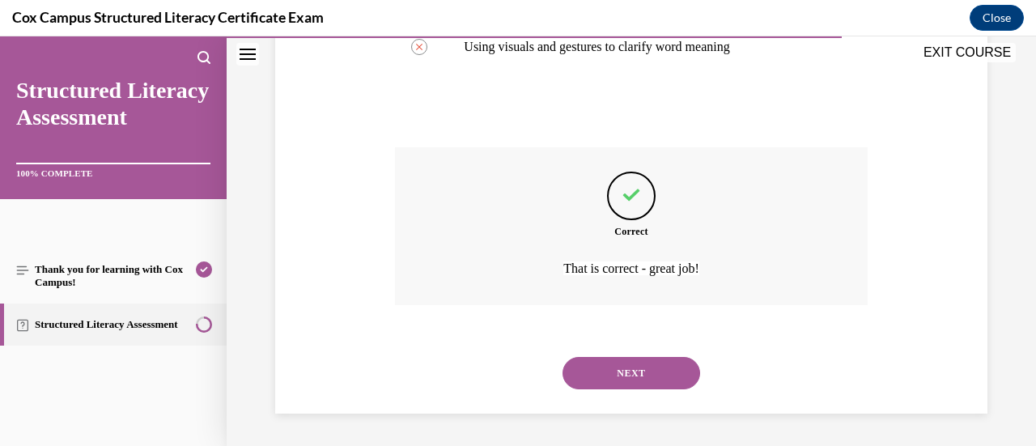
scroll to position [593, 0]
click at [650, 371] on button "NEXT" at bounding box center [632, 373] width 138 height 32
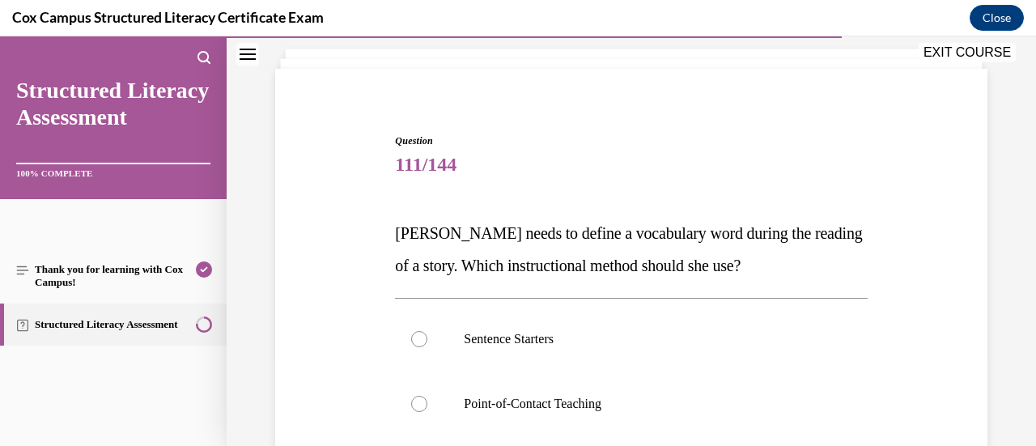
scroll to position [174, 0]
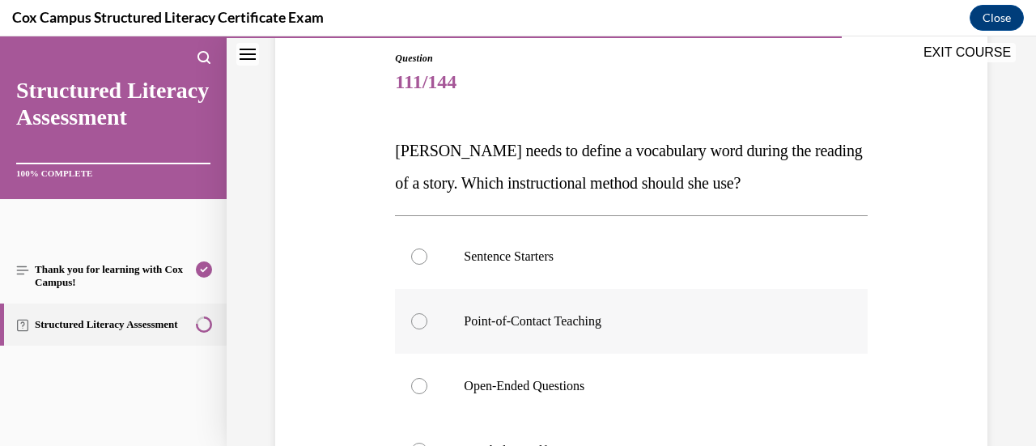
click at [625, 332] on label "Point-of-Contact Teaching" at bounding box center [631, 321] width 472 height 65
click at [427, 329] on input "Point-of-Contact Teaching" at bounding box center [419, 321] width 16 height 16
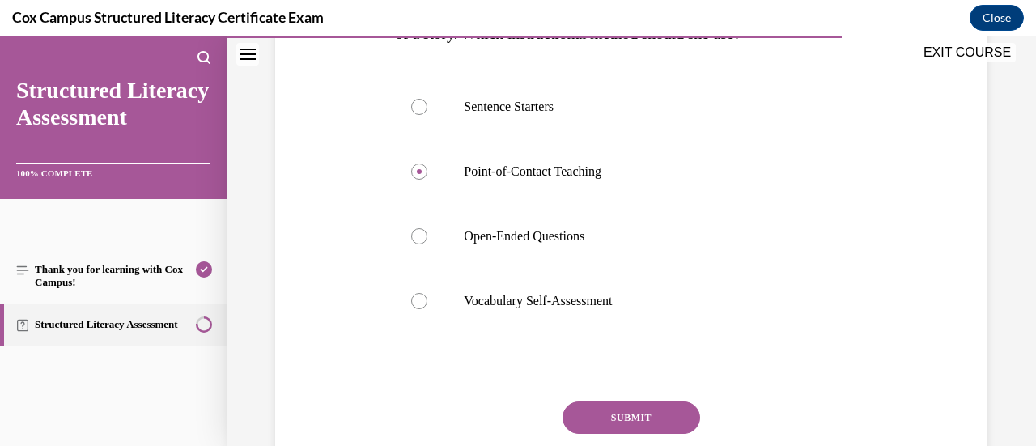
click at [625, 411] on button "SUBMIT" at bounding box center [632, 417] width 138 height 32
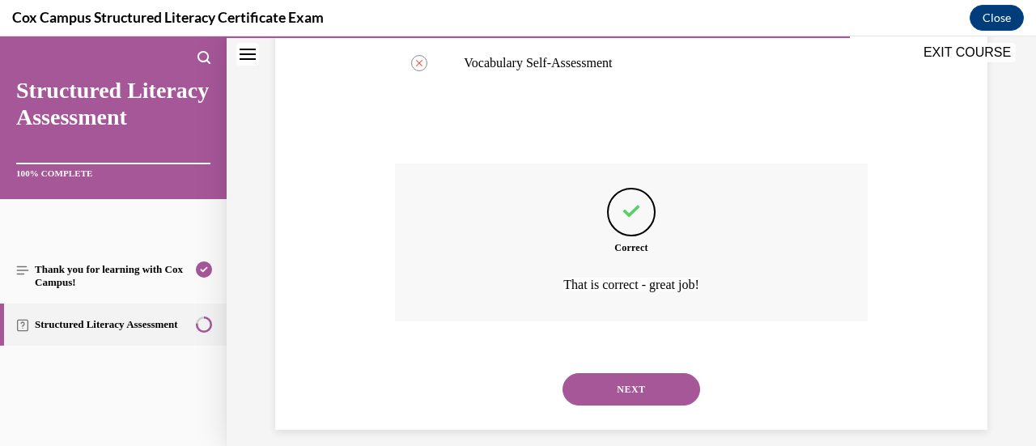
scroll to position [577, 0]
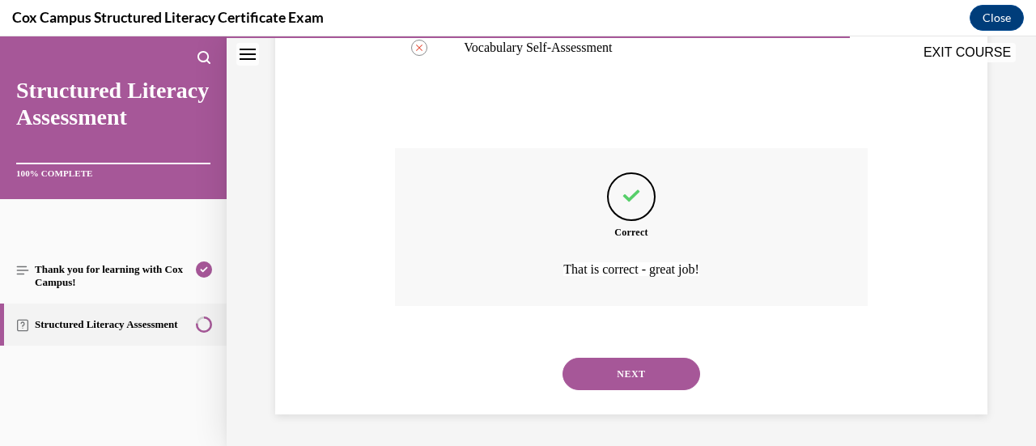
click at [625, 411] on div "SUBMIT NEXT" at bounding box center [631, 372] width 472 height 84
click at [640, 370] on button "NEXT" at bounding box center [632, 374] width 138 height 32
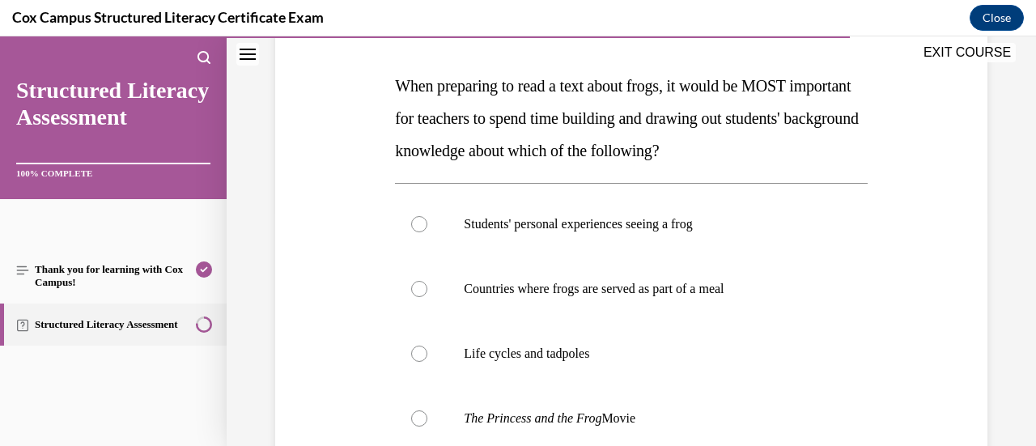
scroll to position [295, 0]
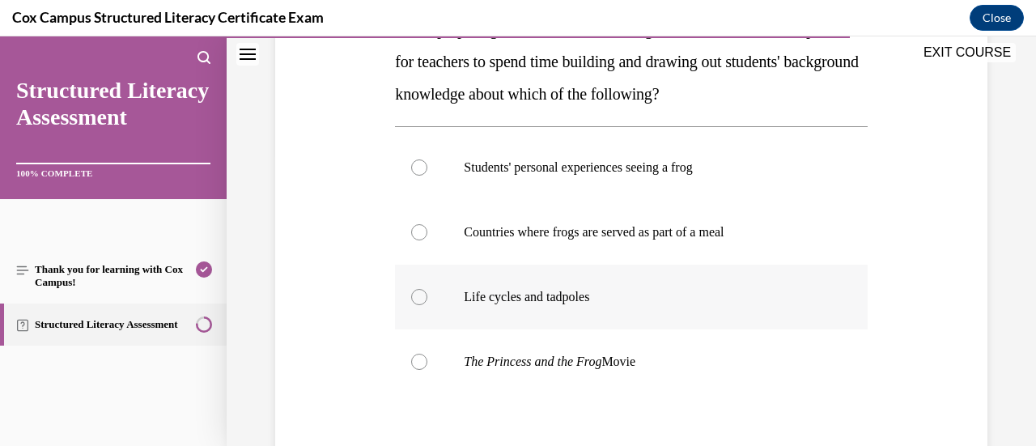
click at [627, 316] on label "Life cycles and tadpoles" at bounding box center [631, 297] width 472 height 65
click at [427, 305] on input "Life cycles and tadpoles" at bounding box center [419, 297] width 16 height 16
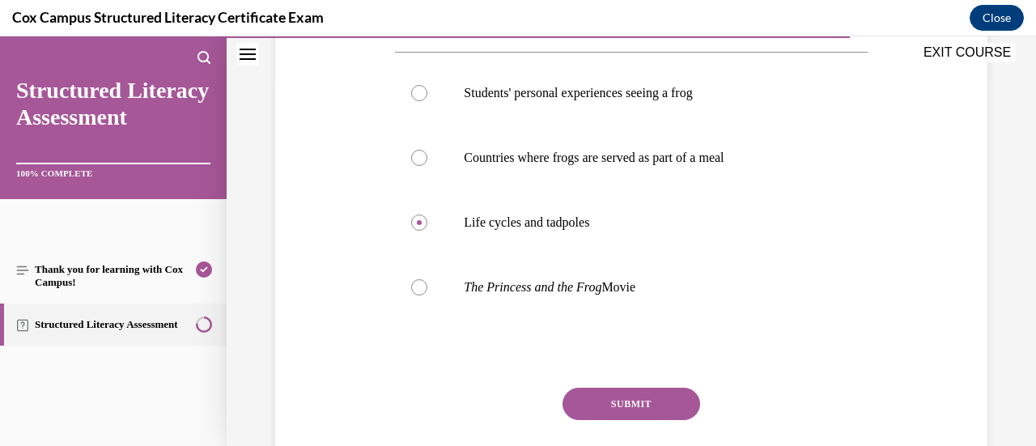
click at [626, 414] on button "SUBMIT" at bounding box center [632, 404] width 138 height 32
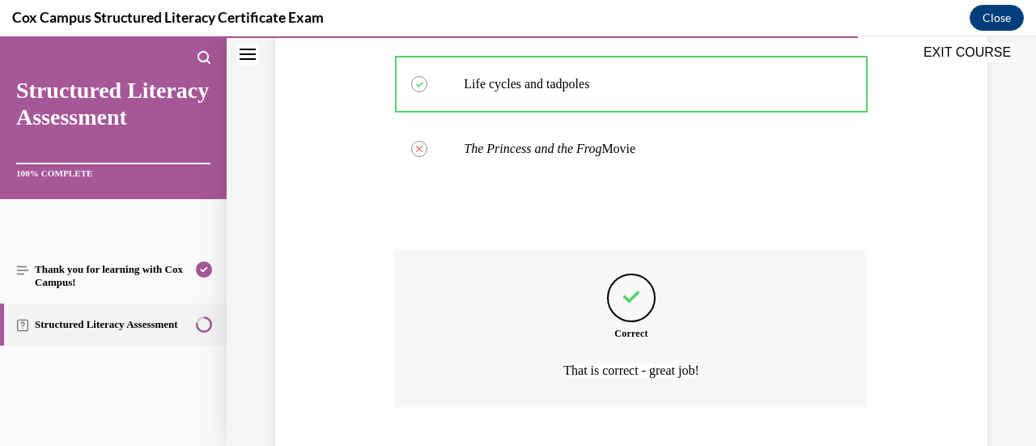
click at [626, 414] on div "Question 112/144 When preparing to read a text about frogs, it would be MOST im…" at bounding box center [631, 116] width 472 height 799
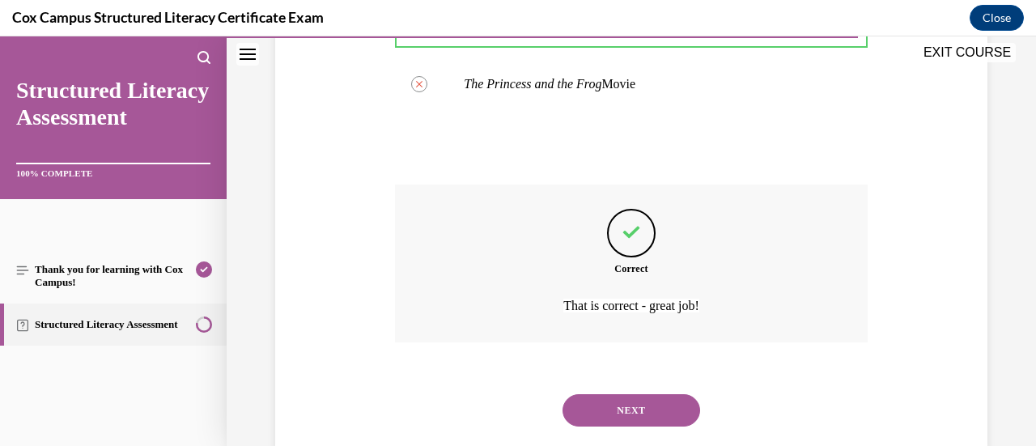
scroll to position [609, 0]
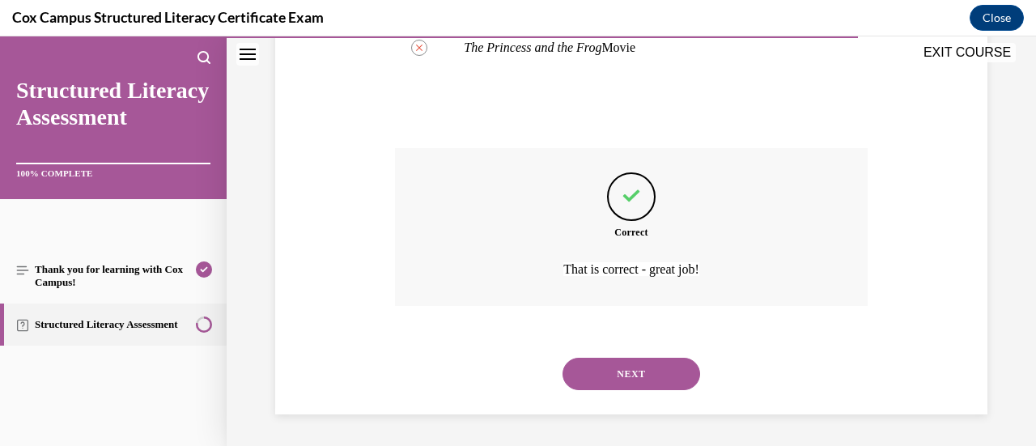
click at [626, 414] on div "SUBMIT NEXT" at bounding box center [631, 372] width 472 height 84
click at [622, 373] on button "NEXT" at bounding box center [632, 374] width 138 height 32
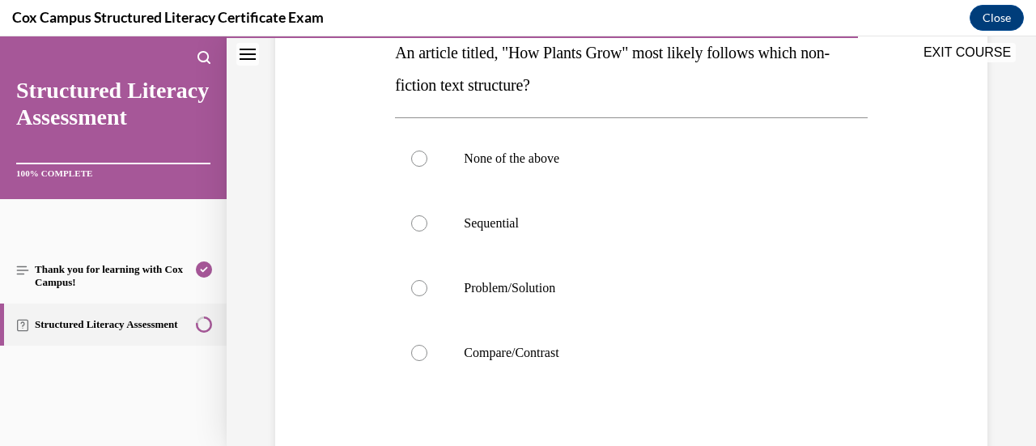
scroll to position [274, 0]
click at [554, 248] on label "Sequential" at bounding box center [631, 221] width 472 height 65
click at [427, 230] on input "Sequential" at bounding box center [419, 222] width 16 height 16
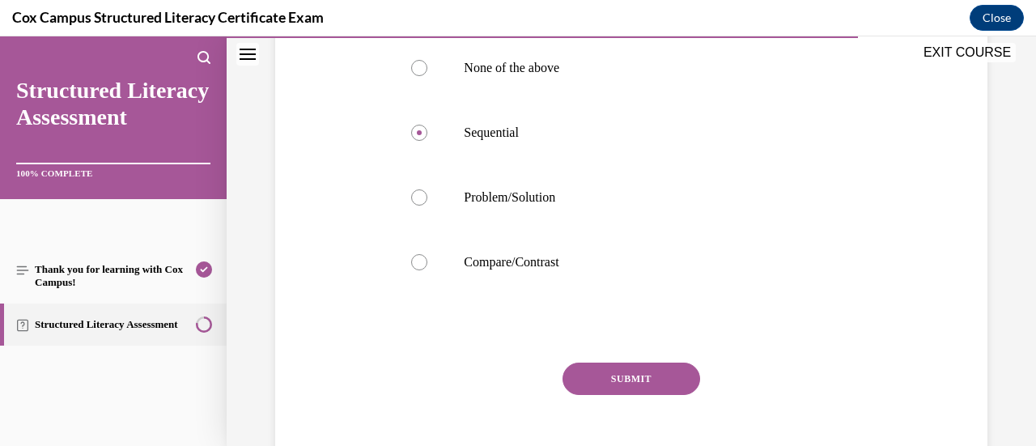
click at [604, 371] on button "SUBMIT" at bounding box center [632, 379] width 138 height 32
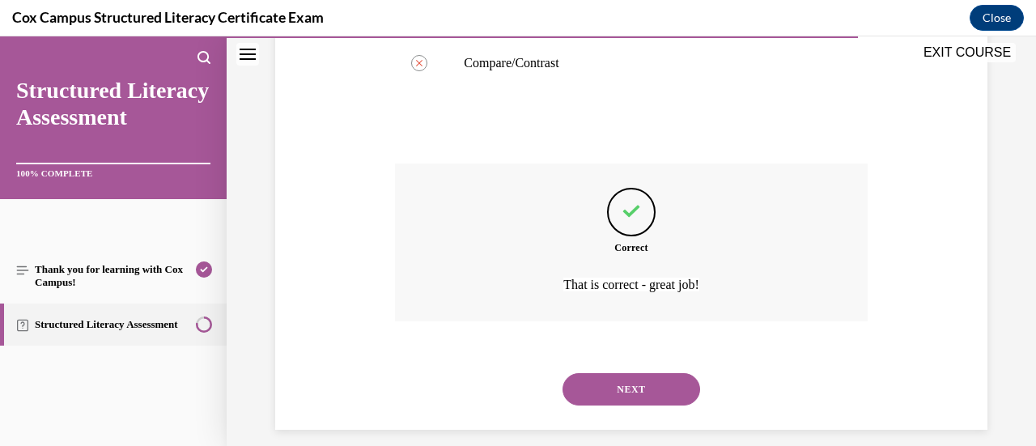
scroll to position [577, 0]
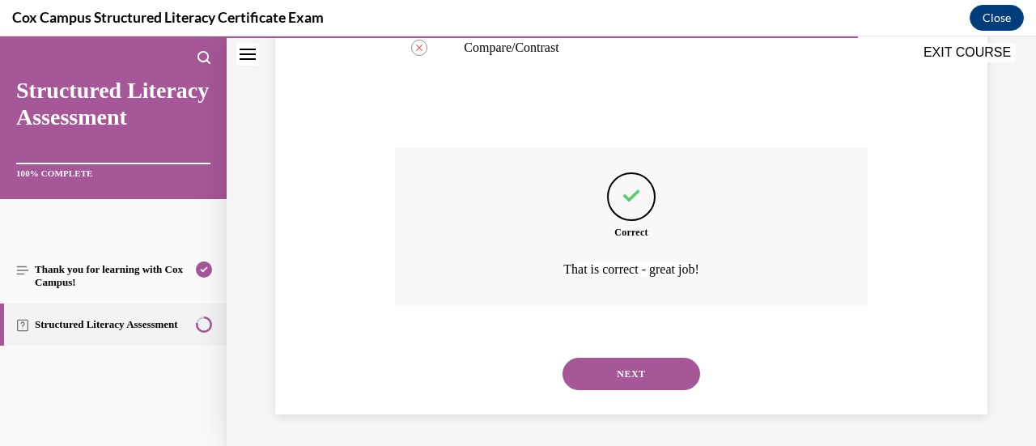
click at [624, 368] on button "NEXT" at bounding box center [632, 374] width 138 height 32
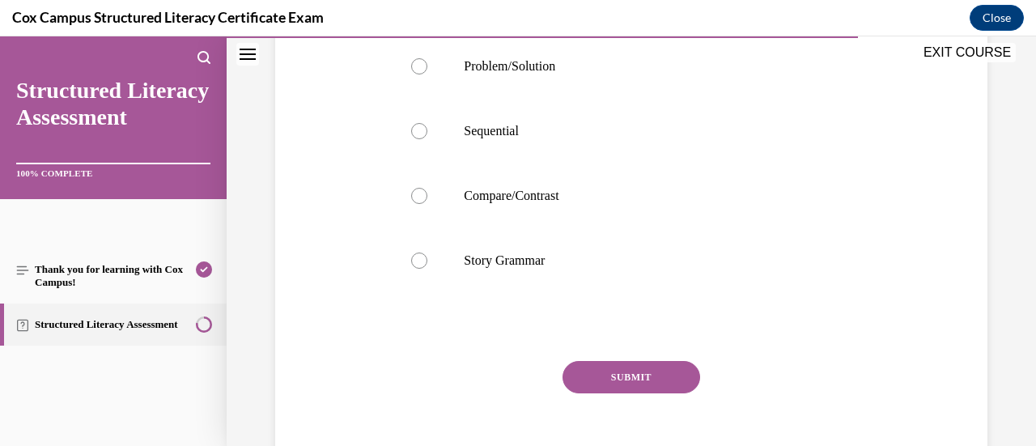
scroll to position [502, 0]
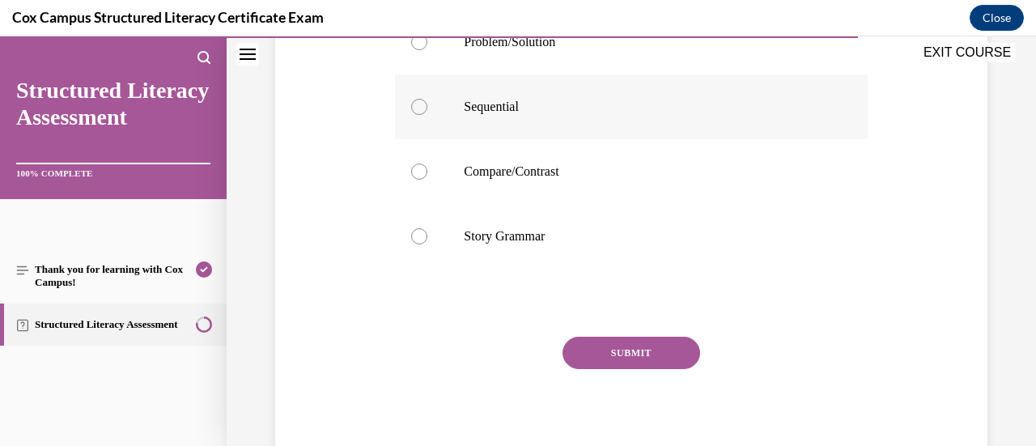
click at [541, 120] on label "Sequential" at bounding box center [631, 106] width 472 height 65
click at [427, 115] on input "Sequential" at bounding box center [419, 107] width 16 height 16
click at [627, 369] on button "SUBMIT" at bounding box center [632, 353] width 138 height 32
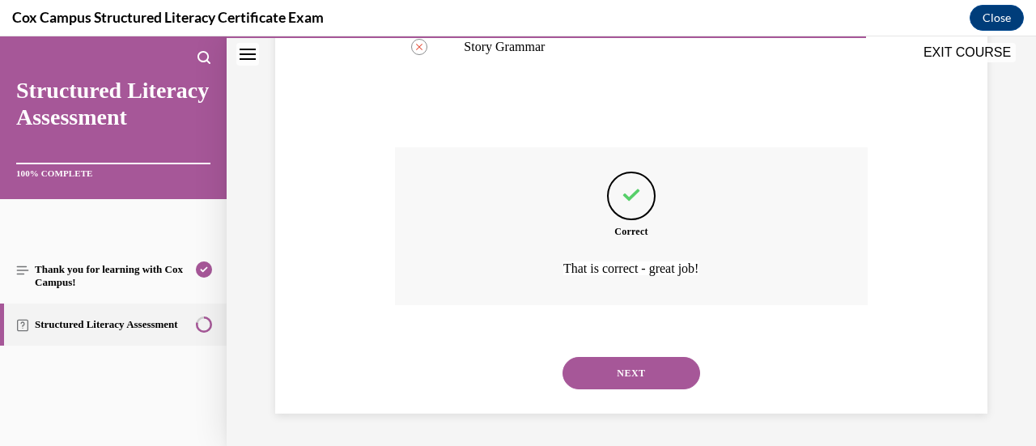
scroll to position [720, 0]
click at [627, 380] on button "NEXT" at bounding box center [632, 373] width 138 height 32
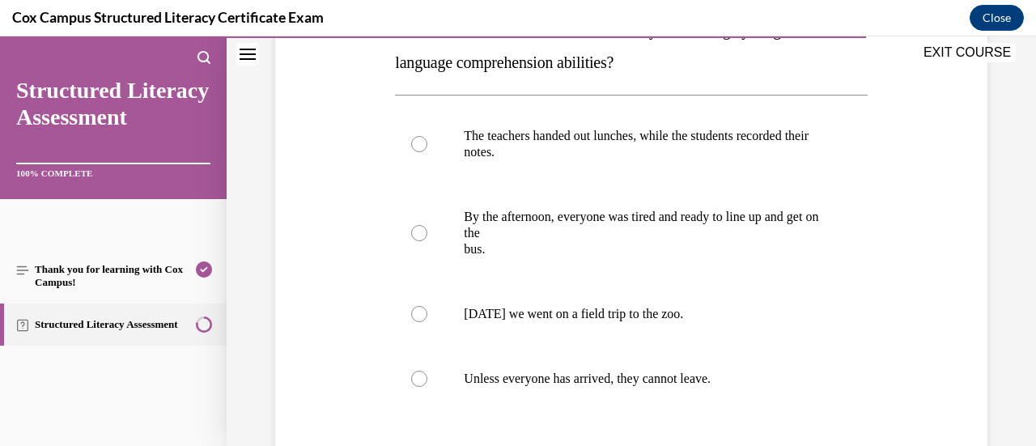
scroll to position [295, 0]
click at [564, 386] on label "Unless everyone has arrived, they cannot leave." at bounding box center [631, 378] width 472 height 65
click at [427, 386] on input "Unless everyone has arrived, they cannot leave." at bounding box center [419, 378] width 16 height 16
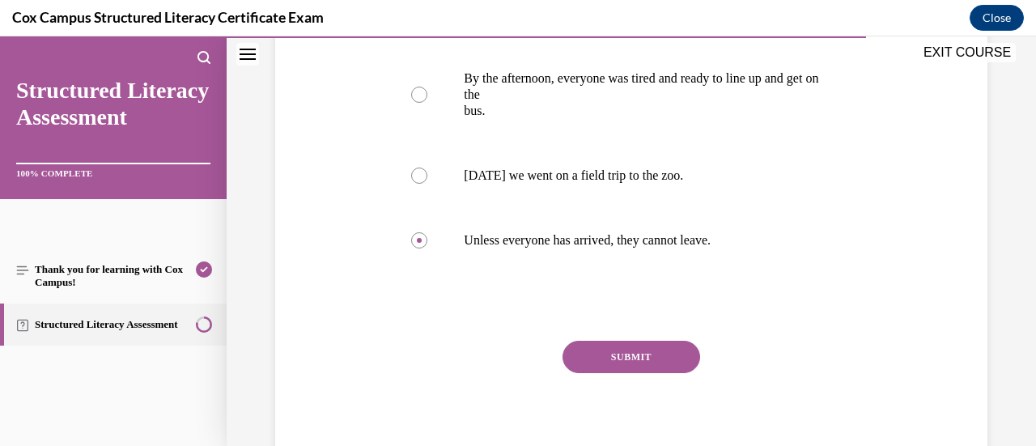
click at [605, 354] on button "SUBMIT" at bounding box center [632, 357] width 138 height 32
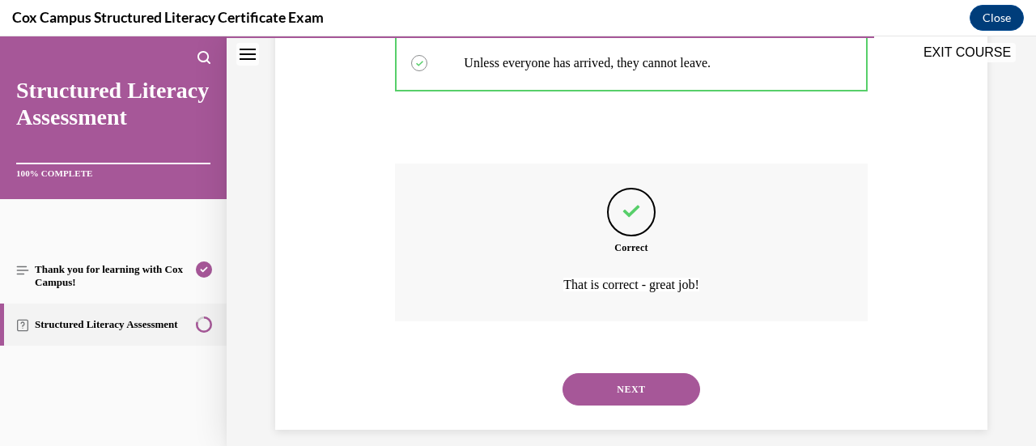
scroll to position [626, 0]
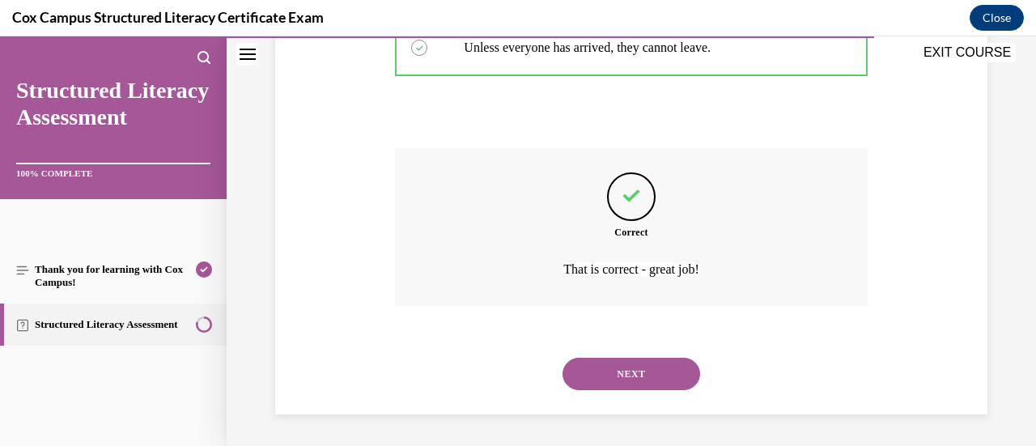
click at [624, 359] on div "NEXT" at bounding box center [631, 374] width 472 height 65
click at [629, 362] on button "NEXT" at bounding box center [632, 374] width 138 height 32
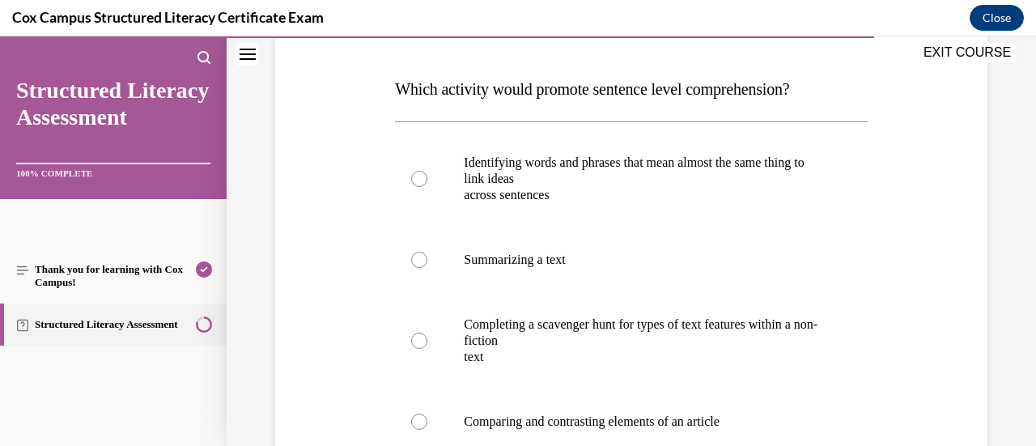
scroll to position [248, 0]
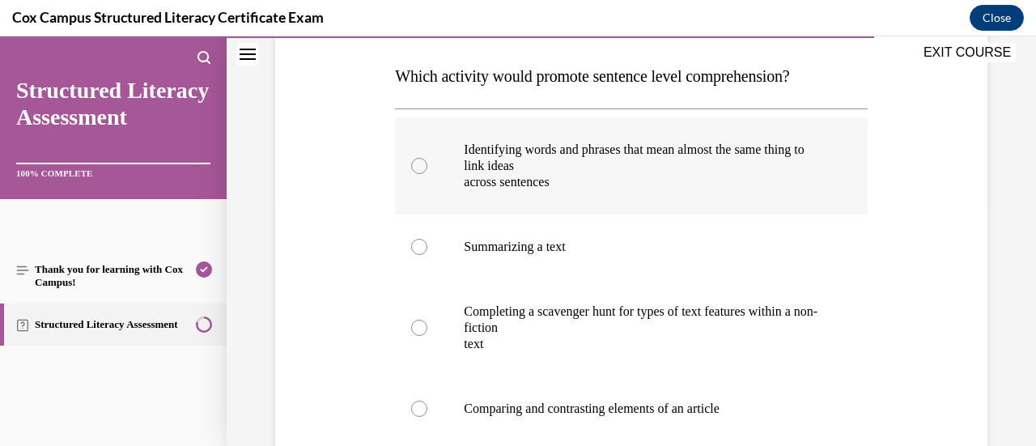
click at [564, 182] on p "across sentences" at bounding box center [645, 182] width 363 height 16
click at [427, 174] on input "Identifying words and phrases that mean almost the same thing to link ideas acr…" at bounding box center [419, 166] width 16 height 16
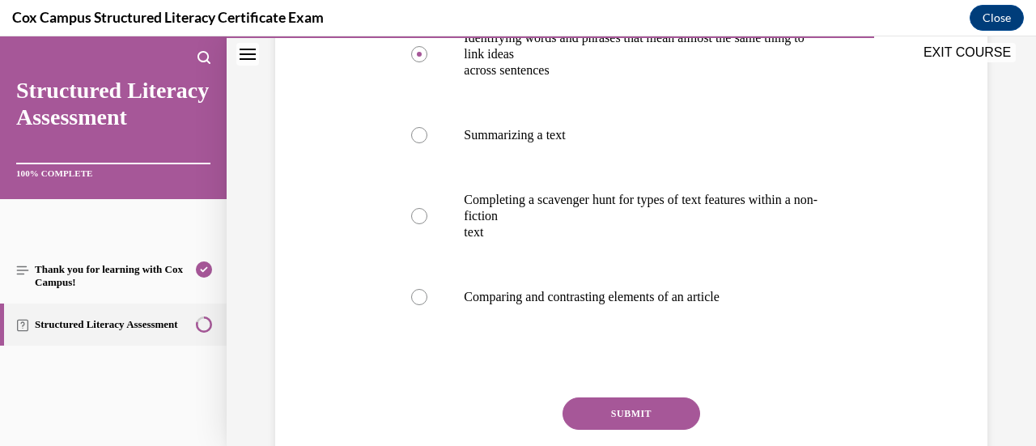
click at [620, 407] on button "SUBMIT" at bounding box center [632, 413] width 138 height 32
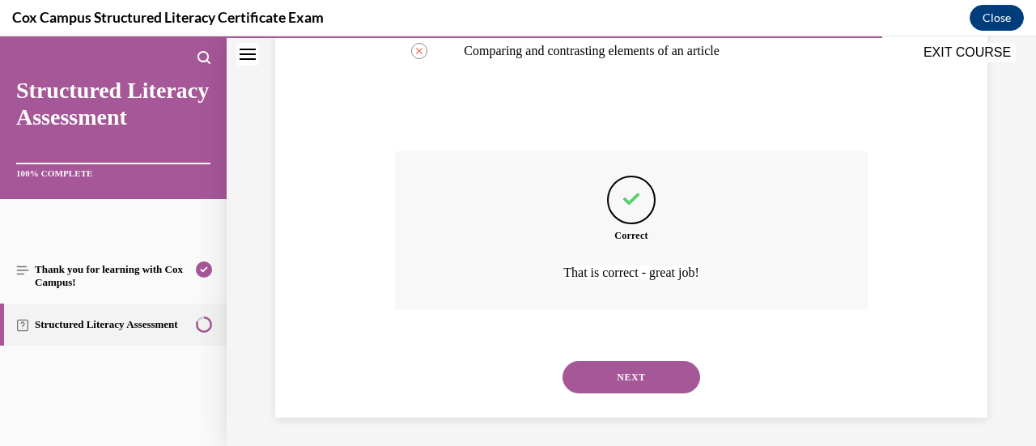
scroll to position [609, 0]
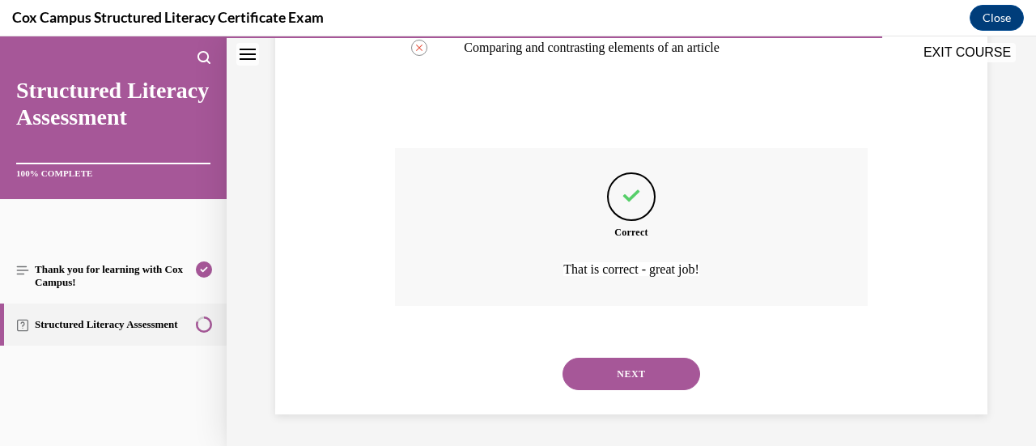
click at [635, 376] on button "NEXT" at bounding box center [632, 374] width 138 height 32
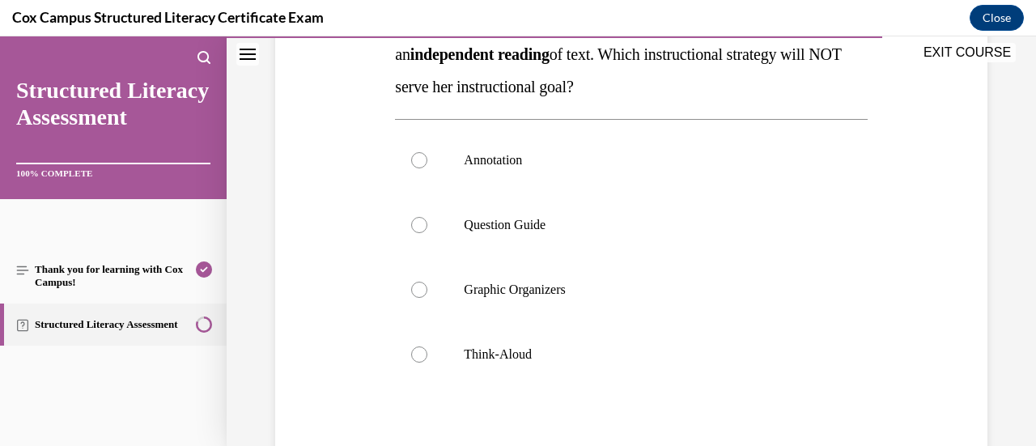
scroll to position [312, 0]
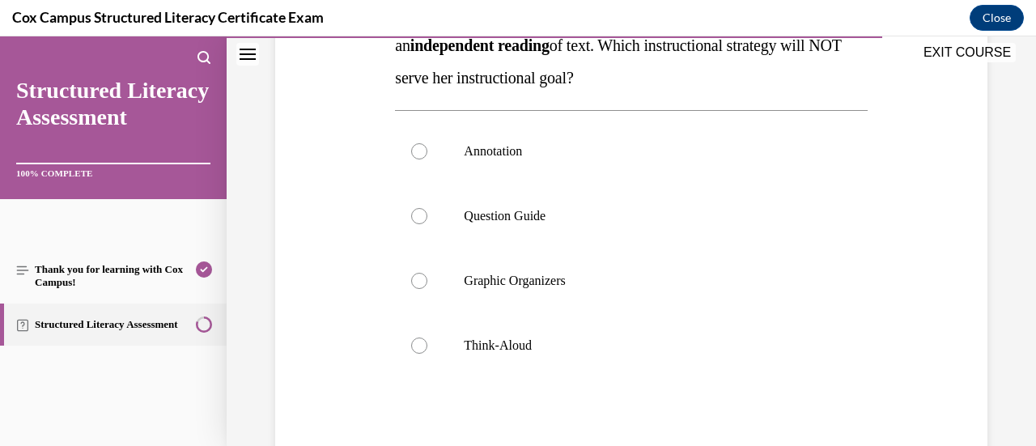
click at [635, 376] on label "Think-Aloud" at bounding box center [631, 345] width 472 height 65
click at [427, 354] on input "Think-Aloud" at bounding box center [419, 346] width 16 height 16
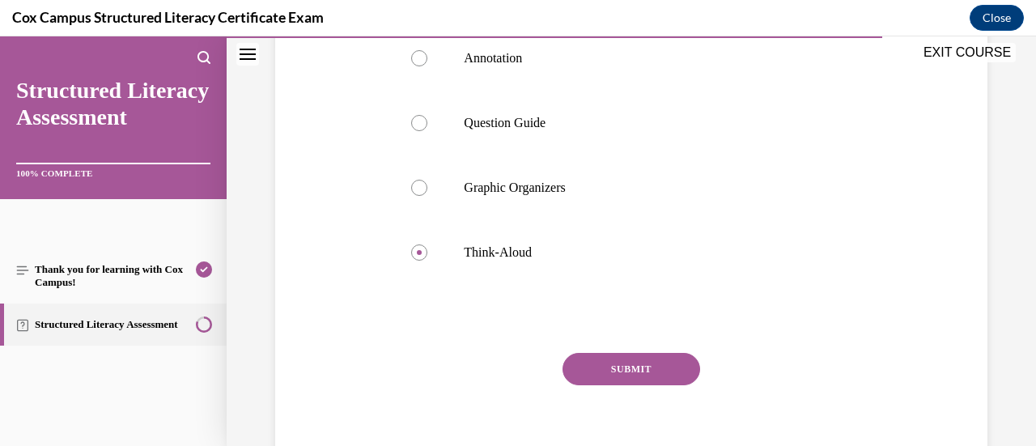
scroll to position [420, 0]
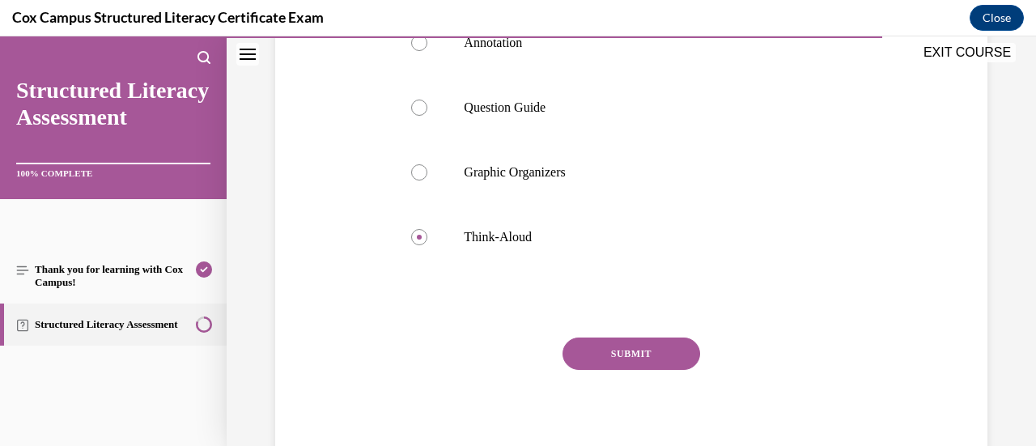
click at [635, 376] on div "SUBMIT" at bounding box center [631, 378] width 472 height 81
click at [638, 371] on div "SUBMIT" at bounding box center [631, 378] width 472 height 81
click at [639, 367] on button "SUBMIT" at bounding box center [632, 354] width 138 height 32
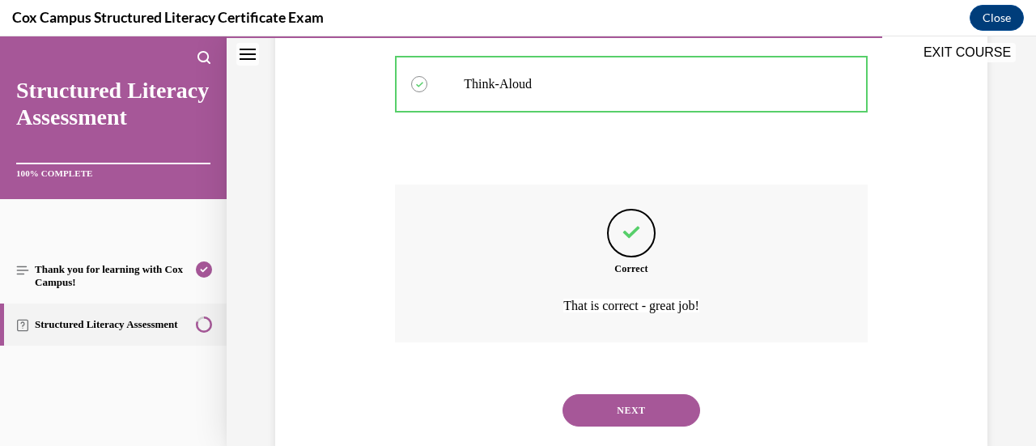
scroll to position [609, 0]
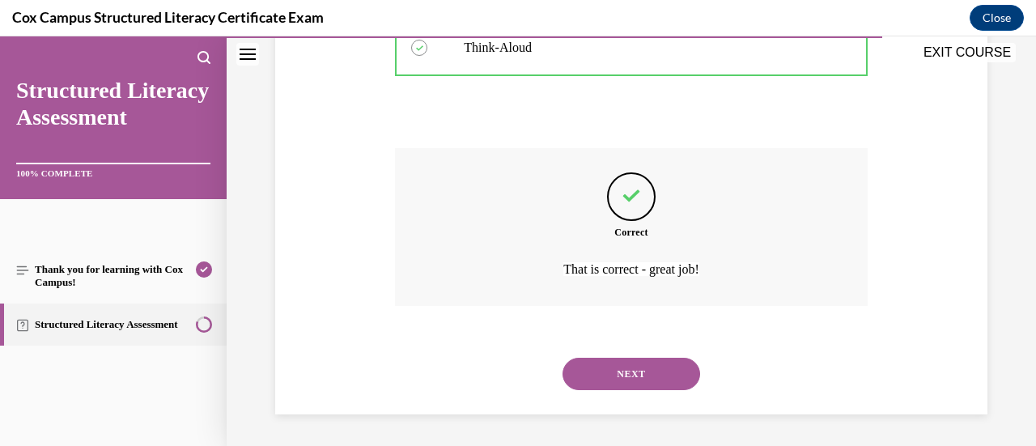
click at [651, 375] on button "NEXT" at bounding box center [632, 374] width 138 height 32
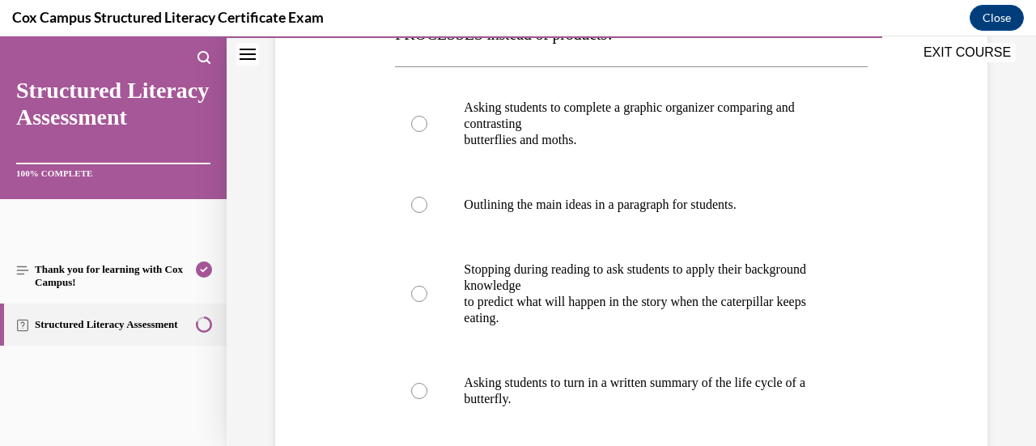
scroll to position [316, 0]
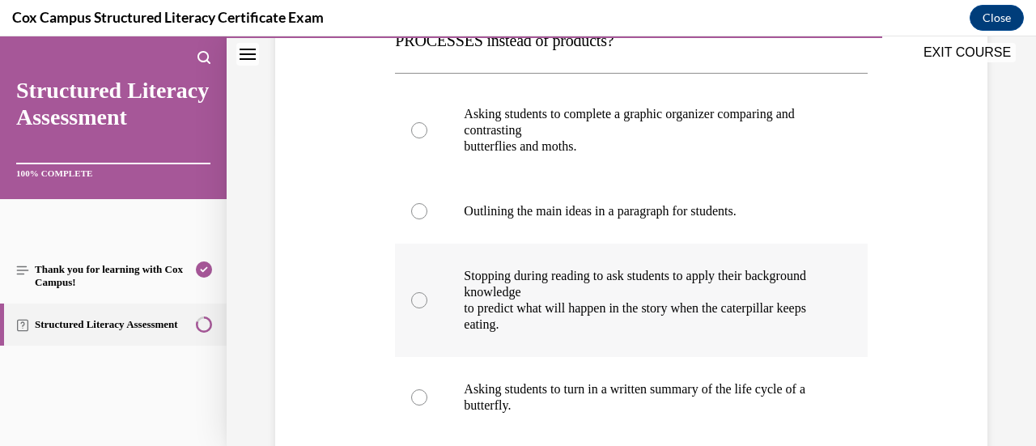
click at [623, 279] on p "Stopping during reading to ask students to apply their background knowledge" at bounding box center [645, 284] width 363 height 32
click at [427, 292] on input "Stopping during reading to ask students to apply their background knowledge to …" at bounding box center [419, 300] width 16 height 16
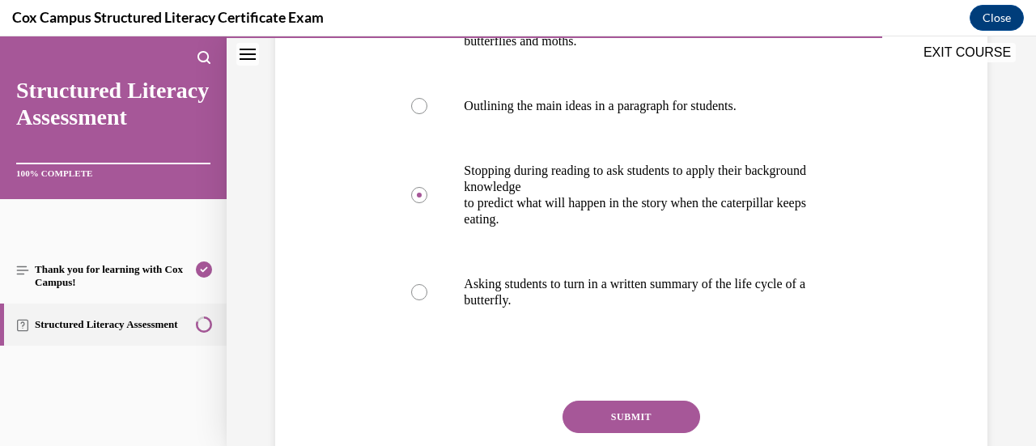
click at [622, 426] on button "SUBMIT" at bounding box center [632, 417] width 138 height 32
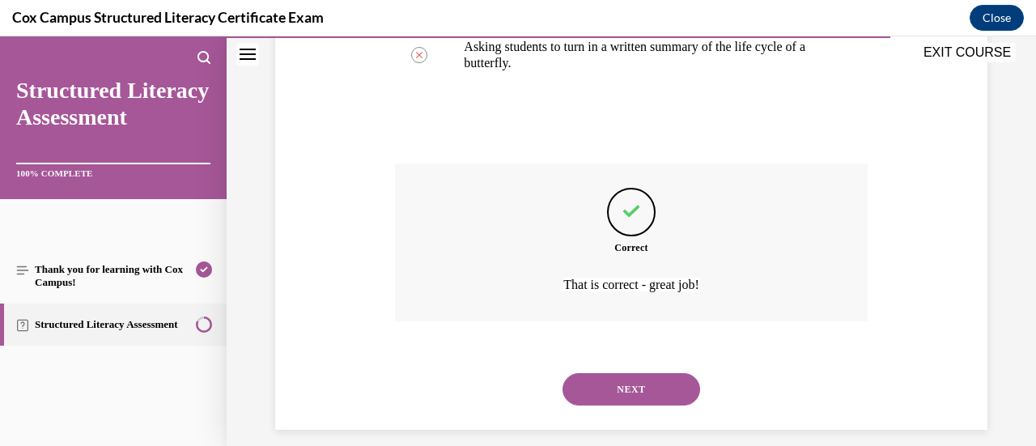
scroll to position [674, 0]
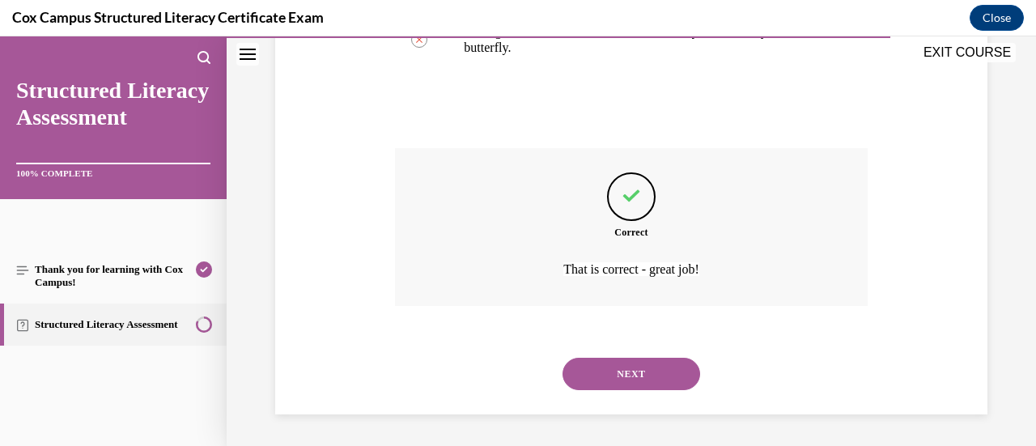
click at [626, 391] on div "NEXT" at bounding box center [631, 374] width 472 height 65
click at [630, 388] on button "NEXT" at bounding box center [632, 374] width 138 height 32
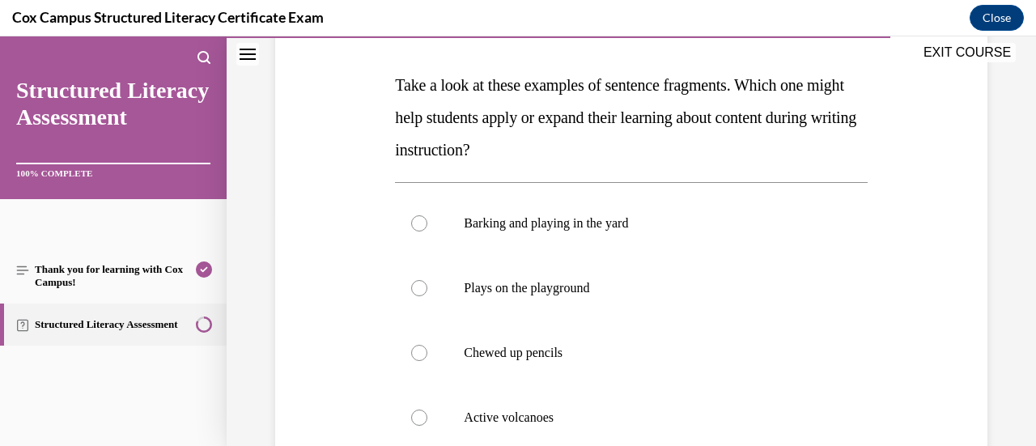
scroll to position [243, 0]
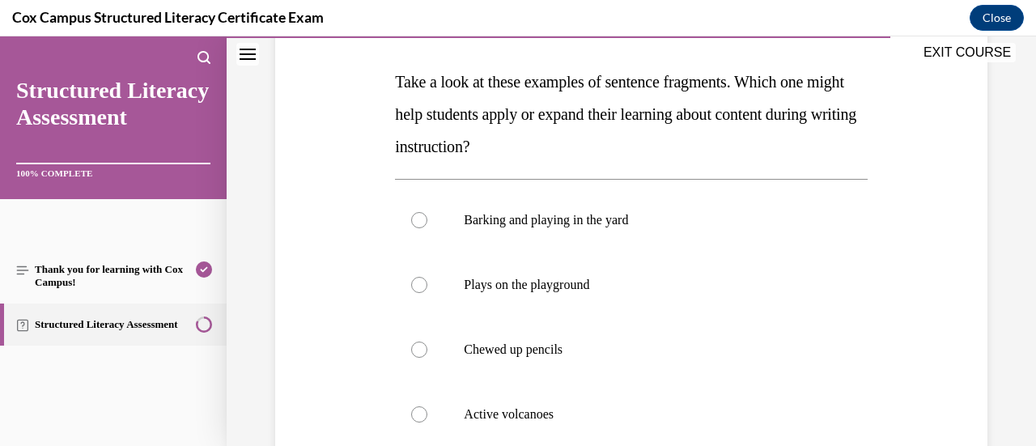
click at [630, 388] on label "Active volcanoes" at bounding box center [631, 414] width 472 height 65
click at [427, 406] on input "Active volcanoes" at bounding box center [419, 414] width 16 height 16
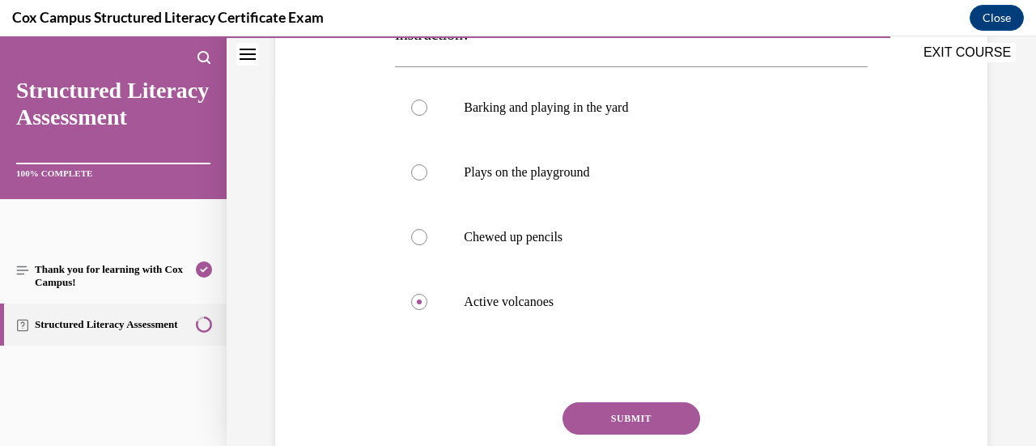
click at [638, 405] on button "SUBMIT" at bounding box center [632, 418] width 138 height 32
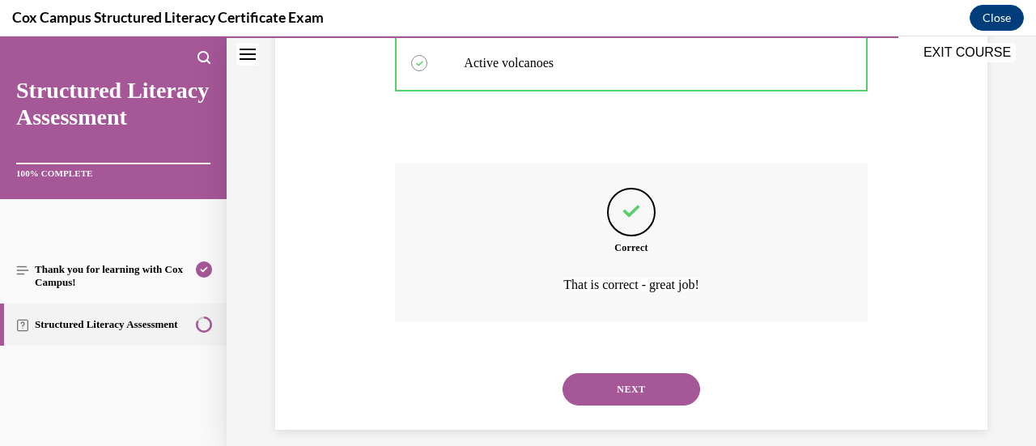
scroll to position [609, 0]
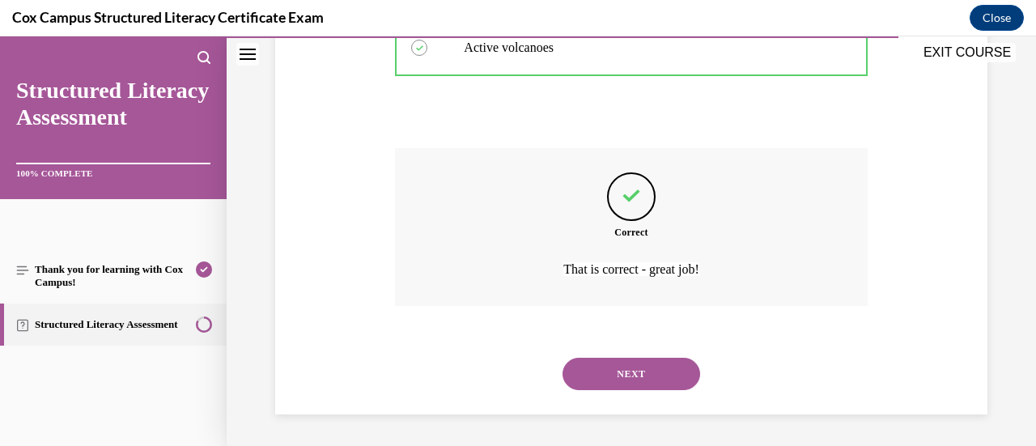
click at [647, 369] on button "NEXT" at bounding box center [632, 374] width 138 height 32
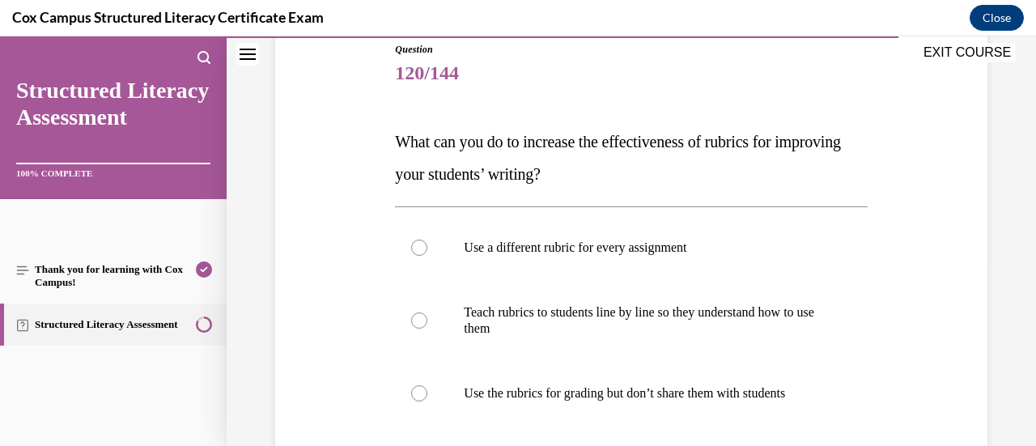
scroll to position [231, 0]
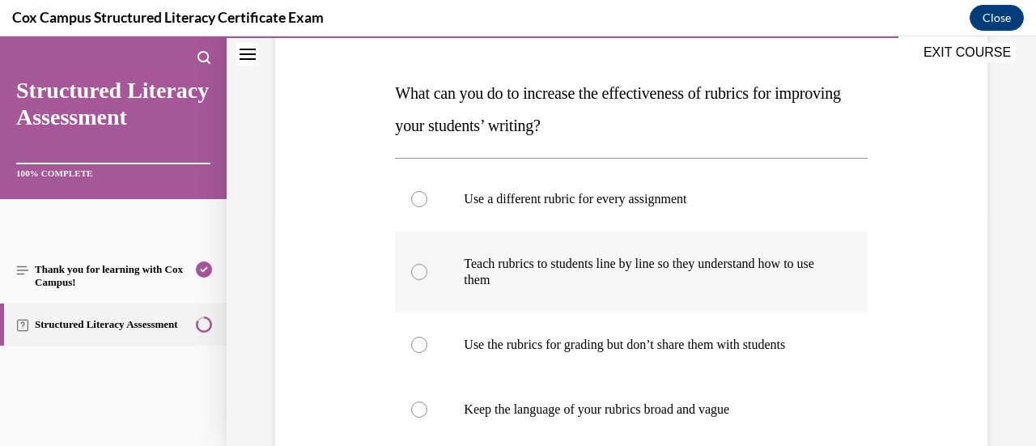
click at [595, 282] on p "Teach rubrics to students line by line so they understand how to use them" at bounding box center [645, 272] width 363 height 32
click at [427, 280] on input "Teach rubrics to students line by line so they understand how to use them" at bounding box center [419, 272] width 16 height 16
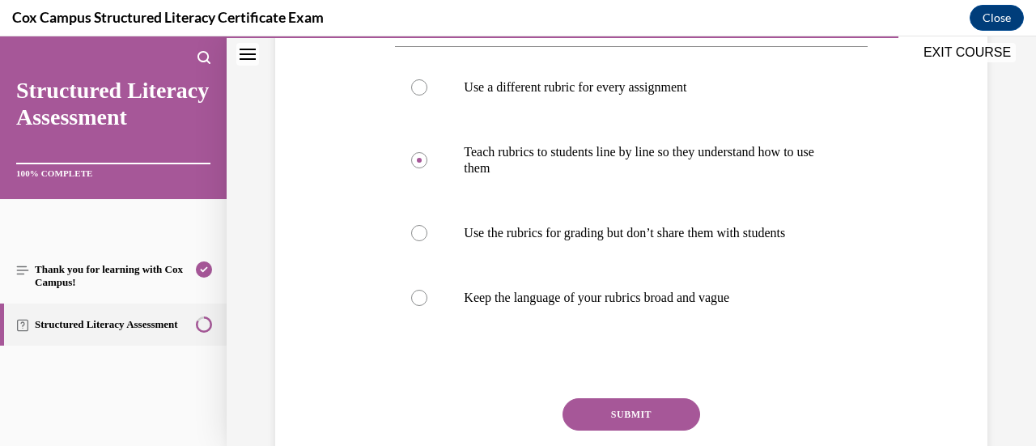
click at [623, 414] on button "SUBMIT" at bounding box center [632, 414] width 138 height 32
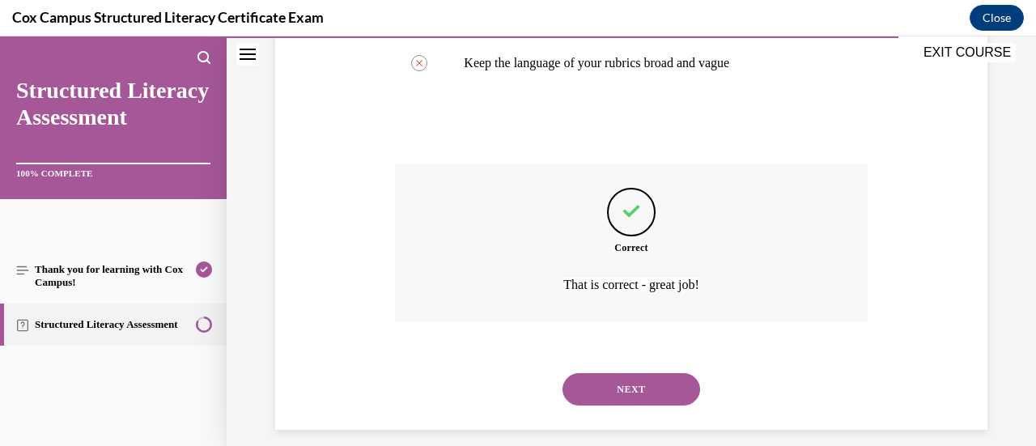
scroll to position [593, 0]
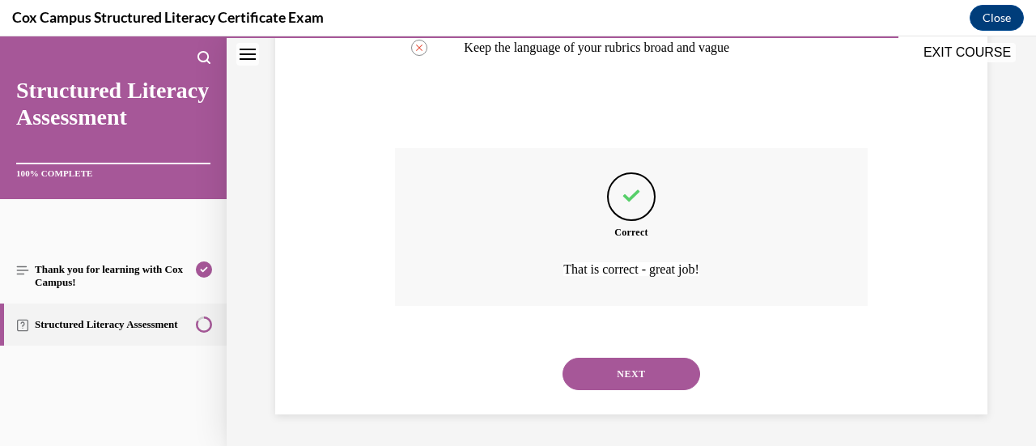
click at [632, 374] on button "NEXT" at bounding box center [632, 374] width 138 height 32
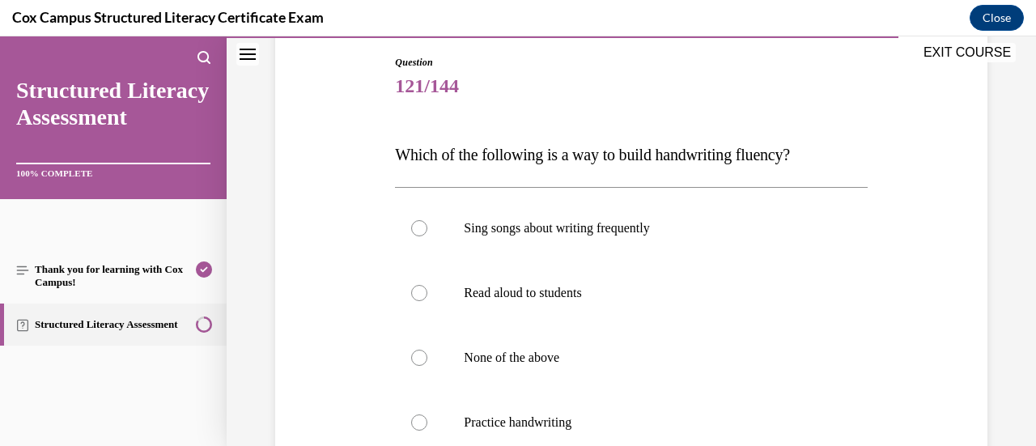
scroll to position [176, 0]
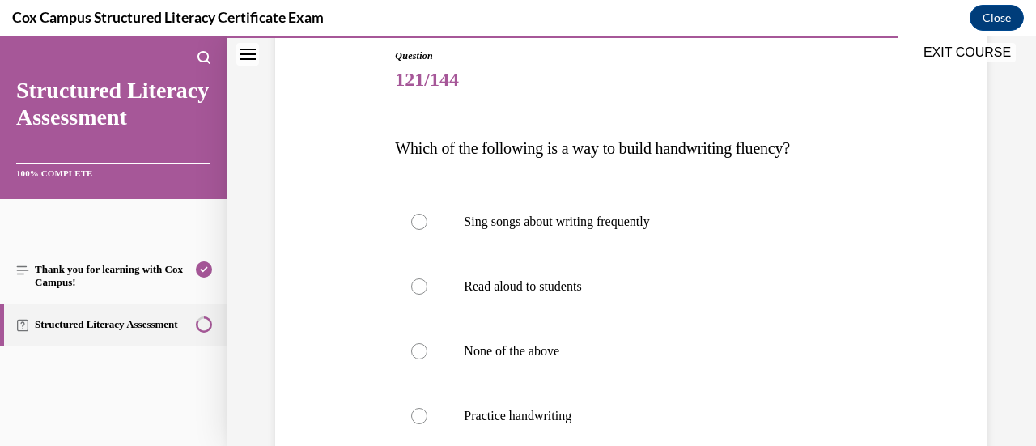
click at [632, 374] on label "None of the above" at bounding box center [631, 351] width 472 height 65
click at [427, 359] on input "None of the above" at bounding box center [419, 351] width 16 height 16
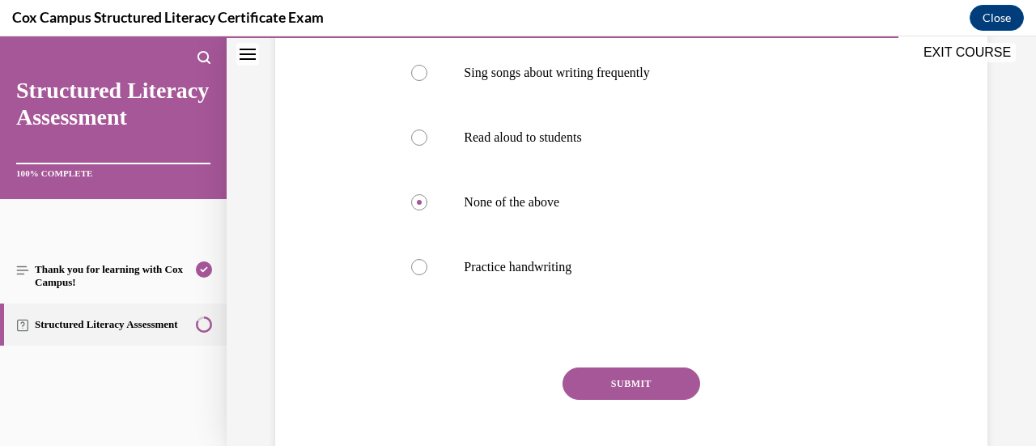
click at [632, 374] on button "SUBMIT" at bounding box center [632, 383] width 138 height 32
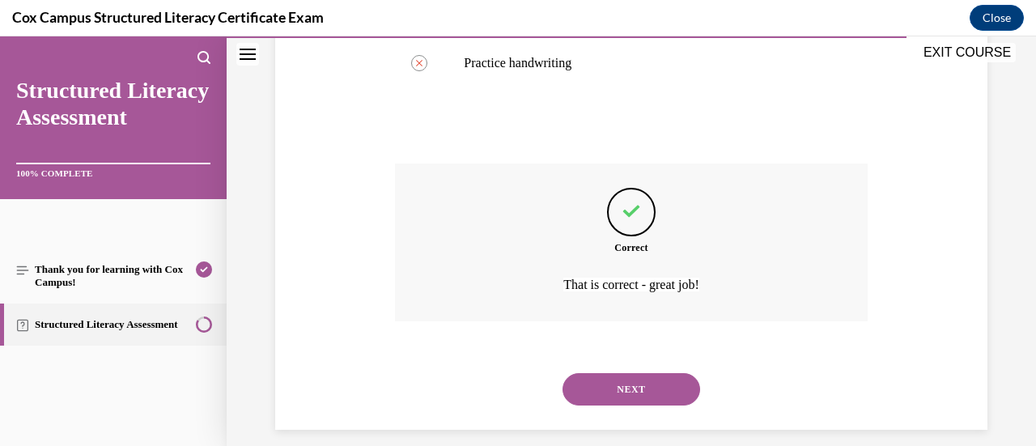
scroll to position [545, 0]
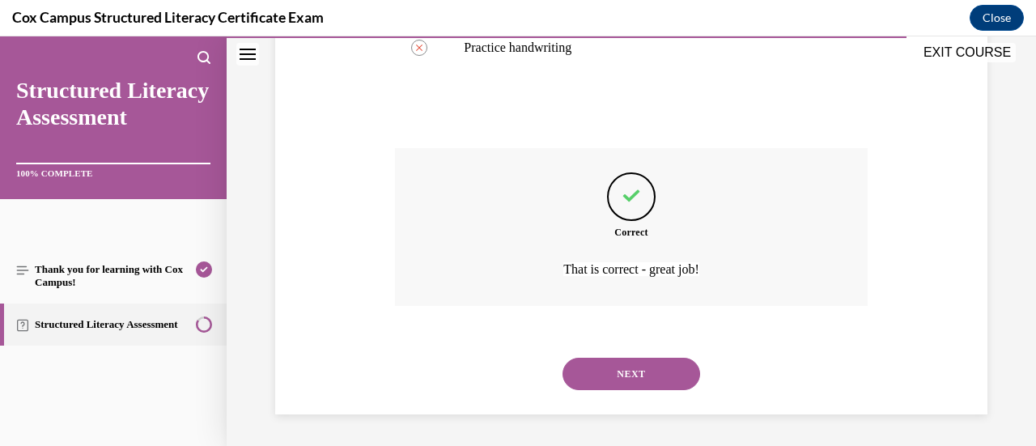
click at [632, 374] on button "NEXT" at bounding box center [632, 374] width 138 height 32
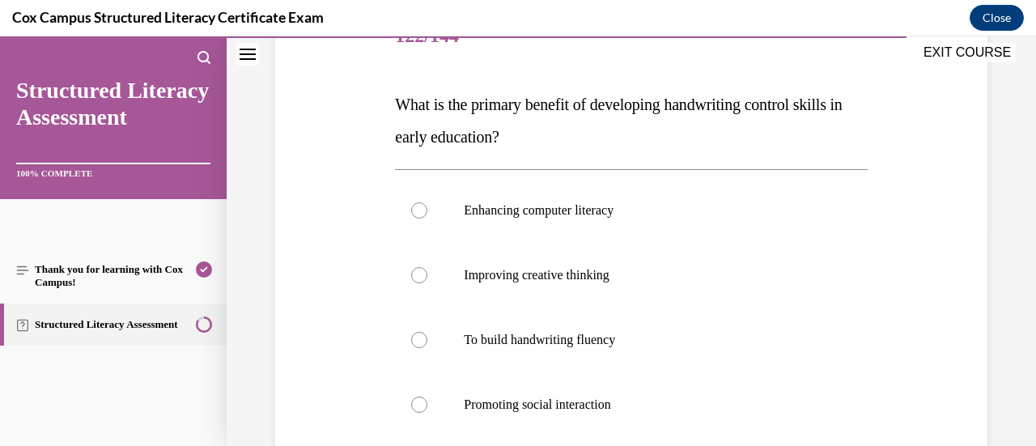
scroll to position [225, 0]
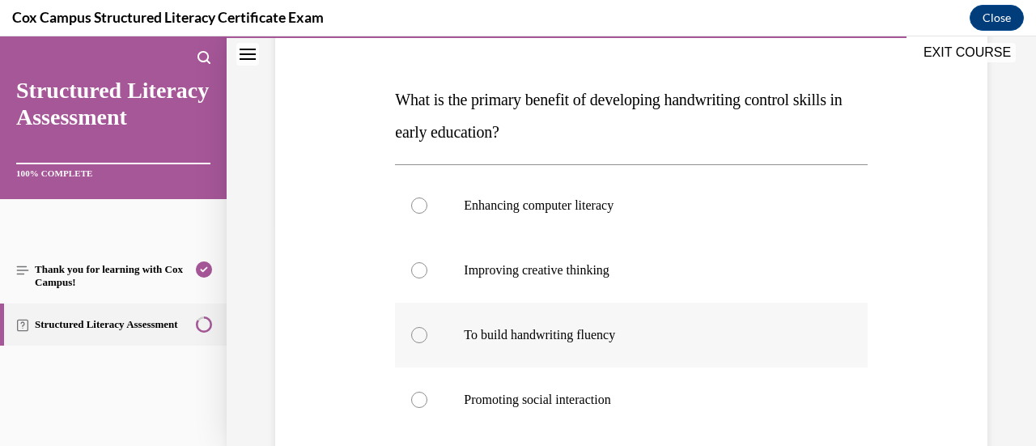
click at [632, 352] on label "To build handwriting fluency" at bounding box center [631, 335] width 472 height 65
click at [427, 343] on input "To build handwriting fluency" at bounding box center [419, 335] width 16 height 16
click at [632, 352] on label "To build handwriting fluency" at bounding box center [631, 335] width 472 height 65
click
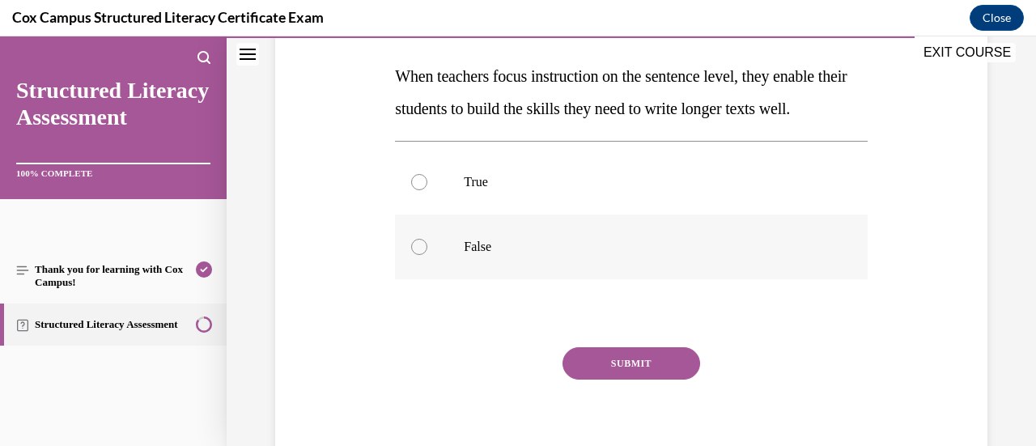
scroll to position [249, 0]
click at [534, 189] on p "True" at bounding box center [645, 181] width 363 height 16
click at [427, 189] on input "True" at bounding box center [419, 181] width 16 height 16
click at [599, 379] on button "SUBMIT" at bounding box center [632, 362] width 138 height 32
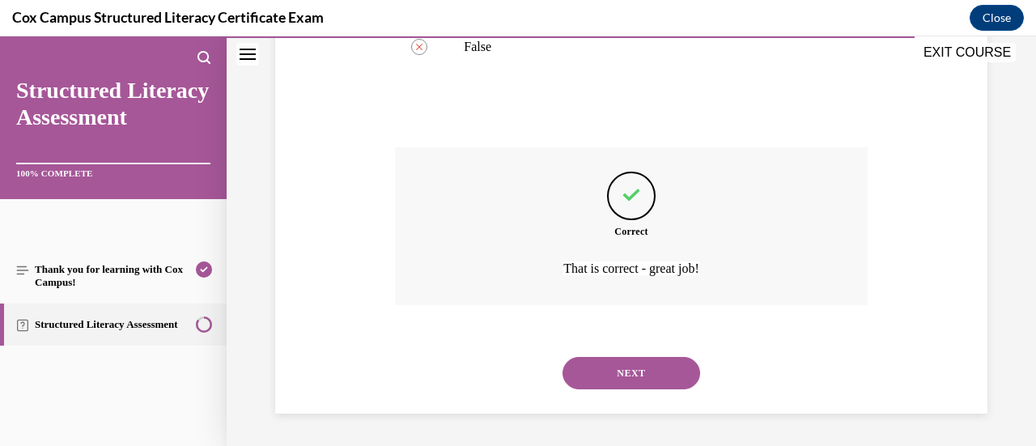
scroll to position [480, 0]
click at [627, 363] on button "NEXT" at bounding box center [632, 373] width 138 height 32
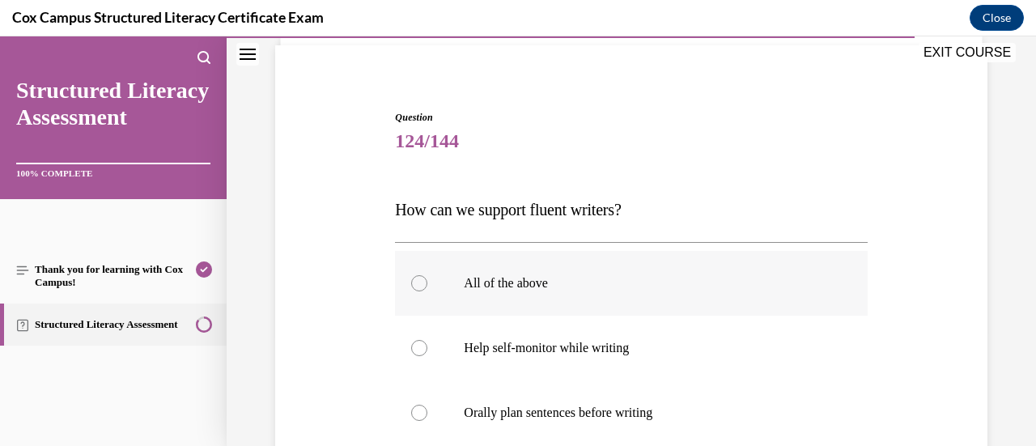
click at [631, 306] on label "All of the above" at bounding box center [631, 283] width 472 height 65
click at [427, 291] on input "All of the above" at bounding box center [419, 283] width 16 height 16
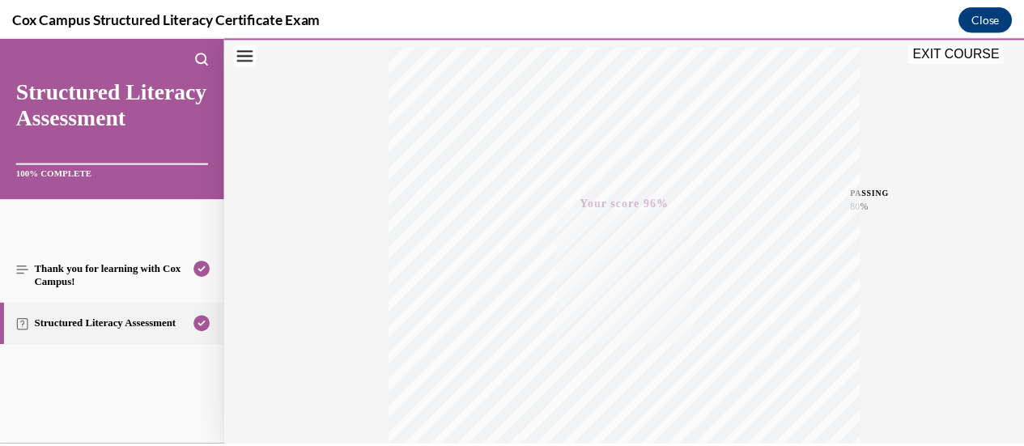
scroll to position [267, 0]
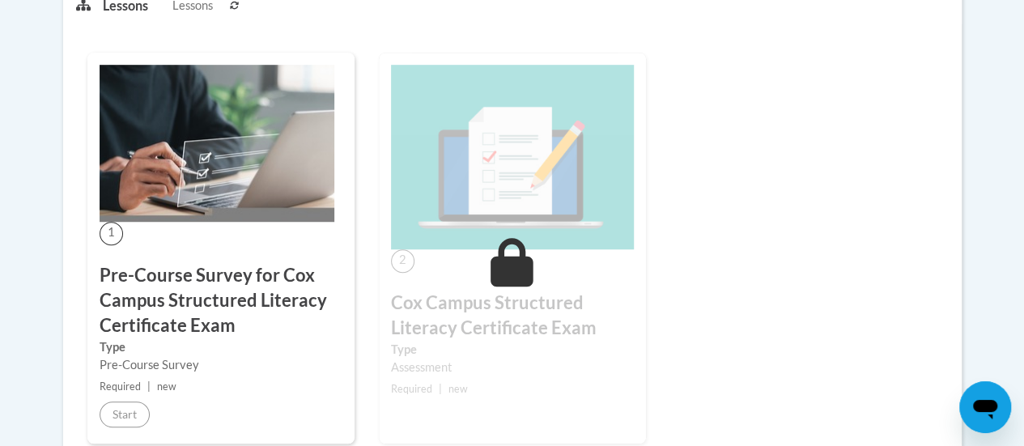
scroll to position [531, 0]
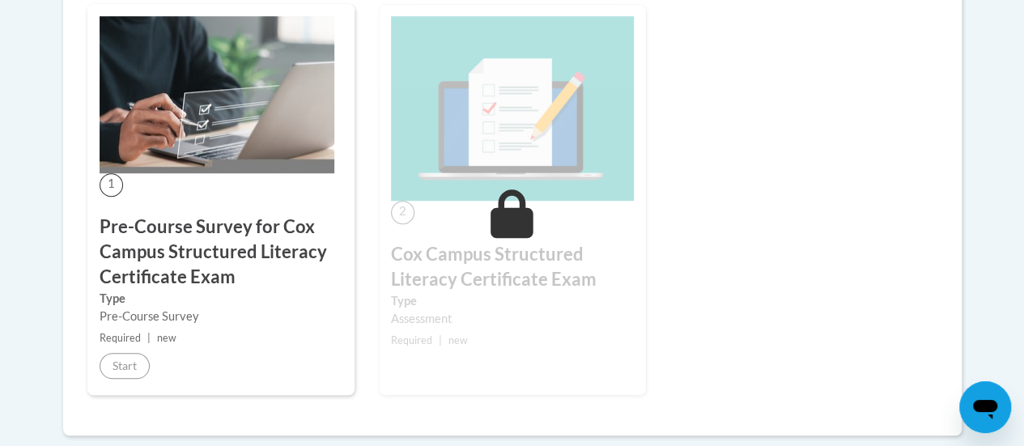
click at [520, 225] on icon at bounding box center [511, 213] width 43 height 49
